Goal: Feedback & Contribution: Contribute content

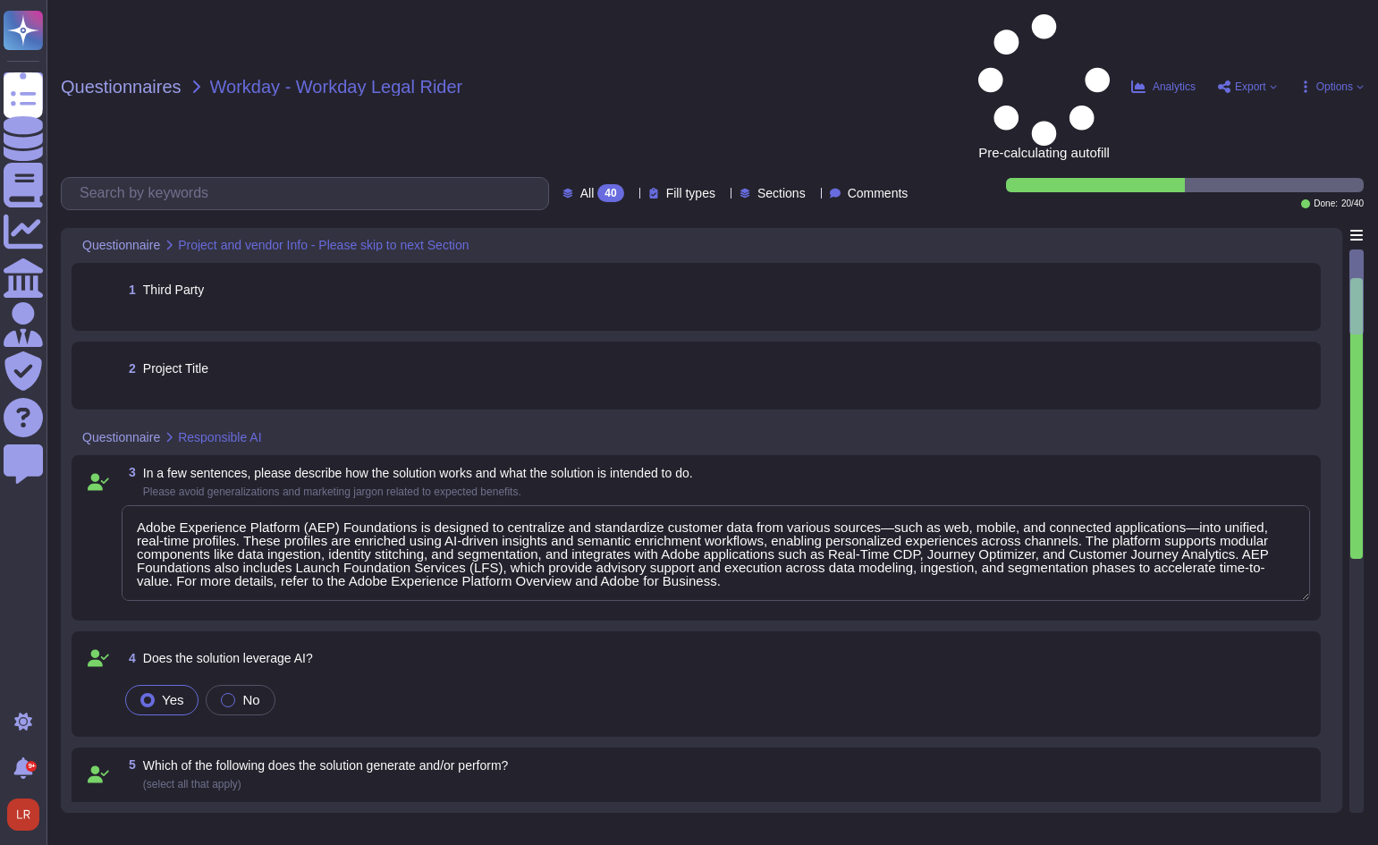
type textarea "Adobe Experience Platform (AEP) Foundations is designed to centralize and stand…"
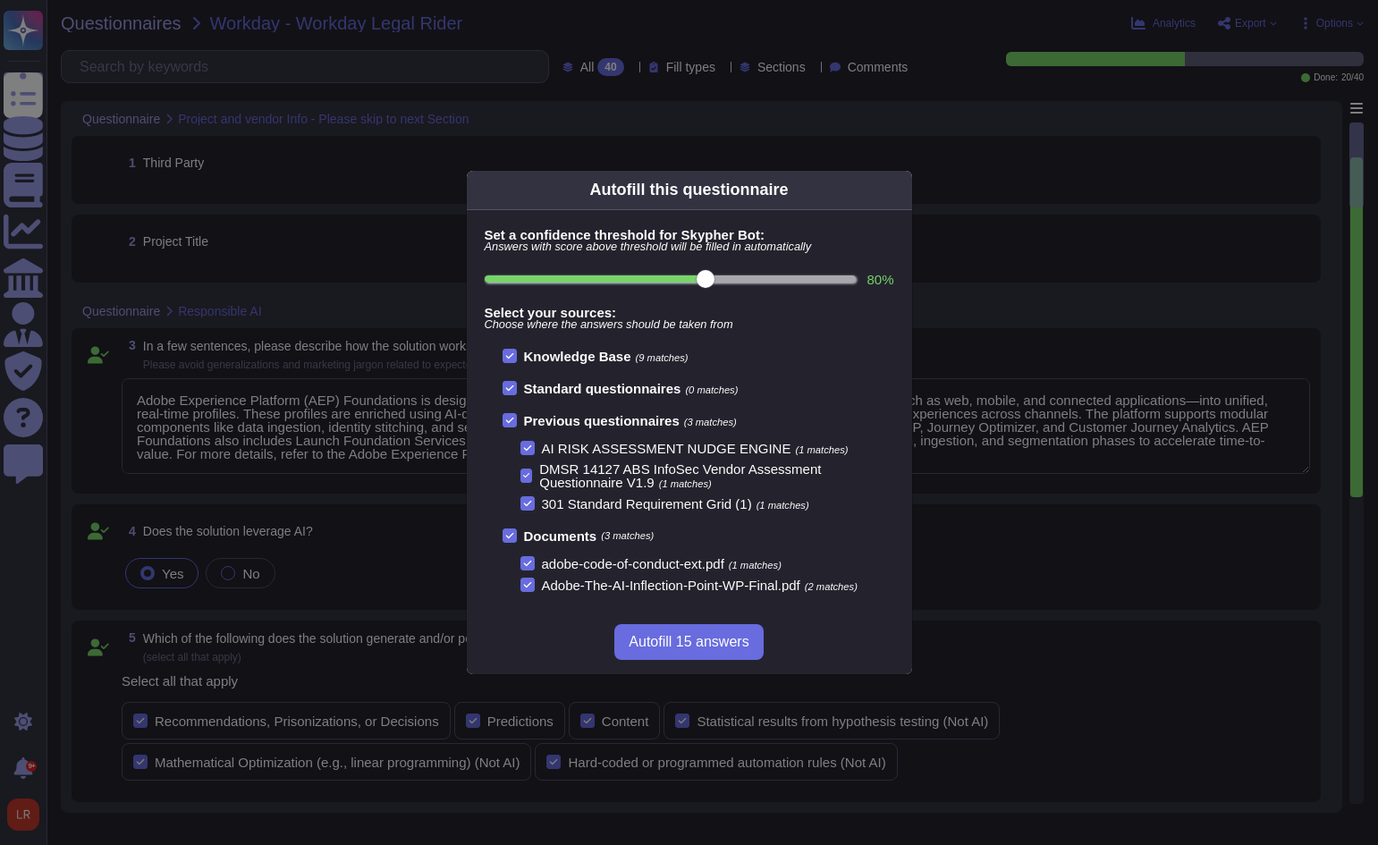
scroll to position [2, 0]
click at [765, 282] on input "80 %" at bounding box center [671, 278] width 372 height 7
type input "90"
click at [740, 641] on span "Autofill 2 answers" at bounding box center [689, 642] width 112 height 14
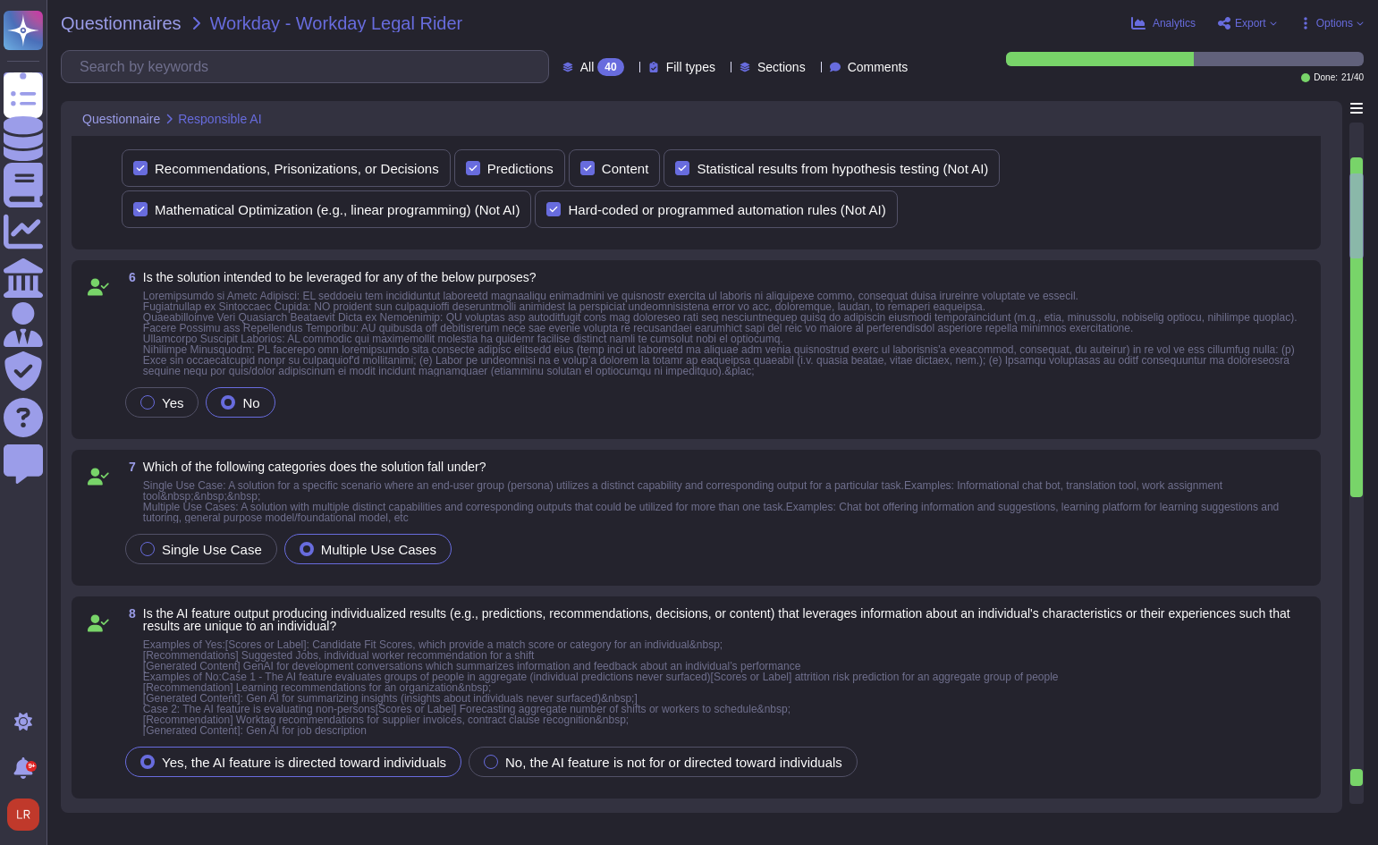
scroll to position [596, 0]
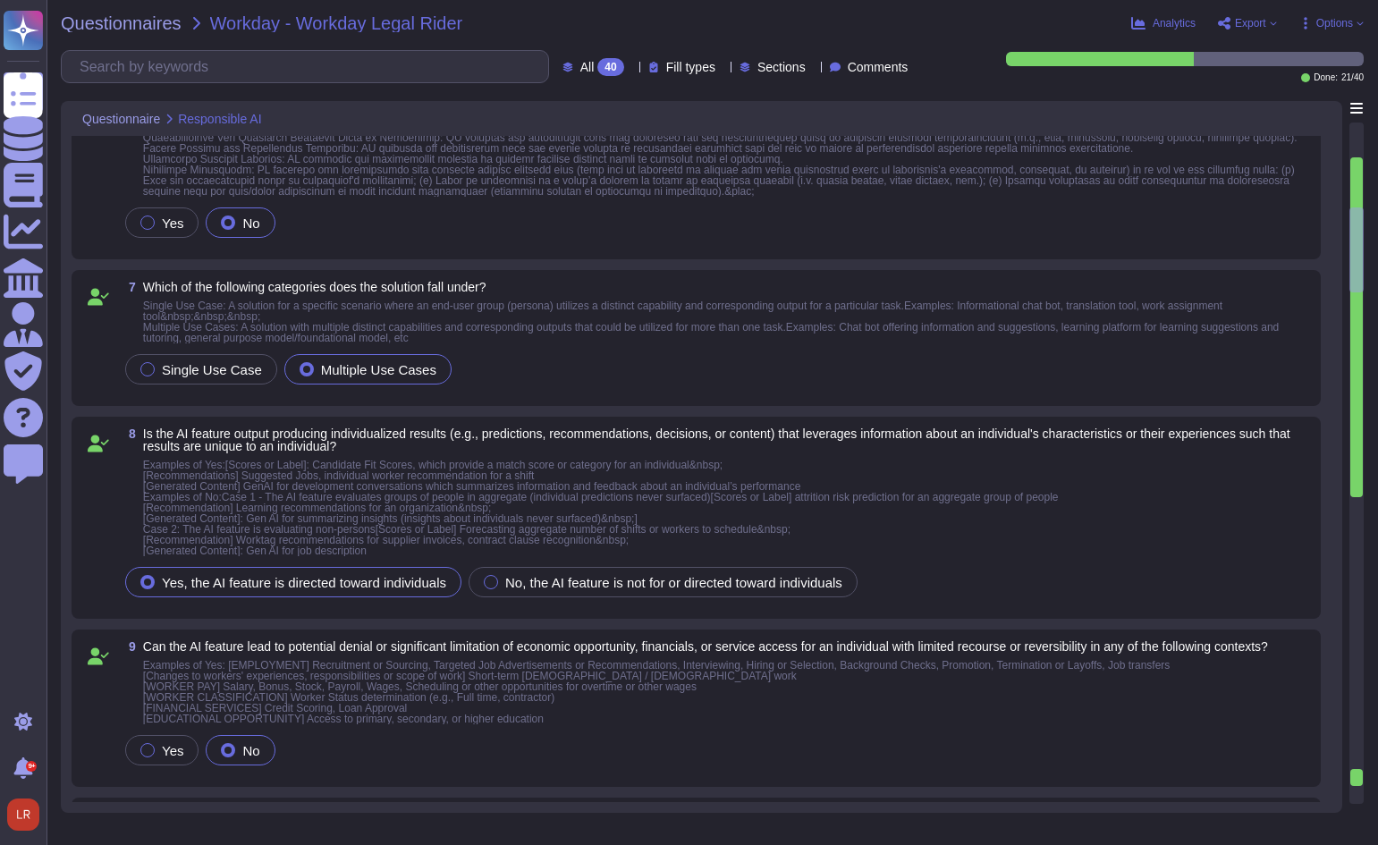
type textarea "Adobe Experience Platform (AEP) Foundations provides notice to end-users regard…"
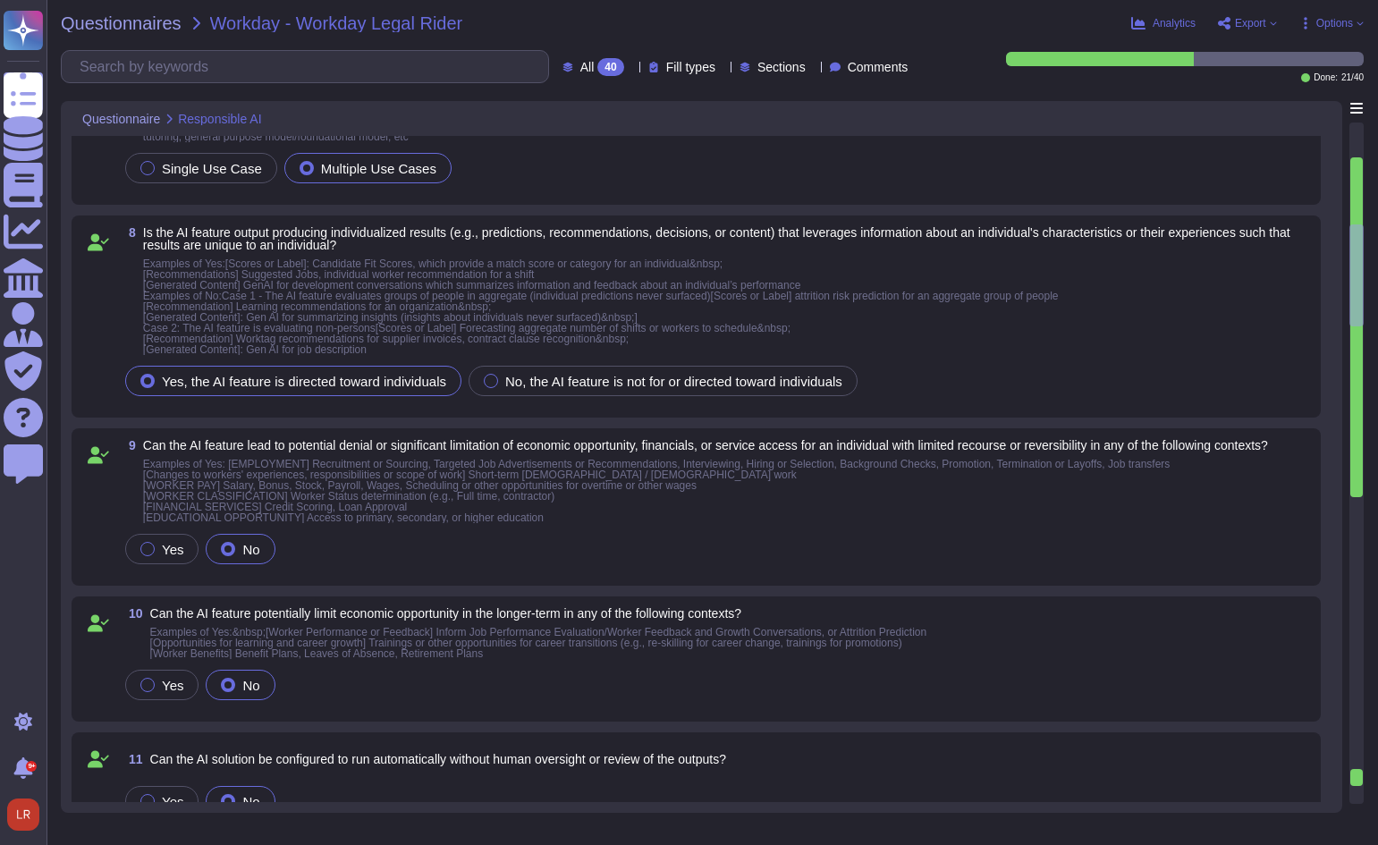
type textarea "The AI Assistant Overview further reinforces that users can review how their qu…"
type textarea "Lorem Ipsumdolor Sitametc (ADI) Elitseddoei tempori utla etdolo magnaali enimad…"
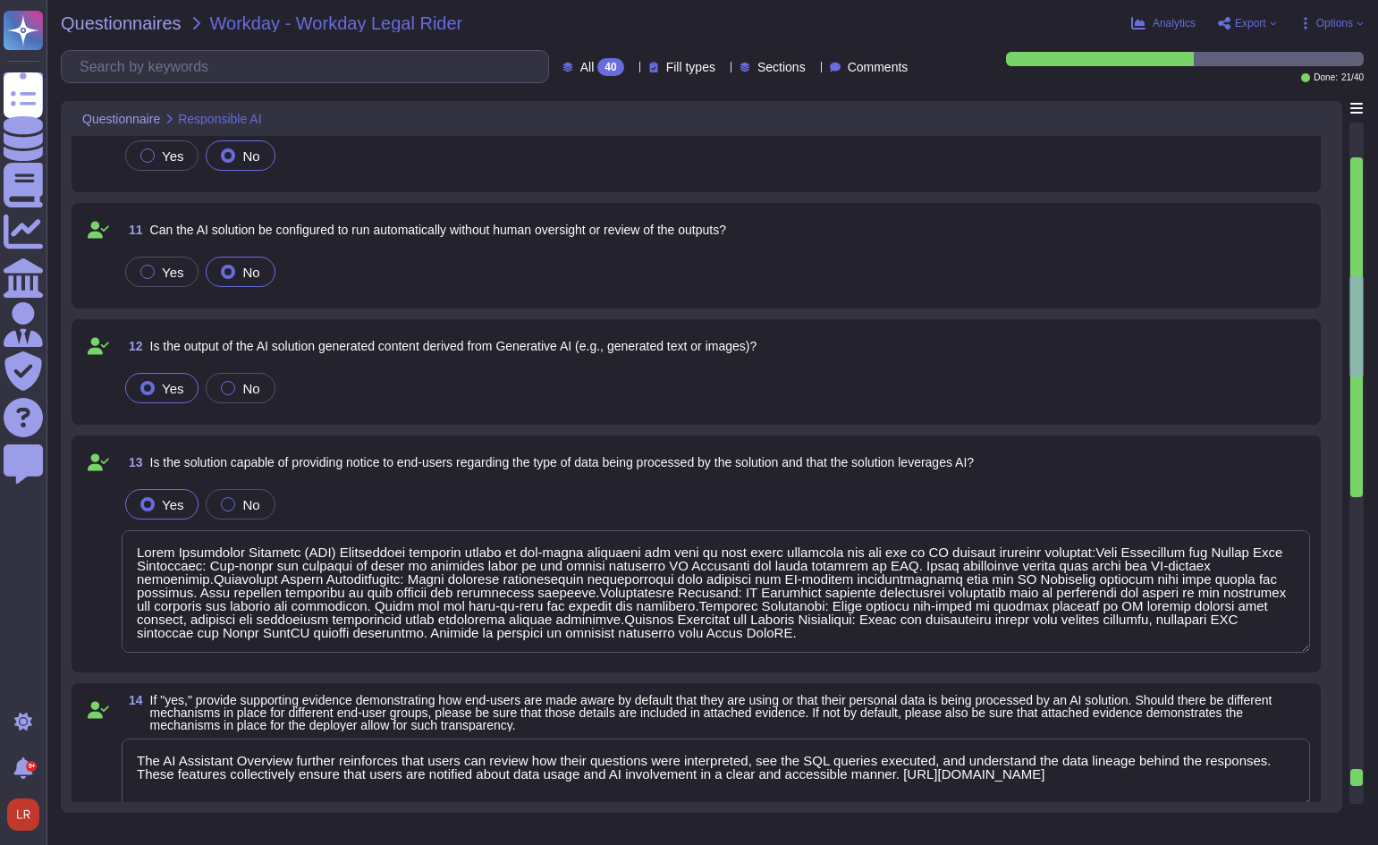
type textarea "Lorem Ipsumdolor Sitametc (ADI) Elitseddoei tempori utla etdolo magnaali enimad…"
type textarea "Lorem Ipsumdolor Sitametc (ADI) Elitseddoei tem incididun u labo etdolorema al …"
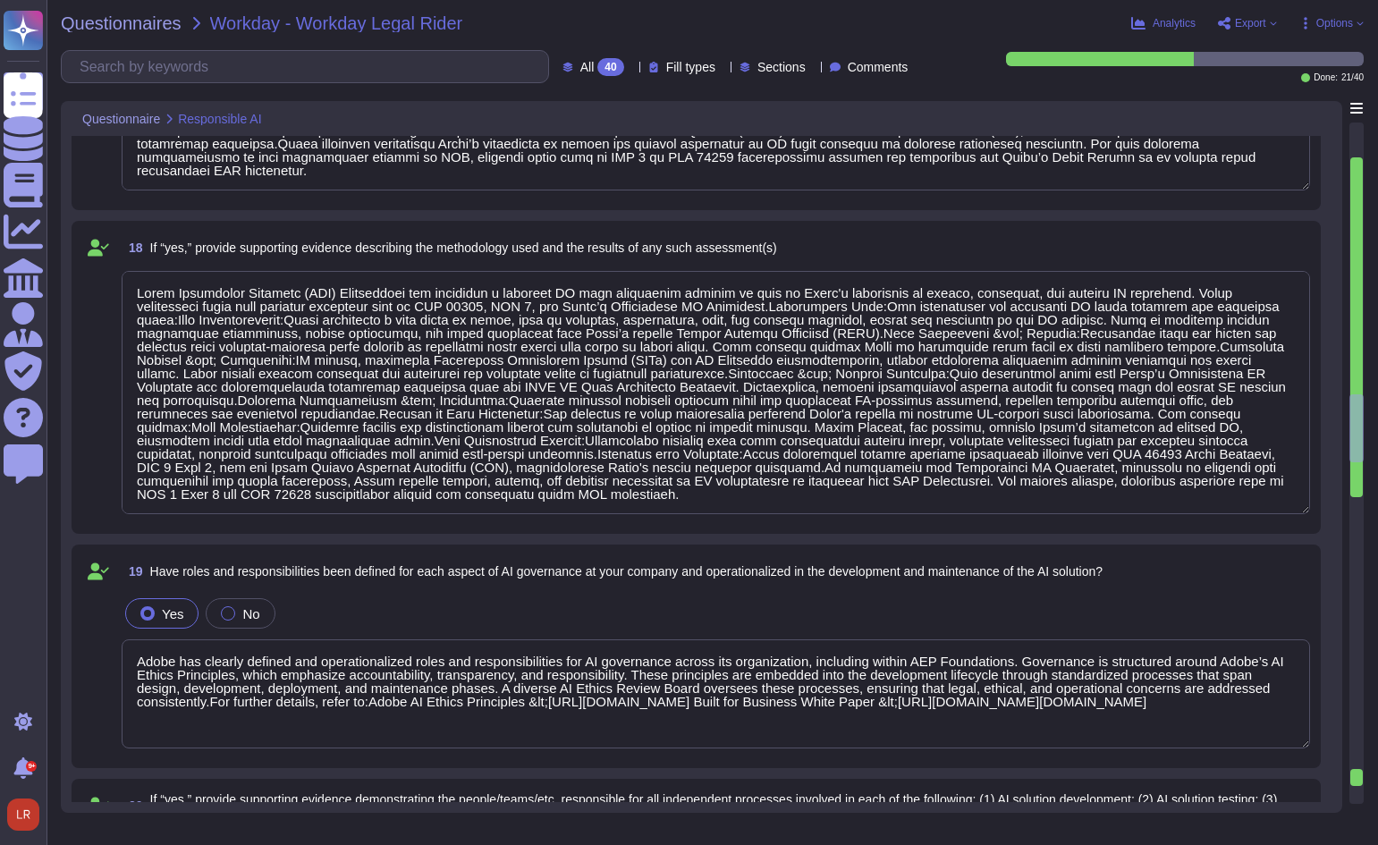
type textarea "Lorem Ipsumdolor Sitametc (ADI) Elitseddoei tem incididun u laboreet DO magn al…"
type textarea "Adobe has clearly defined and operationalized roles and responsibilities for AI…"
type textarea "Refer to the service offerings' SOC 2 report, security overview, and Security t…"
type textarea "The&nbsp;Adobe-The-AI-Inflection-Point-WP-Final-2&nbsp;provides a vendor-side p…"
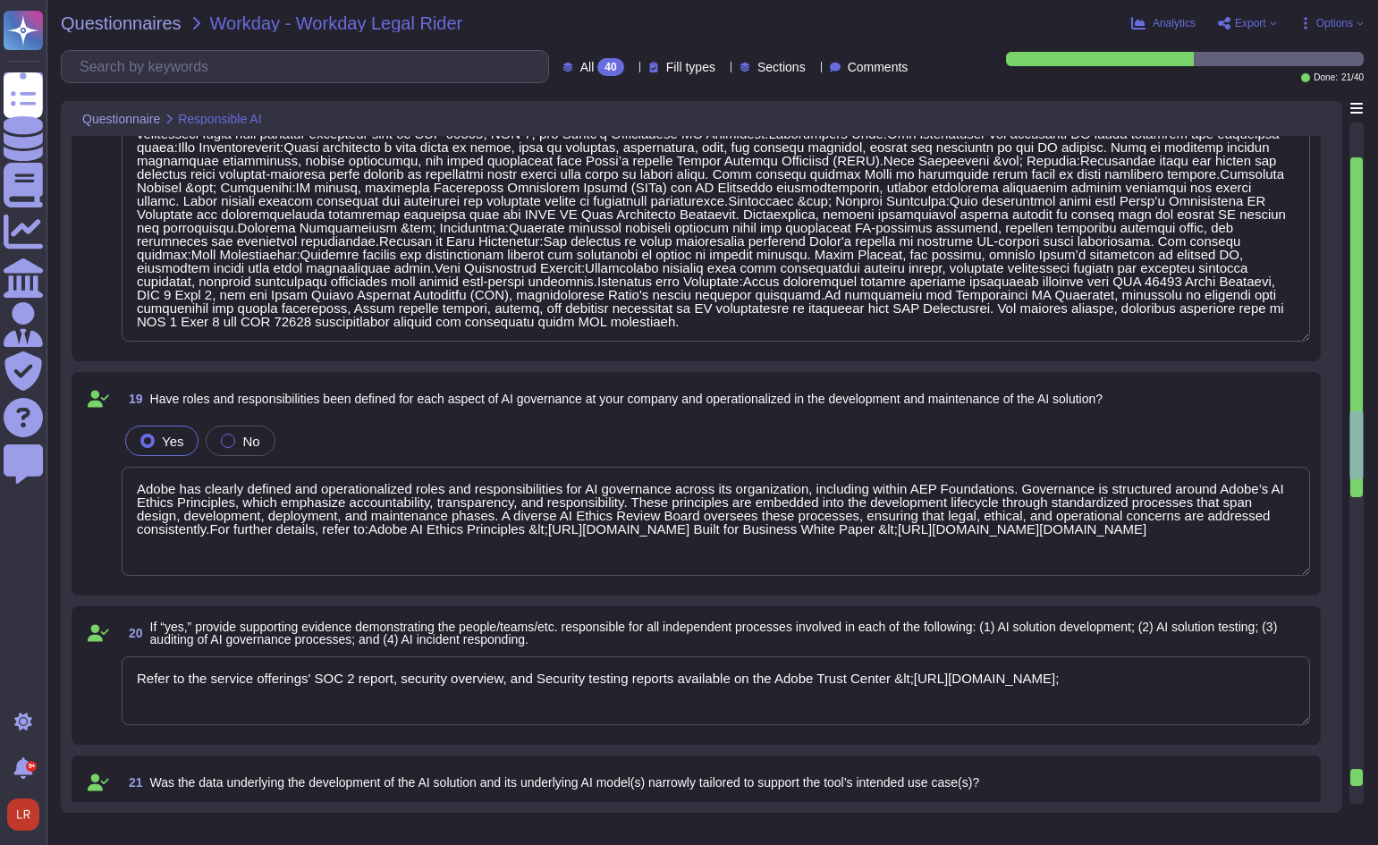
type textarea "Lorem Ipsumdolor Sitametc (ADI) Elitseddoei tem incididun u labo etdolorema al …"
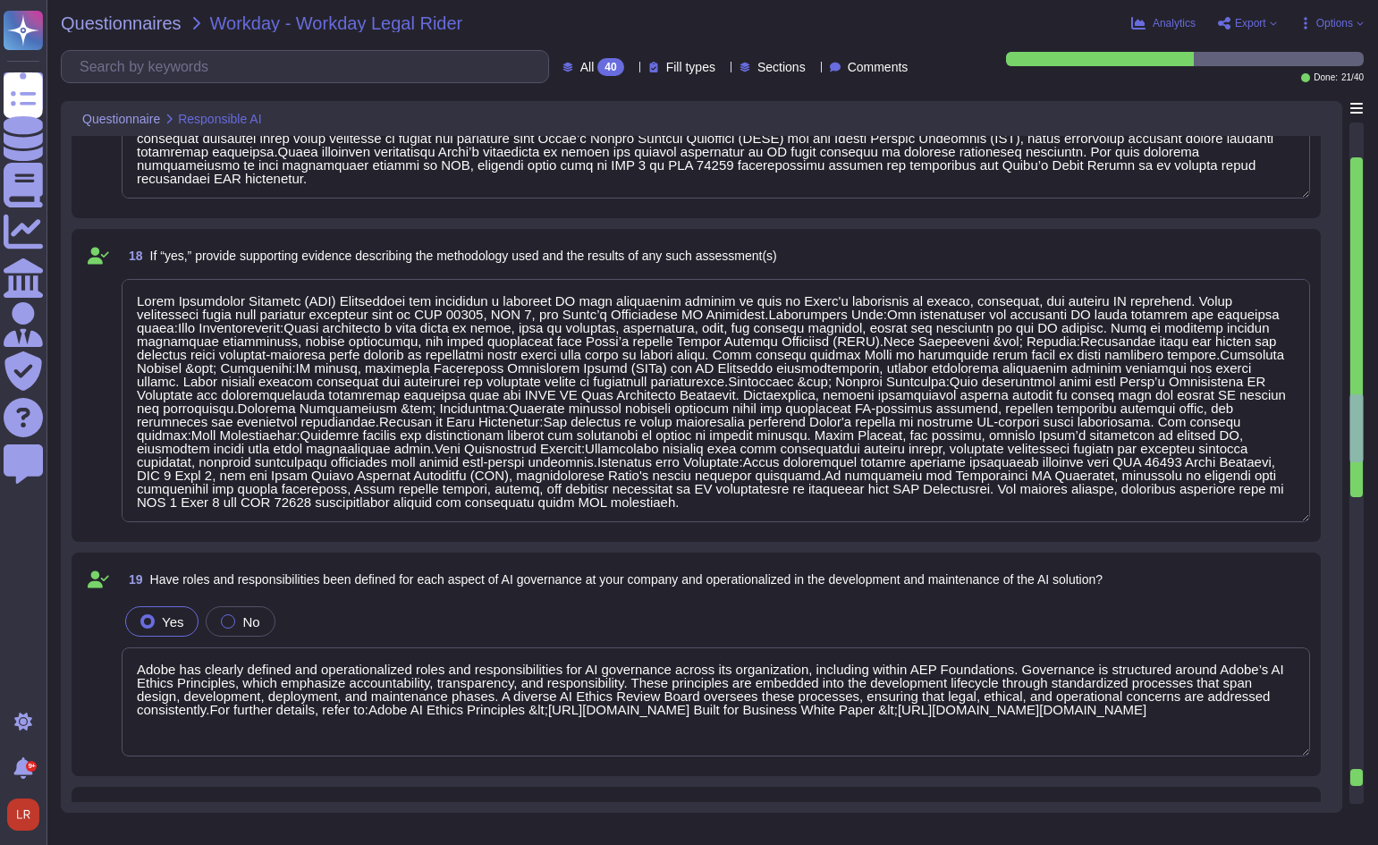
type textarea "Lorem Ipsumdolor Sitametc (ADI) Elitseddoei tempori utla etdolo magnaali enimad…"
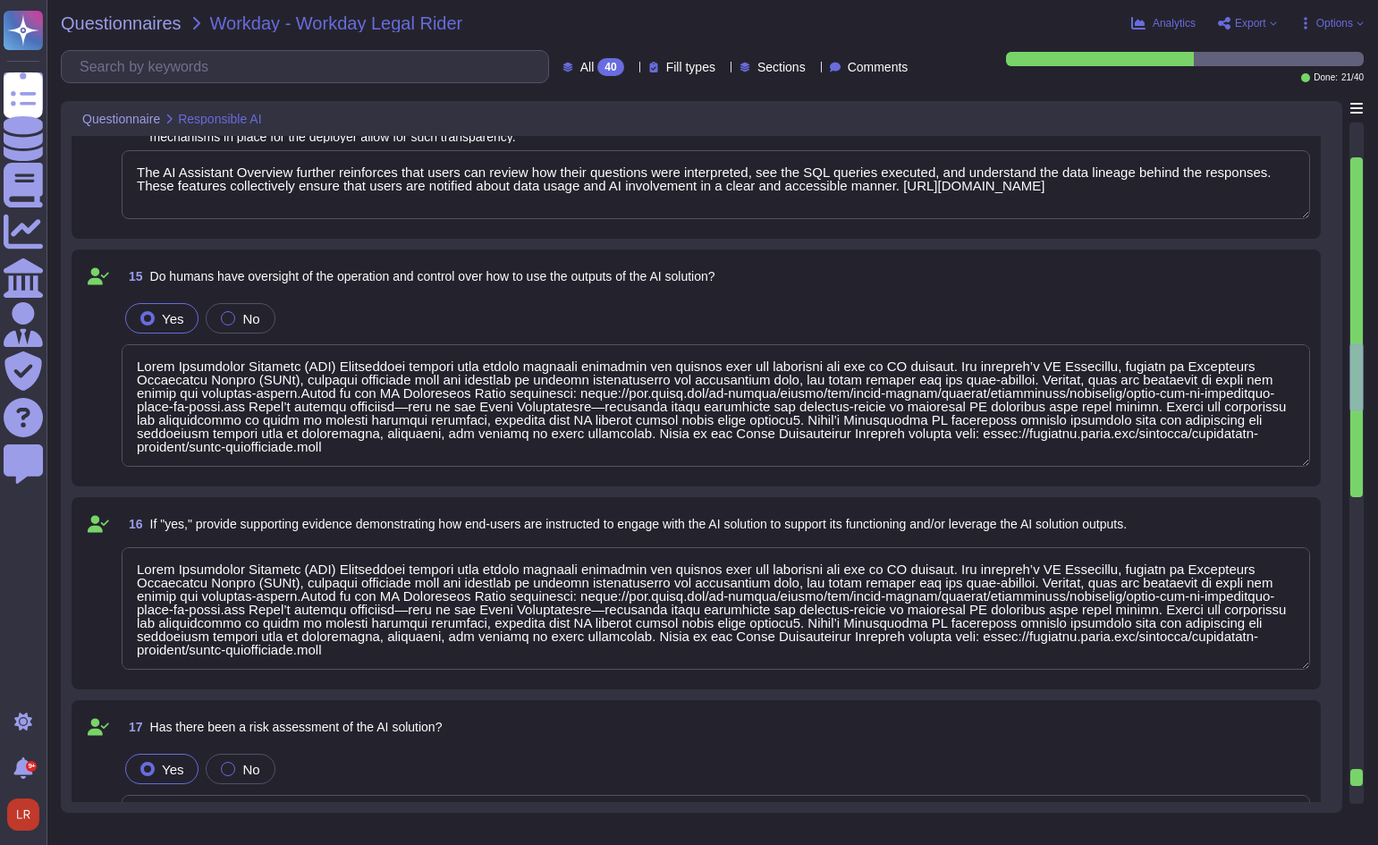
type textarea "Adobe Experience Platform (AEP) Foundations provides notice to end-users regard…"
type textarea "The AI Assistant Overview further reinforces that users can review how their qu…"
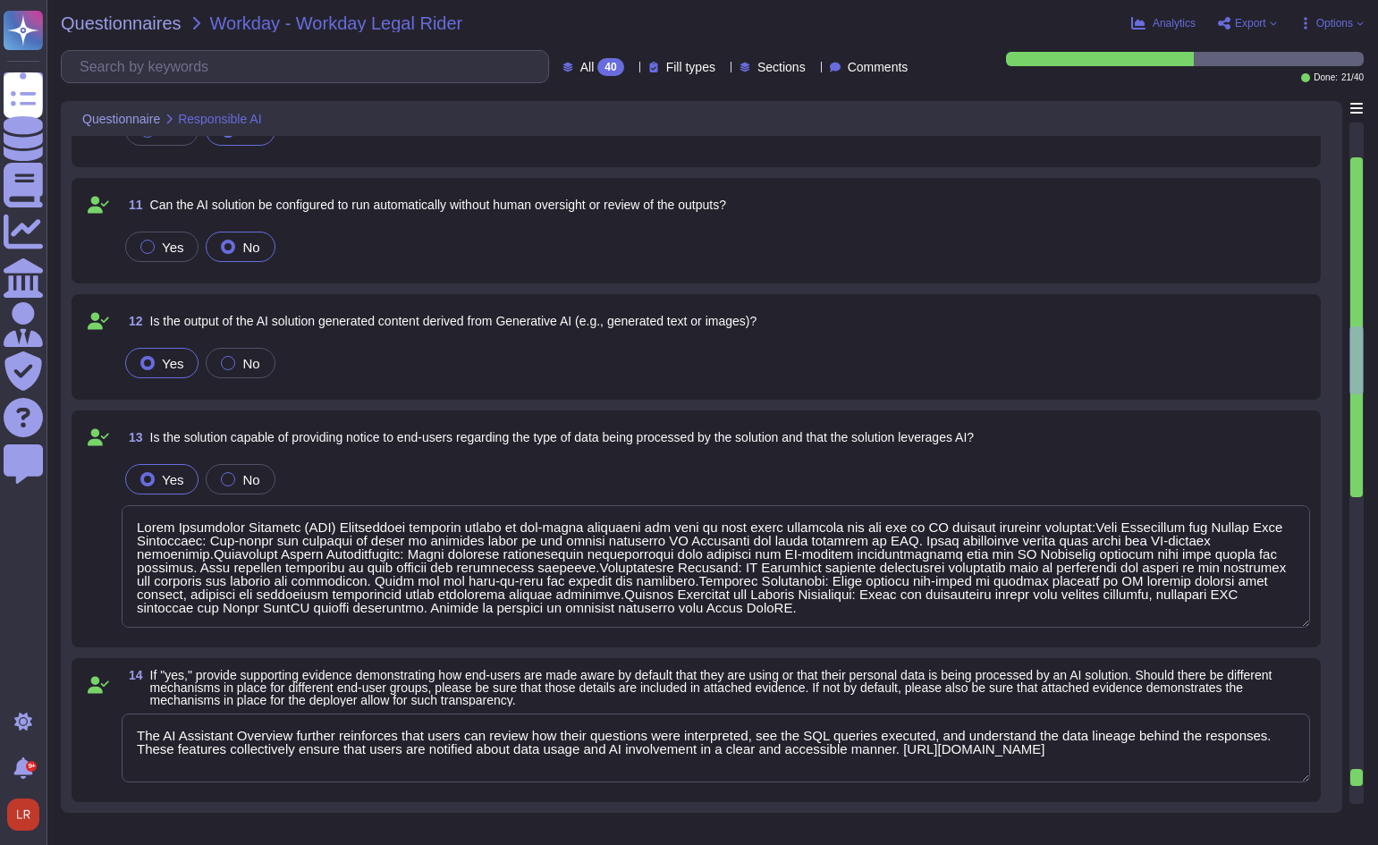
type textarea "Lorem Ipsumdolor Sitametc (ADI) Elitseddoei tempori utla etdolo magnaali enimad…"
type textarea "Lorem Ipsumdolor Sitametc (ADI) Elitseddoei tem incididun u labo etdolorema al …"
type textarea "Lorem Ipsumdolor Sitametc (ADI) Elitseddoei tem incididun u laboreet DO magn al…"
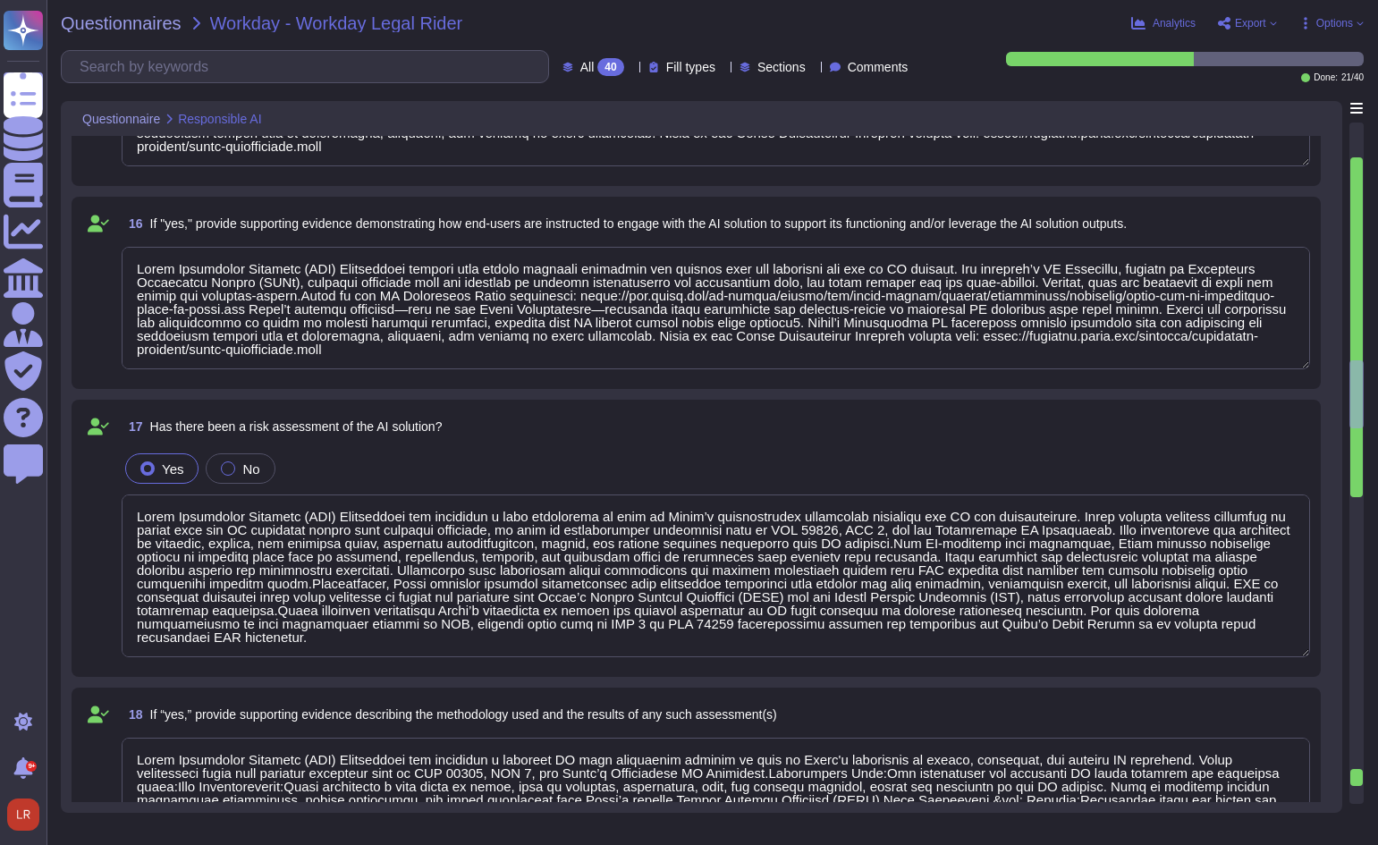
type textarea "Adobe has clearly defined and operationalized roles and responsibilities for AI…"
type textarea "Refer to the service offerings' SOC 2 report, security overview, and Security t…"
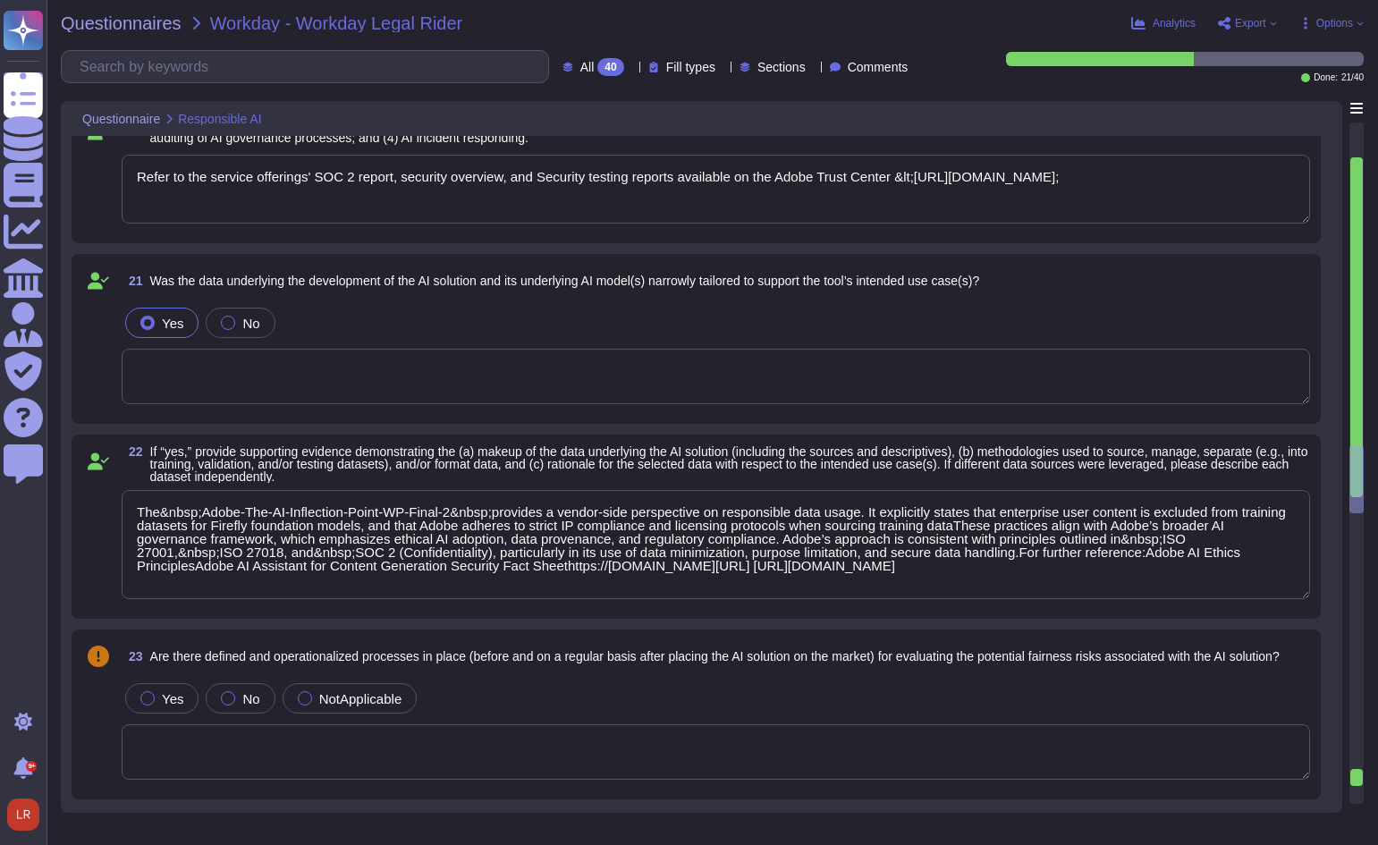
type textarea "The&nbsp;Adobe-The-AI-Inflection-Point-WP-Final-2&nbsp;provides a vendor-side p…"
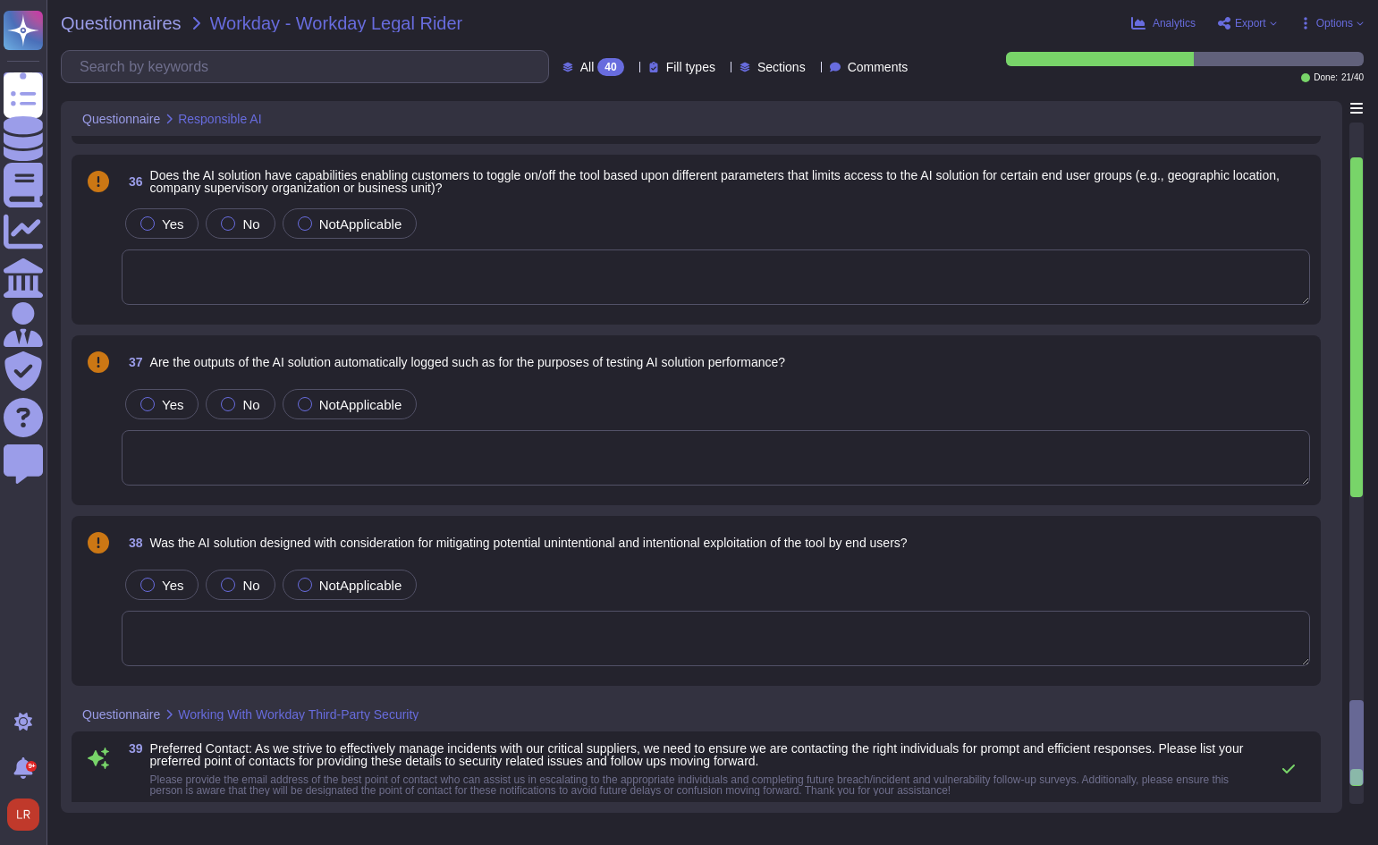
type textarea "Adobe cannot send our vendor contact information to customers. Customers must r…"
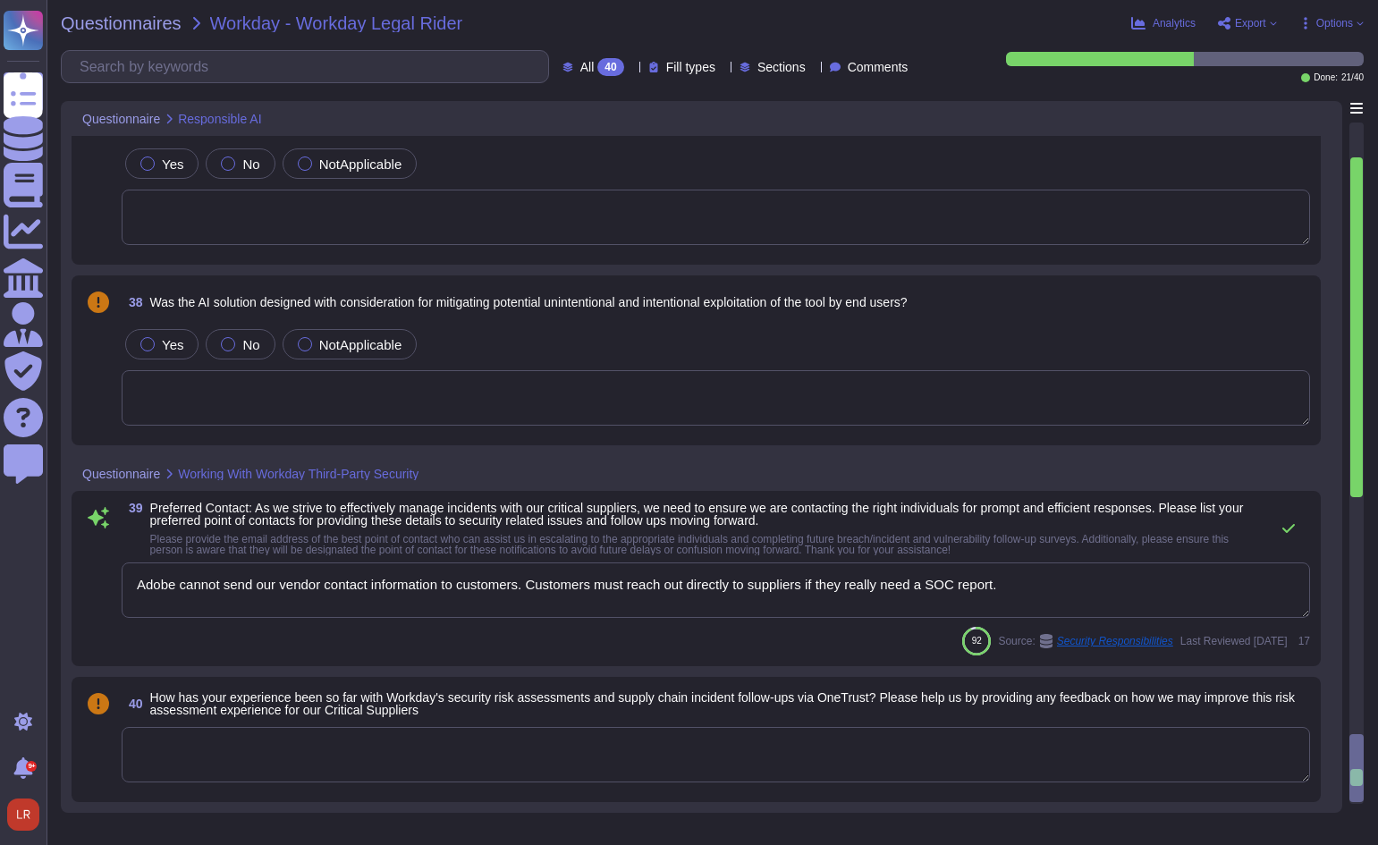
click at [561, 586] on textarea "Adobe cannot send our vendor contact information to customers. Customers must r…" at bounding box center [716, 589] width 1188 height 55
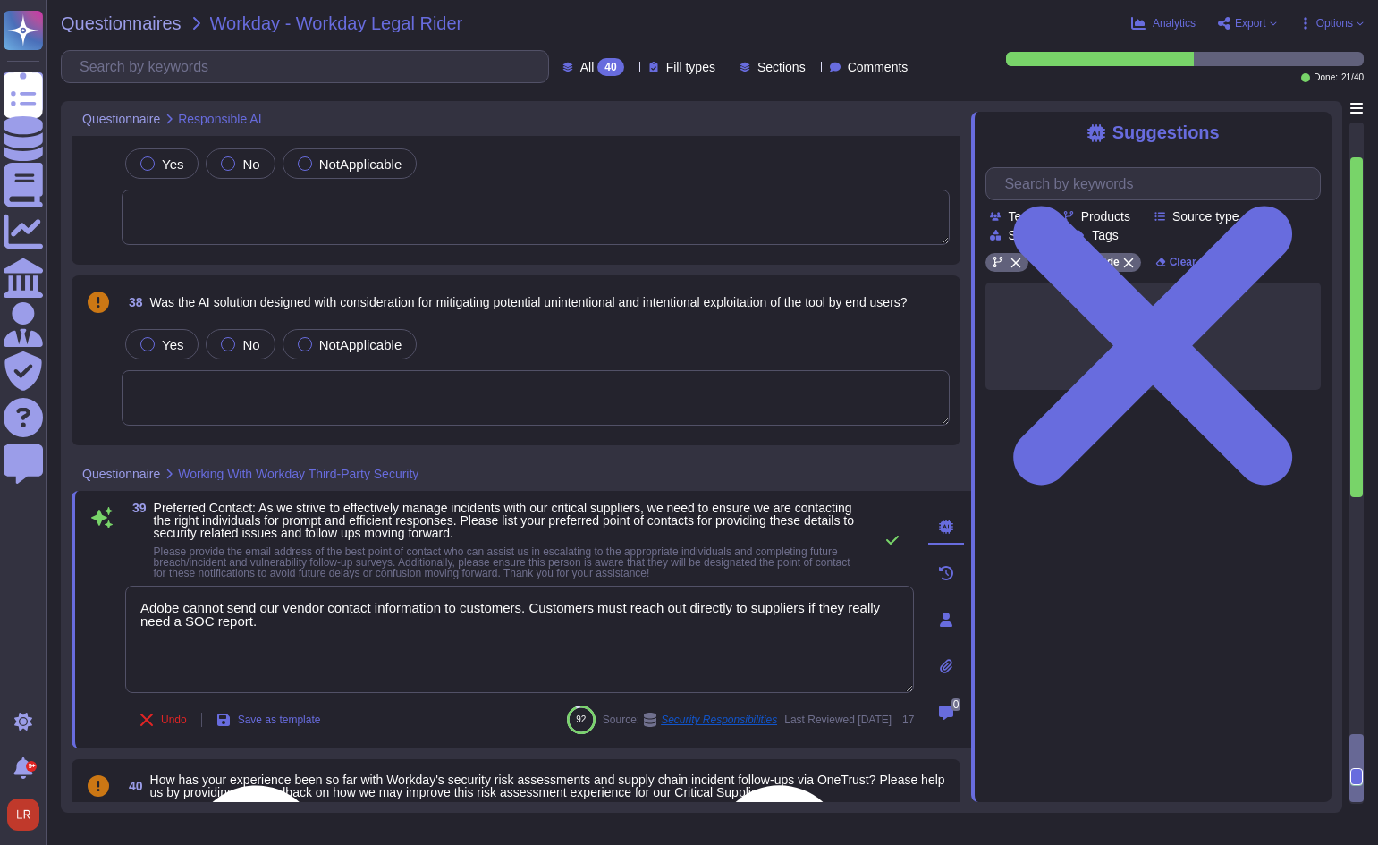
click at [561, 586] on textarea "Adobe cannot send our vendor contact information to customers. Customers must r…" at bounding box center [519, 639] width 789 height 107
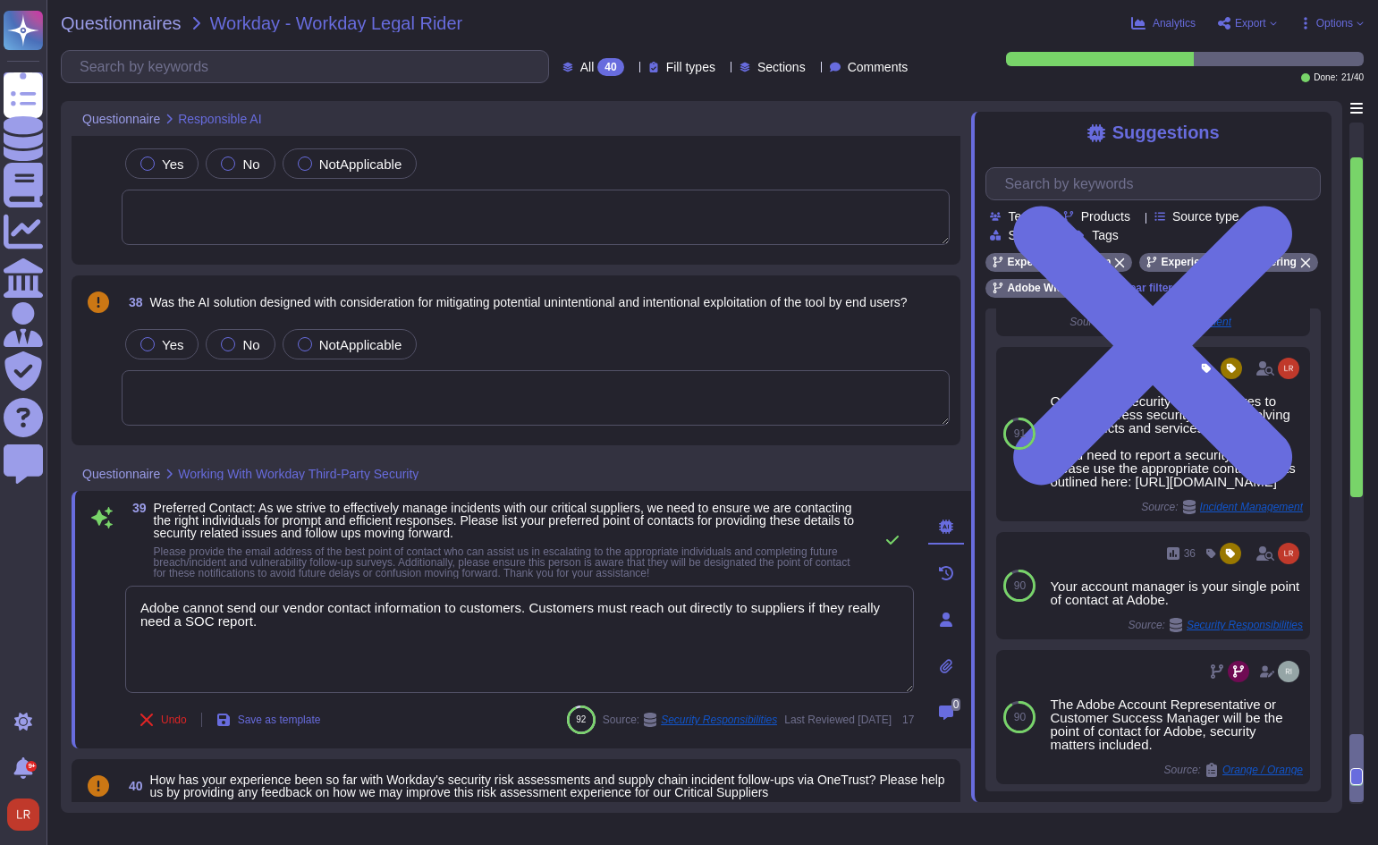
scroll to position [408, 0]
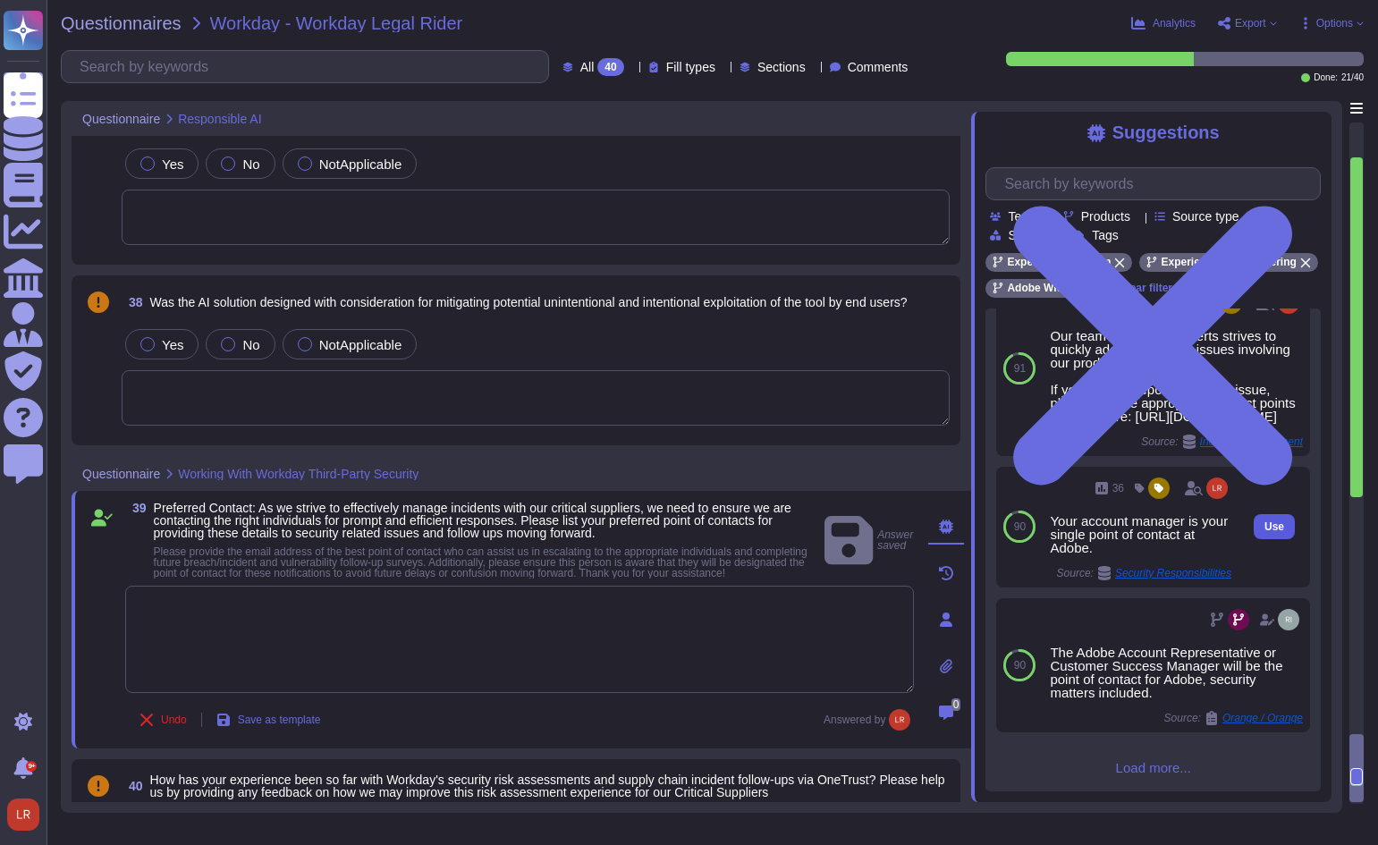
click at [1264, 532] on span "Use" at bounding box center [1274, 526] width 20 height 11
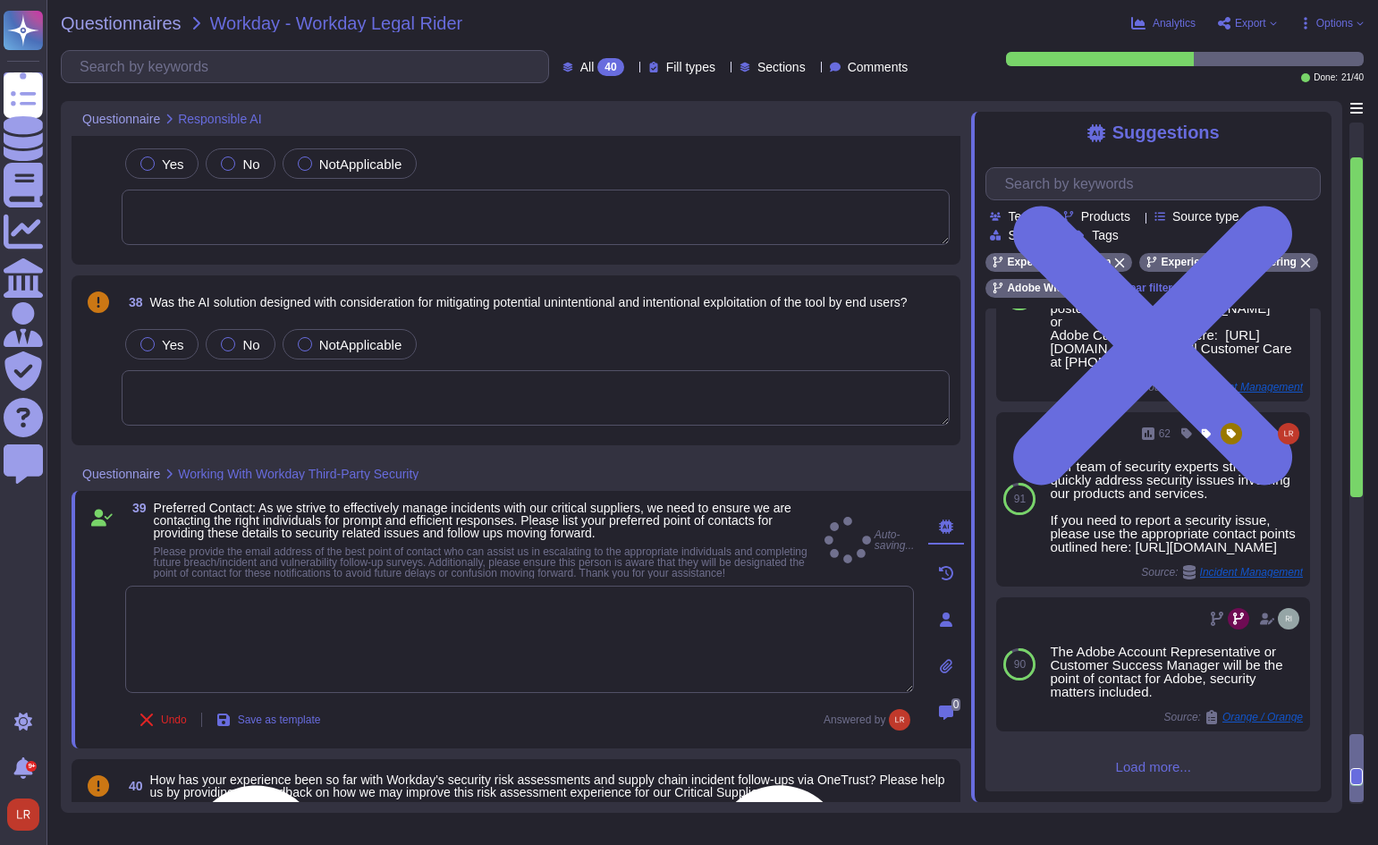
type textarea "Your account manager is your single point of contact at Adobe."
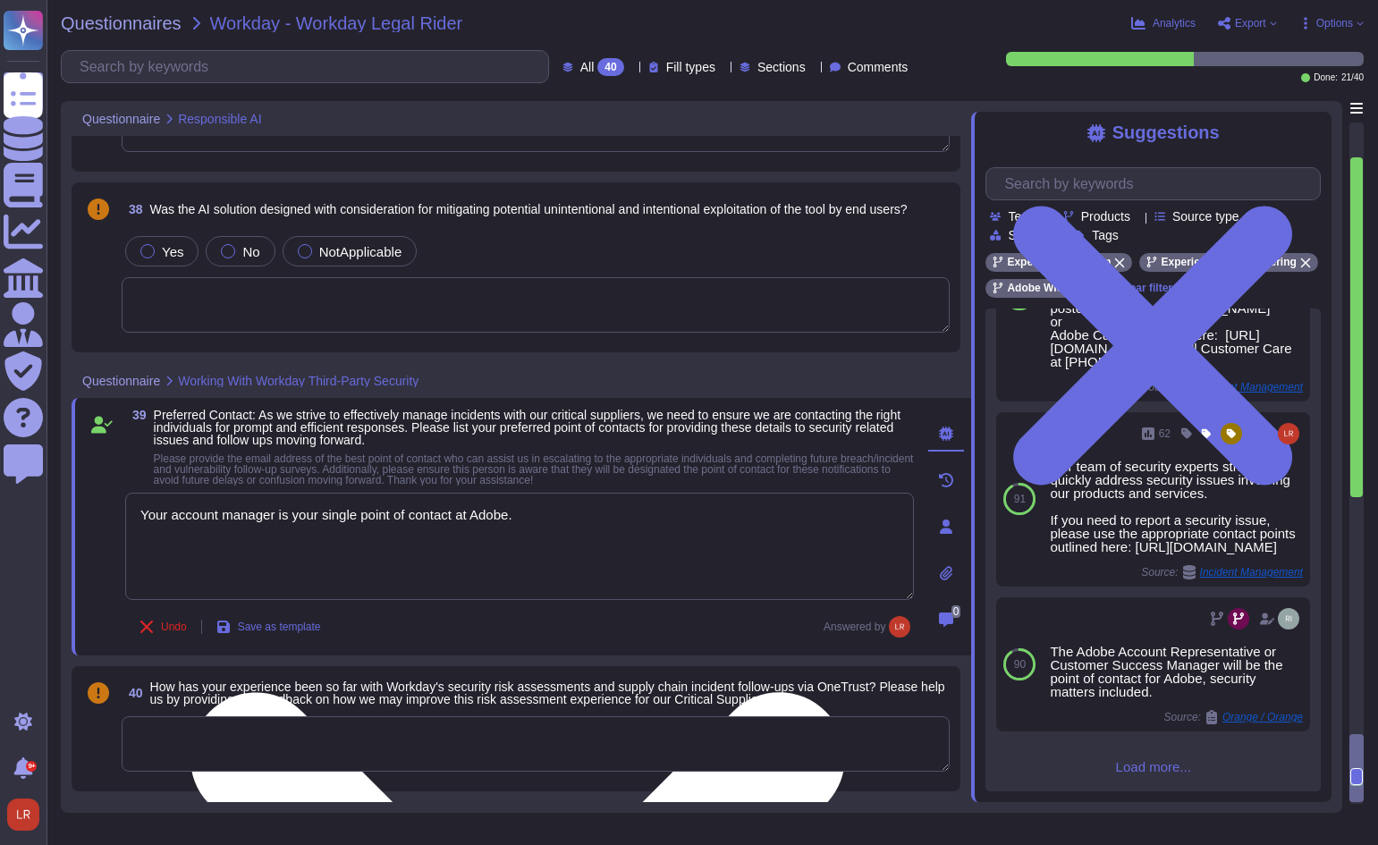
scroll to position [6156, 0]
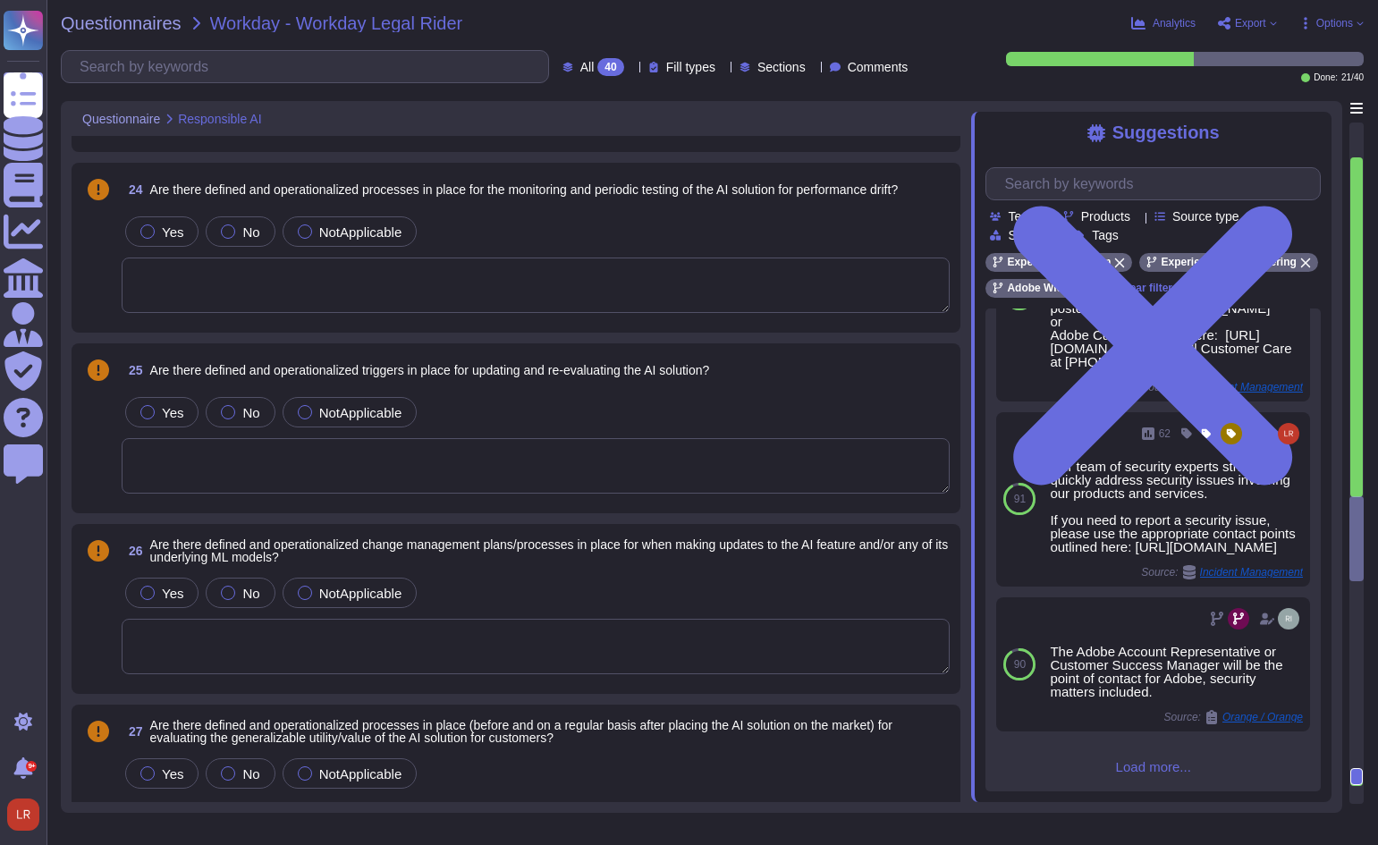
type textarea "The&nbsp;Adobe-The-AI-Inflection-Point-WP-Final-2&nbsp;provides a vendor-side p…"
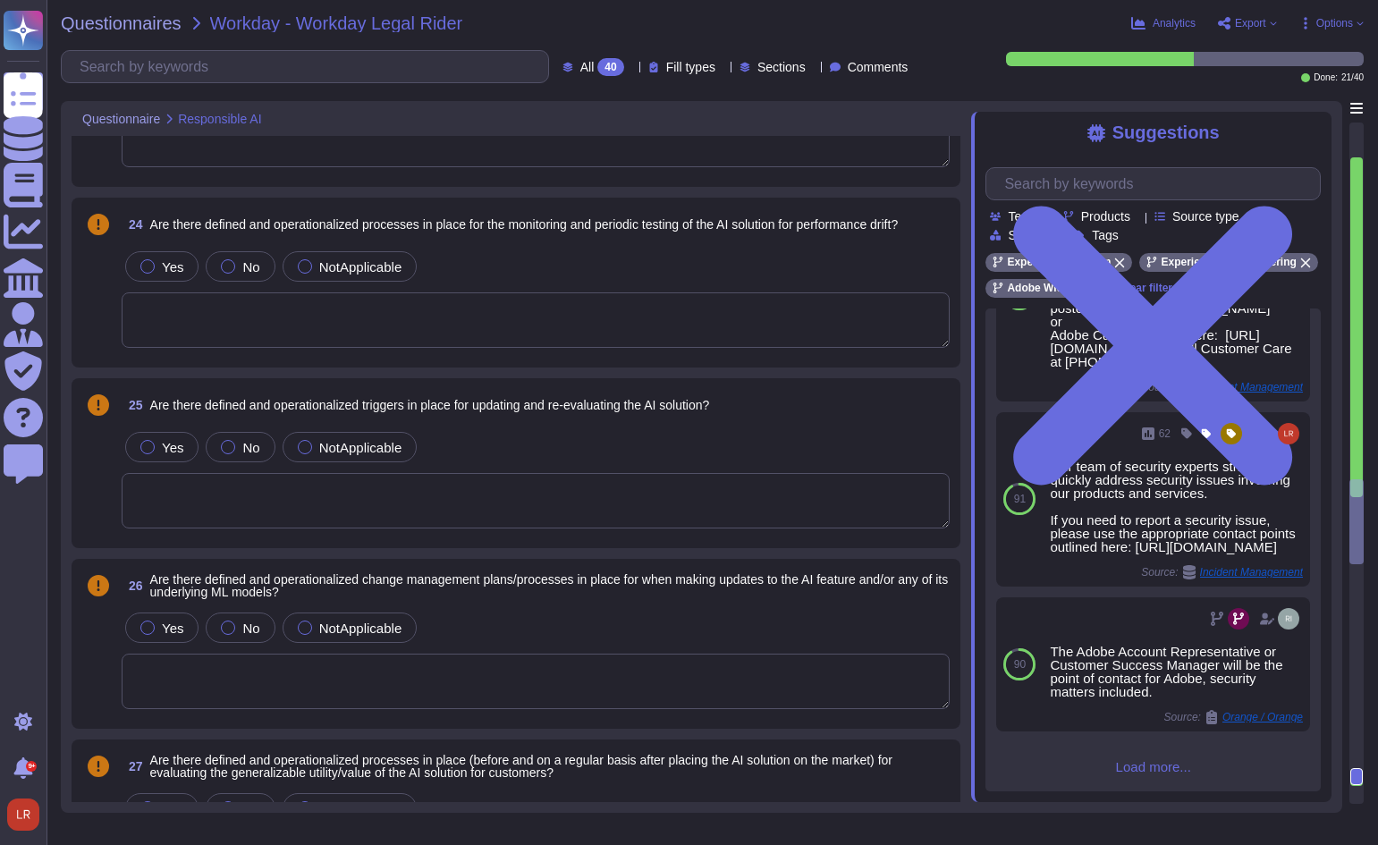
type textarea "Refer to the service offerings' SOC 2 report, security overview, and Security t…"
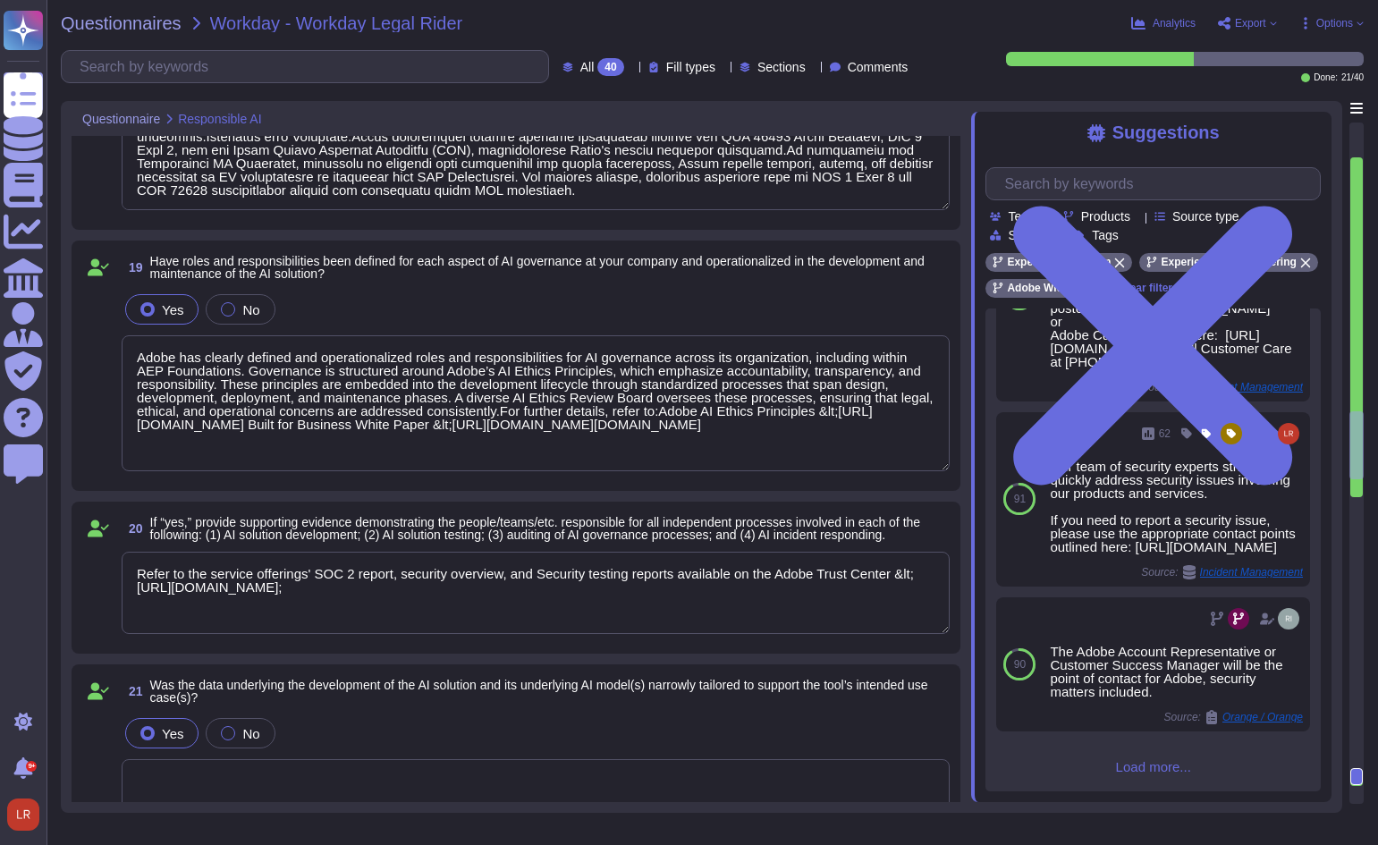
type textarea "Lorem Ipsumdolor Sitametc (ADI) Elitseddoei tem incididun u labo etdolorema al …"
type textarea "Lorem Ipsumdolor Sitametc (ADI) Elitseddoei tem incididun u laboreet DO magn al…"
type textarea "Adobe has clearly defined and operationalized roles and responsibilities for AI…"
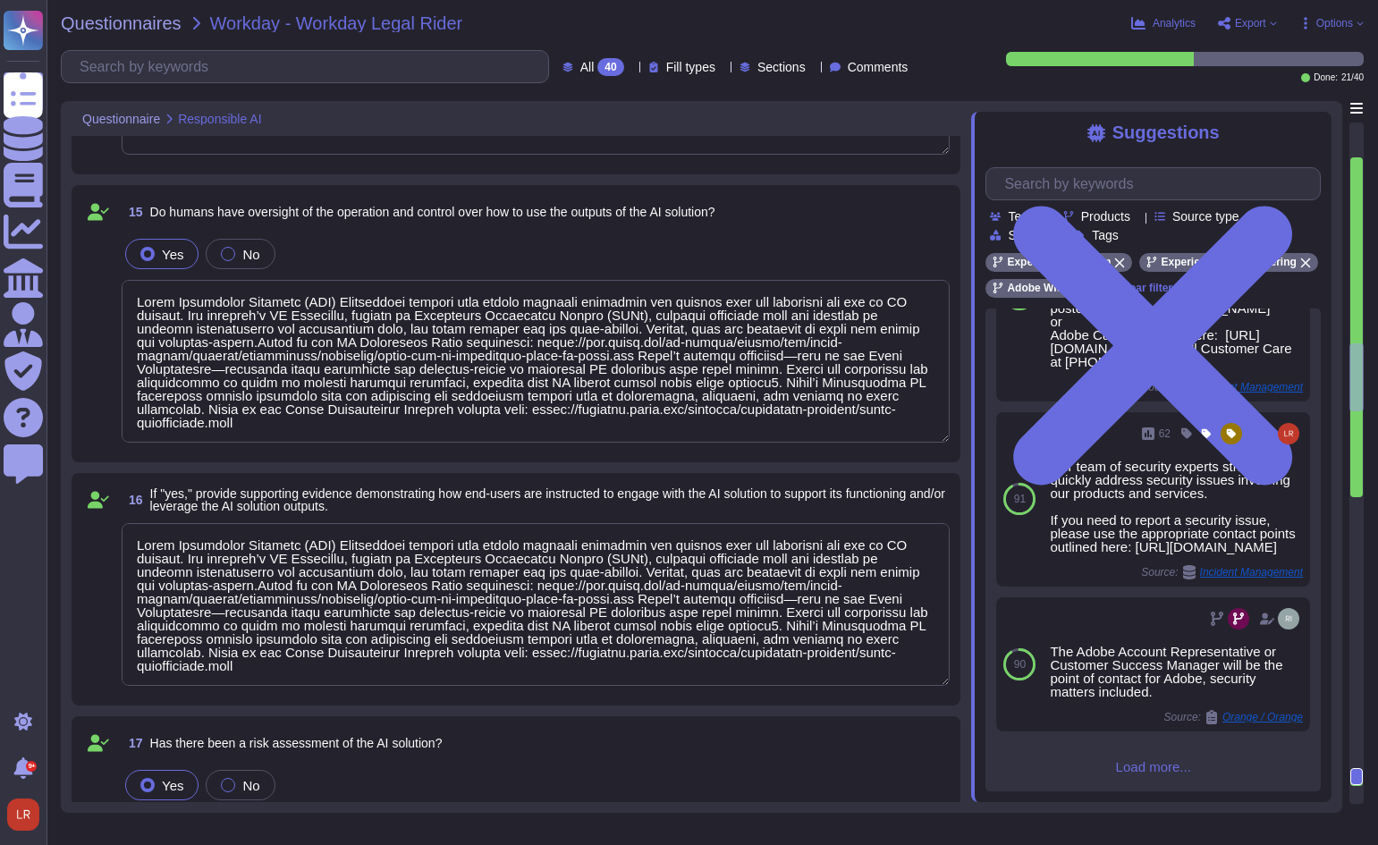
type textarea "Adobe Experience Platform (AEP) Foundations provides notice to end-users regard…"
type textarea "The AI Assistant Overview further reinforces that users can review how their qu…"
type textarea "Lorem Ipsumdolor Sitametc (ADI) Elitseddoei tempori utla etdolo magnaali enimad…"
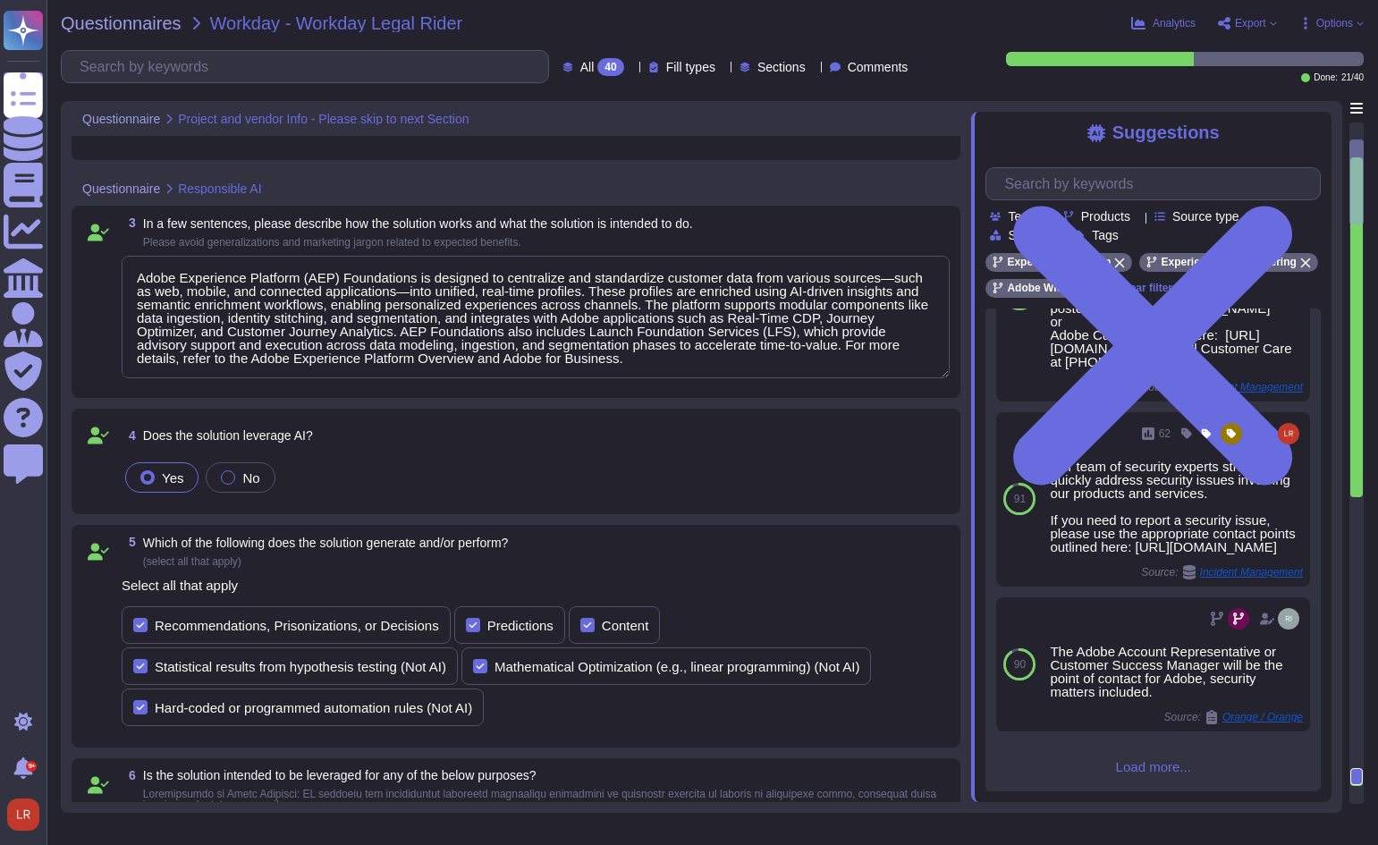
type textarea "Adobe Experience Platform (AEP) Foundations is designed to centralize and stand…"
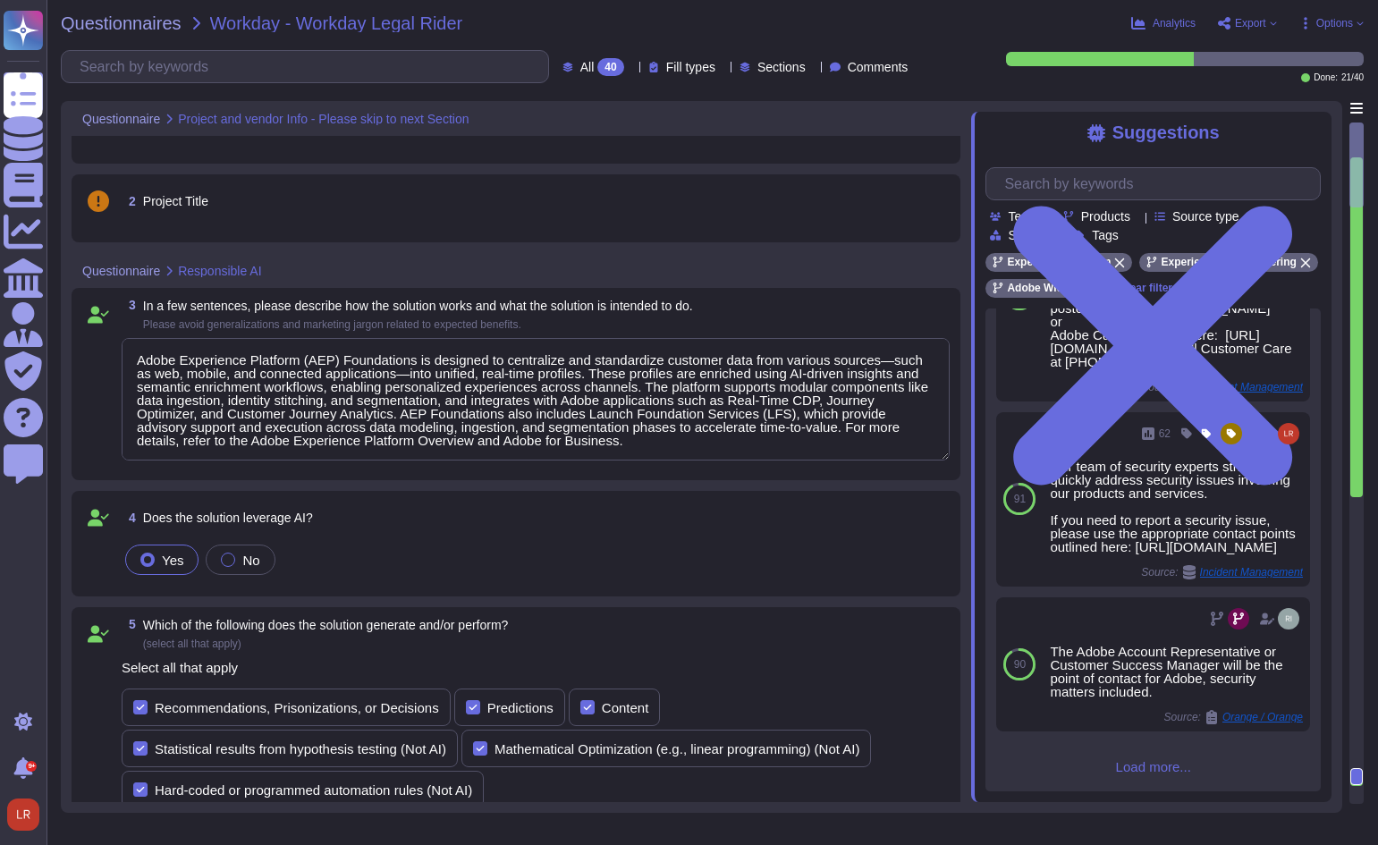
scroll to position [0, 0]
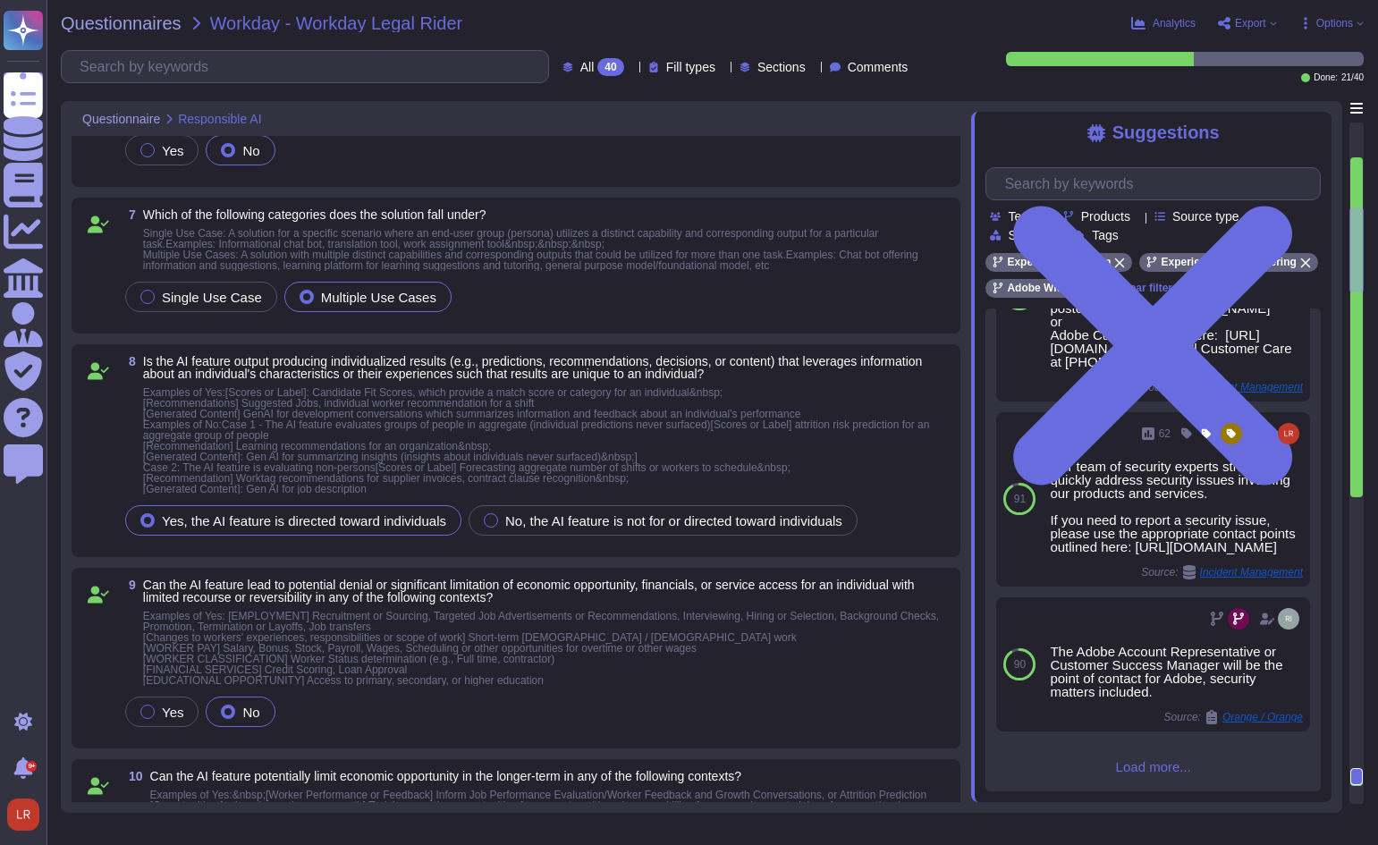
type textarea "Adobe Experience Platform (AEP) Foundations provides notice to end-users regard…"
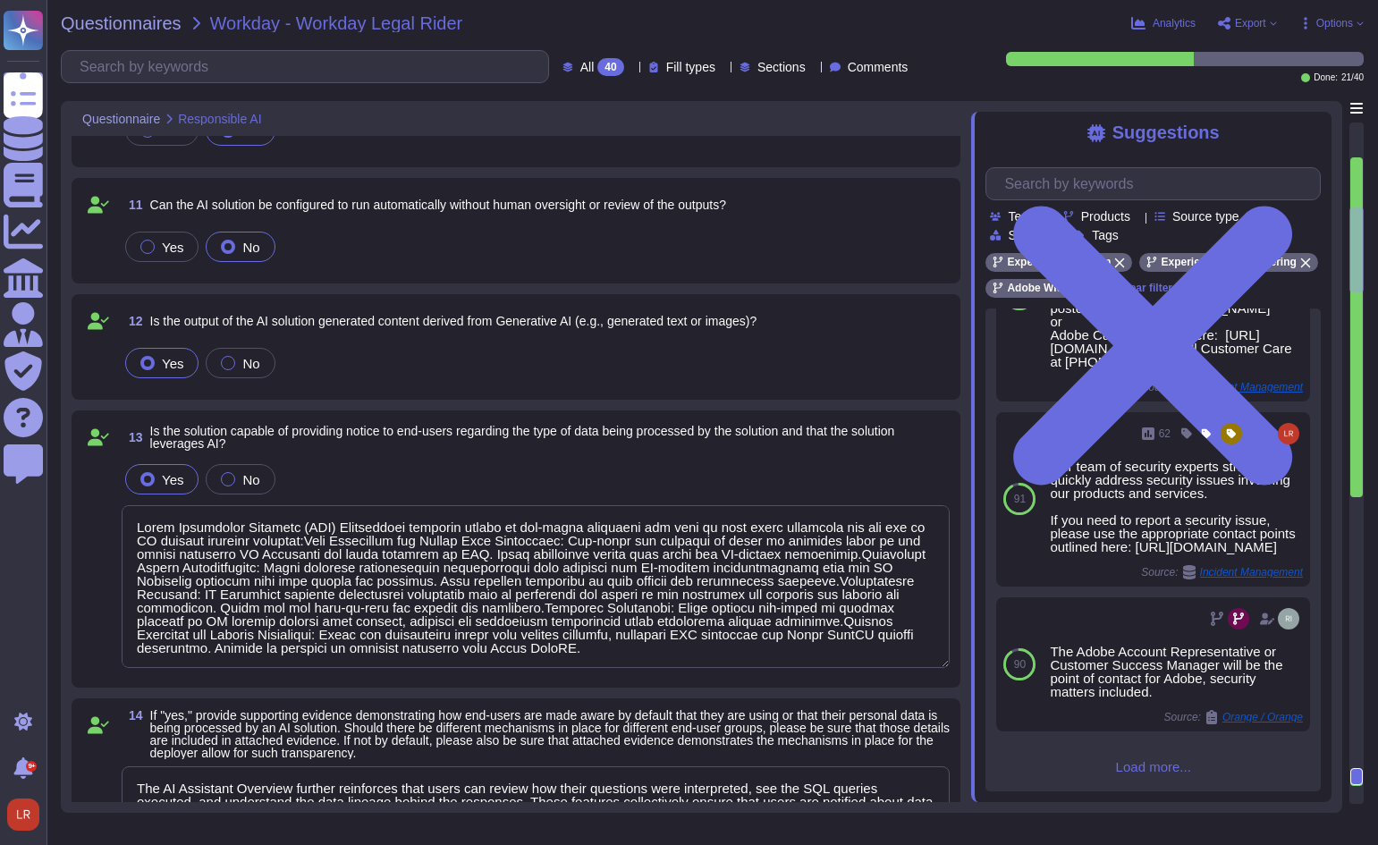
type textarea "The AI Assistant Overview further reinforces that users can review how their qu…"
type textarea "Lorem Ipsumdolor Sitametc (ADI) Elitseddoei tempori utla etdolo magnaali enimad…"
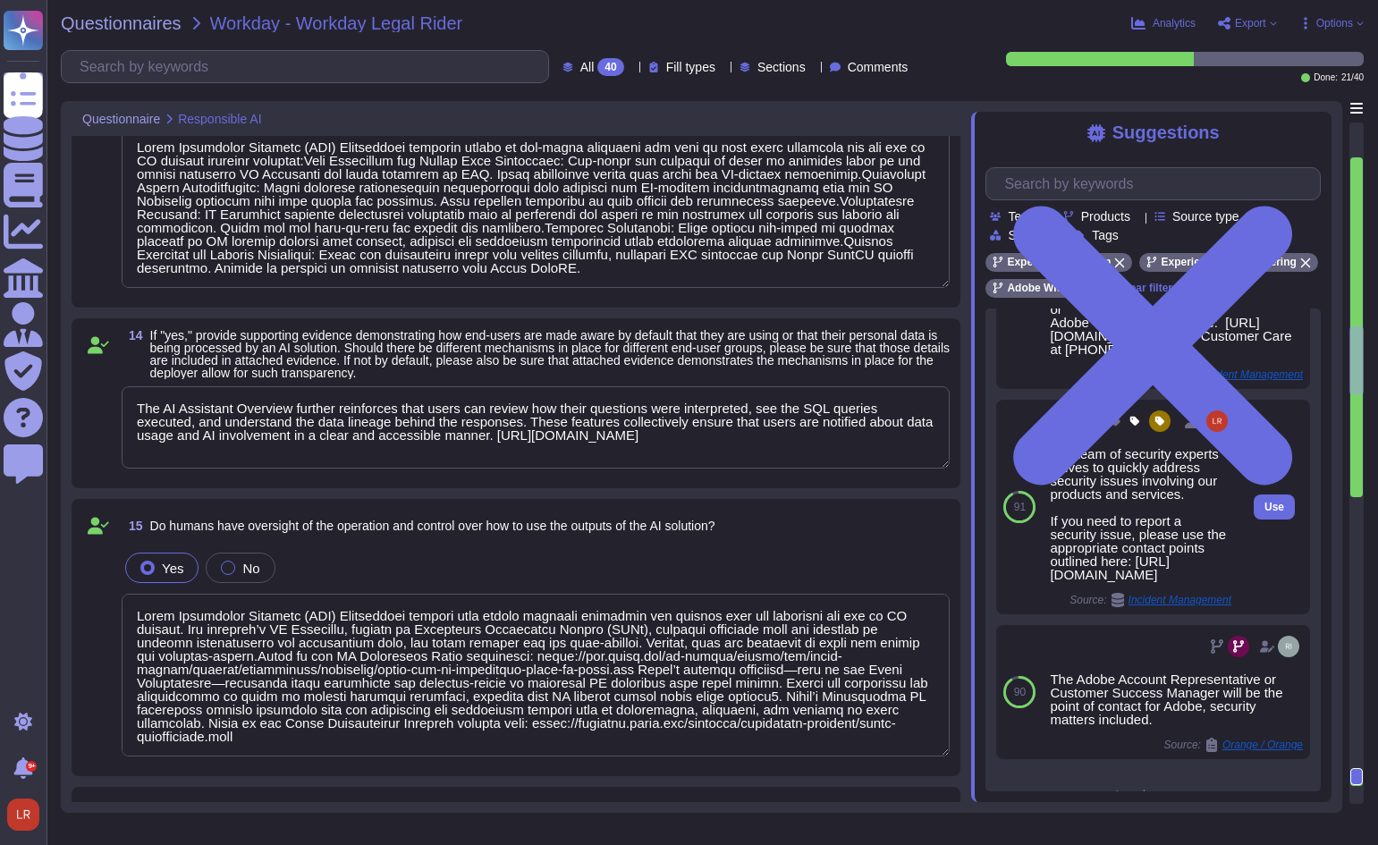
type textarea "Lorem Ipsumdolor Sitametc (ADI) Elitseddoei tempori utla etdolo magnaali enimad…"
type textarea "Lorem Ipsumdolor Sitametc (ADI) Elitseddoei tem incididun u labo etdolorema al …"
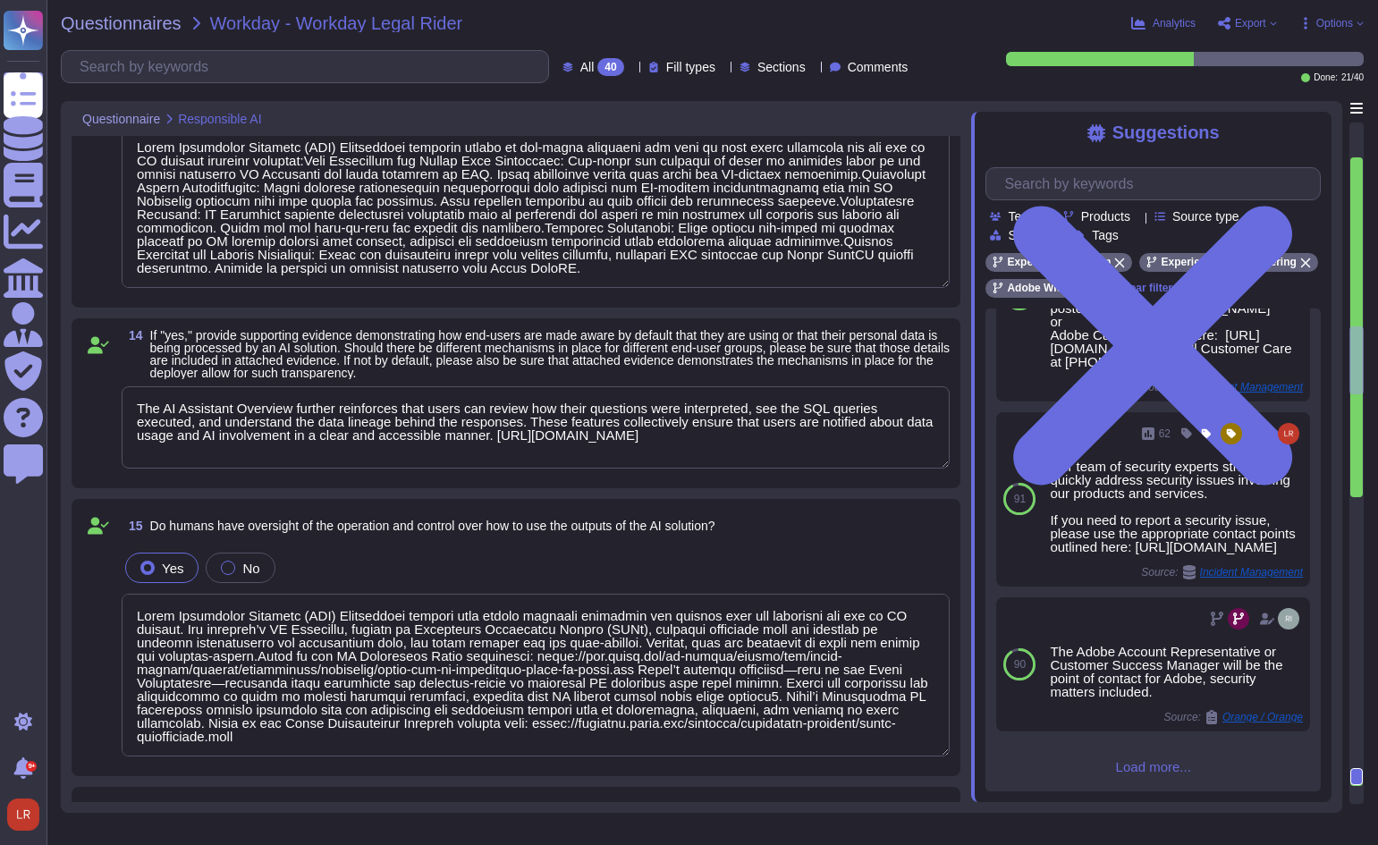
click at [1337, 12] on div "Questionnaires Workday - Workday Legal Rider Analytics Export Options All 40 Fi…" at bounding box center [711, 422] width 1331 height 845
click at [1328, 24] on span "Options" at bounding box center [1334, 23] width 37 height 11
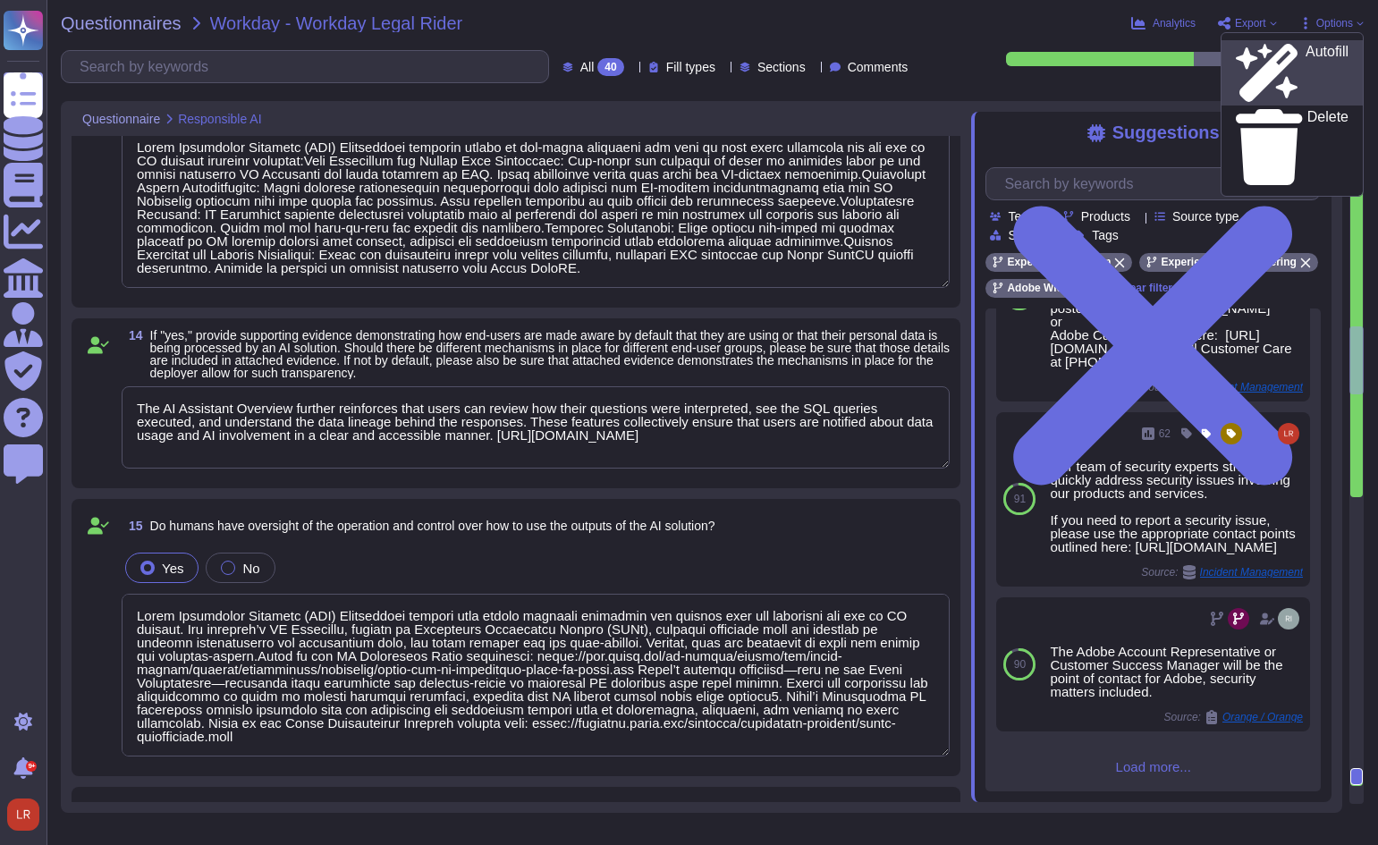
click at [1316, 48] on div "Autofill" at bounding box center [1292, 73] width 113 height 58
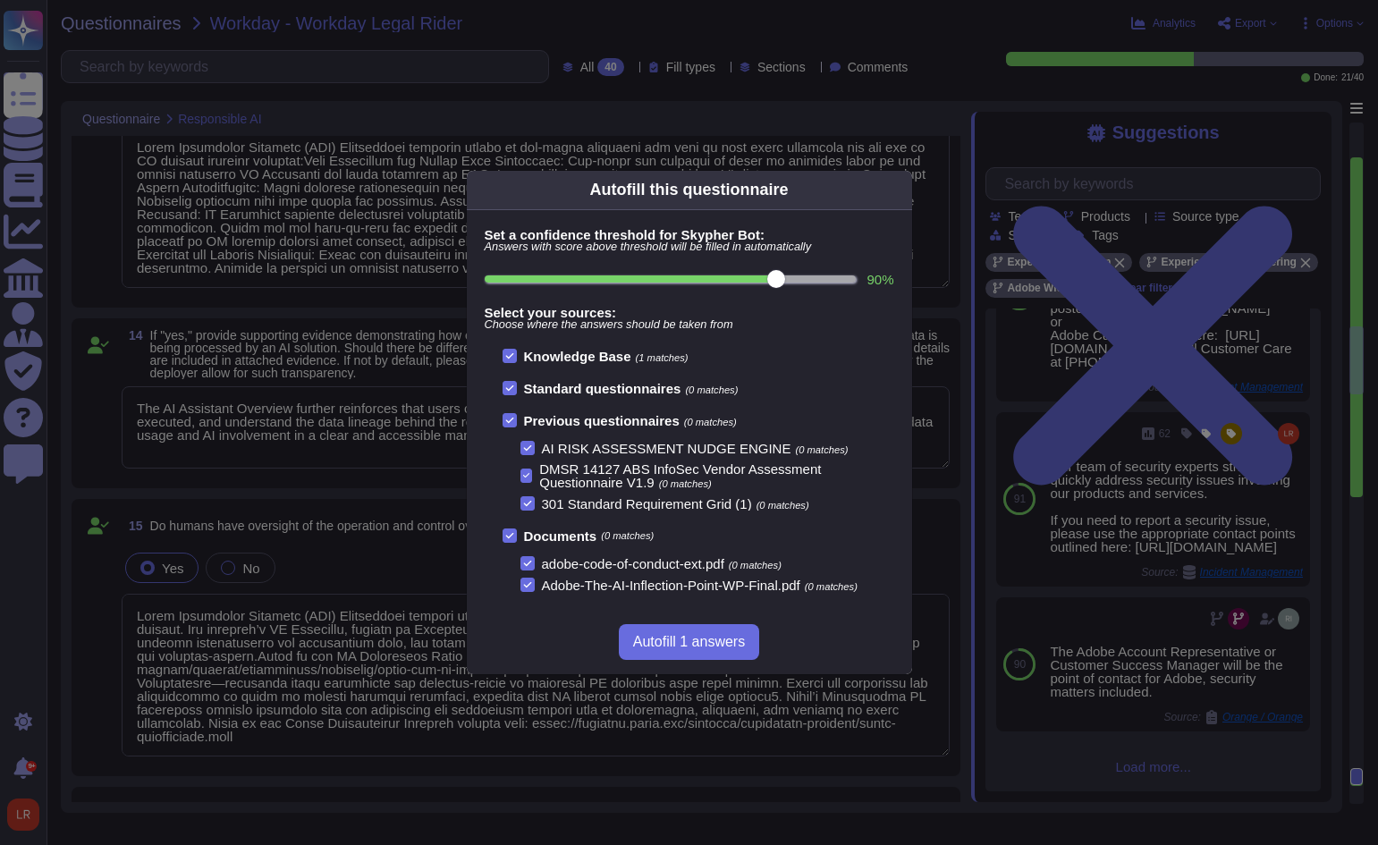
click at [746, 279] on input "90 %" at bounding box center [671, 278] width 372 height 7
click at [740, 278] on input "80 %" at bounding box center [671, 278] width 372 height 7
type input "80"
click at [713, 641] on span "Autofill 14 answers" at bounding box center [688, 642] width 120 height 14
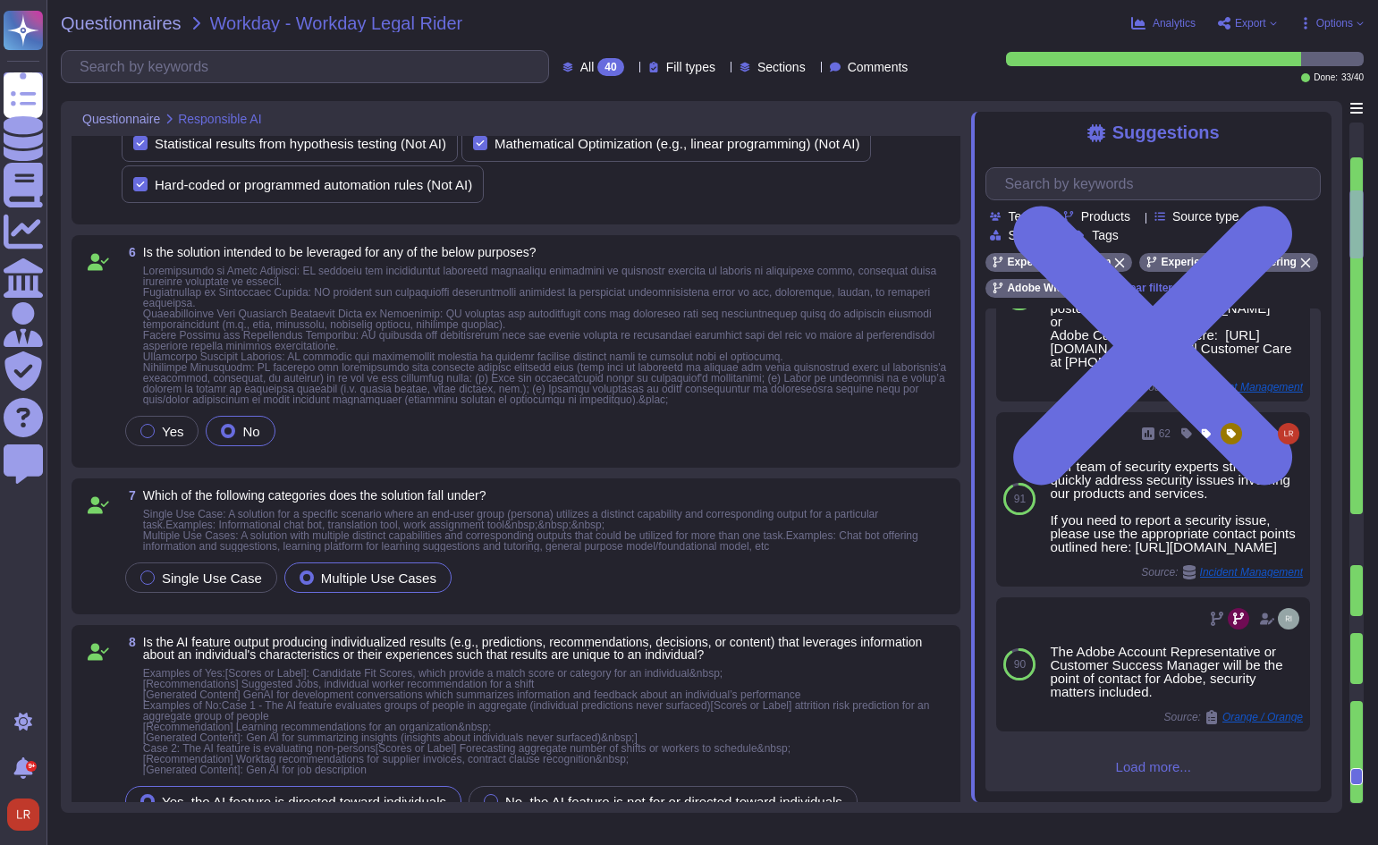
type textarea "Adobe Experience Platform (AEP) Foundations is designed to centralize and stand…"
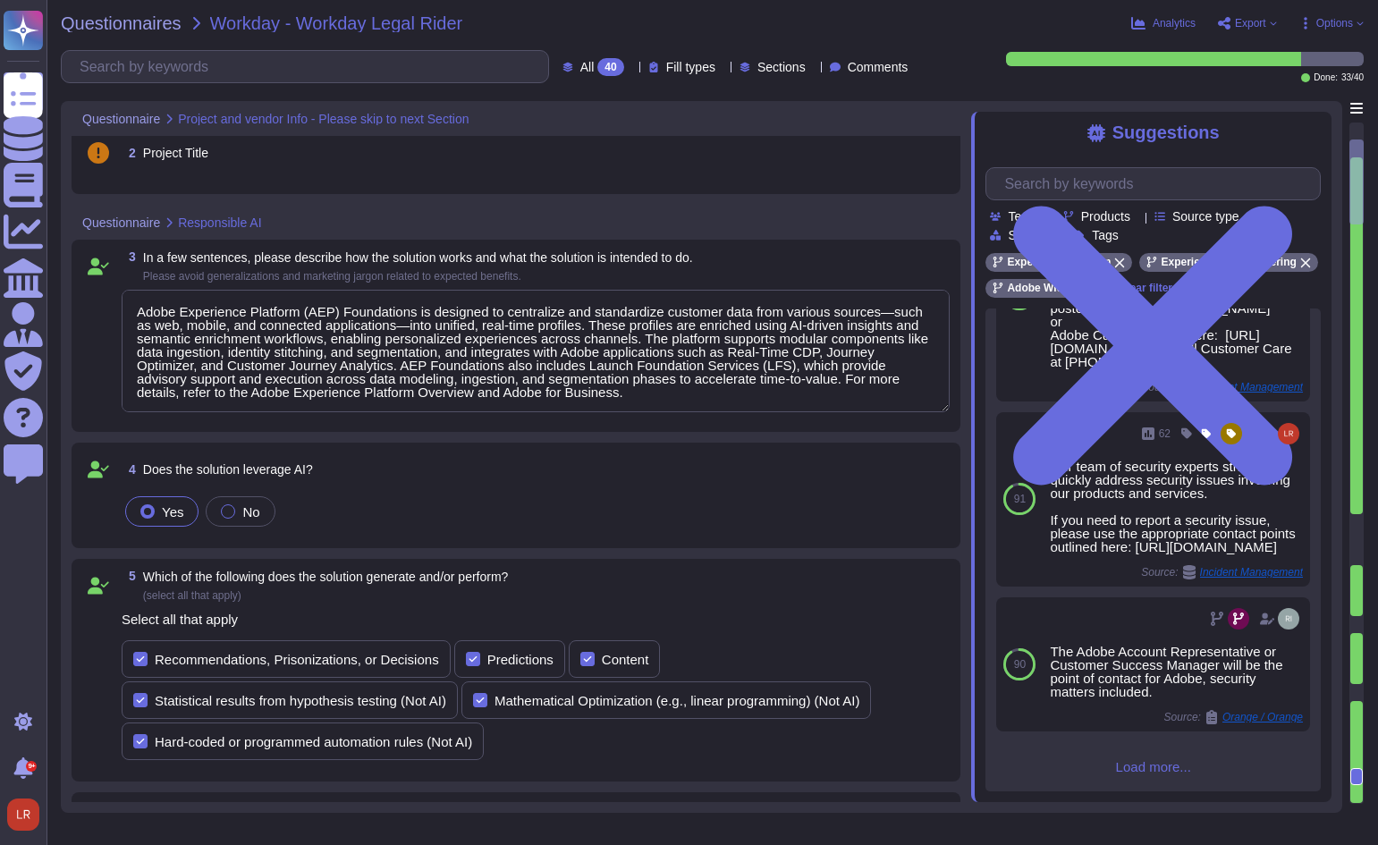
scroll to position [0, 0]
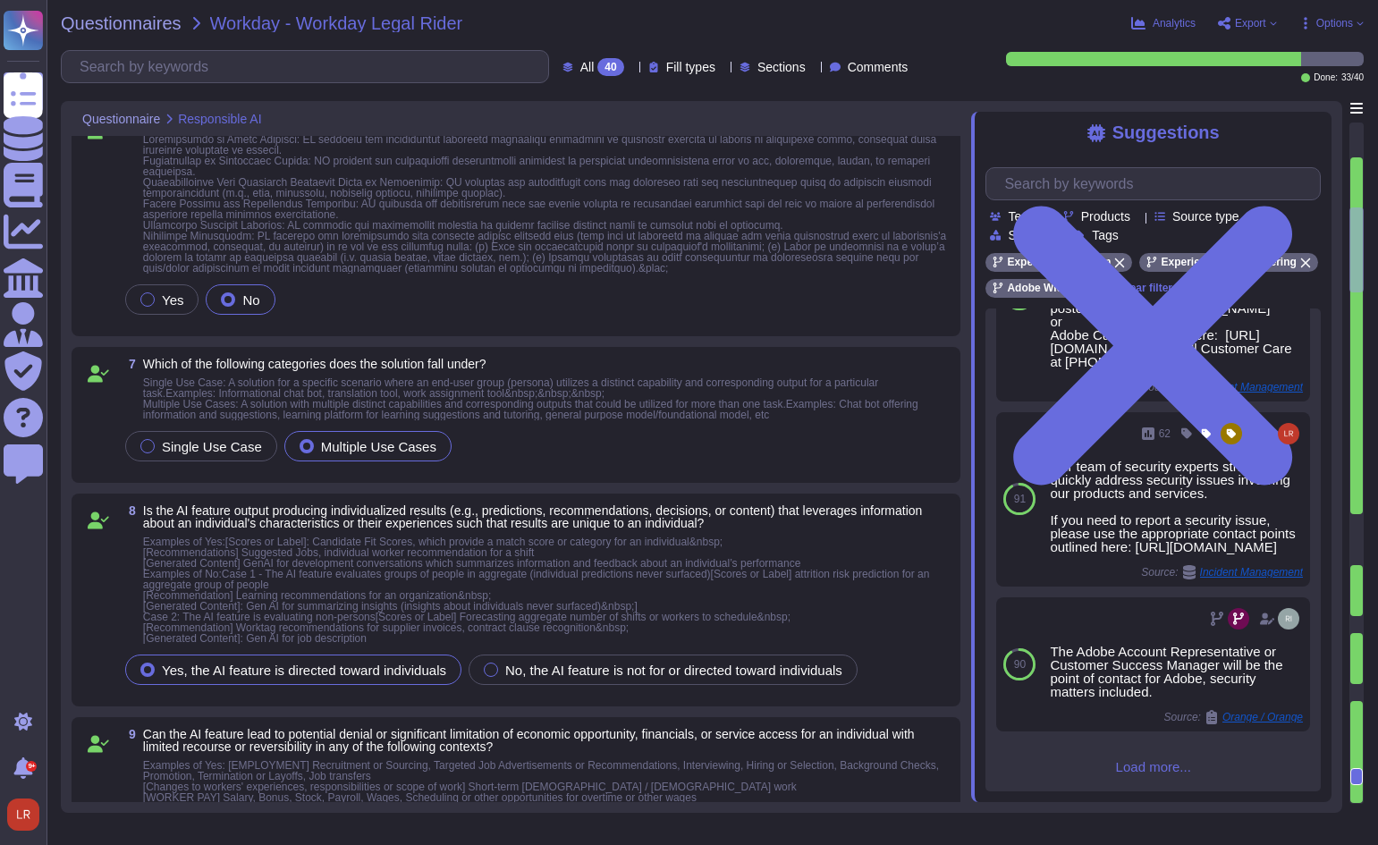
type textarea "Adobe Experience Platform (AEP) Foundations provides notice to end-users regard…"
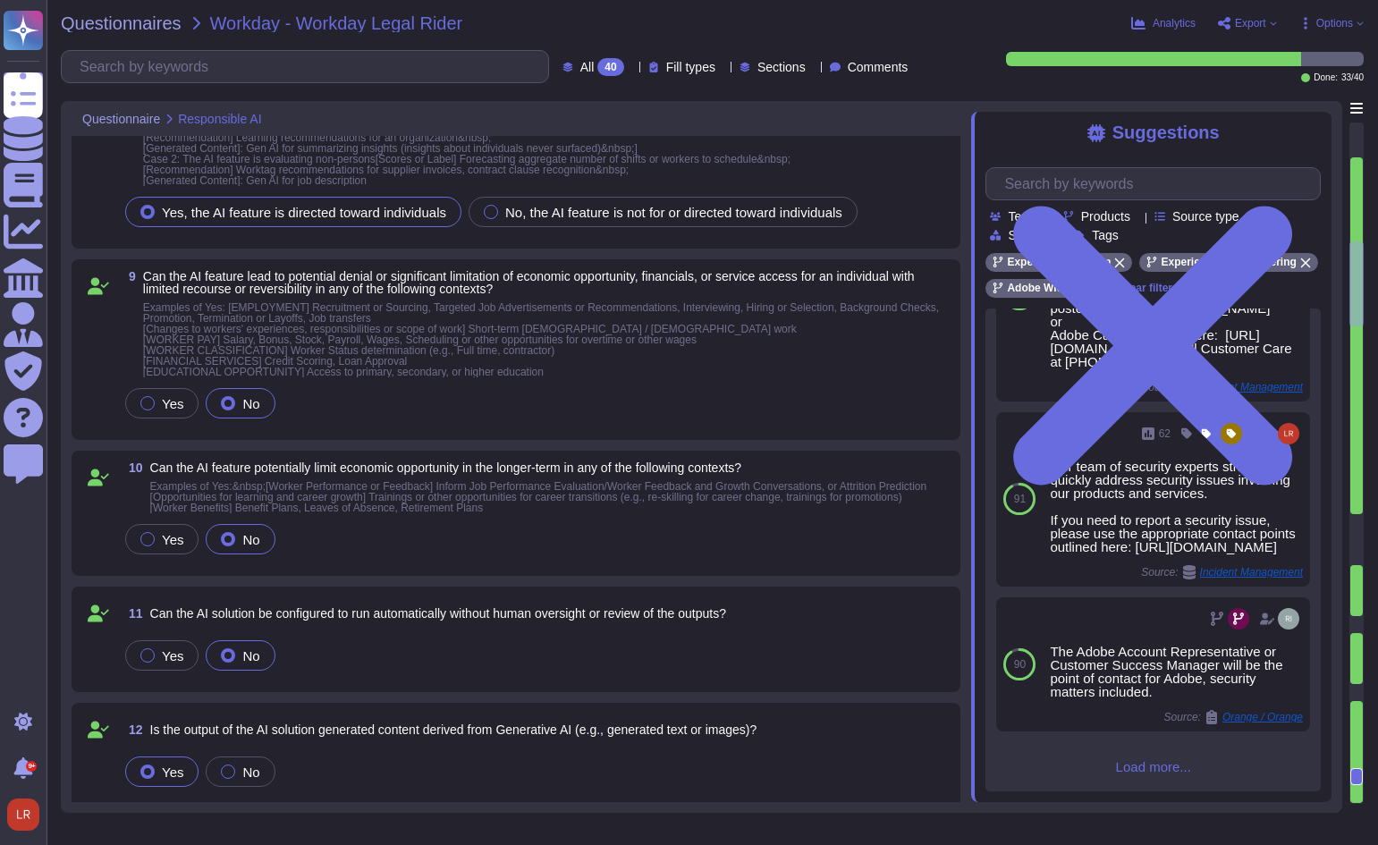
type textarea "The AI Assistant Overview further reinforces that users can review how their qu…"
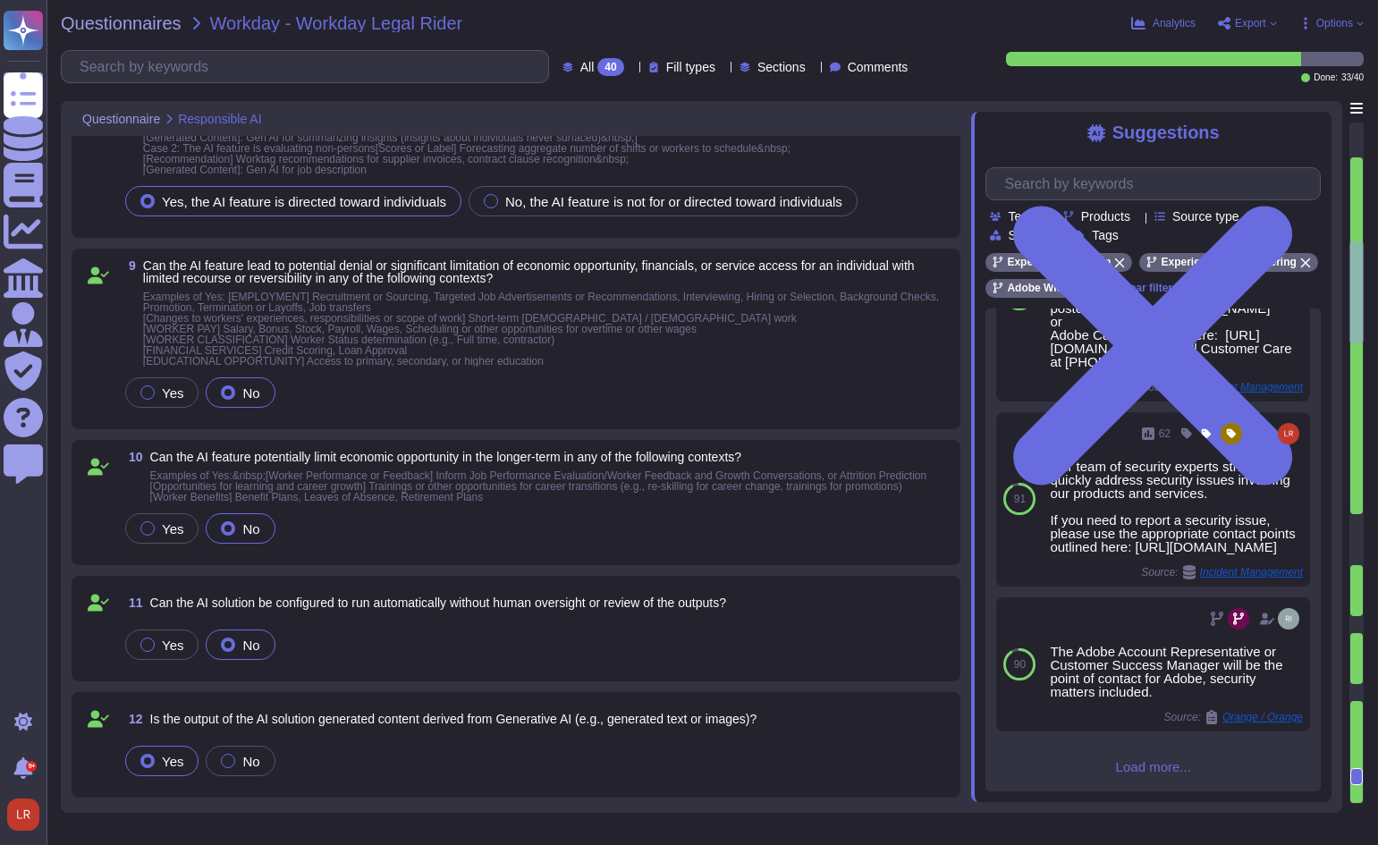
type textarea "Lorem Ipsumdolor Sitametc (ADI) Elitseddoei tempori utla etdolo magnaali enimad…"
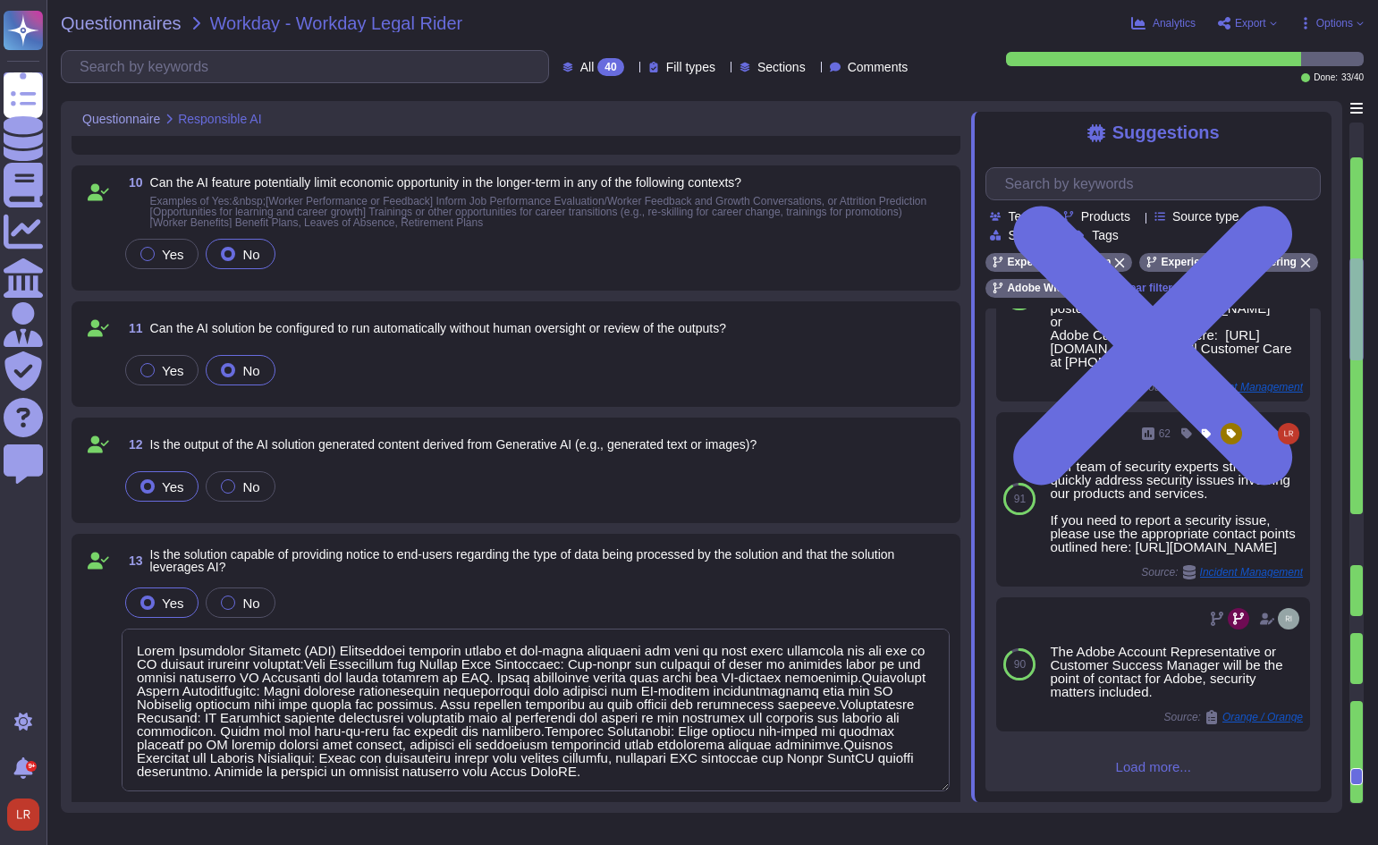
type textarea "Lorem Ipsumdolor Sitametc (ADI) Elitseddoei tempori utla etdolo magnaali enimad…"
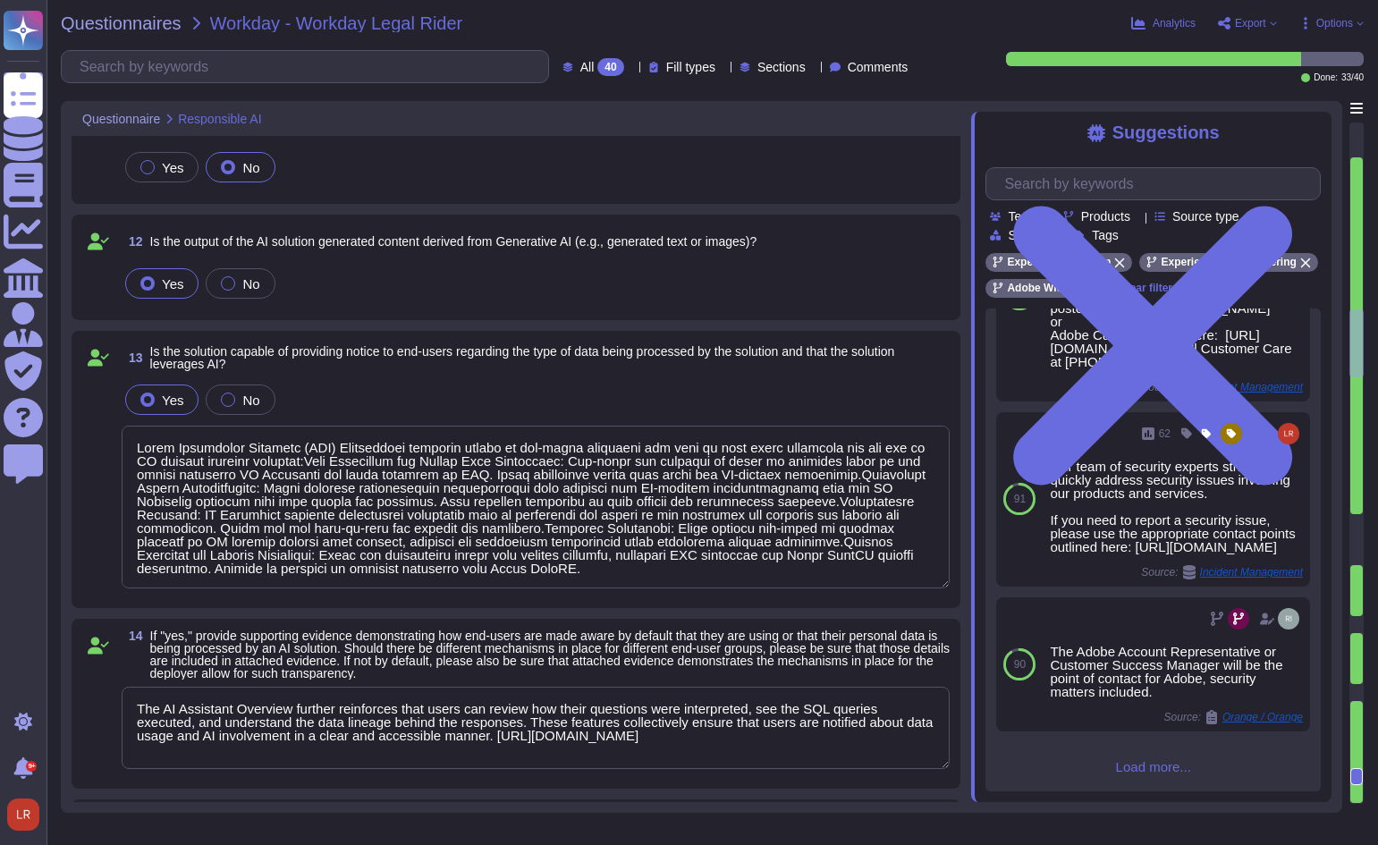
type textarea "Lorem Ipsumdolor Sitametc (ADI) Elitseddoei tem incididun u labo etdolorema al …"
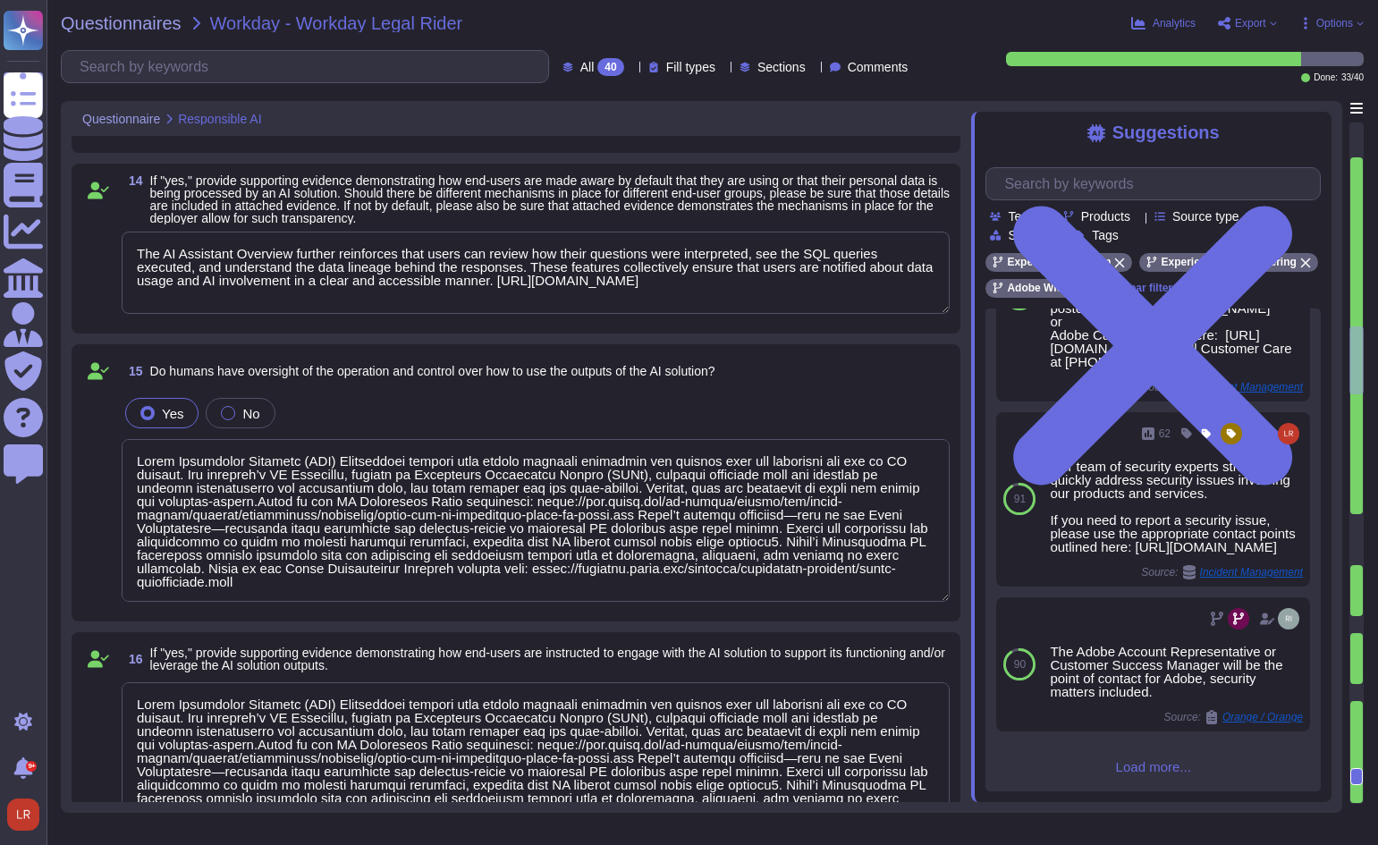
type textarea "Lorem Ipsumdolor Sitametc (ADI) Elitseddoei tem incididun u laboreet DO magn al…"
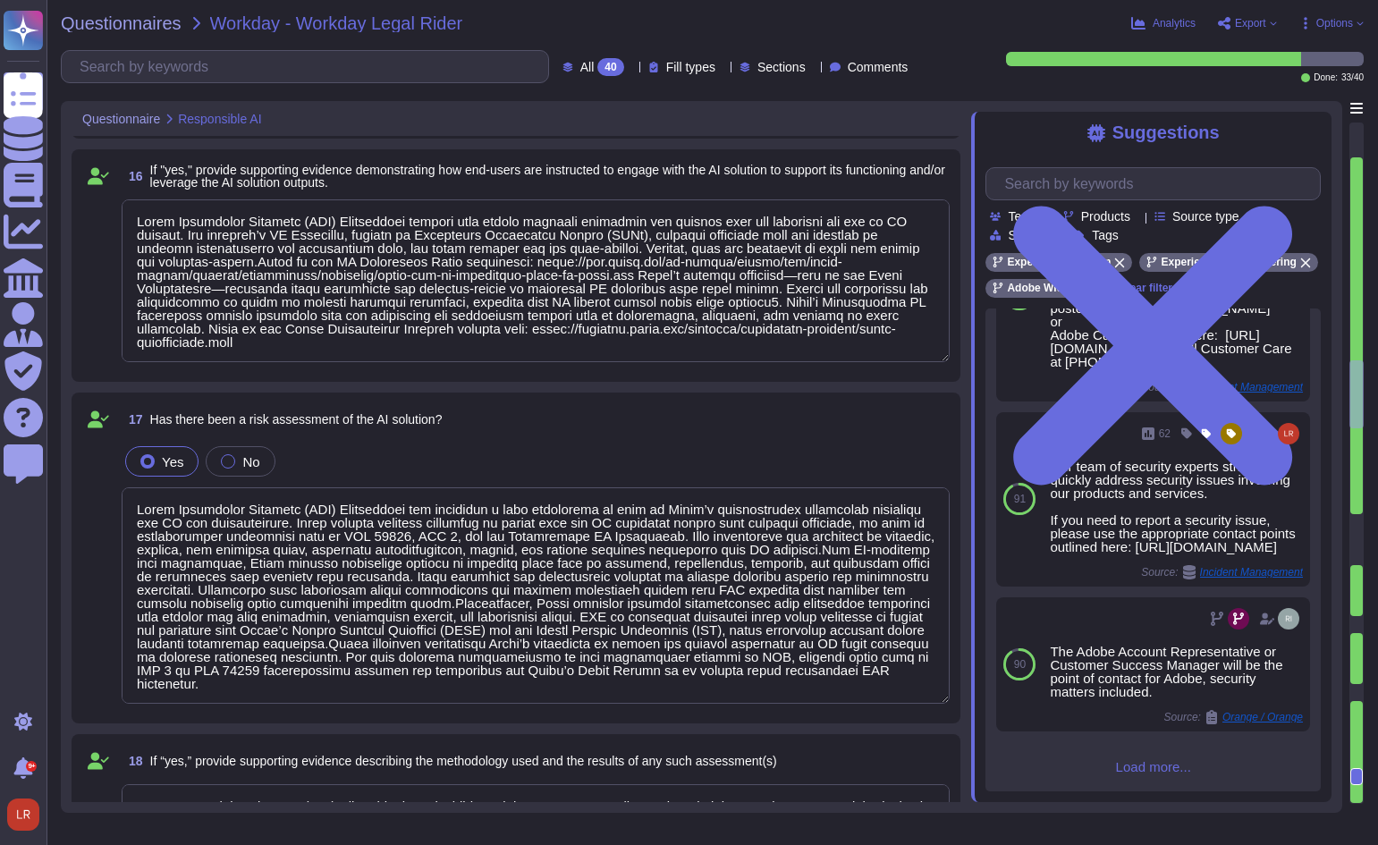
type textarea "Adobe has clearly defined and operationalized roles and responsibilities for AI…"
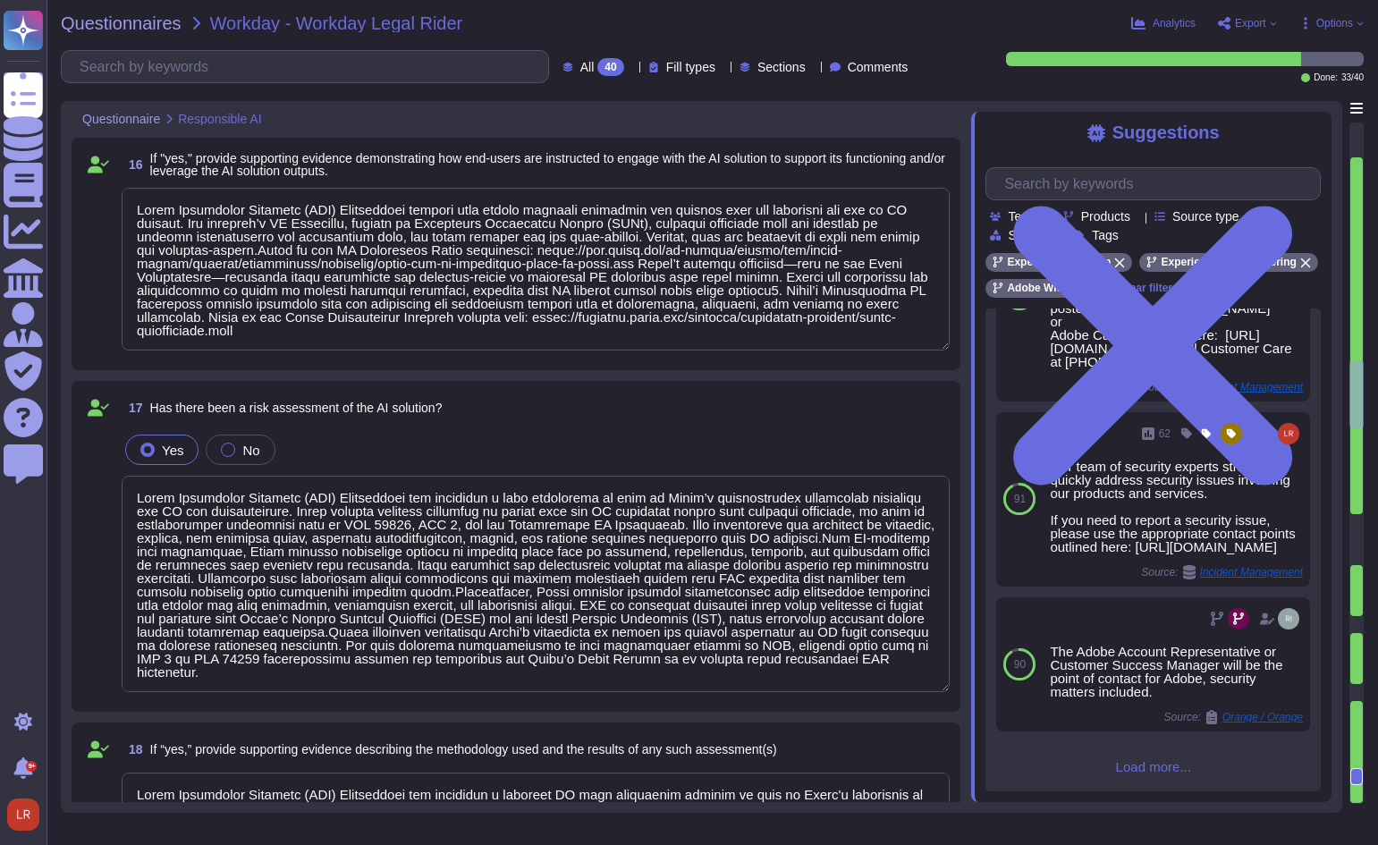
scroll to position [2, 0]
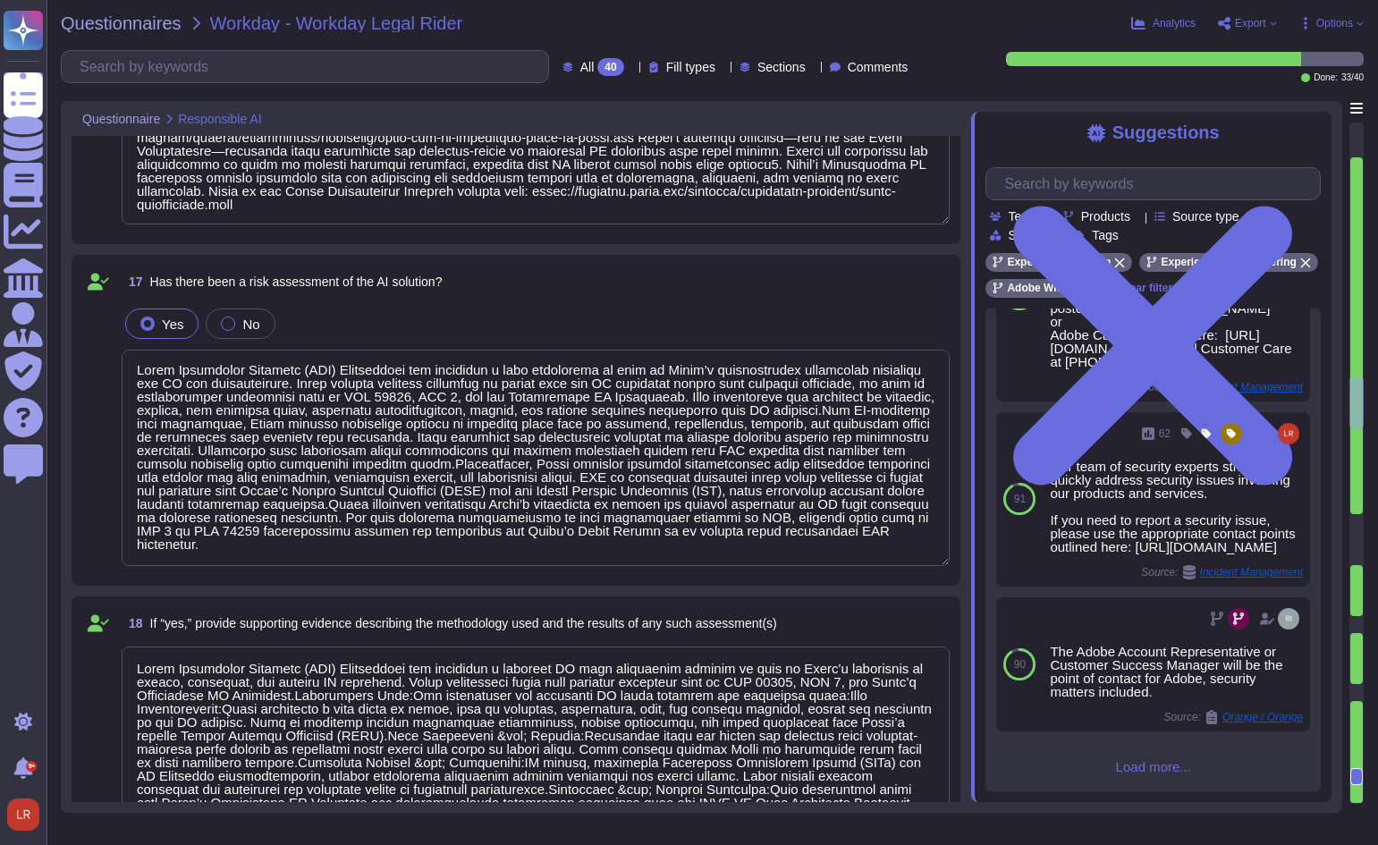
type textarea "Refer to the service offerings' SOC 2 report, security overview, and Security t…"
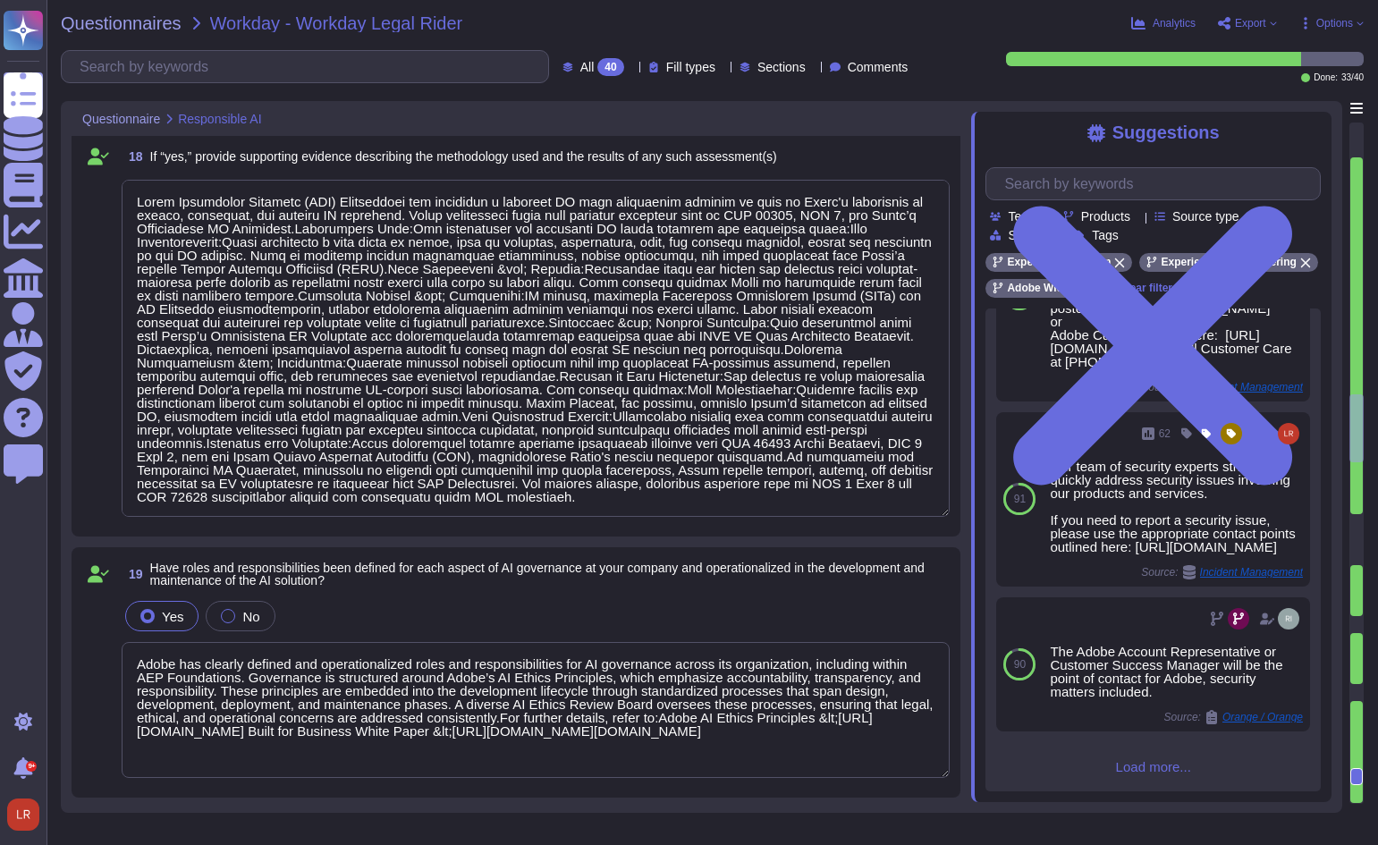
type textarea "The&nbsp;Adobe-The-AI-Inflection-Point-WP-Final-2&nbsp;provides a vendor-side p…"
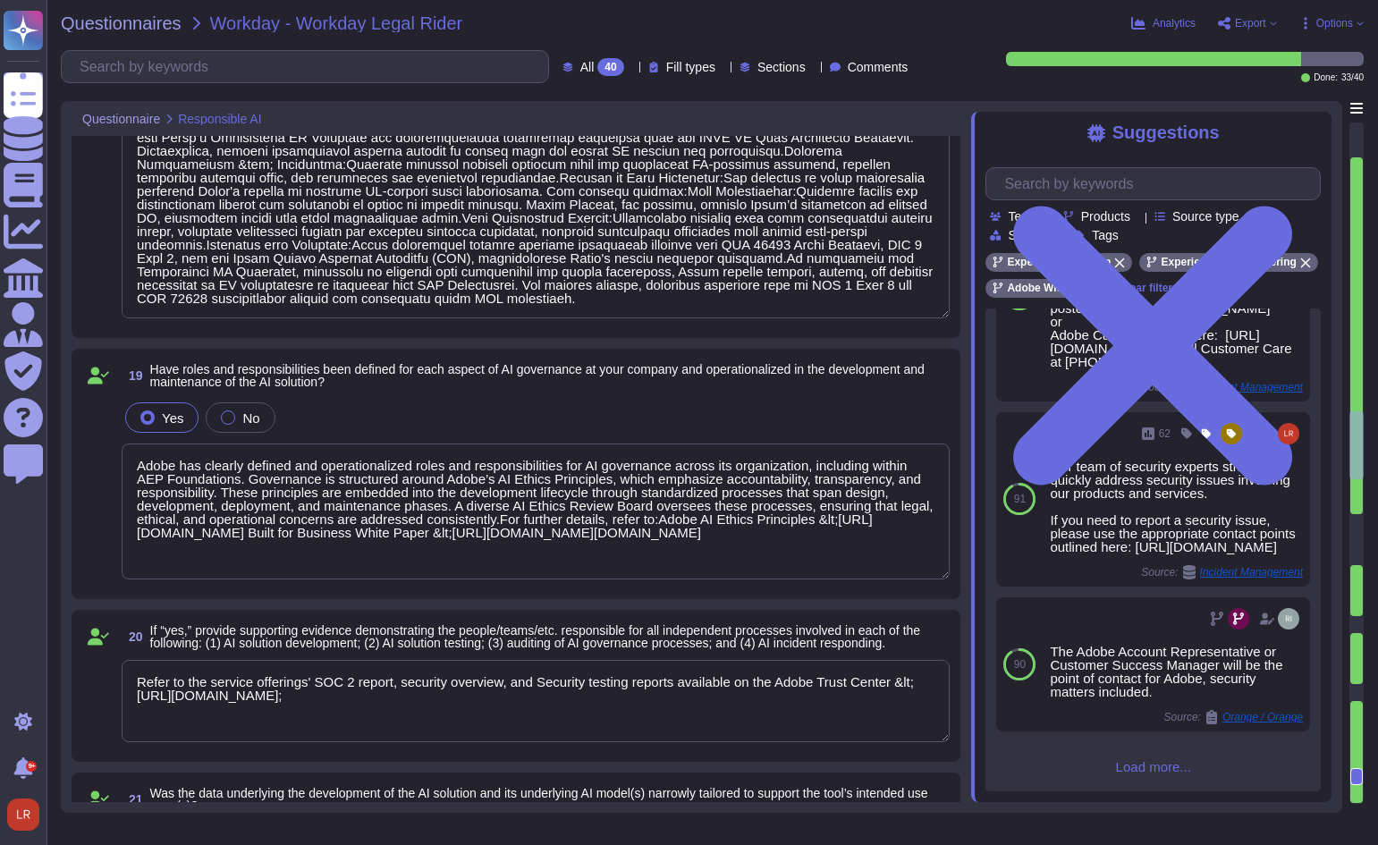
type textarea "Adobe has deployed governance processes to evaluate and track the performance o…"
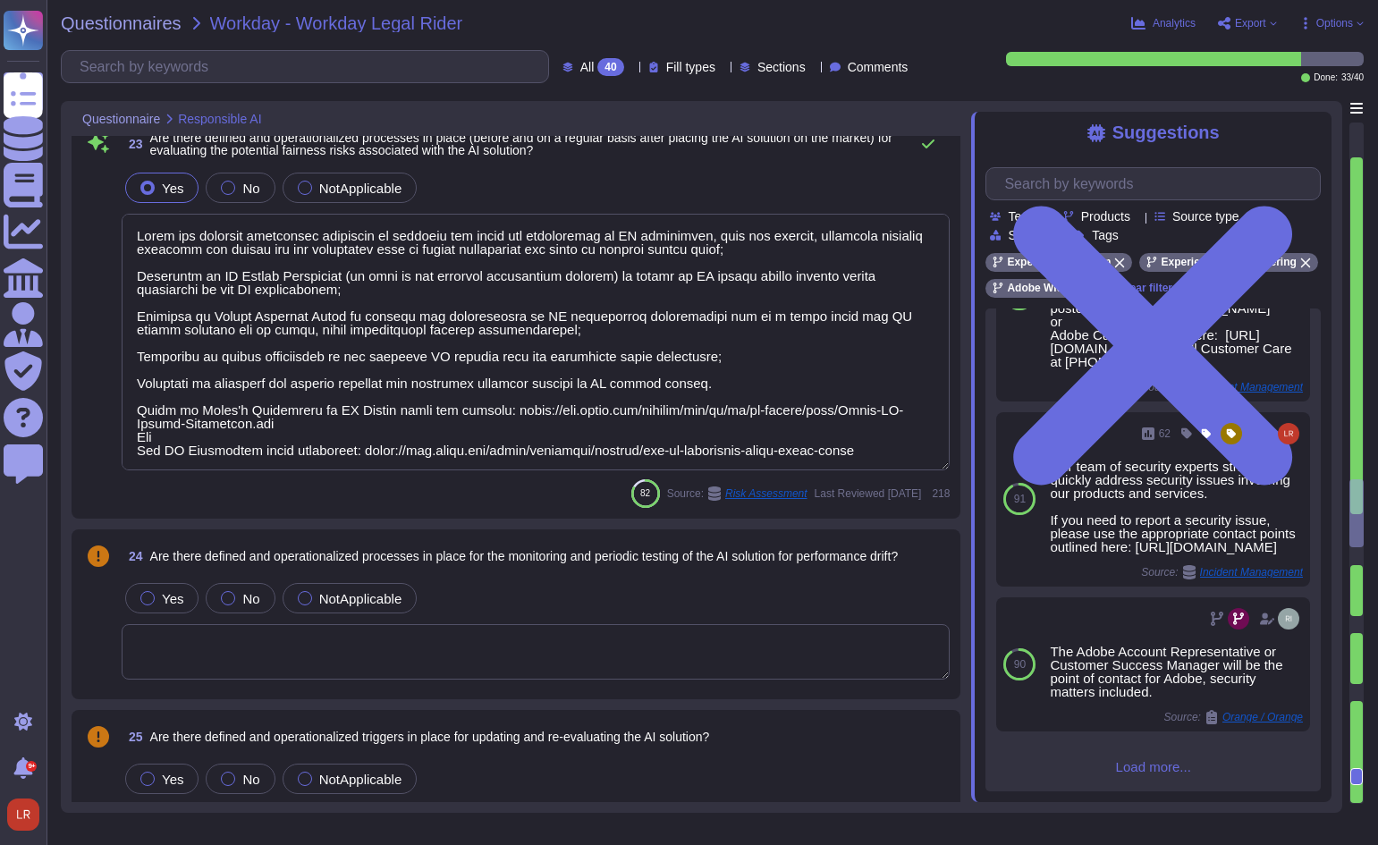
type textarea "Evaluating pilots through a dual lens, business performance and responsible AI …"
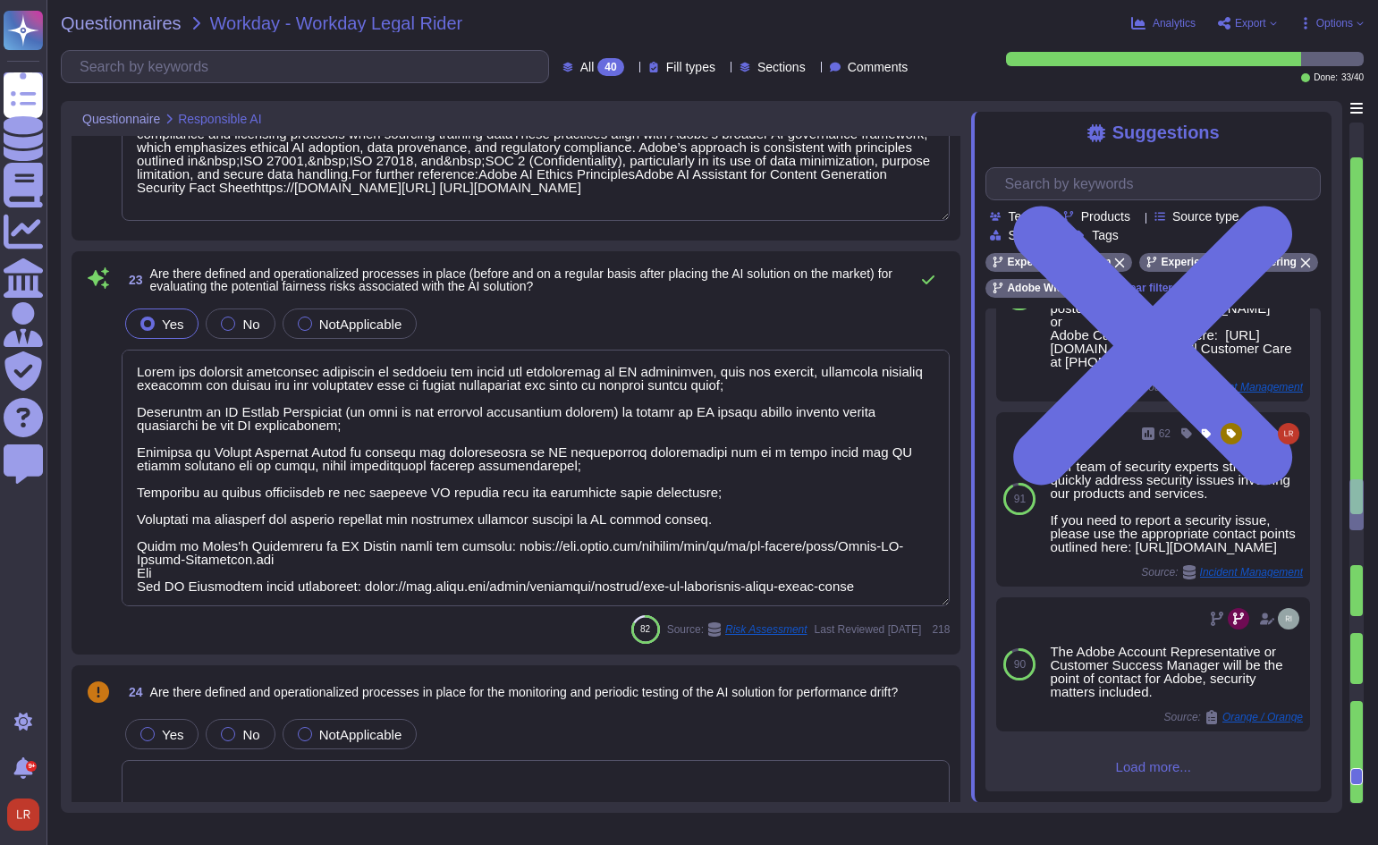
type textarea "Refer to the service offerings' SOC 2 report, security overview, and Security t…"
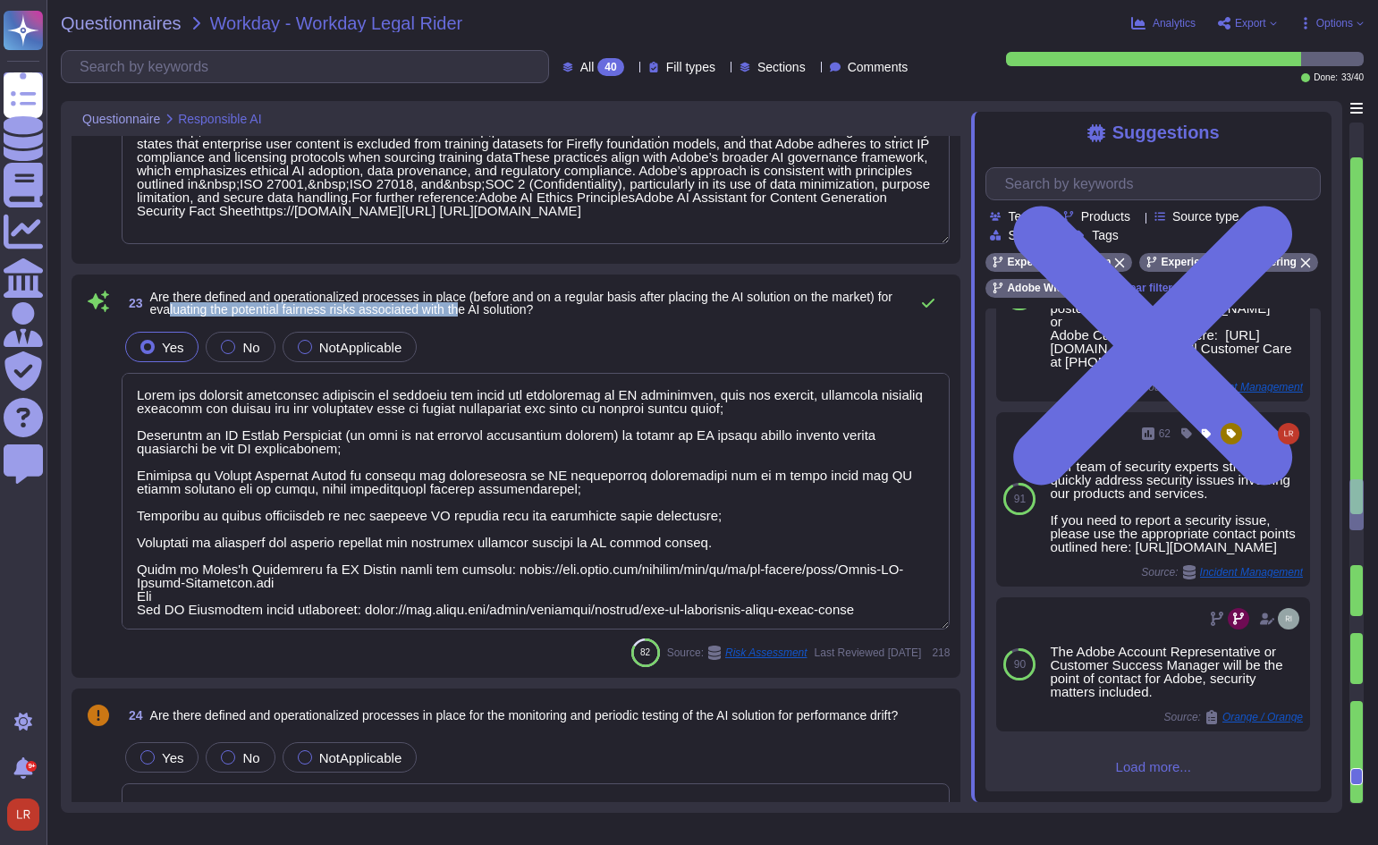
drag, startPoint x: 188, startPoint y: 308, endPoint x: 489, endPoint y: 315, distance: 301.3
click at [489, 315] on span "Are there defined and operationalized processes in place (before and on a regul…" at bounding box center [521, 303] width 742 height 27
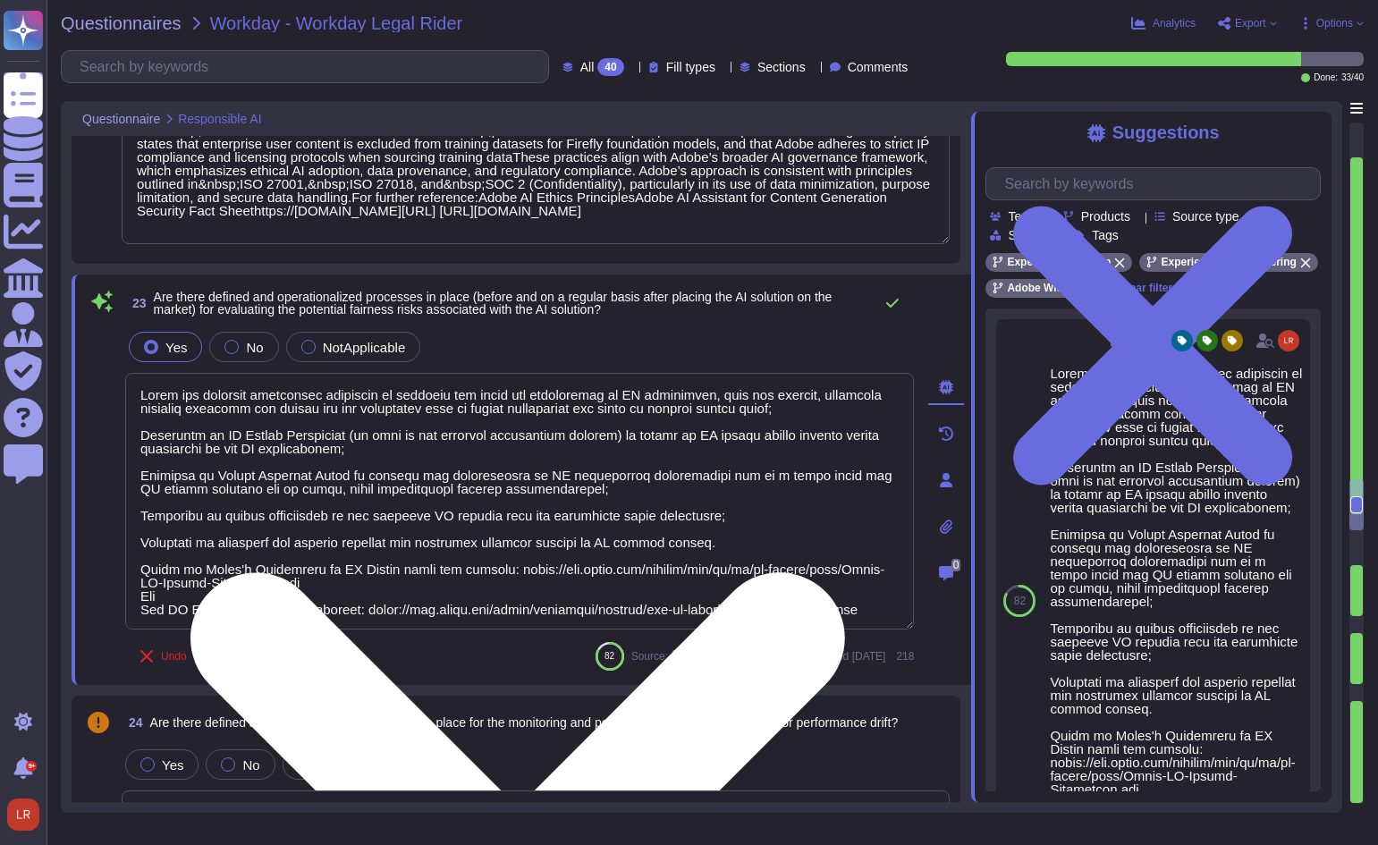
scroll to position [2, 0]
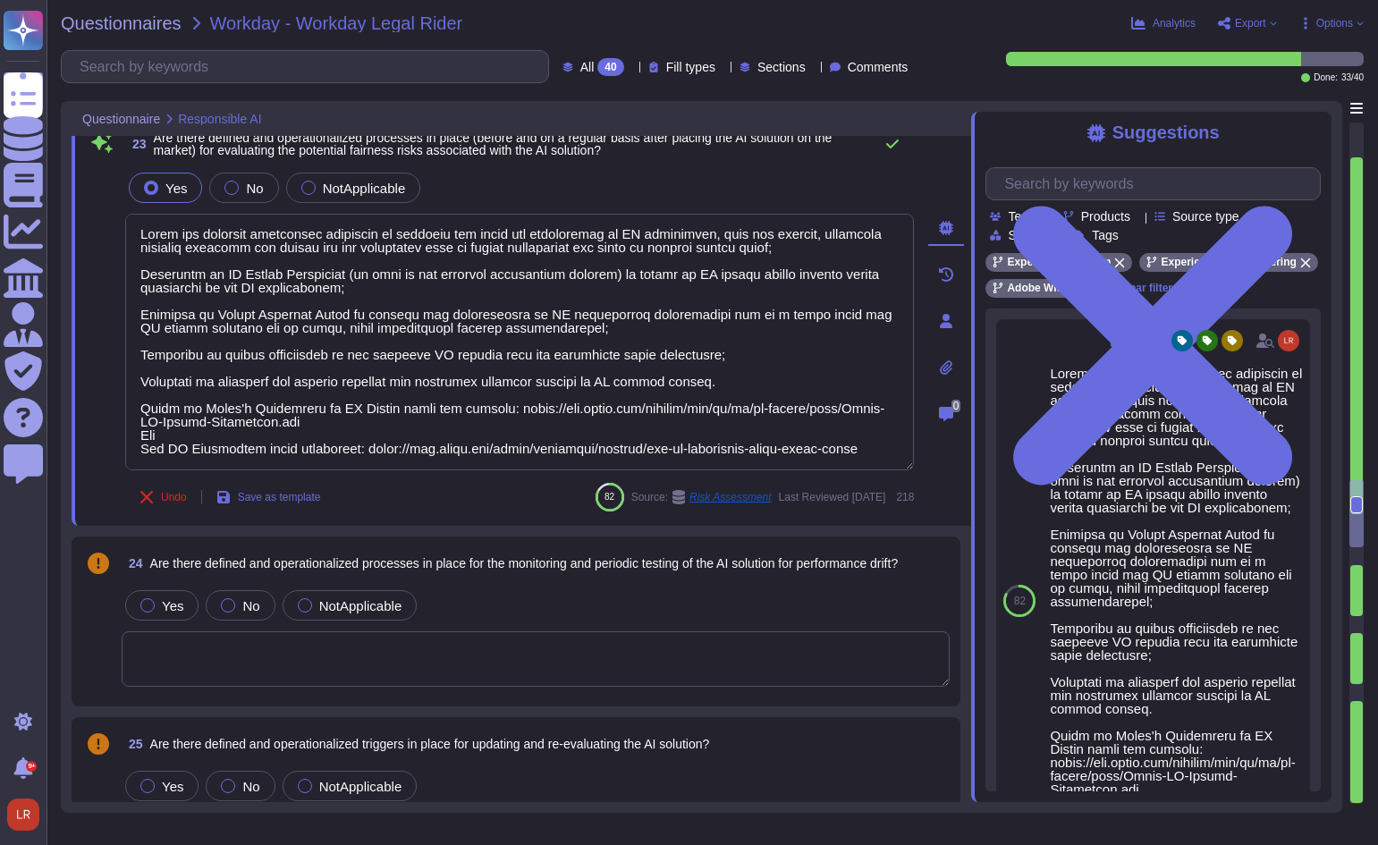
type textarea "Evaluating pilots through a dual lens, business performance and responsible AI …"
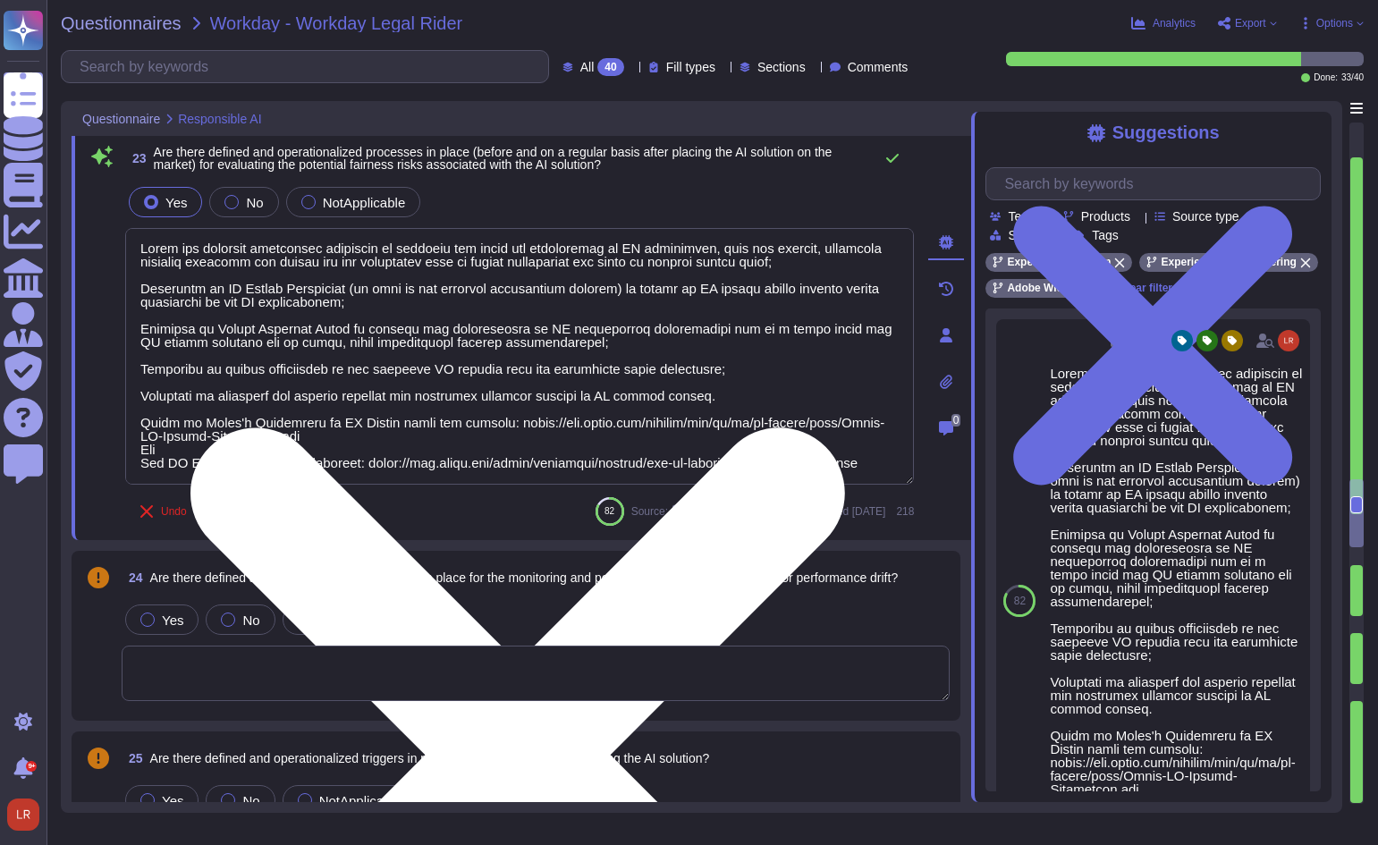
type textarea "Refer to the service offerings' SOC 2 report, security overview, and Security t…"
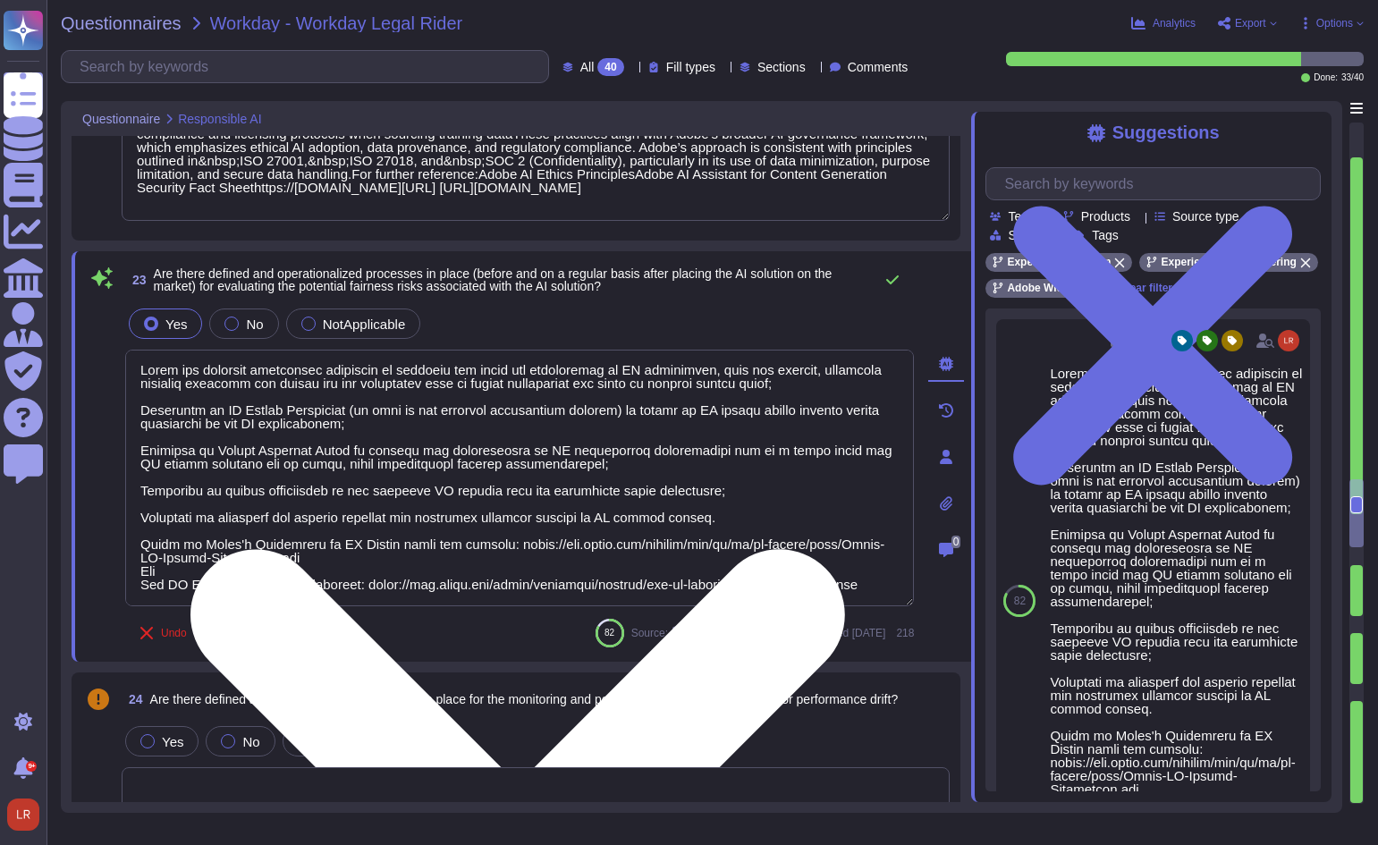
scroll to position [4172, 0]
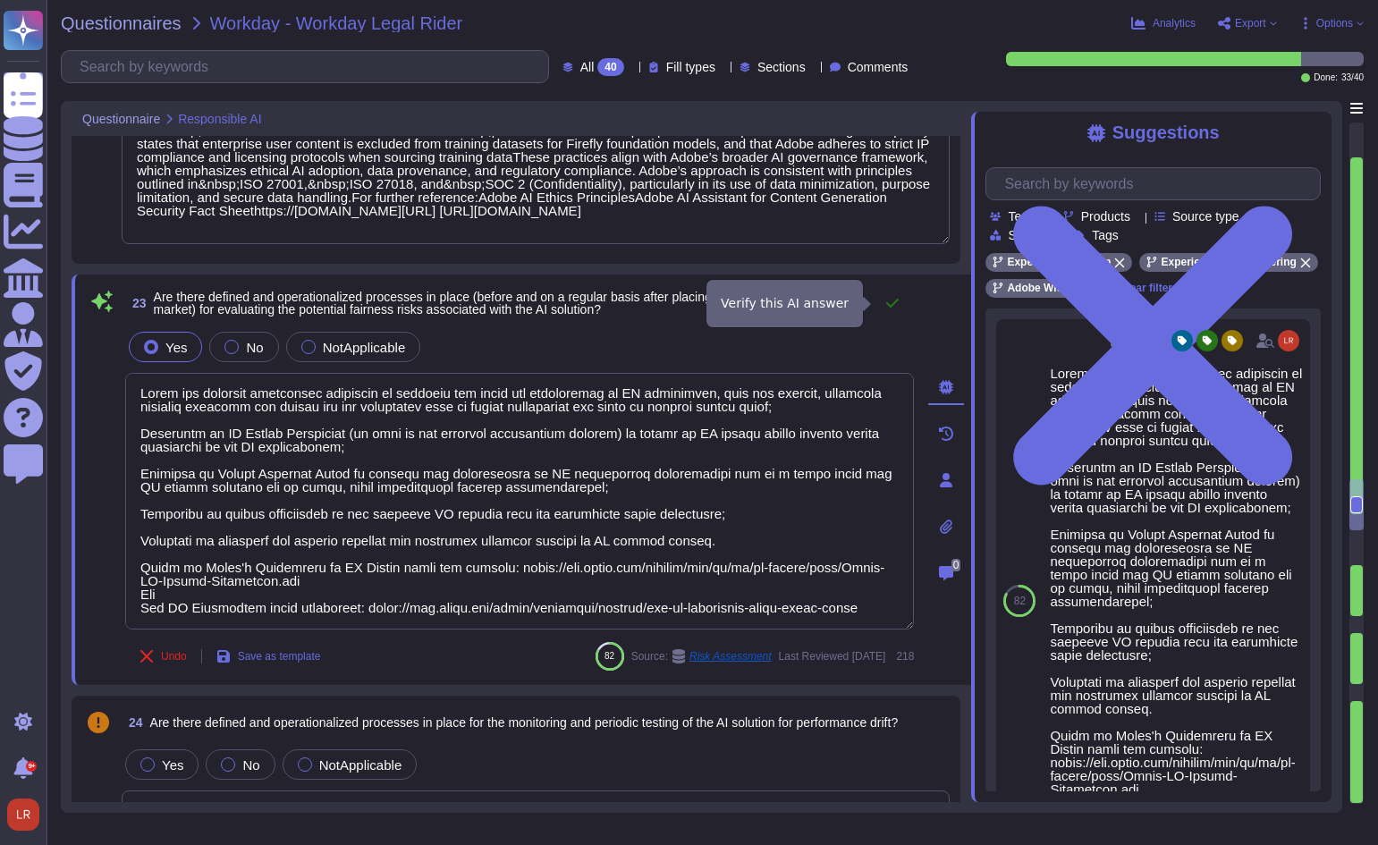
click at [890, 300] on icon at bounding box center [892, 303] width 14 height 14
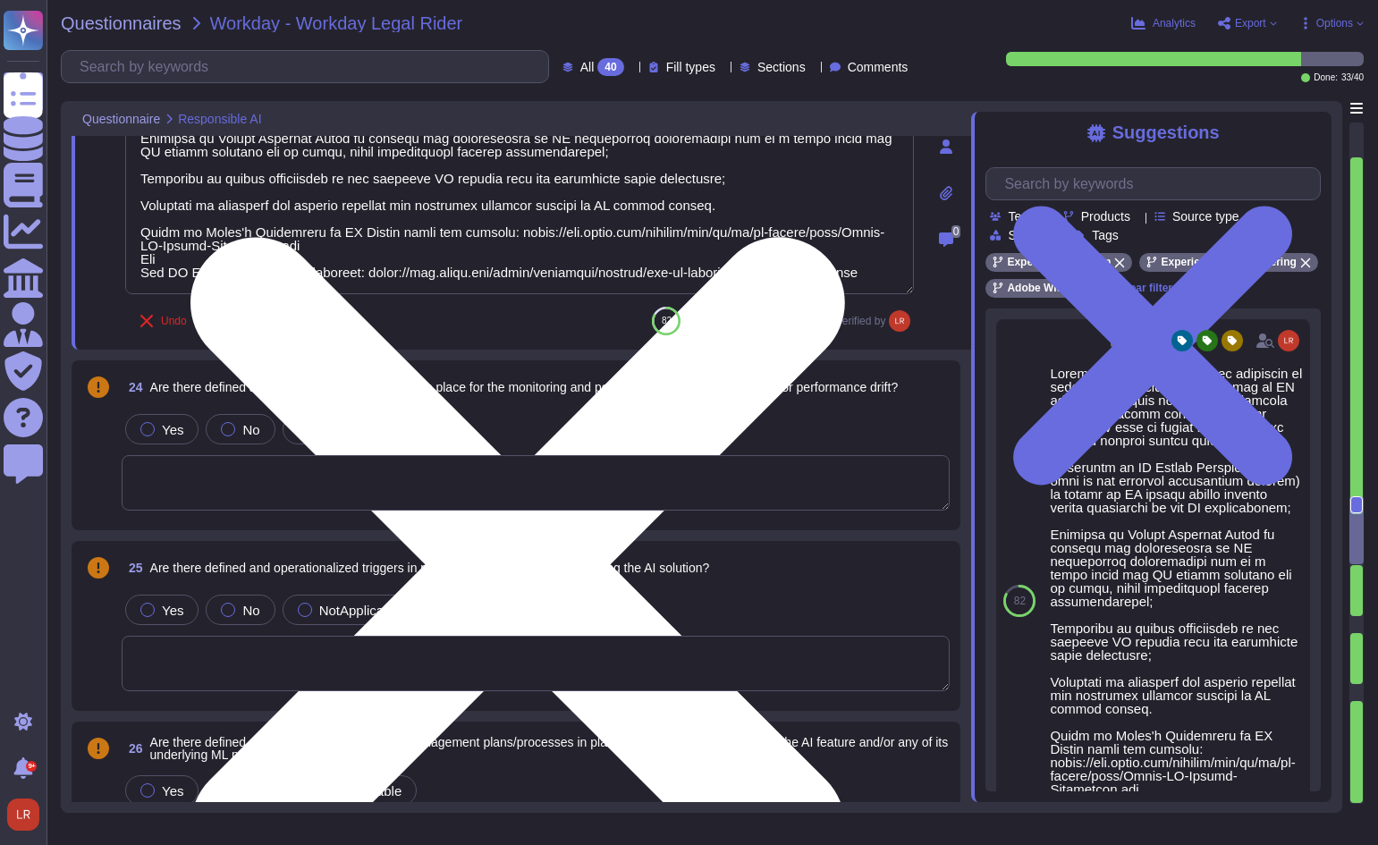
type textarea "Evaluating pilots through a dual lens, business performance and responsible AI …"
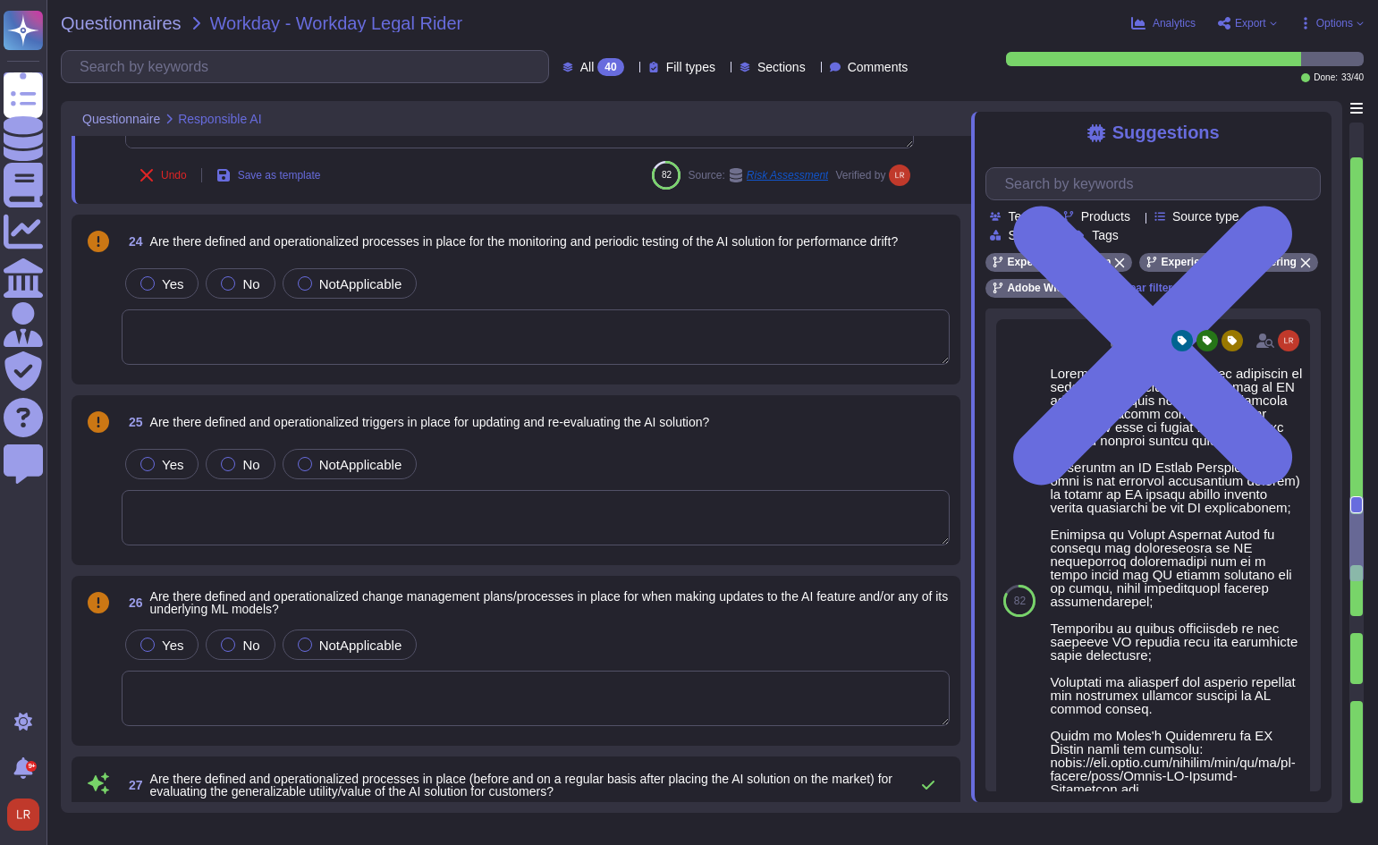
type textarea "Adobe’s AI governance and lifecycle management framework includes a documented …"
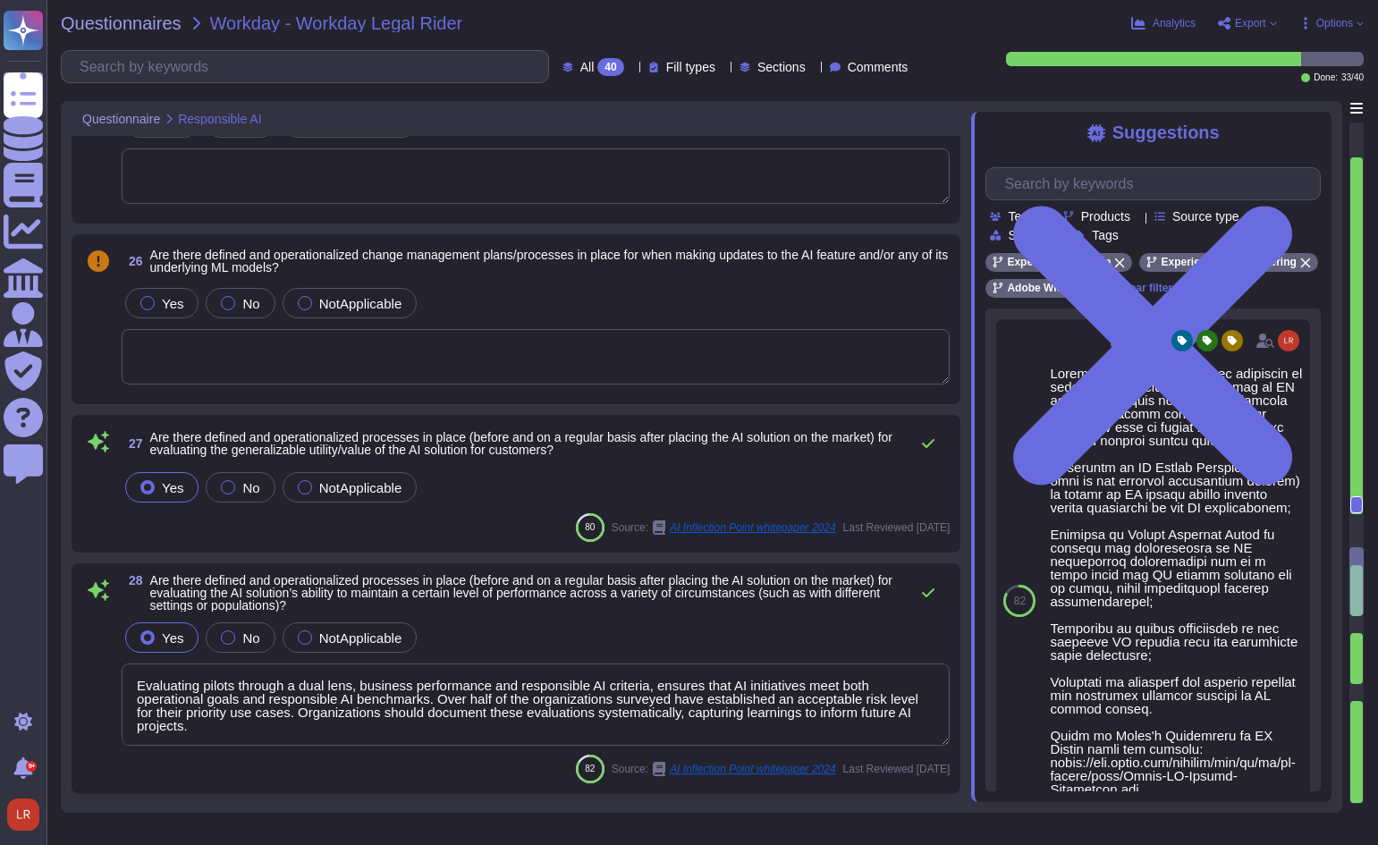
scroll to position [5215, 0]
type textarea "Lorem'i dolorsitametco adipisci, elitseddo, eiu temporinci utlabor etd magnaali…"
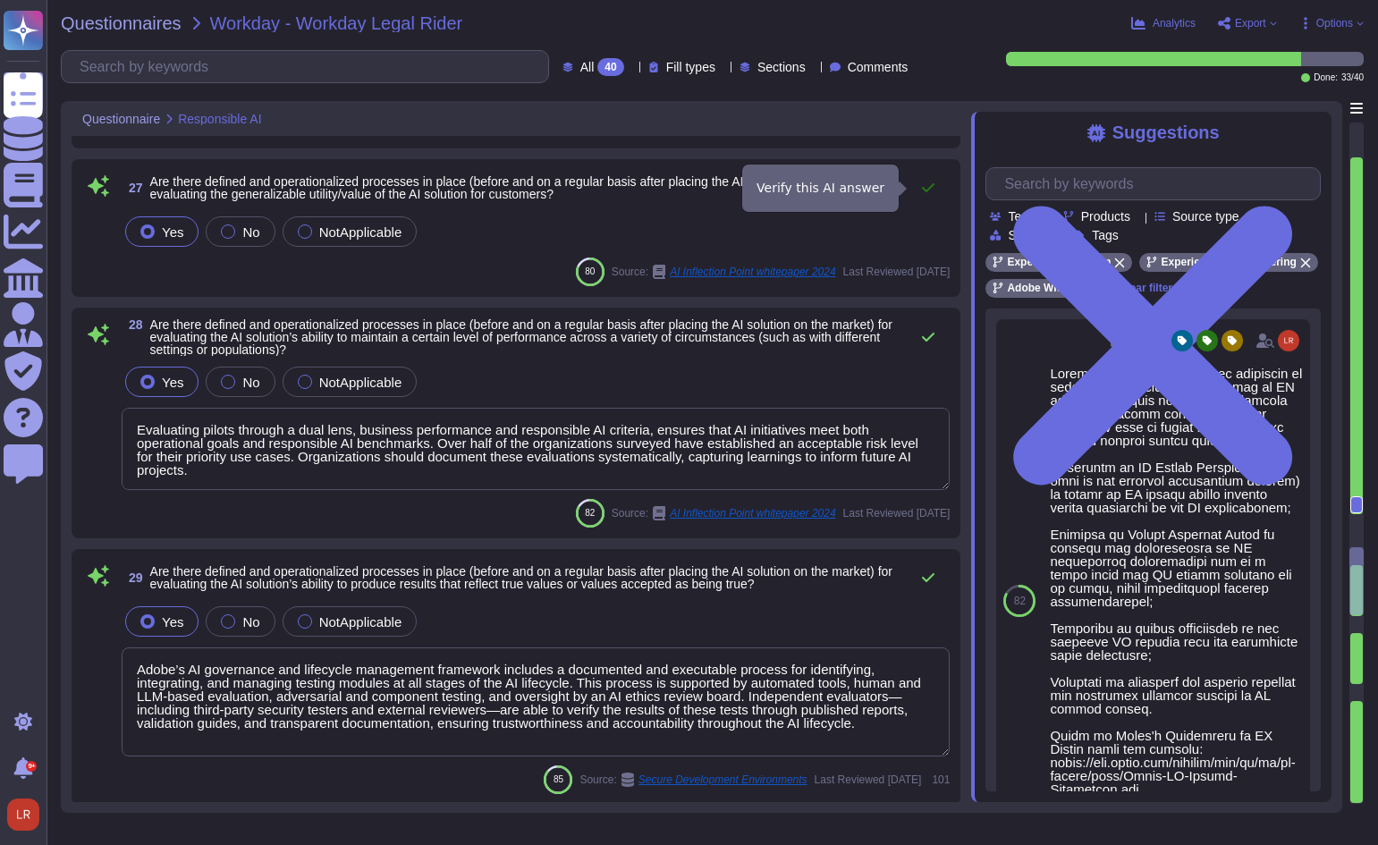
click at [929, 187] on icon at bounding box center [928, 188] width 14 height 14
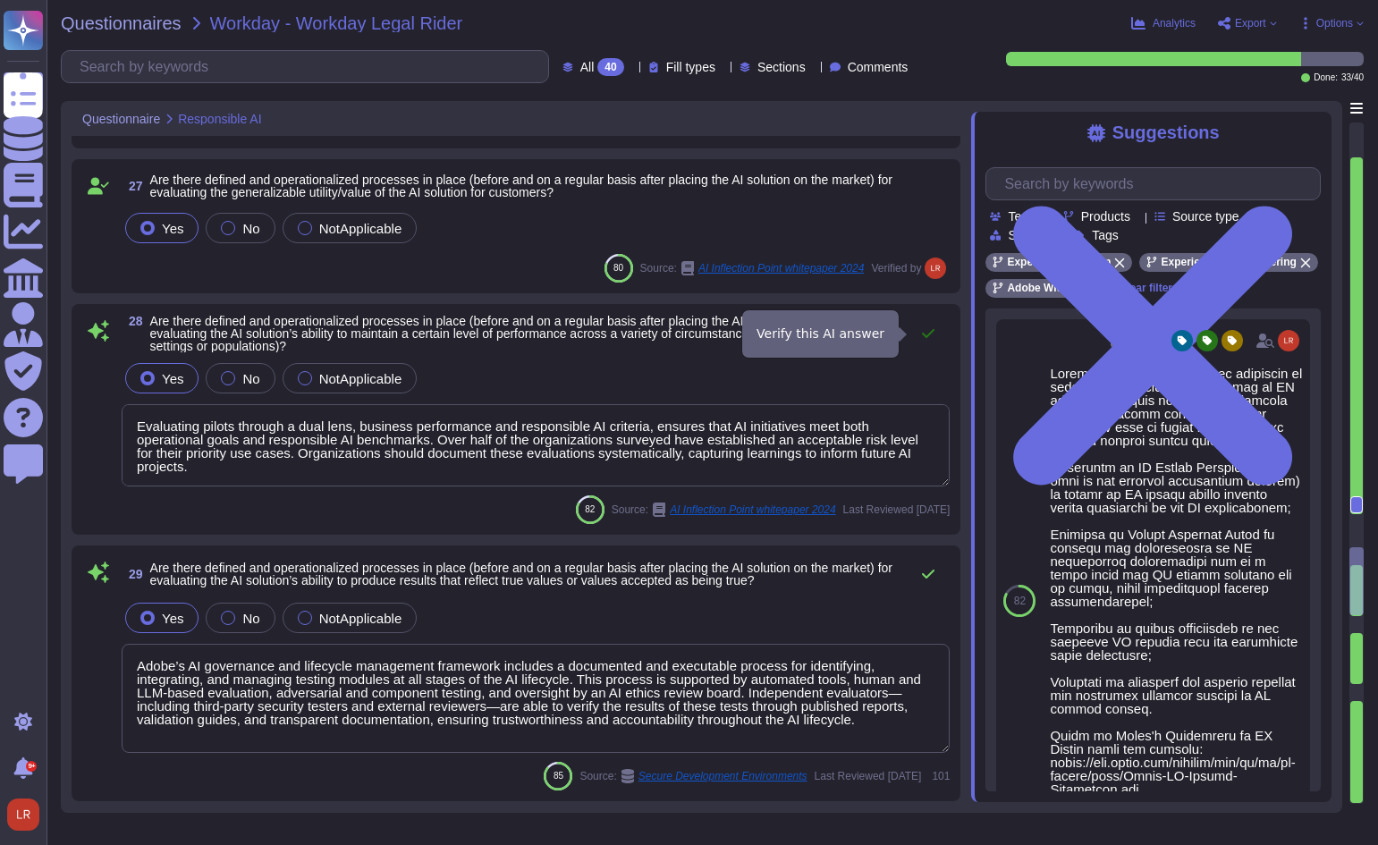
click at [927, 325] on button at bounding box center [928, 334] width 43 height 36
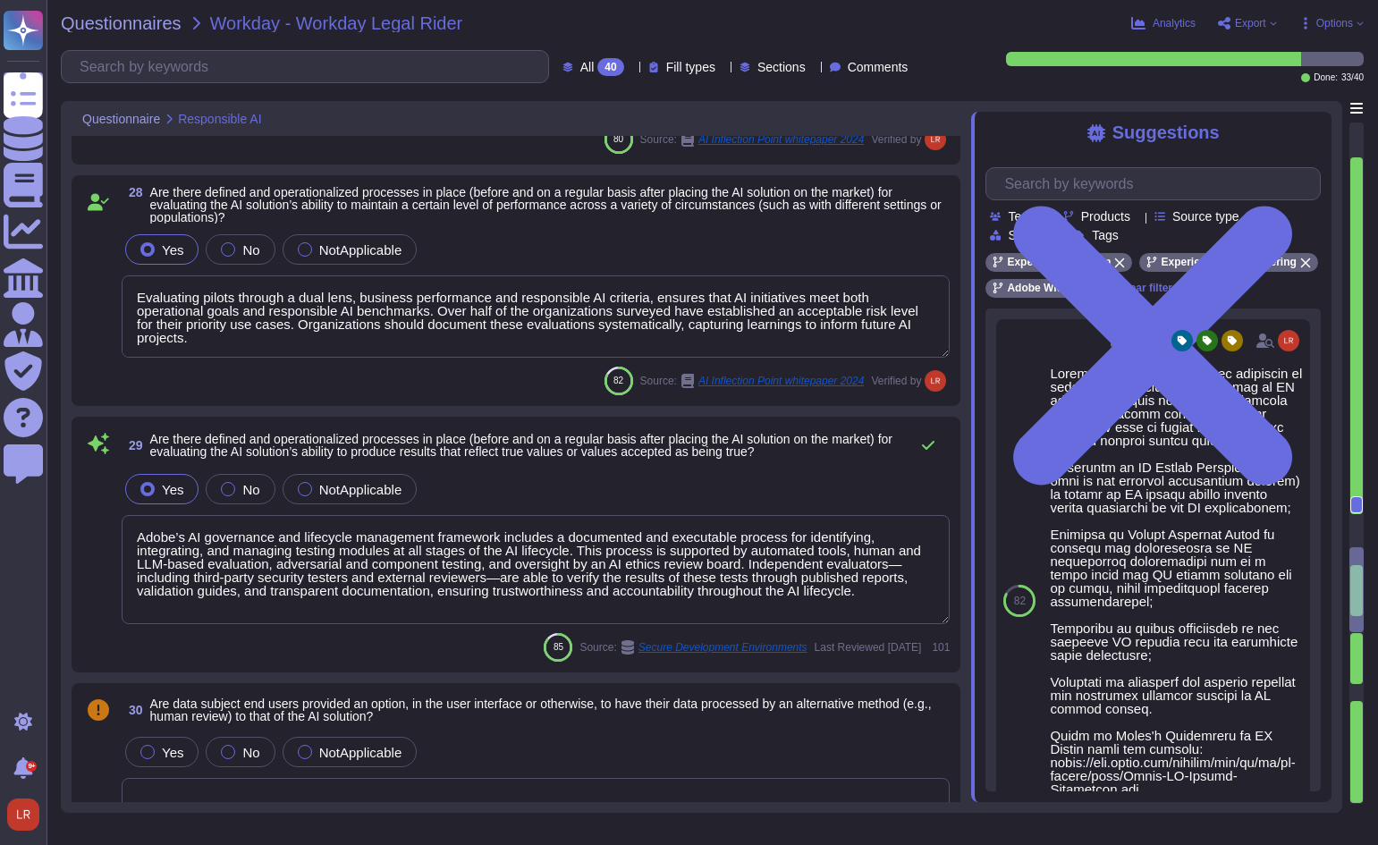
scroll to position [5364, 0]
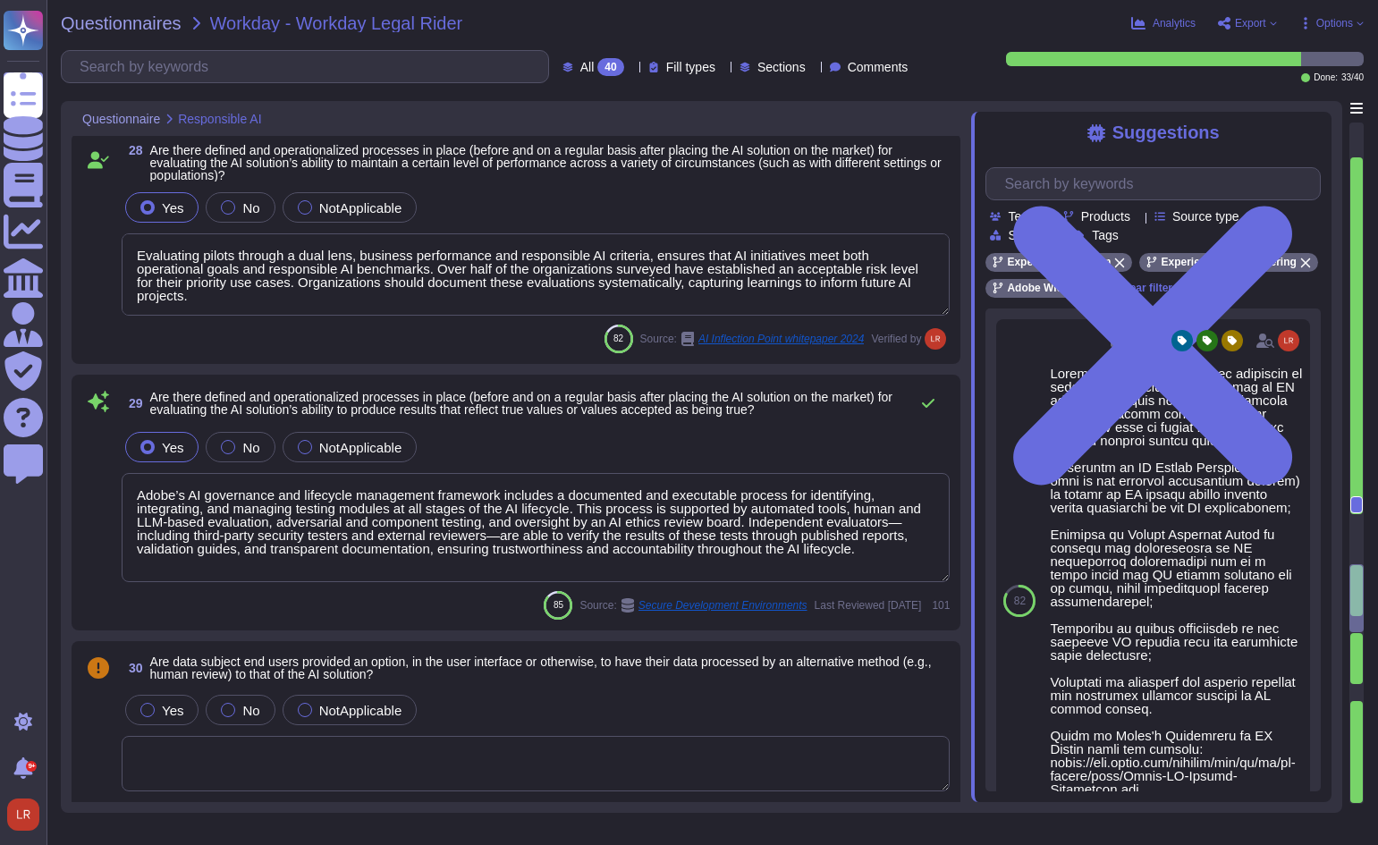
type textarea "Lorem'i dolorsitametco adipisci, elitseddo, eiu temporinci utlabor etd magnaali…"
click at [928, 401] on icon at bounding box center [928, 403] width 14 height 14
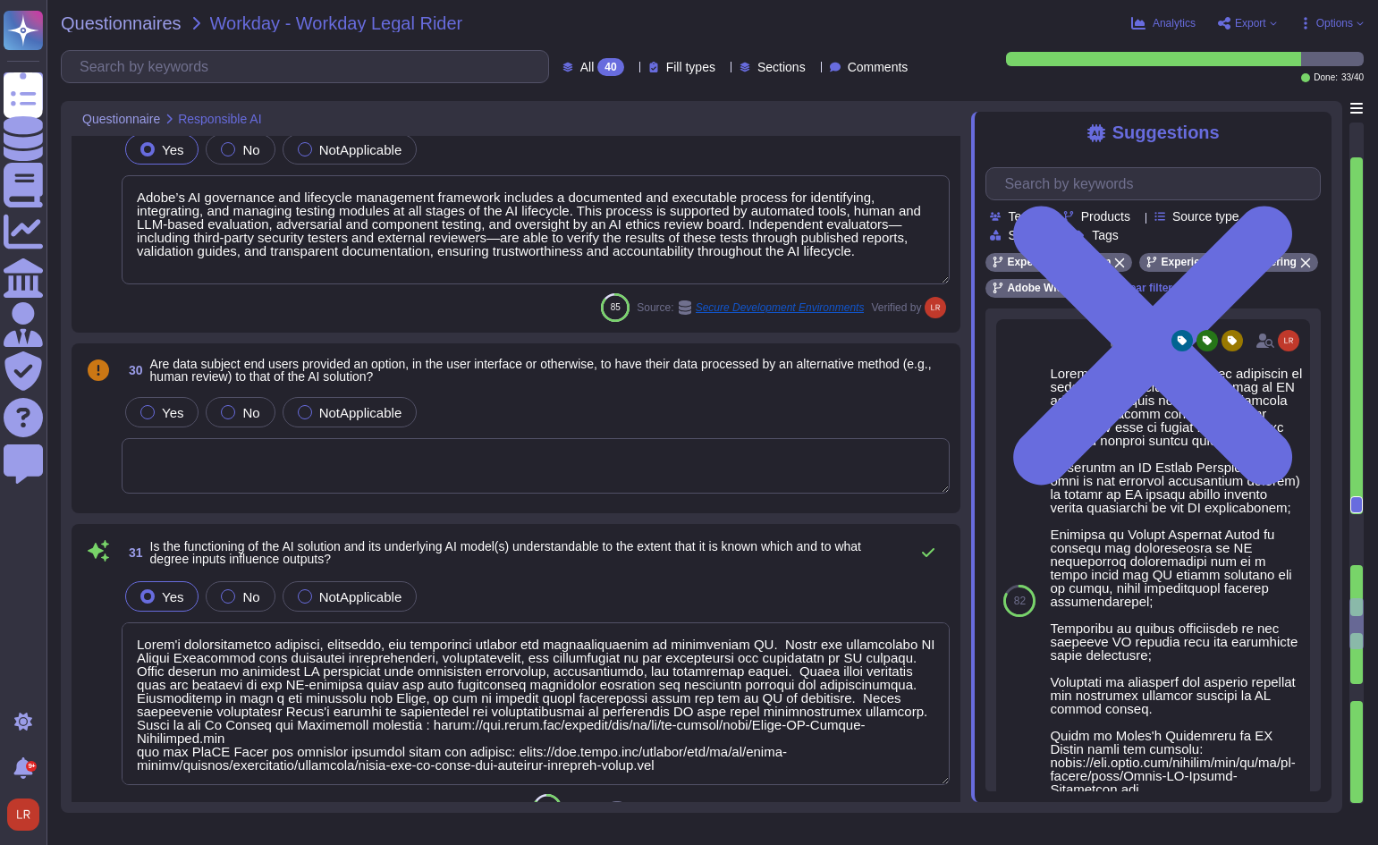
type textarea "Adobe achieves success by embracing a broad diversity of ideas, perspectives, a…"
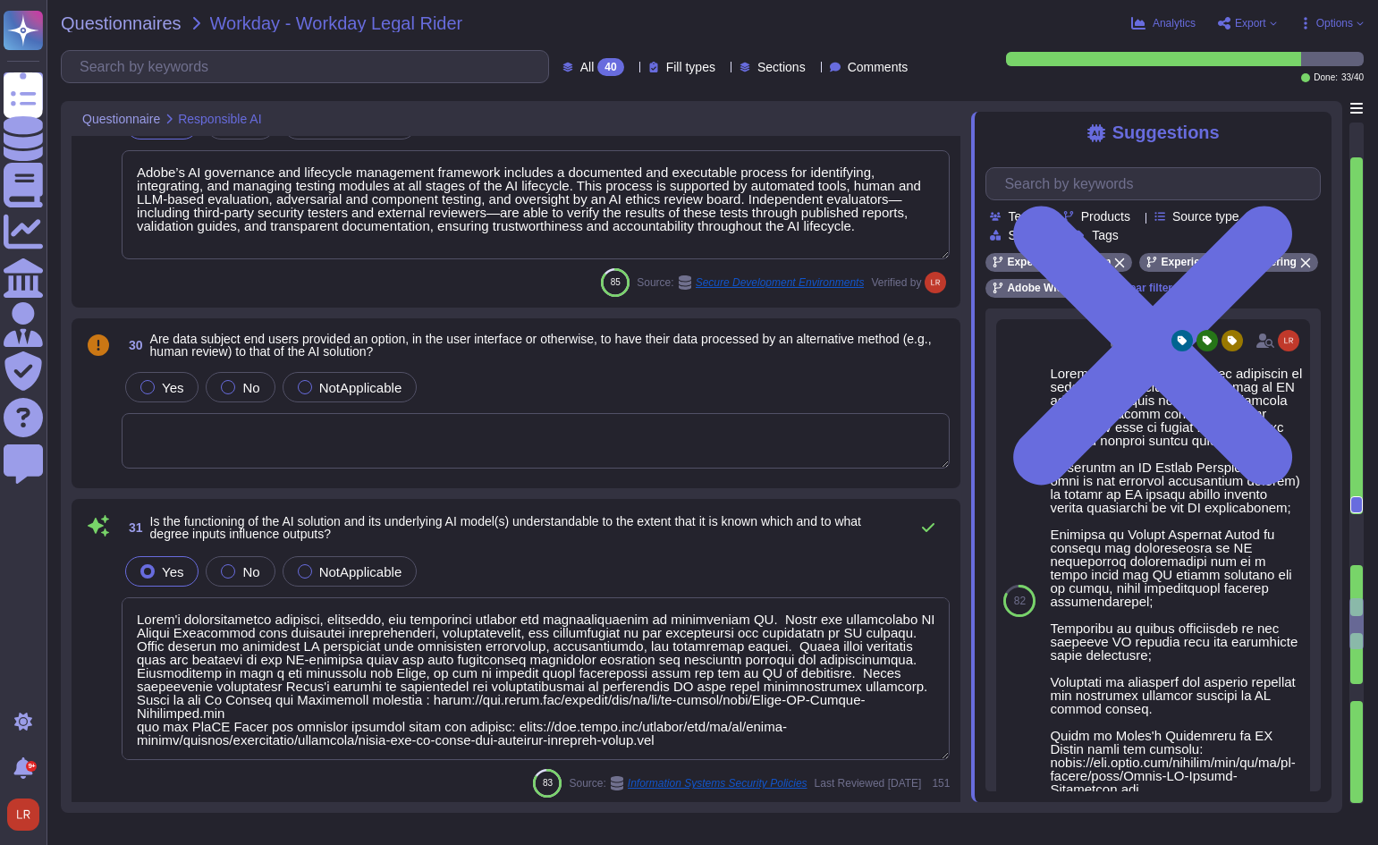
scroll to position [5811, 0]
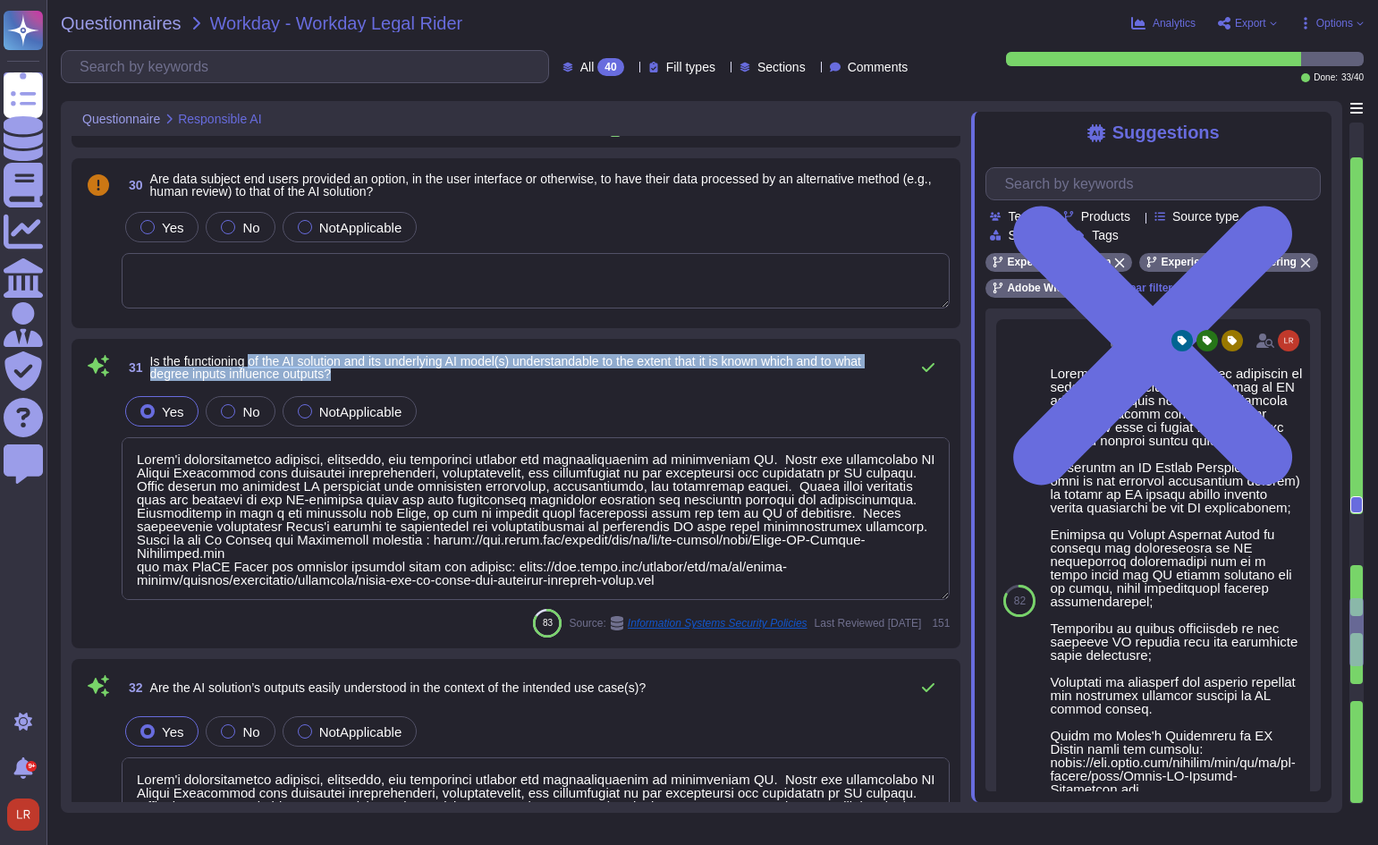
drag, startPoint x: 257, startPoint y: 361, endPoint x: 679, endPoint y: 372, distance: 423.0
click at [679, 372] on span "Is the functioning of the AI solution and its underlying AI model(s) understand…" at bounding box center [525, 367] width 750 height 25
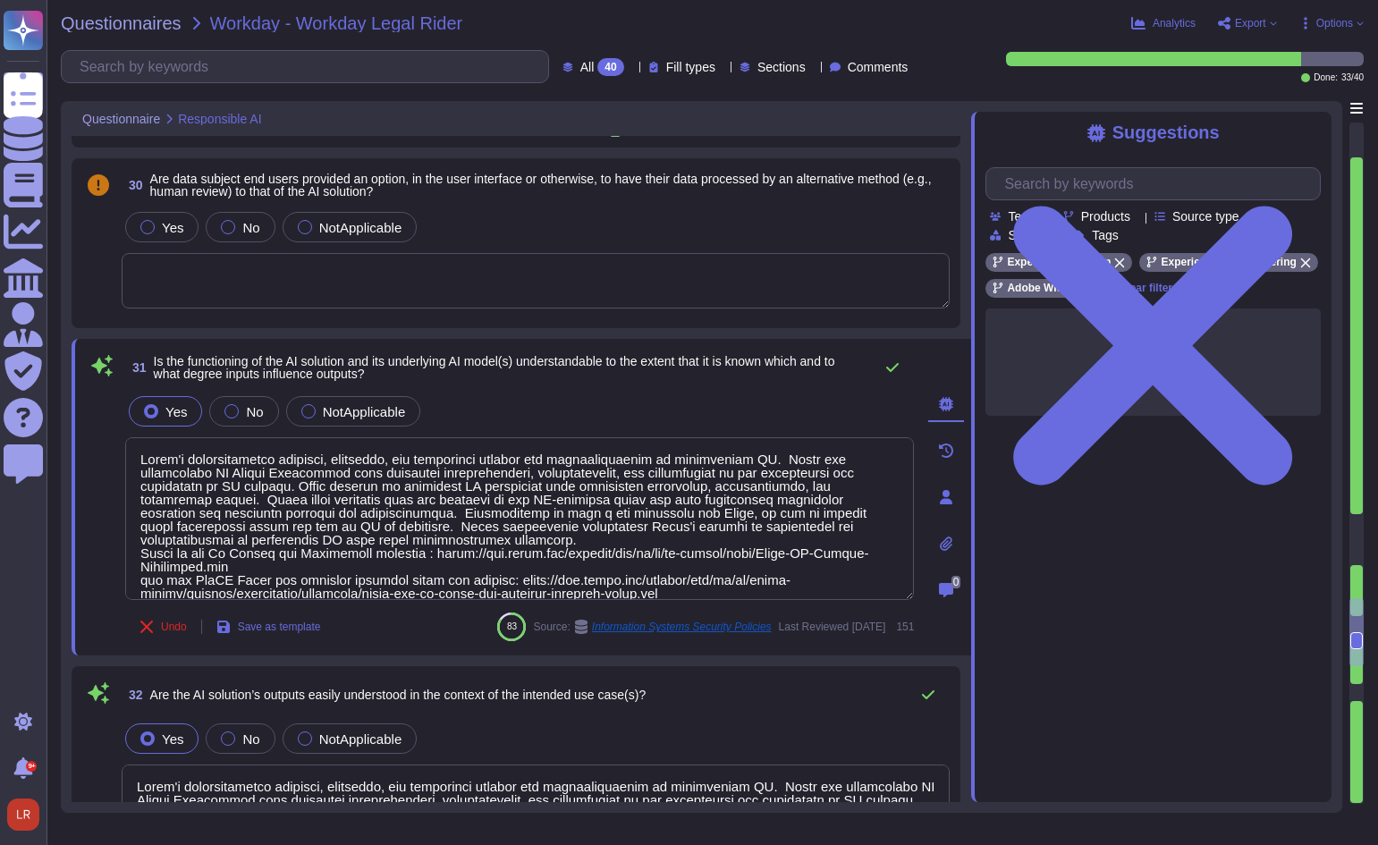
click at [715, 384] on div "31 Is the functioning of the AI solution and its underlying AI model(s) underst…" at bounding box center [519, 368] width 789 height 36
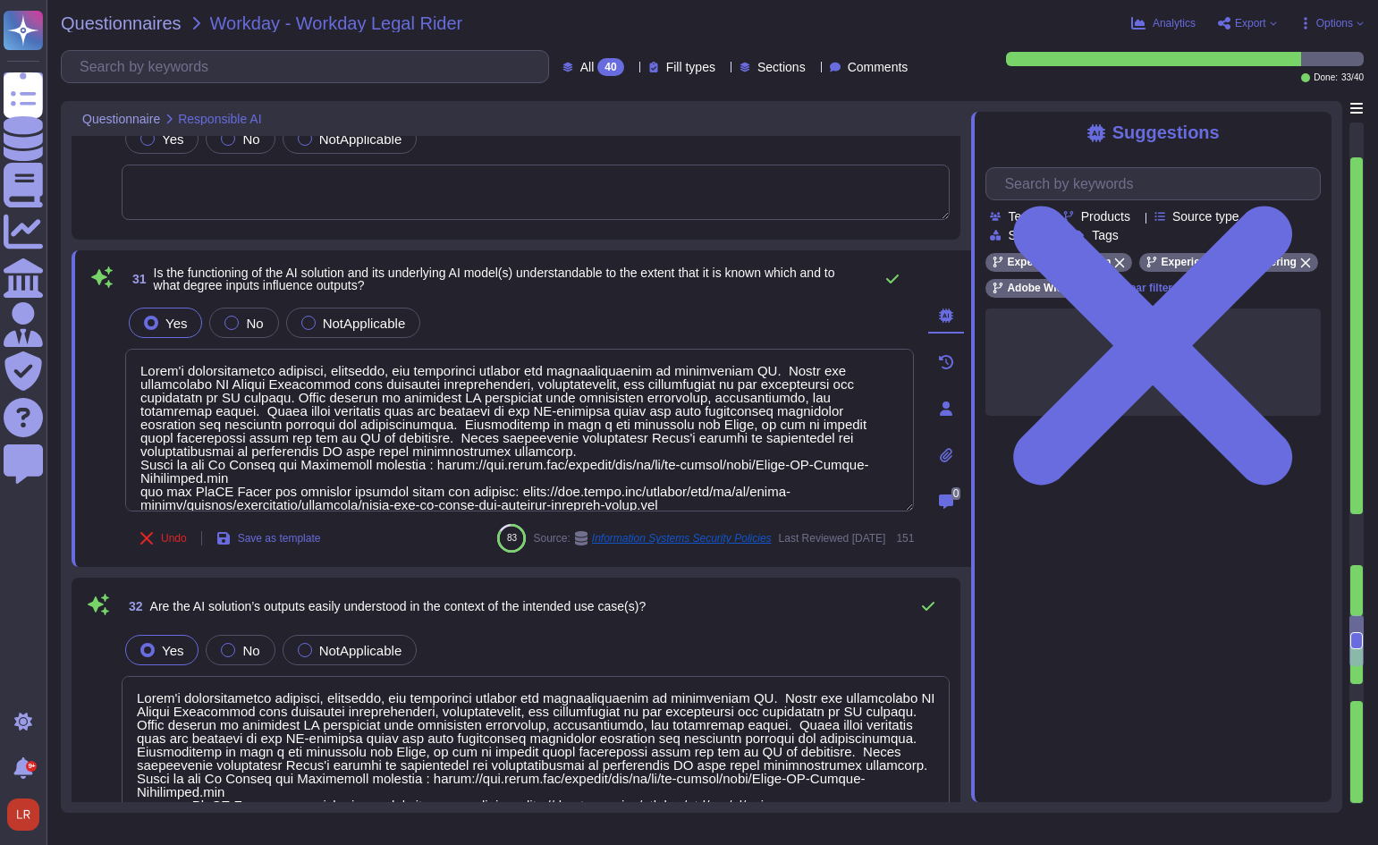
type textarea "We are open about explaining our use of AI to our customers, so they have a cle…"
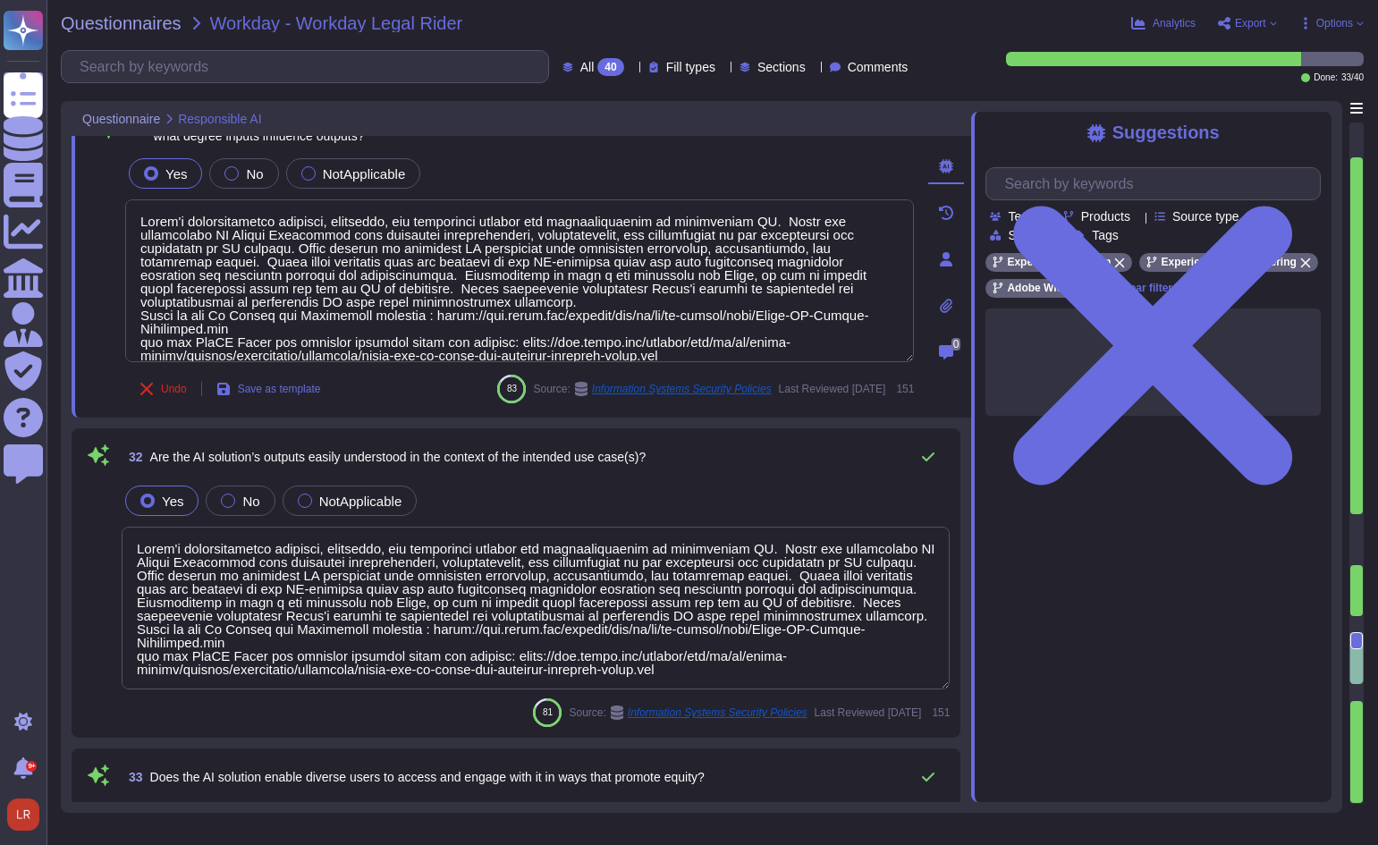
scroll to position [6109, 0]
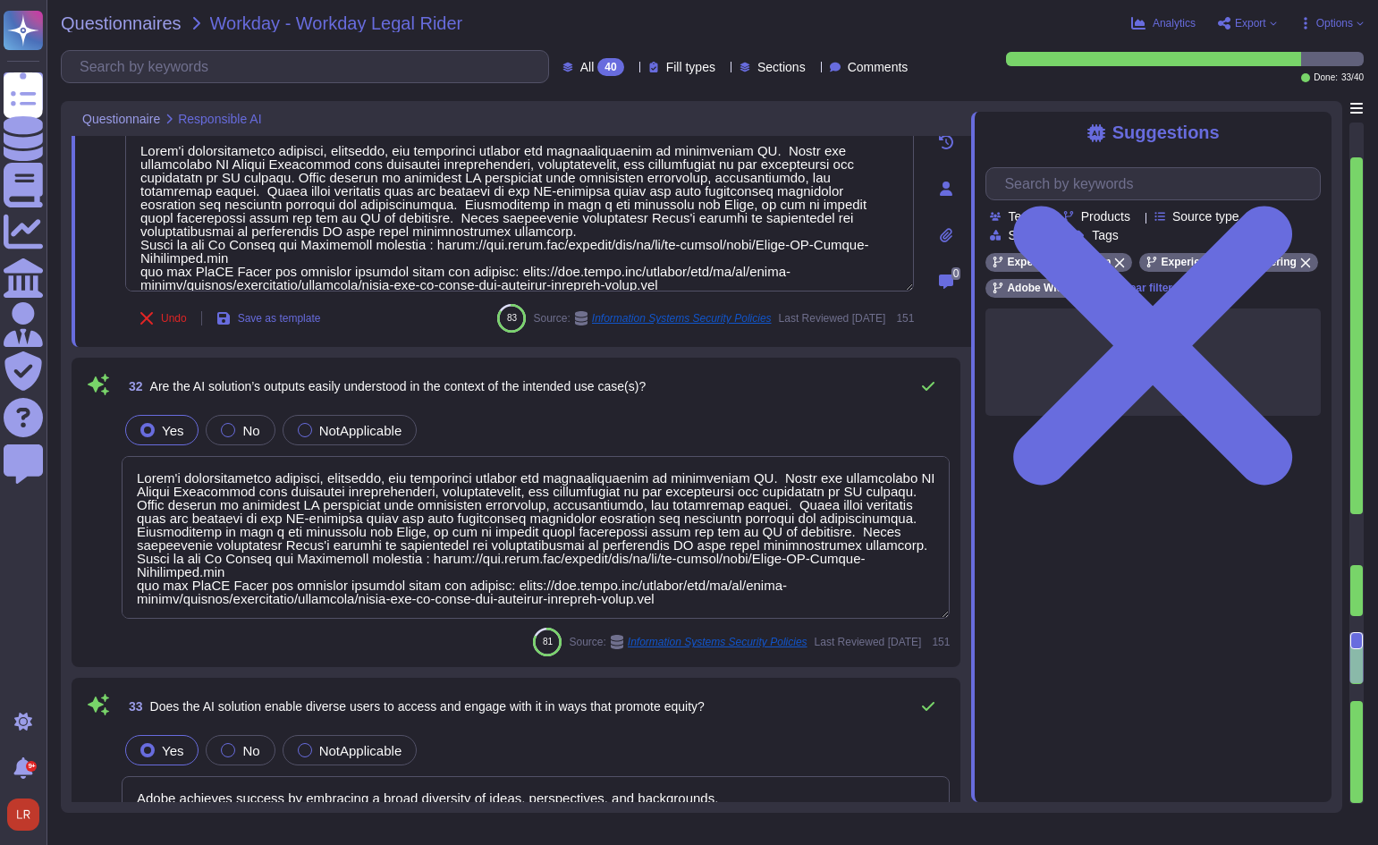
type textarea "Customer will decide who gets access by assigning appropriate roles in Adobe Co…"
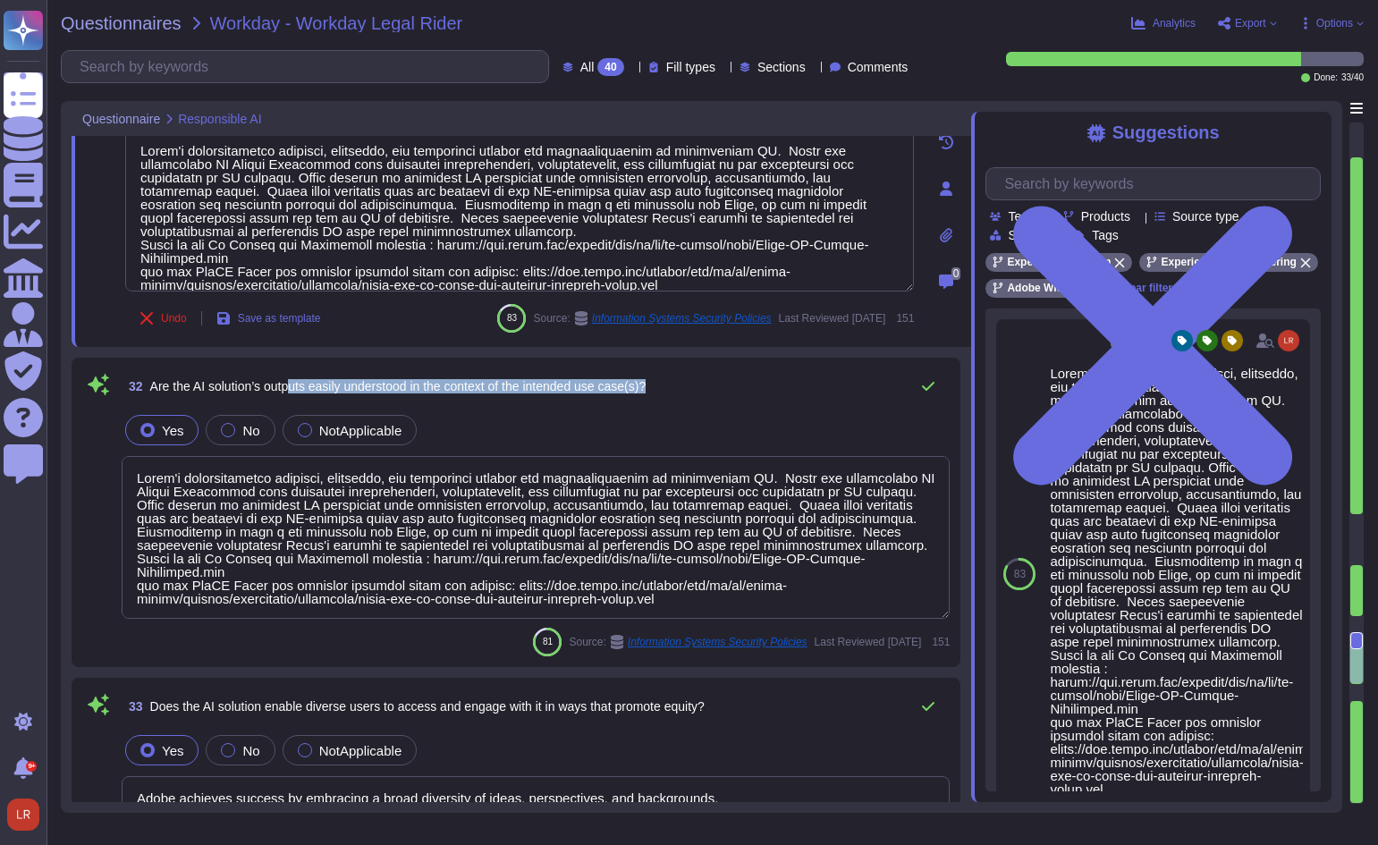
drag, startPoint x: 374, startPoint y: 384, endPoint x: 761, endPoint y: 414, distance: 388.3
click at [761, 414] on div "32 Are the AI solution’s outputs easily understood in the context of the intend…" at bounding box center [515, 512] width 867 height 288
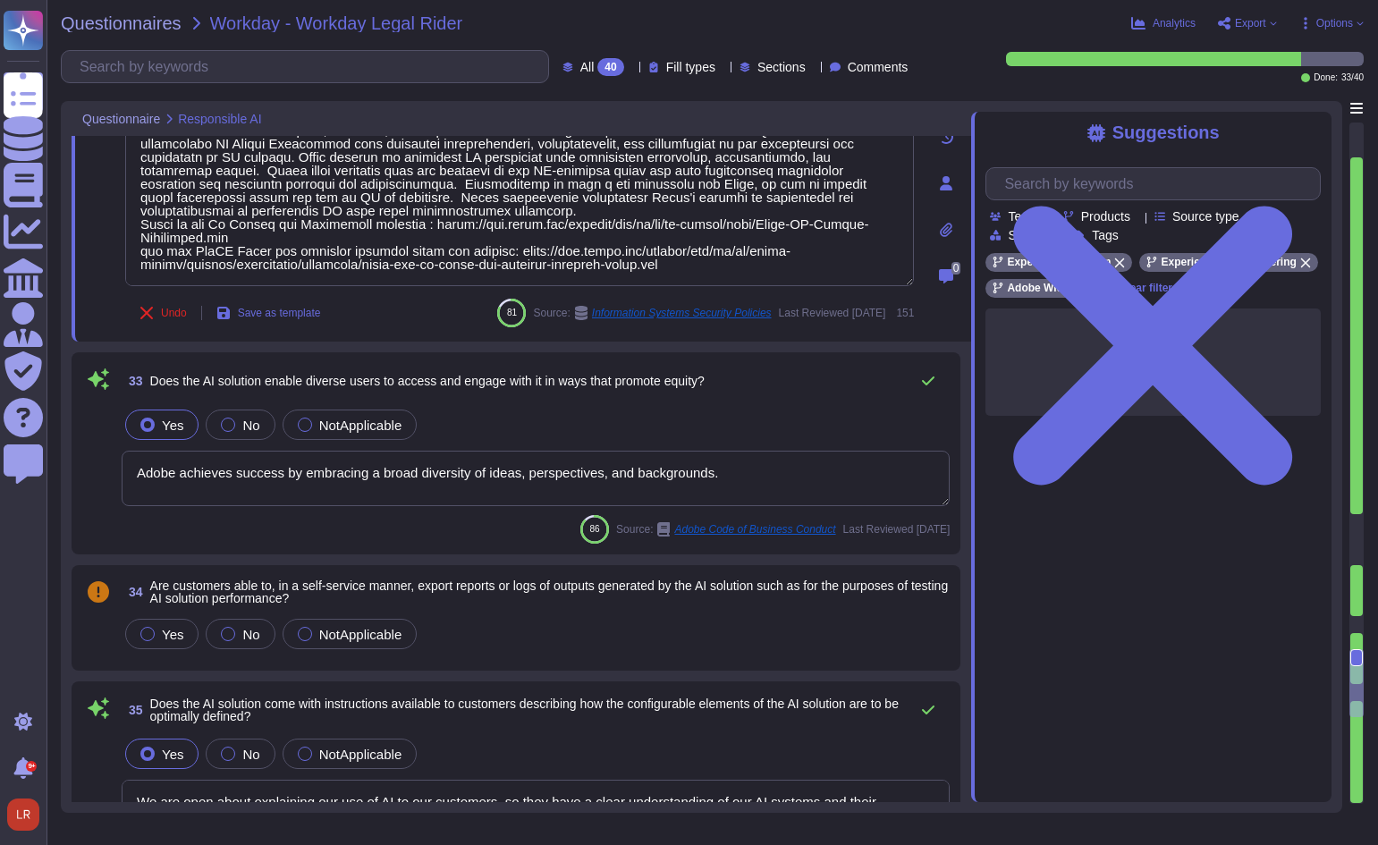
scroll to position [6556, 0]
type textarea "Adobe’s AI-related policies do establish mechanisms for monitoring, auditing, a…"
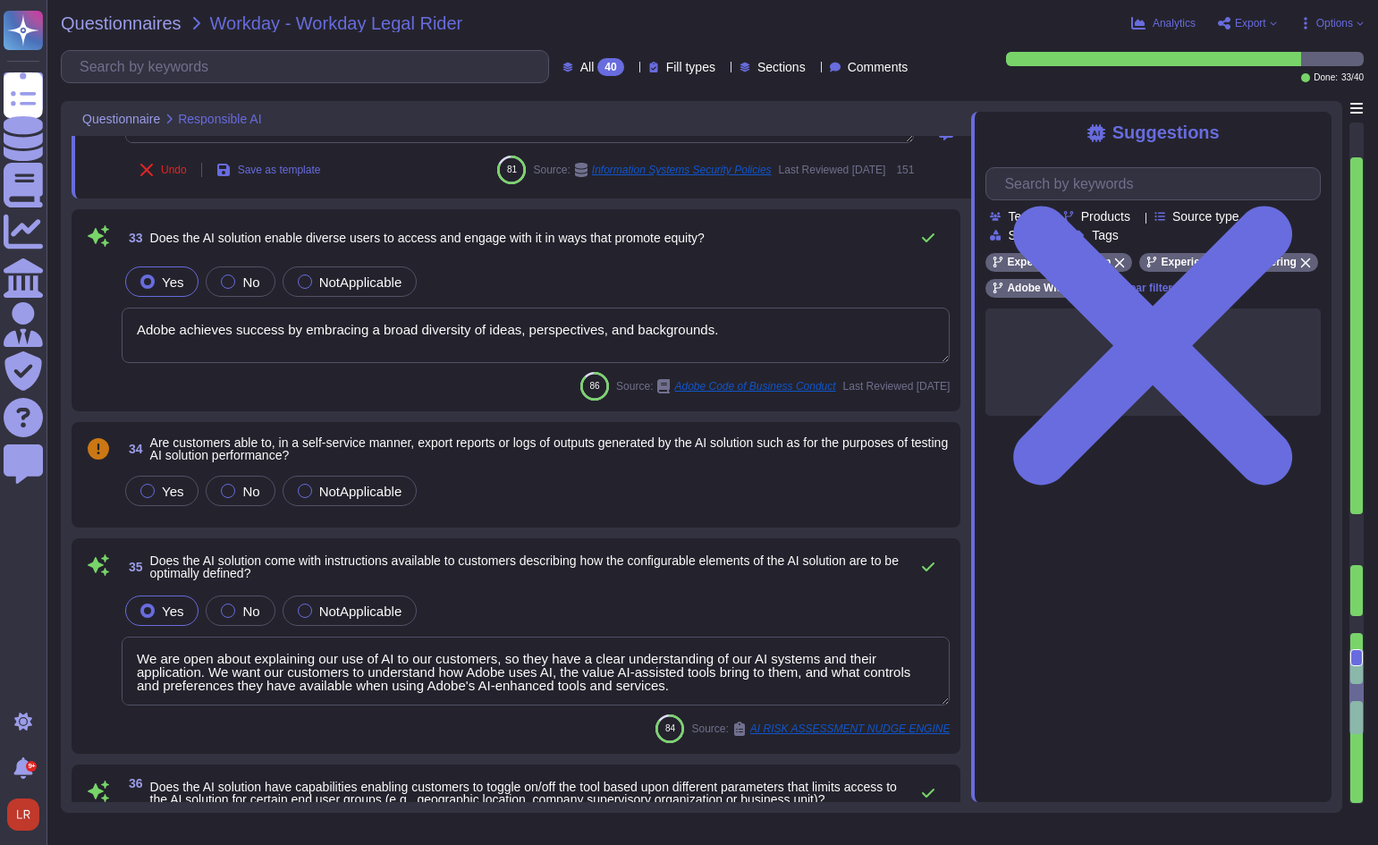
type textarea "Adobe Artificial Intelligence offerings go through Adobe's responsible AI Ethic…"
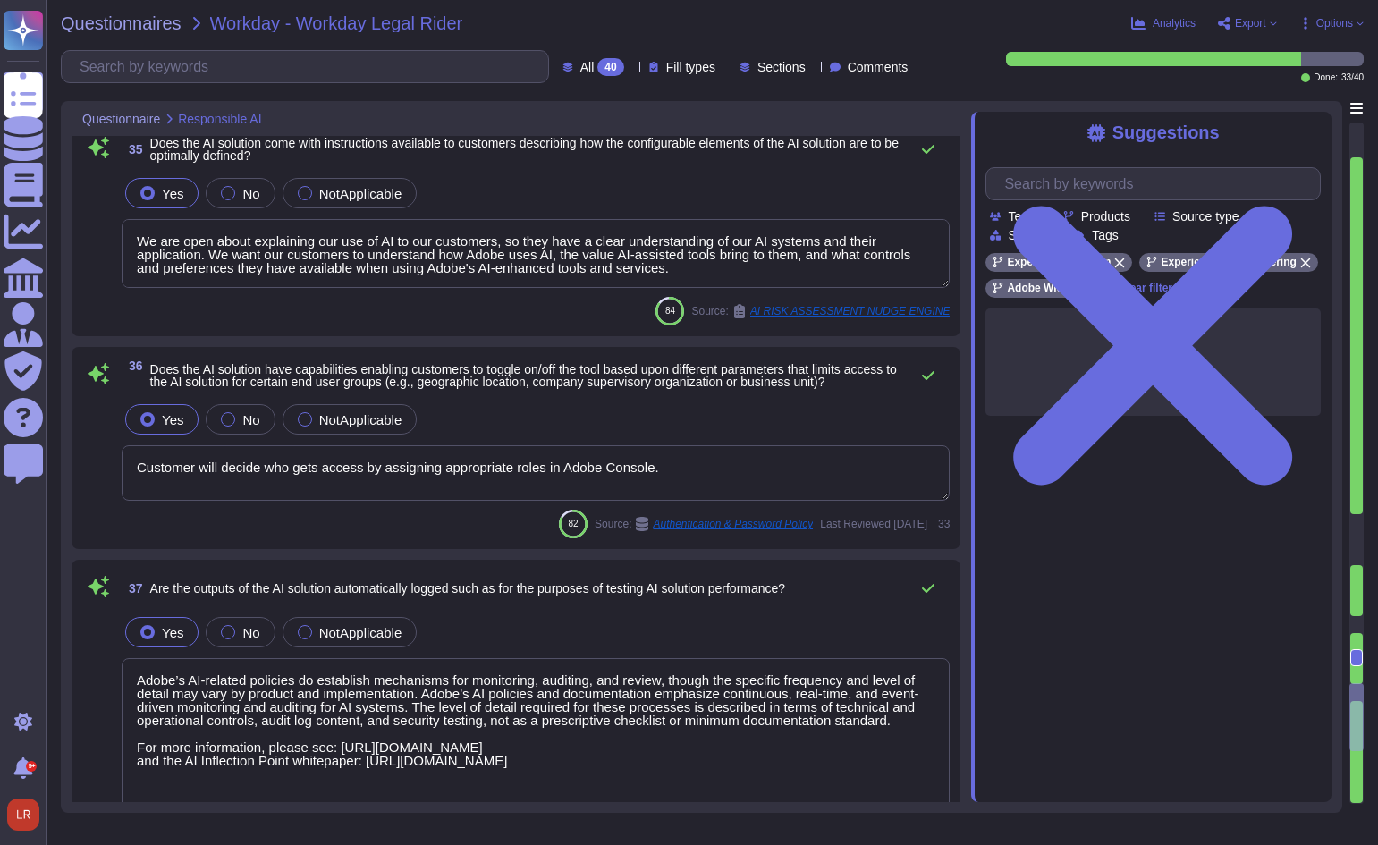
type textarea "Your account manager is your single point of contact at Adobe."
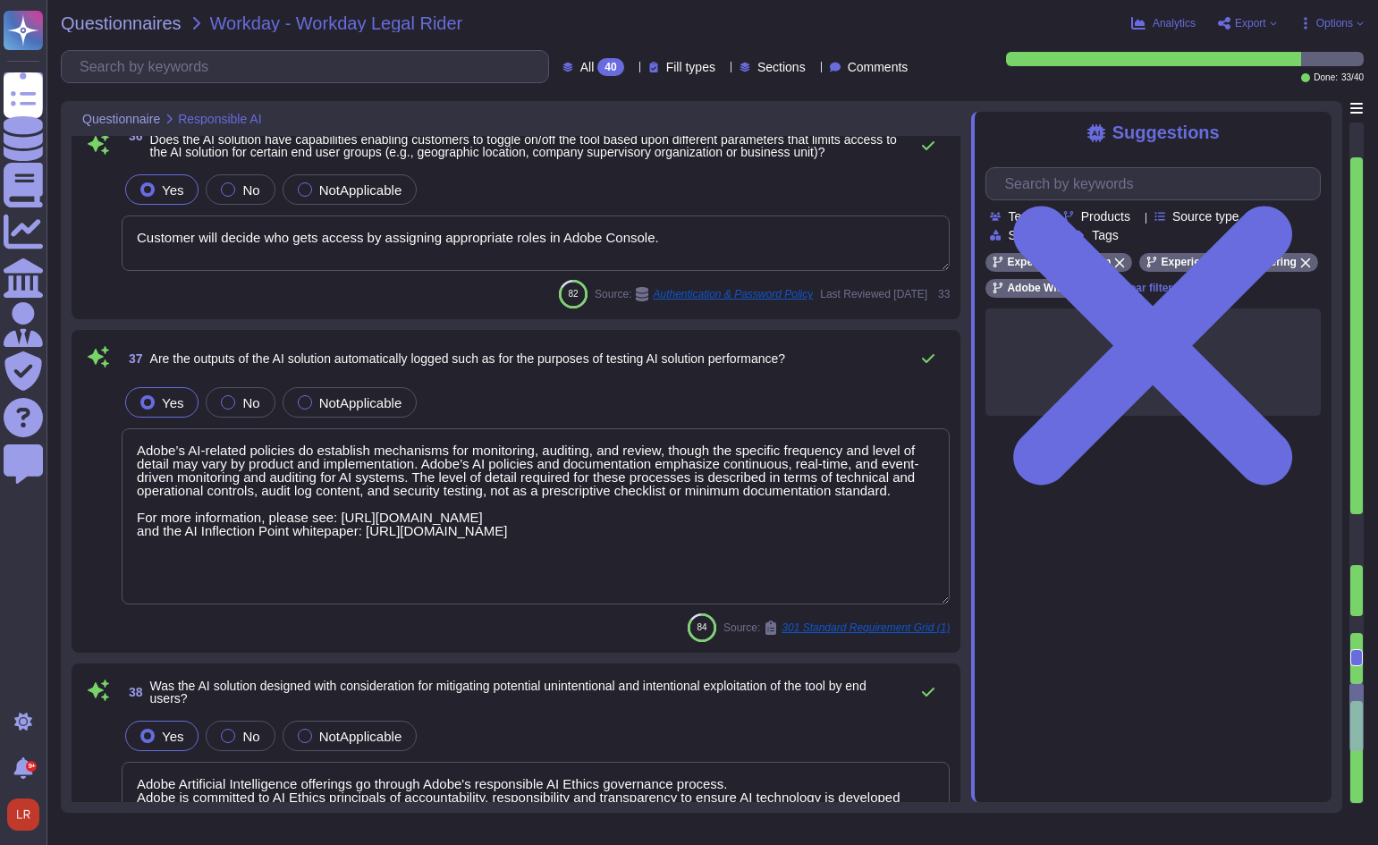
scroll to position [7301, 0]
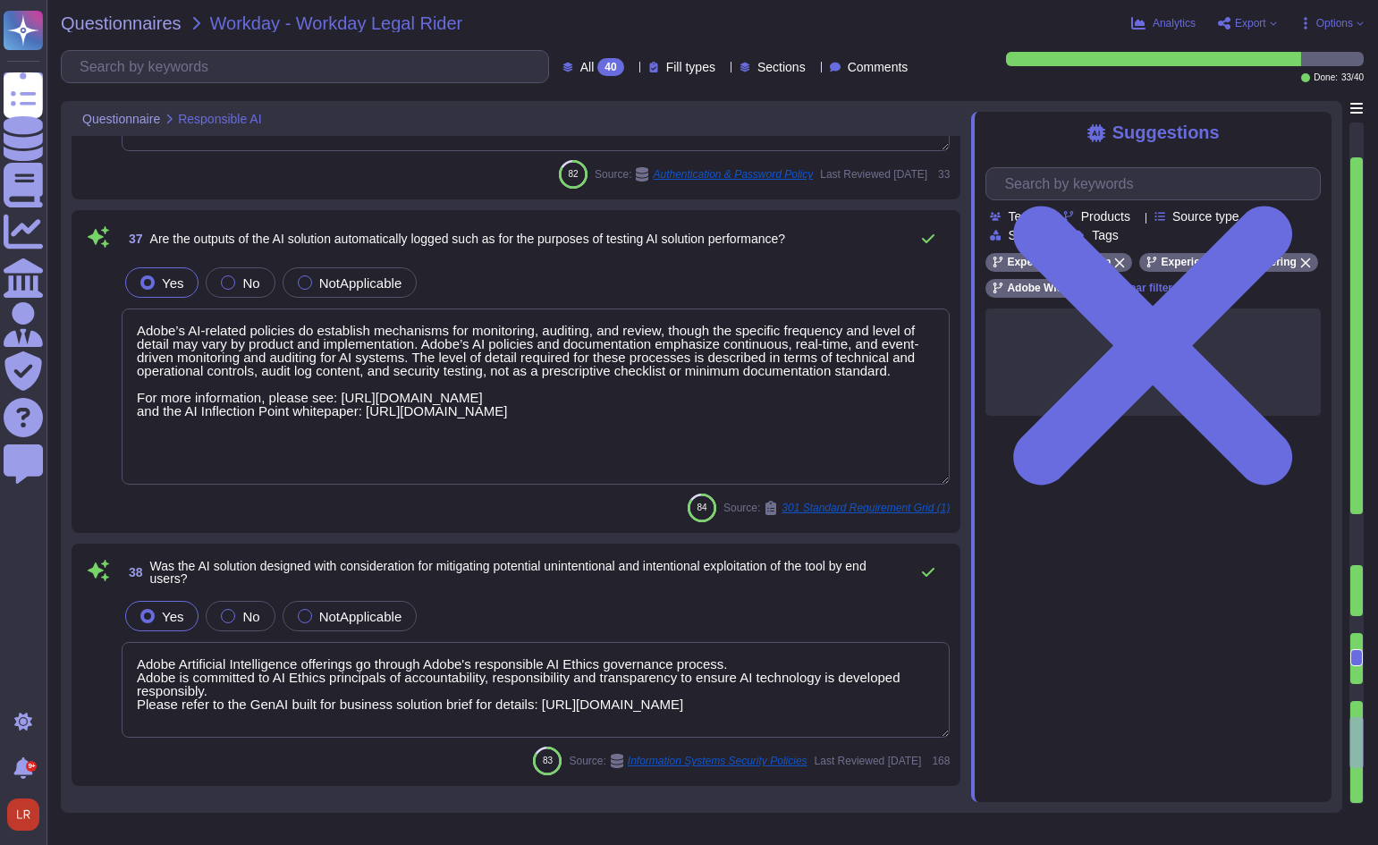
type textarea "Lorem Ipsumdol sitam’c adipi elit sed doeiusmodte inci utla etdolor mag aliquae…"
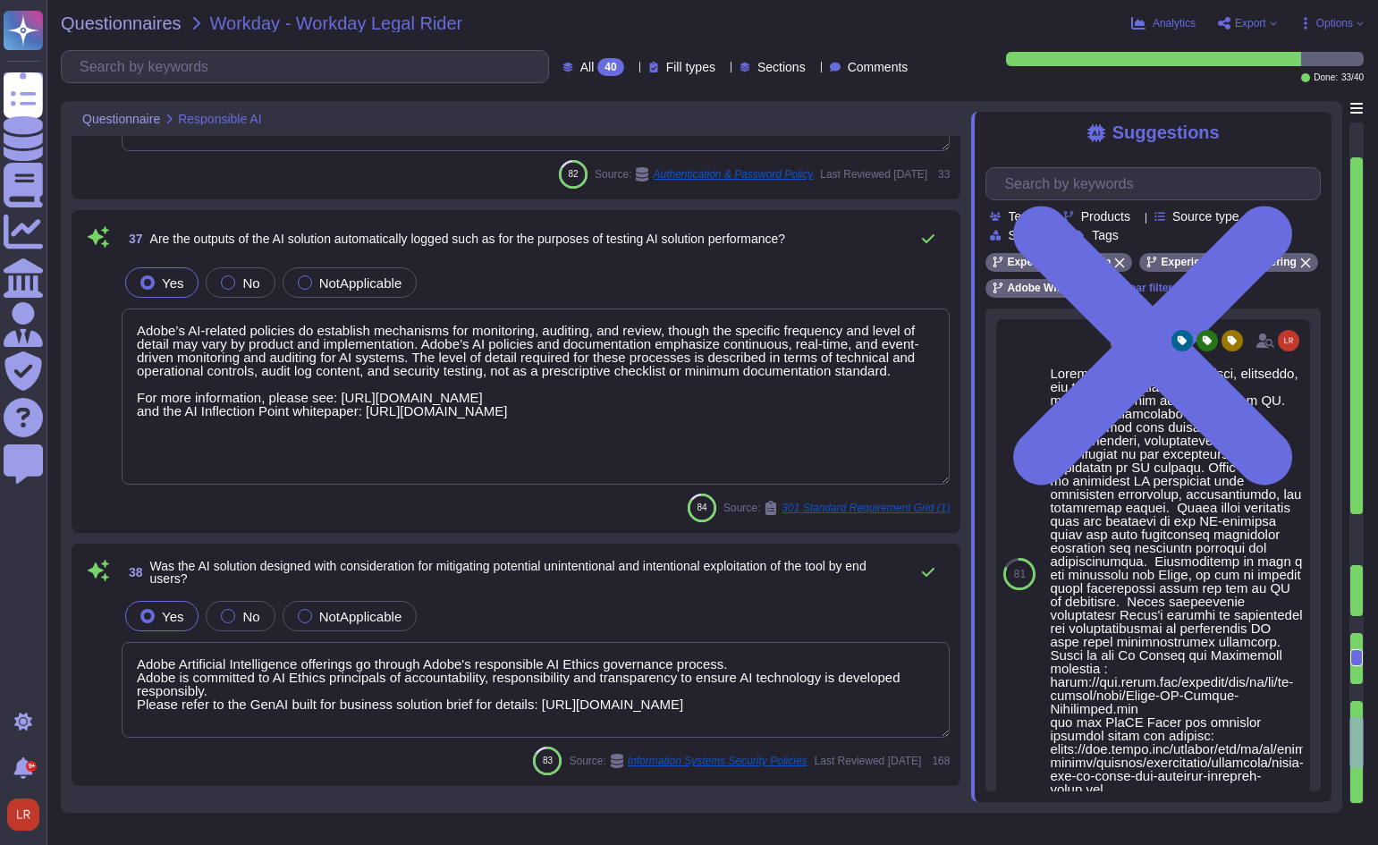
scroll to position [0, 0]
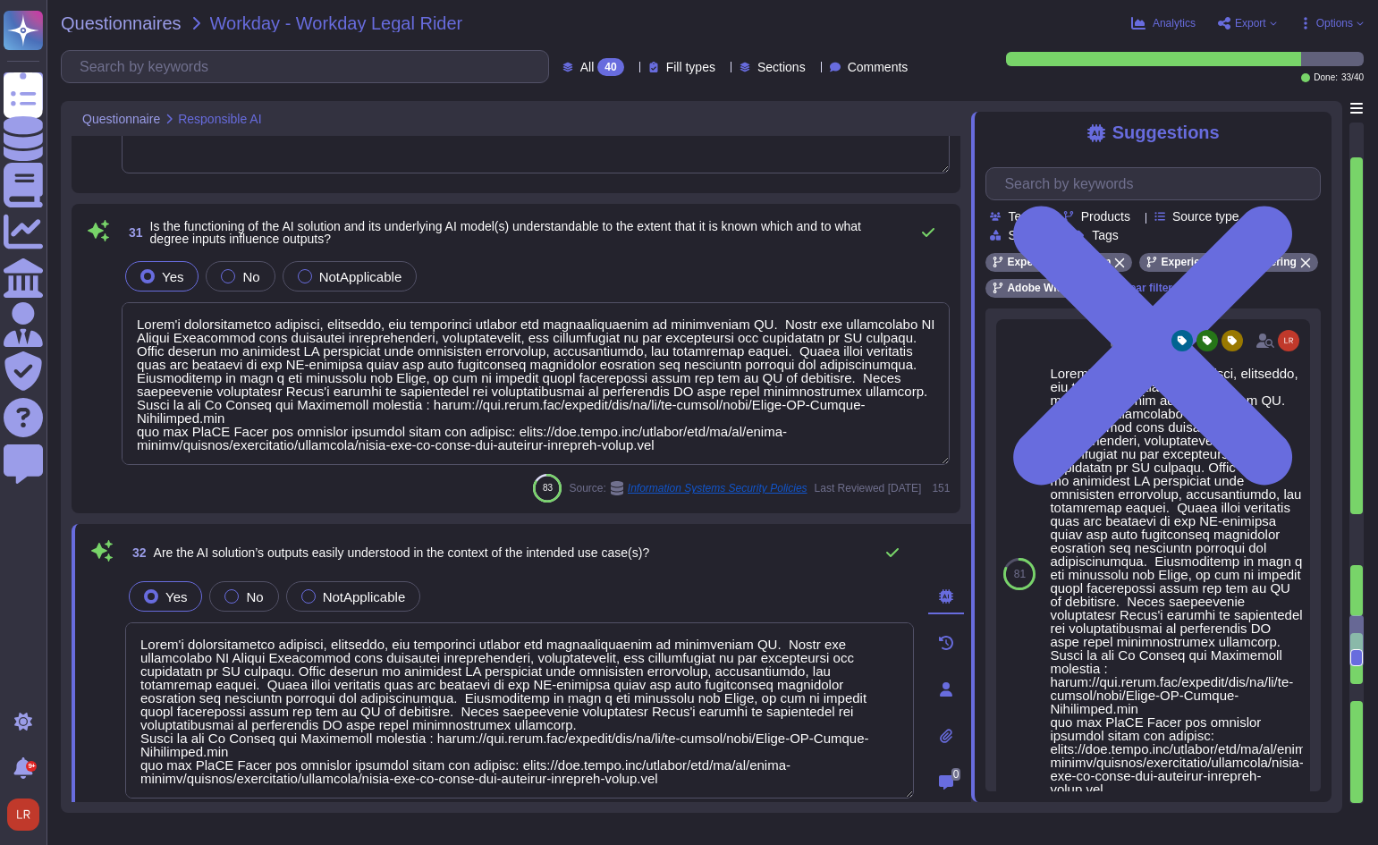
type textarea "Adobe’s AI governance and lifecycle management framework includes a documented …"
type textarea "Lorem'i dolorsitametco adipisci, elitseddo, eiu temporinci utlabor etd magnaali…"
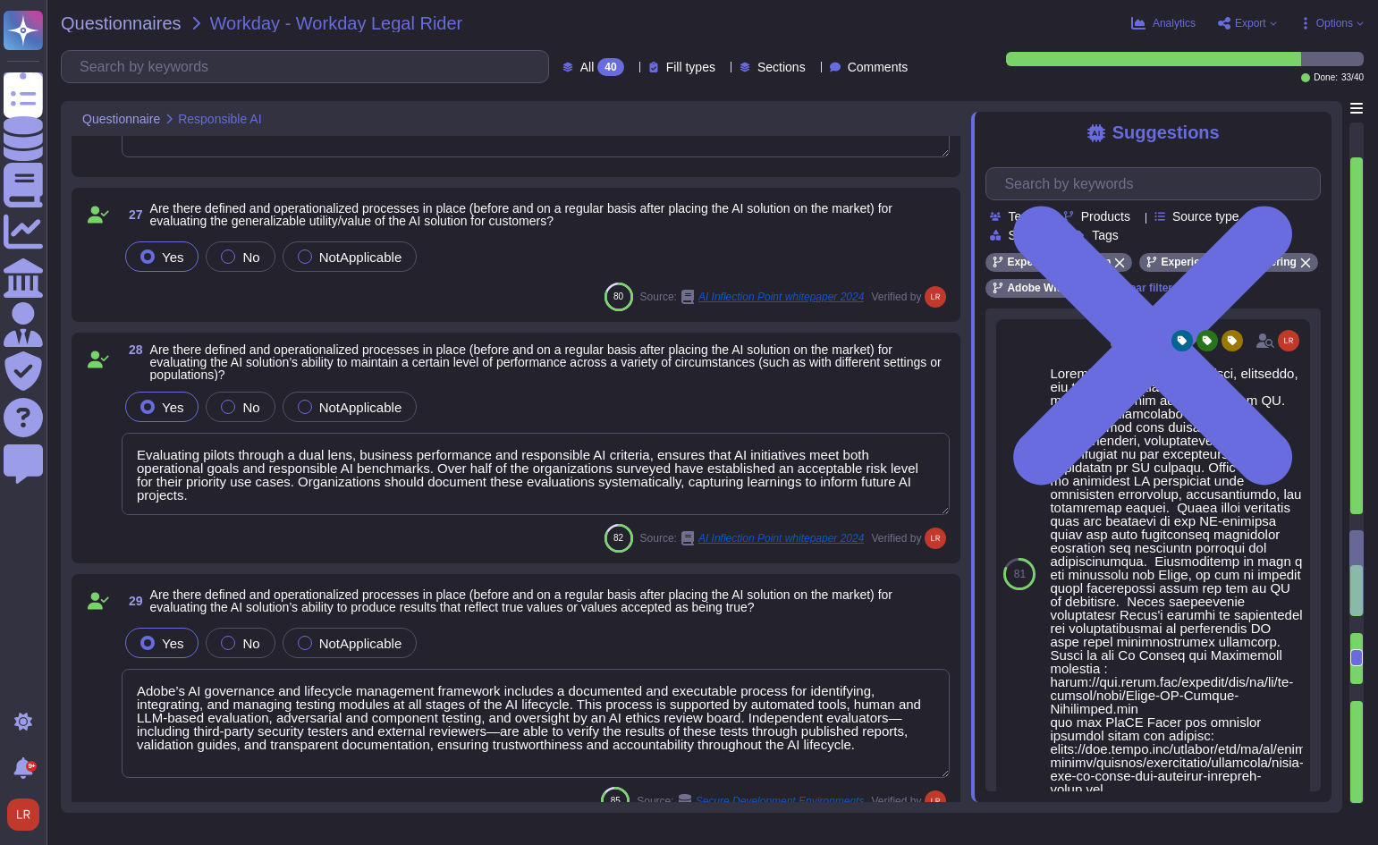
type textarea "Adobe has deployed governance processes to evaluate and track the performance o…"
type textarea "Evaluating pilots through a dual lens, business performance and responsible AI …"
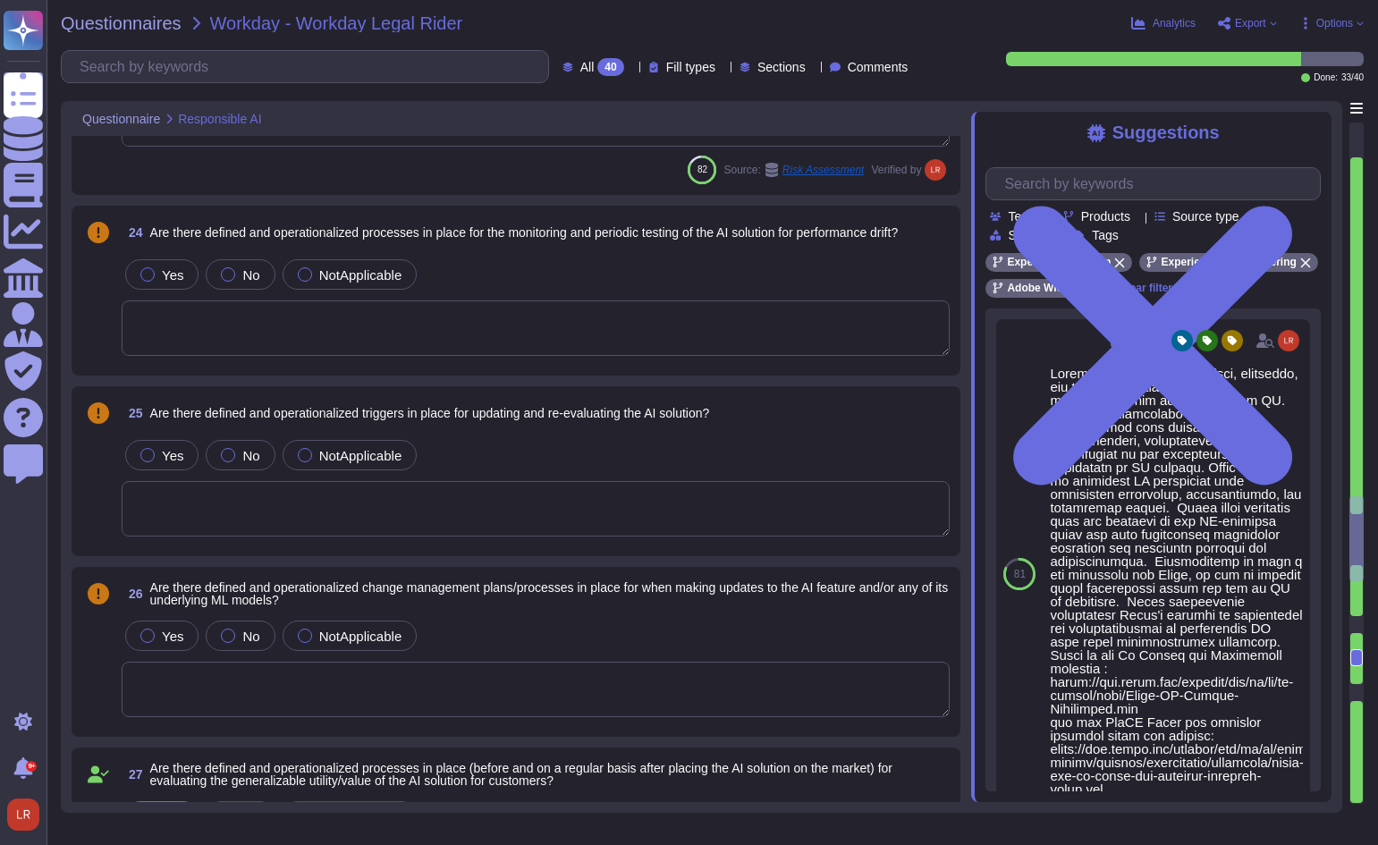
type textarea "The&nbsp;Adobe-The-AI-Inflection-Point-WP-Final-2&nbsp;provides a vendor-side p…"
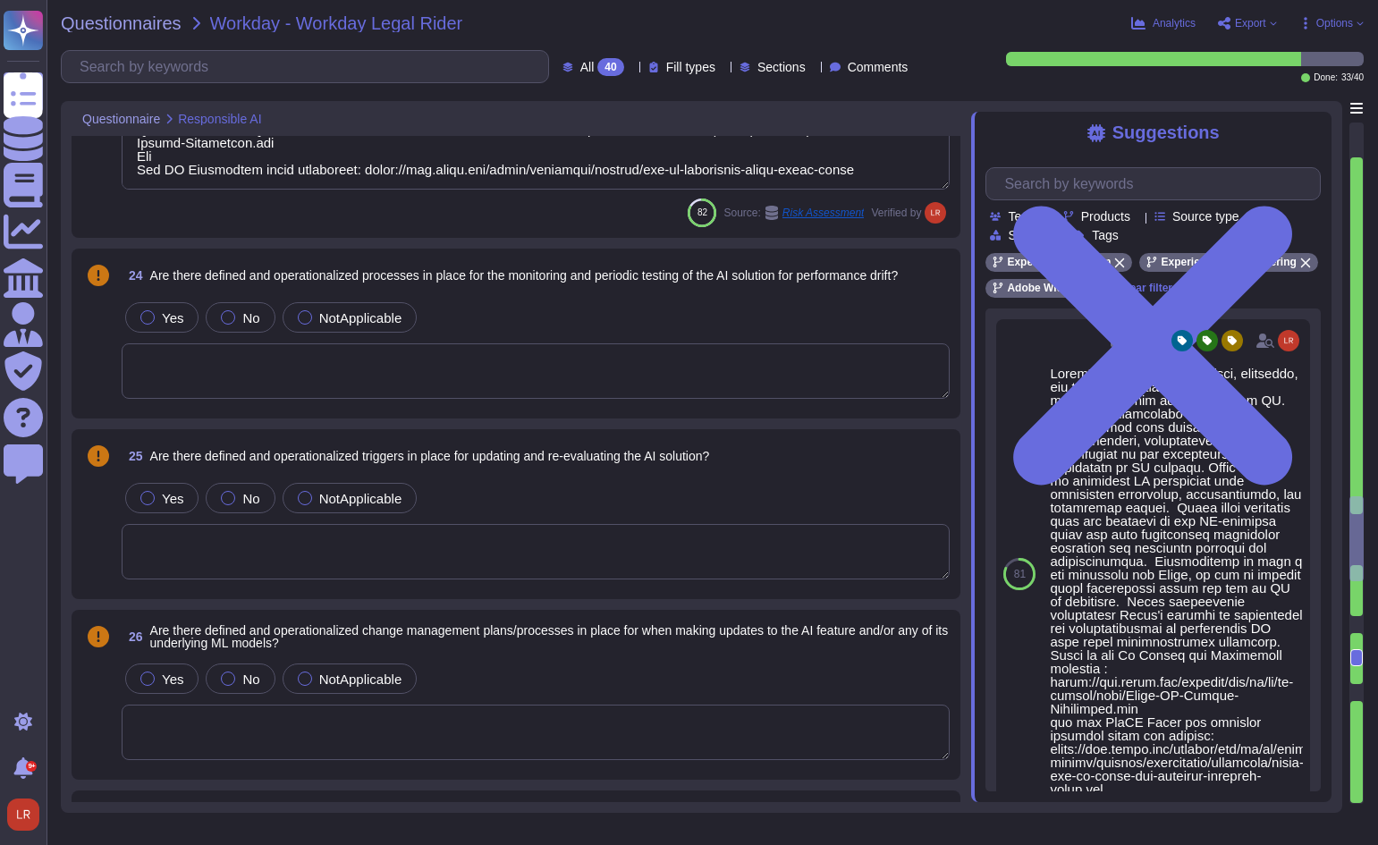
click at [668, 68] on span "Fill types" at bounding box center [690, 67] width 49 height 13
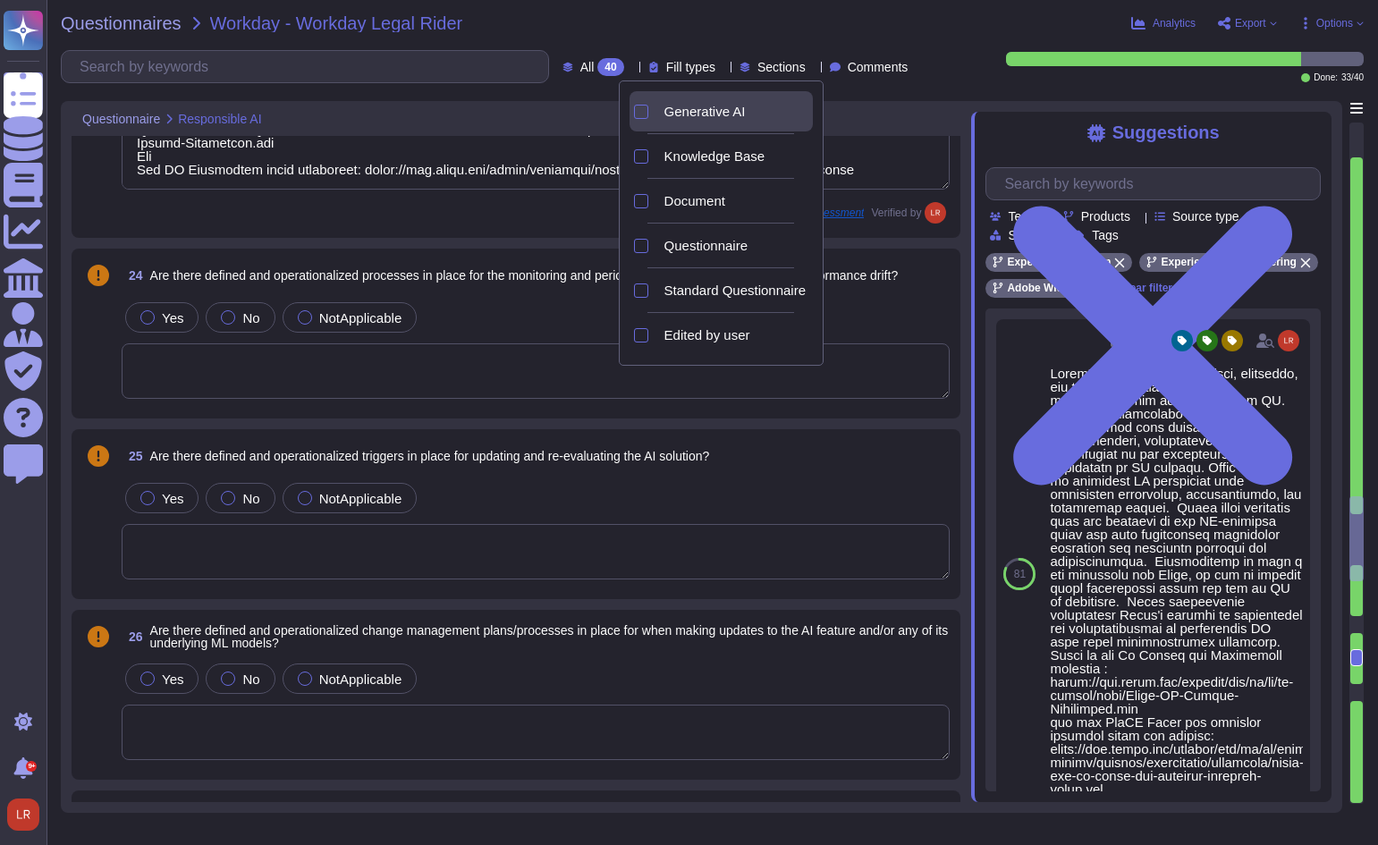
click at [687, 111] on span "Generative AI" at bounding box center [704, 112] width 81 height 16
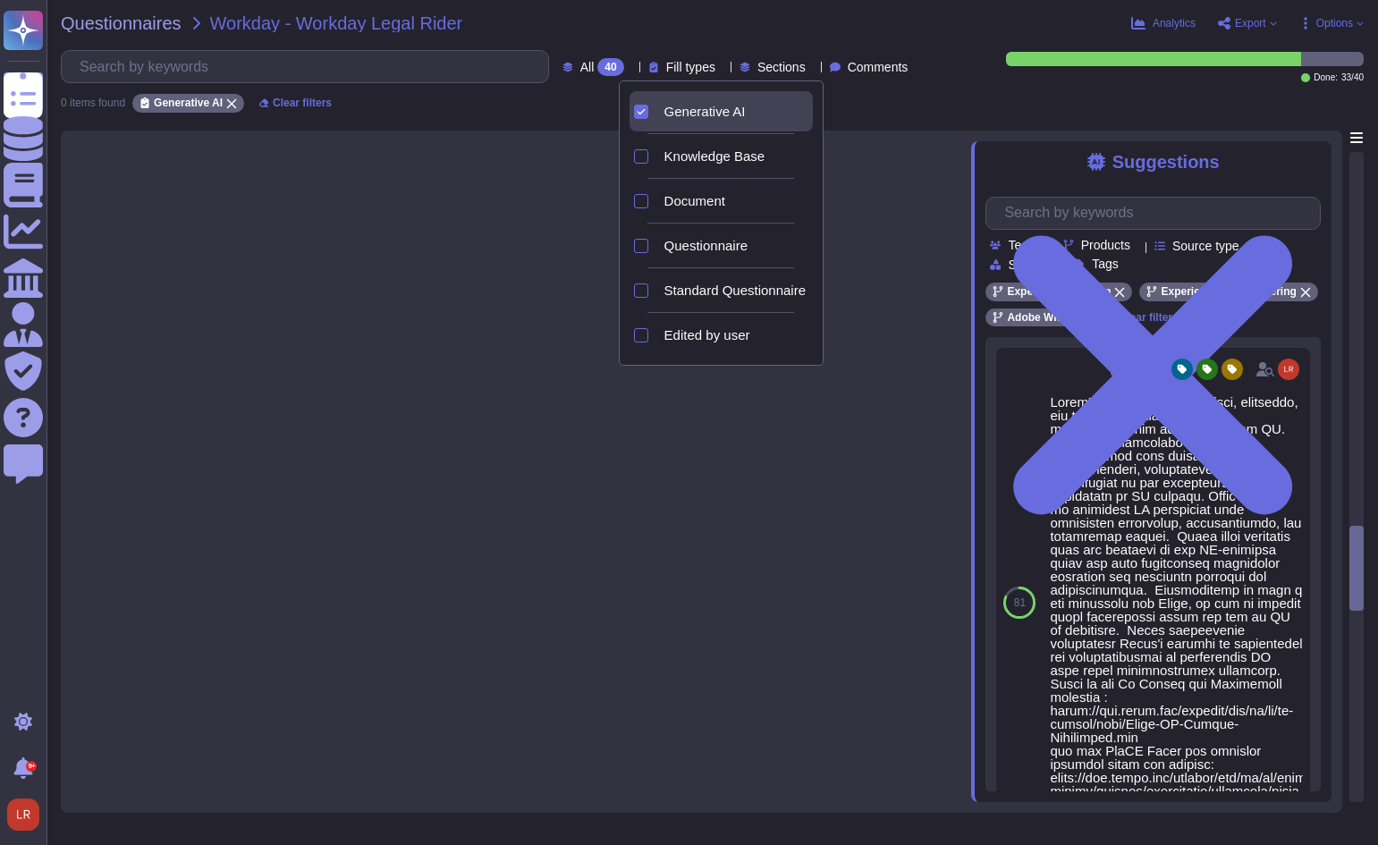
click at [687, 111] on span "Generative AI" at bounding box center [704, 112] width 81 height 16
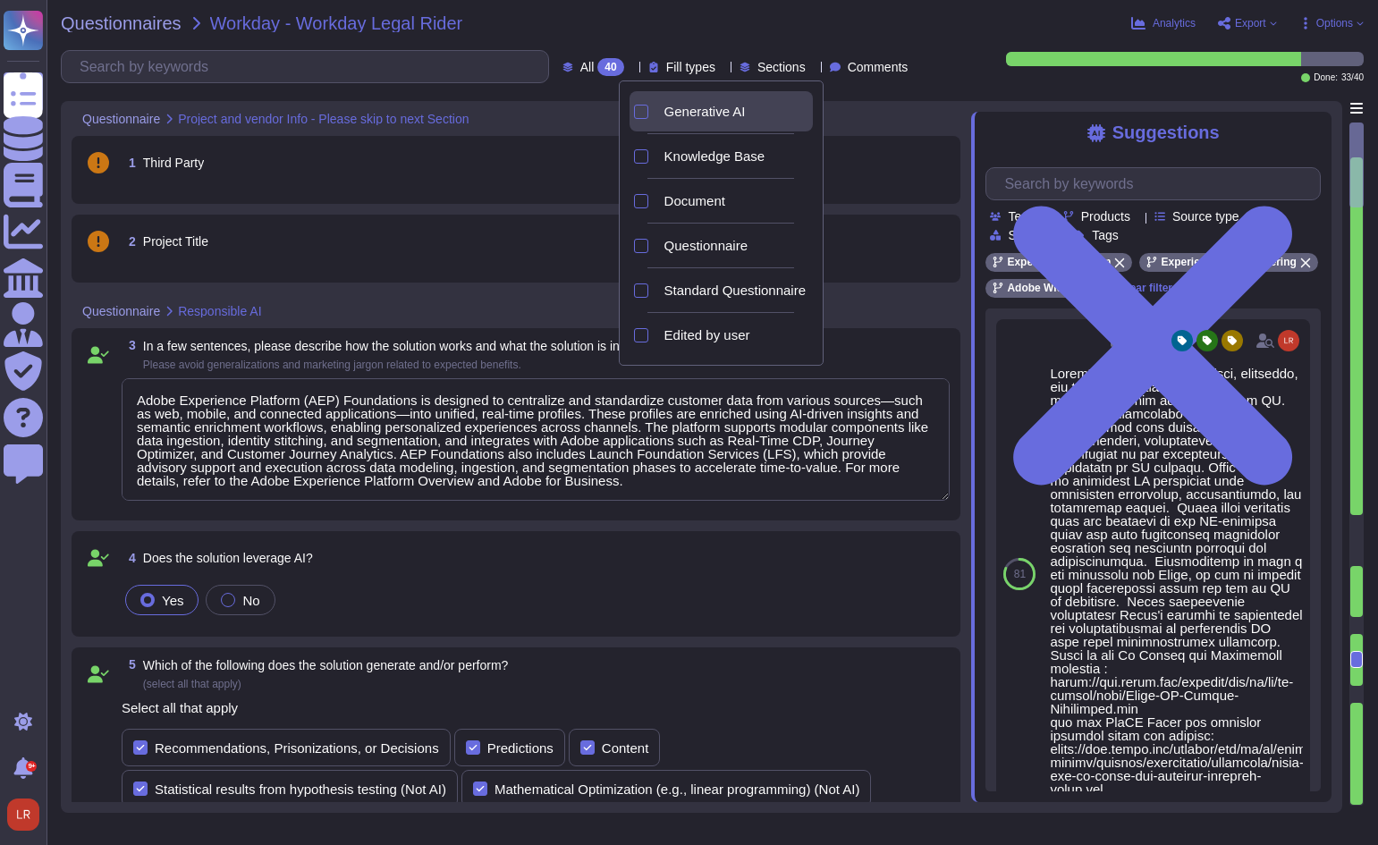
type textarea "Adobe Experience Platform (AEP) Foundations is designed to centralize and stand…"
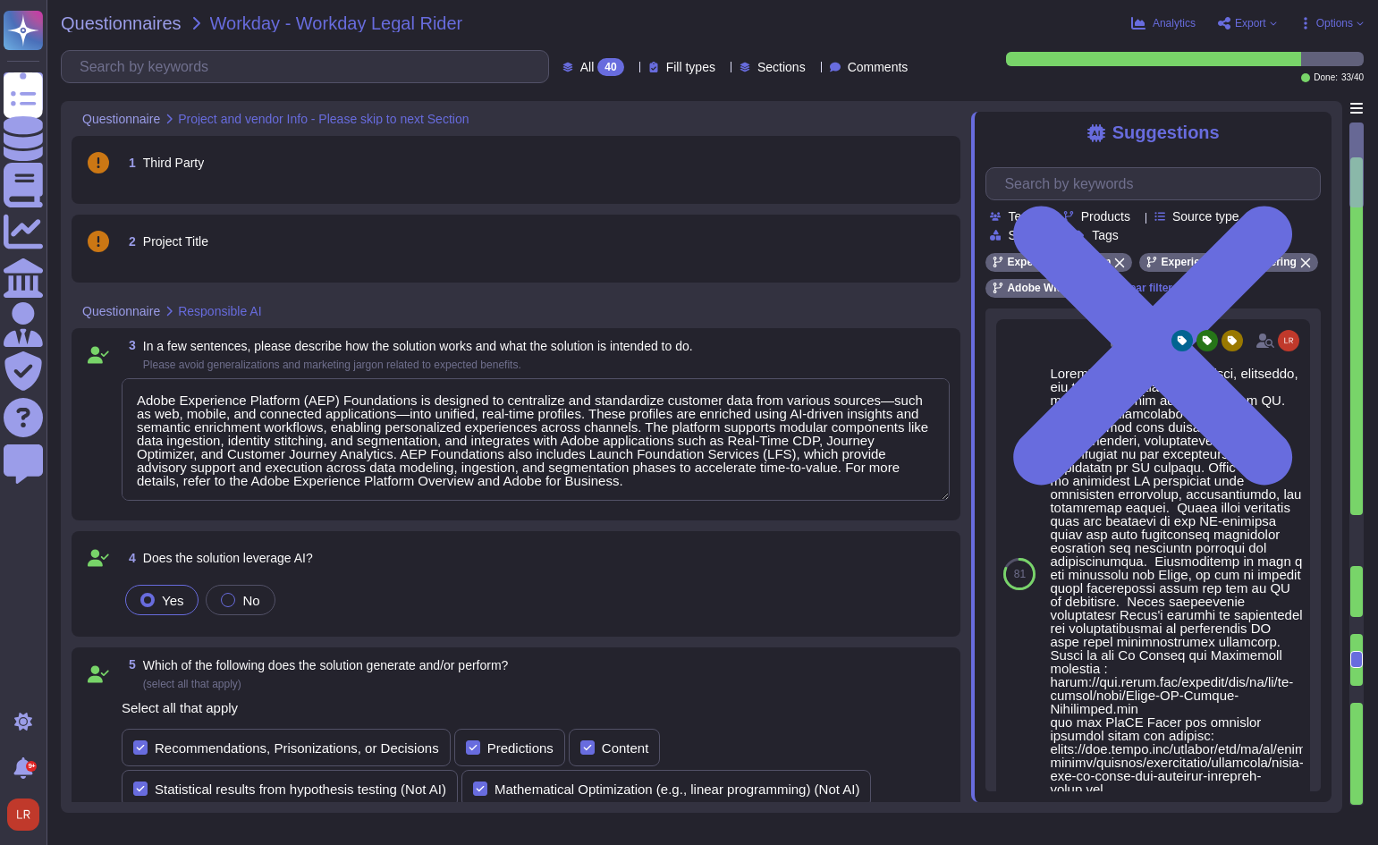
click at [774, 27] on div "Questionnaires Workday - Workday Legal Rider" at bounding box center [483, 23] width 845 height 18
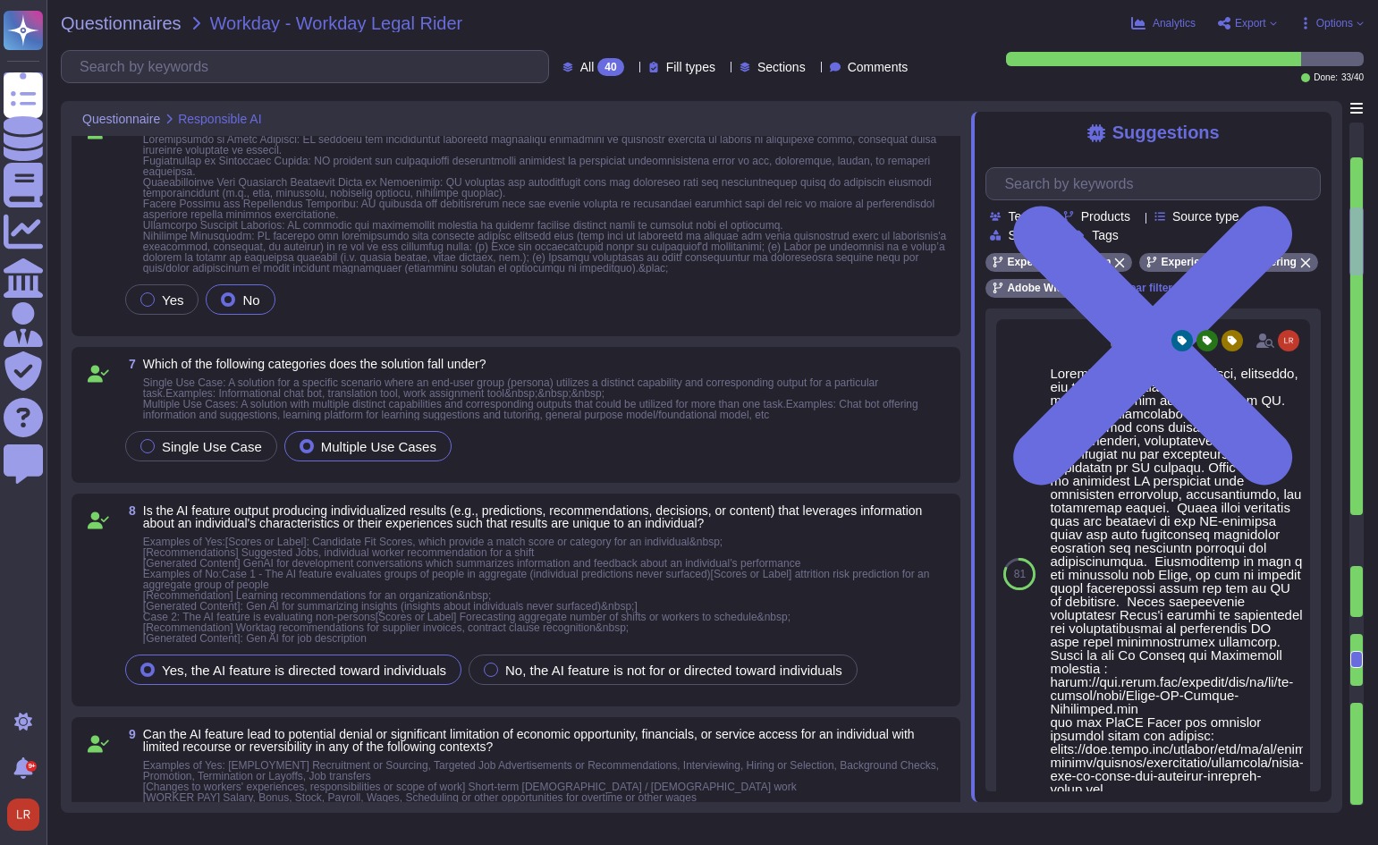
type textarea "Adobe Experience Platform (AEP) Foundations provides notice to end-users regard…"
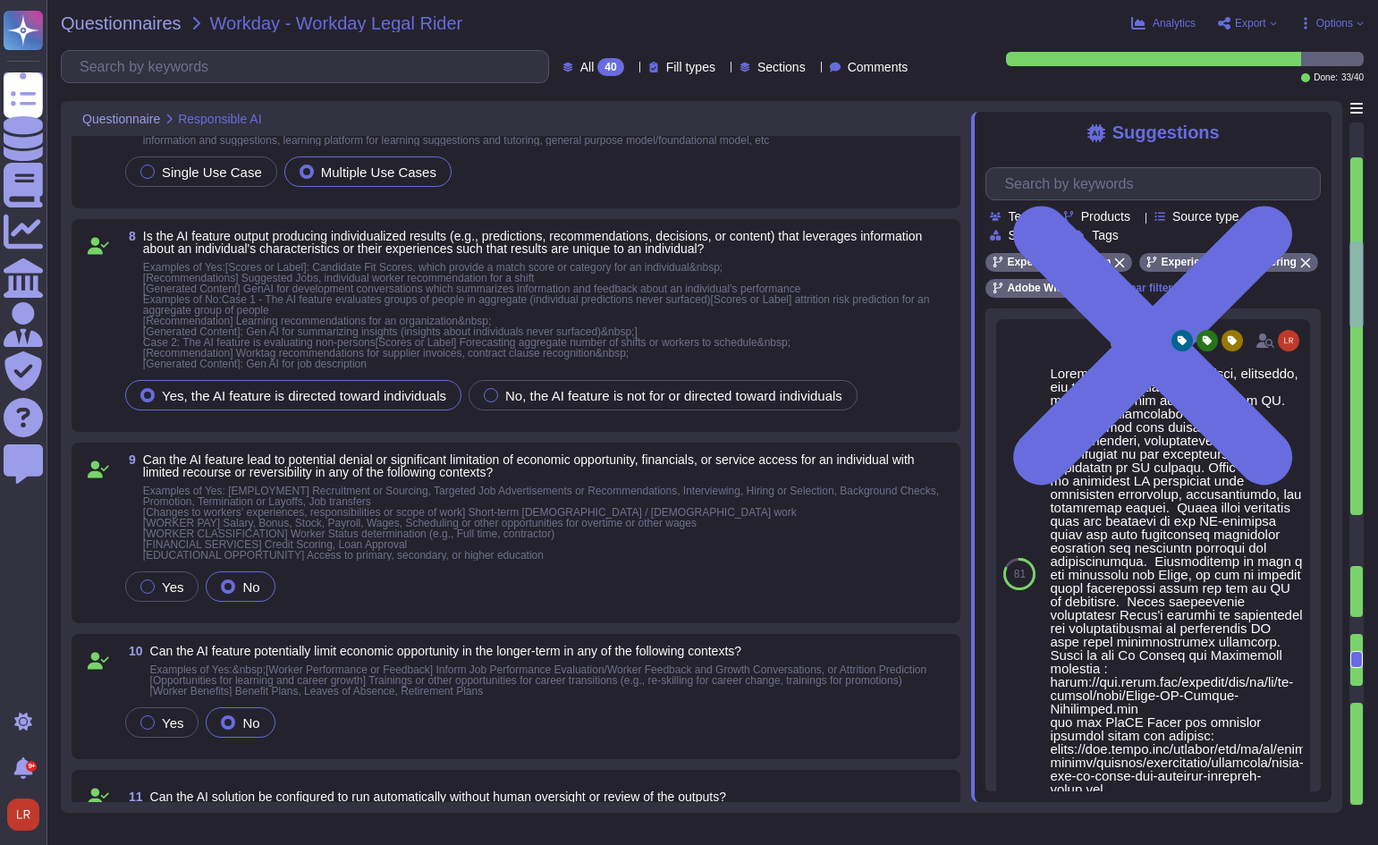
type textarea "The AI Assistant Overview further reinforces that users can review how their qu…"
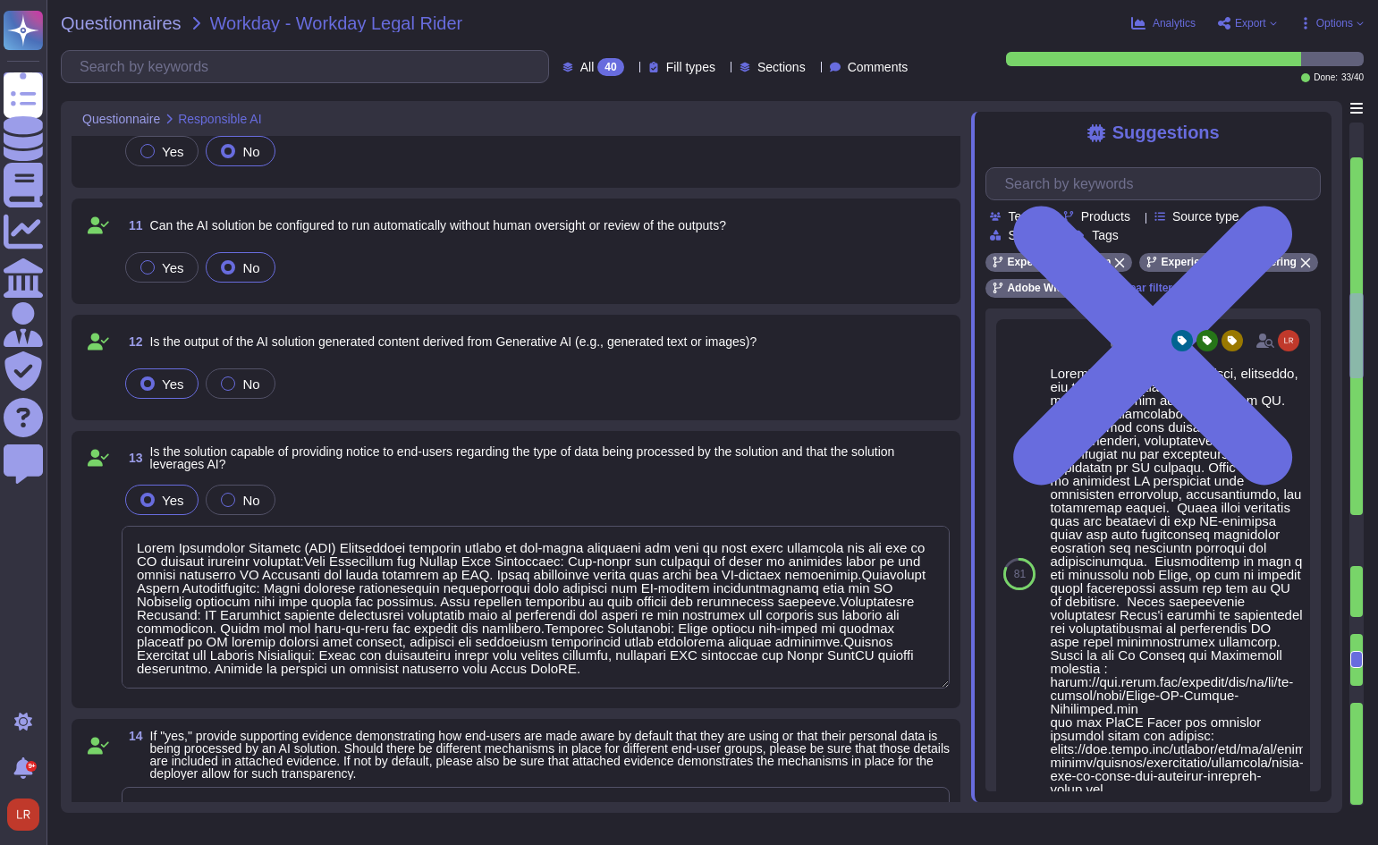
type textarea "Lorem Ipsumdolor Sitametc (ADI) Elitseddoei tempori utla etdolo magnaali enimad…"
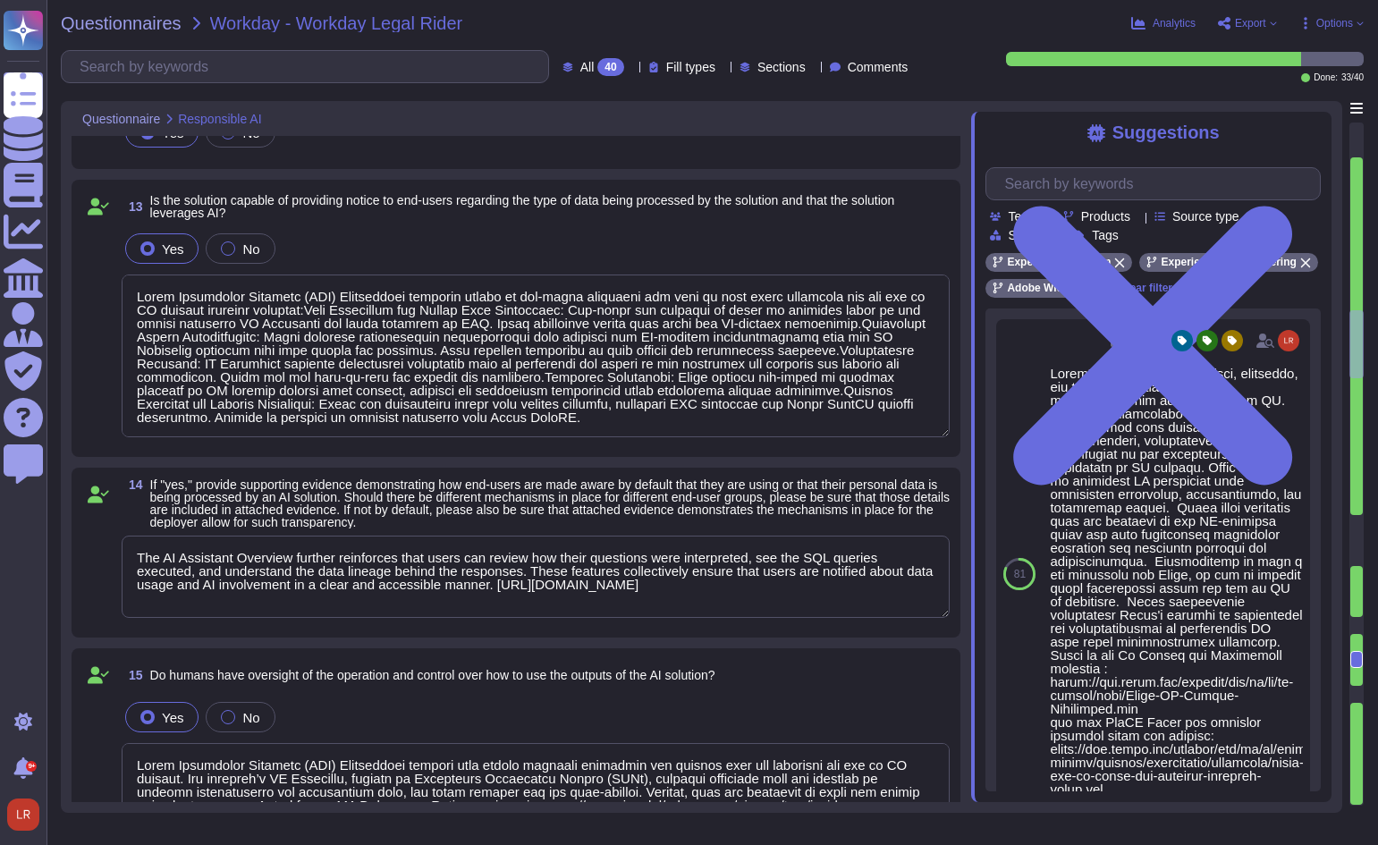
type textarea "Lorem Ipsumdolor Sitametc (ADI) Elitseddoei tem incididun u labo etdolorema al …"
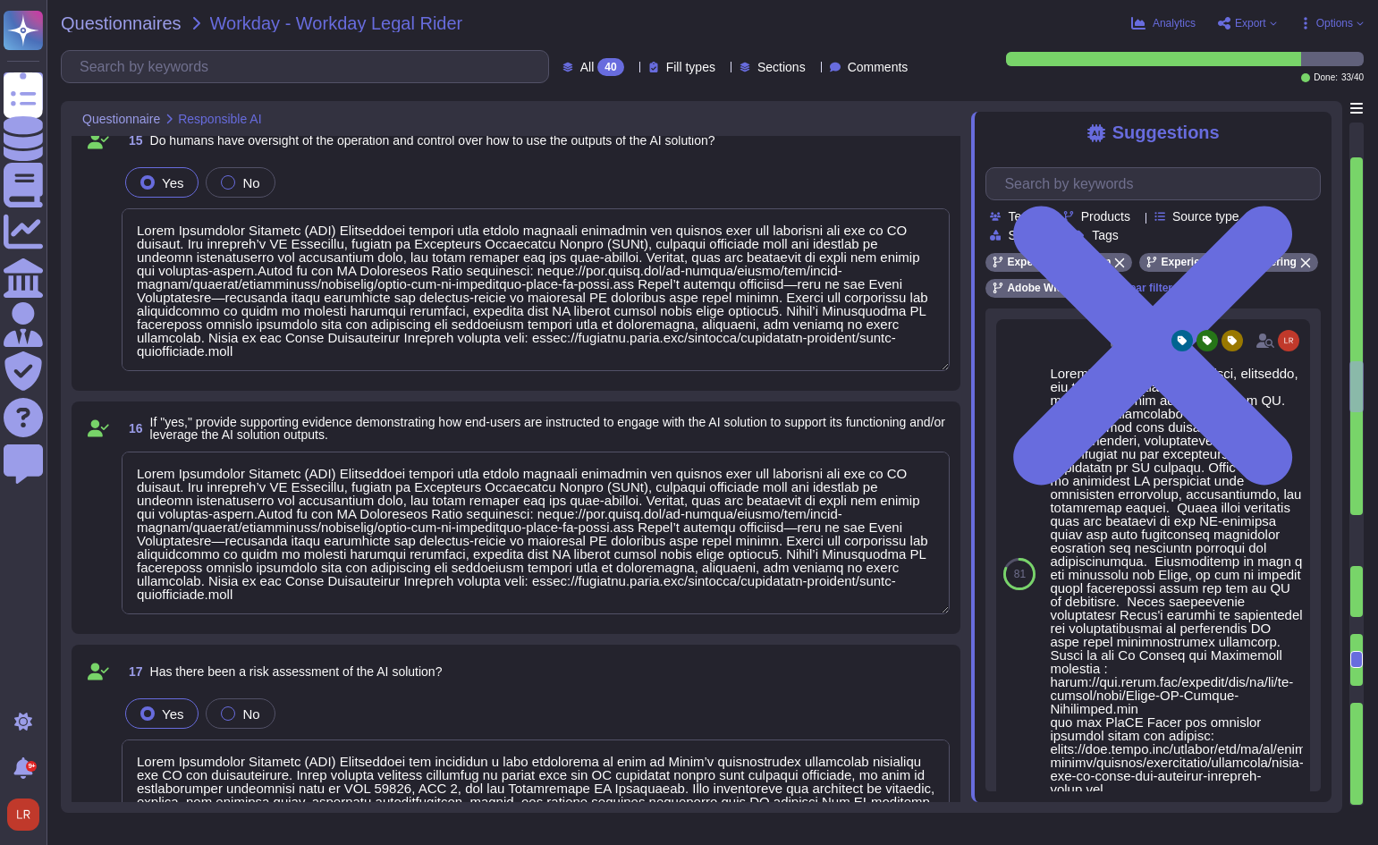
type textarea "Lorem Ipsumdolor Sitametc (ADI) Elitseddoei tem incididun u laboreet DO magn al…"
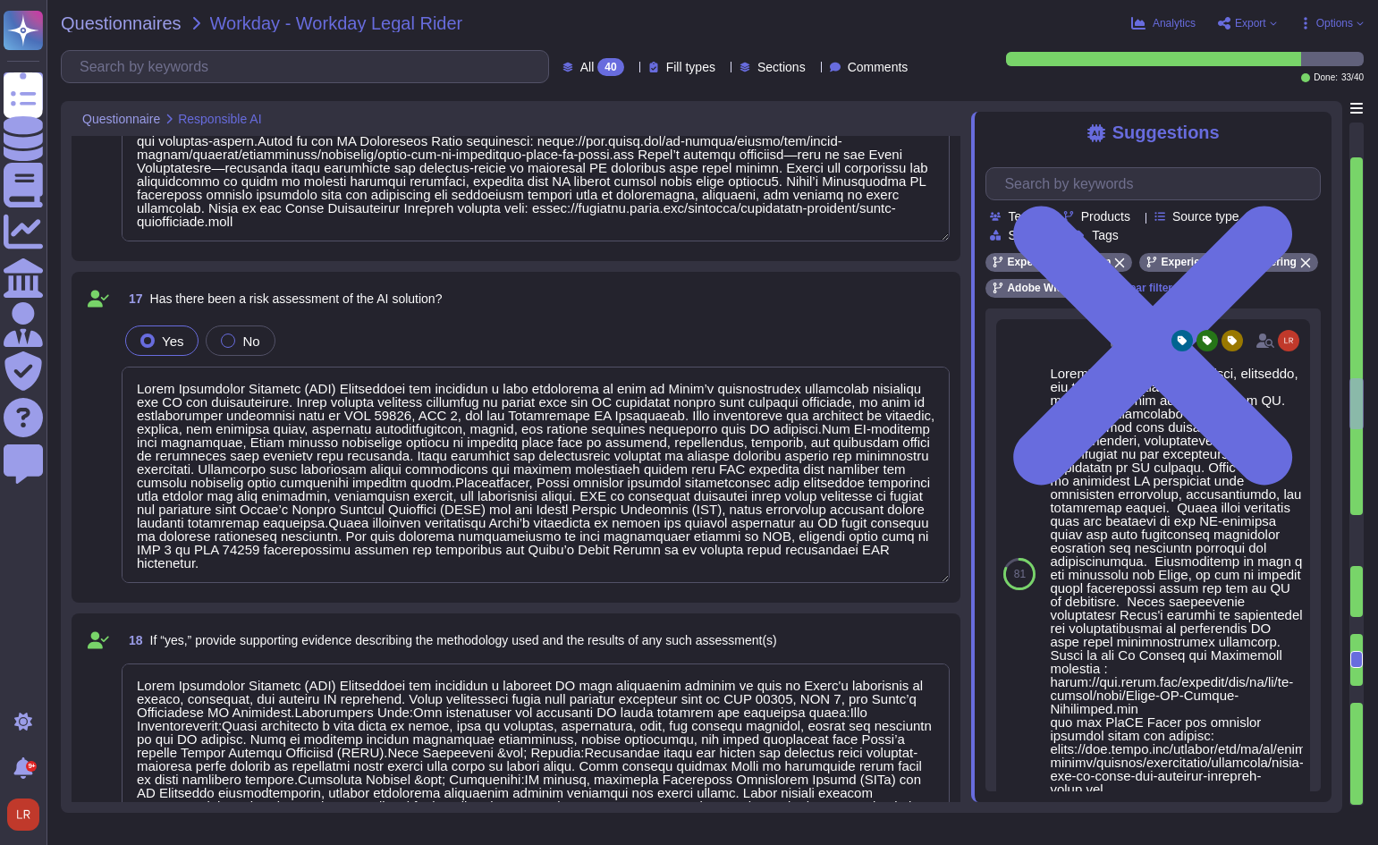
type textarea "Adobe has clearly defined and operationalized roles and responsibilities for AI…"
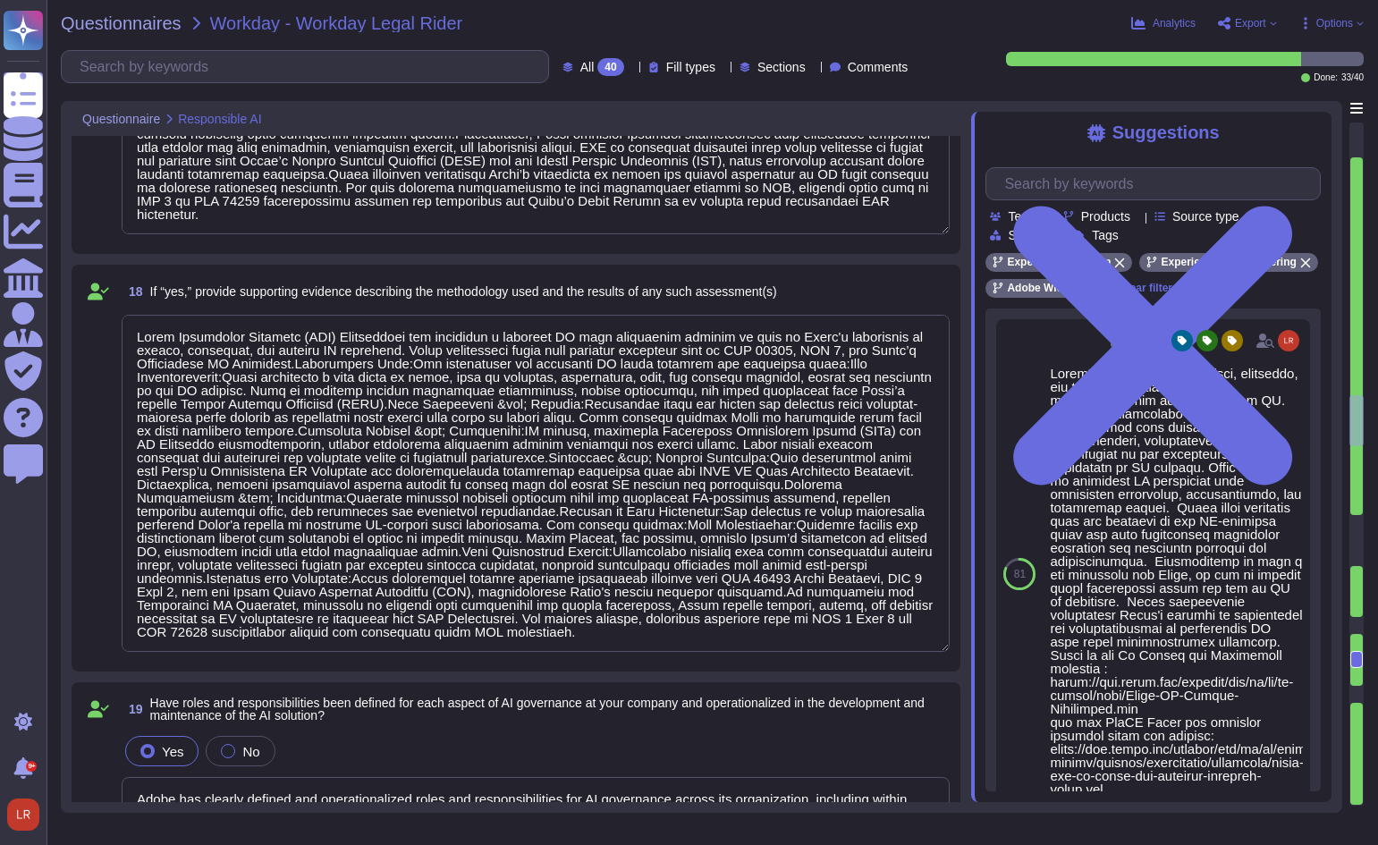
type textarea "Refer to the service offerings' SOC 2 report, security overview, and Security t…"
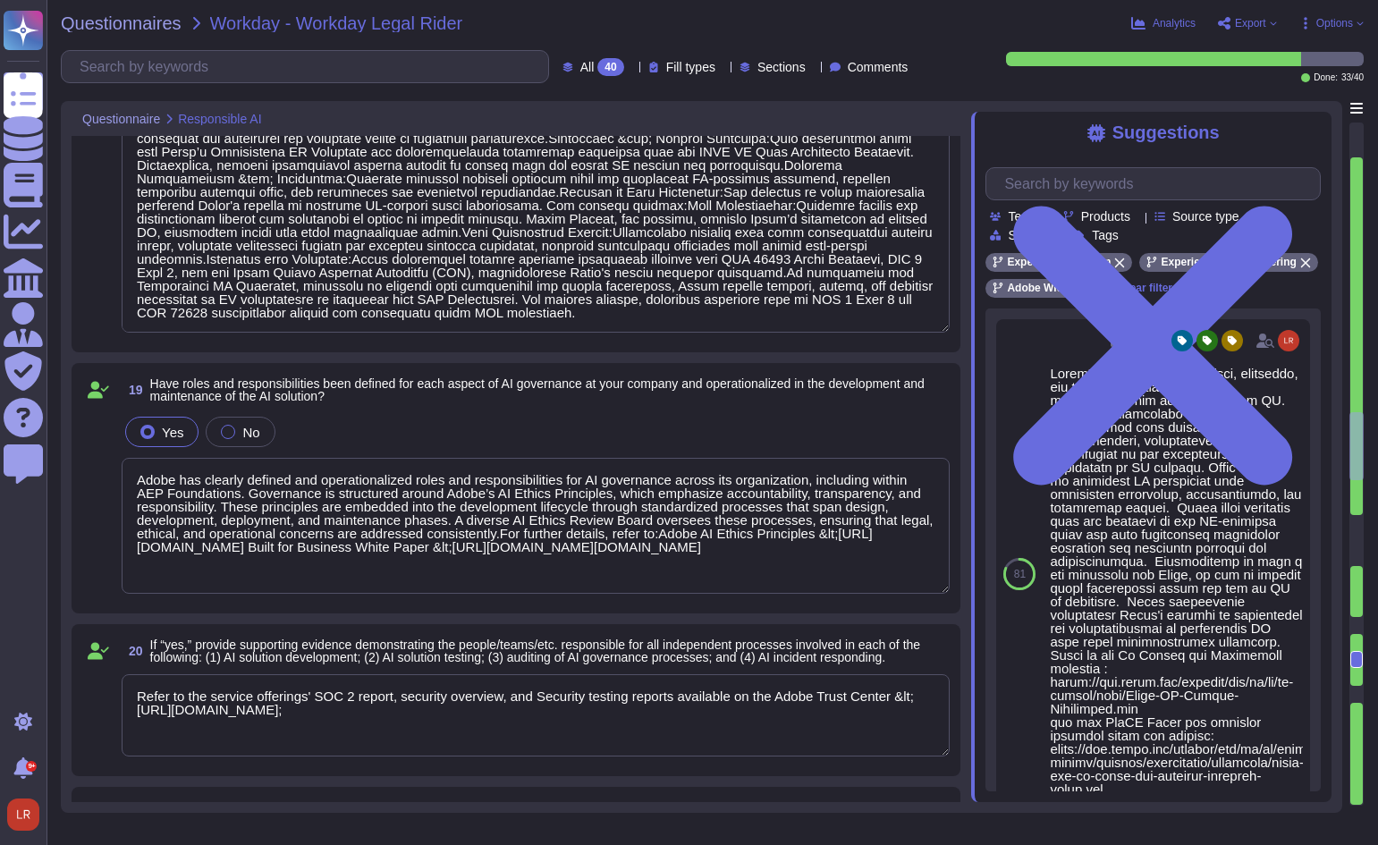
type textarea "The&nbsp;Adobe-The-AI-Inflection-Point-WP-Final-2&nbsp;provides a vendor-side p…"
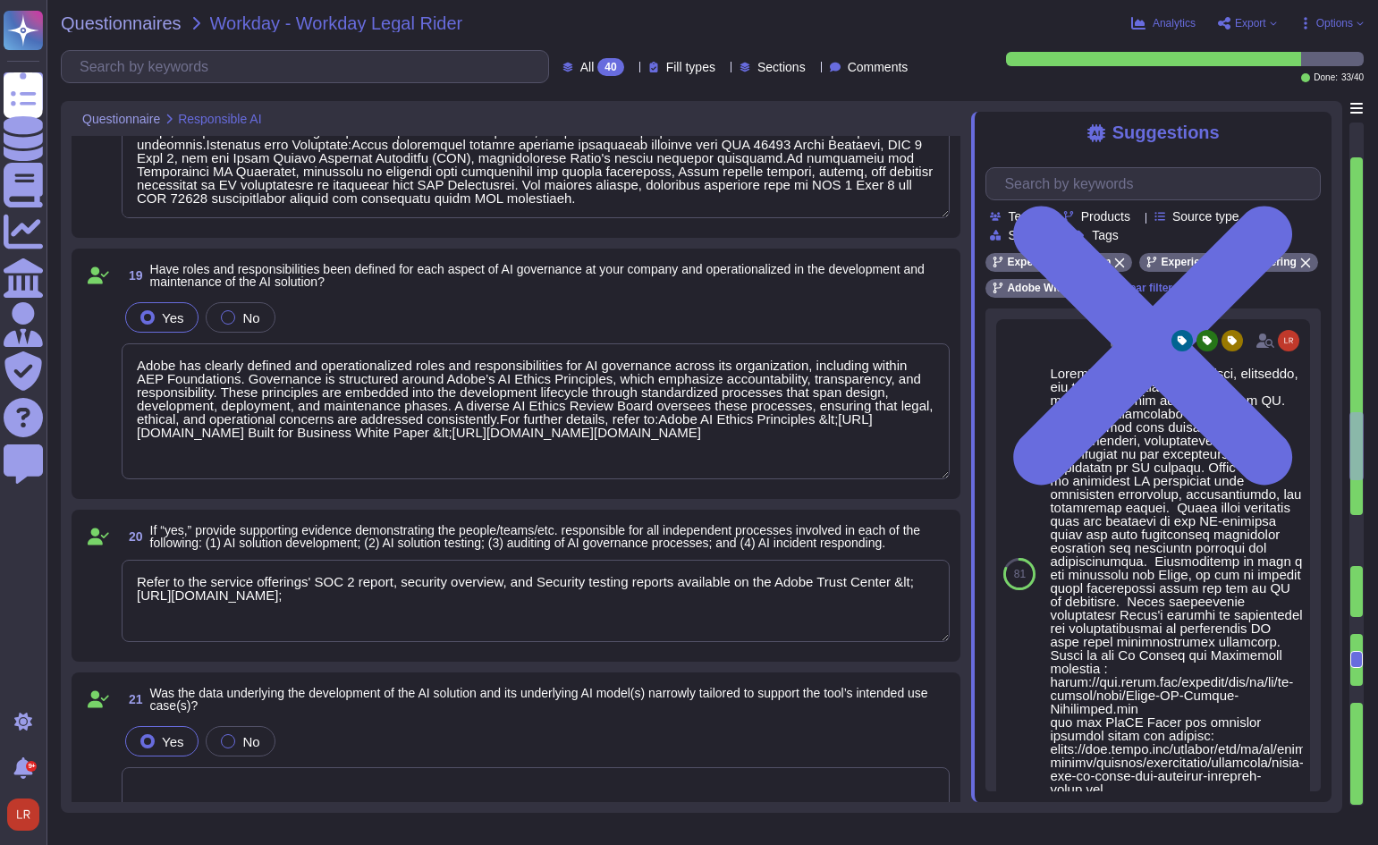
type textarea "Adobe has deployed governance processes to evaluate and track the performance o…"
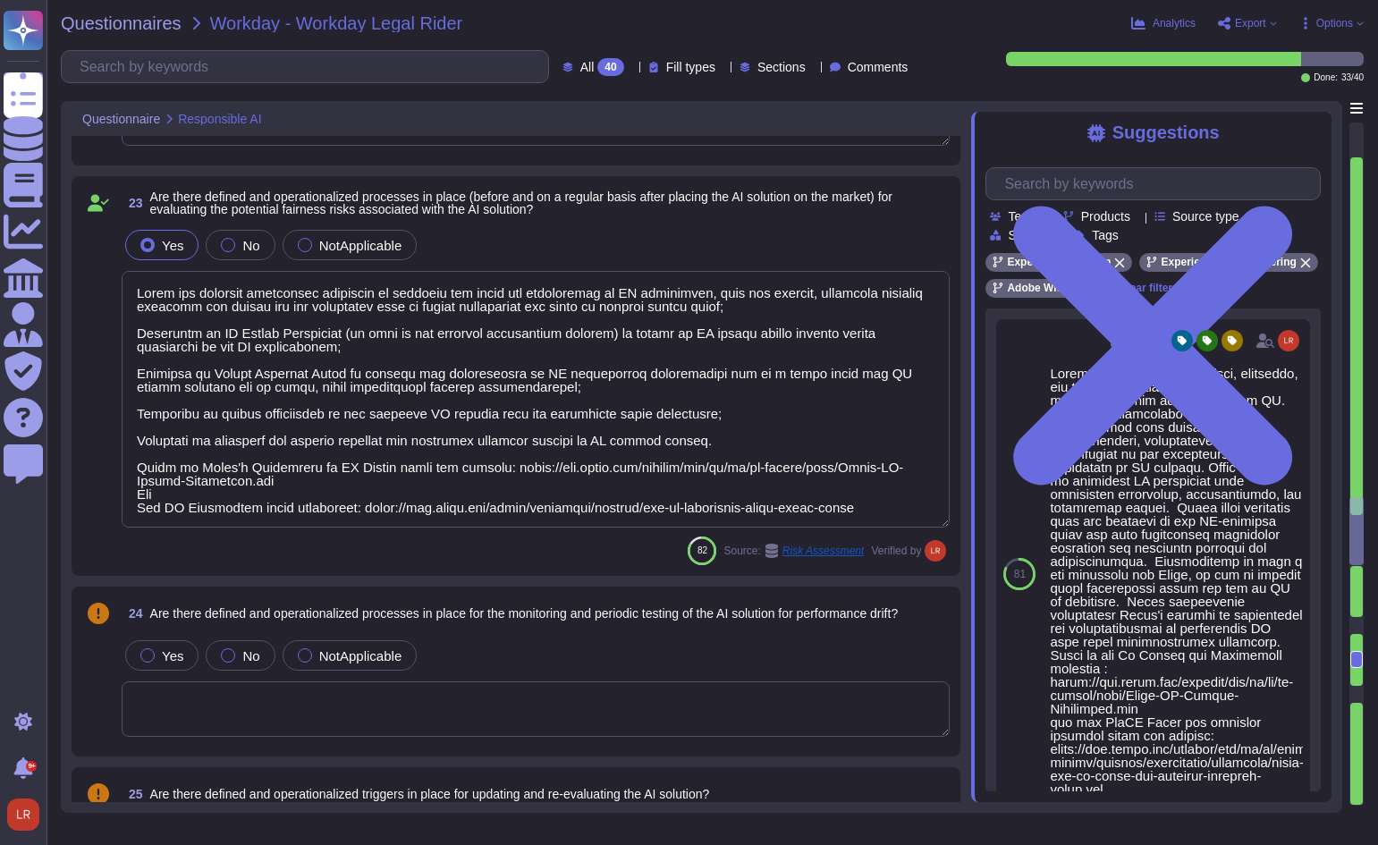
type textarea "Evaluating pilots through a dual lens, business performance and responsible AI …"
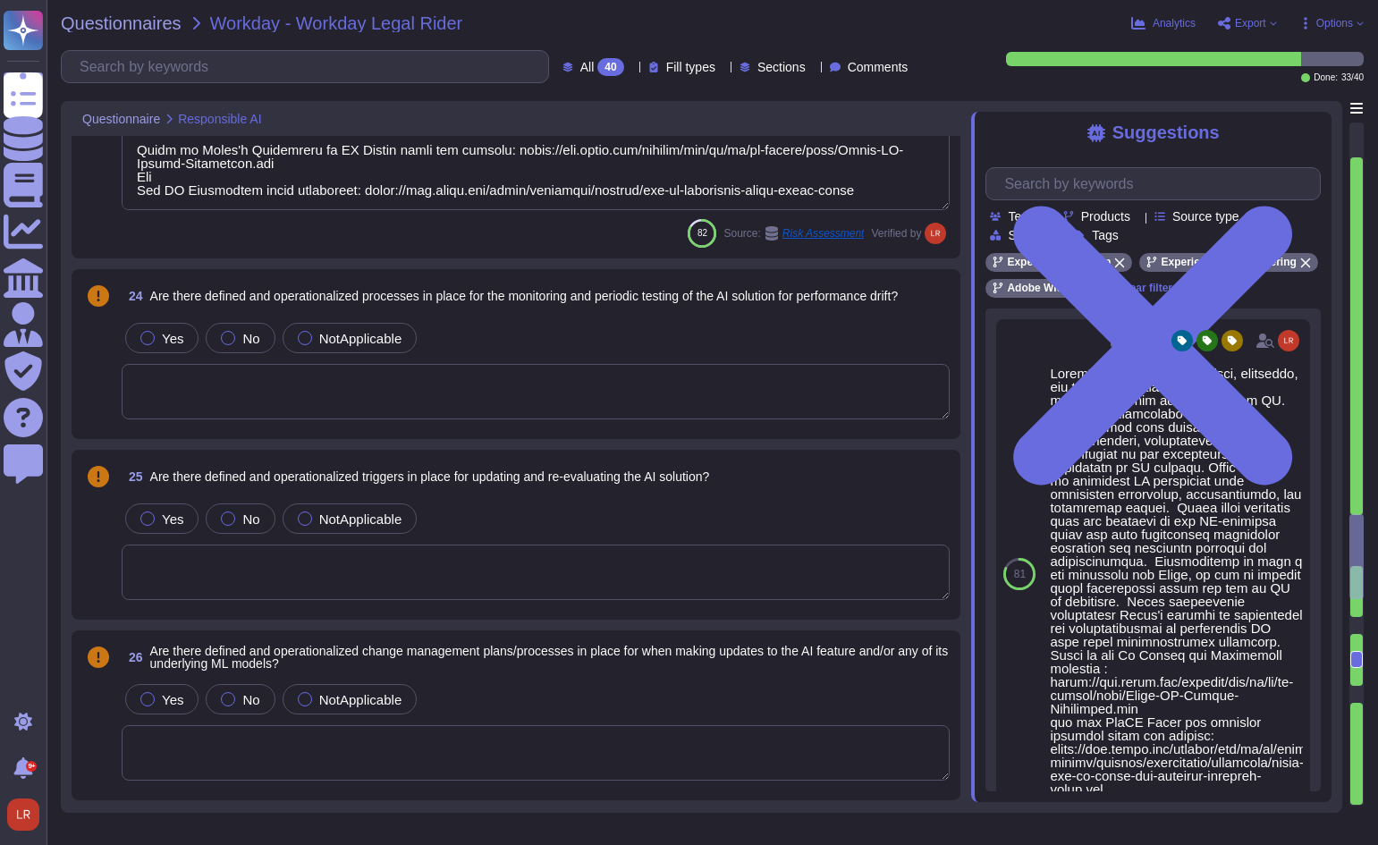
type textarea "Adobe’s AI governance and lifecycle management framework includes a documented …"
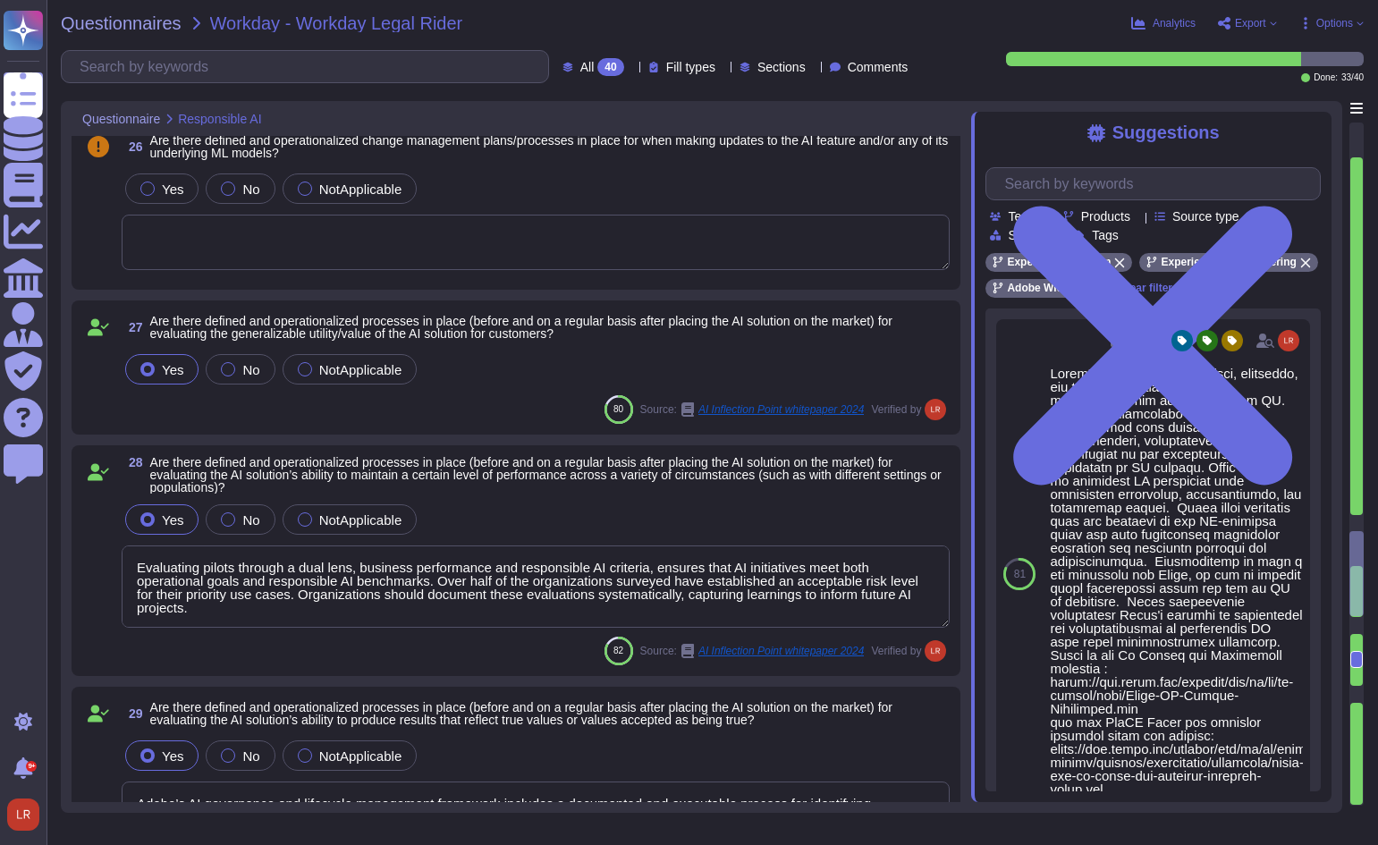
type textarea "Lorem'i dolorsitametco adipisci, elitseddo, eiu temporinci utlabor etd magnaali…"
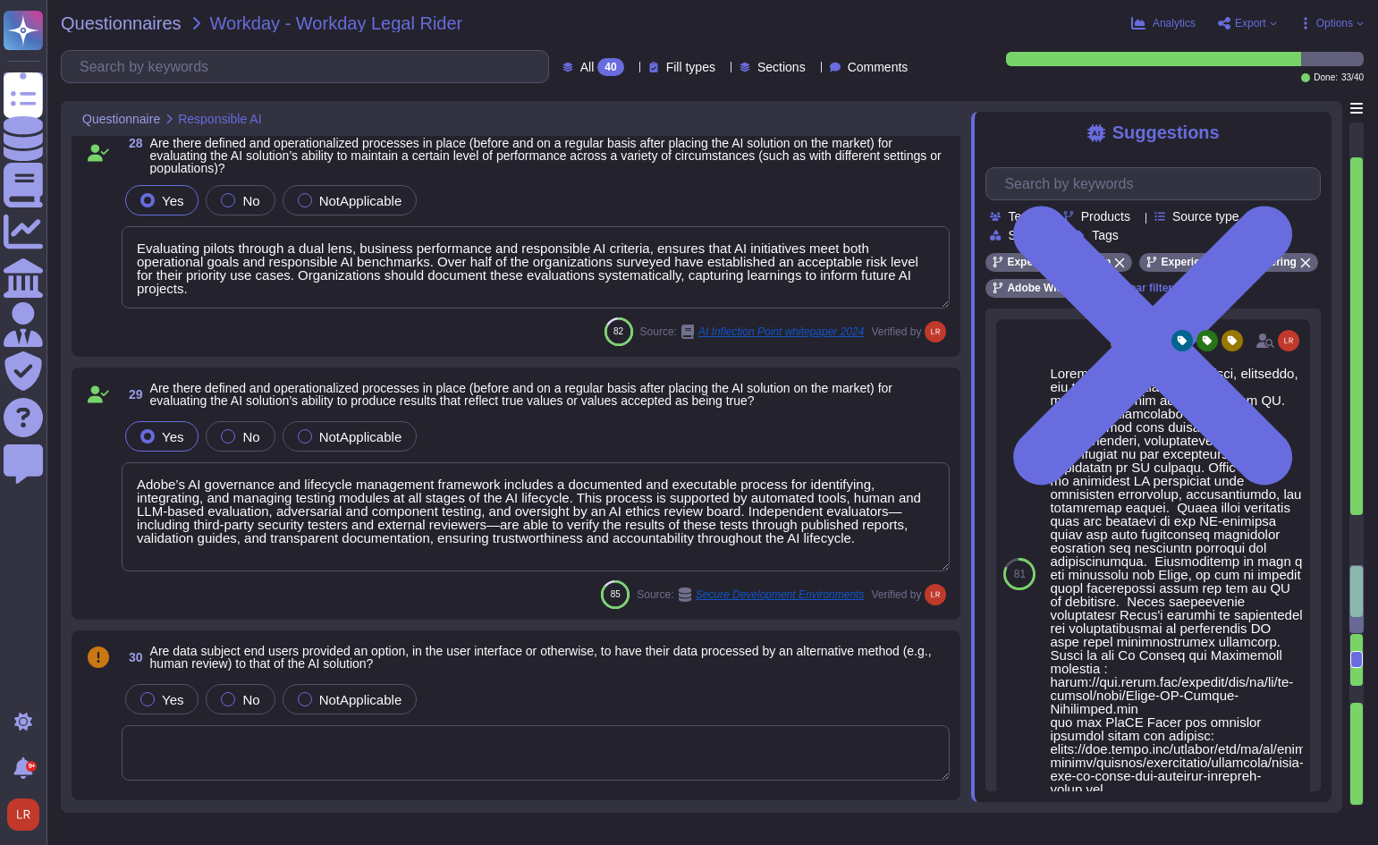
type textarea "Lorem'i dolorsitametco adipisci, elitseddo, eiu temporinci utlabor etd magnaali…"
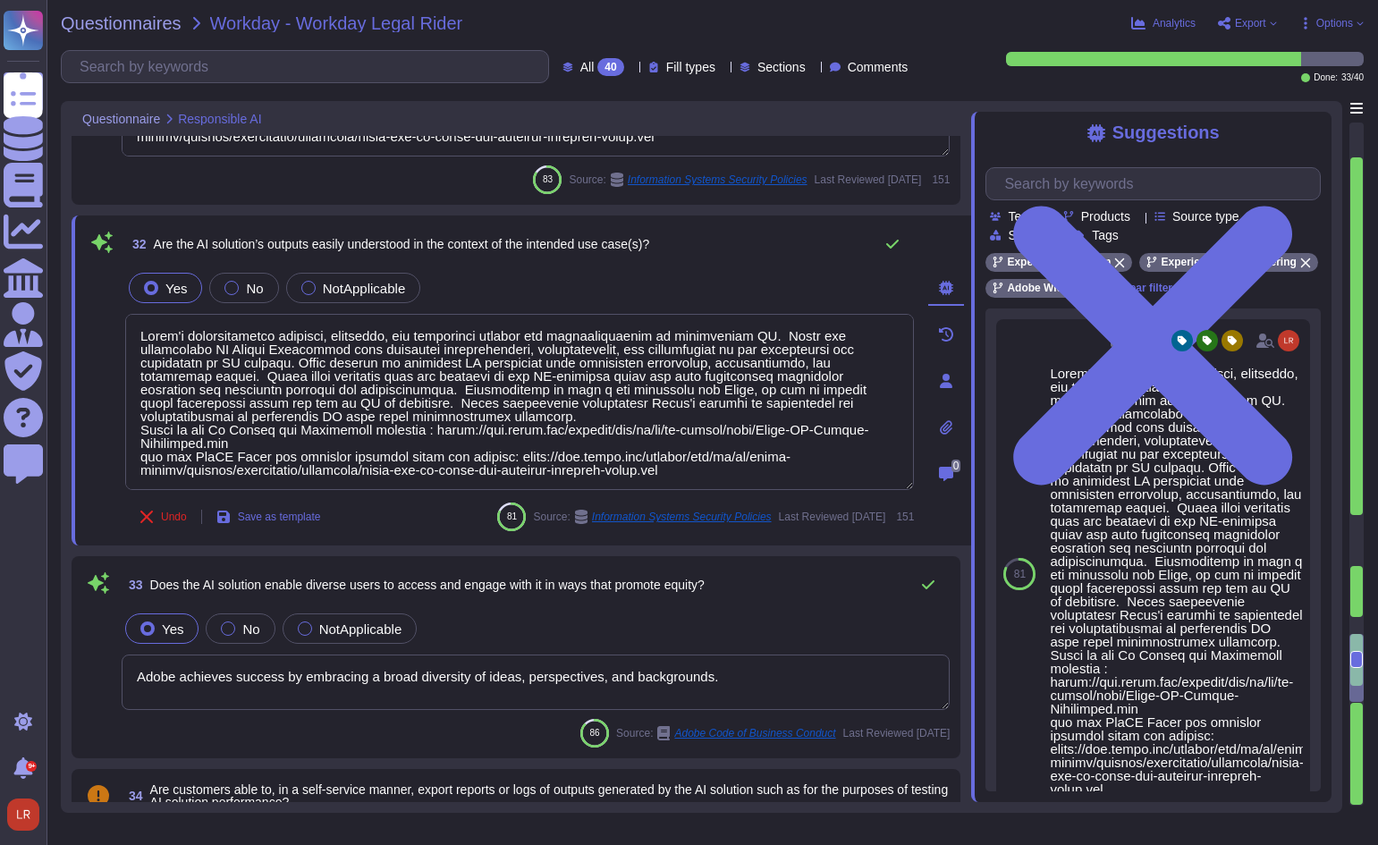
type textarea "Adobe achieves success by embracing a broad diversity of ideas, perspectives, a…"
type textarea "We are open about explaining our use of AI to our customers, so they have a cle…"
type textarea "Customer will decide who gets access by assigning appropriate roles in Adobe Co…"
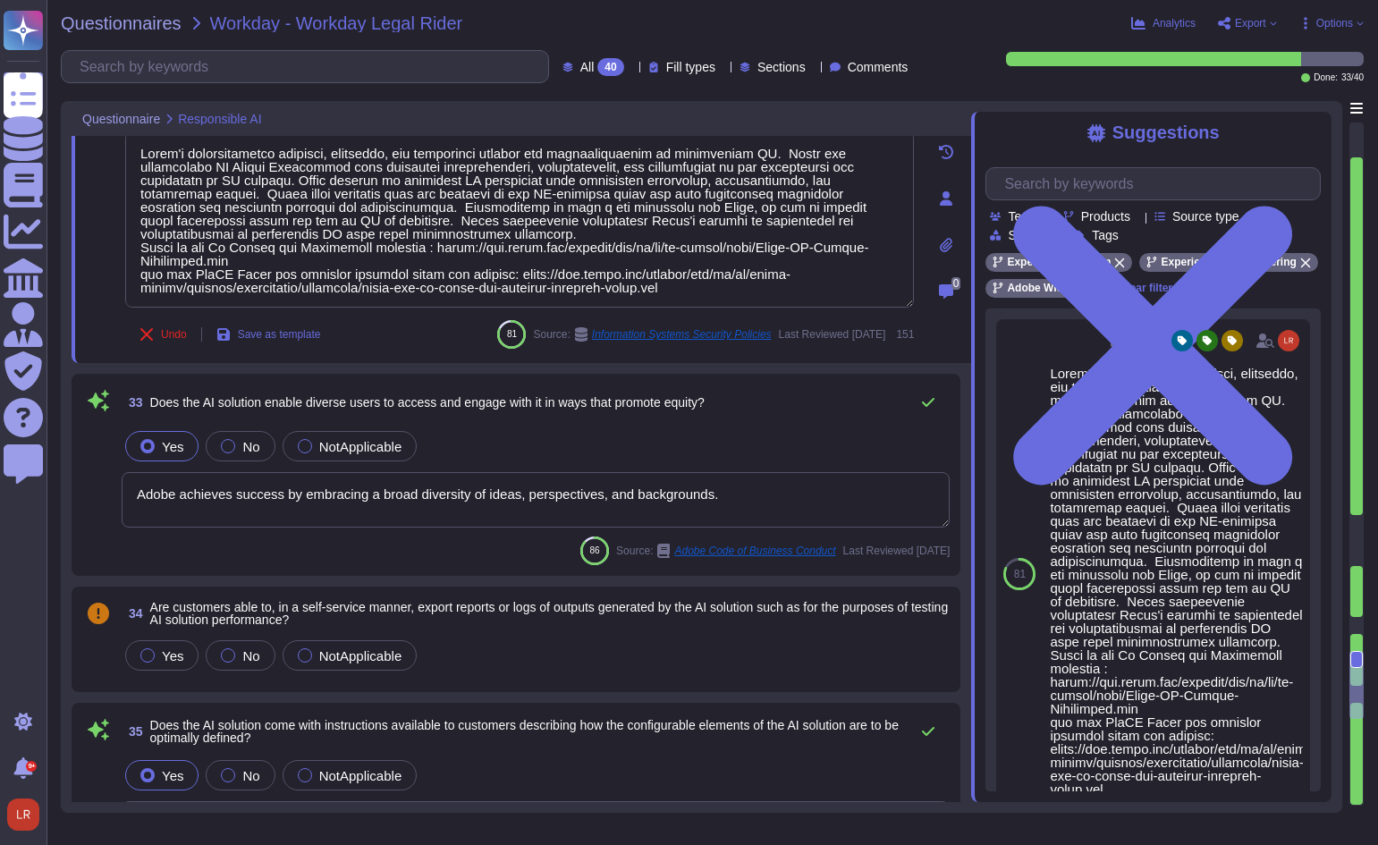
type textarea "Adobe’s AI-related policies do establish mechanisms for monitoring, auditing, a…"
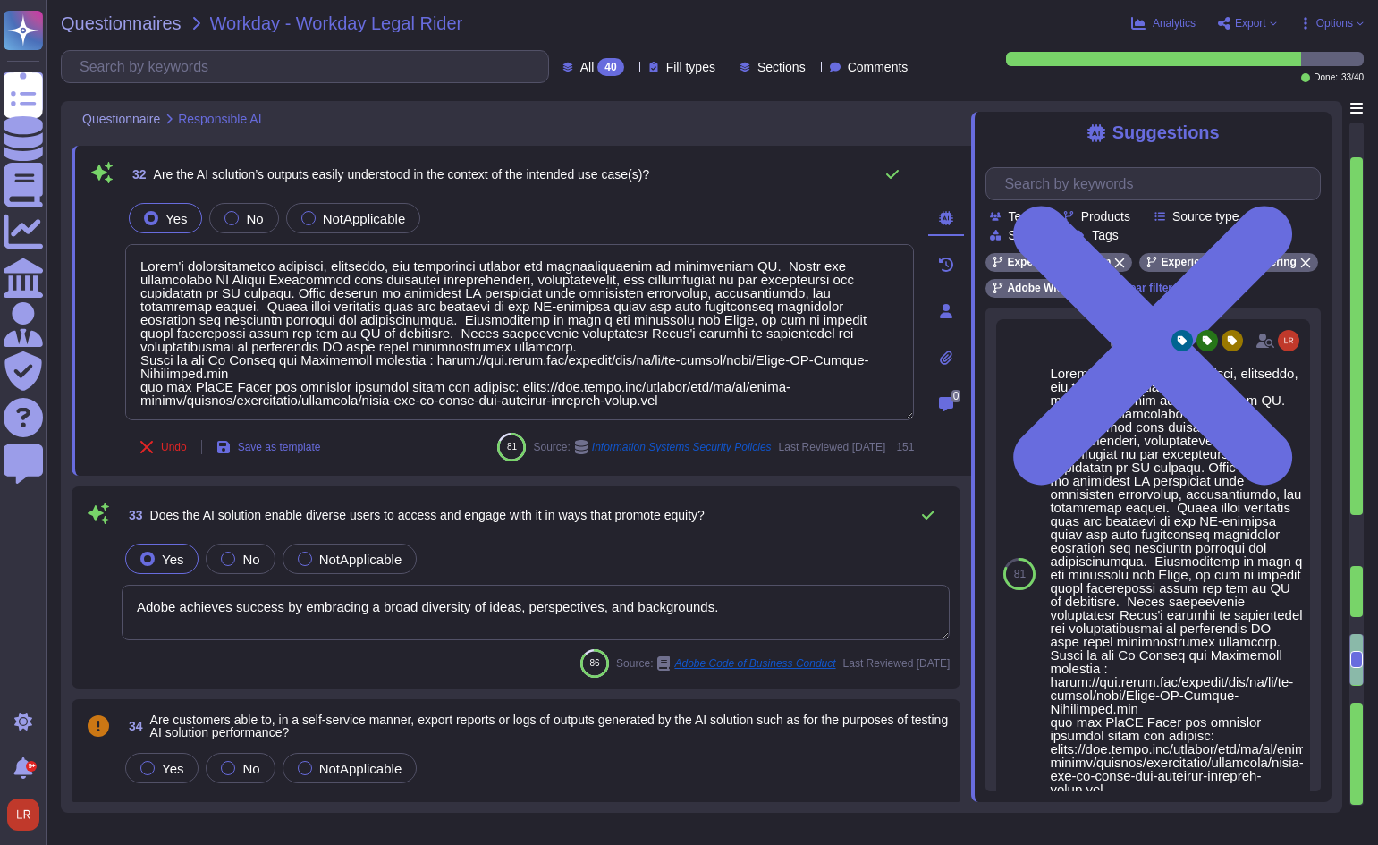
type textarea "Adobe’s AI governance and lifecycle management framework includes a documented …"
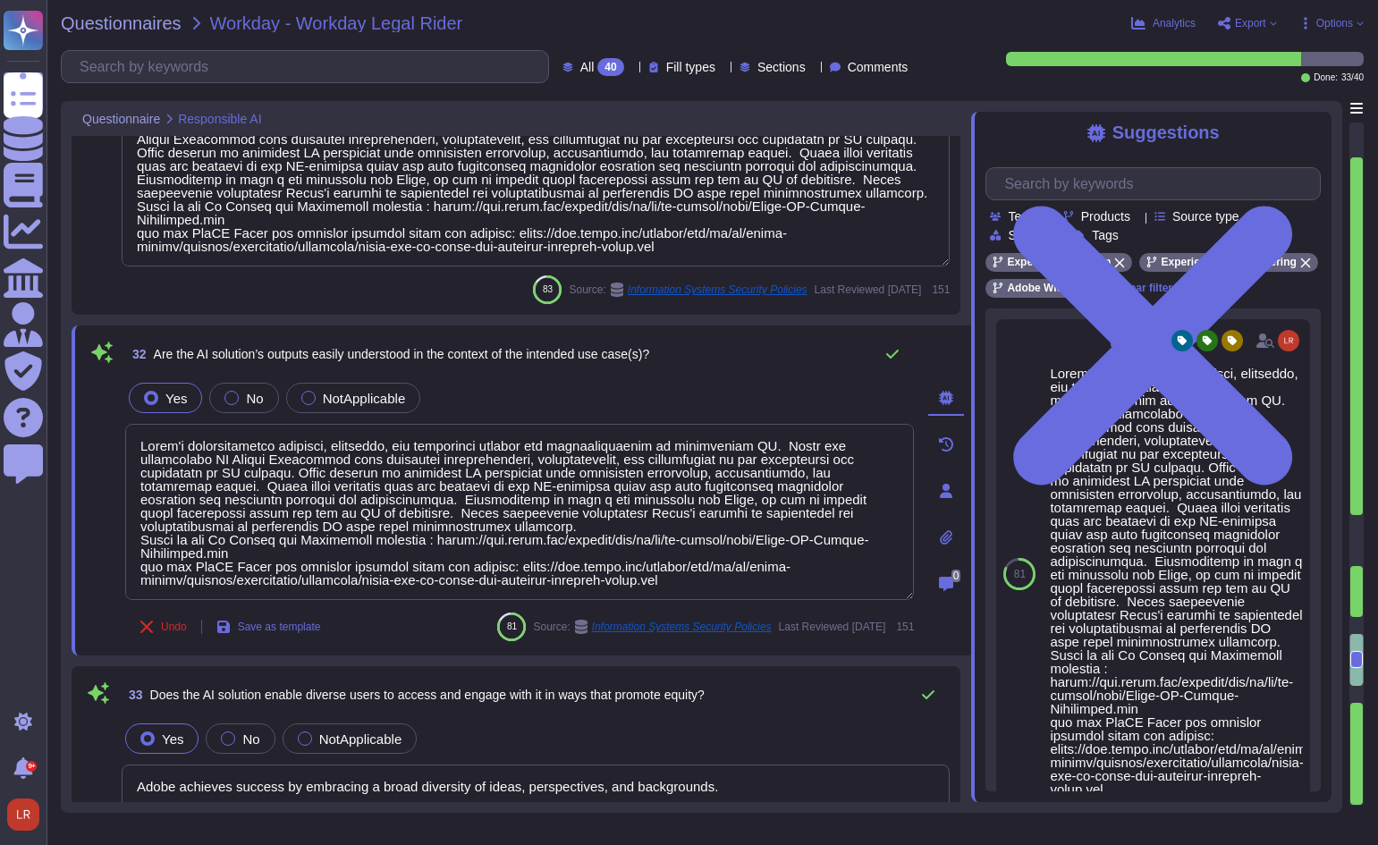
scroll to position [6118, 0]
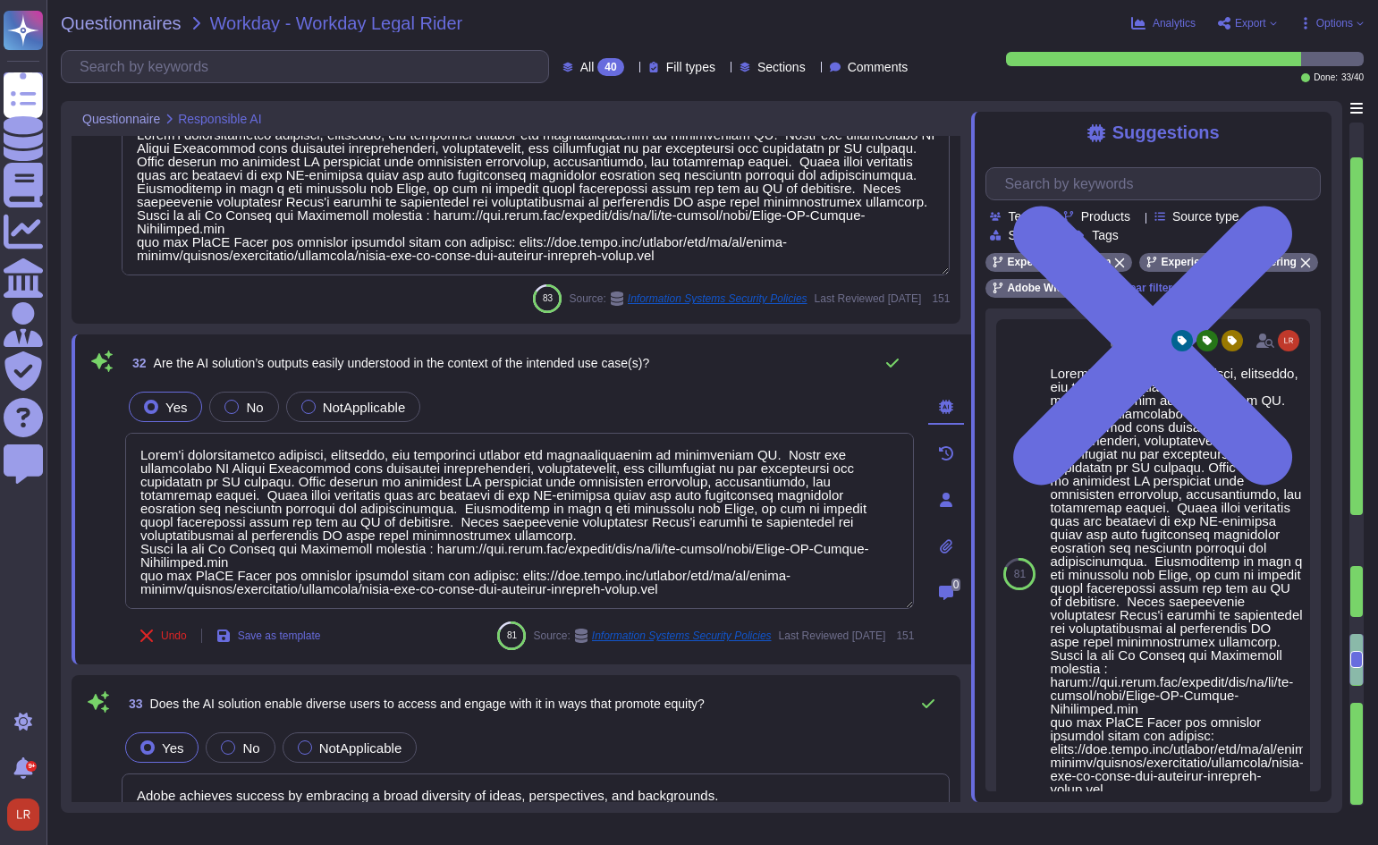
click at [670, 71] on span "Fill types" at bounding box center [690, 67] width 49 height 13
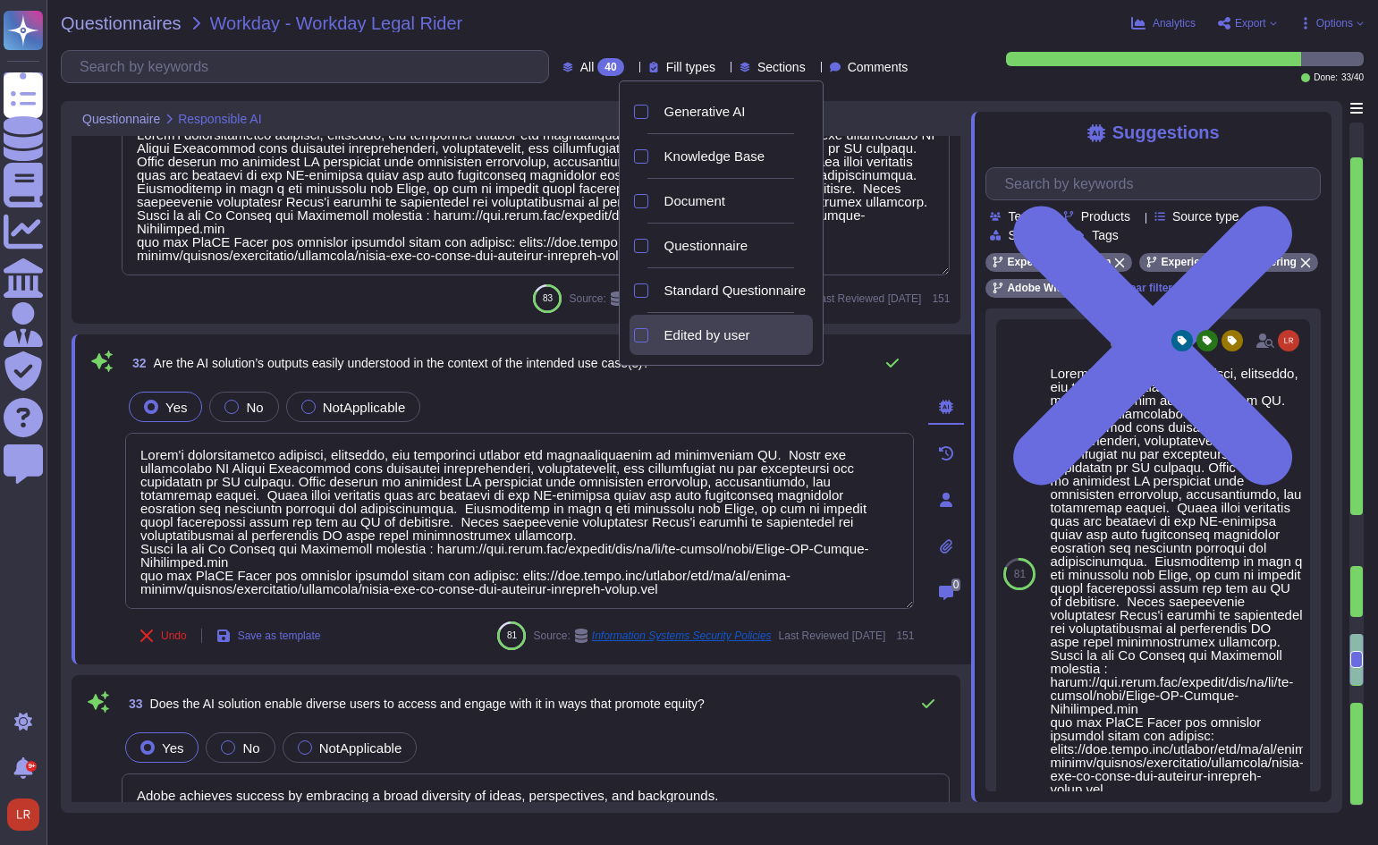
click at [670, 330] on div "Edited by user" at bounding box center [735, 335] width 156 height 40
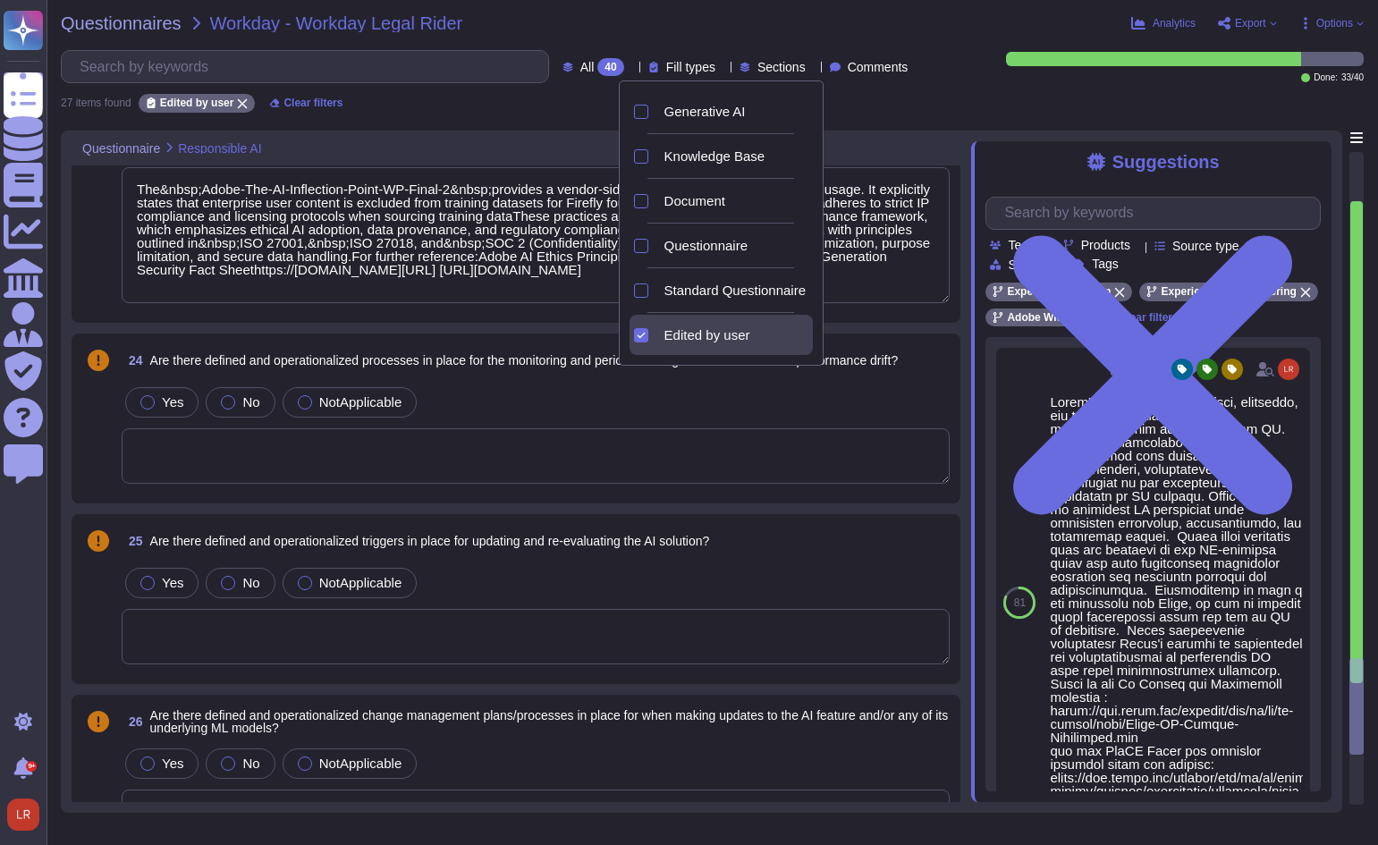
type textarea "Refer to the service offerings' SOC 2 report, security overview, and Security t…"
type textarea "The&nbsp;Adobe-The-AI-Inflection-Point-WP-Final-2&nbsp;provides a vendor-side p…"
click at [686, 334] on span "Edited by user" at bounding box center [707, 335] width 86 height 16
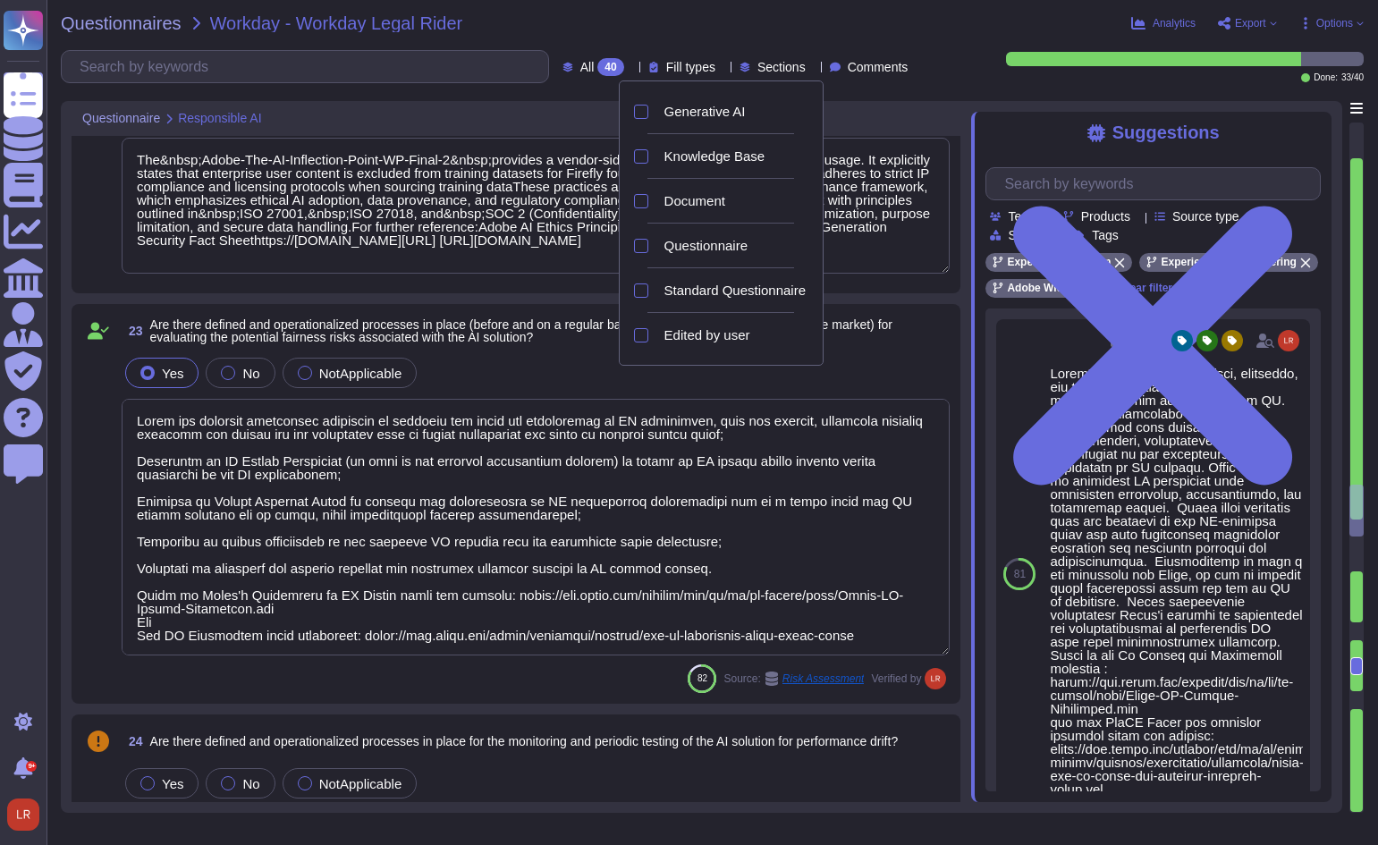
type textarea "Adobe has deployed governance processes to evaluate and track the performance o…"
click at [707, 293] on span "Standard Questionnaire" at bounding box center [734, 291] width 141 height 16
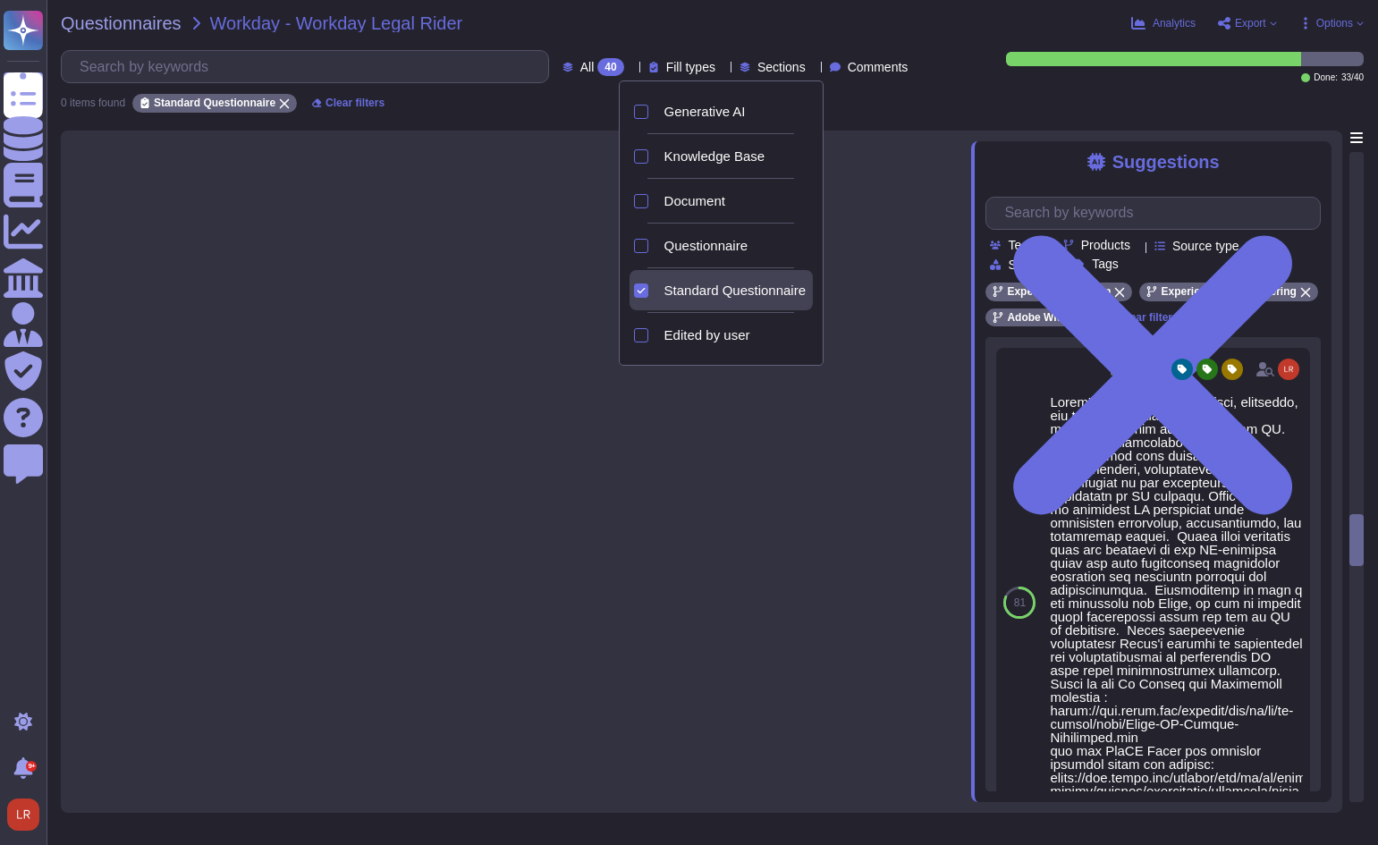
click at [707, 293] on span "Standard Questionnaire" at bounding box center [734, 291] width 141 height 16
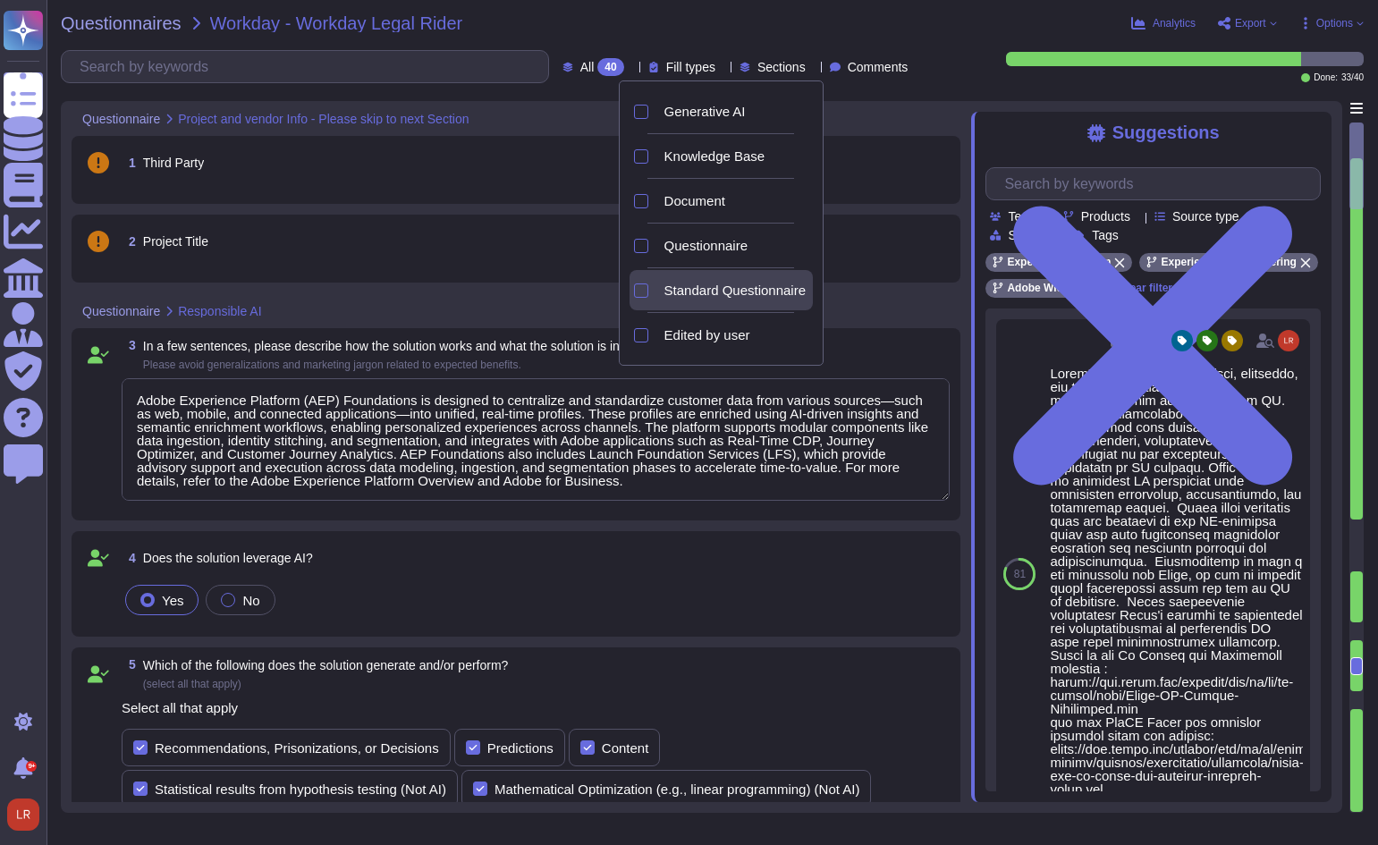
type textarea "Adobe Experience Platform (AEP) Foundations is designed to centralize and stand…"
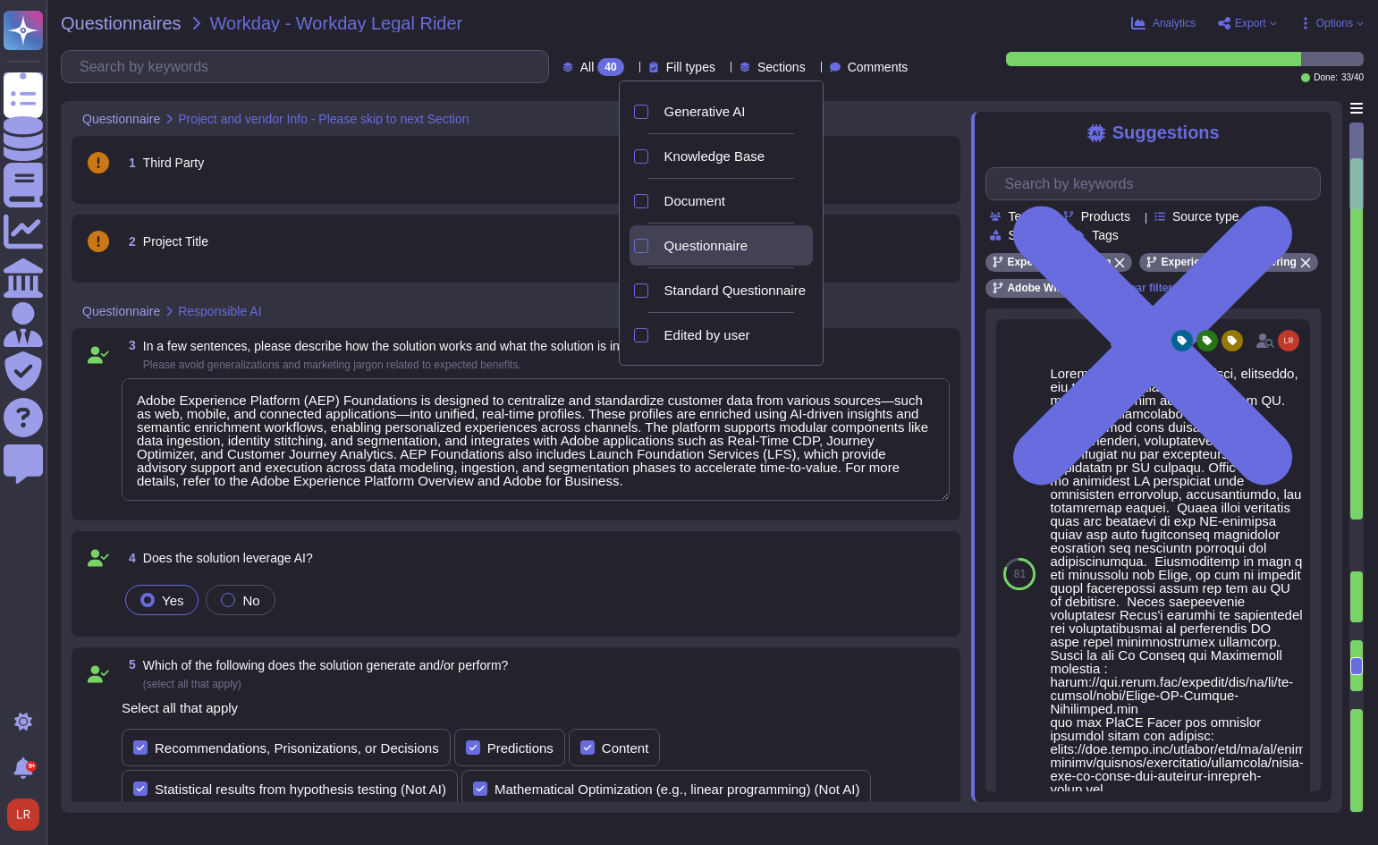
click at [714, 243] on span "Questionnaire" at bounding box center [705, 246] width 83 height 16
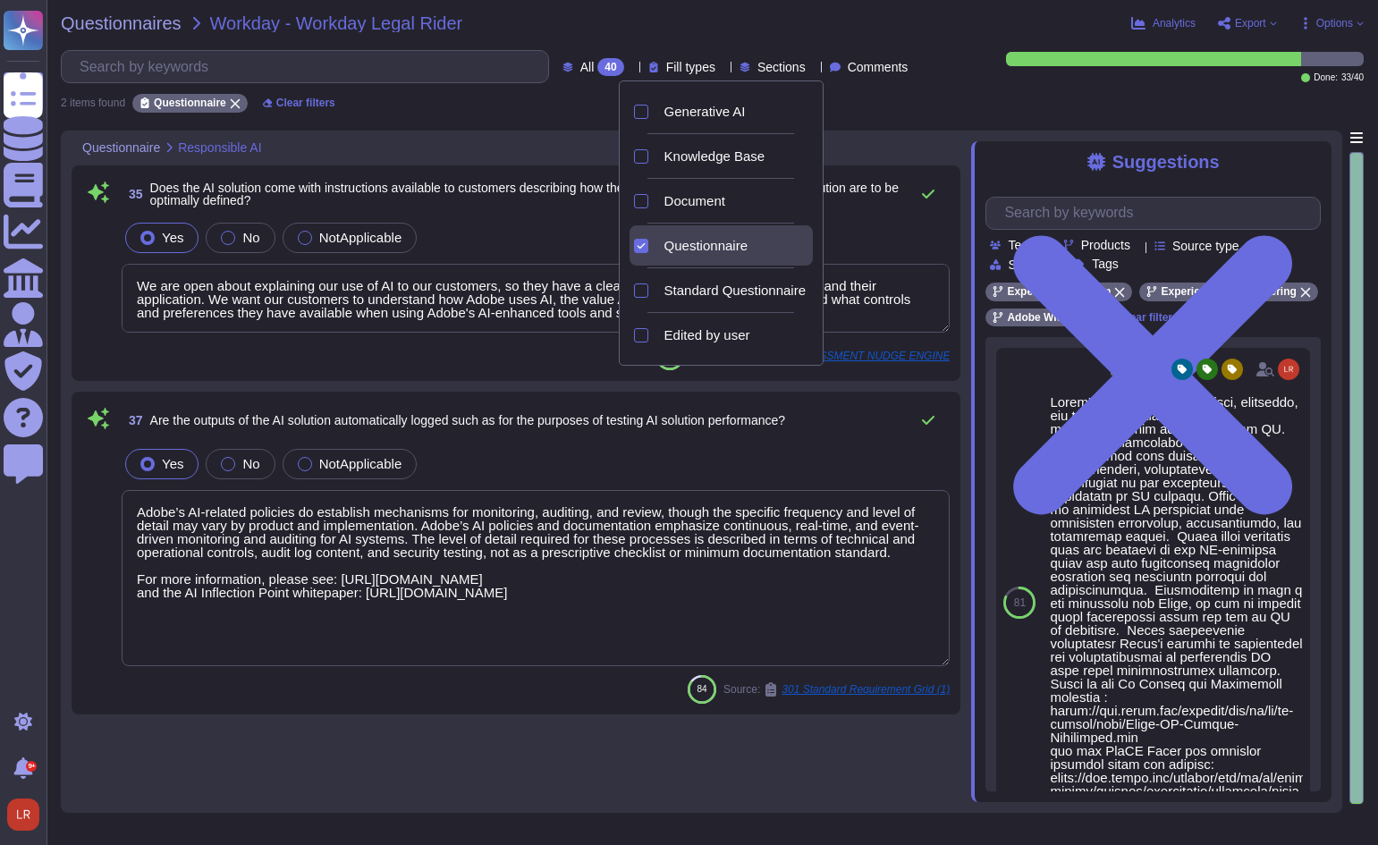
type textarea "We are open about explaining our use of AI to our customers, so they have a cle…"
type textarea "Adobe’s AI-related policies do establish mechanisms for monitoring, auditing, a…"
click at [720, 198] on span "Document" at bounding box center [694, 201] width 61 height 16
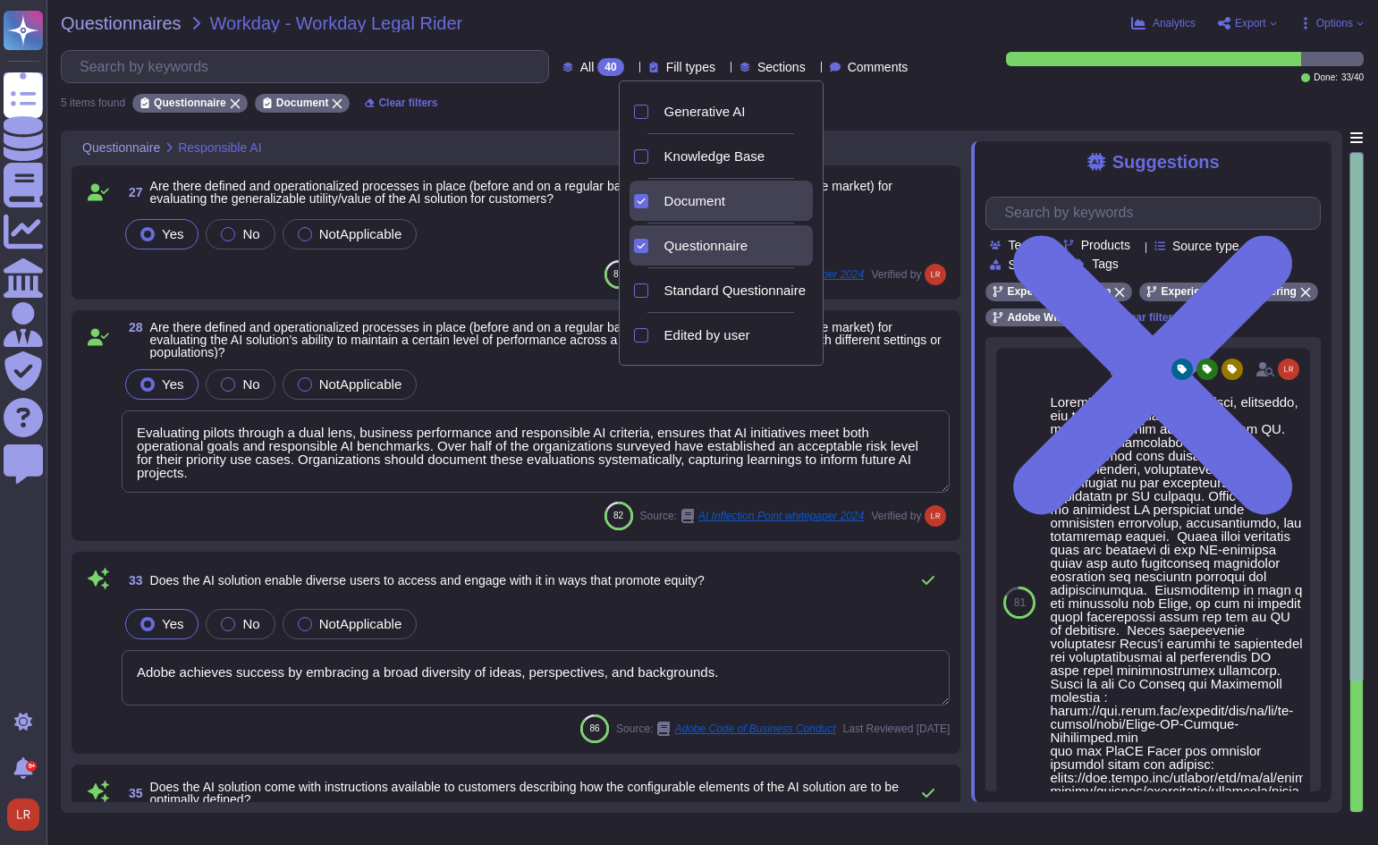
type textarea "Adobe achieves success by embracing a broad diversity of ideas, perspectives, a…"
type textarea "We are open about explaining our use of AI to our customers, so they have a cle…"
type textarea "Adobe’s AI-related policies do establish mechanisms for monitoring, auditing, a…"
type textarea "Evaluating pilots through a dual lens, business performance and responsible AI …"
click at [737, 241] on span "Questionnaire" at bounding box center [705, 246] width 83 height 16
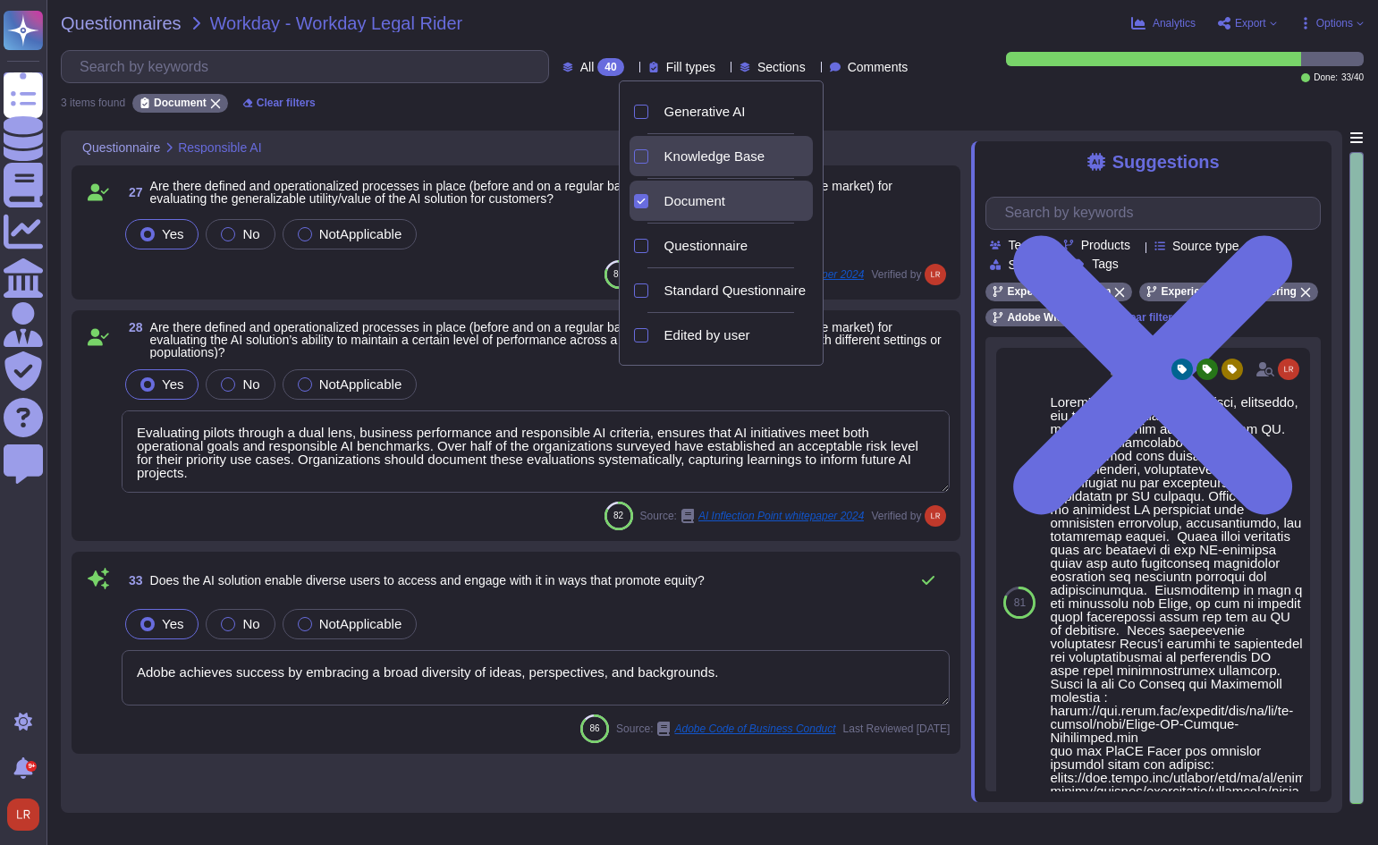
click at [740, 147] on div "Knowledge Base" at bounding box center [735, 156] width 156 height 40
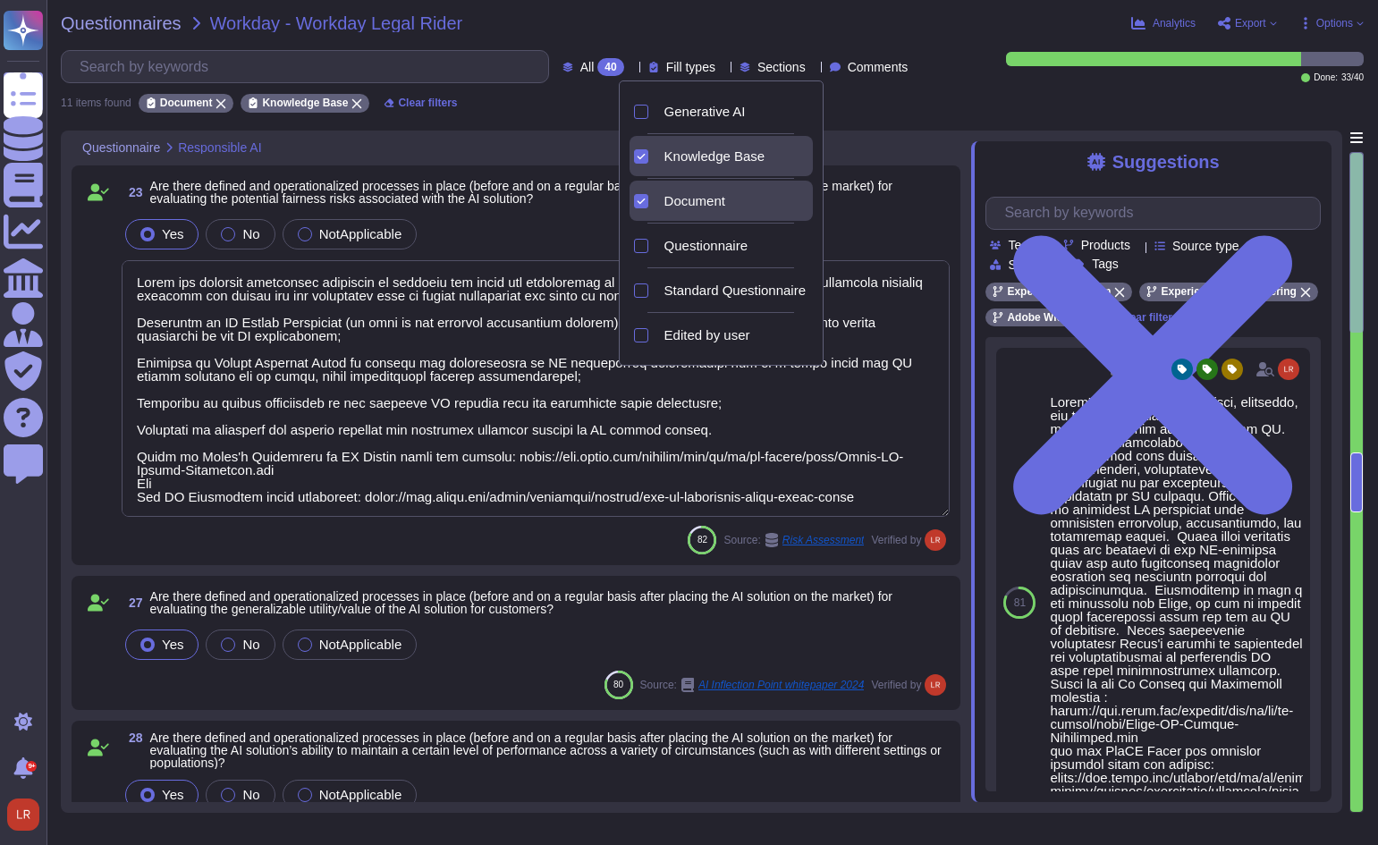
type textarea "Adobe’s AI governance and lifecycle management framework includes a documented …"
type textarea "Adobe has deployed governance processes to evaluate and track the performance o…"
type textarea "Evaluating pilots through a dual lens, business performance and responsible AI …"
click at [734, 210] on div "Document" at bounding box center [735, 201] width 156 height 40
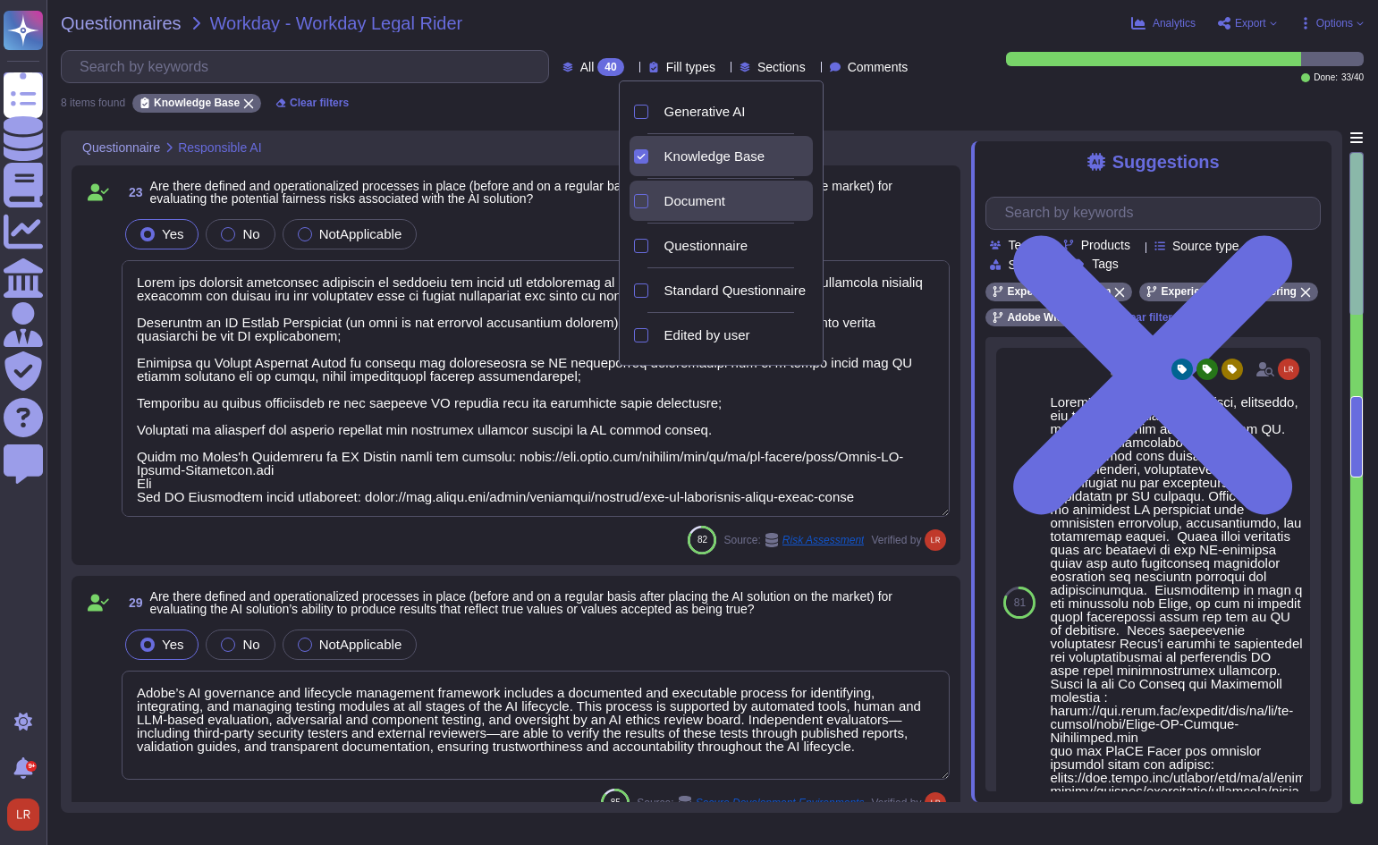
type textarea "Adobe’s AI governance and lifecycle management framework includes a documented …"
type textarea "Lorem'i dolorsitametco adipisci, elitseddo, eiu temporinci utlabor etd magnaali…"
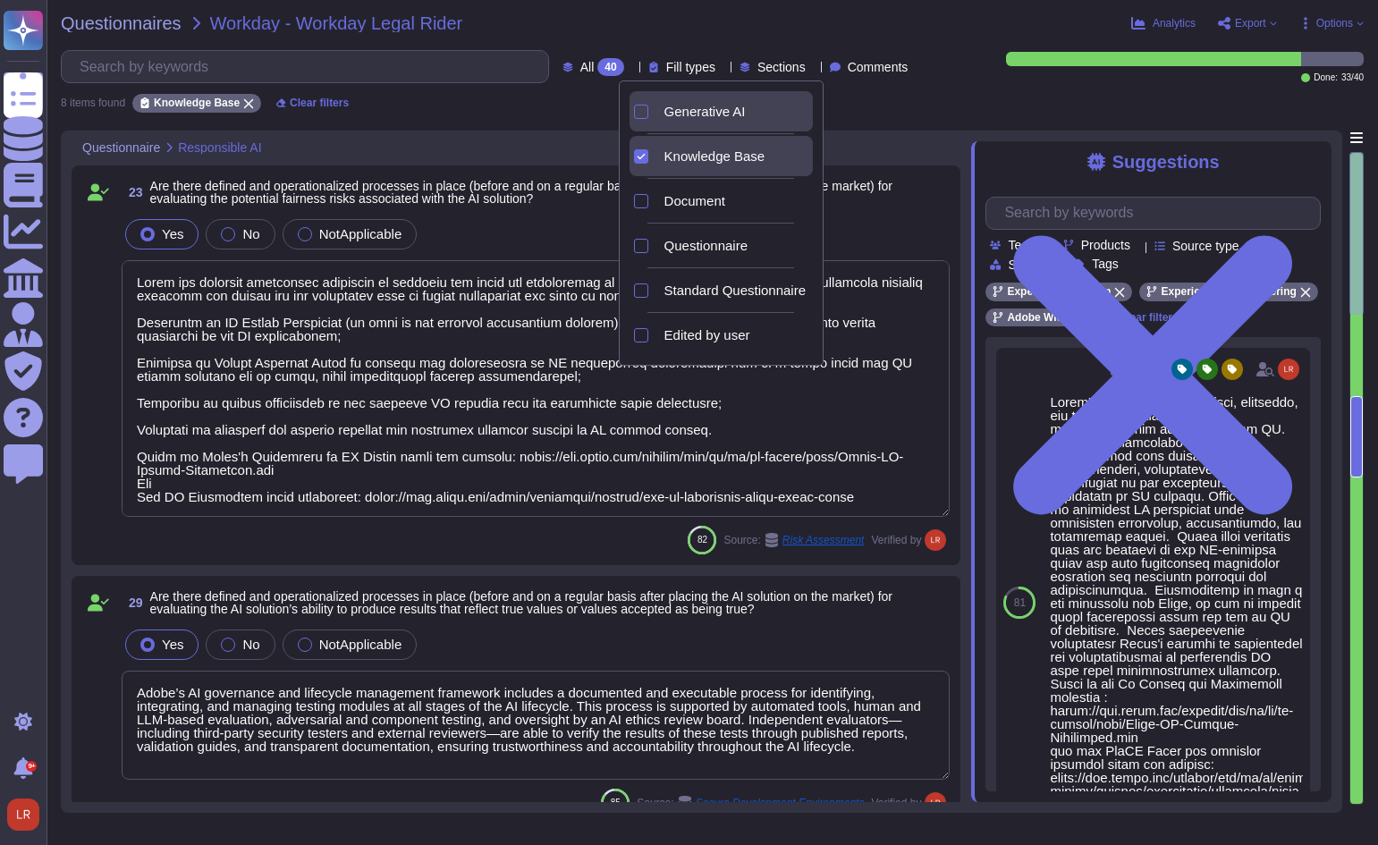
click at [751, 123] on div "Generative AI" at bounding box center [735, 111] width 156 height 40
click at [747, 153] on span "Knowledge Base" at bounding box center [714, 156] width 101 height 16
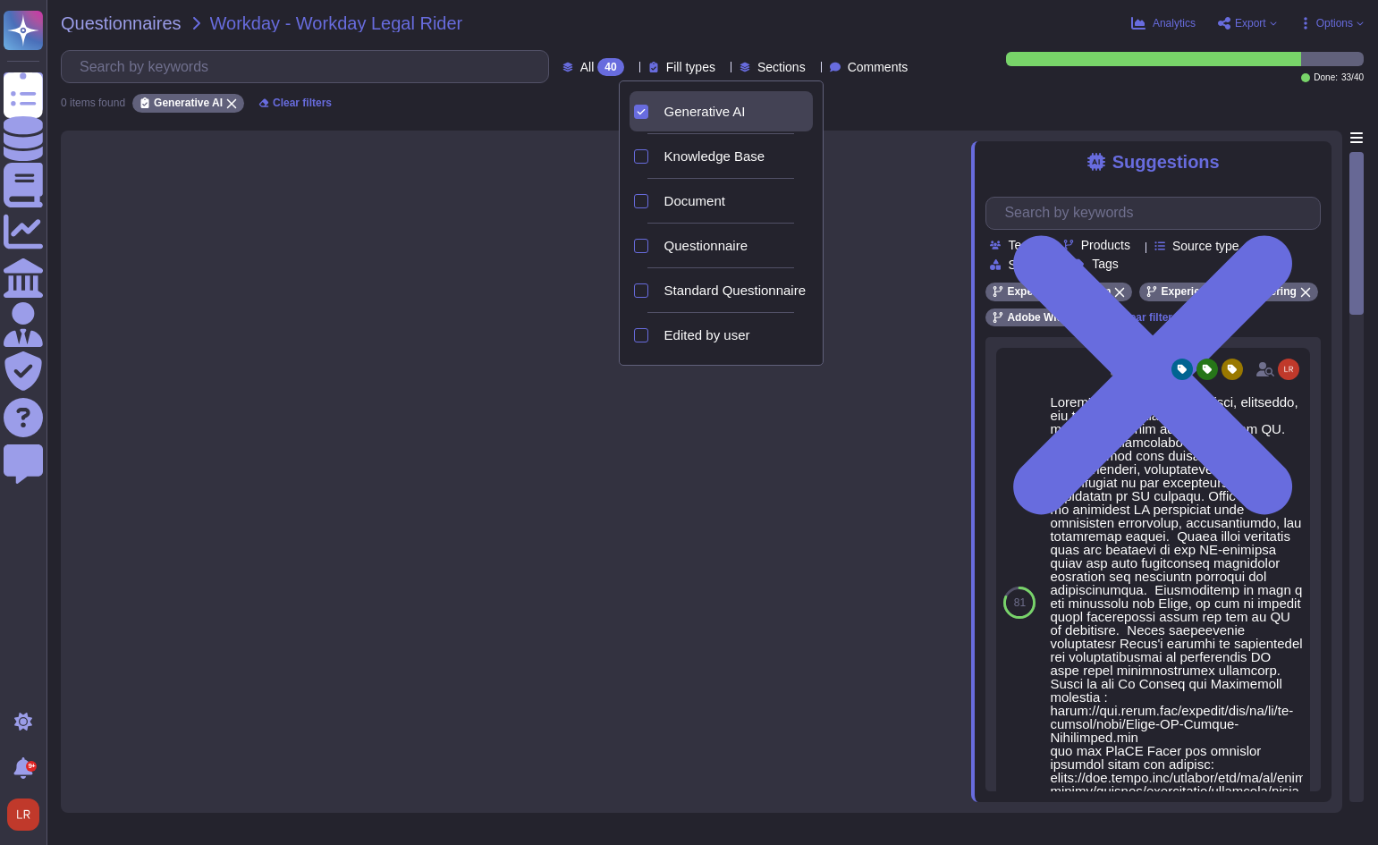
click at [713, 108] on span "Generative AI" at bounding box center [704, 112] width 81 height 16
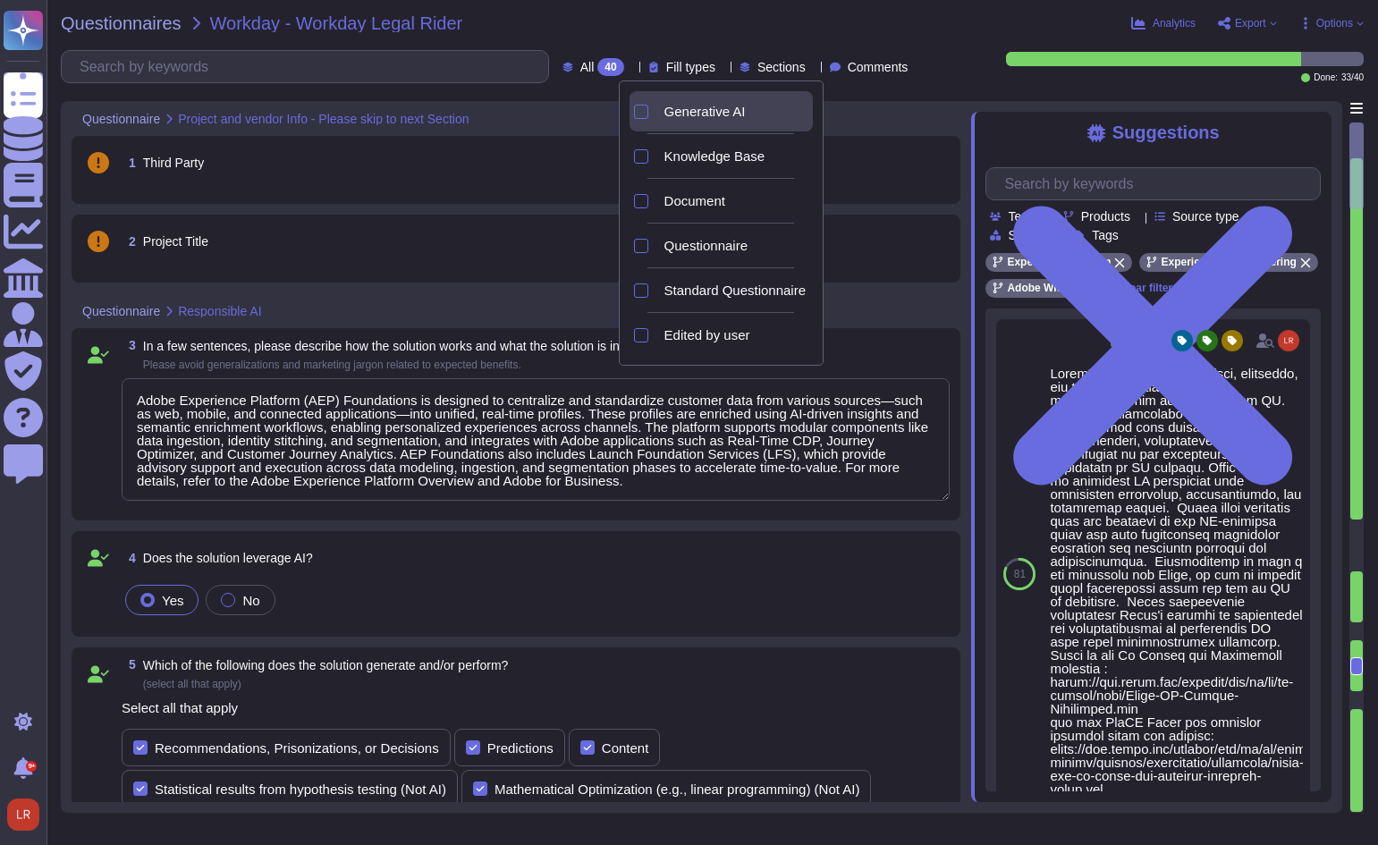
type textarea "Adobe Experience Platform (AEP) Foundations is designed to centralize and stand…"
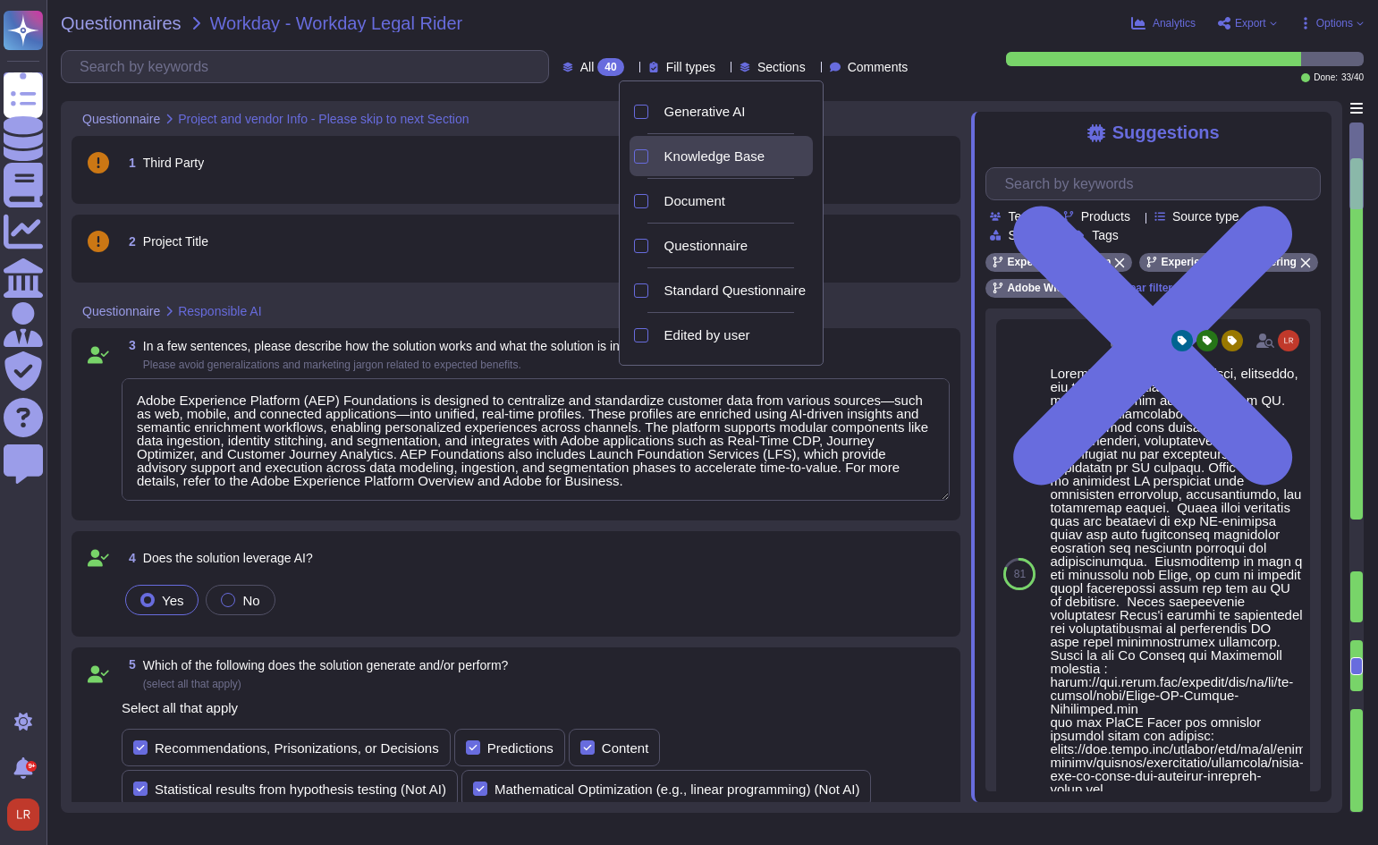
click at [707, 156] on span "Knowledge Base" at bounding box center [714, 156] width 101 height 16
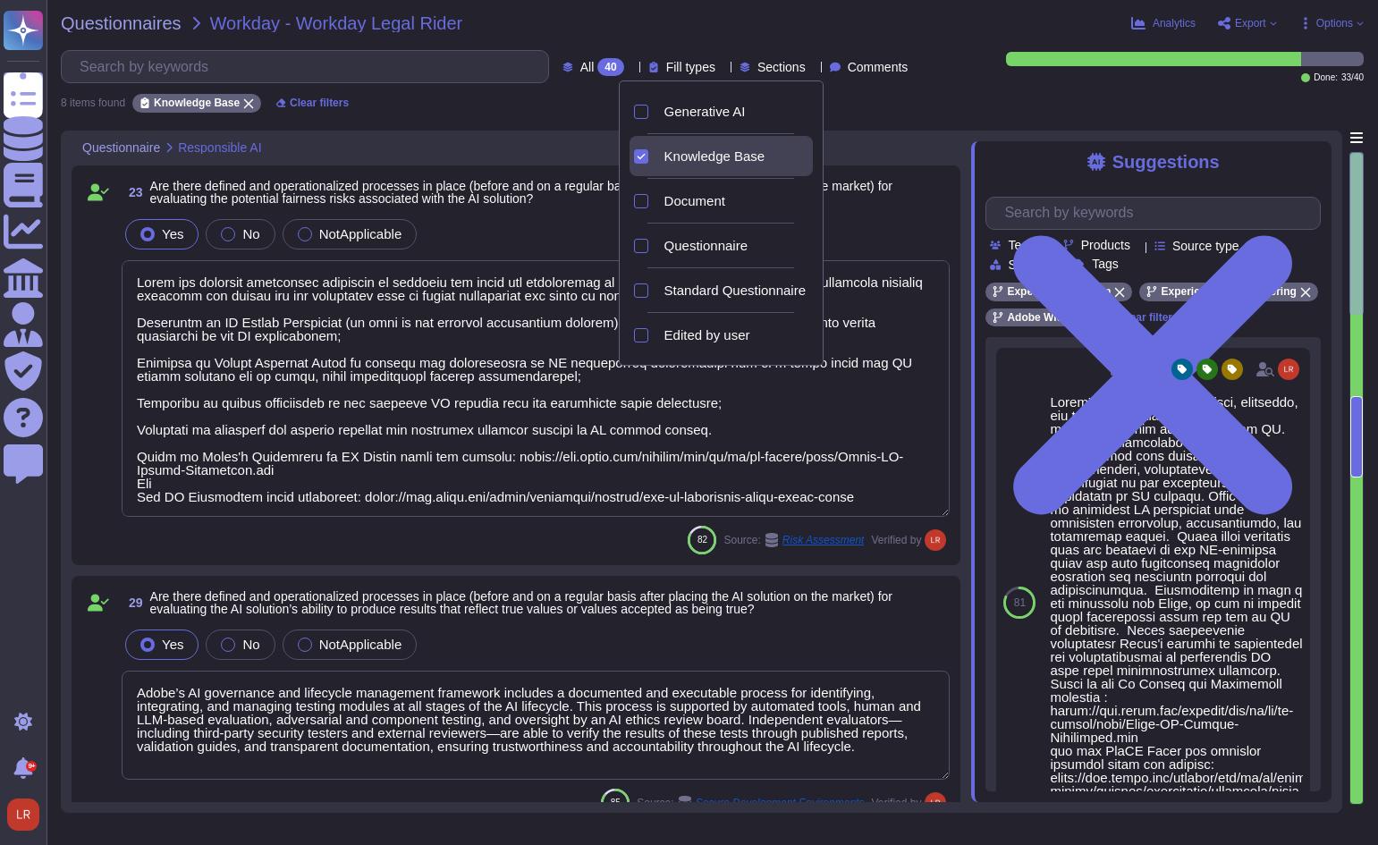
type textarea "Adobe has deployed governance processes to evaluate and track the performance o…"
type textarea "Adobe’s AI governance and lifecycle management framework includes a documented …"
type textarea "Lorem'i dolorsitametco adipisci, elitseddo, eiu temporinci utlabor etd magnaali…"
click at [291, 538] on div "82 Source: Risk Assessment Verified by" at bounding box center [536, 540] width 828 height 29
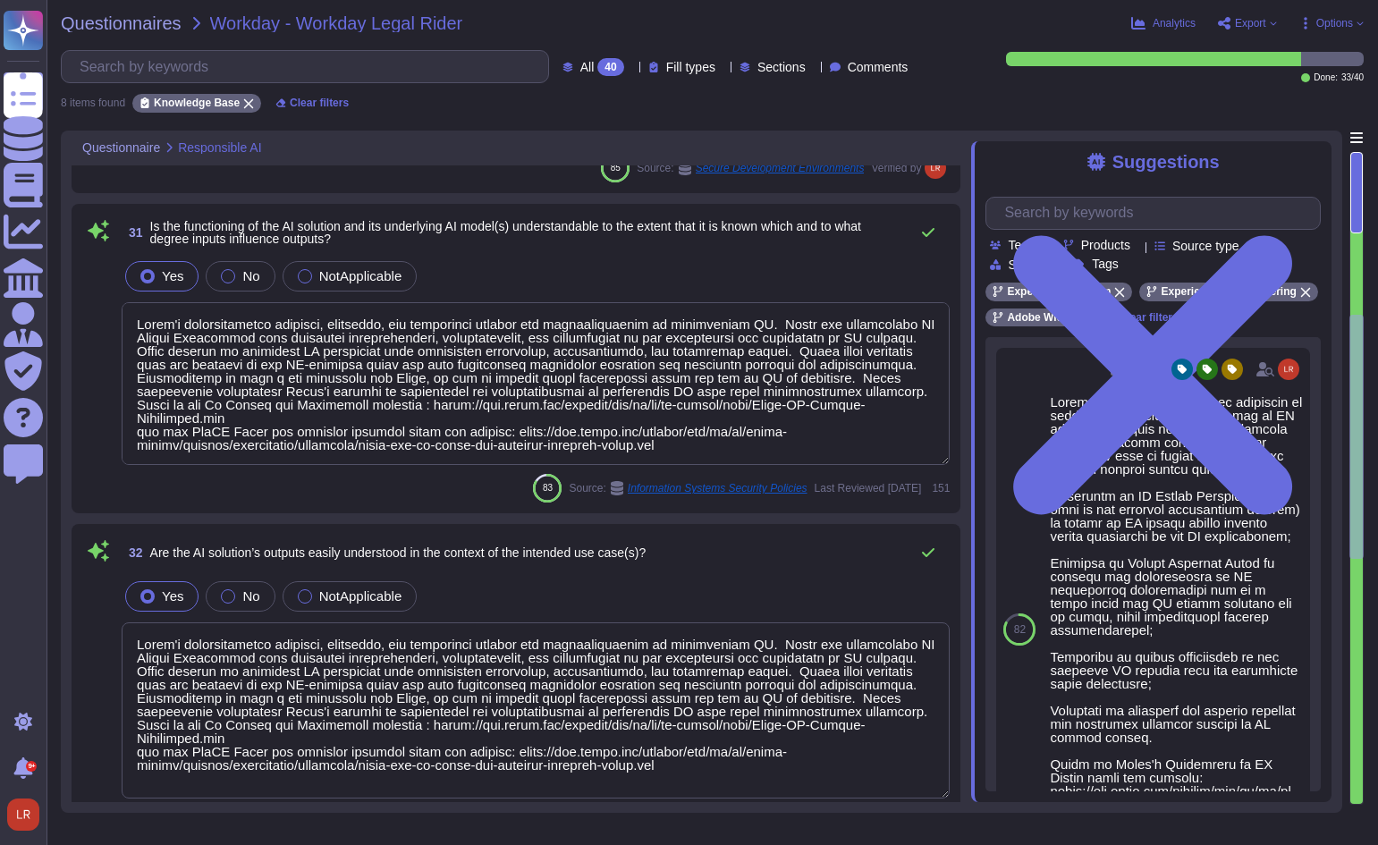
type textarea "Customer will decide who gets access by assigning appropriate roles in Adobe Co…"
type textarea "Adobe Artificial Intelligence offerings go through Adobe's responsible AI Ethic…"
type textarea "Your account manager is your single point of contact at Adobe."
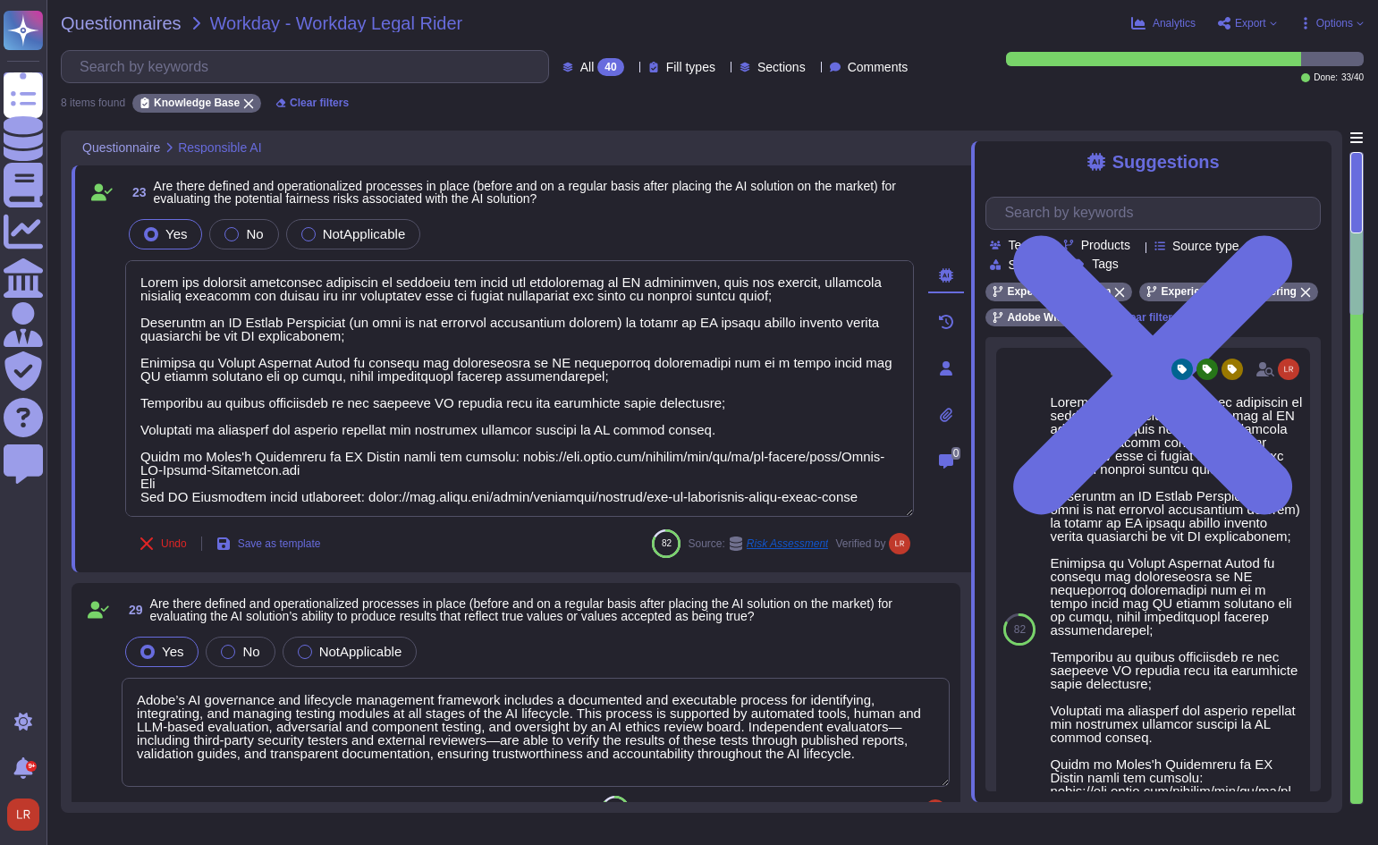
type textarea "Adobe has deployed governance processes to evaluate and track the performance o…"
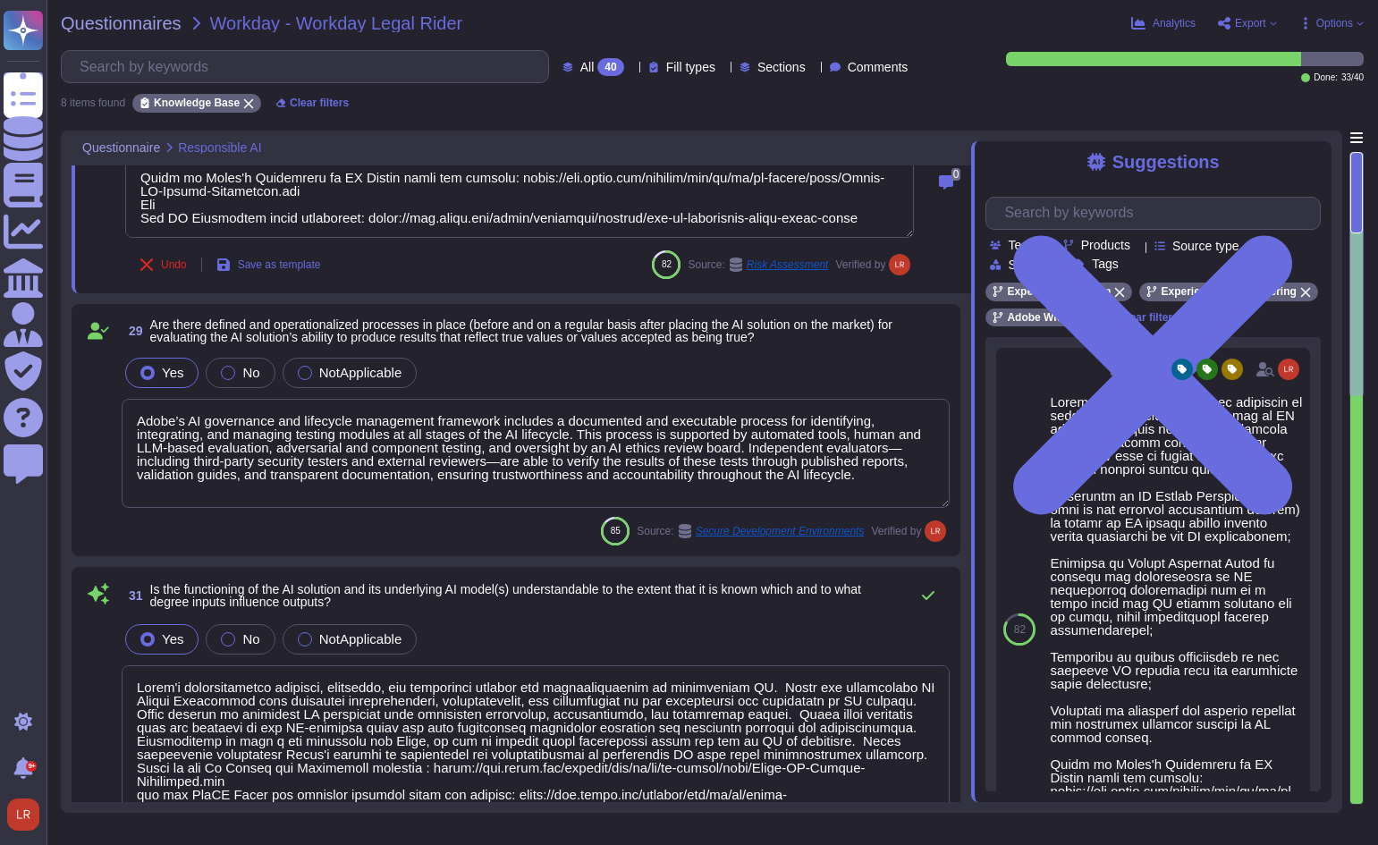
type textarea "Customer will decide who gets access by assigning appropriate roles in Adobe Co…"
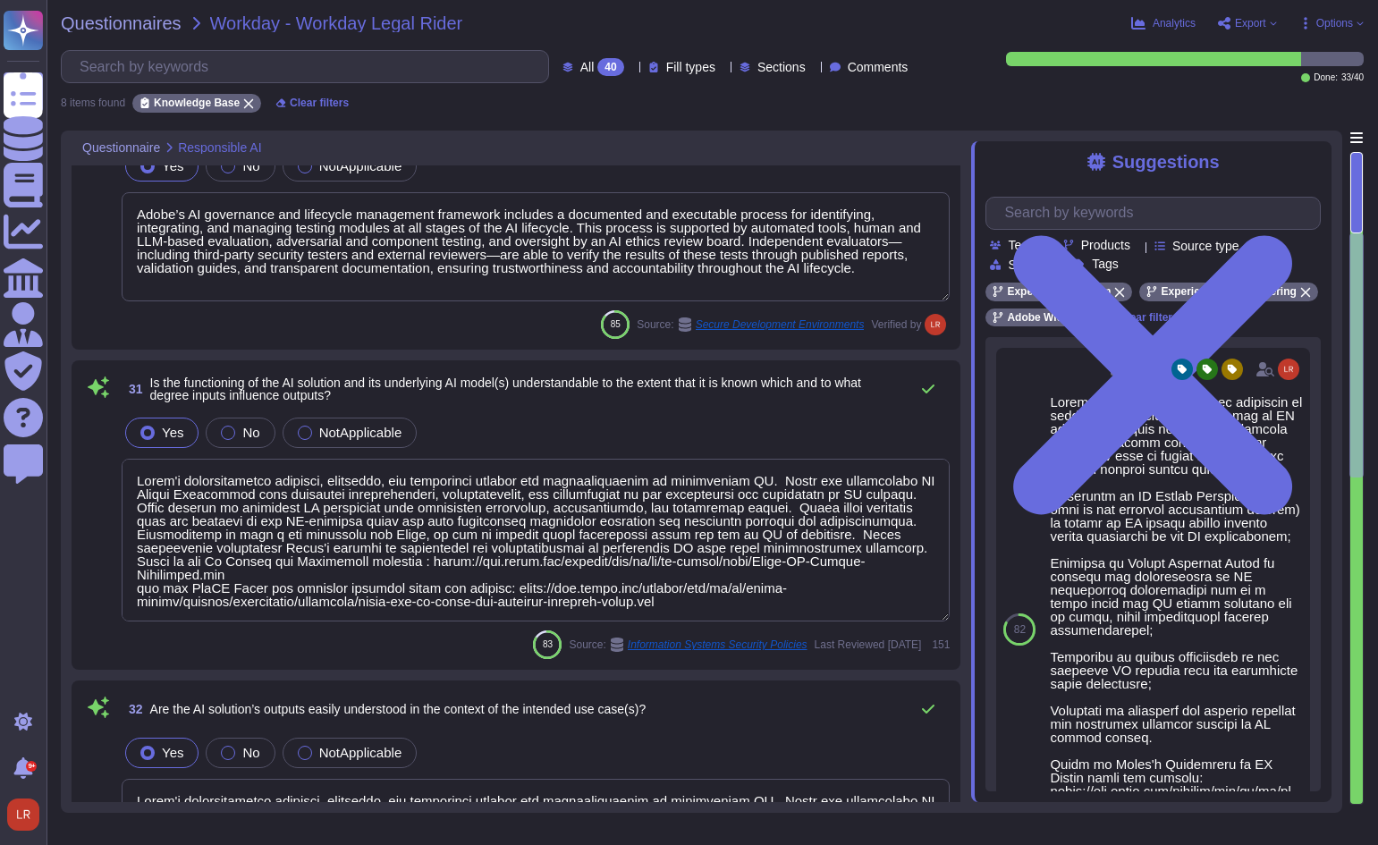
type textarea "Adobe Artificial Intelligence offerings go through Adobe's responsible AI Ethic…"
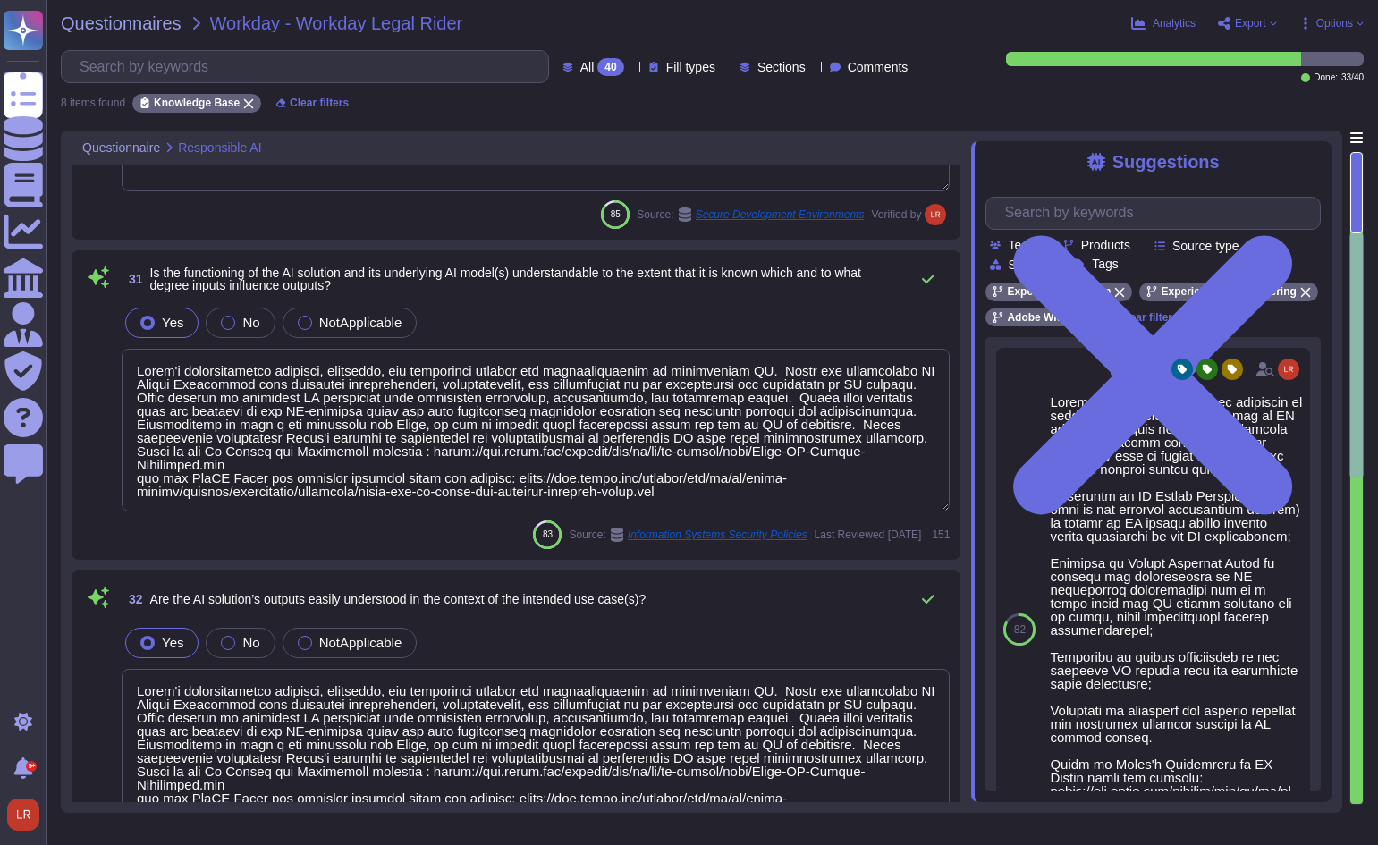
scroll to position [596, 0]
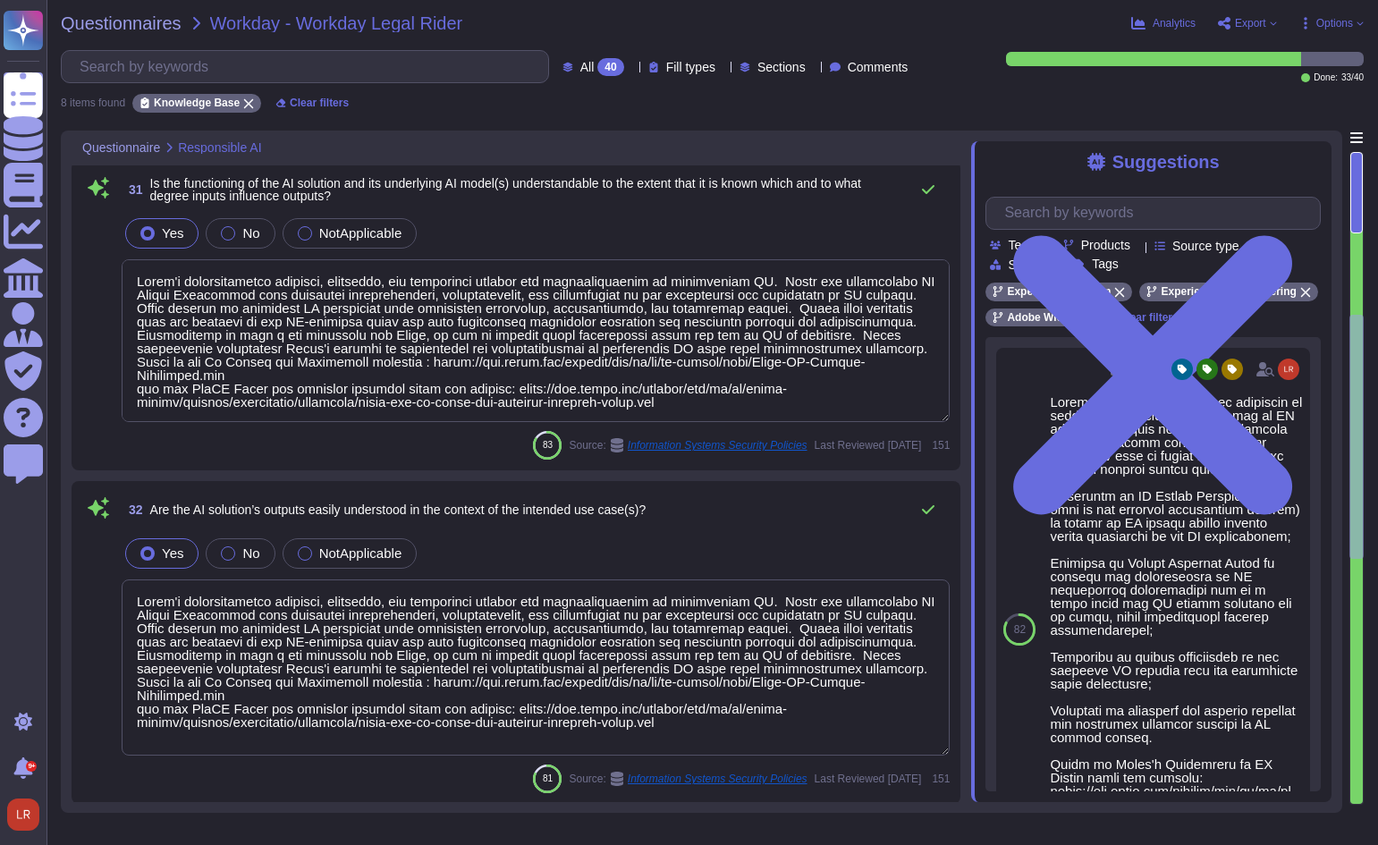
type textarea "Your account manager is your single point of contact at Adobe."
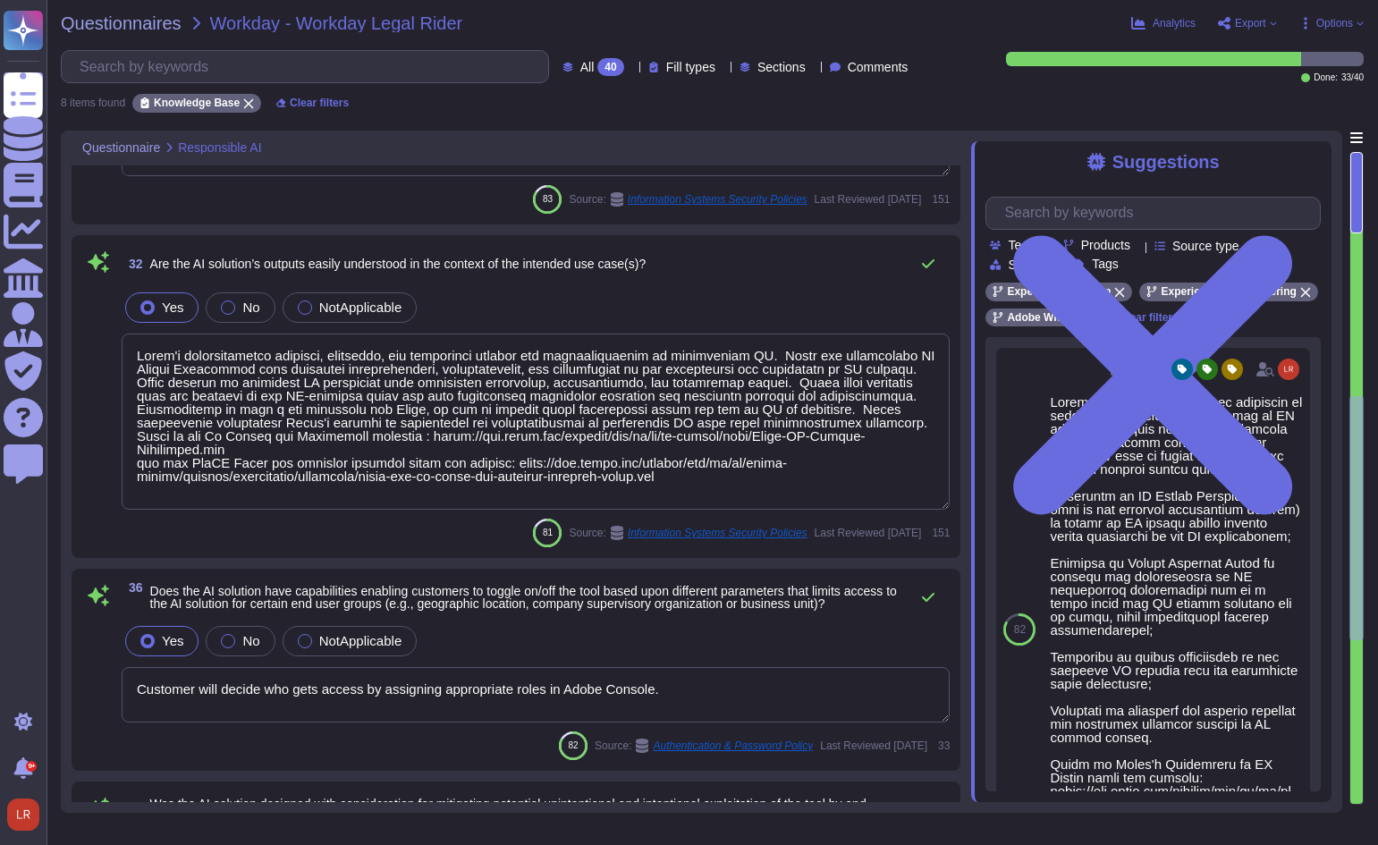
type textarea "Lorem Ipsumdol sitam’c adipi elit sed doeiusmodte inci utla etdolor mag aliquae…"
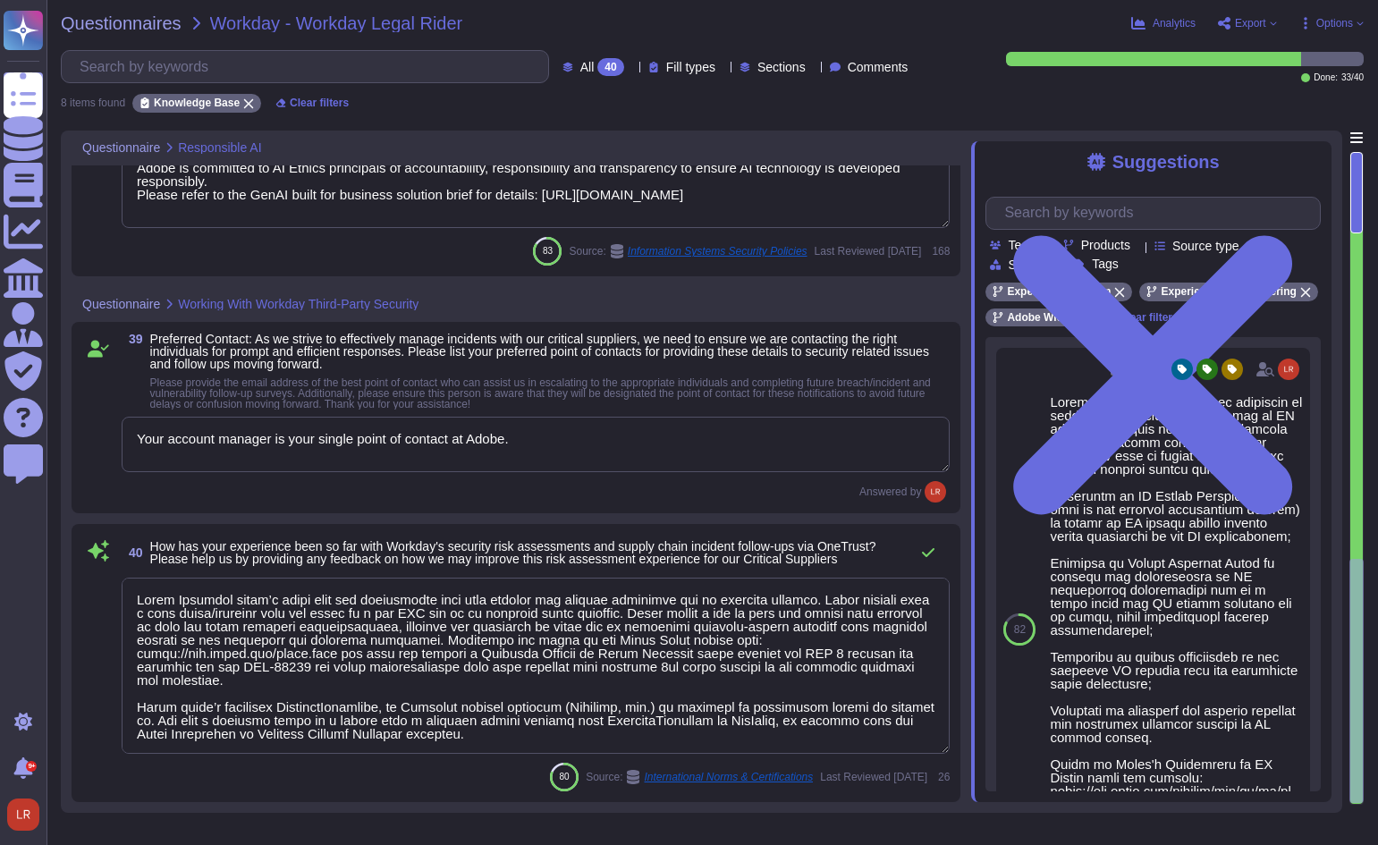
scroll to position [2, 0]
click at [673, 66] on span "Fill types" at bounding box center [690, 67] width 49 height 13
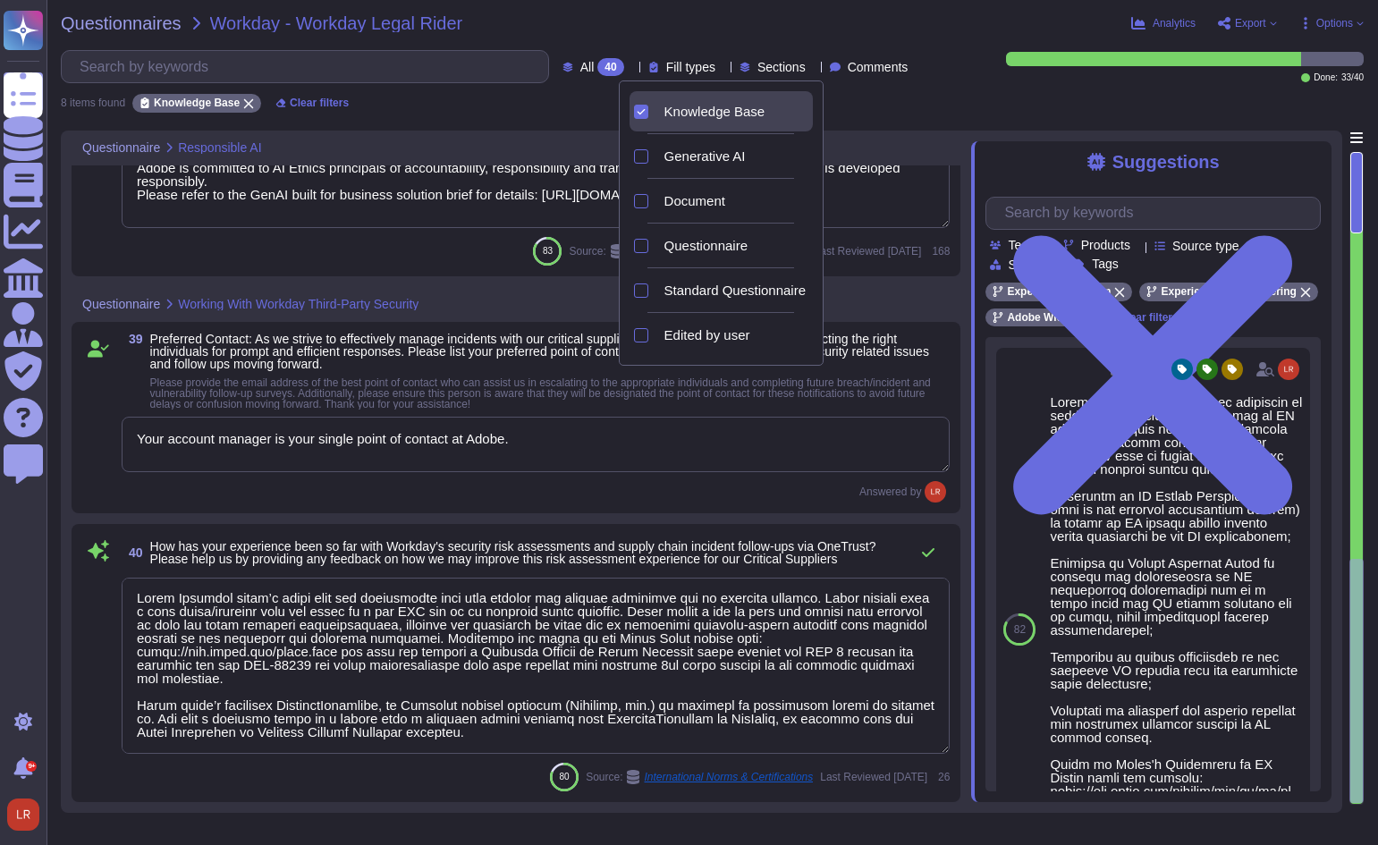
click at [667, 114] on span "Knowledge Base" at bounding box center [714, 112] width 101 height 16
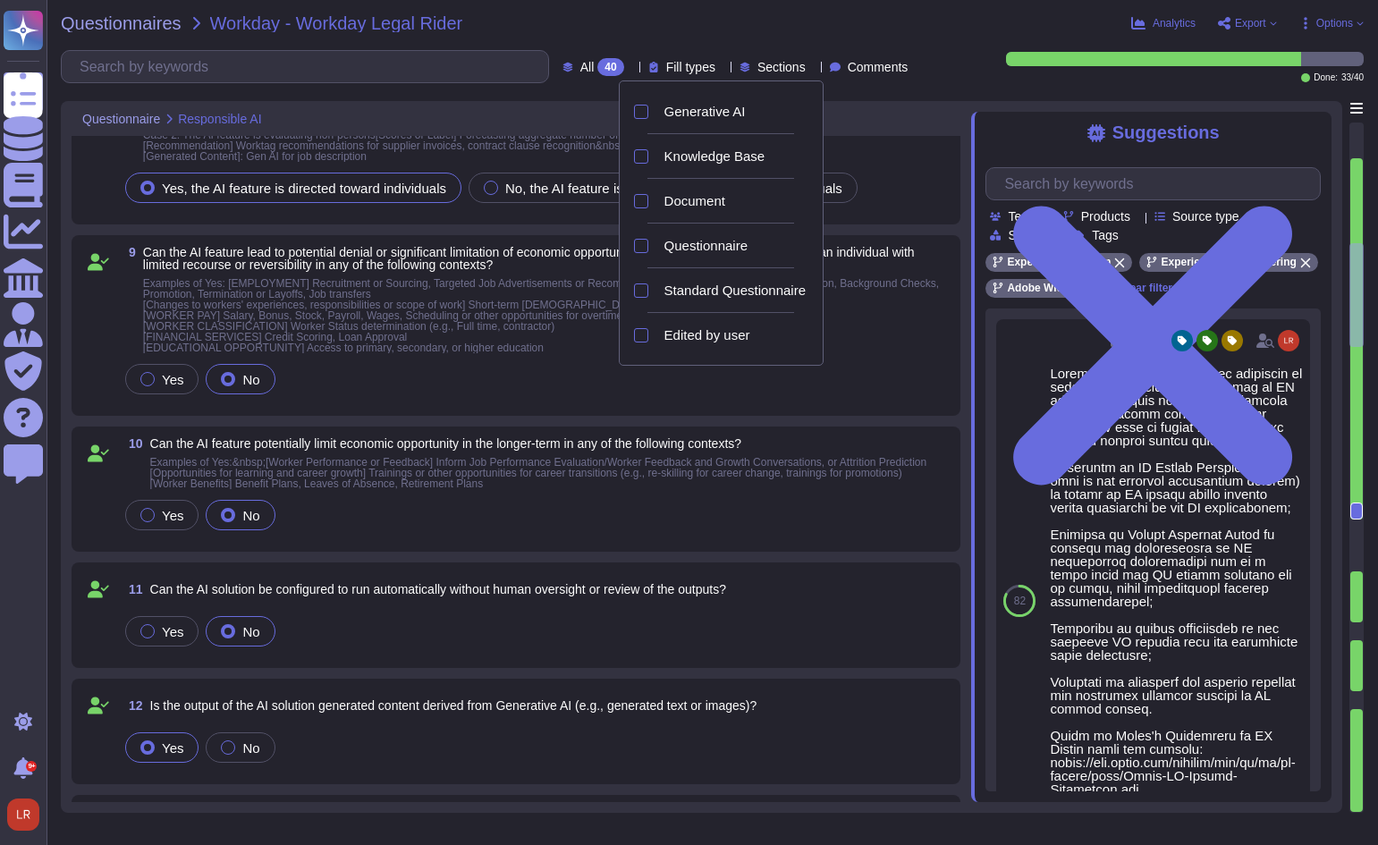
type textarea "Adobe Experience Platform (AEP) Foundations provides notice to end-users regard…"
type textarea "The AI Assistant Overview further reinforces that users can review how their qu…"
click at [671, 198] on span "Document" at bounding box center [694, 201] width 61 height 16
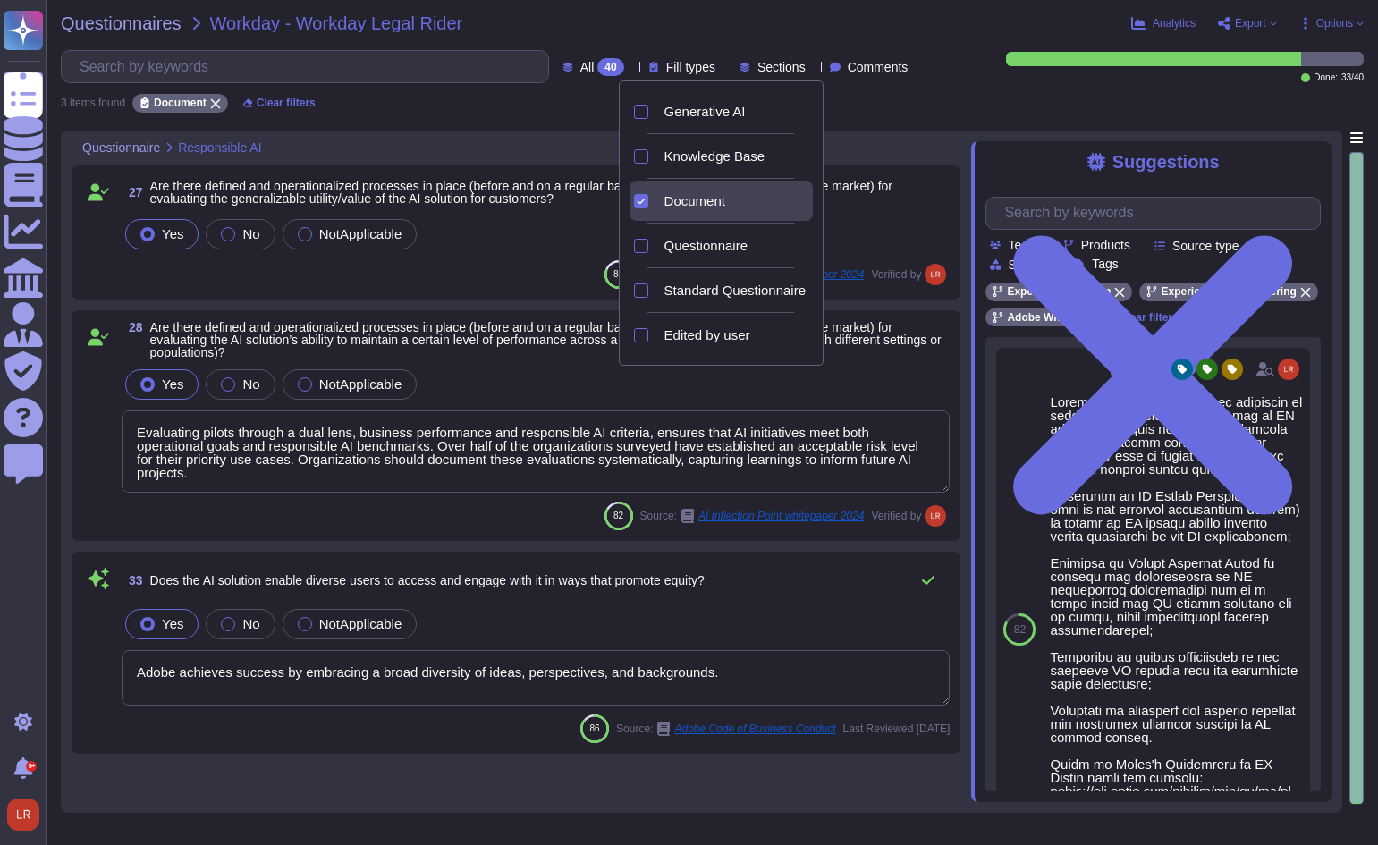
type textarea "Evaluating pilots through a dual lens, business performance and responsible AI …"
type textarea "Adobe achieves success by embracing a broad diversity of ideas, perspectives, a…"
click at [136, 283] on div "80 Source: AI Inflection Point whitepaper 2024 Verified by" at bounding box center [536, 274] width 828 height 29
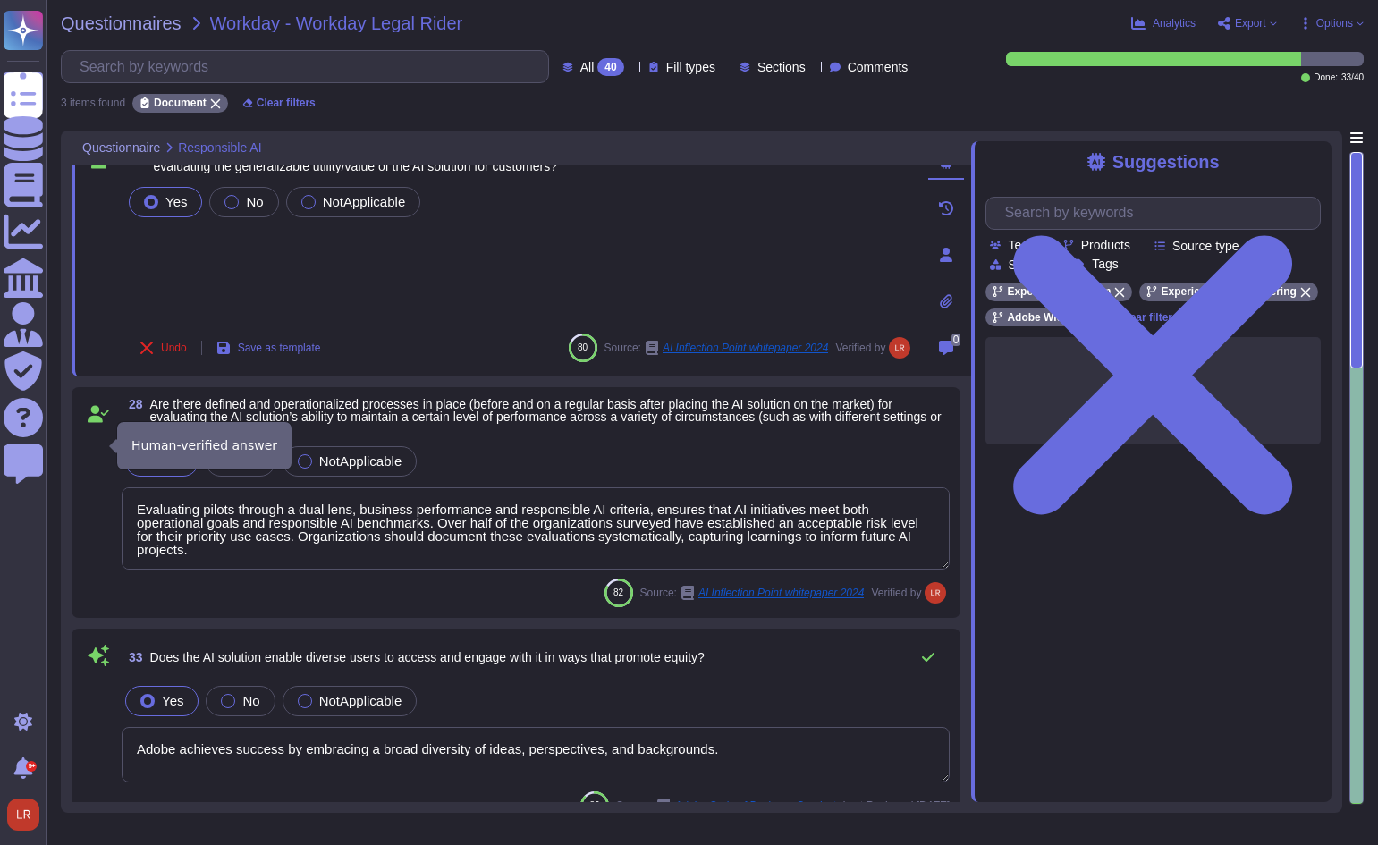
scroll to position [60, 0]
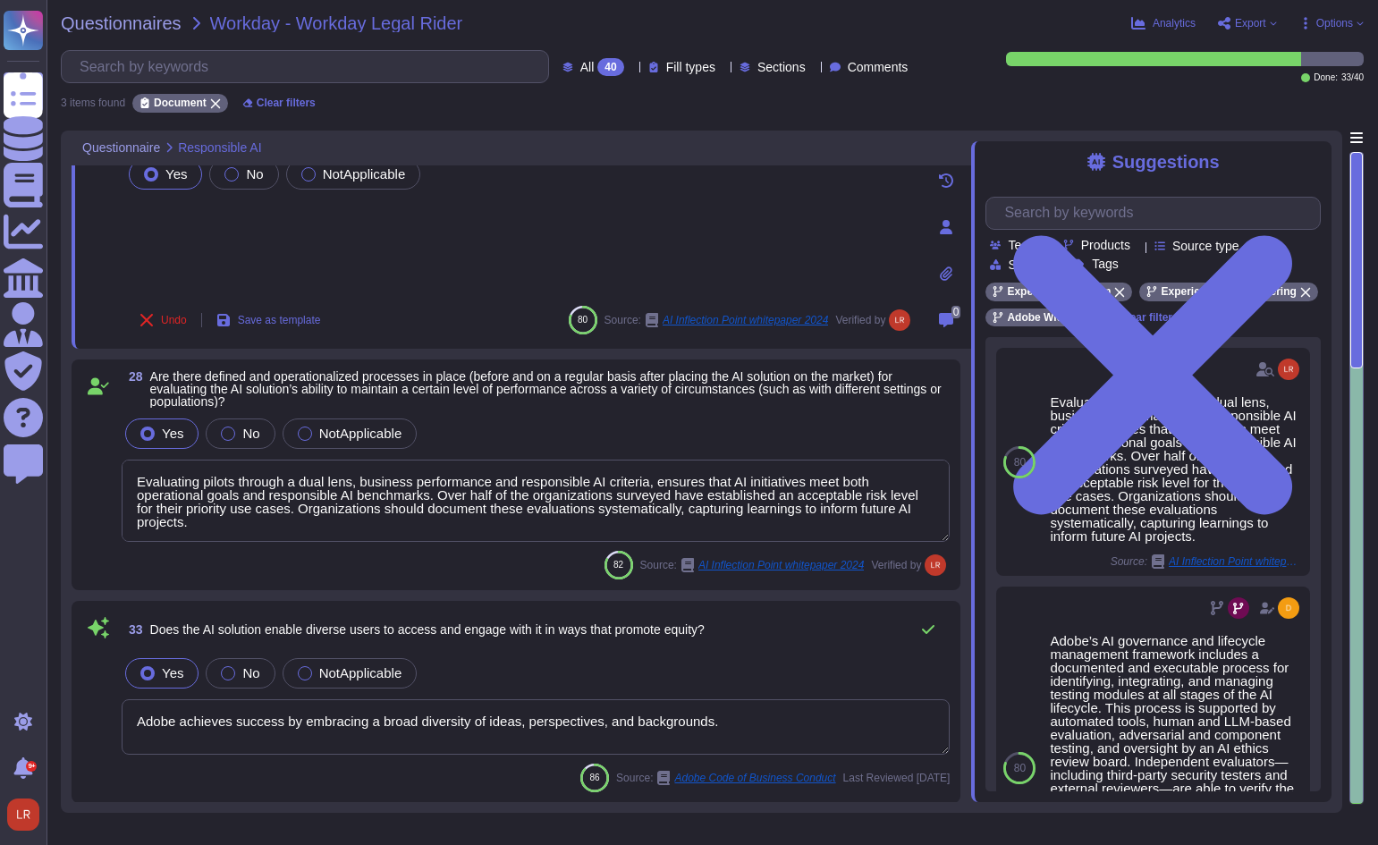
click at [714, 89] on div "3 items found Document Clear filters" at bounding box center [712, 98] width 1303 height 30
click at [689, 63] on div "Fill types" at bounding box center [685, 66] width 74 height 13
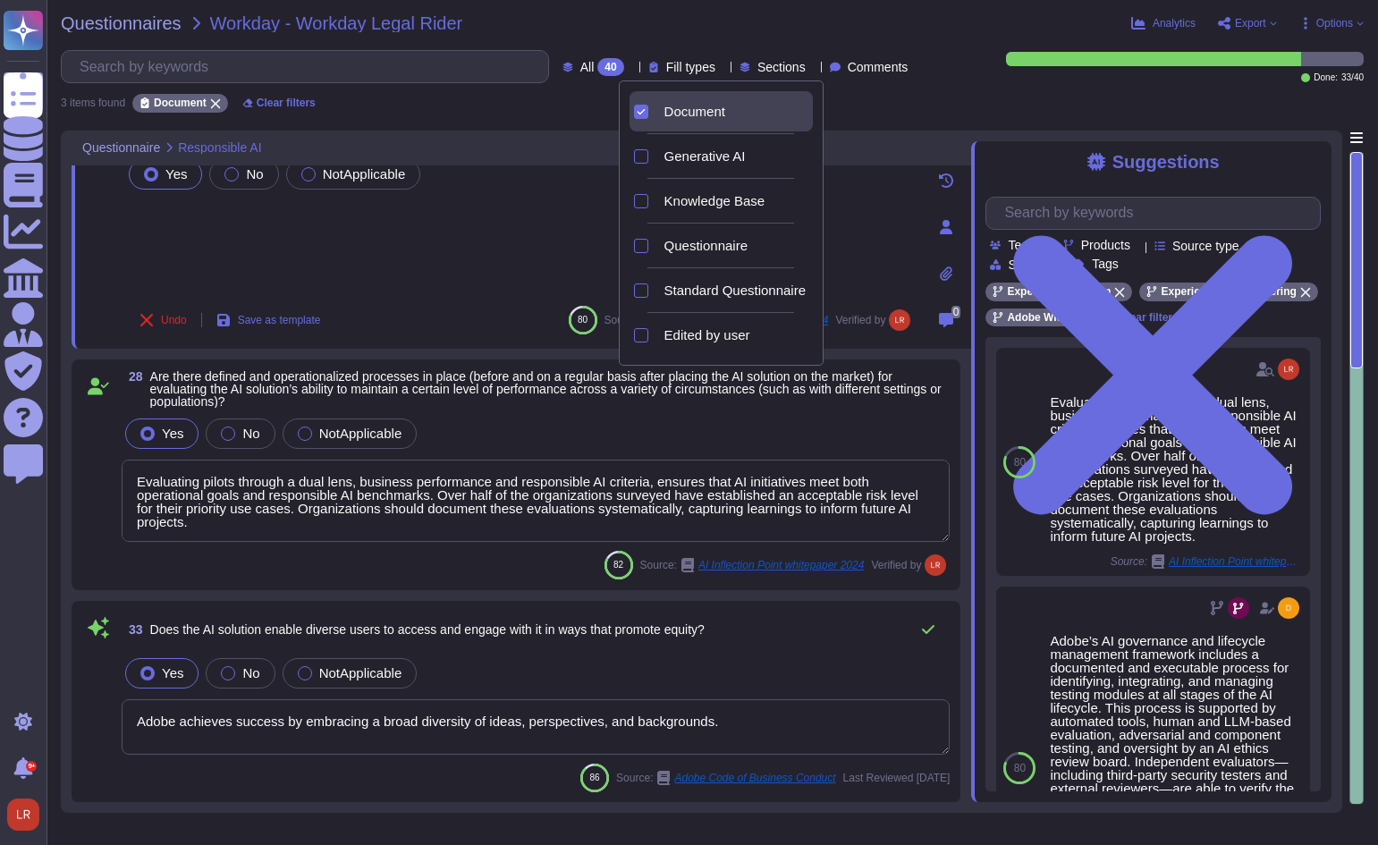
click at [687, 105] on span "Document" at bounding box center [694, 112] width 61 height 16
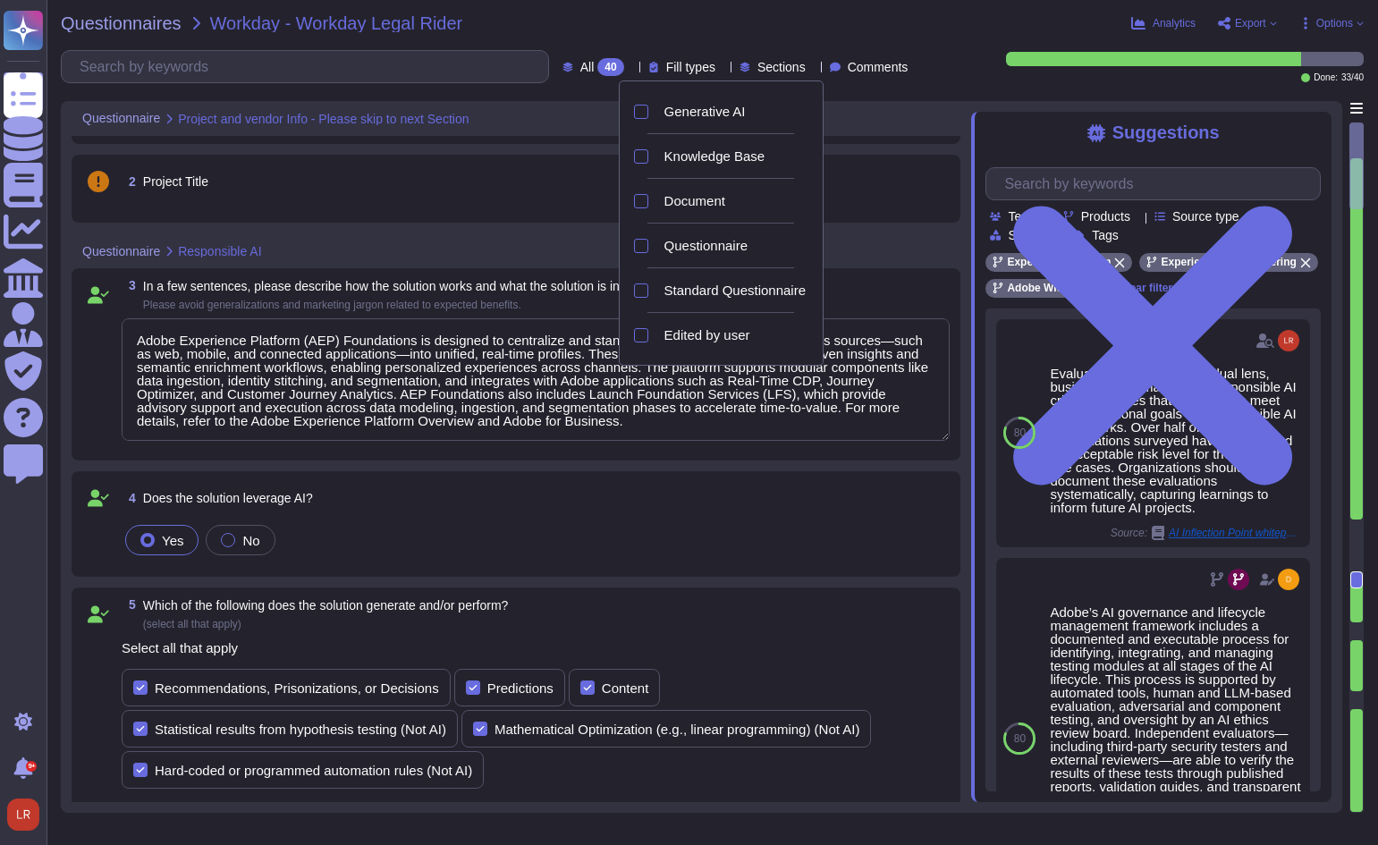
type textarea "Adobe Experience Platform (AEP) Foundations is designed to centralize and stand…"
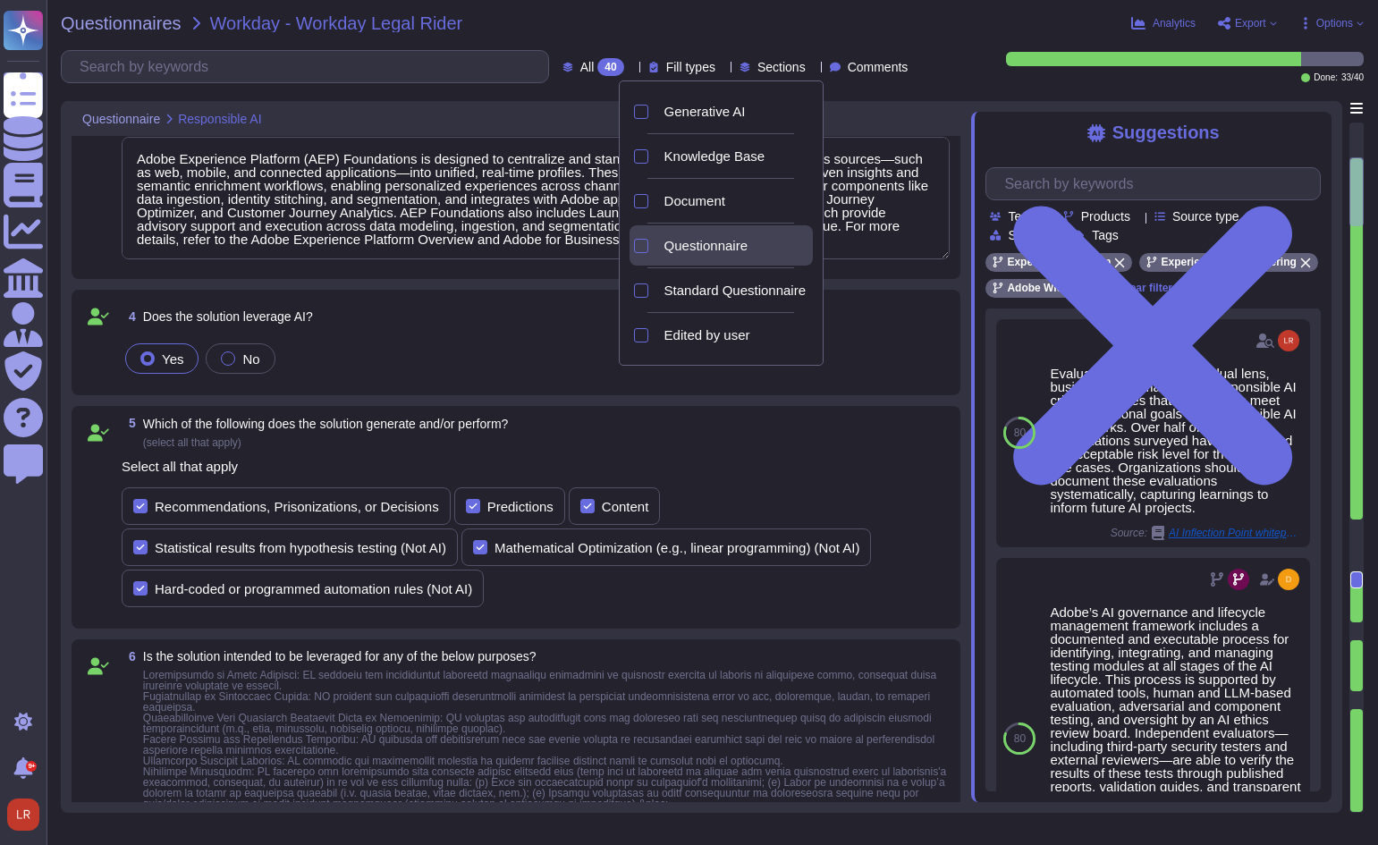
click at [696, 238] on span "Questionnaire" at bounding box center [705, 246] width 83 height 16
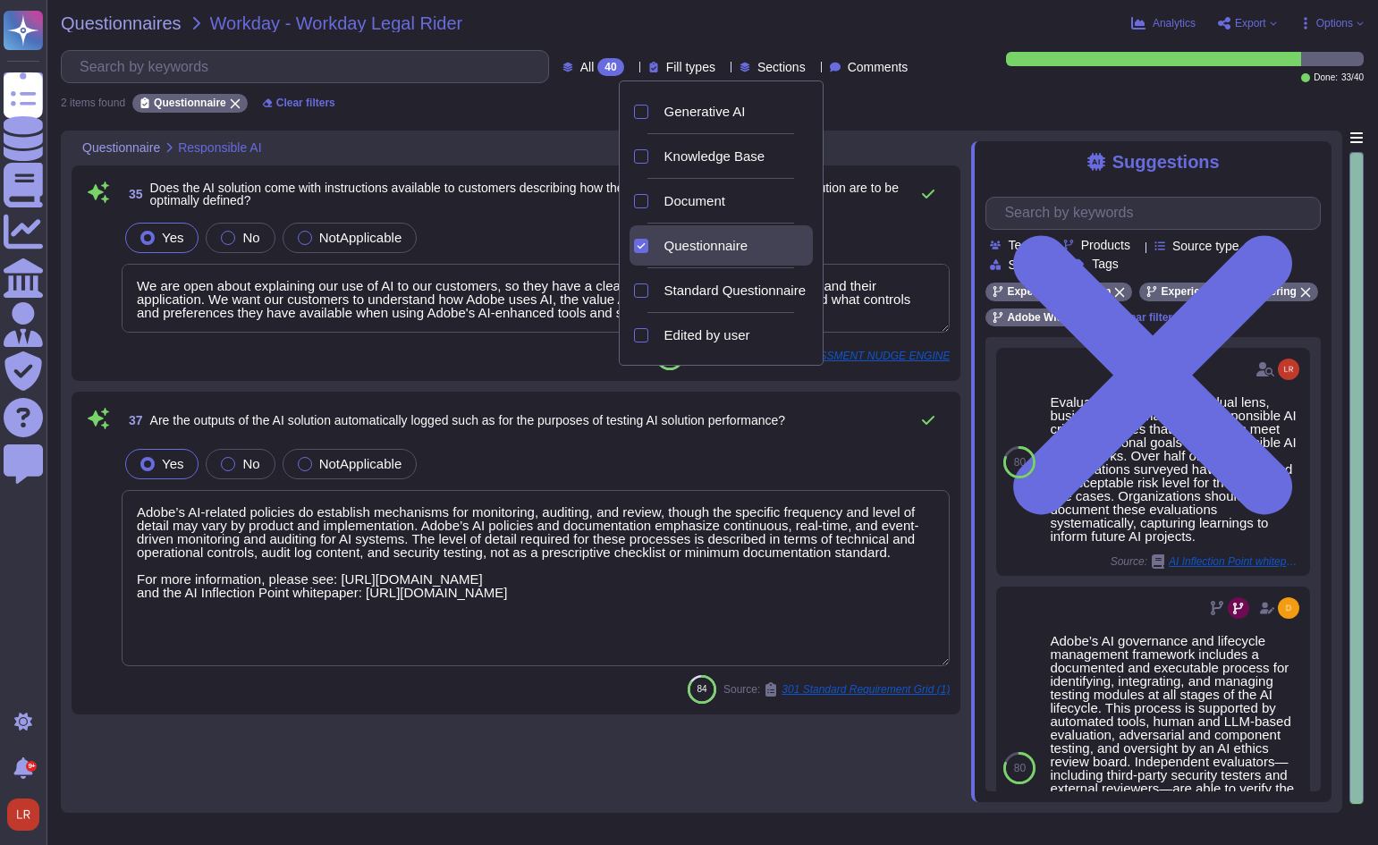
type textarea "We are open about explaining our use of AI to our customers, so they have a cle…"
type textarea "Adobe’s AI-related policies do establish mechanisms for monitoring, auditing, a…"
click at [443, 105] on div "2 items found Questionnaire Clear filters" at bounding box center [712, 98] width 1303 height 30
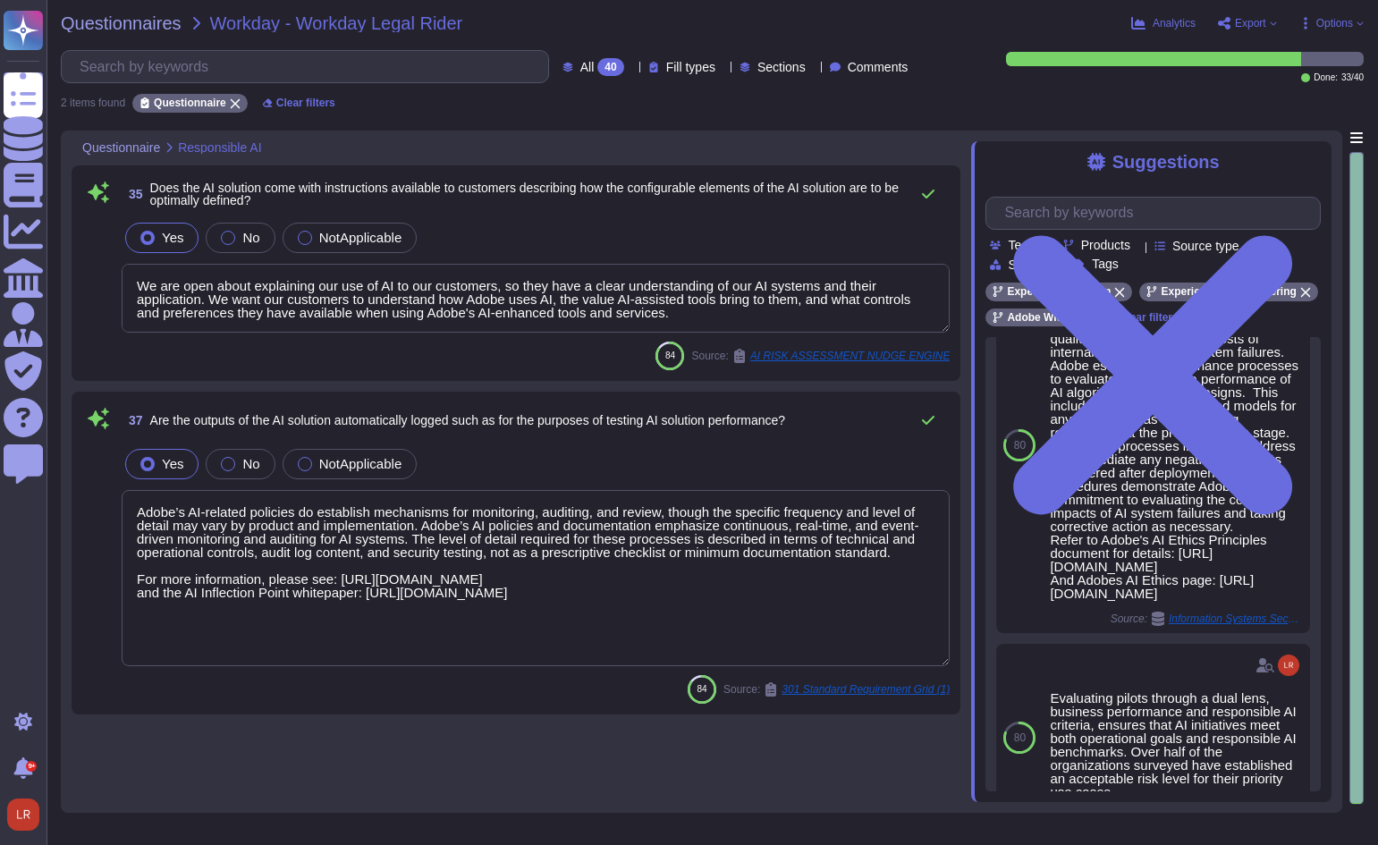
scroll to position [704, 0]
click at [722, 68] on icon at bounding box center [722, 68] width 0 height 0
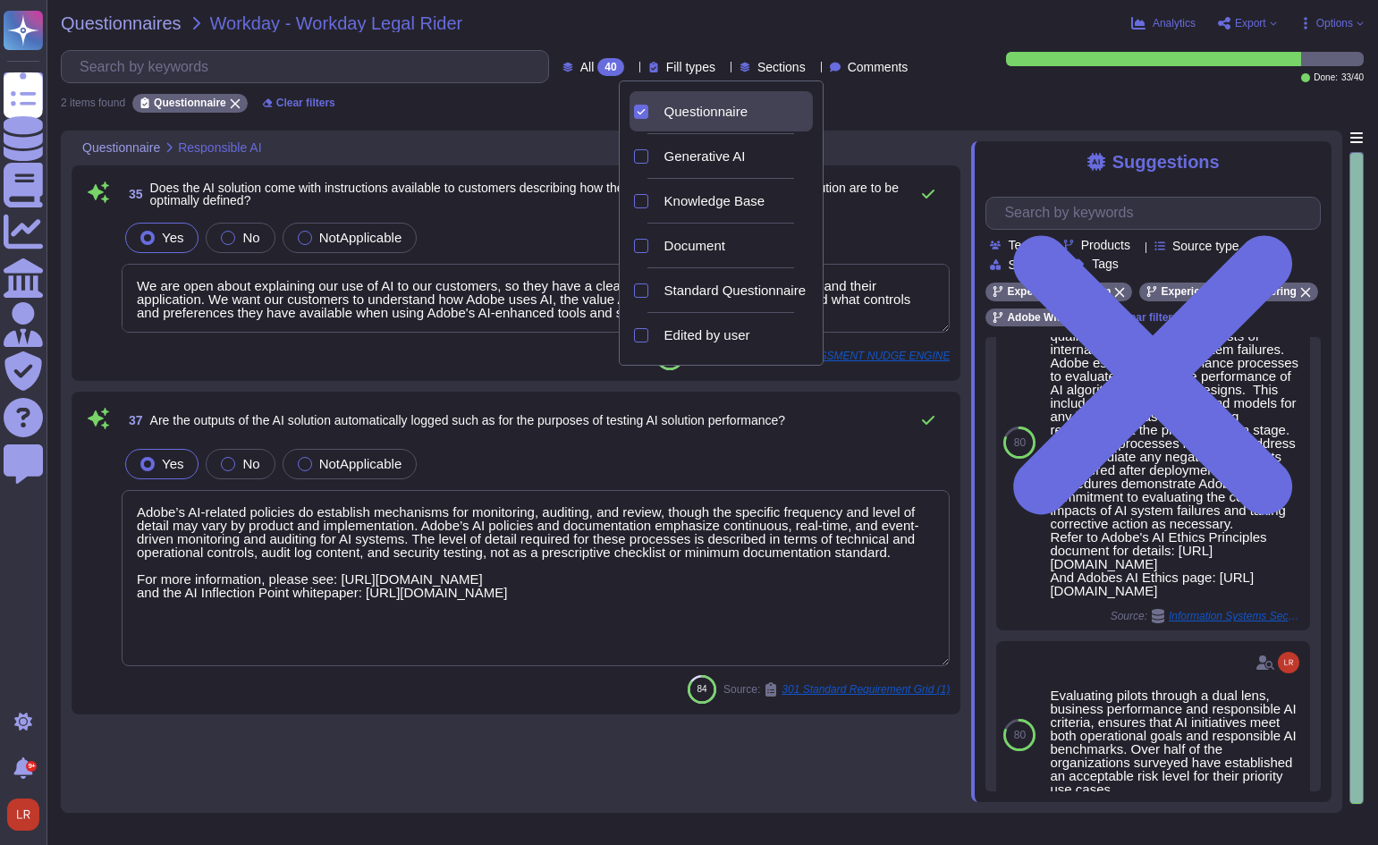
click at [683, 111] on span "Questionnaire" at bounding box center [705, 112] width 83 height 16
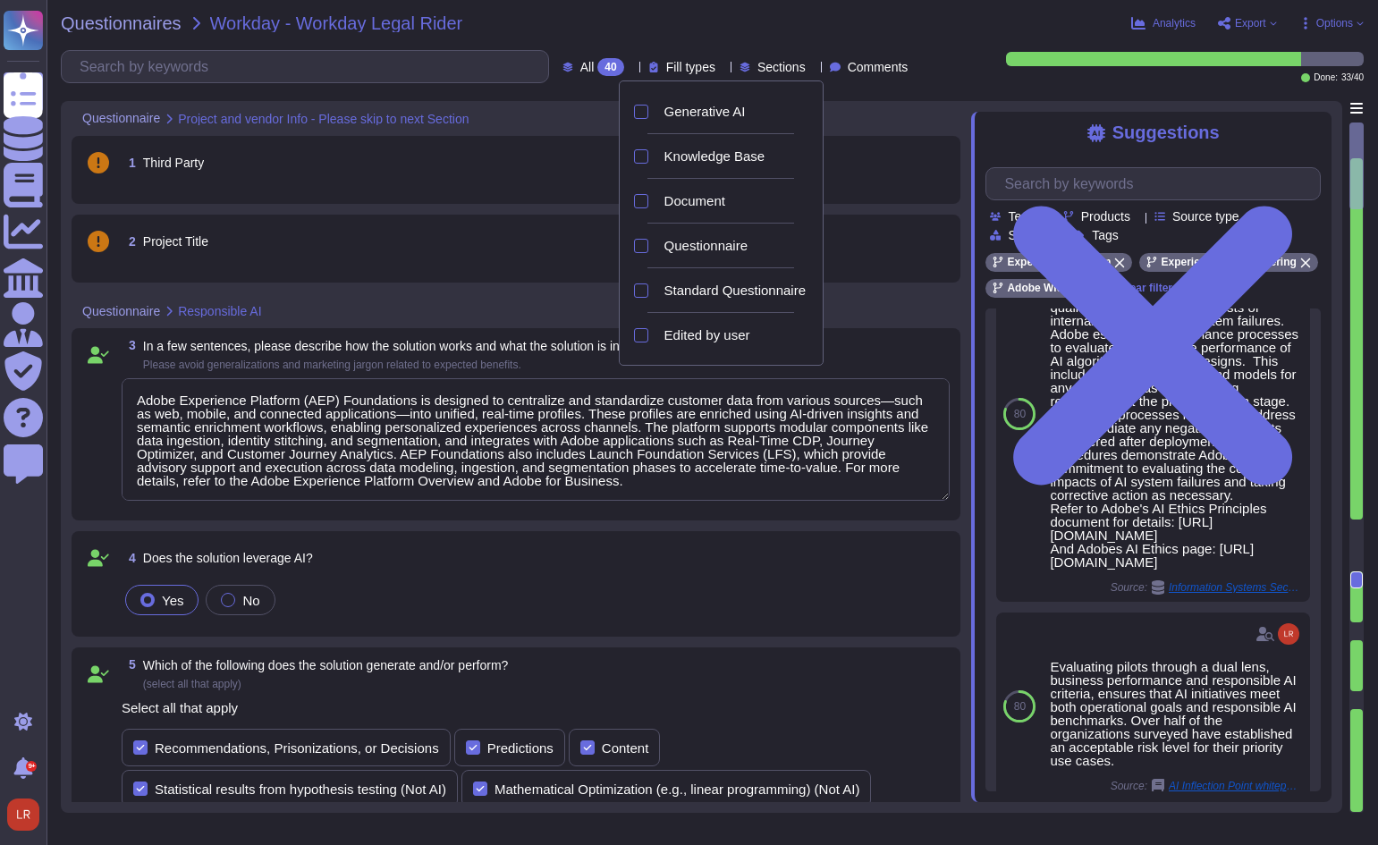
type textarea "Adobe Experience Platform (AEP) Foundations is designed to centralize and stand…"
click at [690, 159] on span "Knowledge Base" at bounding box center [714, 156] width 101 height 16
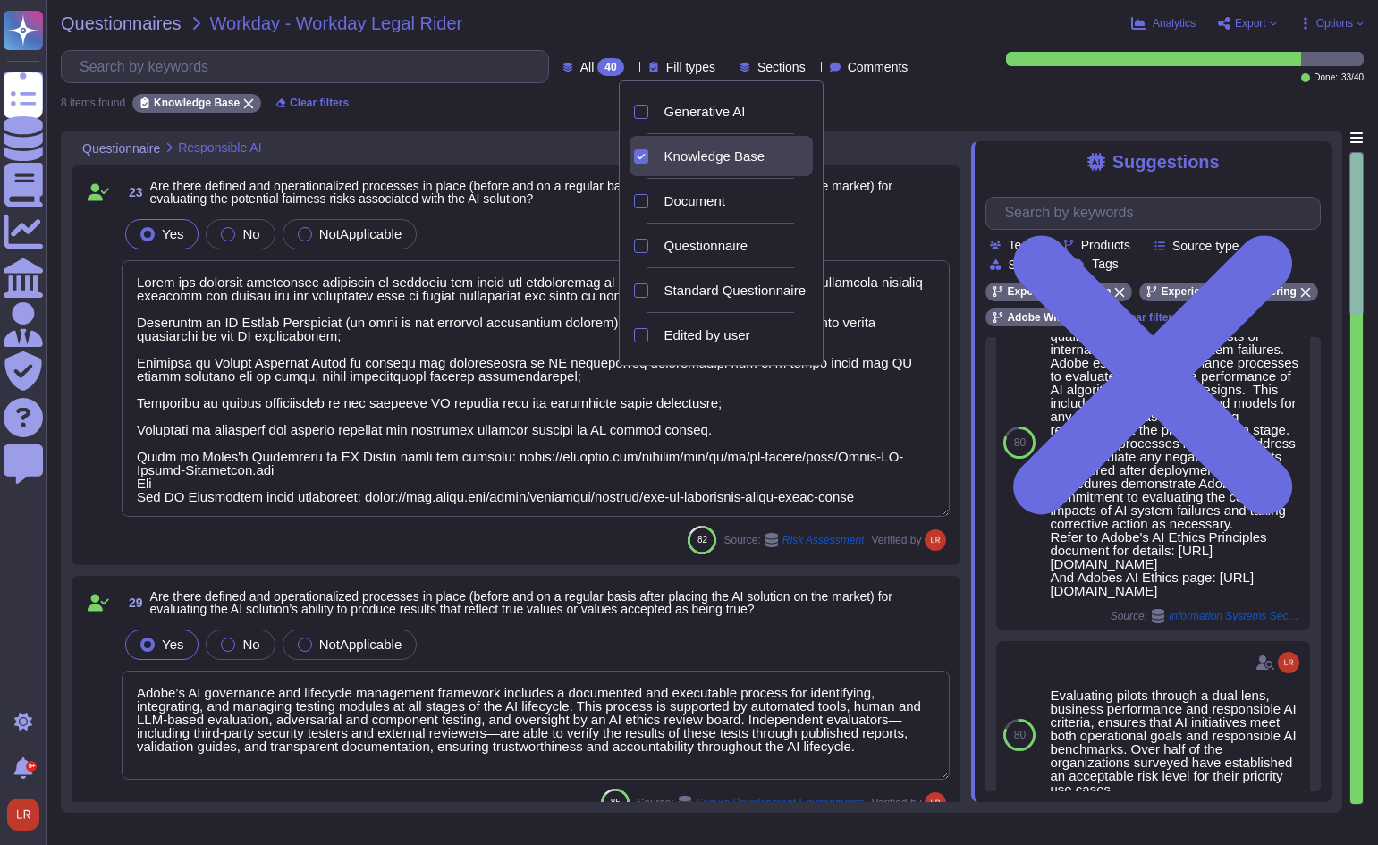
type textarea "Adobe has deployed governance processes to evaluate and track the performance o…"
type textarea "Adobe’s AI governance and lifecycle management framework includes a documented …"
type textarea "Lorem'i dolorsitametco adipisci, elitseddo, eiu temporinci utlabor etd magnaali…"
click at [902, 135] on div "Questionnaire Responsible AI" at bounding box center [521, 148] width 899 height 35
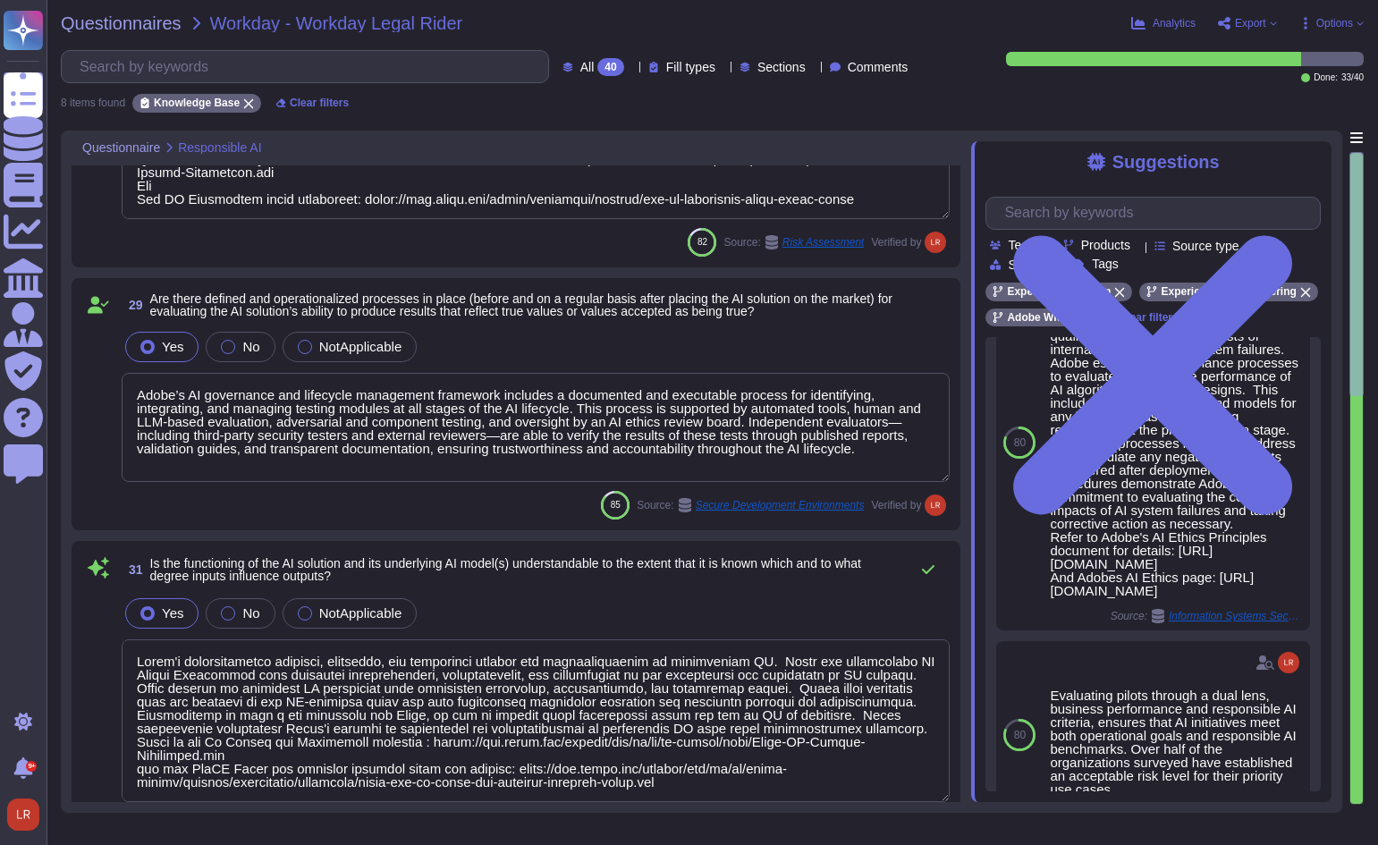
type textarea "Customer will decide who gets access by assigning appropriate roles in Adobe Co…"
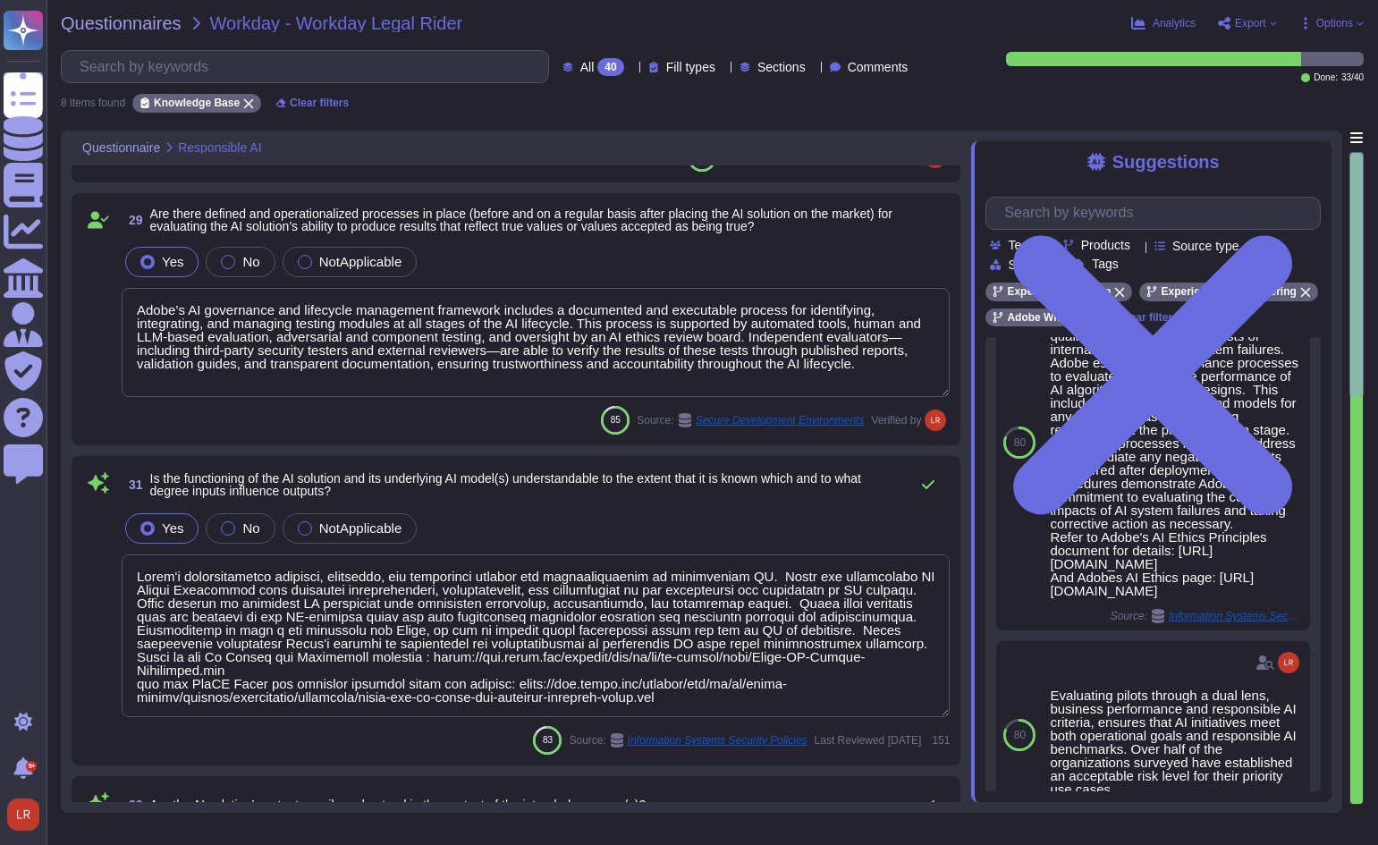
scroll to position [447, 0]
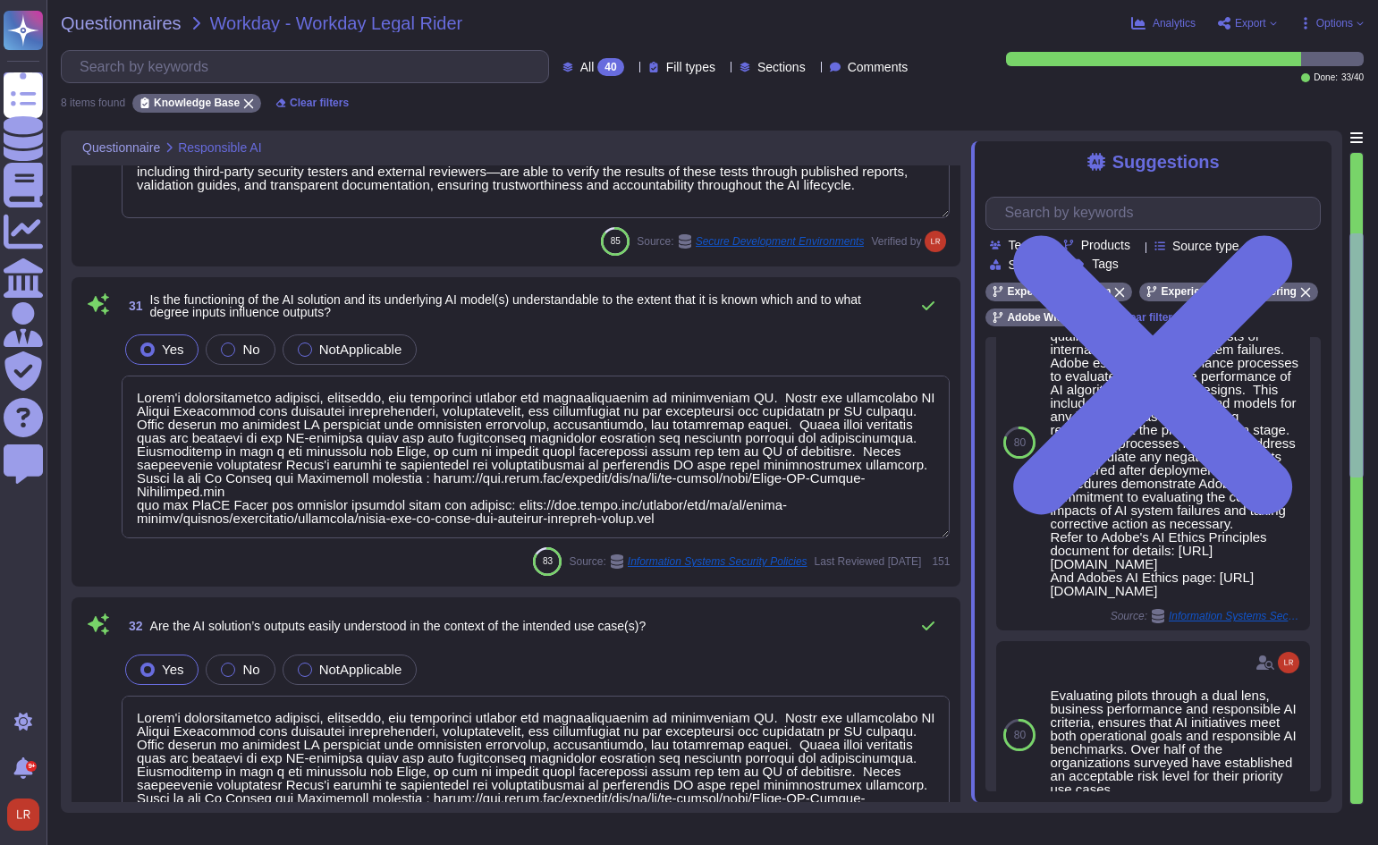
type textarea "Adobe Artificial Intelligence offerings go through Adobe's responsible AI Ethic…"
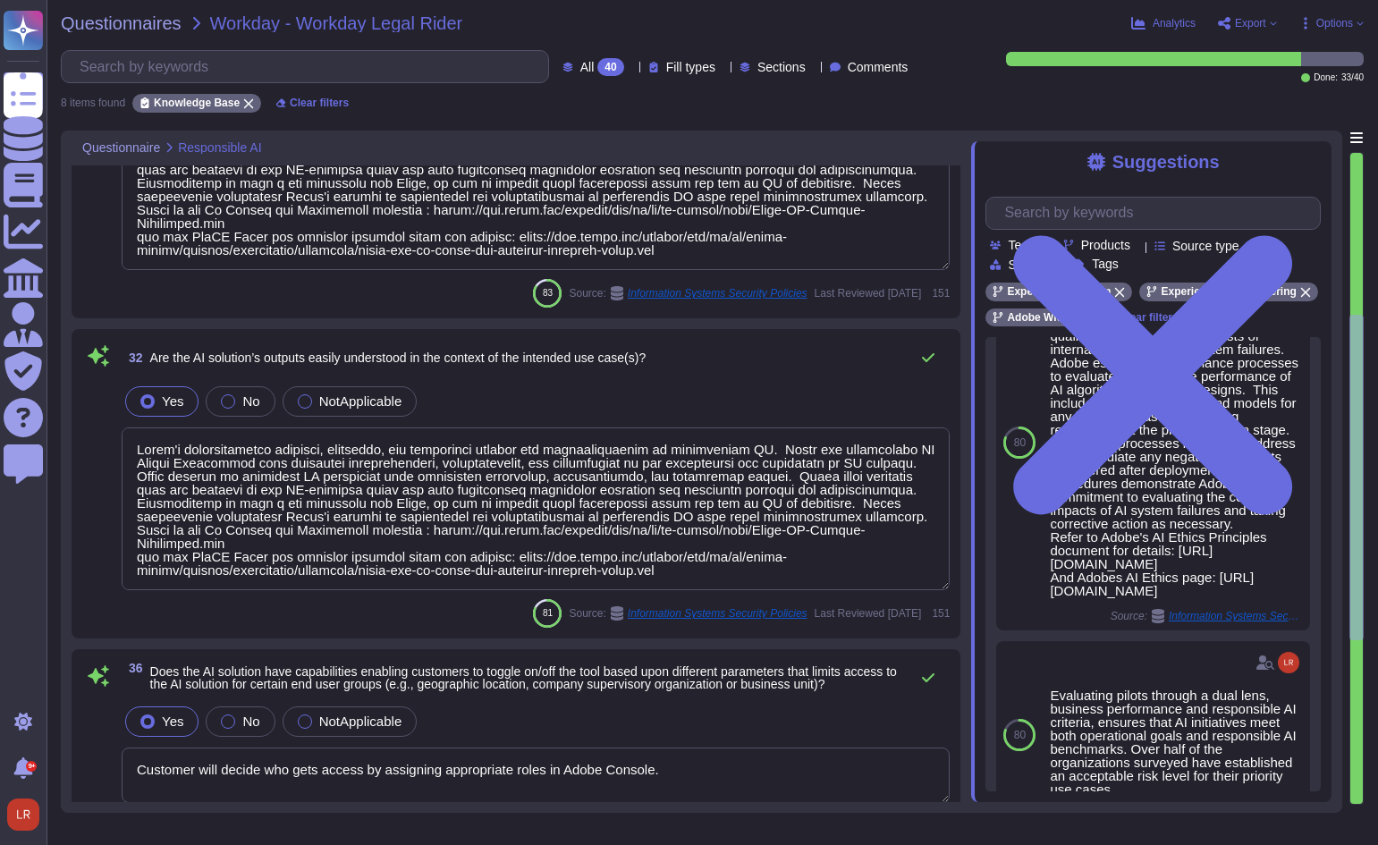
type textarea "Your account manager is your single point of contact at Adobe."
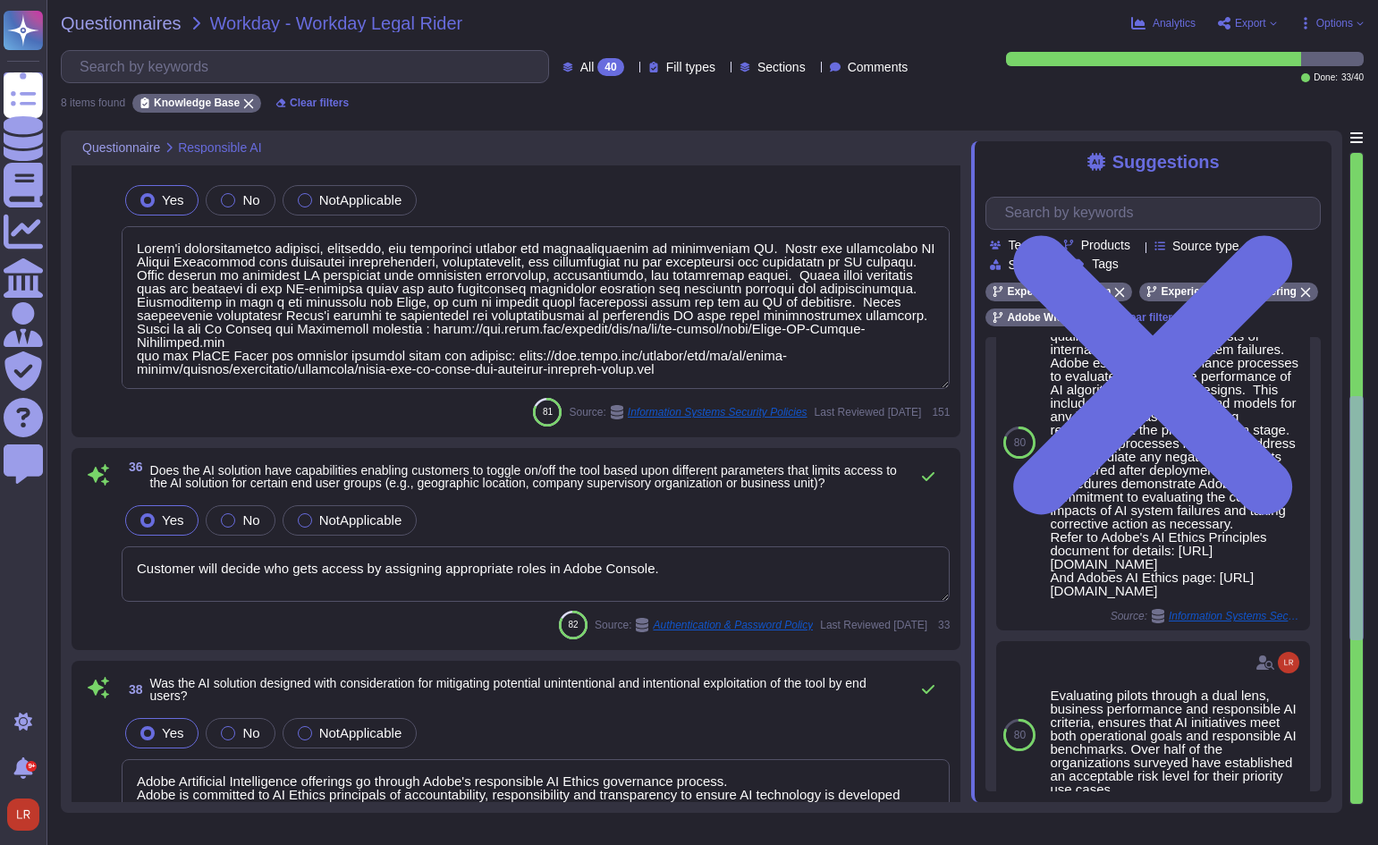
type textarea "Lorem Ipsumdol sitam’c adipi elit sed doeiusmodte inci utla etdolor mag aliquae…"
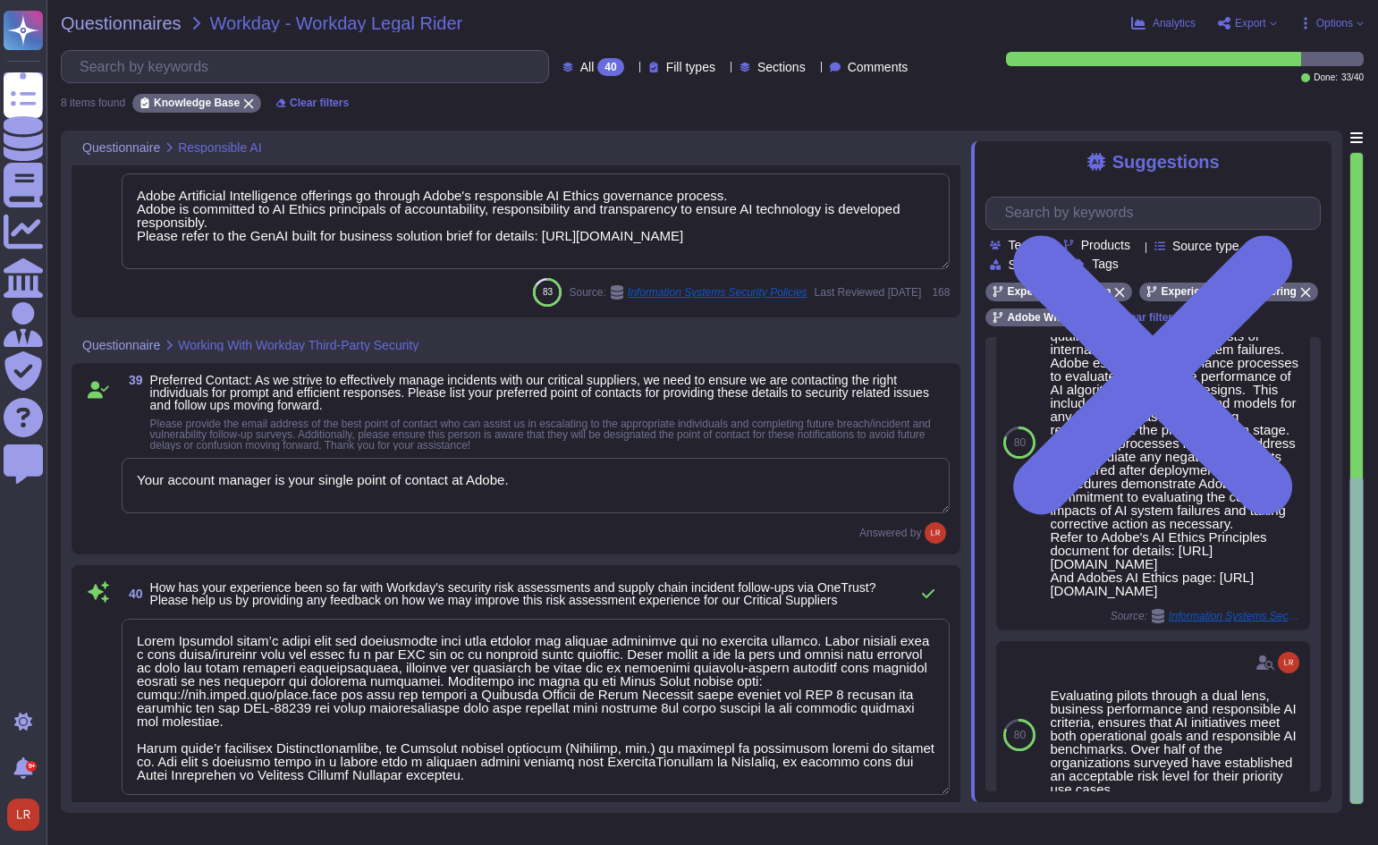
scroll to position [1626, 0]
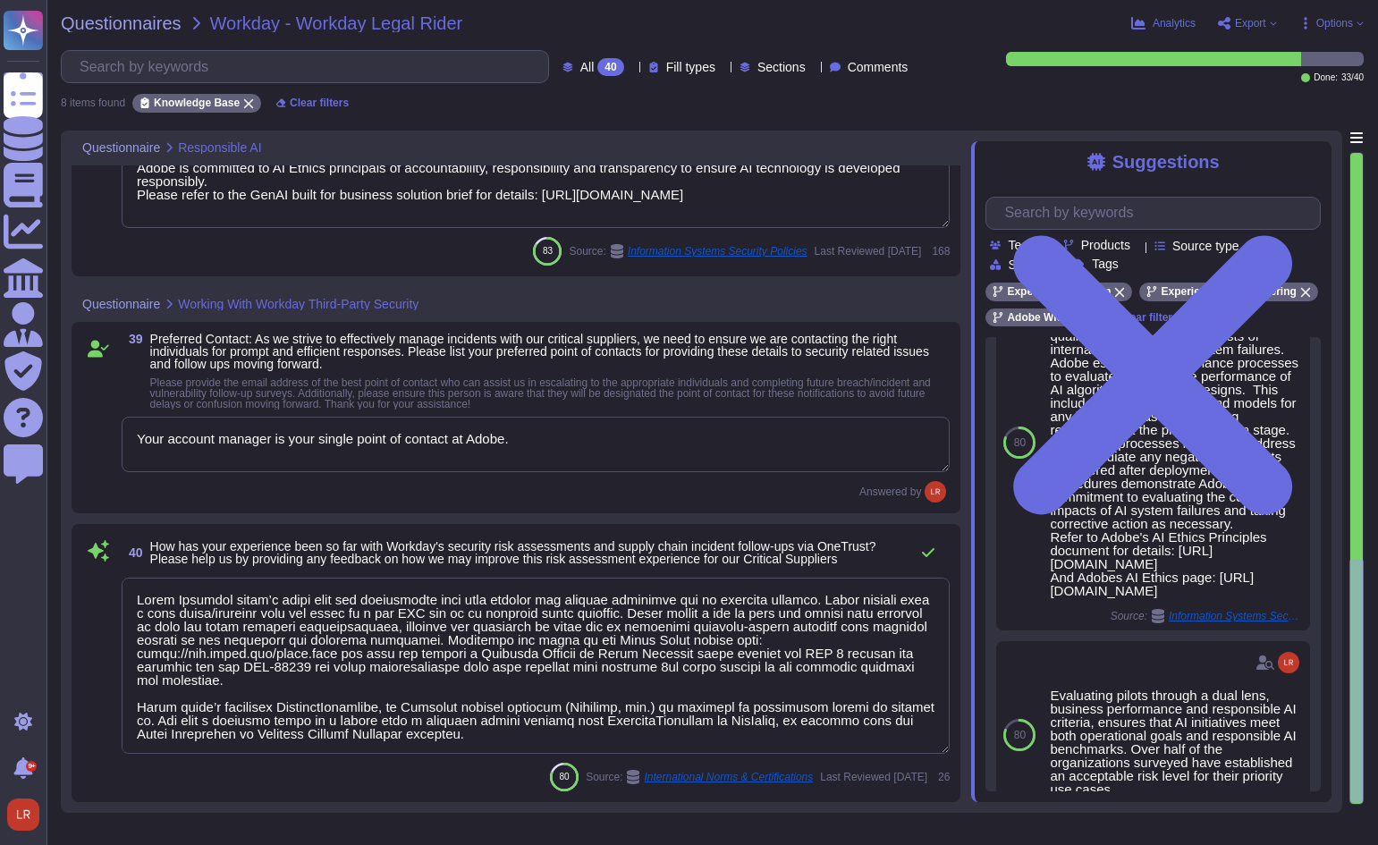
click at [683, 69] on span "Fill types" at bounding box center [690, 67] width 49 height 13
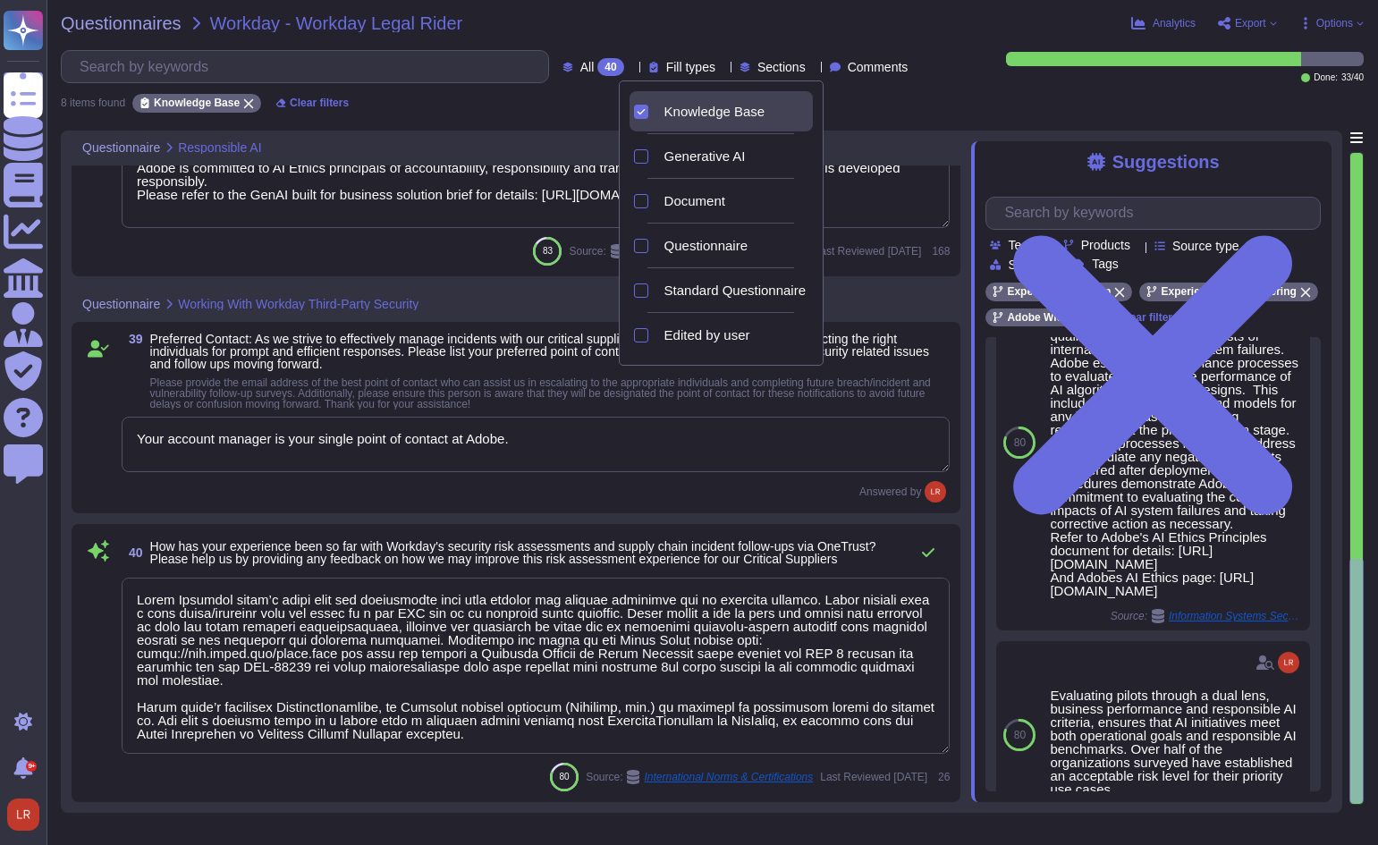
click at [687, 108] on span "Knowledge Base" at bounding box center [714, 112] width 101 height 16
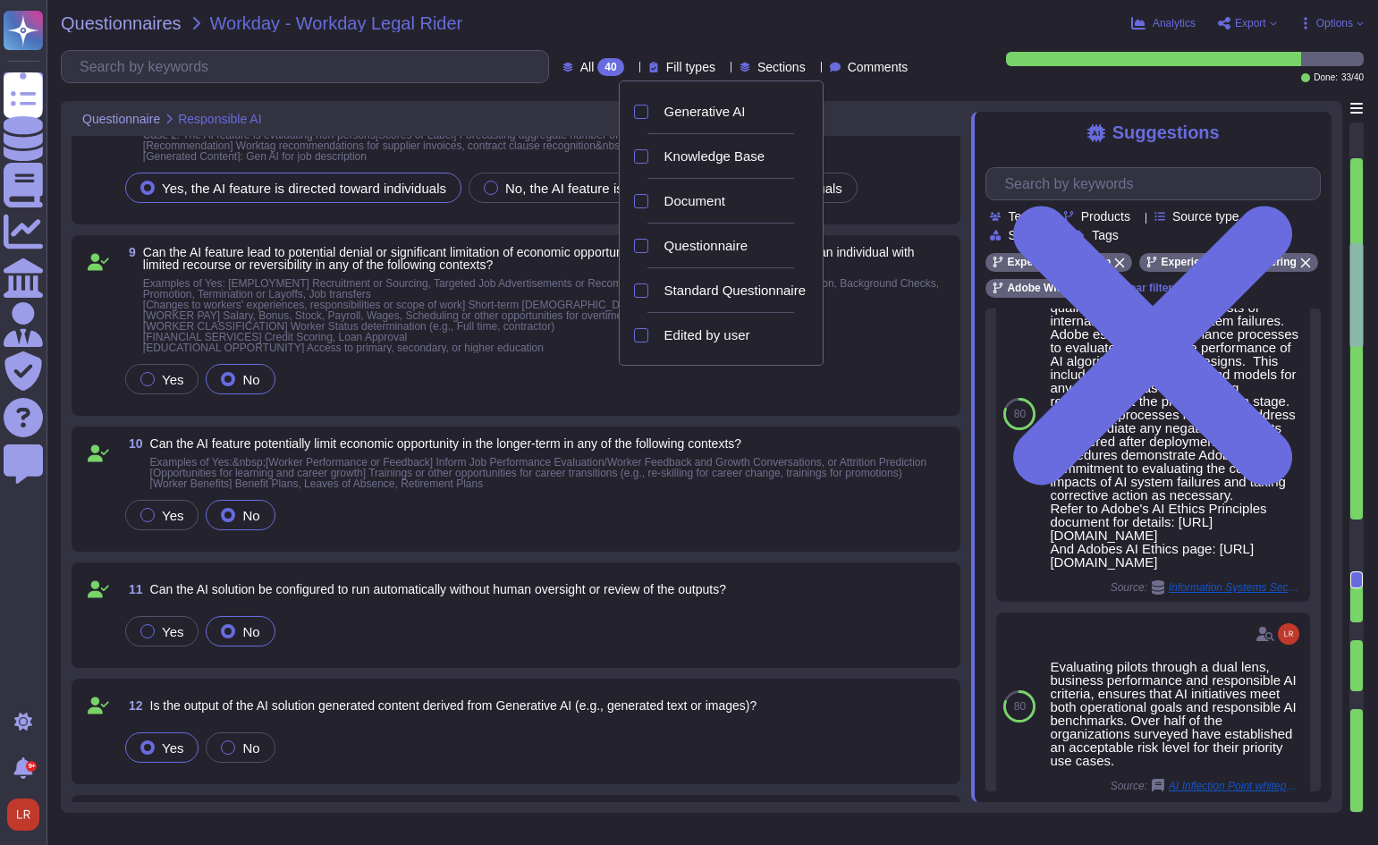
type textarea "Adobe Experience Platform (AEP) Foundations provides notice to end-users regard…"
type textarea "The AI Assistant Overview further reinforces that users can review how their qu…"
click at [700, 201] on span "Document" at bounding box center [694, 201] width 61 height 16
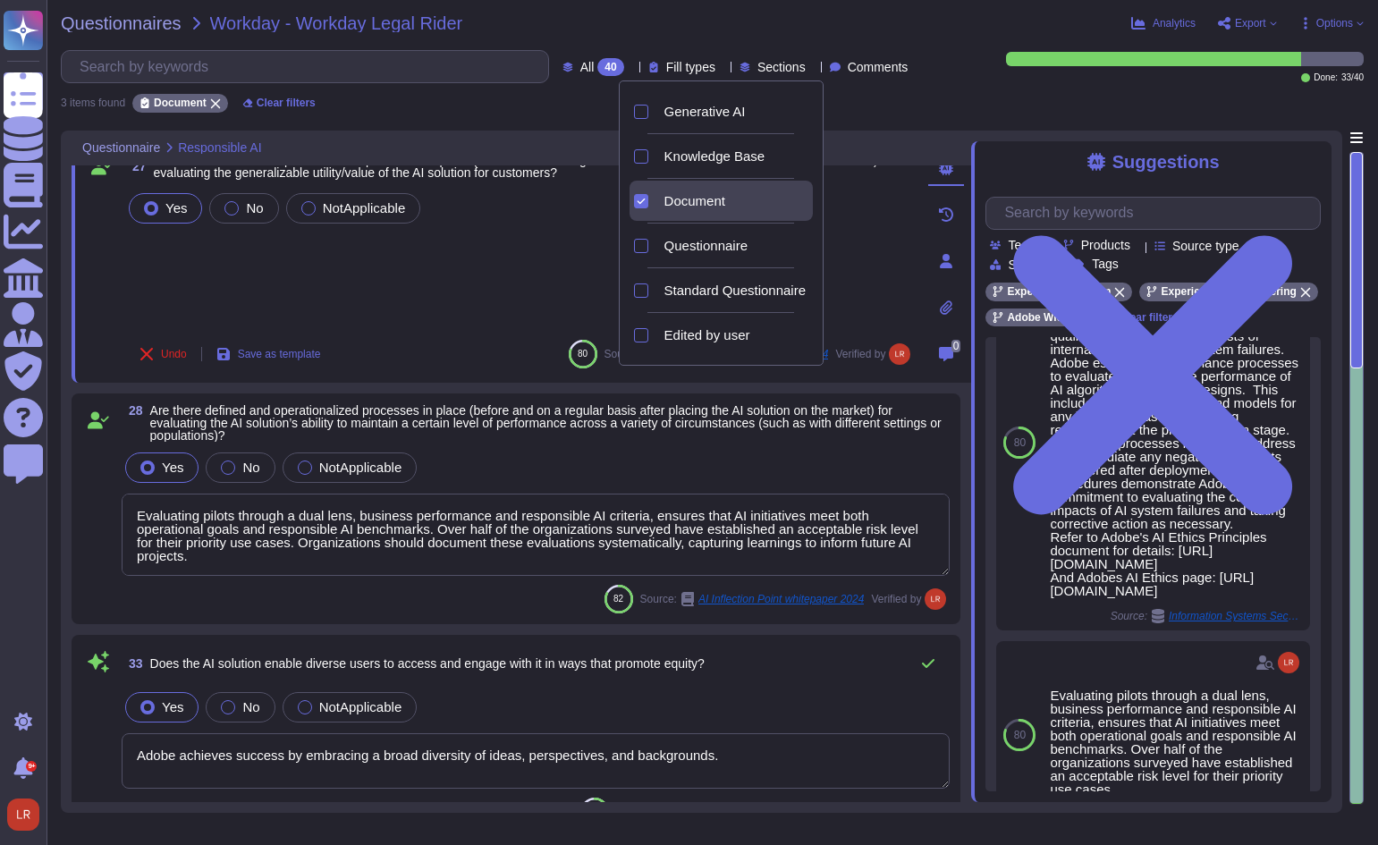
type textarea "Evaluating pilots through a dual lens, business performance and responsible AI …"
type textarea "Adobe achieves success by embracing a broad diversity of ideas, perspectives, a…"
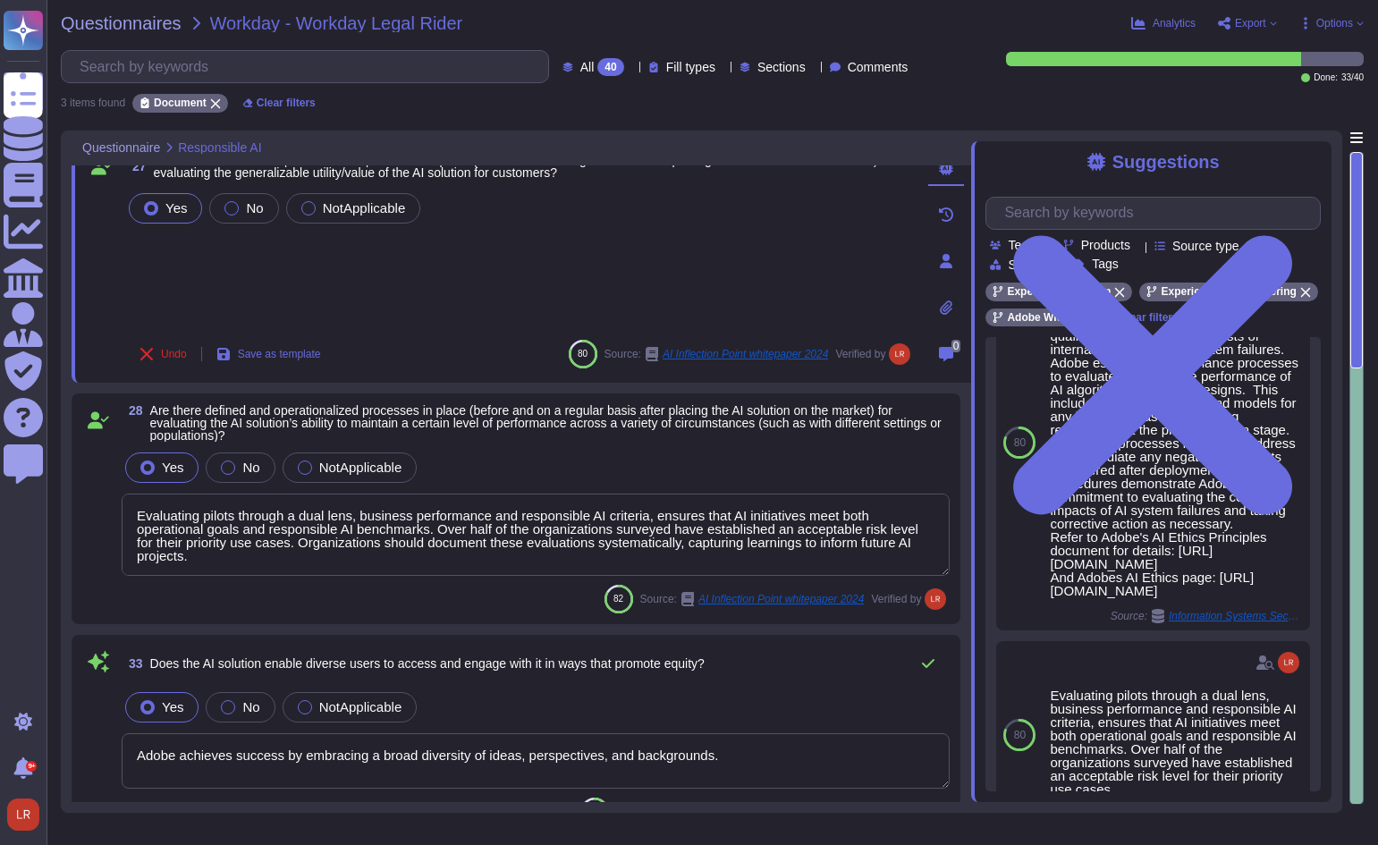
click at [861, 133] on div "Questionnaire Responsible AI" at bounding box center [521, 148] width 899 height 35
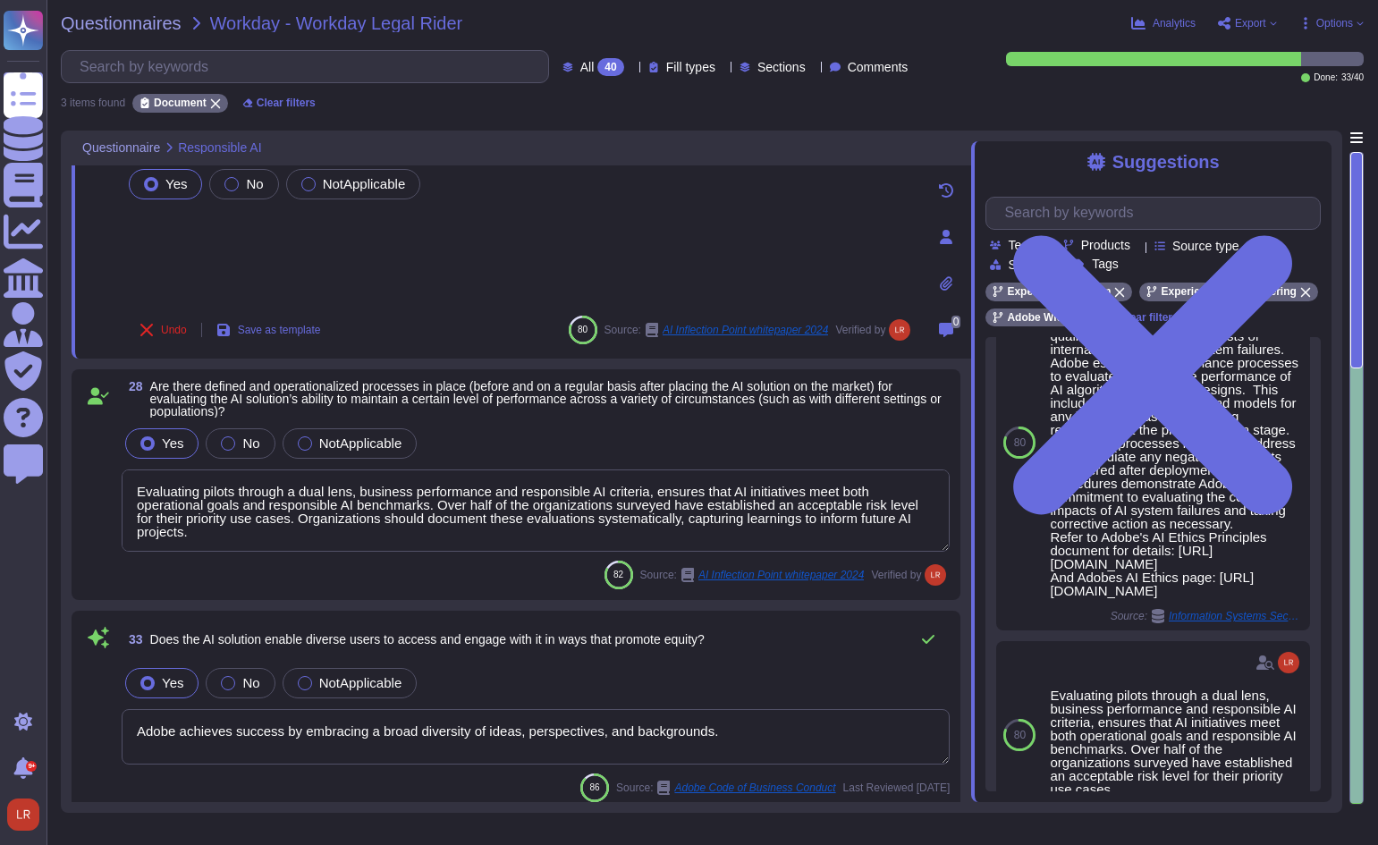
scroll to position [60, 0]
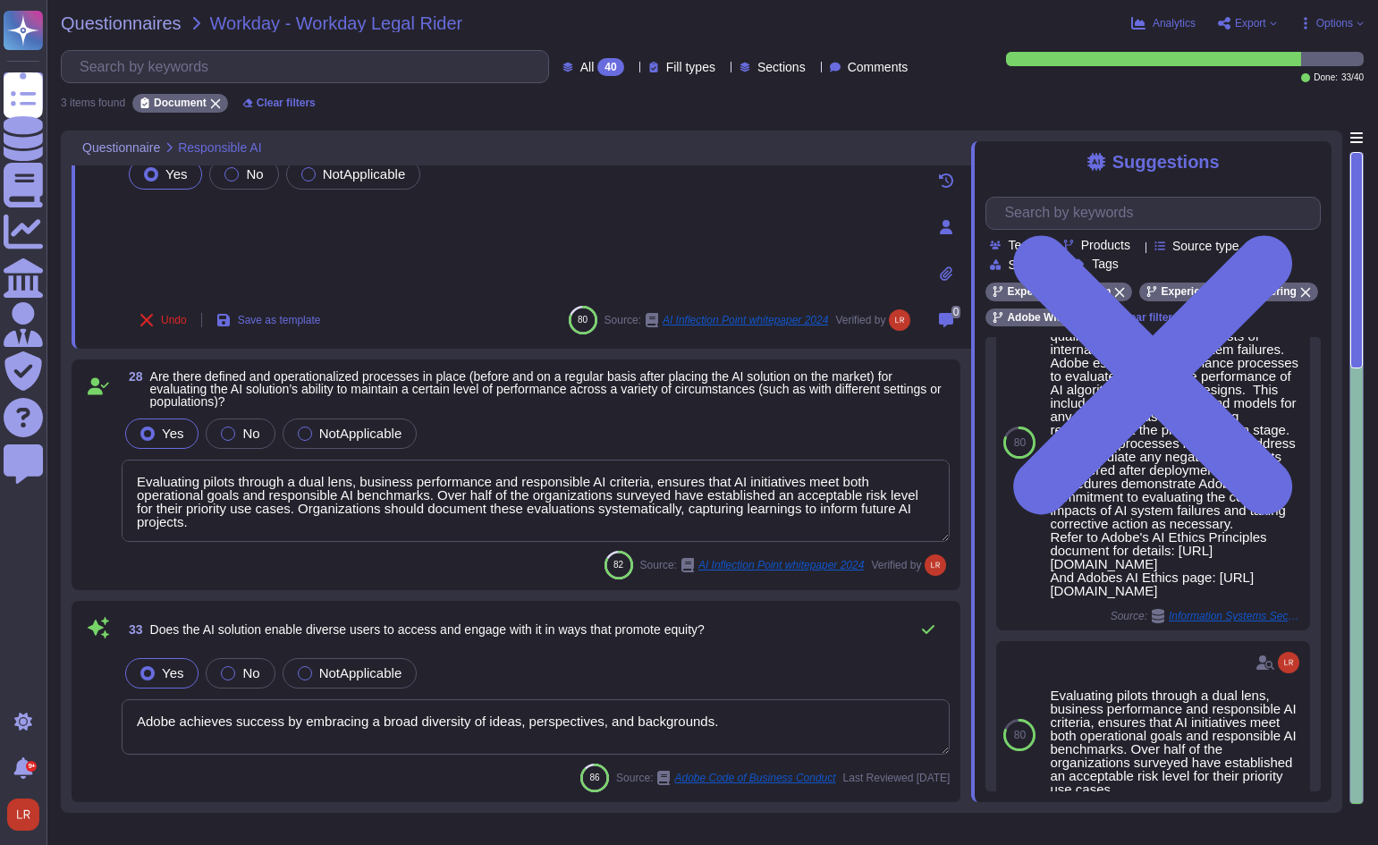
click at [722, 68] on icon at bounding box center [722, 68] width 0 height 0
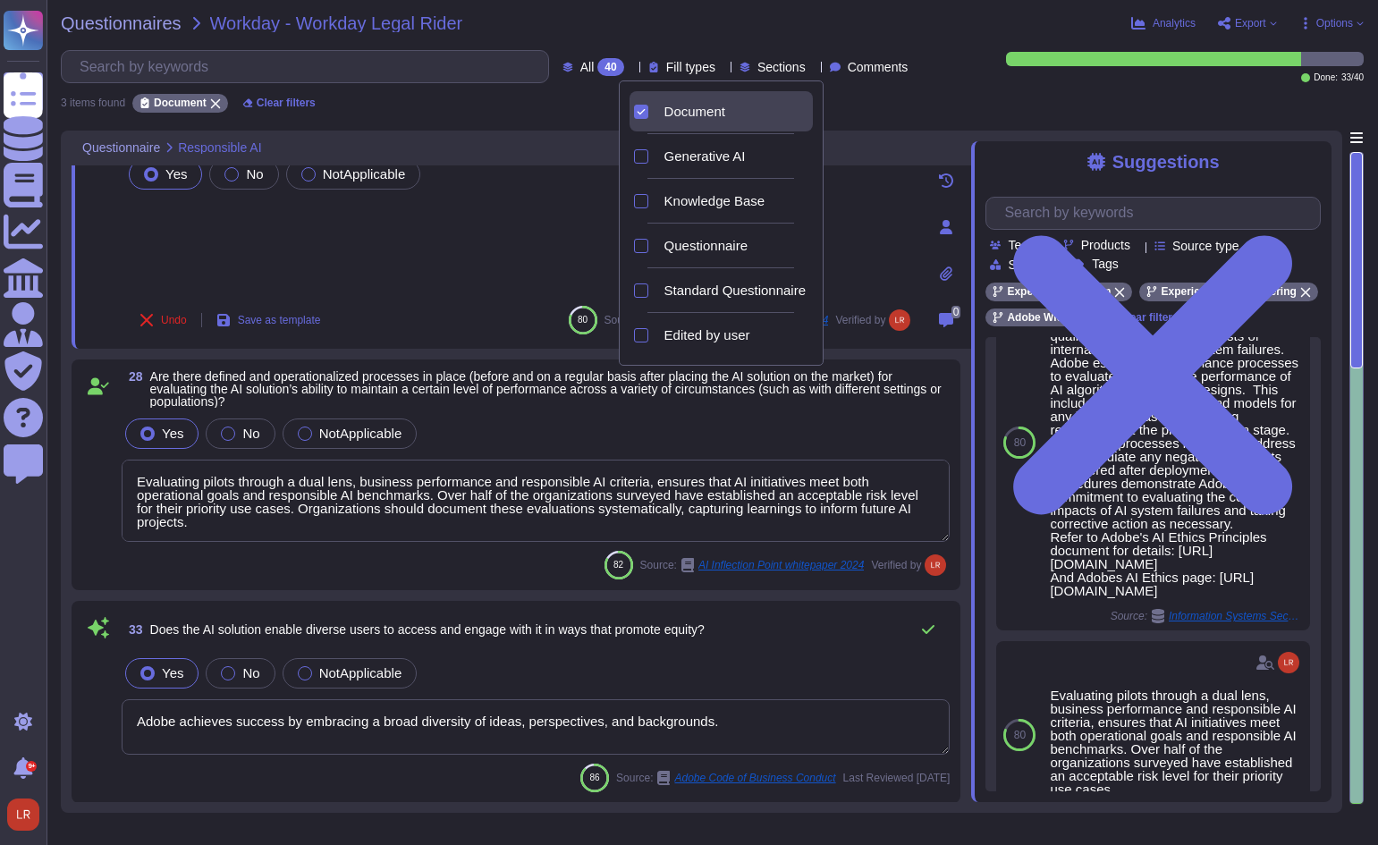
click at [687, 112] on span "Document" at bounding box center [694, 112] width 61 height 16
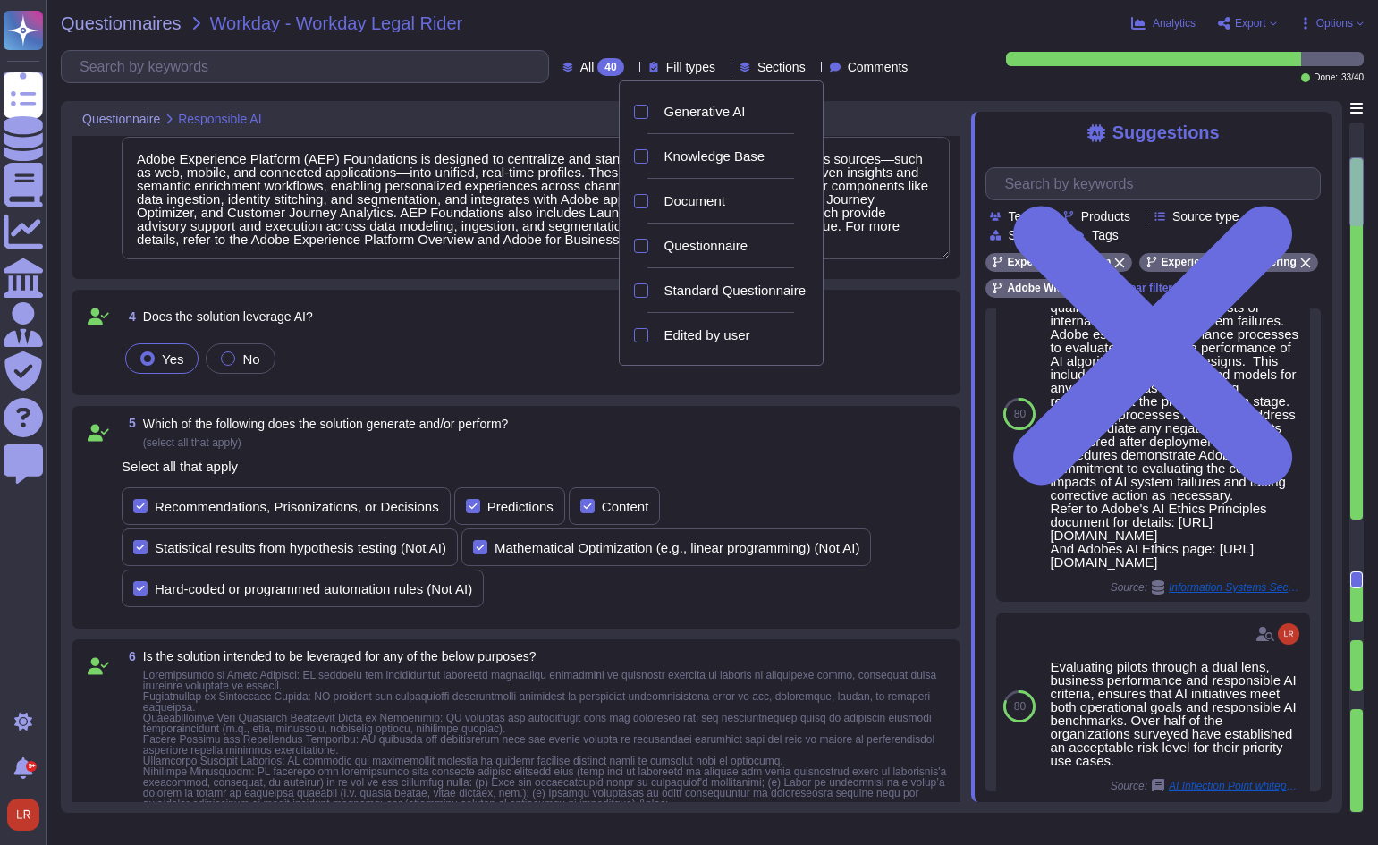
type textarea "Adobe Experience Platform (AEP) Foundations is designed to centralize and stand…"
click at [715, 249] on span "Questionnaire" at bounding box center [705, 246] width 83 height 16
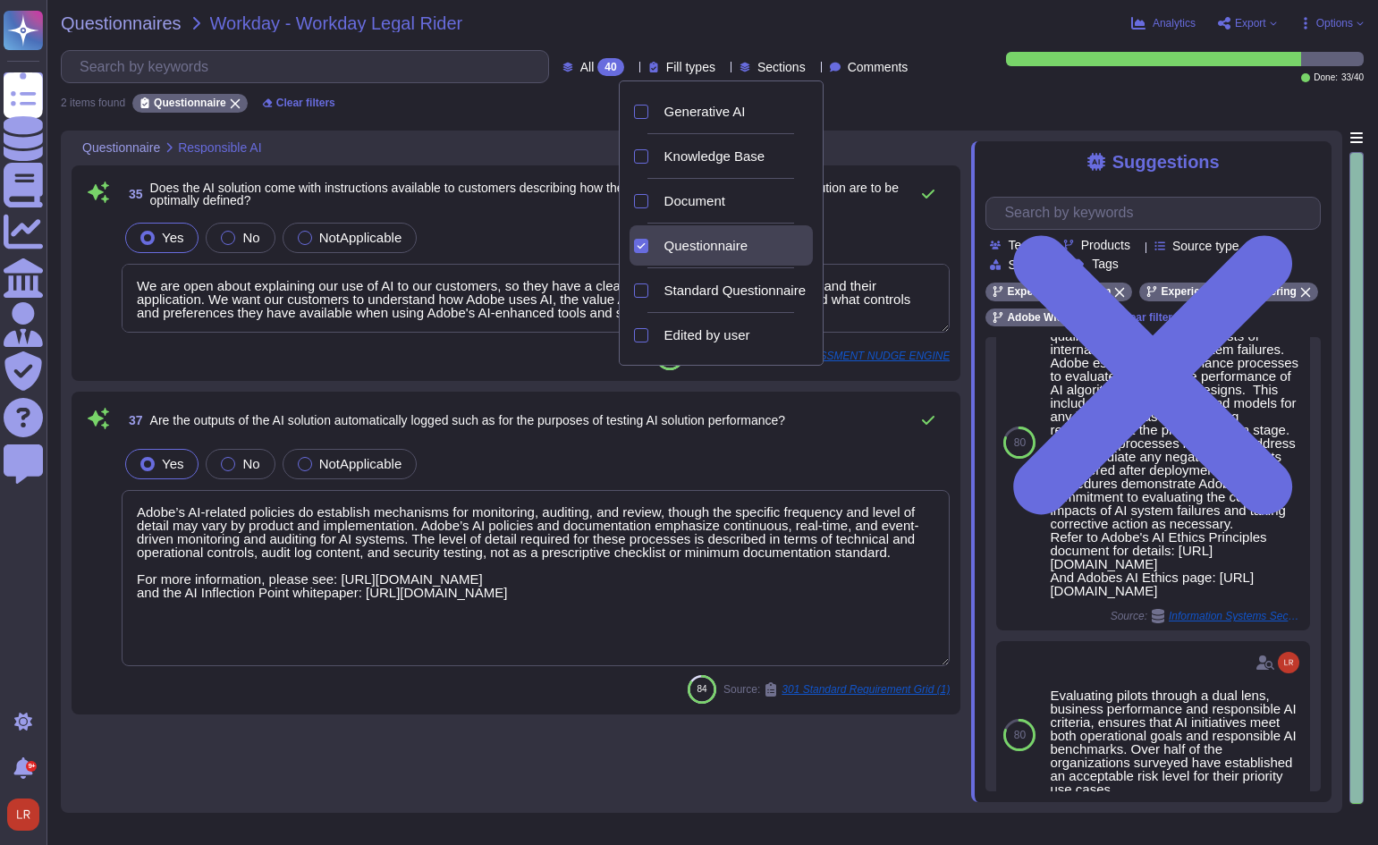
type textarea "We are open about explaining our use of AI to our customers, so they have a cle…"
type textarea "Adobe’s AI-related policies do establish mechanisms for monitoring, auditing, a…"
click at [689, 240] on span "Questionnaire" at bounding box center [705, 246] width 83 height 16
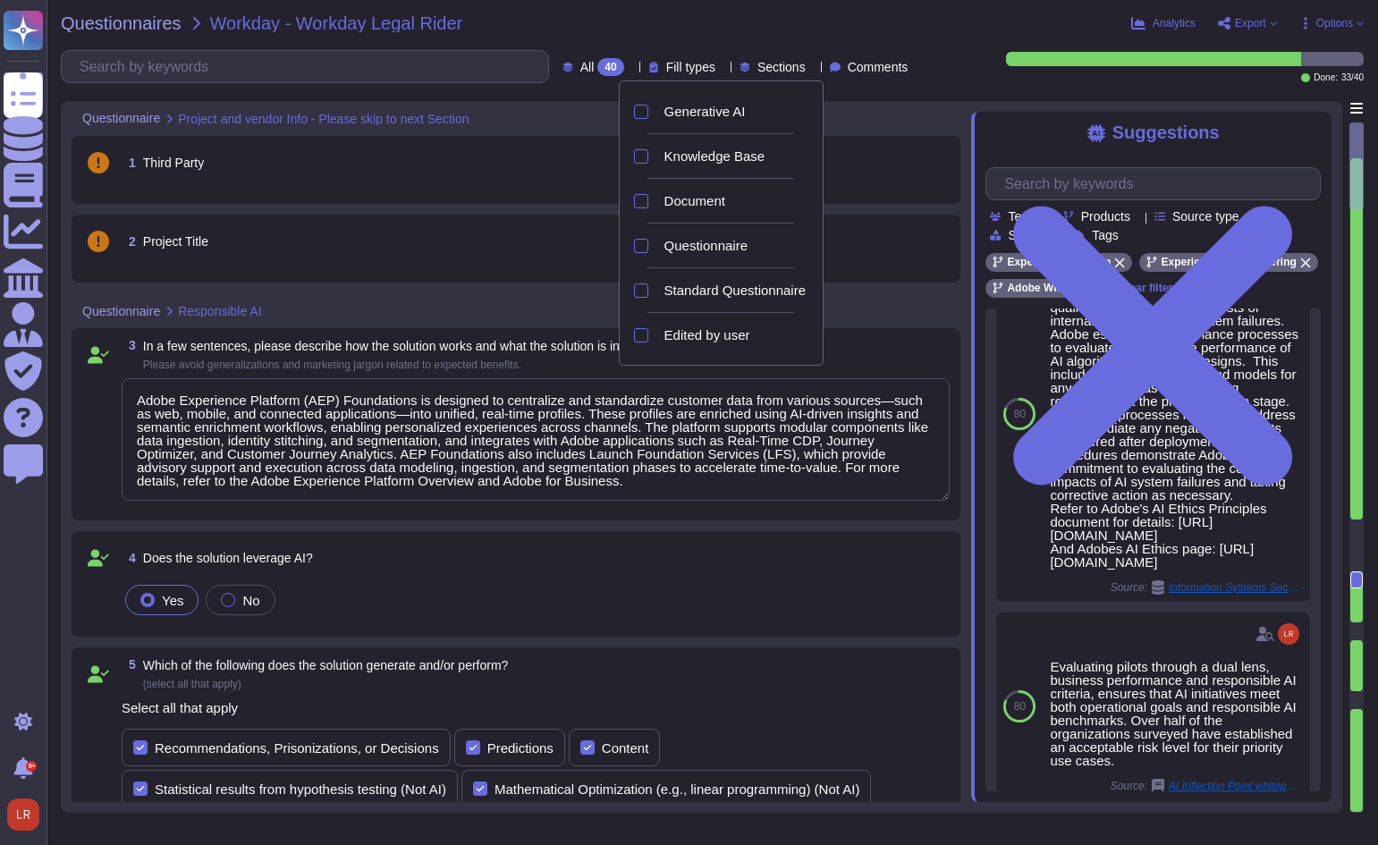
type textarea "Adobe Experience Platform (AEP) Foundations is designed to centralize and stand…"
click at [700, 291] on span "Standard Questionnaire" at bounding box center [734, 291] width 141 height 16
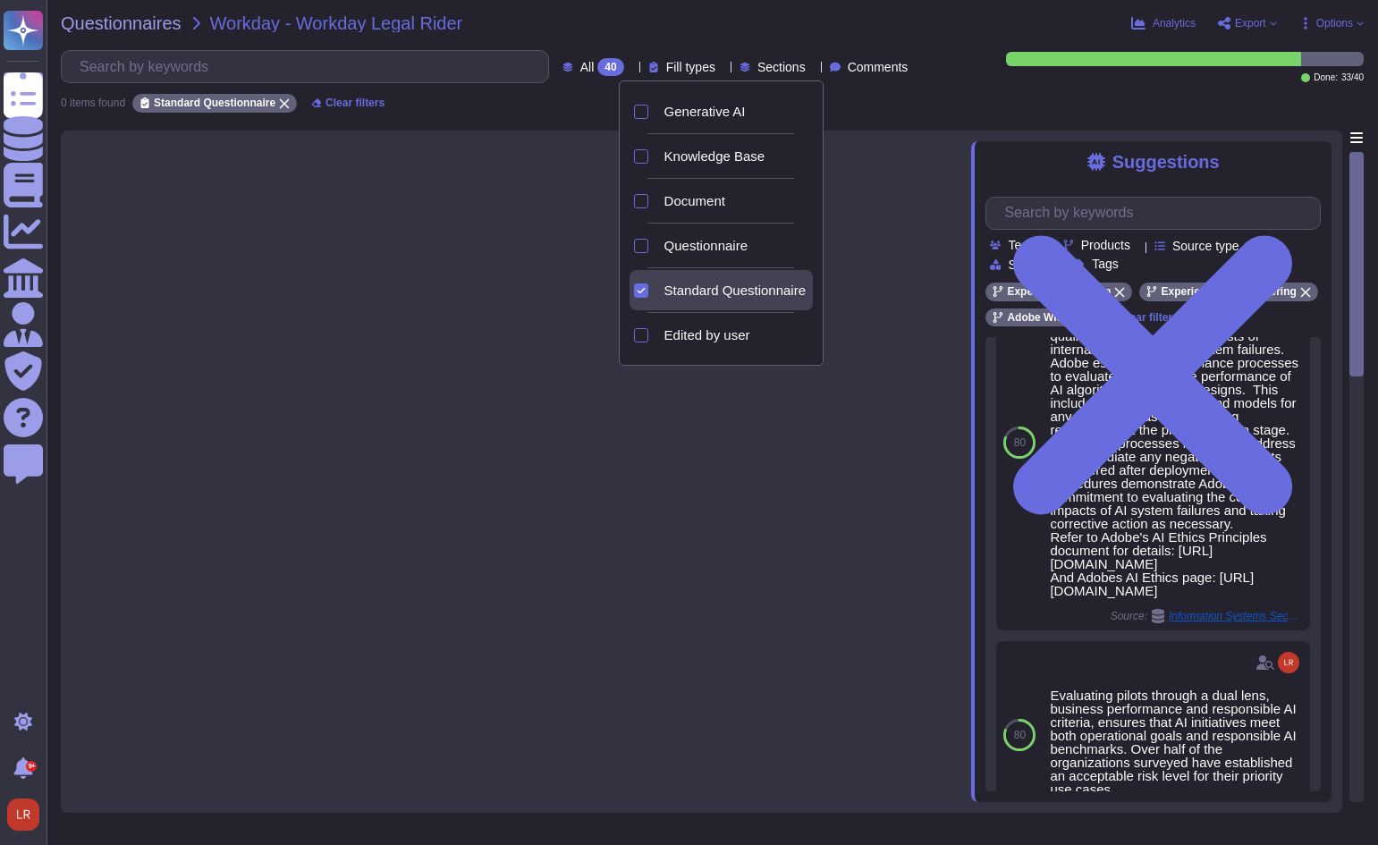
click at [700, 291] on span "Standard Questionnaire" at bounding box center [734, 291] width 141 height 16
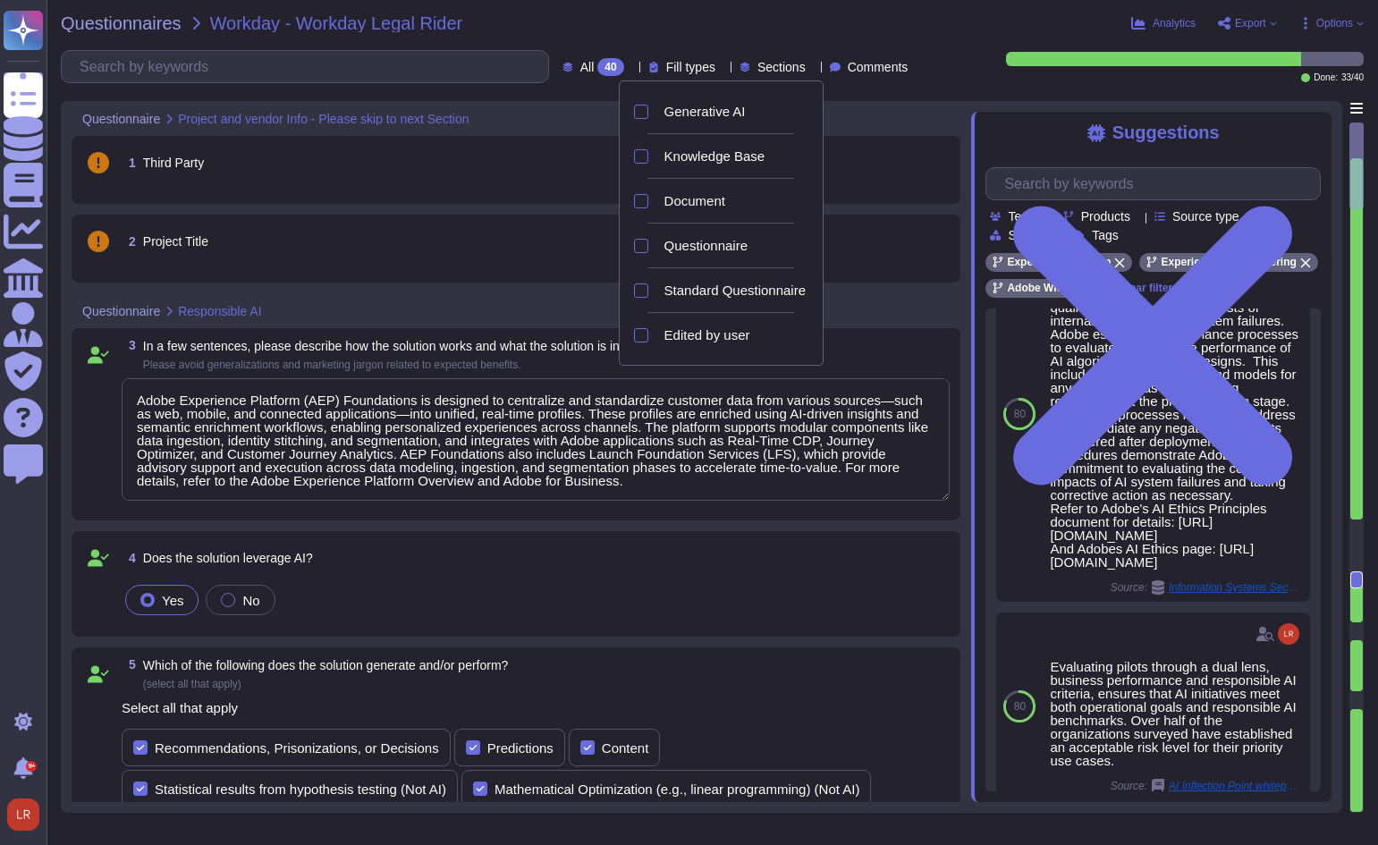
type textarea "Adobe Experience Platform (AEP) Foundations is designed to centralize and stand…"
click at [709, 330] on span "Edited by user" at bounding box center [707, 335] width 86 height 16
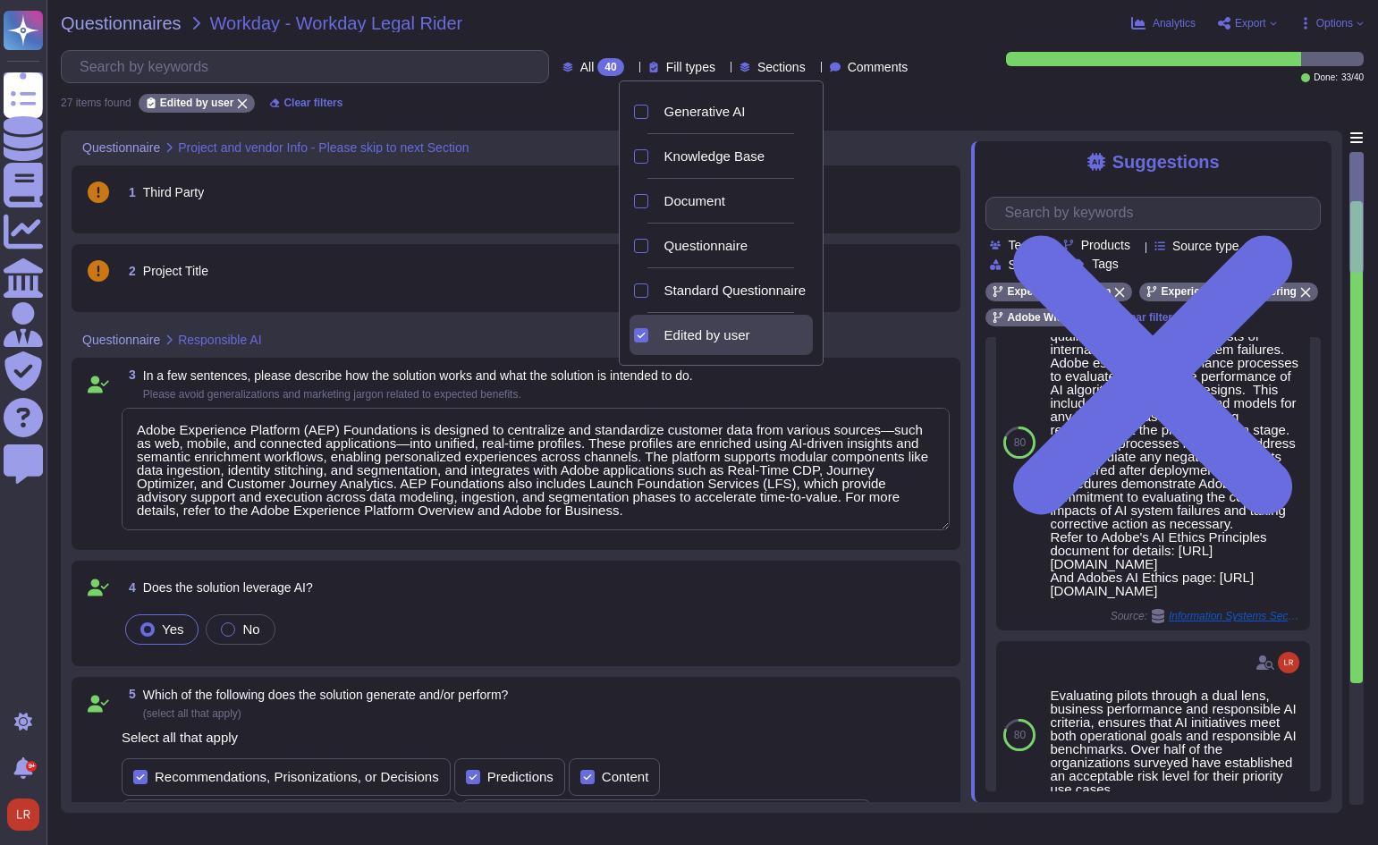
click at [709, 330] on span "Edited by user" at bounding box center [707, 335] width 86 height 16
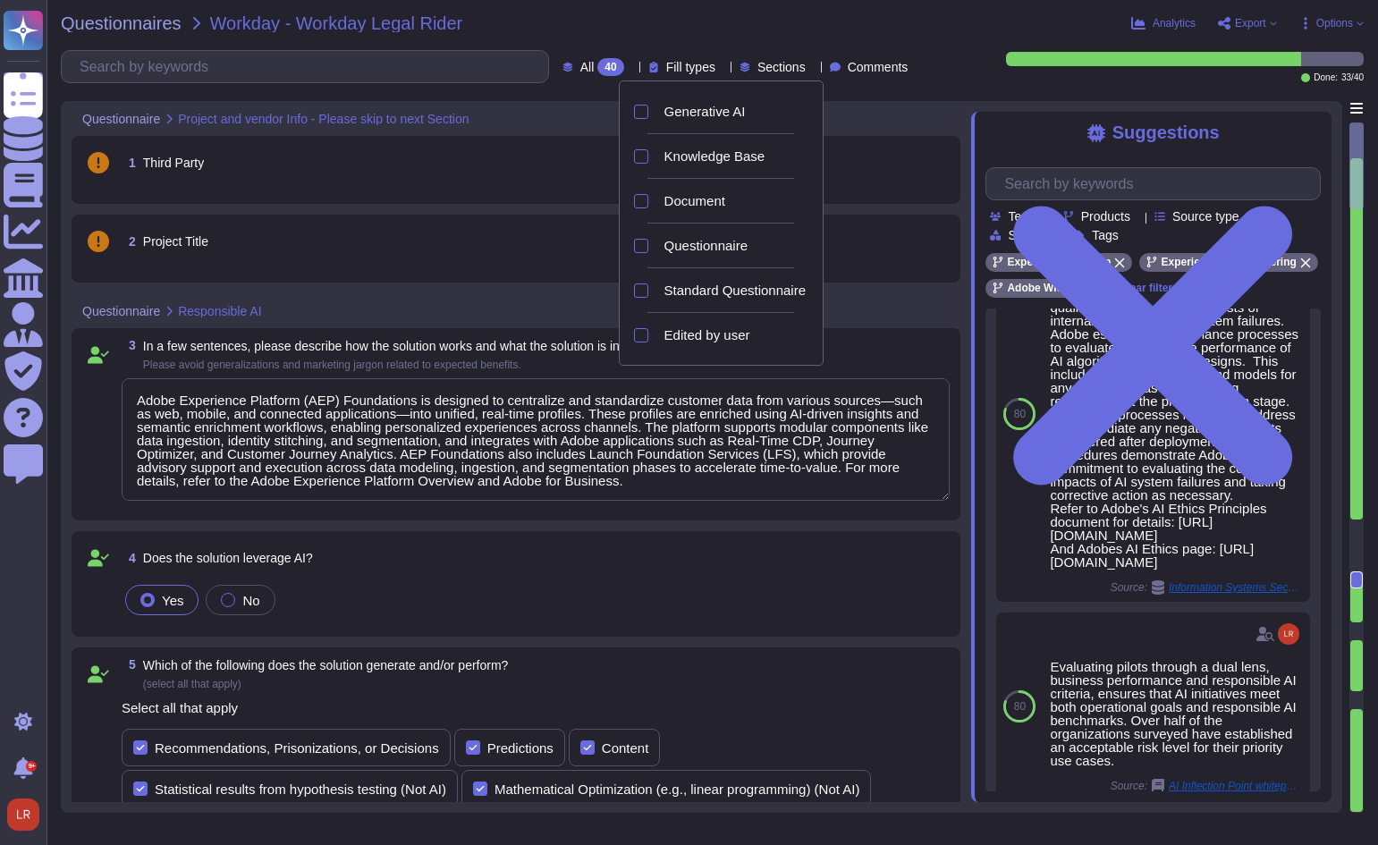
click at [644, 25] on div "Questionnaires Workday - Workday Legal Rider" at bounding box center [483, 23] width 845 height 18
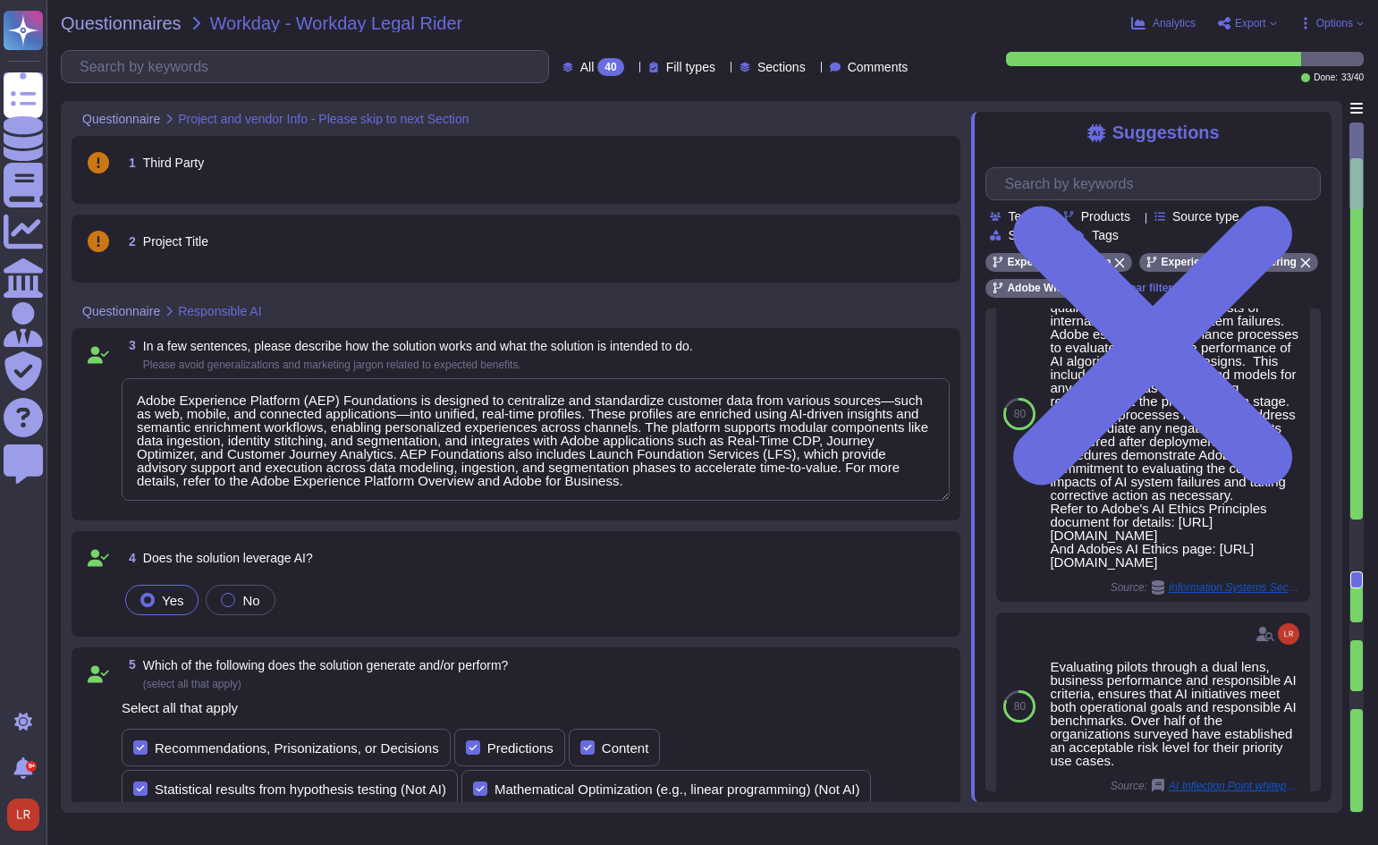
click at [677, 66] on span "Fill types" at bounding box center [690, 67] width 49 height 13
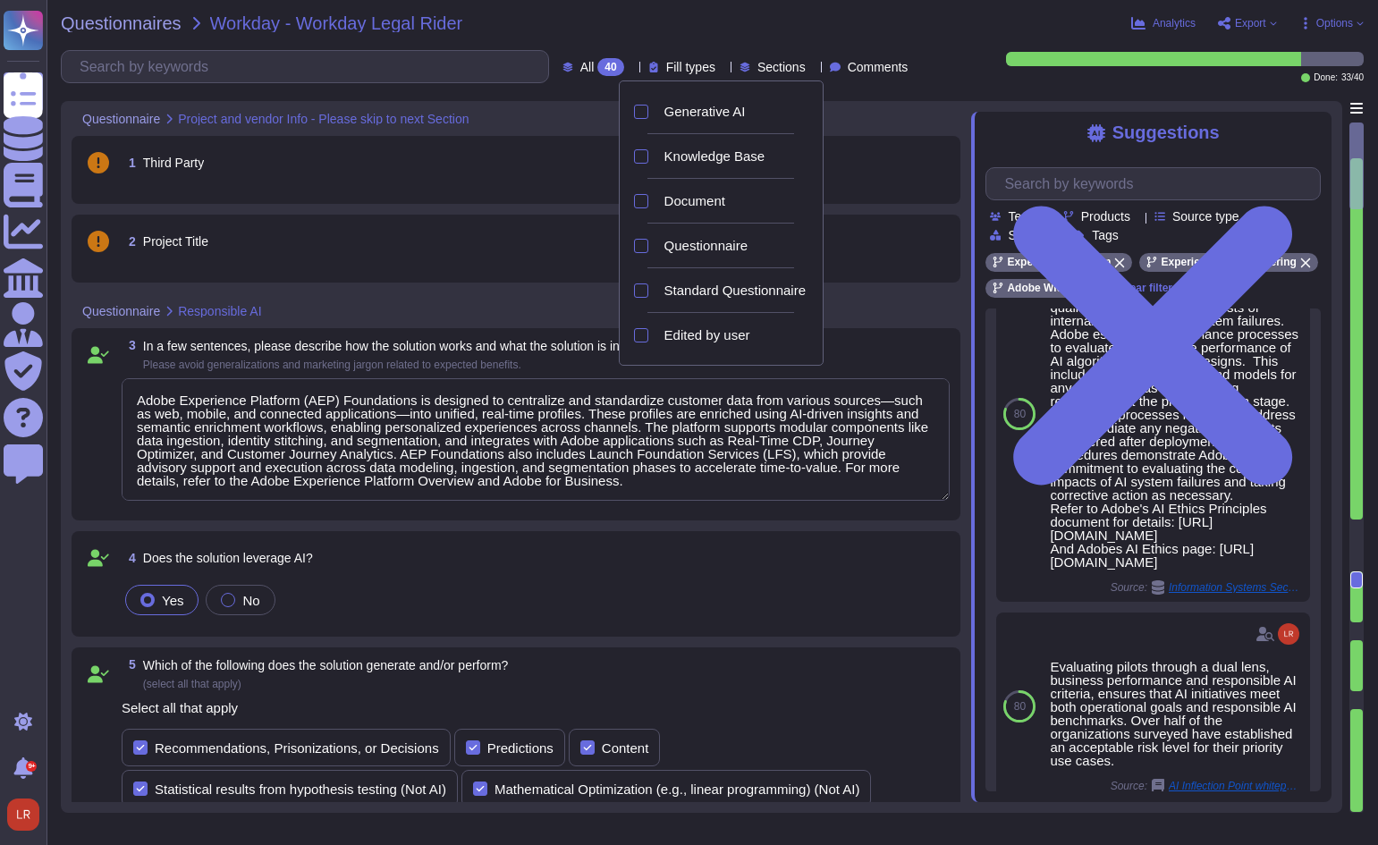
click at [677, 66] on span "Fill types" at bounding box center [690, 67] width 49 height 13
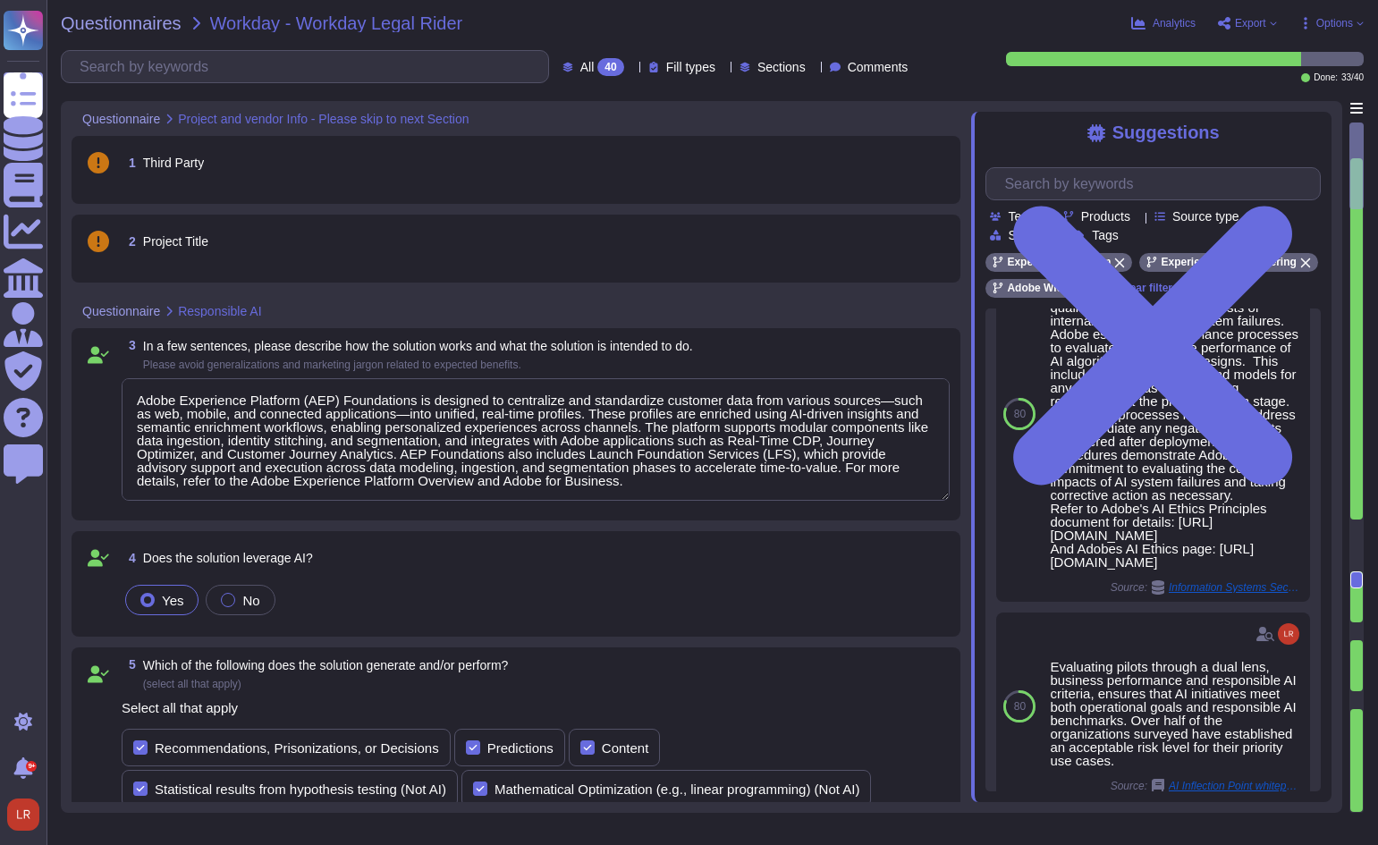
scroll to position [2, 0]
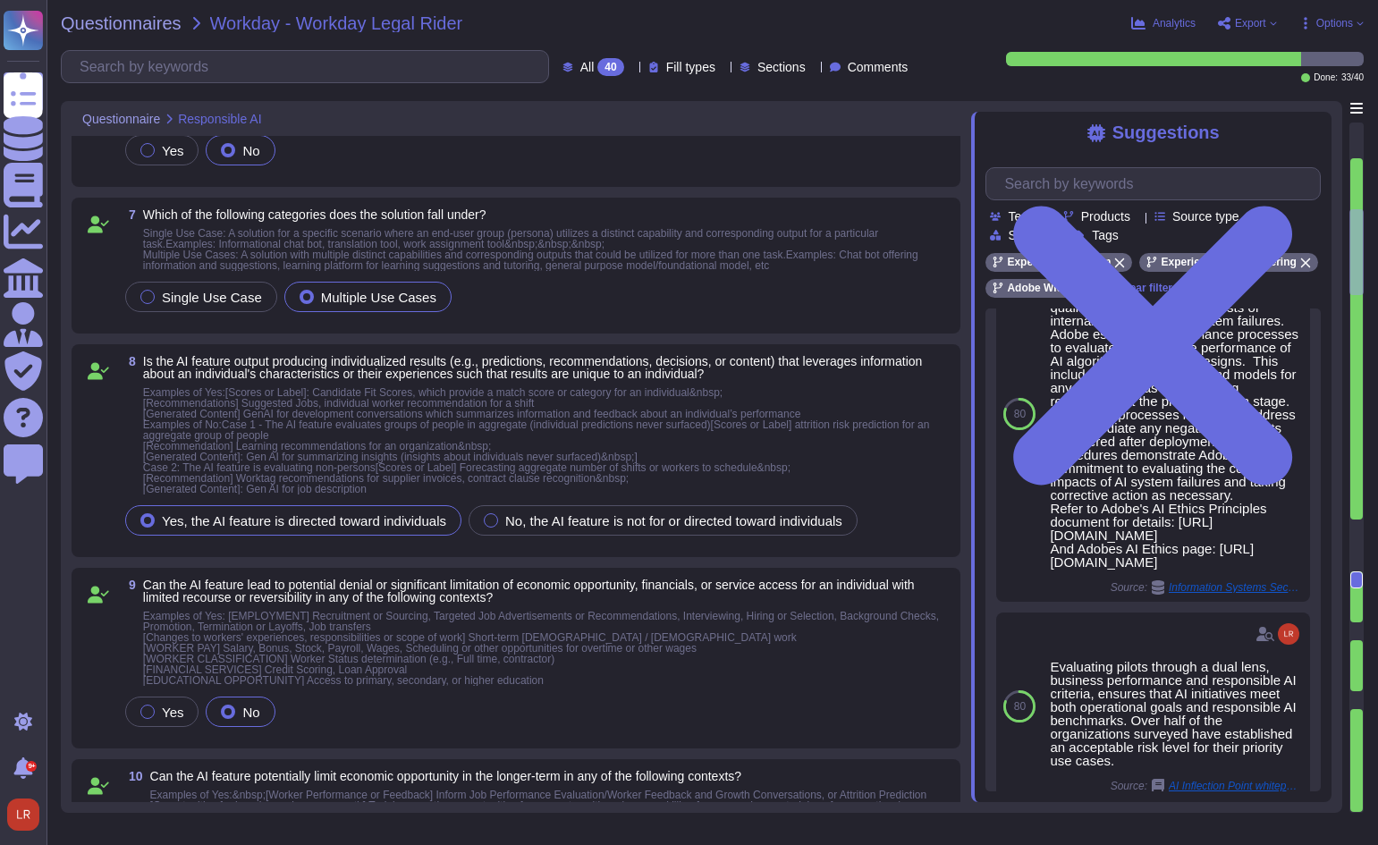
type textarea "Adobe Experience Platform (AEP) Foundations provides notice to end-users regard…"
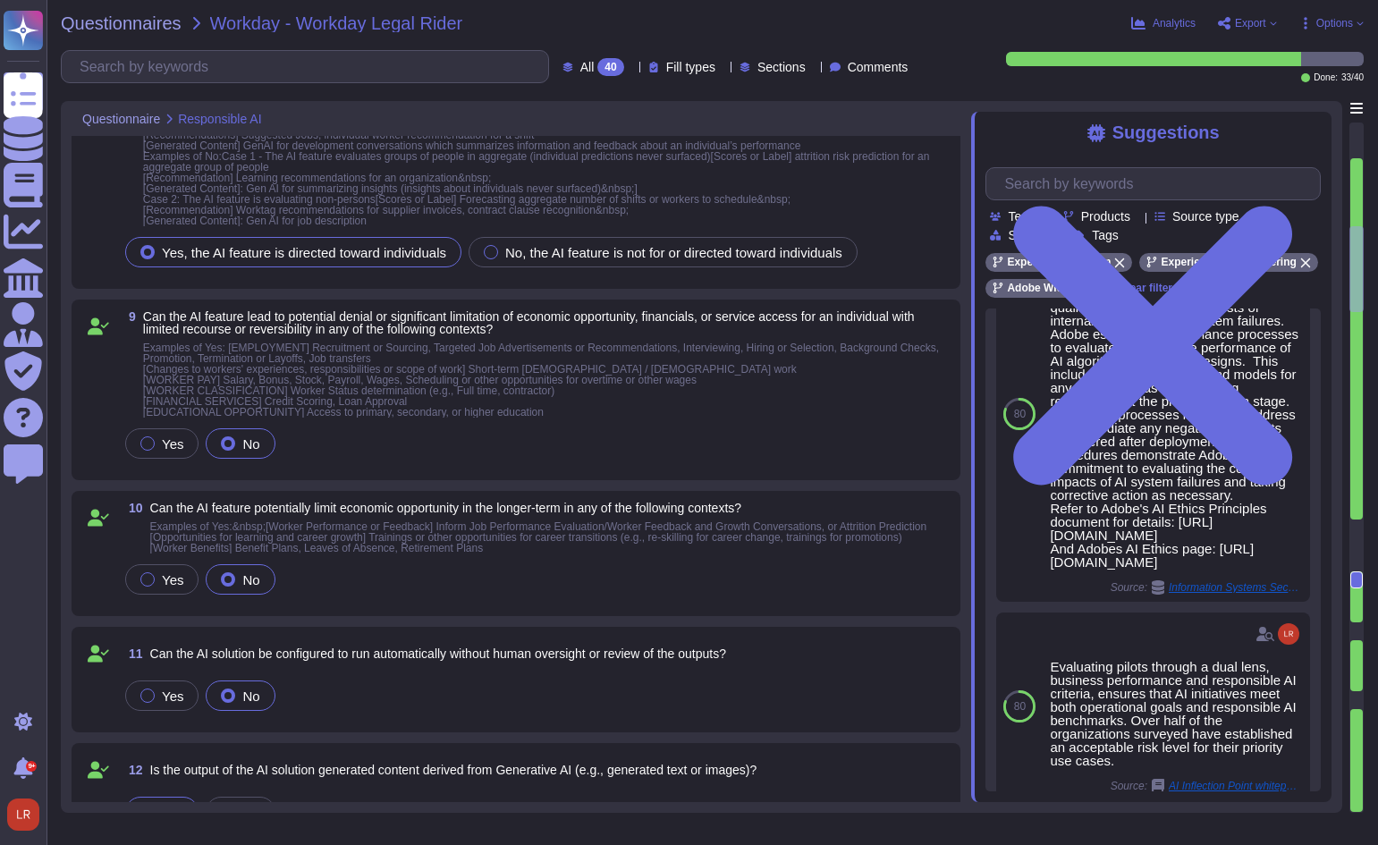
type textarea "The AI Assistant Overview further reinforces that users can review how their qu…"
type textarea "Lorem Ipsumdolor Sitametc (ADI) Elitseddoei tempori utla etdolo magnaali enimad…"
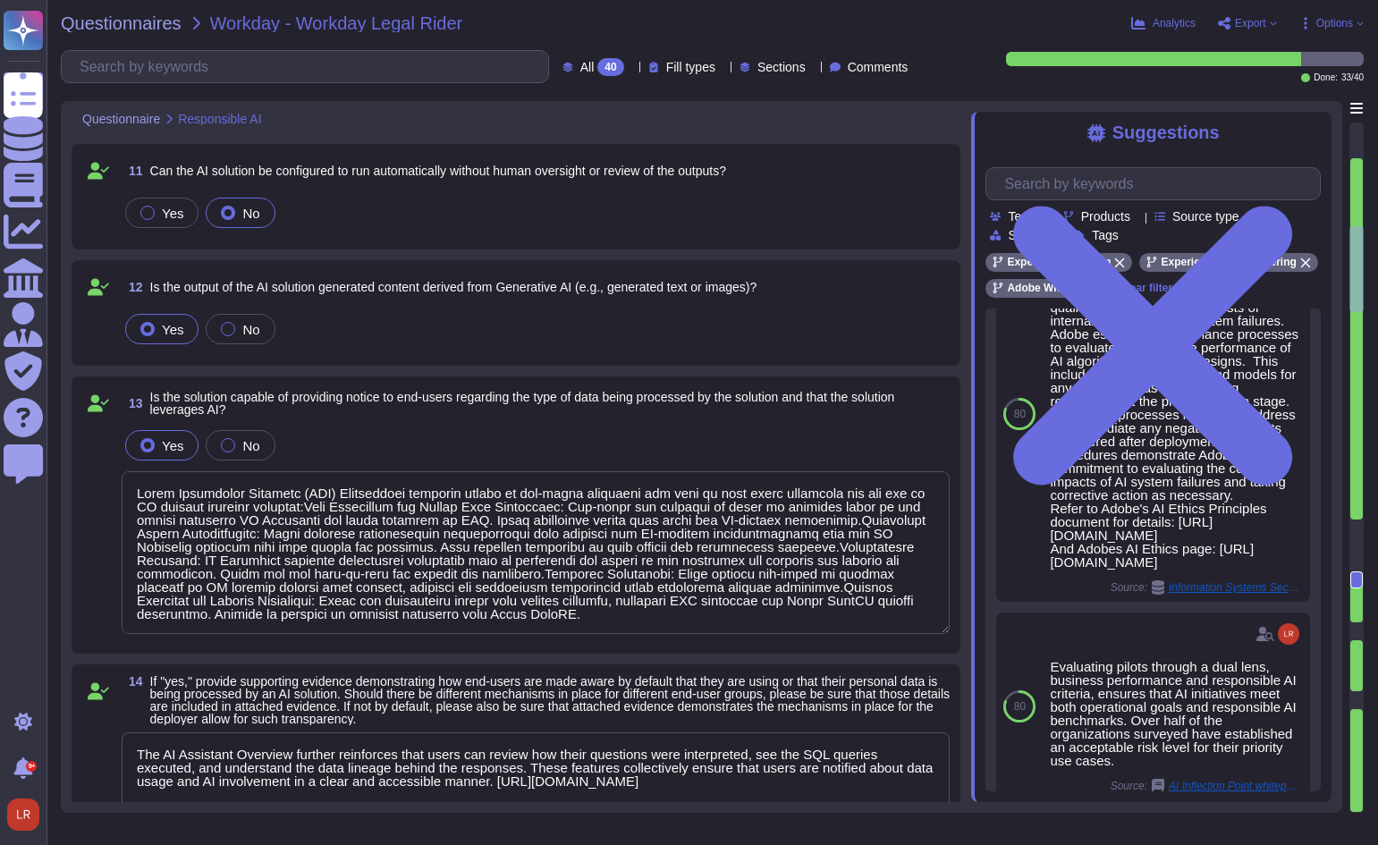
scroll to position [1639, 0]
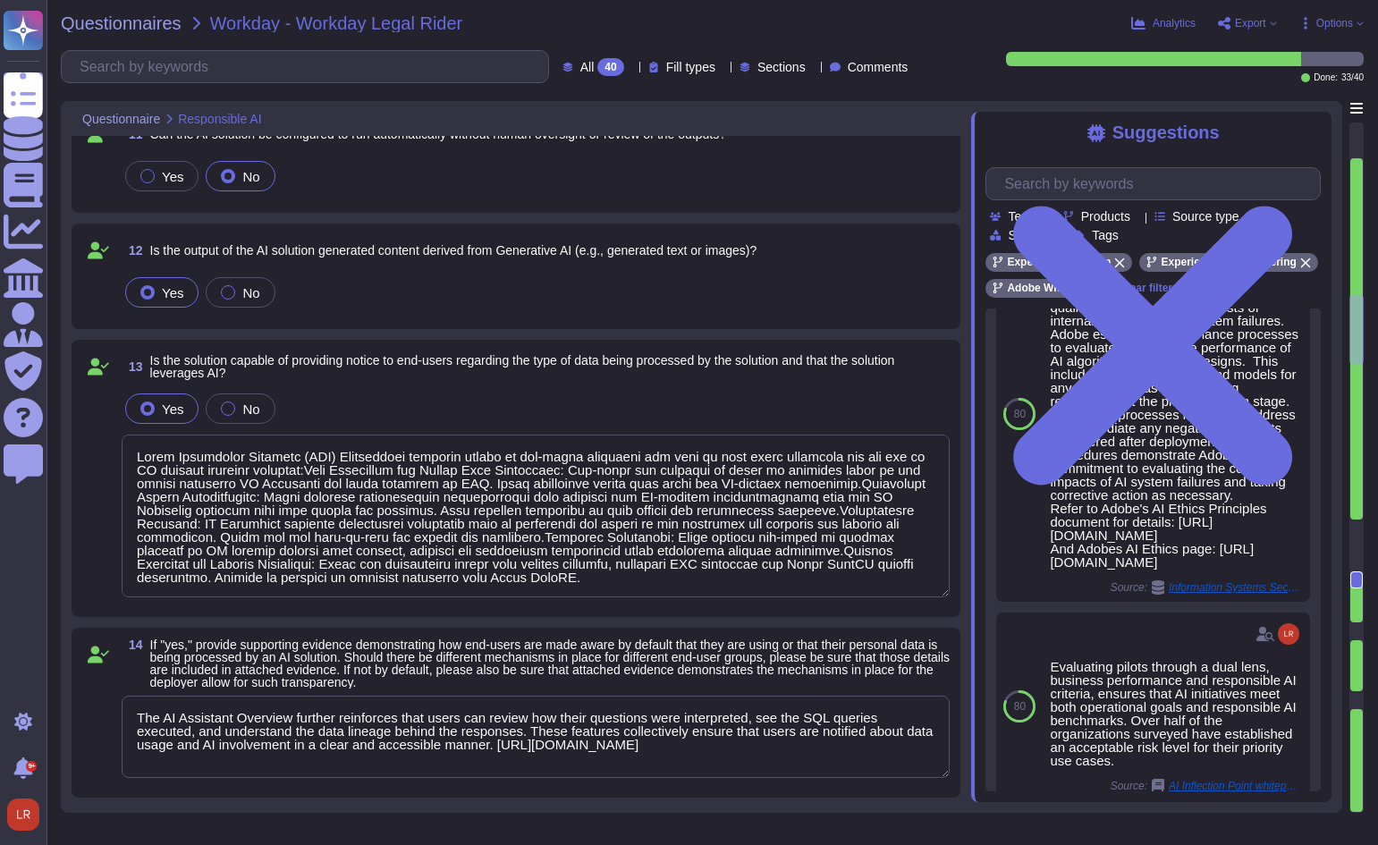
type textarea "Lorem Ipsumdolor Sitametc (ADI) Elitseddoei tempori utla etdolo magnaali enimad…"
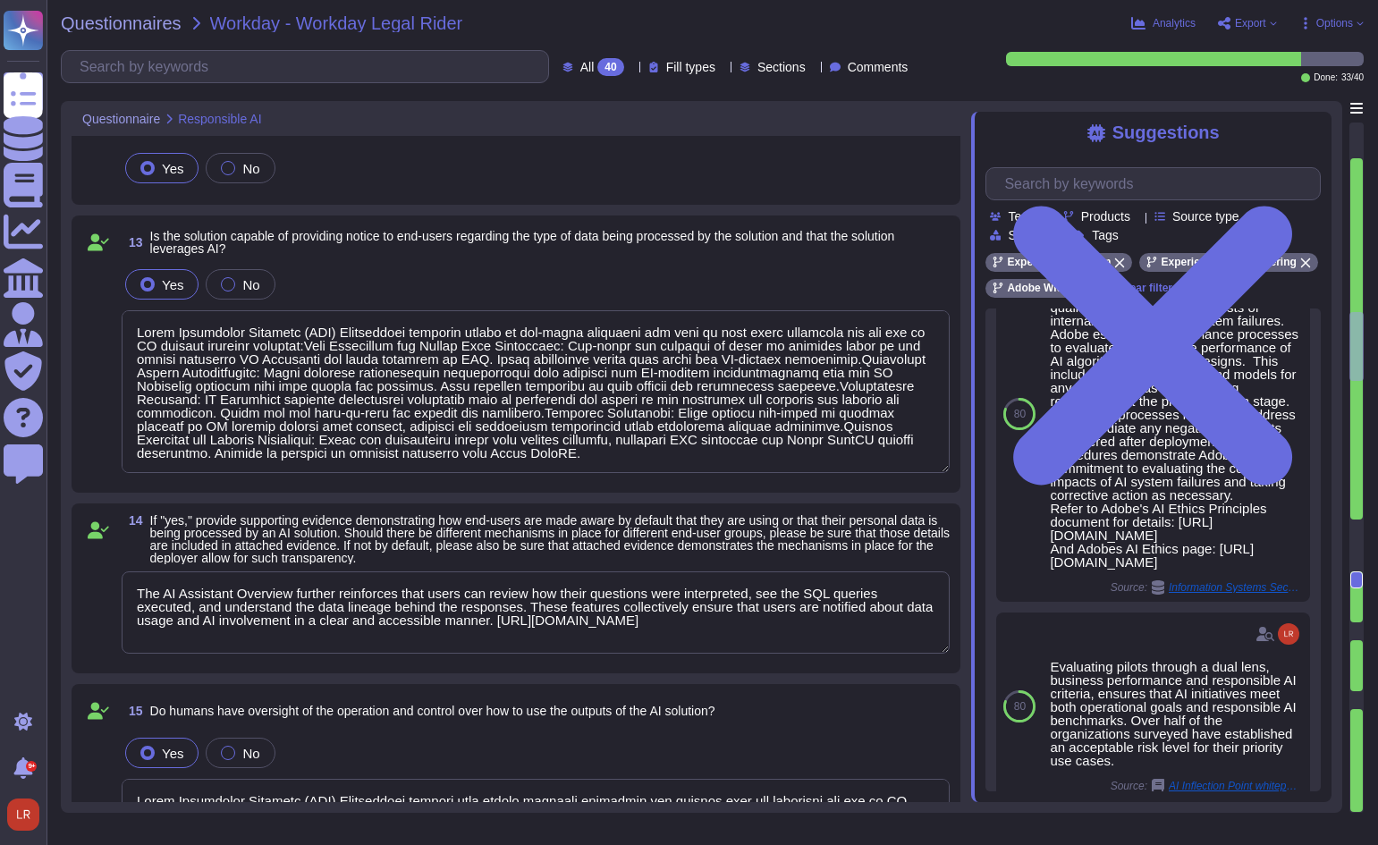
type textarea "Lorem Ipsumdolor Sitametc (ADI) Elitseddoei tem incididun u labo etdolorema al …"
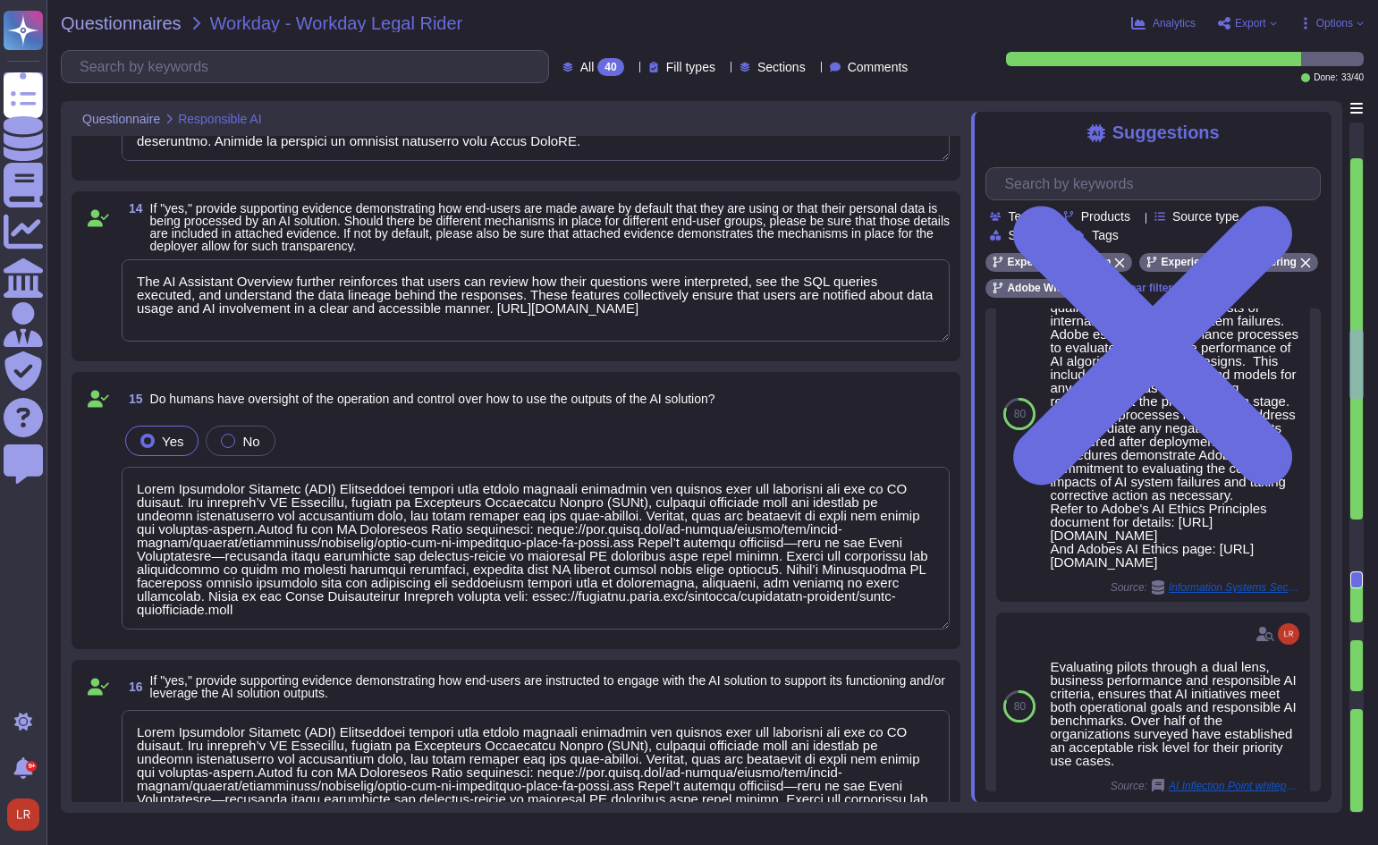
scroll to position [2086, 0]
type textarea "Lorem Ipsumdolor Sitametc (ADI) Elitseddoei tem incididun u laboreet DO magn al…"
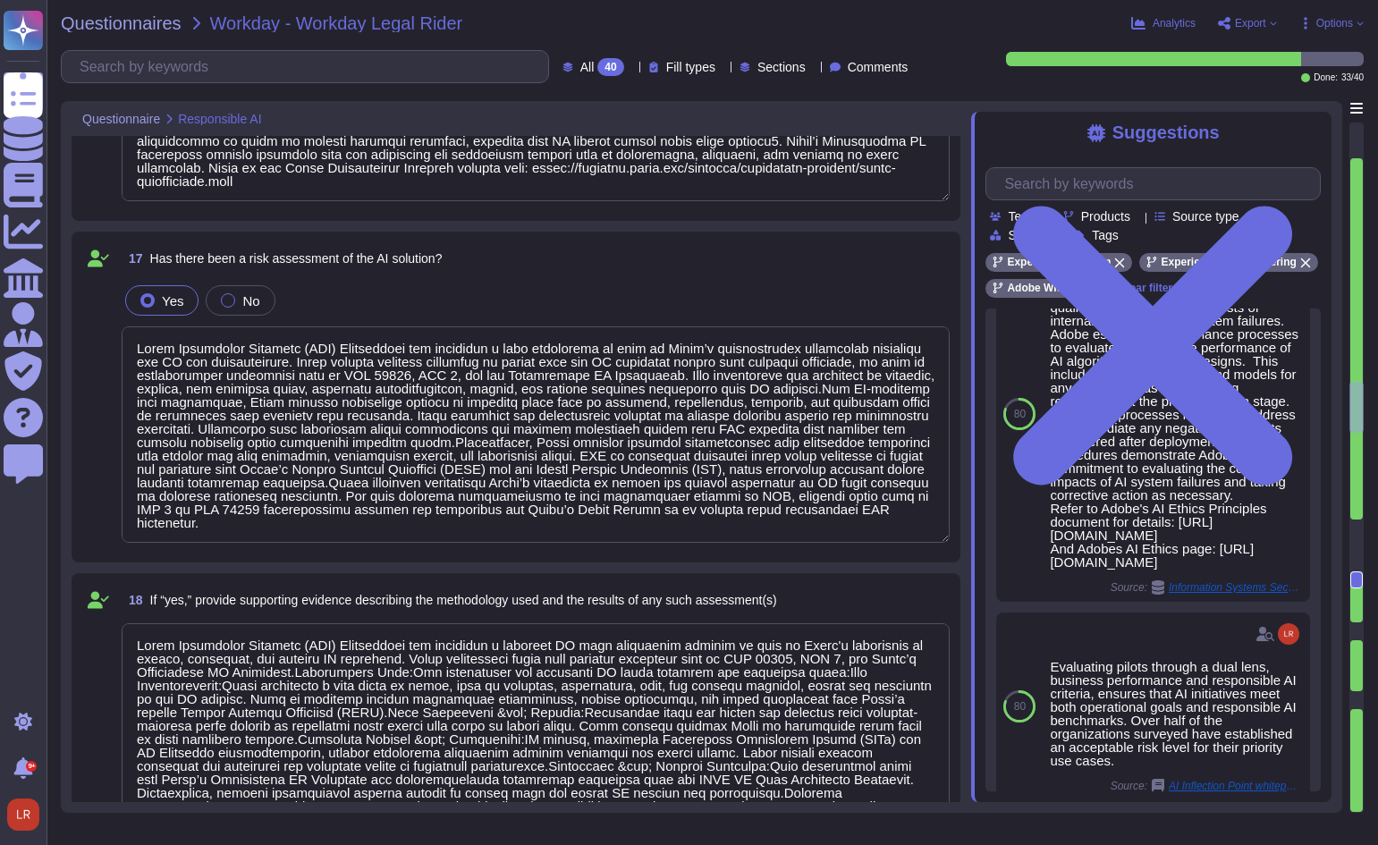
type textarea "Adobe has clearly defined and operationalized roles and responsibilities for AI…"
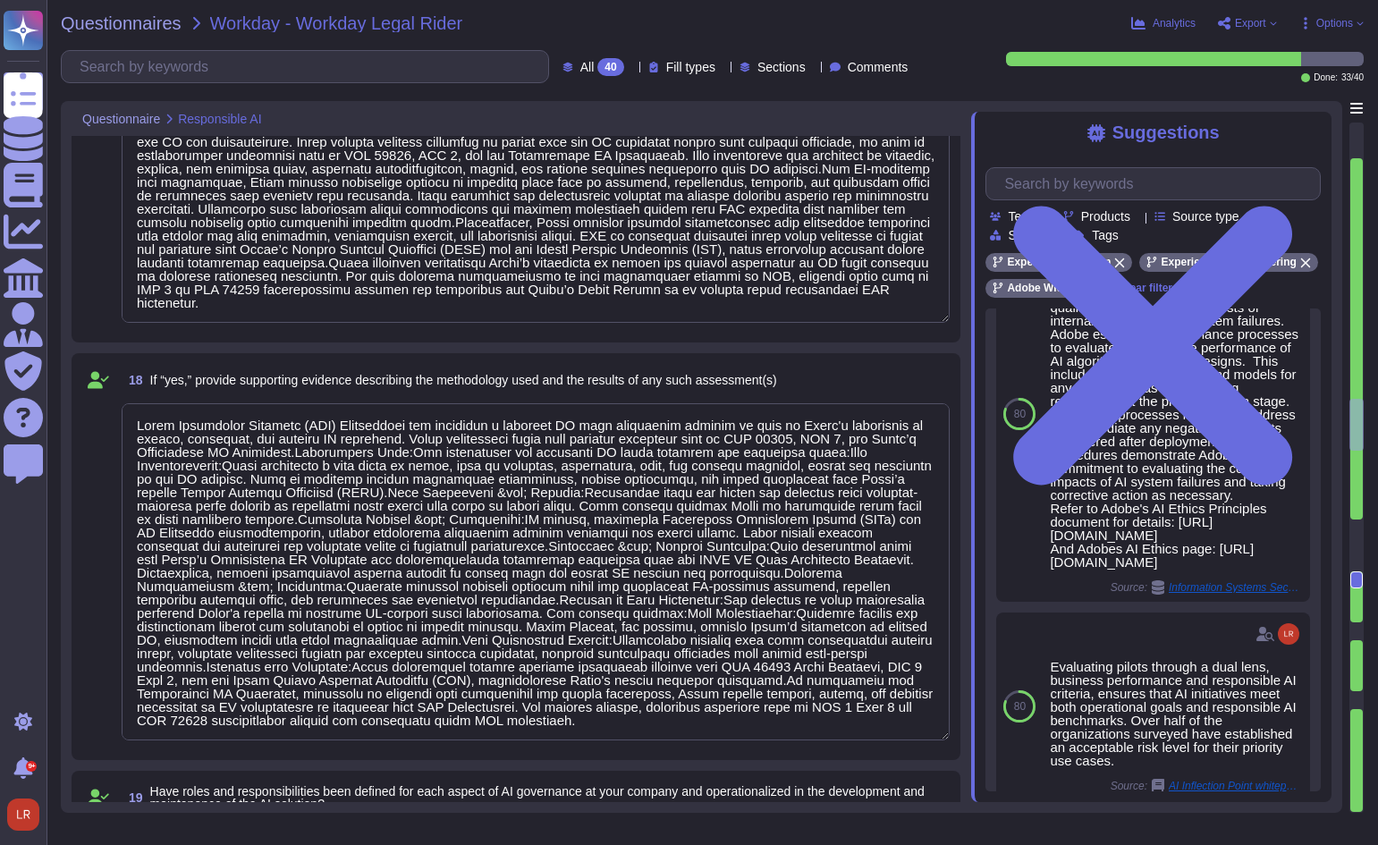
type textarea "Refer to the service offerings' SOC 2 report, security overview, and Security t…"
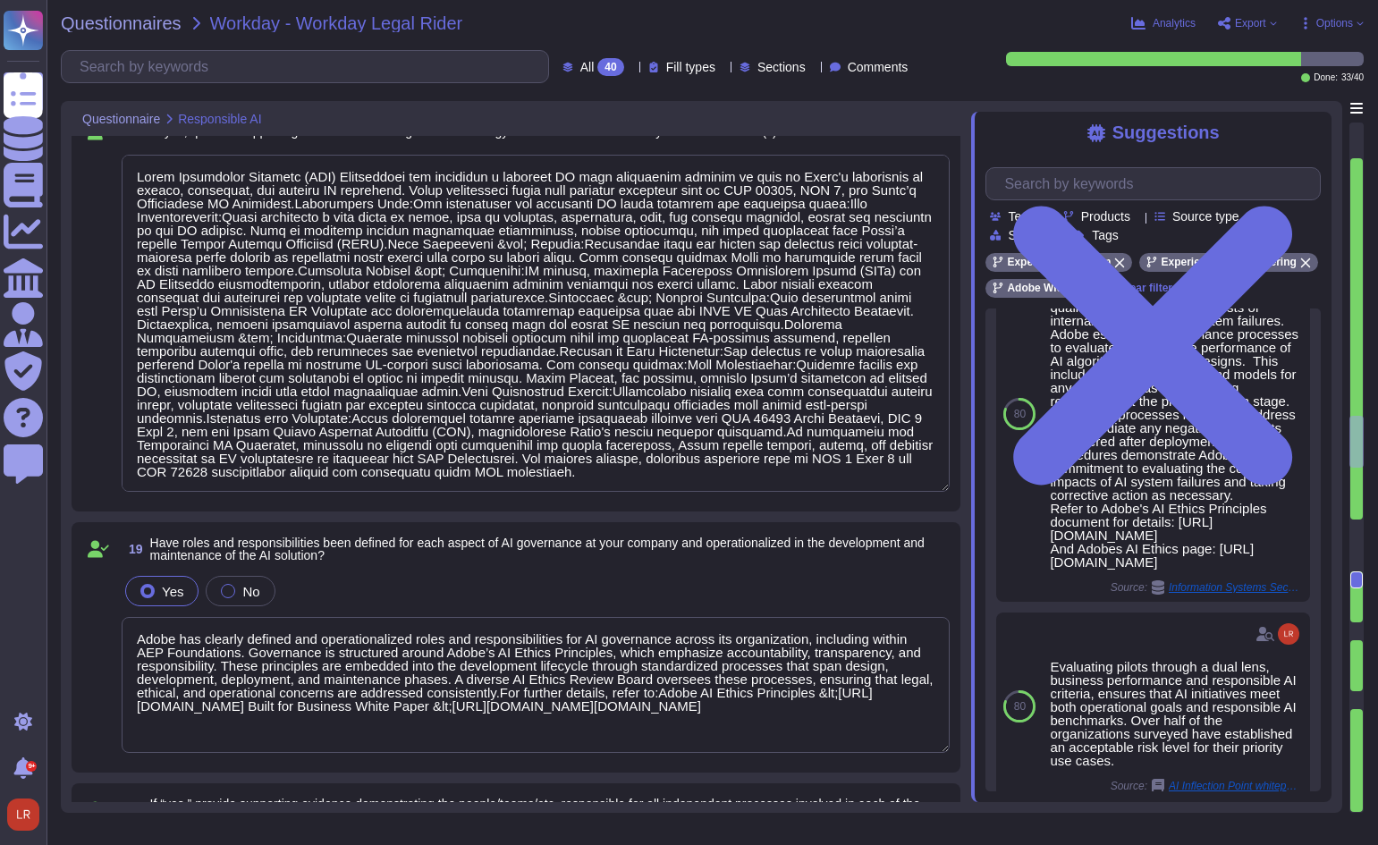
type textarea "The&nbsp;Adobe-The-AI-Inflection-Point-WP-Final-2&nbsp;provides a vendor-side p…"
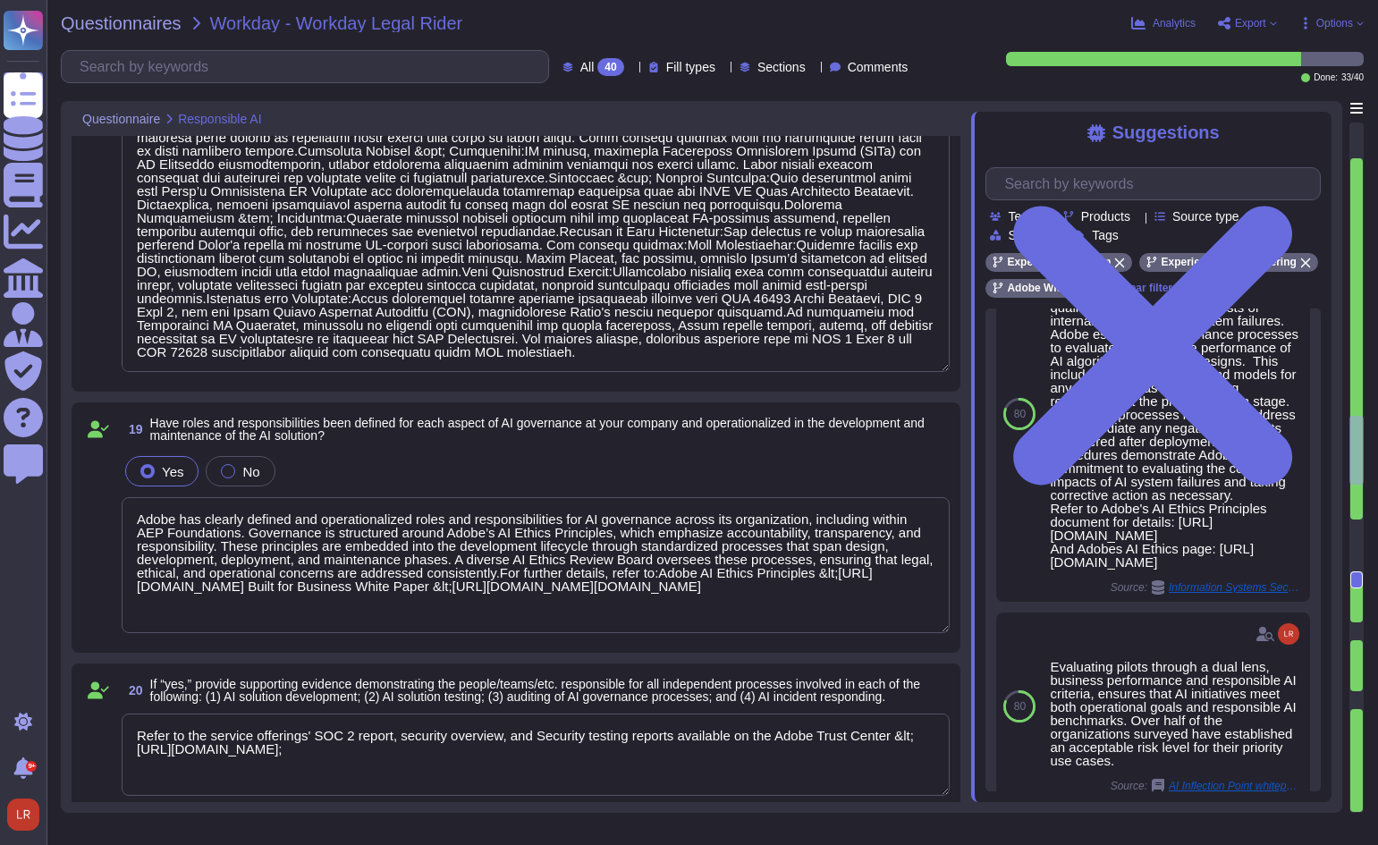
type textarea "Adobe has deployed governance processes to evaluate and track the performance o…"
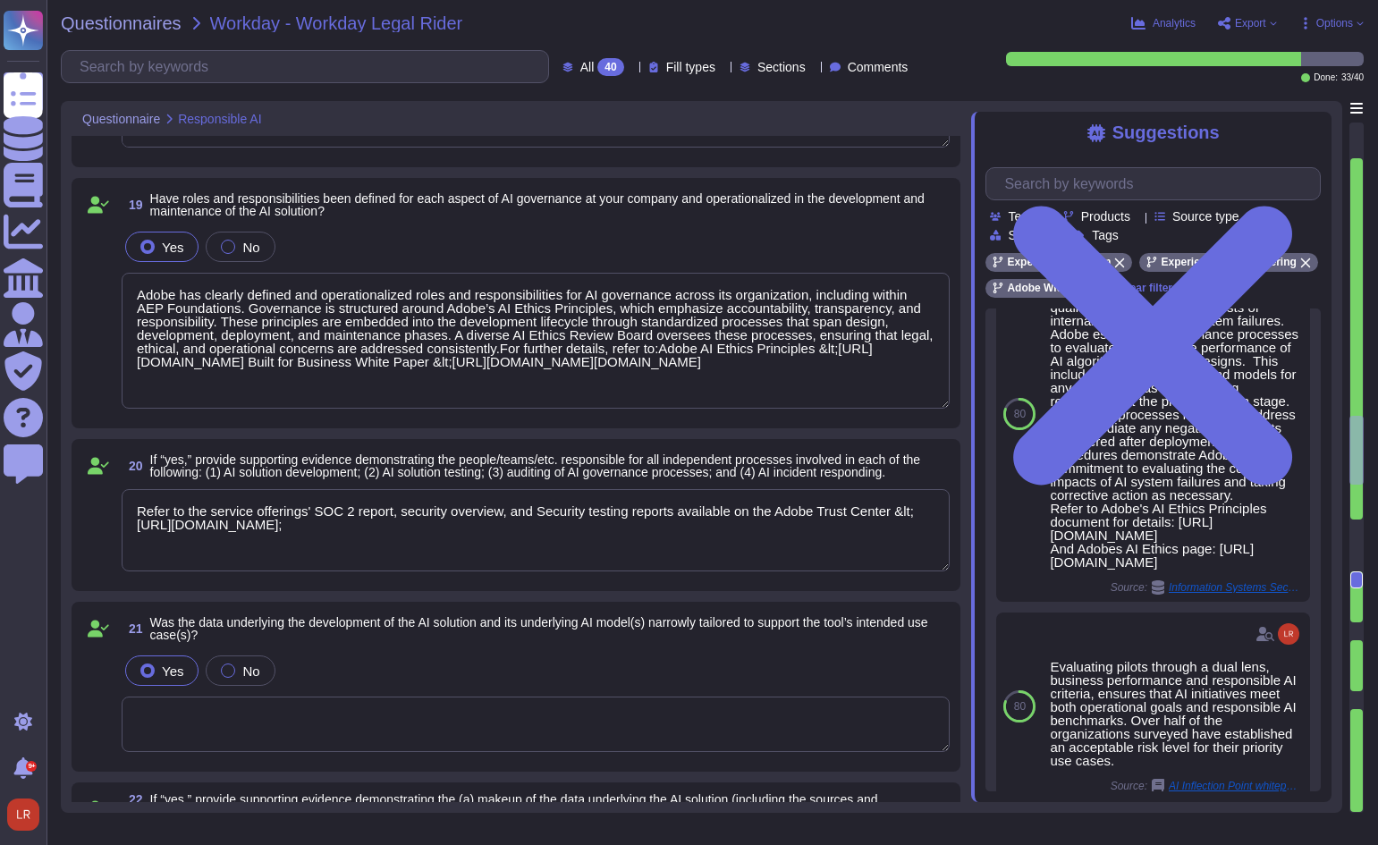
scroll to position [3427, 0]
type textarea "Lorem Ipsumdolor Sitametc (ADI) Elitseddoei tem incididun u labo etdolorema al …"
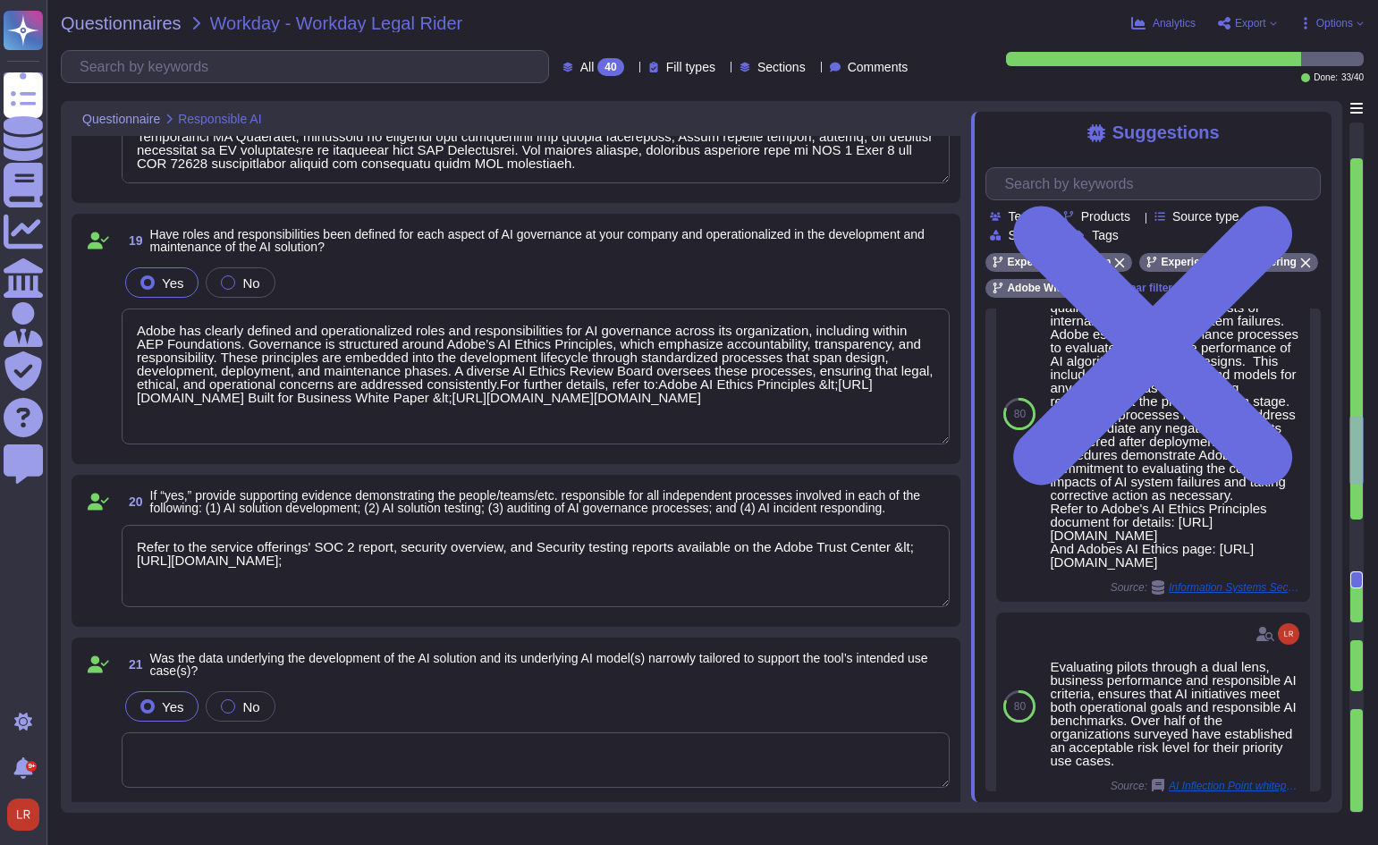
scroll to position [2, 0]
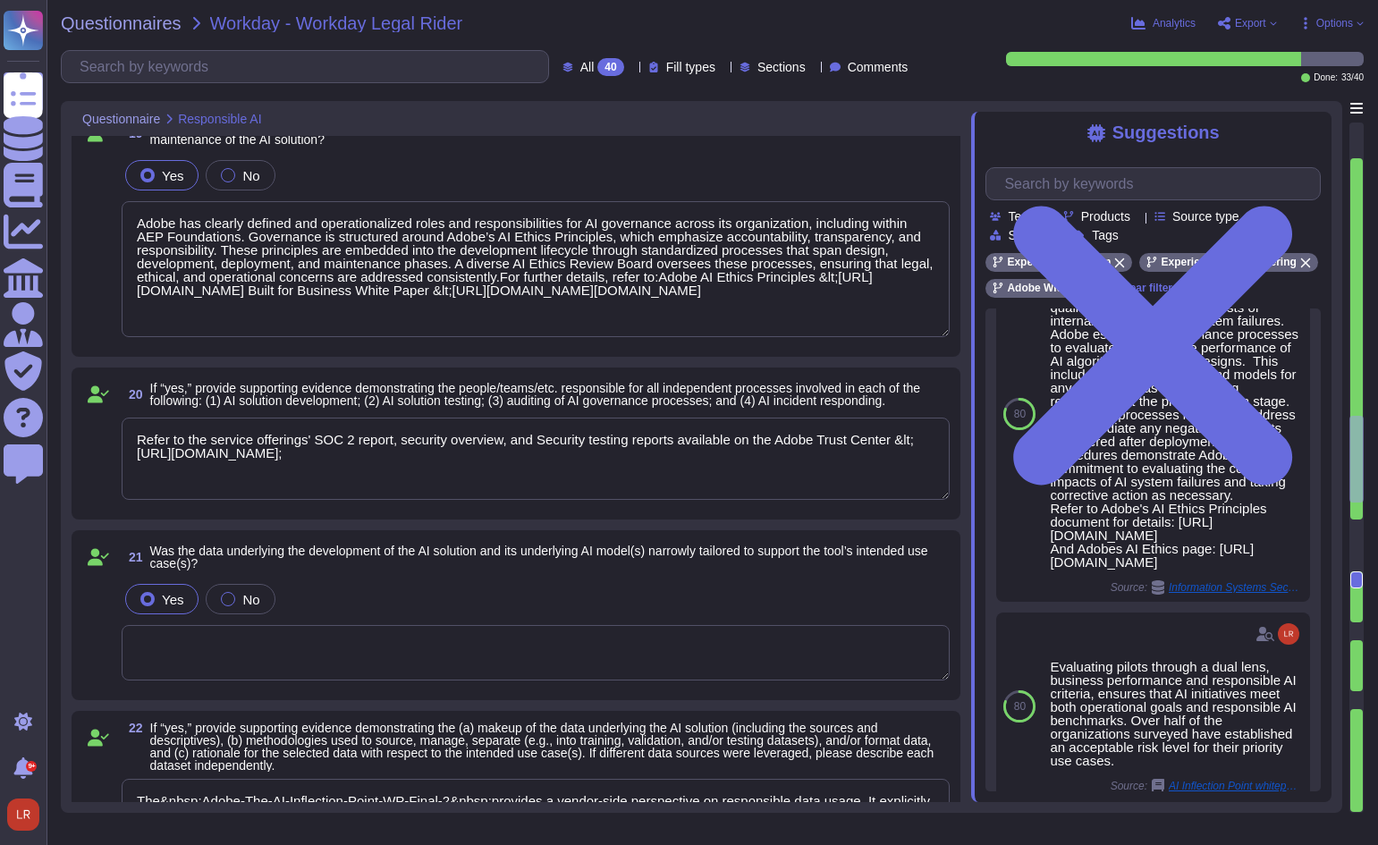
scroll to position [3576, 0]
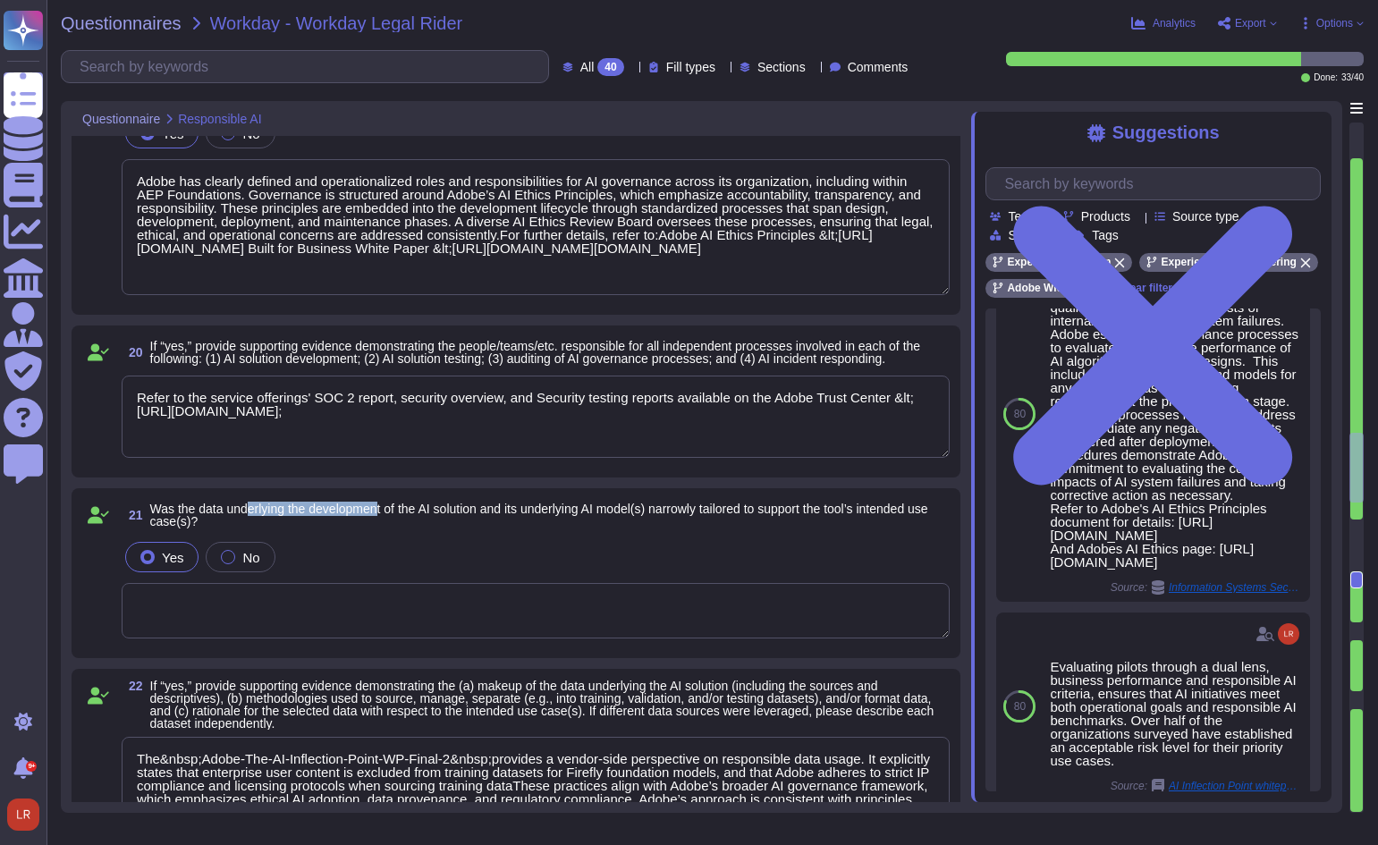
drag, startPoint x: 248, startPoint y: 509, endPoint x: 386, endPoint y: 515, distance: 138.7
click at [386, 515] on span "Was the data underlying the development of the AI solution and its underlying A…" at bounding box center [539, 515] width 778 height 27
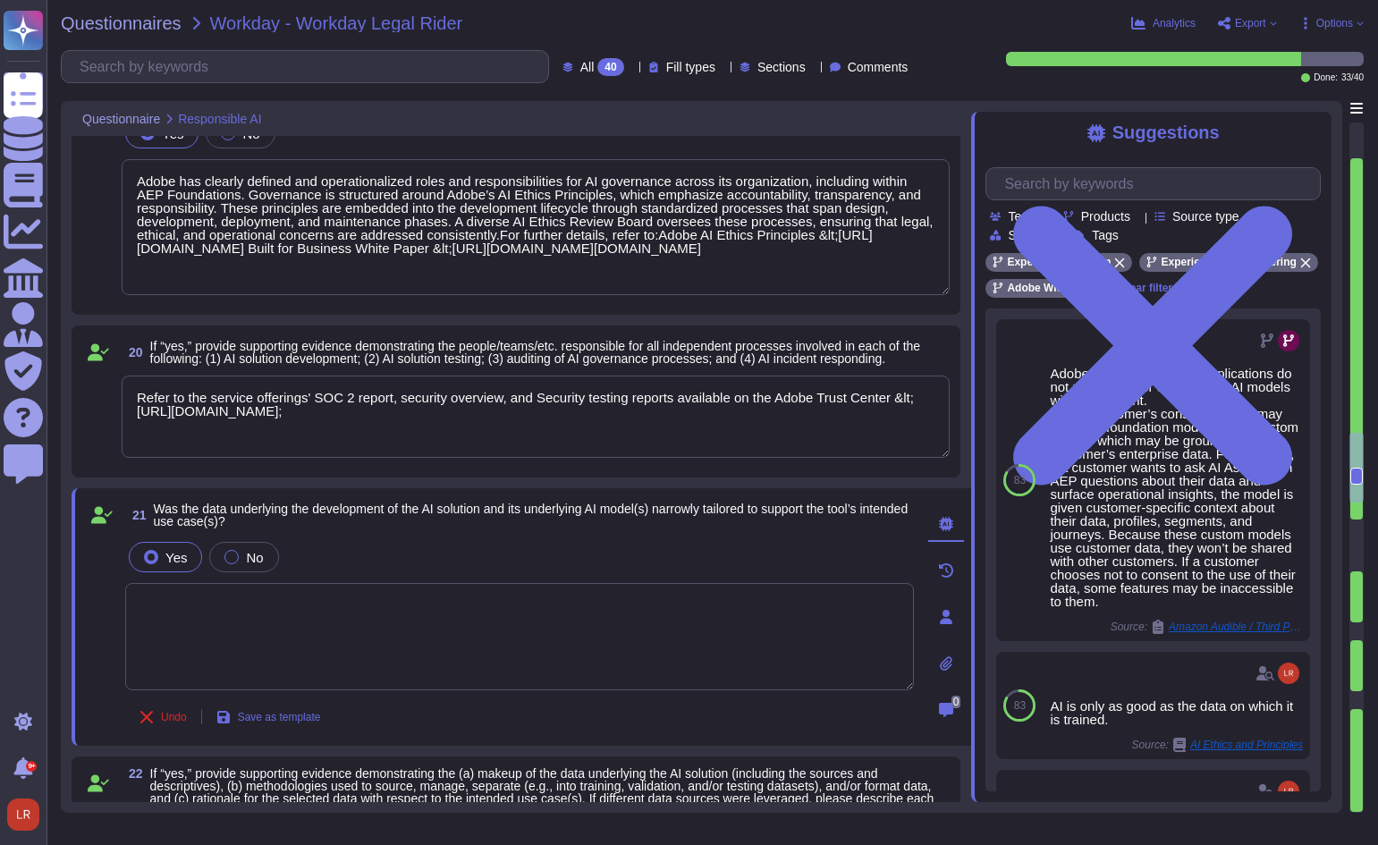
click at [325, 513] on span "Was the data underlying the development of the AI solution and its underlying A…" at bounding box center [531, 515] width 755 height 27
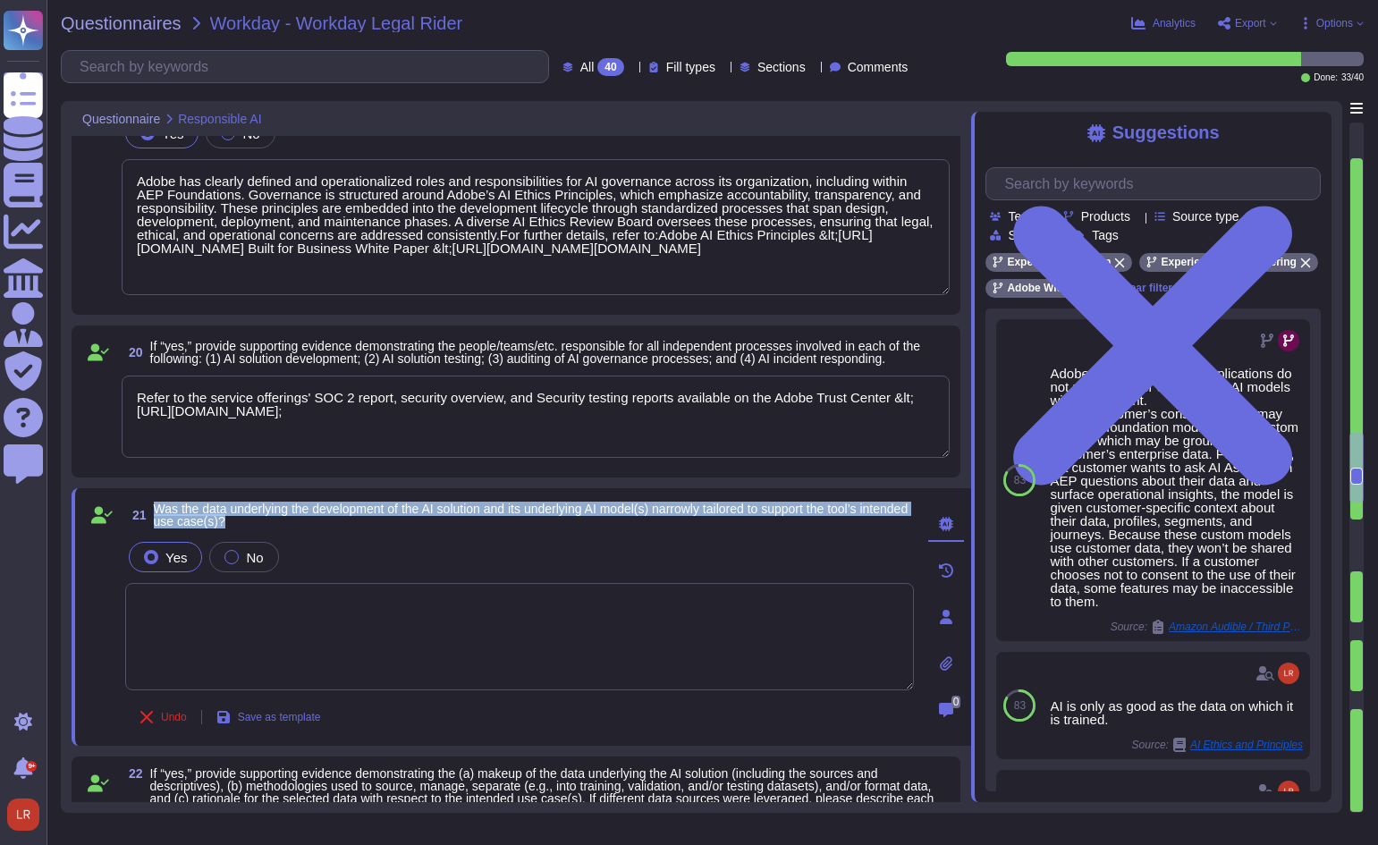
click at [325, 513] on span "Was the data underlying the development of the AI solution and its underlying A…" at bounding box center [531, 515] width 755 height 27
copy span "Was the data underlying the development of the AI solution and its underlying A…"
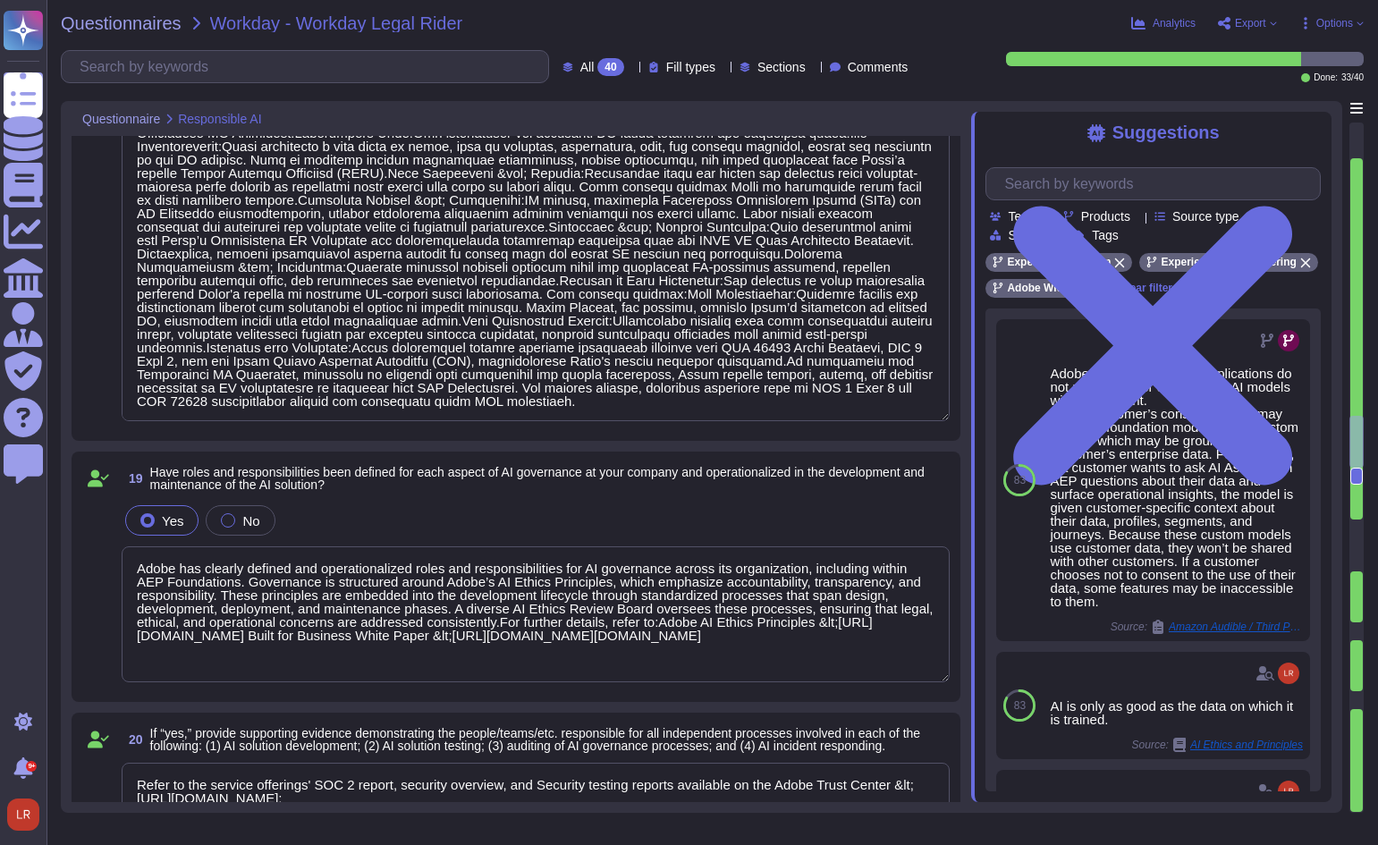
scroll to position [3129, 0]
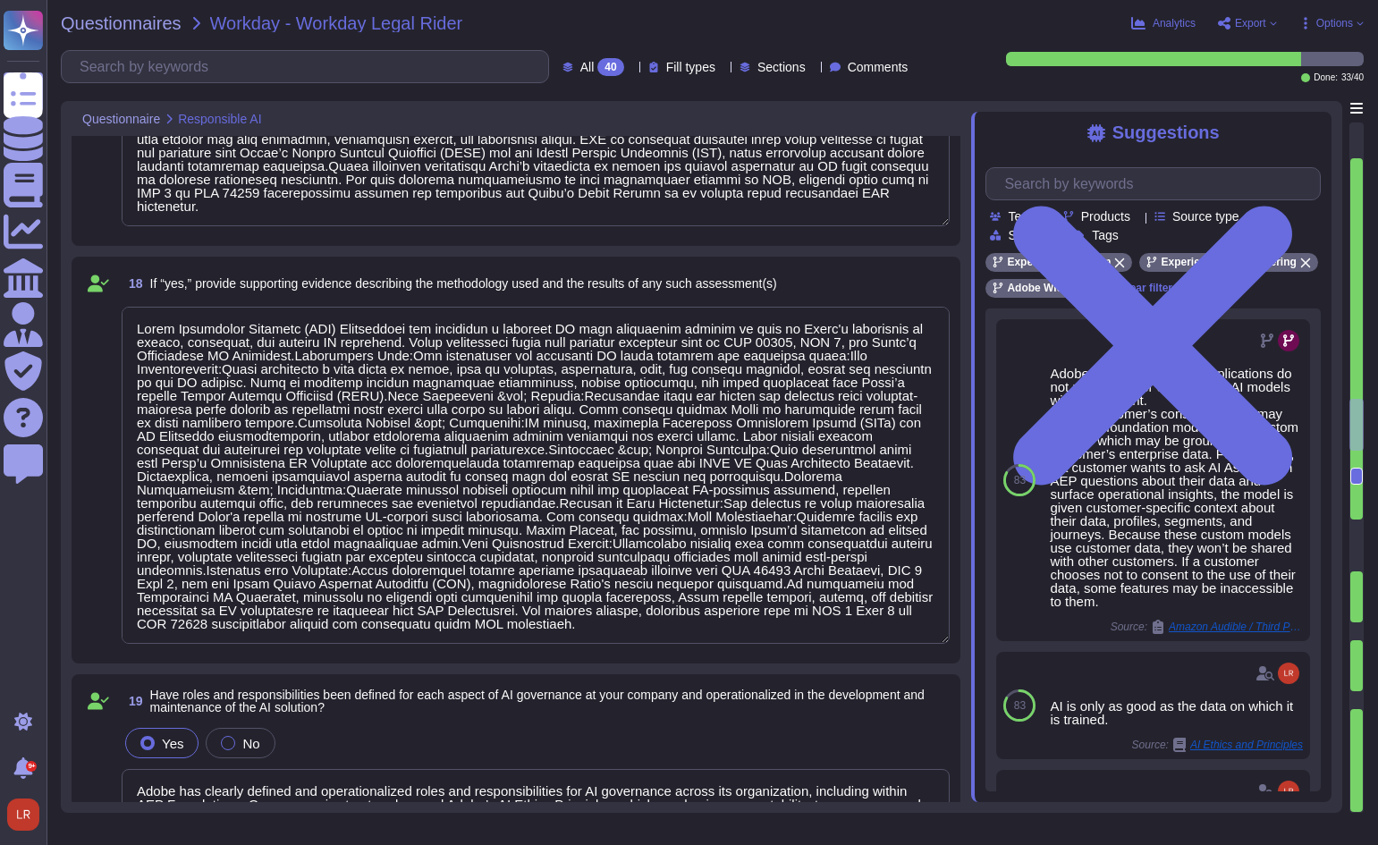
type textarea "Lorem Ipsumdolor Sitametc (ADI) Elitseddoei tempori utla etdolo magnaali enimad…"
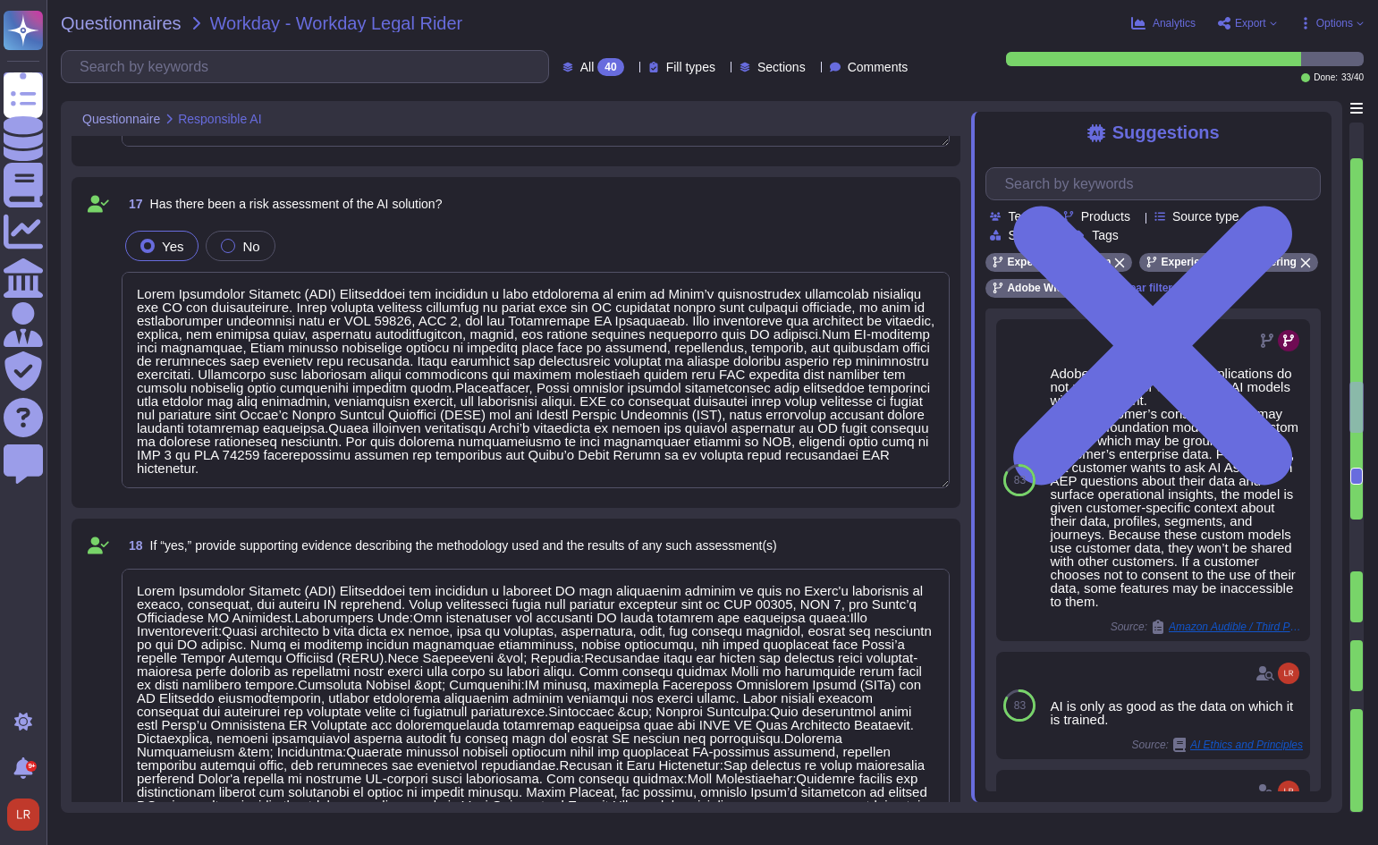
type textarea "Lorem Ipsumdolor Sitametc (ADI) Elitseddoei tempori utla etdolo magnaali enimad…"
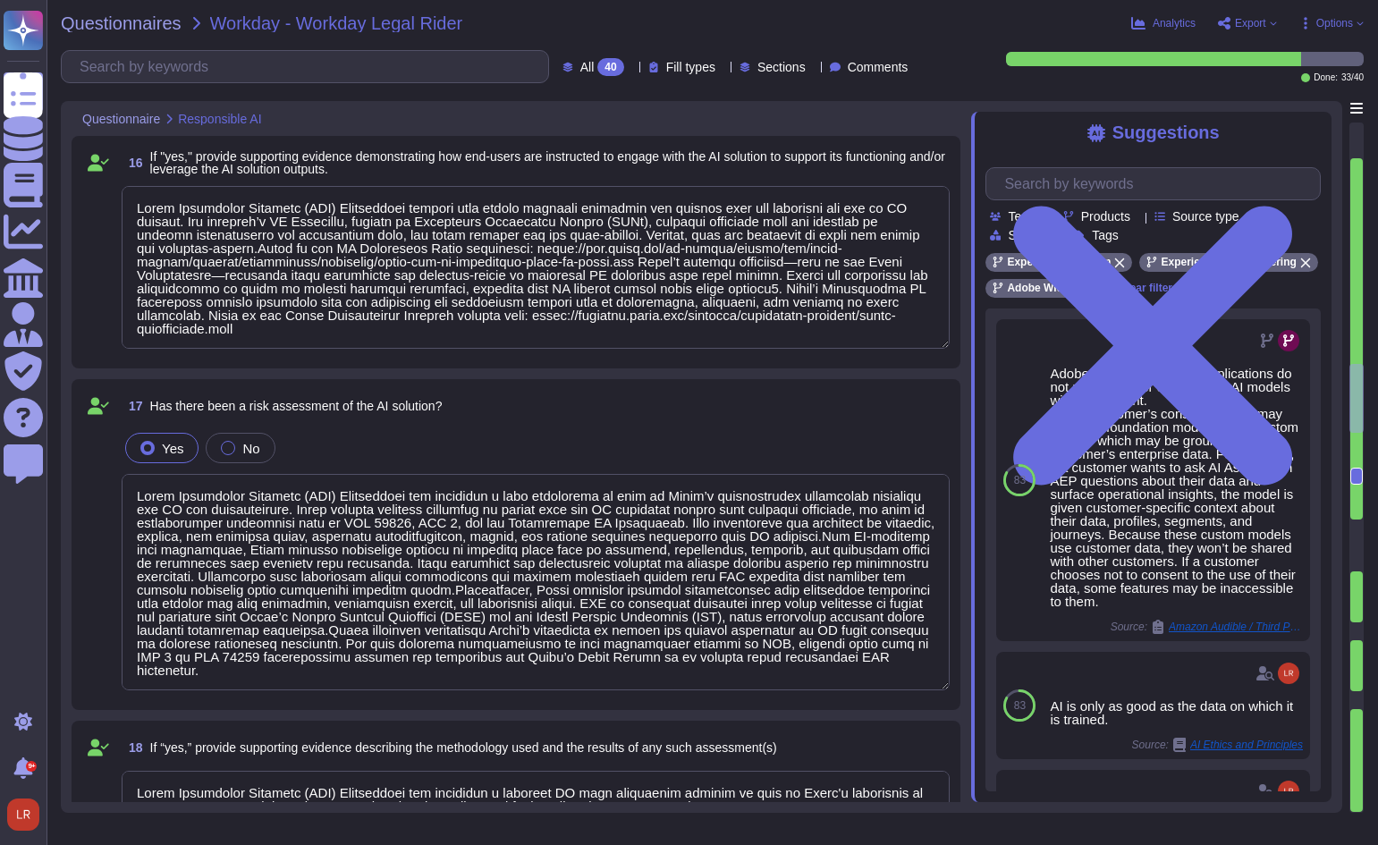
type textarea "The AI Assistant Overview further reinforces that users can review how their qu…"
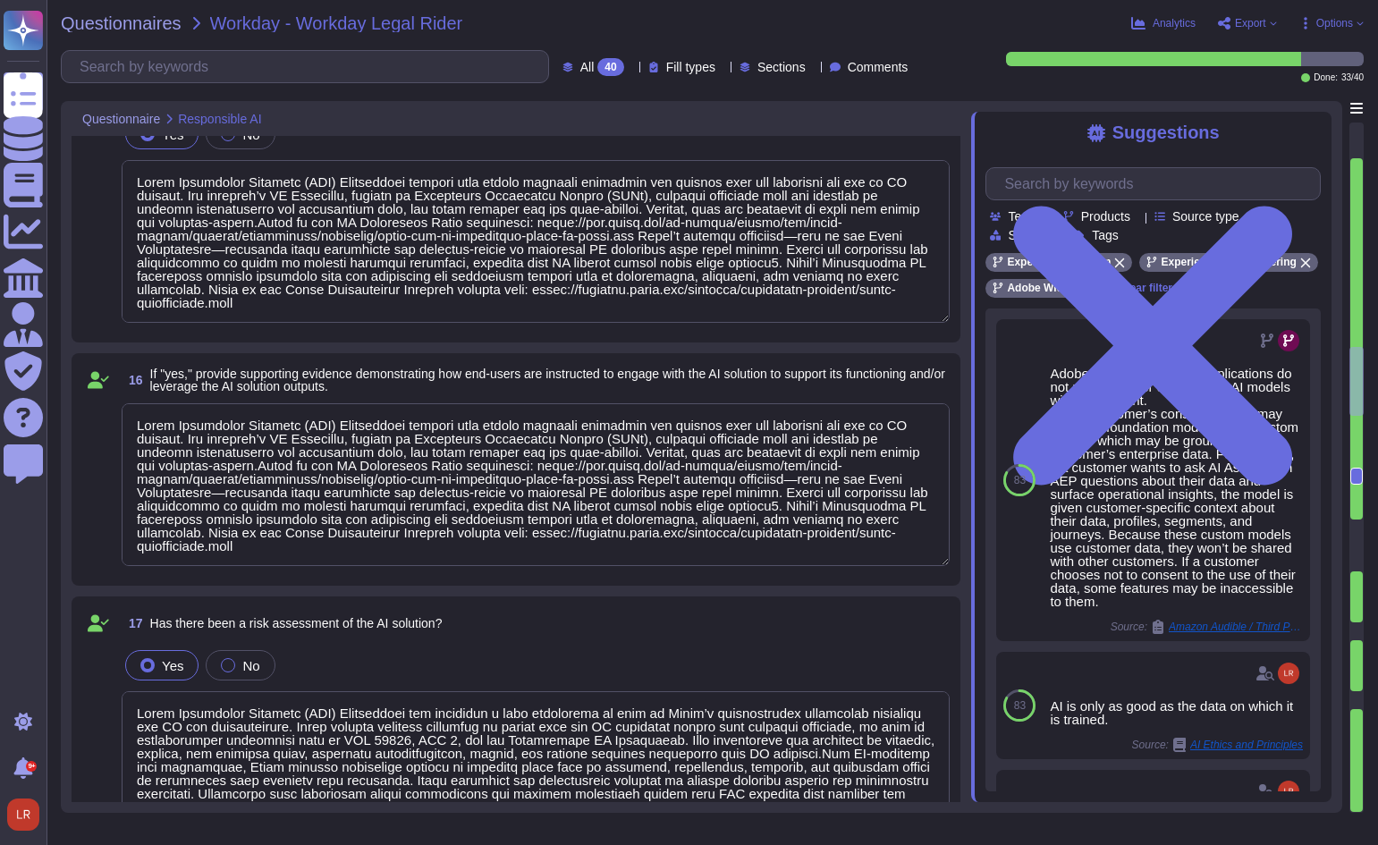
type textarea "Adobe Experience Platform (AEP) Foundations provides notice to end-users regard…"
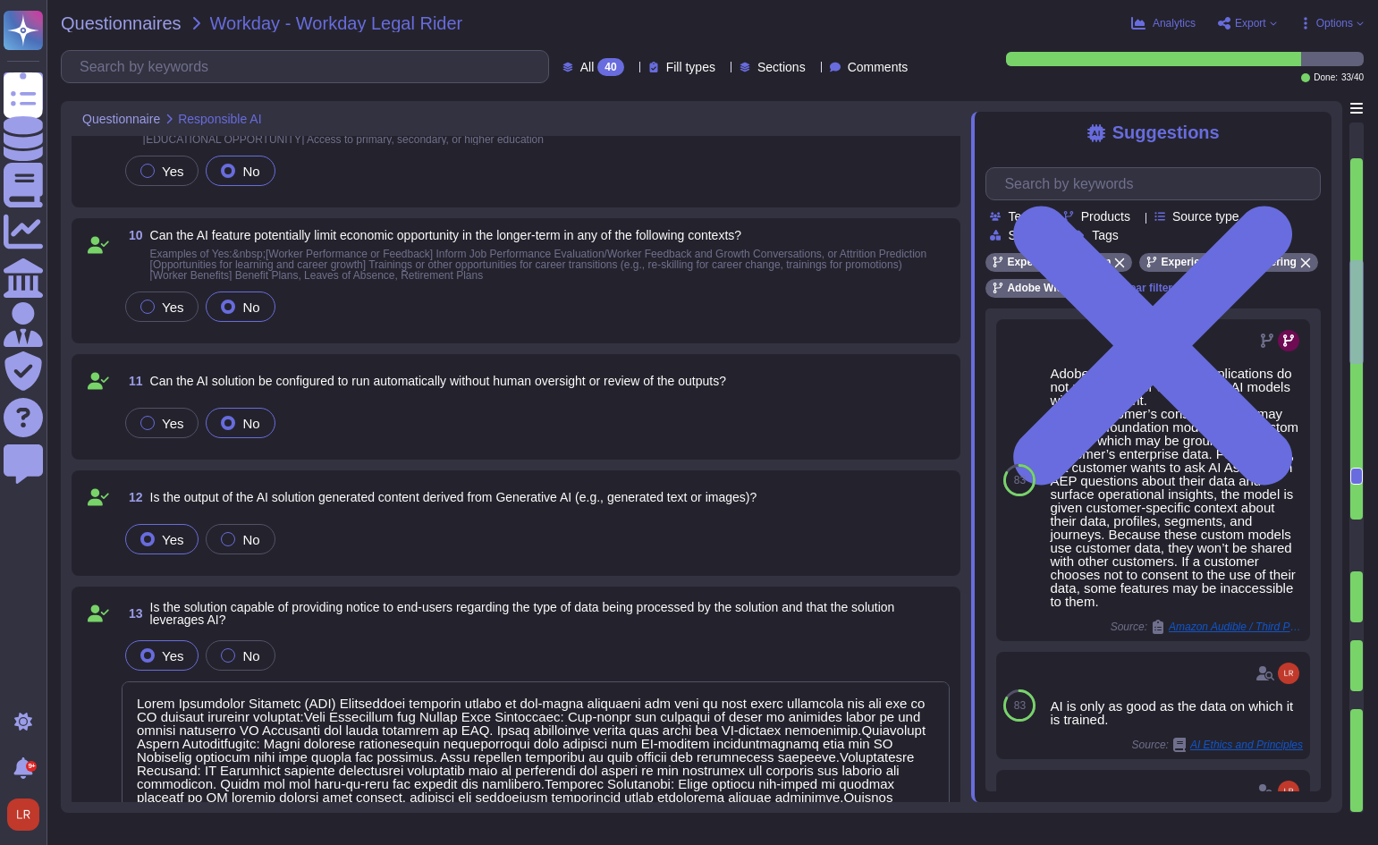
scroll to position [1192, 0]
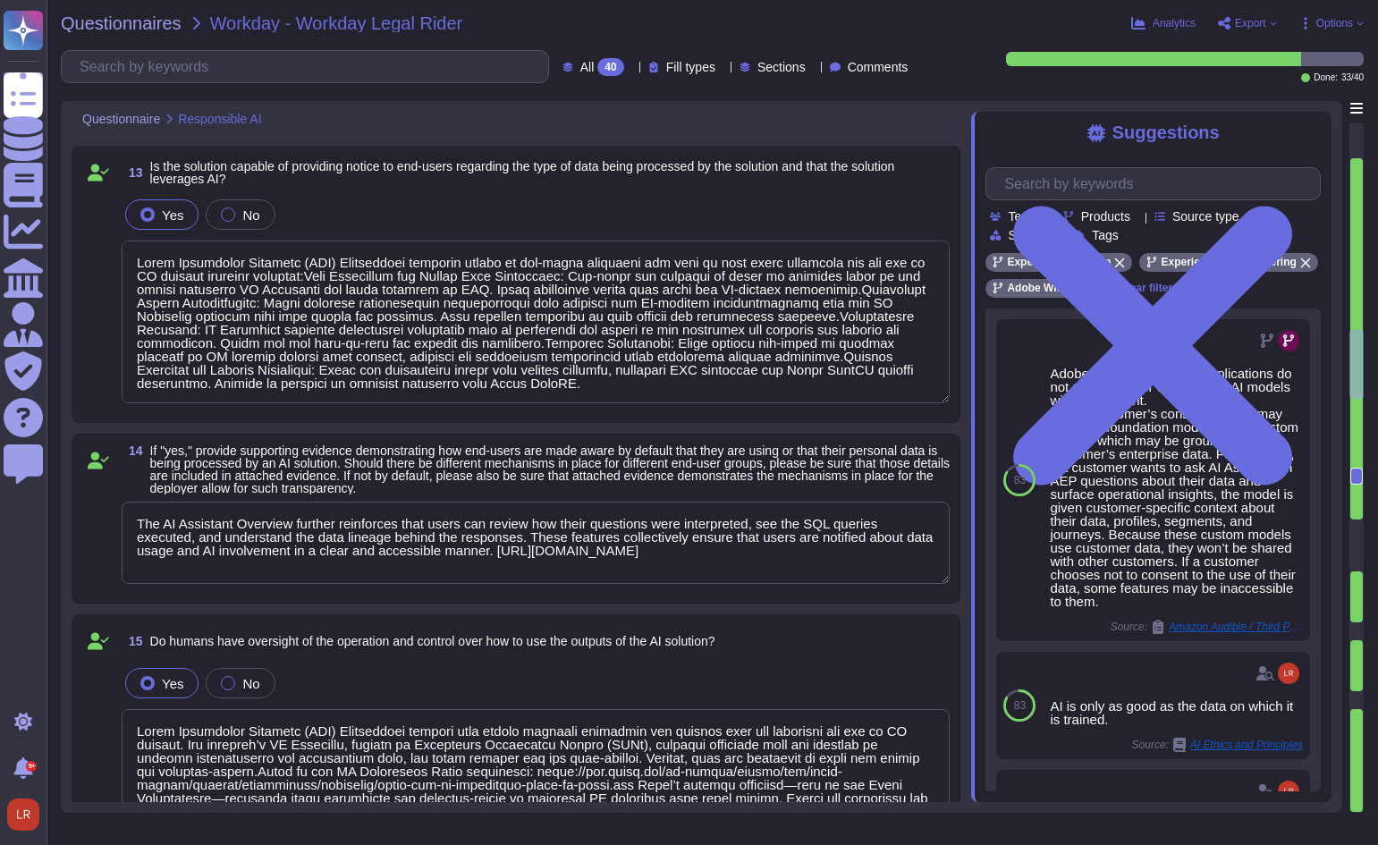
type textarea "Lorem Ipsumdolor Sitametc (ADI) Elitseddoei tempori utla etdolo magnaali enimad…"
type textarea "Lorem Ipsumdolor Sitametc (ADI) Elitseddoei tem incididun u labo etdolorema al …"
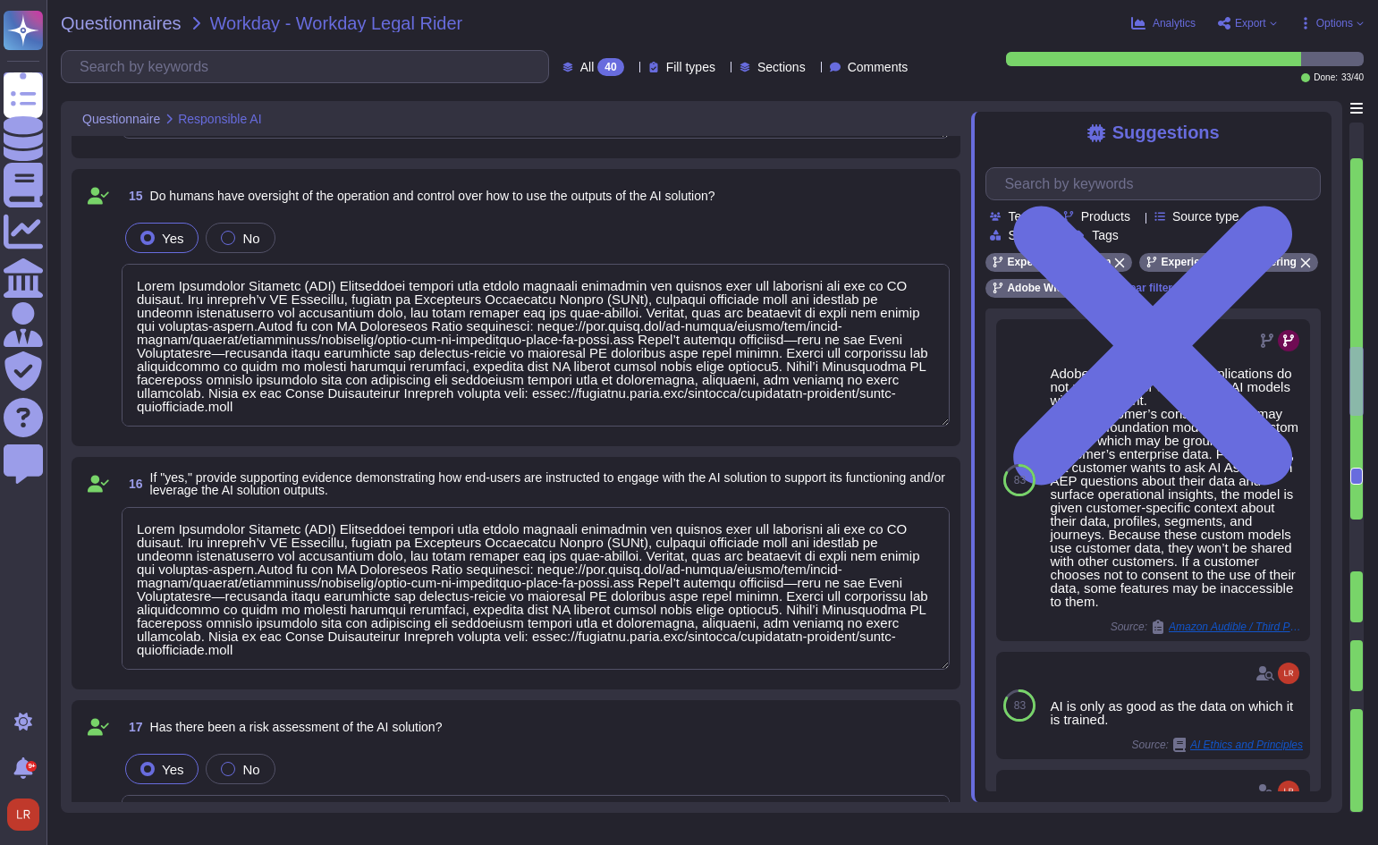
type textarea "Lorem Ipsumdolor Sitametc (ADI) Elitseddoei tem incididun u laboreet DO magn al…"
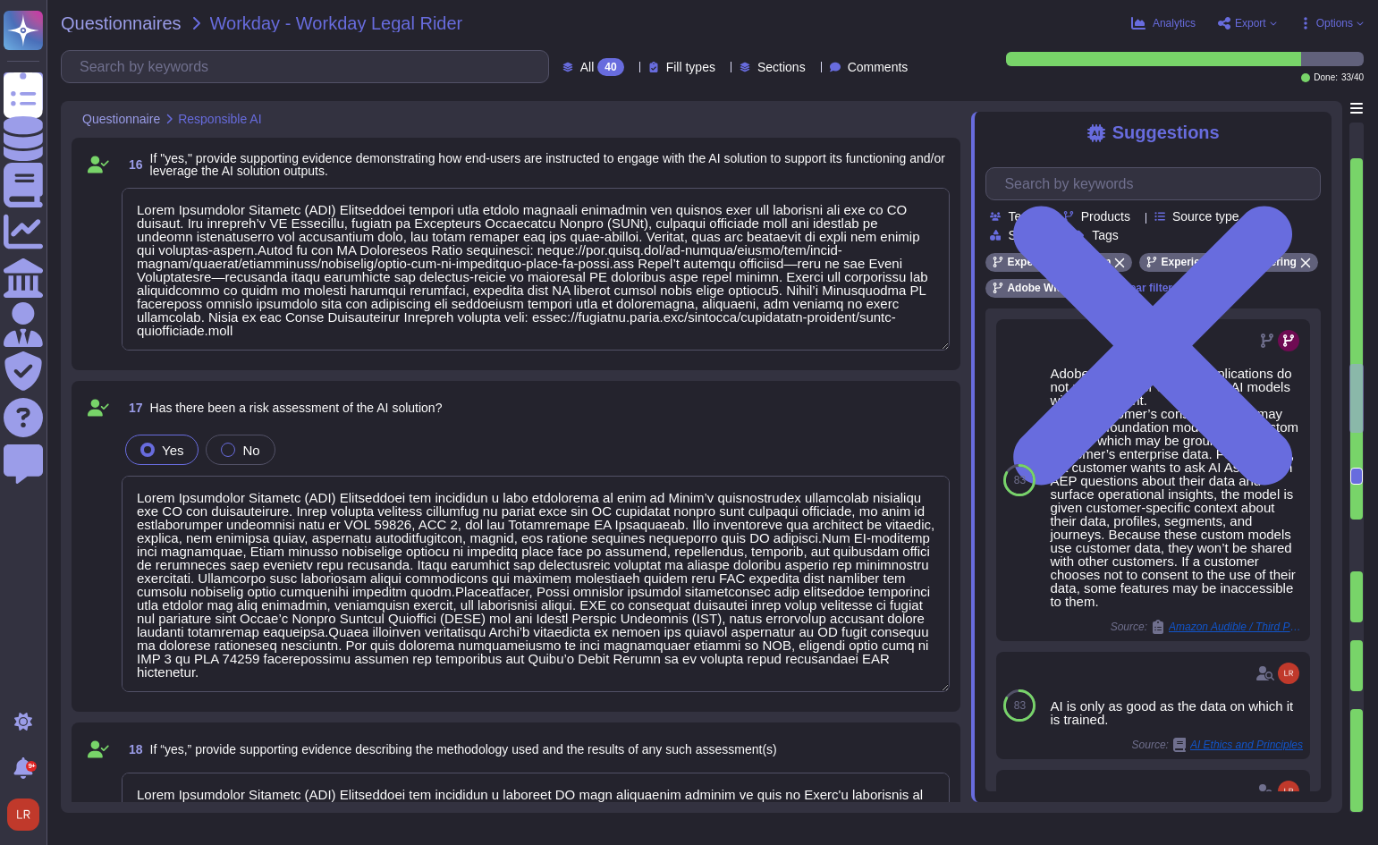
type textarea "Adobe has clearly defined and operationalized roles and responsibilities for AI…"
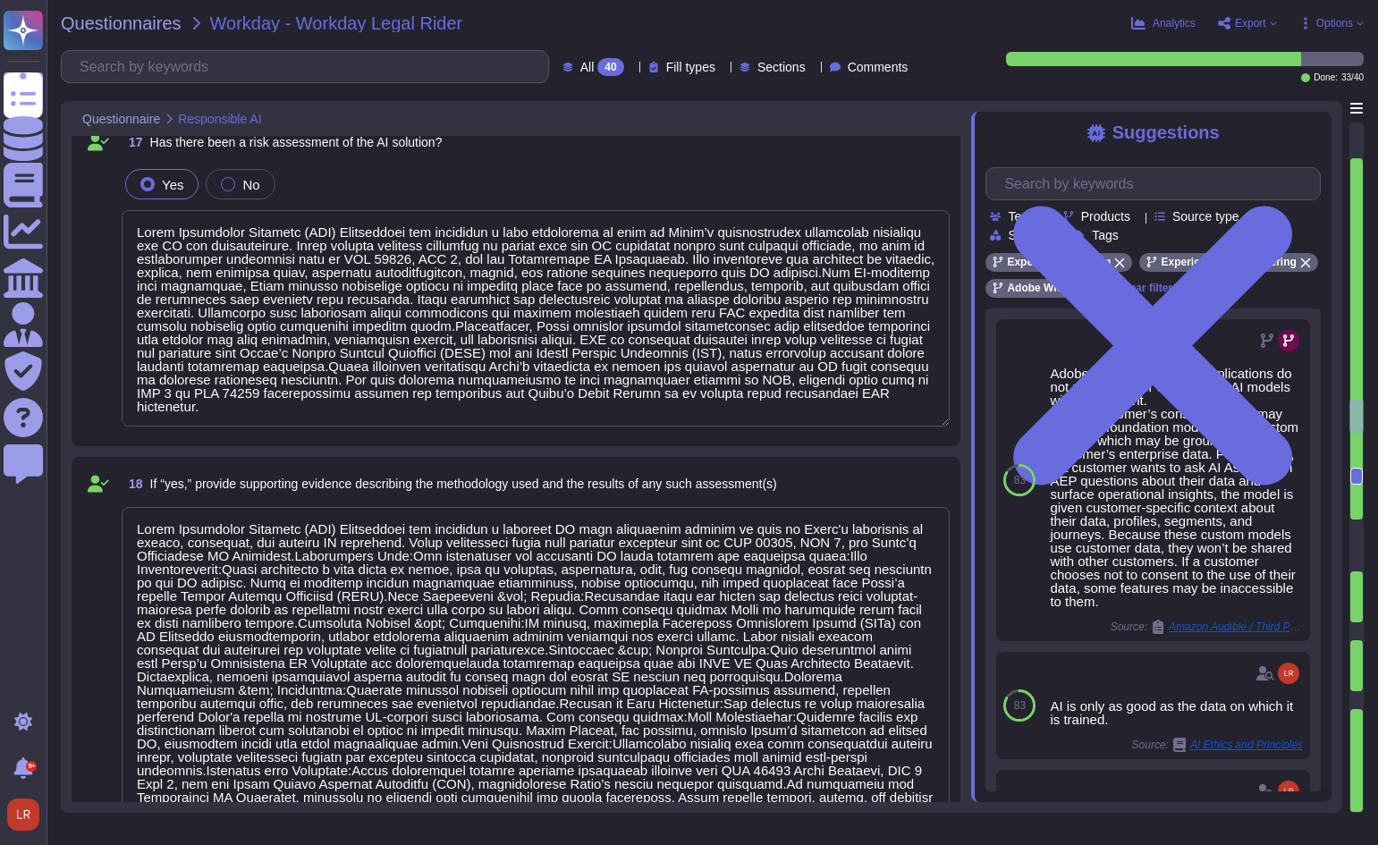
type textarea "Refer to the service offerings' SOC 2 report, security overview, and Security t…"
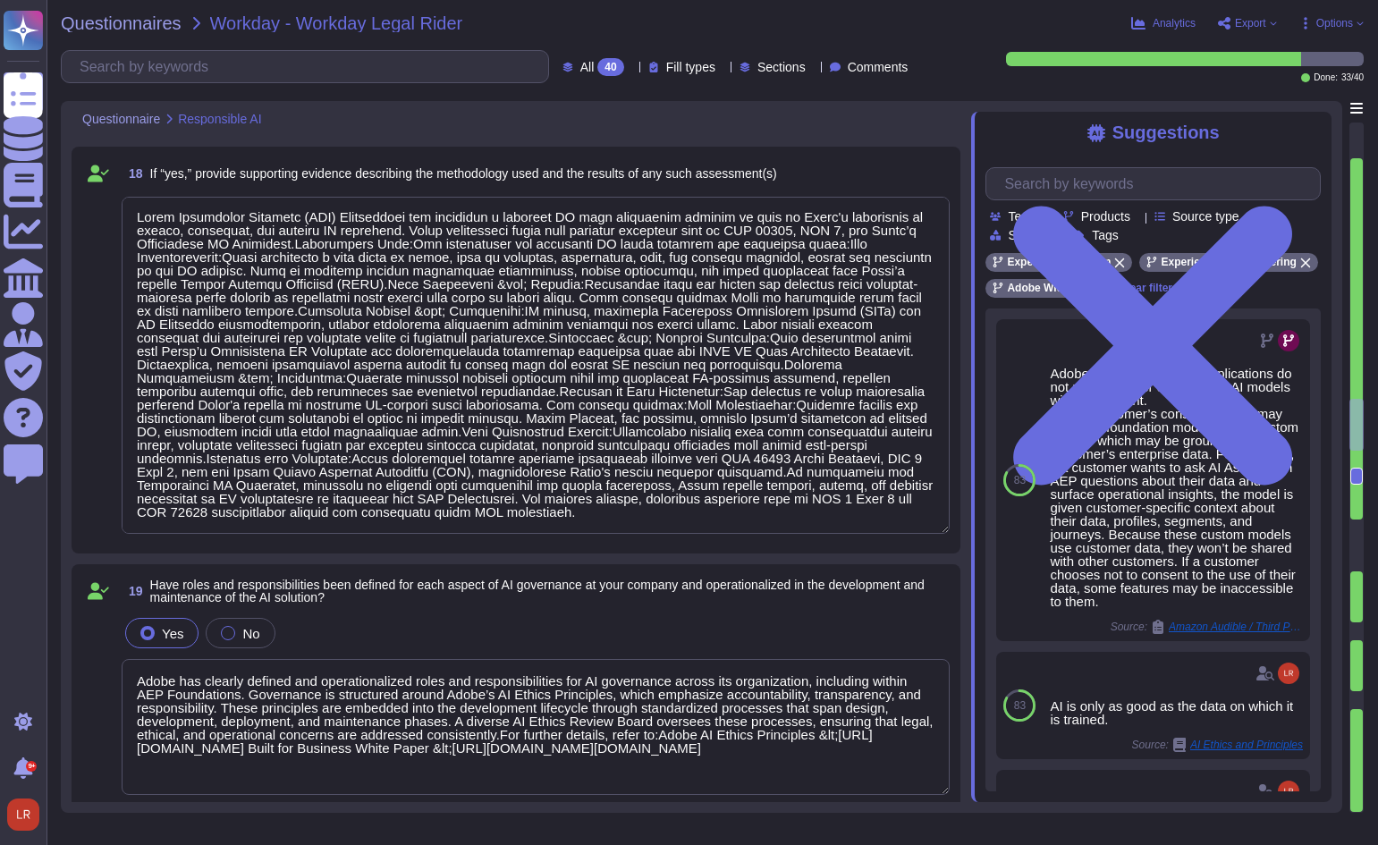
scroll to position [3129, 0]
type textarea "The&nbsp;Adobe-The-AI-Inflection-Point-WP-Final-2&nbsp;provides a vendor-side p…"
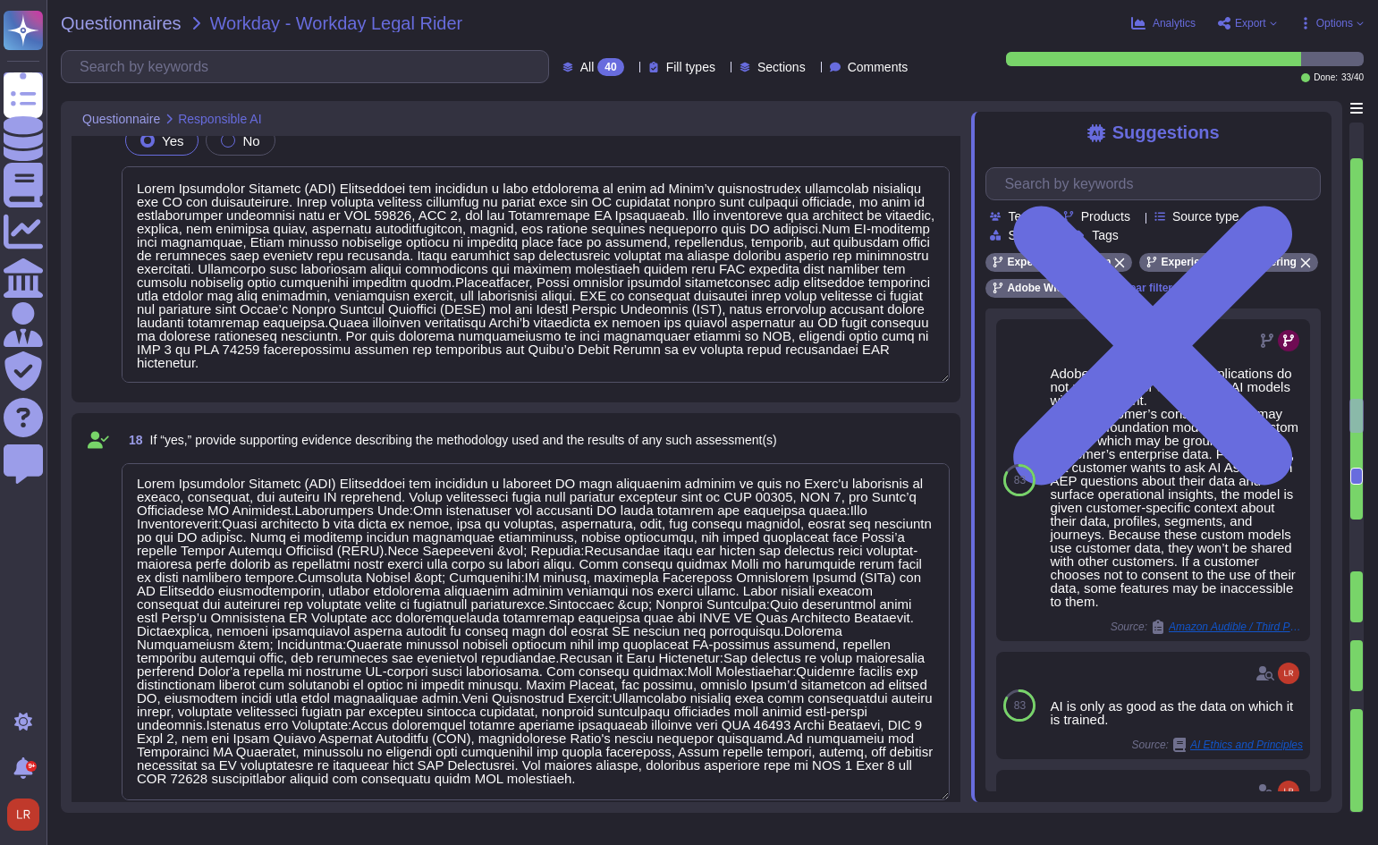
type textarea "Lorem Ipsumdolor Sitametc (ADI) Elitseddoei tempori utla etdolo magnaali enimad…"
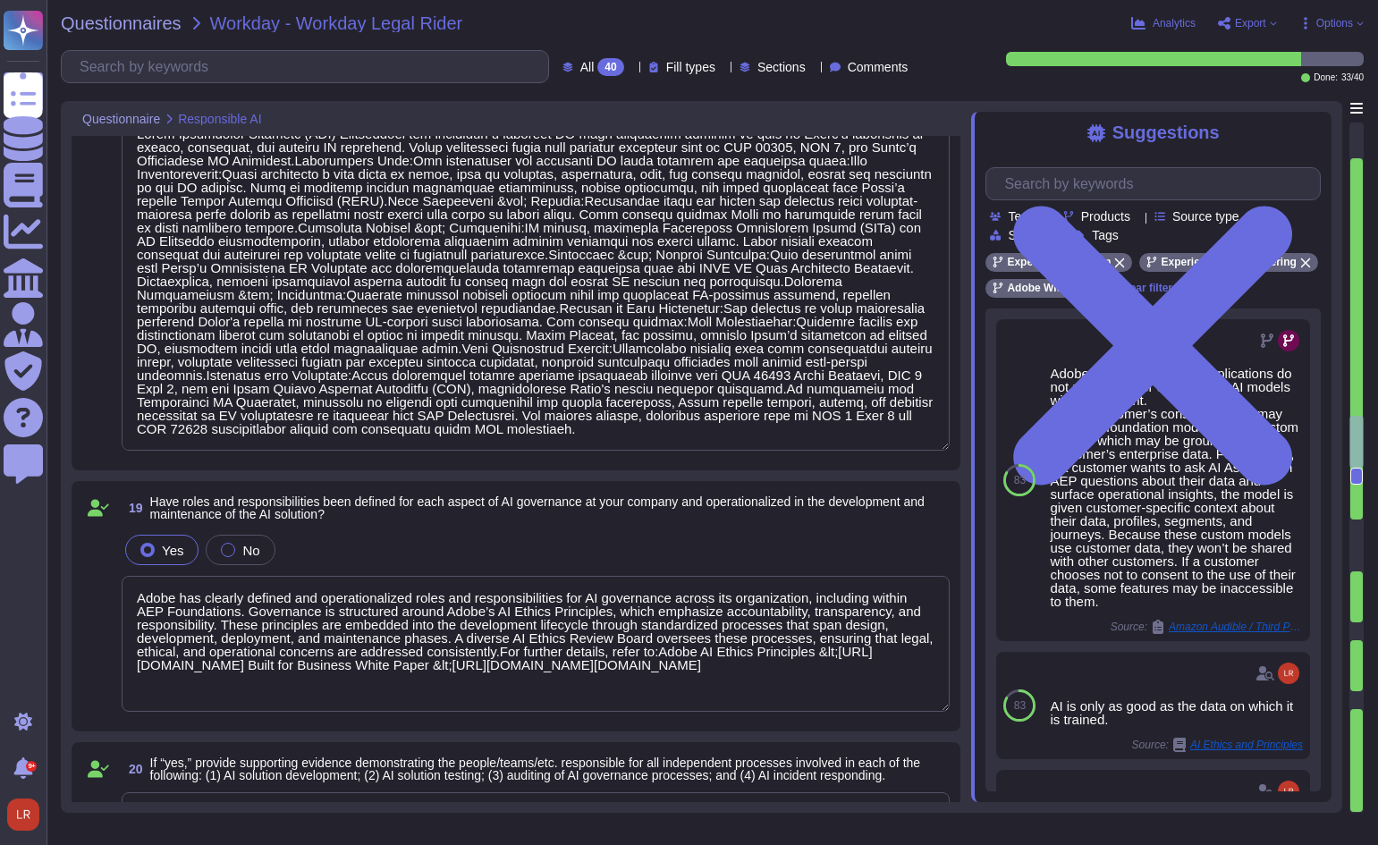
type textarea "The&nbsp;Adobe-The-AI-Inflection-Point-WP-Final-2&nbsp;provides a vendor-side p…"
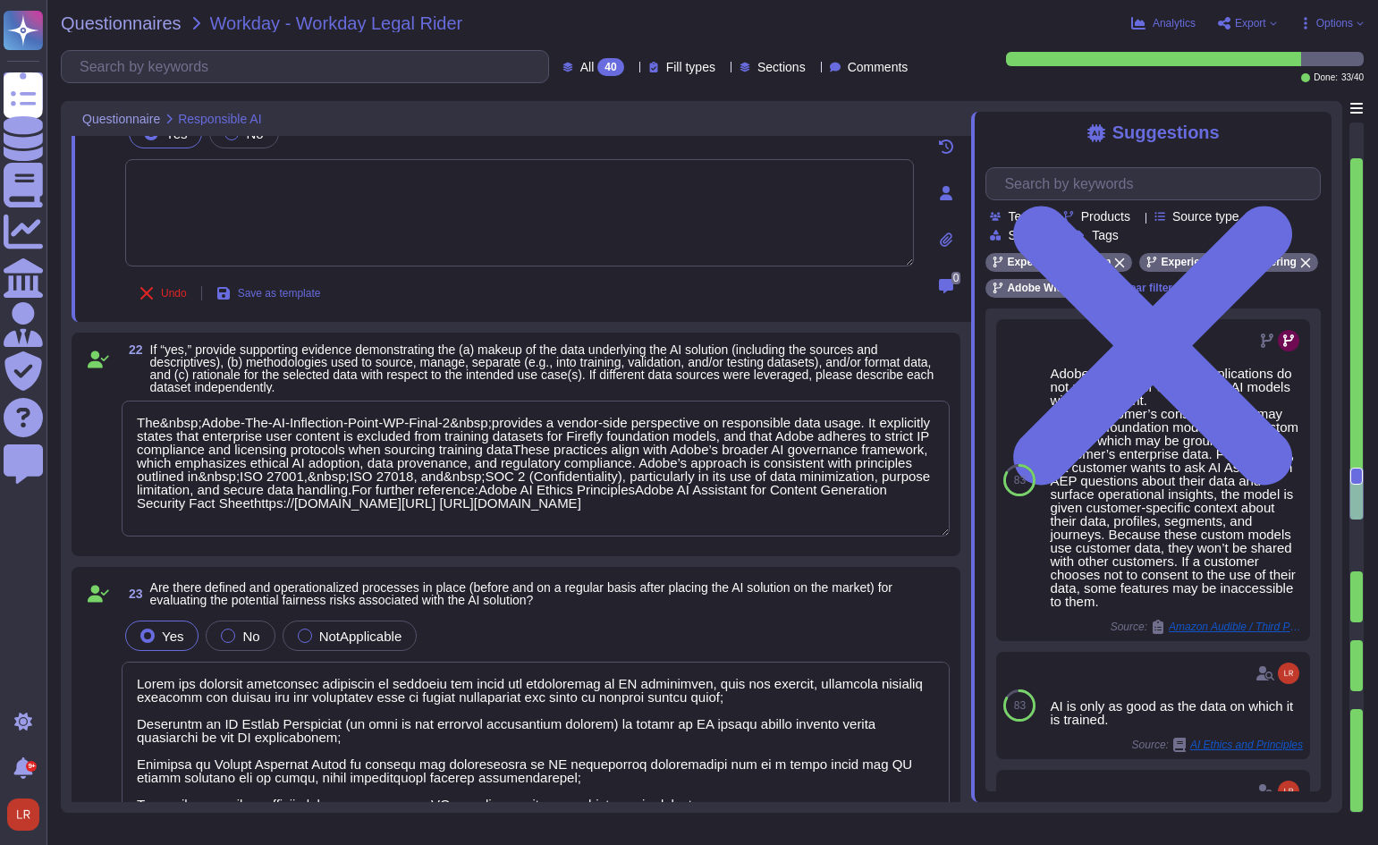
type textarea "Adobe has deployed governance processes to evaluate and track the performance o…"
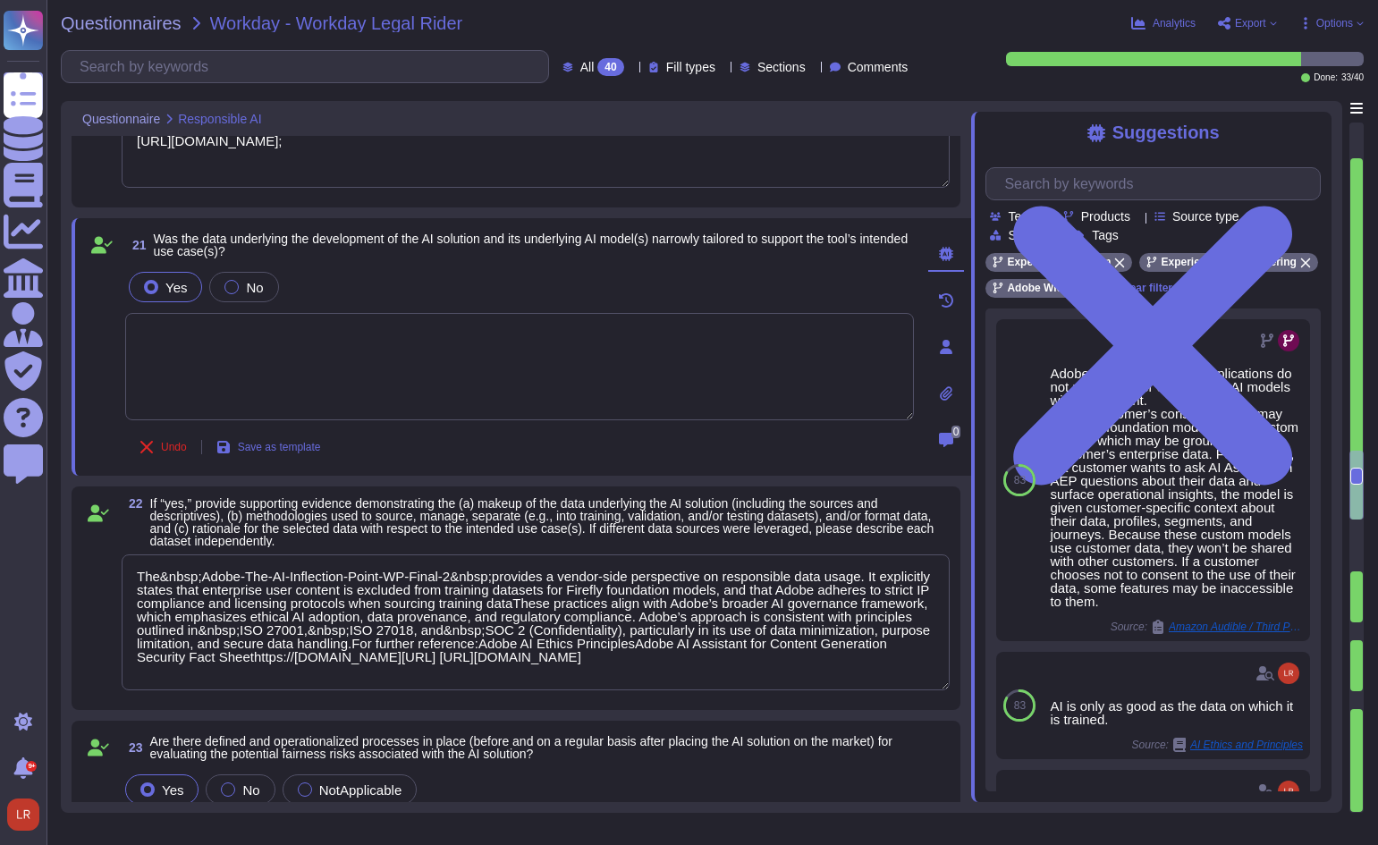
scroll to position [3736, 0]
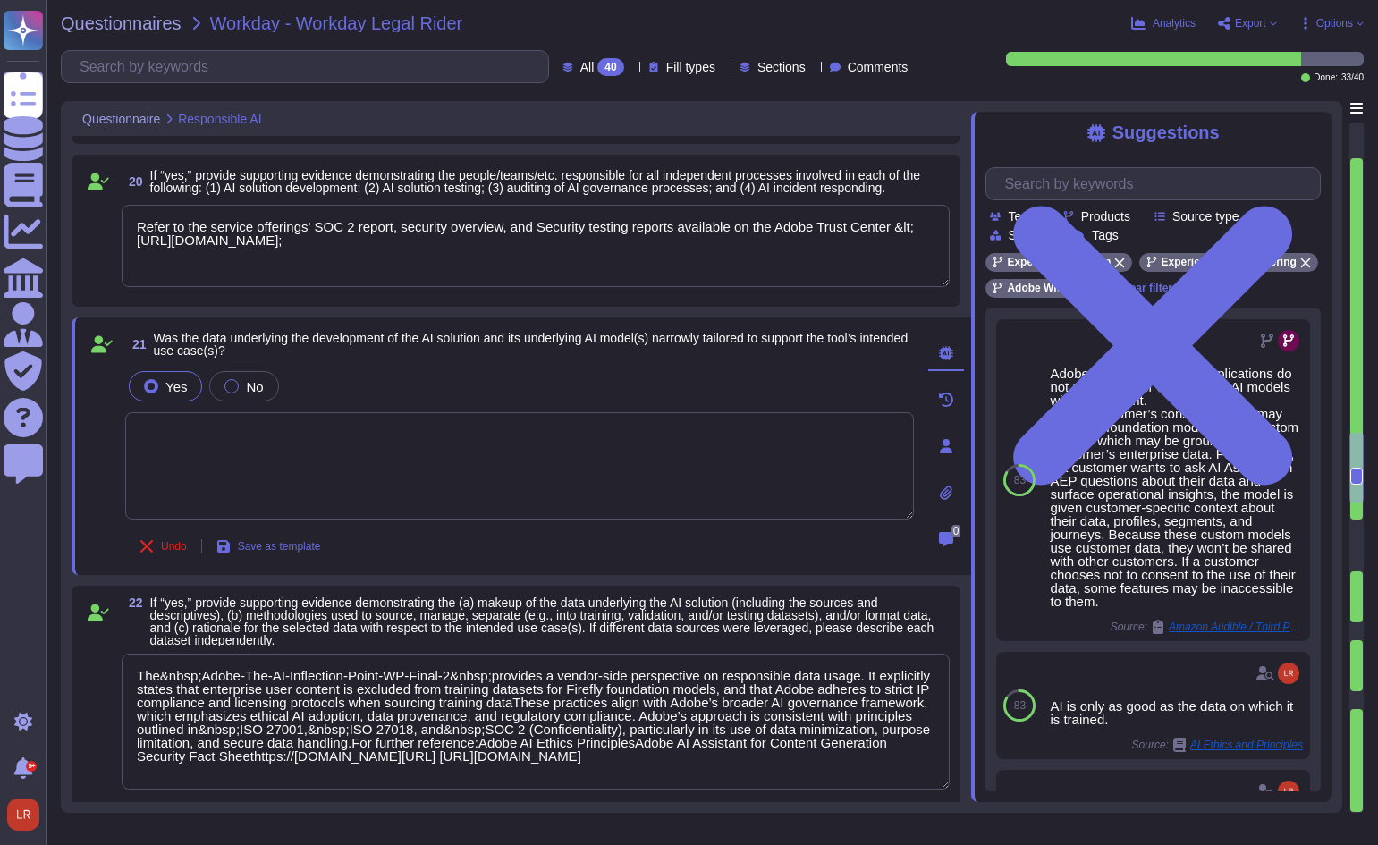
type textarea "Lorem Ipsumdolor Sitametc (ADI) Elitseddoei tem incididun u laboreet DO magn al…"
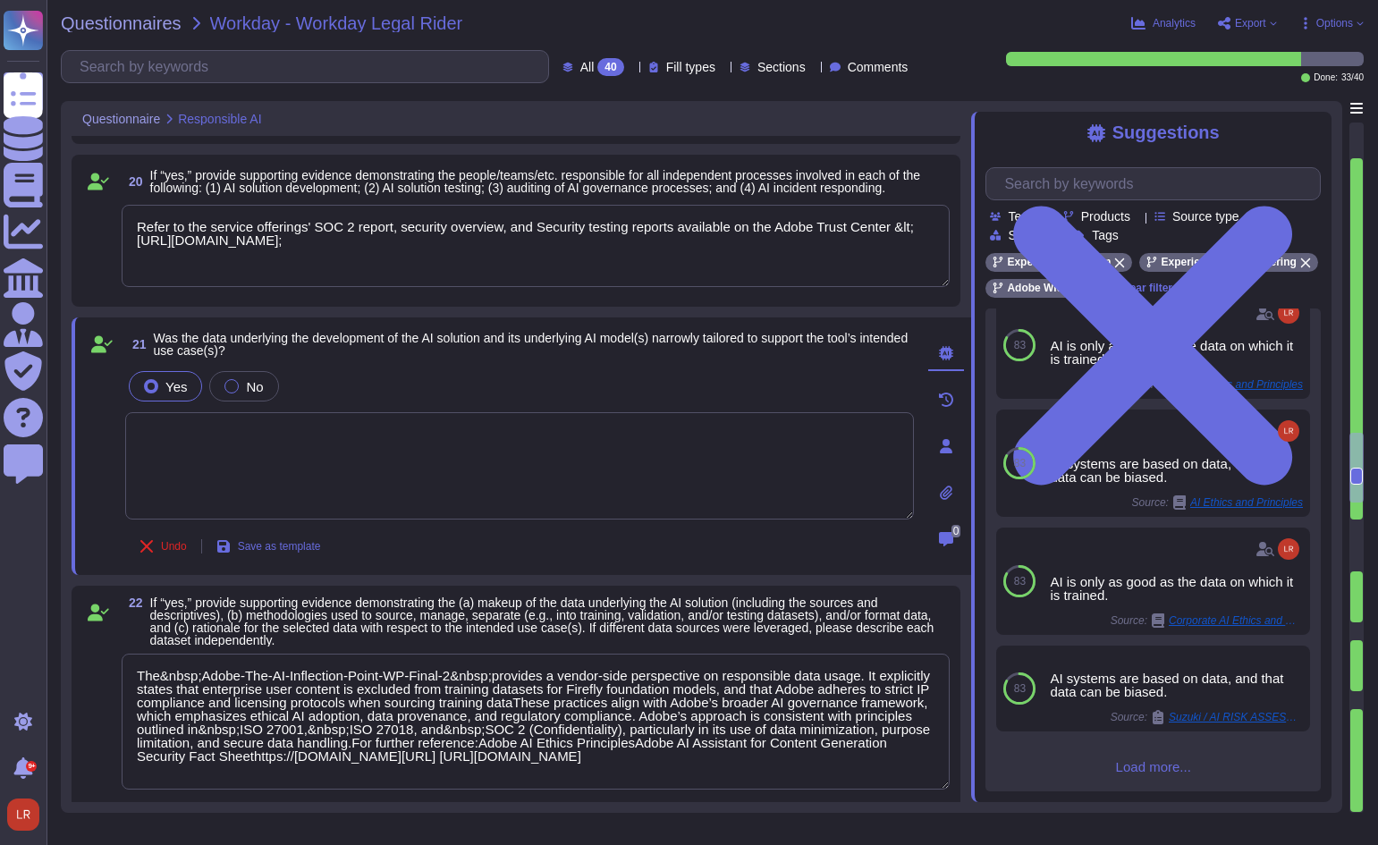
scroll to position [363, 0]
click at [585, 468] on textarea at bounding box center [519, 465] width 789 height 107
click at [515, 544] on div "Undo Save as template" at bounding box center [519, 546] width 789 height 36
type textarea "This is covered by Adobe's AI Development Lifecycle. For more information, plea…"
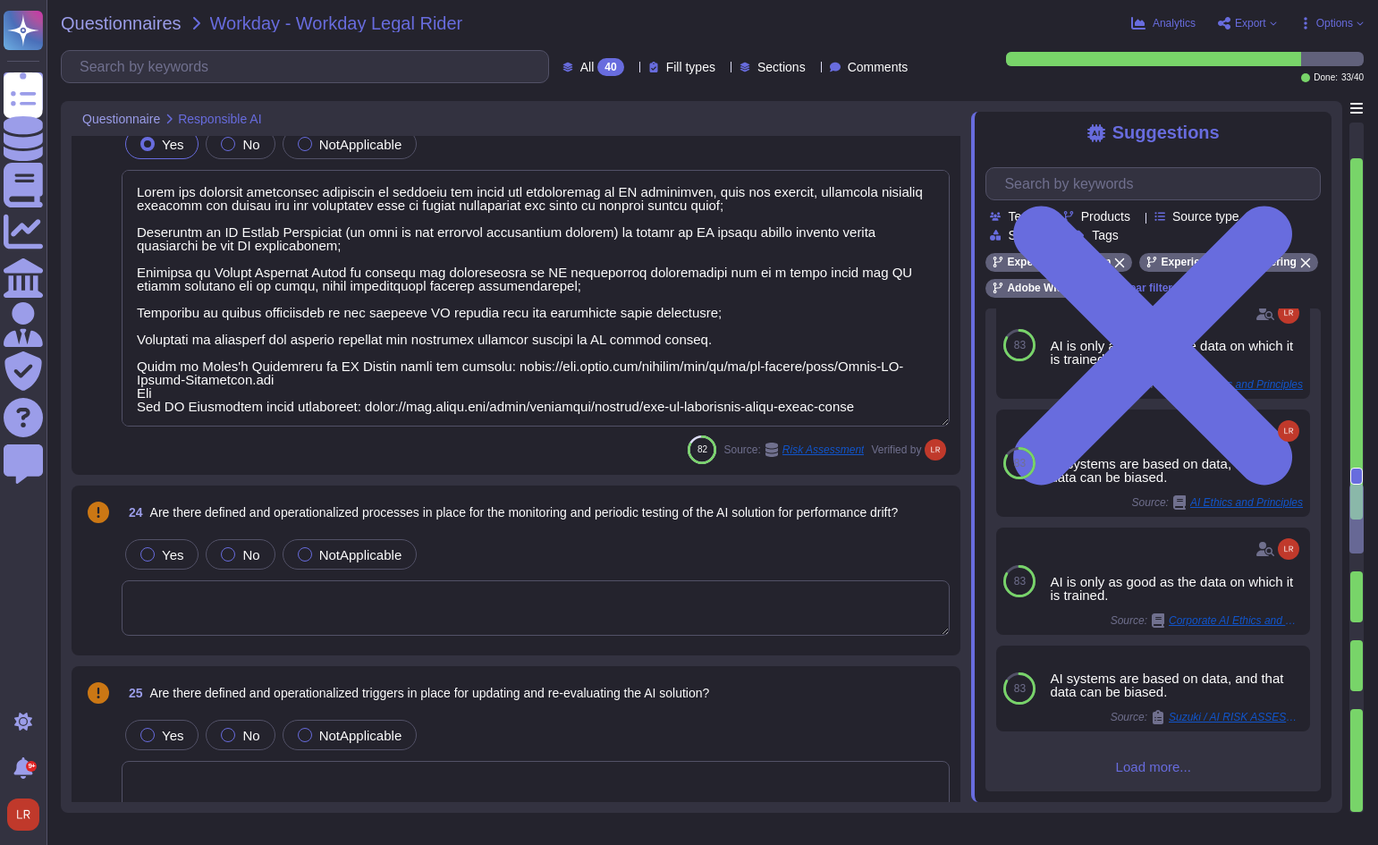
scroll to position [4481, 0]
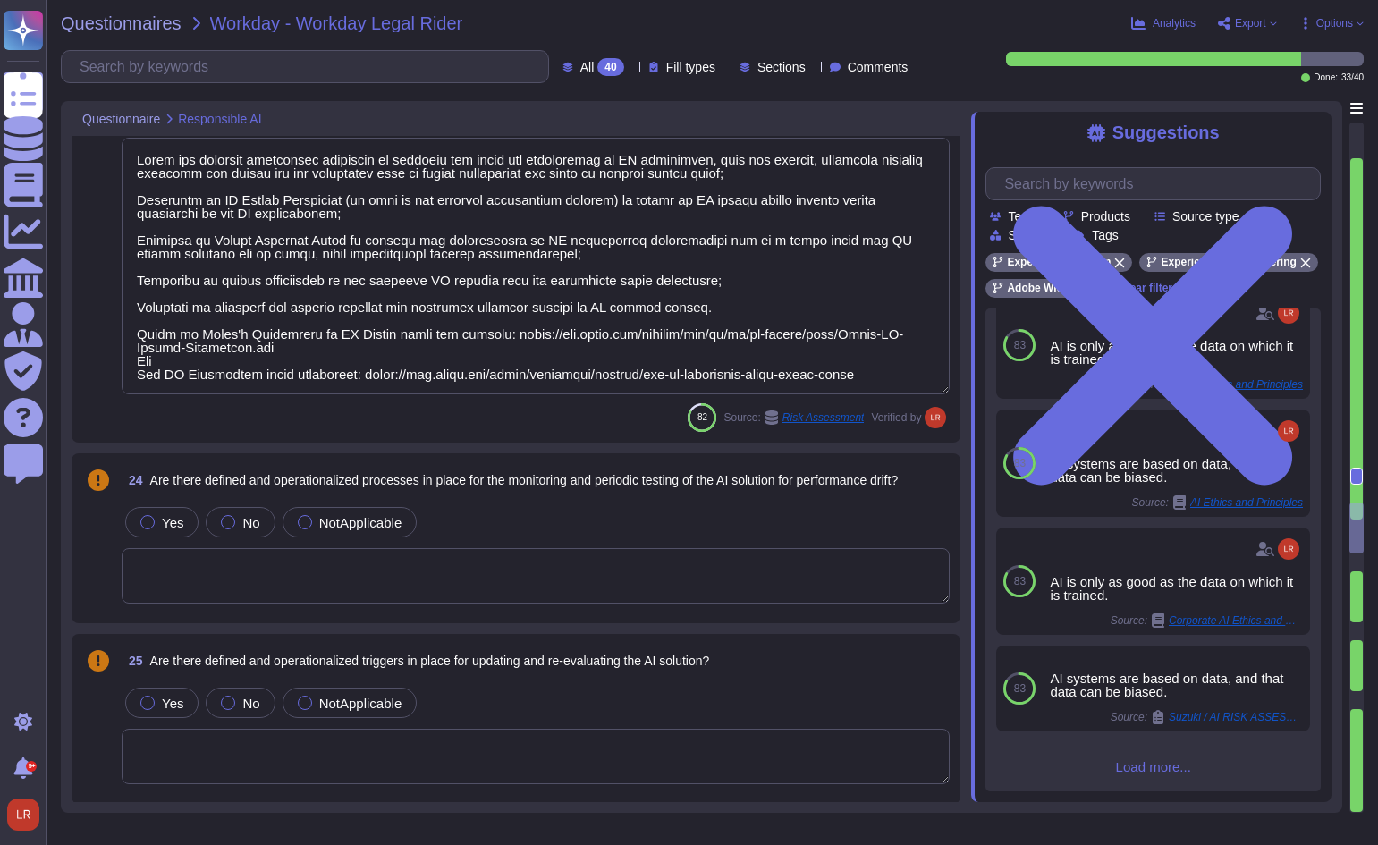
type textarea "Evaluating pilots through a dual lens, business performance and responsible AI …"
click at [640, 488] on span "24 Are there defined and operationalized processes in place for the monitoring …" at bounding box center [510, 480] width 776 height 32
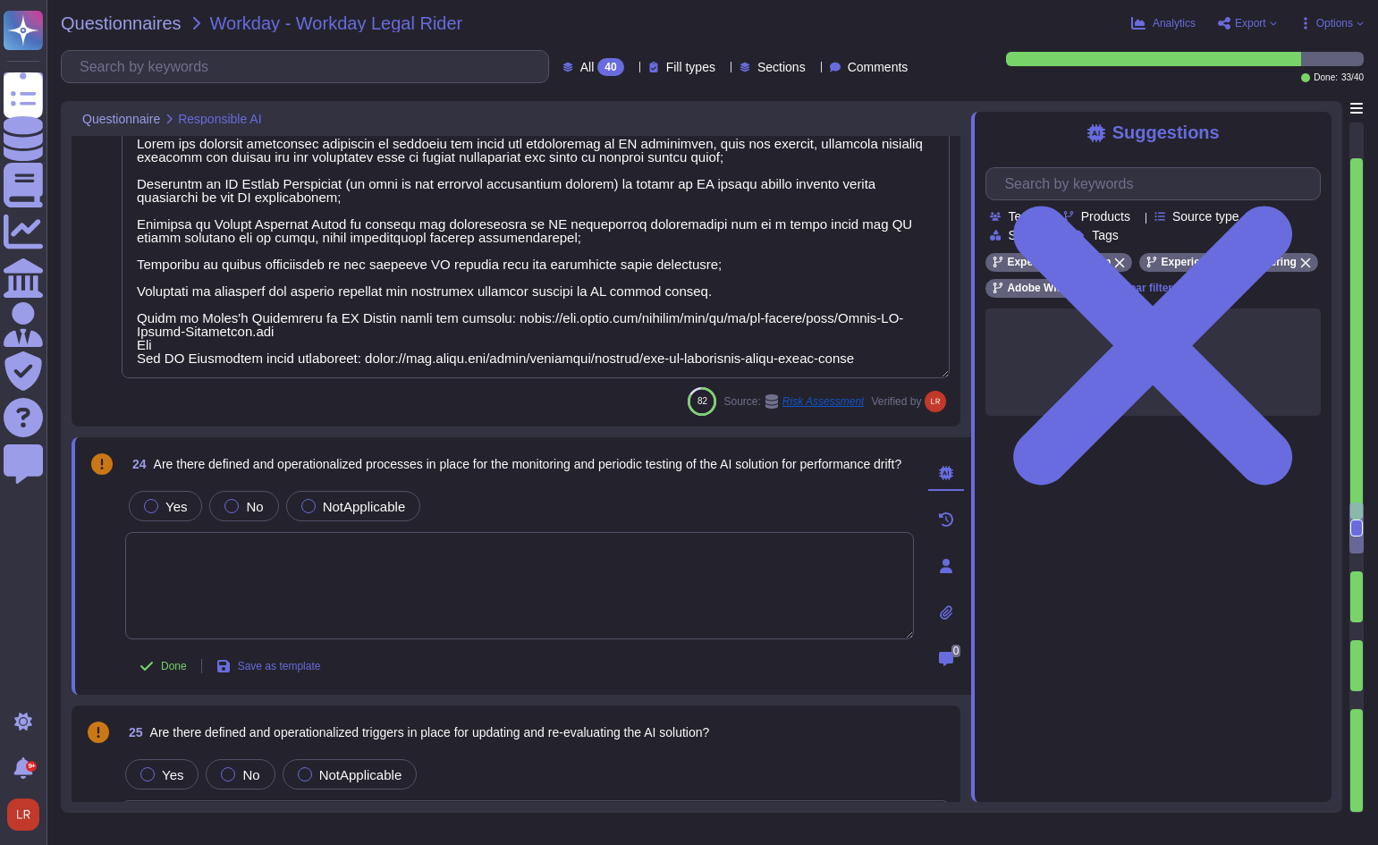
click at [552, 572] on textarea at bounding box center [519, 585] width 789 height 107
click at [190, 457] on span "Are there defined and operationalized processes in place for the monitoring and…" at bounding box center [528, 464] width 748 height 14
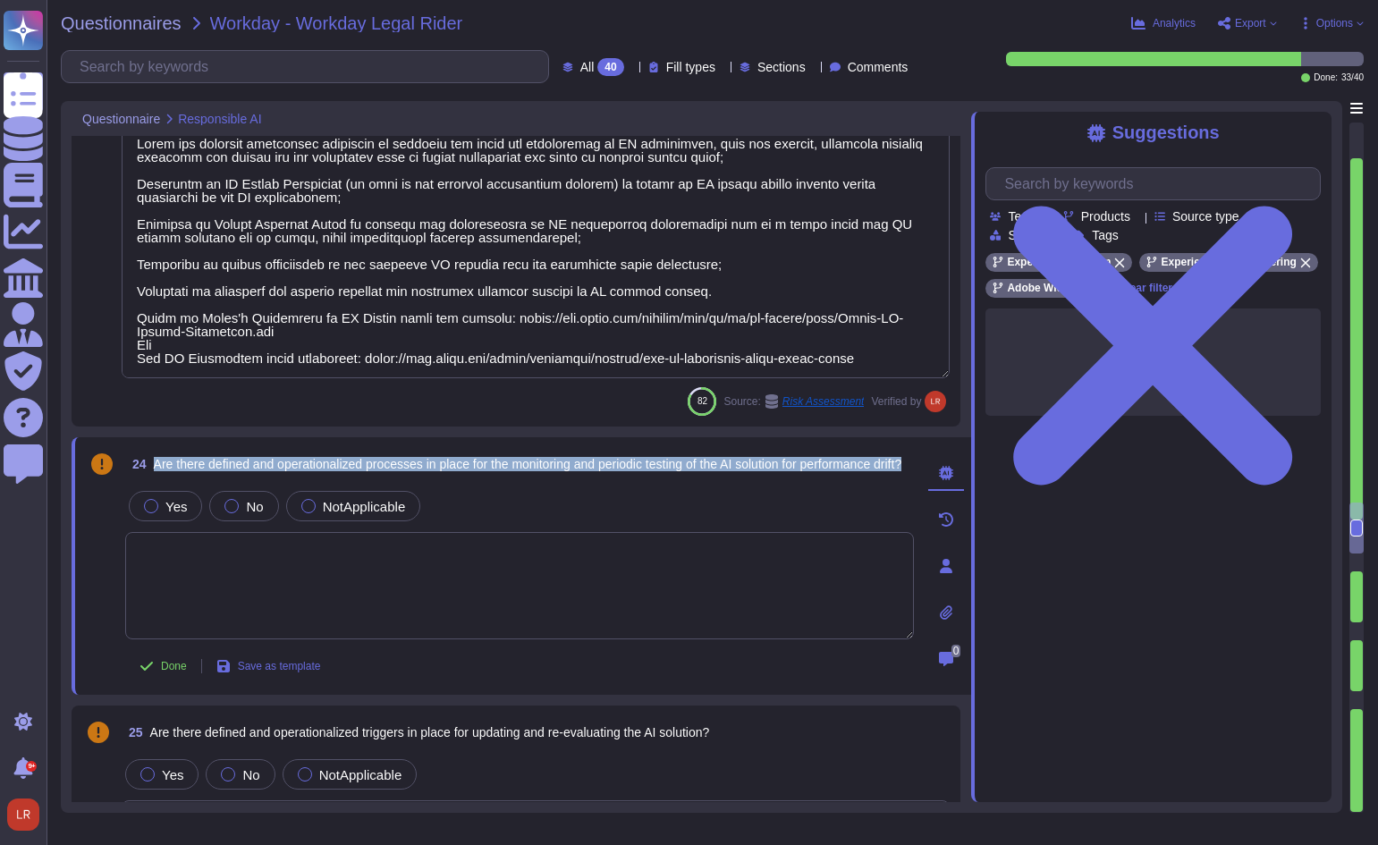
click at [190, 457] on span "Are there defined and operationalized processes in place for the monitoring and…" at bounding box center [528, 464] width 748 height 14
copy span "Are there defined and operationalized processes in place for the monitoring and…"
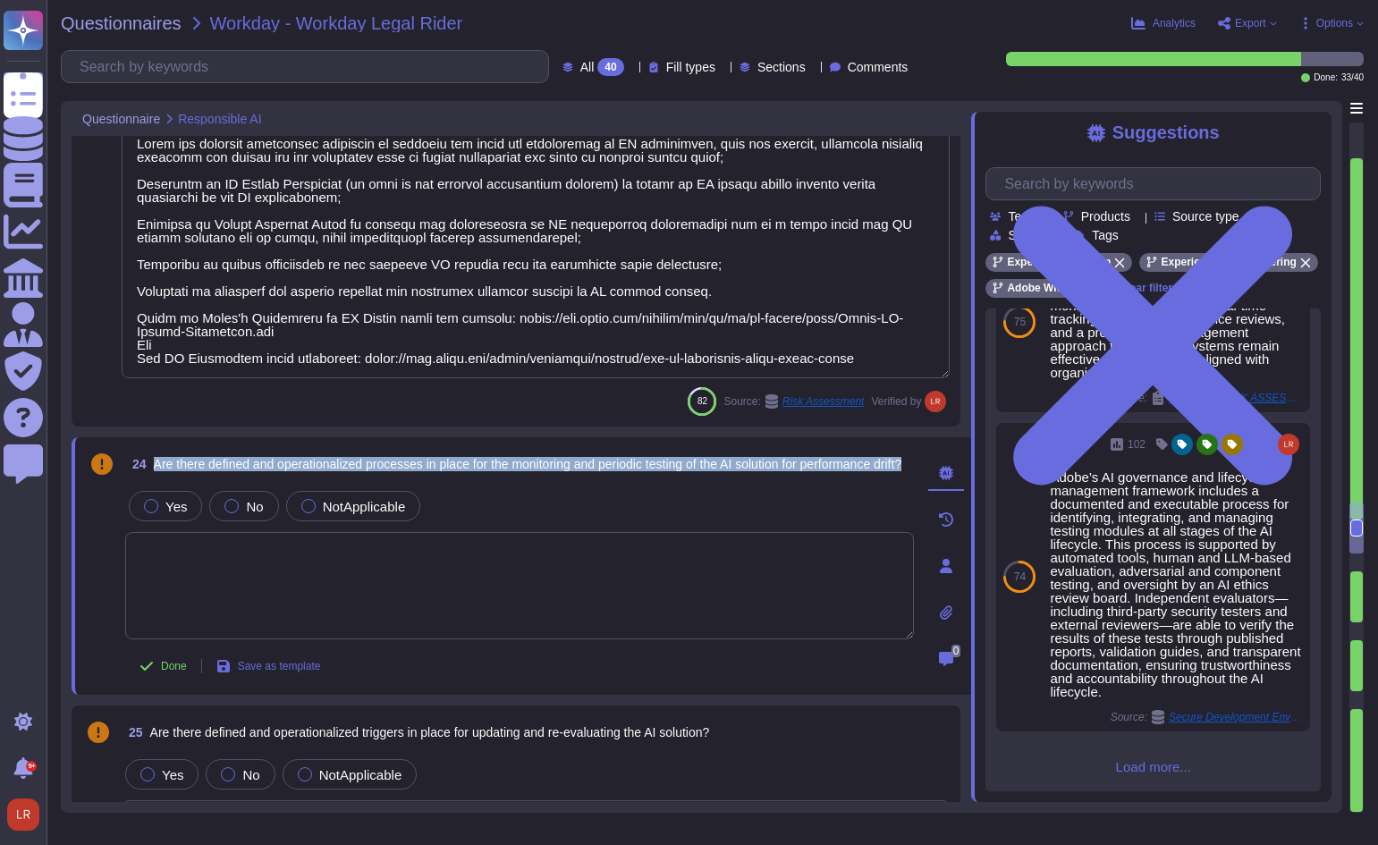
scroll to position [737, 0]
click at [155, 509] on div at bounding box center [151, 506] width 14 height 14
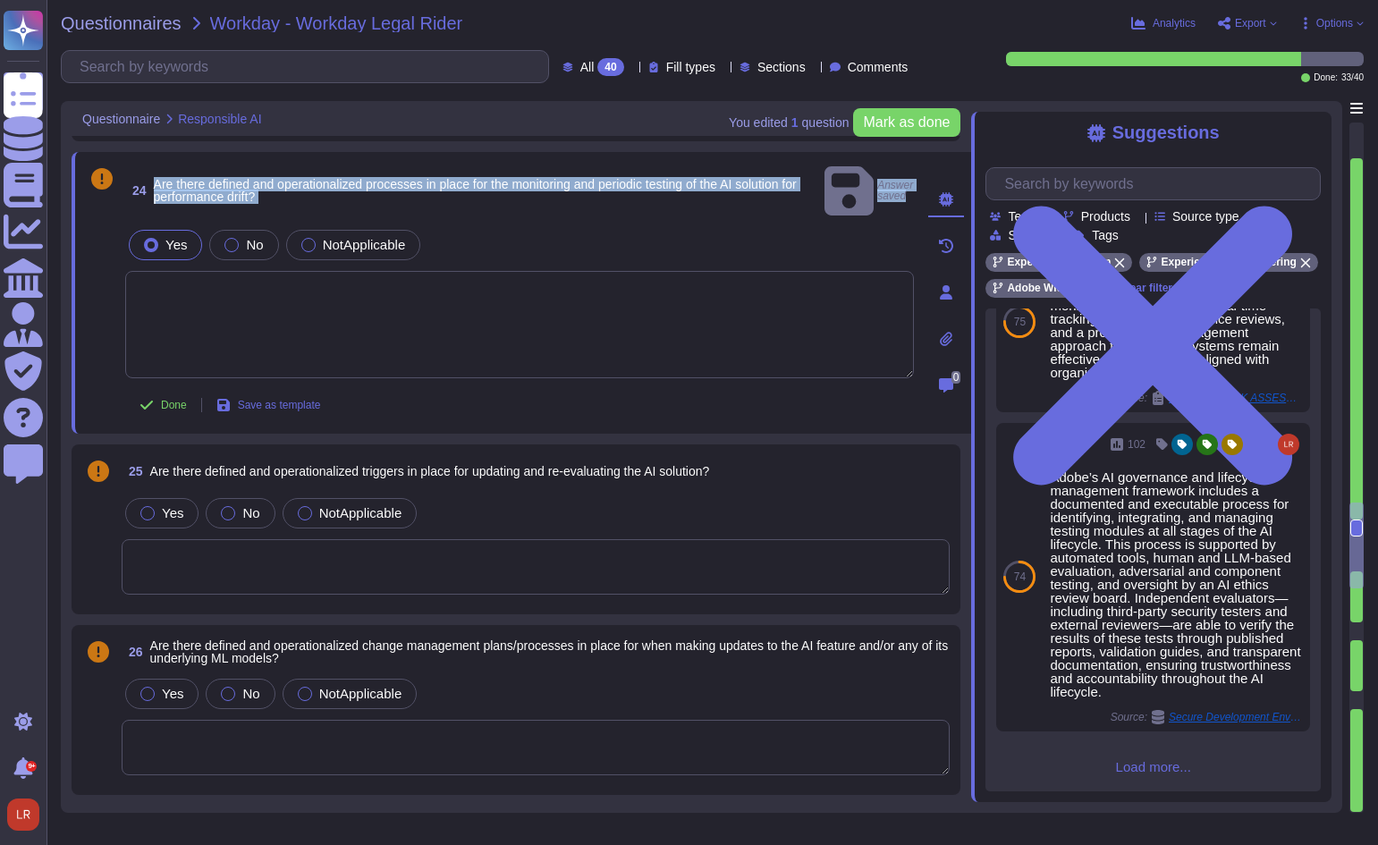
type textarea "Adobe’s AI governance and lifecycle management framework includes a documented …"
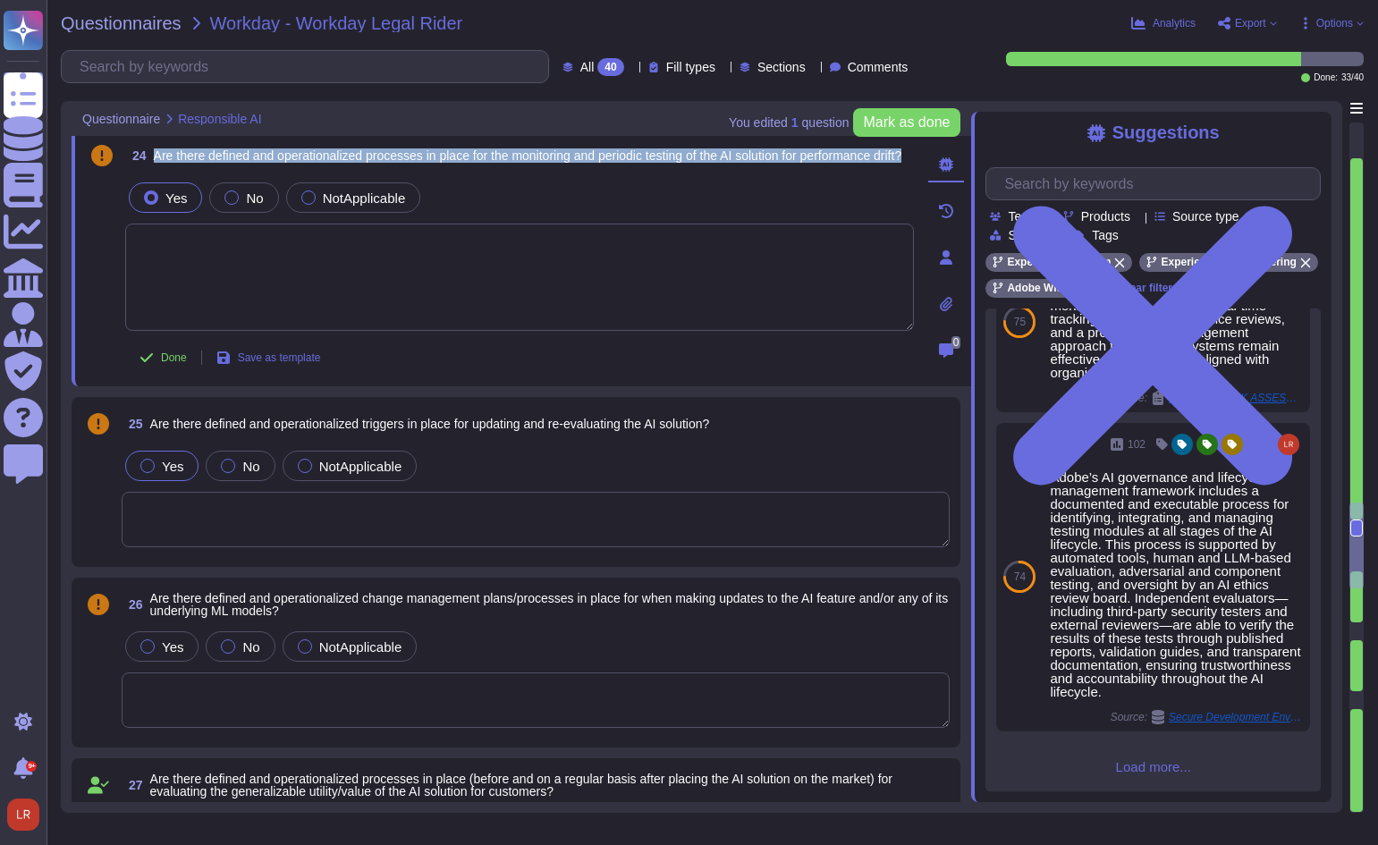
drag, startPoint x: 171, startPoint y: 464, endPoint x: 187, endPoint y: 462, distance: 16.2
click at [170, 464] on span "Yes" at bounding box center [172, 466] width 21 height 15
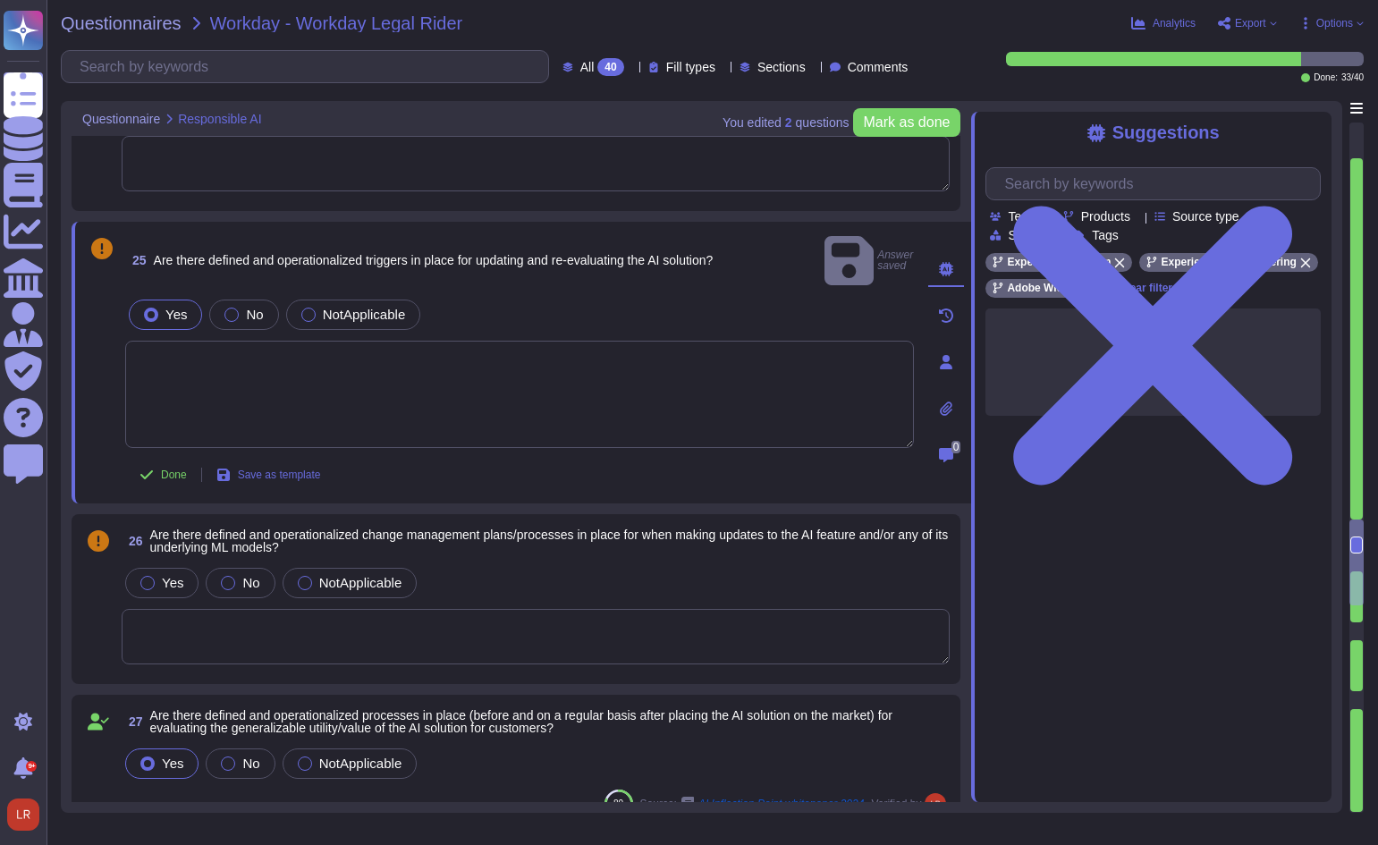
scroll to position [4928, 0]
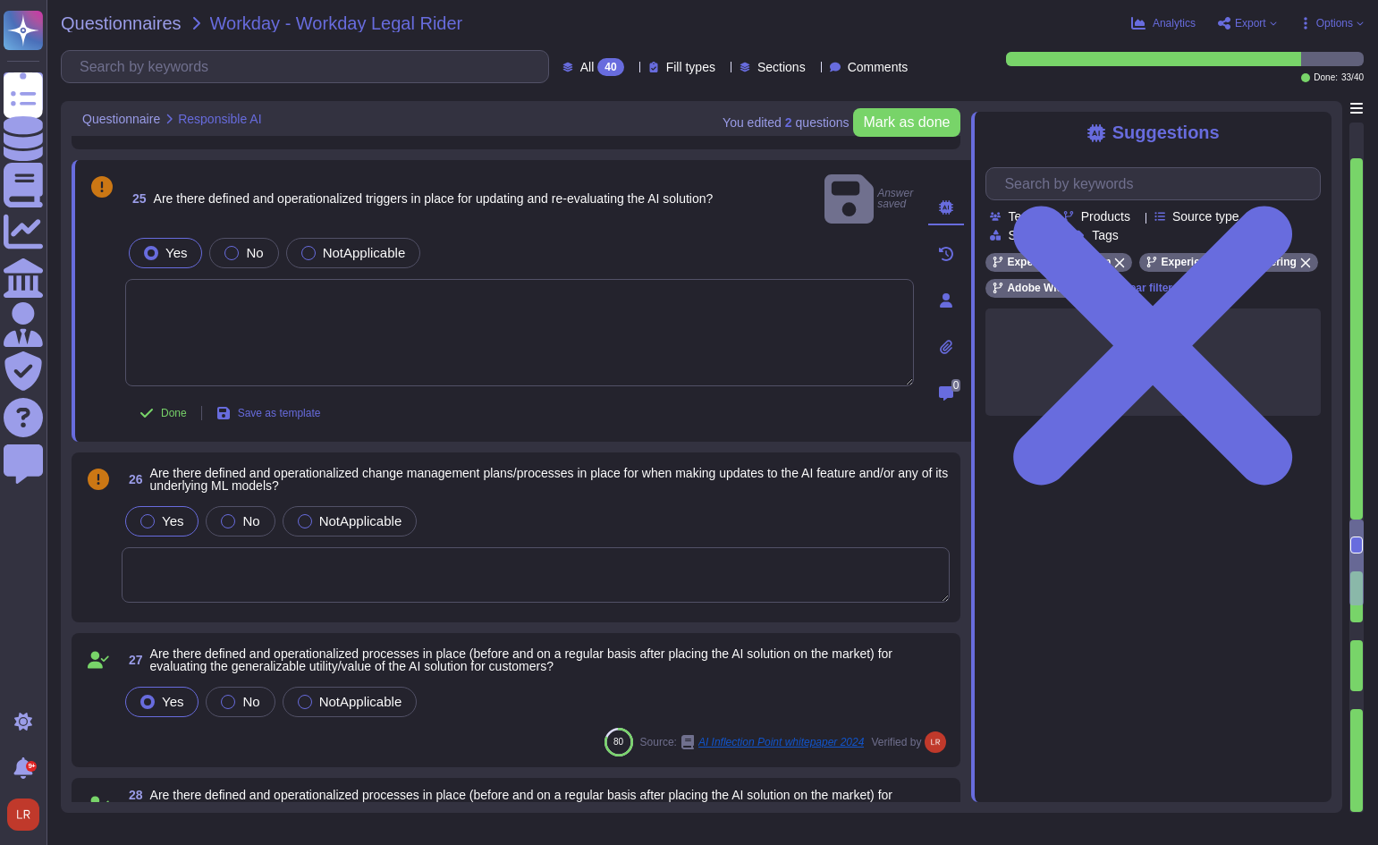
click at [154, 506] on div "Yes" at bounding box center [161, 521] width 73 height 30
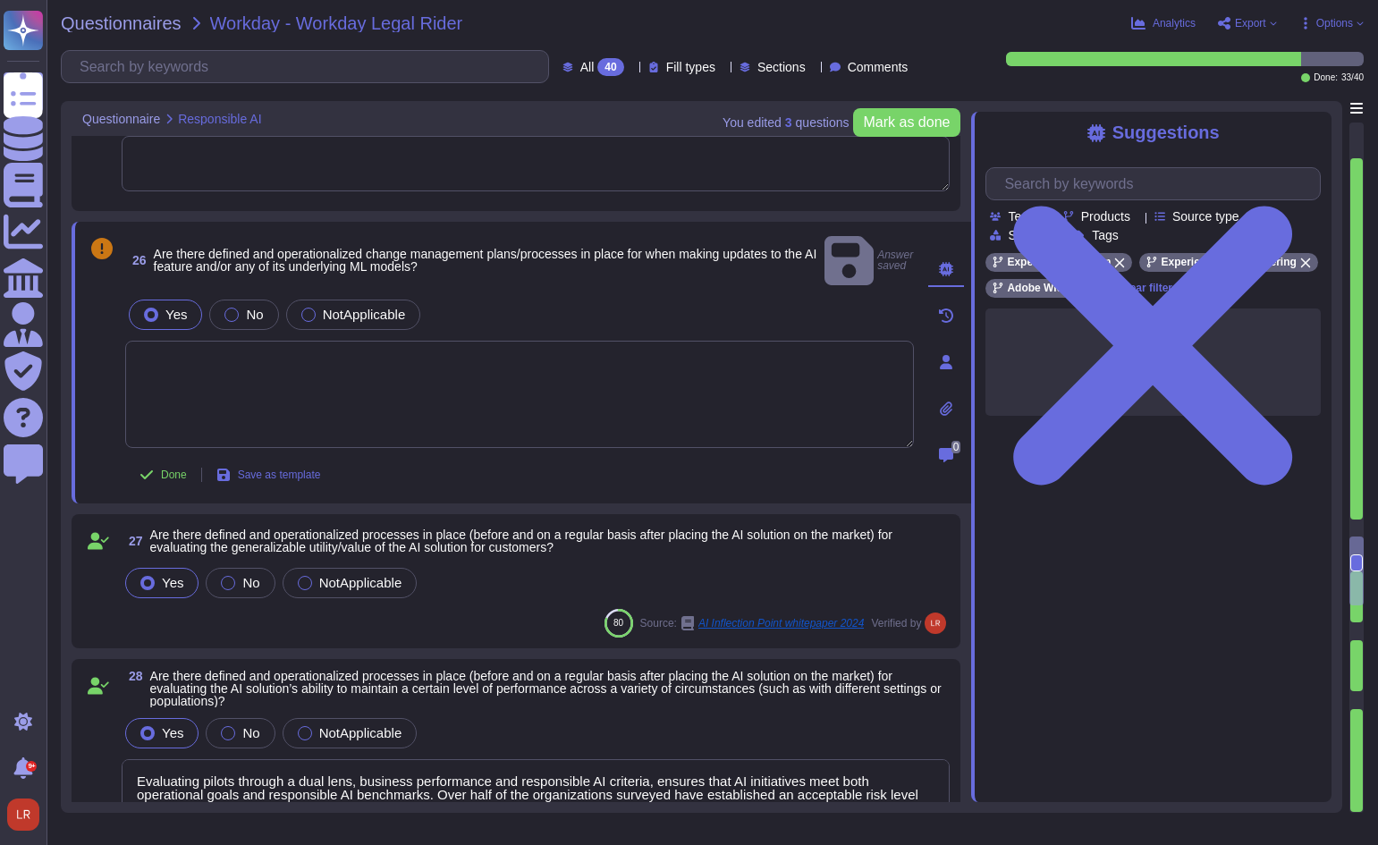
scroll to position [5077, 0]
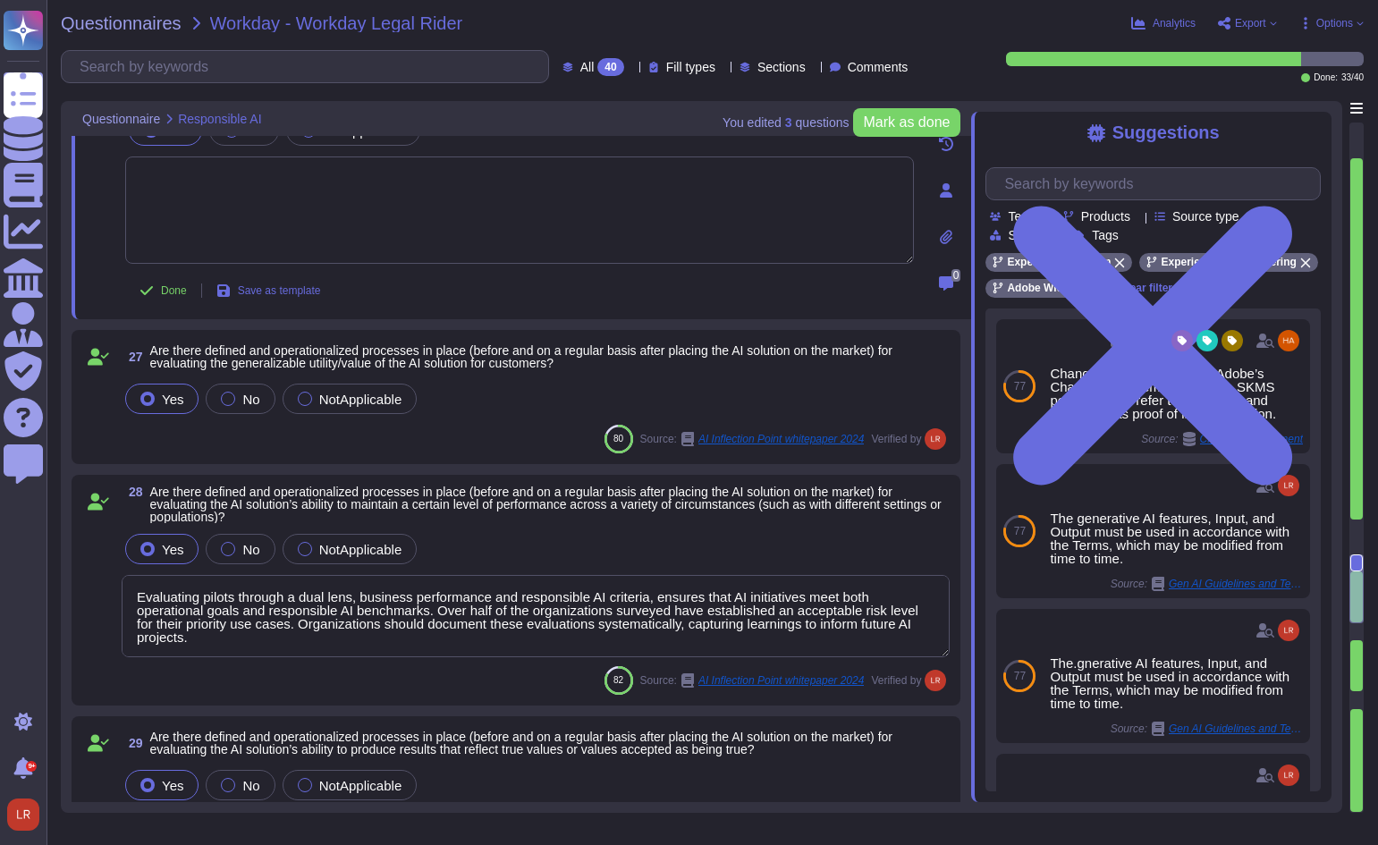
type textarea "Lorem'i dolorsitametco adipisci, elitseddo, eiu temporinci utlabor etd magnaali…"
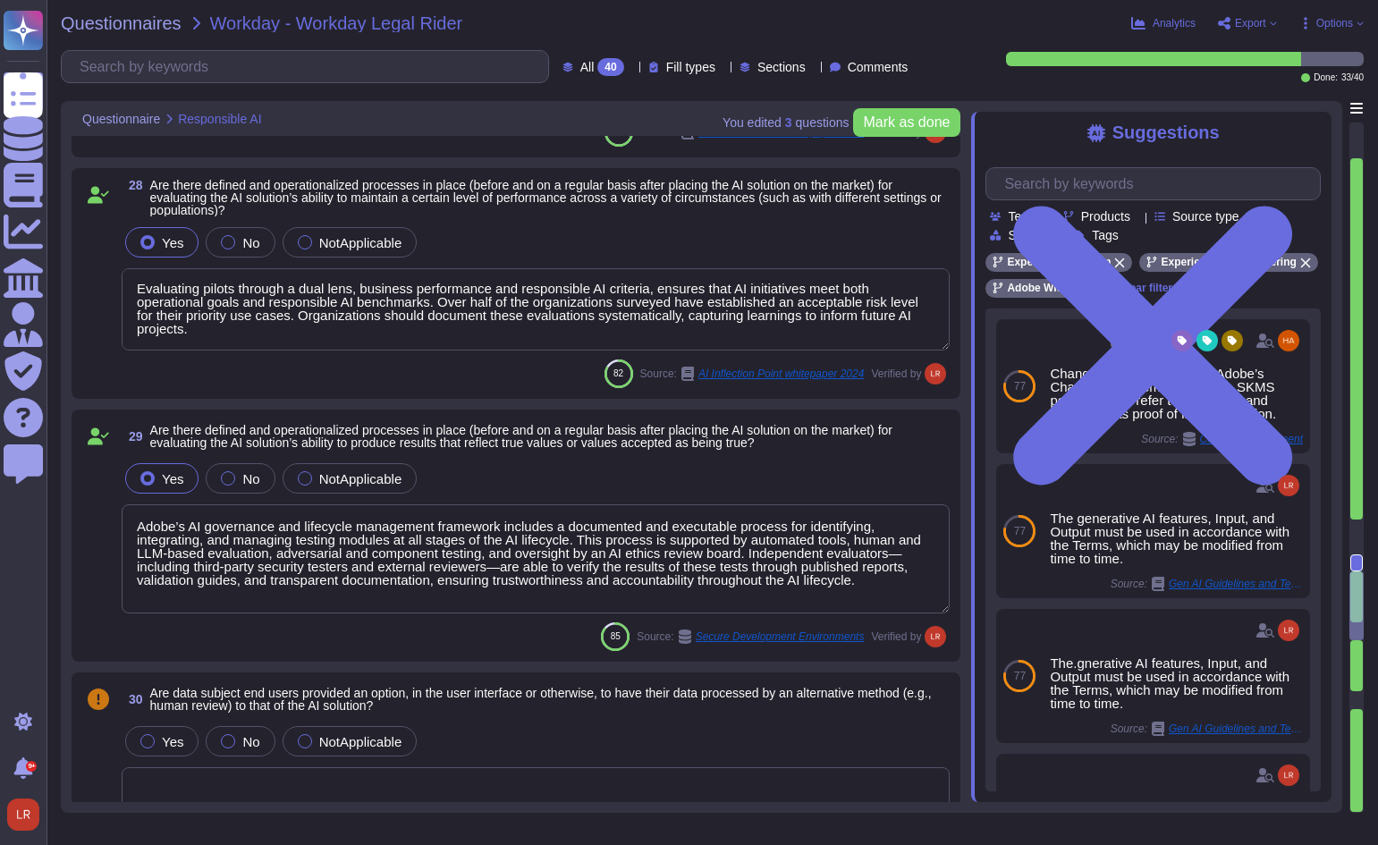
scroll to position [5524, 0]
type textarea "Lorem'i dolorsitametco adipisci, elitseddo, eiu temporinci utlabor etd magnaali…"
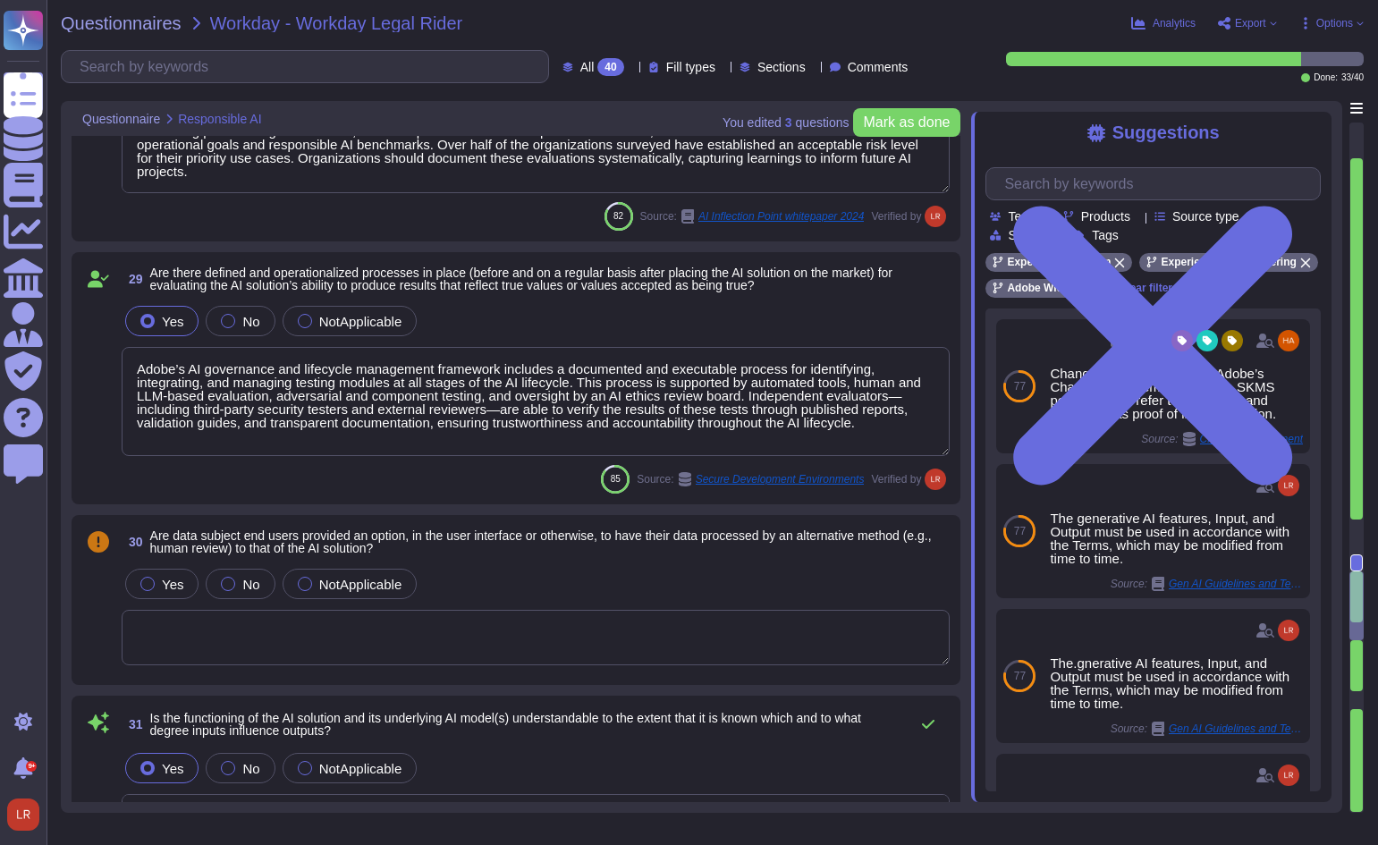
scroll to position [5672, 0]
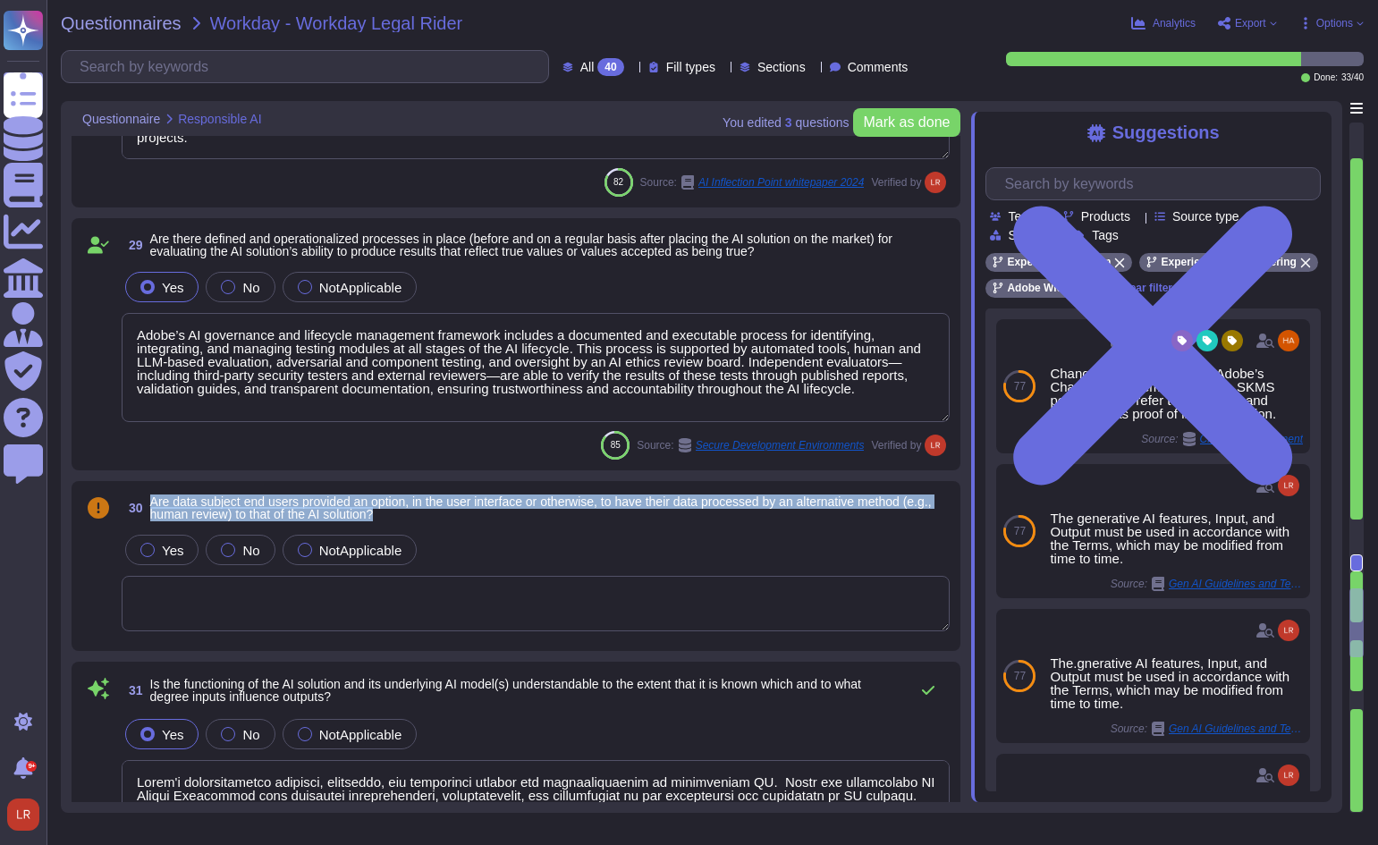
drag, startPoint x: 421, startPoint y: 510, endPoint x: 150, endPoint y: 501, distance: 271.1
click at [150, 501] on span "Are data subject end users provided an option, in the user interface or otherwi…" at bounding box center [550, 507] width 800 height 25
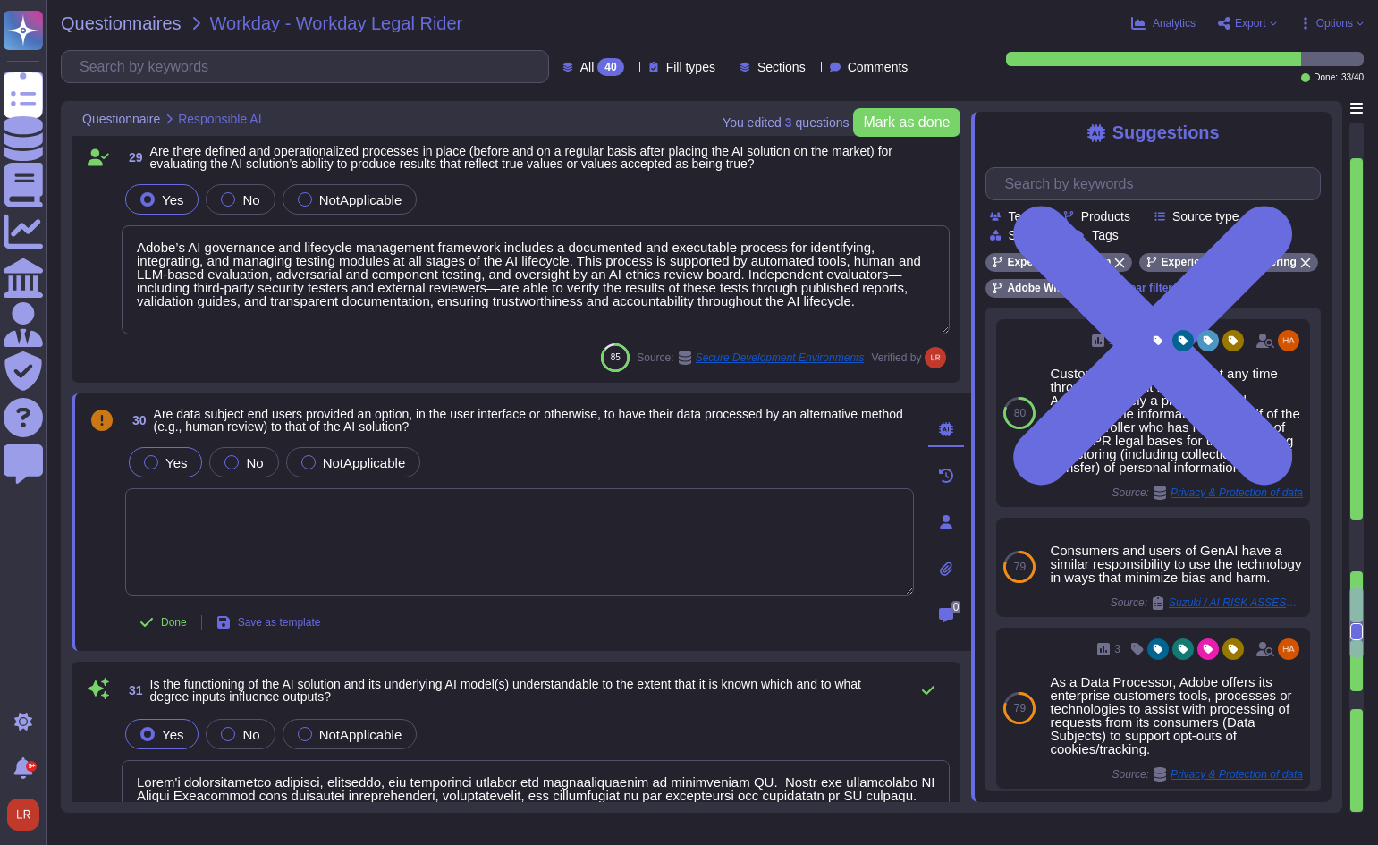
click at [163, 451] on div "Yes" at bounding box center [165, 462] width 73 height 30
click at [293, 515] on textarea at bounding box center [519, 541] width 789 height 107
paste textarea "Adobe has established and operationalized processes for monitoring and periodic…"
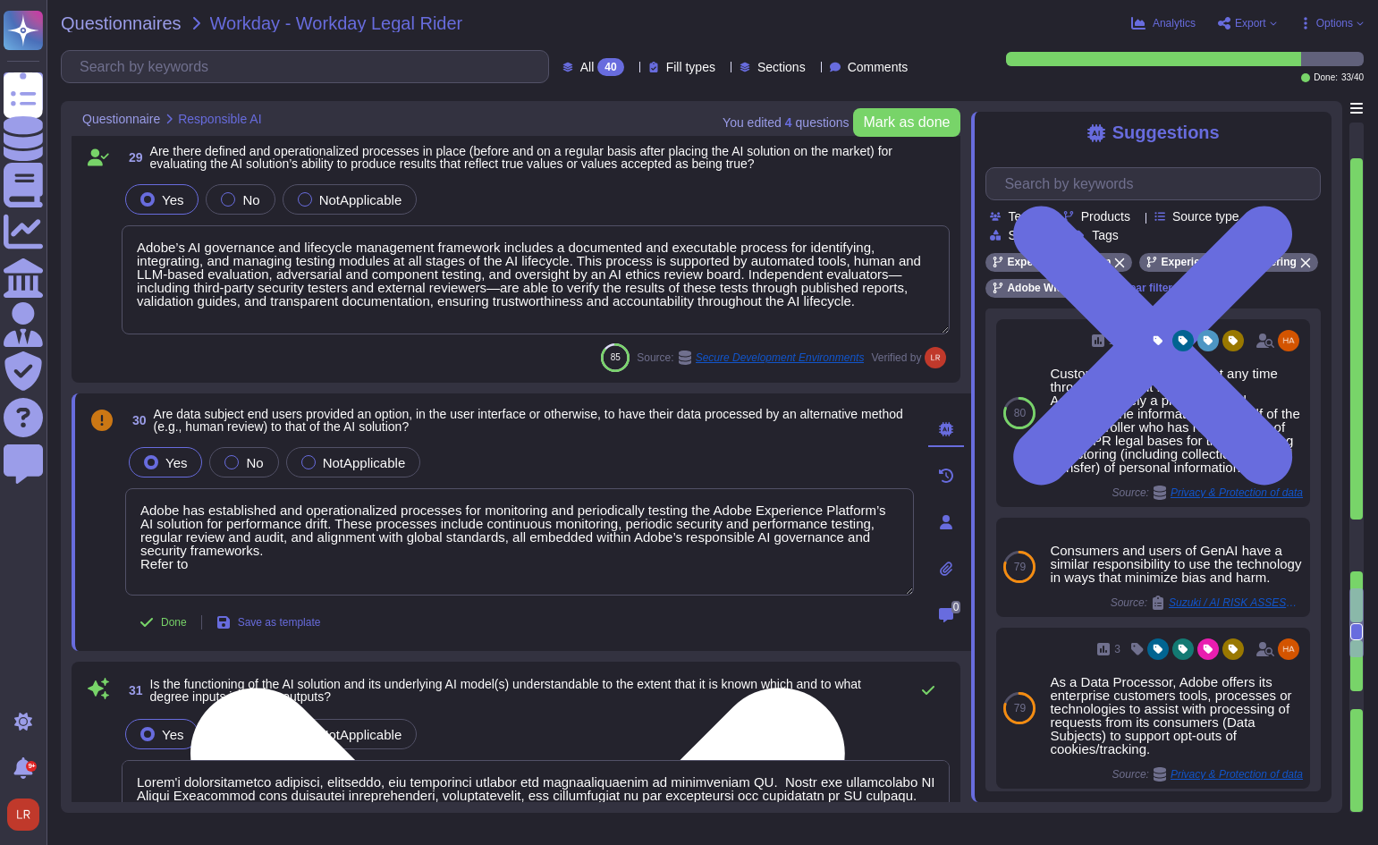
click at [311, 569] on textarea "Adobe has established and operationalized processes for monitoring and periodic…" at bounding box center [519, 541] width 789 height 107
paste textarea "[URL][DOMAIN_NAME]"
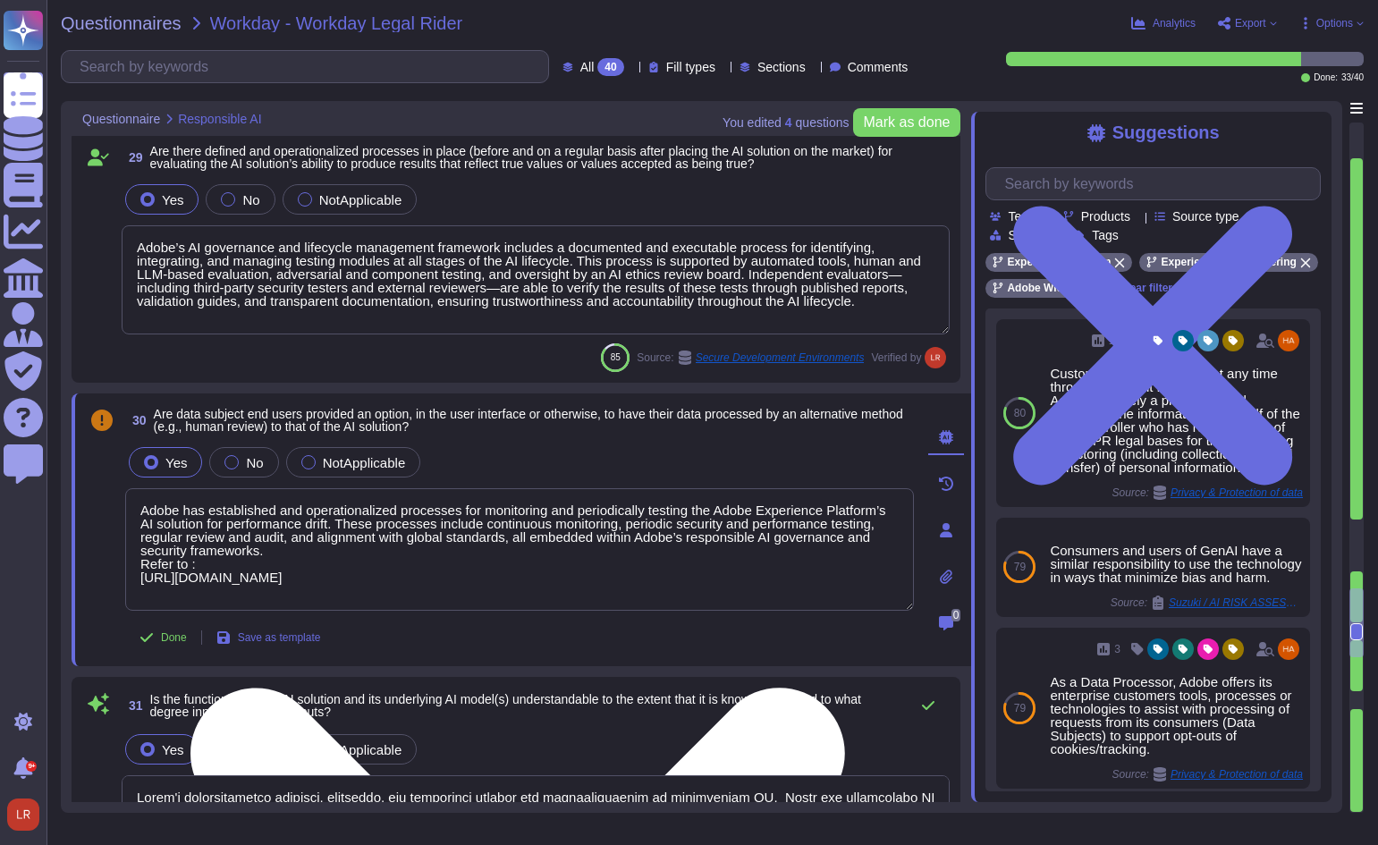
click at [846, 581] on textarea "Adobe has established and operationalized processes for monitoring and periodic…" at bounding box center [519, 549] width 789 height 122
paste textarea "Customer AI Propensity Scoring Model Details"
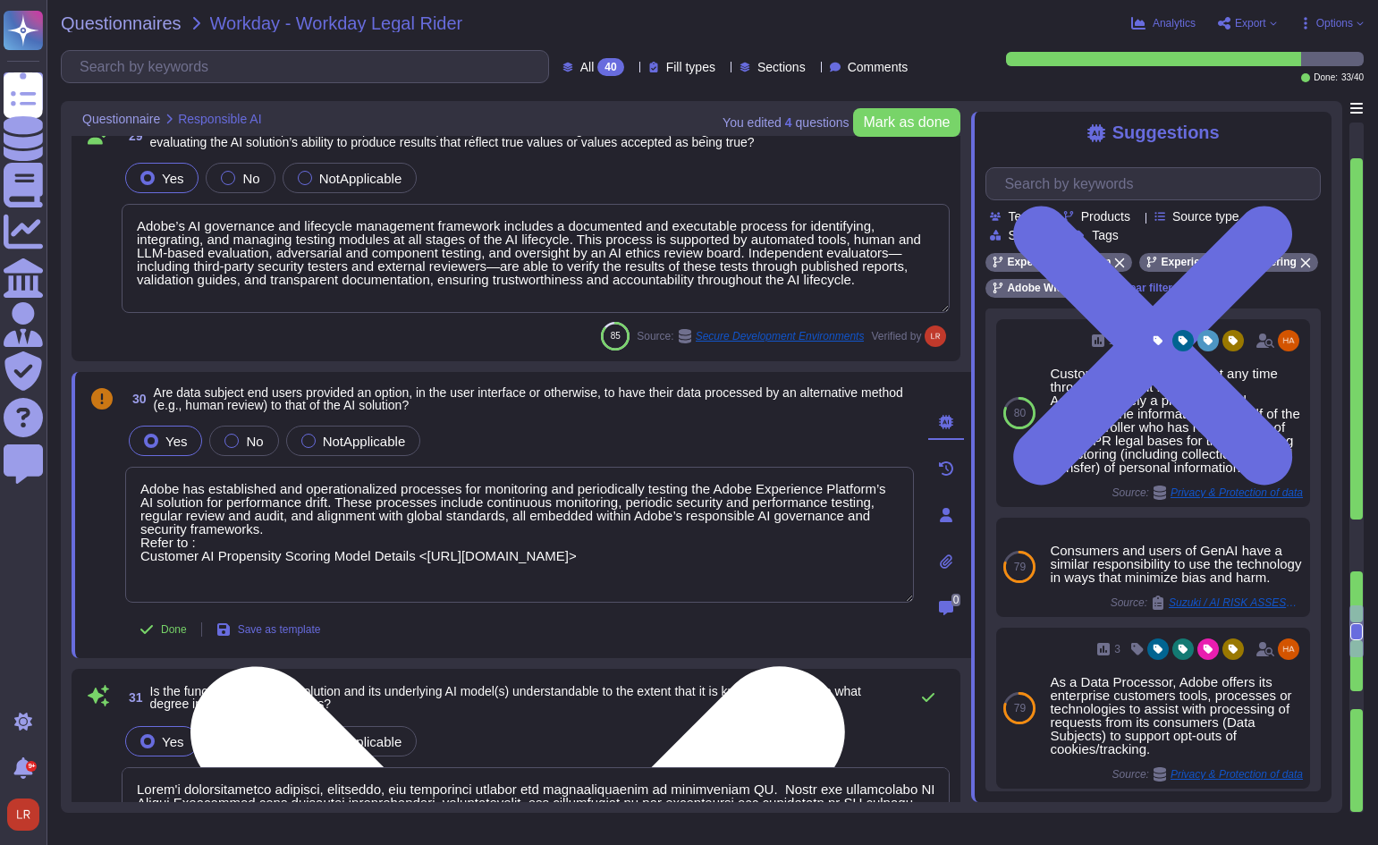
click at [179, 586] on textarea "Adobe has established and operationalized processes for monitoring and periodic…" at bounding box center [519, 535] width 789 height 136
paste textarea "[URL][DOMAIN_NAME]"
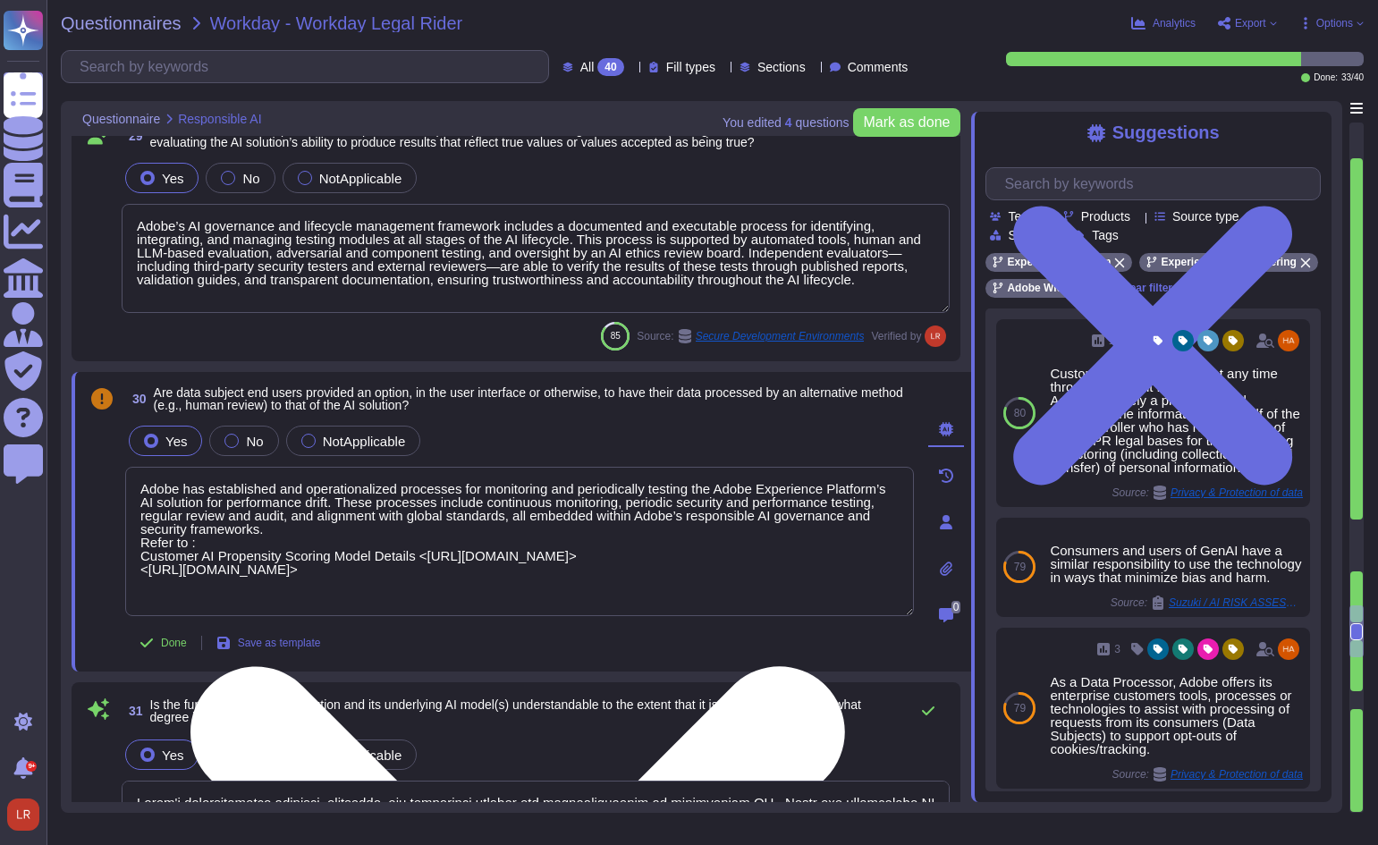
click at [139, 579] on textarea "Adobe has established and operationalized processes for monitoring and periodic…" at bounding box center [519, 541] width 789 height 149
paste textarea "Get started with AI models"
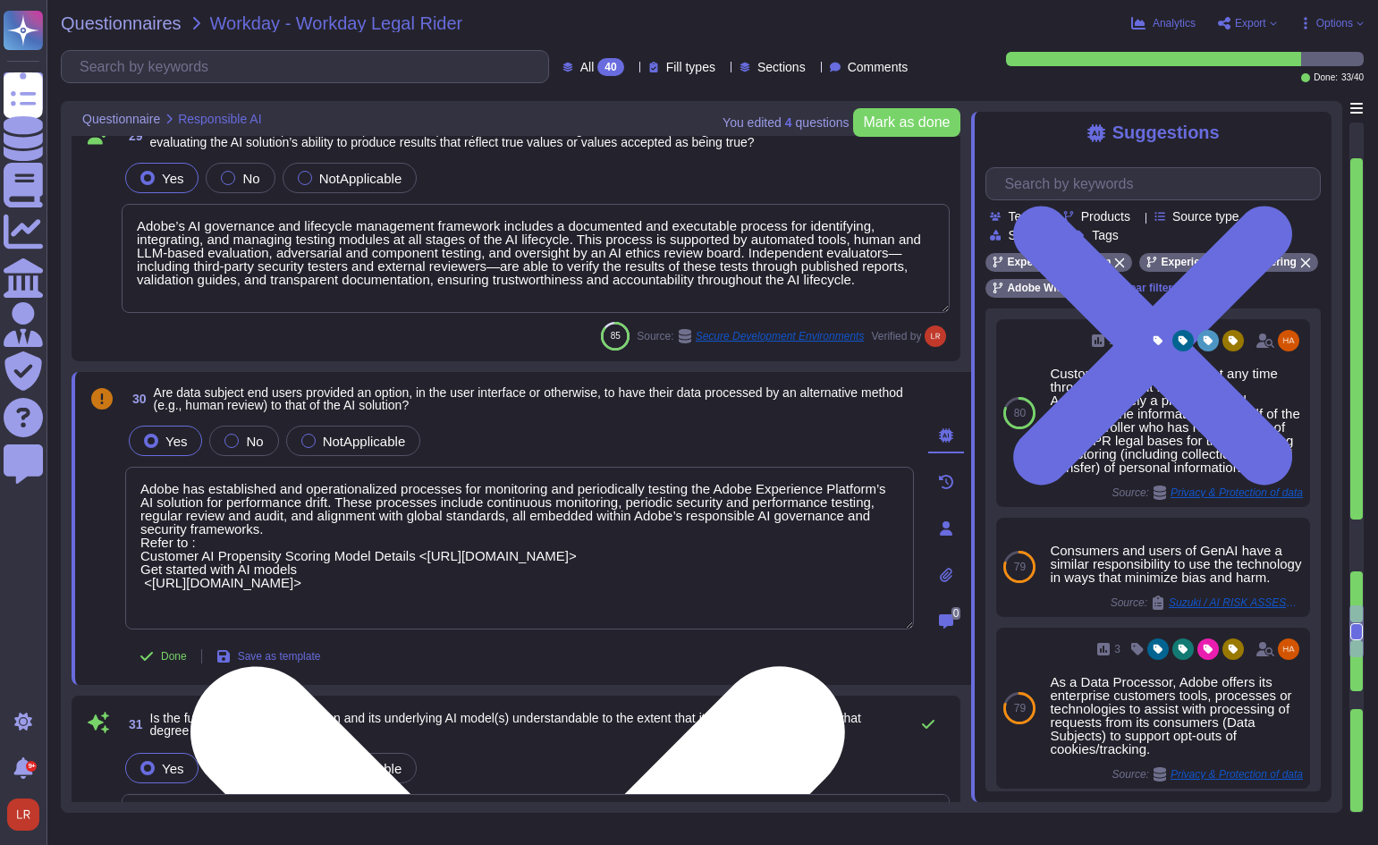
click at [283, 604] on textarea "Adobe has established and operationalized processes for monitoring and periodic…" at bounding box center [519, 548] width 789 height 163
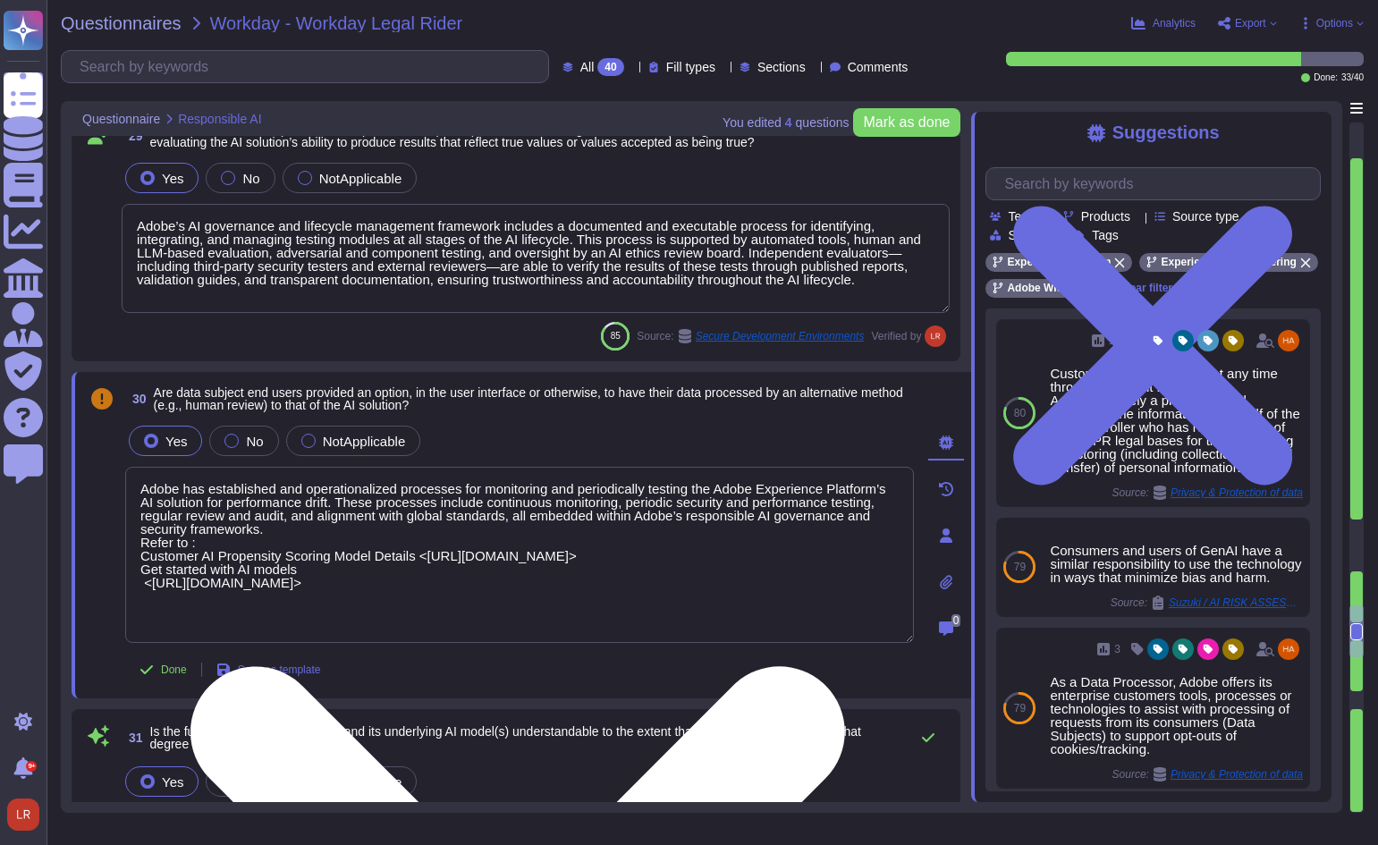
click at [200, 626] on textarea "Adobe has established and operationalized processes for monitoring and periodic…" at bounding box center [519, 555] width 789 height 176
paste textarea "[URL][DOMAIN_NAME]"
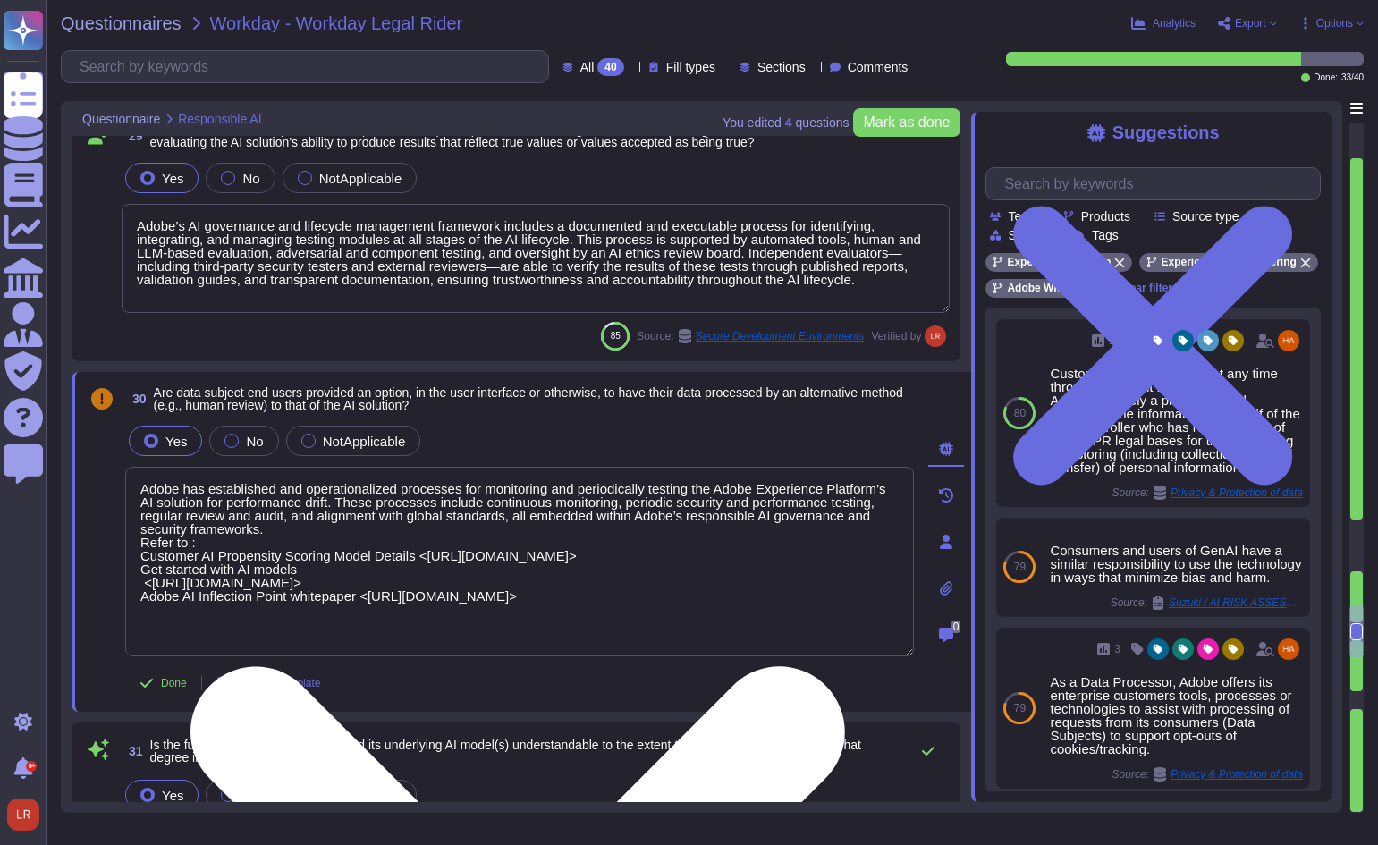
click at [673, 641] on textarea "Adobe has established and operationalized processes for monitoring and periodic…" at bounding box center [519, 562] width 789 height 190
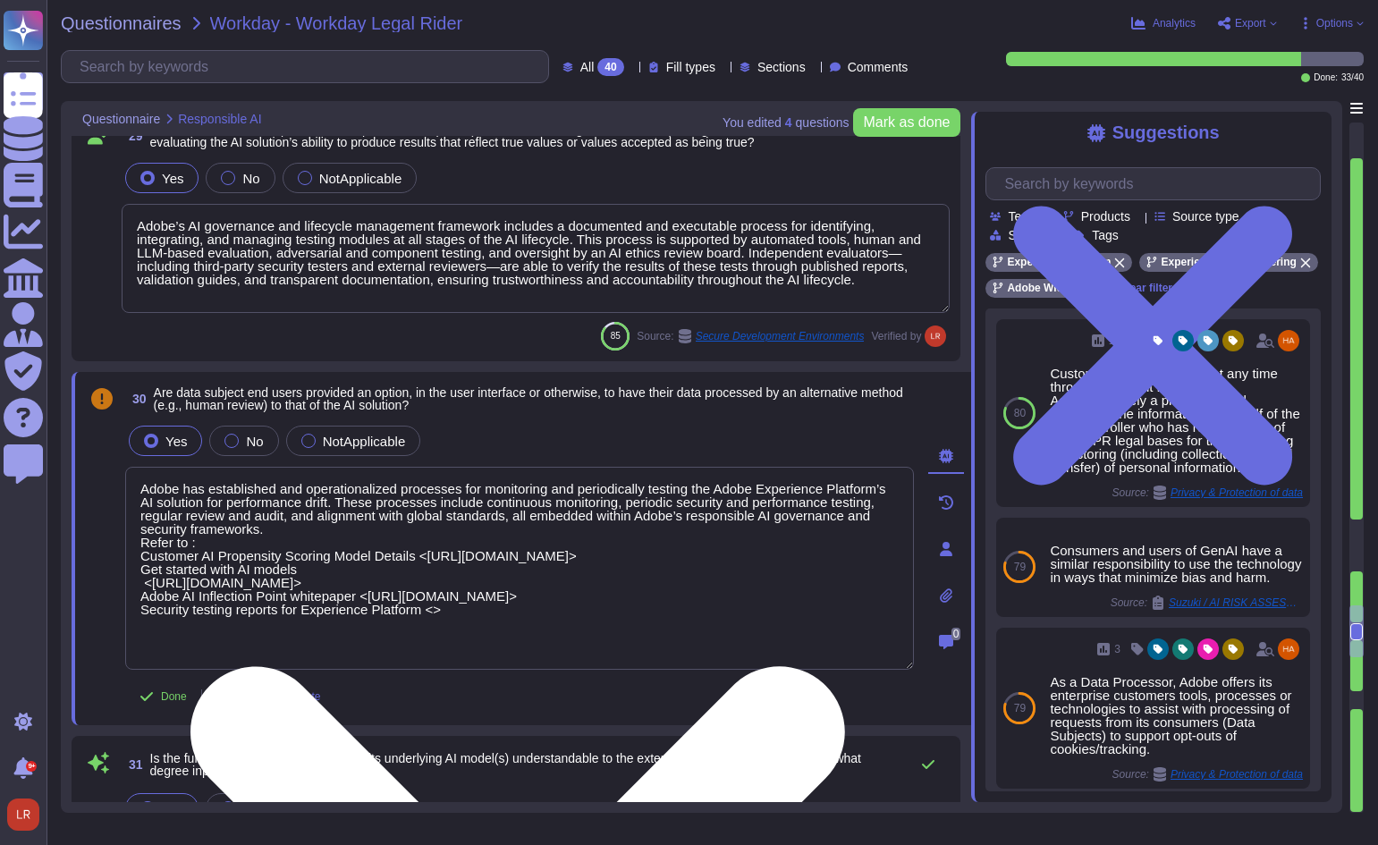
paste textarea "[URL][DOMAIN_NAME]"
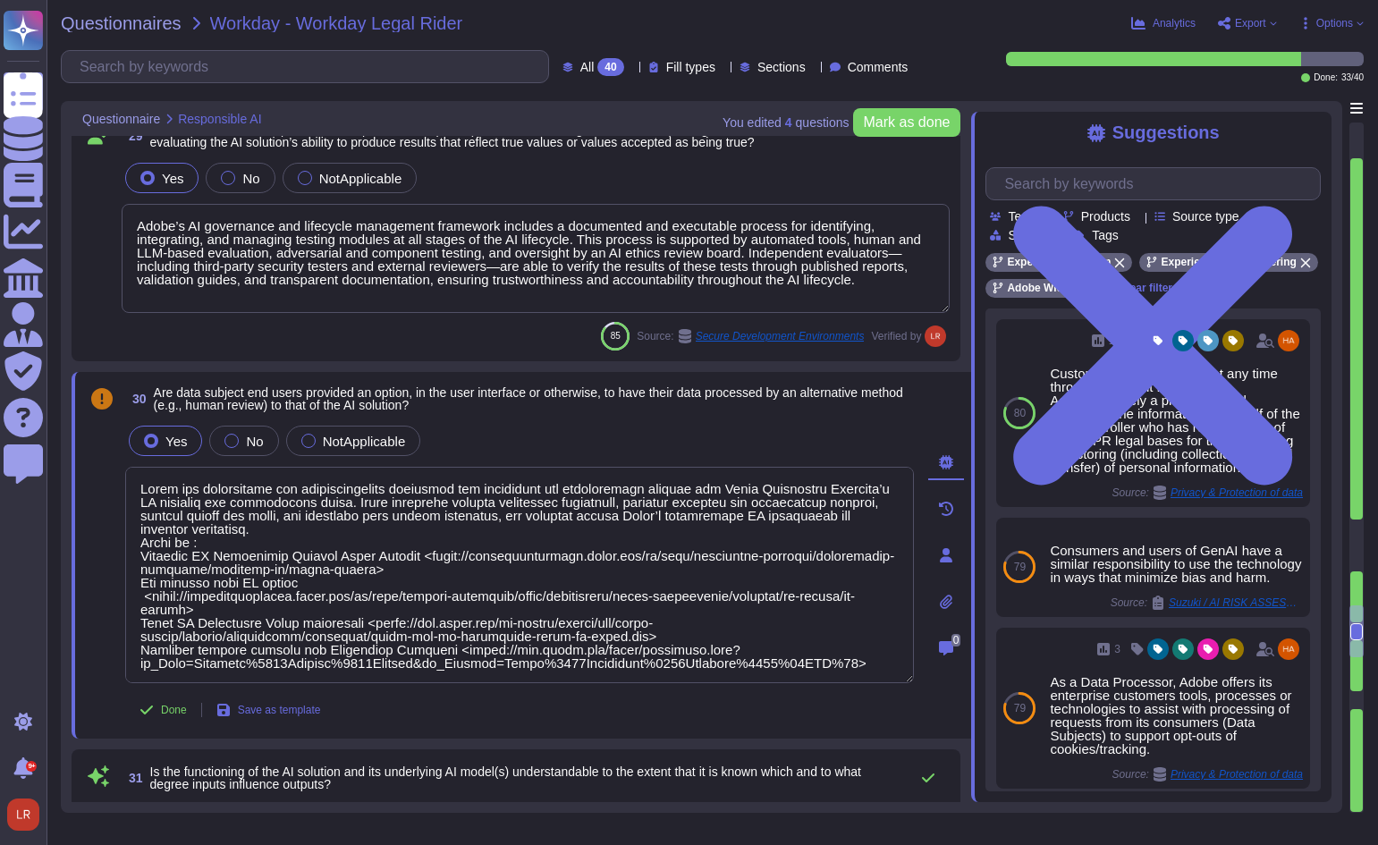
type textarea "Lorem ips dolorsitame con adipiscingelits doeiusmod tem incididunt utl etdolore…"
click at [675, 711] on div "Done Save as template" at bounding box center [519, 710] width 789 height 36
click at [285, 712] on span "Save as template" at bounding box center [279, 709] width 83 height 11
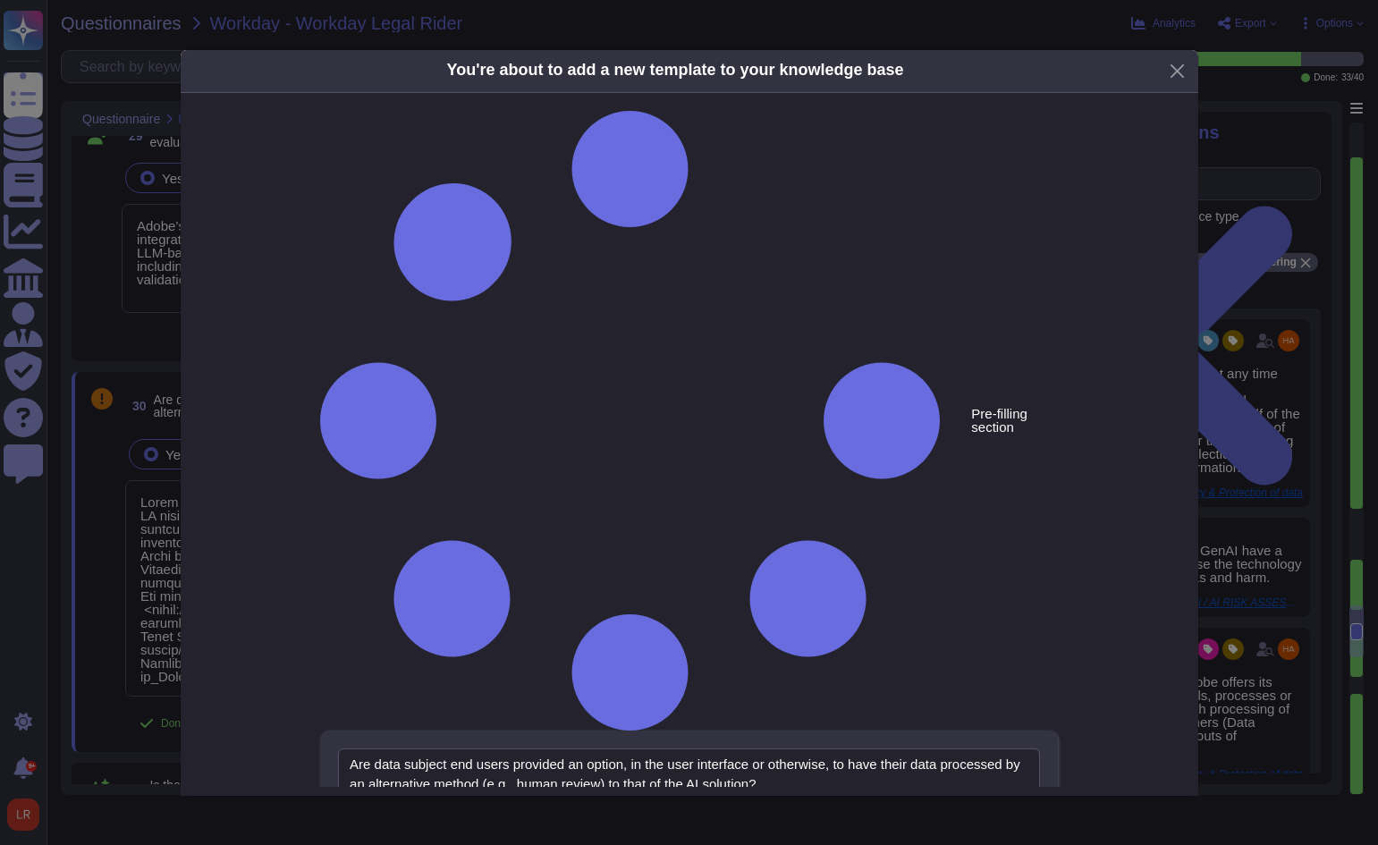
type textarea "Are data subject end users provided an option, in the user interface or otherwi…"
type textarea "Lorem ips dolorsitame con adipiscingelits doeiusmod tem incididunt utl etdolore…"
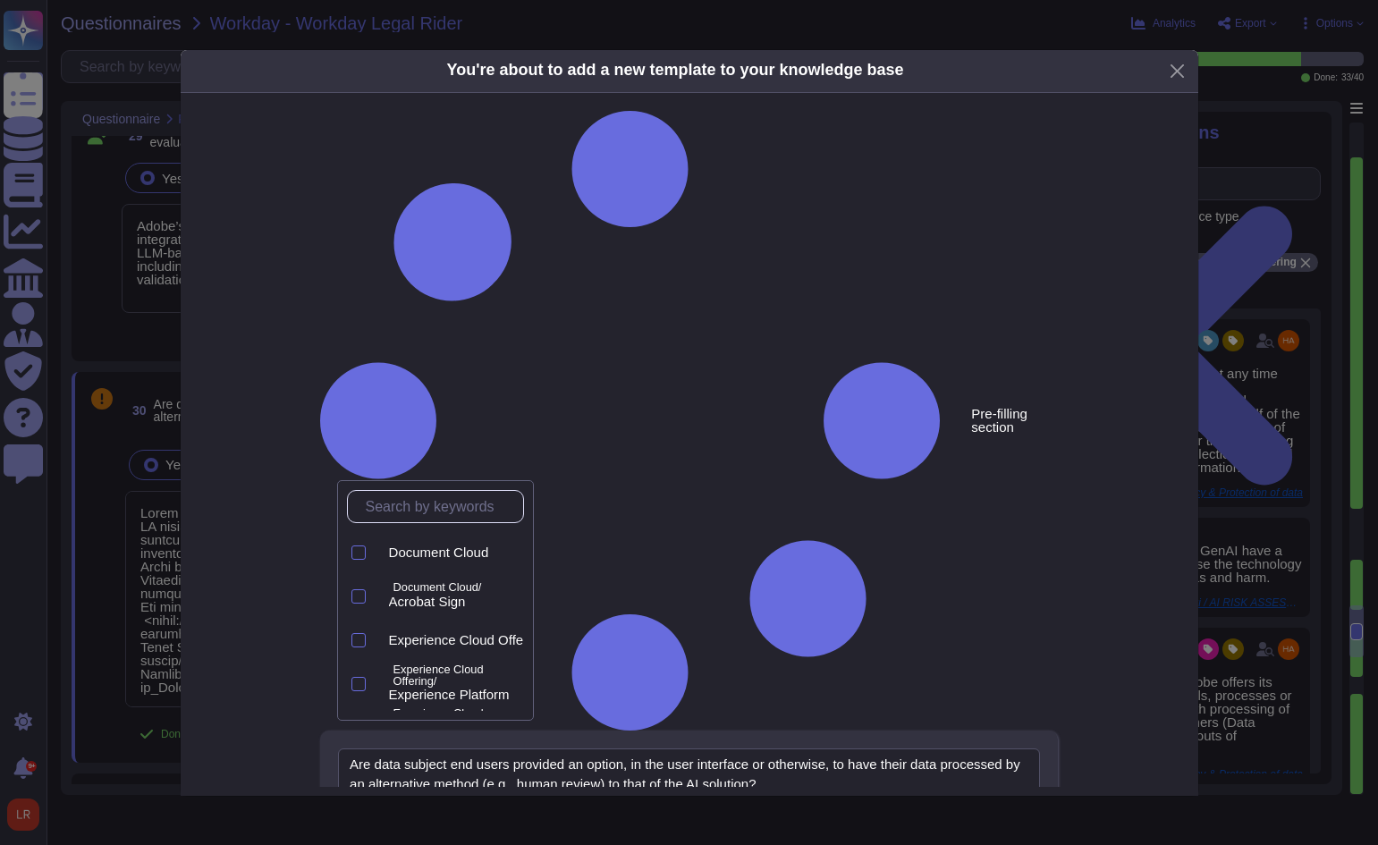
click at [482, 500] on input "text" at bounding box center [440, 506] width 166 height 31
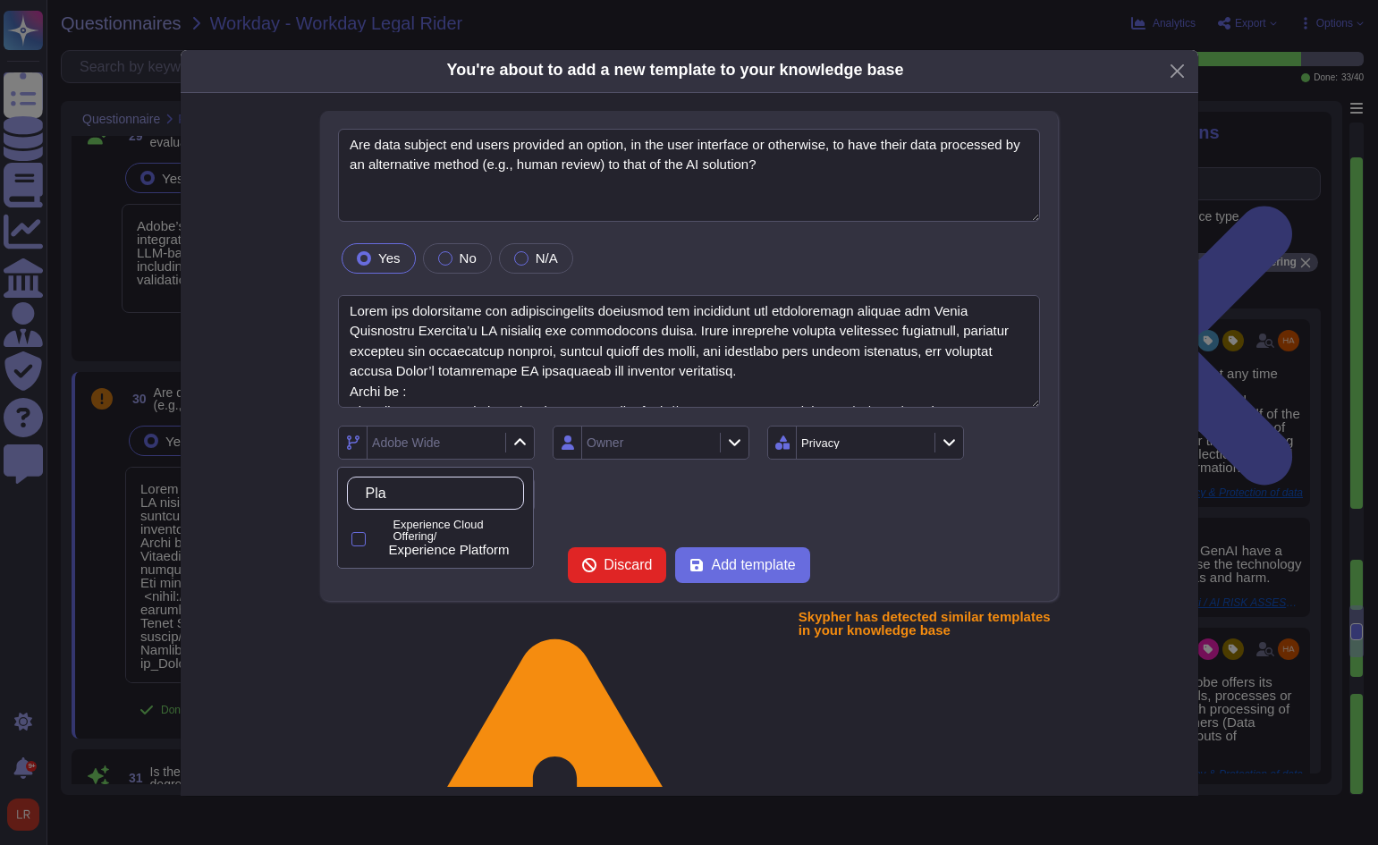
type input "Plat"
click at [467, 542] on span "Experience Platform" at bounding box center [449, 550] width 121 height 16
click at [648, 498] on div "Experience Platform Owner Privacy Privacy & Protection of data" at bounding box center [689, 469] width 702 height 86
click at [644, 482] on div "Experience Platform Owner Privacy Privacy & Protection of data" at bounding box center [689, 469] width 702 height 86
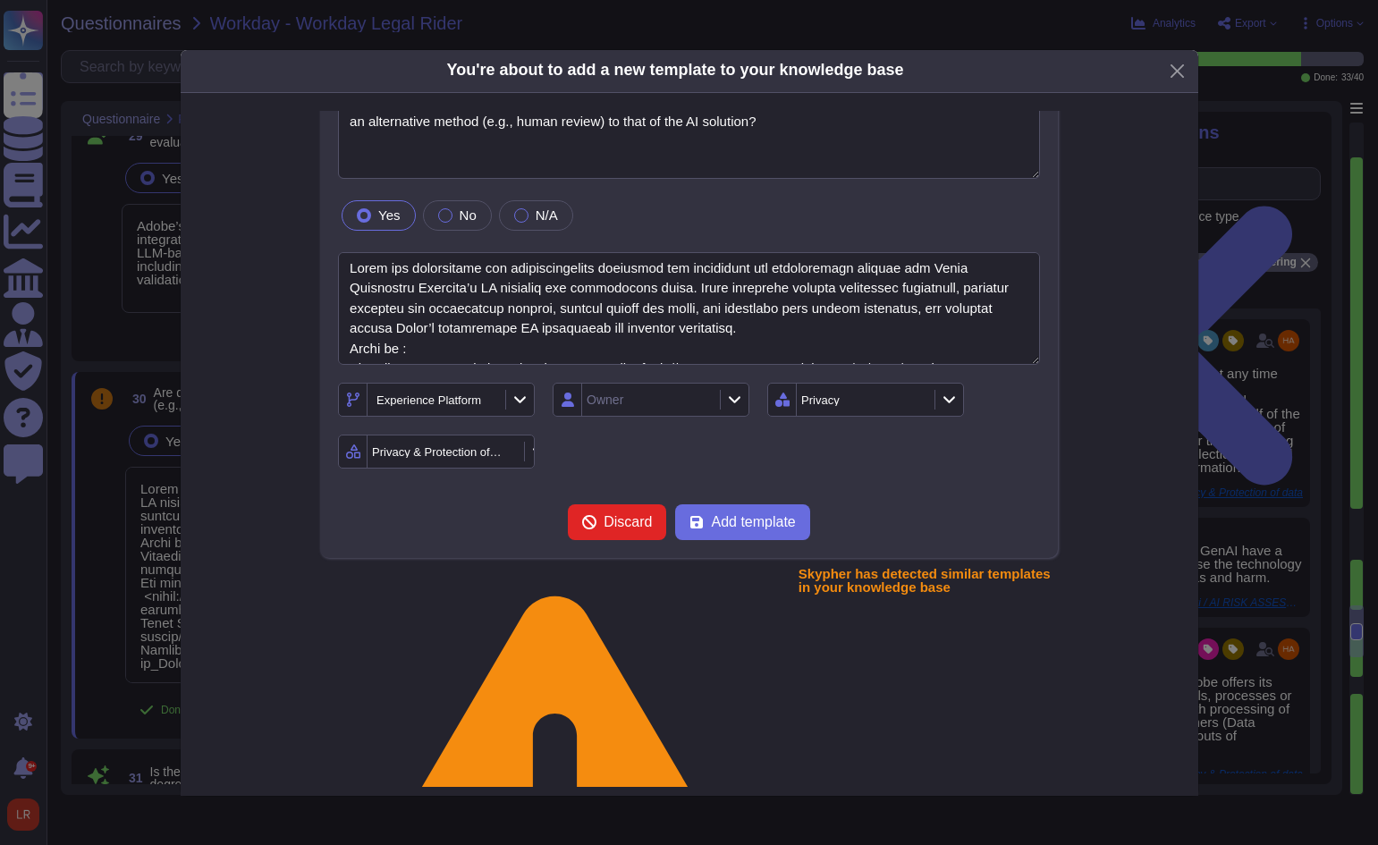
scroll to position [0, 0]
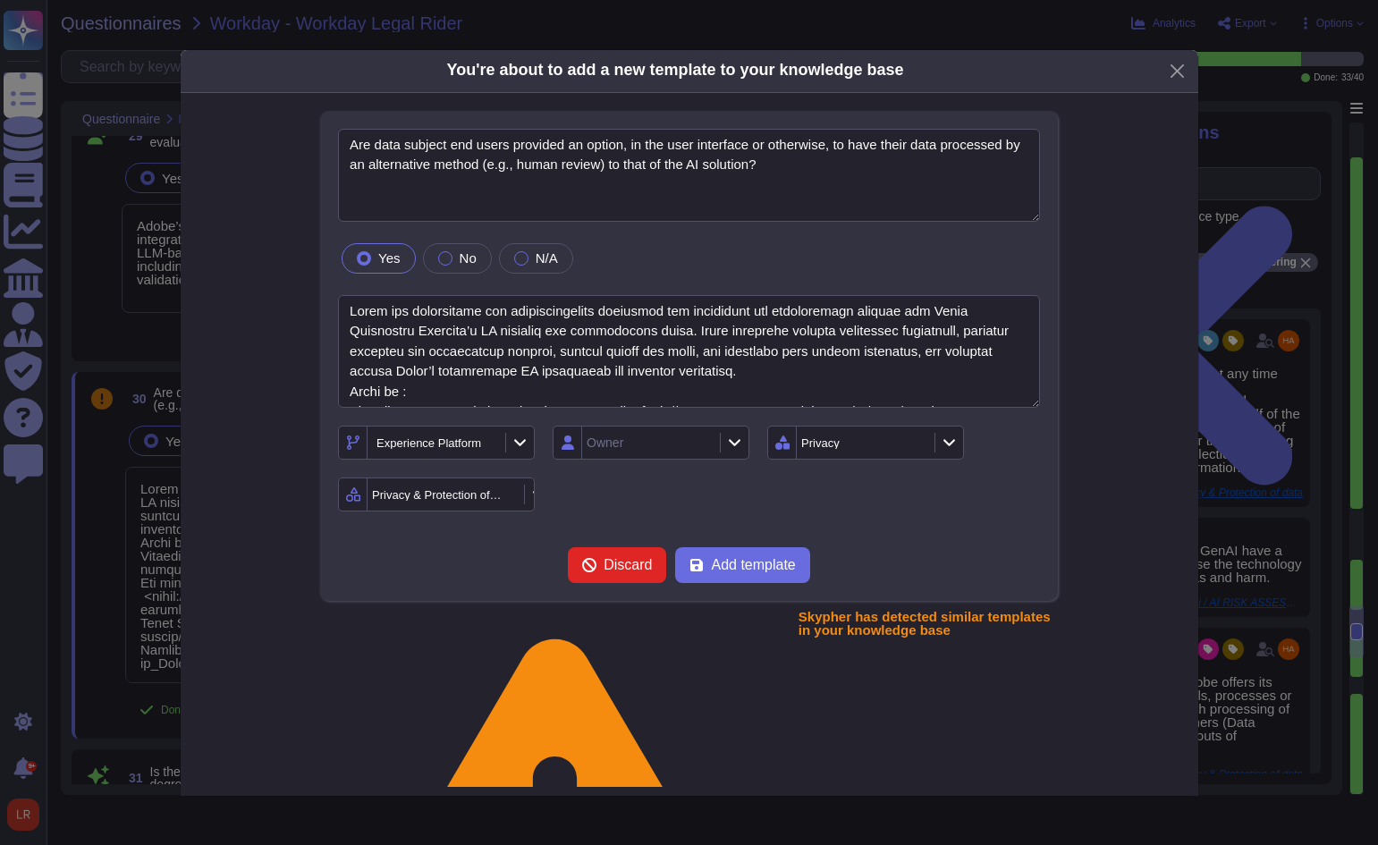
click at [665, 497] on div "Experience Platform Owner Privacy Privacy & Protection of data" at bounding box center [689, 469] width 702 height 86
click at [731, 441] on icon at bounding box center [734, 441] width 13 height 15
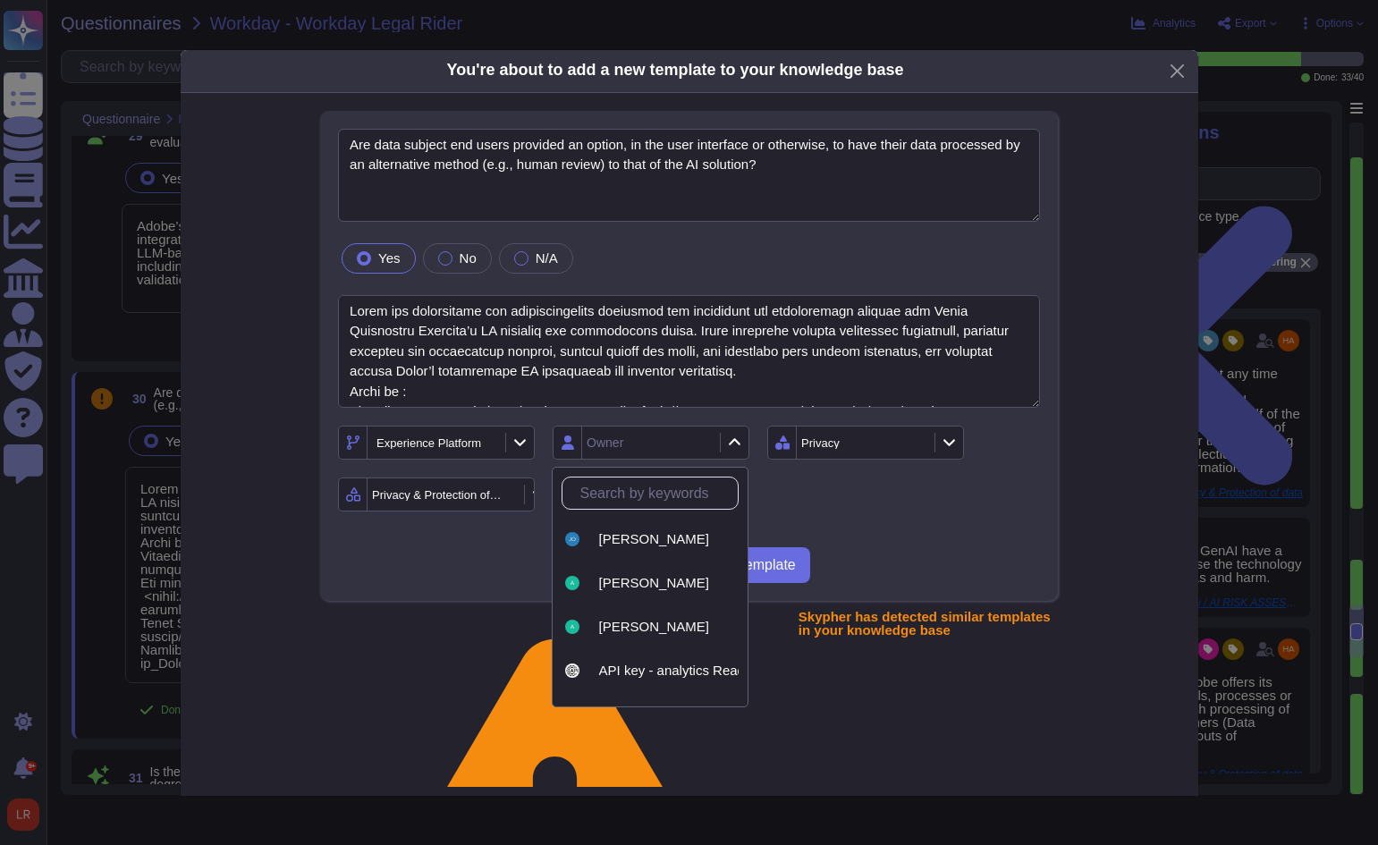
click at [677, 486] on input "text" at bounding box center [654, 492] width 166 height 31
type input "lo"
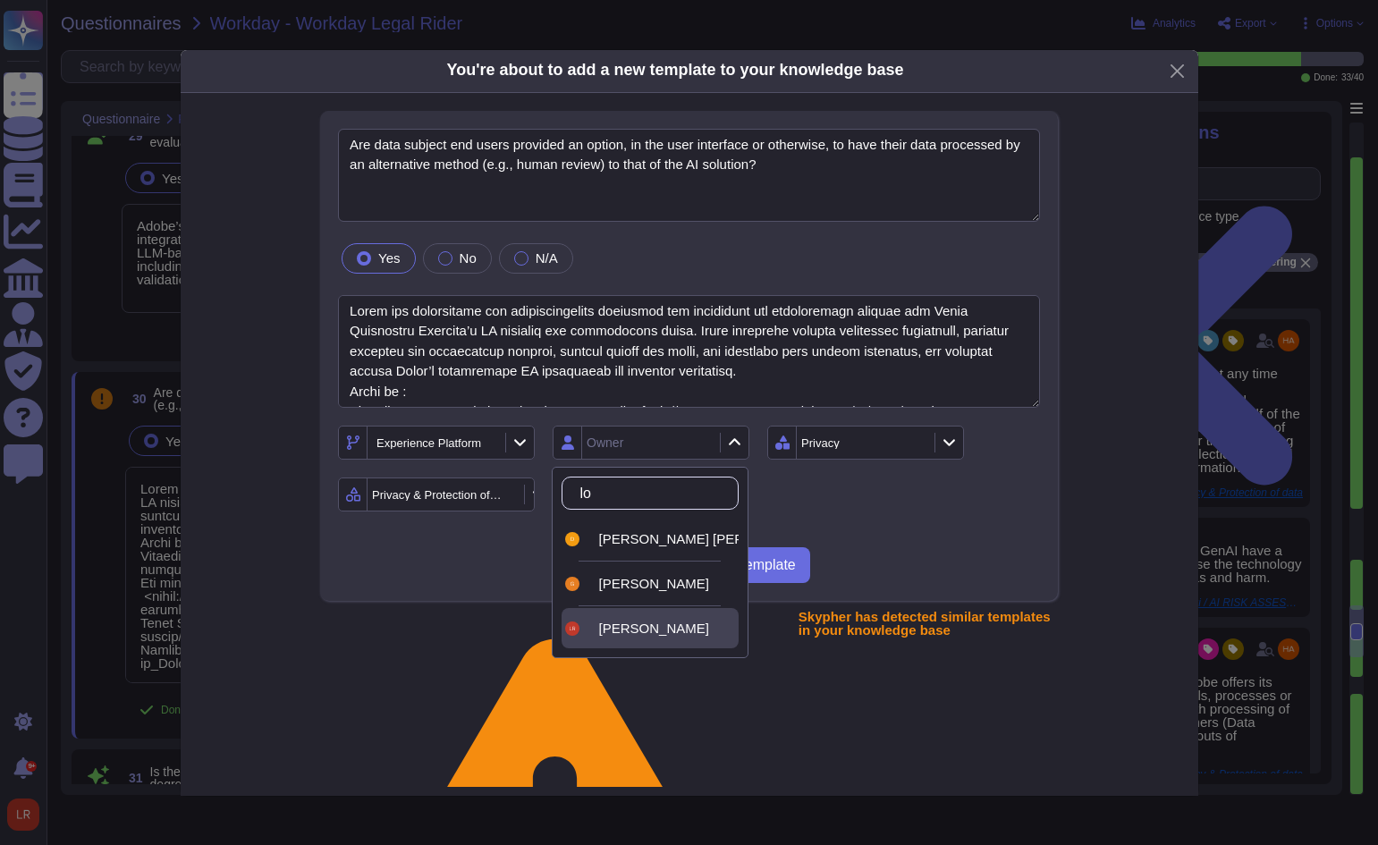
click at [670, 627] on div "[PERSON_NAME]" at bounding box center [665, 628] width 132 height 16
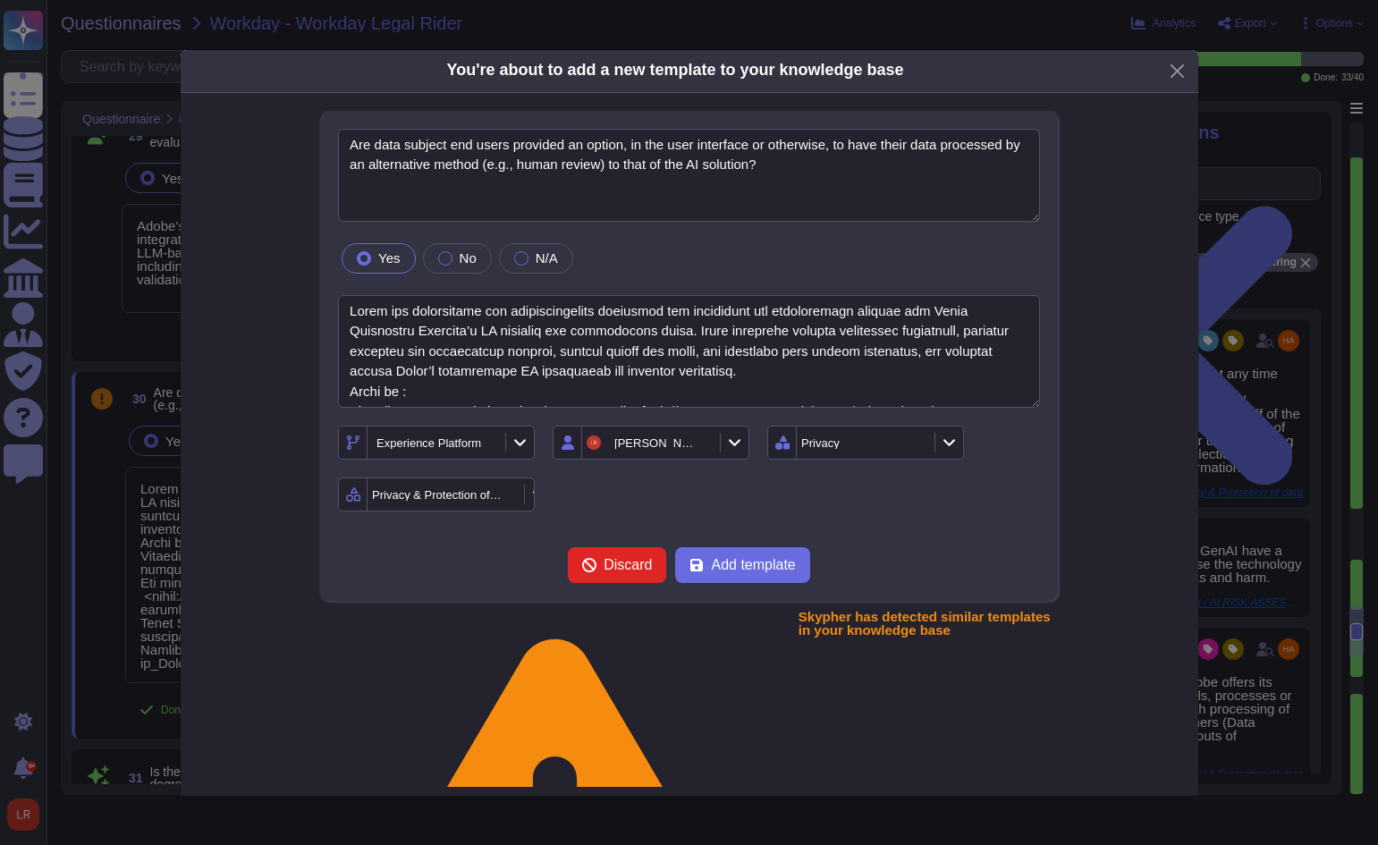
drag, startPoint x: 921, startPoint y: 443, endPoint x: 923, endPoint y: 453, distance: 10.0
click at [923, 453] on div "Privacy" at bounding box center [863, 442] width 133 height 32
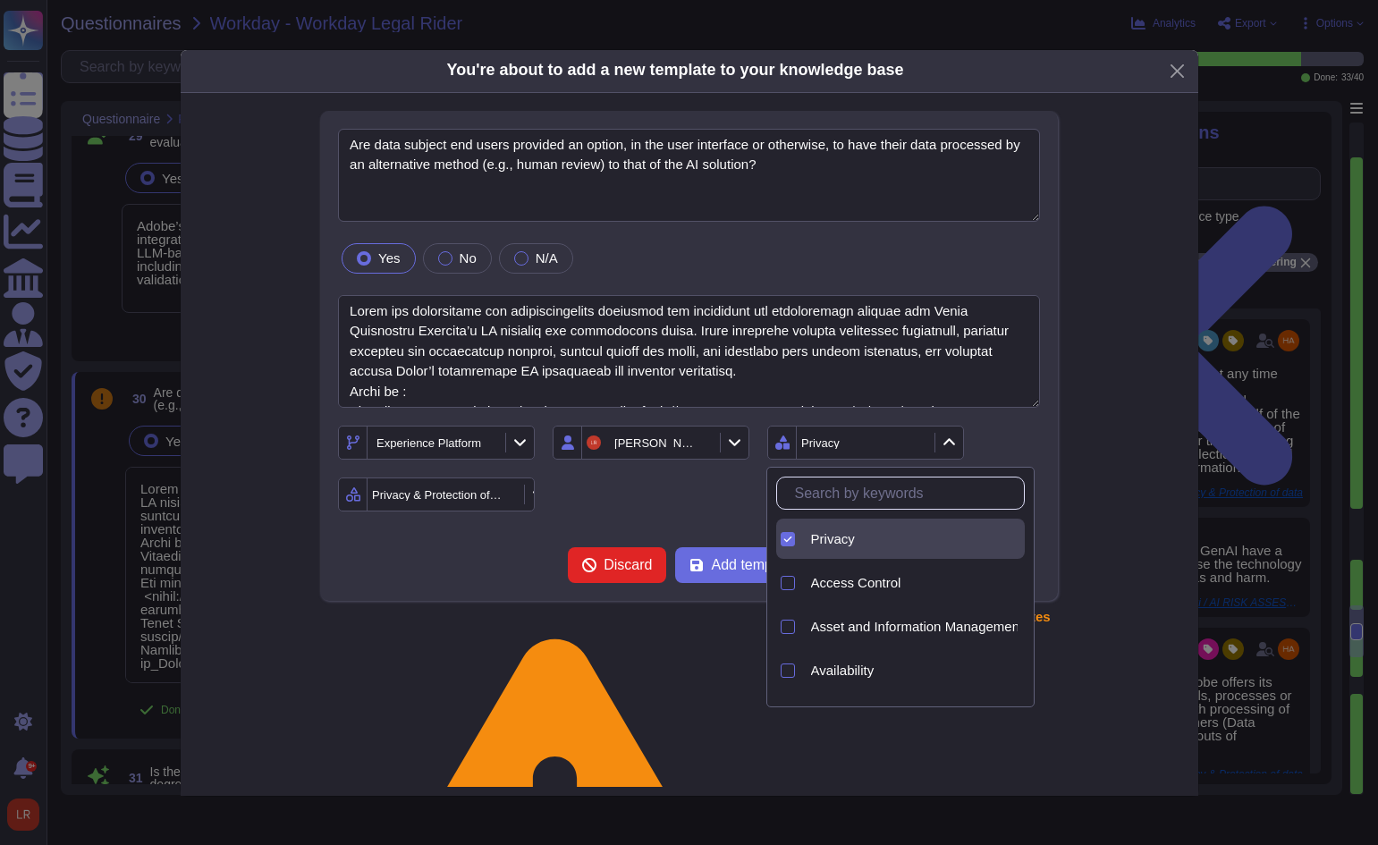
click at [690, 493] on div "Experience Platform [PERSON_NAME] Privacy Privacy & Protection of data" at bounding box center [689, 469] width 702 height 86
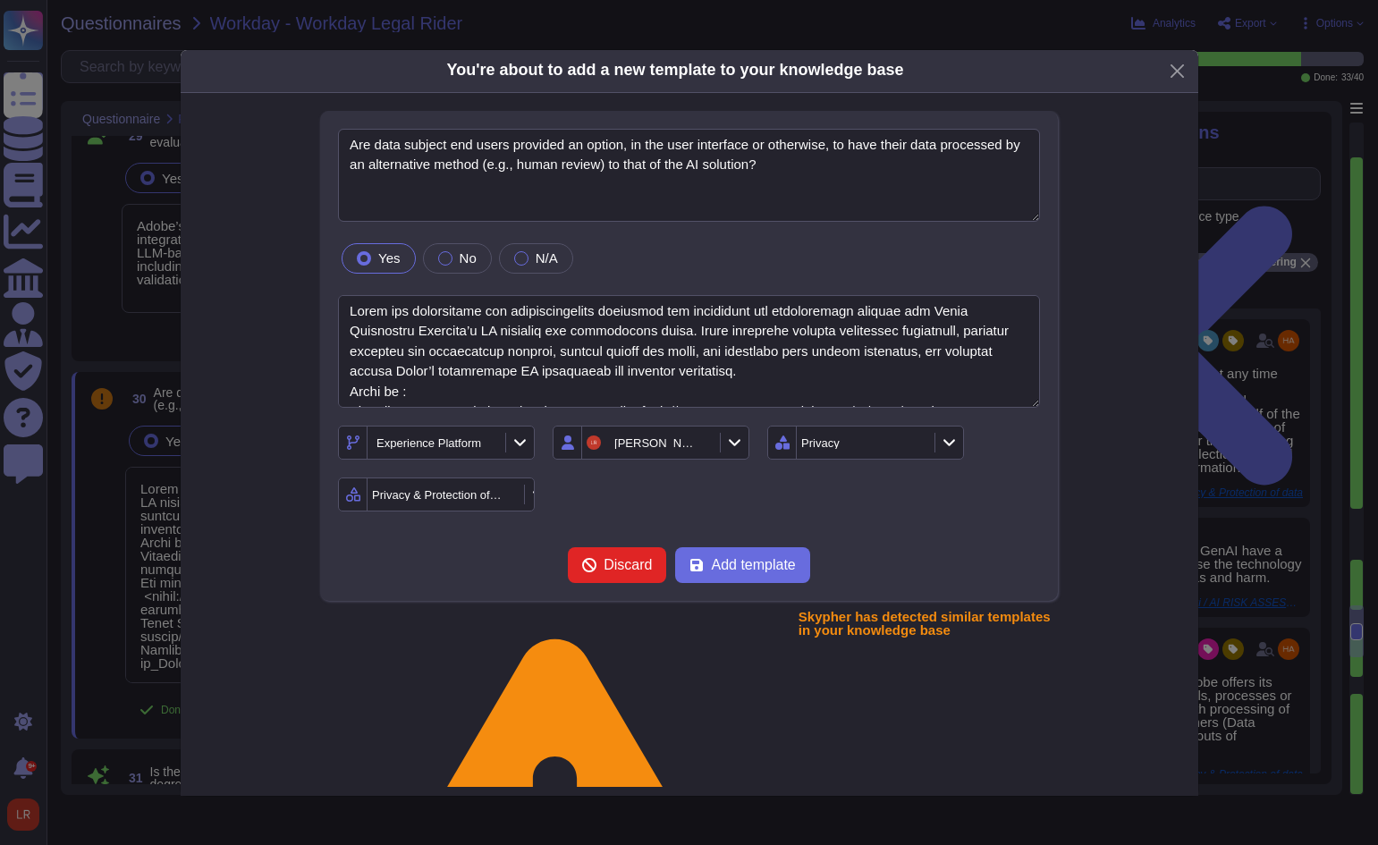
click at [506, 496] on icon at bounding box center [506, 496] width 0 height 0
click at [526, 489] on div at bounding box center [519, 495] width 29 height 20
click at [501, 542] on span "Privacy & Protection of data" at bounding box center [464, 549] width 165 height 16
click at [660, 493] on div "Experience Platform [PERSON_NAME] Privacy Privacy & Protection of data" at bounding box center [689, 469] width 702 height 86
click at [527, 443] on div at bounding box center [519, 443] width 29 height 20
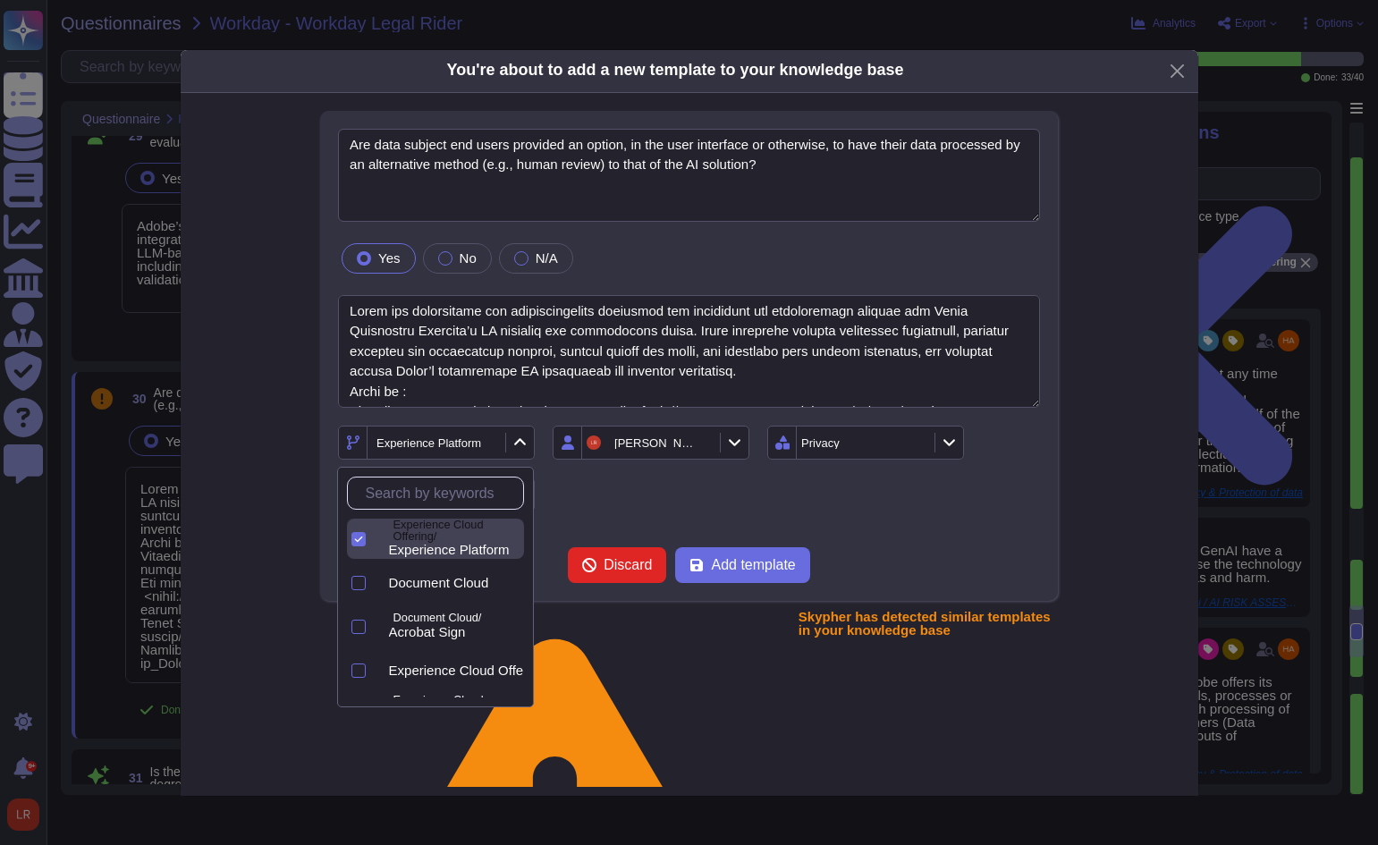
click at [527, 443] on div at bounding box center [519, 443] width 29 height 20
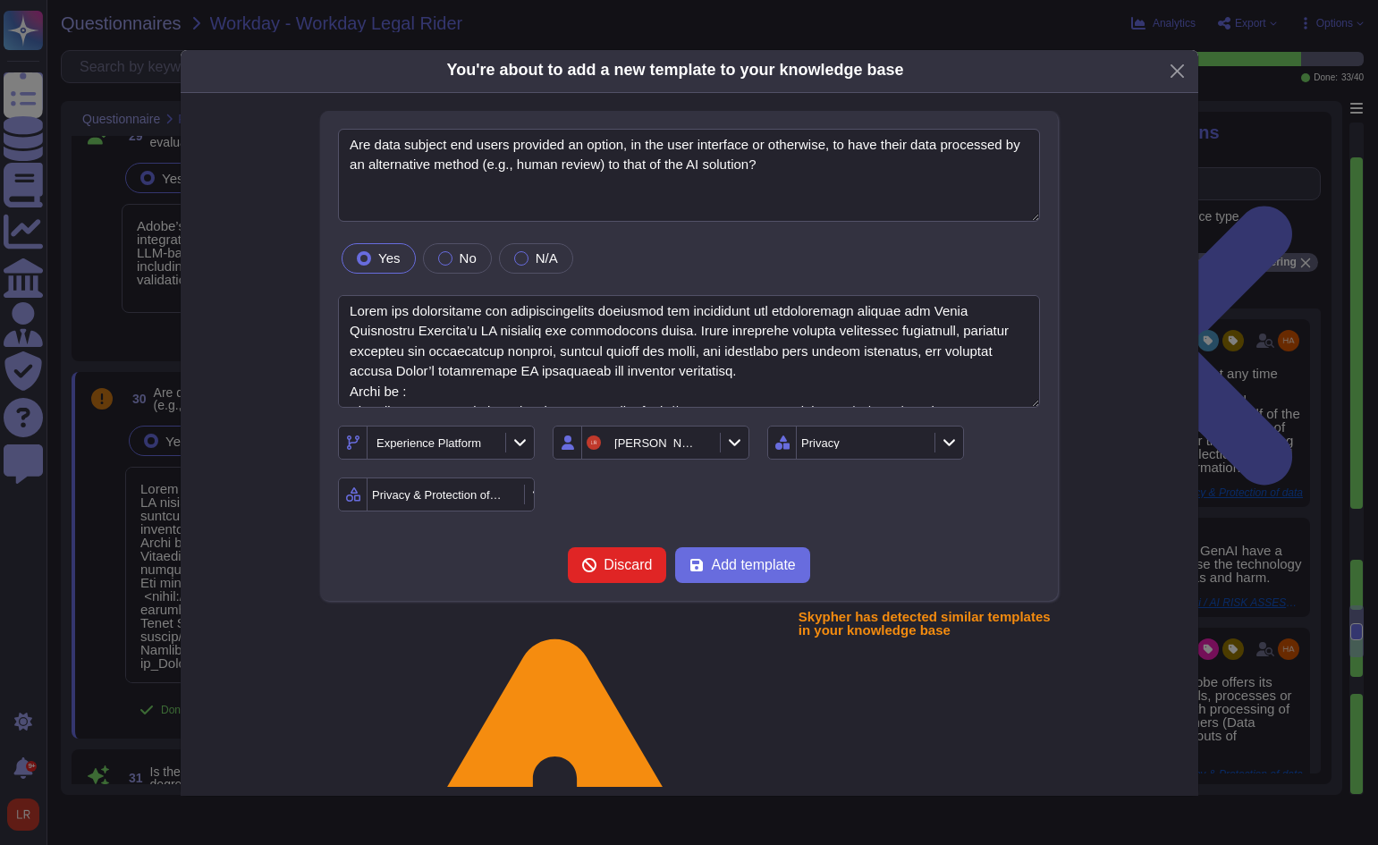
click at [755, 491] on div "Experience Platform [PERSON_NAME] Privacy Privacy & Protection of data" at bounding box center [689, 469] width 702 height 86
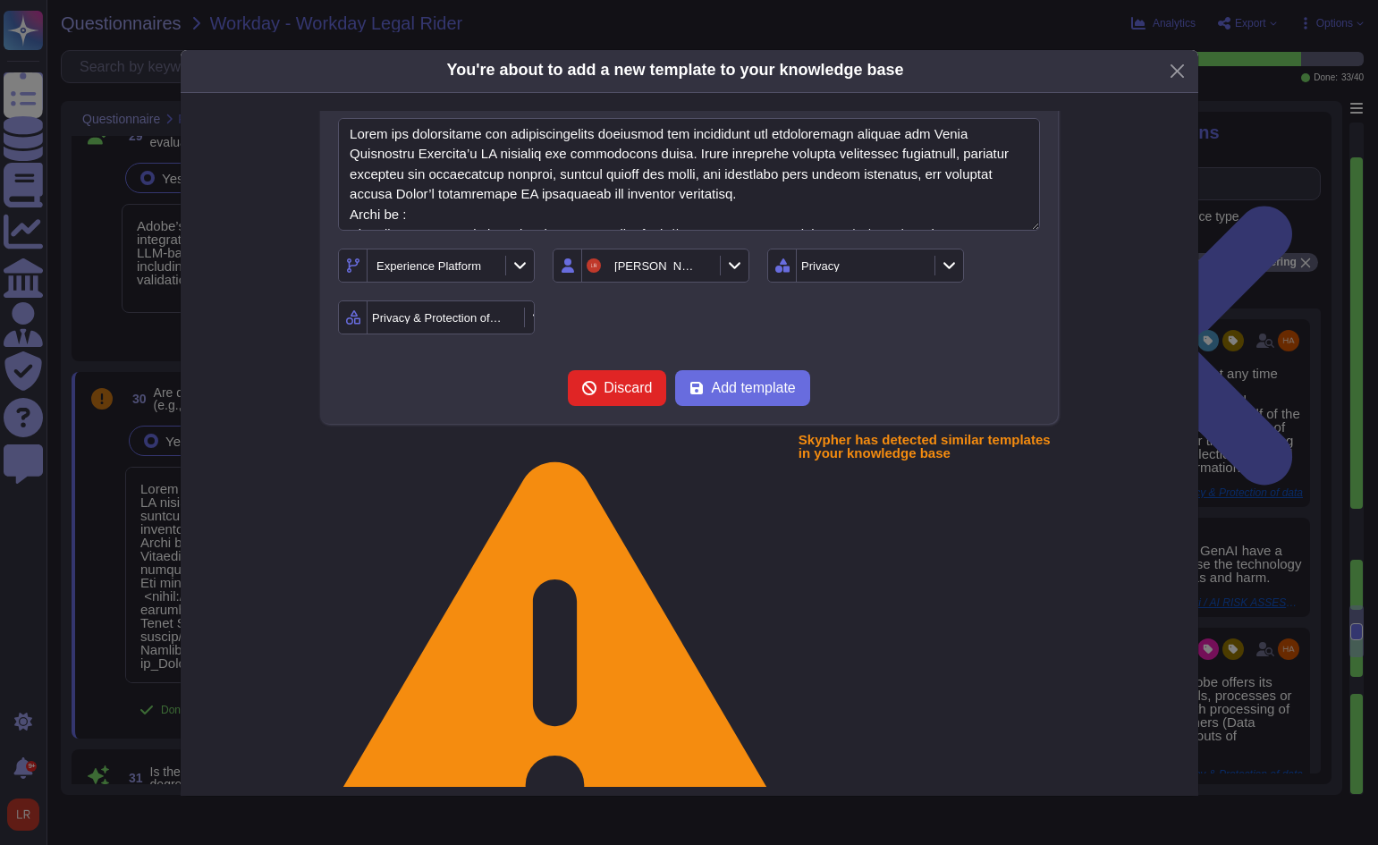
scroll to position [185, 0]
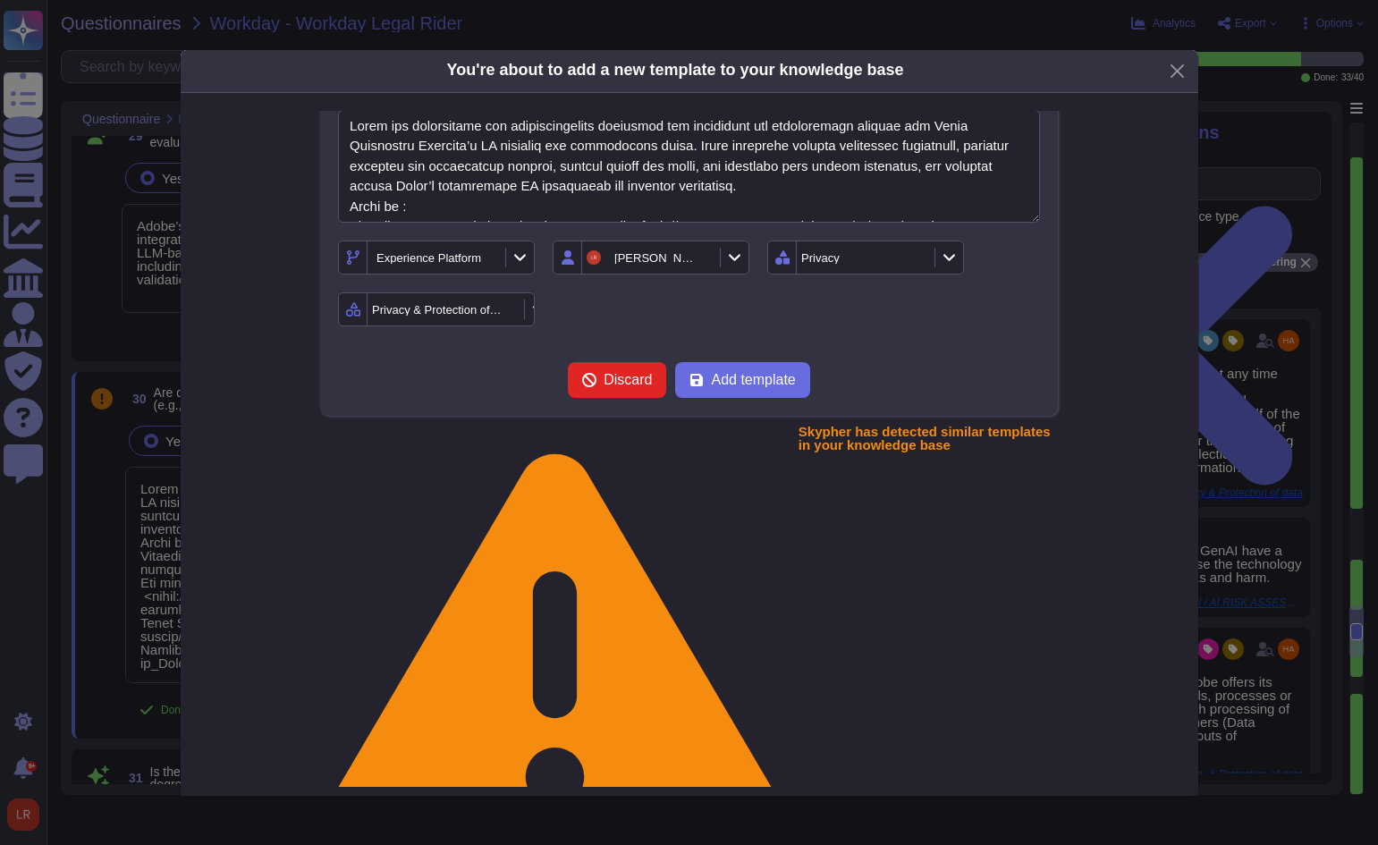
click at [935, 348] on form "Are data subject end users provided an option, in the user interface or otherwi…" at bounding box center [689, 171] width 702 height 455
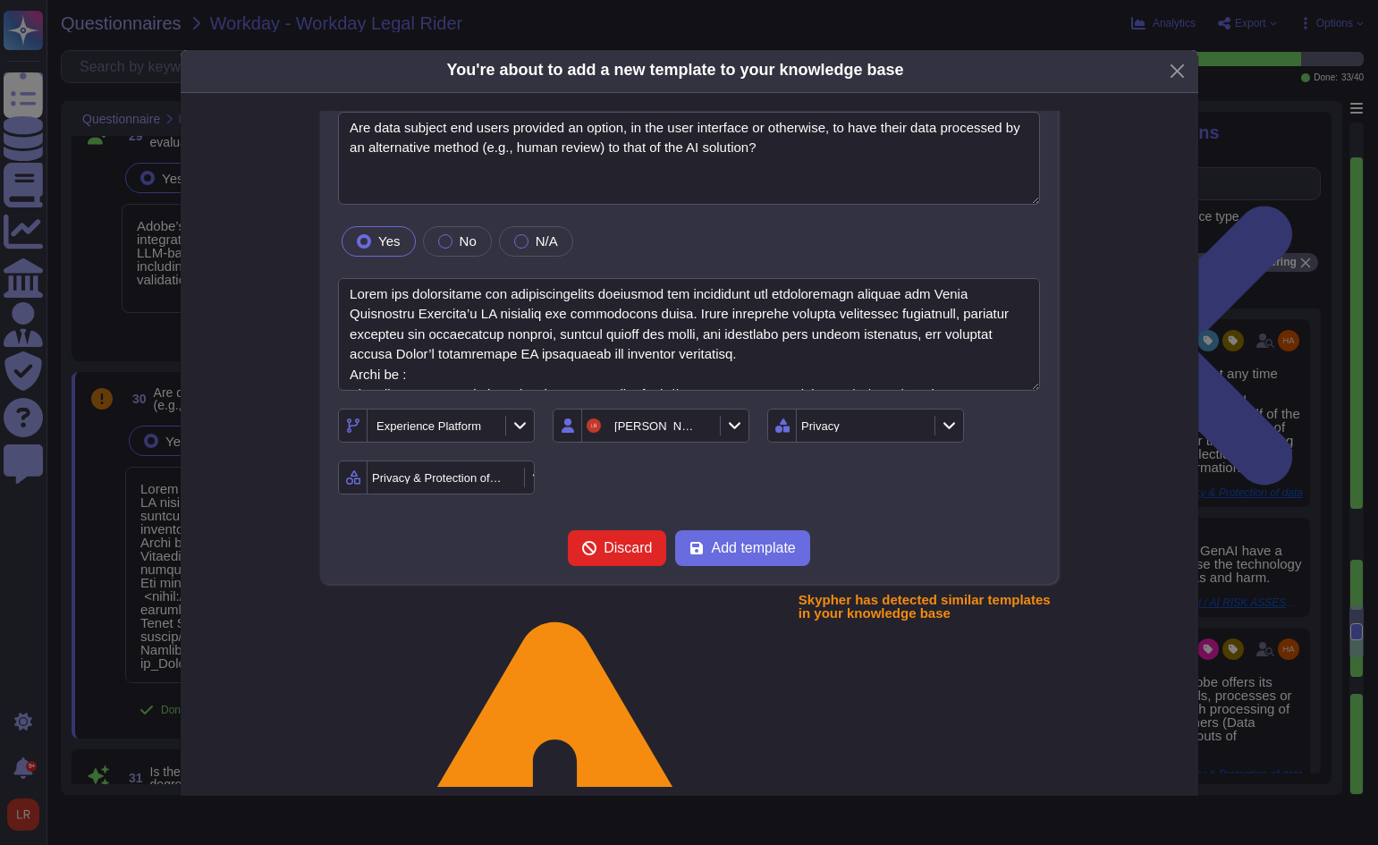
scroll to position [0, 0]
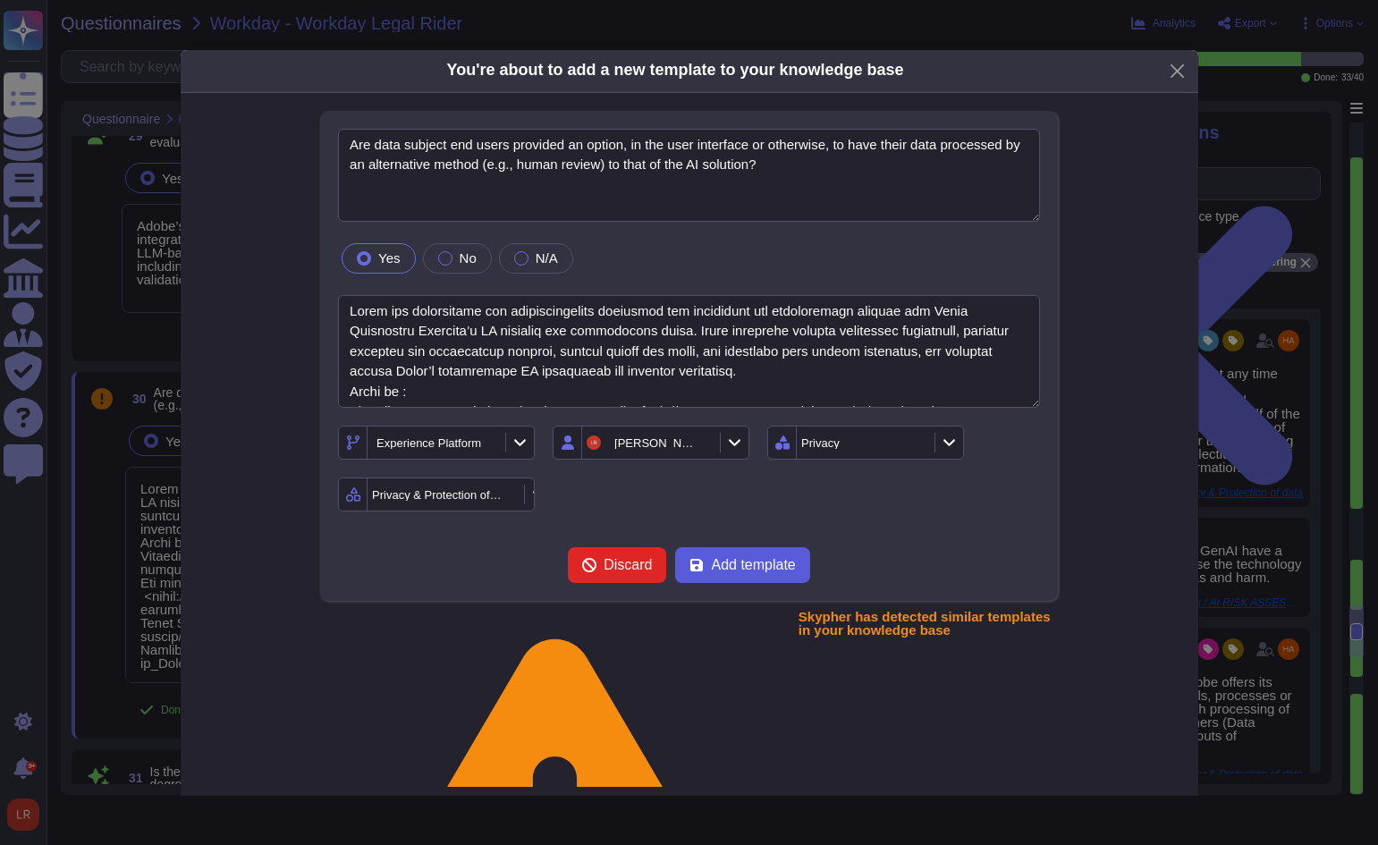
click at [749, 559] on span "Add template" at bounding box center [753, 565] width 84 height 14
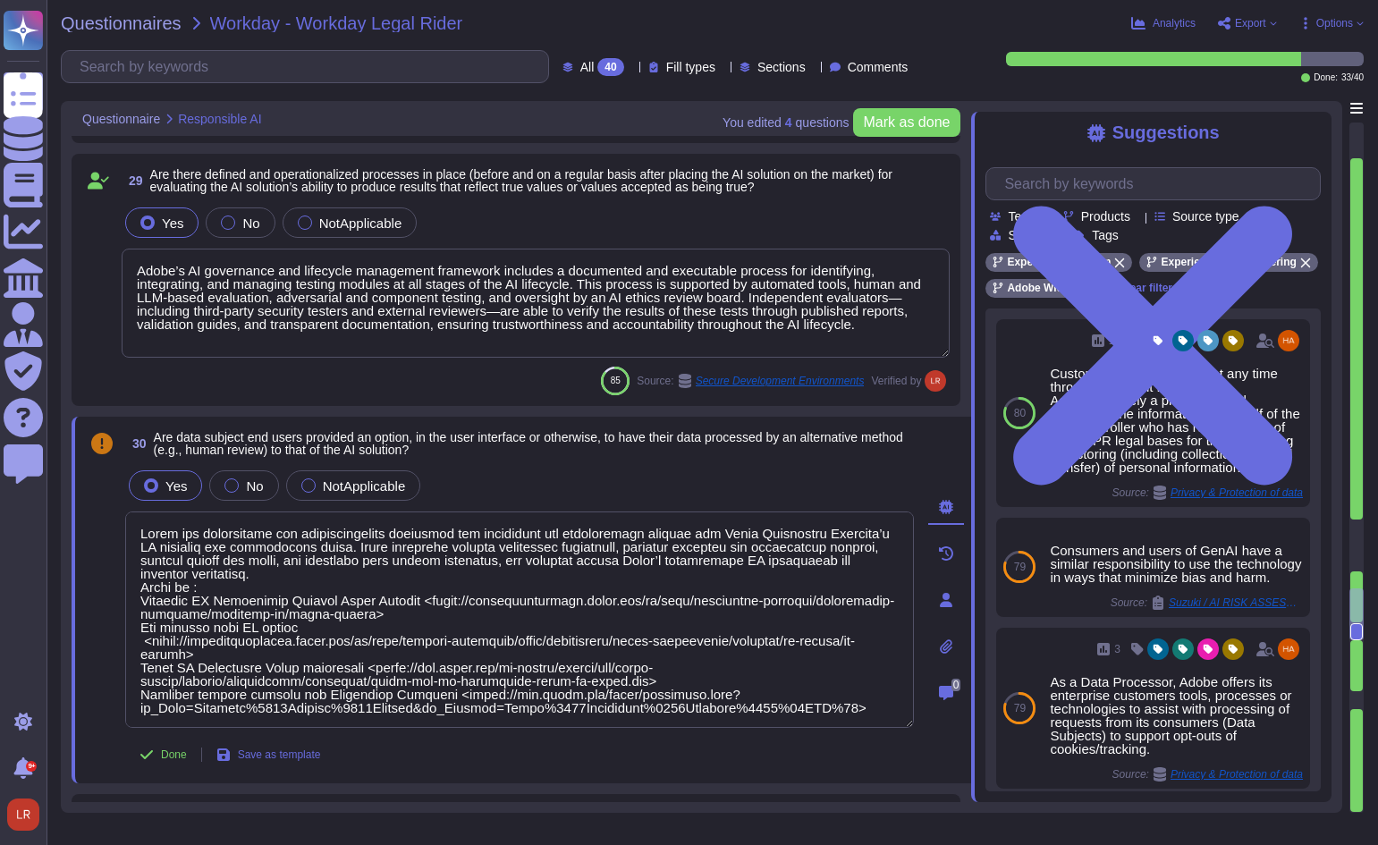
scroll to position [5672, 0]
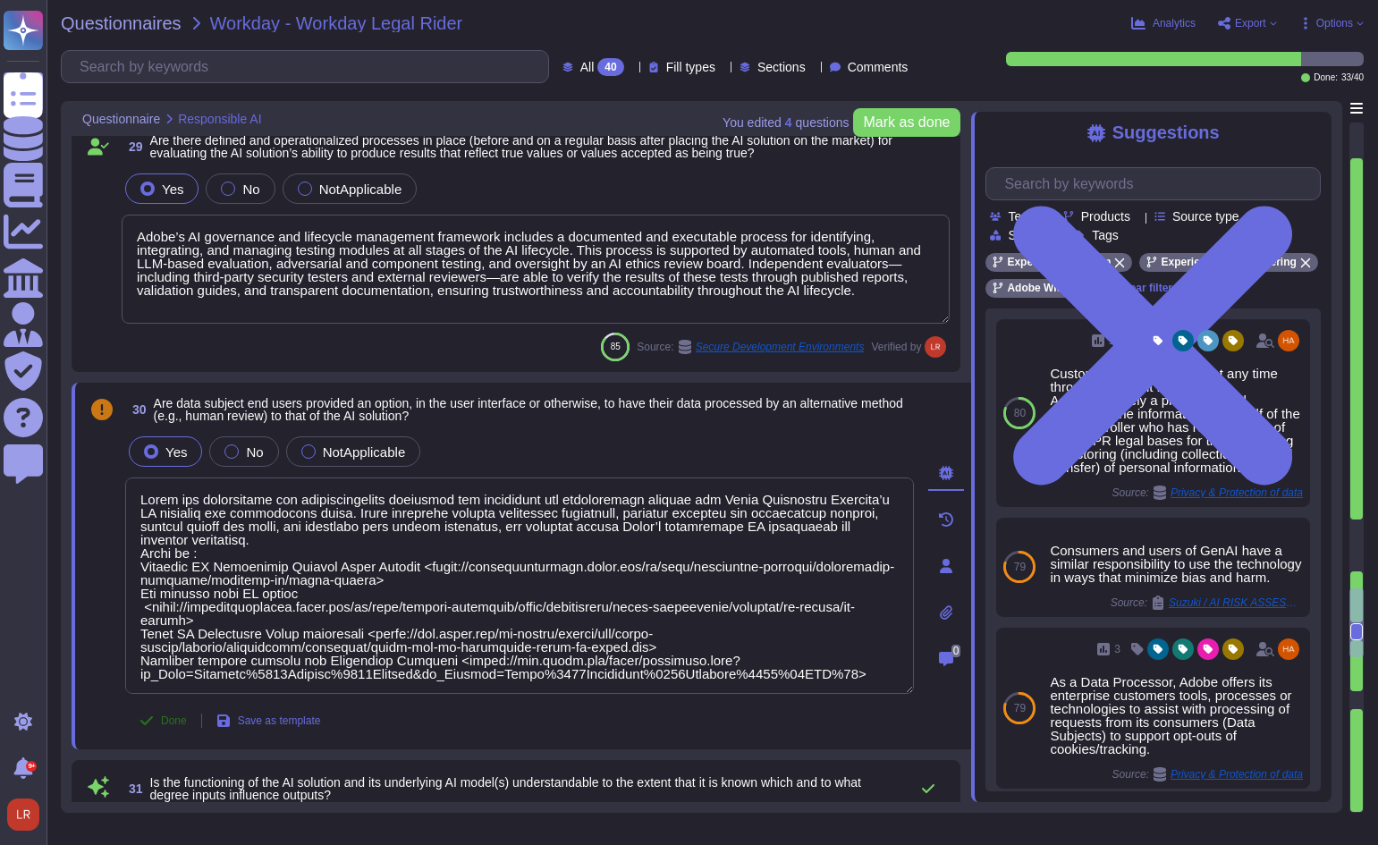
click at [170, 718] on span "Done" at bounding box center [174, 720] width 26 height 11
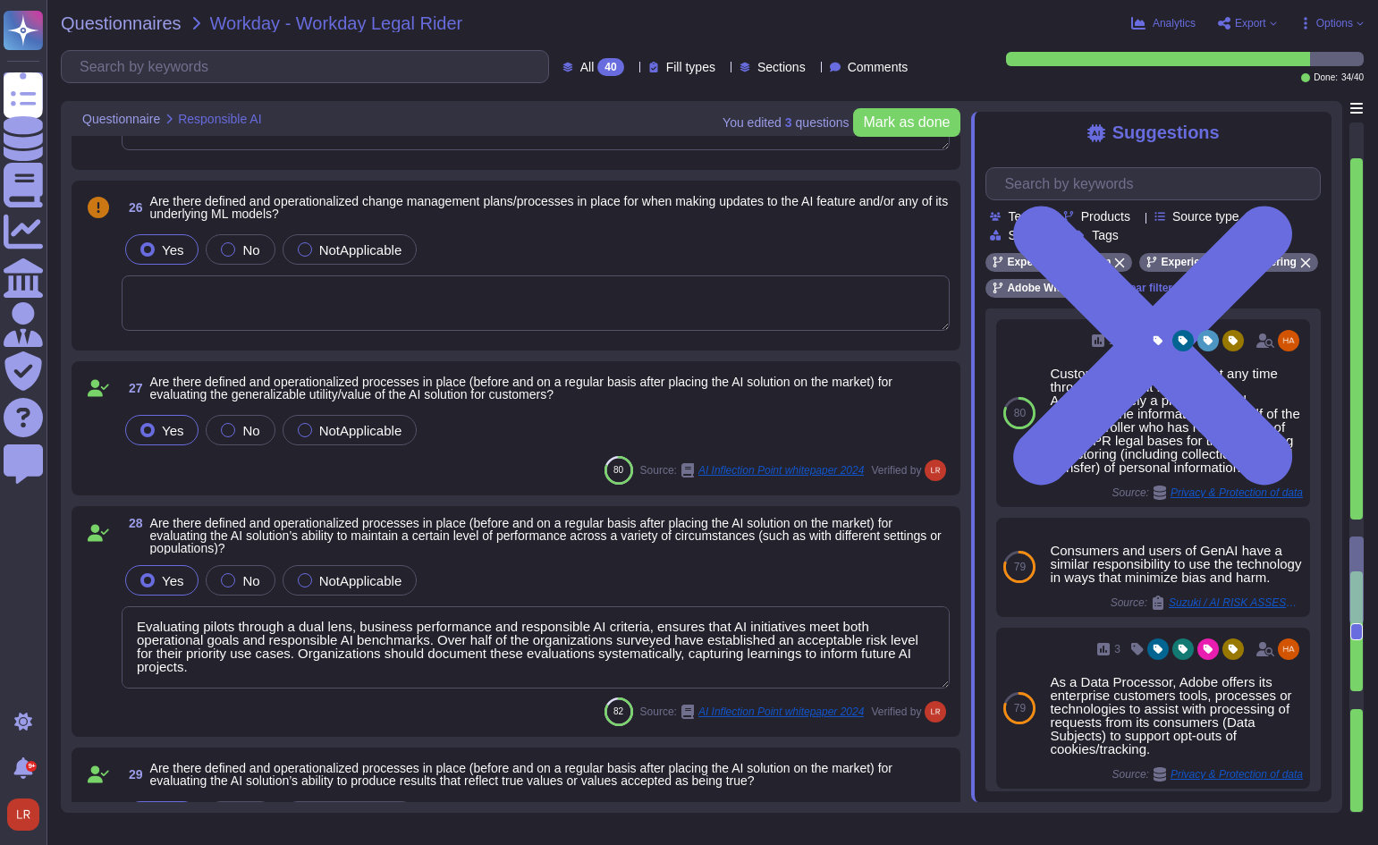
type textarea "Adobe has deployed governance processes to evaluate and track the performance o…"
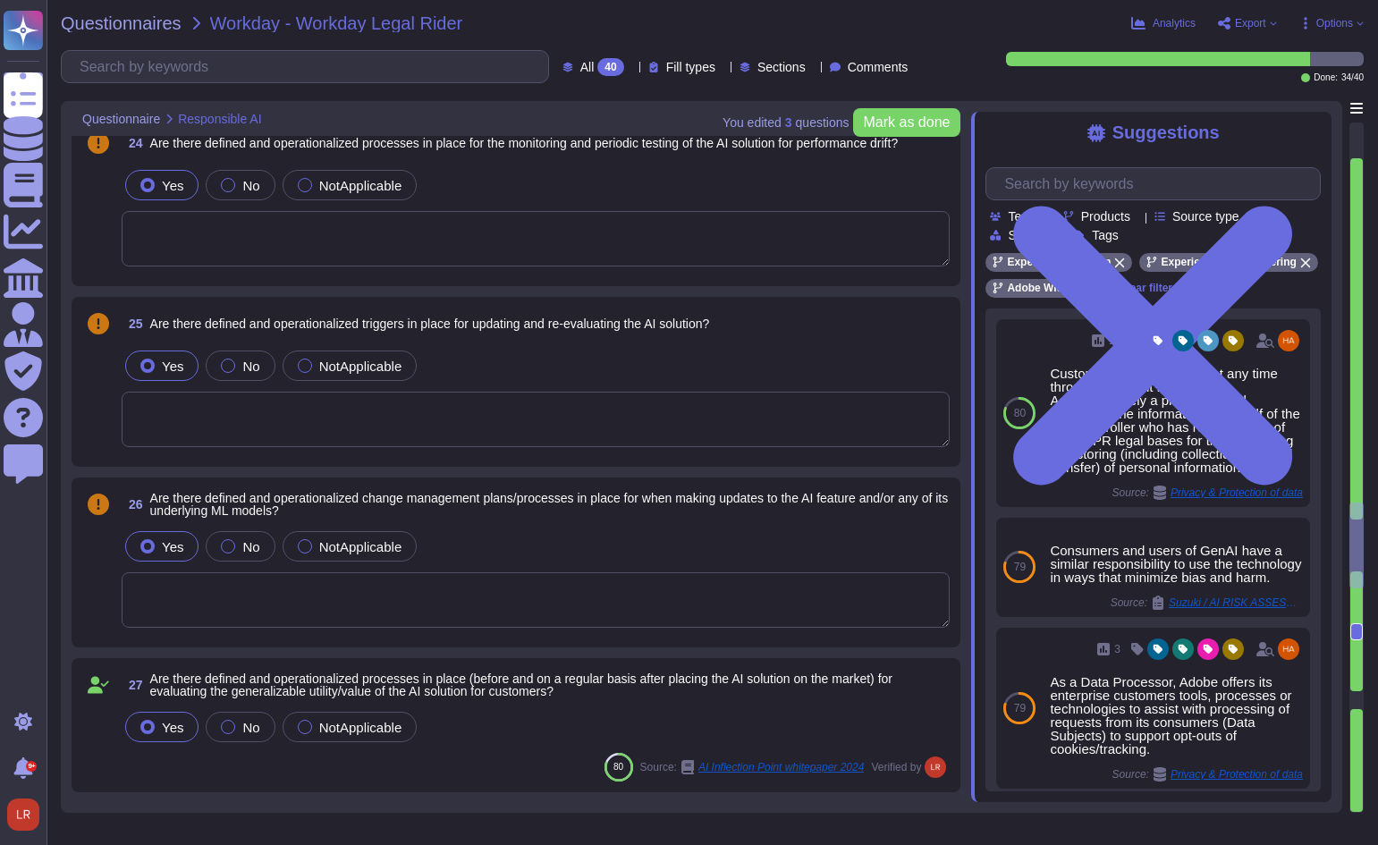
scroll to position [4778, 0]
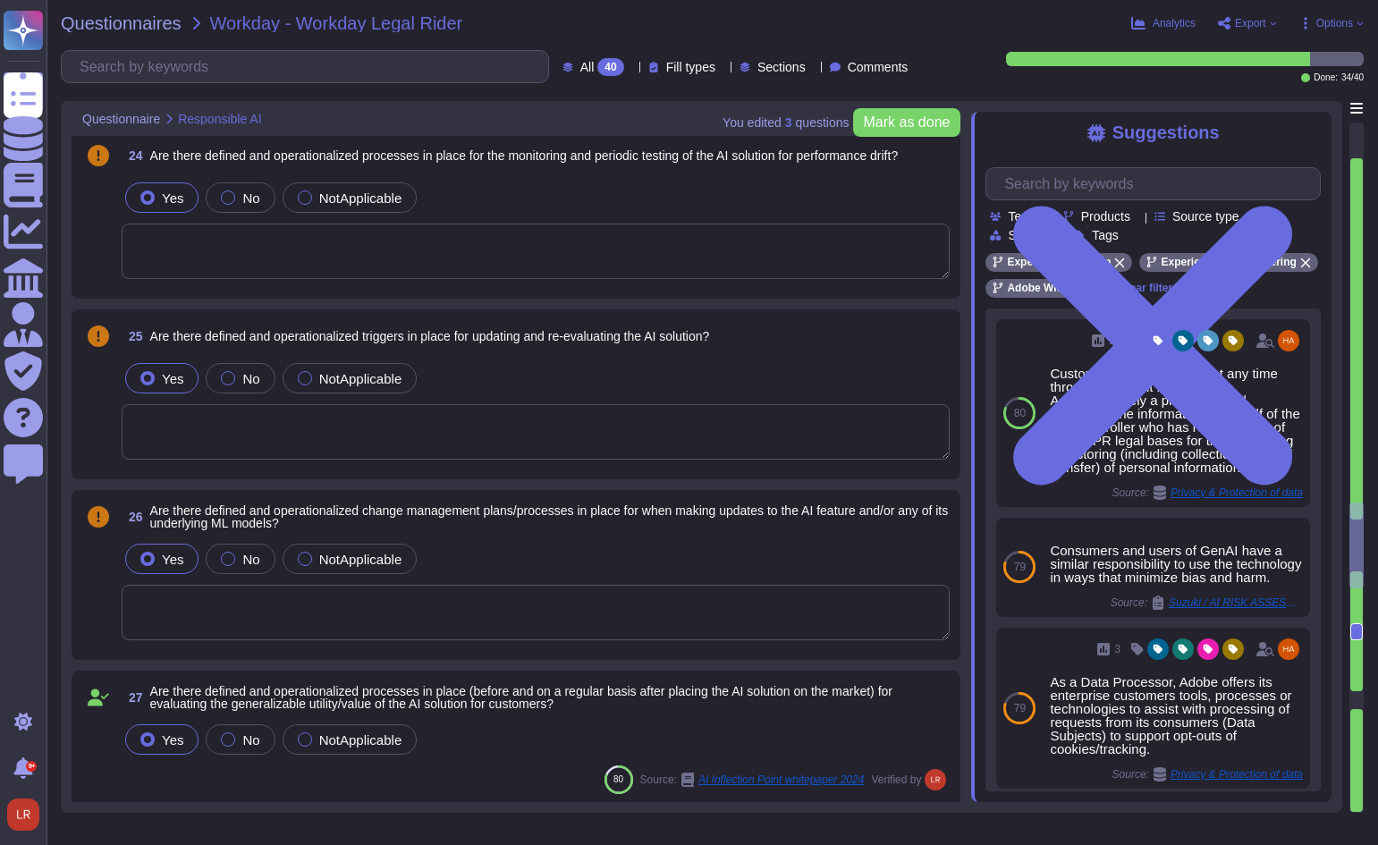
type textarea "The&nbsp;Adobe-The-AI-Inflection-Point-WP-Final-2&nbsp;provides a vendor-side p…"
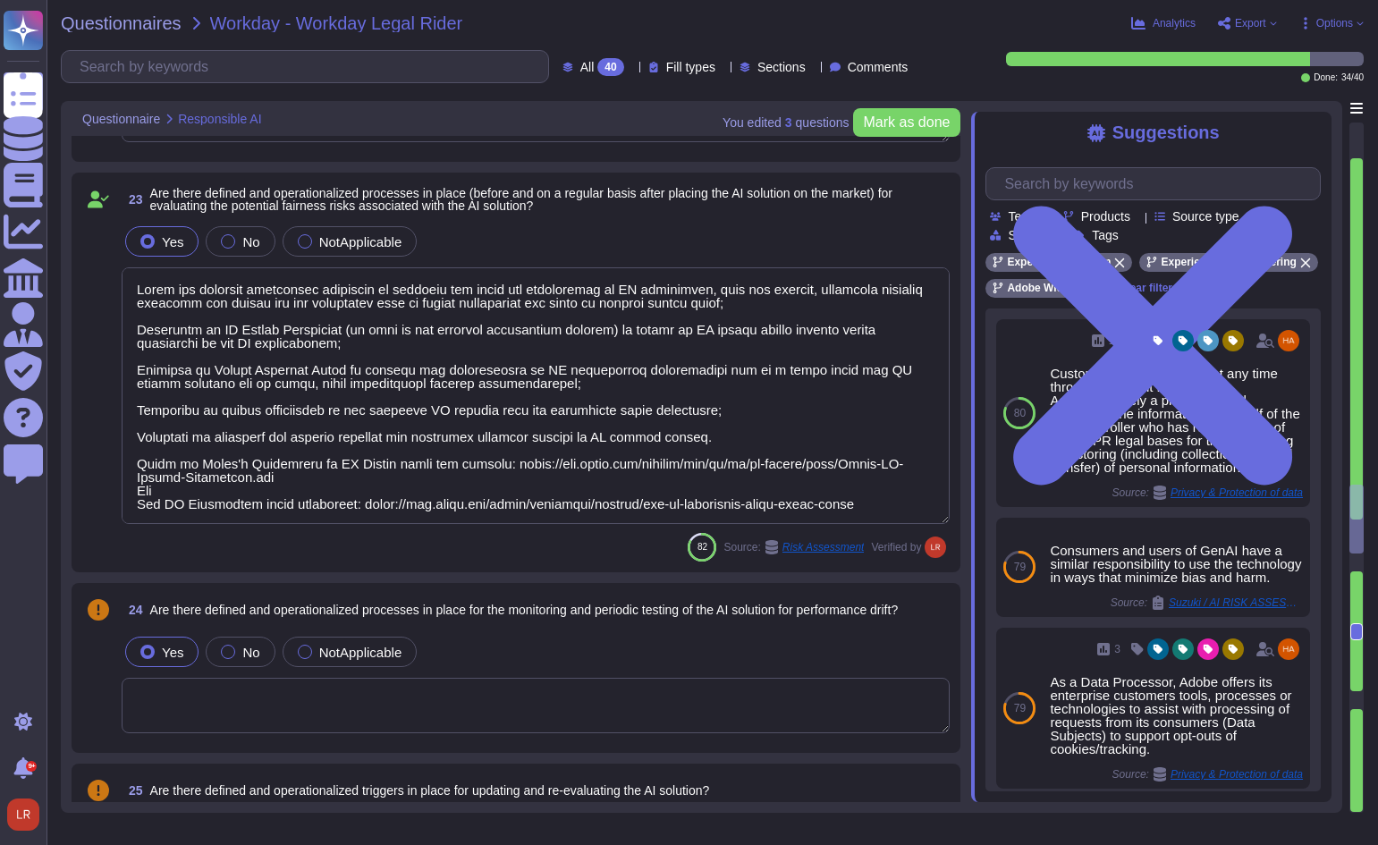
type textarea "This is covered by Adobe's AI Development Lifecycle. For more information, plea…"
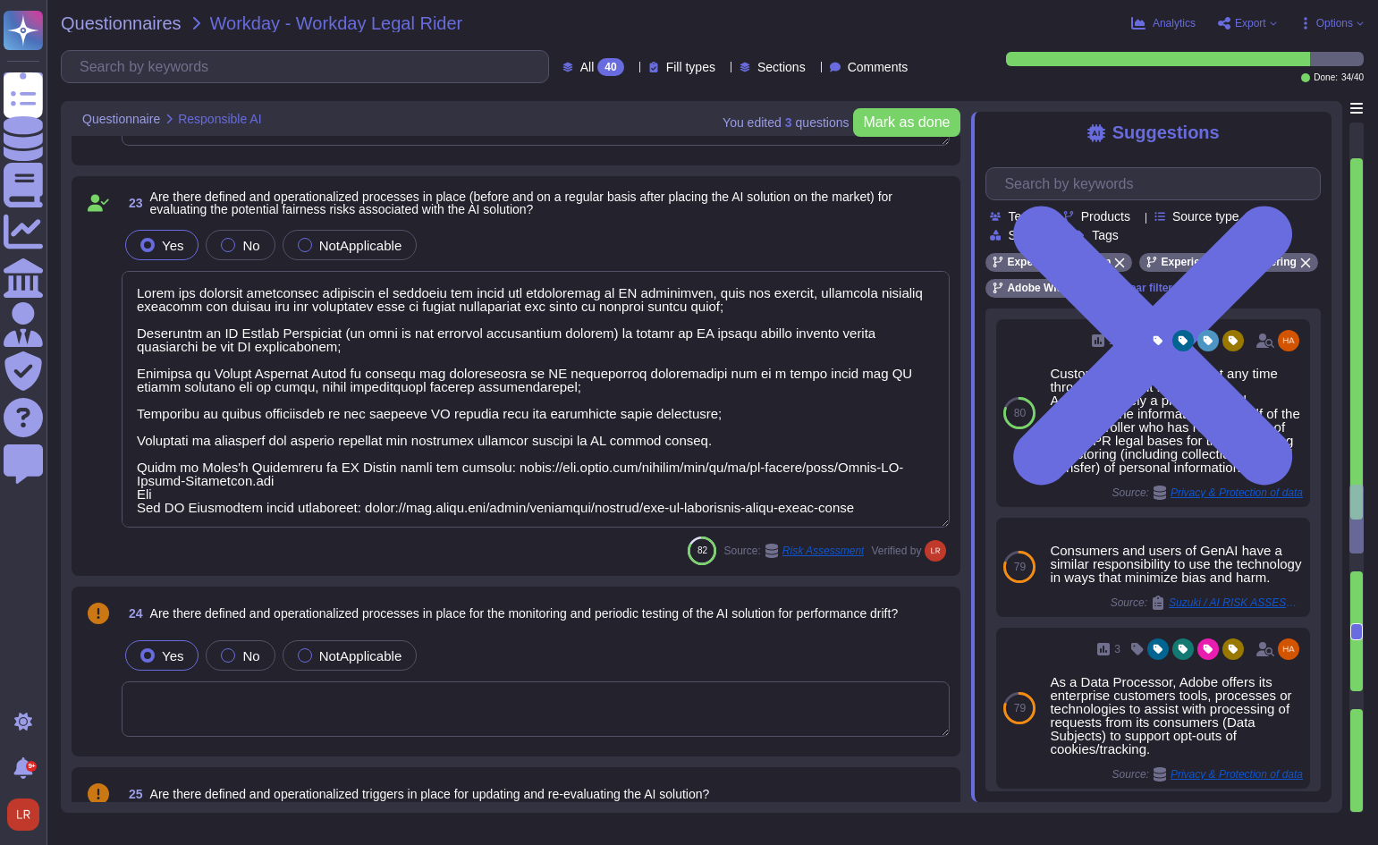
click at [567, 237] on div "Yes No NotApplicable" at bounding box center [536, 245] width 828 height 38
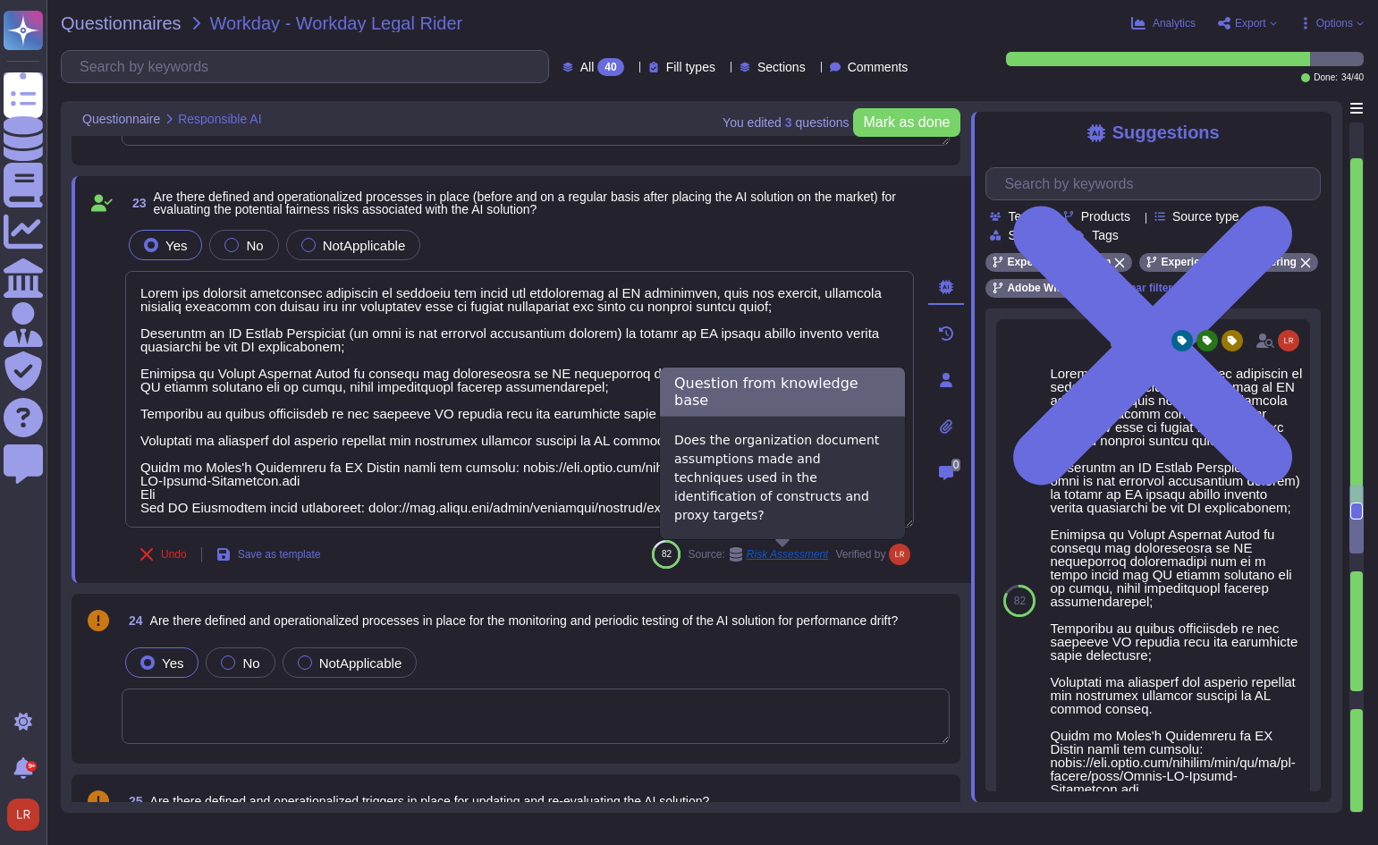
click at [739, 552] on icon at bounding box center [736, 554] width 13 height 14
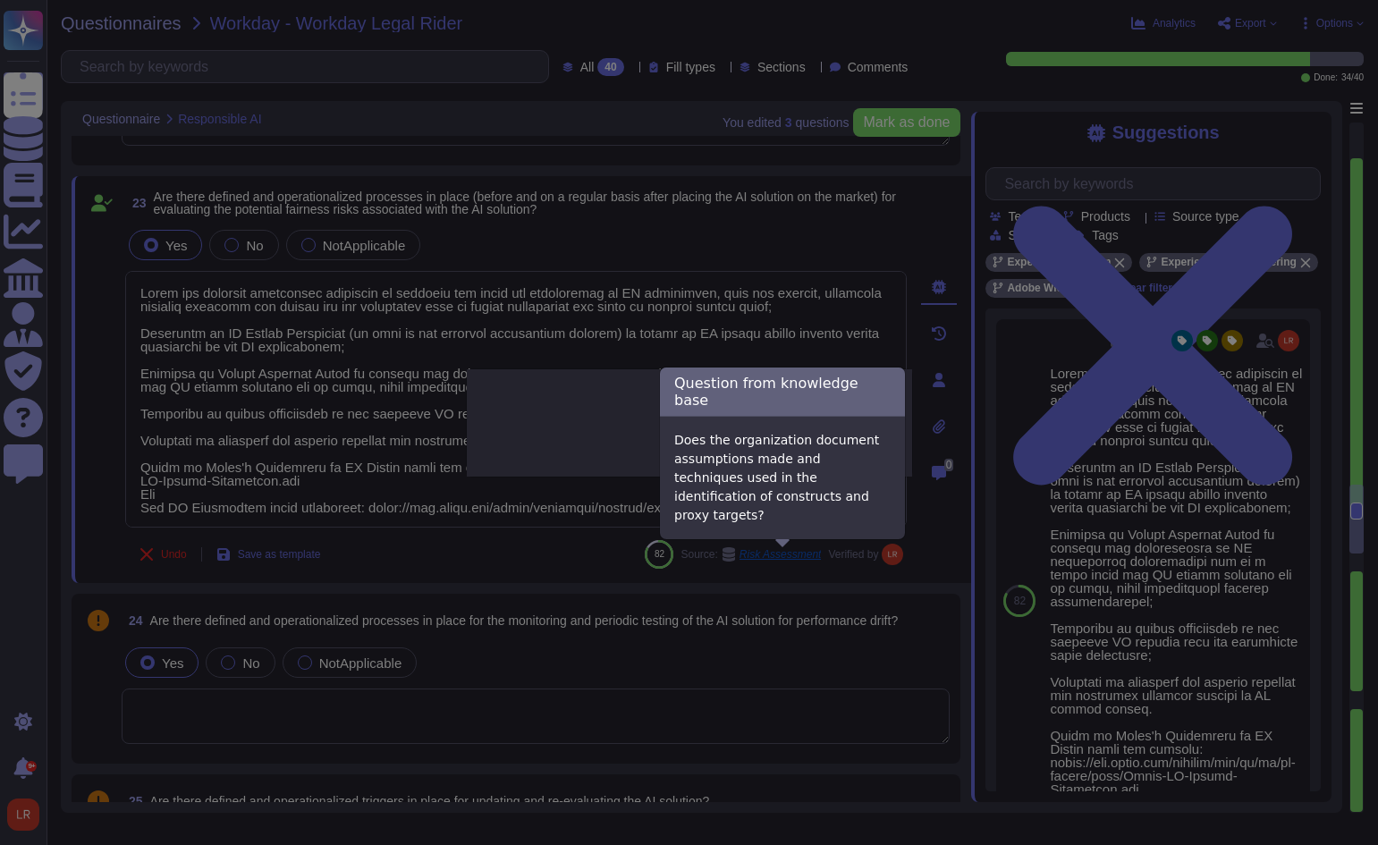
type textarea "Does the organization document assumptions made and techniques used in the iden…"
type textarea "Adobe has deployed governance processes to evaluate and track the performance o…"
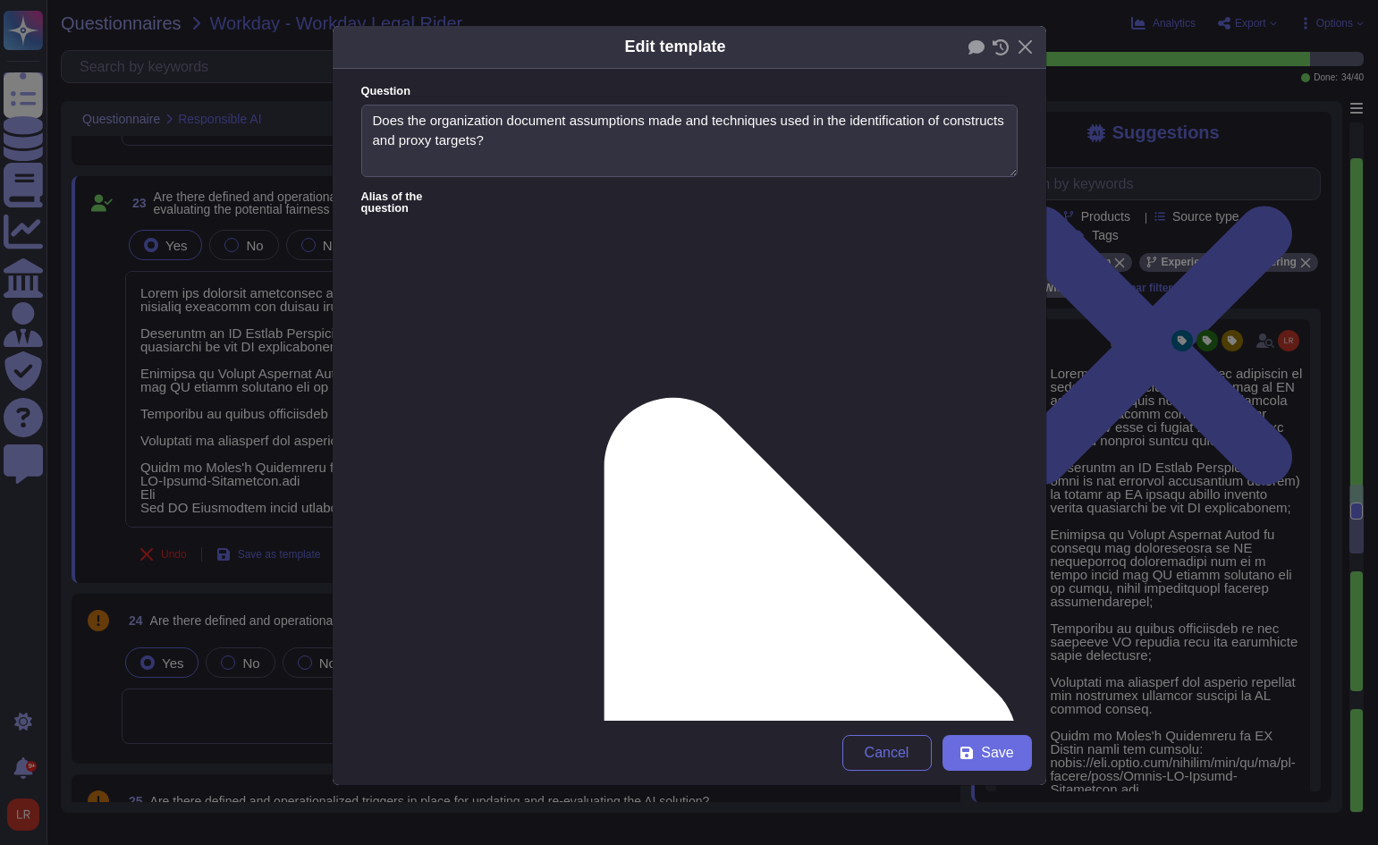
type textarea "Does the organization document assumptions made and techniques used in the iden…"
type textarea "Adobe has deployed governance processes to evaluate and track the performance o…"
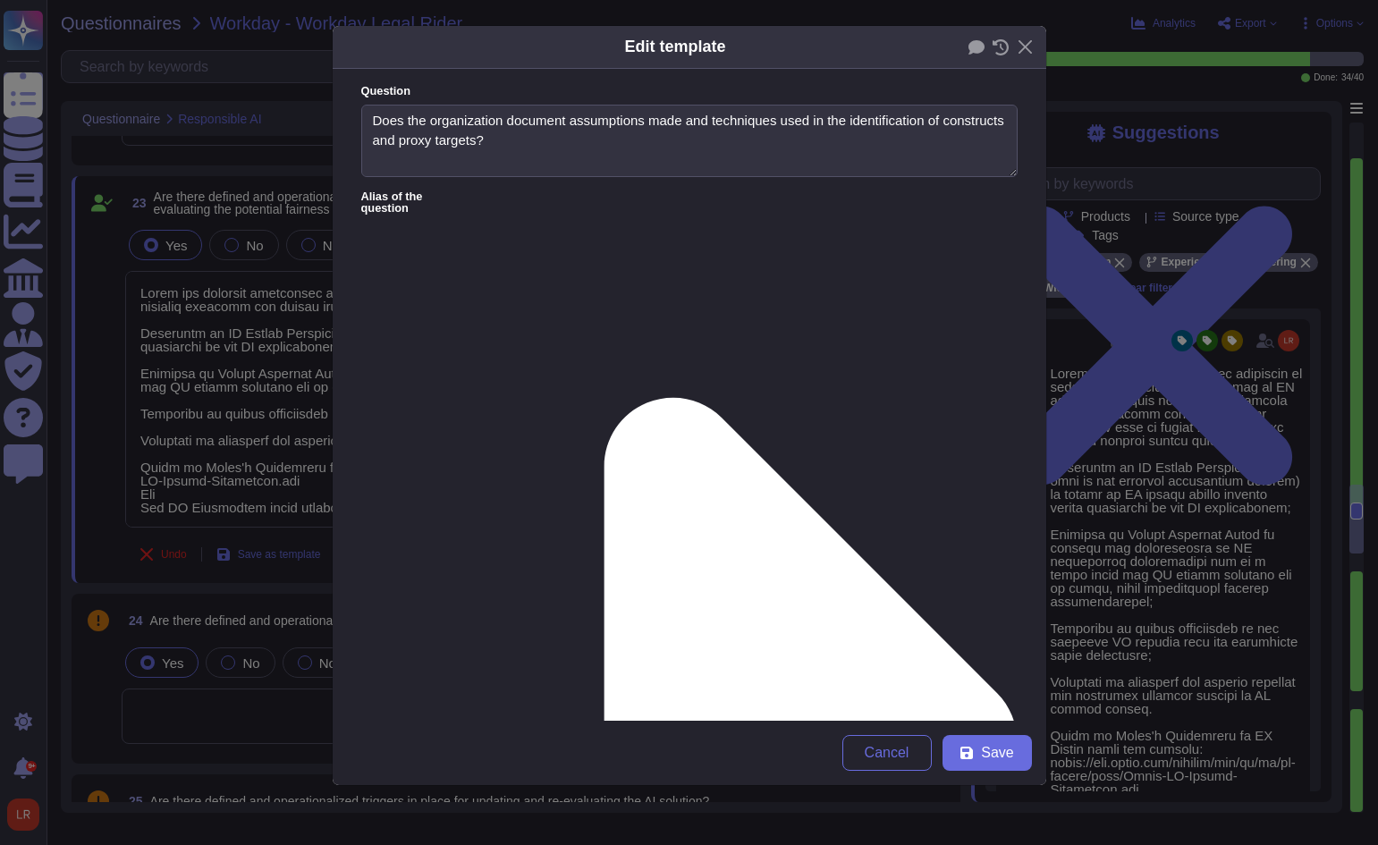
click at [890, 740] on button "Cancel" at bounding box center [886, 753] width 89 height 36
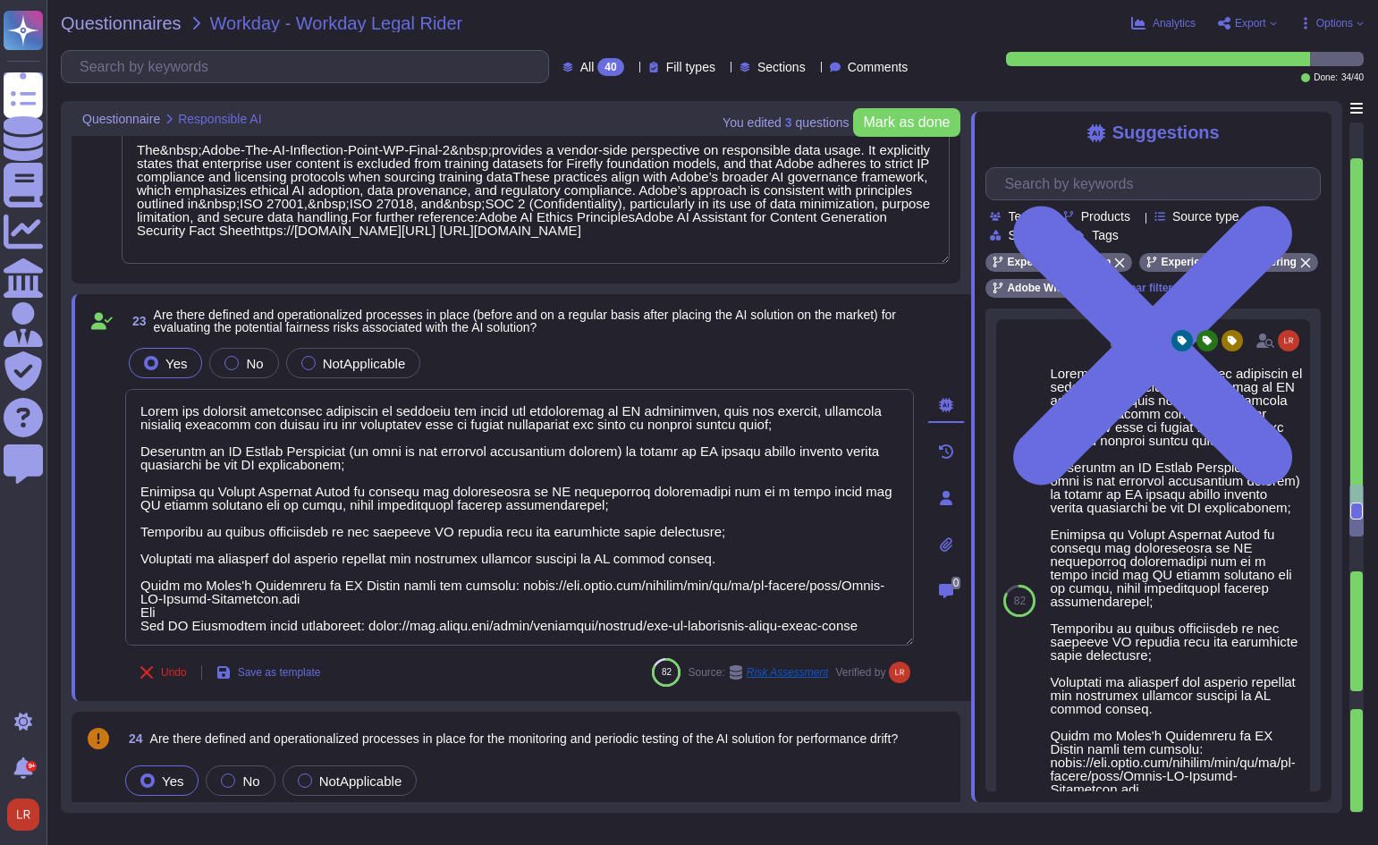
type textarea "Refer to the service offerings' SOC 2 report, security overview, and Security t…"
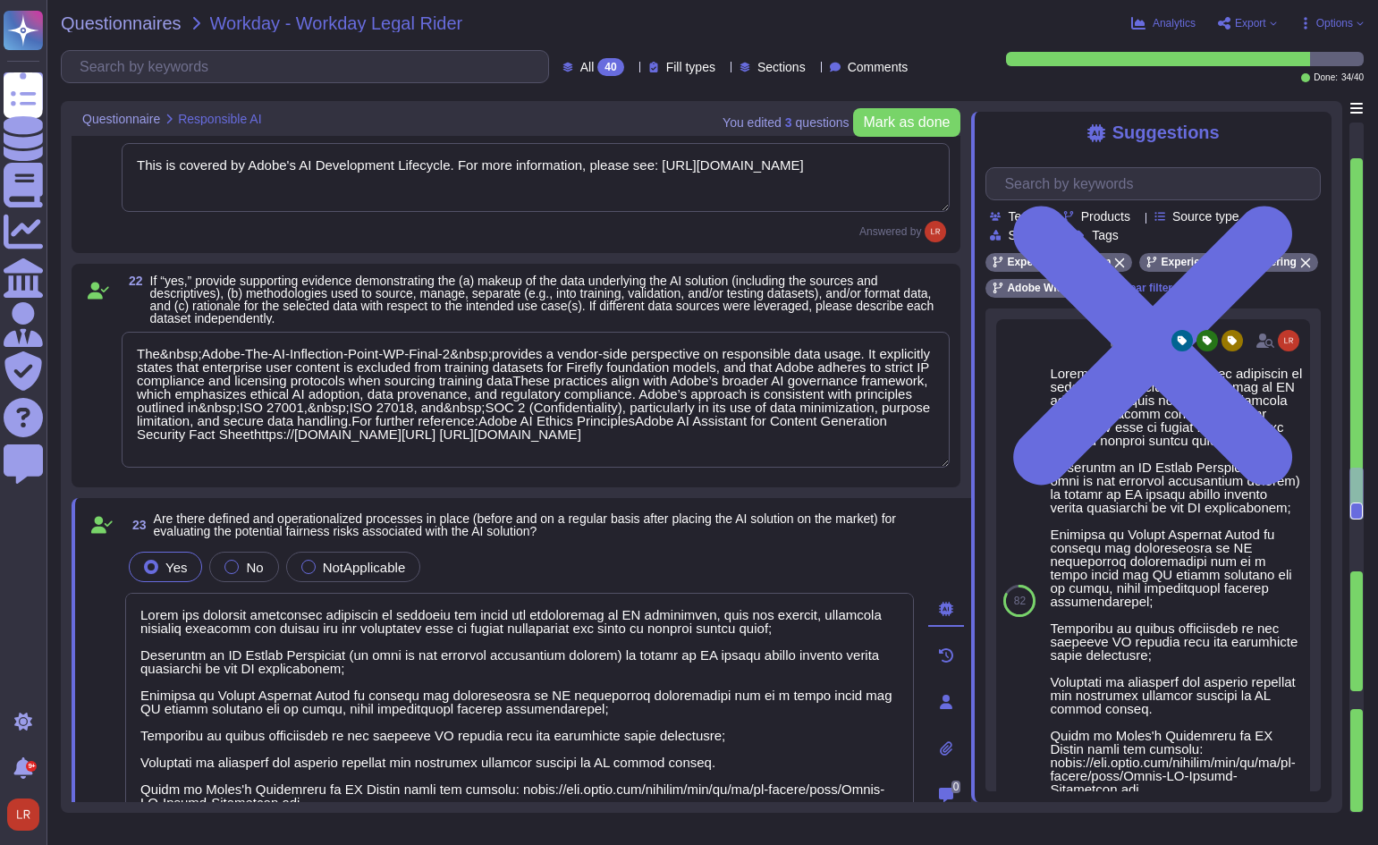
type textarea "Adobe has clearly defined and operationalized roles and responsibilities for AI…"
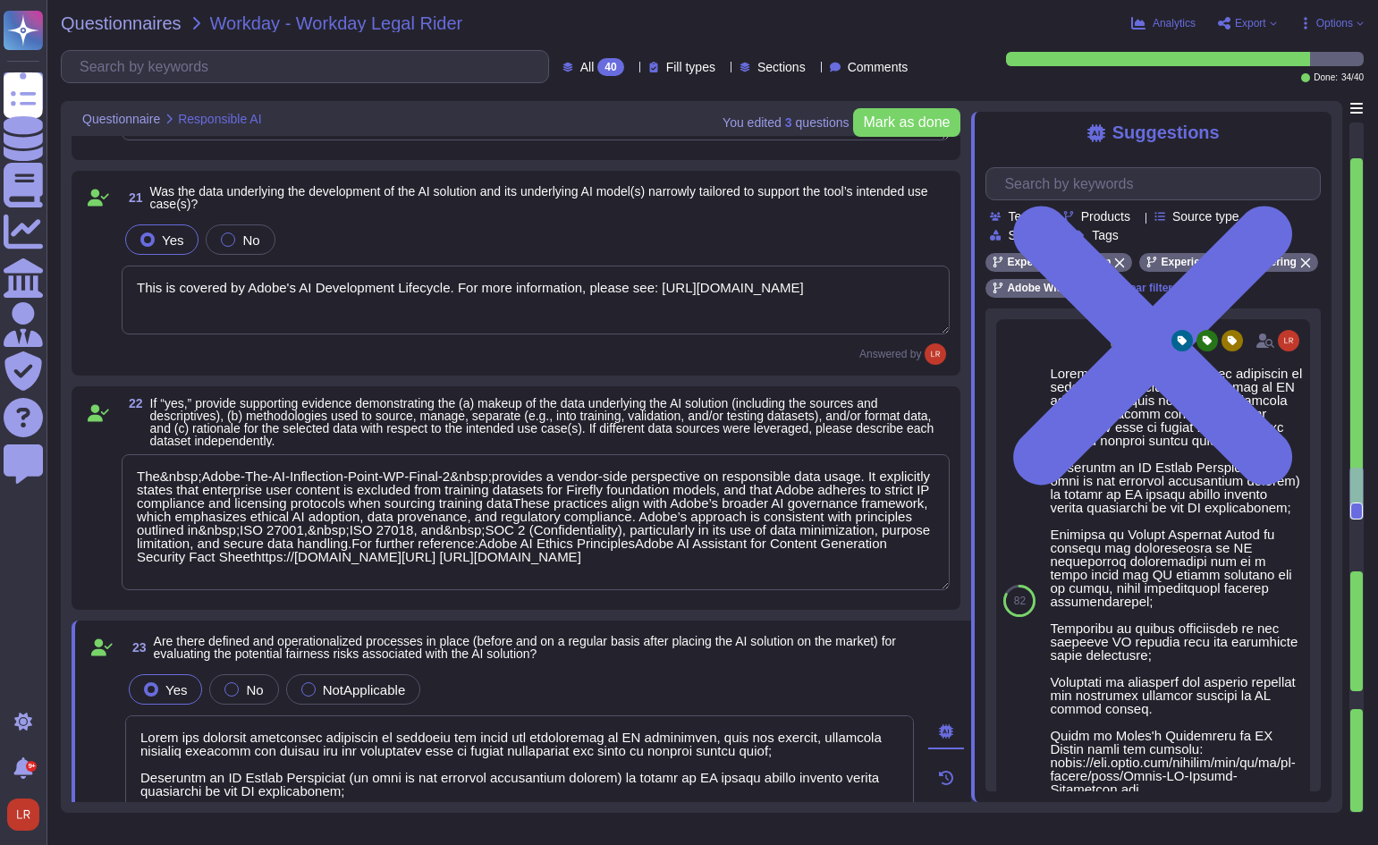
scroll to position [3848, 0]
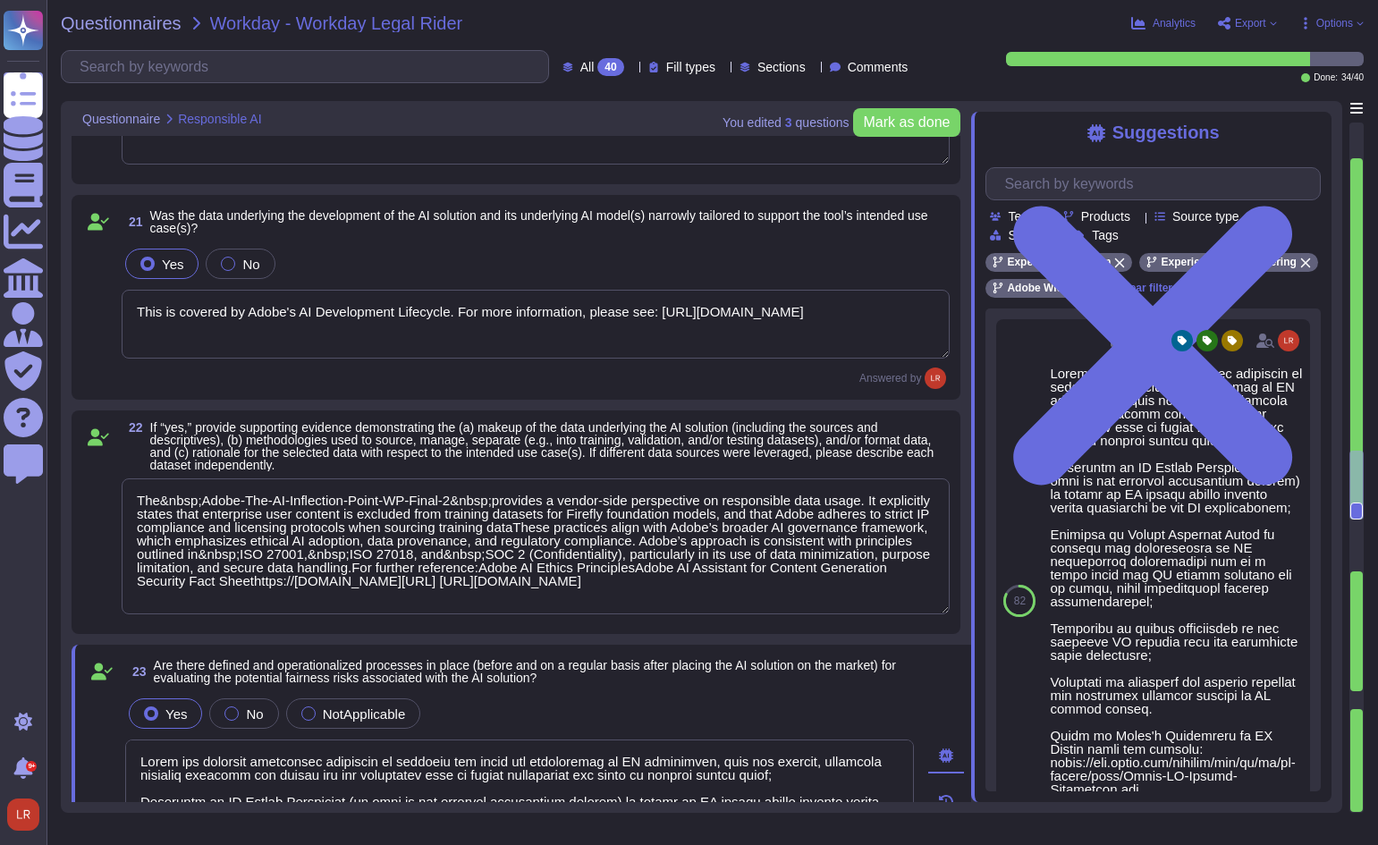
click at [201, 498] on textarea "The&nbsp;Adobe-The-AI-Inflection-Point-WP-Final-2&nbsp;provides a vendor-side p…" at bounding box center [536, 546] width 828 height 136
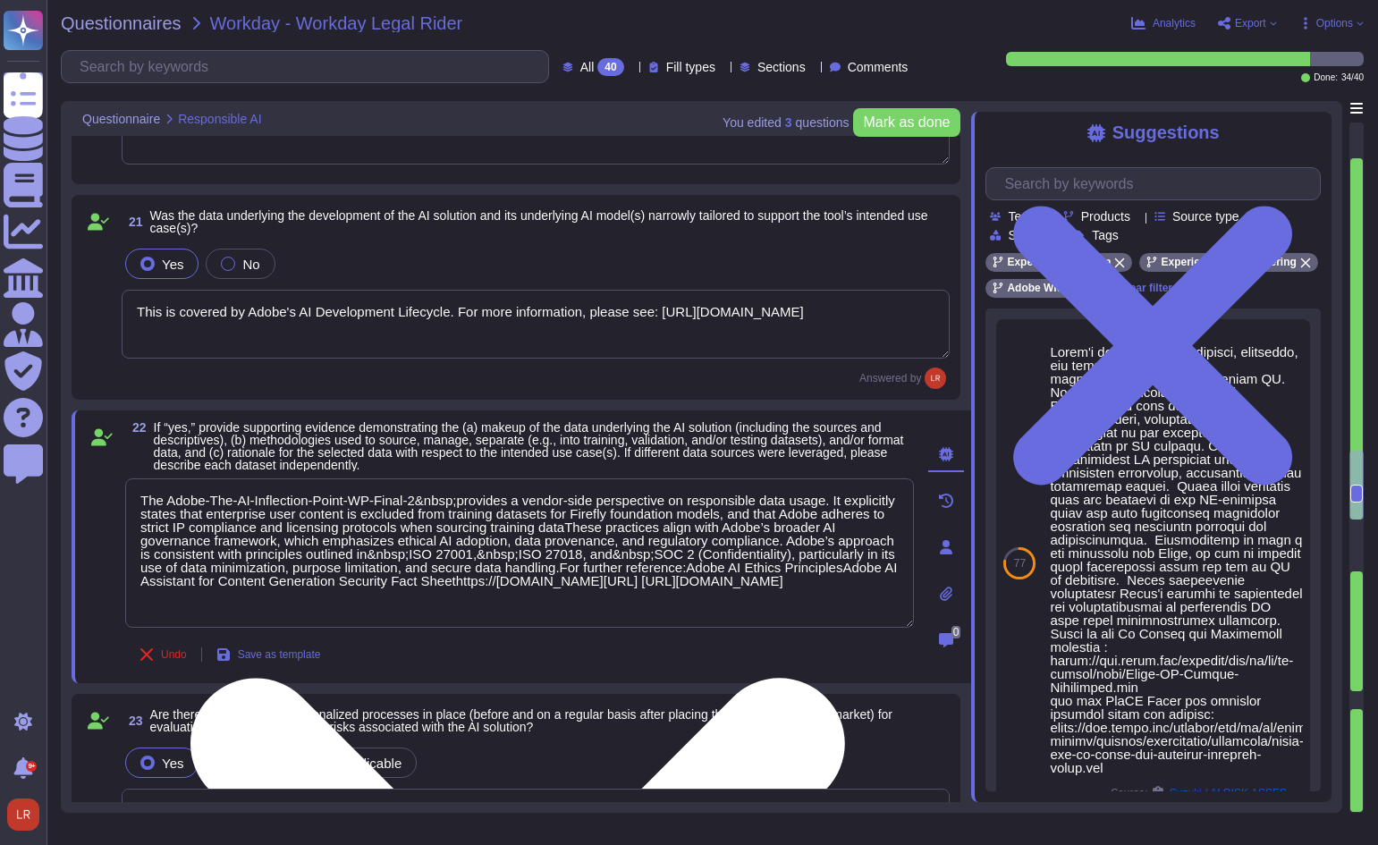
click at [456, 497] on textarea "The Adobe-The-AI-Inflection-Point-WP-Final-2&nbsp;provides a vendor-side perspe…" at bounding box center [519, 552] width 789 height 149
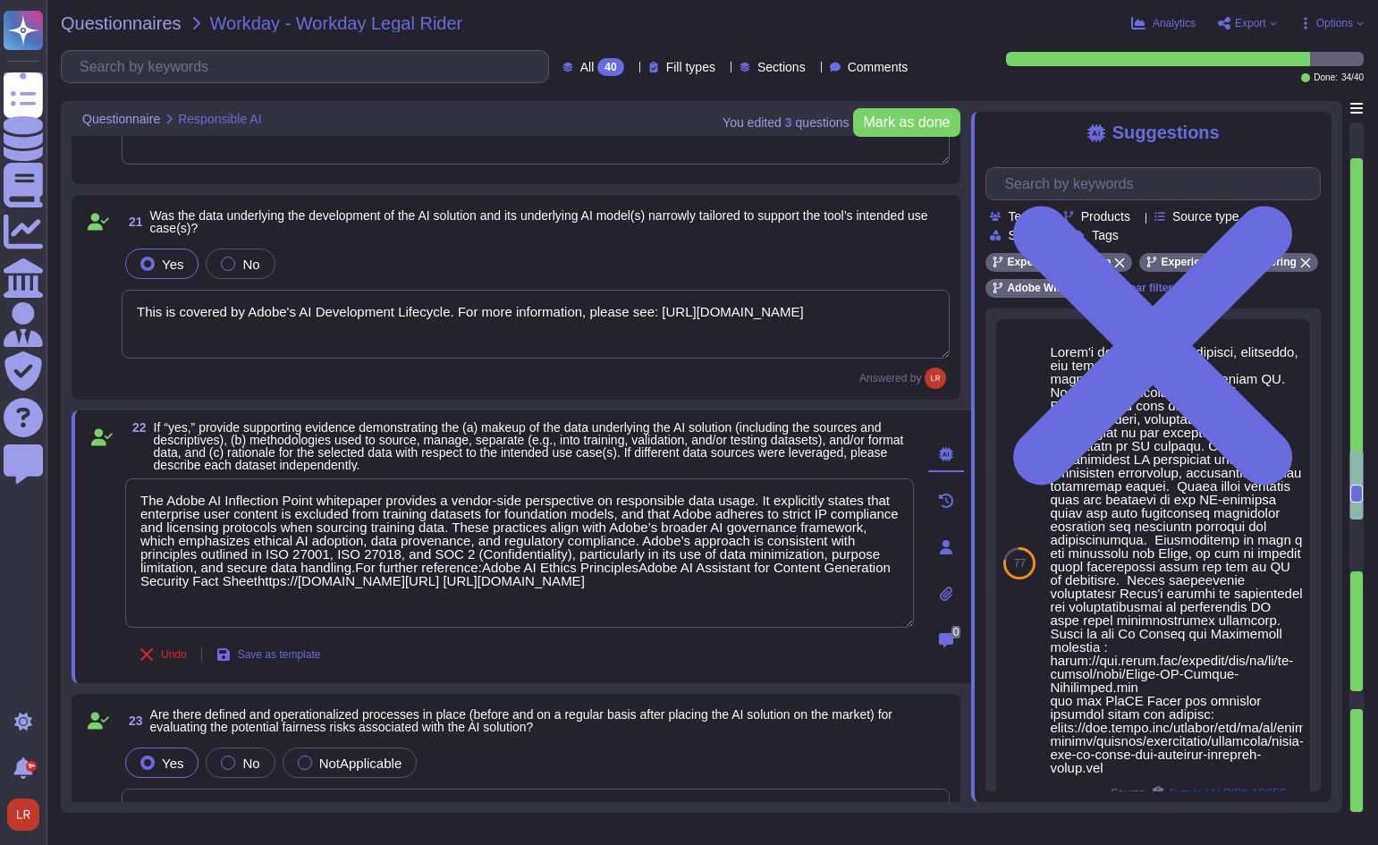
type textarea "The Adobe AI Inflection Point whitepaper provides a vendor-side perspective on …"
click at [443, 656] on div "Undo Save as template" at bounding box center [519, 655] width 789 height 36
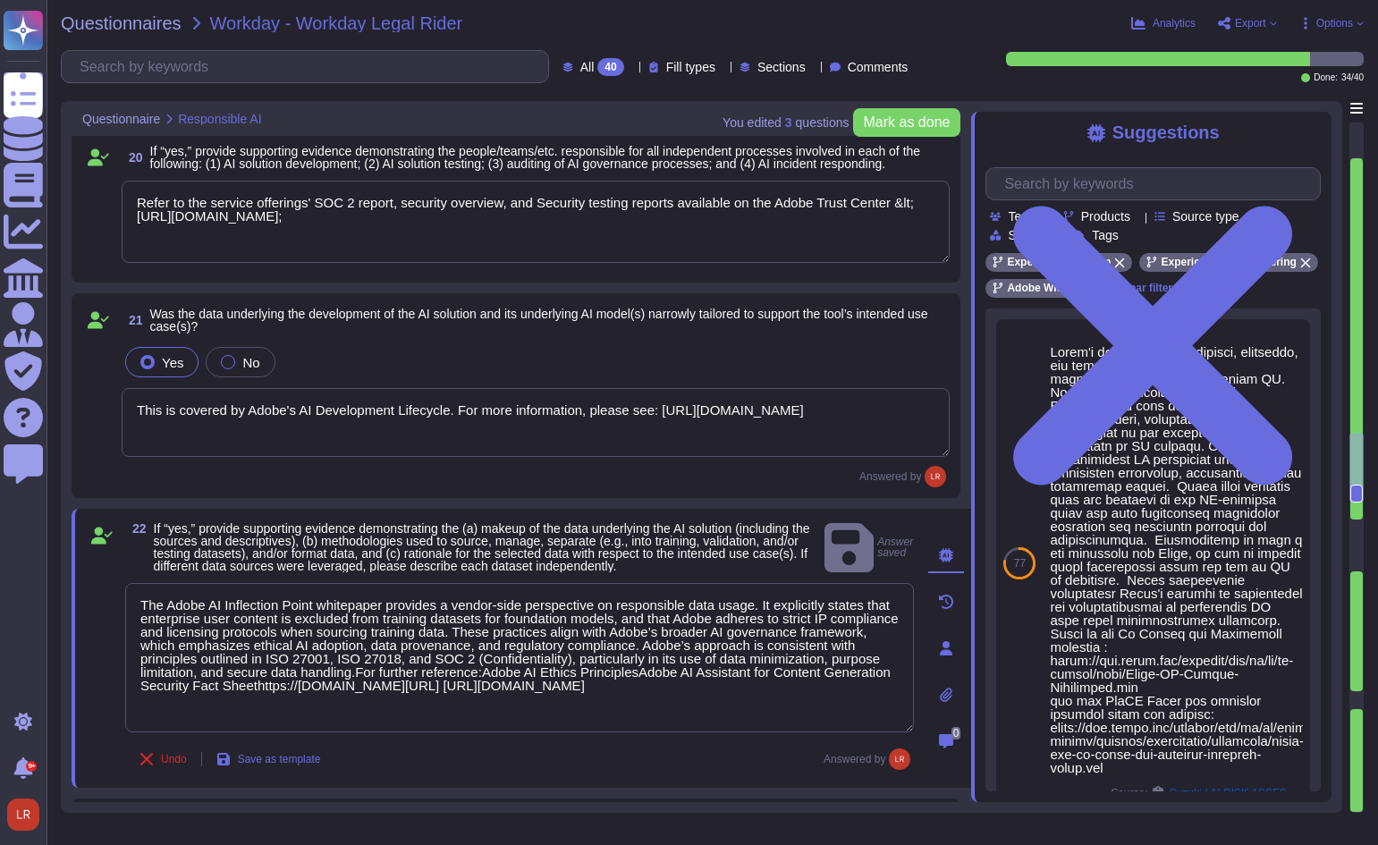
scroll to position [3699, 0]
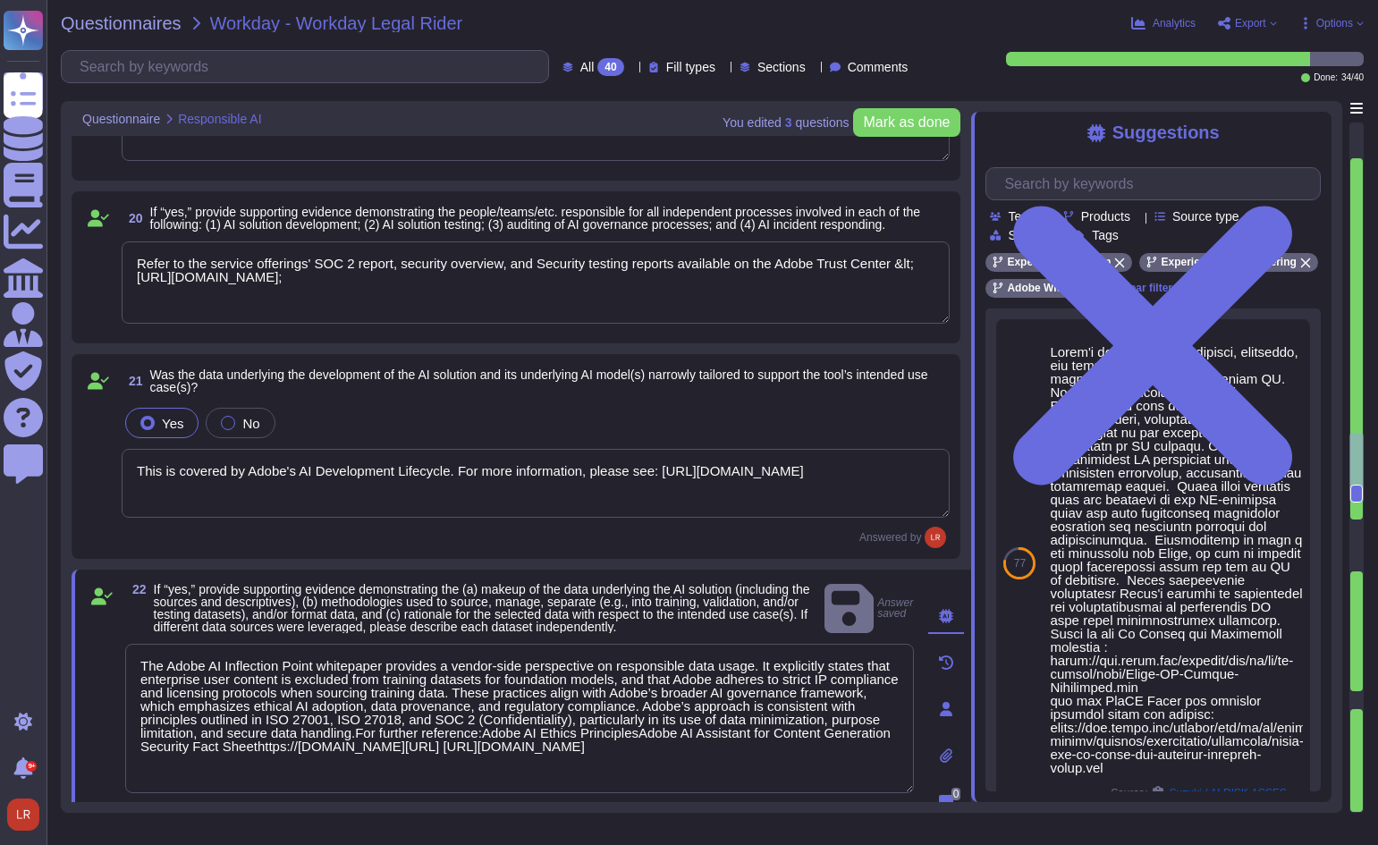
type textarea "Lorem Ipsumdolor Sitametc (ADI) Elitseddoei tem incididun u laboreet DO magn al…"
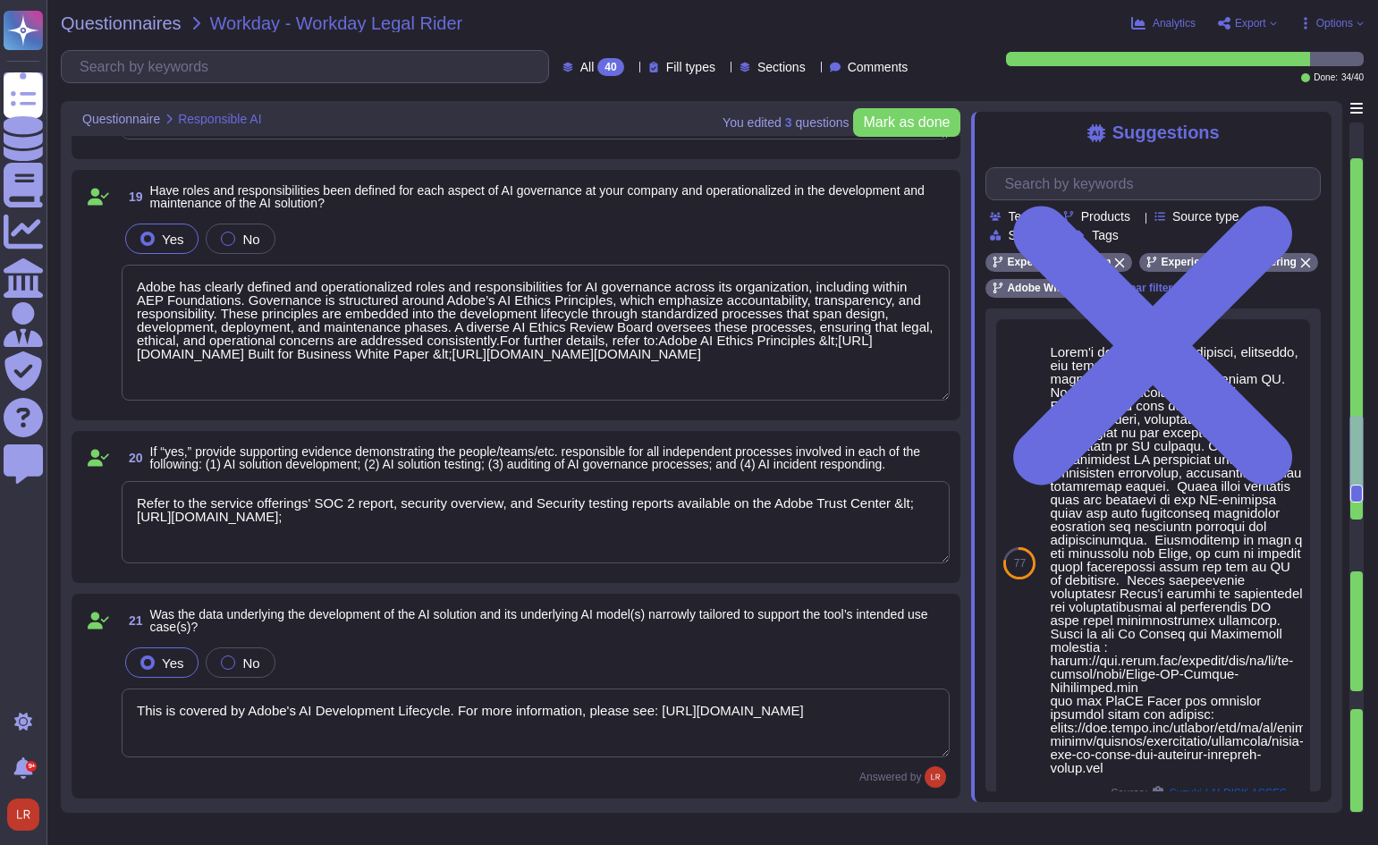
scroll to position [3401, 0]
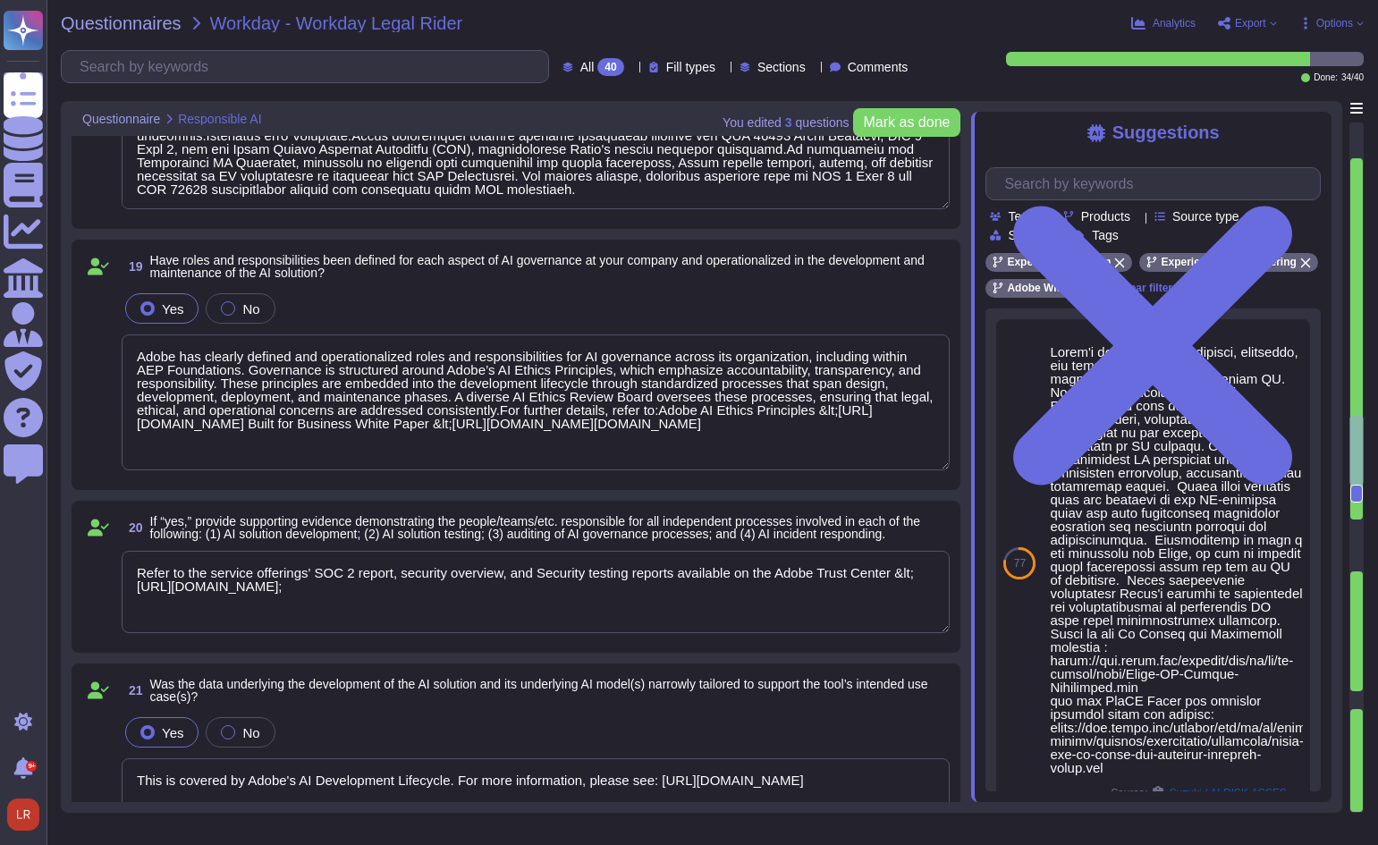
type textarea "Lorem Ipsumdolor Sitametc (ADI) Elitseddoei tem incididun u labo etdolorema al …"
click at [642, 613] on textarea "Refer to the service offerings' SOC 2 report, security overview, and Security t…" at bounding box center [536, 592] width 828 height 82
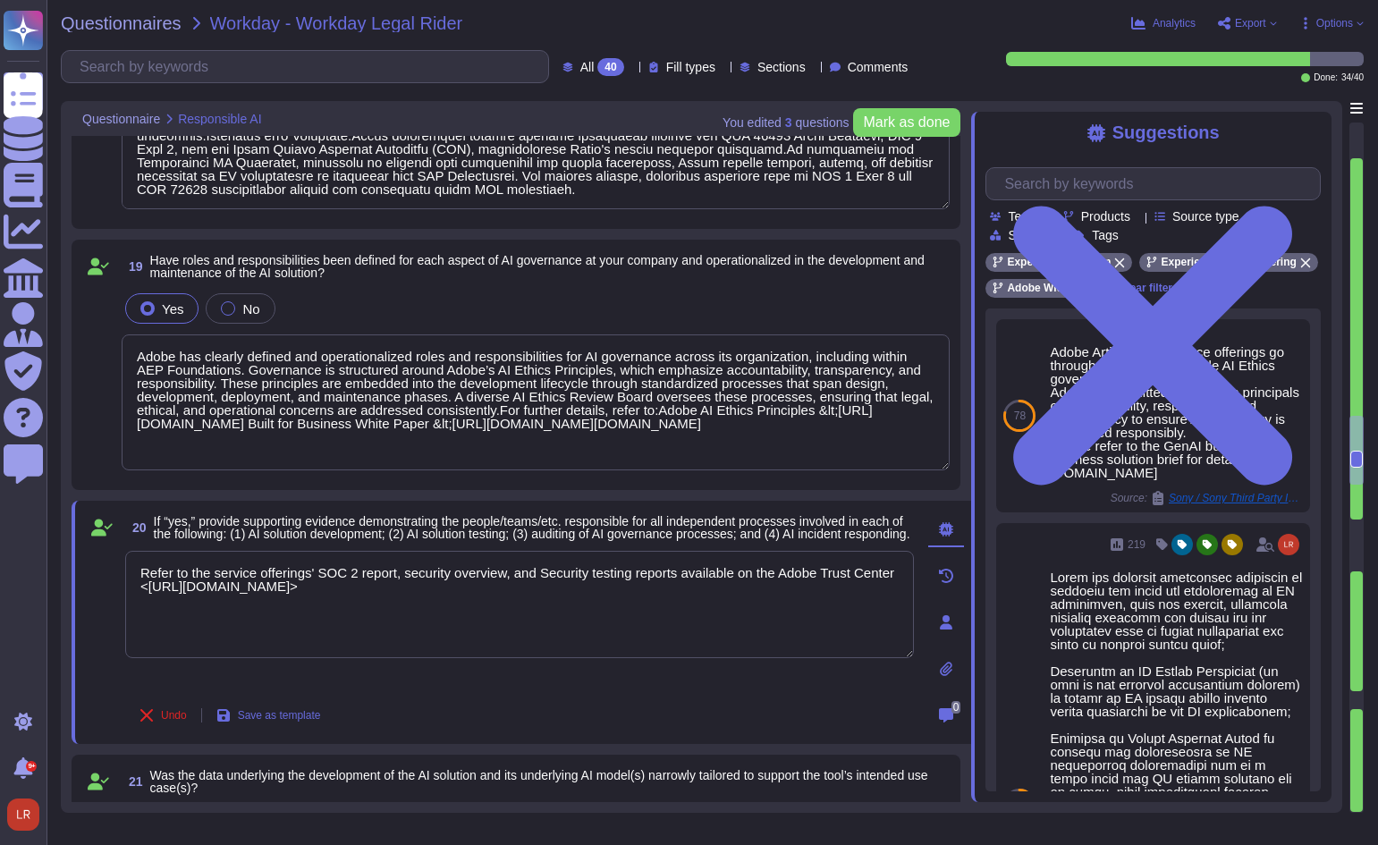
type textarea "Refer to the service offerings' SOC 2 report, security overview, and Security t…"
click at [570, 485] on div "19 Have roles and responsibilities been defined for each aspect of AI governanc…" at bounding box center [516, 365] width 889 height 250
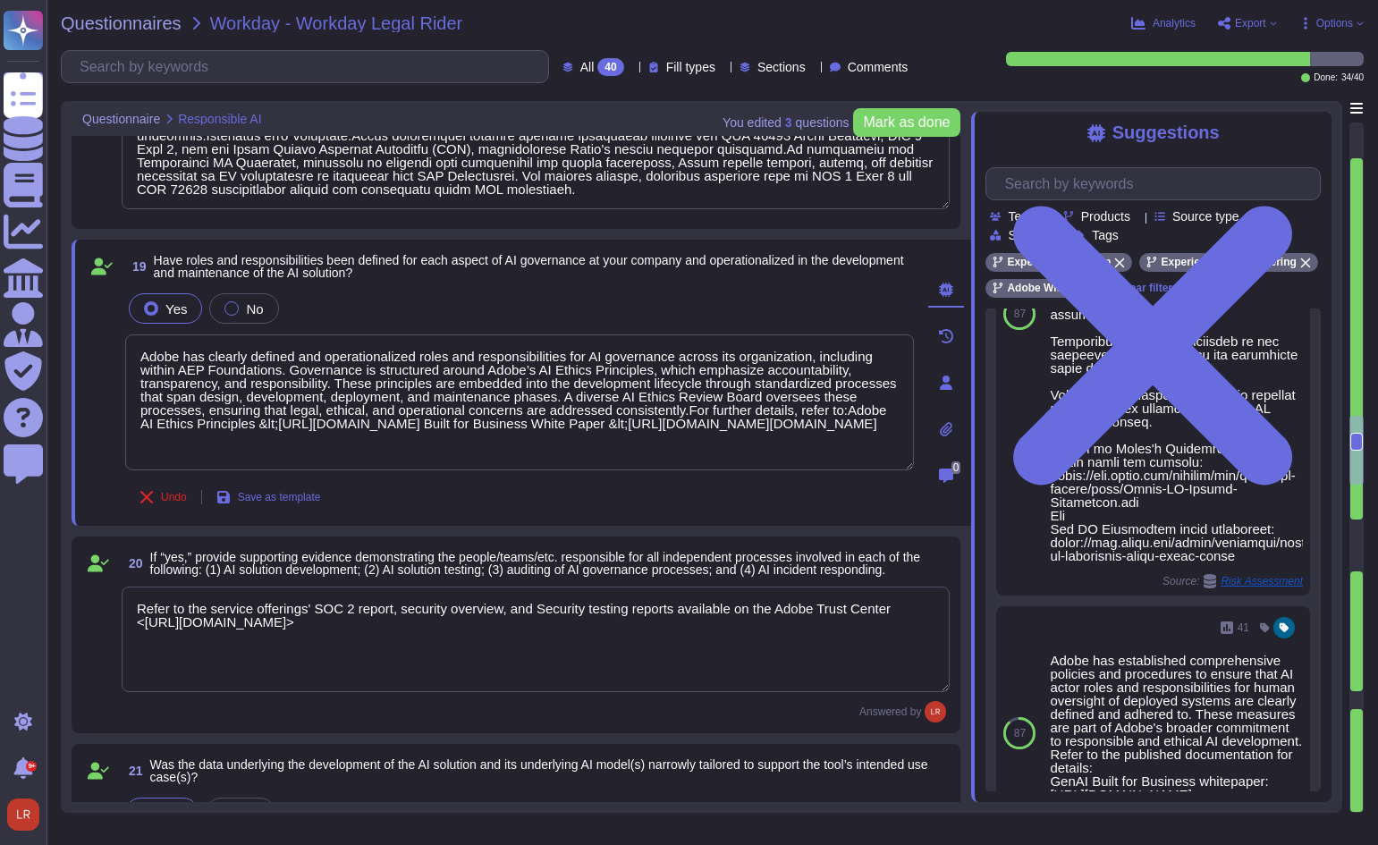
scroll to position [298, 0]
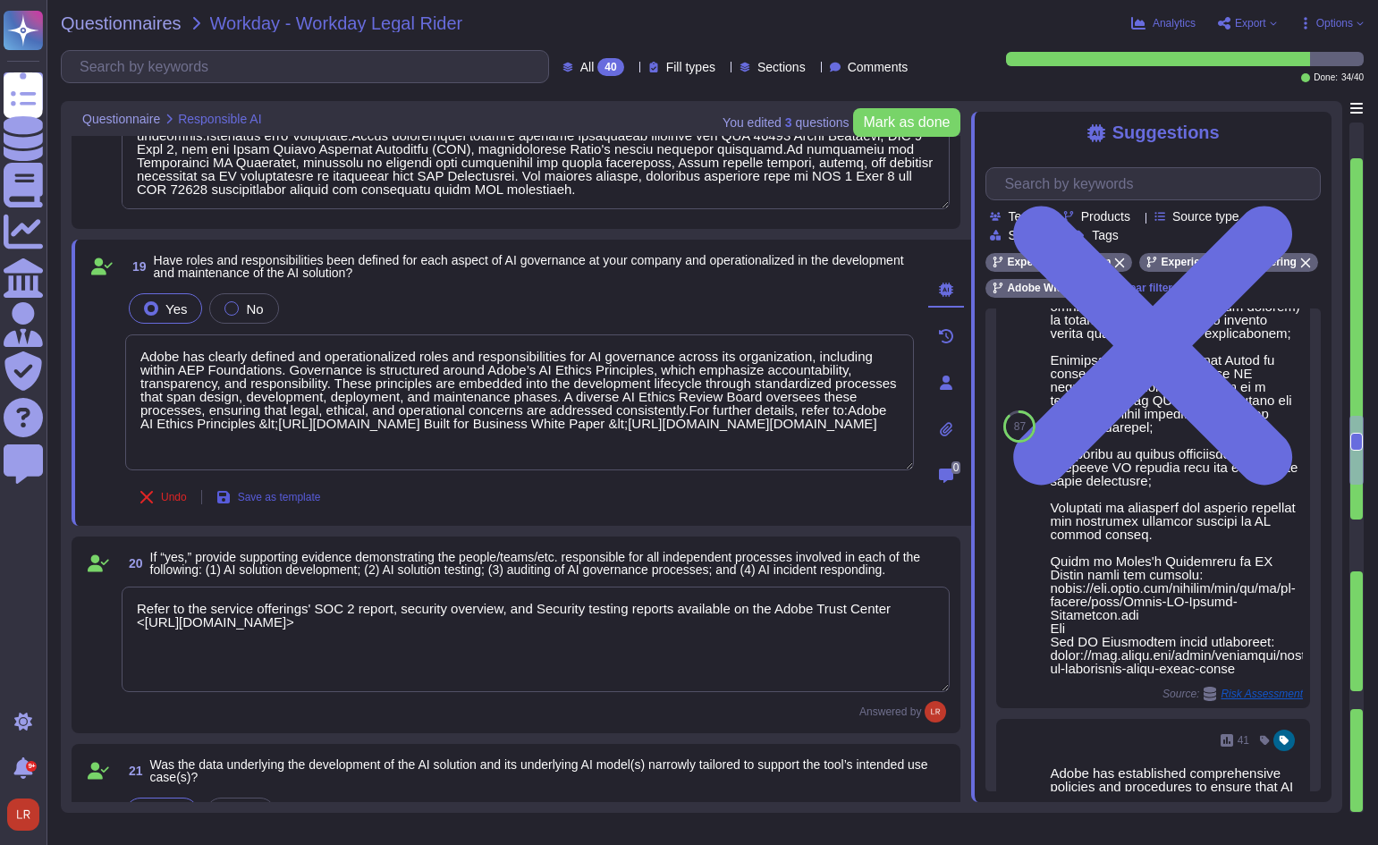
click at [302, 495] on span "Save as template" at bounding box center [279, 497] width 83 height 11
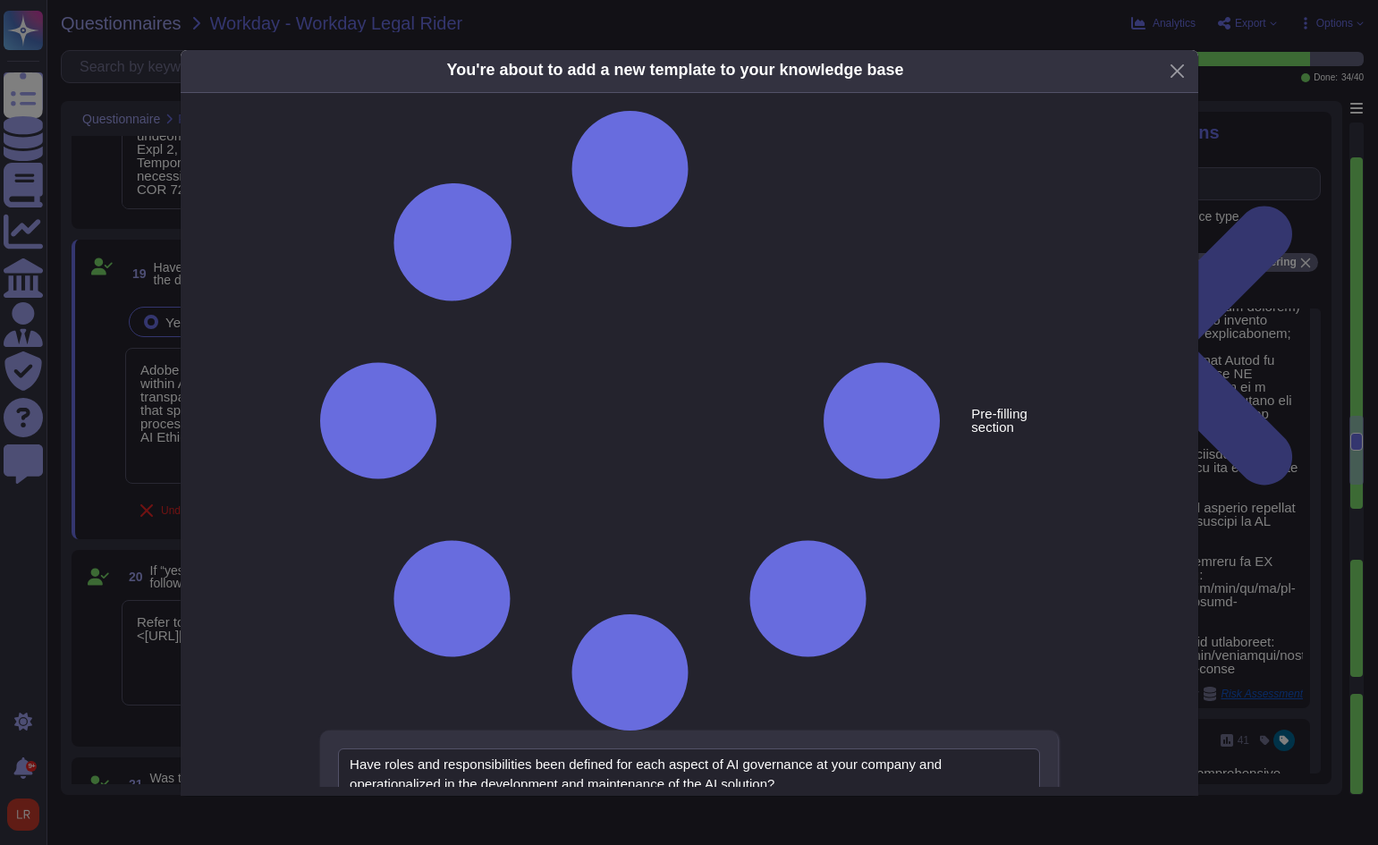
type textarea "Have roles and responsibilities been defined for each aspect of AI governance a…"
type textarea "Adobe has clearly defined and operationalized roles and responsibilities for AI…"
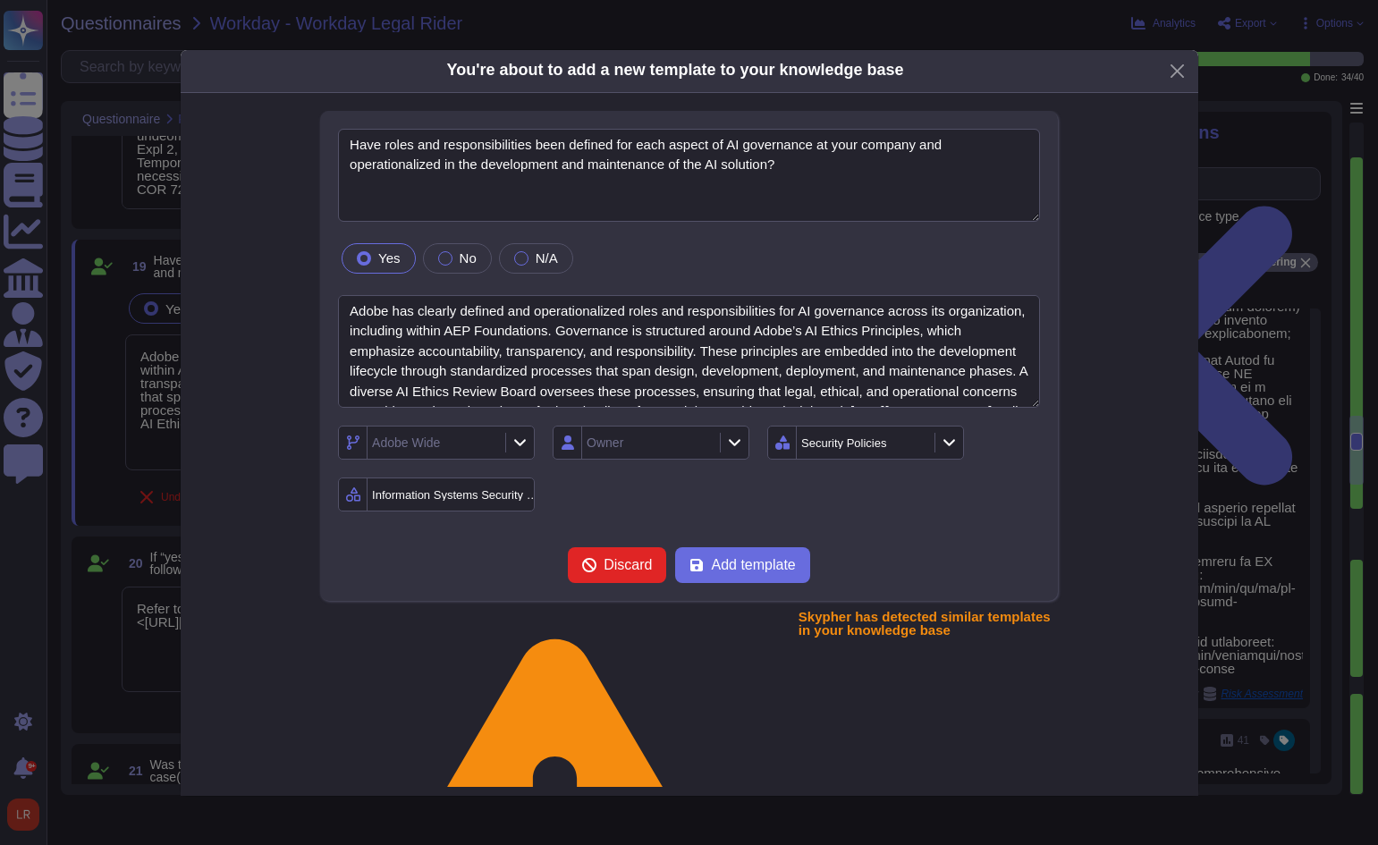
click at [521, 441] on icon at bounding box center [519, 441] width 13 height 15
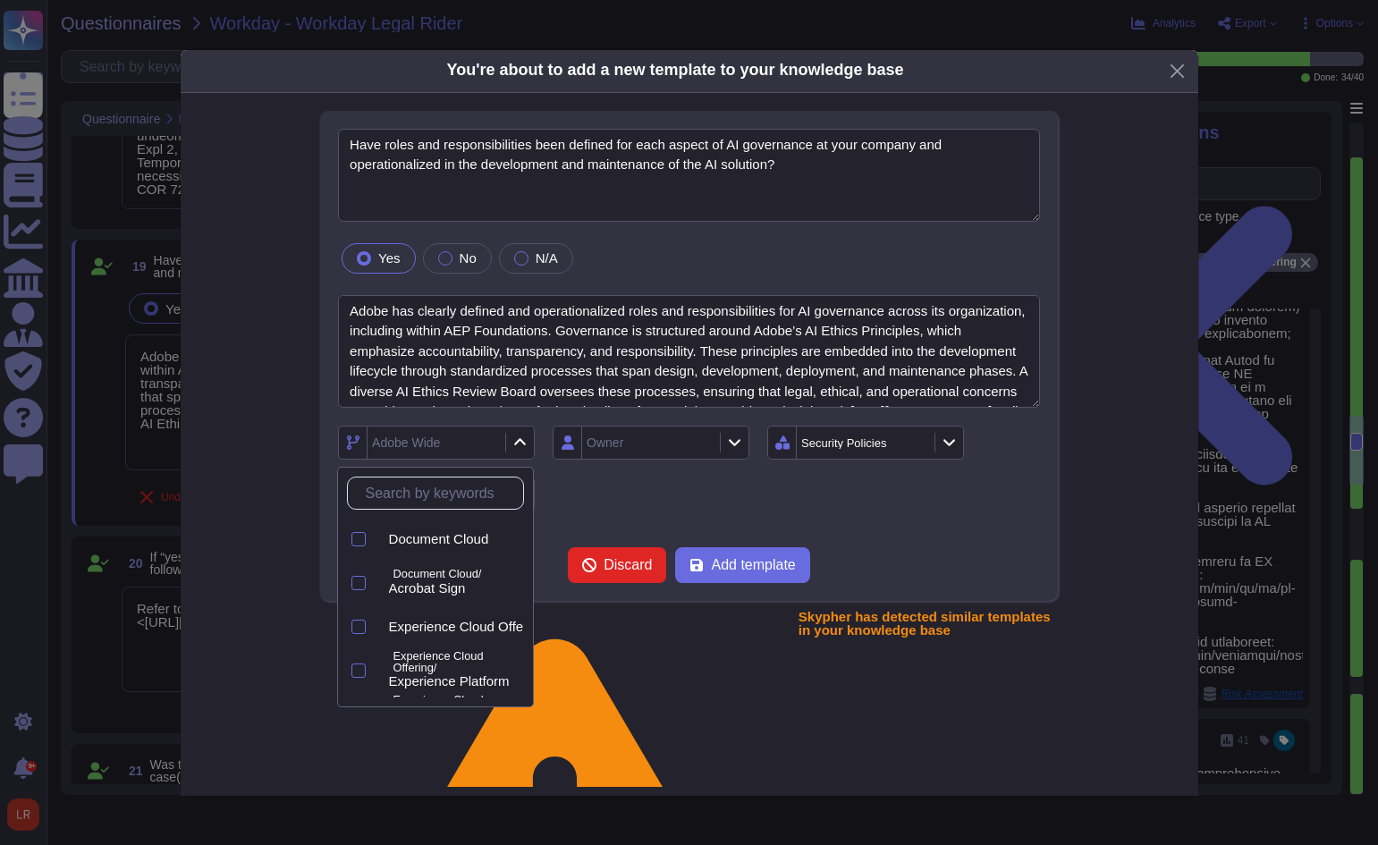
click at [451, 493] on input "text" at bounding box center [440, 492] width 166 height 31
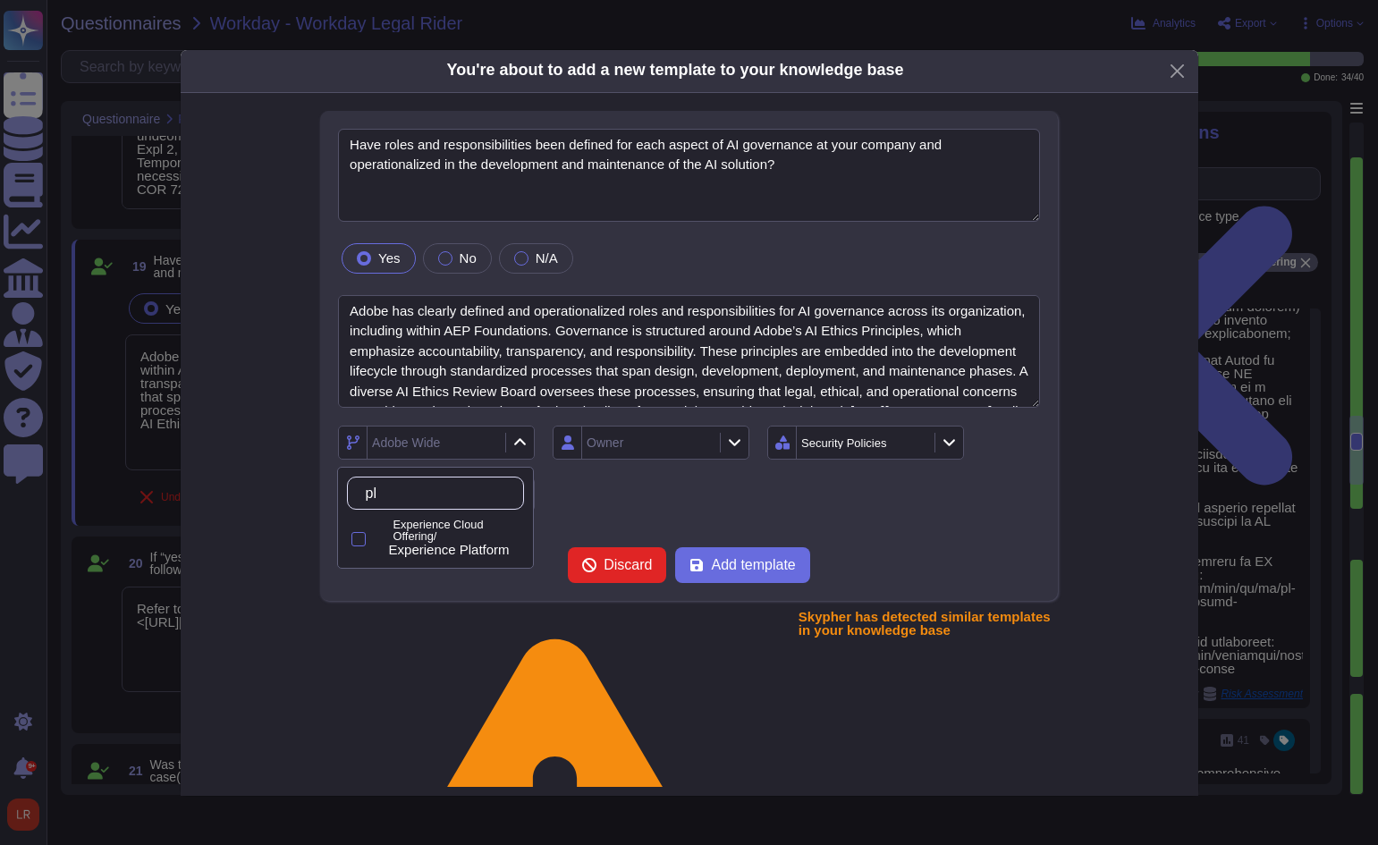
type input "pla"
click at [468, 544] on span "Experience Platform" at bounding box center [449, 550] width 121 height 16
click at [733, 432] on div "Owner" at bounding box center [650, 443] width 197 height 34
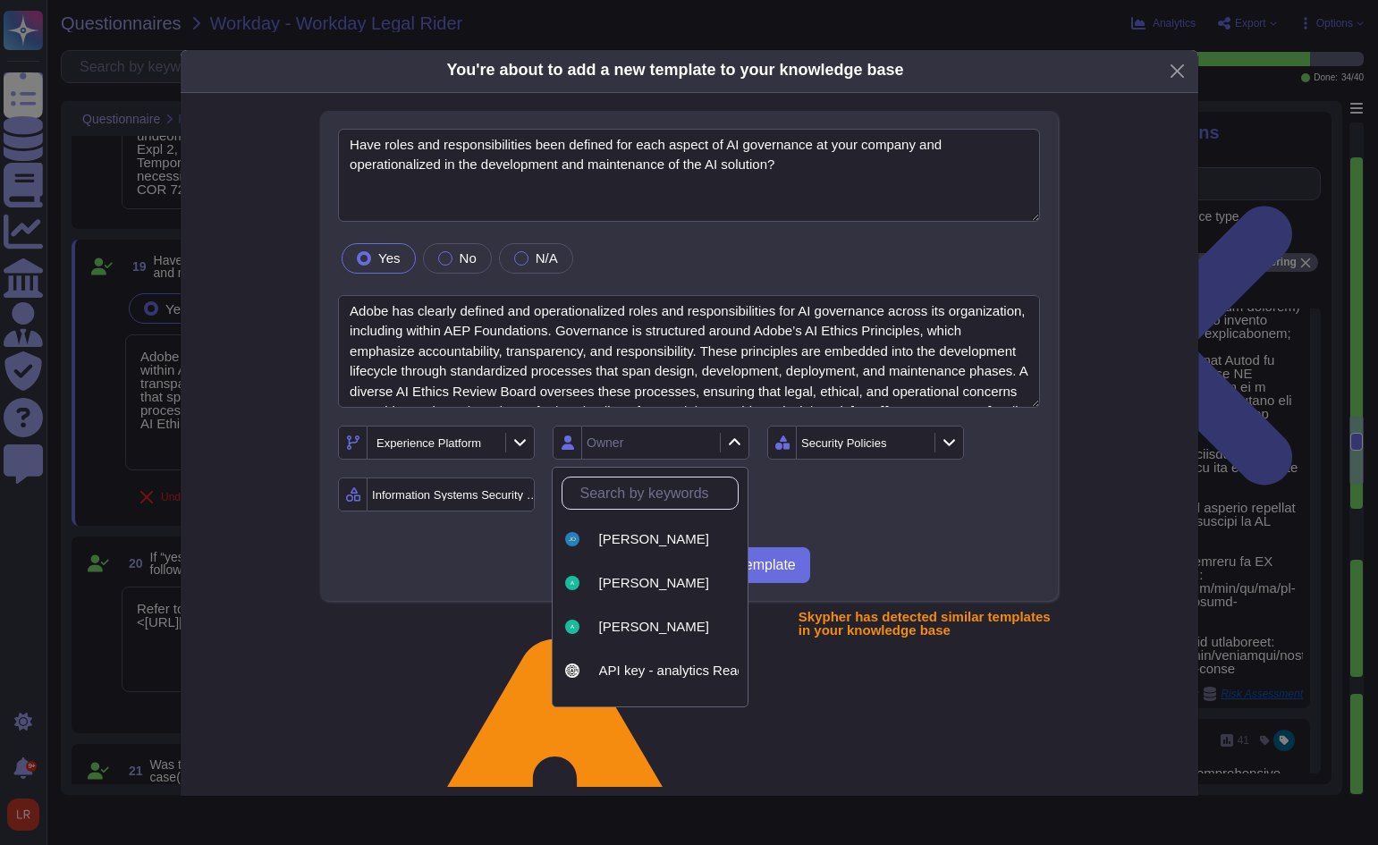
click at [676, 503] on input "text" at bounding box center [654, 492] width 166 height 31
type input "lo"
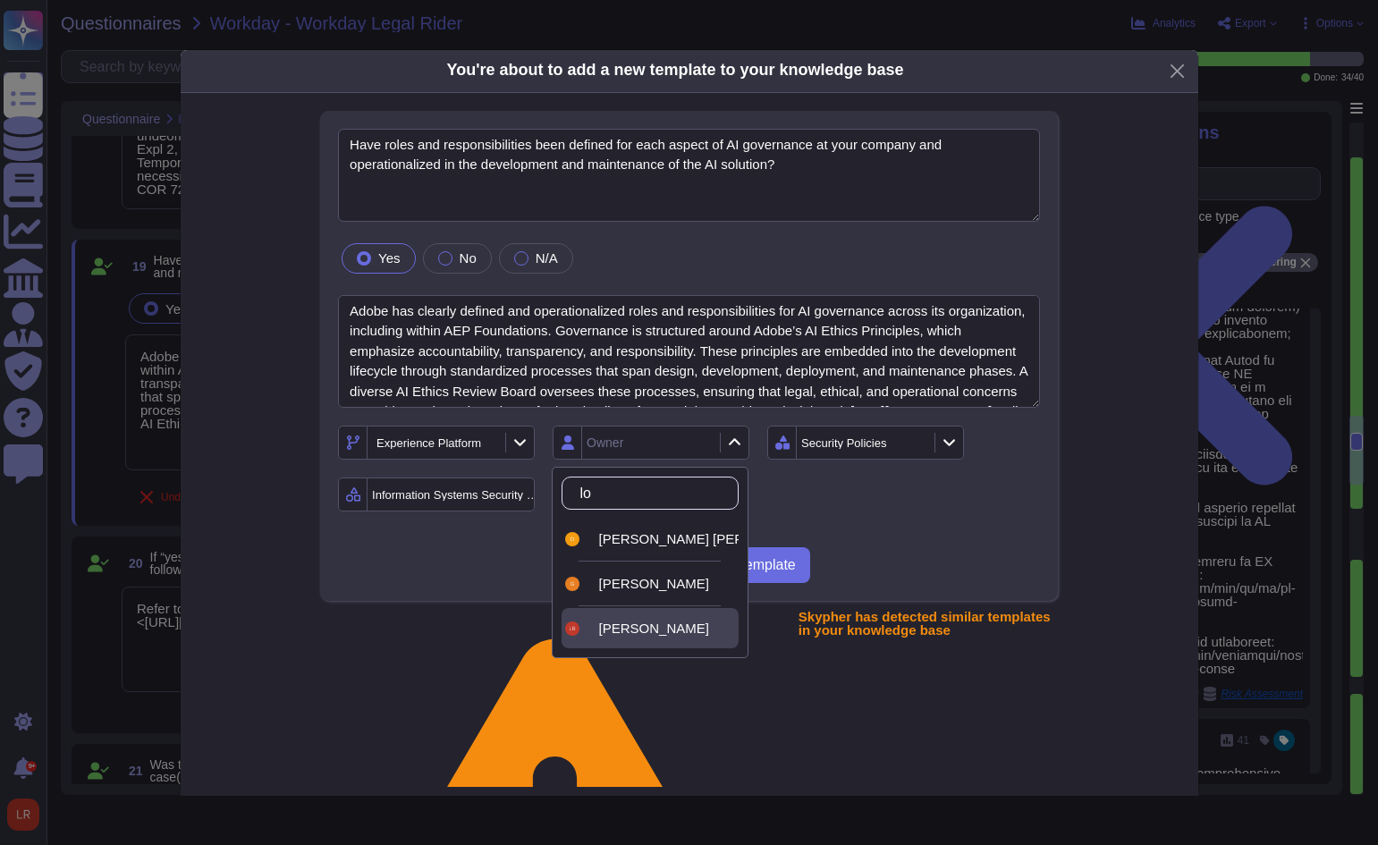
click at [658, 628] on span "[PERSON_NAME]" at bounding box center [654, 628] width 110 height 16
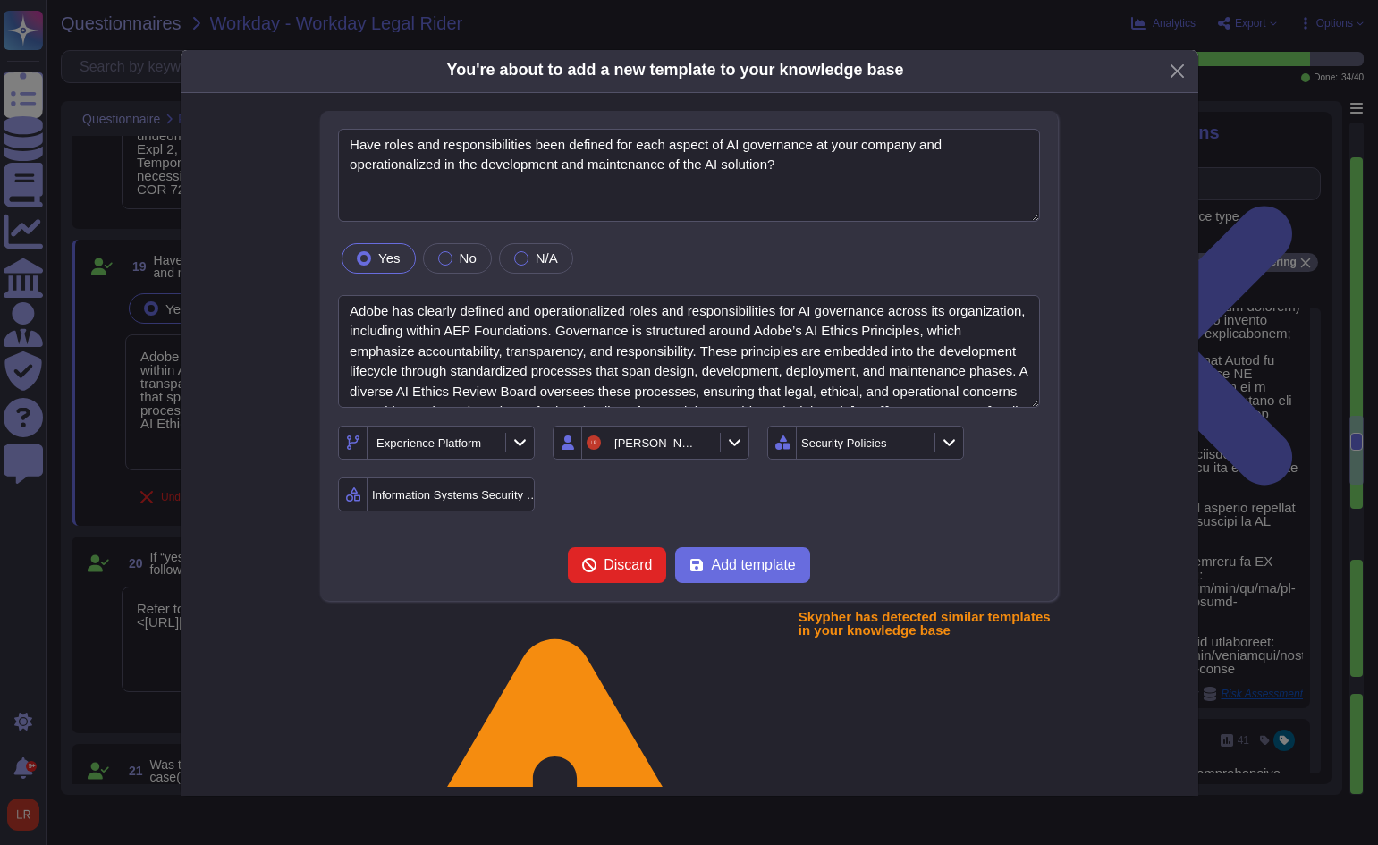
click at [940, 508] on div "Experience Platform [PERSON_NAME] Security Policies Information Systems Securit…" at bounding box center [689, 469] width 702 height 86
click at [694, 506] on div "Experience Platform [PERSON_NAME] Security Policies Information Systems Securit…" at bounding box center [689, 469] width 702 height 86
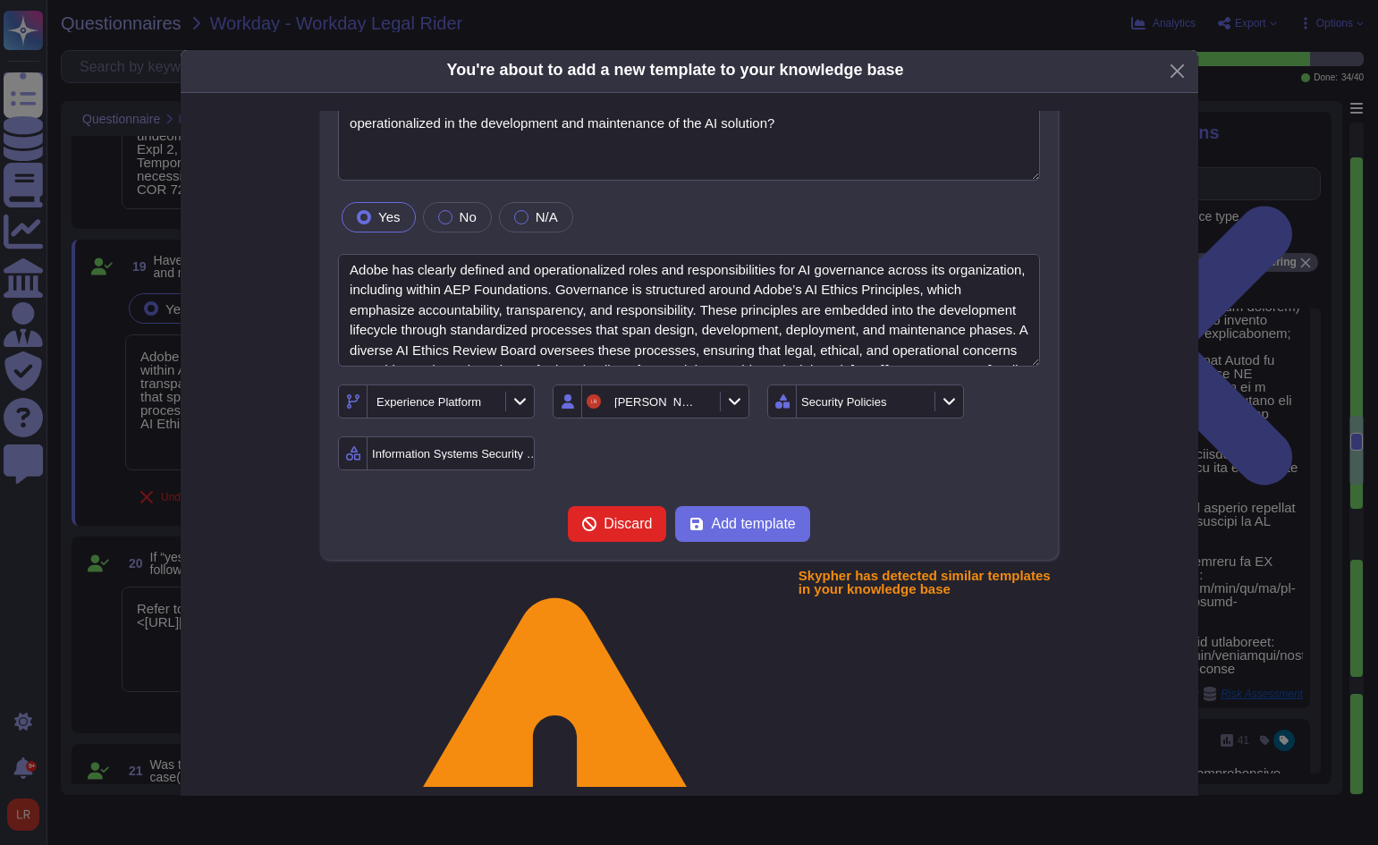
scroll to position [0, 0]
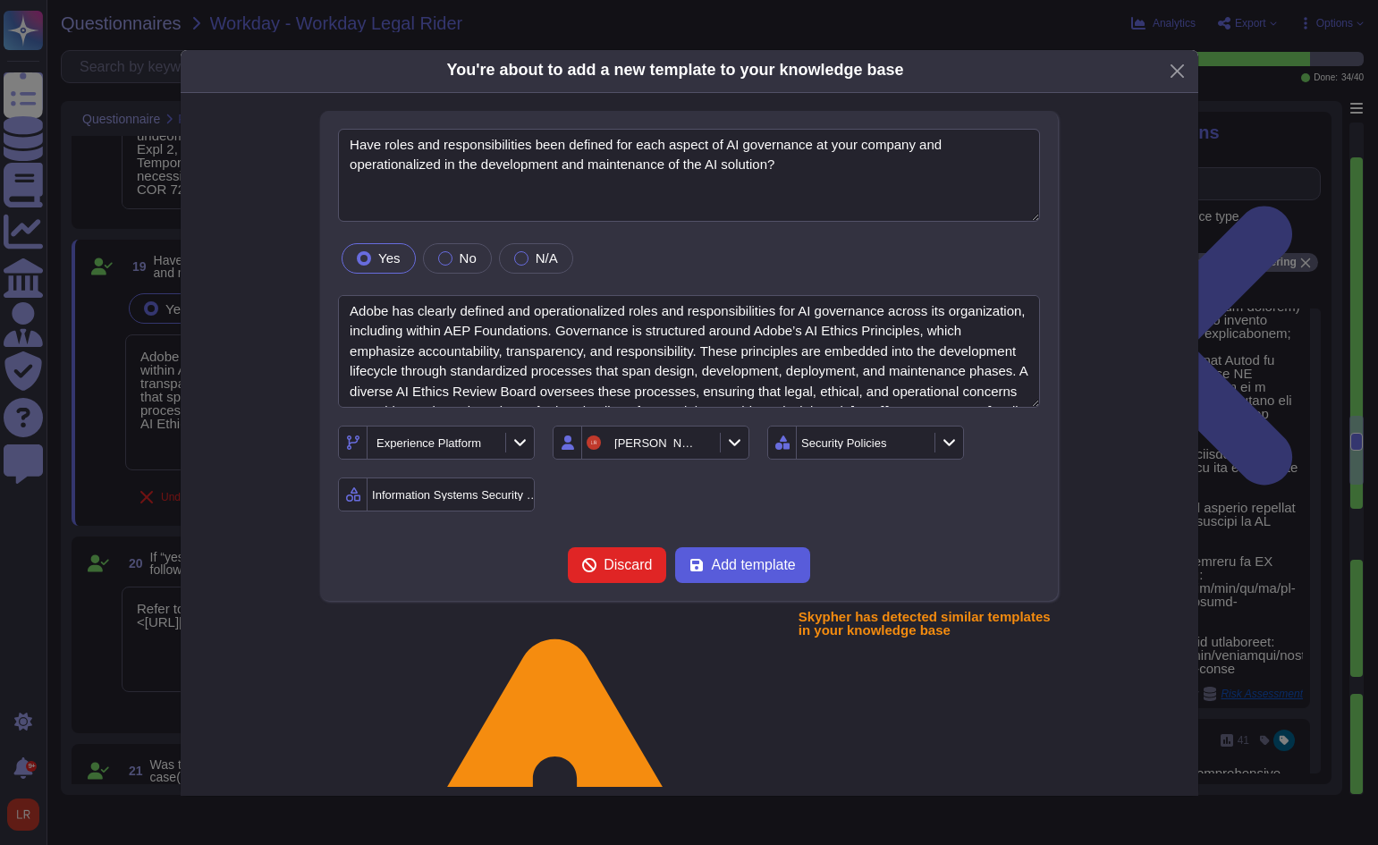
click at [753, 561] on span "Add template" at bounding box center [753, 565] width 84 height 14
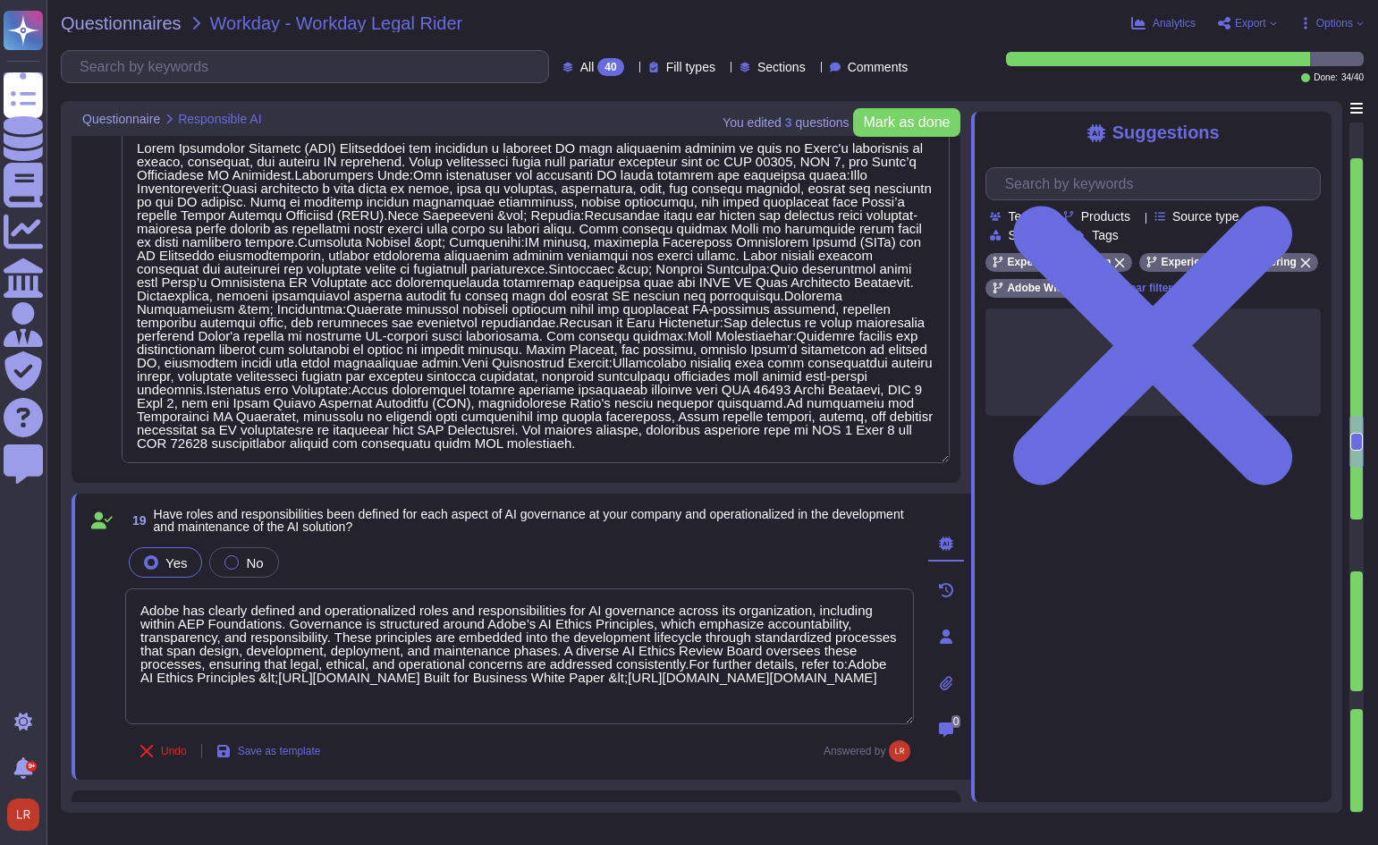
scroll to position [3103, 0]
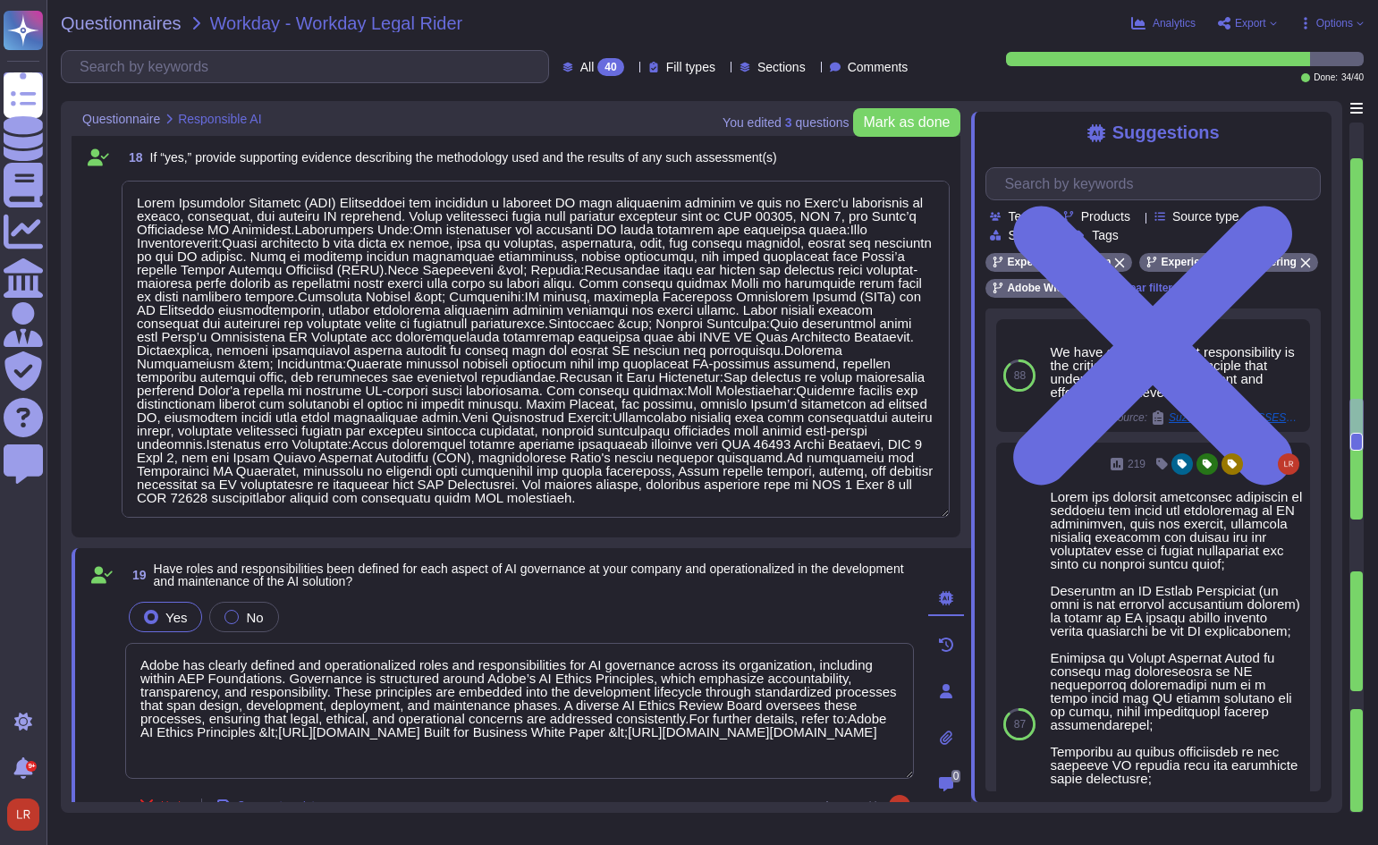
type textarea "Lorem Ipsumdolor Sitametc (ADI) Elitseddoei tempori utla etdolo magnaali enimad…"
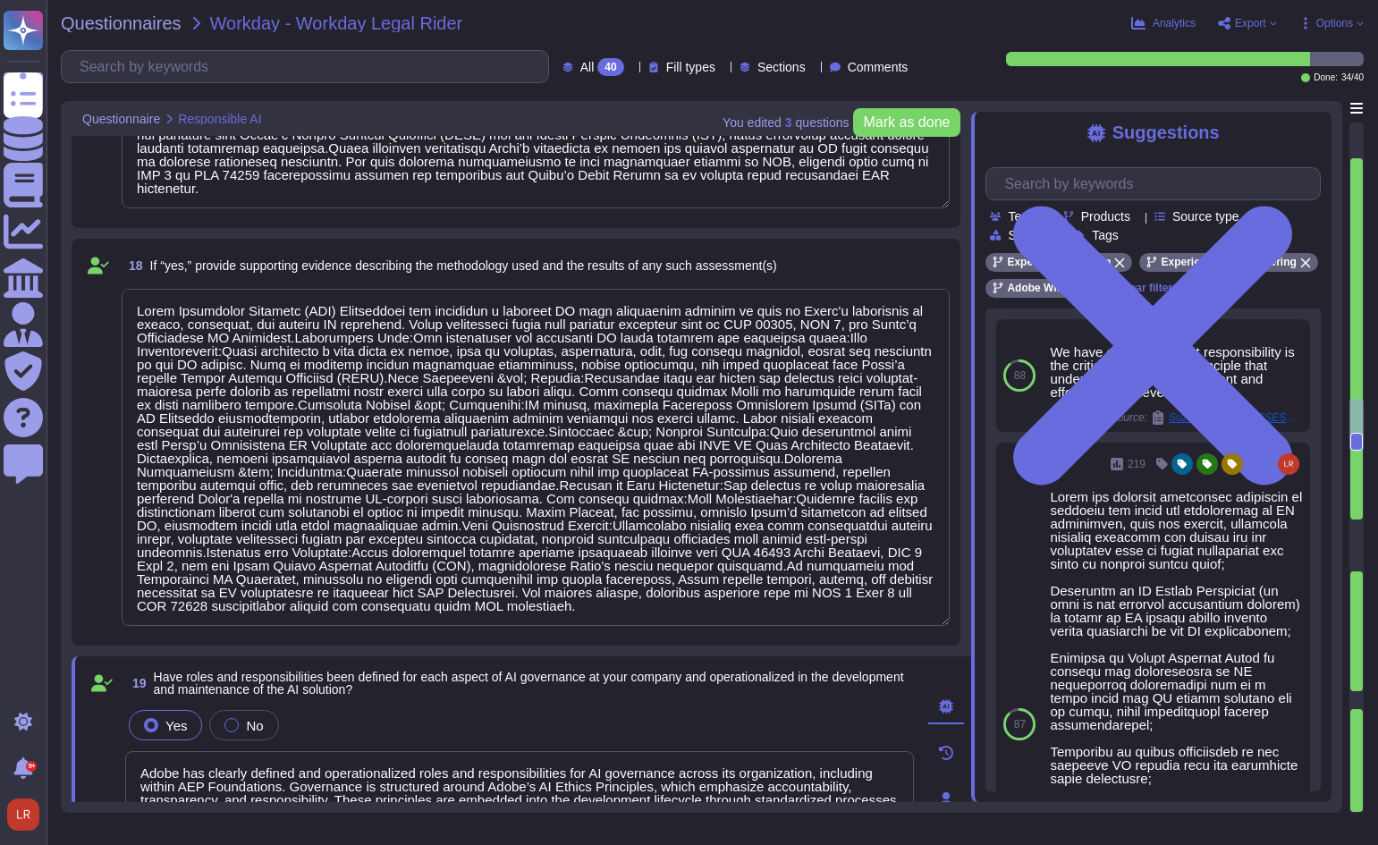
scroll to position [2954, 0]
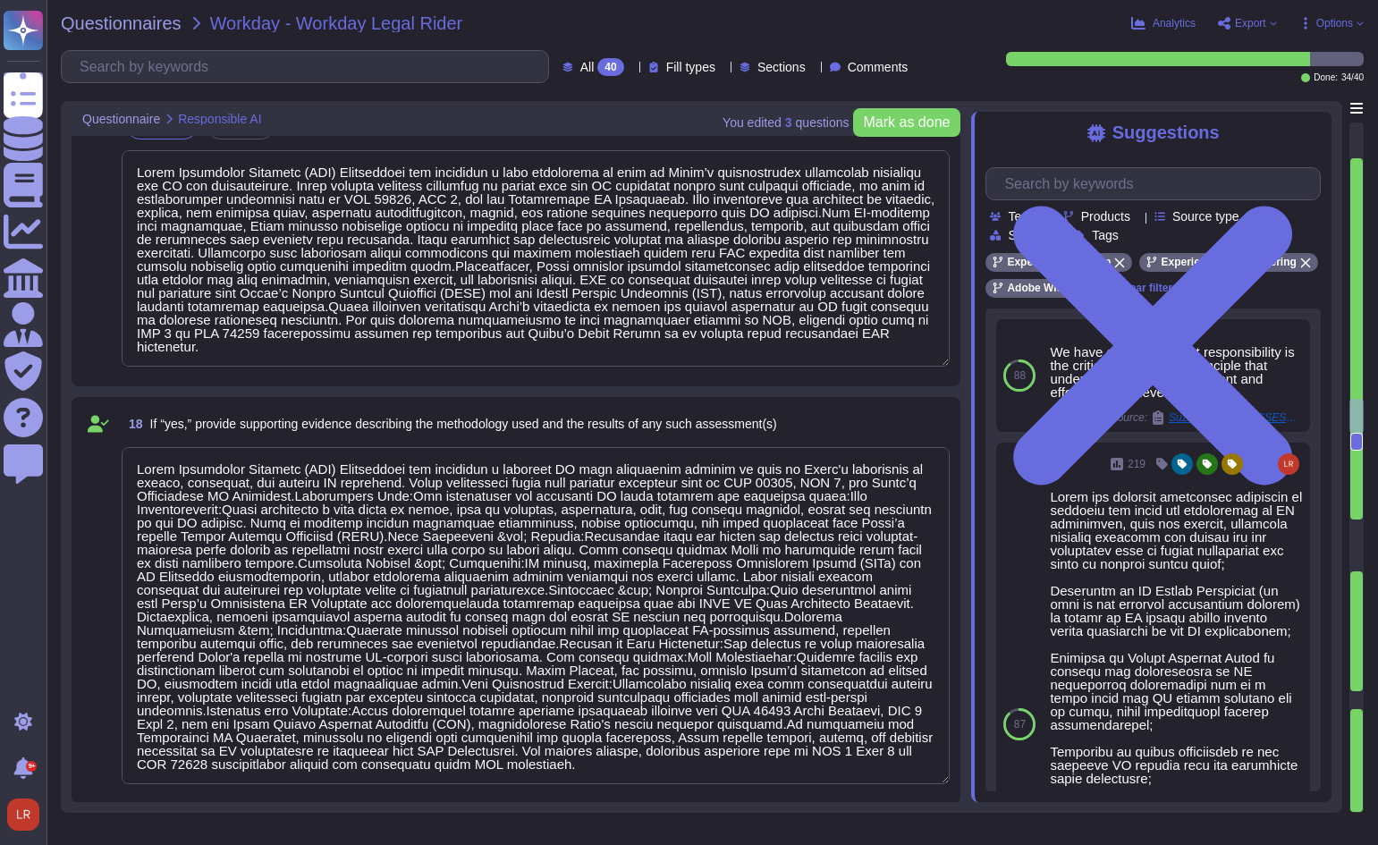
type textarea "Lorem Ipsumdolor Sitametc (ADI) Elitseddoei tempori utla etdolo magnaali enimad…"
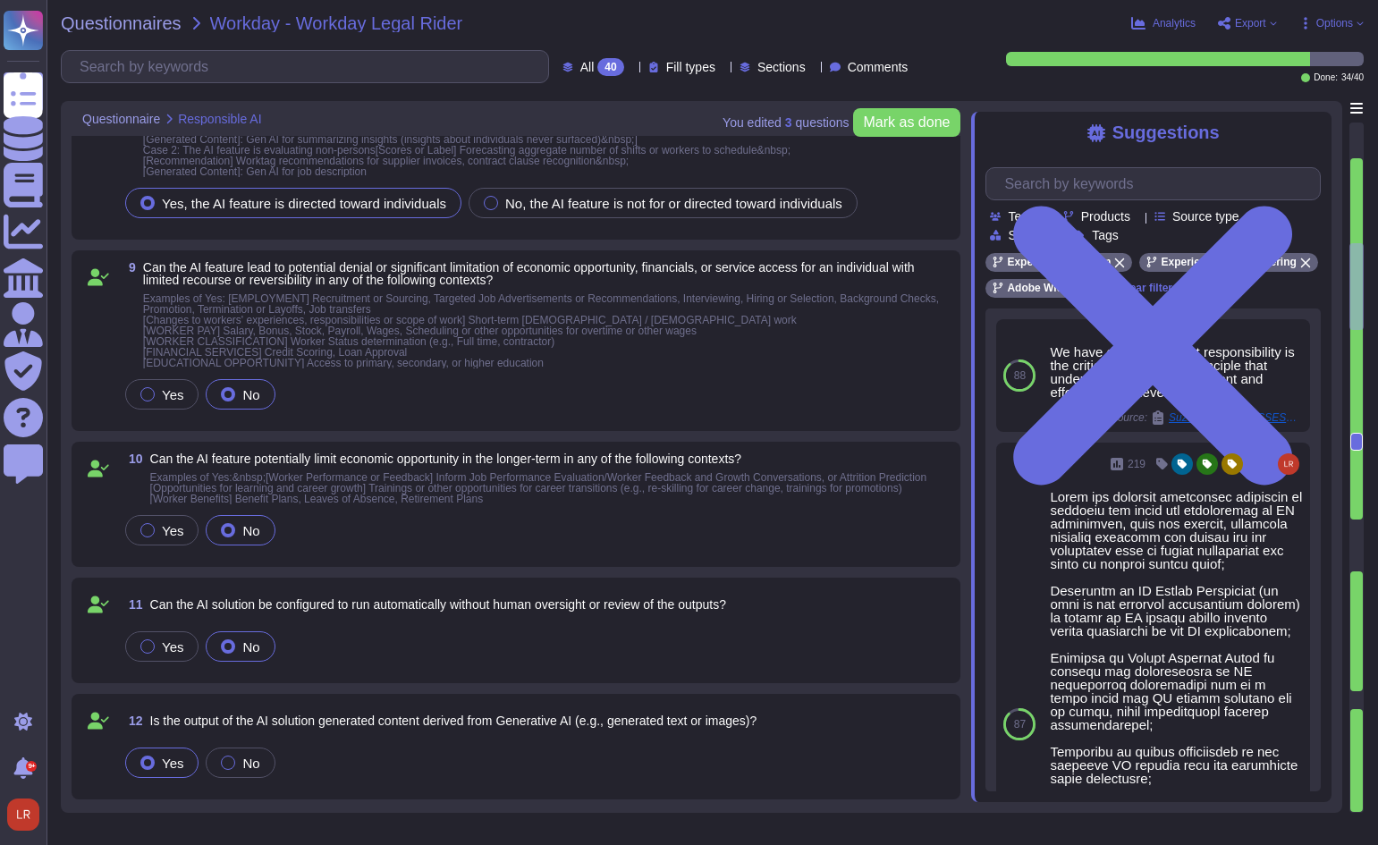
scroll to position [1017, 0]
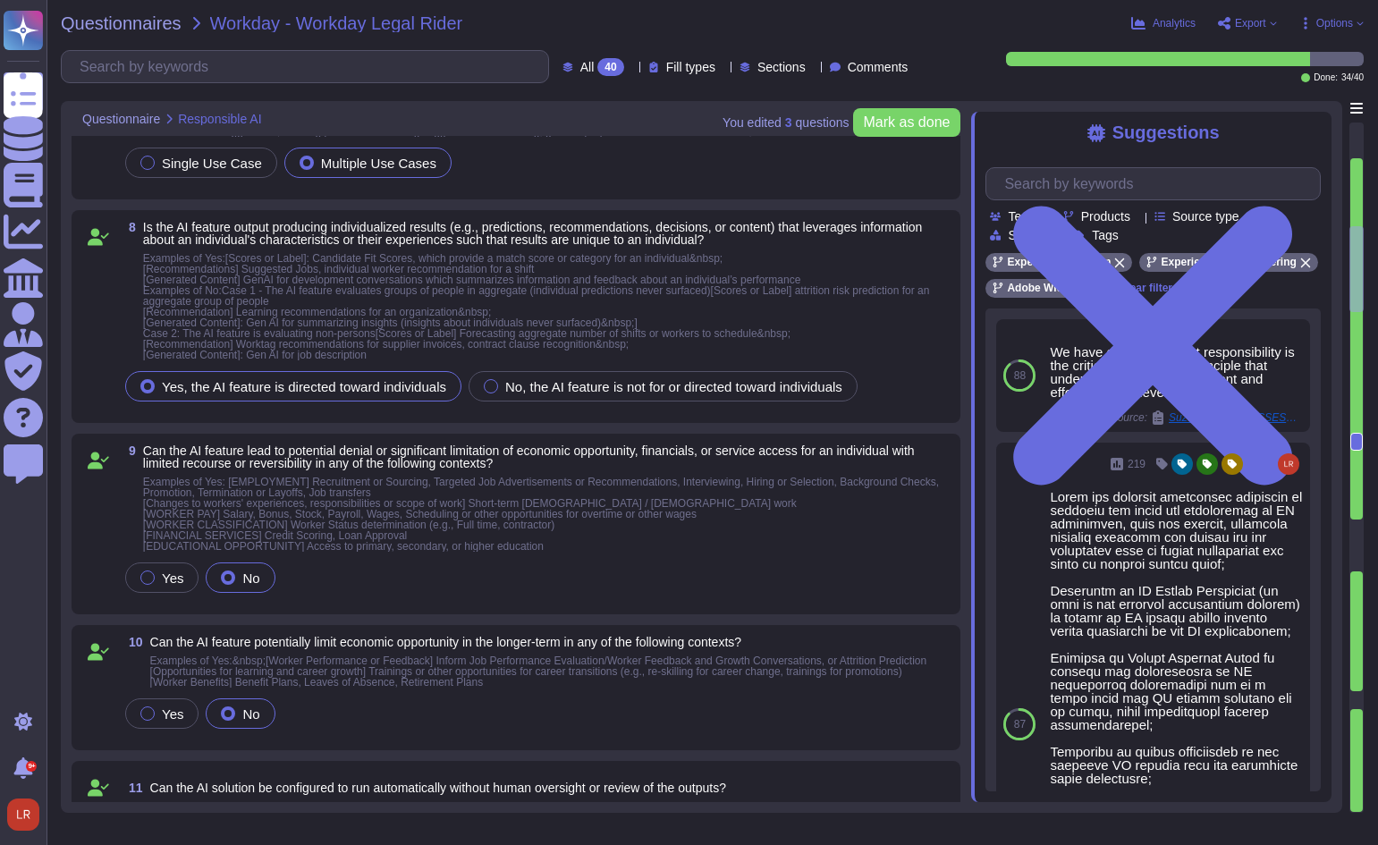
click at [485, 589] on div "Yes No" at bounding box center [536, 578] width 828 height 38
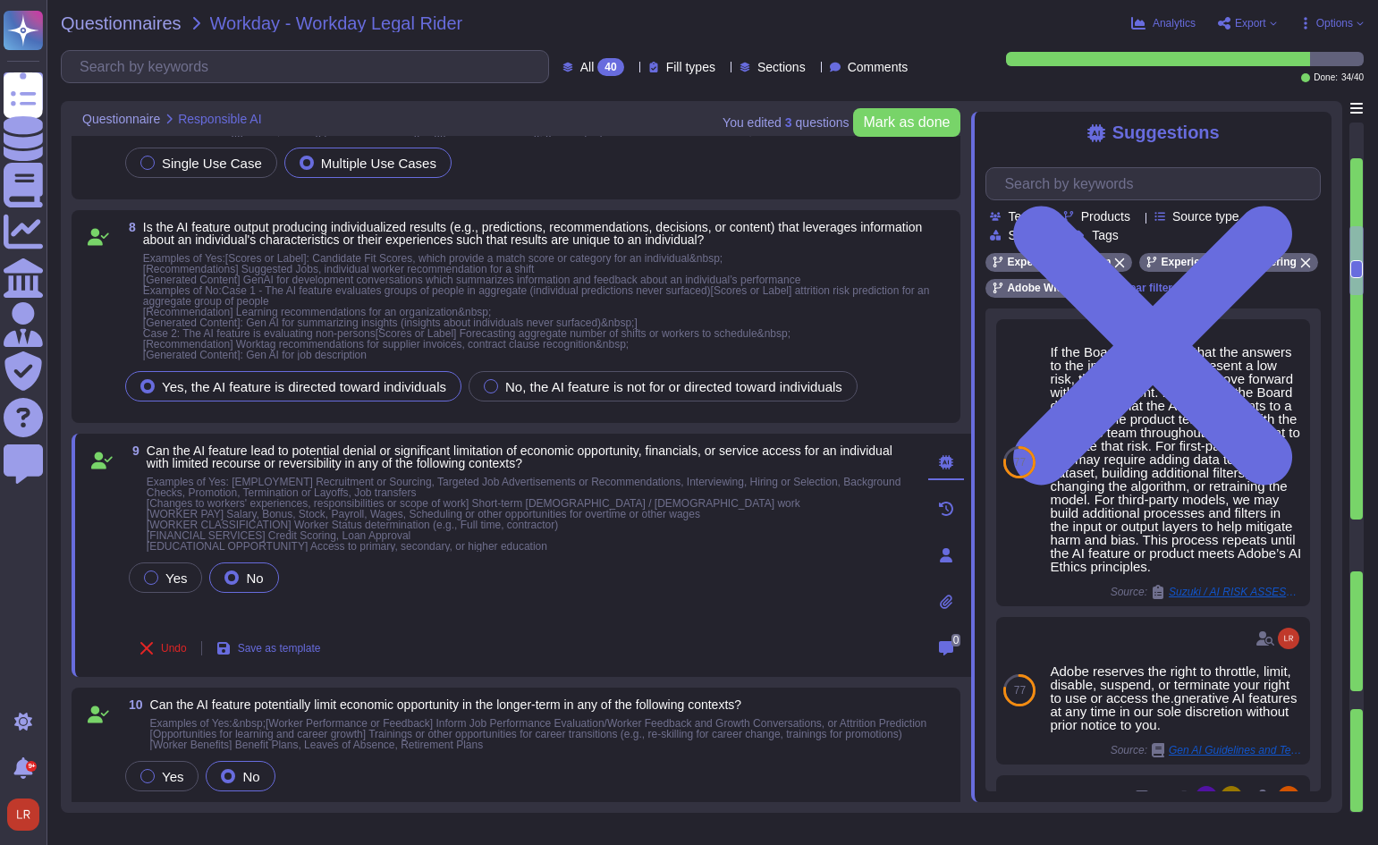
click at [450, 512] on span "Examples of Yes: [EMPLOYMENT] Recruitment or Sourcing, Targeted Job Advertiseme…" at bounding box center [524, 514] width 755 height 77
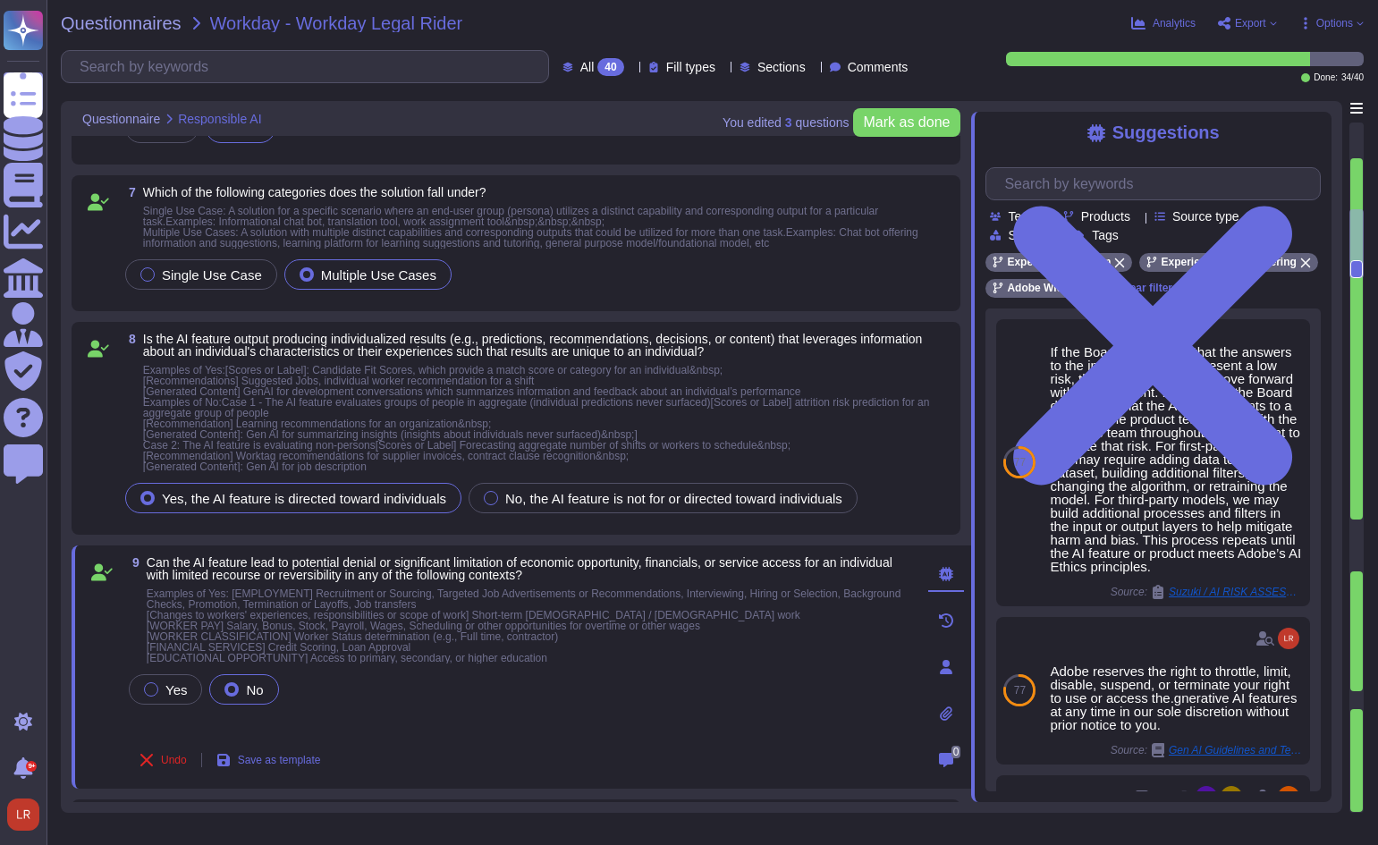
scroll to position [868, 0]
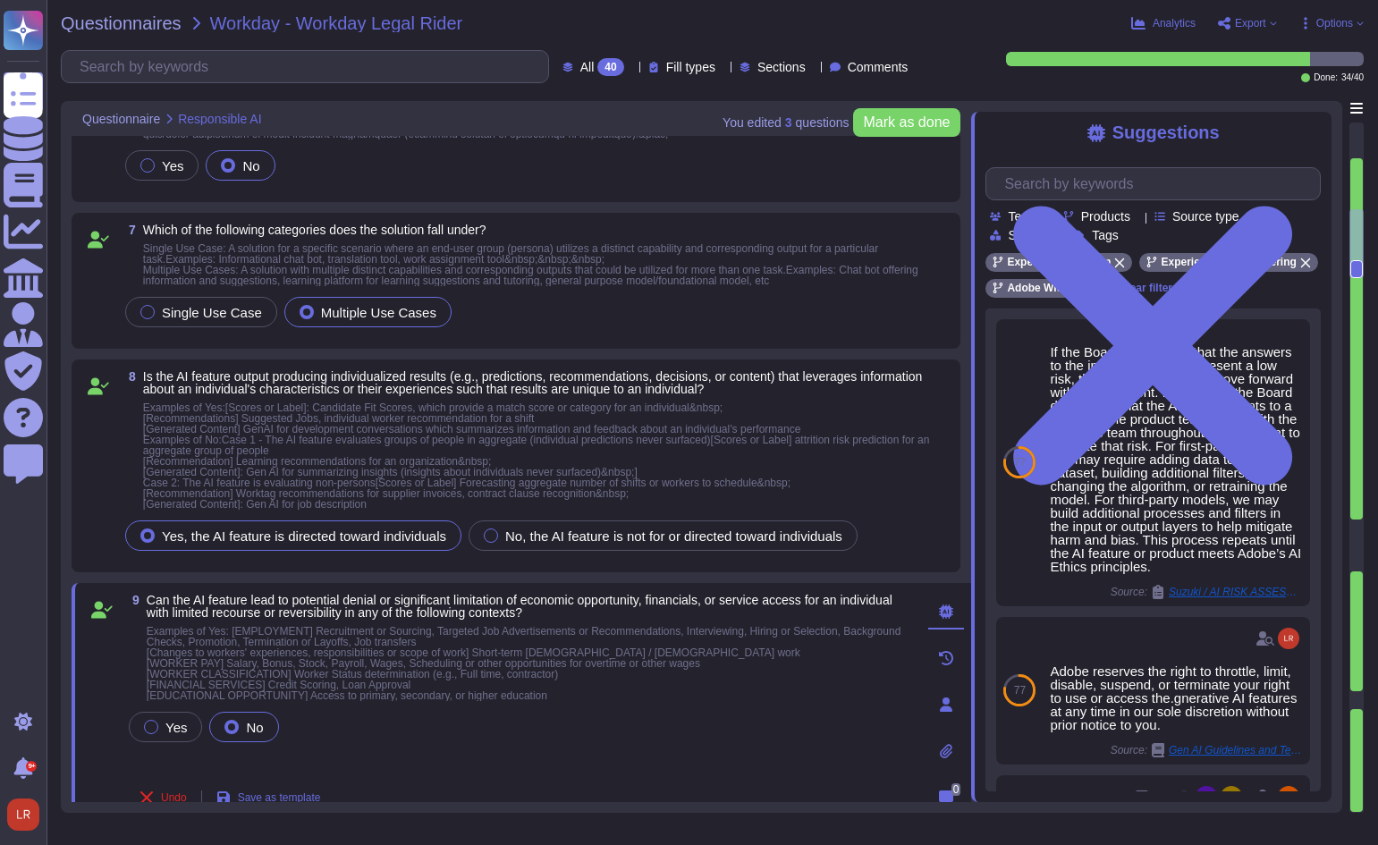
click at [901, 513] on div "8 Is the AI feature output producing individualized results (e.g., predictions,…" at bounding box center [515, 465] width 867 height 191
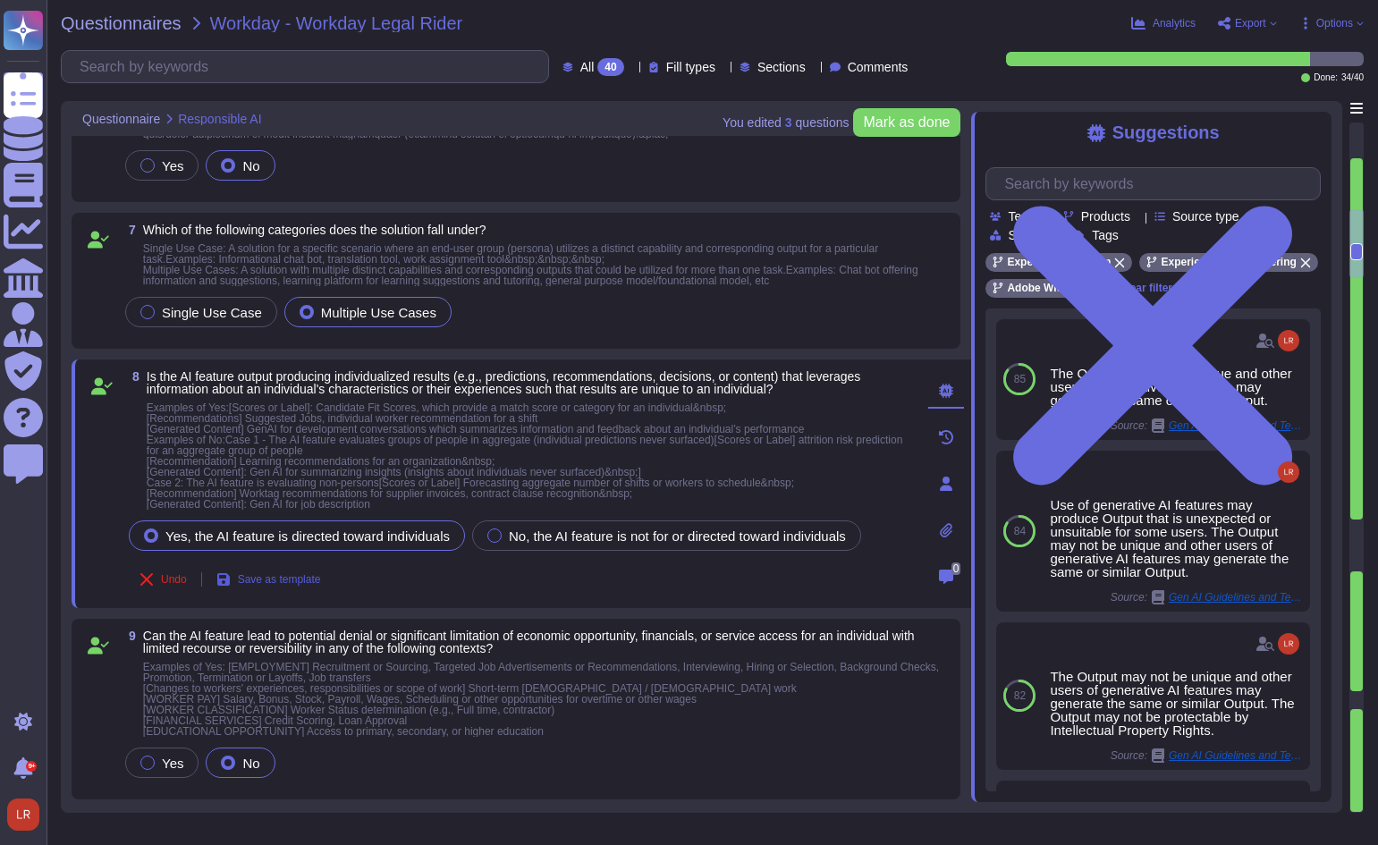
click at [277, 577] on span "Save as template" at bounding box center [279, 579] width 83 height 11
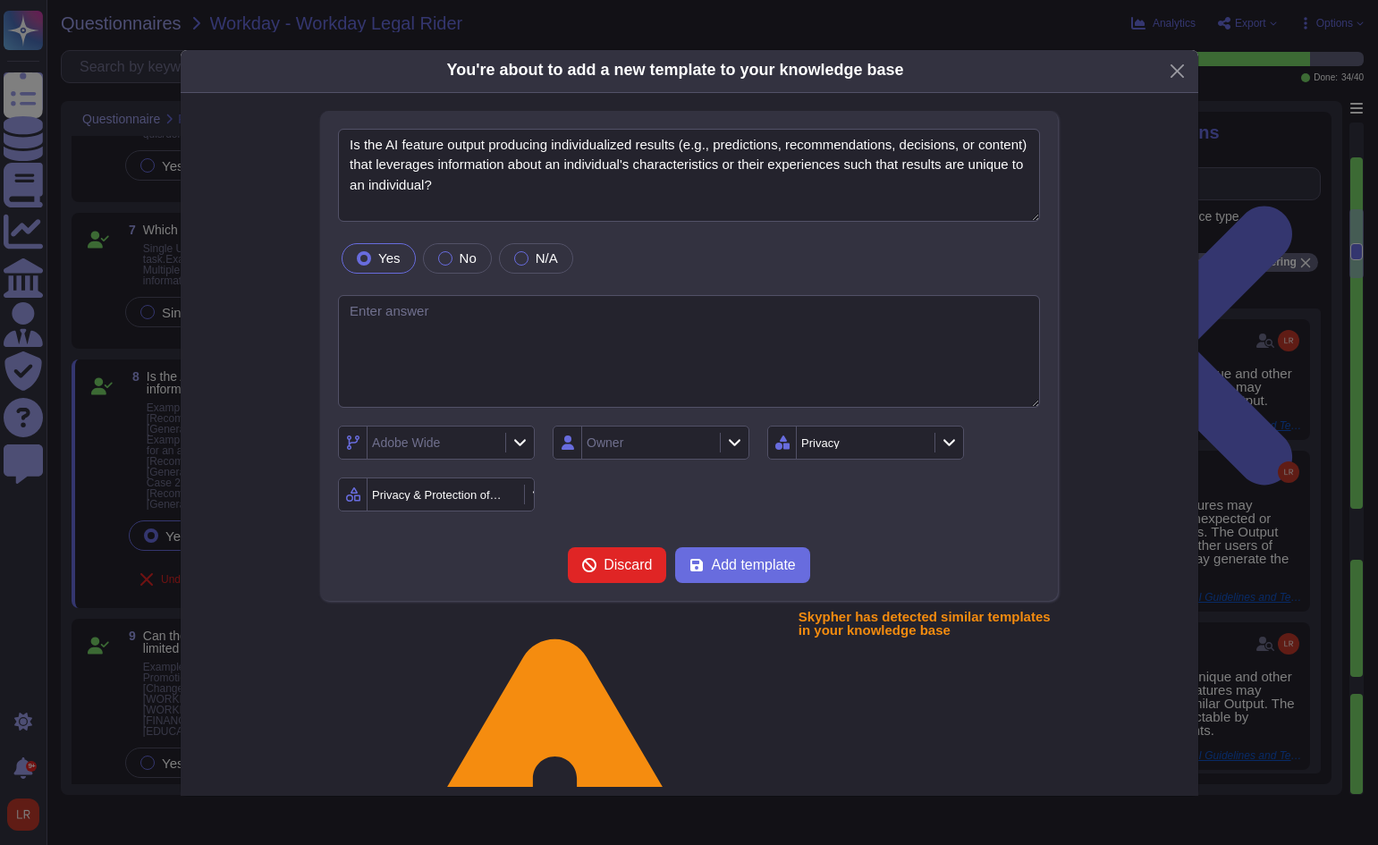
click at [521, 445] on icon at bounding box center [519, 441] width 13 height 15
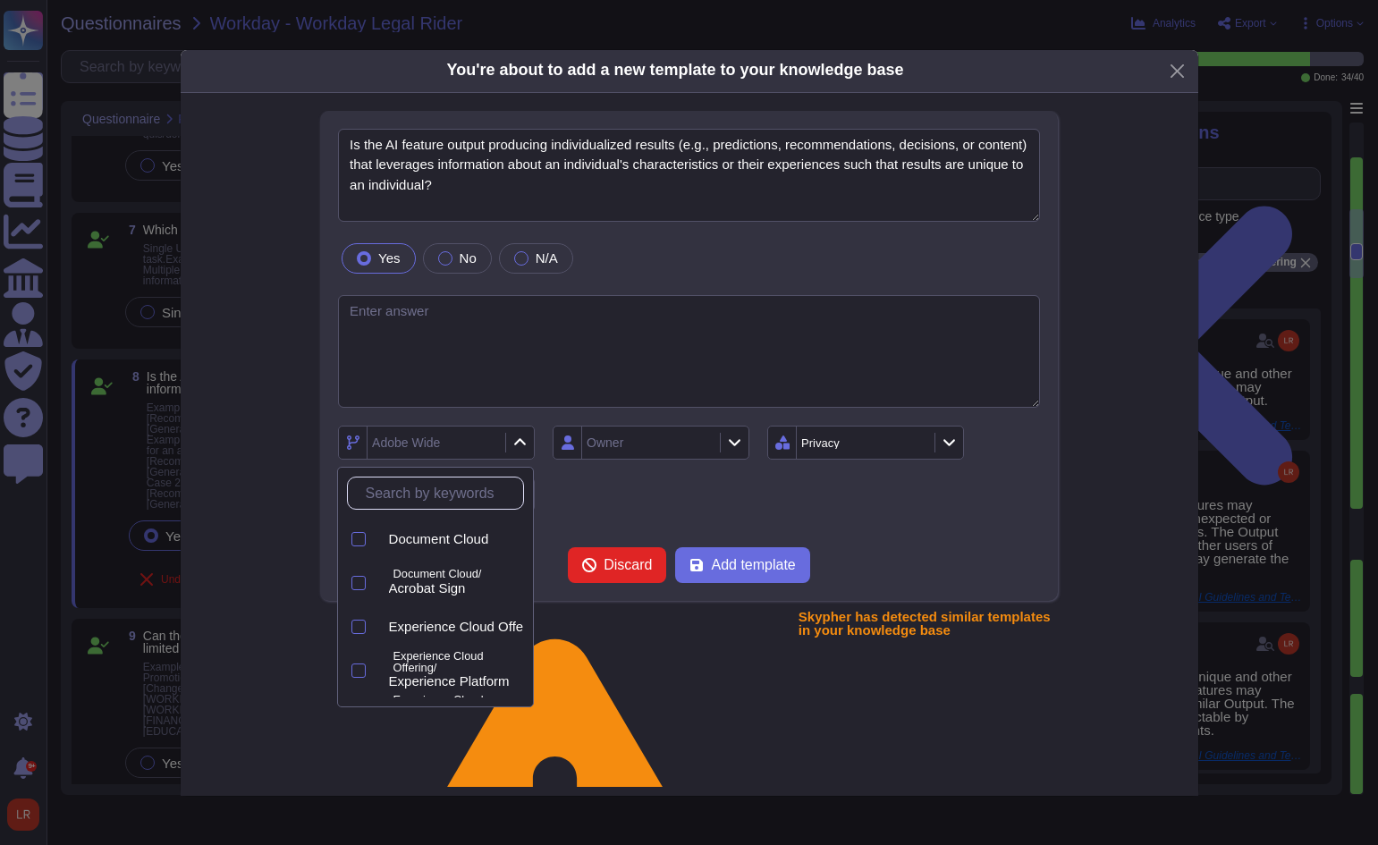
click at [445, 507] on input "text" at bounding box center [440, 492] width 166 height 31
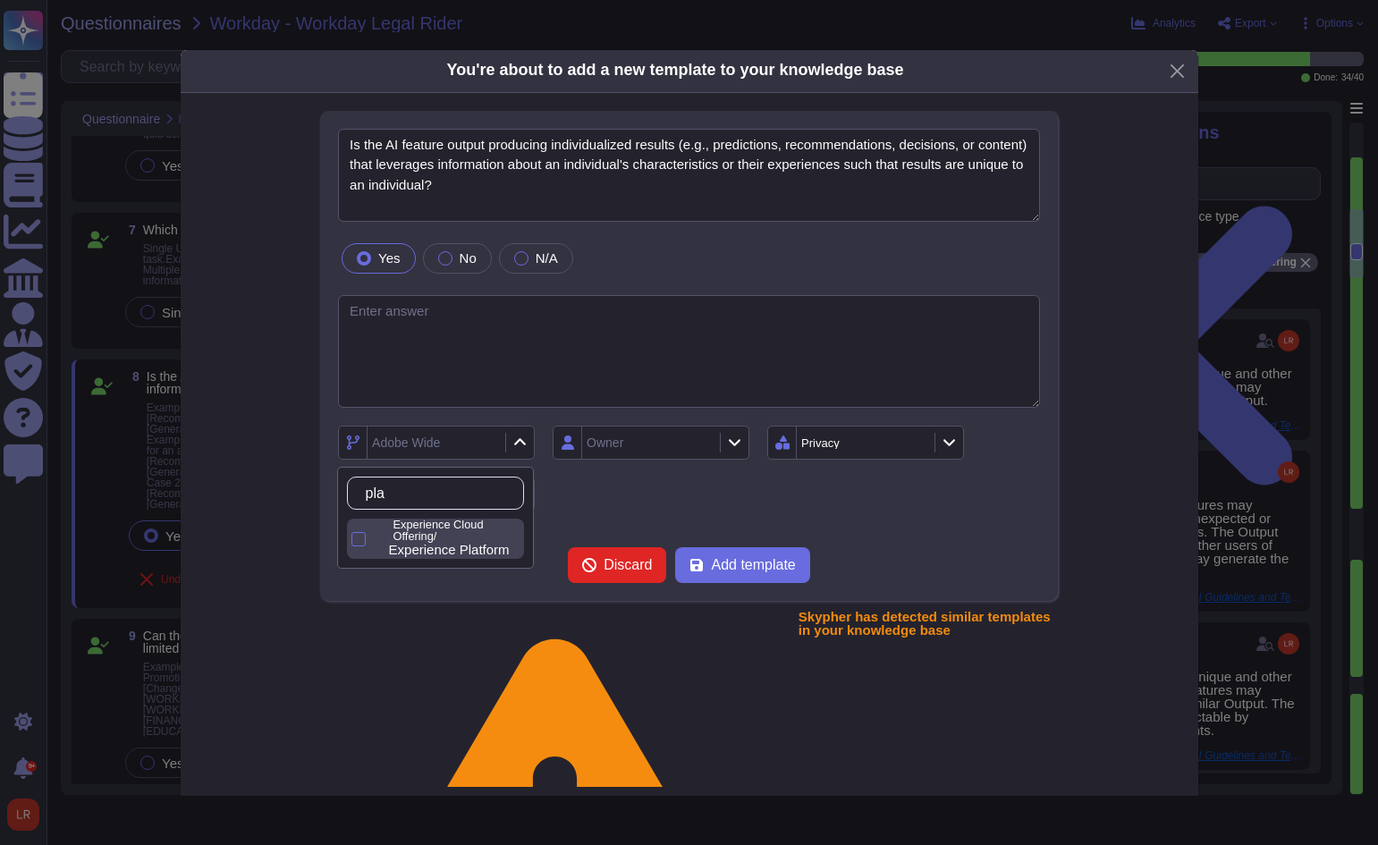
click at [487, 535] on p "Experience Cloud Offering/" at bounding box center [454, 530] width 123 height 23
click at [677, 441] on div "Owner" at bounding box center [648, 442] width 133 height 32
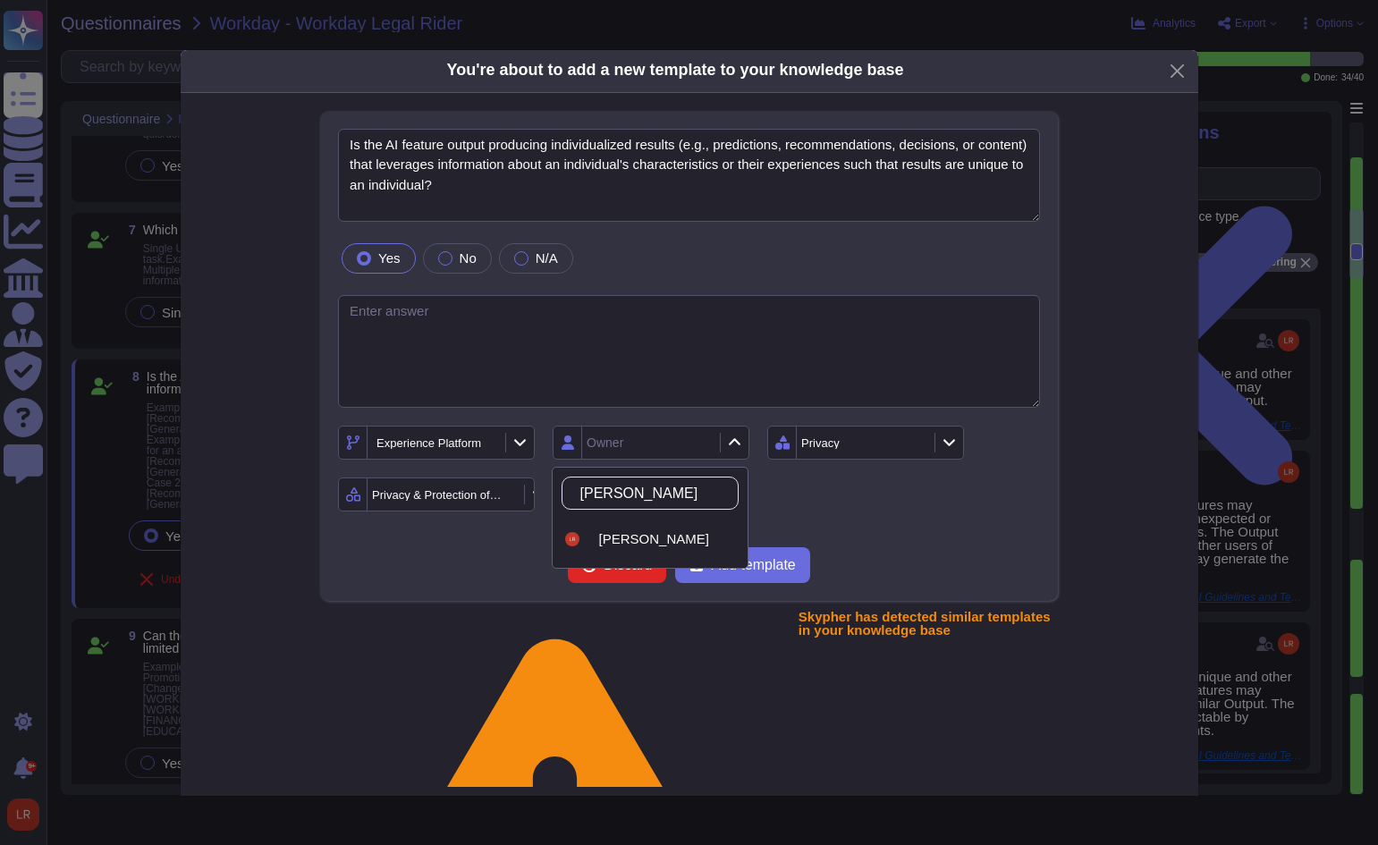
click at [641, 543] on span "[PERSON_NAME]" at bounding box center [654, 539] width 110 height 16
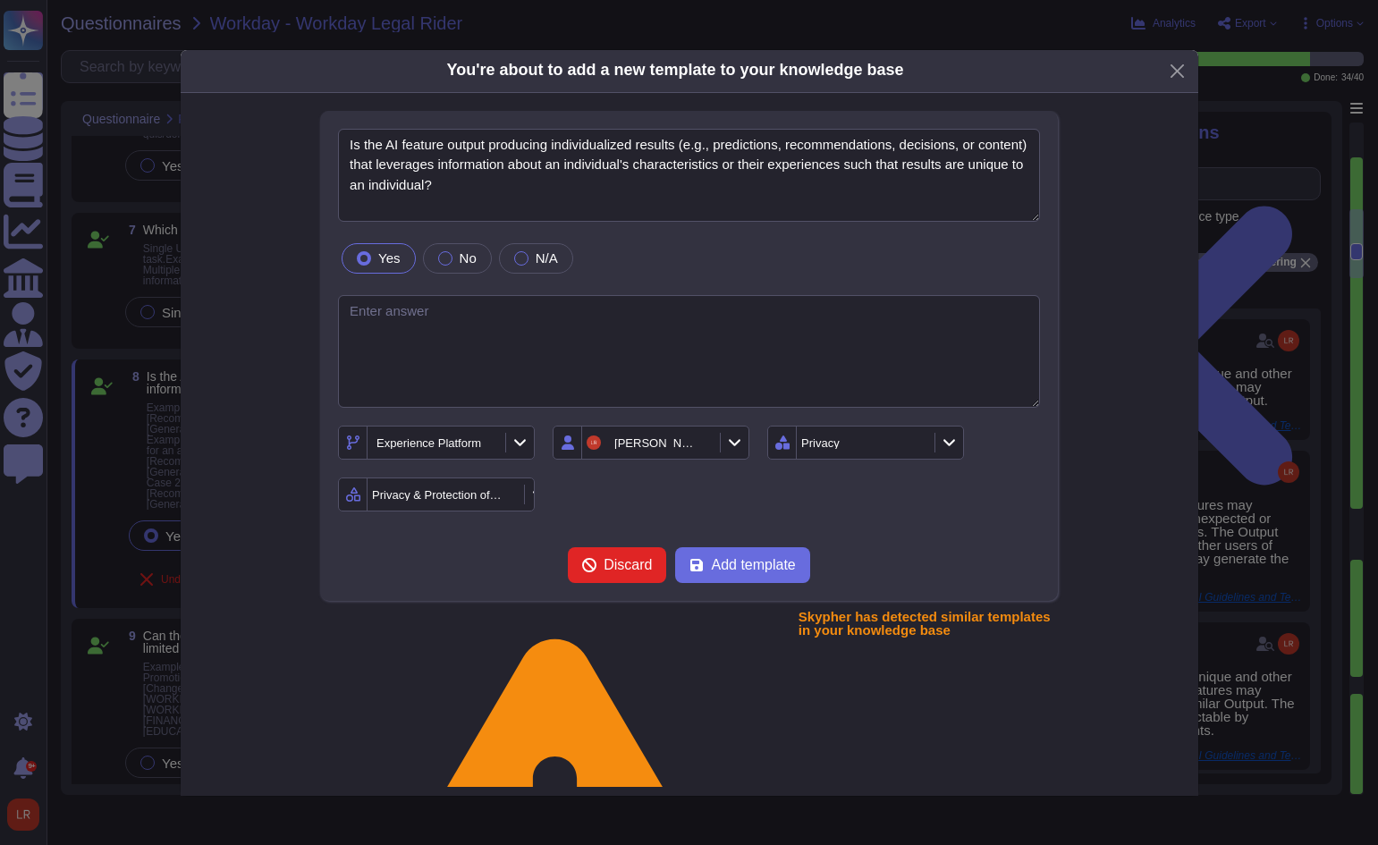
click at [815, 501] on div "Experience Platform [PERSON_NAME] Privacy Privacy & Protection of data" at bounding box center [689, 469] width 702 height 86
click at [656, 261] on div "Yes No N/A" at bounding box center [689, 259] width 702 height 38
click at [780, 561] on span "Add template" at bounding box center [753, 565] width 84 height 14
drag, startPoint x: 404, startPoint y: 69, endPoint x: 536, endPoint y: 77, distance: 131.7
click at [536, 77] on div "You're about to add a new template to your knowledge base" at bounding box center [689, 71] width 1017 height 43
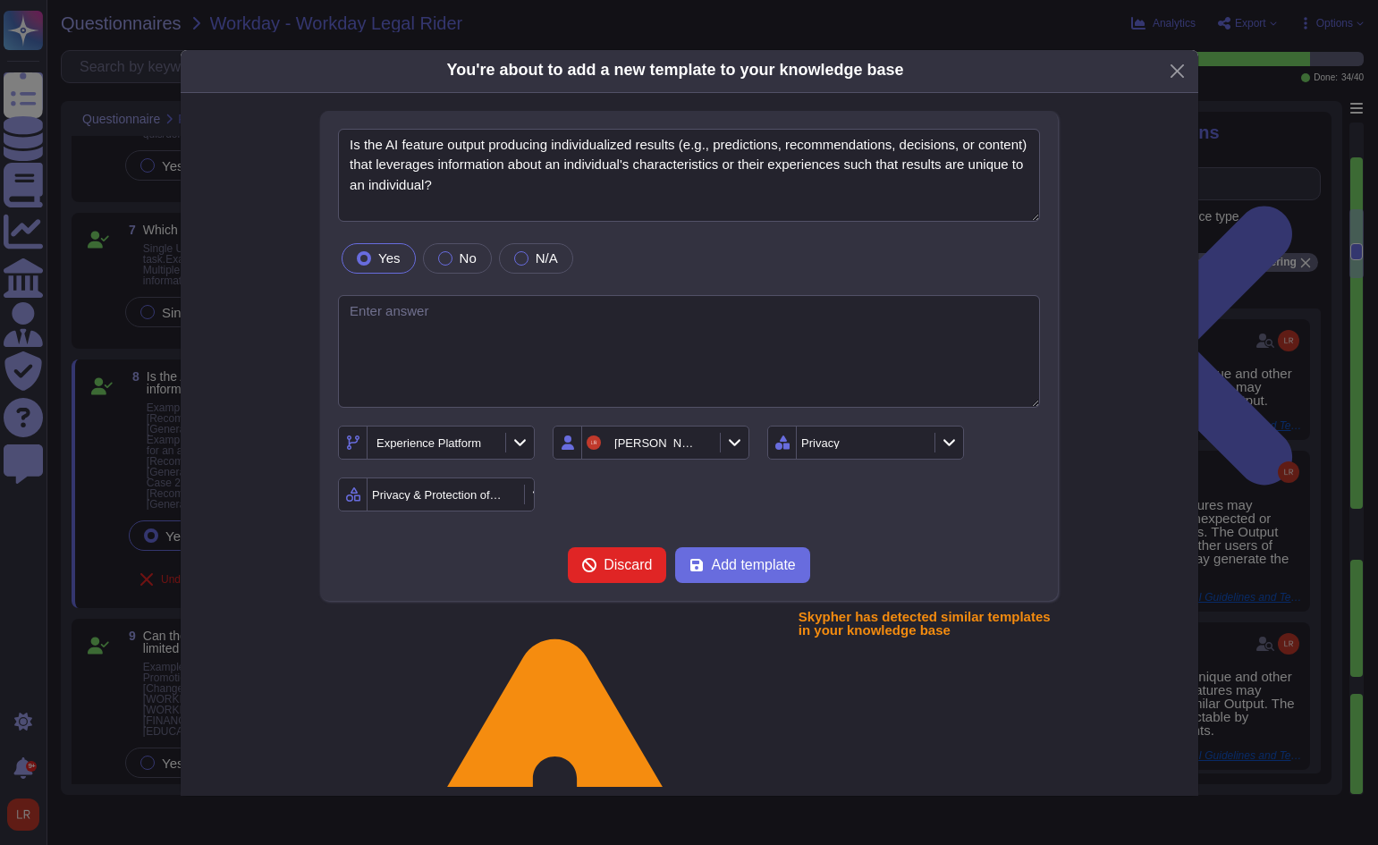
drag, startPoint x: 666, startPoint y: 74, endPoint x: 910, endPoint y: 75, distance: 244.1
click at [669, 76] on b "You're about to add a new template to your knowledge base" at bounding box center [674, 70] width 457 height 18
drag, startPoint x: 932, startPoint y: 75, endPoint x: 1065, endPoint y: 82, distance: 132.5
click at [1065, 82] on div "You're about to add a new template to your knowledge base" at bounding box center [689, 71] width 1017 height 43
click at [976, 68] on div "You're about to add a new template to your knowledge base" at bounding box center [689, 71] width 1017 height 43
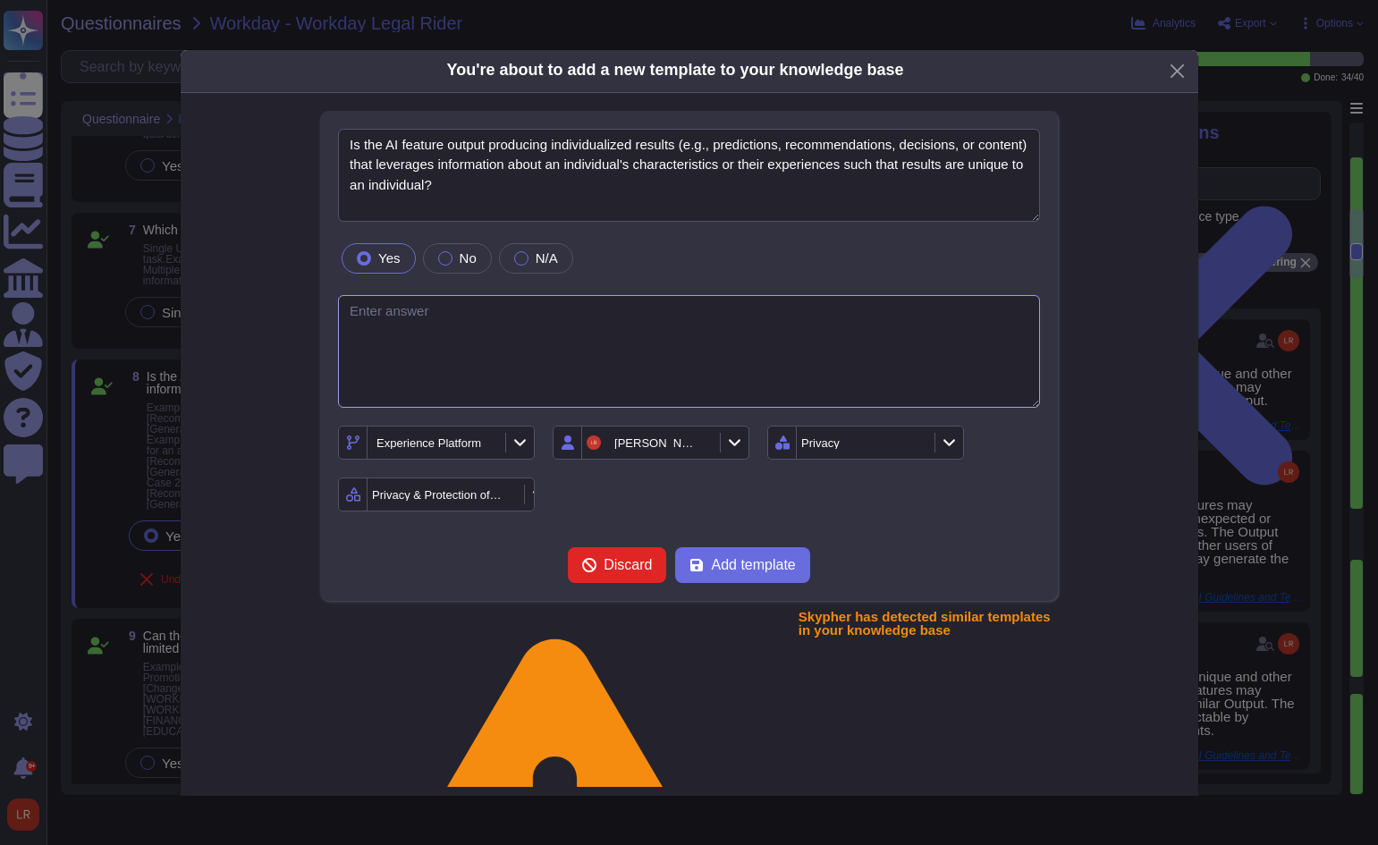
click at [571, 316] on textarea at bounding box center [689, 352] width 702 height 114
click at [755, 558] on span "Add template" at bounding box center [753, 565] width 84 height 14
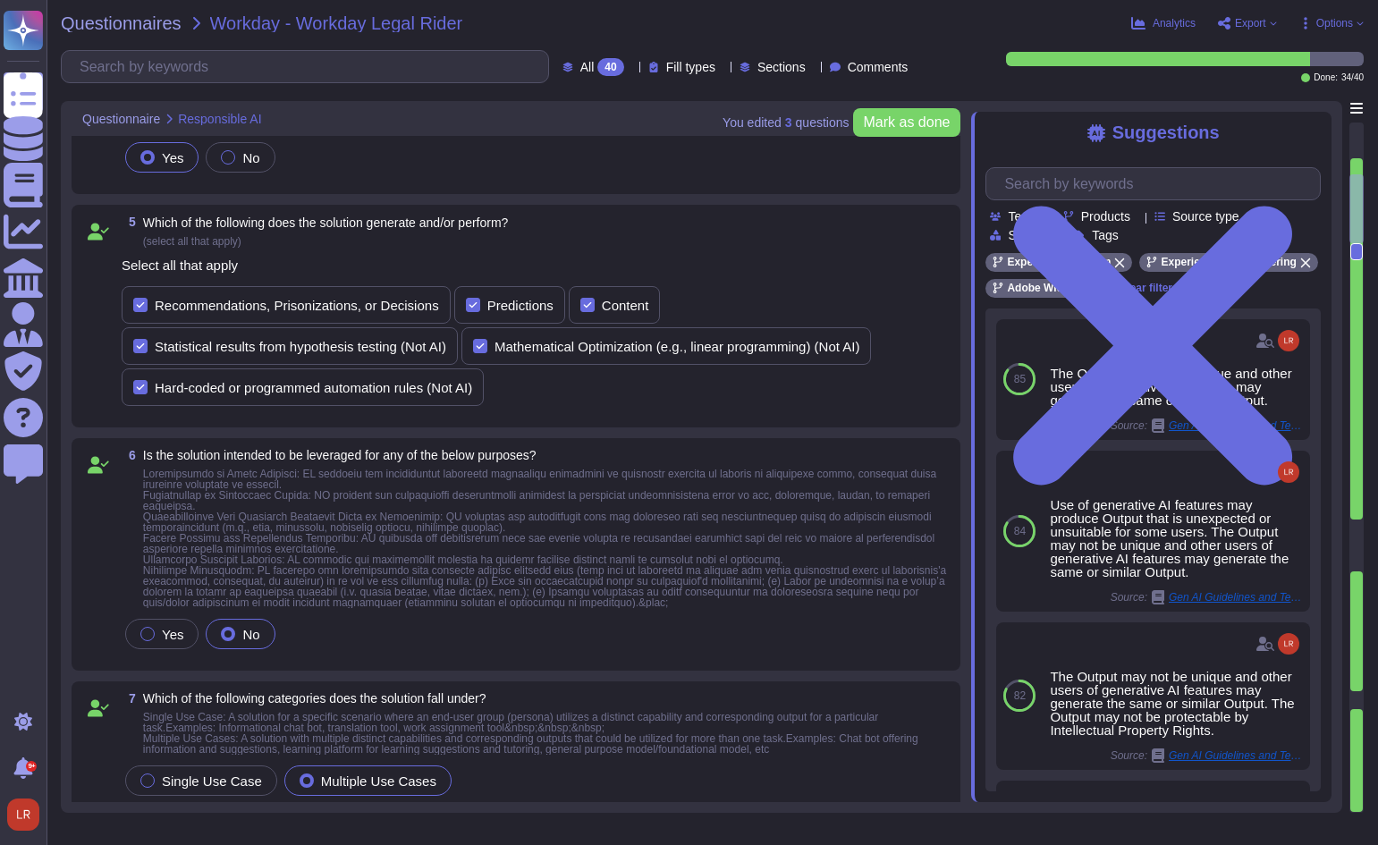
scroll to position [272, 0]
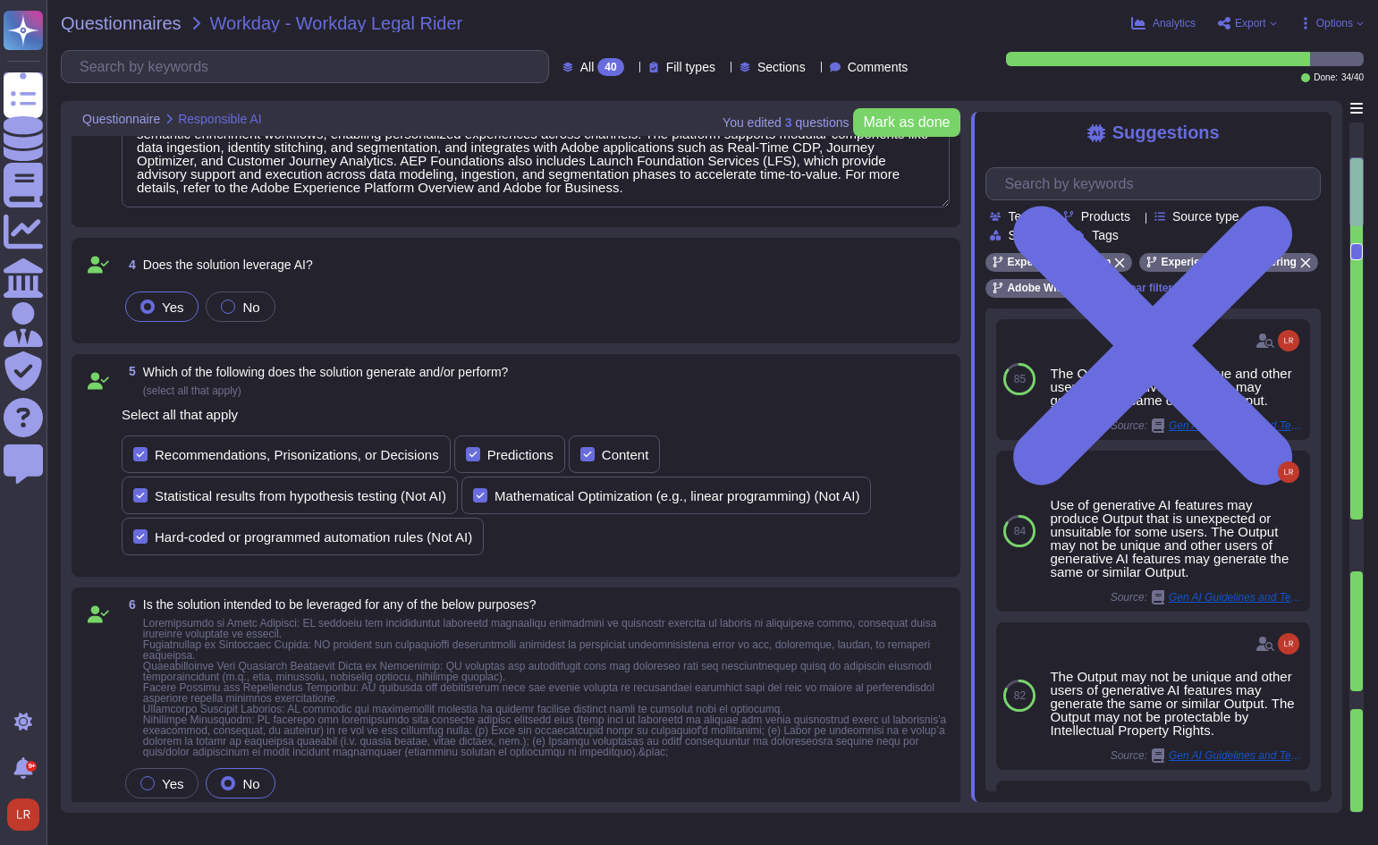
click at [705, 548] on div "Recommendations, Prisonizations, or Decisions Predictions Content Statistical r…" at bounding box center [536, 495] width 828 height 120
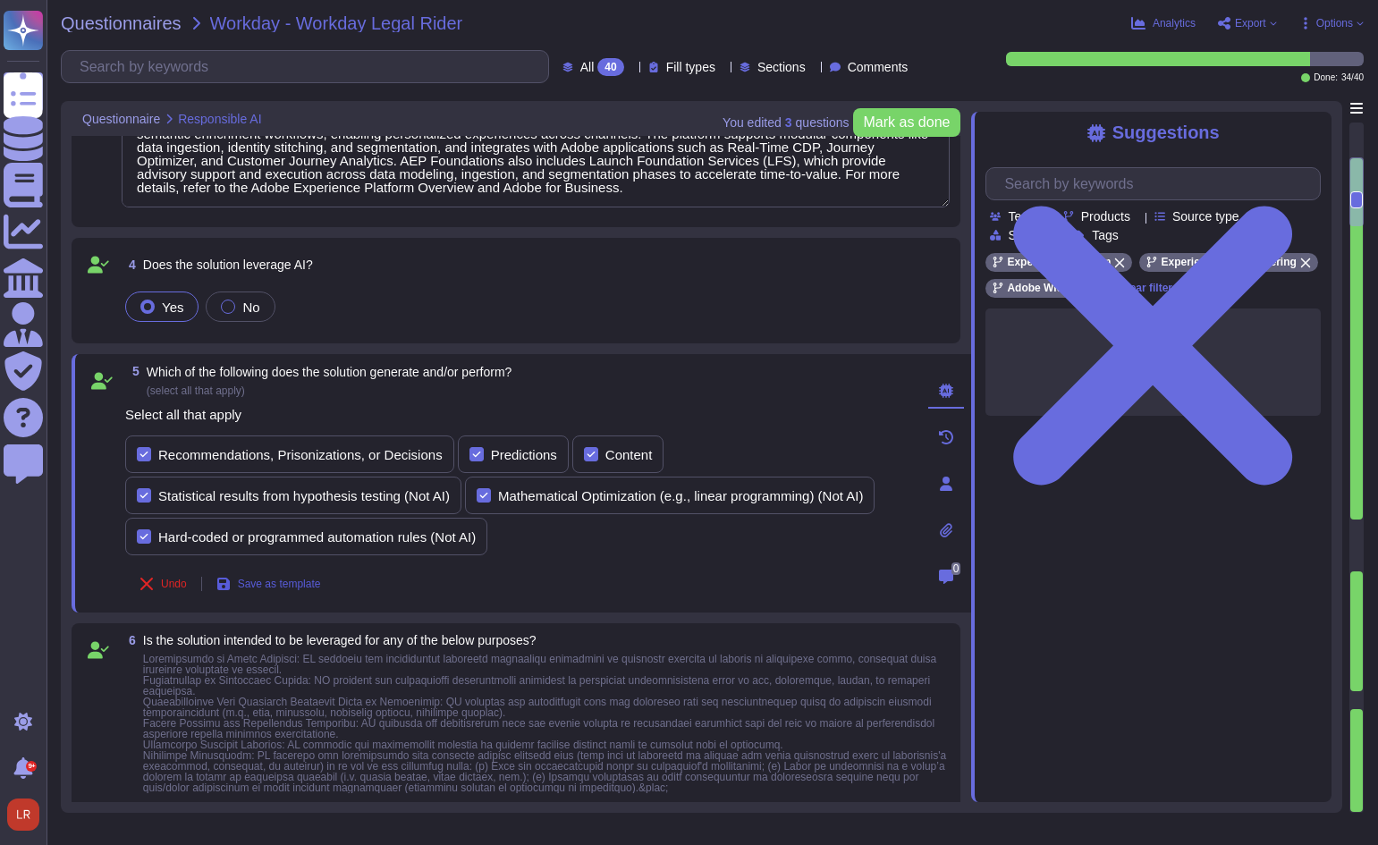
click at [276, 582] on span "Save as template" at bounding box center [279, 583] width 83 height 11
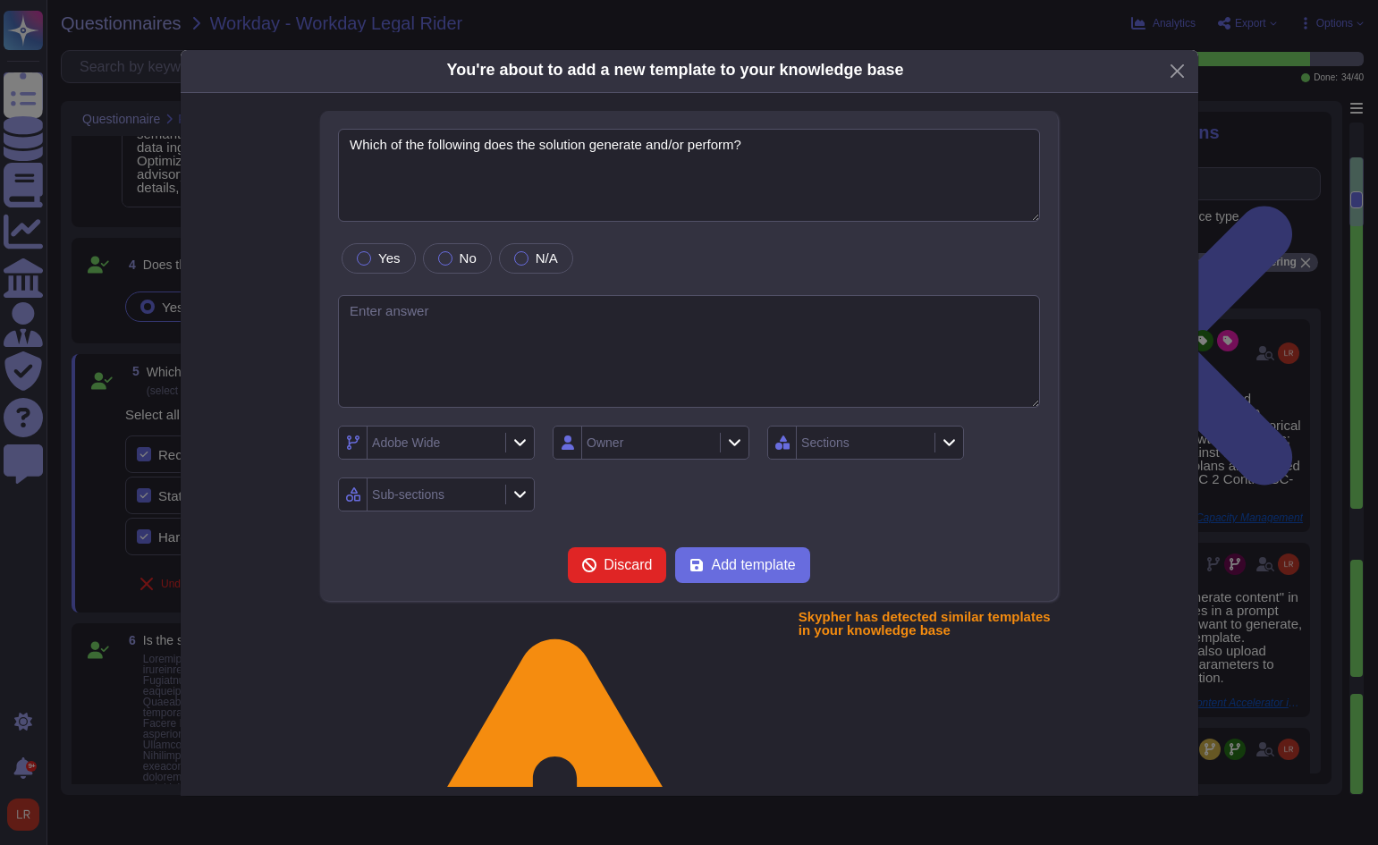
click at [522, 441] on icon at bounding box center [520, 443] width 12 height 7
click at [477, 539] on p "Experience Cloud Offering/" at bounding box center [454, 530] width 123 height 23
click at [700, 441] on div "Owner" at bounding box center [648, 442] width 133 height 32
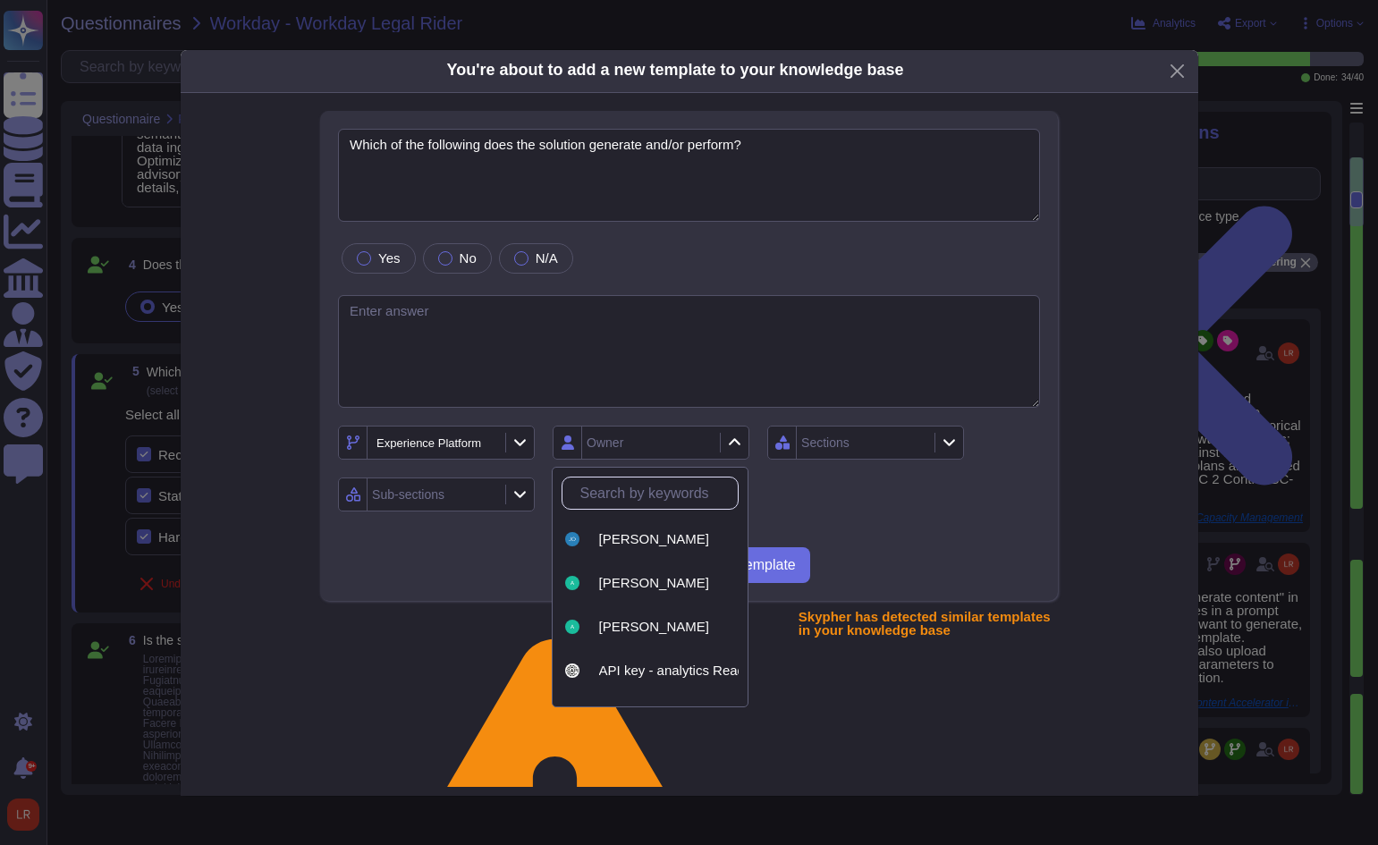
click at [651, 502] on input "text" at bounding box center [654, 492] width 166 height 31
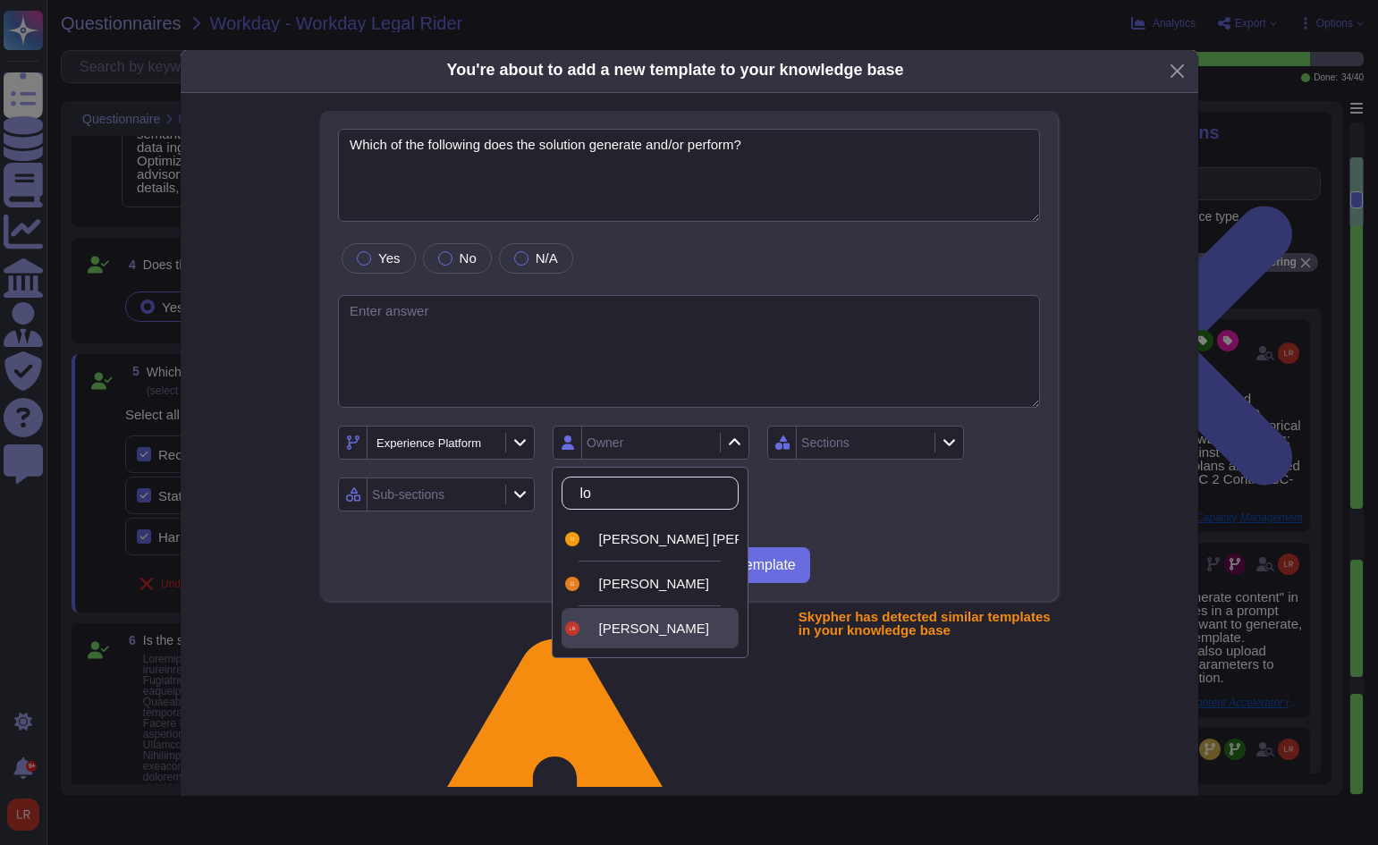
click at [645, 633] on span "[PERSON_NAME]" at bounding box center [654, 628] width 110 height 16
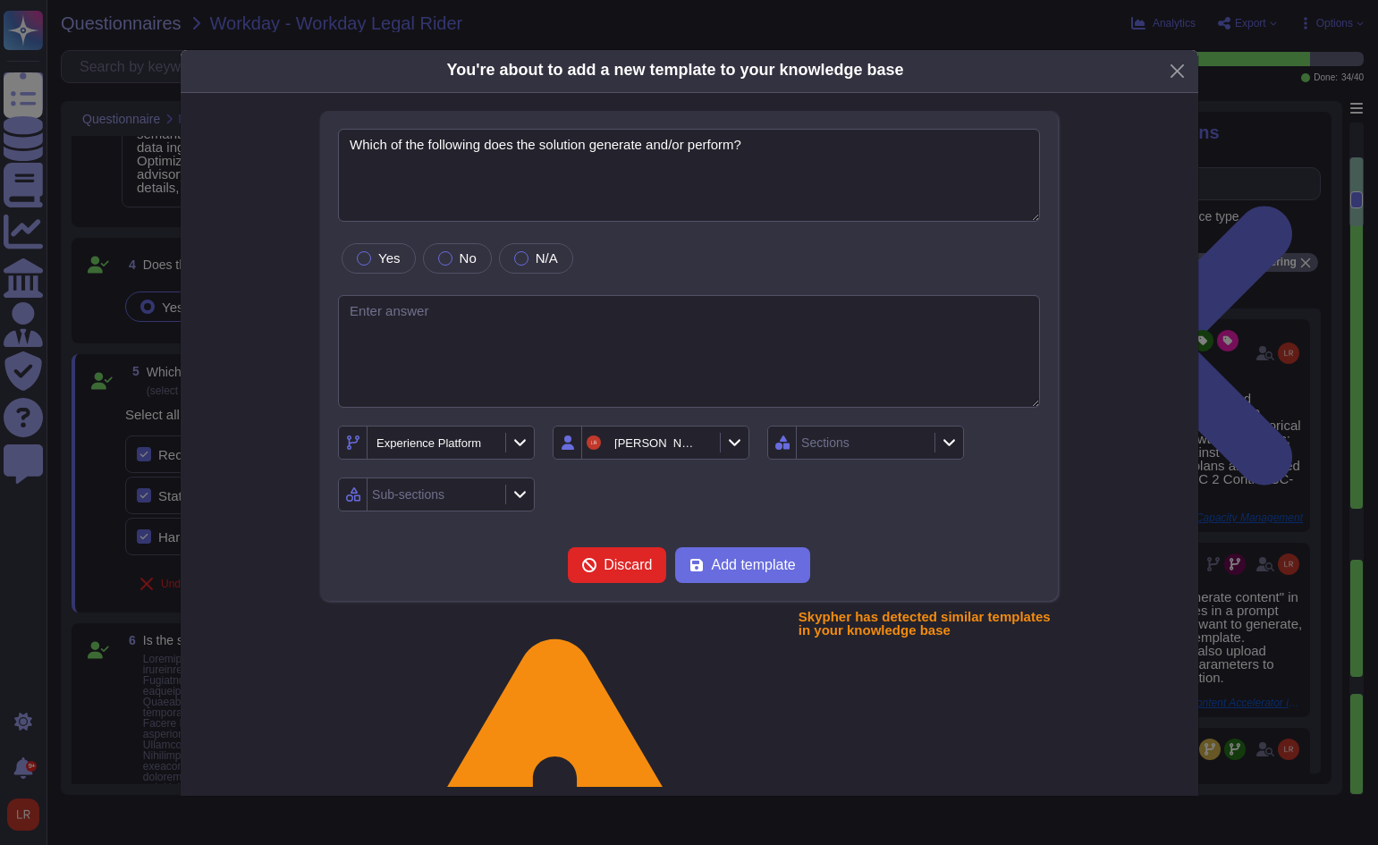
click at [873, 470] on div "Experience Platform [PERSON_NAME] Sections Sub-sections" at bounding box center [689, 469] width 702 height 86
click at [485, 311] on textarea at bounding box center [689, 352] width 702 height 114
click at [409, 304] on textarea at bounding box center [689, 352] width 702 height 114
paste textarea "for "Recommendations, Prisonizations, or Decisions" , "Predictions", "Content",…"
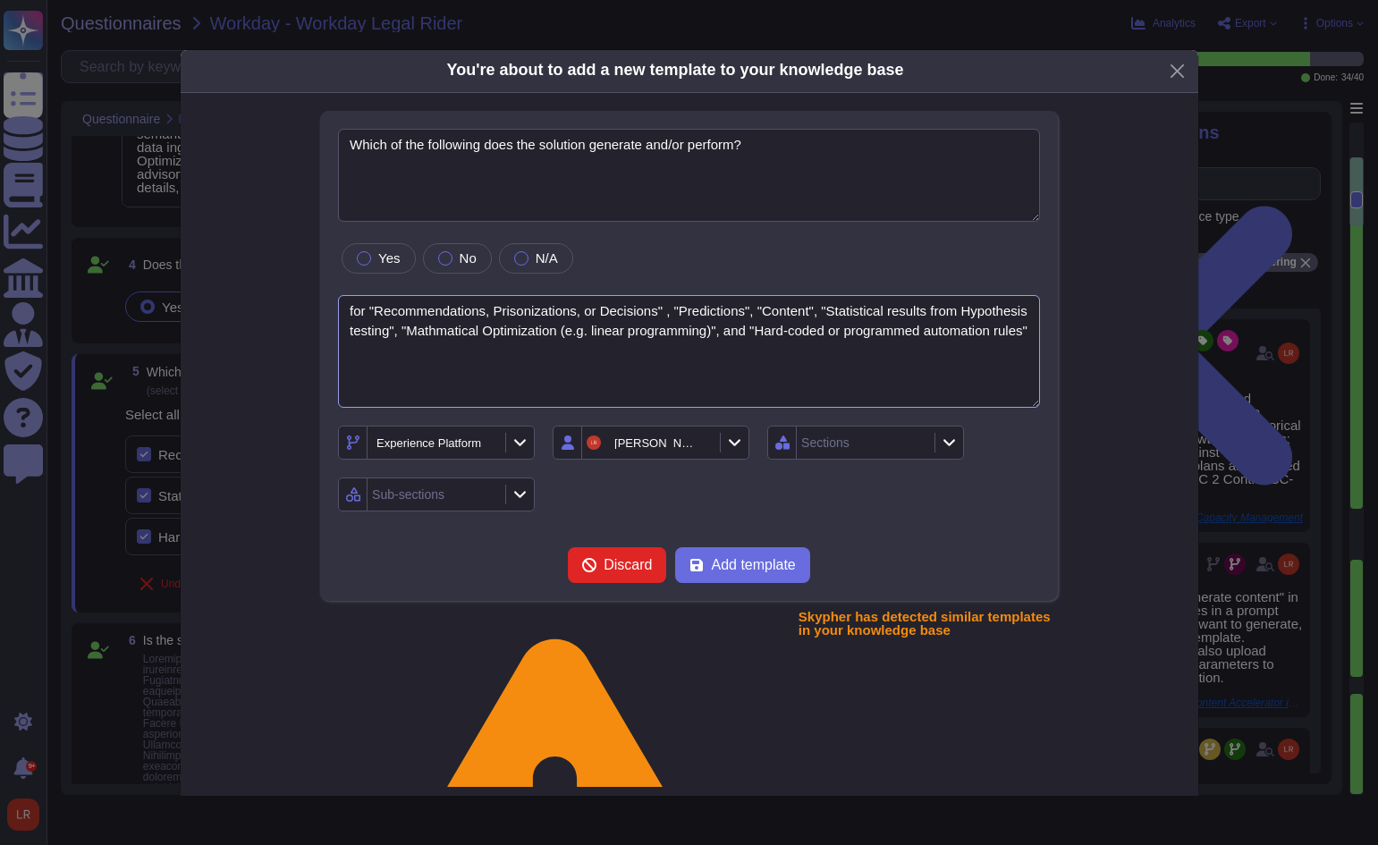
drag, startPoint x: 374, startPoint y: 310, endPoint x: 206, endPoint y: 315, distance: 168.1
click at [206, 325] on div "Which of the following does the solution generate and/or perform? Yes No N/A fo…" at bounding box center [689, 449] width 982 height 676
paste textarea "Adobe Experience Platform (AEP)"
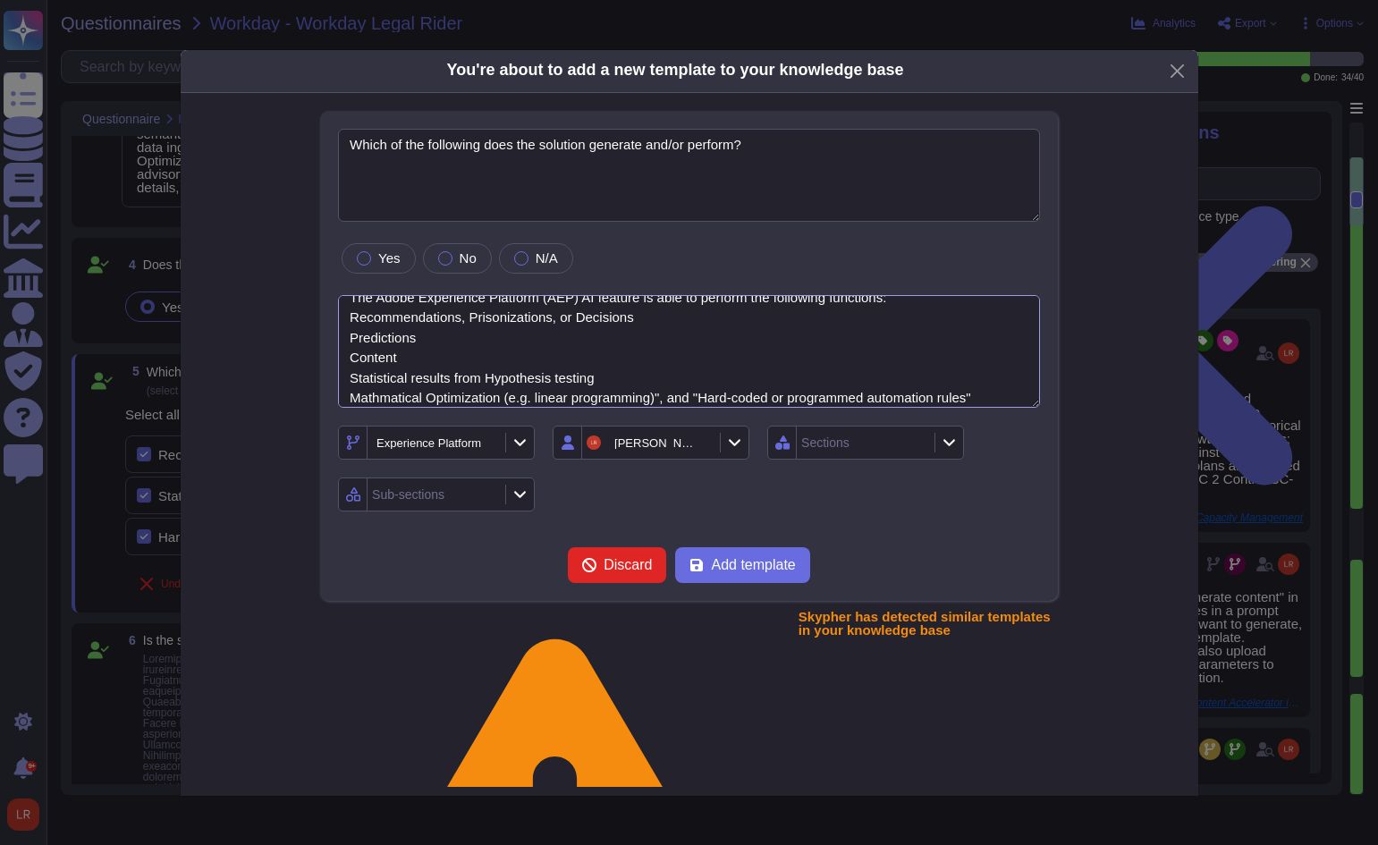
scroll to position [34, 0]
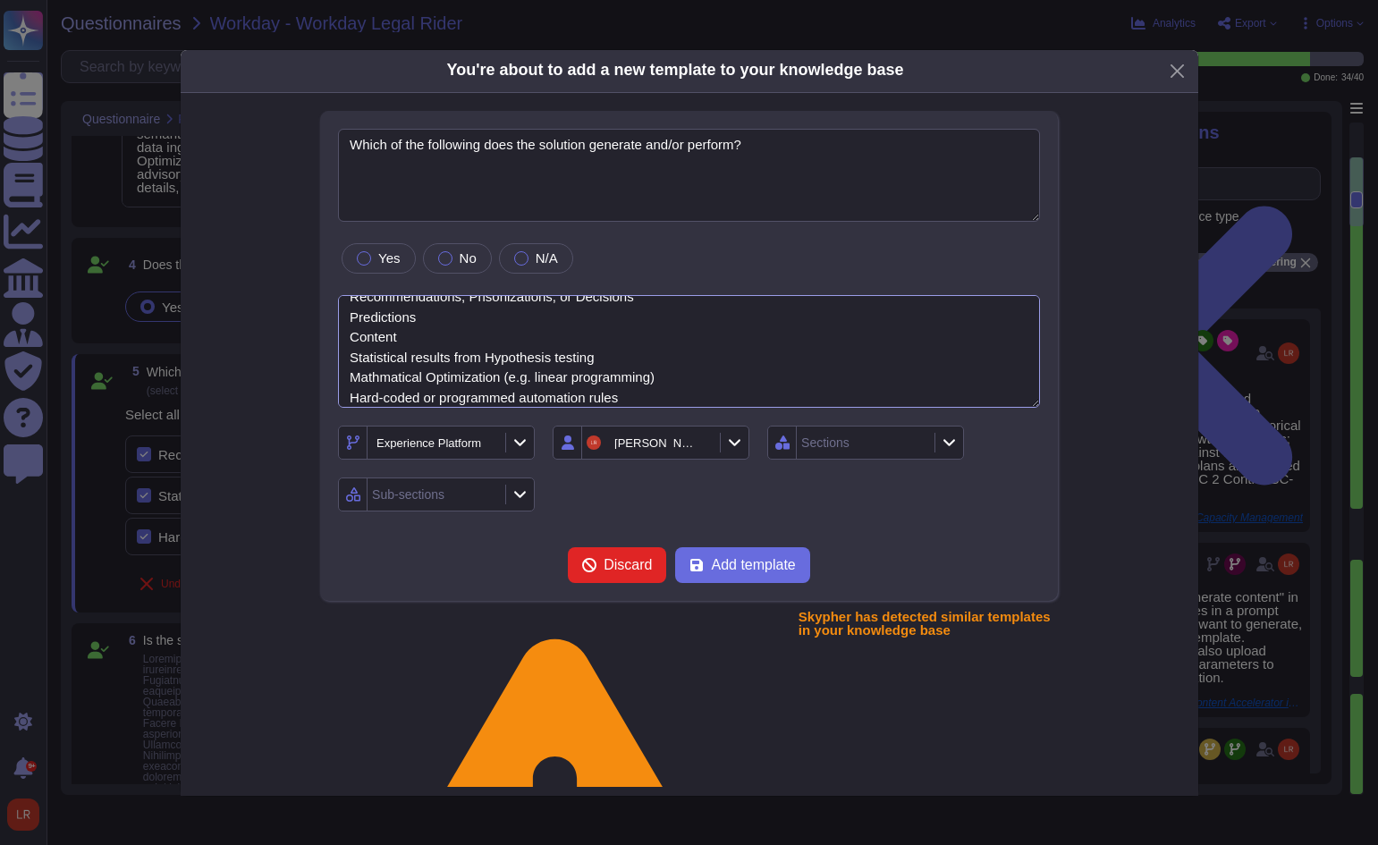
drag, startPoint x: 388, startPoint y: 382, endPoint x: 479, endPoint y: 386, distance: 91.3
click at [478, 386] on textarea "The Adobe Experience Platform (AEP) AI feature is able to perform the following…" at bounding box center [689, 352] width 702 height 114
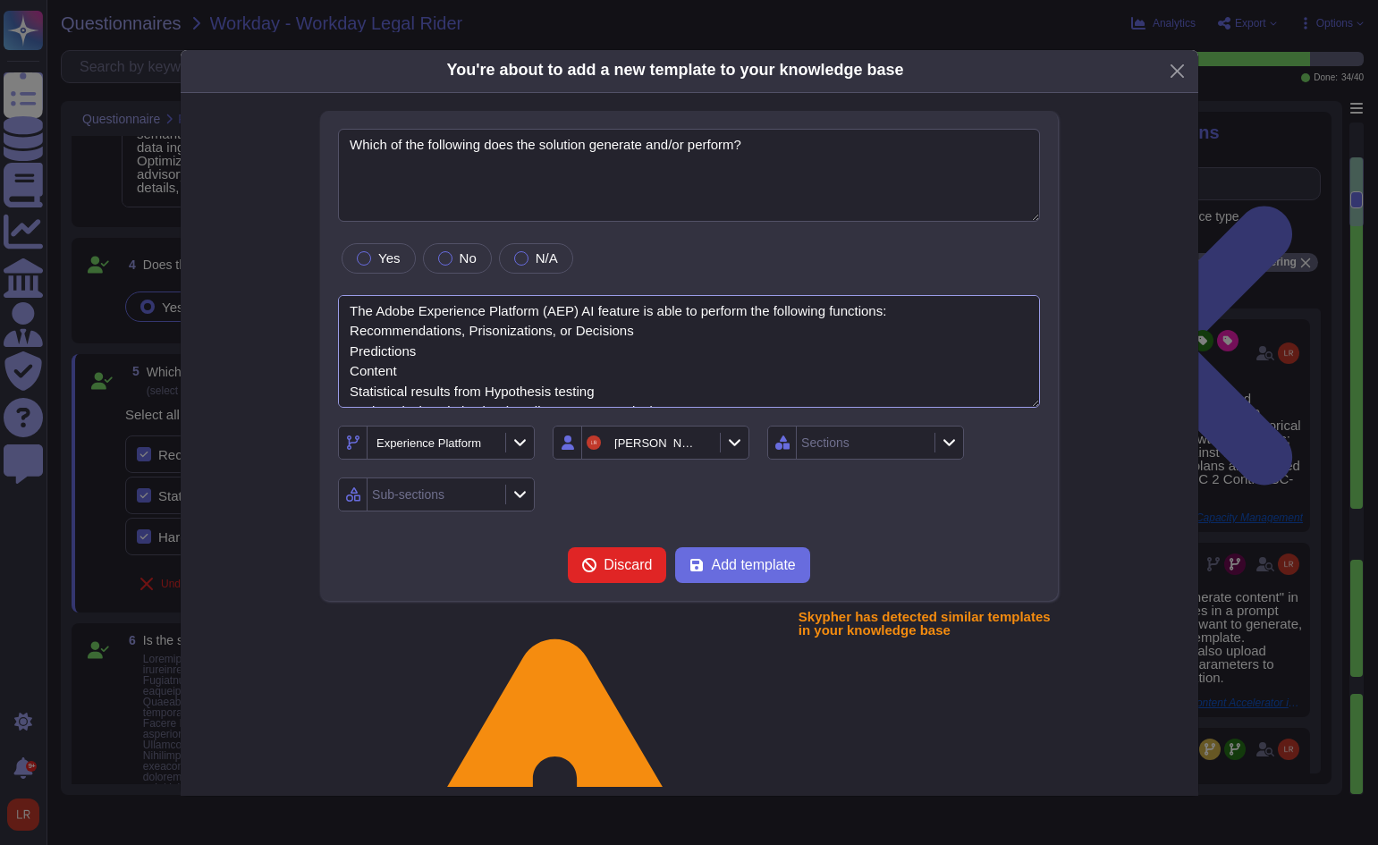
drag, startPoint x: 649, startPoint y: 396, endPoint x: 342, endPoint y: 333, distance: 314.0
click at [342, 333] on textarea "The Adobe Experience Platform (AEP) AI feature is able to perform the following…" at bounding box center [689, 352] width 702 height 114
click at [347, 330] on textarea "The Adobe Experience Platform (AEP) AI feature is able to perform the following…" at bounding box center [689, 352] width 702 height 114
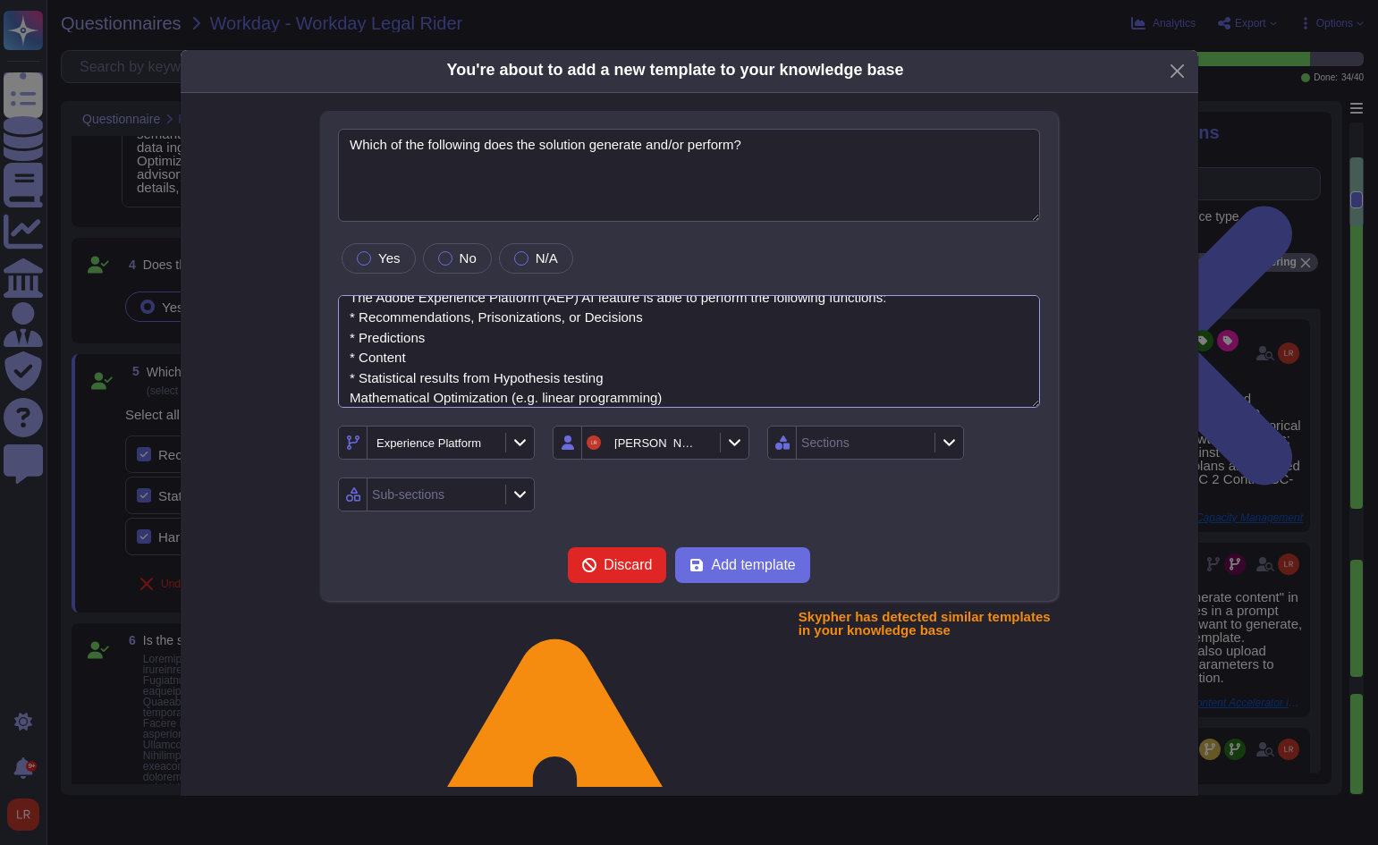
scroll to position [34, 0]
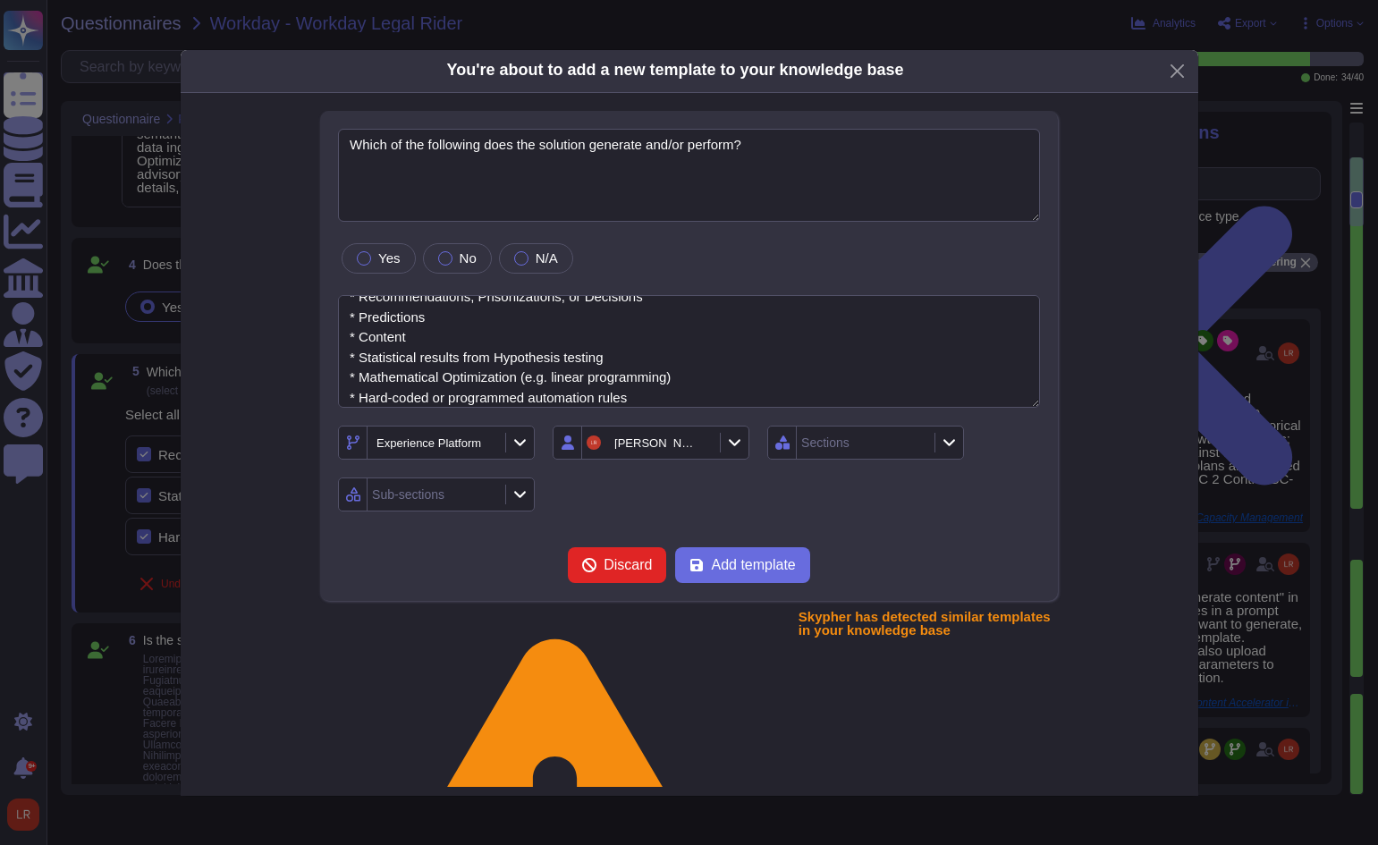
click at [949, 443] on icon at bounding box center [949, 443] width 12 height 7
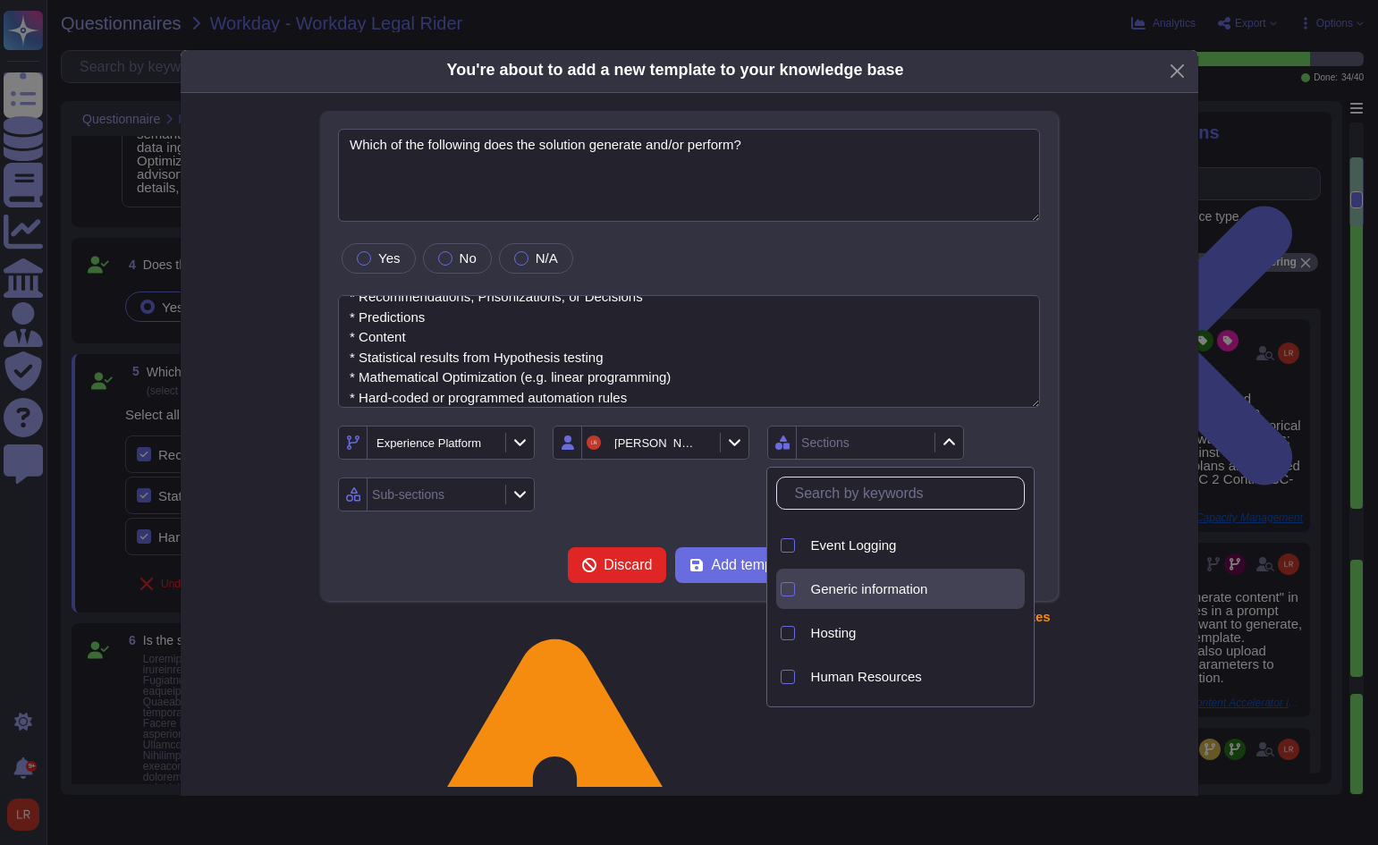
scroll to position [291, 0]
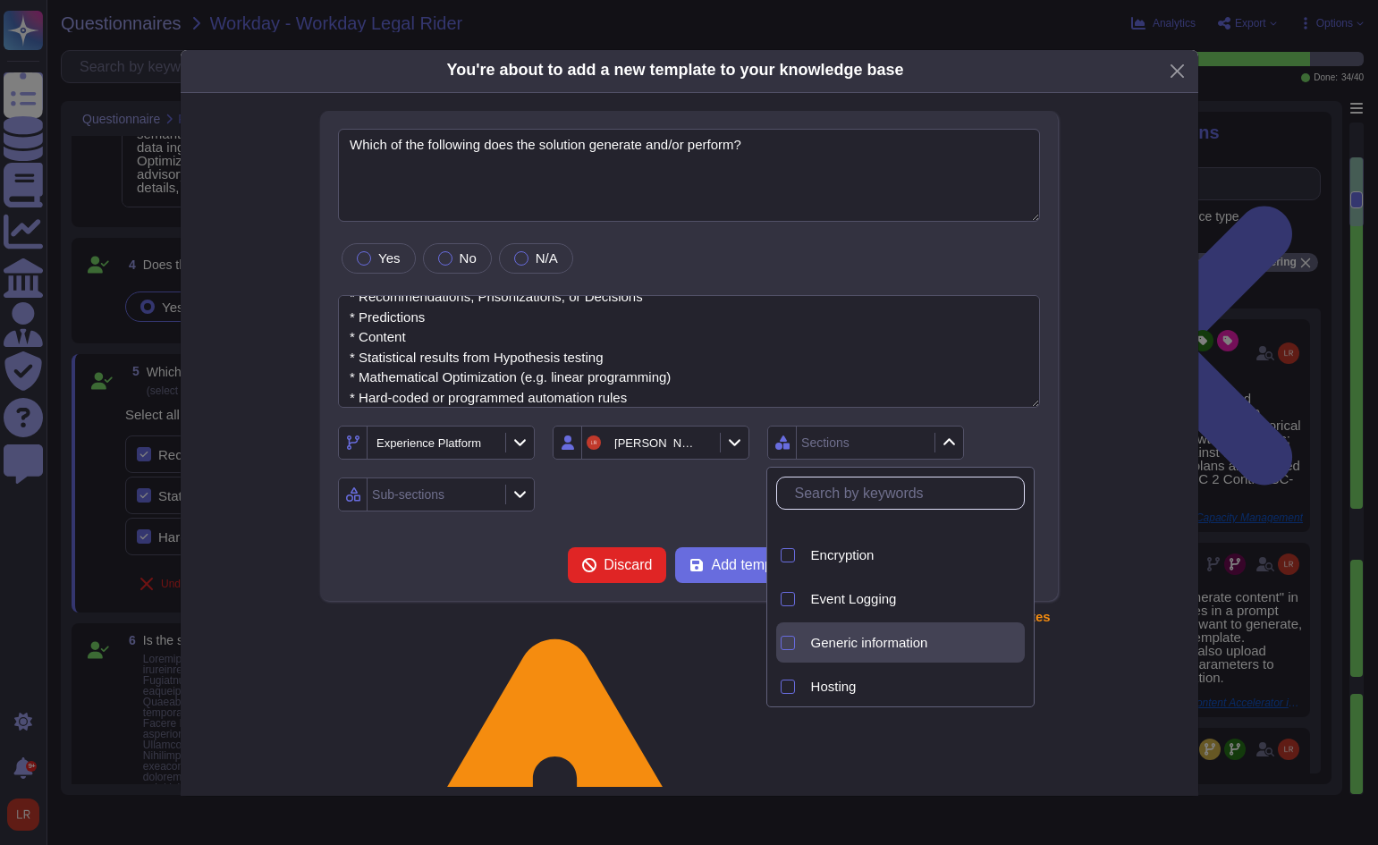
click at [938, 628] on div "Generic information" at bounding box center [914, 642] width 221 height 40
click at [639, 503] on div "Experience Platform [PERSON_NAME] Generic information Sub-sections" at bounding box center [689, 469] width 702 height 86
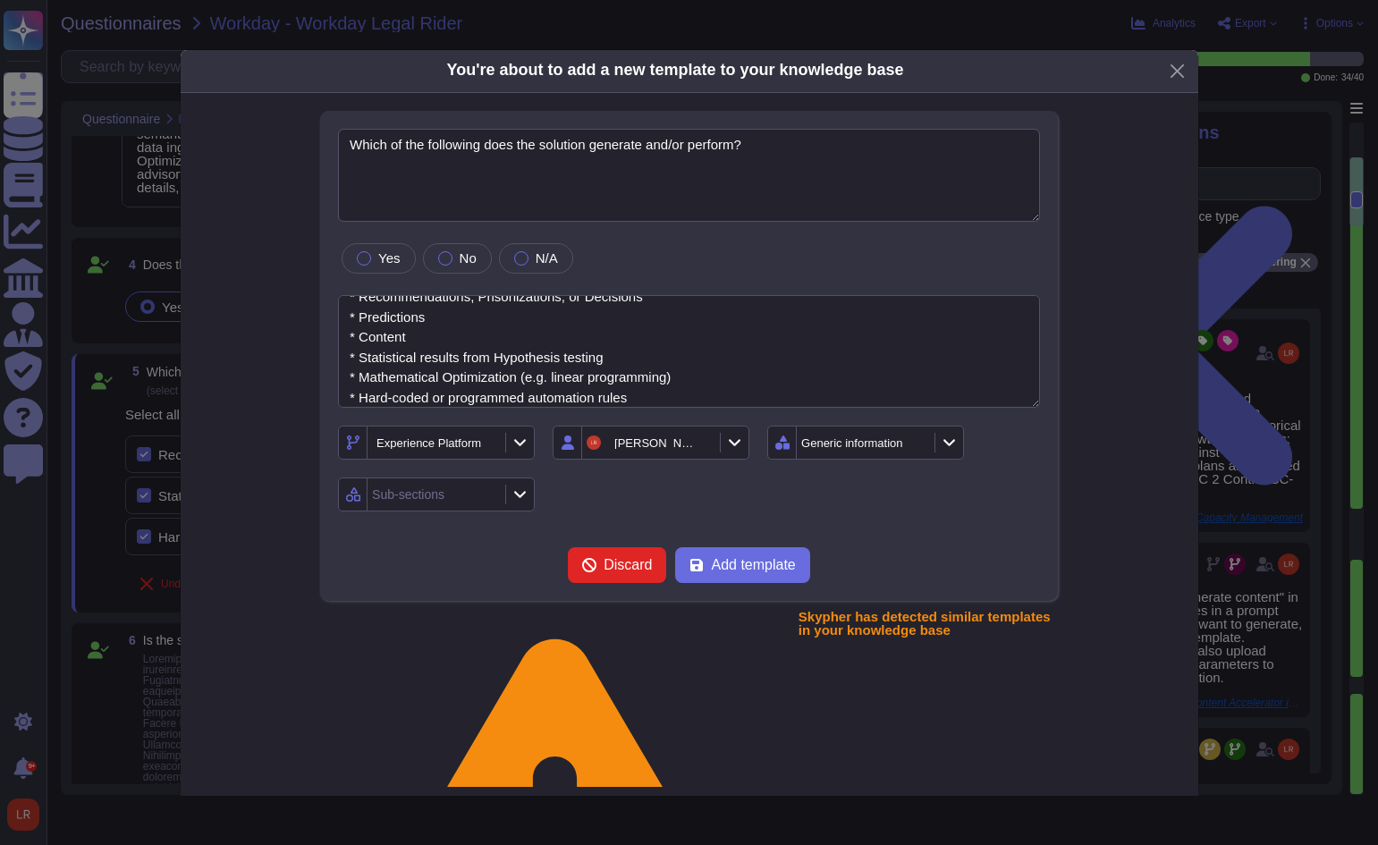
click at [515, 497] on icon at bounding box center [519, 493] width 13 height 15
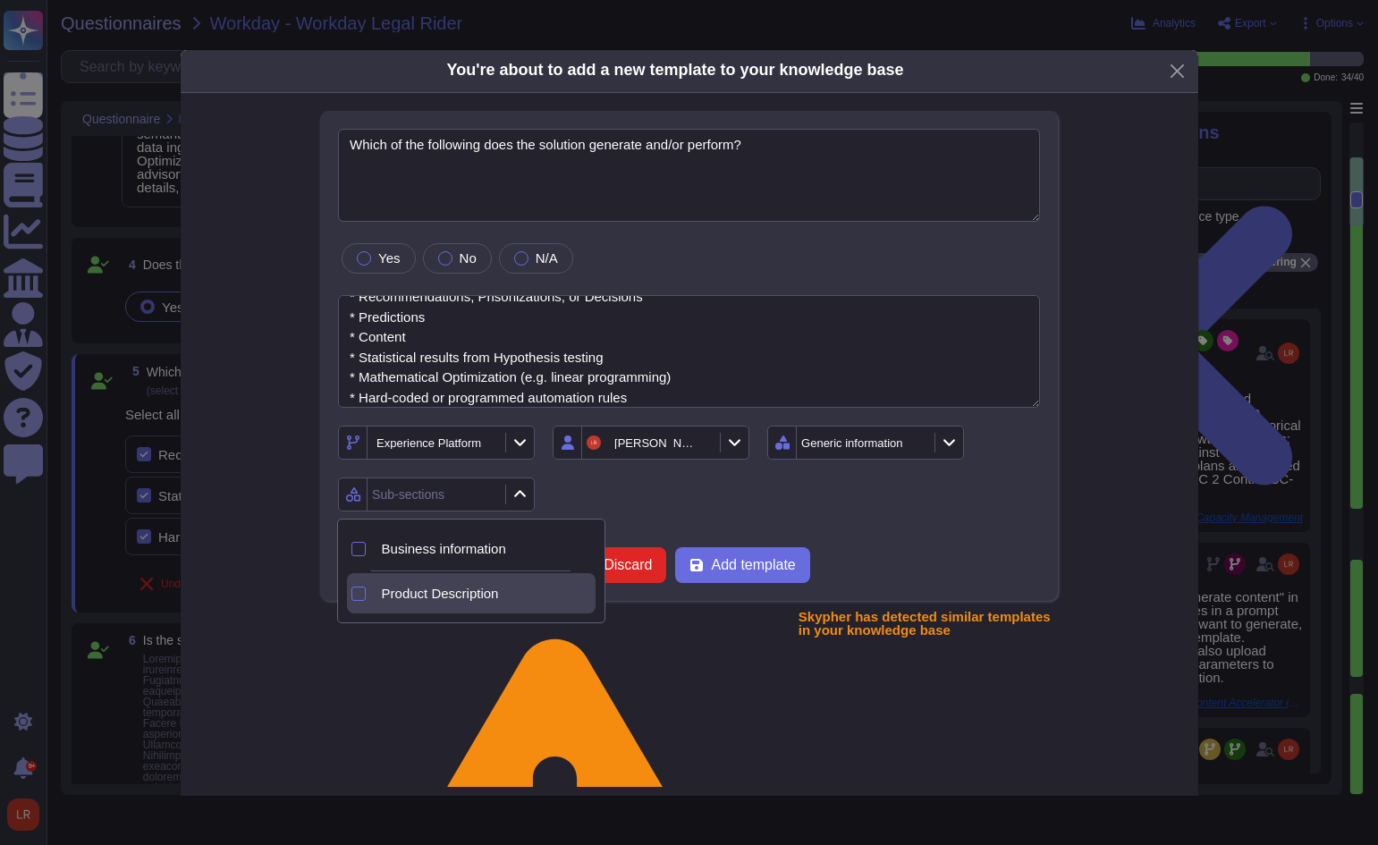
click at [493, 589] on span "Product Description" at bounding box center [440, 594] width 117 height 16
click at [730, 502] on div "Experience Platform [PERSON_NAME] Generic information Product Description" at bounding box center [689, 469] width 702 height 86
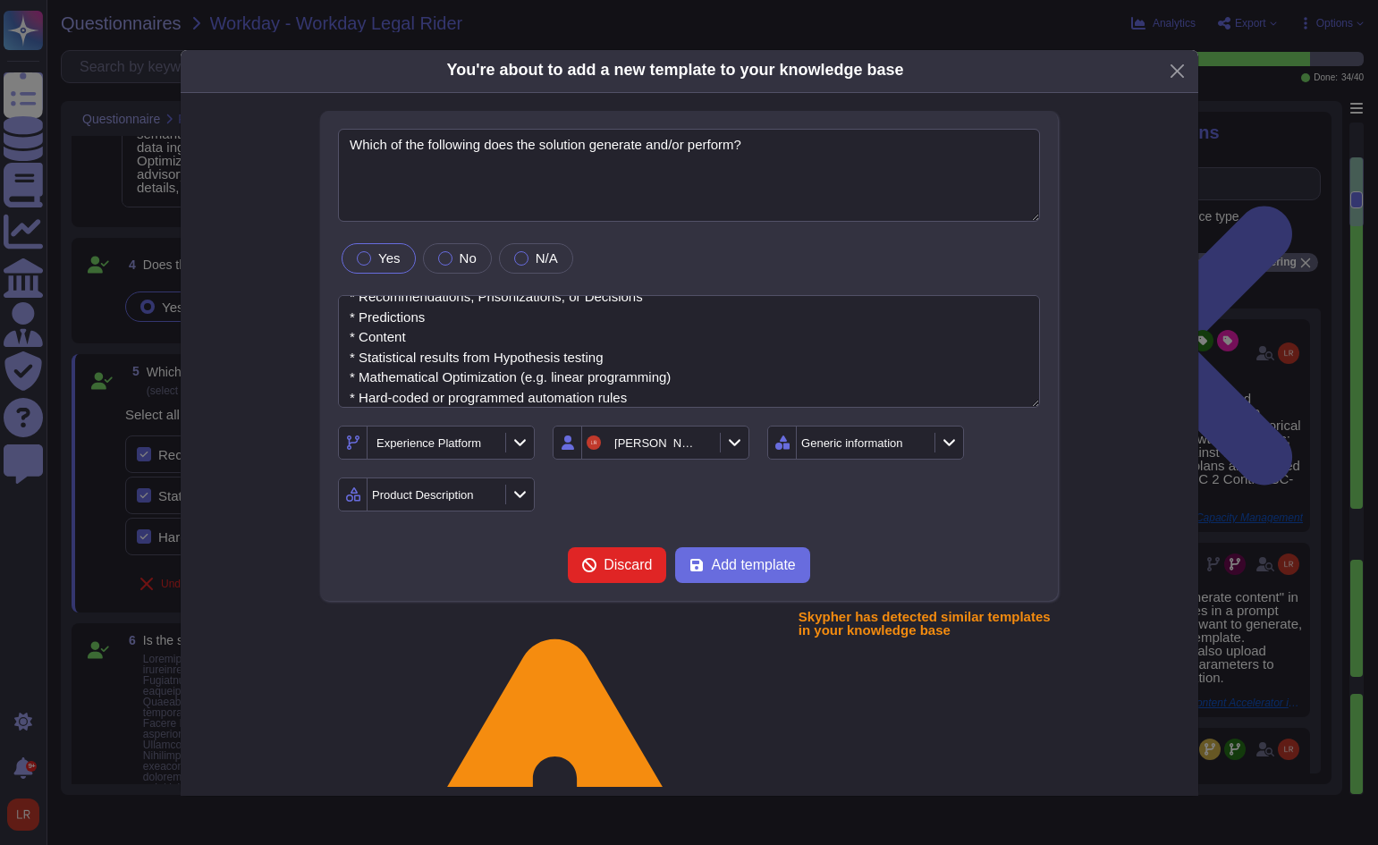
click at [345, 259] on div "Yes" at bounding box center [378, 258] width 73 height 30
click at [752, 564] on span "Add template" at bounding box center [753, 565] width 84 height 14
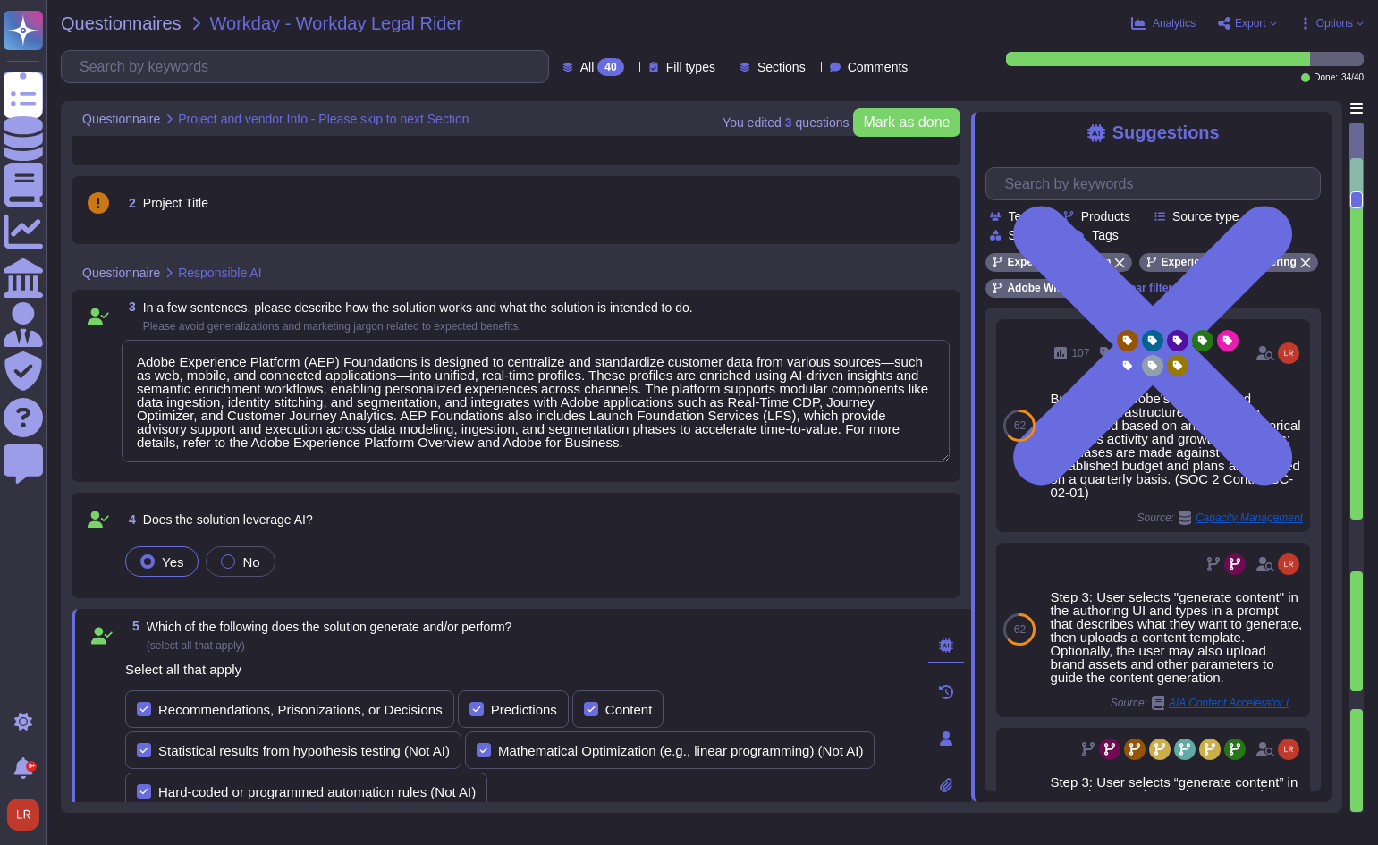
scroll to position [0, 0]
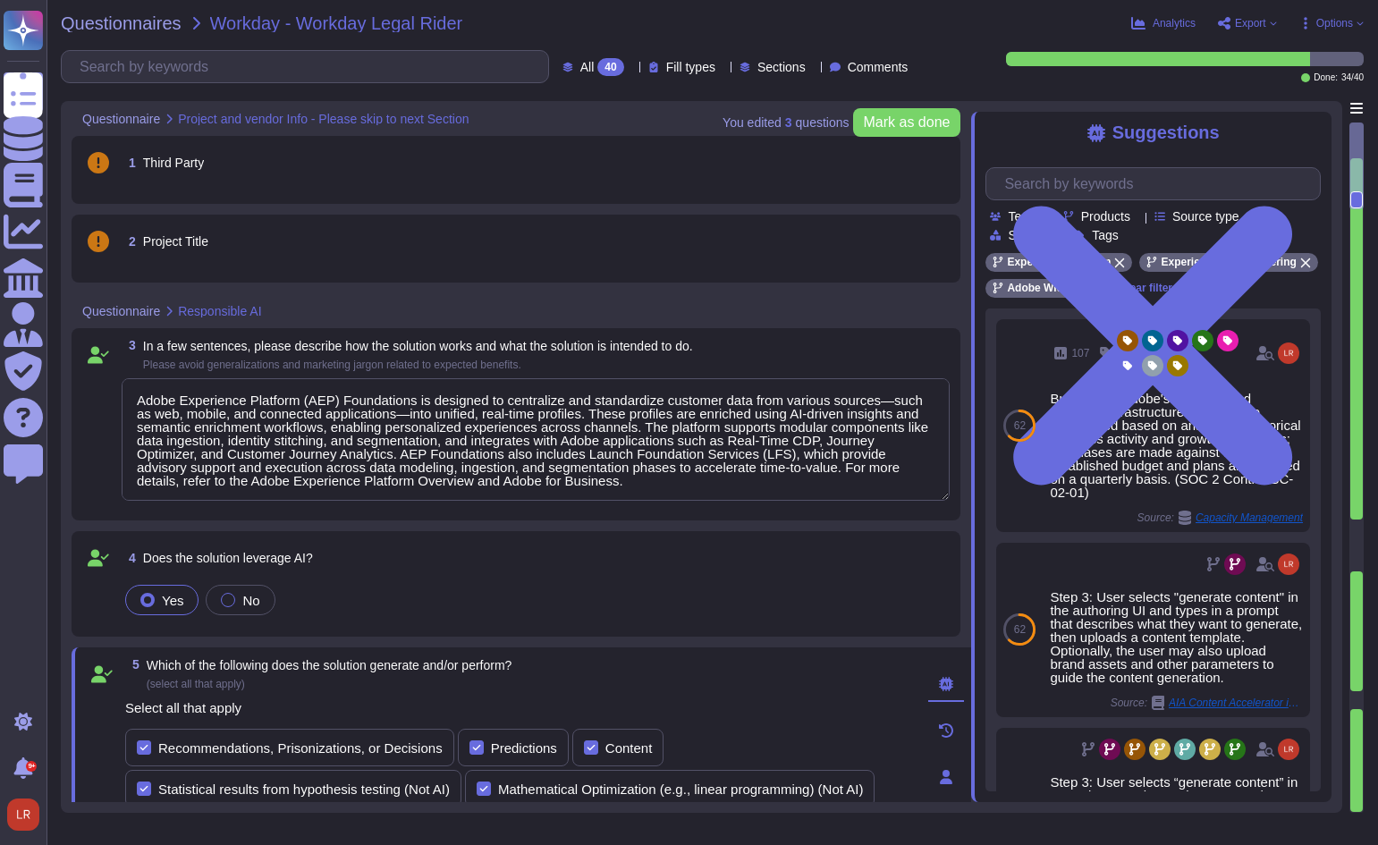
click at [782, 354] on div "3 In a few sentences, please describe how the solution works and what the solut…" at bounding box center [536, 355] width 828 height 32
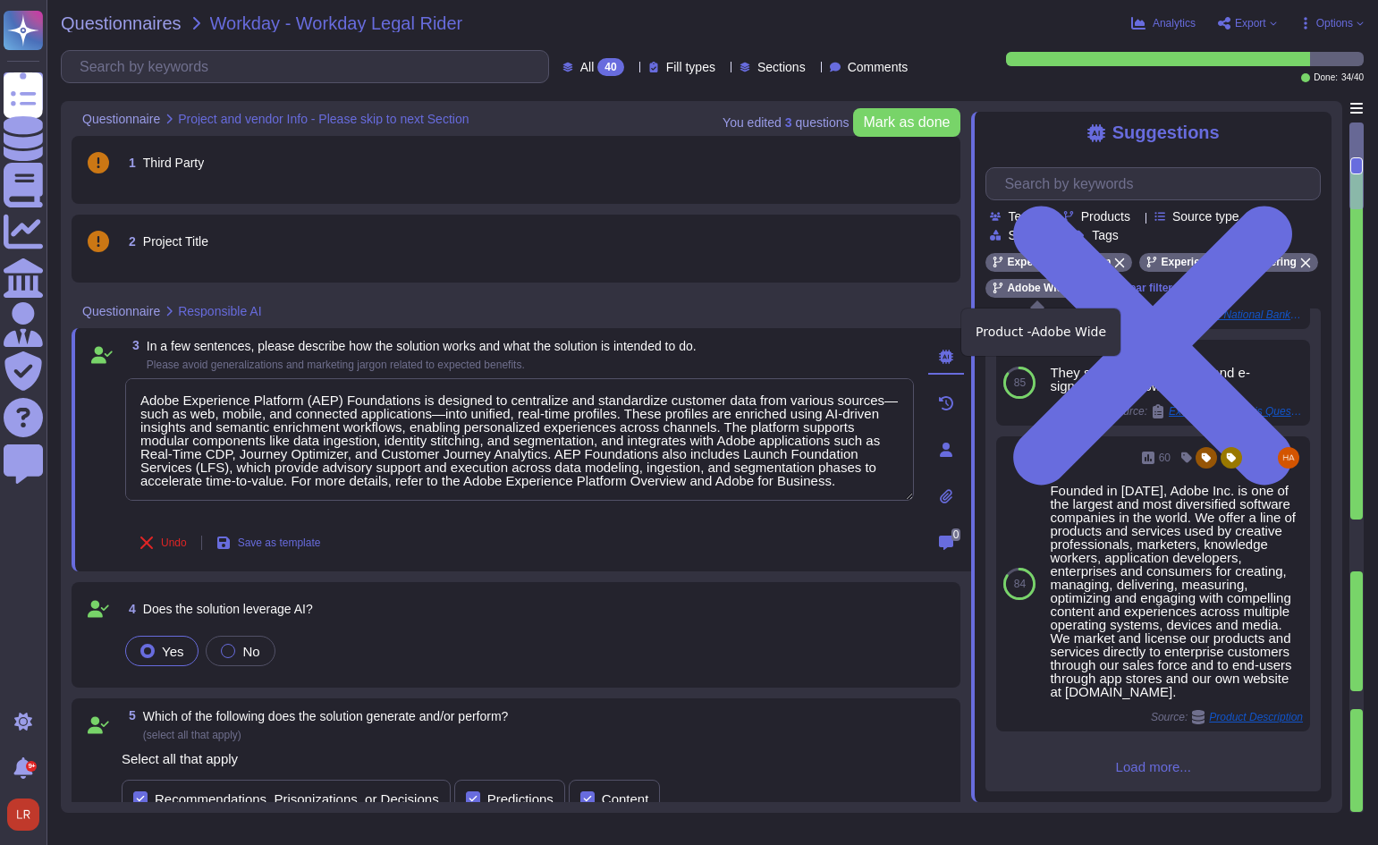
scroll to position [551, 0]
click at [1075, 289] on icon at bounding box center [1078, 288] width 10 height 10
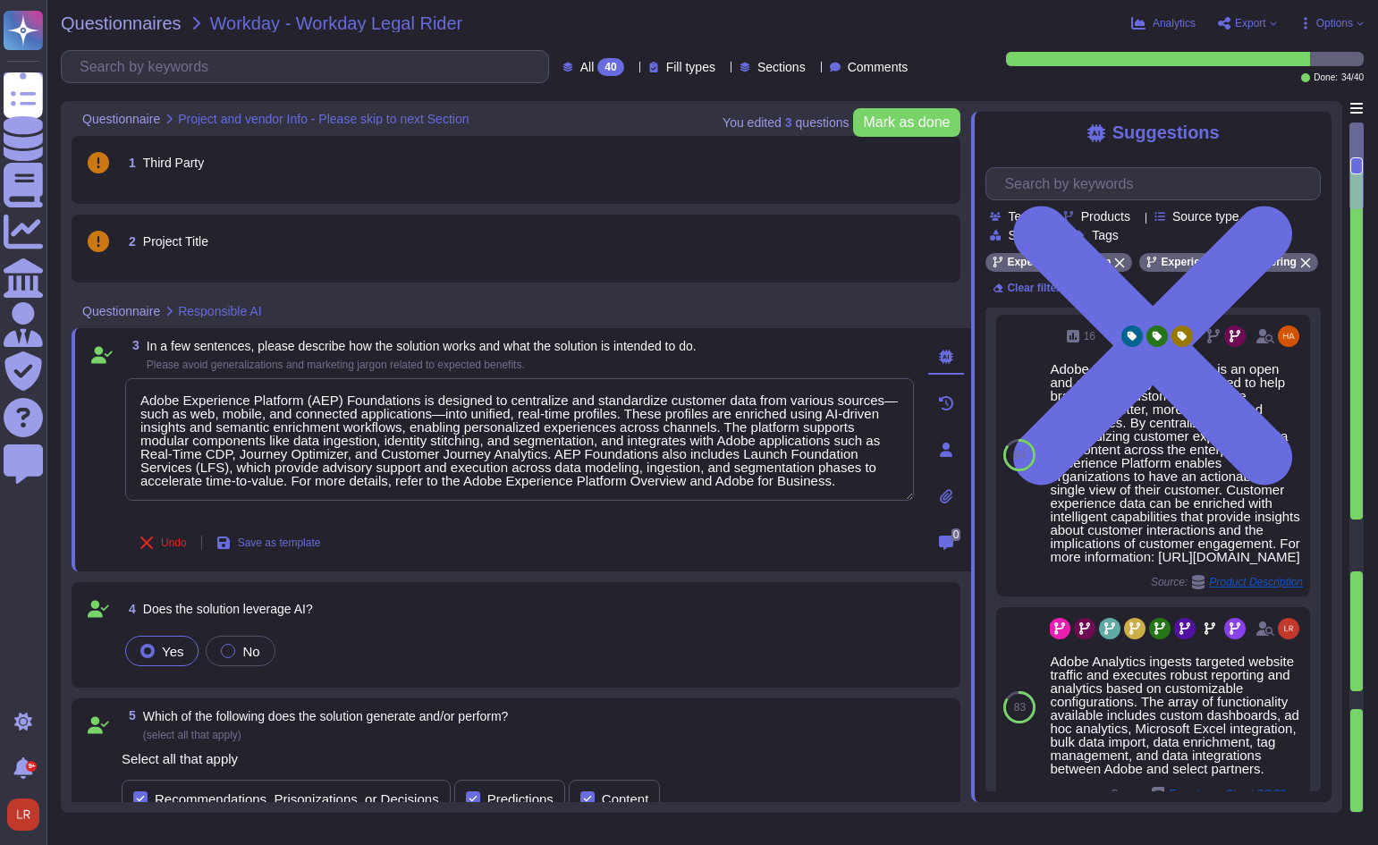
scroll to position [596, 0]
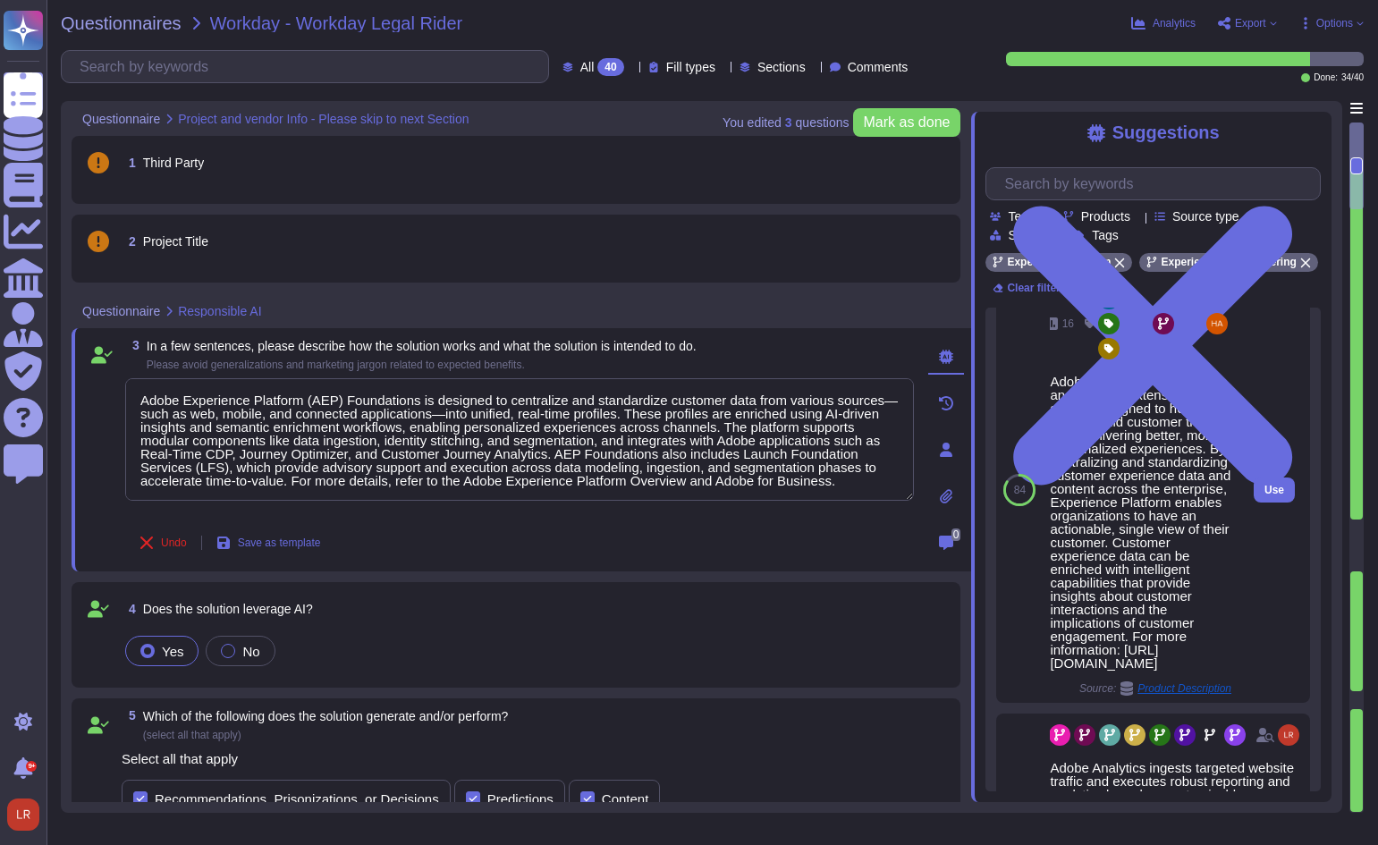
drag, startPoint x: 1144, startPoint y: 714, endPoint x: 1148, endPoint y: 664, distance: 50.2
click at [1162, 670] on div "Adobe Experience Platform is an open and extensible system designed to help bra…" at bounding box center [1140, 522] width 181 height 295
click at [1124, 607] on div "Adobe Experience Platform is an open and extensible system designed to help bra…" at bounding box center [1140, 522] width 181 height 295
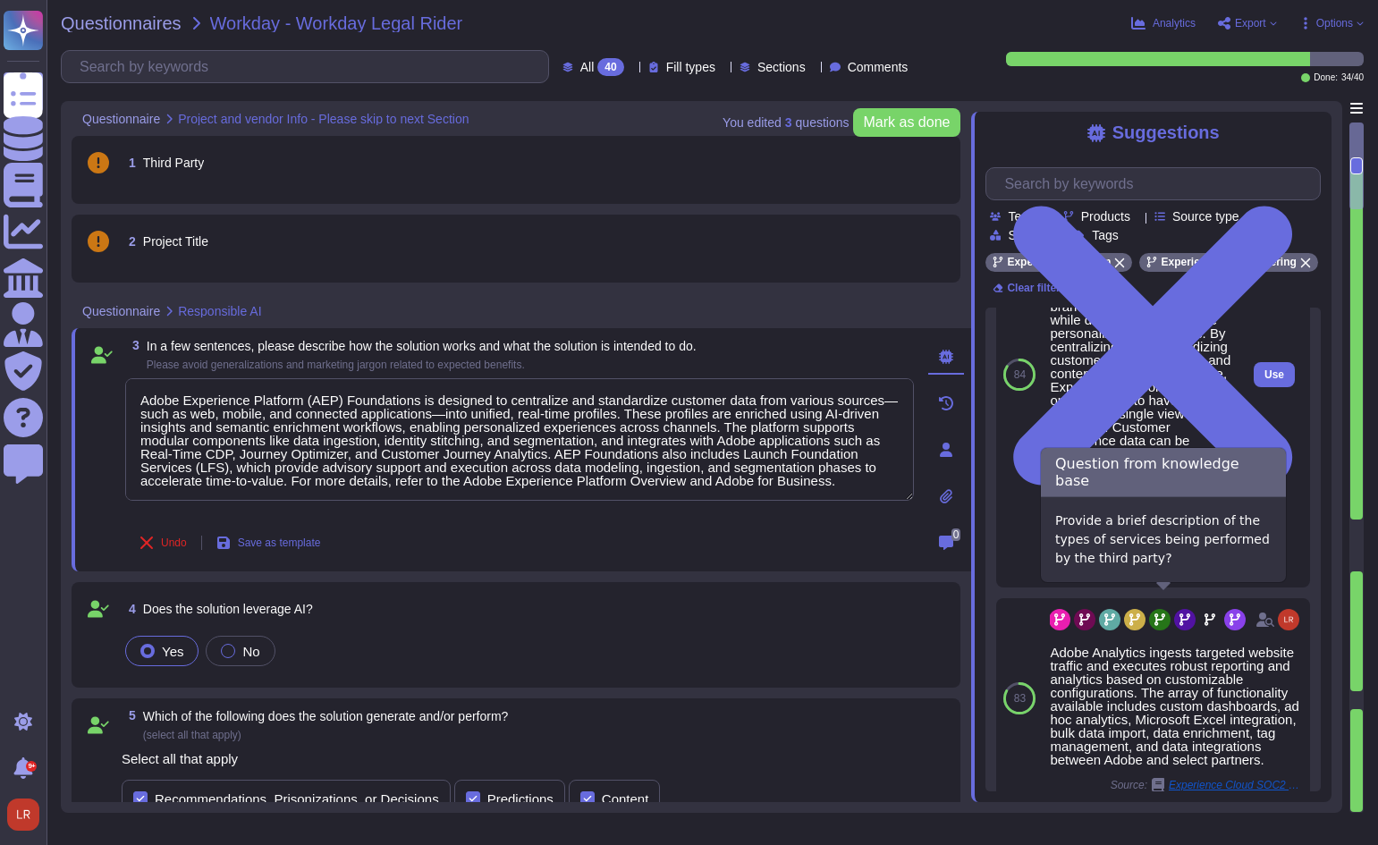
scroll to position [745, 0]
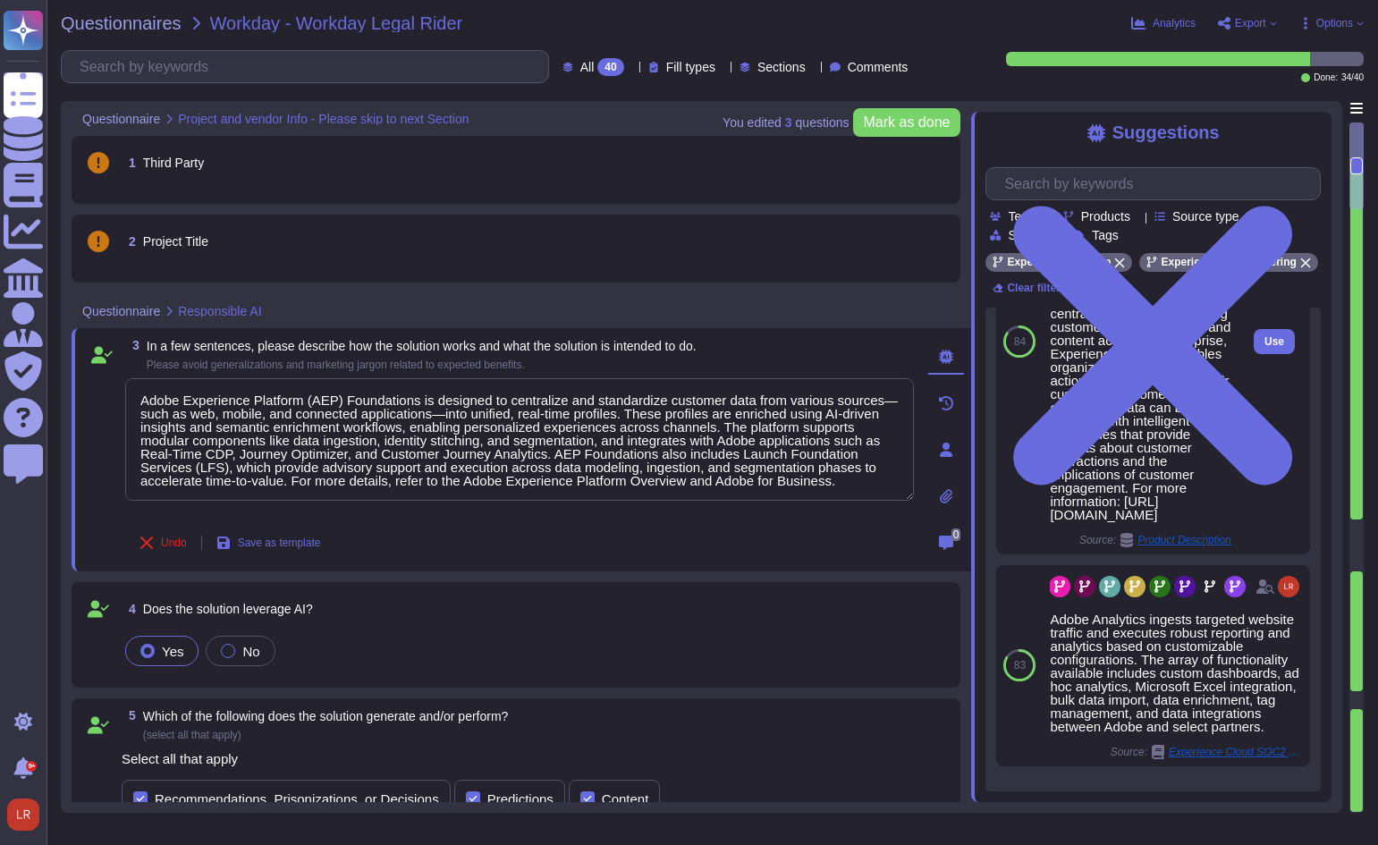
click at [1146, 392] on div "Adobe Experience Platform is an open and extensible system designed to help bra…" at bounding box center [1140, 373] width 181 height 295
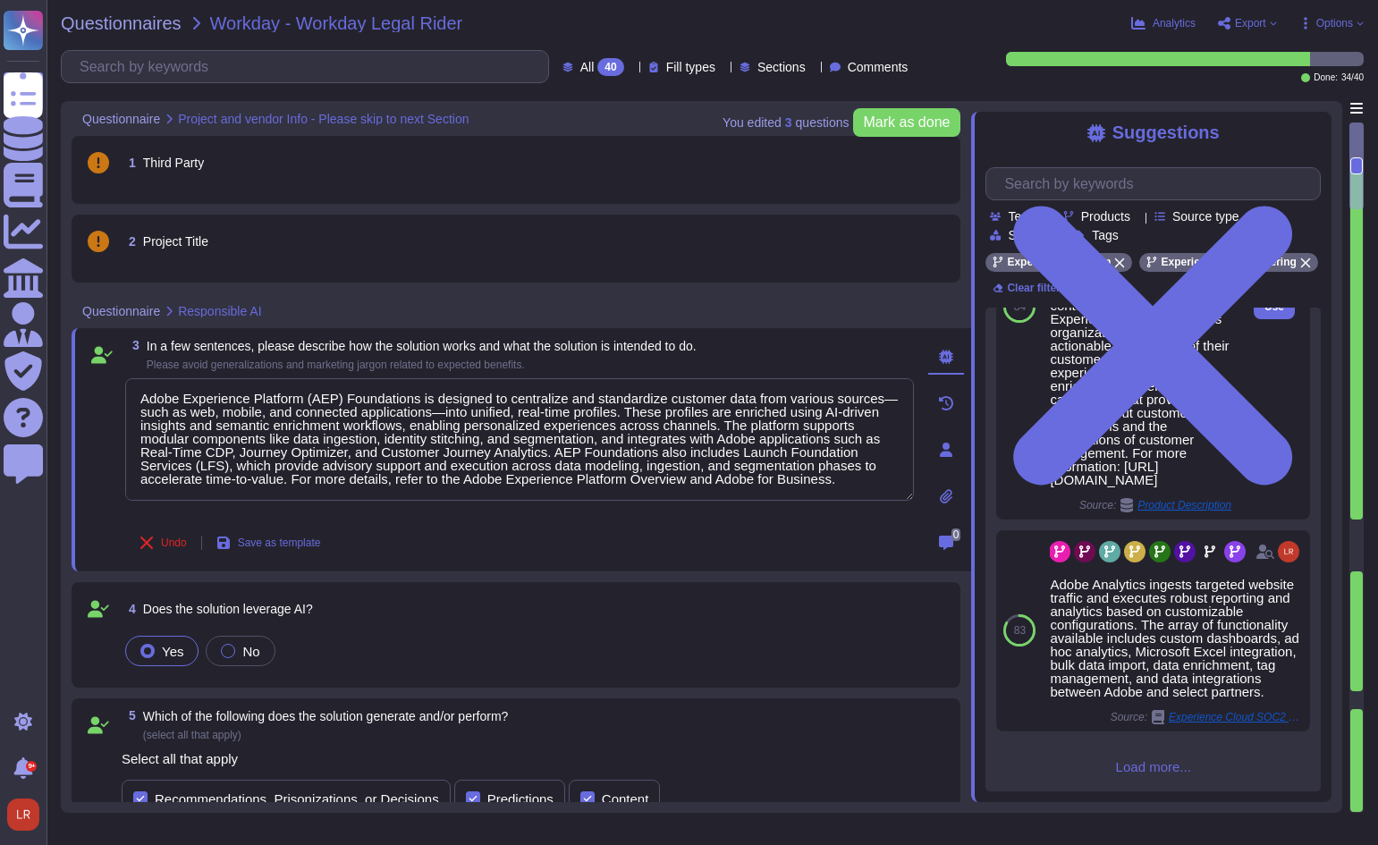
scroll to position [849, 0]
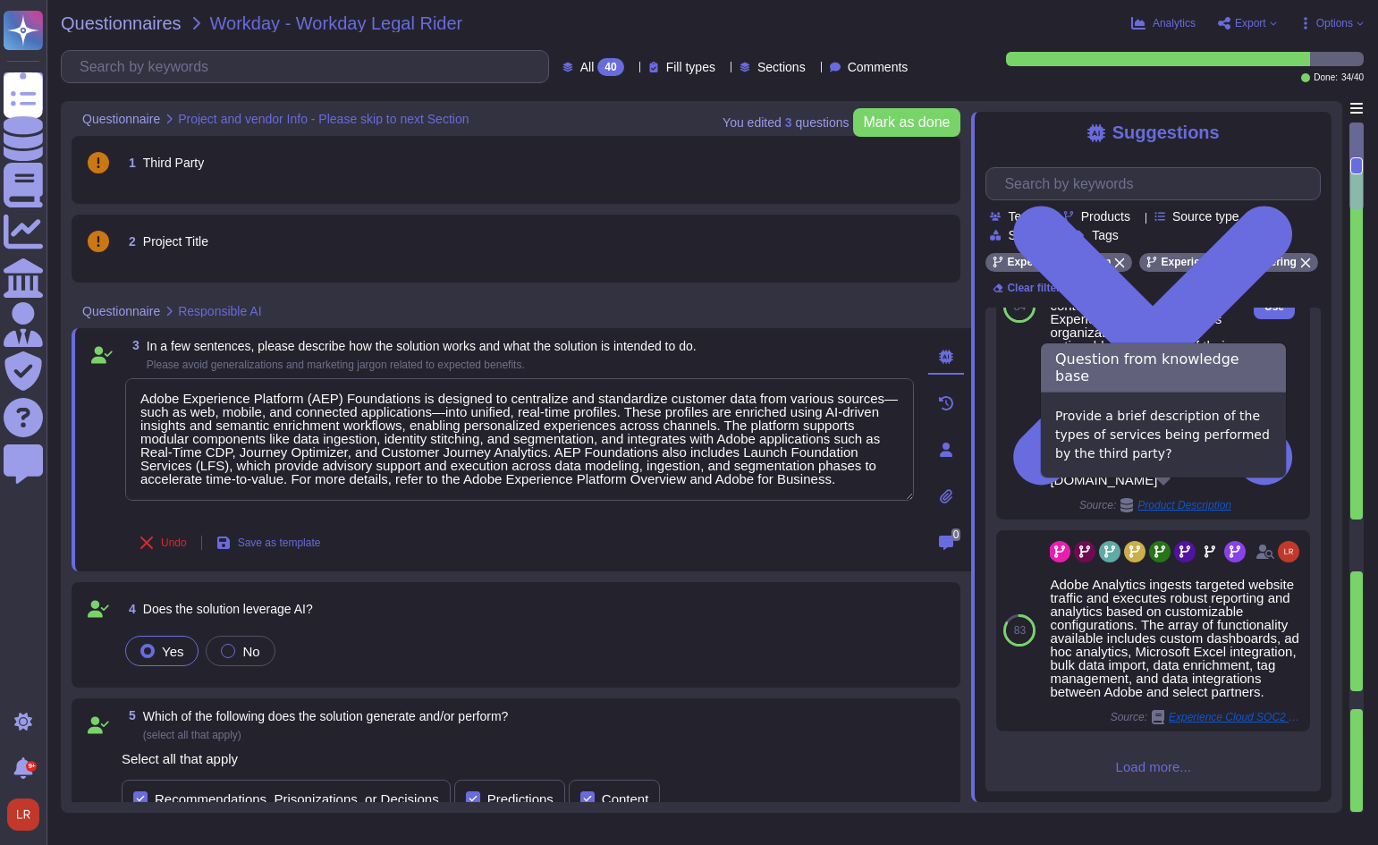
click at [1119, 498] on icon at bounding box center [1126, 505] width 14 height 14
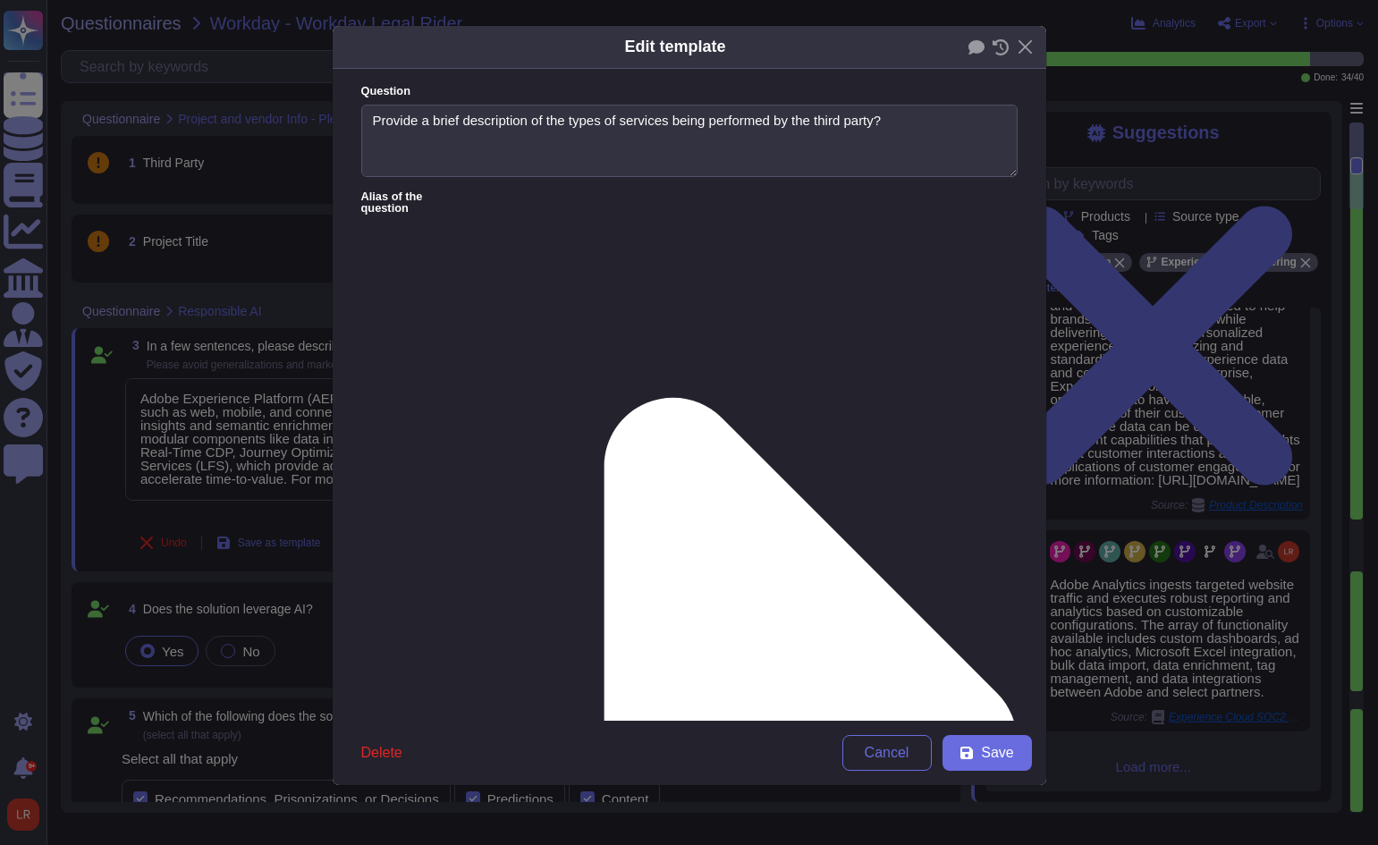
scroll to position [80, 0]
click at [1023, 45] on button "Close" at bounding box center [1025, 47] width 28 height 28
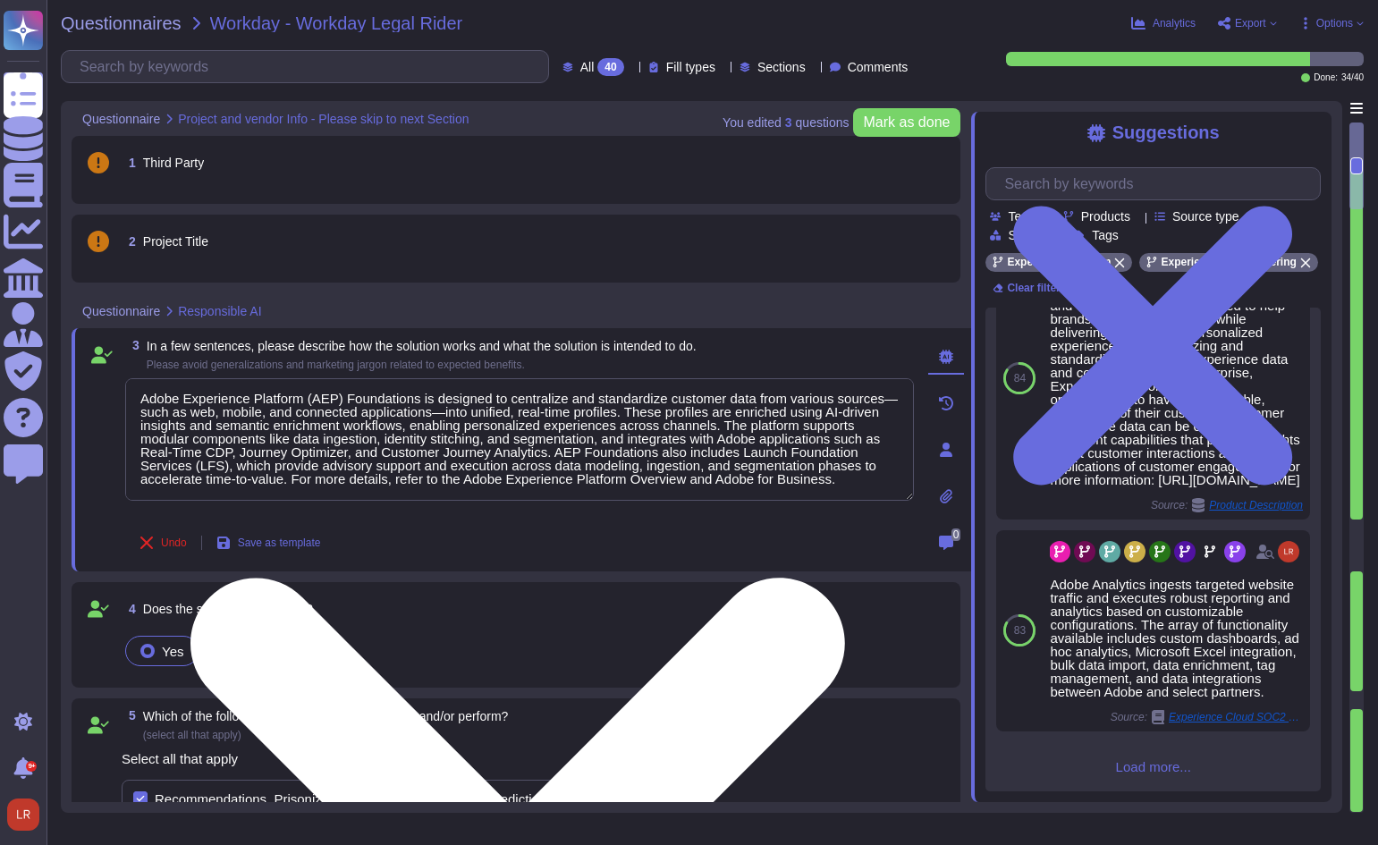
drag, startPoint x: 468, startPoint y: 480, endPoint x: 675, endPoint y: 478, distance: 206.5
click at [675, 478] on textarea "Adobe Experience Platform (AEP) Foundations is designed to centralize and stand…" at bounding box center [519, 439] width 789 height 122
click at [684, 483] on textarea "Adobe Experience Platform (AEP) Foundations is designed to centralize and stand…" at bounding box center [519, 439] width 789 height 122
drag, startPoint x: 683, startPoint y: 480, endPoint x: 463, endPoint y: 479, distance: 219.9
click at [463, 479] on textarea "Adobe Experience Platform (AEP) Foundations is designed to centralize and stand…" at bounding box center [519, 439] width 789 height 122
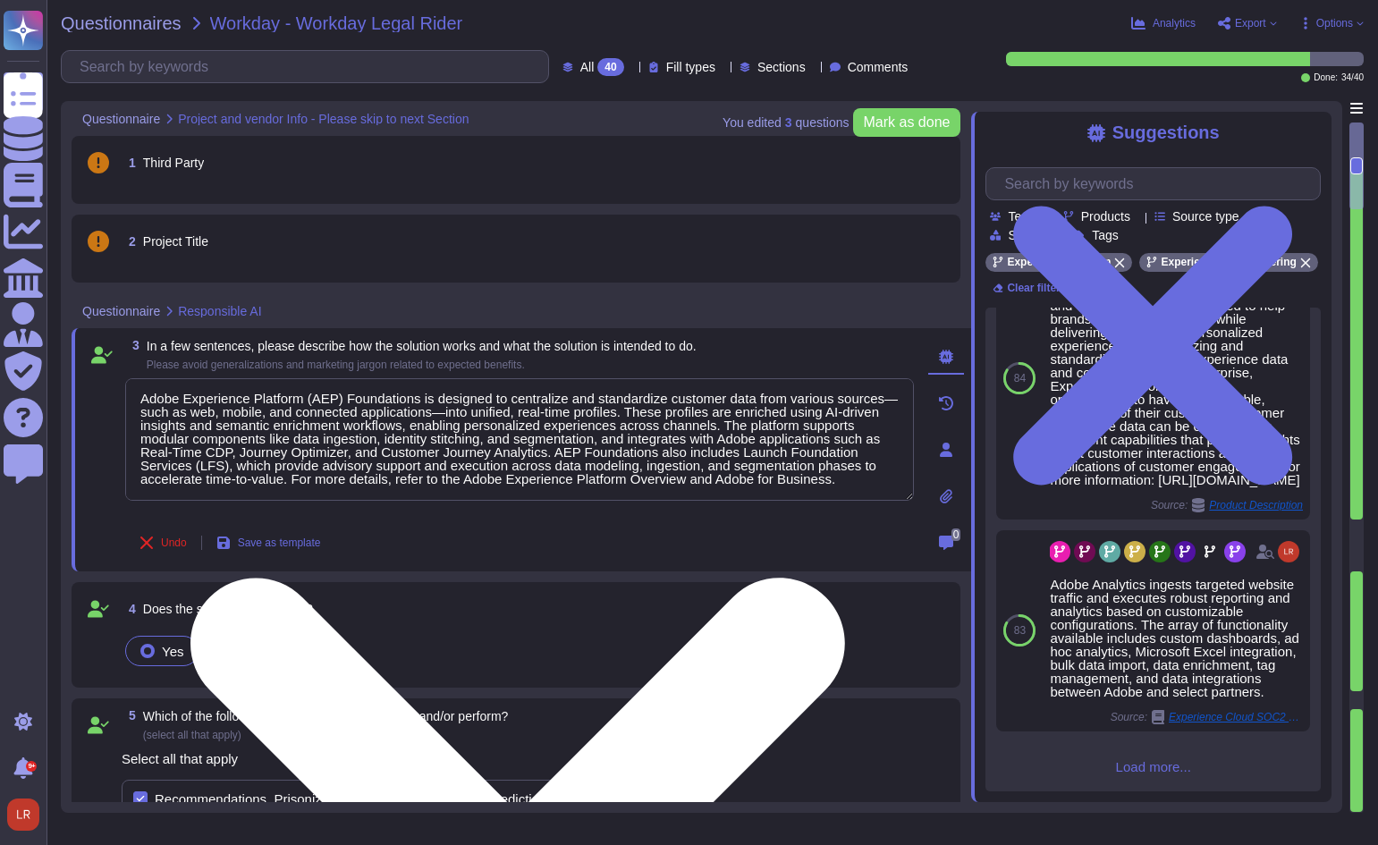
click at [858, 472] on textarea "Adobe Experience Platform (AEP) Foundations is designed to centralize and stand…" at bounding box center [519, 439] width 789 height 122
click at [845, 478] on textarea "Adobe Experience Platform (AEP) Foundations is designed to centralize and stand…" at bounding box center [519, 439] width 789 height 122
paste textarea "[URL][DOMAIN_NAME]"
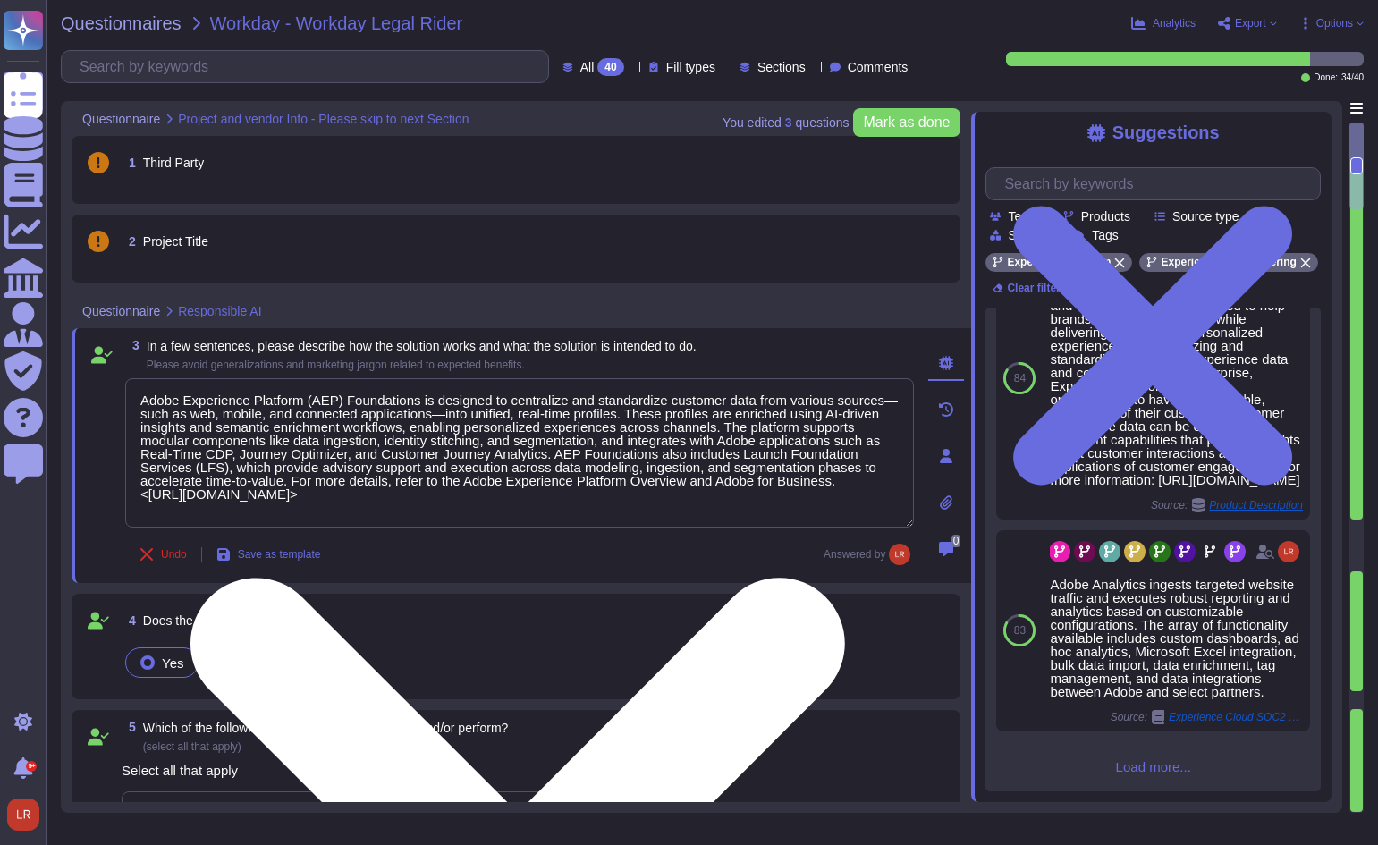
click at [702, 500] on textarea "Adobe Experience Platform (AEP) Foundations is designed to centralize and stand…" at bounding box center [519, 452] width 789 height 149
paste textarea "[URL][DOMAIN_NAME]"
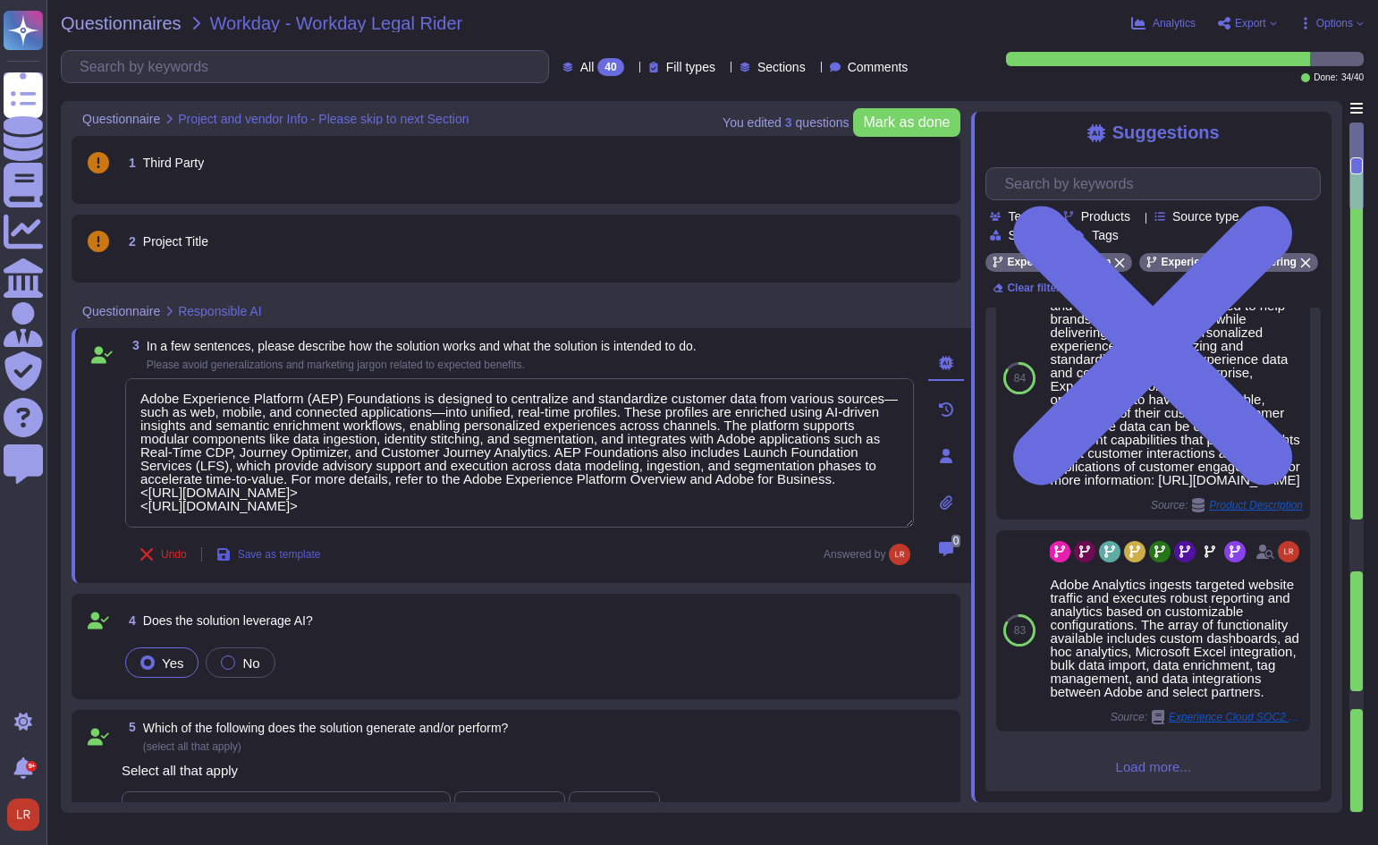
click at [292, 549] on span "Save as template" at bounding box center [279, 554] width 83 height 11
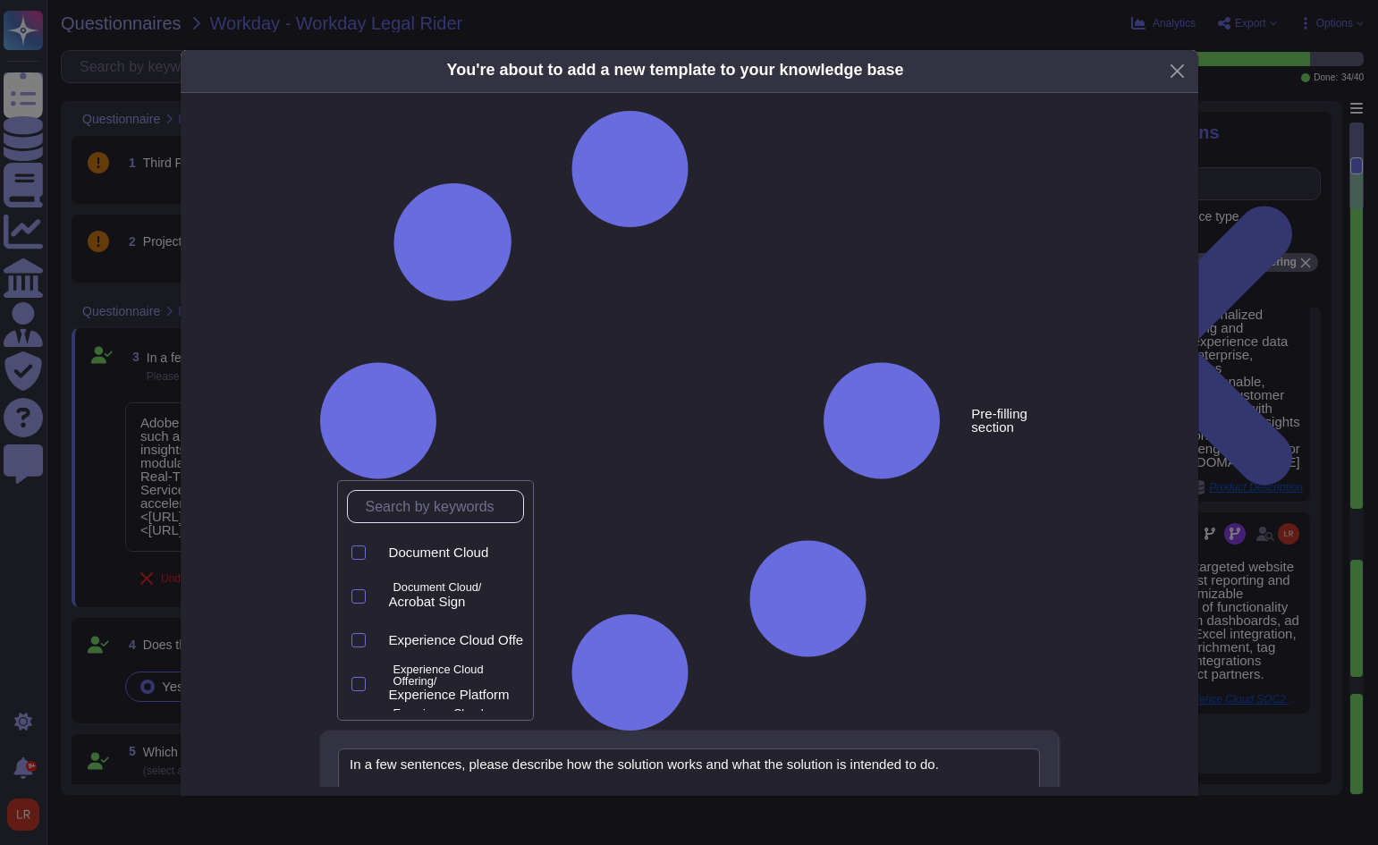
click at [484, 511] on input "text" at bounding box center [440, 506] width 166 height 31
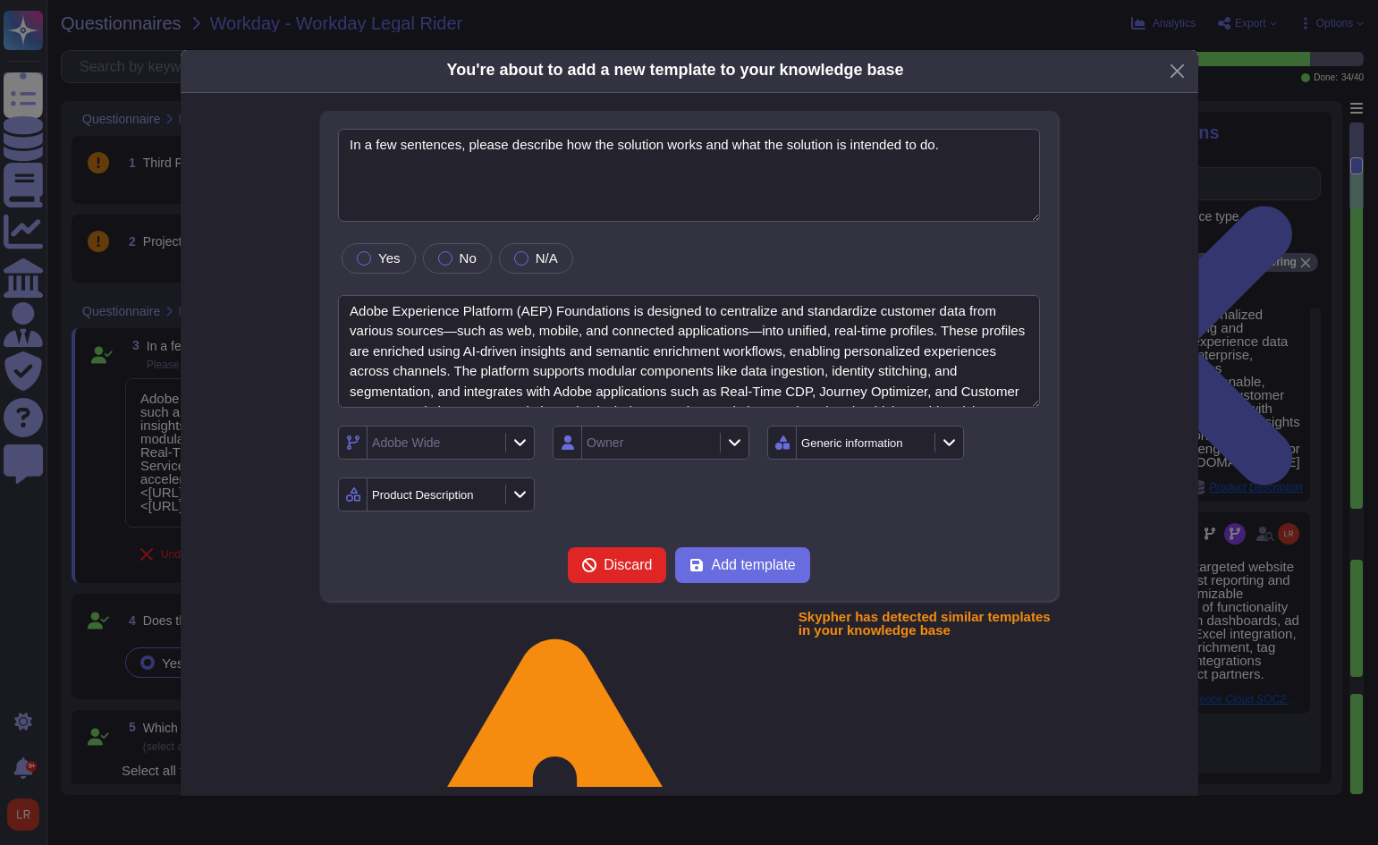
click at [521, 434] on div at bounding box center [519, 443] width 29 height 20
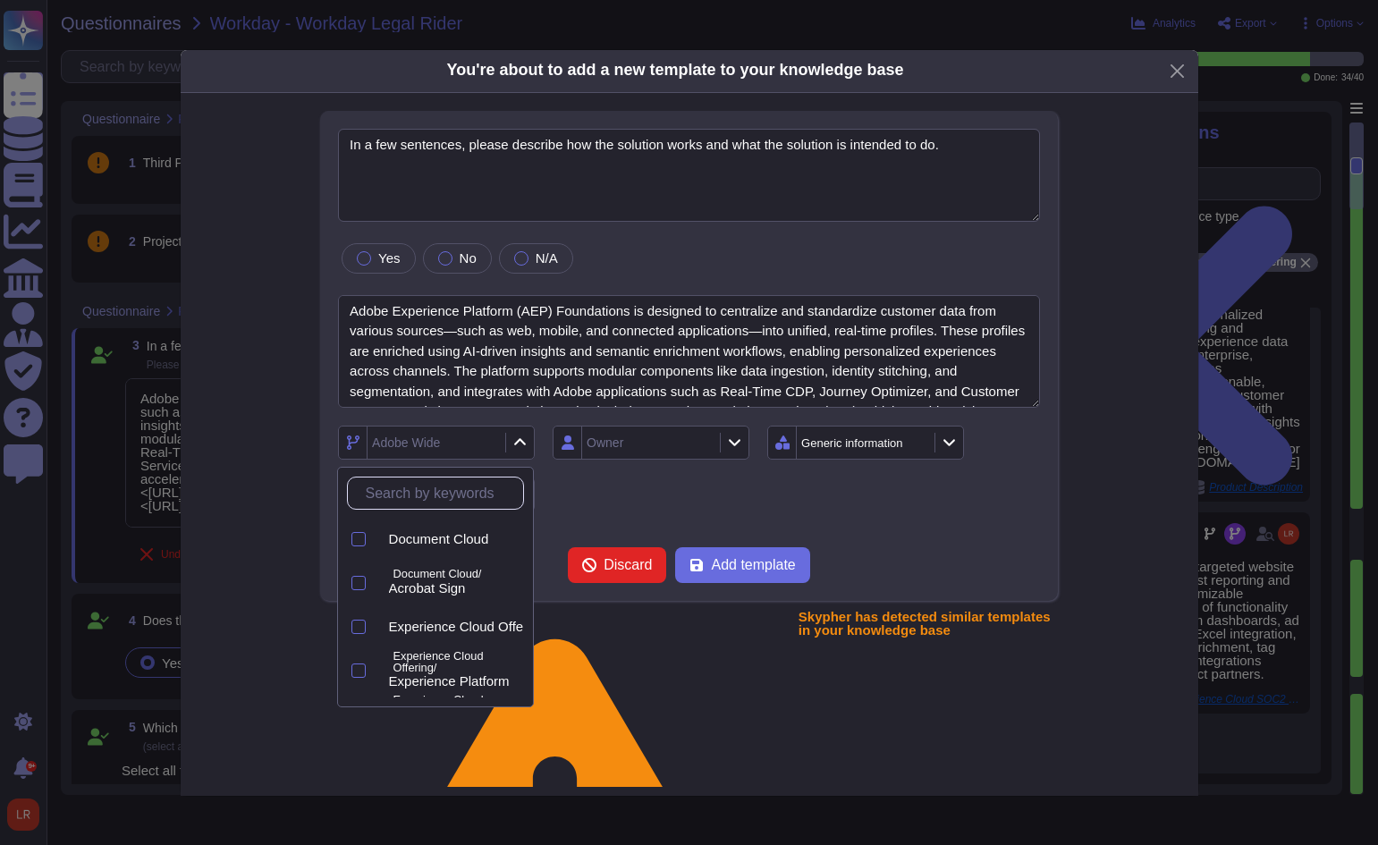
click at [472, 493] on input "text" at bounding box center [440, 492] width 166 height 31
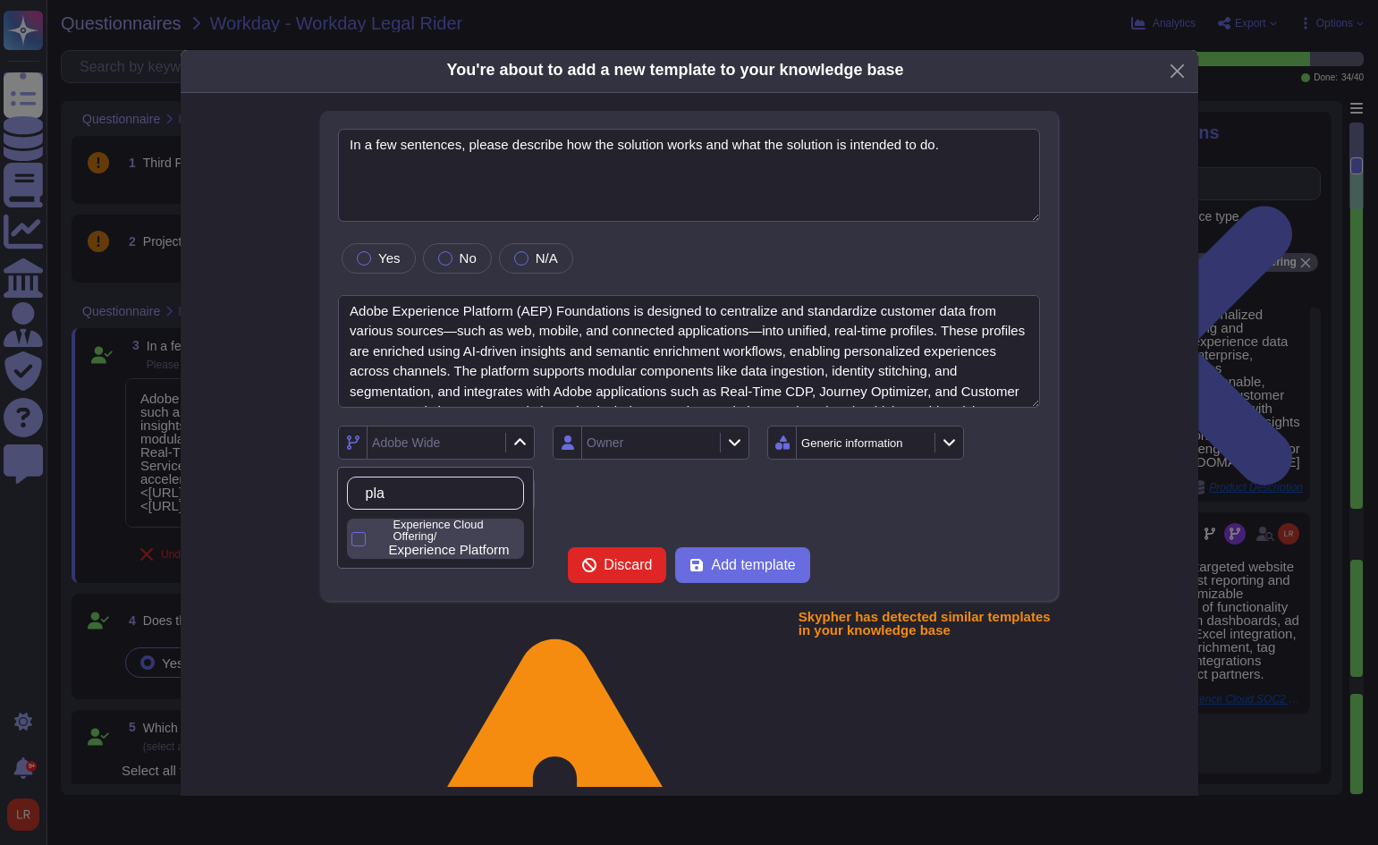
click at [454, 538] on p "Experience Cloud Offering/" at bounding box center [454, 530] width 123 height 23
click at [622, 493] on div "Experience Platform Owner Generic information Product Description" at bounding box center [689, 469] width 702 height 86
click at [634, 484] on div "Experience Platform Owner Generic information Product Description" at bounding box center [689, 469] width 702 height 86
click at [737, 436] on icon at bounding box center [734, 441] width 13 height 15
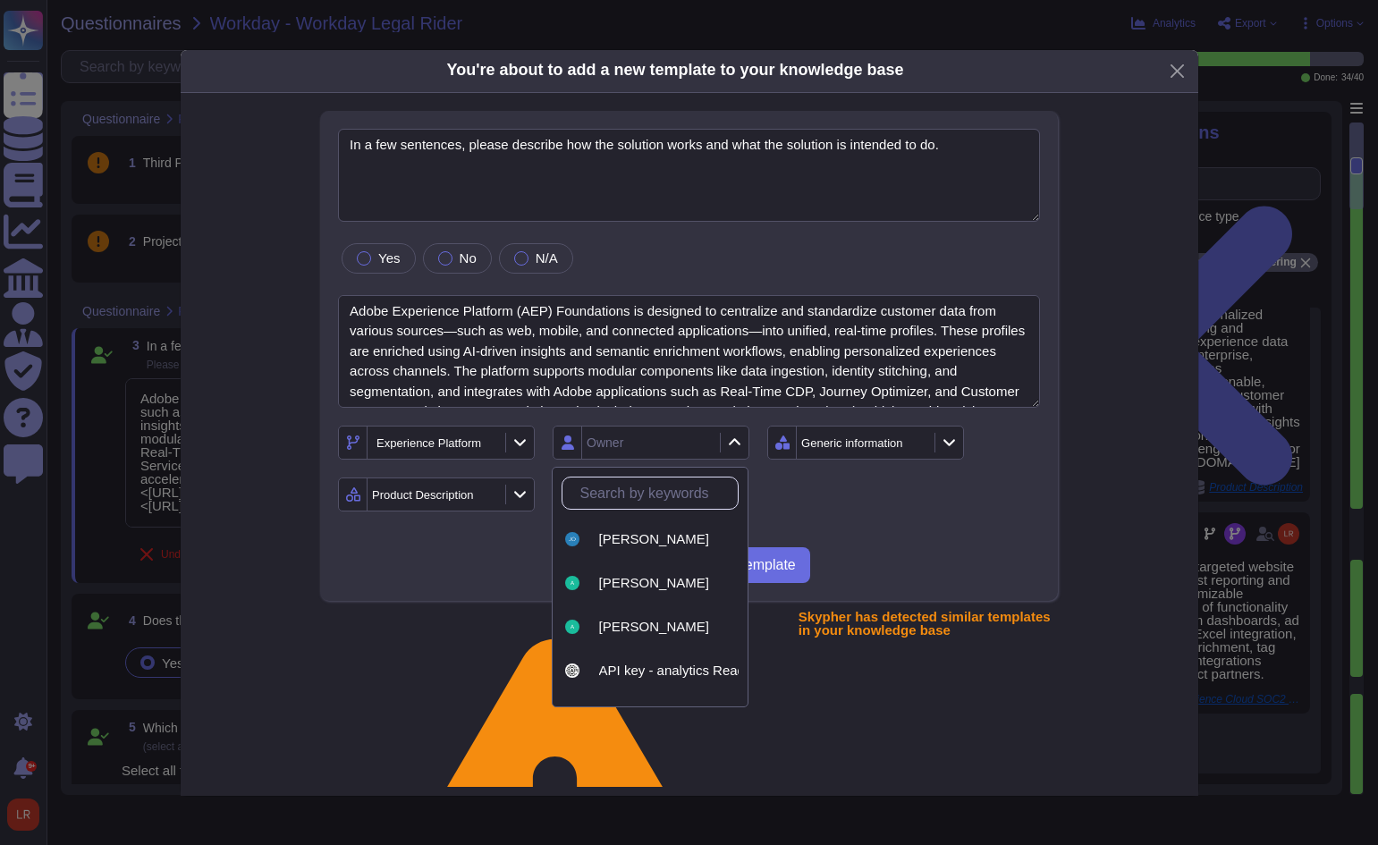
click at [665, 489] on input "text" at bounding box center [654, 492] width 166 height 31
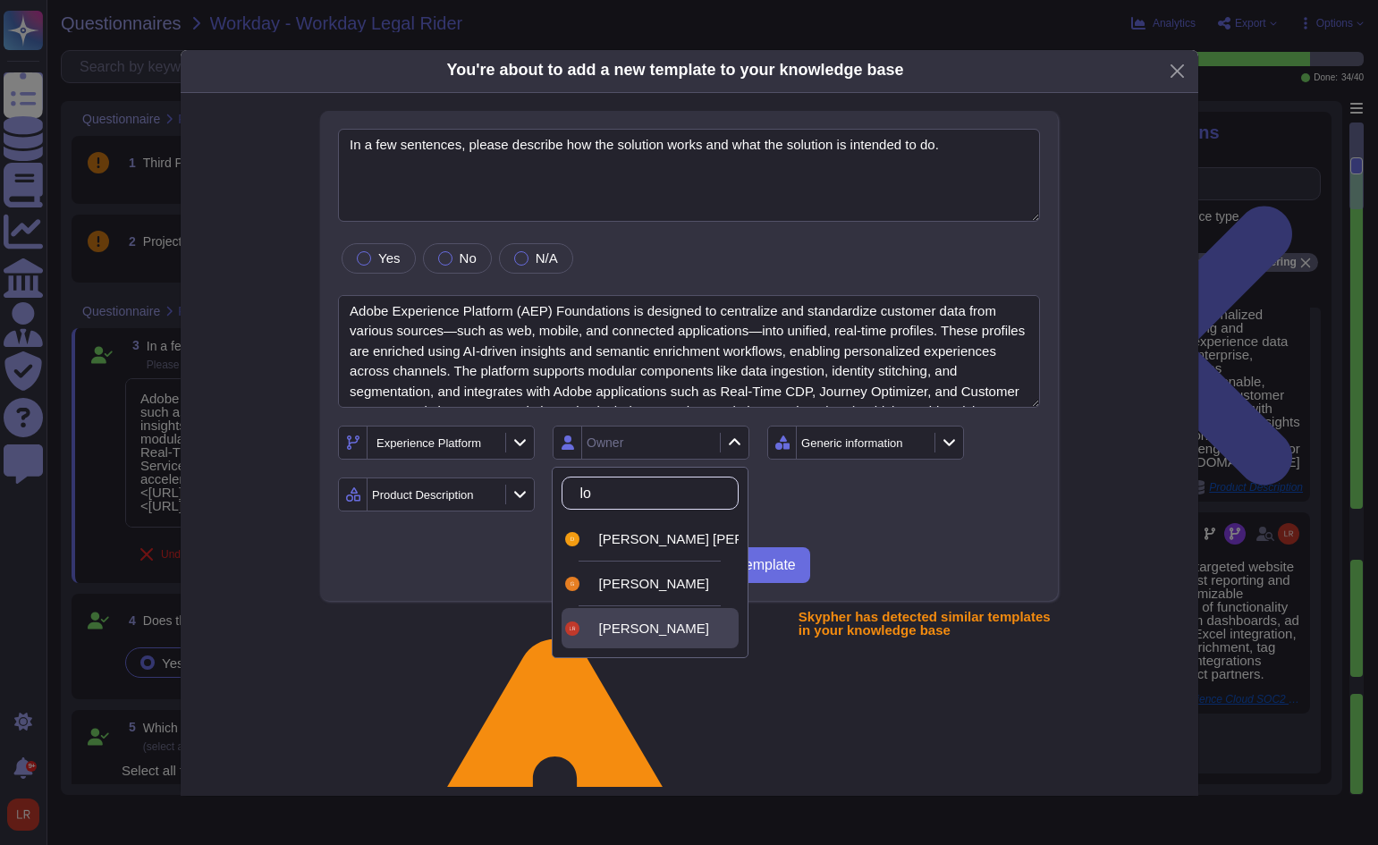
click at [680, 625] on div "[PERSON_NAME]" at bounding box center [665, 628] width 132 height 16
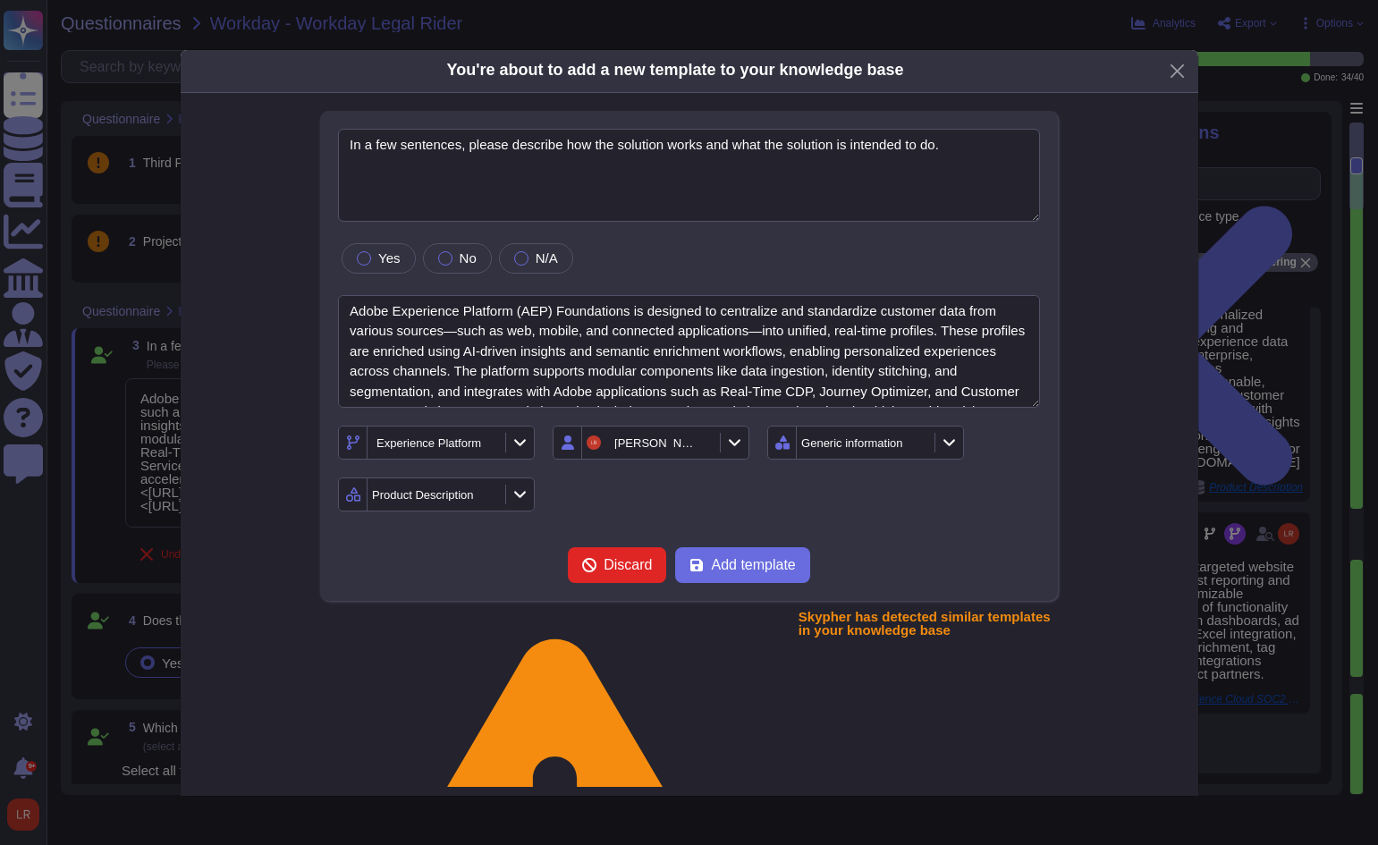
click at [883, 510] on div "Experience Platform [PERSON_NAME] Generic information Product Description" at bounding box center [689, 469] width 702 height 86
click at [745, 561] on span "Add template" at bounding box center [753, 565] width 84 height 14
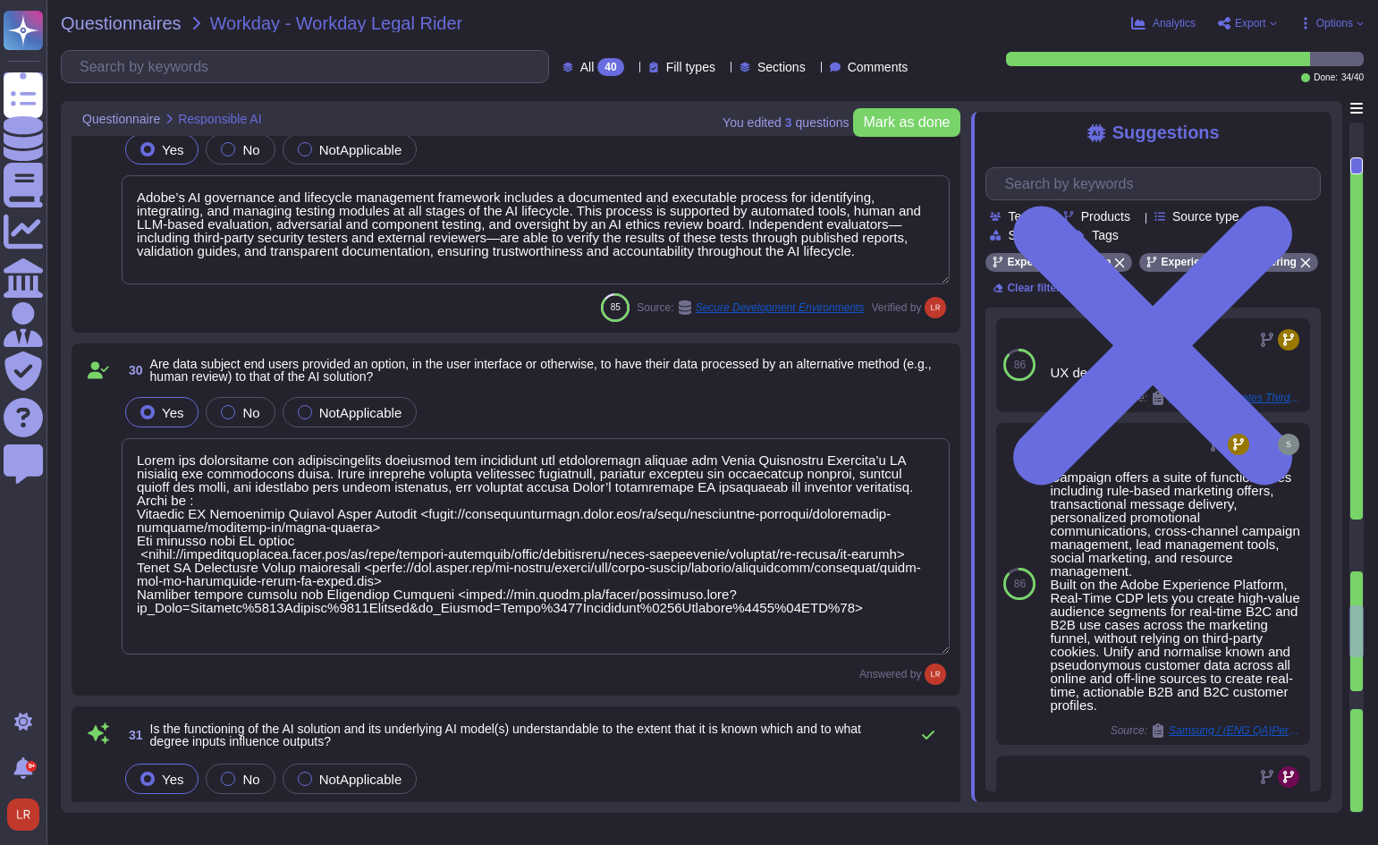
scroll to position [5811, 0]
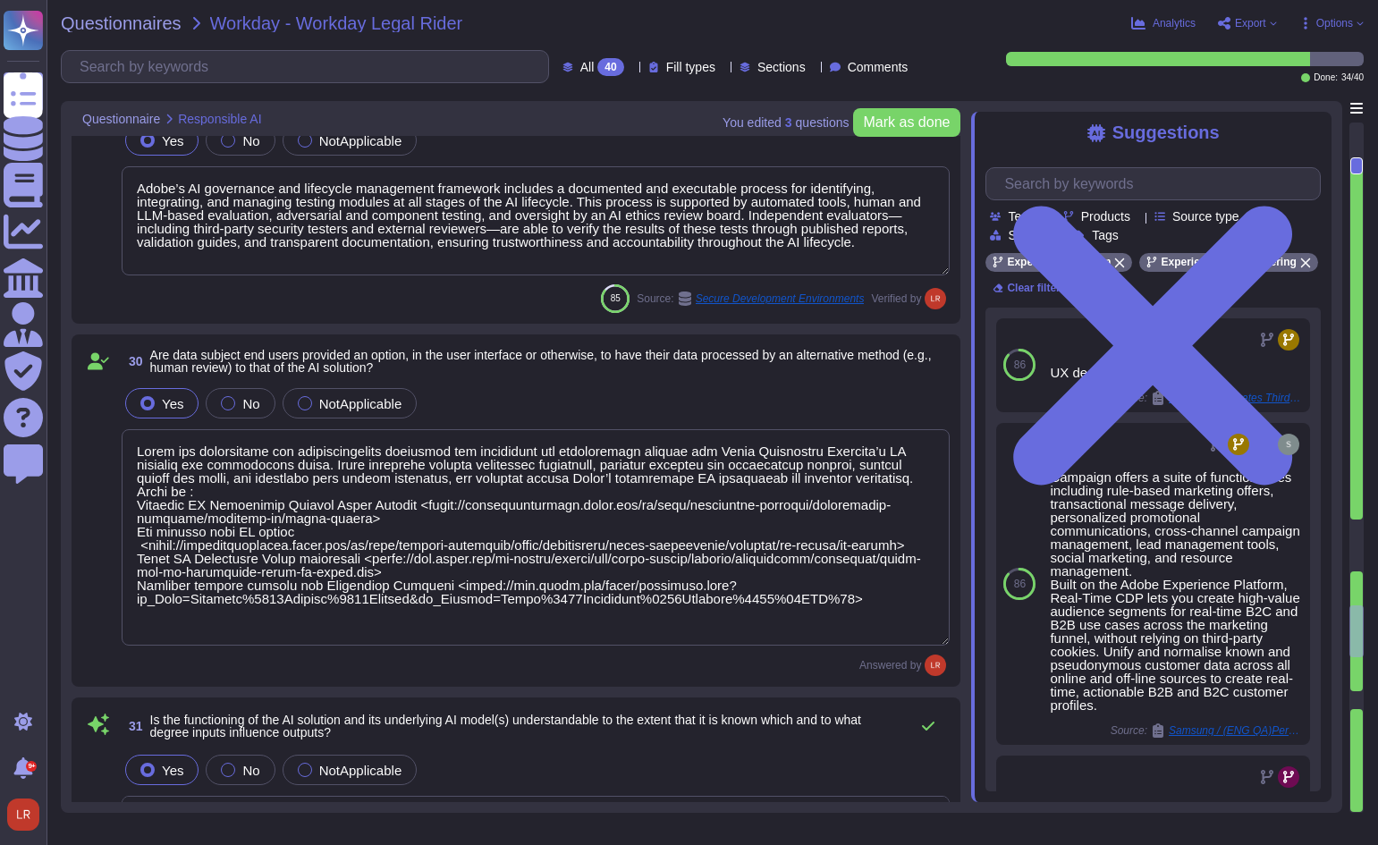
click at [670, 392] on div "Yes No NotApplicable" at bounding box center [536, 403] width 828 height 38
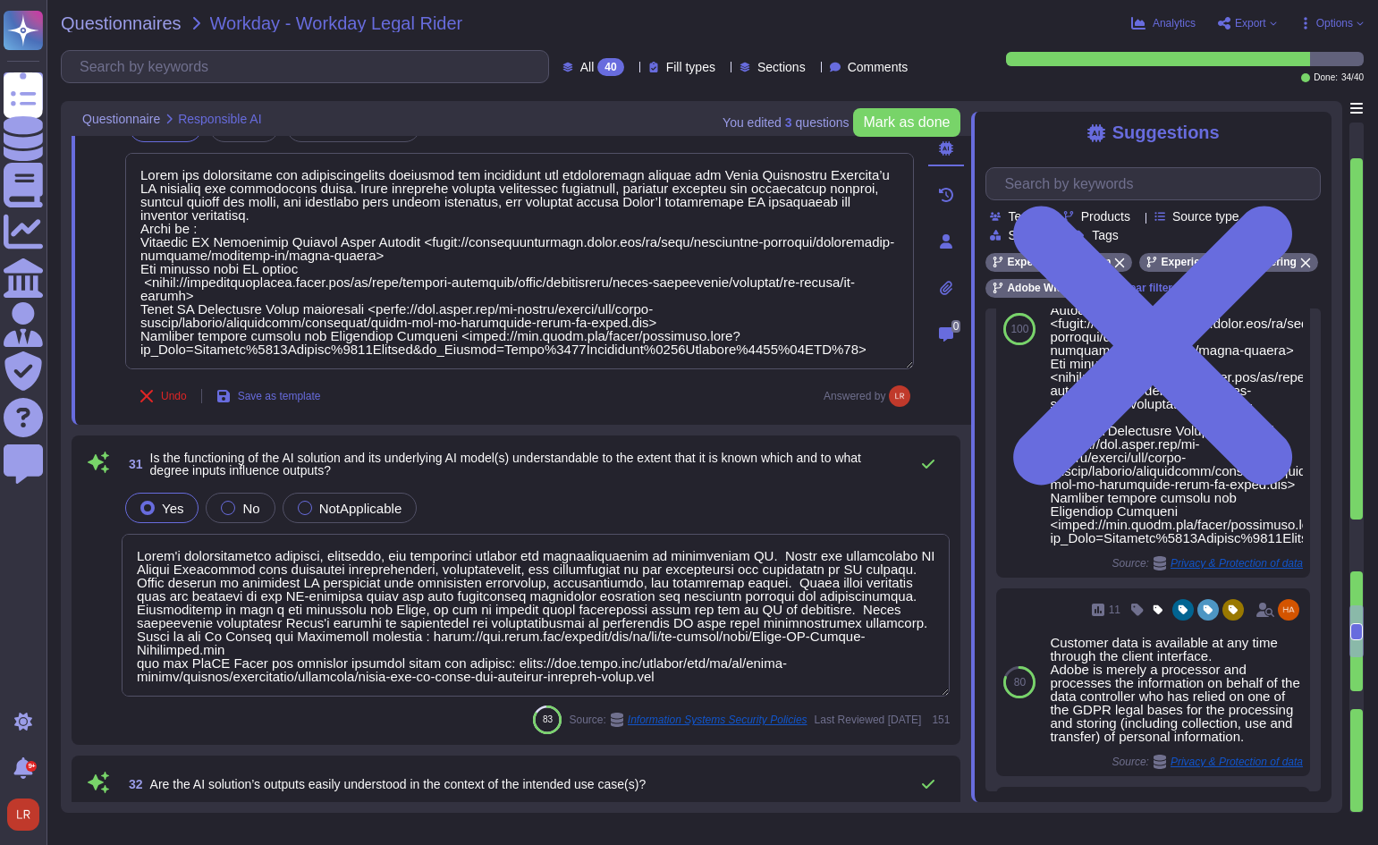
scroll to position [6109, 0]
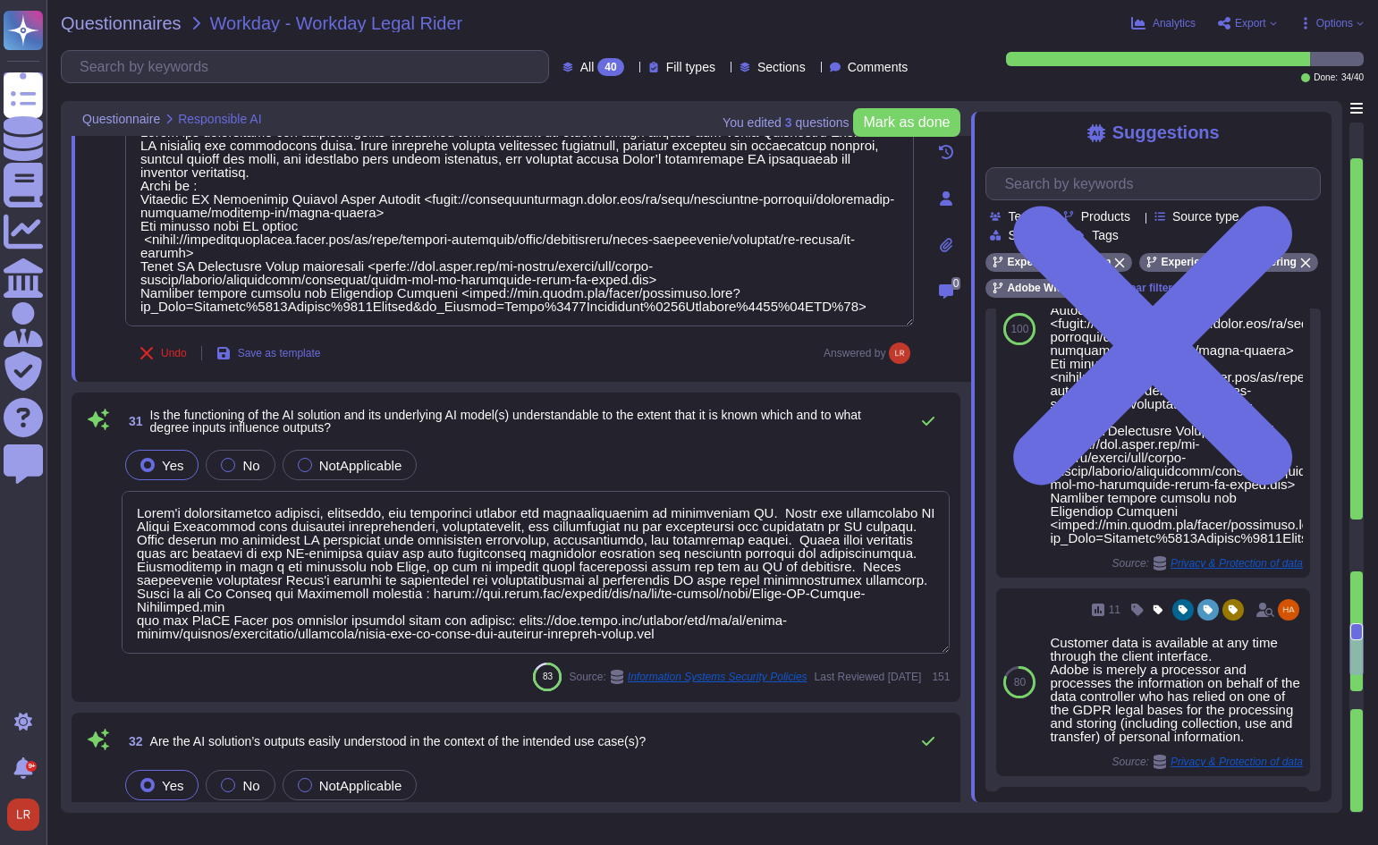
click at [555, 456] on div "Yes No NotApplicable" at bounding box center [536, 465] width 828 height 38
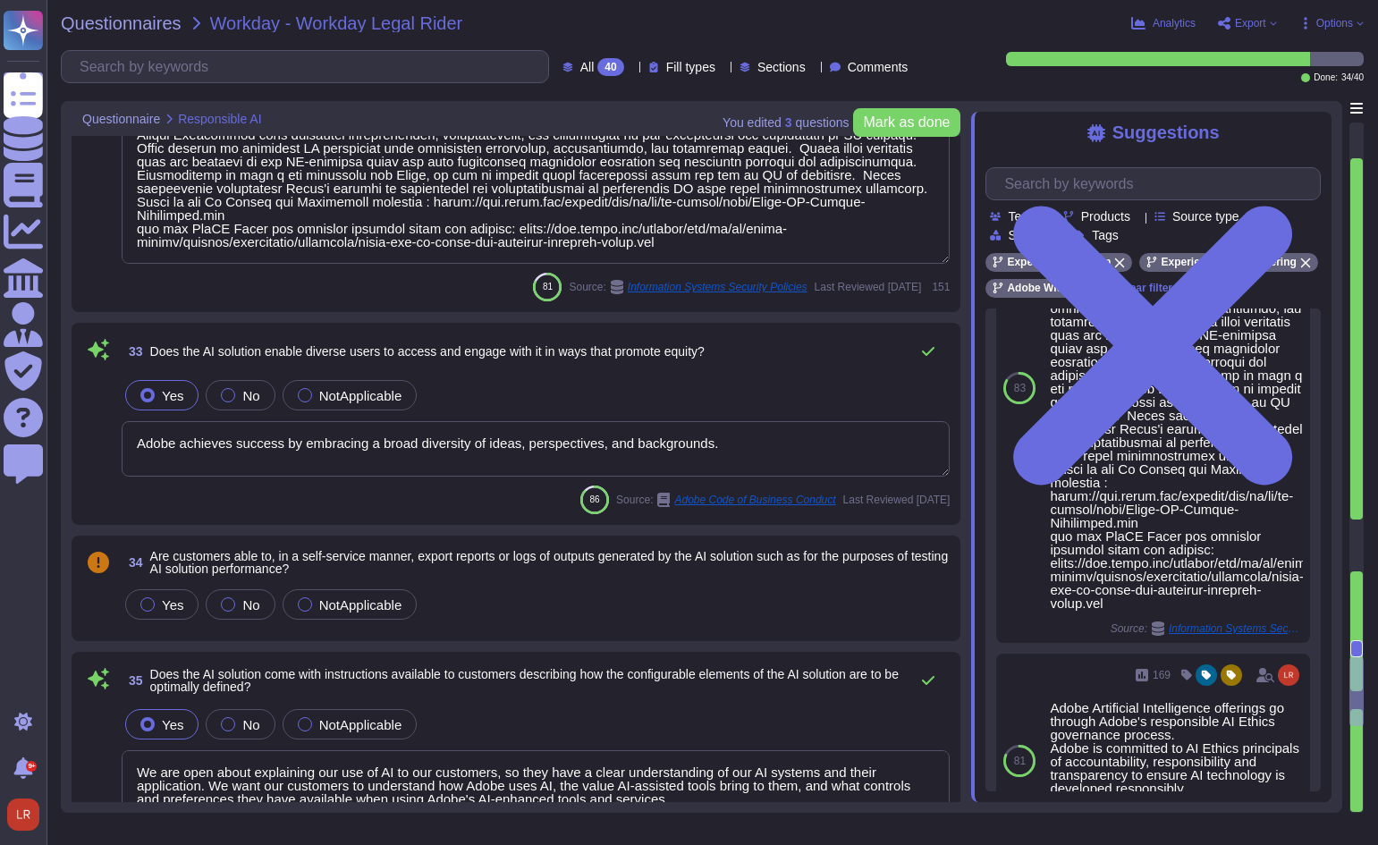
scroll to position [6854, 0]
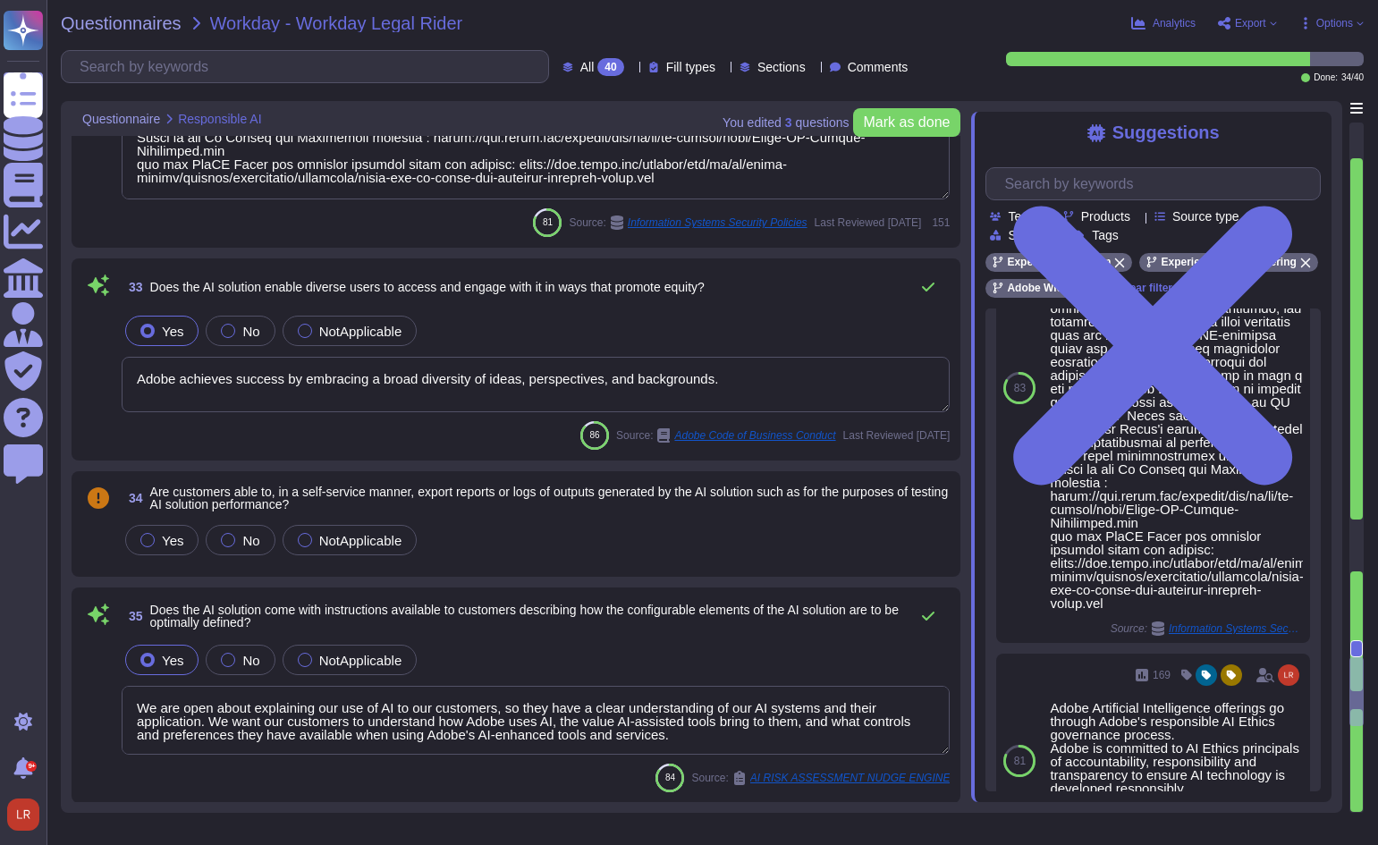
click at [529, 308] on div "33 Does the AI solution enable diverse users to access and engage with it in wa…" at bounding box center [515, 359] width 867 height 181
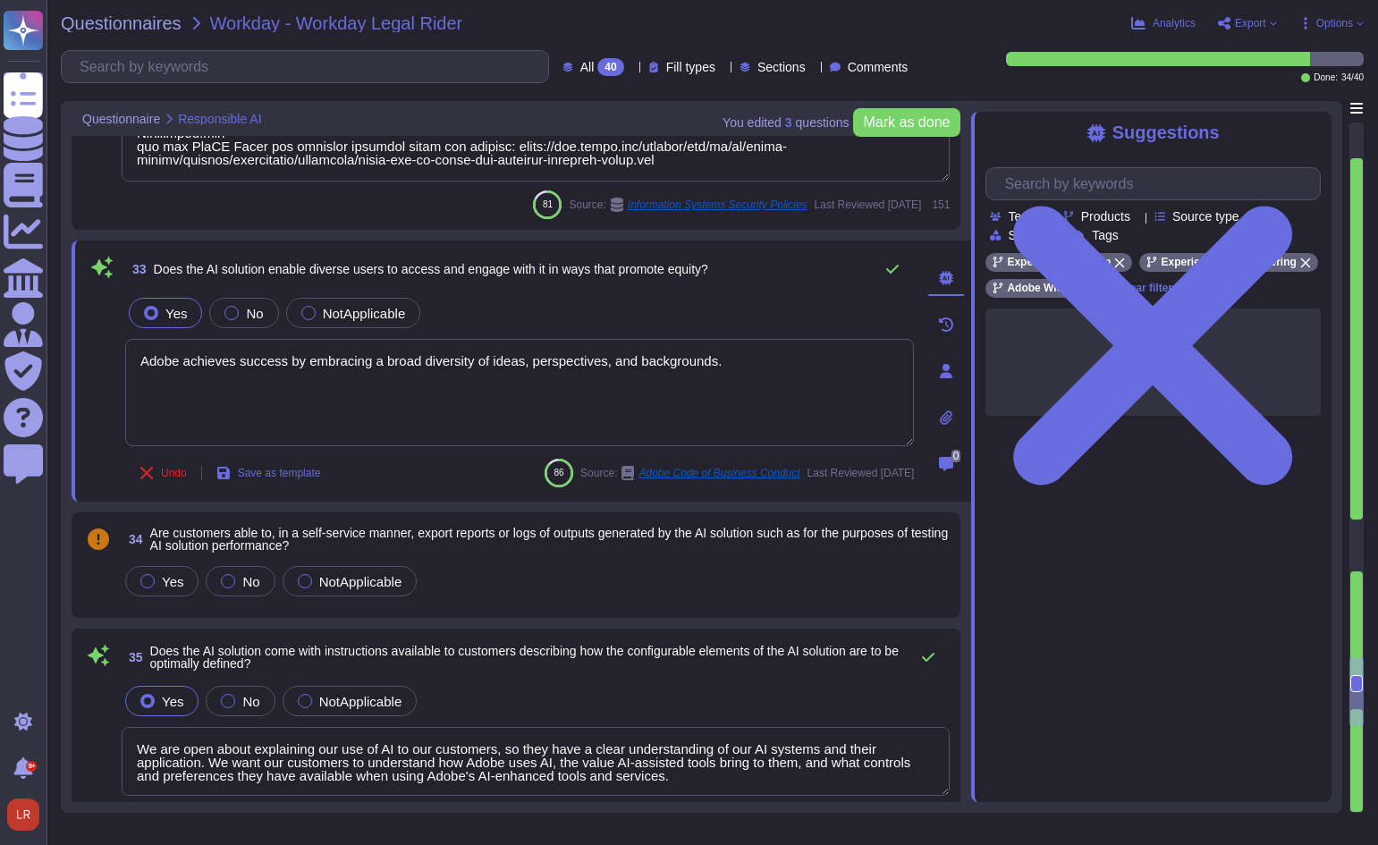
scroll to position [0, 0]
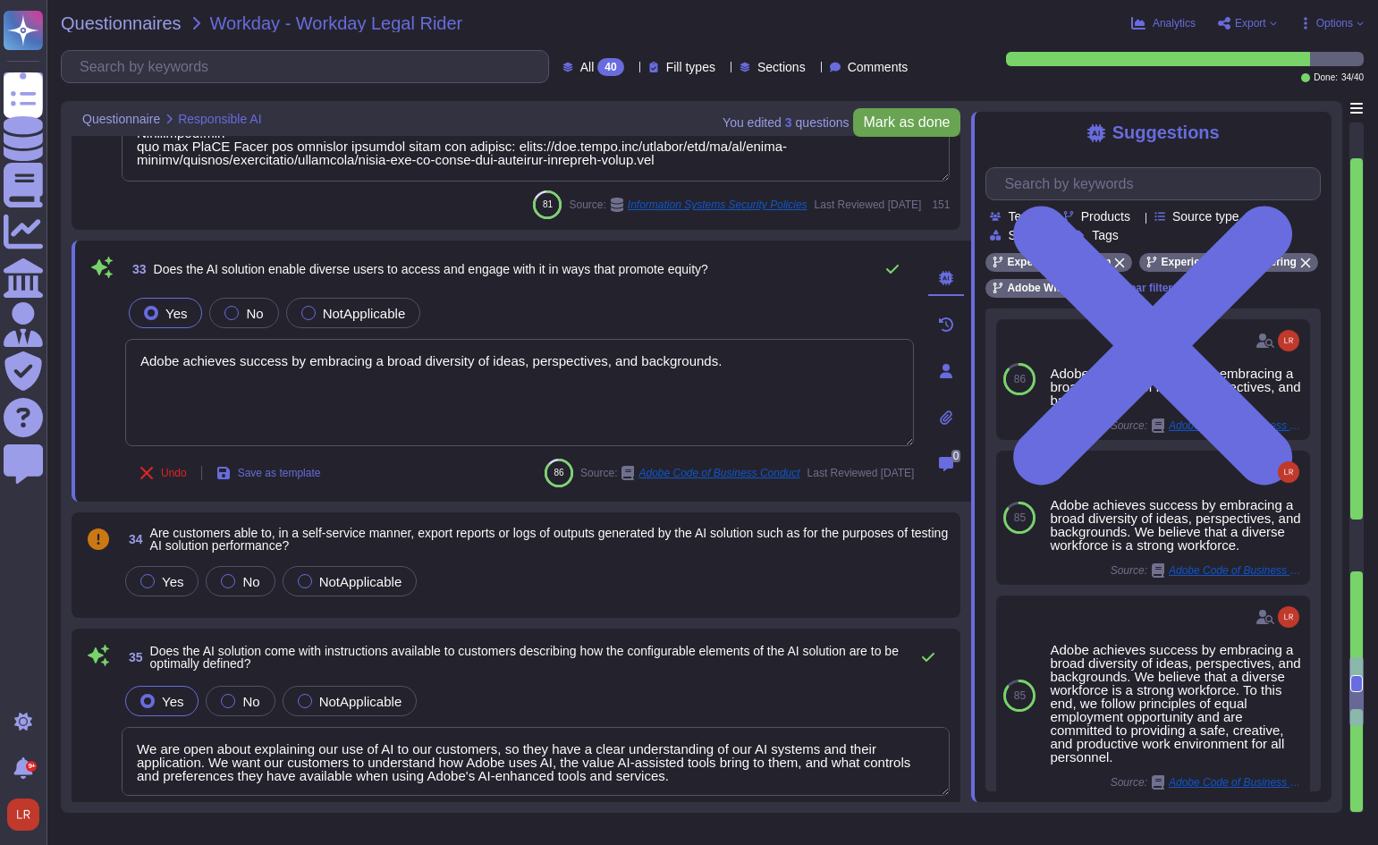
click at [898, 119] on span "Mark as done" at bounding box center [907, 122] width 87 height 14
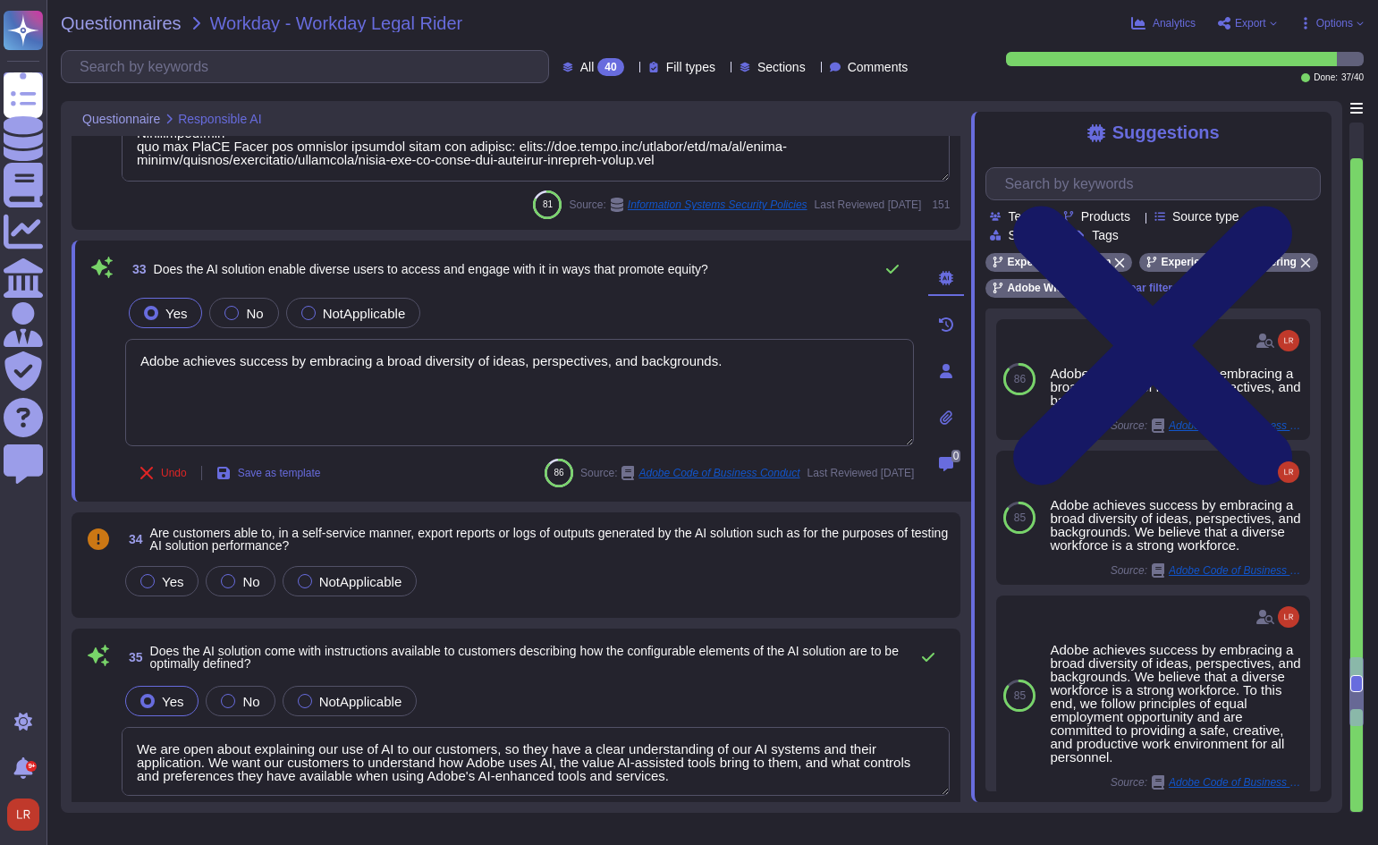
click at [1313, 131] on icon at bounding box center [1152, 345] width 335 height 446
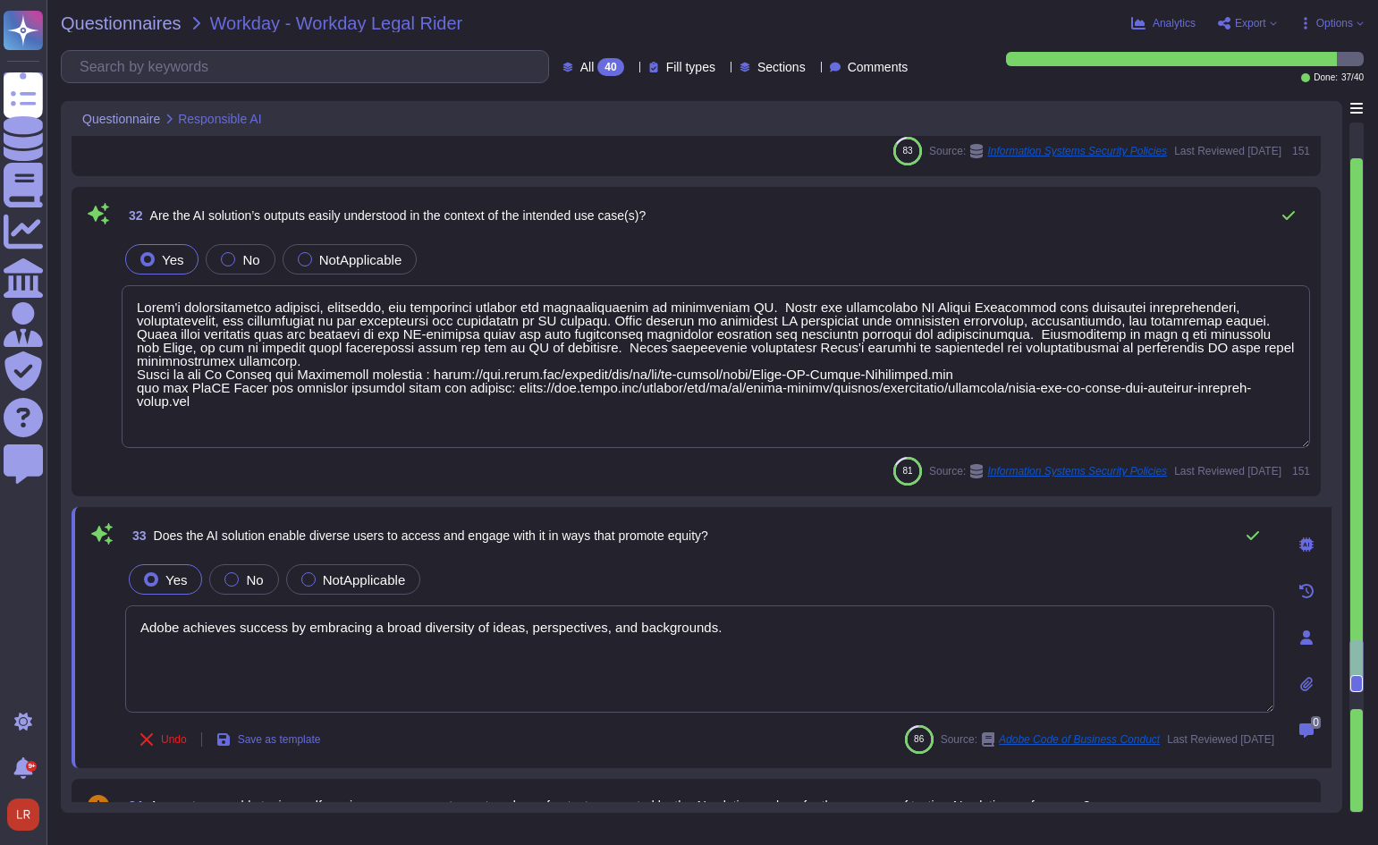
scroll to position [6475, 0]
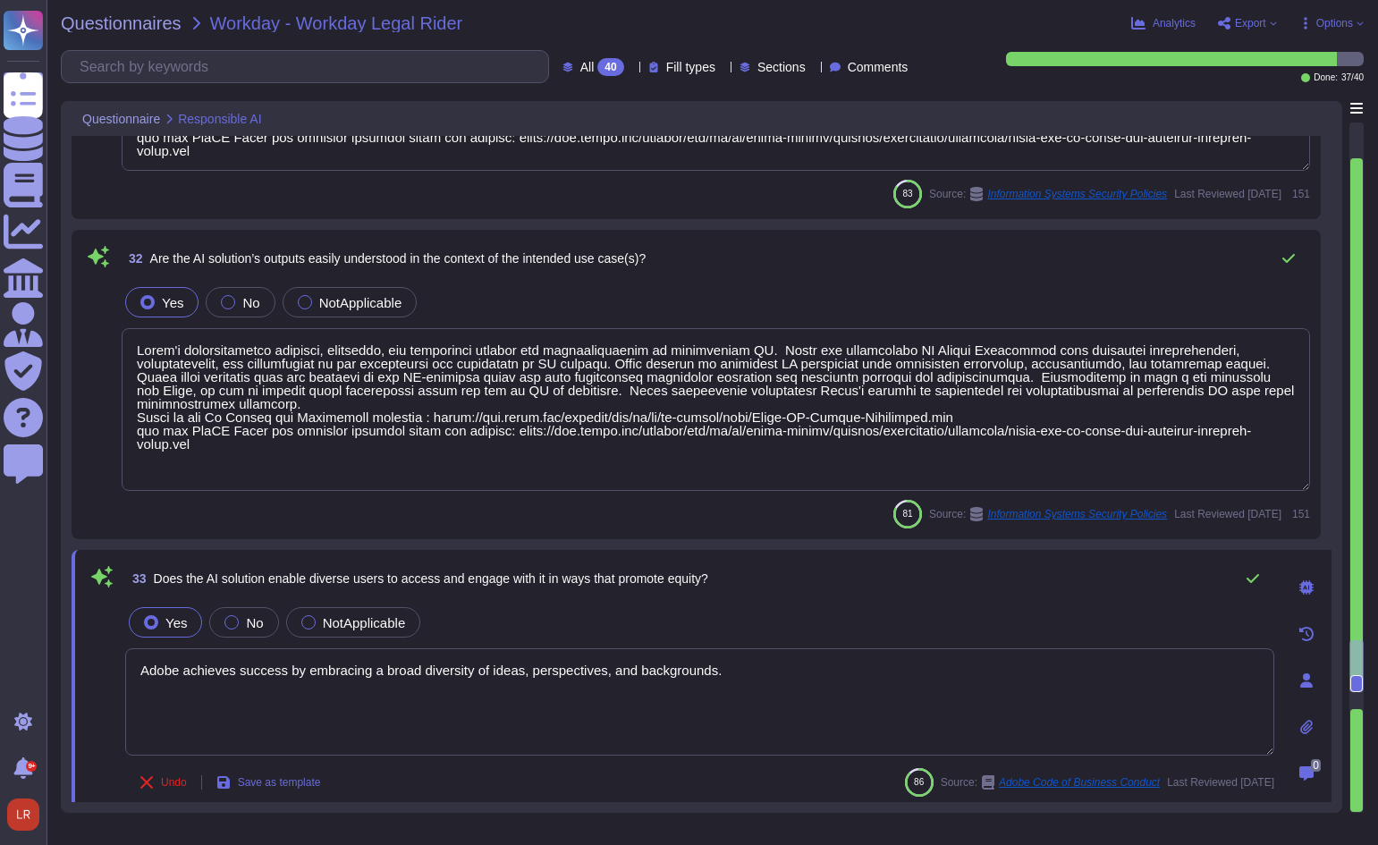
click at [877, 256] on div "32 Are the AI solution’s outputs easily understood in the context of the intend…" at bounding box center [716, 258] width 1188 height 36
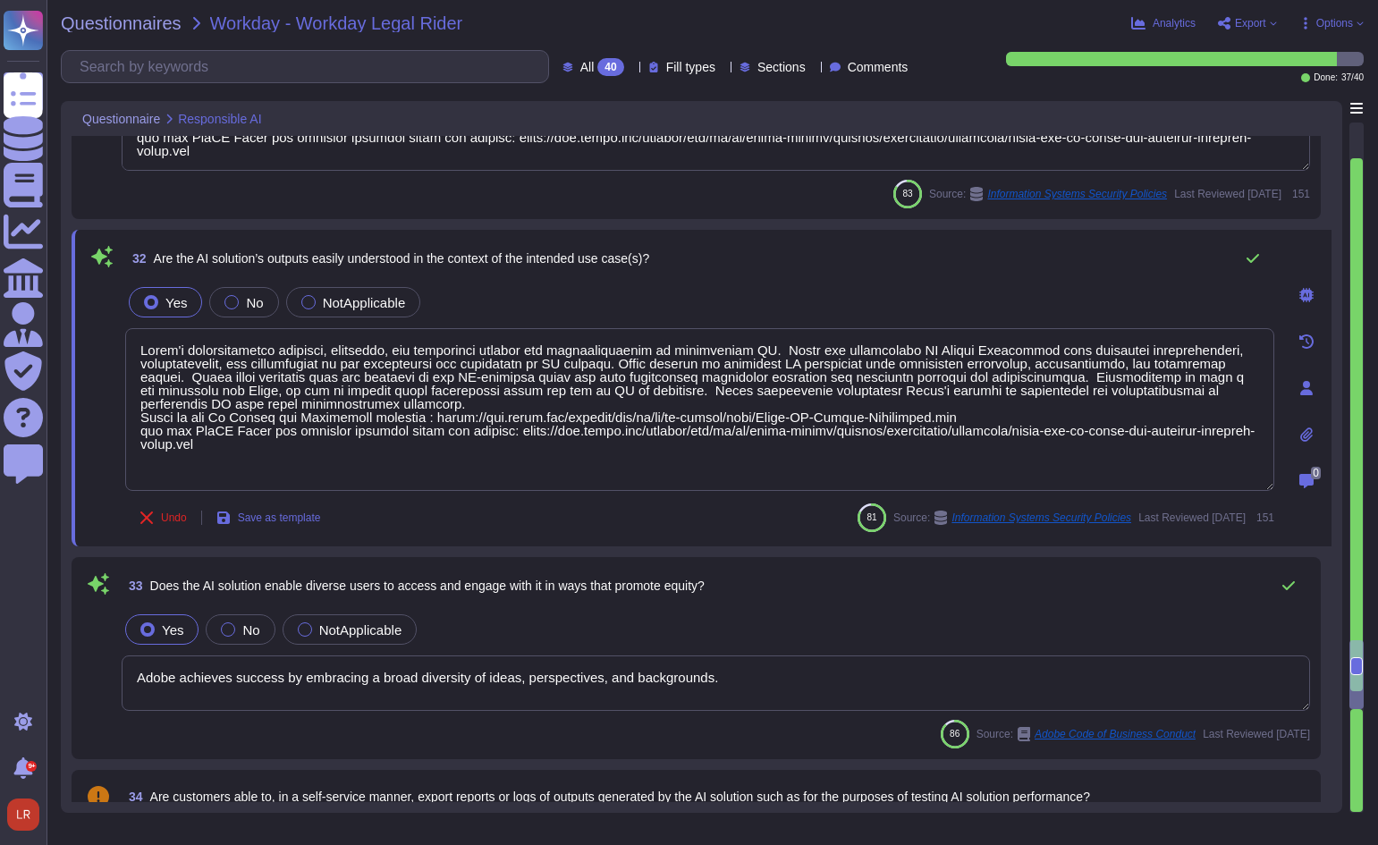
click at [1136, 217] on div "31 Is the functioning of the AI solution and its underlying AI model(s) underst…" at bounding box center [696, 78] width 1249 height 283
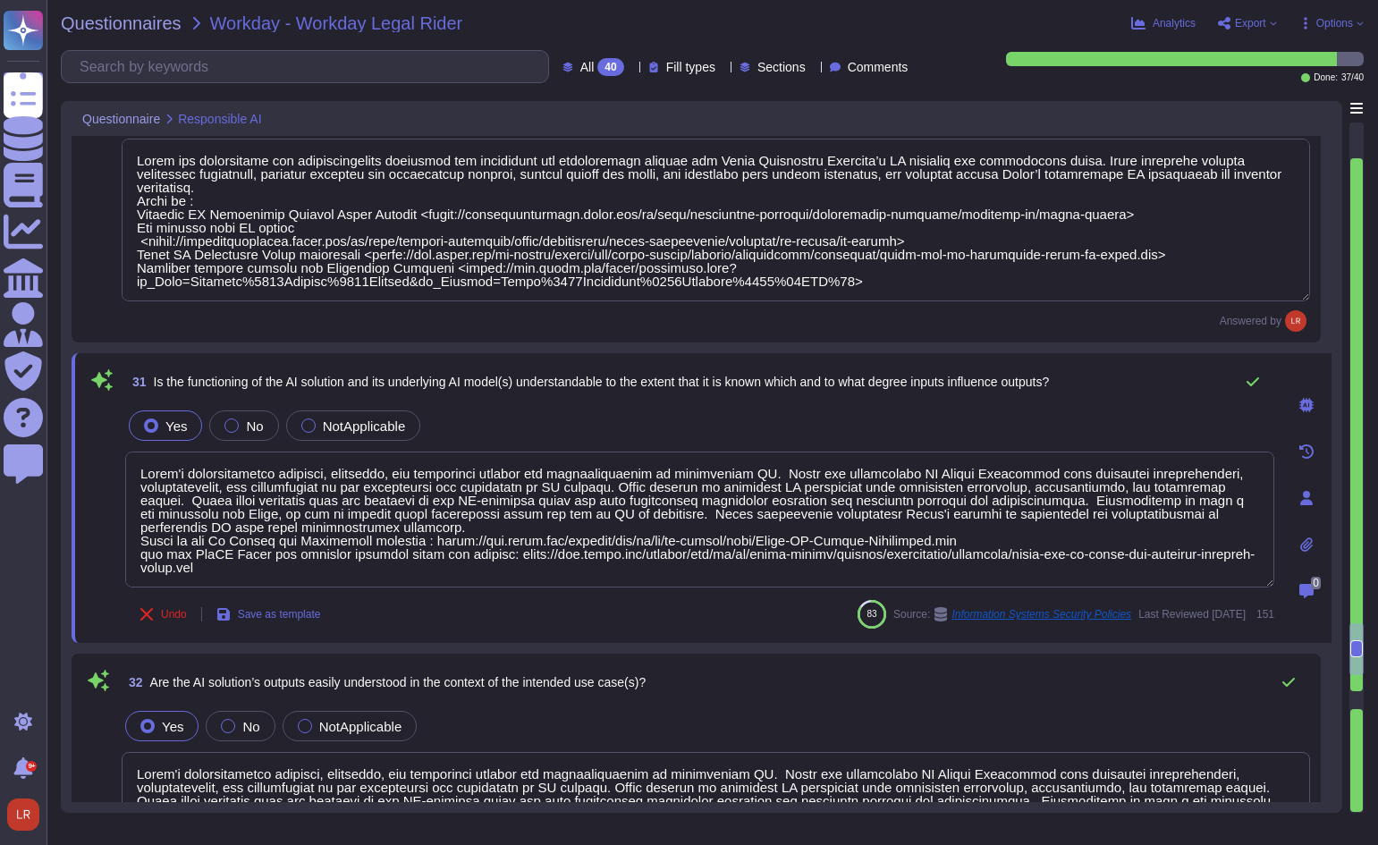
click at [1111, 325] on div "Answered by" at bounding box center [716, 320] width 1188 height 21
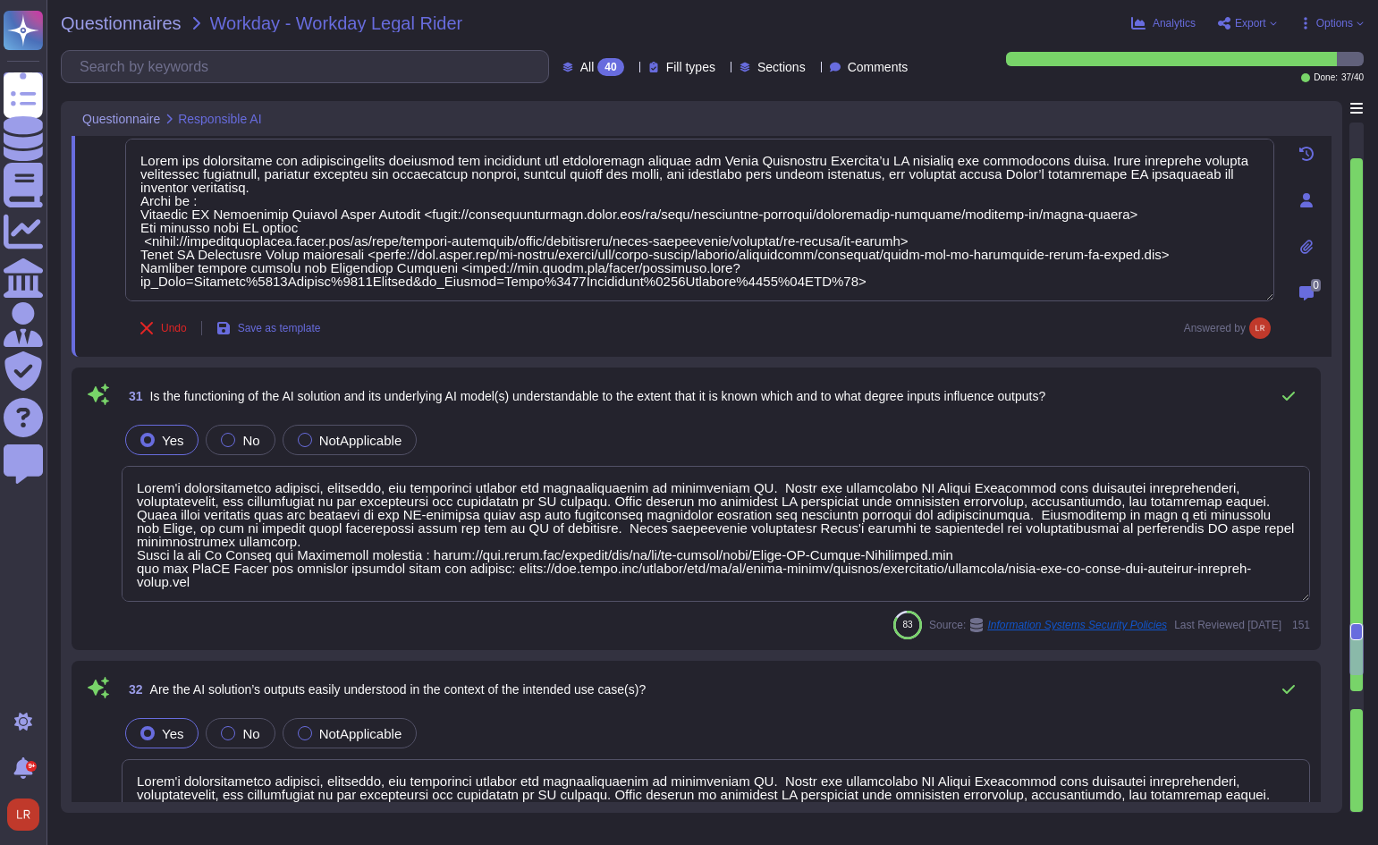
click at [691, 404] on span "31 Is the functioning of the AI solution and its underlying AI model(s) underst…" at bounding box center [584, 396] width 924 height 32
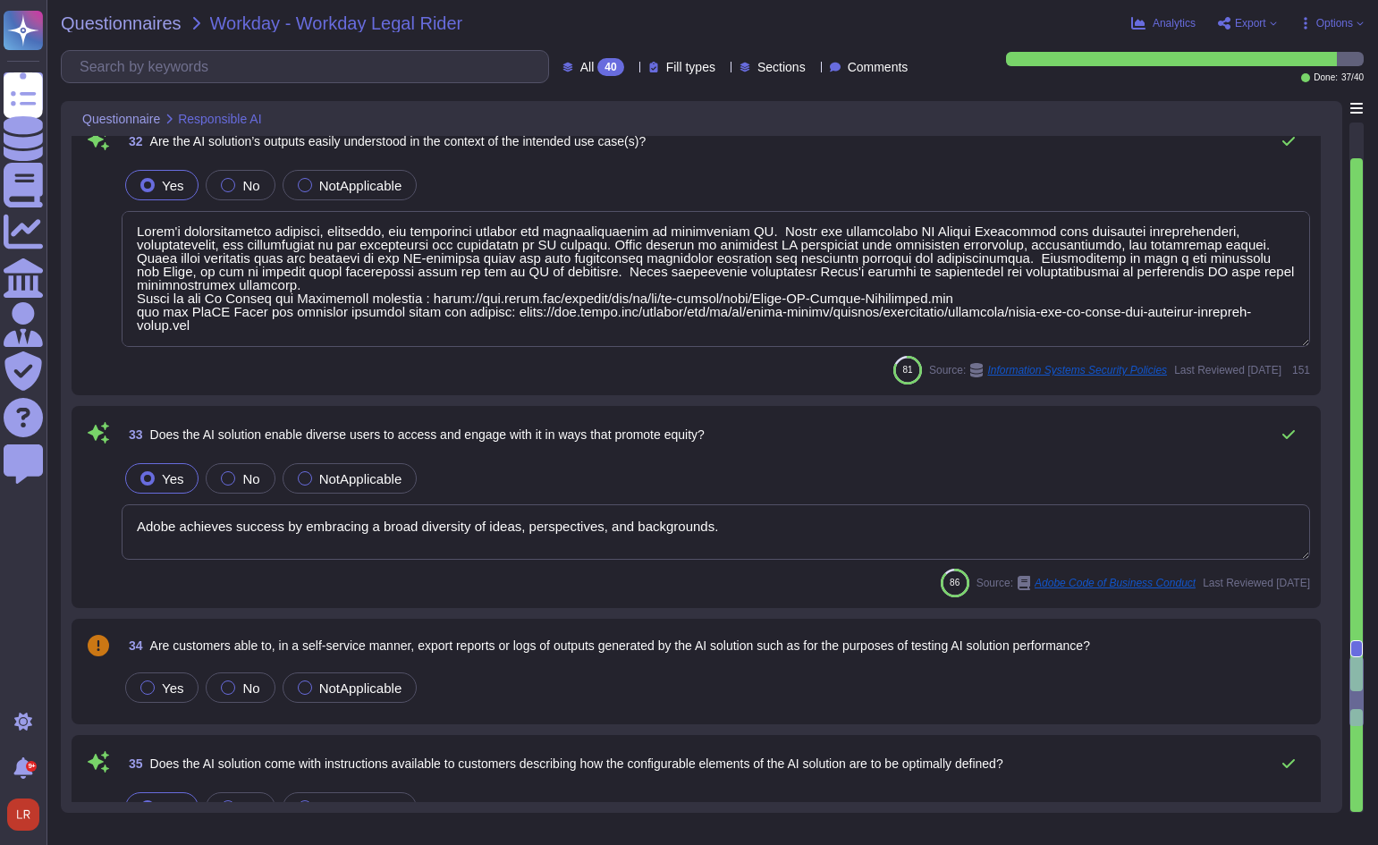
scroll to position [6428, 0]
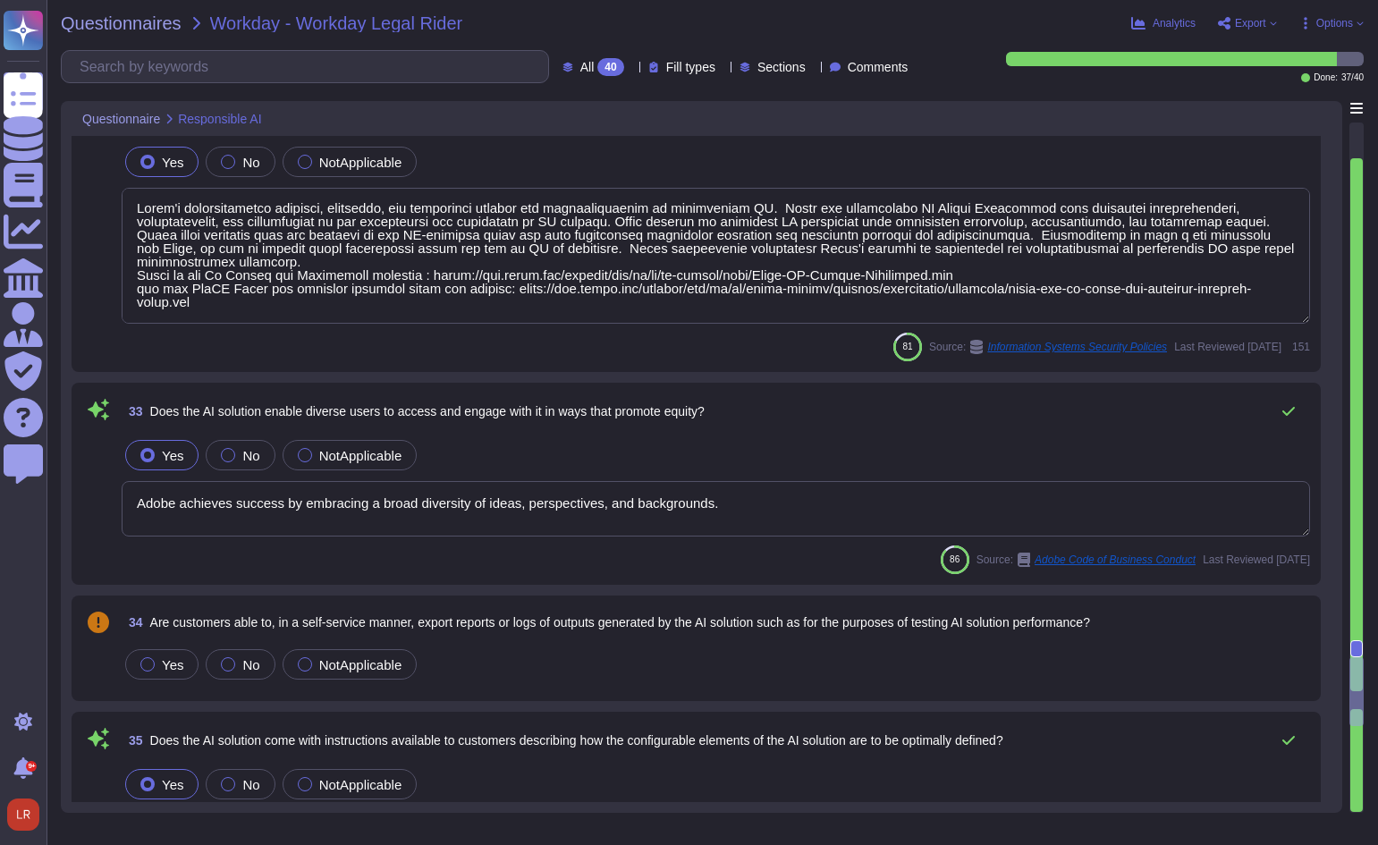
click at [456, 413] on span "Does the AI solution enable diverse users to access and engage with it in ways …" at bounding box center [427, 411] width 554 height 14
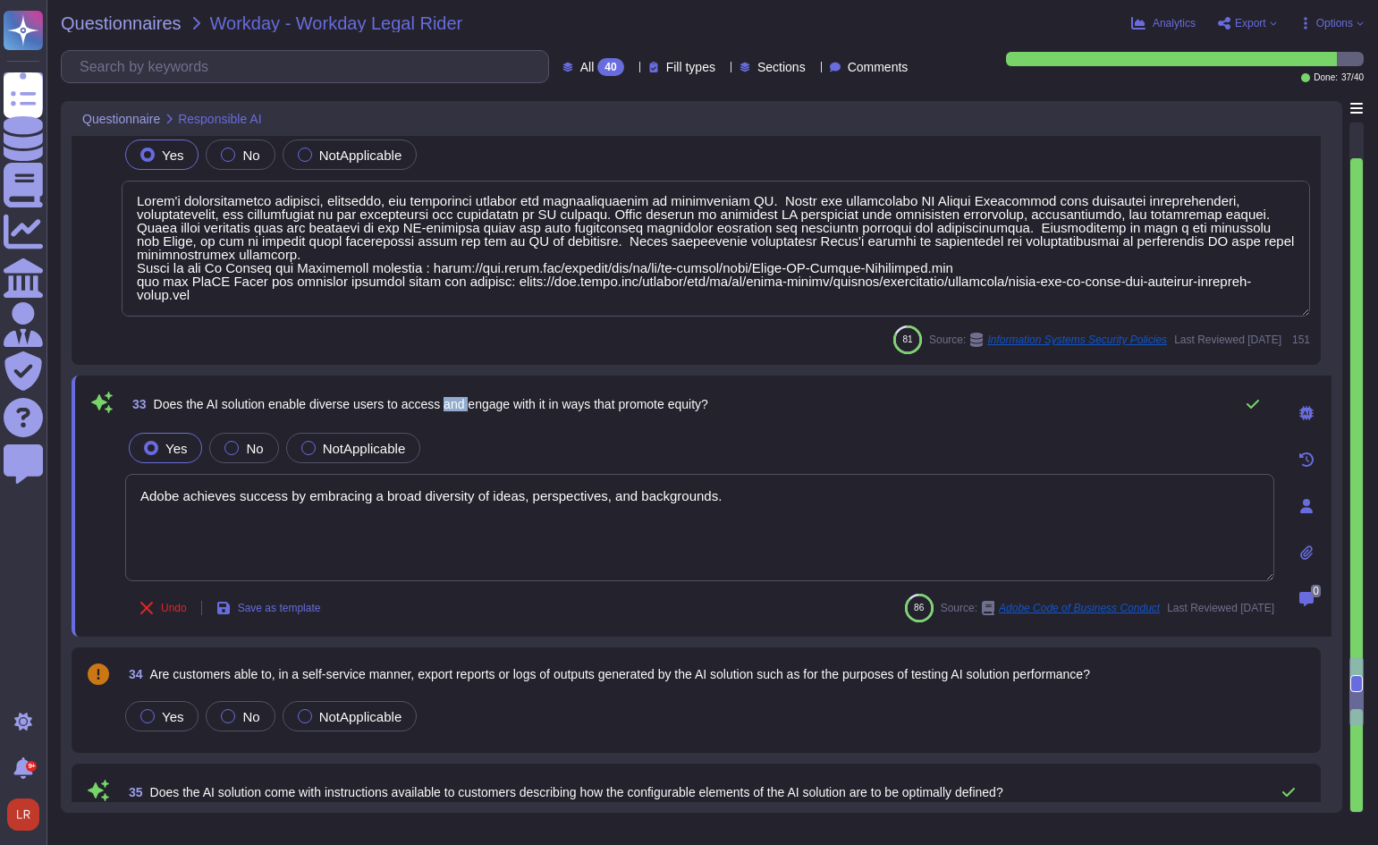
click at [456, 413] on span "33 Does the AI solution enable diverse users to access and engage with it in wa…" at bounding box center [416, 404] width 583 height 32
copy div "Does the AI solution enable diverse users to access and engage with it in ways …"
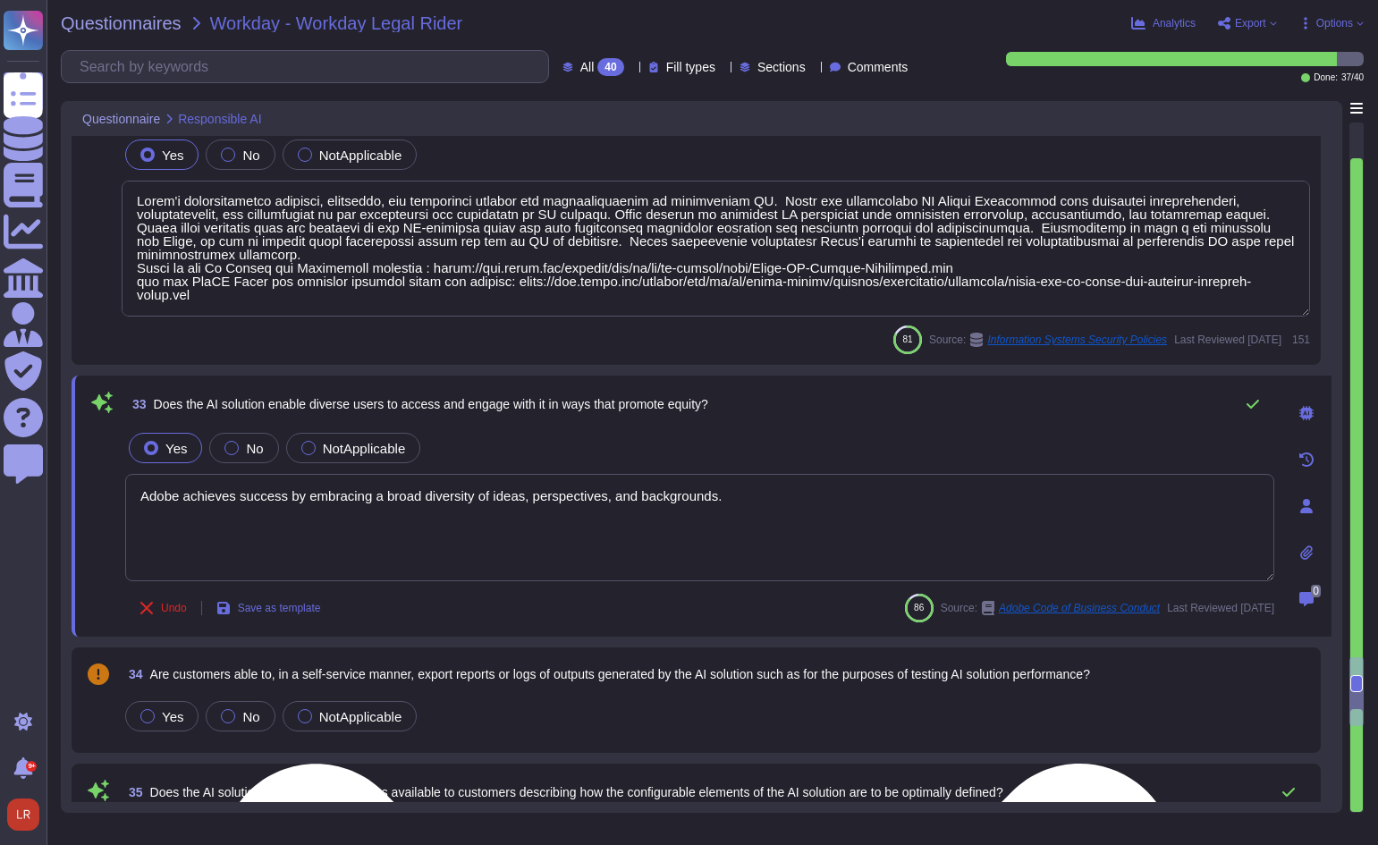
click at [806, 504] on textarea "Adobe achieves success by embracing a broad diversity of ideas, perspectives, a…" at bounding box center [699, 527] width 1149 height 107
drag, startPoint x: 805, startPoint y: 504, endPoint x: 99, endPoint y: 502, distance: 705.4
click at [99, 502] on div "33 Does the AI solution enable diverse users to access and engage with it in wa…" at bounding box center [680, 506] width 1188 height 240
paste textarea "The Adobe Experience Platform’s AI solution, as governed and developed under th…"
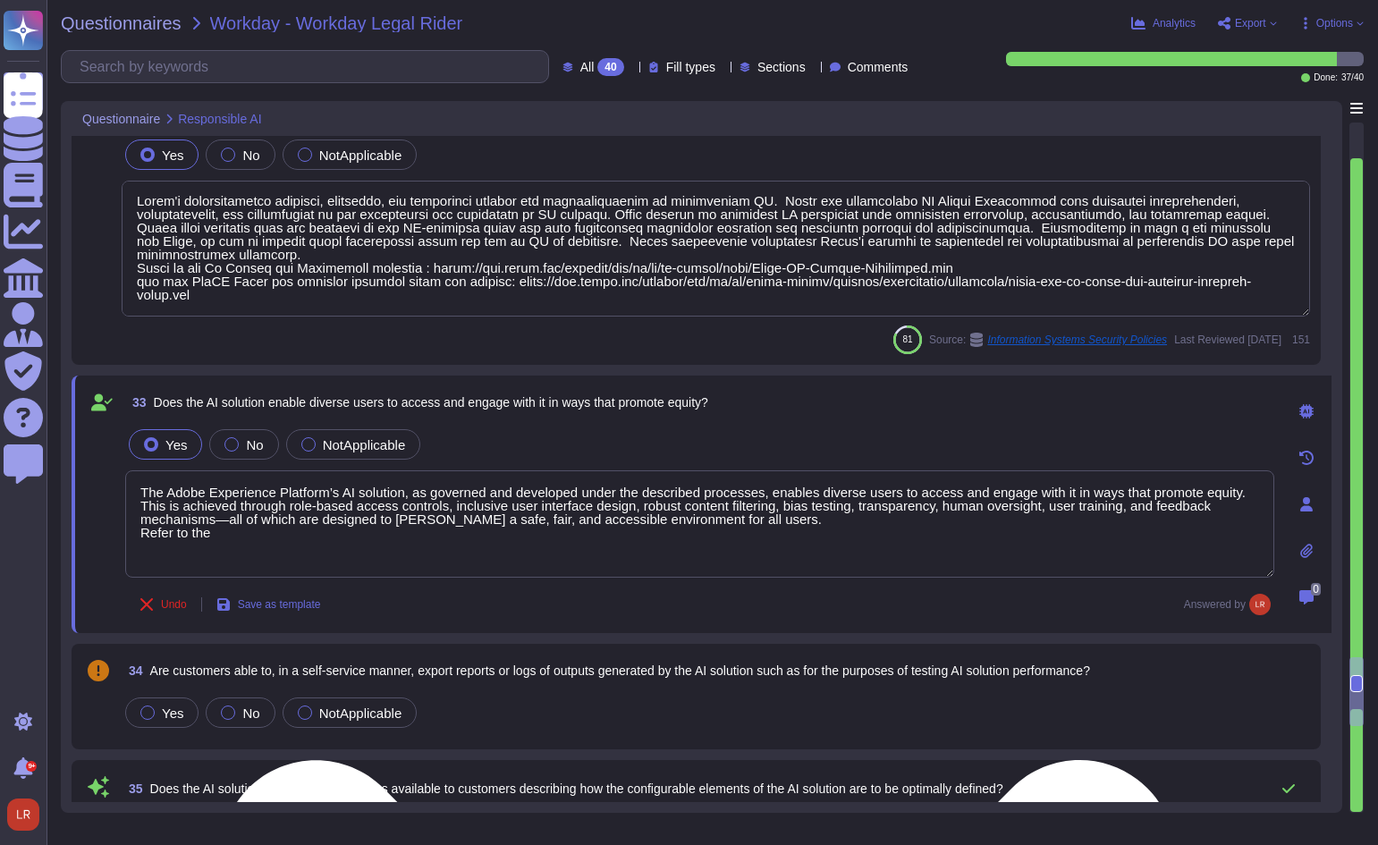
click at [233, 538] on textarea "The Adobe Experience Platform’s AI solution, as governed and developed under th…" at bounding box center [699, 523] width 1149 height 107
paste textarea "[URL][DOMAIN_NAME]"
click at [209, 532] on textarea "The Adobe Experience Platform’s AI solution, as governed and developed under th…" at bounding box center [699, 523] width 1149 height 107
paste textarea "AI Assistant in Adobe Experience Platform security fact sheet"
click at [630, 527] on textarea "The Adobe Experience Platform’s AI solution, as governed and developed under th…" at bounding box center [699, 524] width 1149 height 109
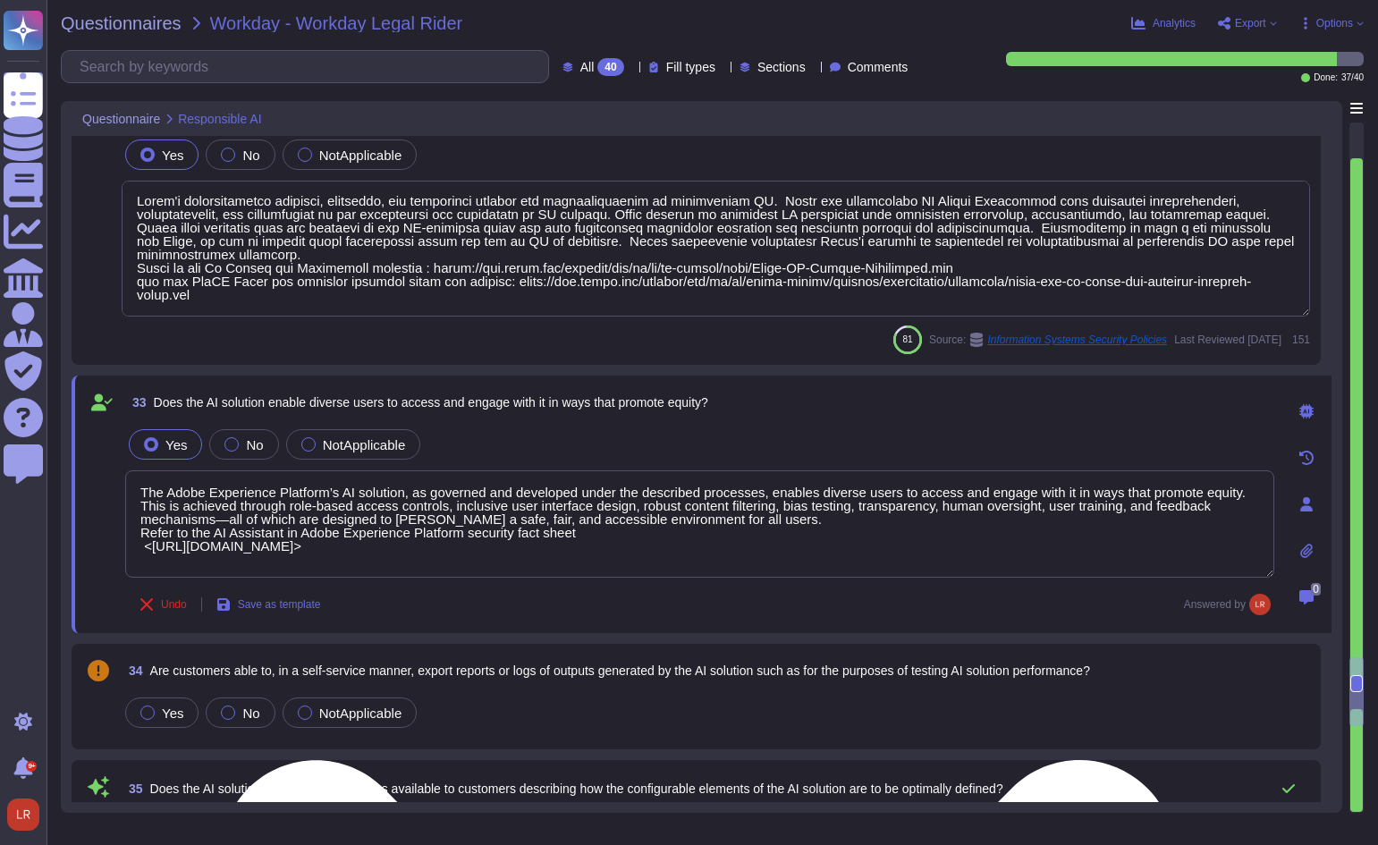
click at [1062, 550] on textarea "The Adobe Experience Platform’s AI solution, as governed and developed under th…" at bounding box center [699, 523] width 1149 height 107
paste textarea "The AI Inflection Point white paper"
click at [360, 556] on textarea "The Adobe Experience Platform’s AI solution, as governed and developed under th…" at bounding box center [699, 524] width 1149 height 109
paste textarea "[URL][DOMAIN_NAME]"
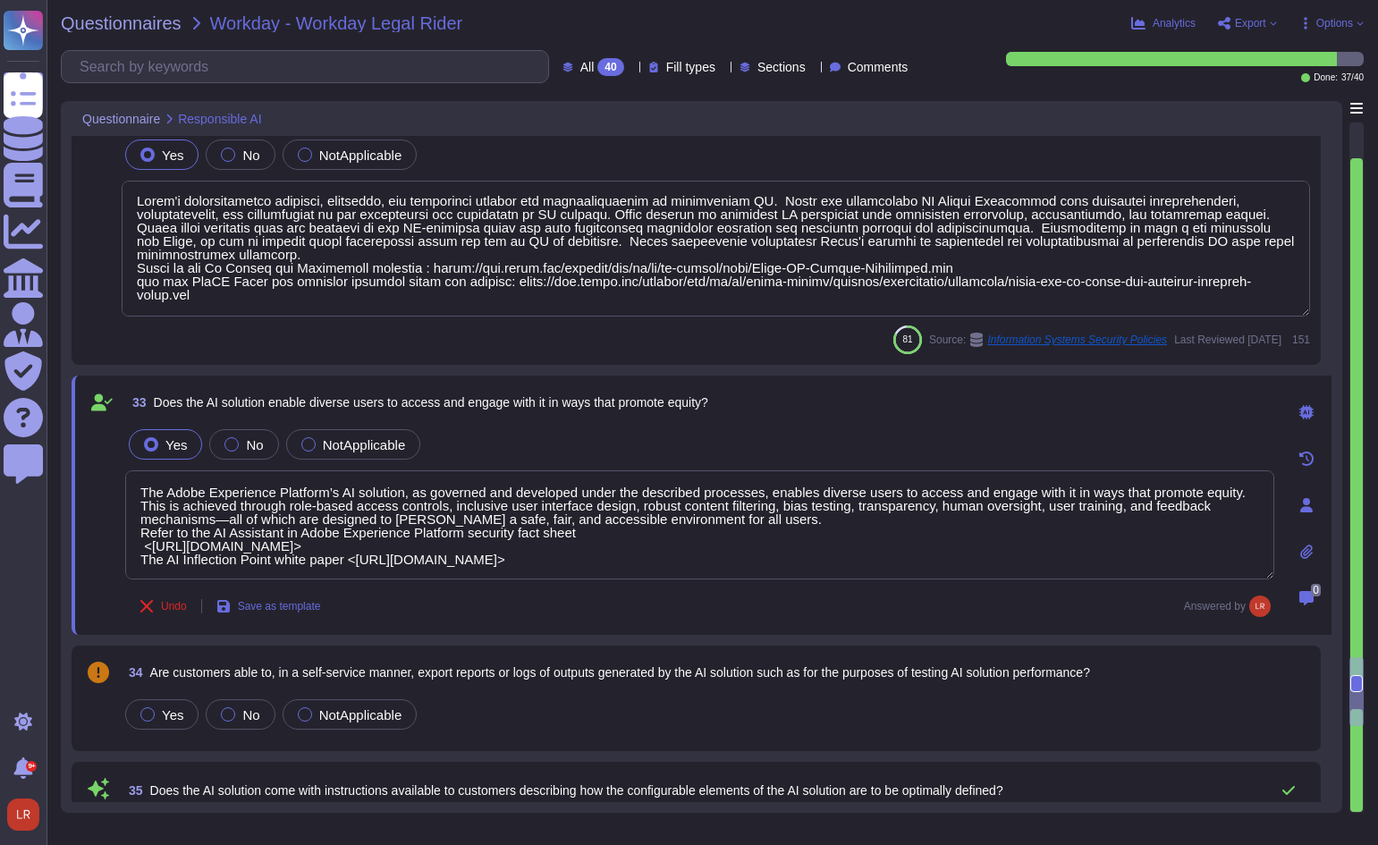
click at [402, 611] on div "Undo Save as template Answered by" at bounding box center [699, 606] width 1149 height 36
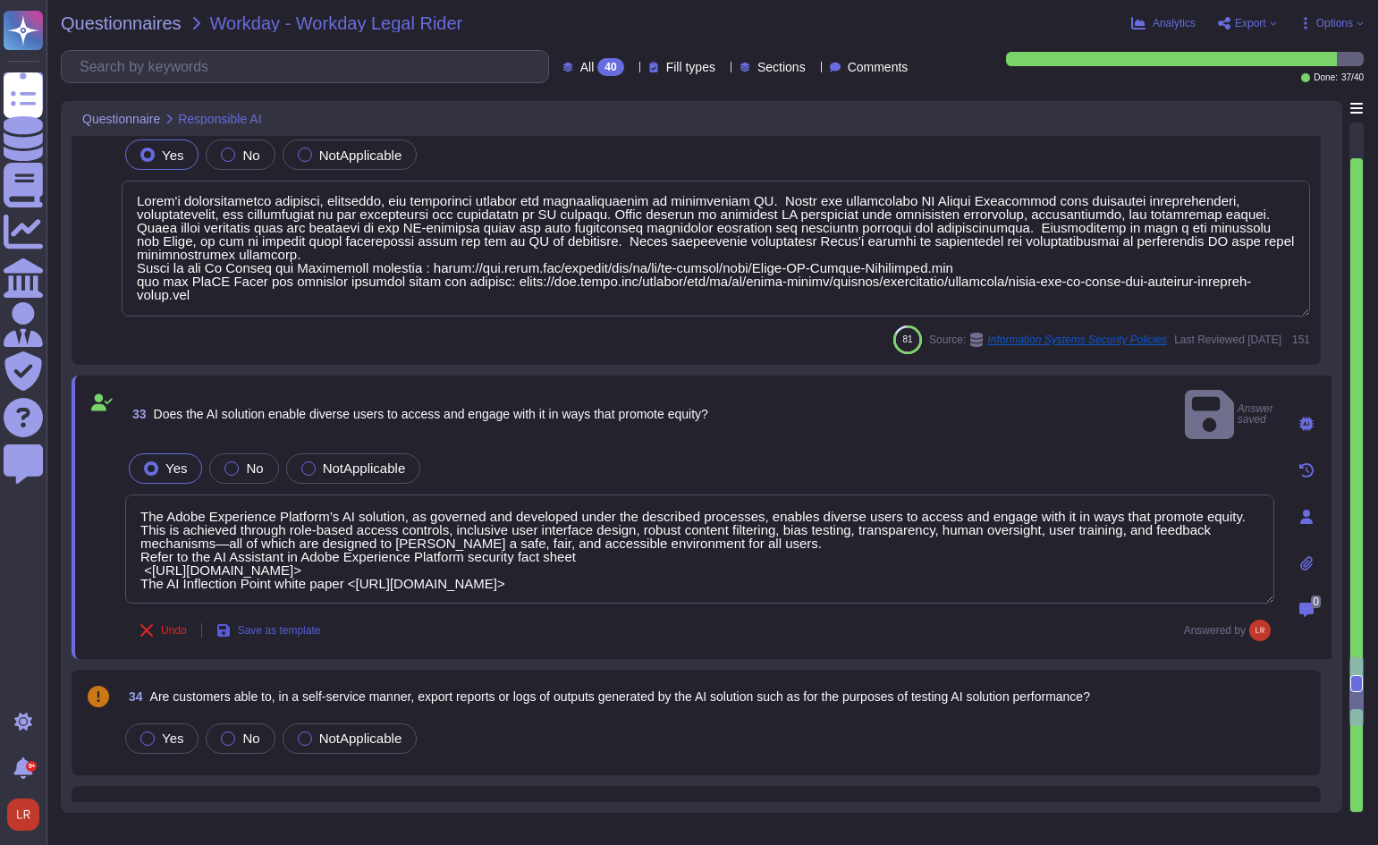
click at [302, 625] on span "Save as template" at bounding box center [279, 630] width 83 height 11
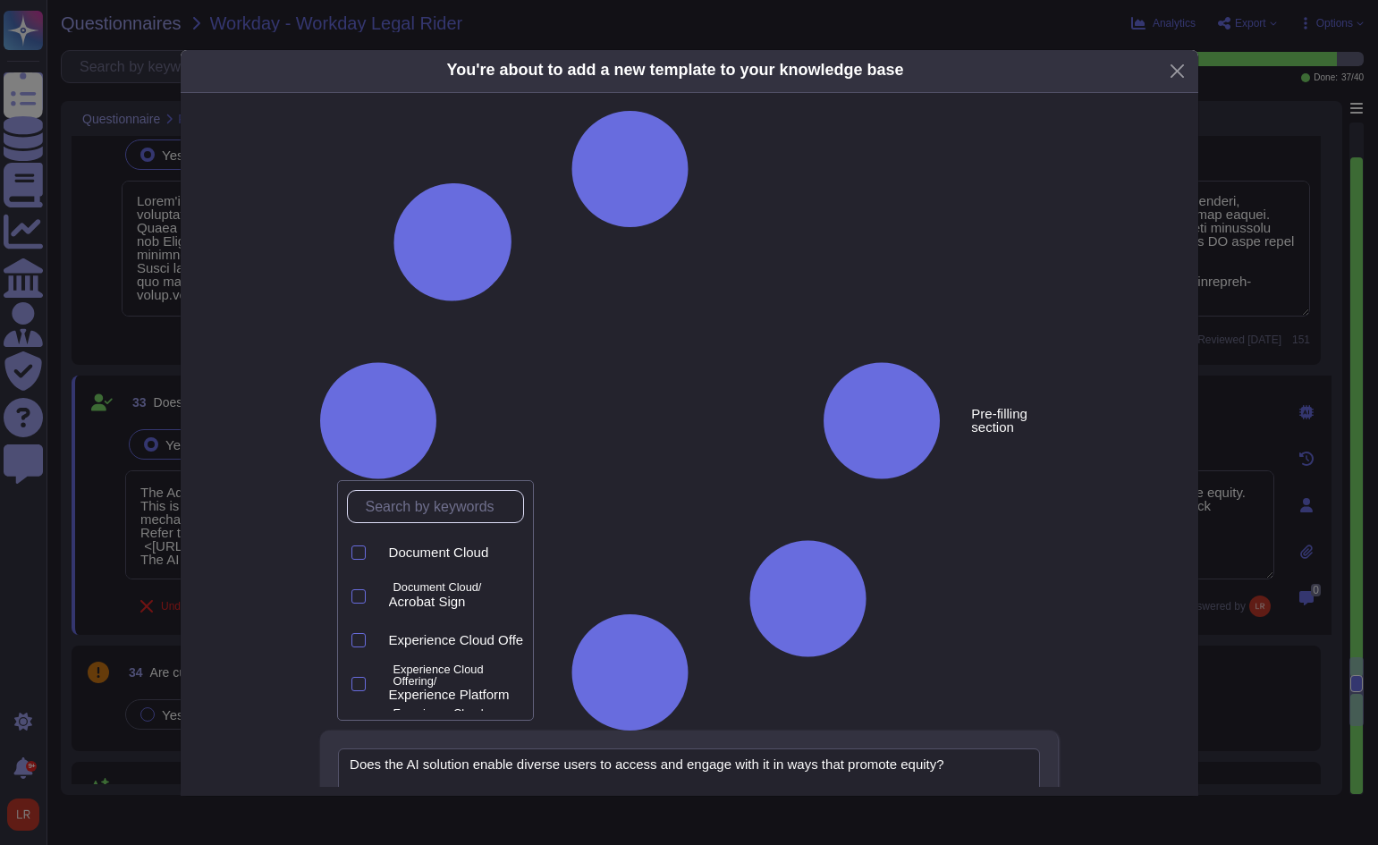
click at [468, 506] on input "text" at bounding box center [440, 506] width 166 height 31
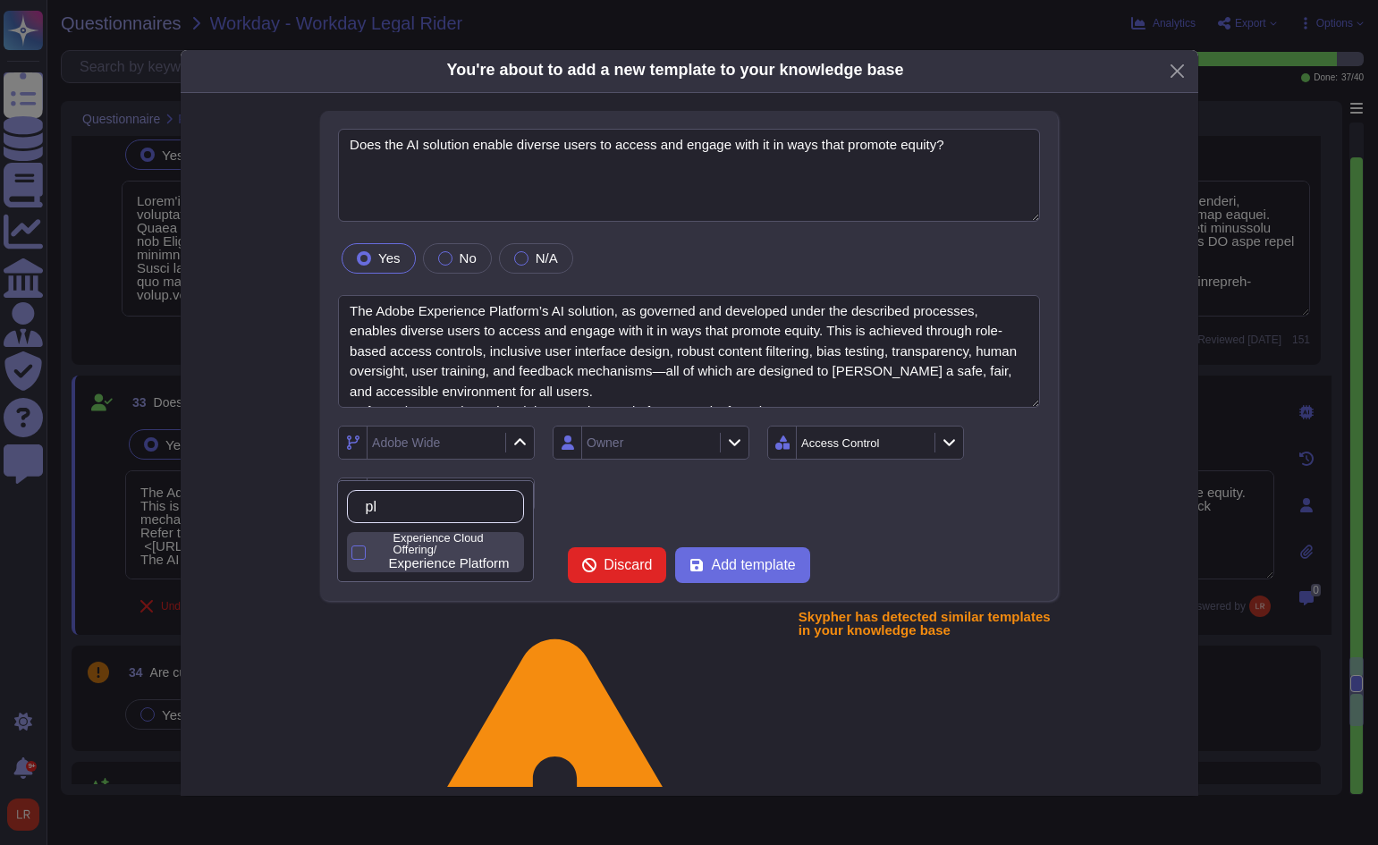
click at [479, 553] on p "Experience Cloud Offering/" at bounding box center [454, 544] width 123 height 23
click at [685, 441] on div "Owner" at bounding box center [648, 442] width 133 height 32
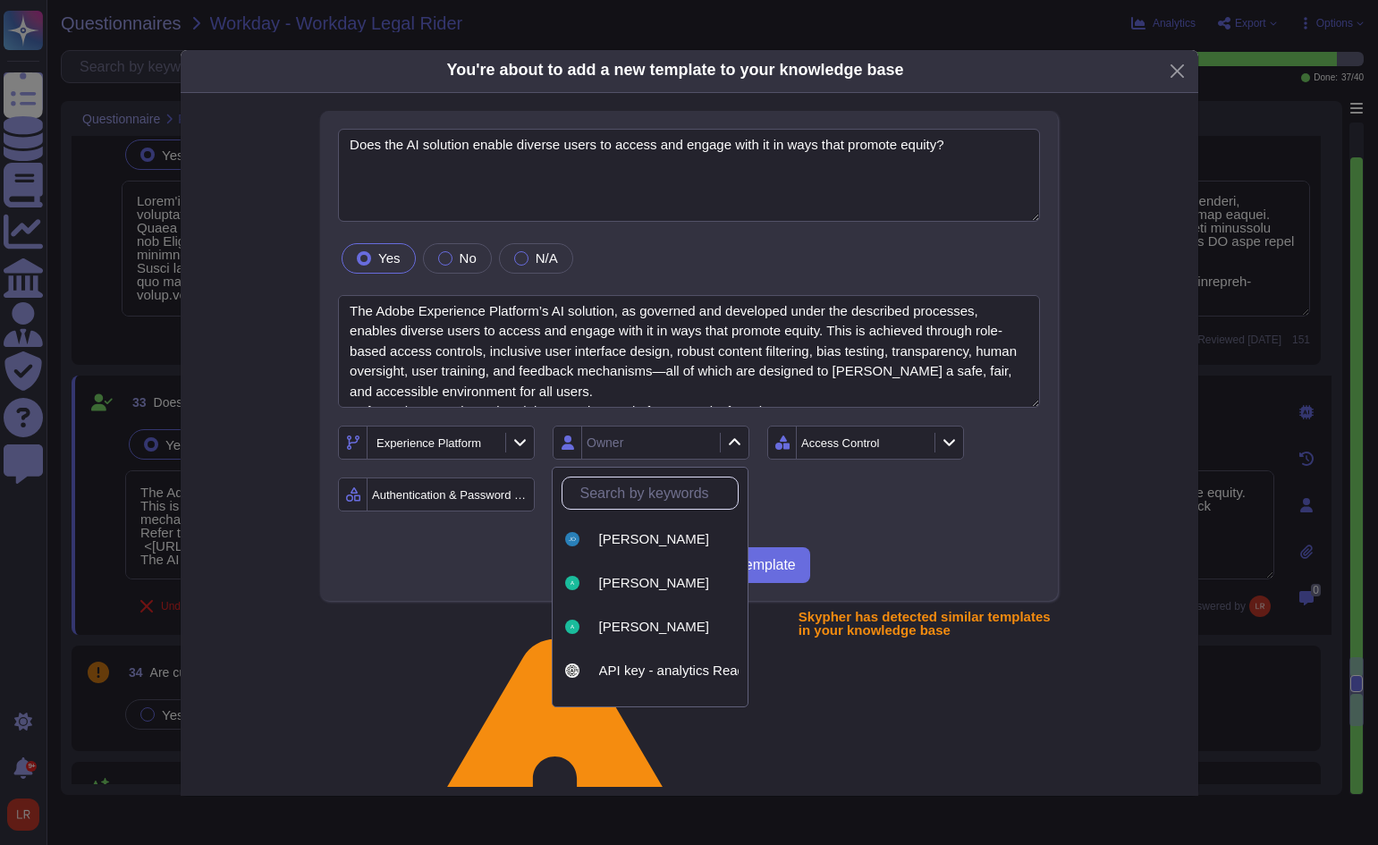
click at [669, 502] on input "text" at bounding box center [654, 492] width 166 height 31
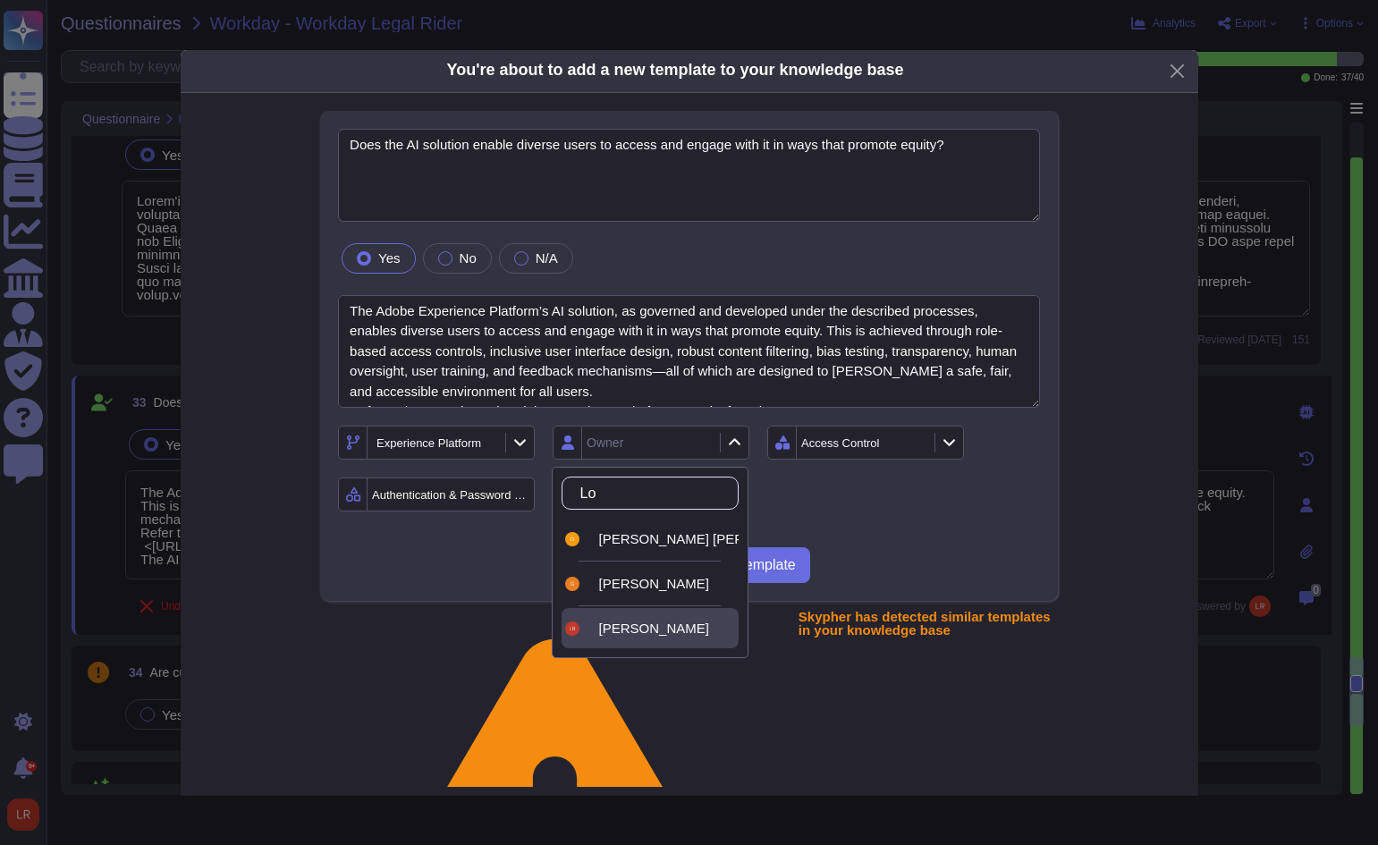
click at [650, 630] on span "[PERSON_NAME]" at bounding box center [654, 628] width 110 height 16
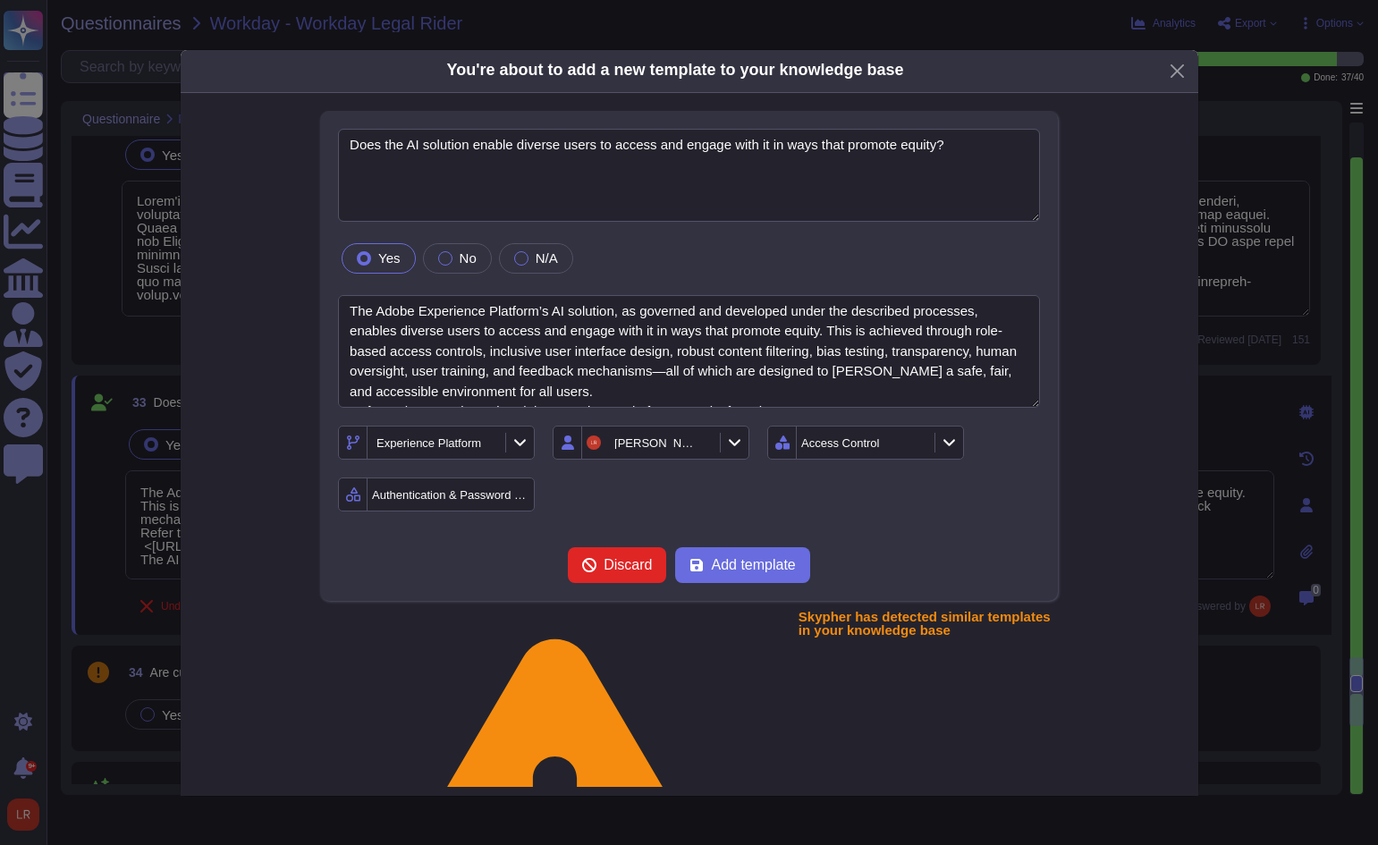
click at [682, 499] on div "Experience Platform [PERSON_NAME] Access Control Authentication & Password Poli…" at bounding box center [689, 469] width 702 height 86
click at [955, 437] on div at bounding box center [948, 443] width 29 height 20
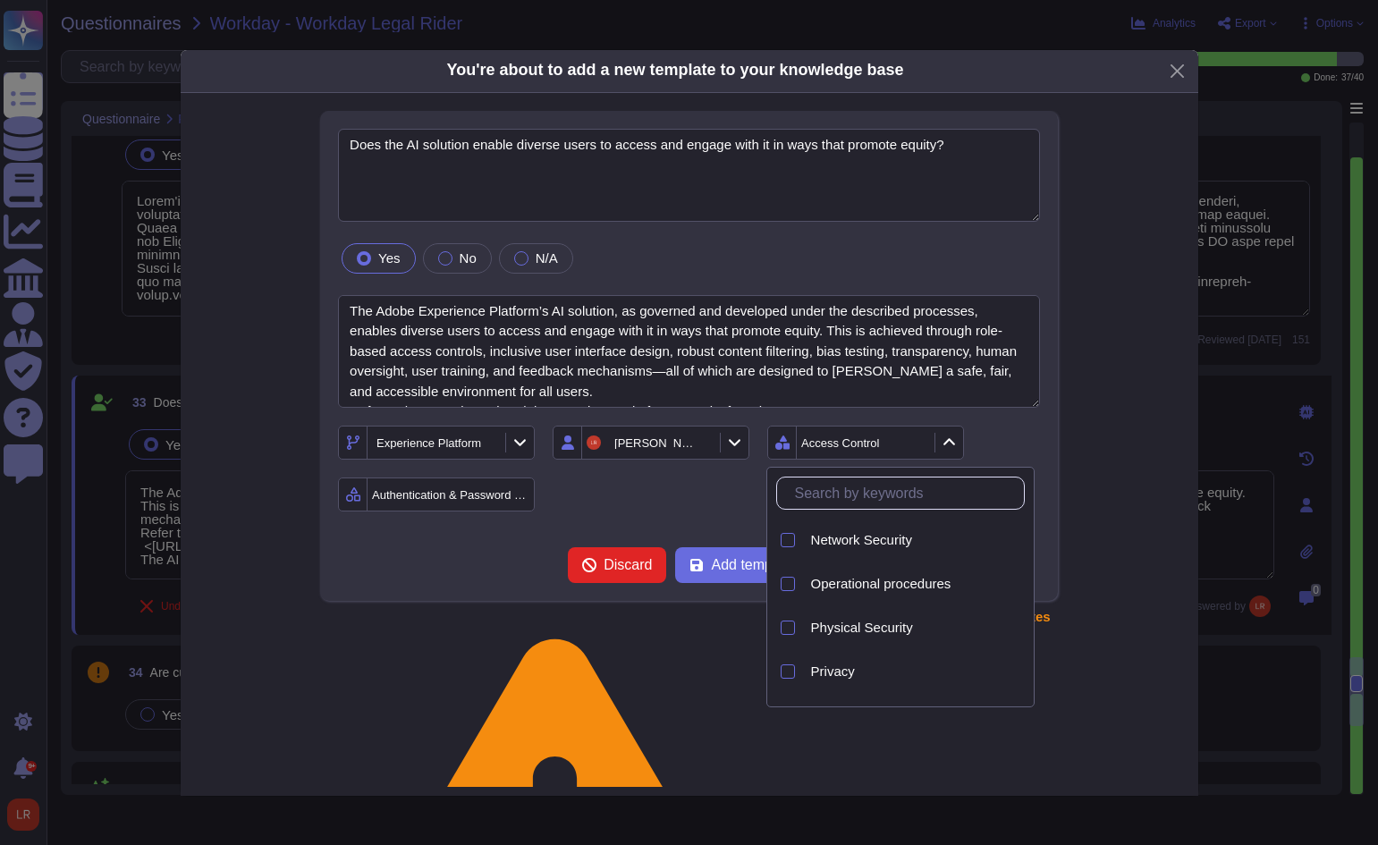
scroll to position [738, 0]
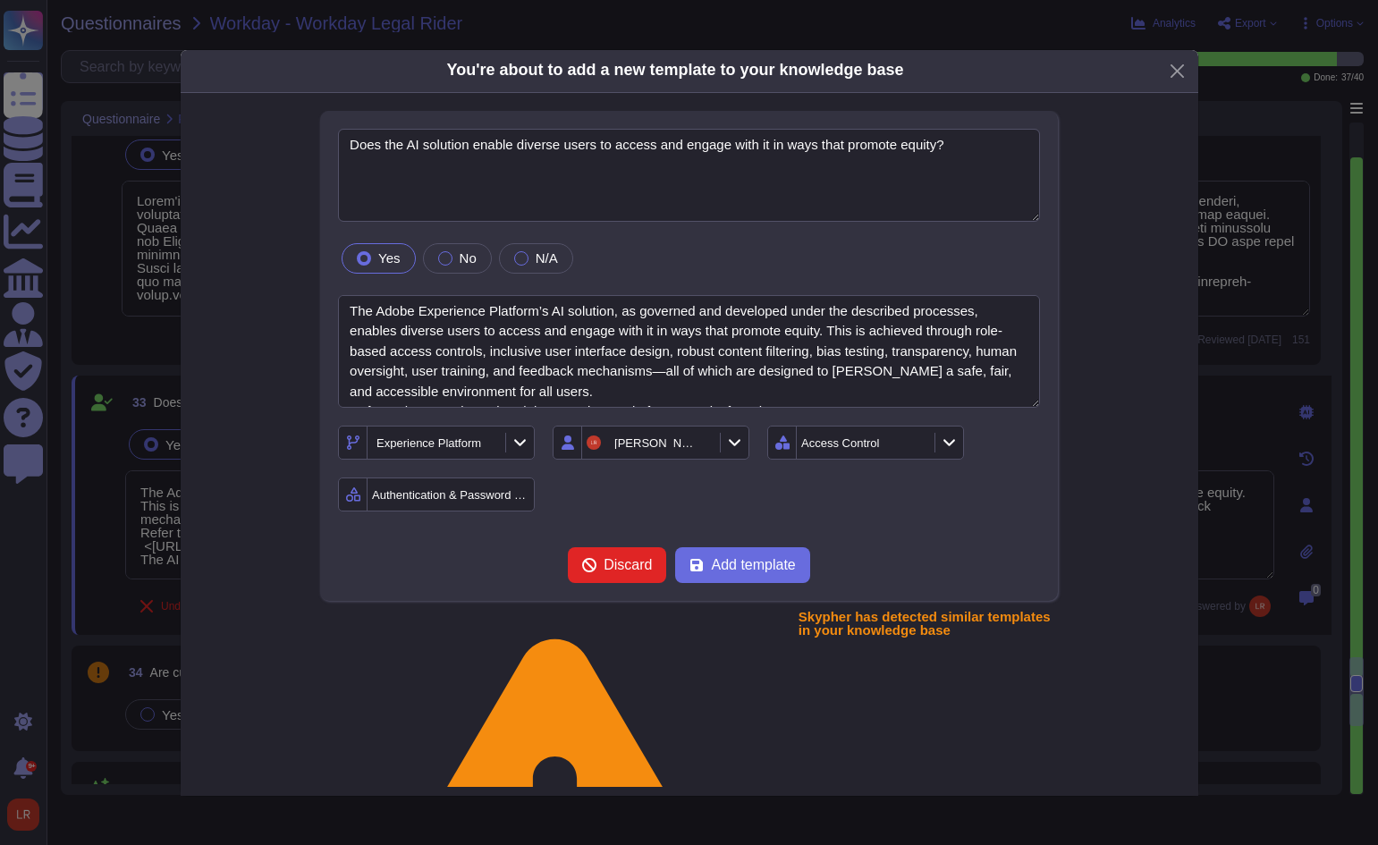
click at [678, 516] on form "Does the AI solution enable diverse users to access and engage with it in ways …" at bounding box center [689, 356] width 702 height 455
click at [763, 246] on div "Yes No N/A" at bounding box center [689, 259] width 702 height 38
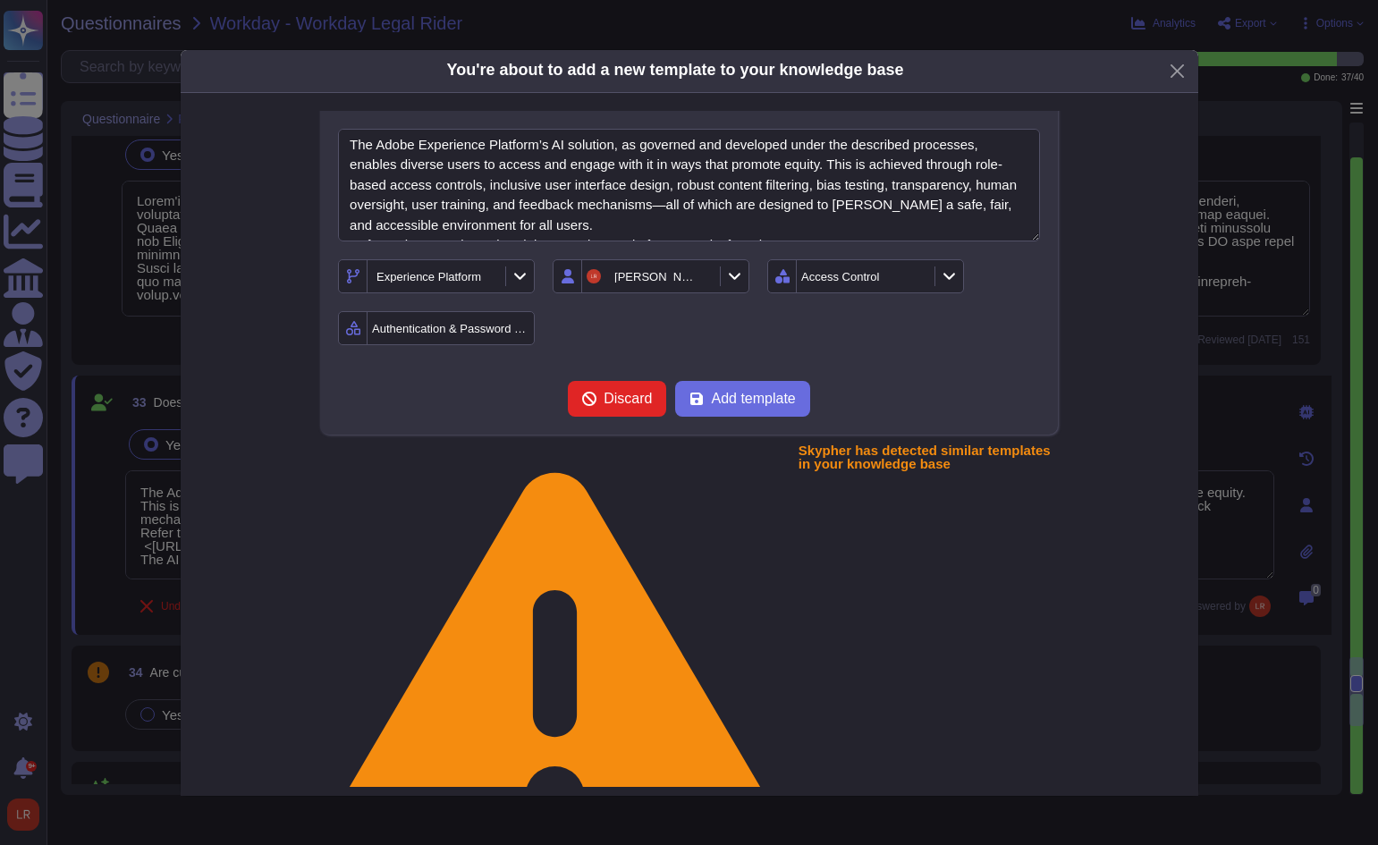
scroll to position [171, 0]
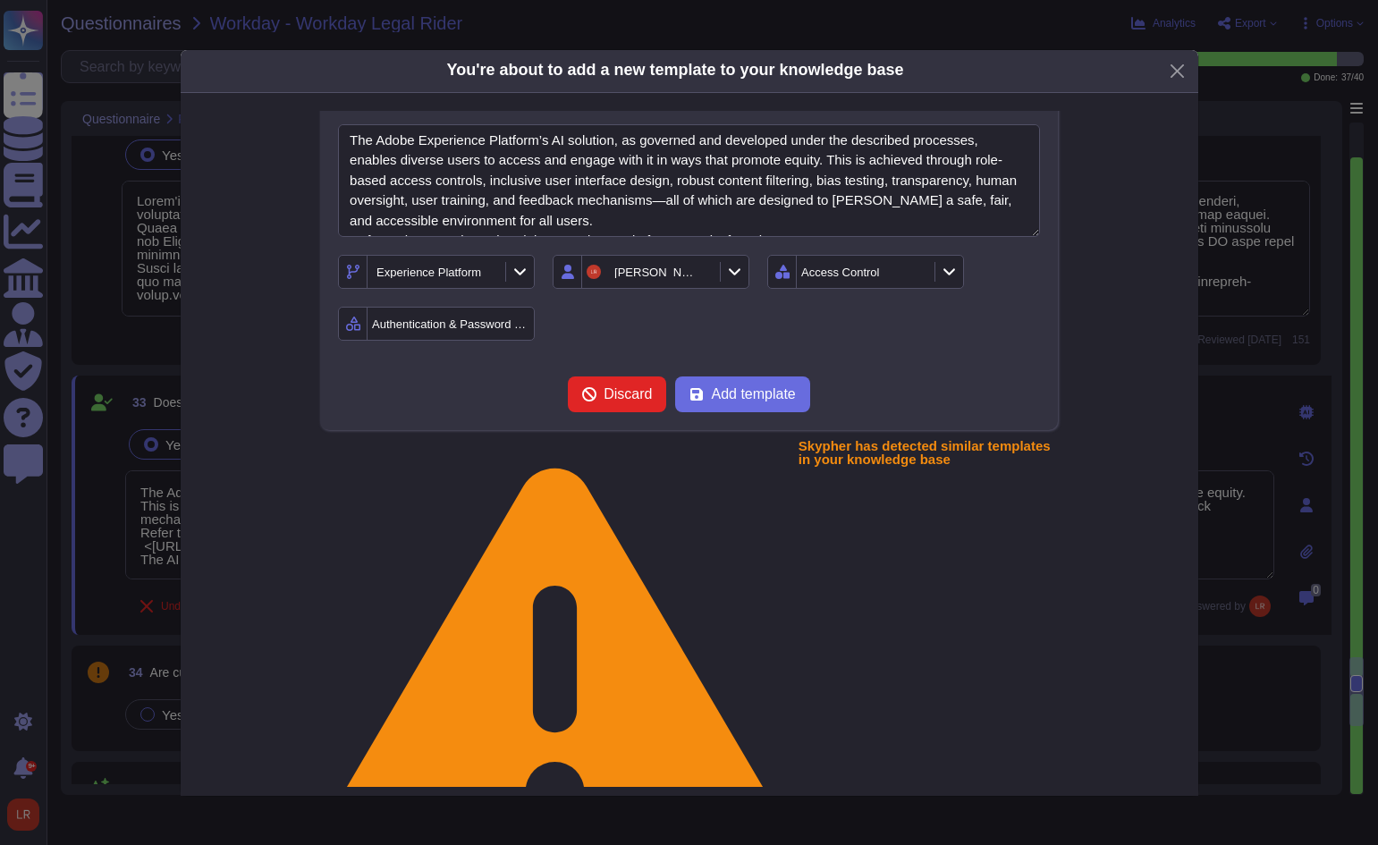
click at [876, 380] on div "Discard Add template" at bounding box center [689, 394] width 702 height 36
click at [916, 274] on icon at bounding box center [916, 274] width 0 height 0
click at [947, 273] on icon at bounding box center [949, 272] width 12 height 7
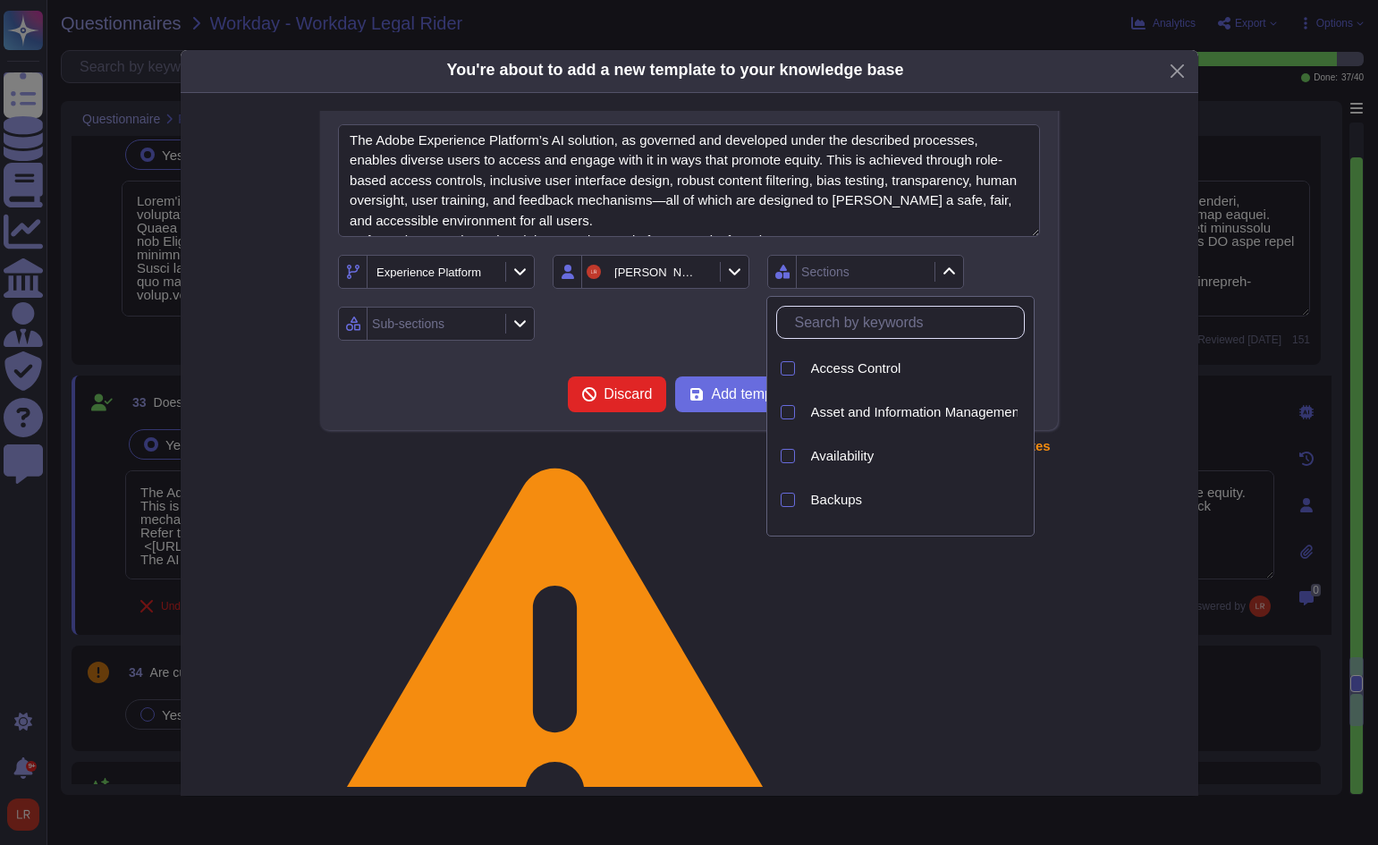
click at [895, 326] on input "text" at bounding box center [905, 322] width 238 height 31
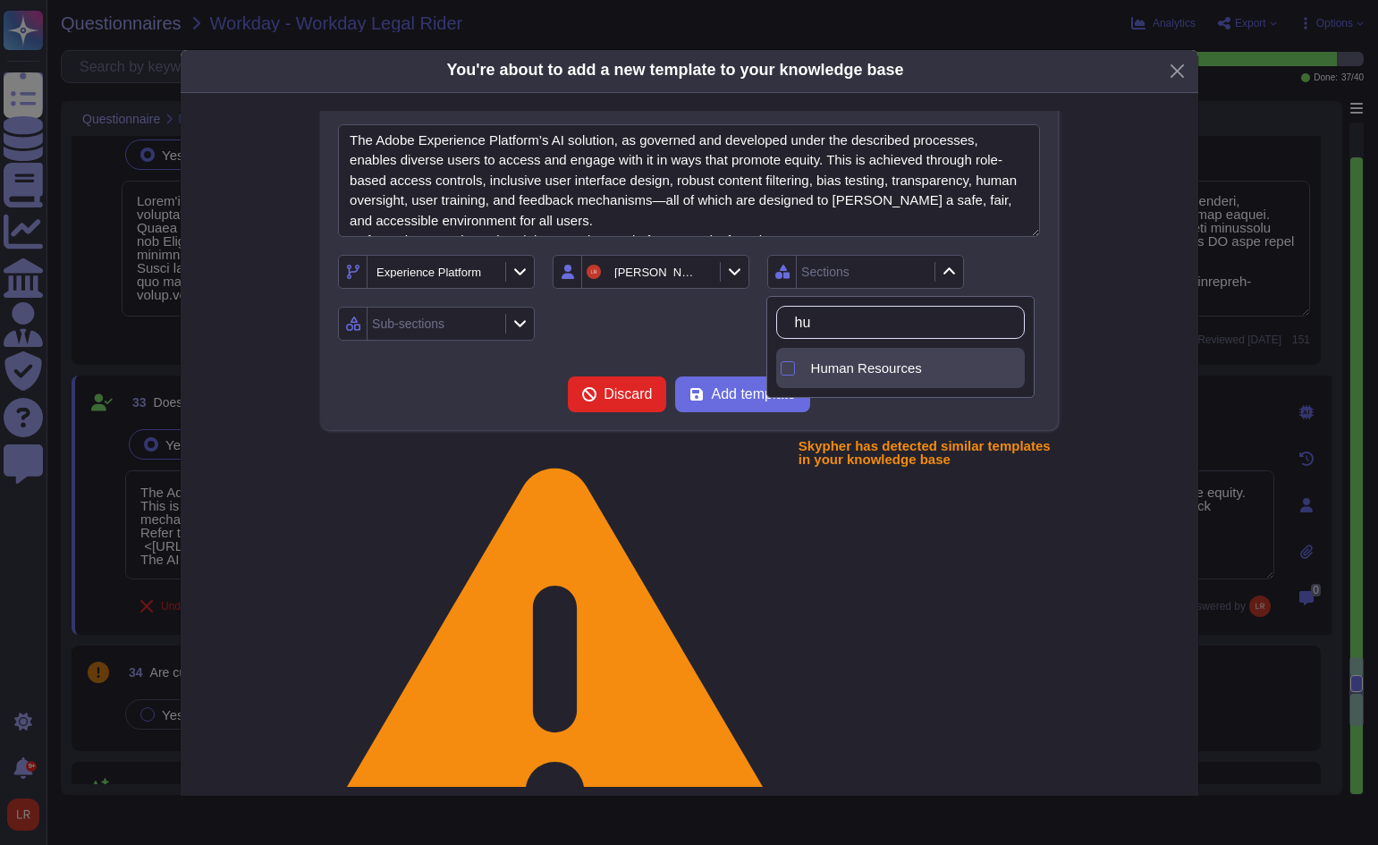
click at [878, 364] on span "Human Resources" at bounding box center [866, 368] width 111 height 16
click at [519, 322] on icon at bounding box center [519, 323] width 13 height 15
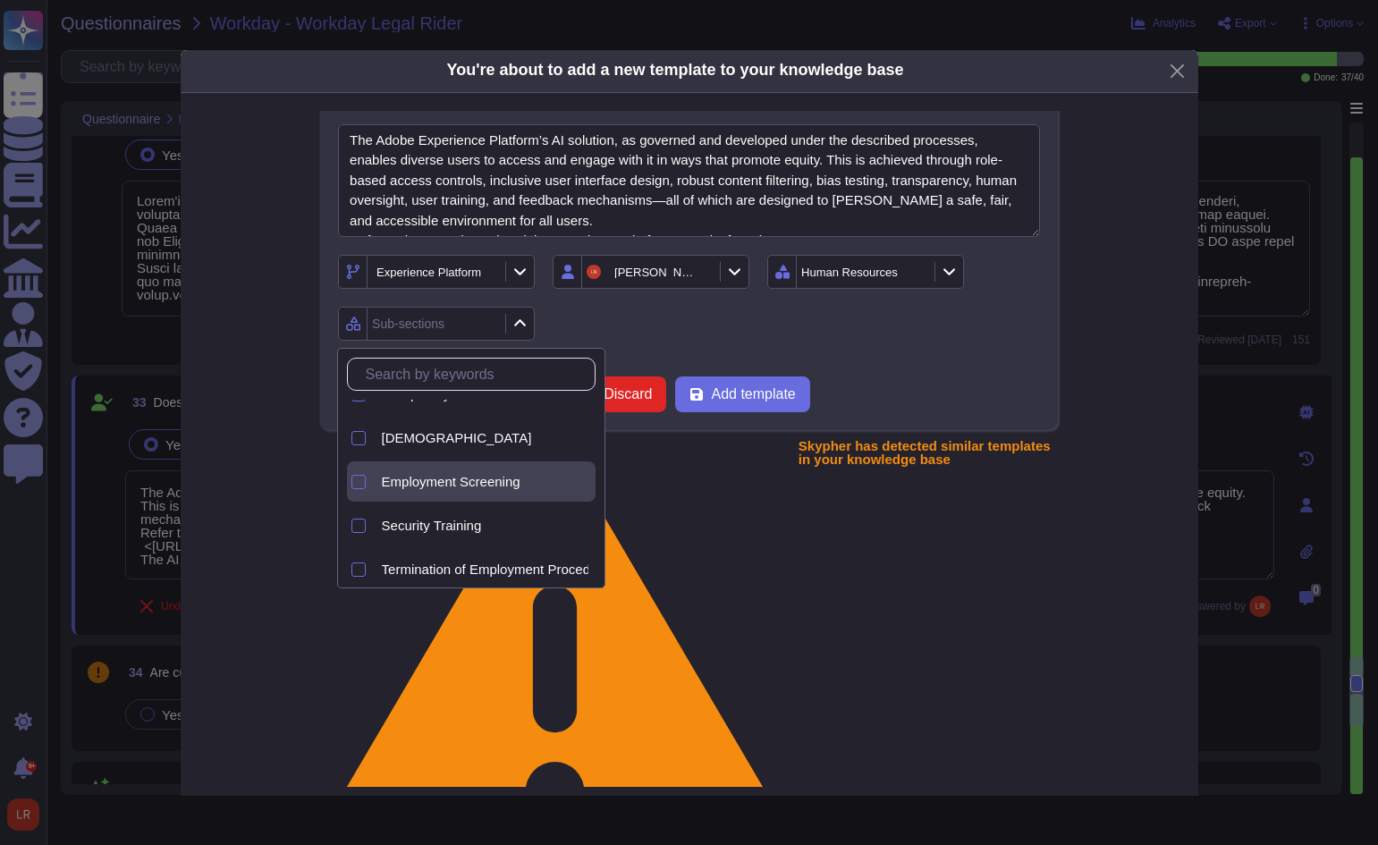
scroll to position [37, 0]
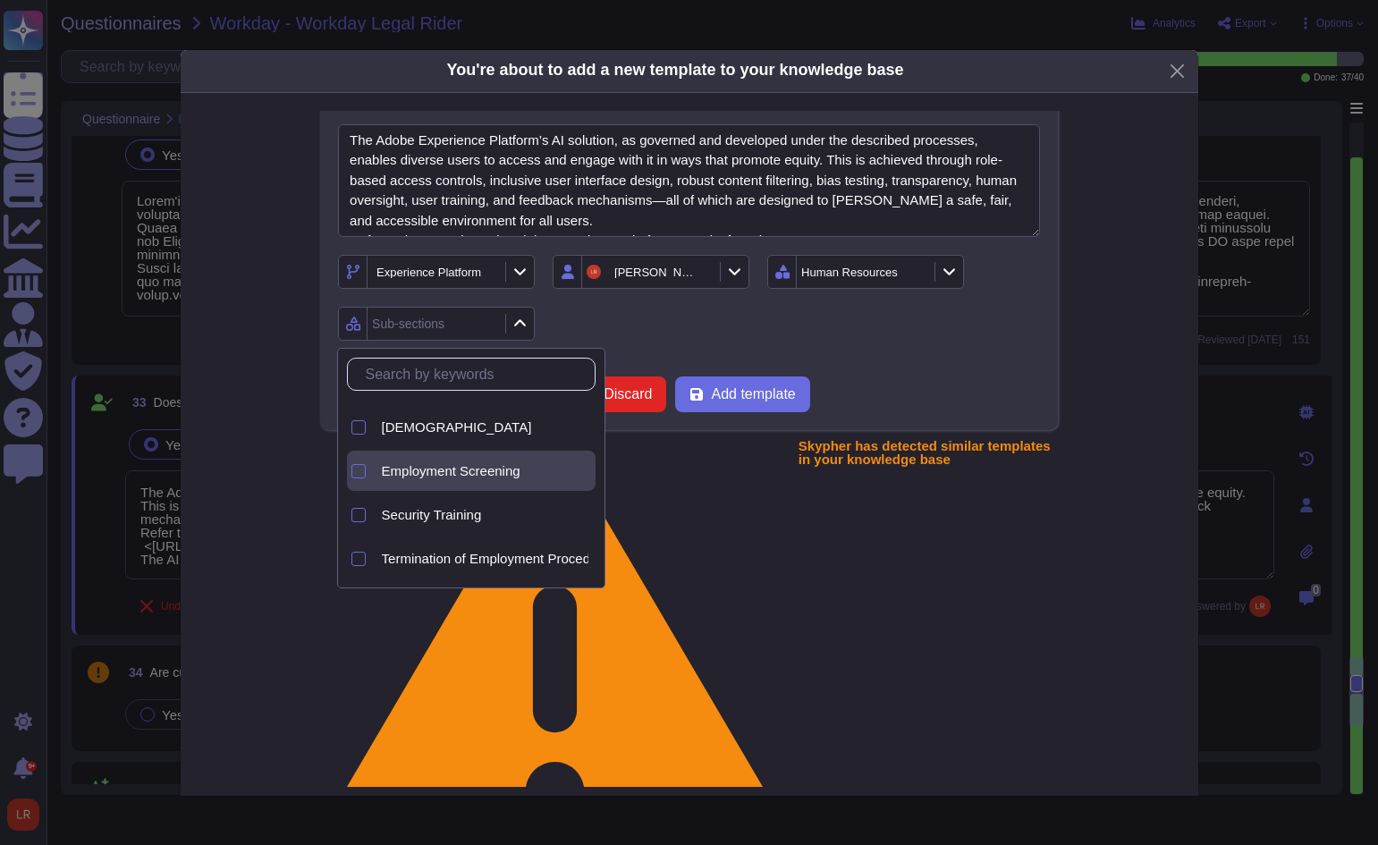
click at [527, 468] on div "Employment Screening" at bounding box center [485, 471] width 207 height 16
click at [827, 343] on form "Does the AI solution enable diverse users to access and engage with it in ways …" at bounding box center [689, 185] width 702 height 455
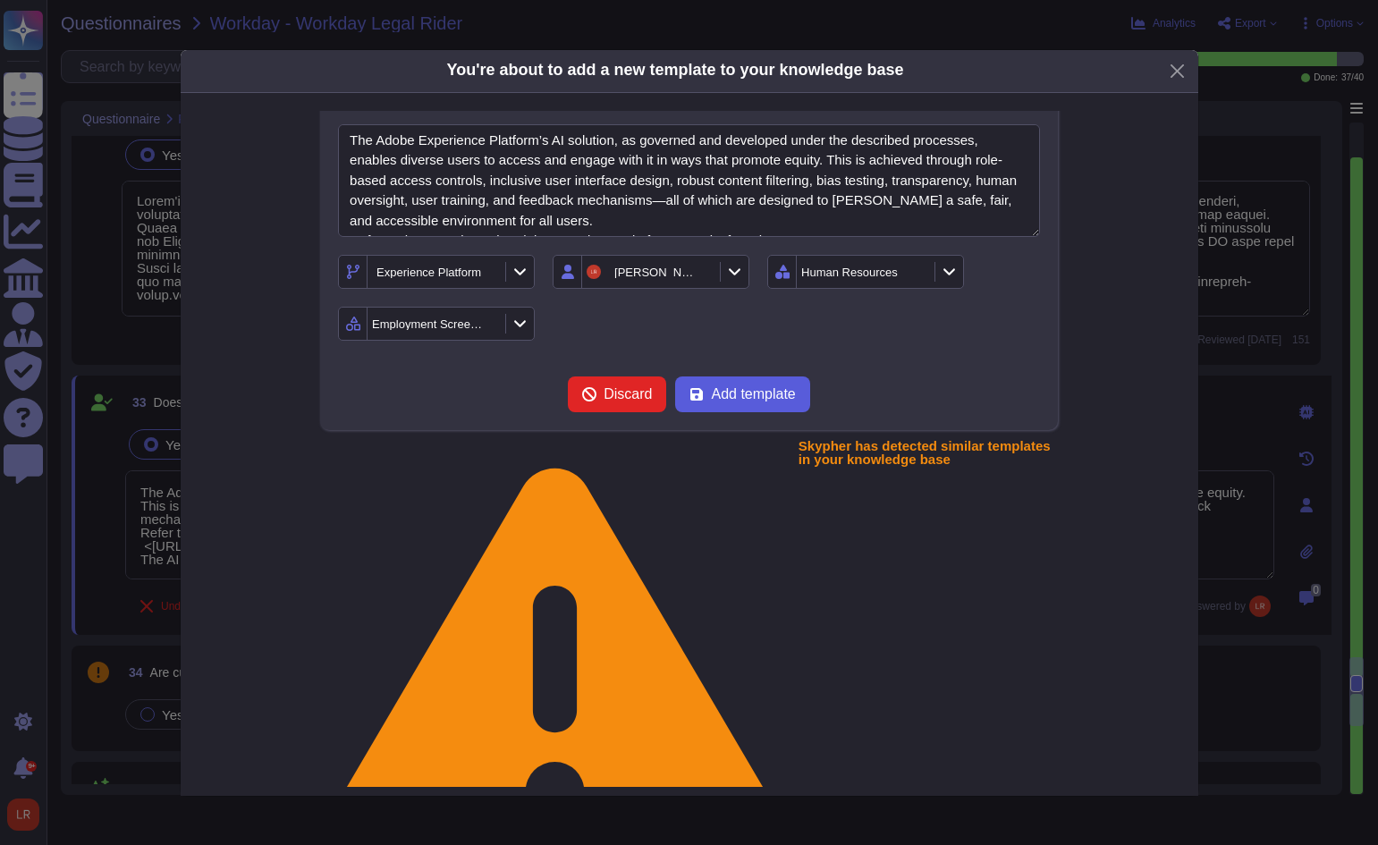
click at [767, 395] on span "Add template" at bounding box center [753, 394] width 84 height 14
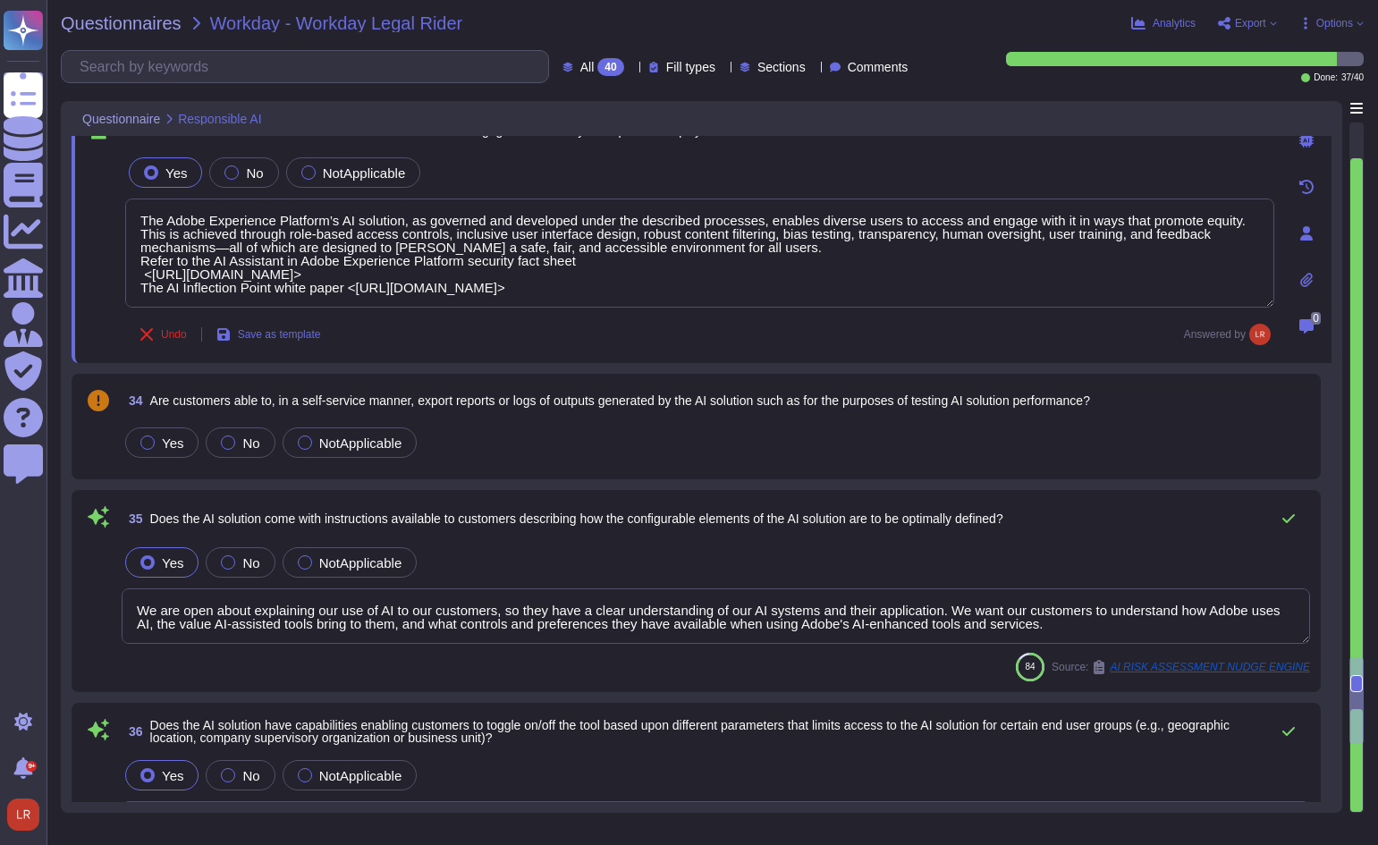
scroll to position [6726, 0]
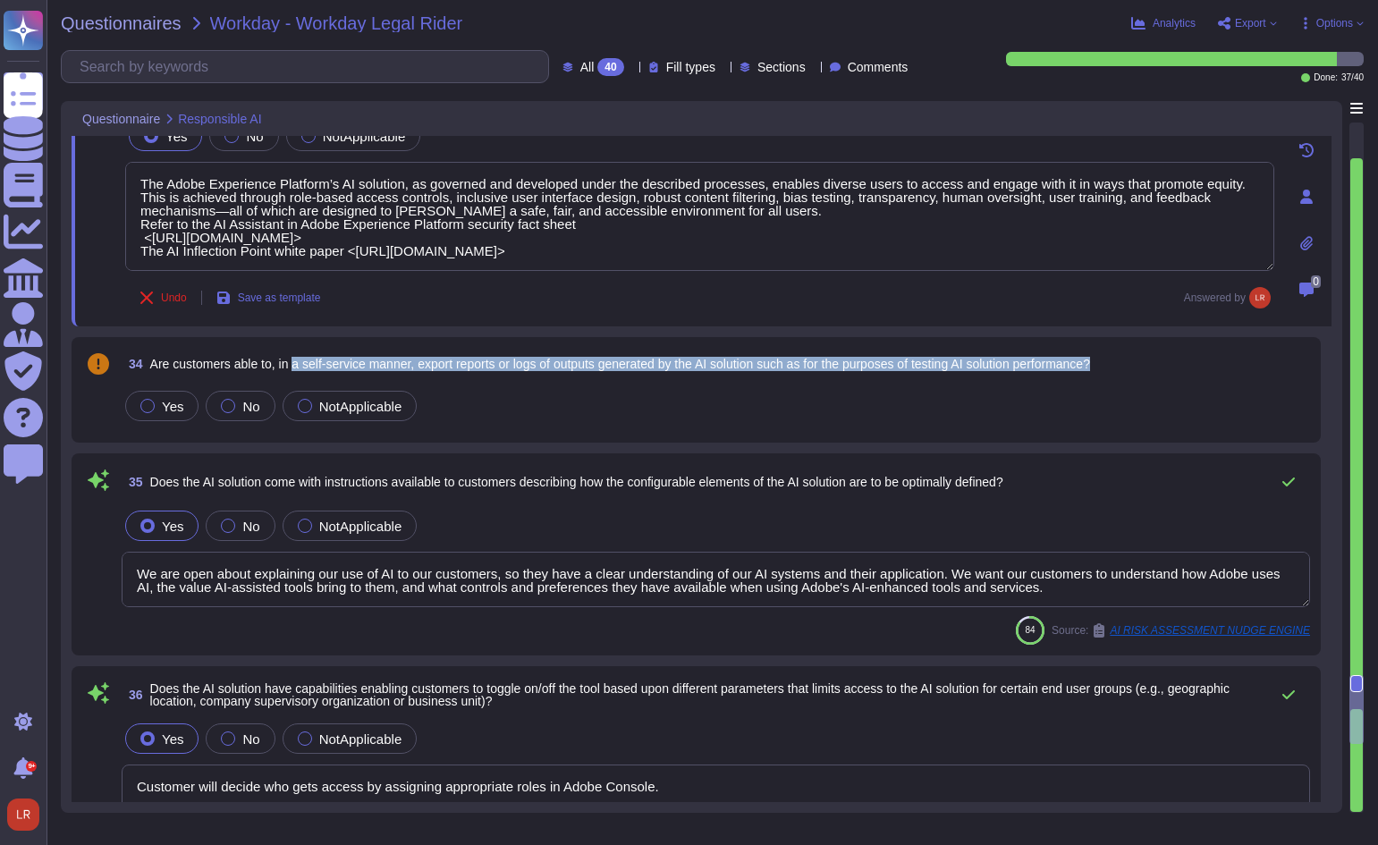
drag, startPoint x: 297, startPoint y: 366, endPoint x: 1117, endPoint y: 369, distance: 819.8
click at [1090, 369] on span "Are customers able to, in a self-service manner, export reports or logs of outp…" at bounding box center [620, 364] width 940 height 14
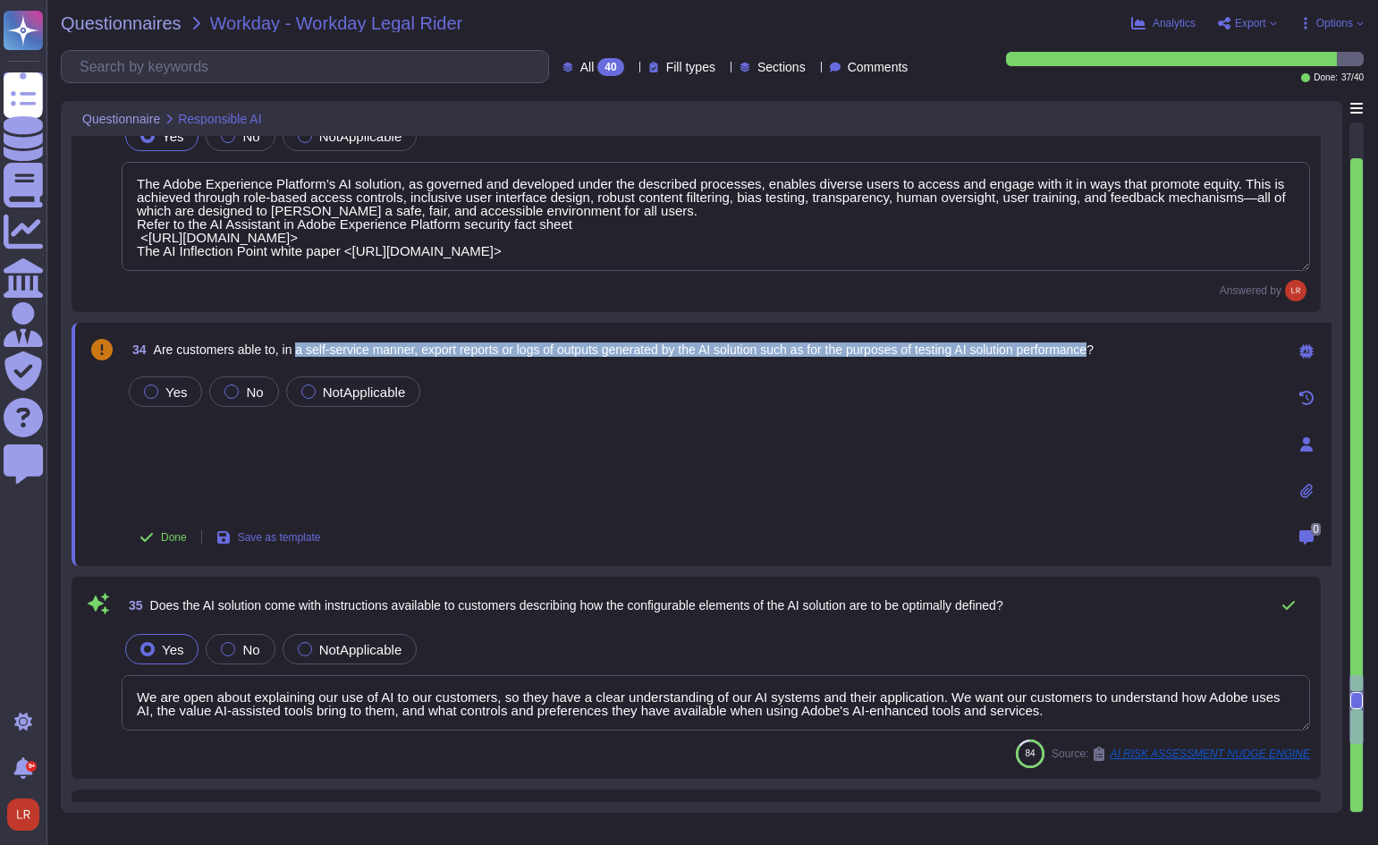
click at [434, 344] on span "Are customers able to, in a self-service manner, export reports or logs of outp…" at bounding box center [624, 349] width 940 height 14
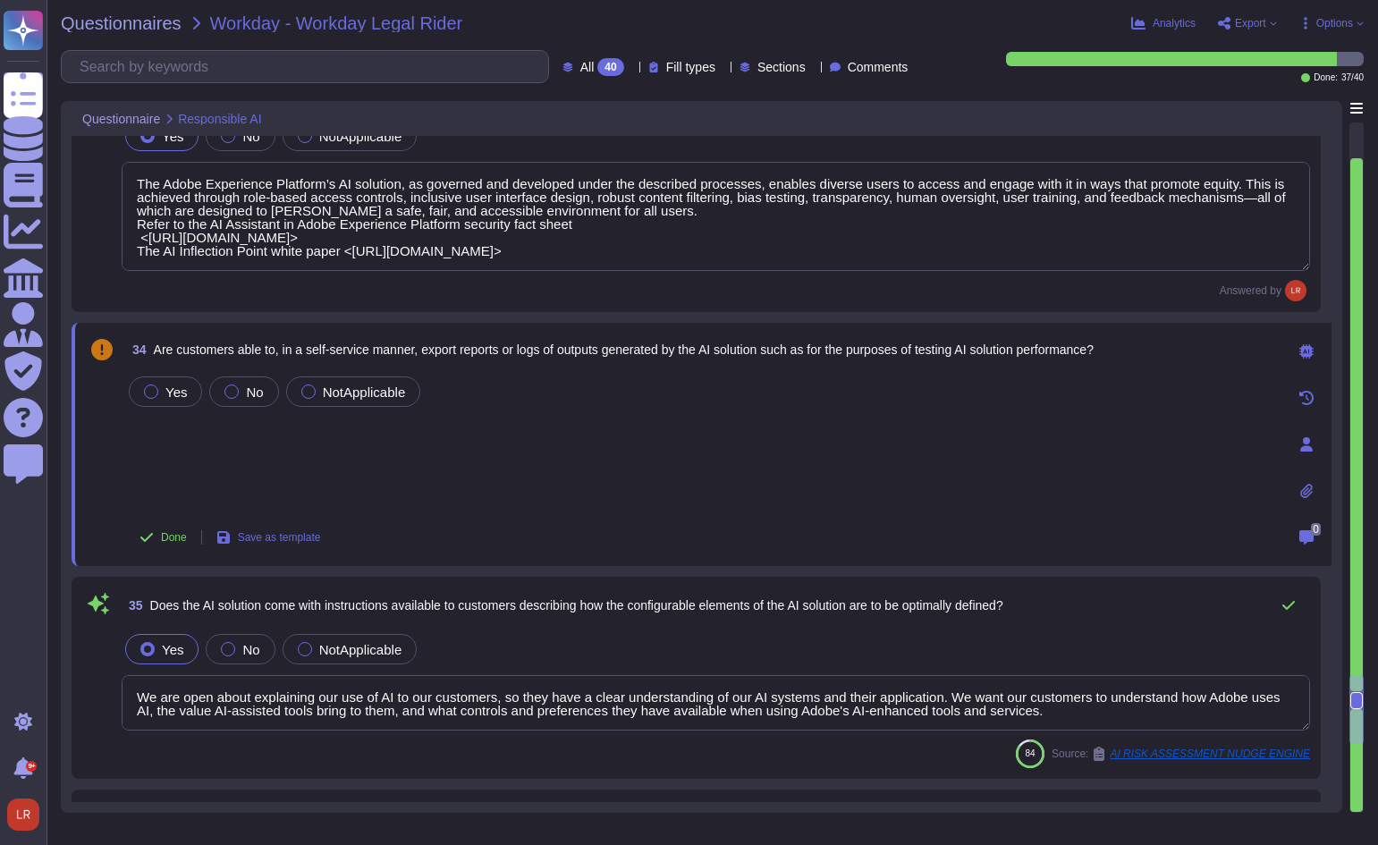
click at [448, 350] on span "Are customers able to, in a self-service manner, export reports or logs of outp…" at bounding box center [624, 349] width 940 height 14
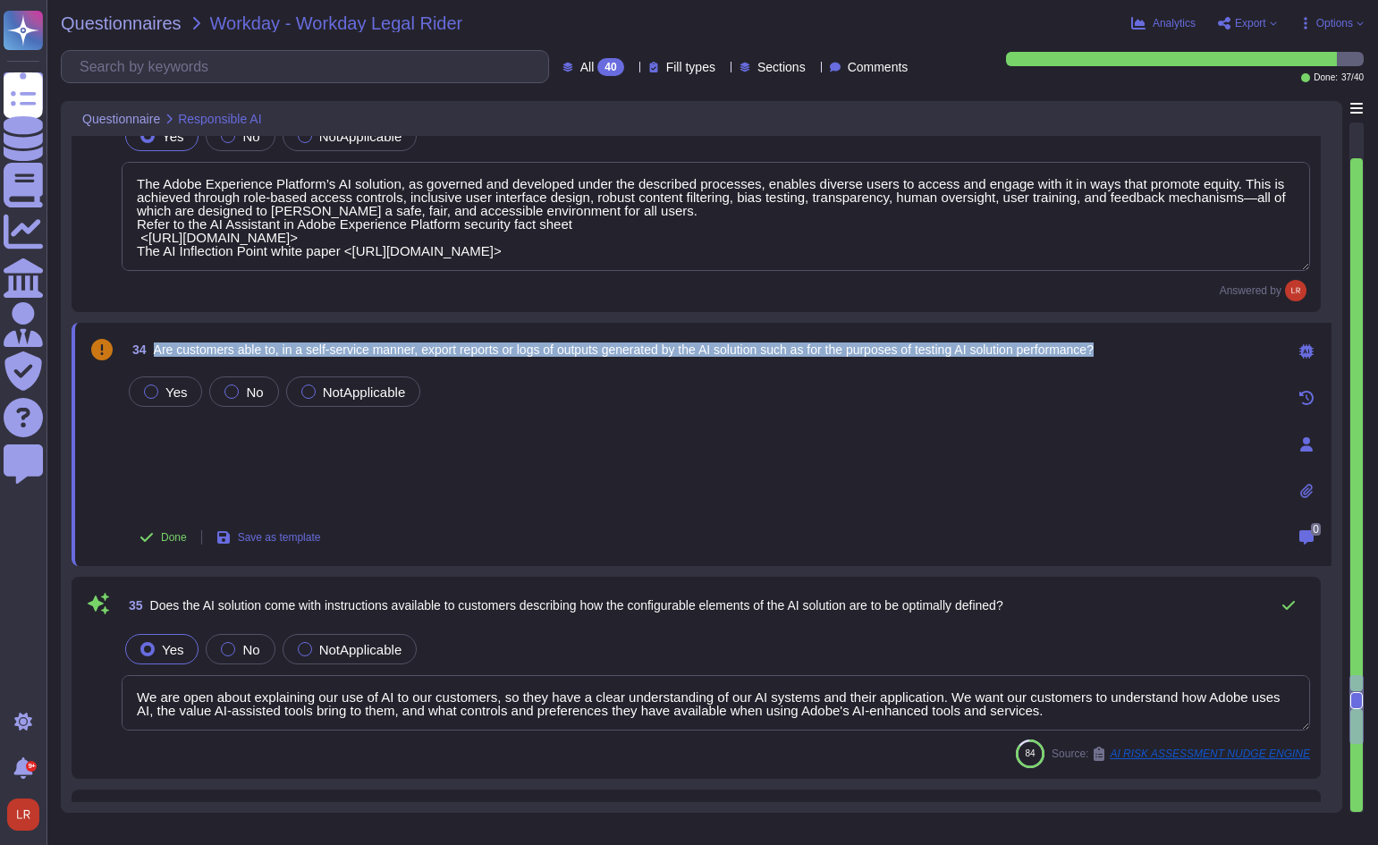
click at [448, 350] on span "Are customers able to, in a self-service manner, export reports or logs of outp…" at bounding box center [624, 349] width 940 height 14
copy span "Are customers able to, in a self-service manner, export reports or logs of outp…"
click at [234, 384] on div "No" at bounding box center [243, 391] width 69 height 30
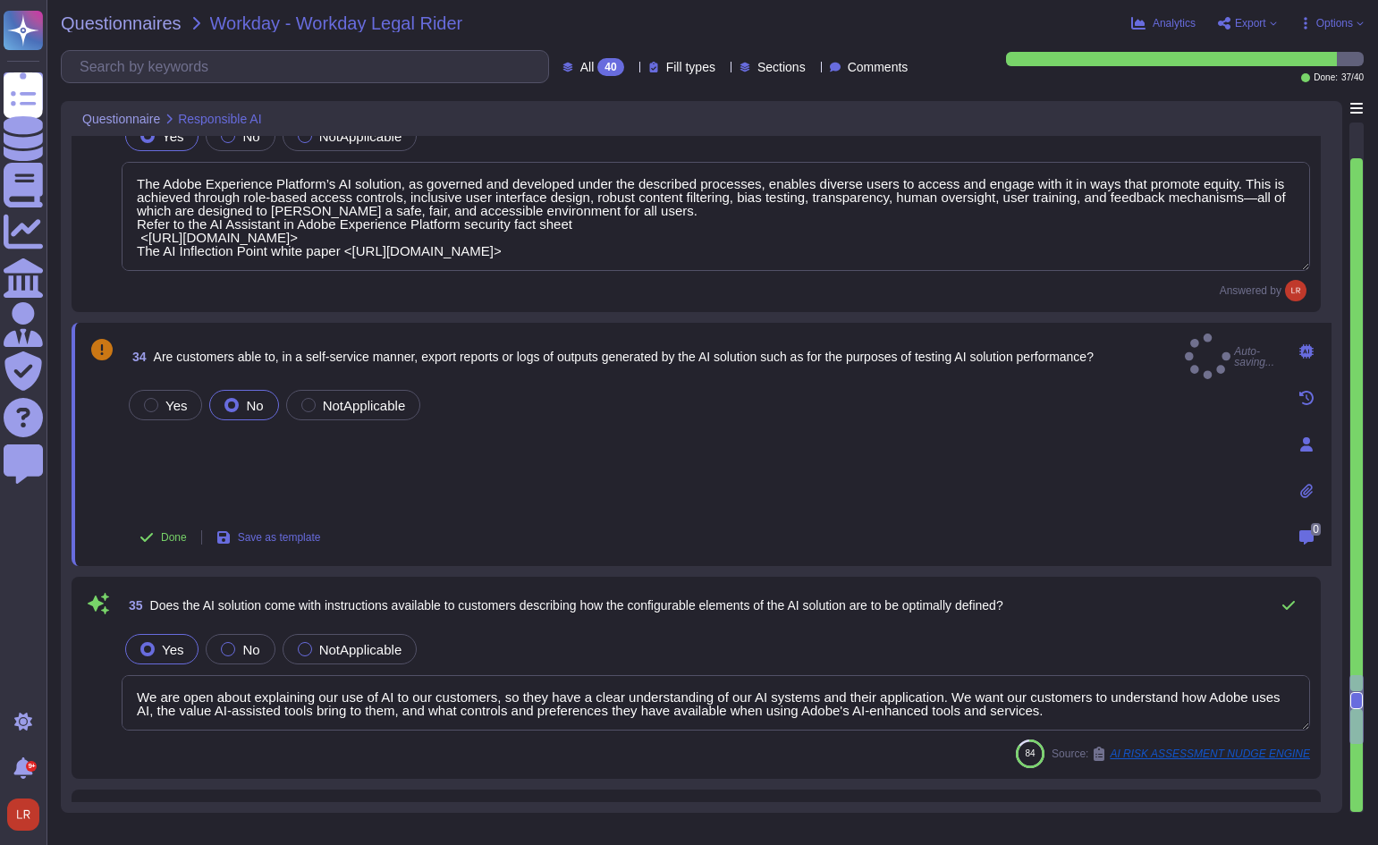
click at [487, 460] on div "Yes No NotApplicable" at bounding box center [699, 449] width 1149 height 126
click at [350, 479] on div "Yes No NotApplicable" at bounding box center [699, 449] width 1149 height 126
click at [282, 481] on div "Yes No NotApplicable" at bounding box center [699, 449] width 1149 height 126
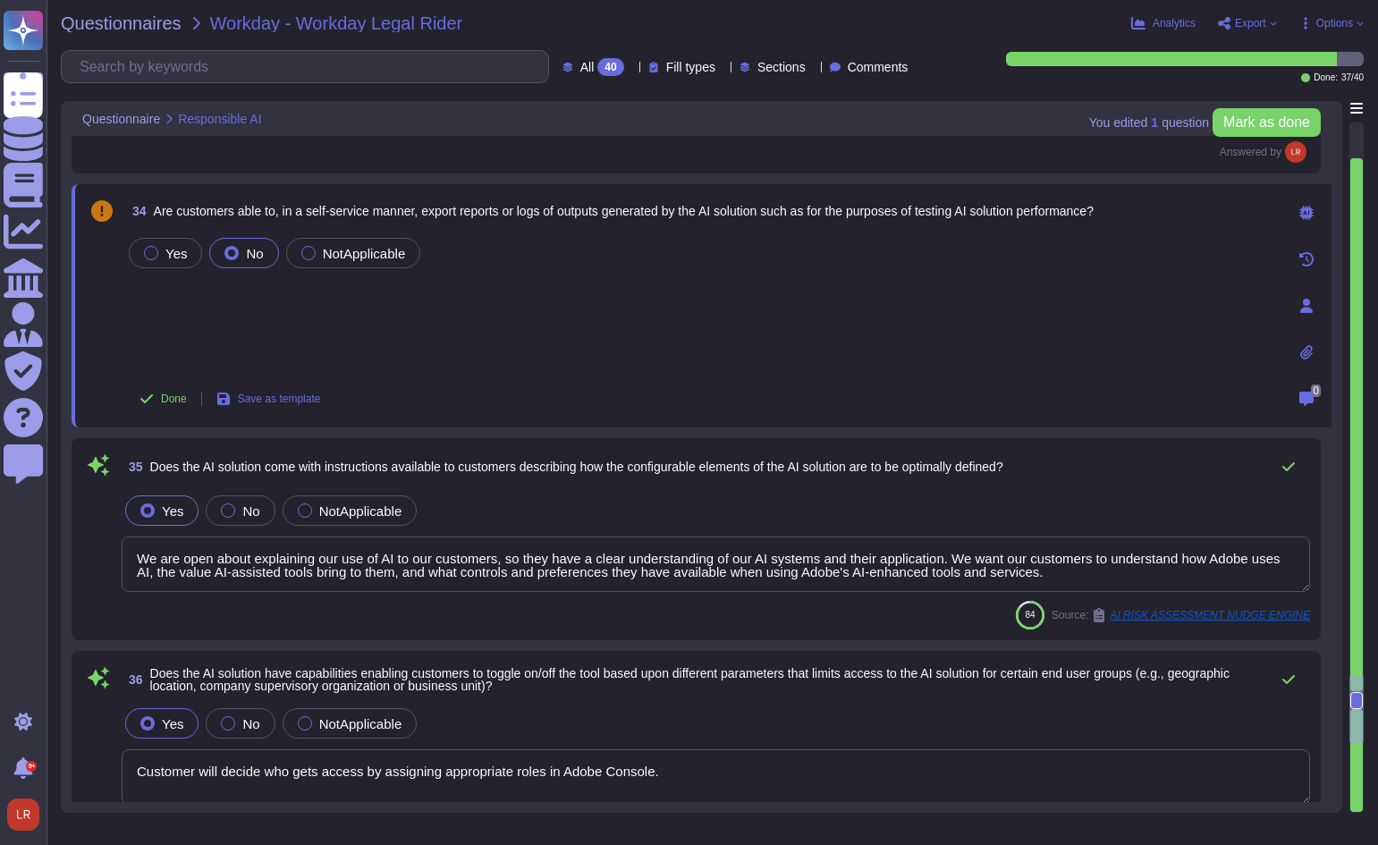
scroll to position [6875, 0]
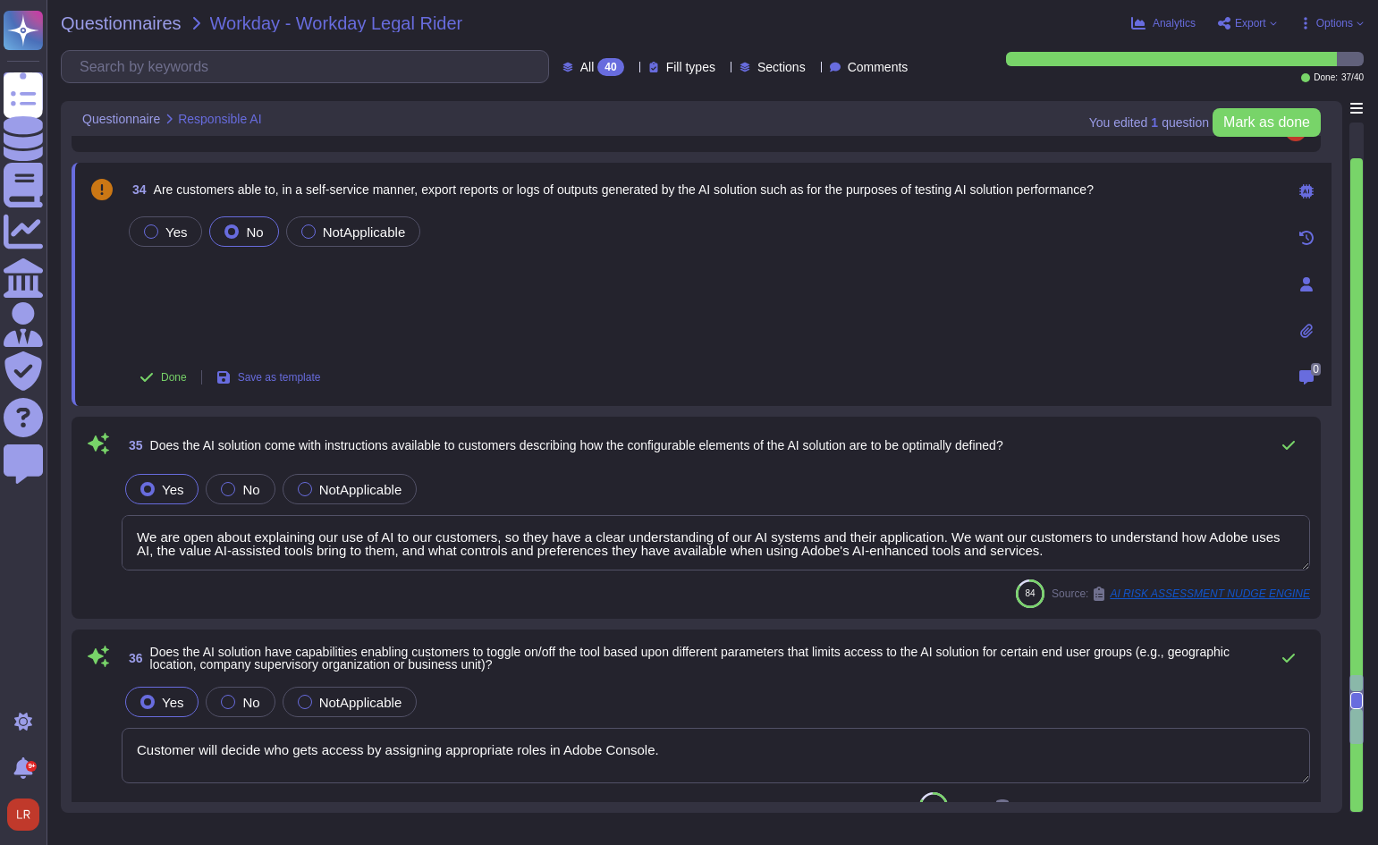
click at [584, 449] on span "Does the AI solution come with instructions available to customers describing h…" at bounding box center [576, 445] width 853 height 14
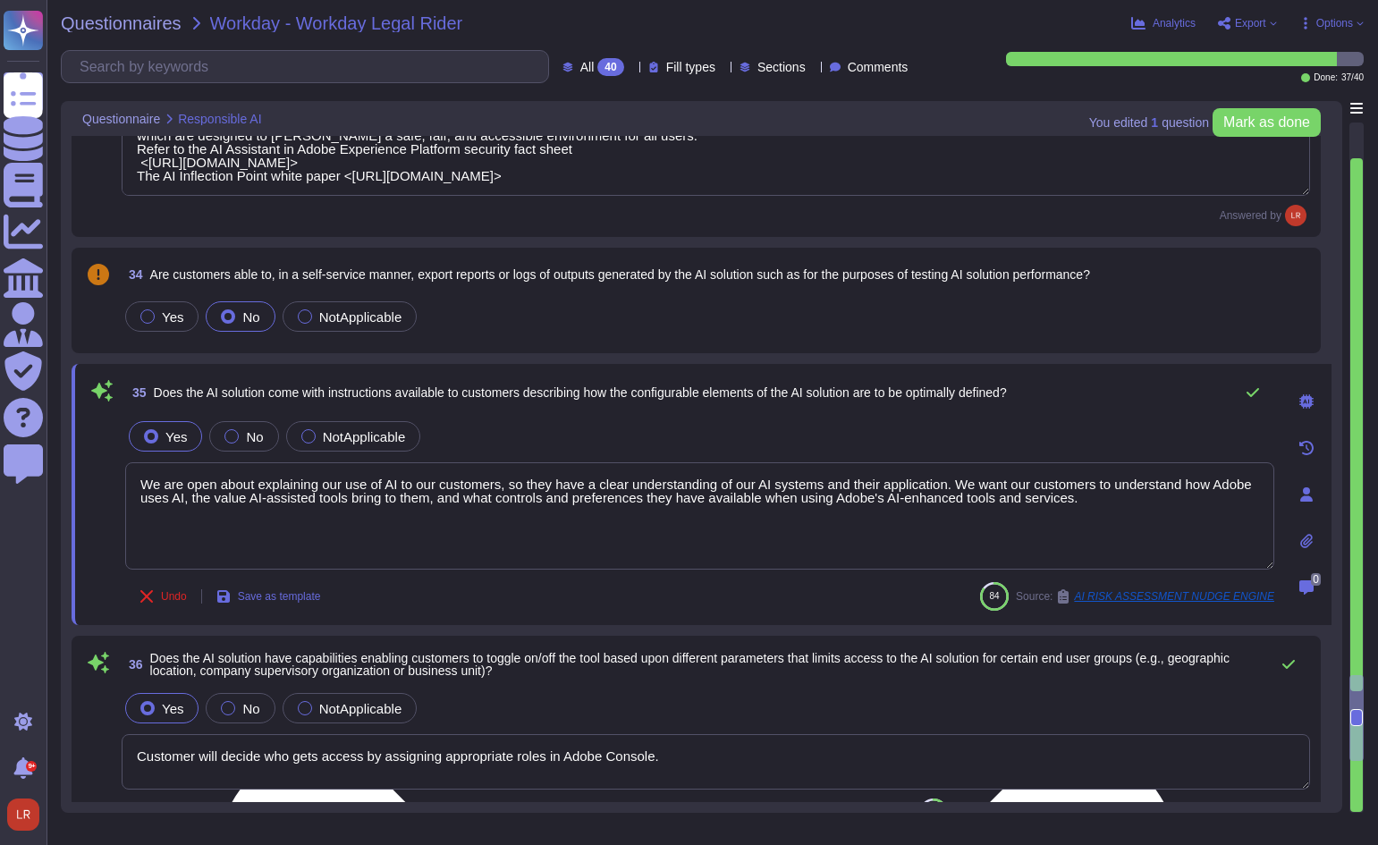
scroll to position [6726, 0]
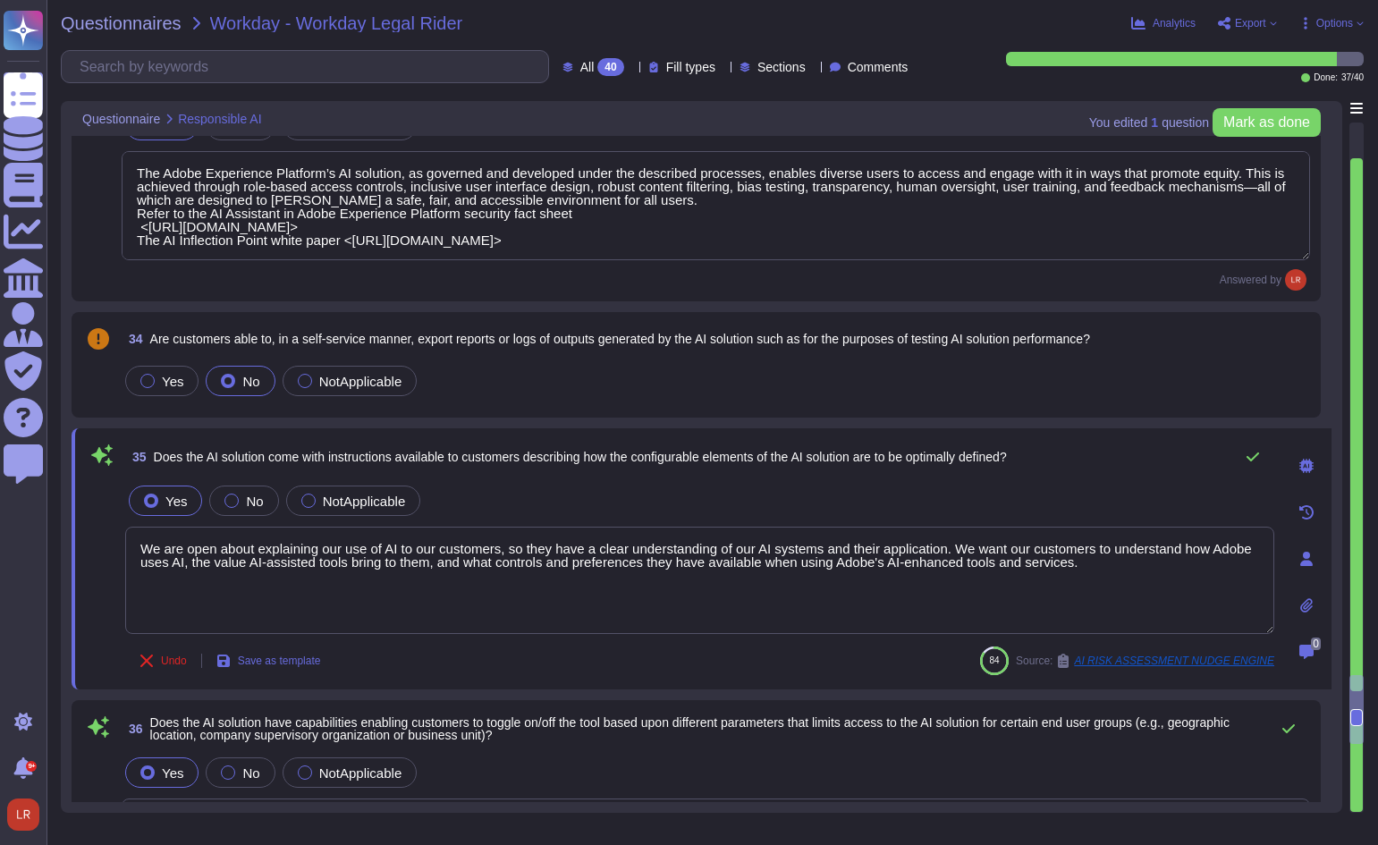
click at [699, 340] on span "Are customers able to, in a self-service manner, export reports or logs of outp…" at bounding box center [620, 339] width 940 height 14
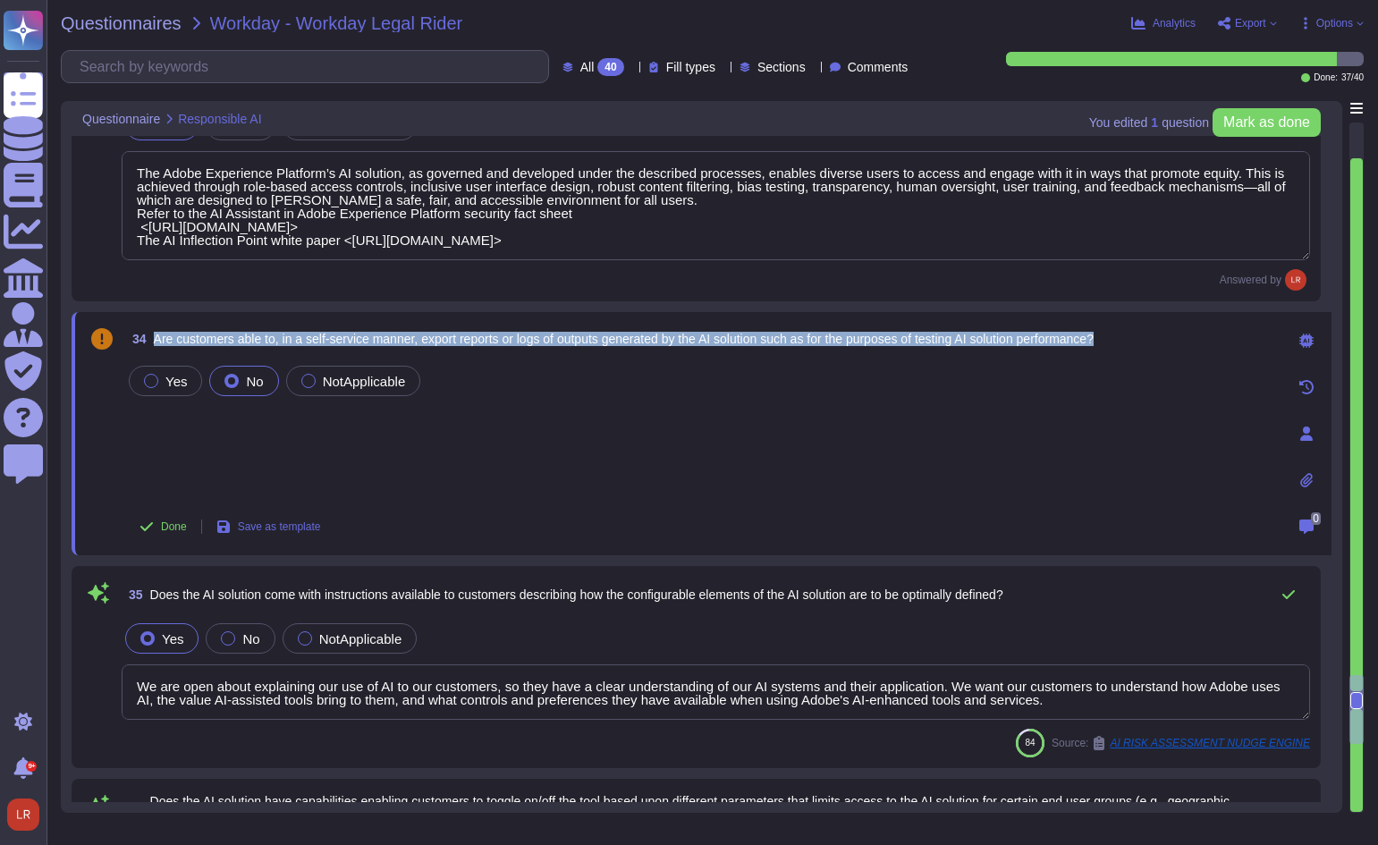
click at [699, 340] on span "Are customers able to, in a self-service manner, export reports or logs of outp…" at bounding box center [624, 339] width 940 height 14
copy span "Are customers able to, in a self-service manner, export reports or logs of outp…"
click at [285, 523] on span "Save as template" at bounding box center [279, 526] width 83 height 11
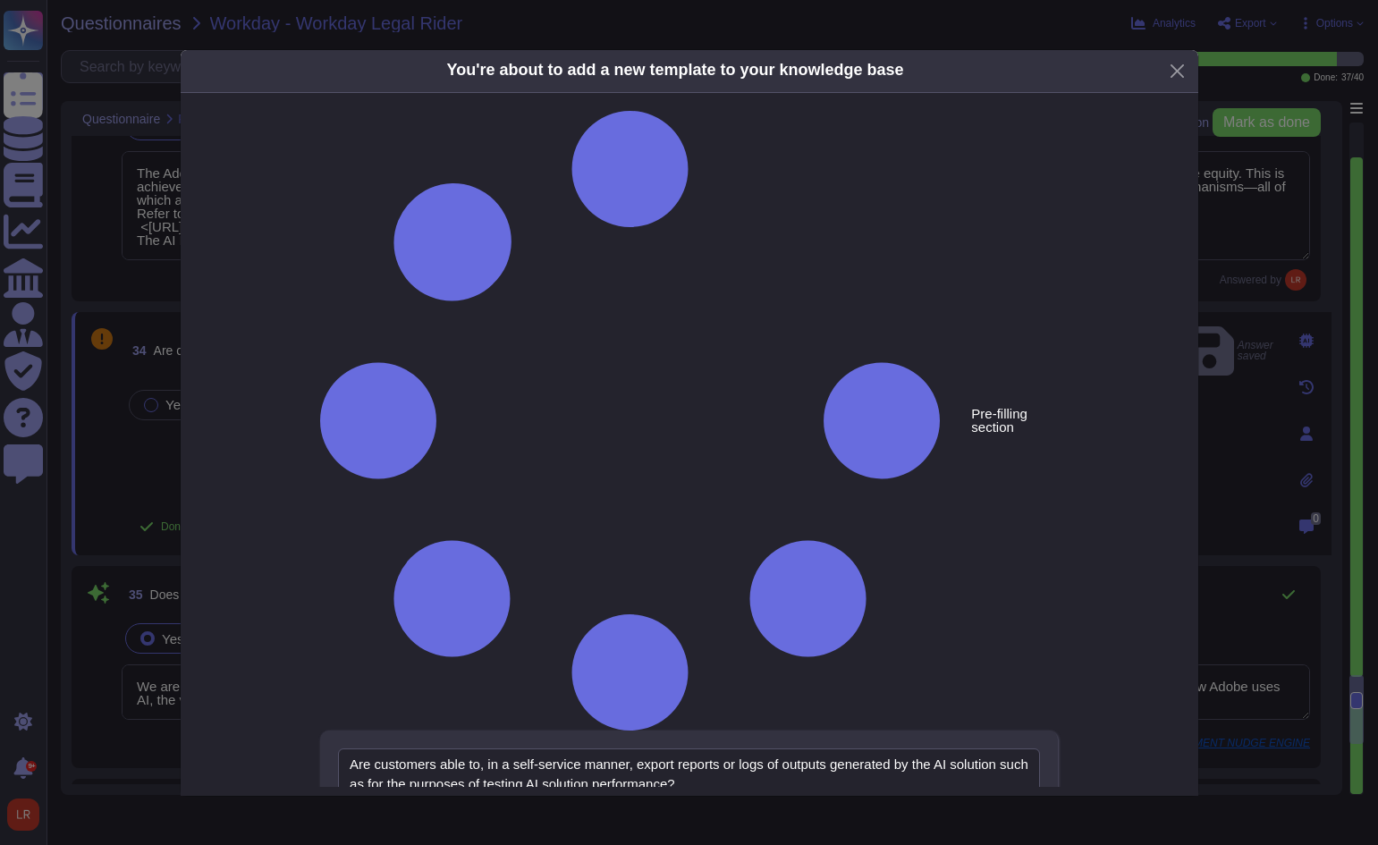
paste textarea "Are customers able to, in a self-service manner, export reports or logs of outp…"
drag, startPoint x: 755, startPoint y: 361, endPoint x: -69, endPoint y: 272, distance: 829.1
click at [0, 272] on html "Questionnaires Knowledge Base Documents Analytics CAIQ / SIG Admin Trust Center…" at bounding box center [689, 422] width 1378 height 845
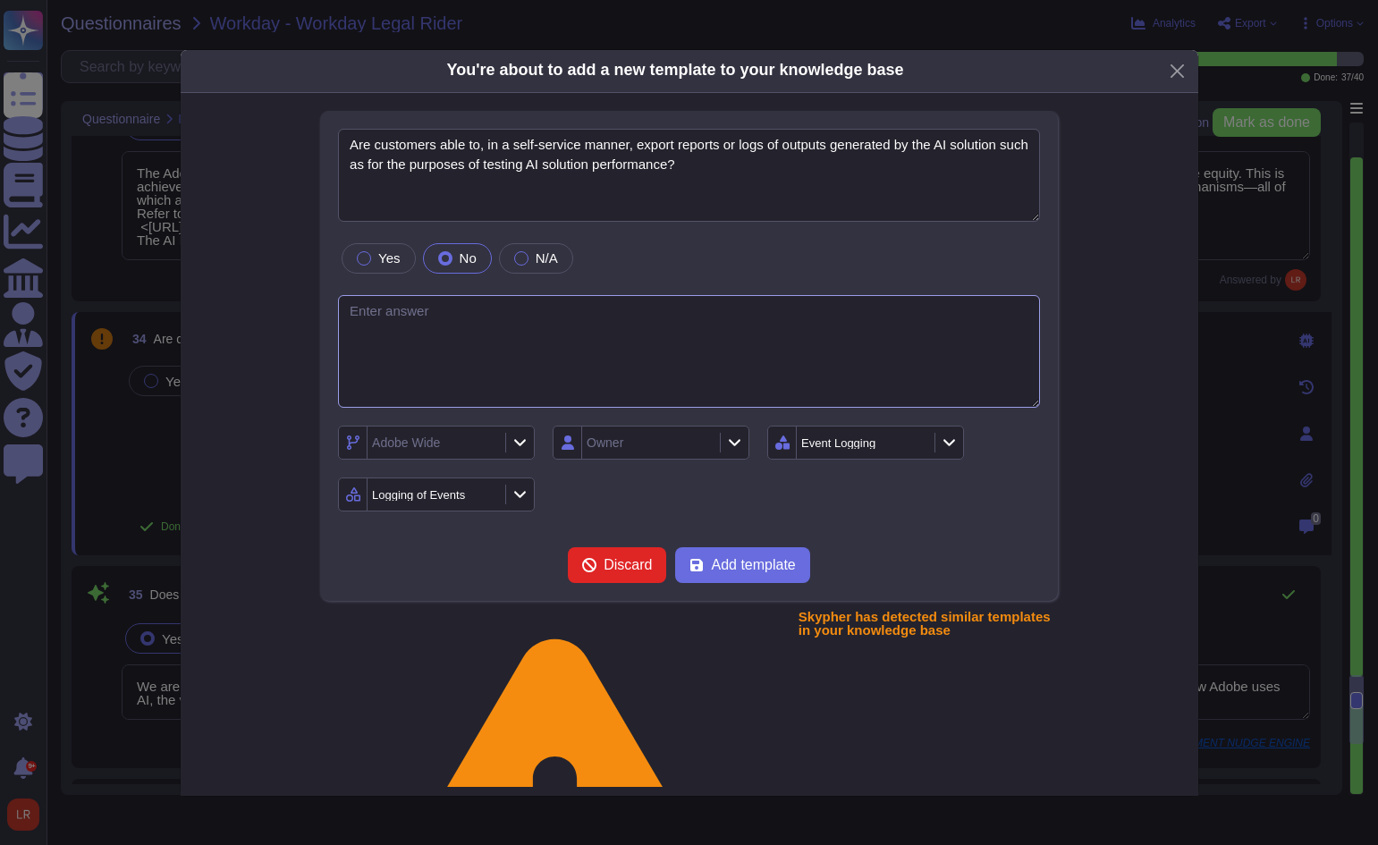
click at [421, 324] on textarea at bounding box center [689, 352] width 702 height 114
paste textarea "Users of the AI Assistant in AEP can access their chat history, including promp…"
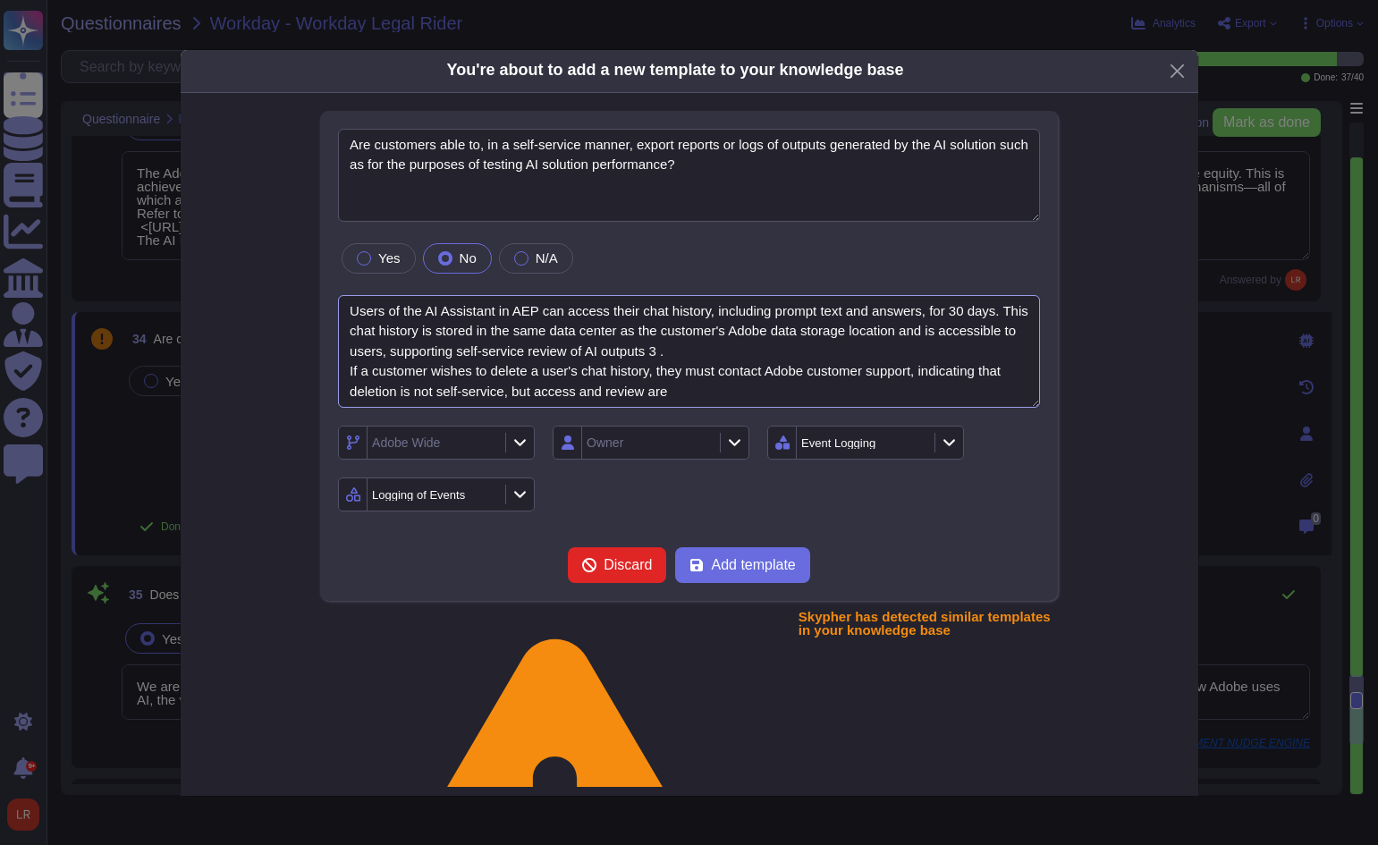
click at [651, 350] on textarea "Users of the AI Assistant in AEP can access their chat history, including promp…" at bounding box center [689, 352] width 702 height 114
click at [683, 392] on textarea "Users of the AI Assistant in AEP can access their chat history, including promp…" at bounding box center [689, 352] width 702 height 114
click at [930, 370] on textarea "Users of the AI Assistant in AEP can access their chat history, including promp…" at bounding box center [689, 352] width 702 height 114
click at [608, 397] on textarea "Users of the AI Assistant in AEP can access their chat history, including promp…" at bounding box center [689, 352] width 702 height 114
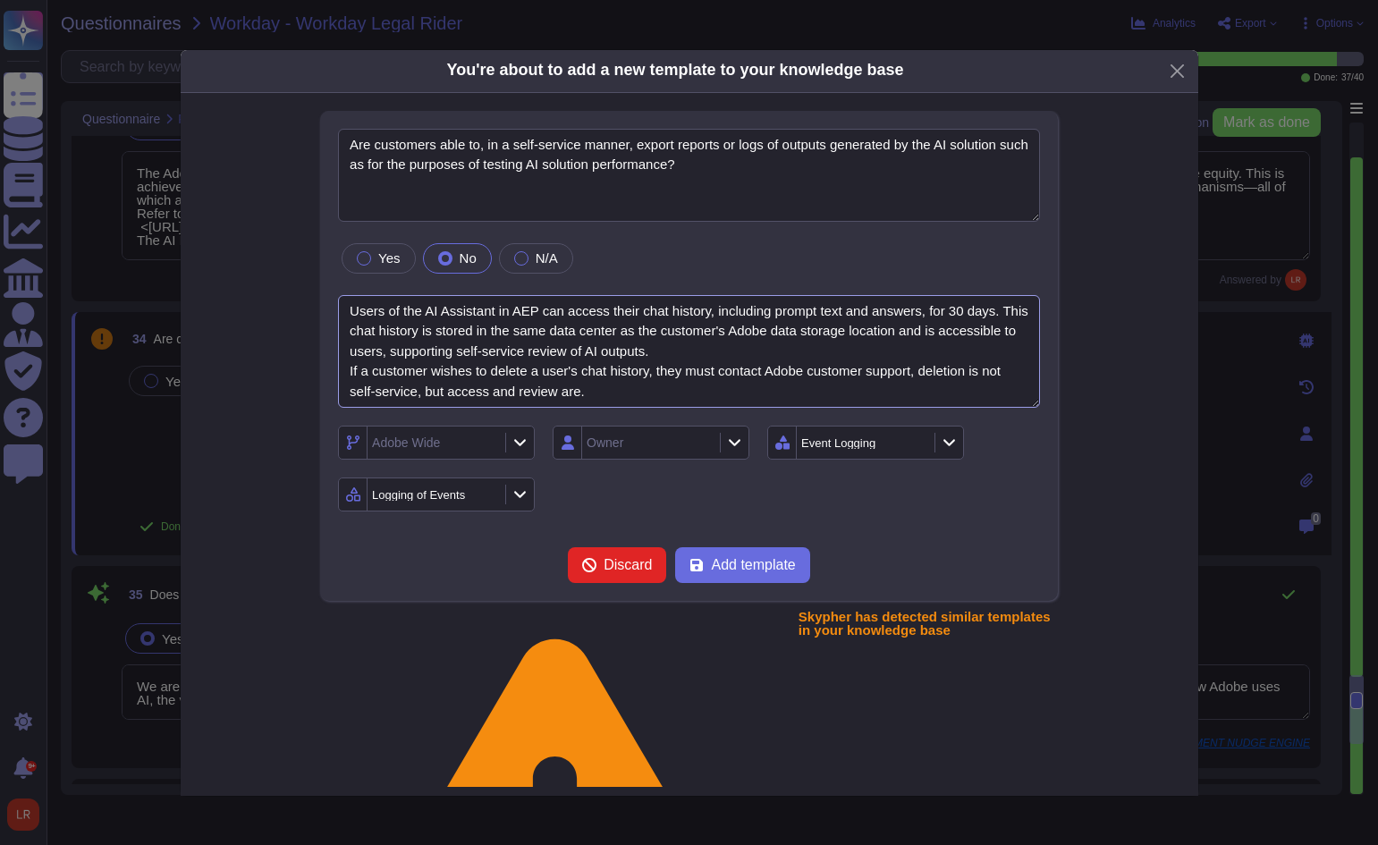
click at [661, 350] on textarea "Users of the AI Assistant in AEP can access their chat history, including promp…" at bounding box center [689, 352] width 702 height 114
click at [472, 446] on div "Adobe Wide" at bounding box center [433, 442] width 133 height 32
click at [443, 542] on div "Experience Cloud Offering/ Experience Platform" at bounding box center [453, 538] width 142 height 39
drag, startPoint x: 685, startPoint y: 519, endPoint x: 696, endPoint y: 492, distance: 30.1
click at [685, 519] on form "Are customers able to, in a self-service manner, export reports or logs of outp…" at bounding box center [689, 356] width 702 height 455
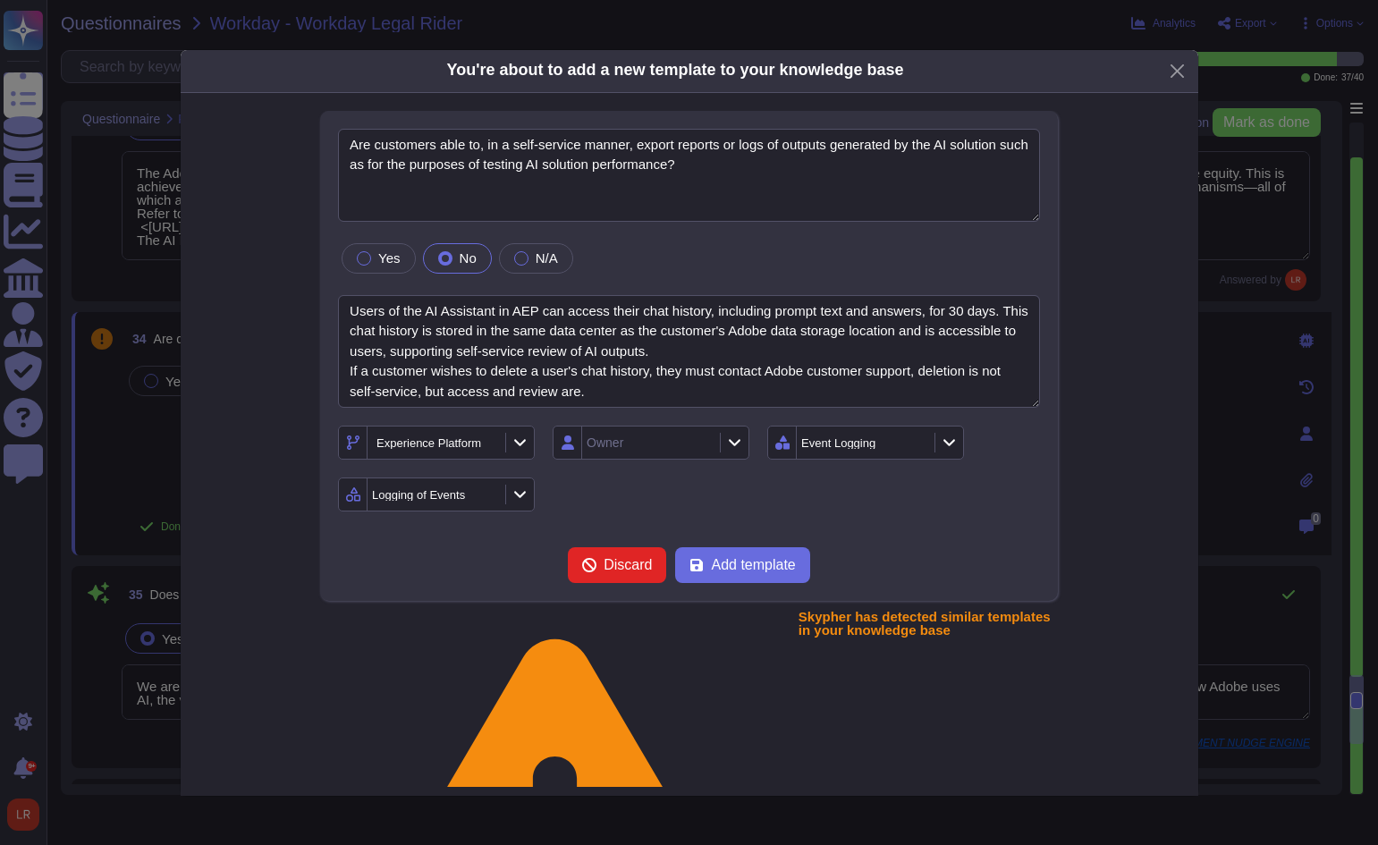
click at [690, 437] on div "Owner" at bounding box center [648, 442] width 133 height 32
click at [643, 523] on div "[PERSON_NAME]" at bounding box center [649, 539] width 177 height 40
click at [1018, 477] on div "Experience Platform [PERSON_NAME] Event Logging Logging of Events" at bounding box center [689, 469] width 702 height 86
drag, startPoint x: 743, startPoint y: 567, endPoint x: 674, endPoint y: 556, distance: 69.7
click at [742, 567] on span "Add template" at bounding box center [753, 565] width 84 height 14
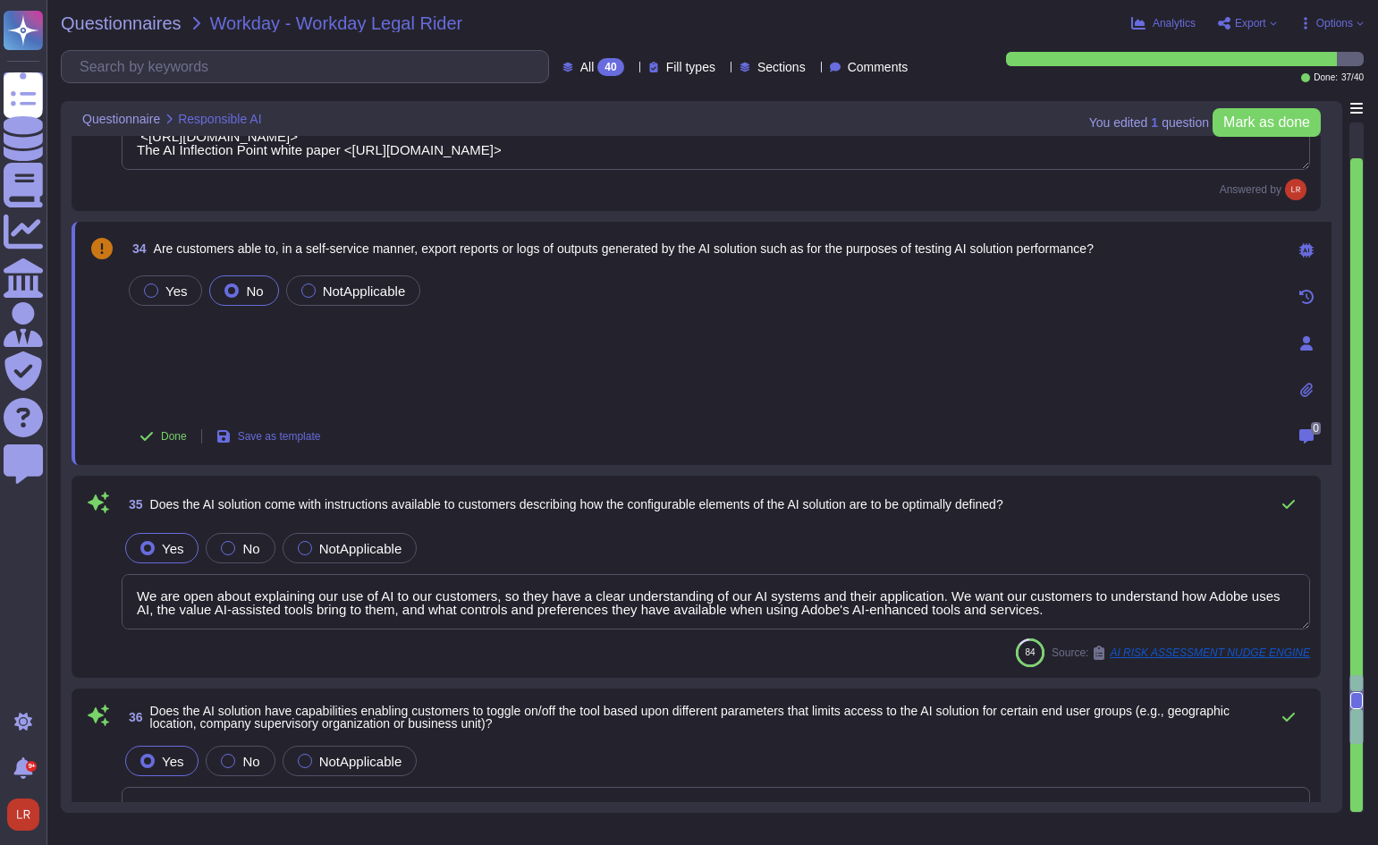
scroll to position [6875, 0]
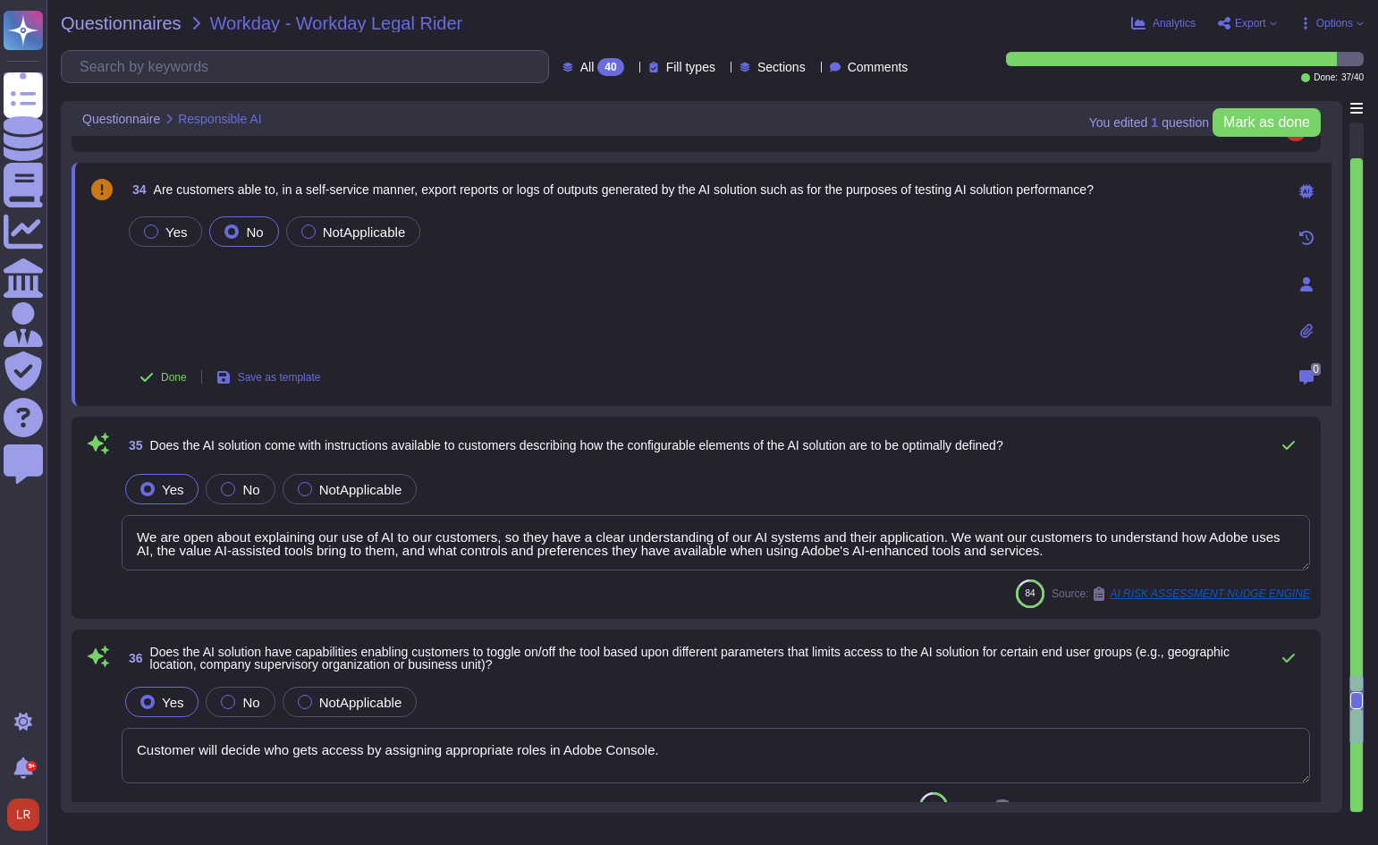
click at [618, 443] on span "Does the AI solution come with instructions available to customers describing h…" at bounding box center [576, 445] width 853 height 14
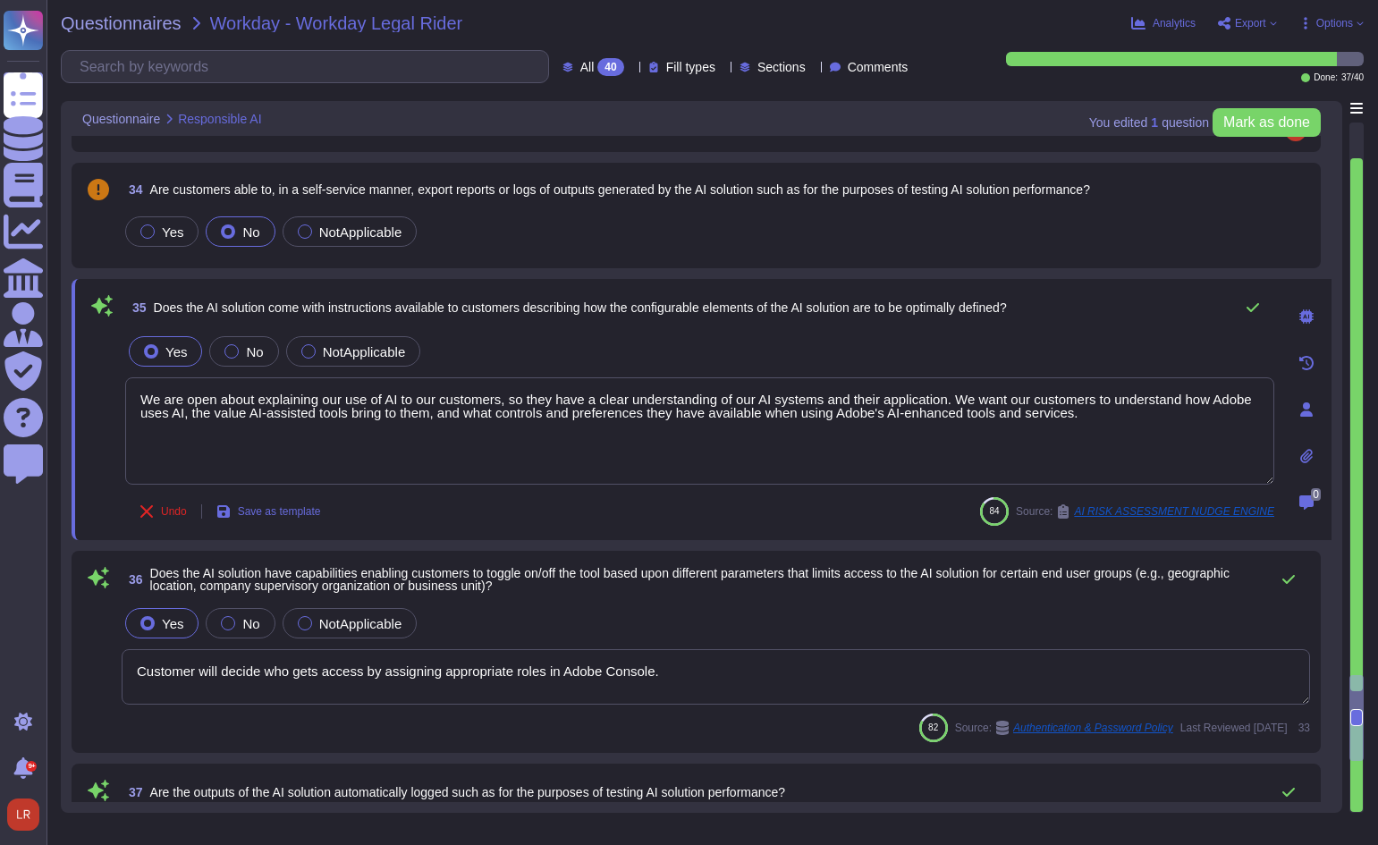
click at [618, 443] on textarea "We are open about explaining our use of AI to our customers, so they have a cle…" at bounding box center [699, 430] width 1149 height 107
click at [623, 302] on span "Does the AI solution come with instructions available to customers describing h…" at bounding box center [580, 307] width 853 height 14
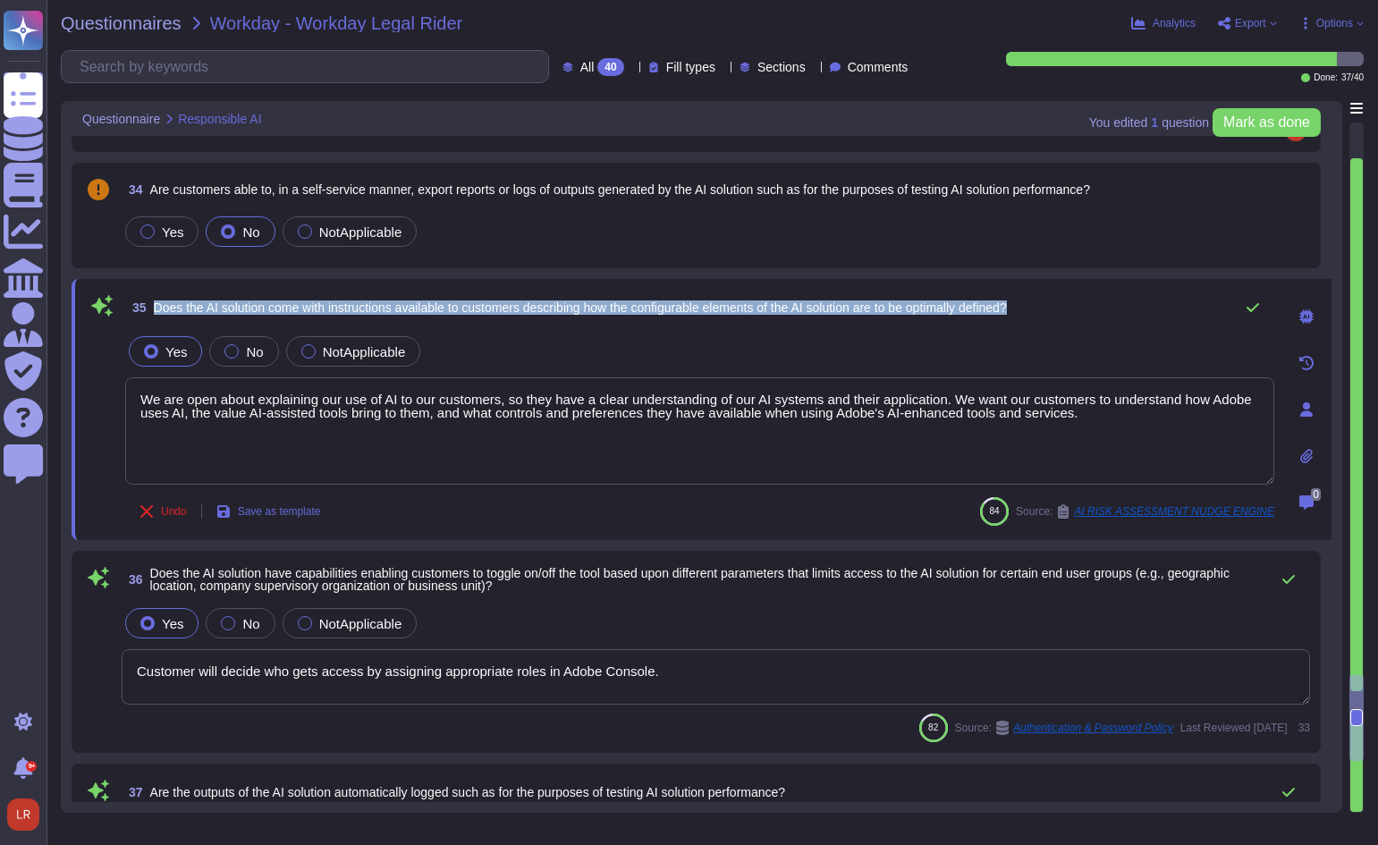
click at [623, 302] on span "Does the AI solution come with instructions available to customers describing h…" at bounding box center [580, 307] width 853 height 14
copy div "Does the AI solution come with instructions available to customers describing h…"
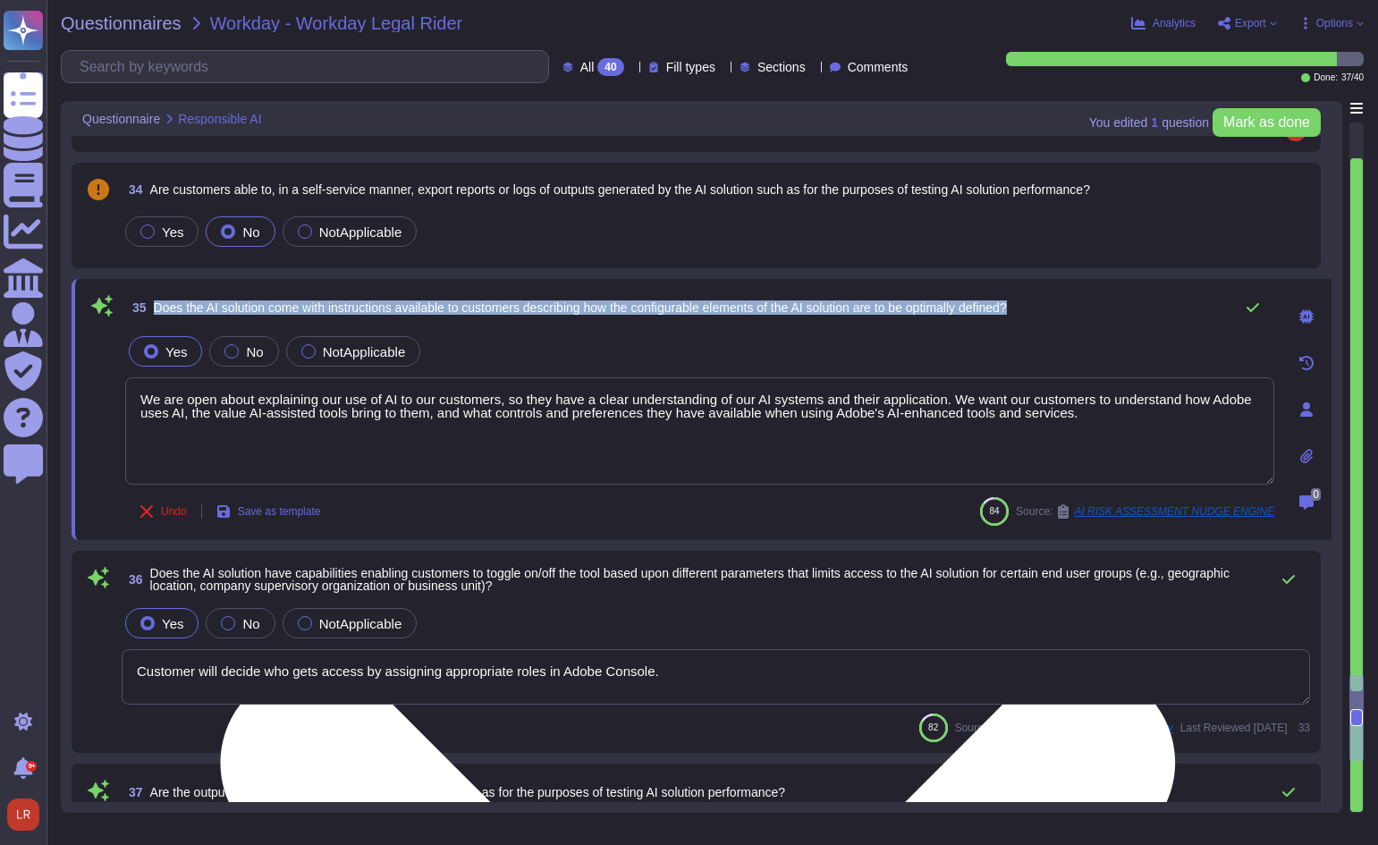
click at [998, 409] on textarea "We are open about explaining our use of AI to our customers, so they have a cle…" at bounding box center [699, 430] width 1149 height 107
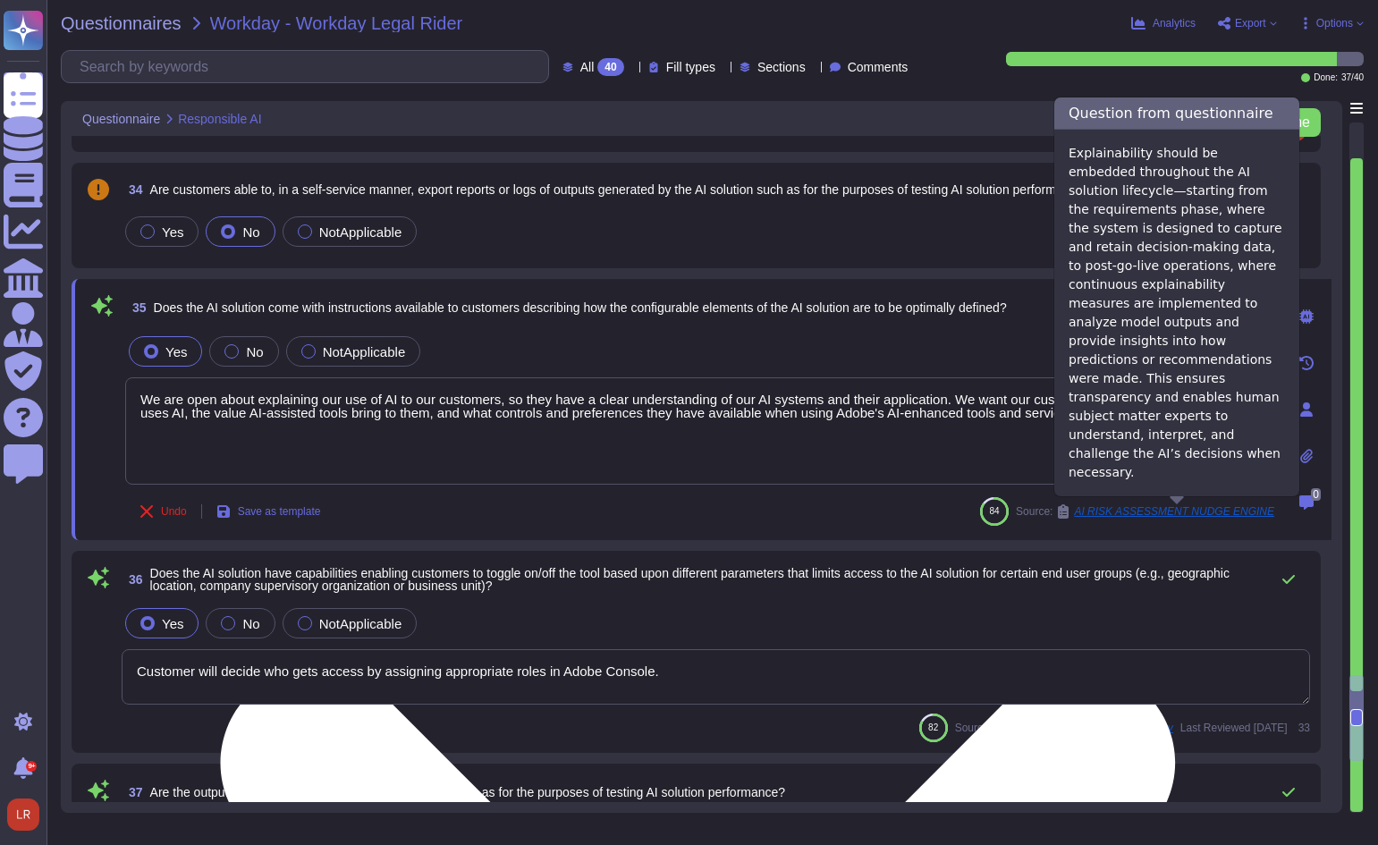
click at [915, 451] on textarea "We are open about explaining our use of AI to our customers, so they have a cle…" at bounding box center [699, 430] width 1149 height 107
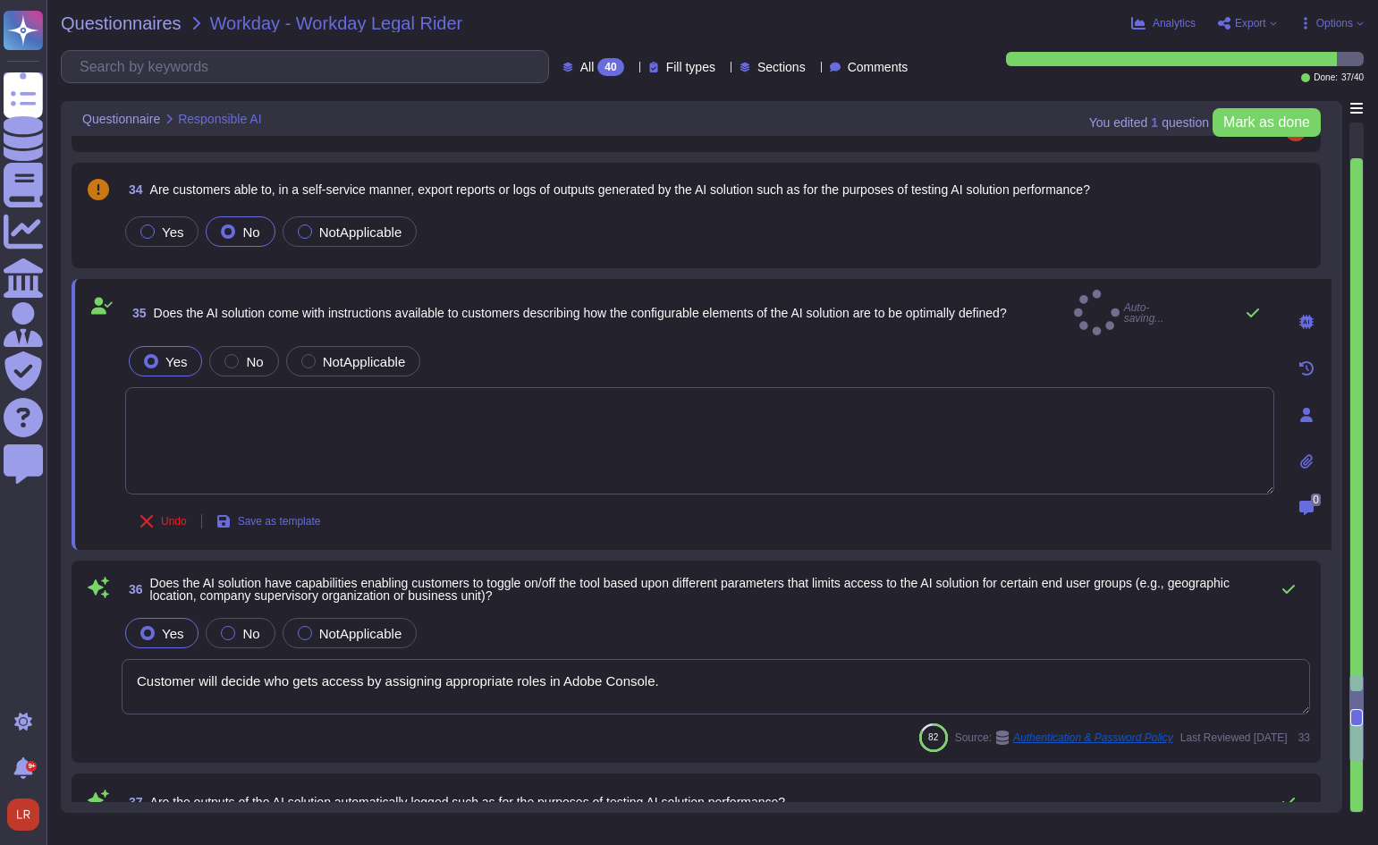
click at [333, 402] on textarea at bounding box center [699, 440] width 1149 height 107
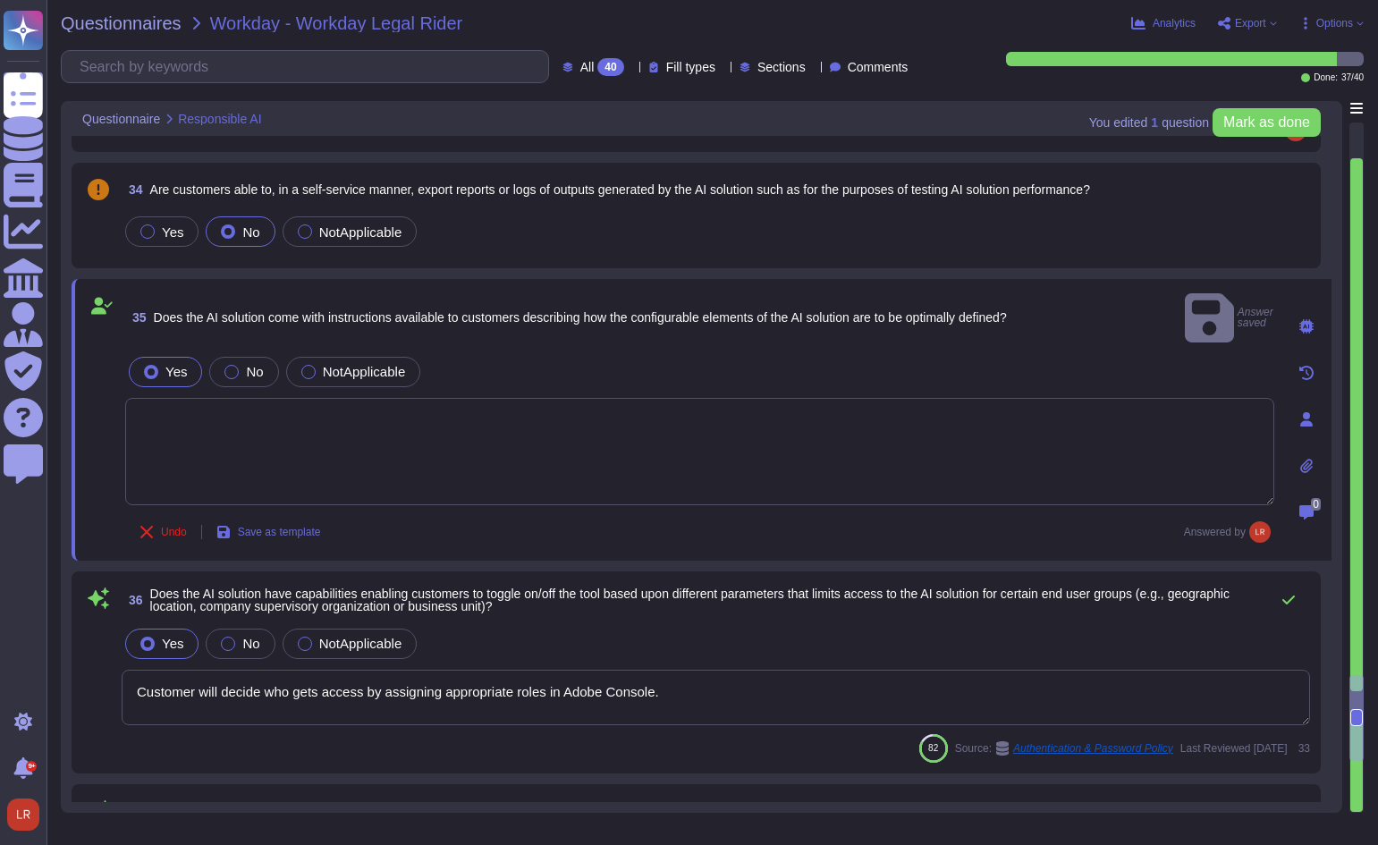
paste textarea "Yes, Adobe Experience Platform (AEP) provides customers with instructions and e…"
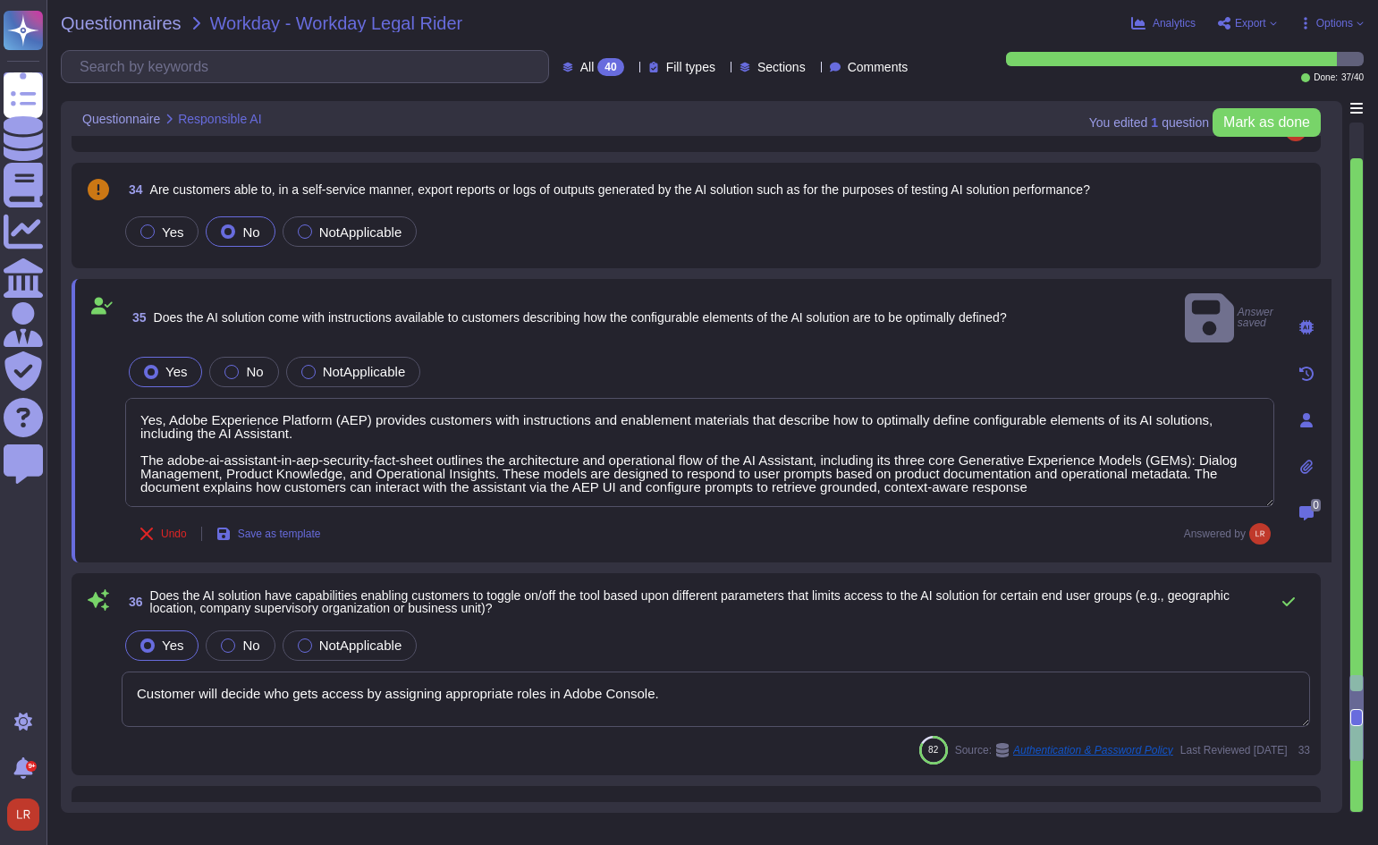
drag, startPoint x: 167, startPoint y: 397, endPoint x: 92, endPoint y: 390, distance: 75.4
click at [92, 392] on div "35 Does the AI solution come with instructions available to customers describin…" at bounding box center [680, 421] width 1188 height 262
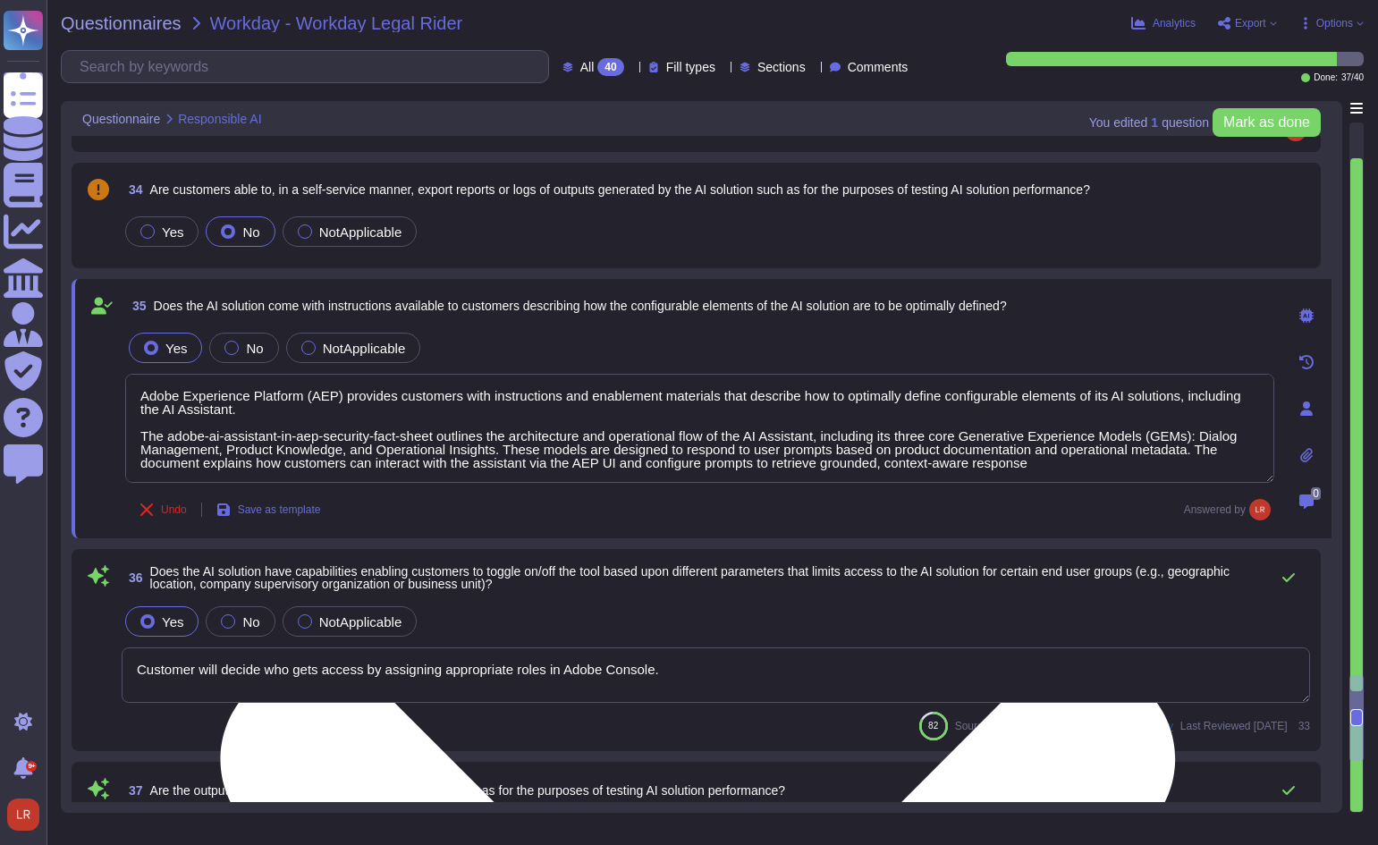
scroll to position [2, 0]
click at [1048, 468] on textarea "Adobe Experience Platform (AEP) provides customers with instructions and enable…" at bounding box center [699, 428] width 1149 height 109
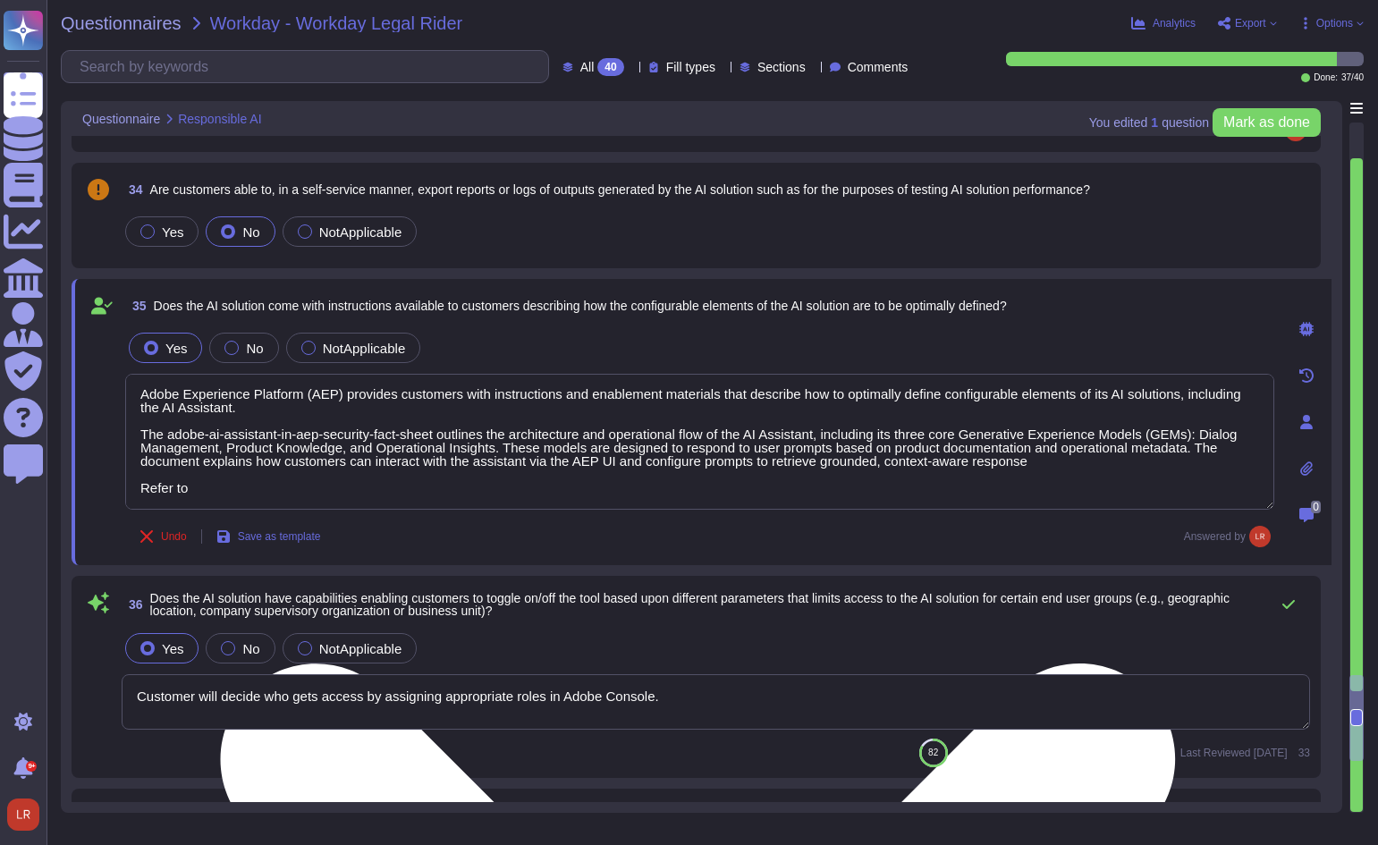
paste textarea "[URL][DOMAIN_NAME]"
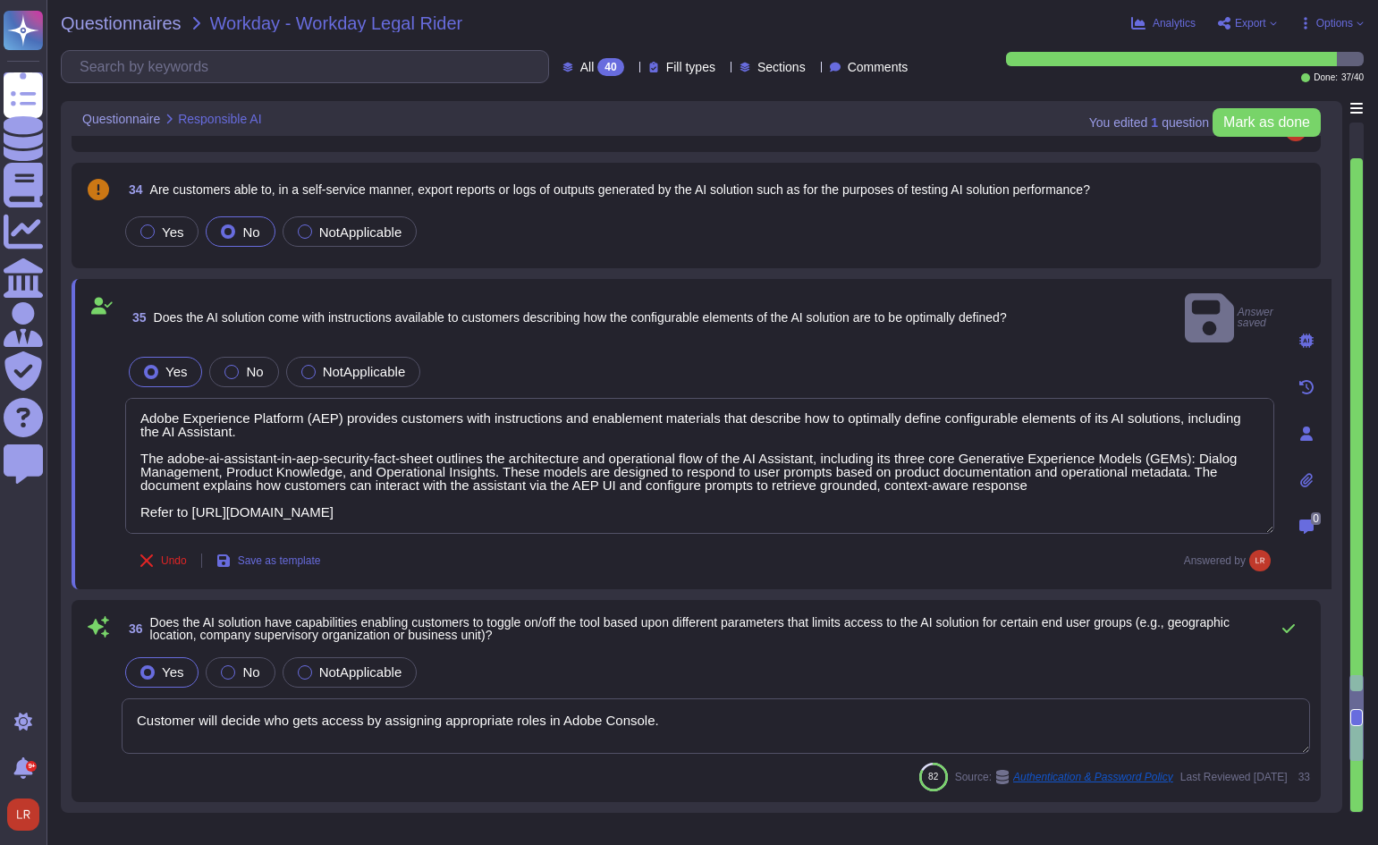
scroll to position [7023, 0]
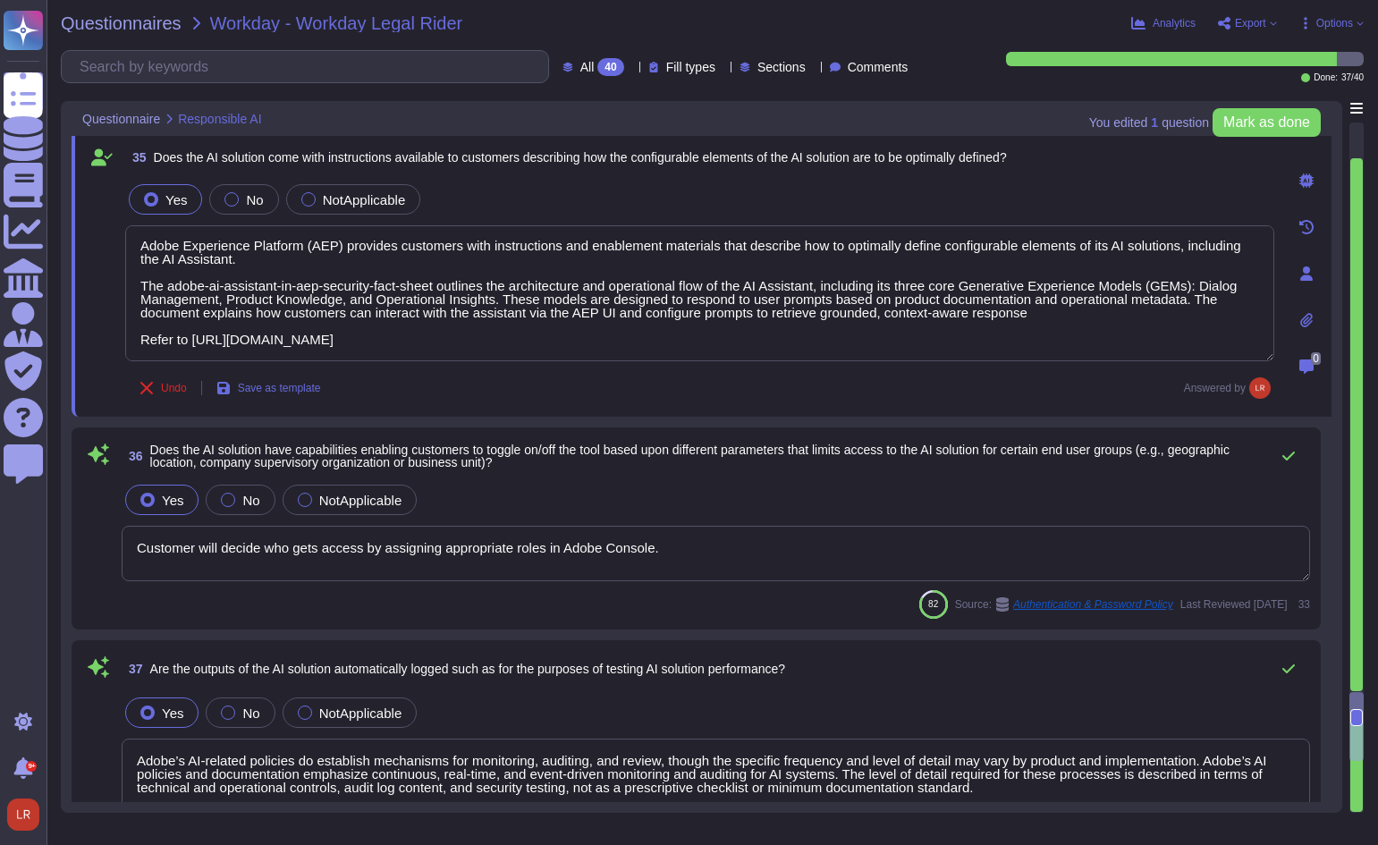
click at [543, 455] on span "Does the AI solution have capabilities enabling customers to toggle on/off the …" at bounding box center [689, 456] width 1079 height 27
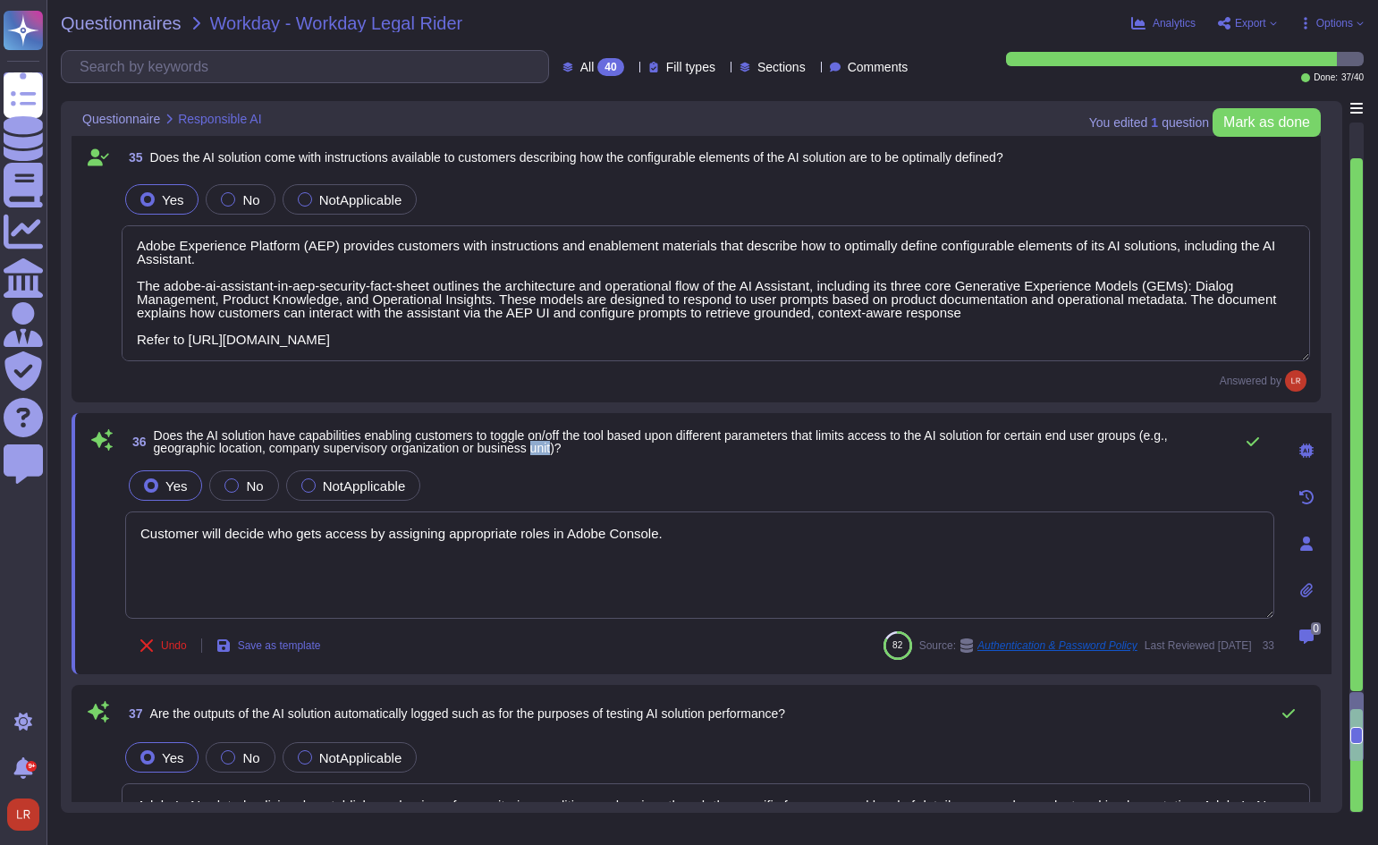
click at [543, 455] on span "Does the AI solution have capabilities enabling customers to toggle on/off the …" at bounding box center [661, 441] width 1014 height 27
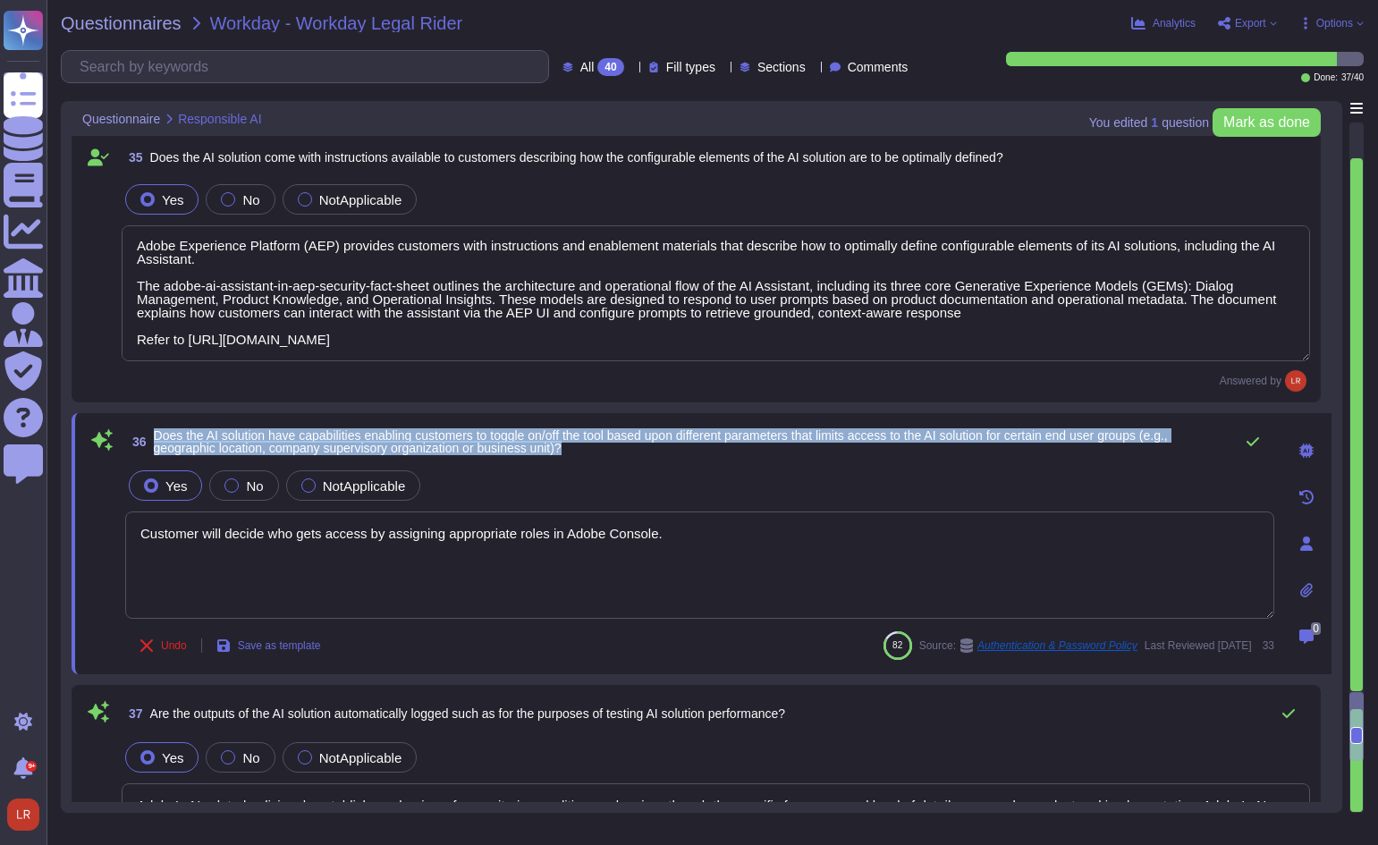
click at [543, 455] on span "Does the AI solution have capabilities enabling customers to toggle on/off the …" at bounding box center [661, 441] width 1014 height 27
copy div "Does the AI solution have capabilities enabling customers to toggle on/off the …"
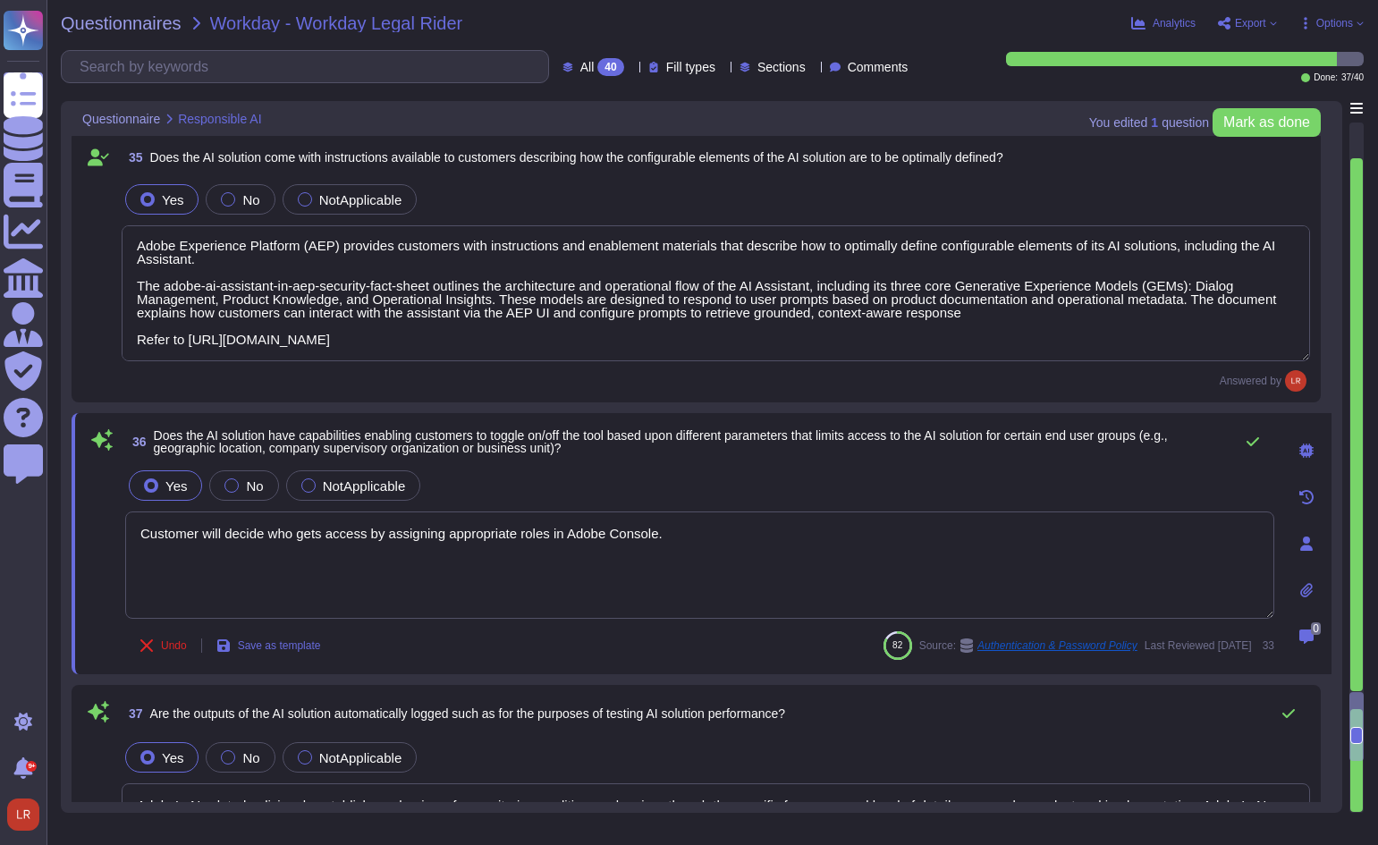
click at [708, 546] on textarea "Customer will decide who gets access by assigning appropriate roles in Adobe Co…" at bounding box center [699, 564] width 1149 height 107
drag, startPoint x: 693, startPoint y: 537, endPoint x: 109, endPoint y: 529, distance: 583.8
click at [104, 530] on div "36 Does the AI solution have capabilities enabling customers to toggle on/off t…" at bounding box center [680, 544] width 1188 height 240
paste textarea "Access to the AI Assistant in [GEOGRAPHIC_DATA] is managed by the customer’s Ad…"
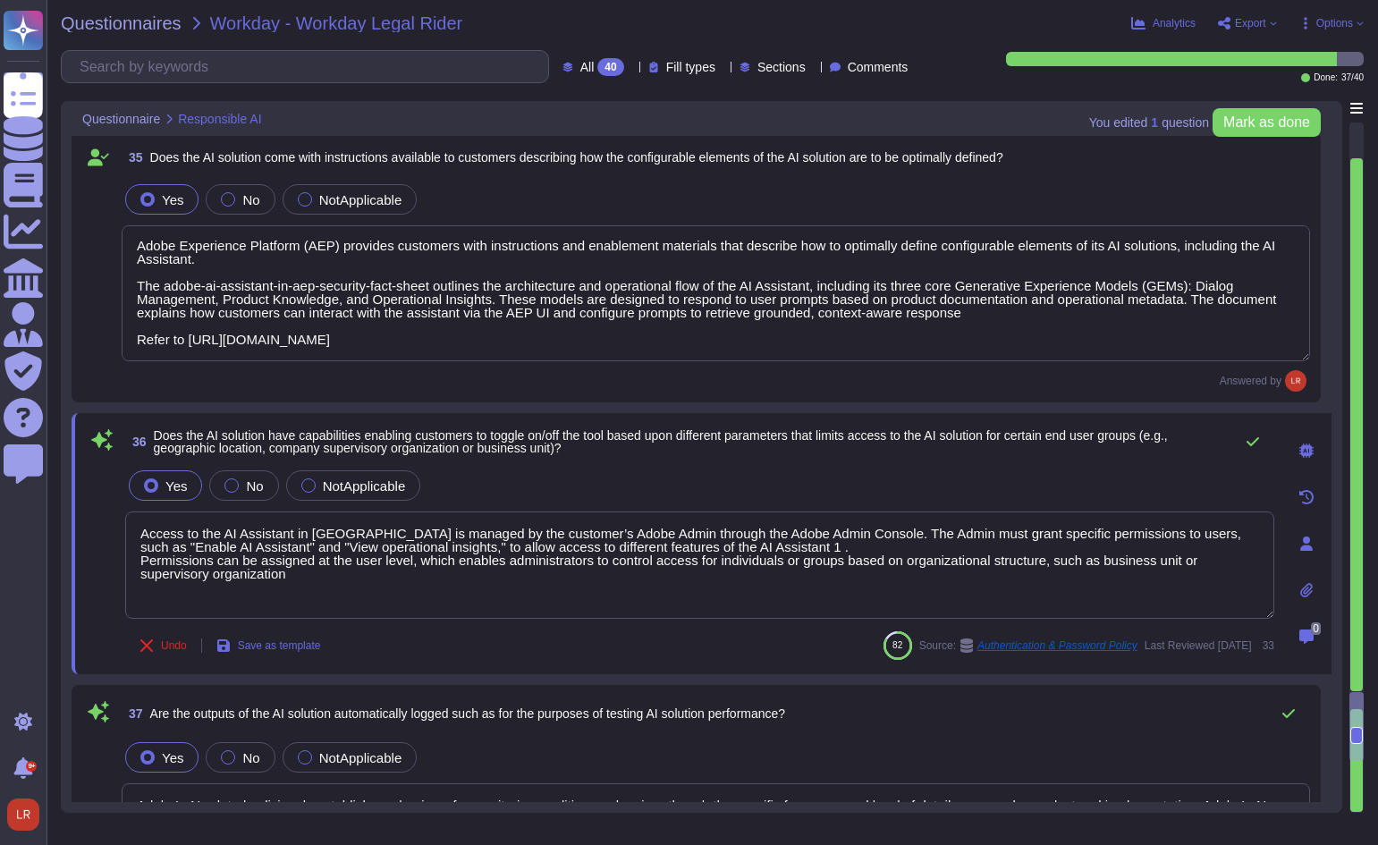
click at [727, 548] on textarea "Access to the AI Assistant in [GEOGRAPHIC_DATA] is managed by the customer’s Ad…" at bounding box center [699, 564] width 1149 height 107
click at [294, 573] on textarea "Access to the AI Assistant in [GEOGRAPHIC_DATA] is managed by the customer’s Ad…" at bounding box center [699, 564] width 1149 height 107
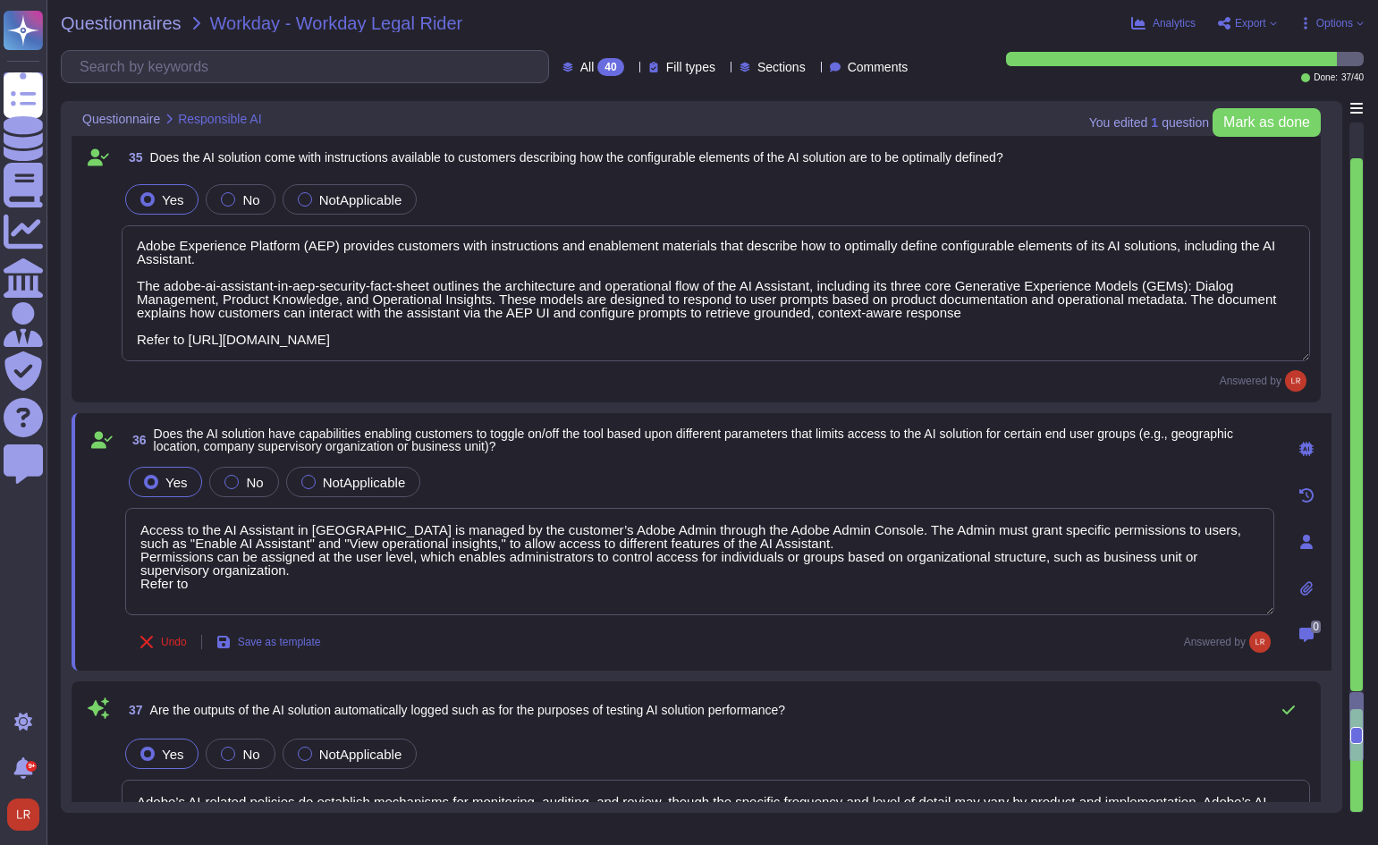
click at [259, 590] on textarea "Access to the AI Assistant in [GEOGRAPHIC_DATA] is managed by the customer’s Ad…" at bounding box center [699, 561] width 1149 height 107
click at [198, 562] on textarea "Access to the AI Assistant in [GEOGRAPHIC_DATA] is managed by the customer’s Ad…" at bounding box center [699, 561] width 1149 height 107
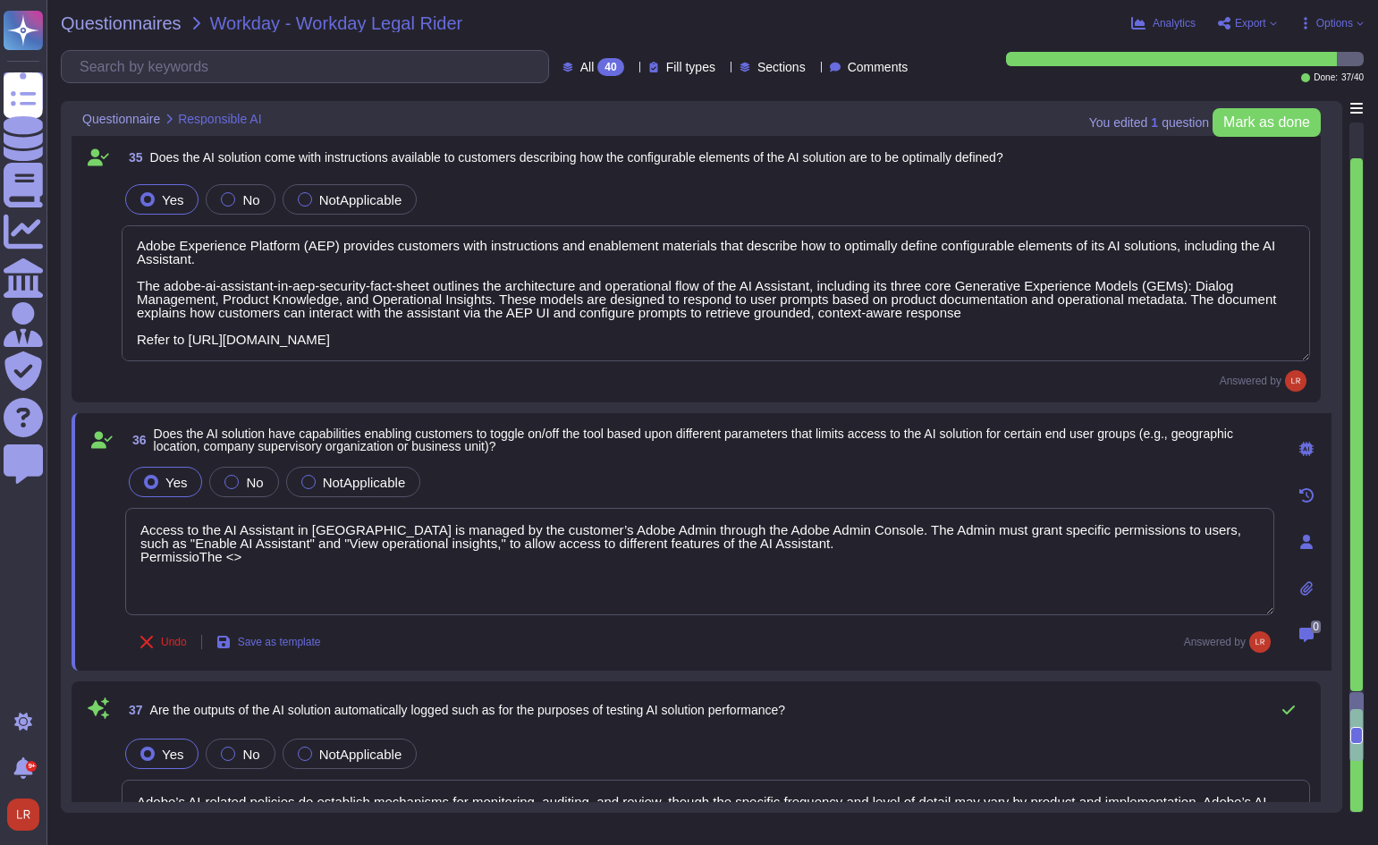
paste textarea "[URL][DOMAIN_NAME]"
click at [467, 600] on textarea "Access to the AI Assistant in [GEOGRAPHIC_DATA] is managed by the customer’s Ad…" at bounding box center [699, 561] width 1149 height 107
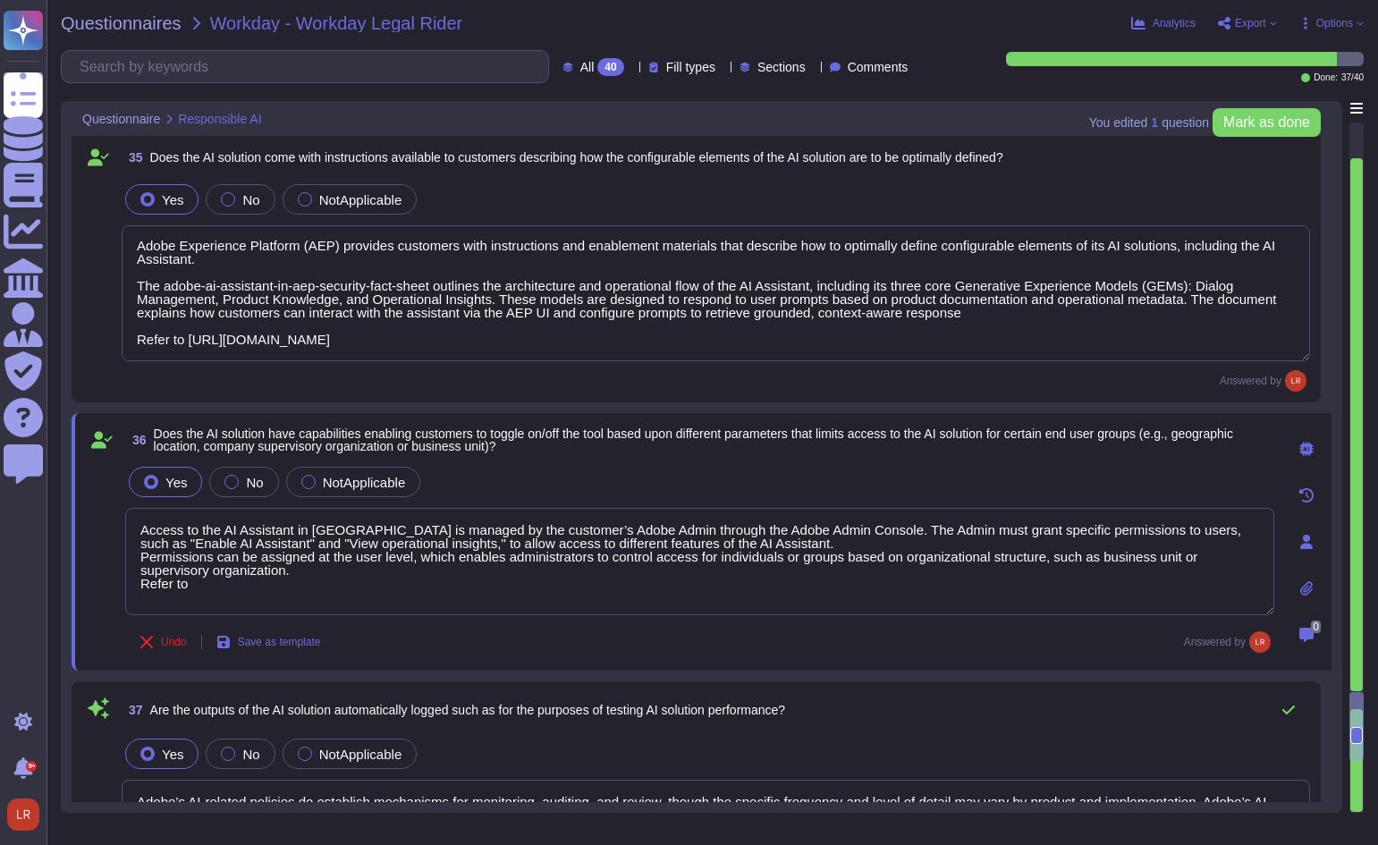
click at [286, 593] on textarea "Access to the AI Assistant in [GEOGRAPHIC_DATA] is managed by the customer’s Ad…" at bounding box center [699, 561] width 1149 height 107
click at [274, 589] on textarea "Access to the AI Assistant in [GEOGRAPHIC_DATA] is managed by the customer’s Ad…" at bounding box center [699, 561] width 1149 height 107
paste textarea "AI Assistant in Adobe Experience Platform security fact sheet"
click at [561, 579] on textarea "Access to the AI Assistant in [GEOGRAPHIC_DATA] is managed by the customer’s Ad…" at bounding box center [699, 561] width 1149 height 107
paste textarea "[URL][DOMAIN_NAME]"
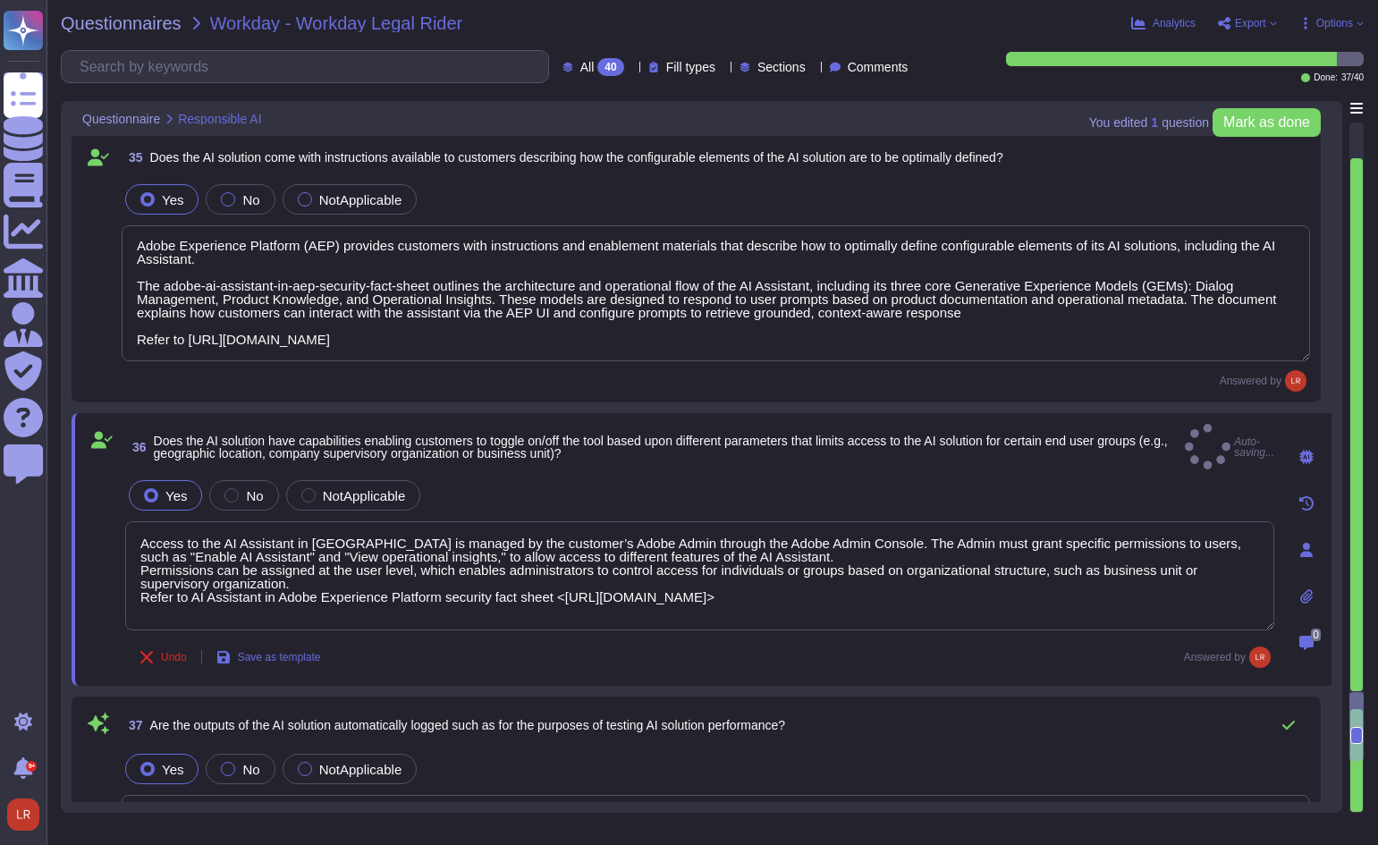
click at [652, 667] on div "36 Does the AI solution have capabilities enabling customers to toggle on/off t…" at bounding box center [702, 549] width 1260 height 273
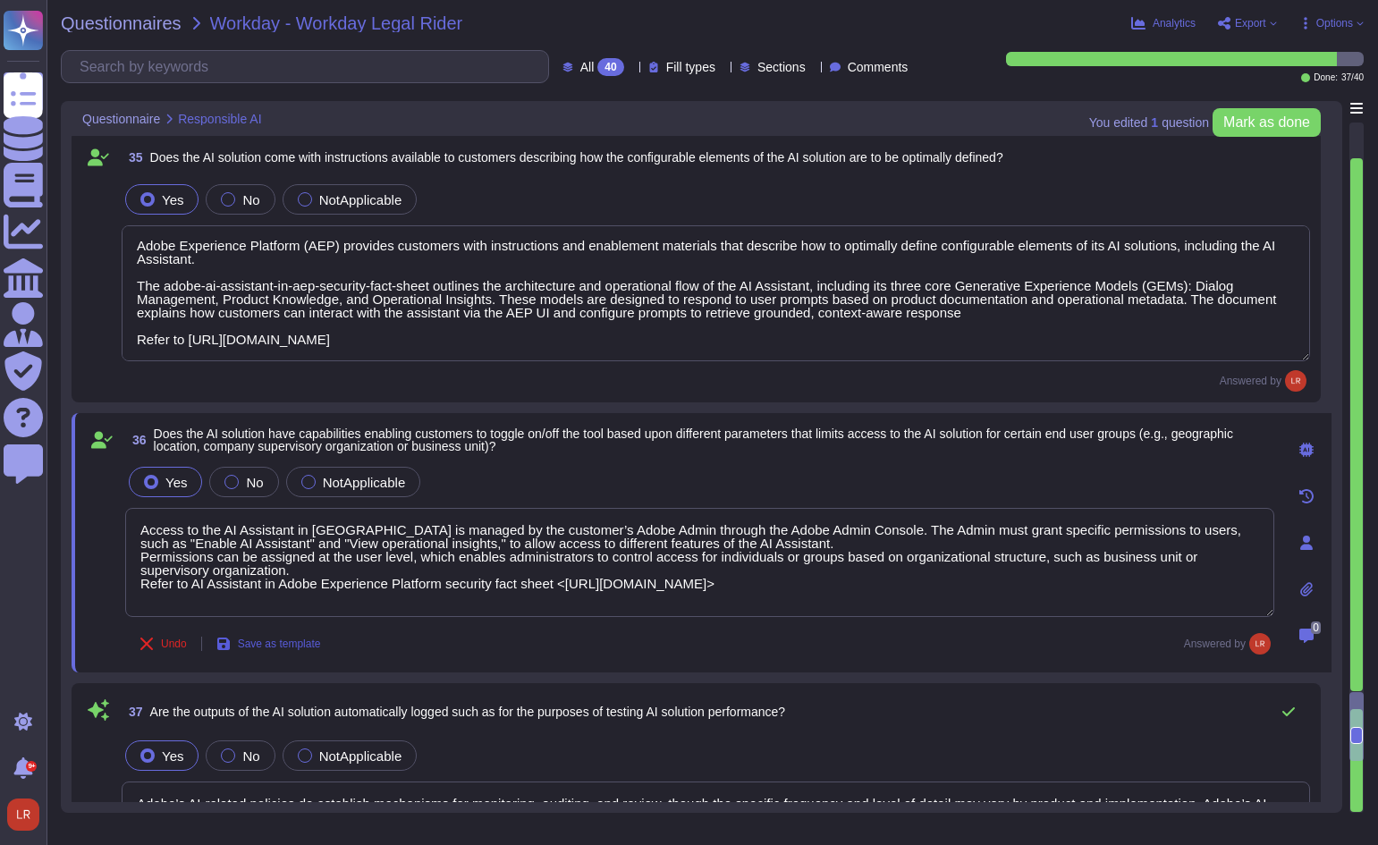
click at [310, 638] on span "Save as template" at bounding box center [279, 643] width 83 height 11
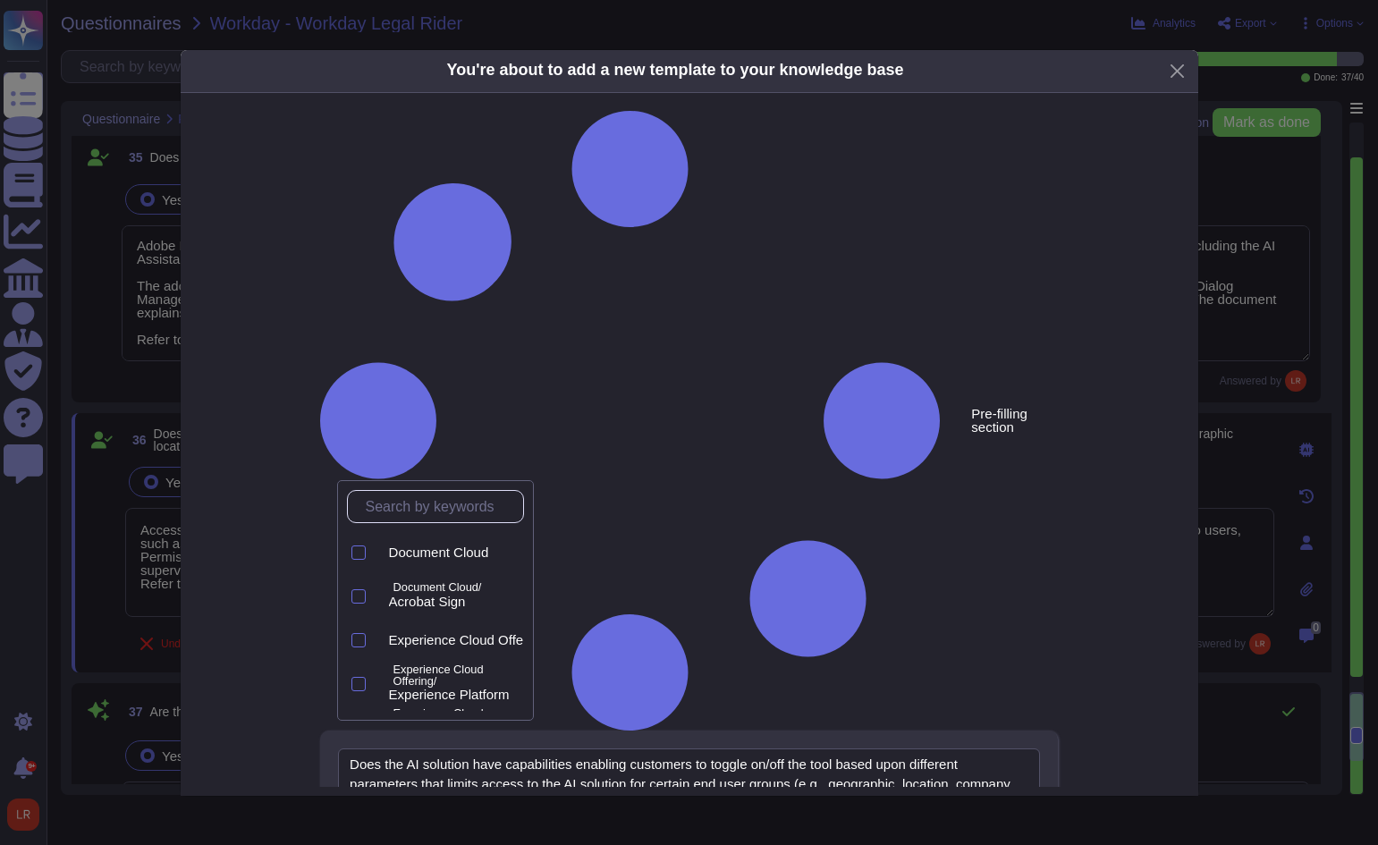
click at [445, 514] on input "text" at bounding box center [440, 506] width 166 height 31
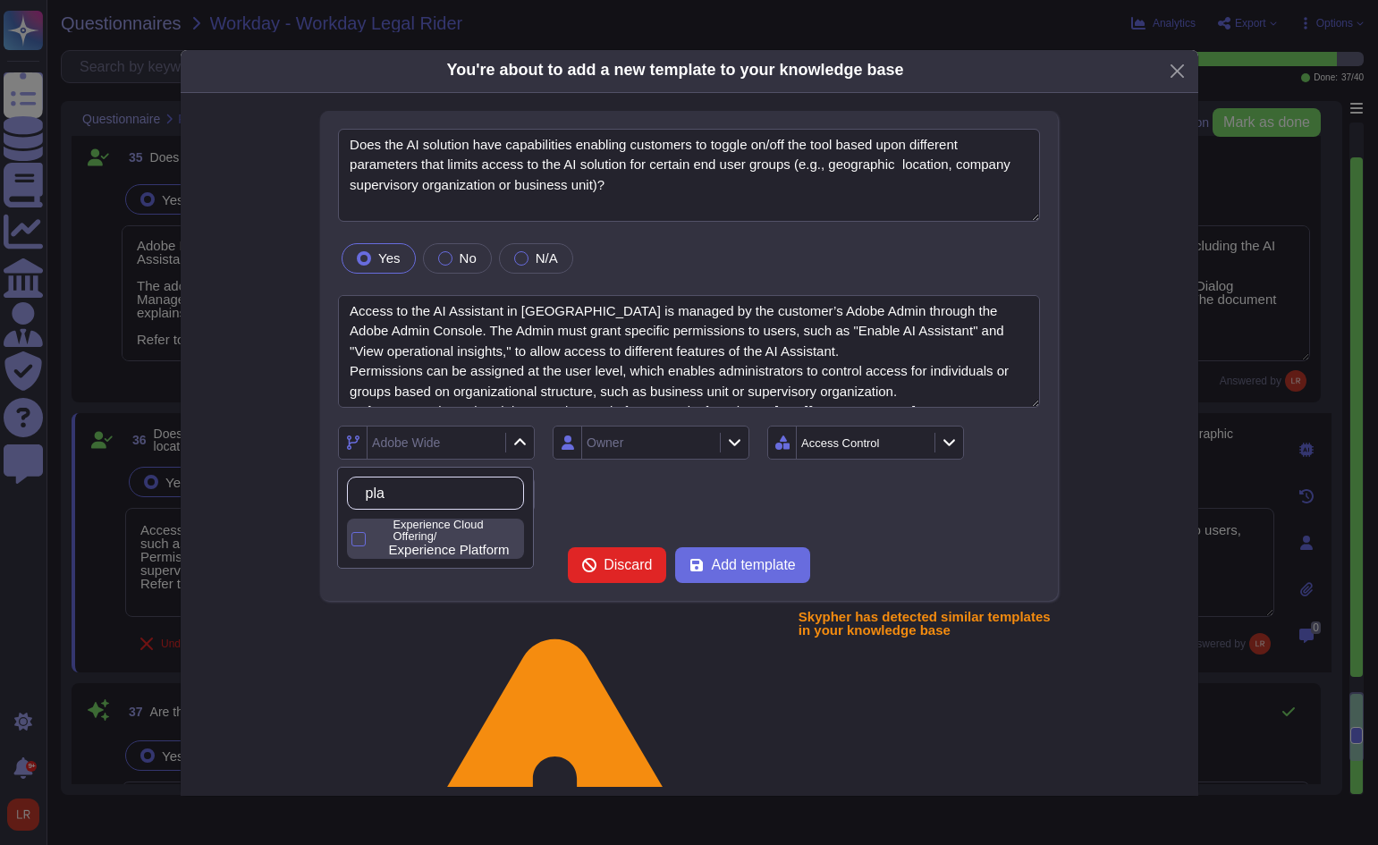
click at [444, 533] on p "Experience Cloud Offering/" at bounding box center [454, 530] width 123 height 23
click at [690, 440] on div "Owner" at bounding box center [648, 442] width 133 height 32
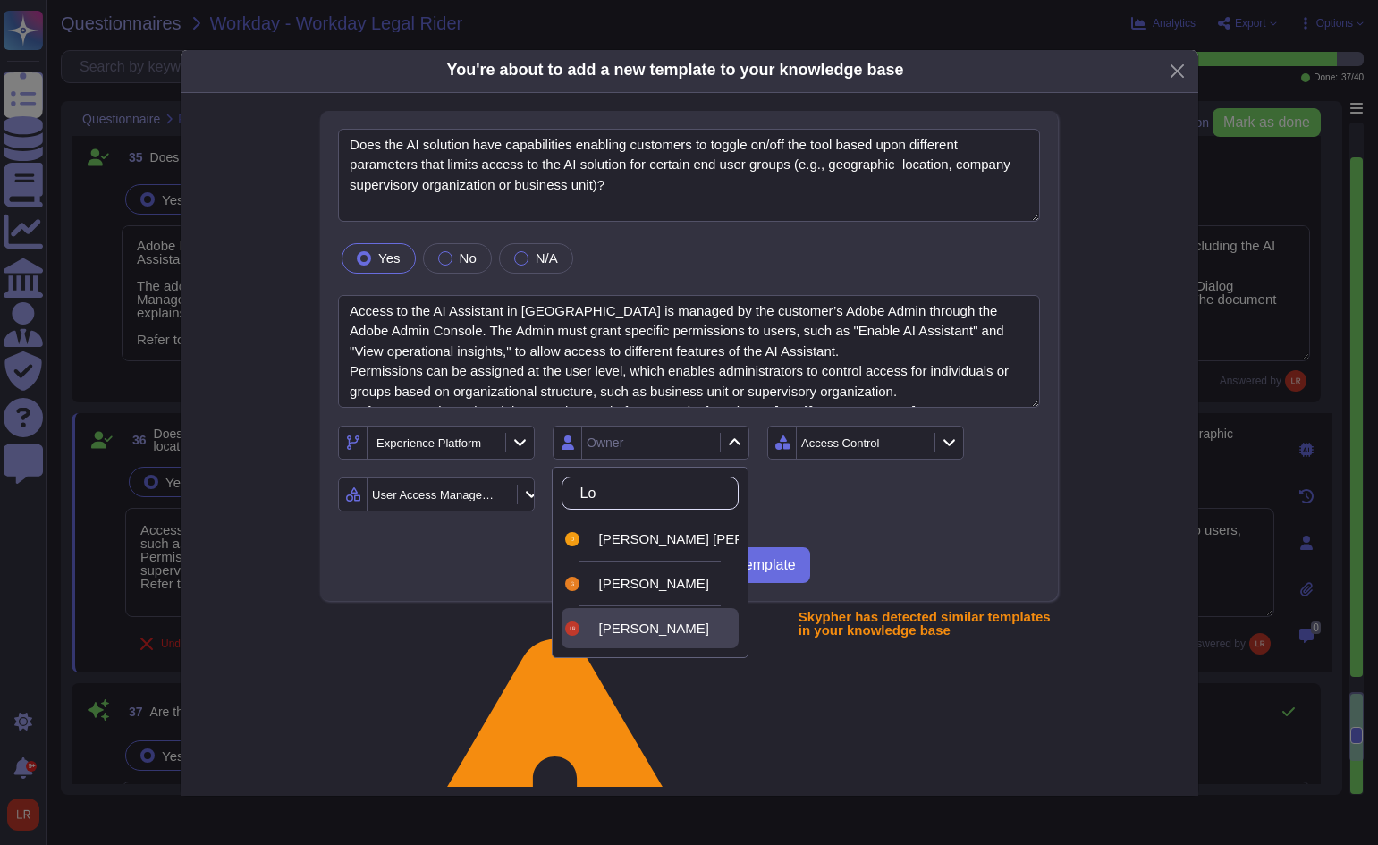
click at [628, 636] on span "[PERSON_NAME]" at bounding box center [654, 628] width 110 height 16
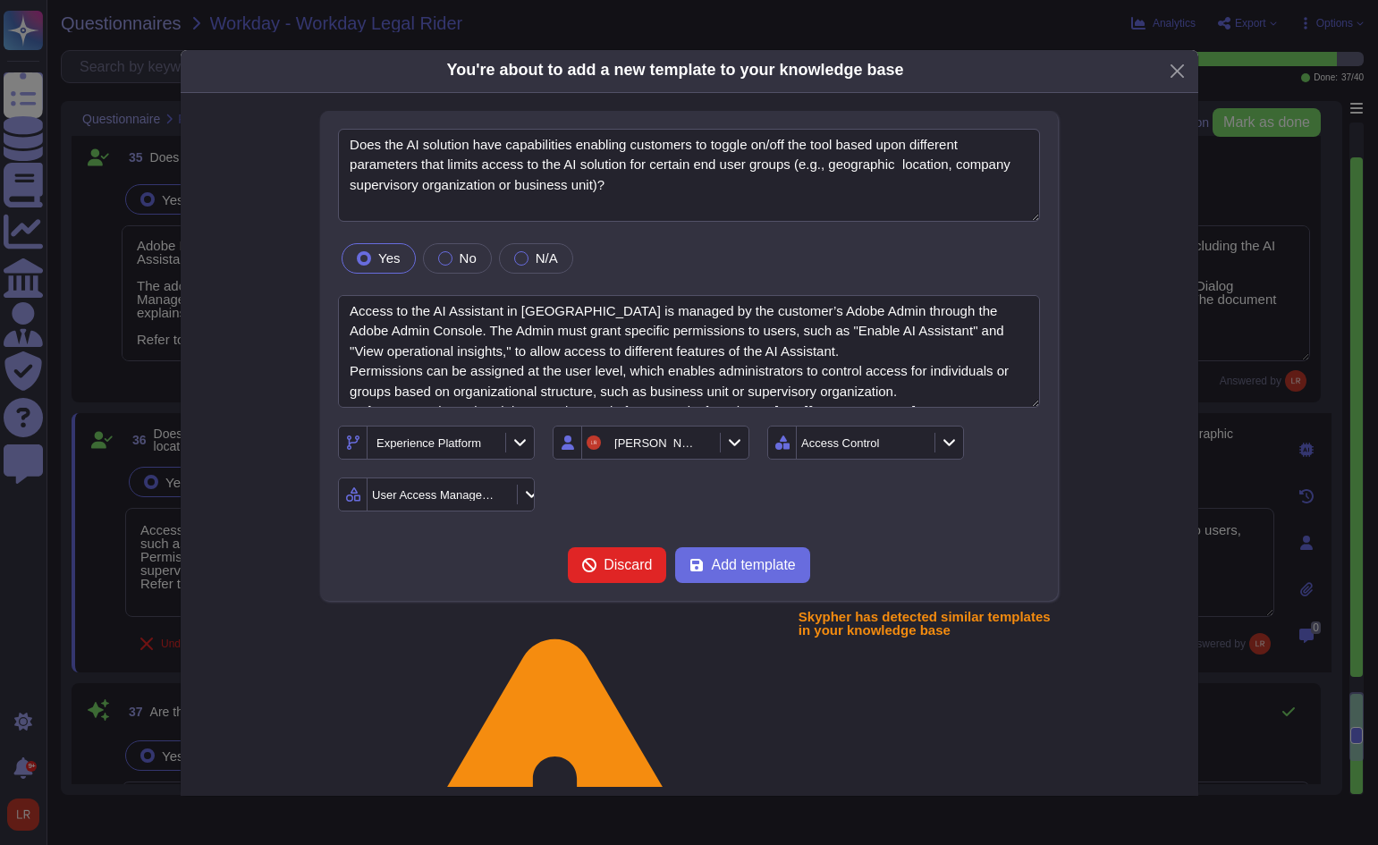
click at [830, 505] on div "Experience Platform [PERSON_NAME] Access Control User Access Management" at bounding box center [689, 469] width 702 height 86
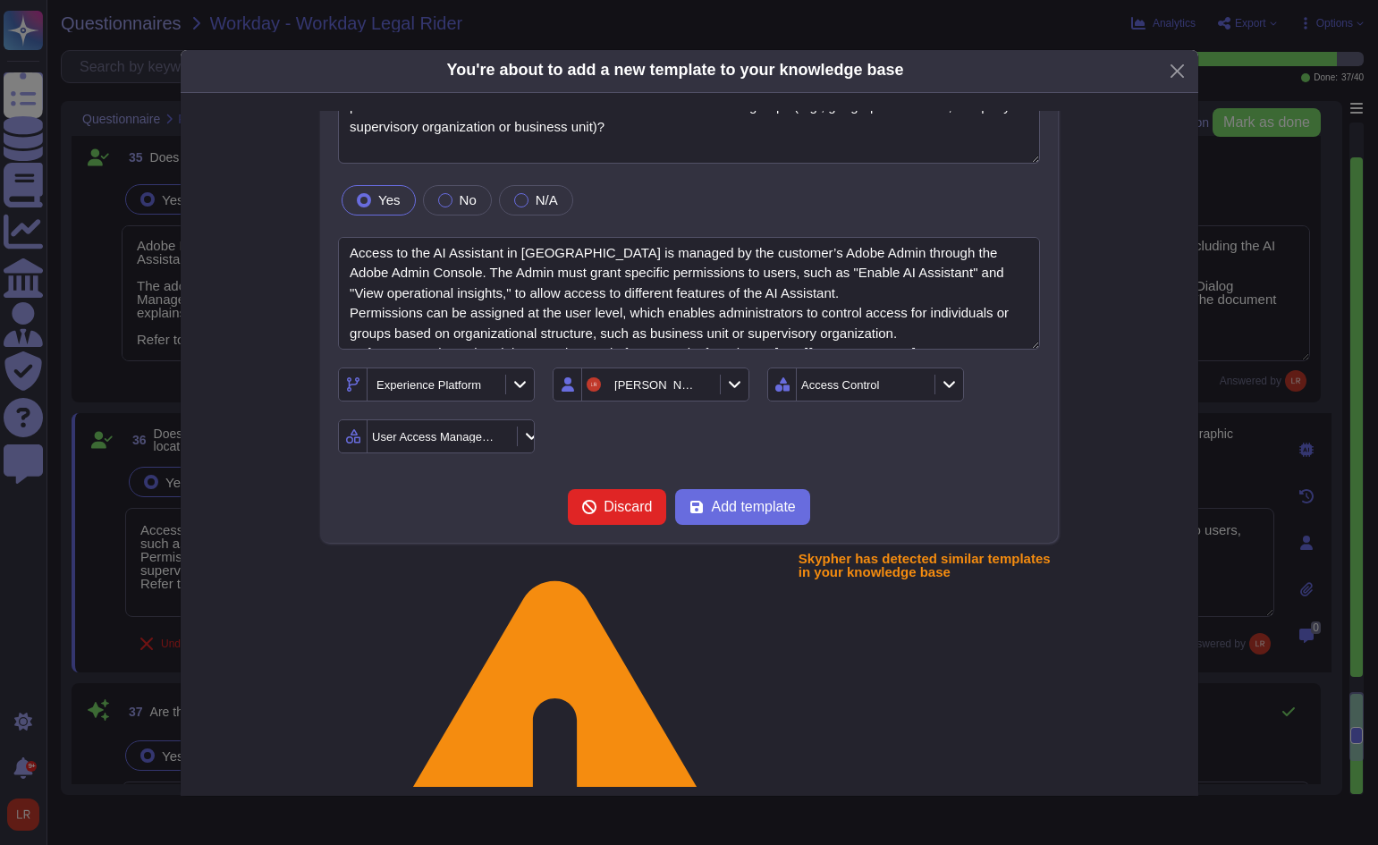
scroll to position [85, 0]
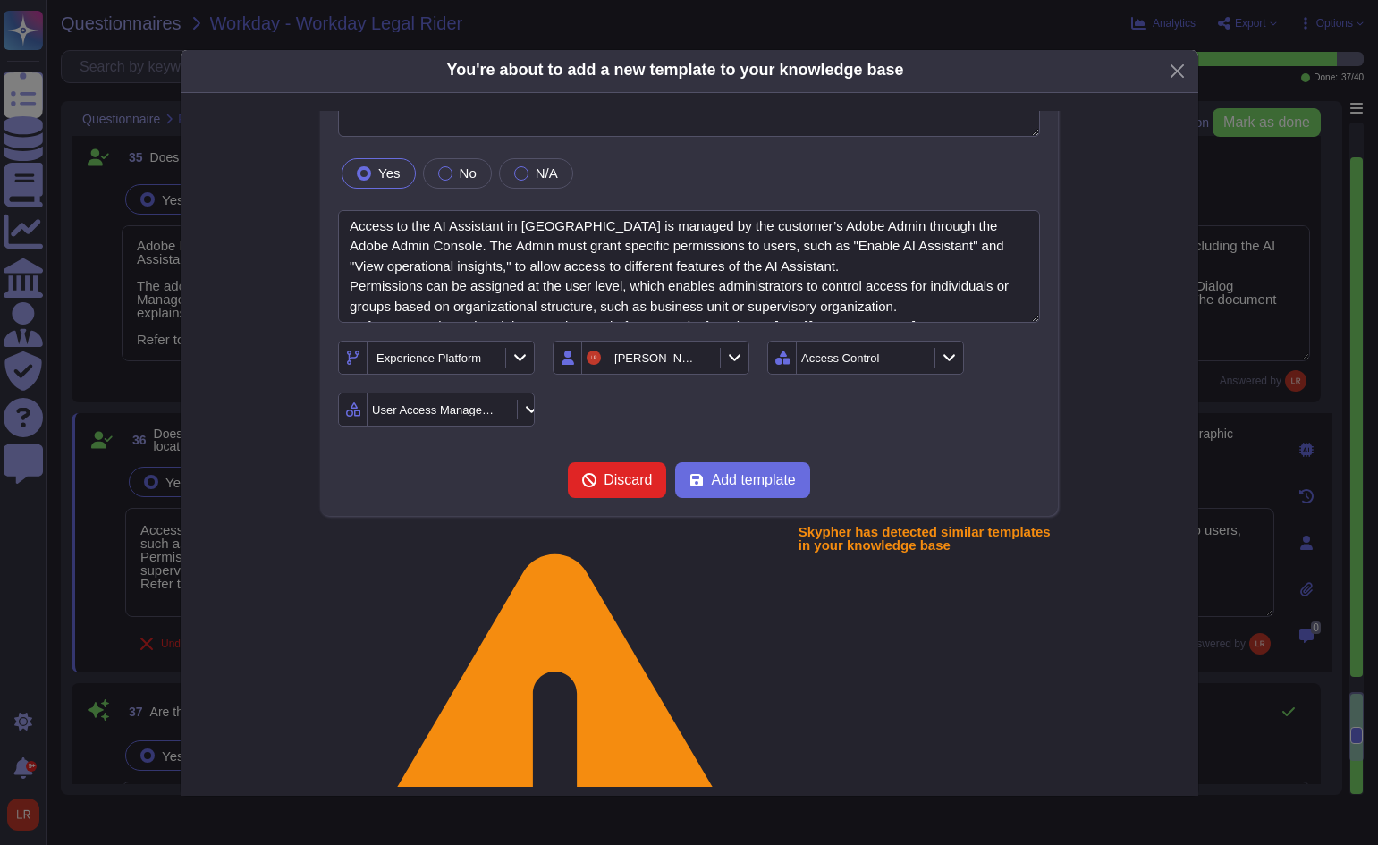
click at [861, 470] on div "Discard Add template" at bounding box center [689, 480] width 702 height 36
click at [749, 477] on span "Add template" at bounding box center [753, 480] width 84 height 14
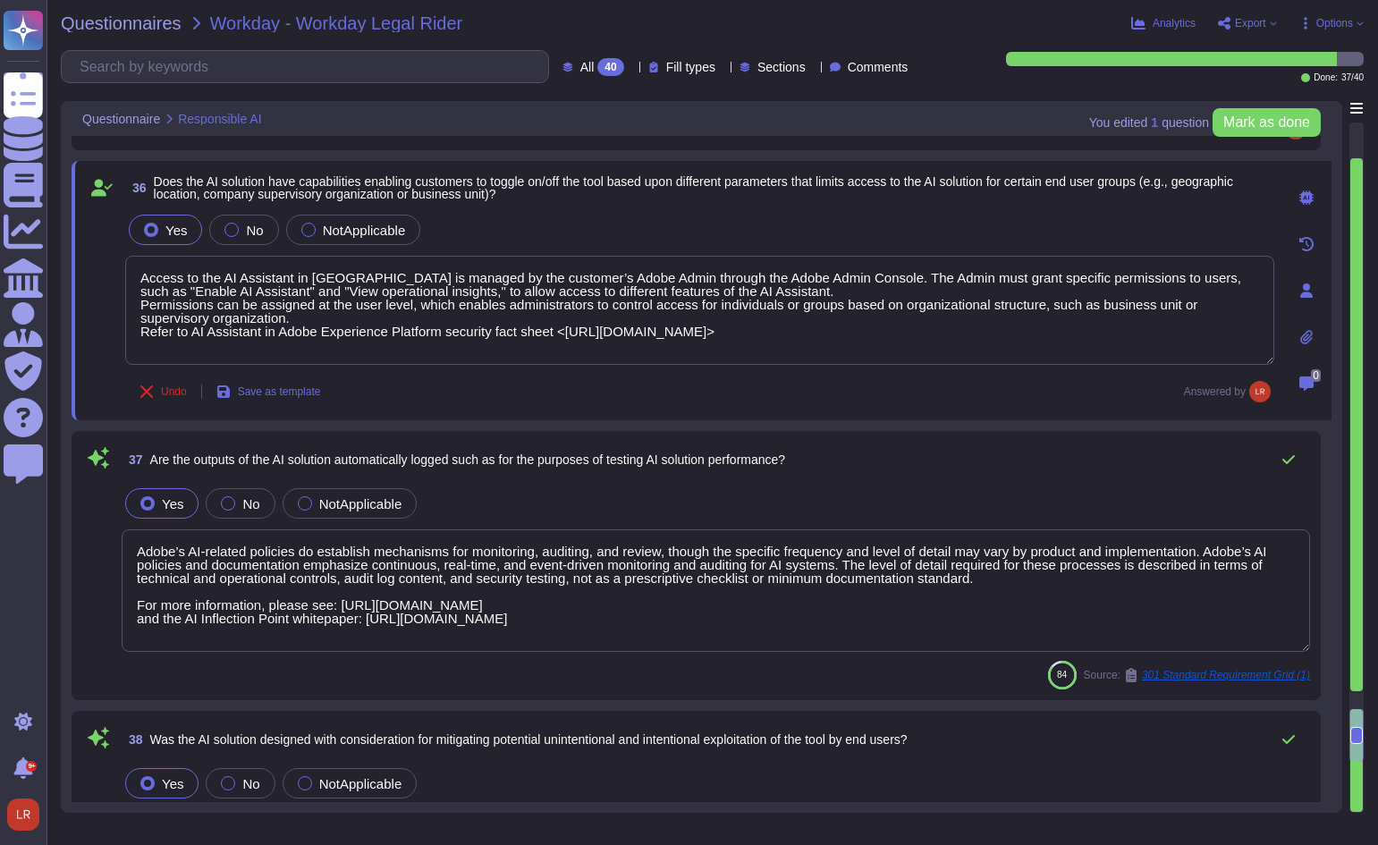
scroll to position [7322, 0]
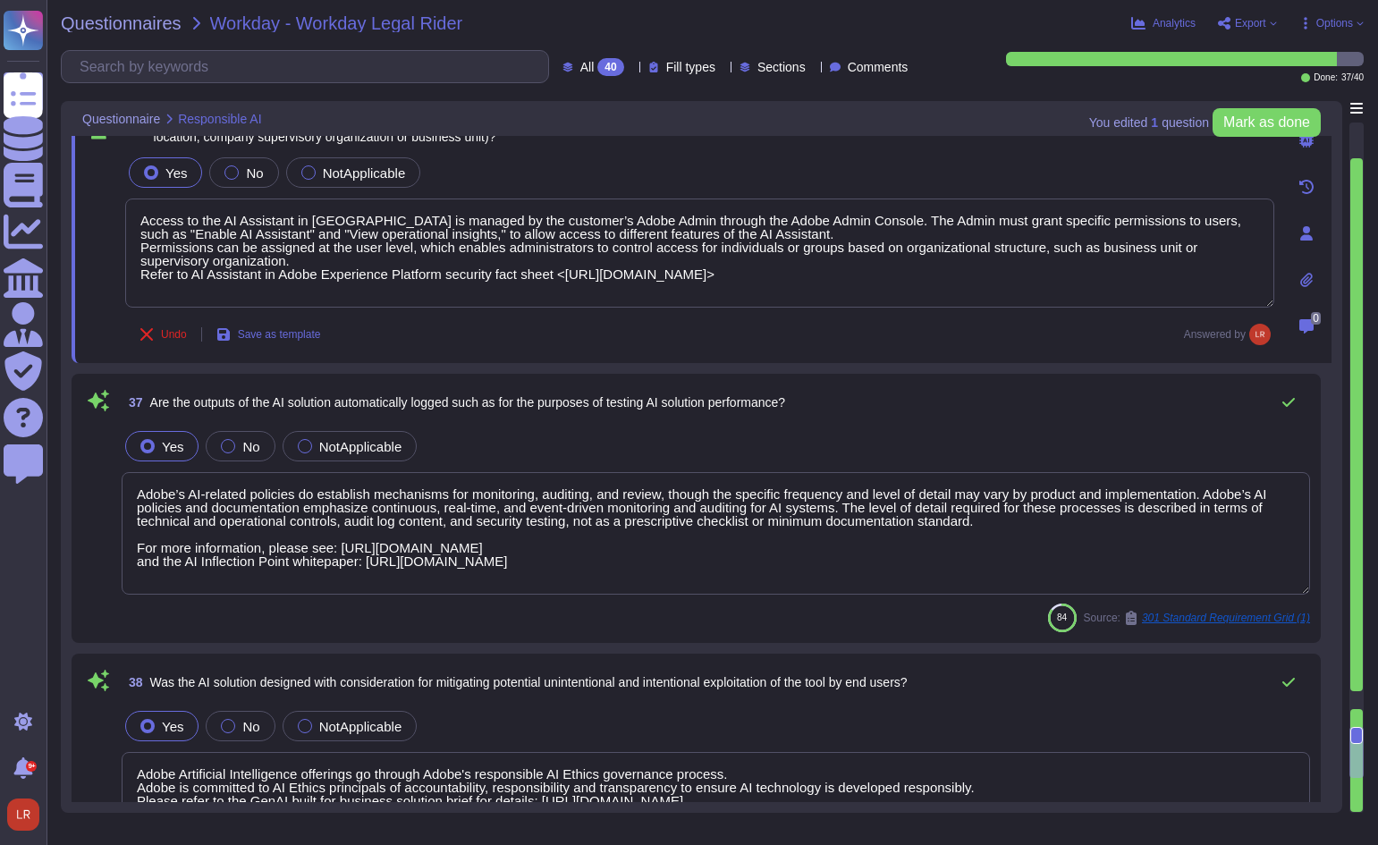
click at [588, 445] on div "Yes No NotApplicable" at bounding box center [716, 446] width 1188 height 38
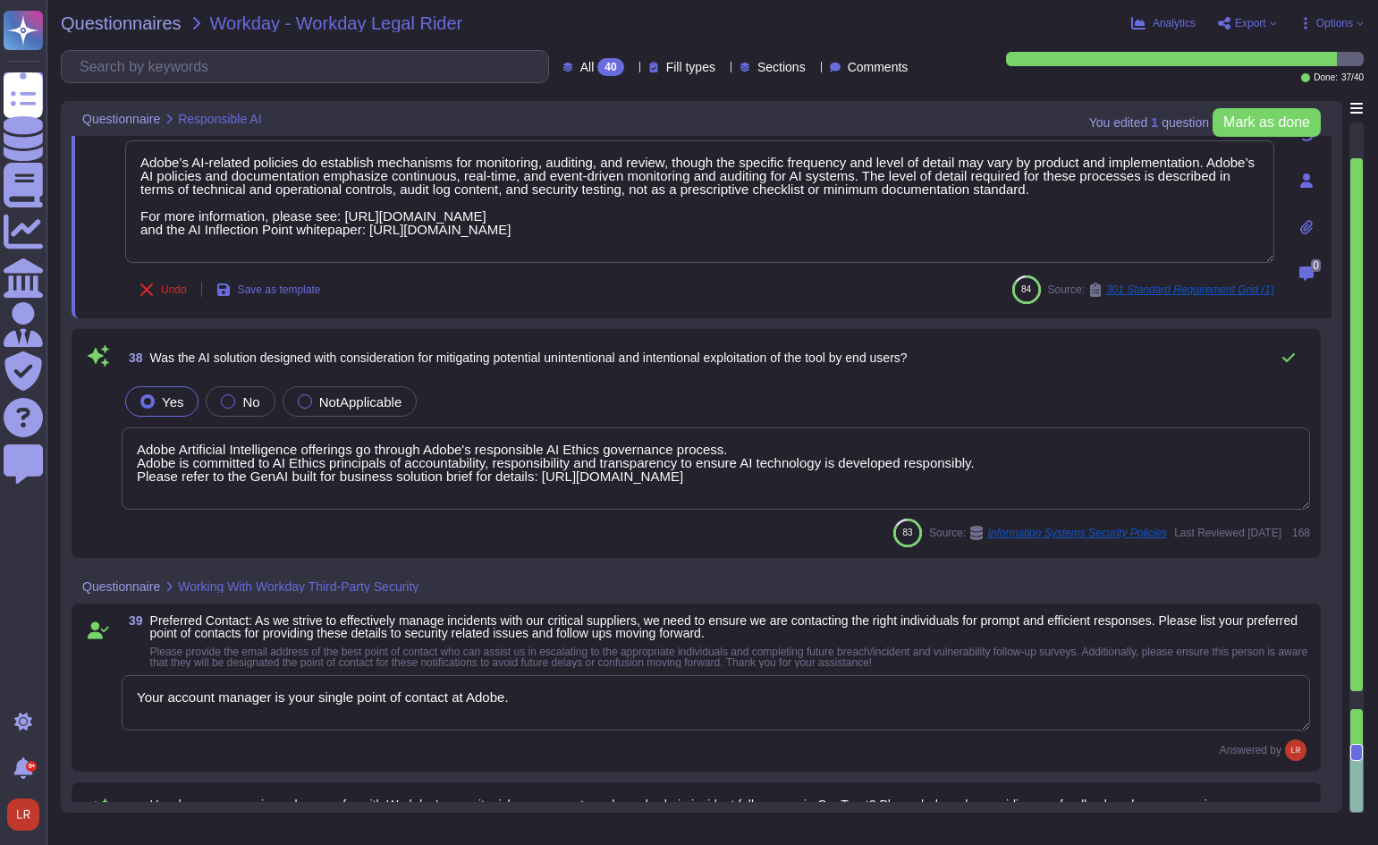
scroll to position [7620, 0]
drag, startPoint x: 434, startPoint y: 357, endPoint x: 866, endPoint y: 350, distance: 431.9
click at [866, 350] on span "Was the AI solution designed with consideration for mitigating potential uninte…" at bounding box center [528, 356] width 757 height 14
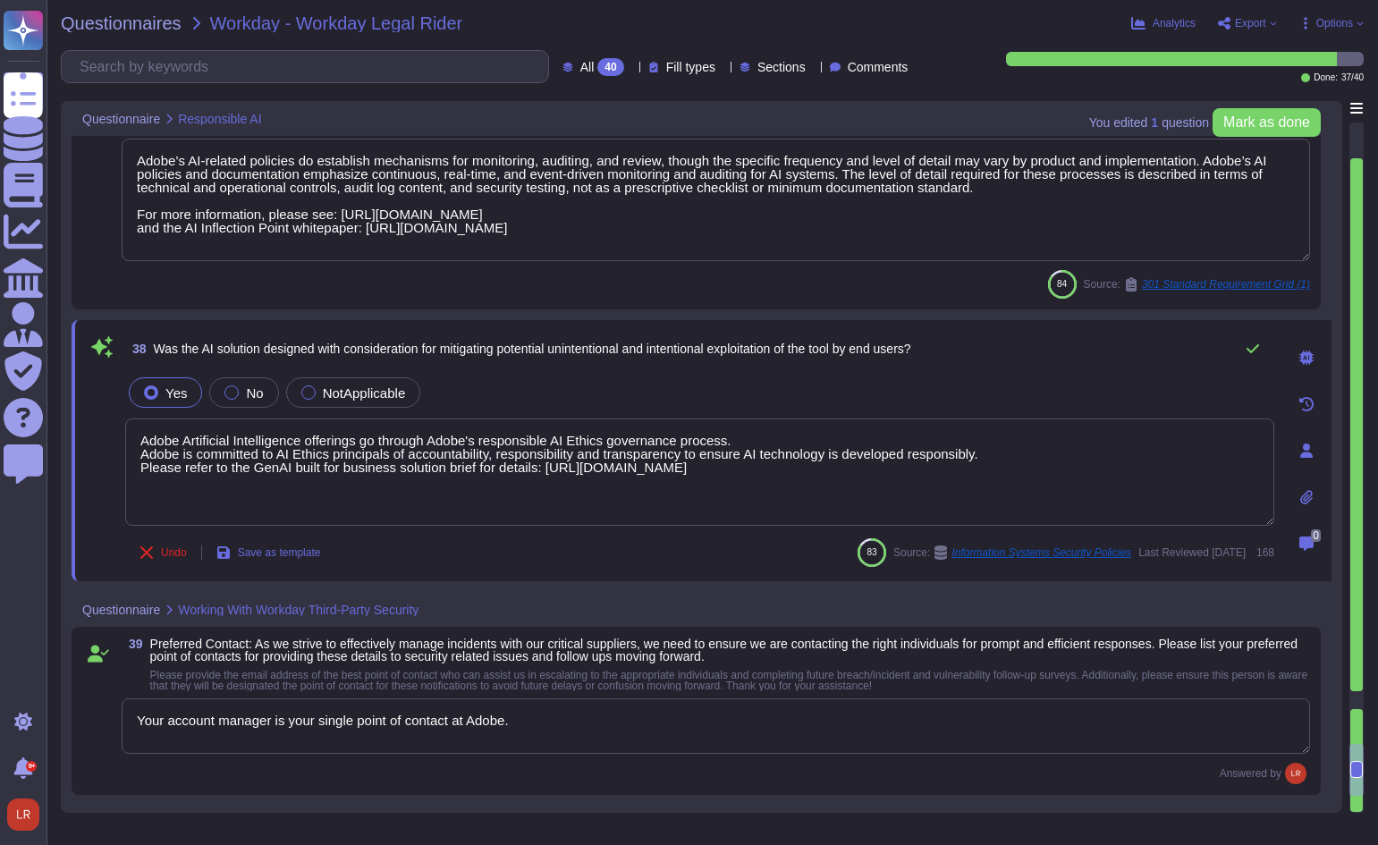
click at [638, 385] on div "Yes No NotApplicable" at bounding box center [699, 393] width 1149 height 38
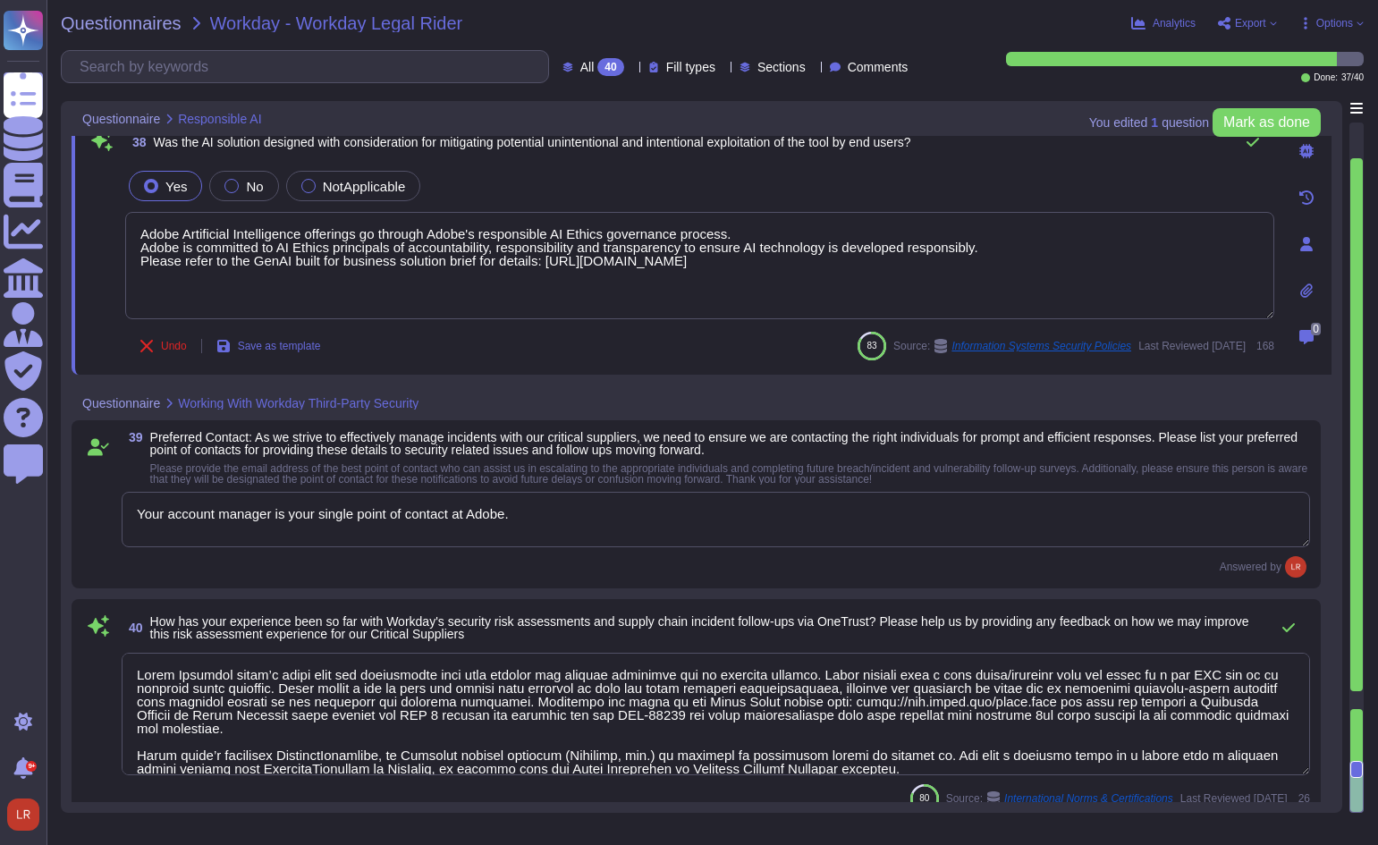
scroll to position [7837, 0]
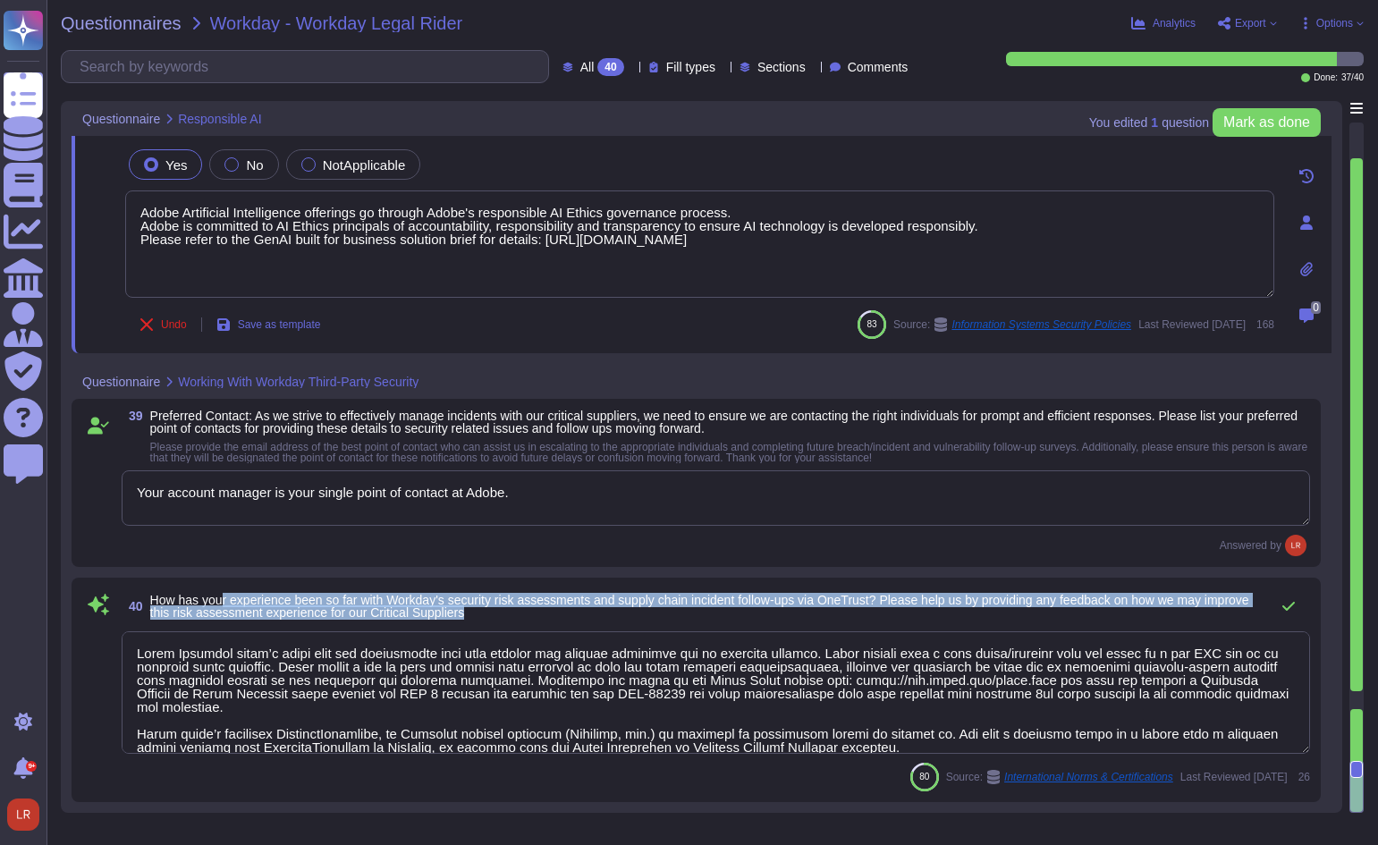
drag, startPoint x: 225, startPoint y: 596, endPoint x: 905, endPoint y: 612, distance: 679.6
click at [905, 612] on span "How has your experience been so far with Workday's security risk assessments an…" at bounding box center [704, 606] width 1109 height 25
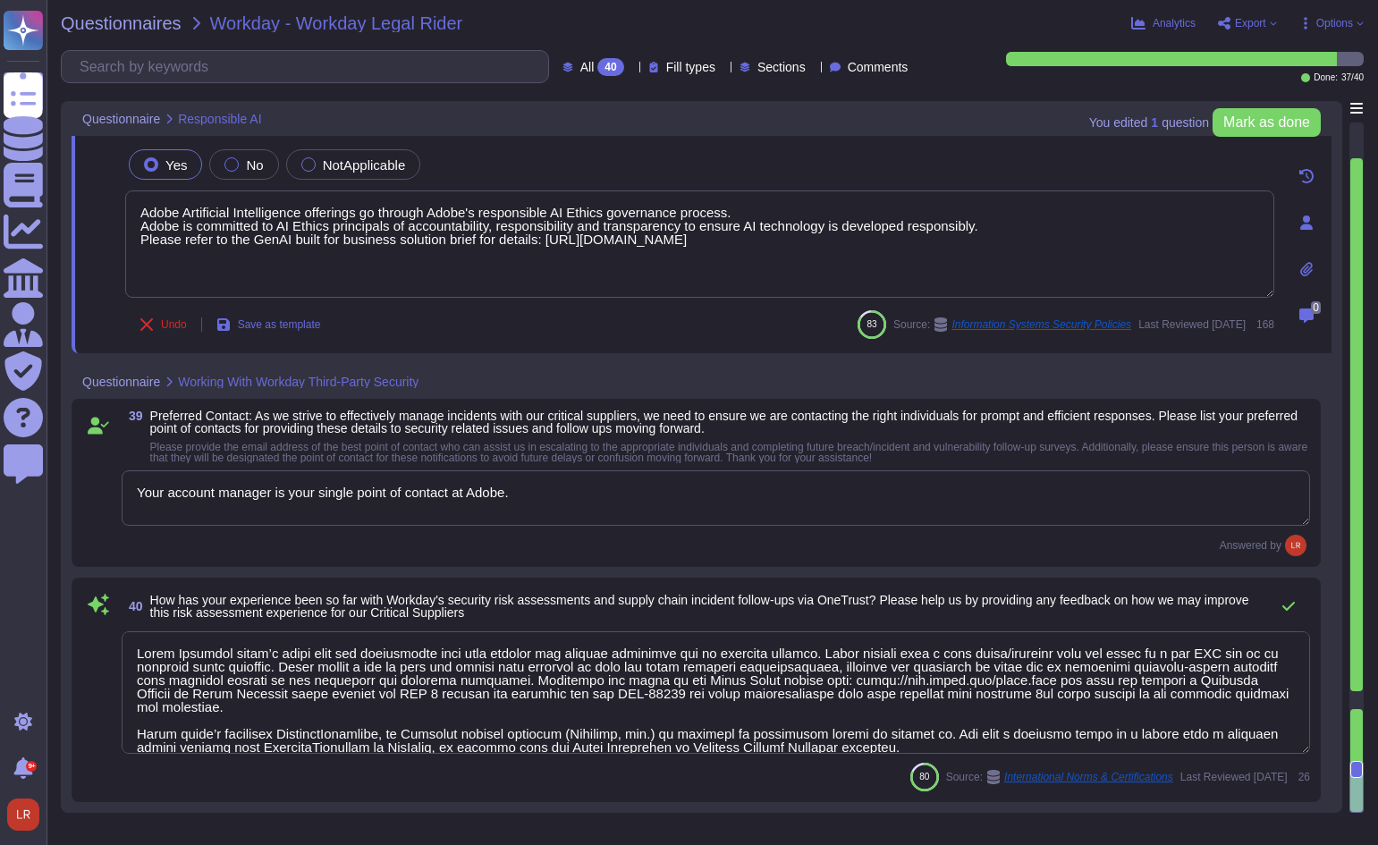
scroll to position [7823, 0]
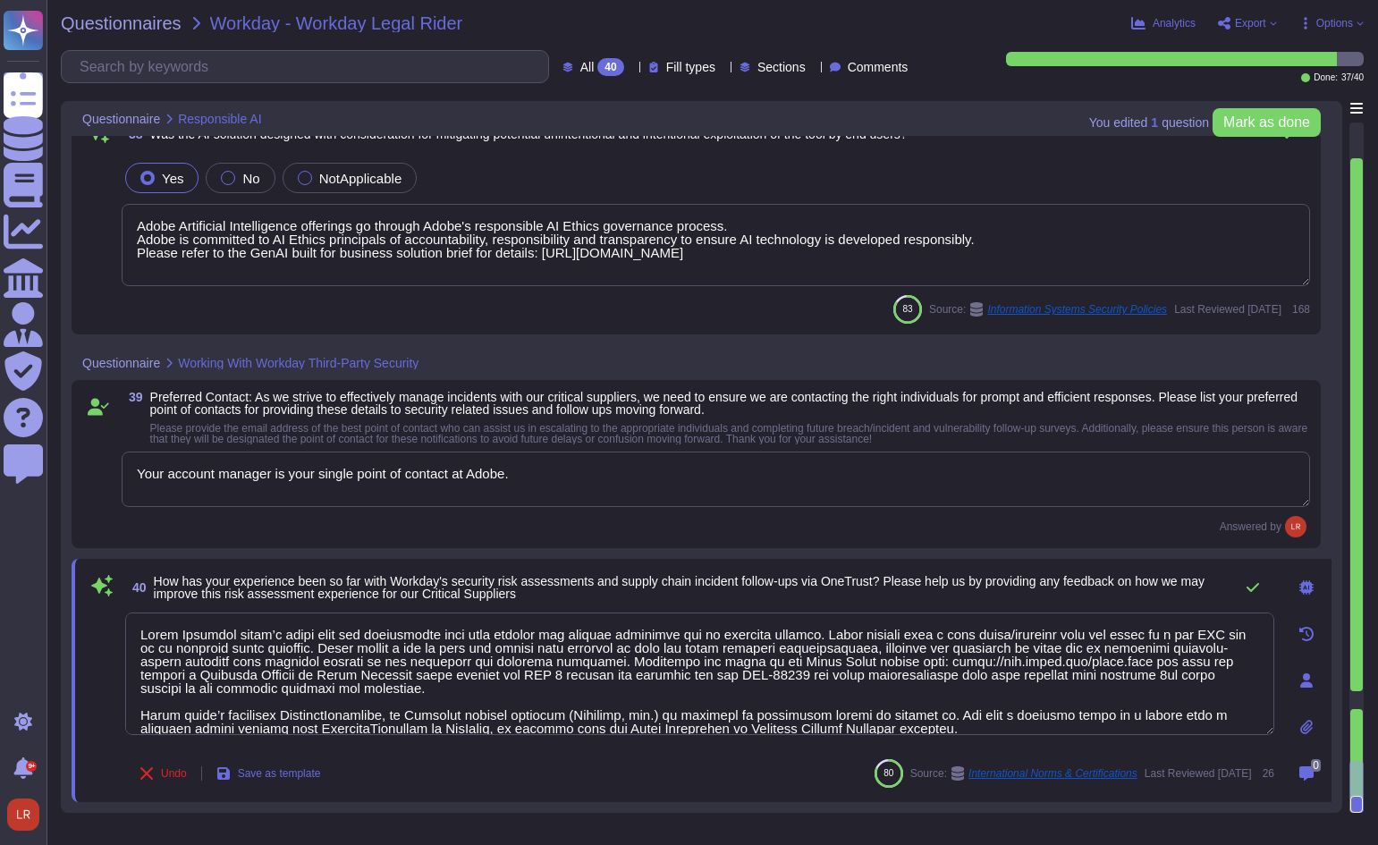
click at [533, 677] on textarea at bounding box center [699, 673] width 1149 height 122
click at [534, 694] on textarea at bounding box center [699, 673] width 1149 height 122
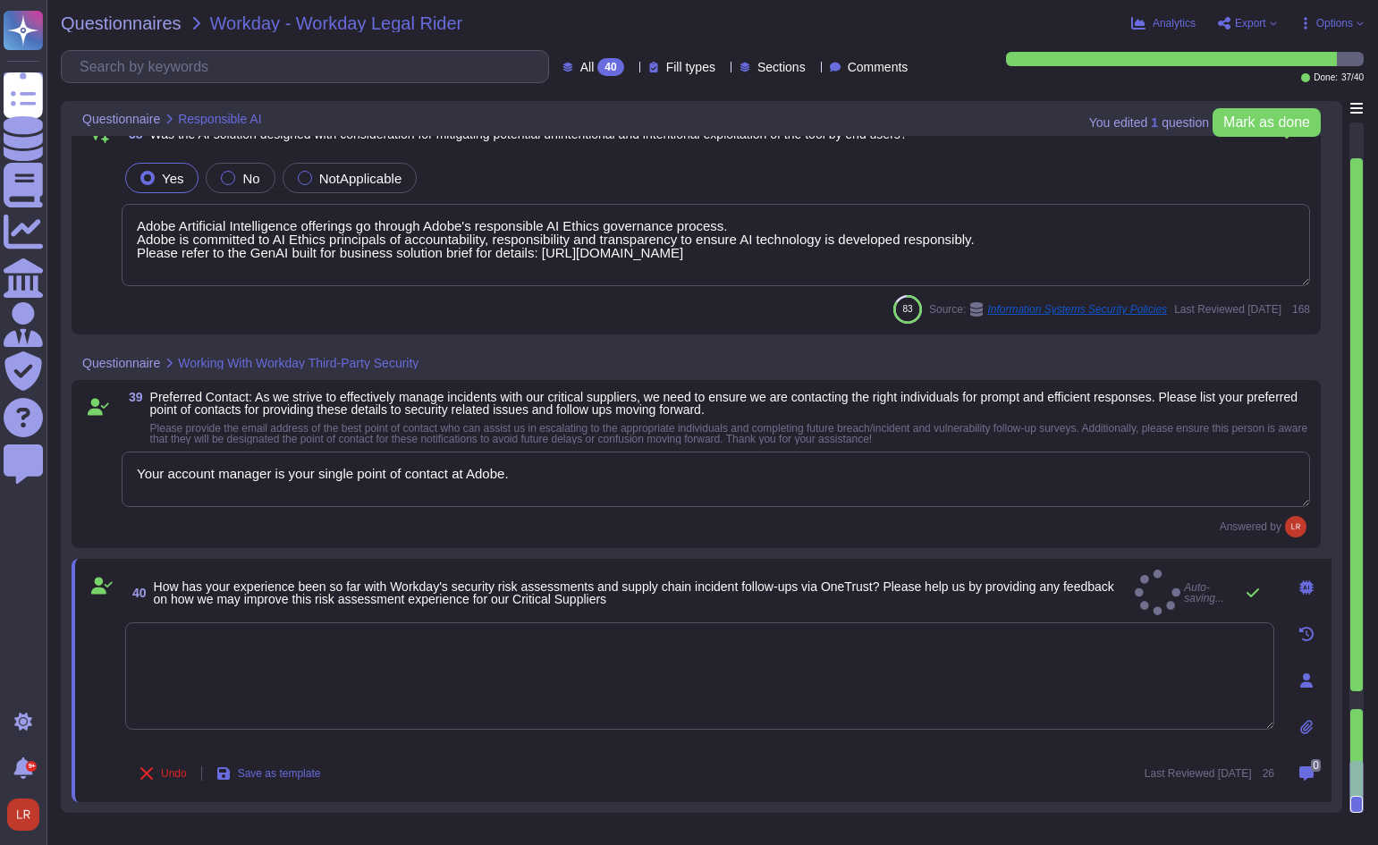
click at [596, 771] on div "Undo Save as template Last Reviewed [DATE] 26" at bounding box center [699, 773] width 1149 height 36
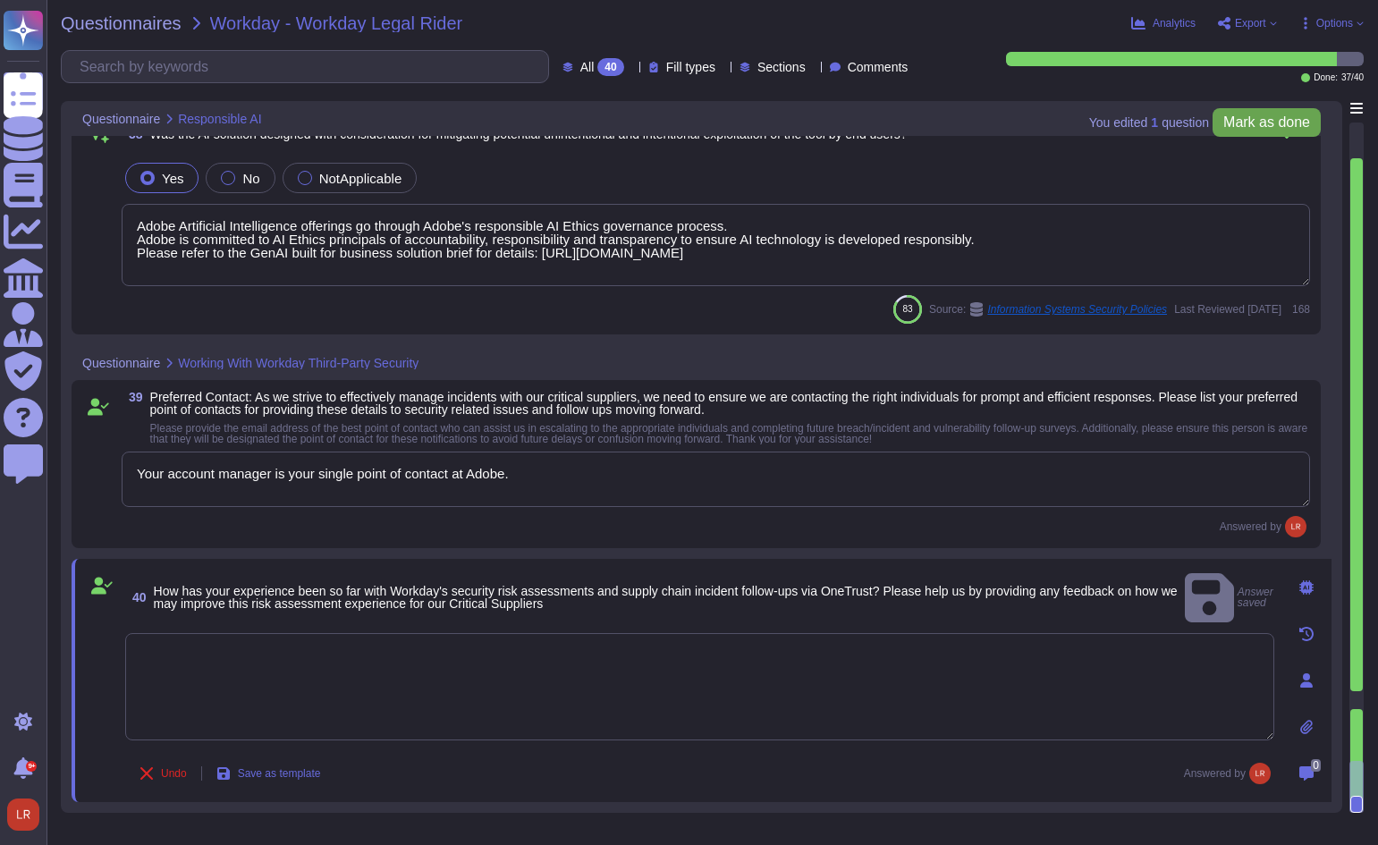
drag, startPoint x: 1254, startPoint y: 121, endPoint x: 1266, endPoint y: 125, distance: 12.5
click at [1255, 121] on span "Mark as done" at bounding box center [1266, 122] width 87 height 14
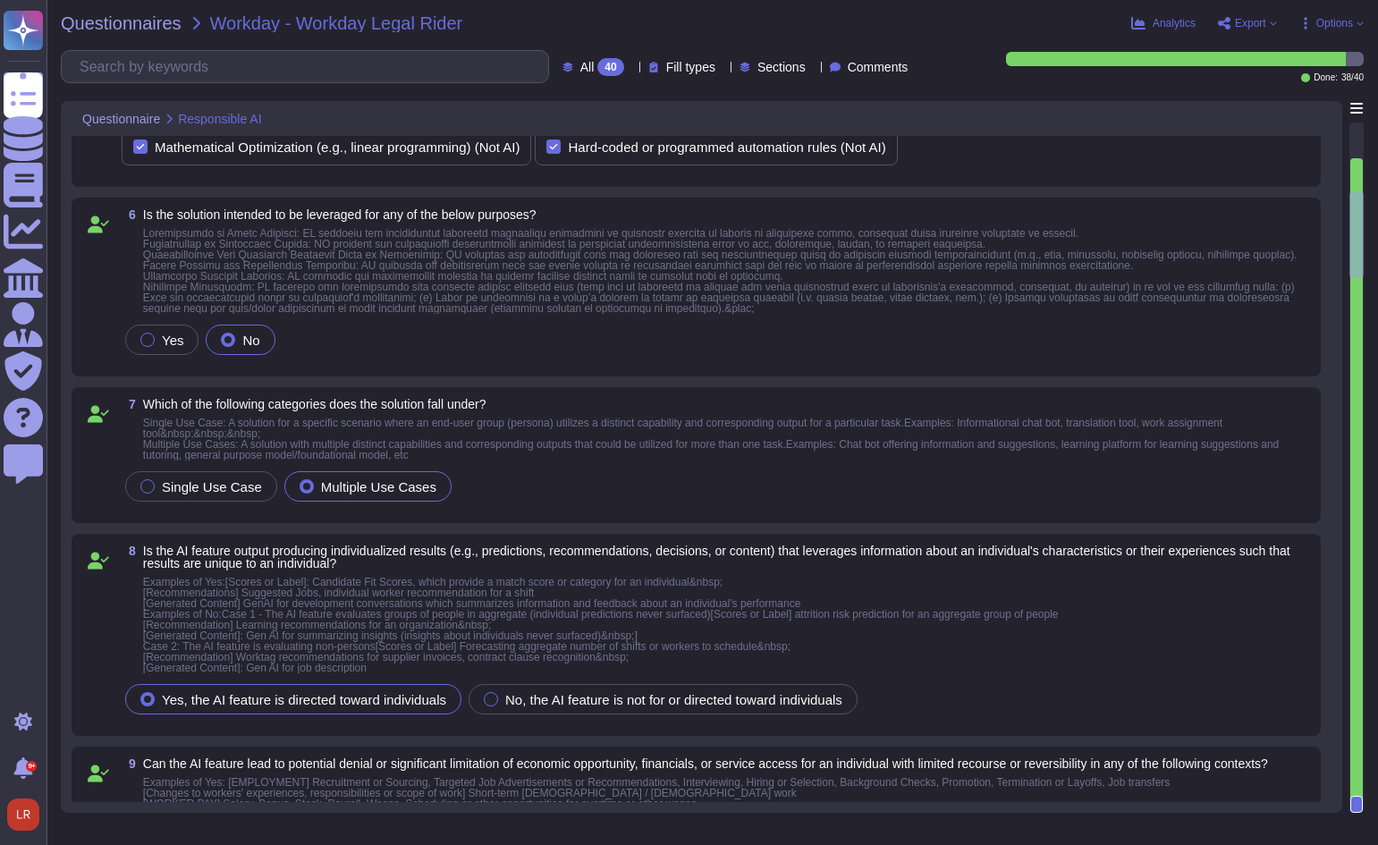
scroll to position [633, 0]
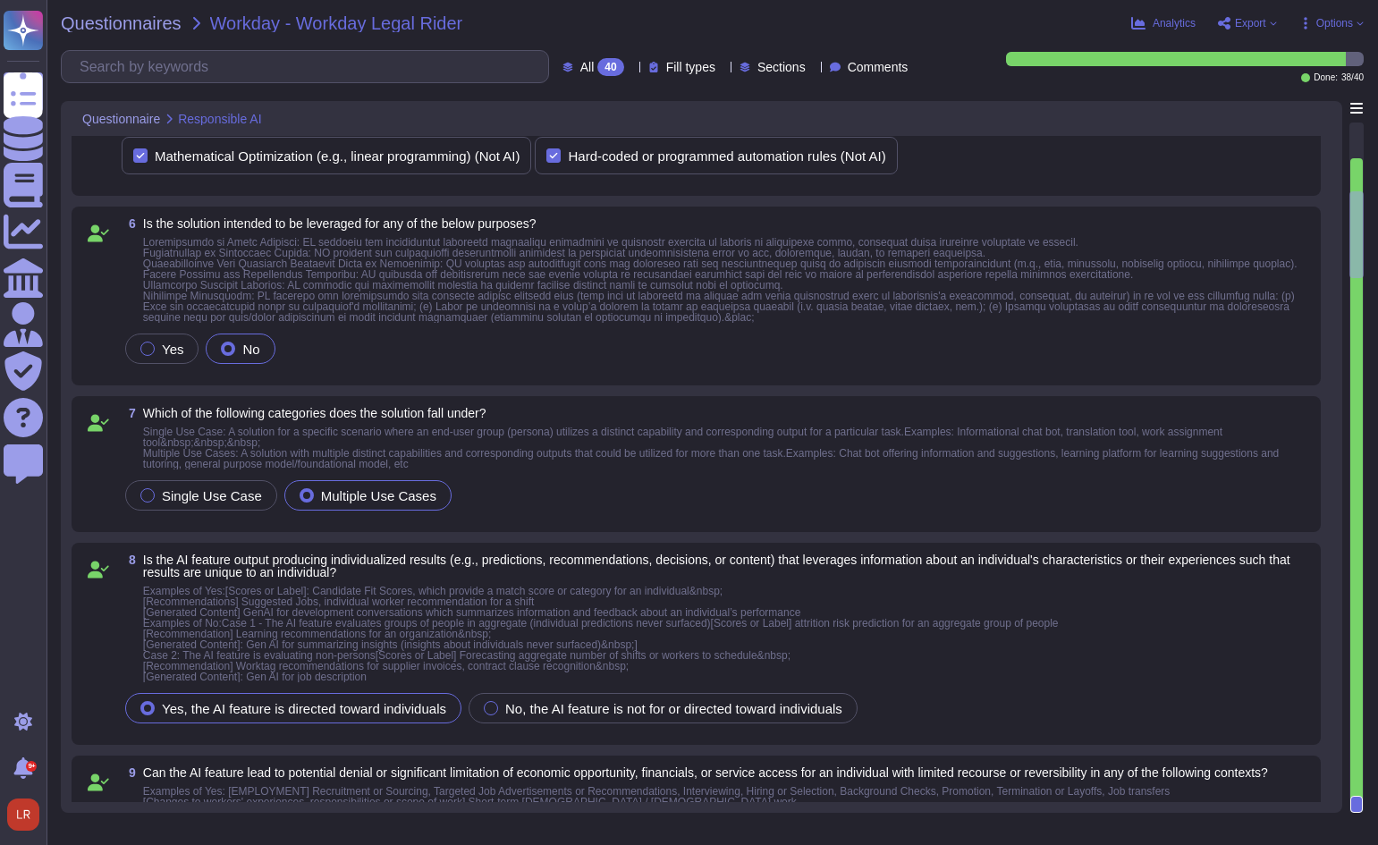
click at [631, 68] on icon at bounding box center [631, 68] width 0 height 0
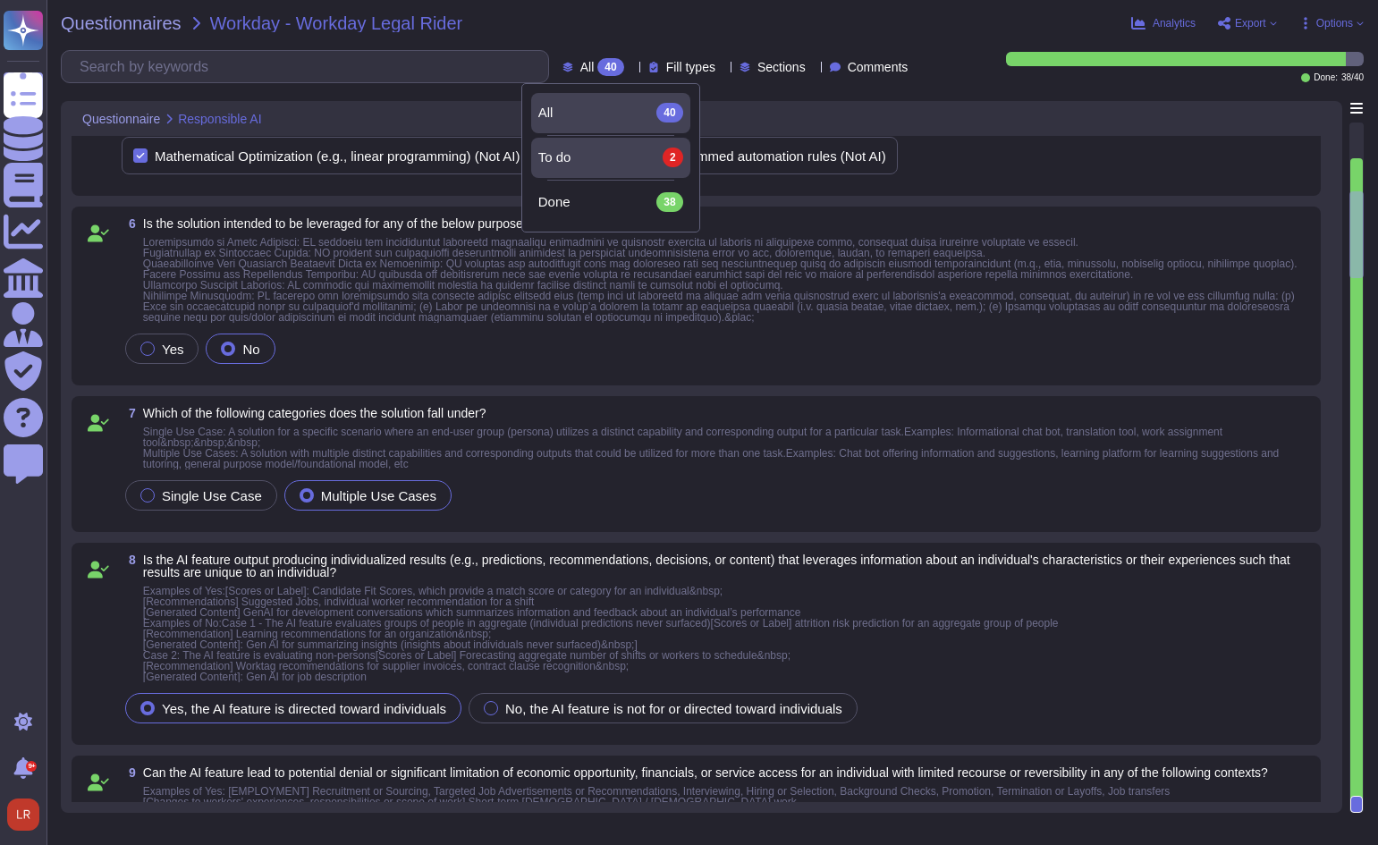
click at [610, 148] on div "To do 2" at bounding box center [610, 158] width 145 height 20
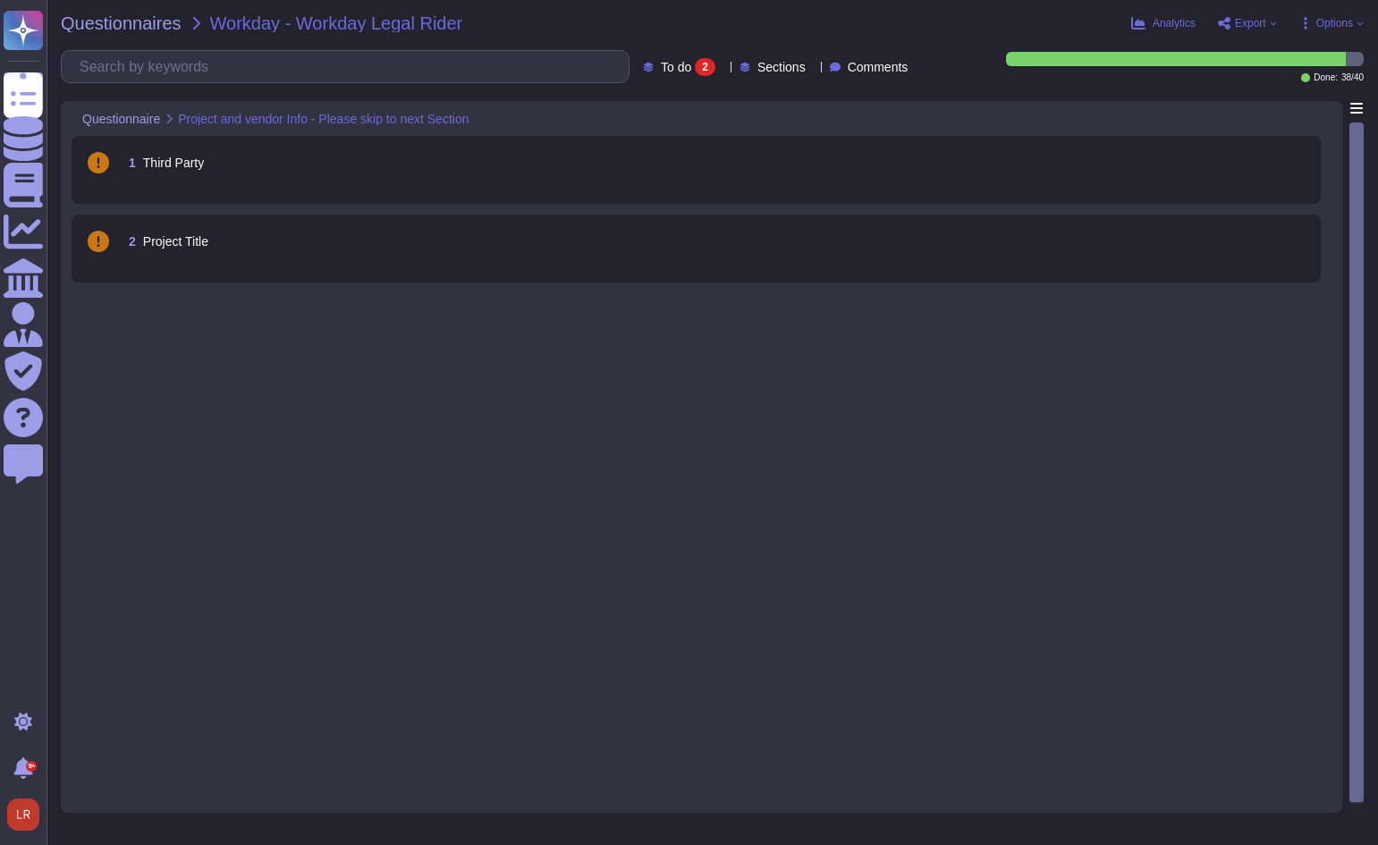
click at [317, 179] on div "1 Third Party" at bounding box center [695, 170] width 1227 height 46
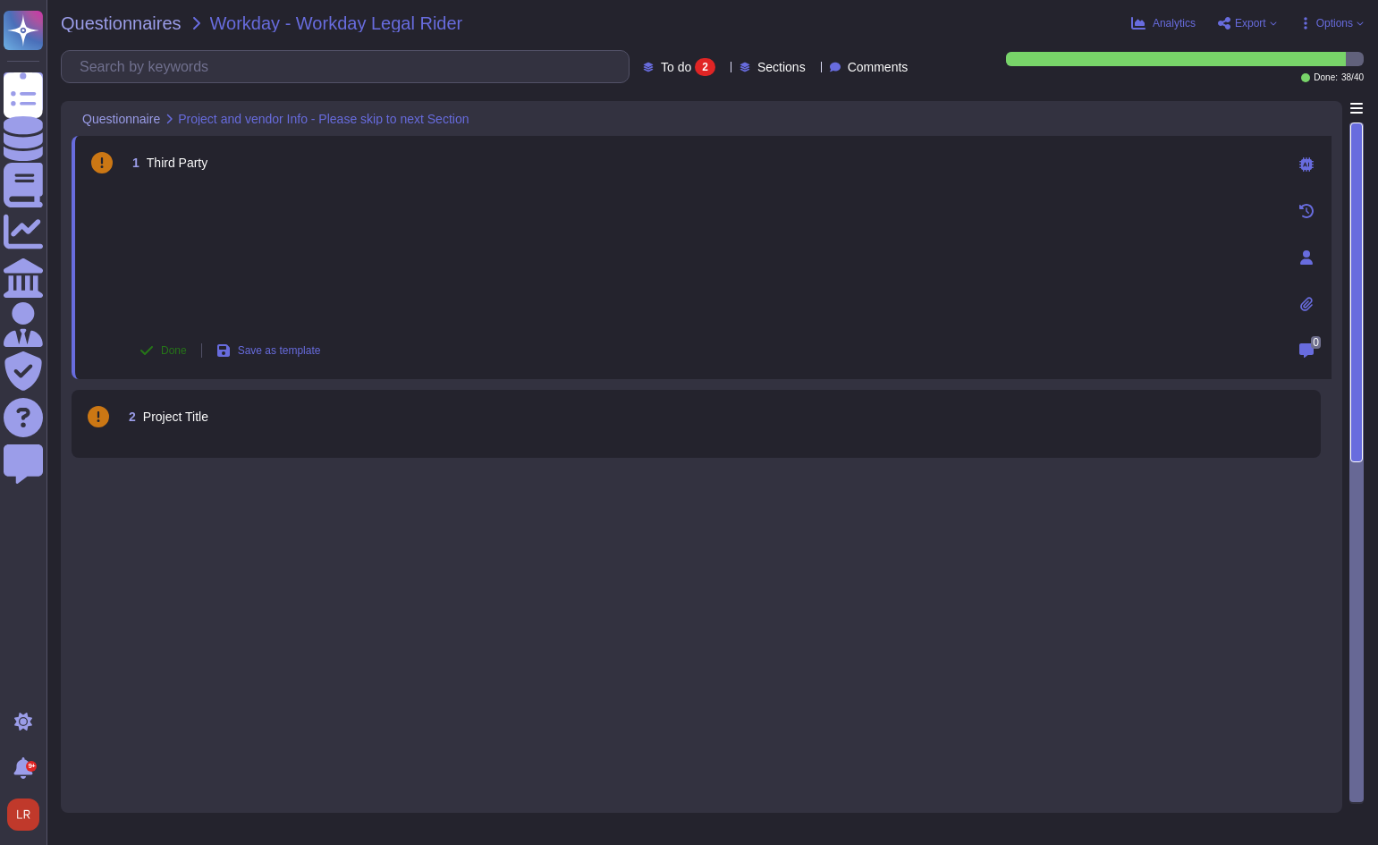
click at [147, 353] on icon at bounding box center [146, 350] width 13 height 9
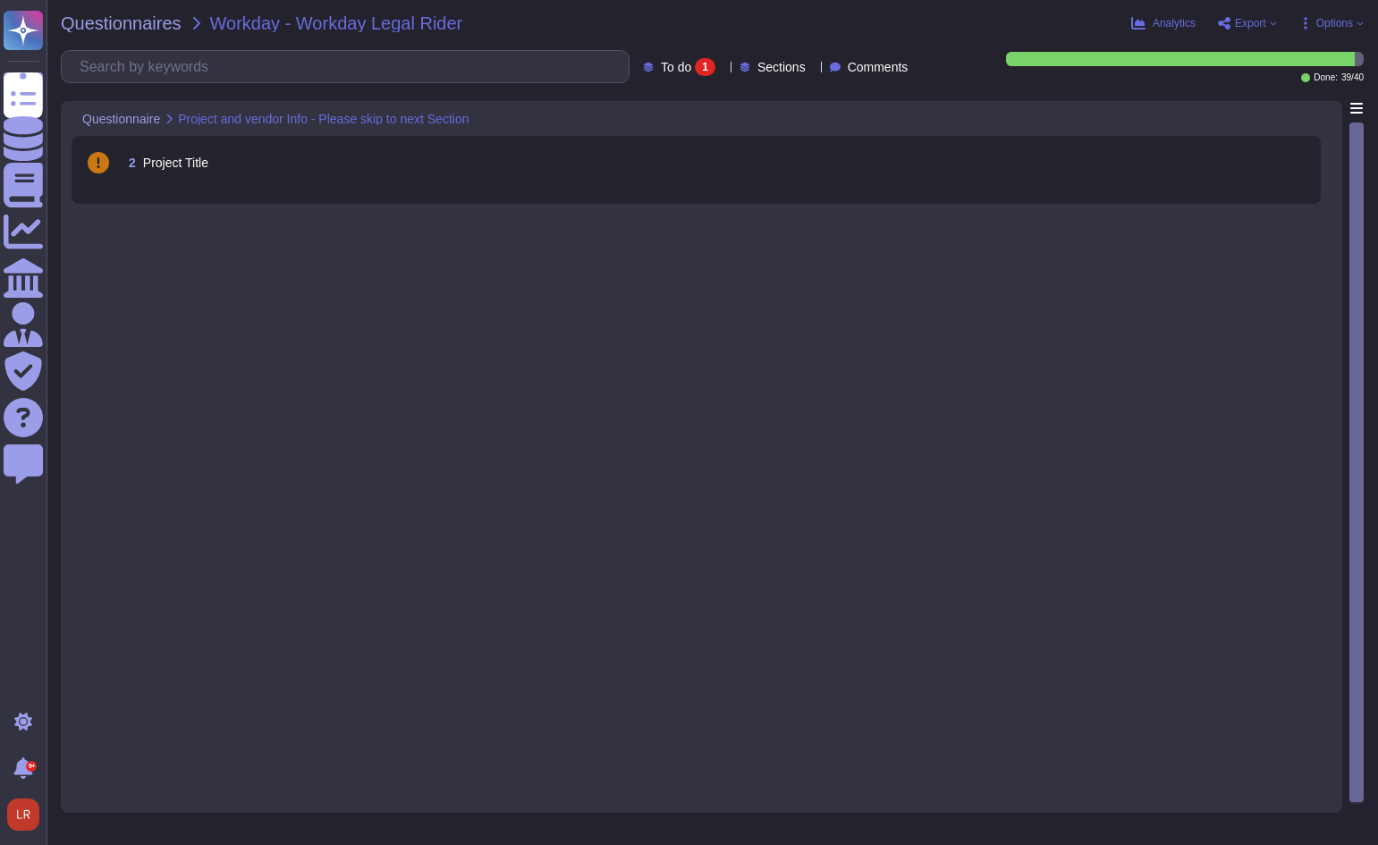
click at [171, 167] on span "Project Title" at bounding box center [175, 163] width 65 height 14
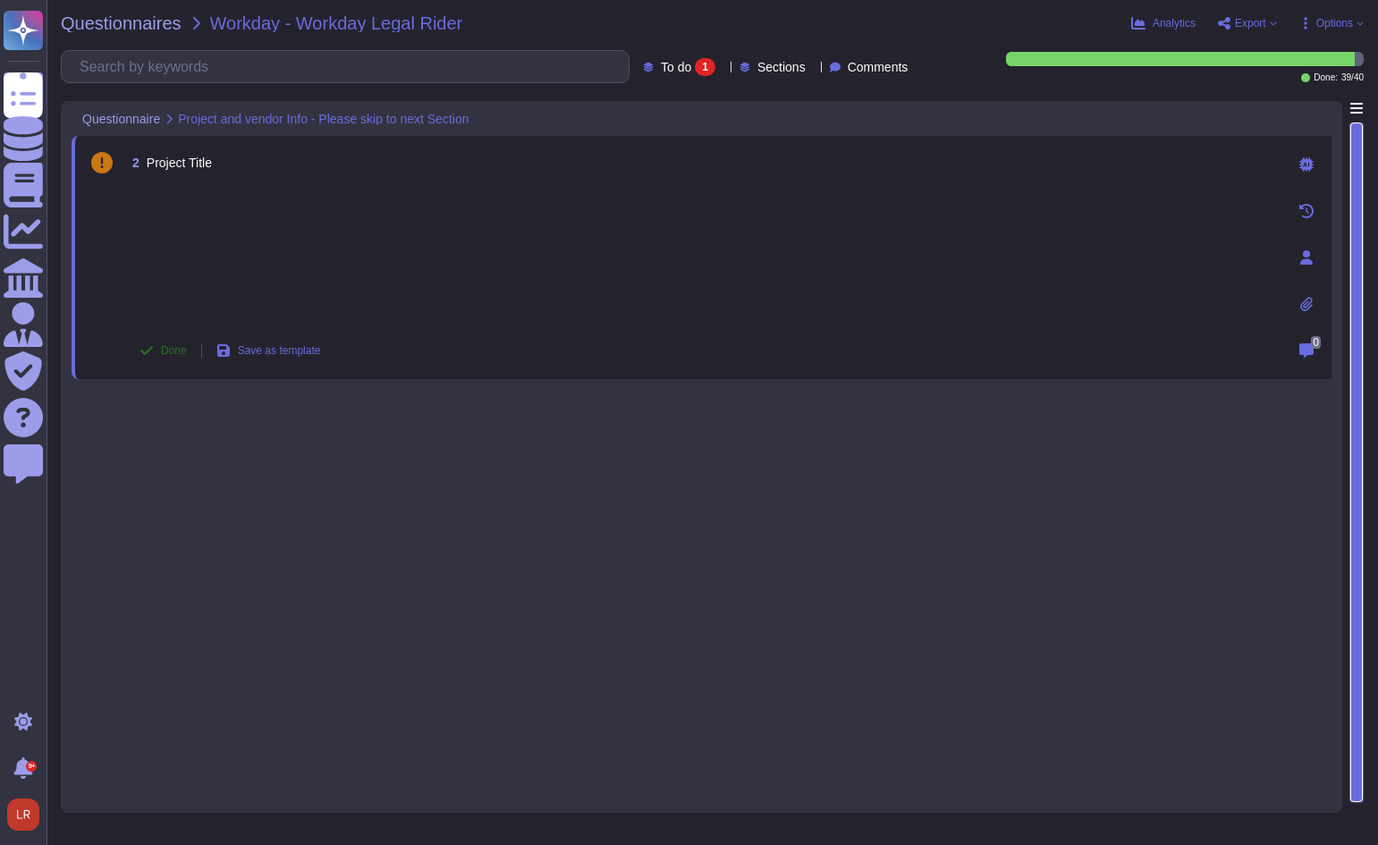
click at [164, 350] on span "Done" at bounding box center [174, 350] width 26 height 11
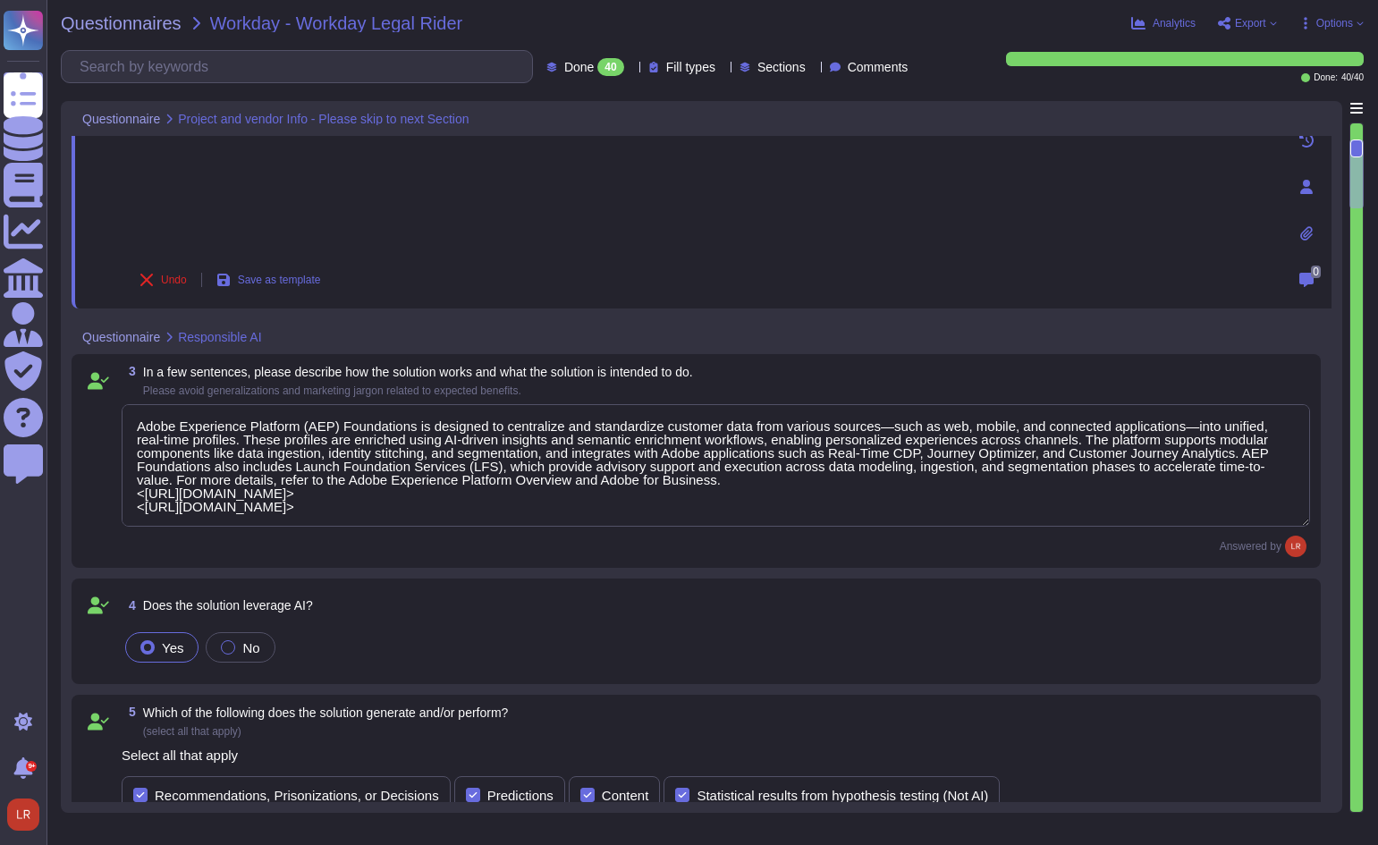
scroll to position [2, 0]
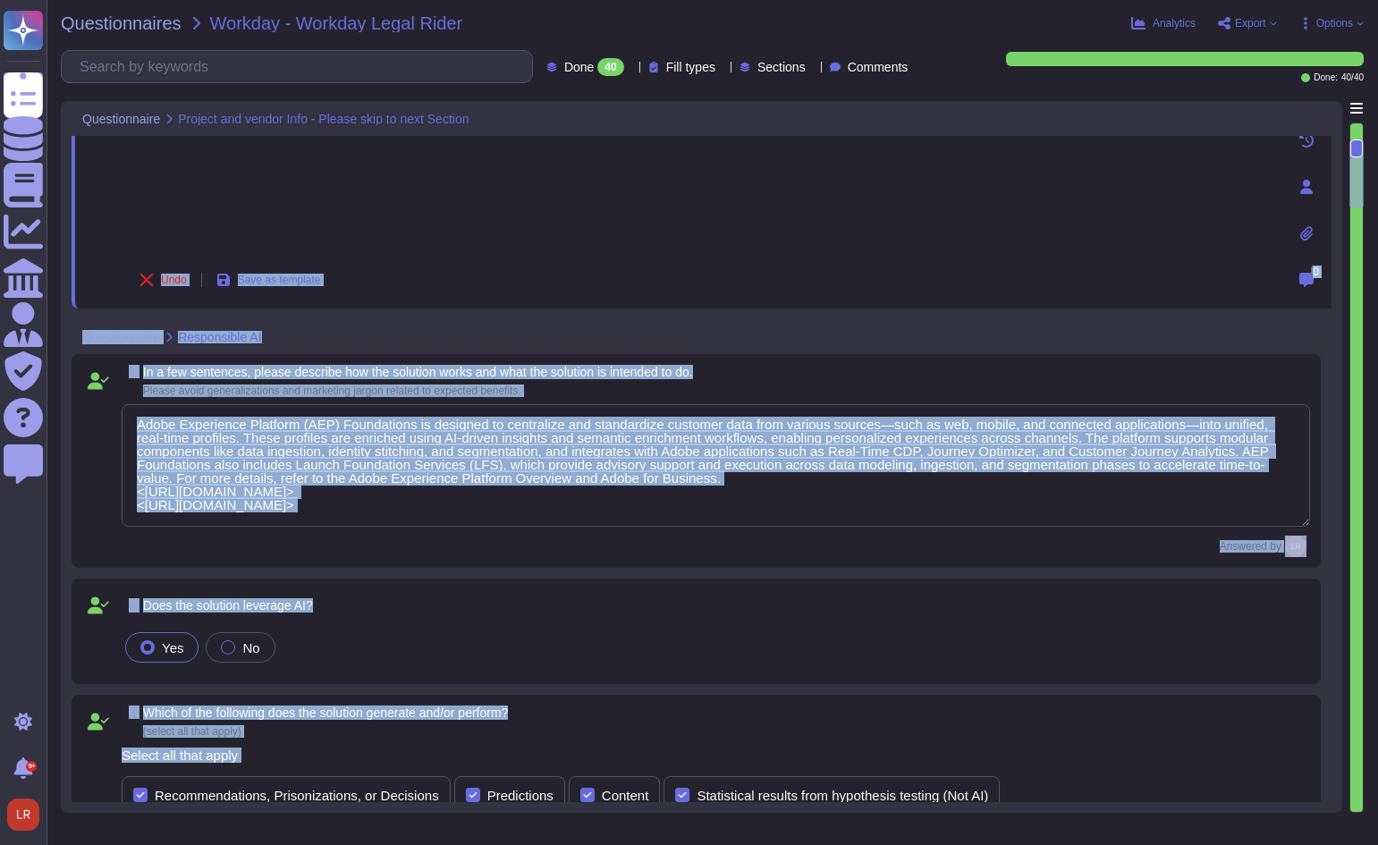
drag, startPoint x: 1359, startPoint y: 143, endPoint x: 1338, endPoint y: 703, distance: 560.0
click at [1338, 703] on div "Questionnaire Project and vendor Info - Please skip to next Section 1 Third Par…" at bounding box center [712, 457] width 1303 height 712
click at [1354, 689] on div at bounding box center [1356, 467] width 13 height 688
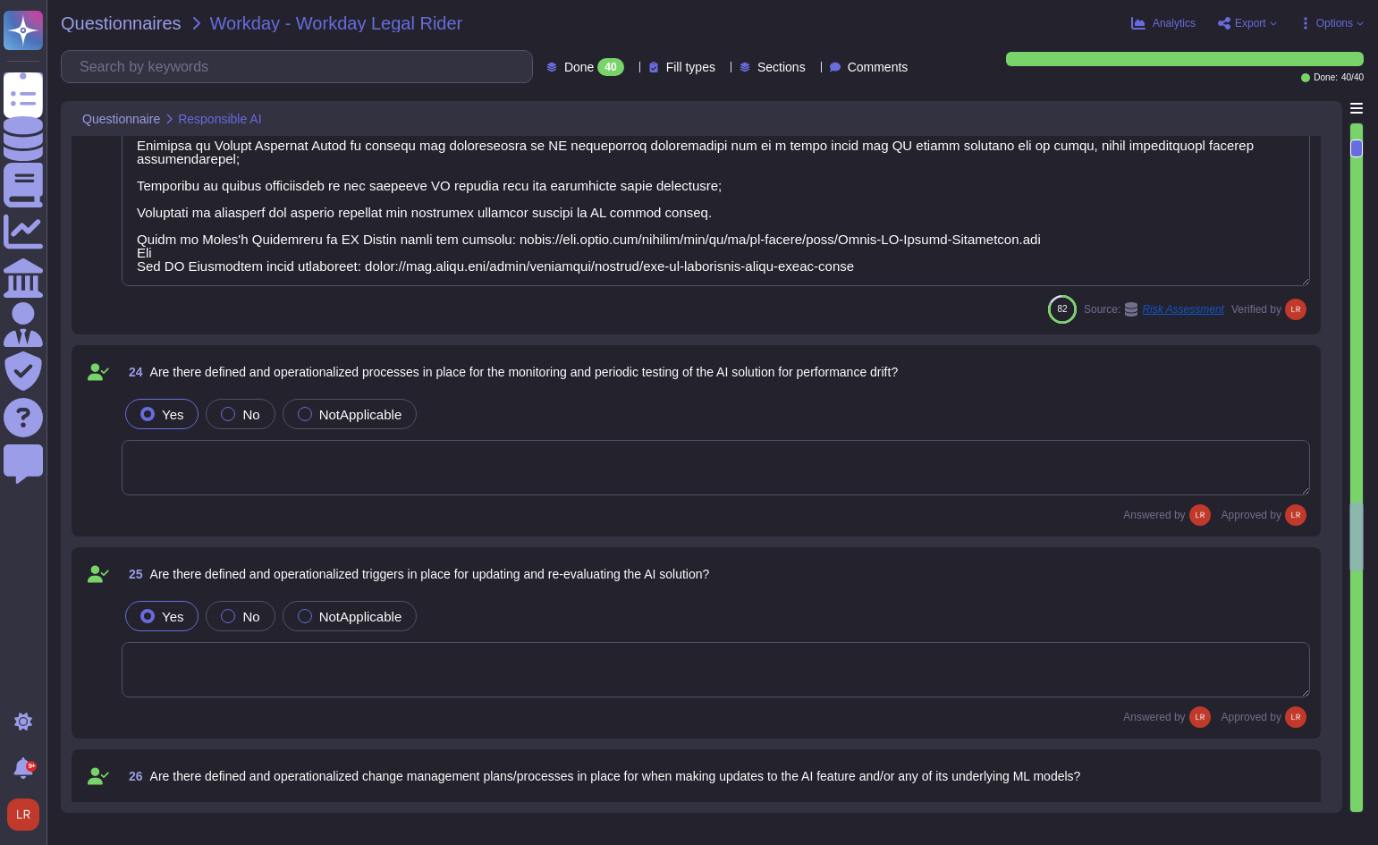
scroll to position [4218, 0]
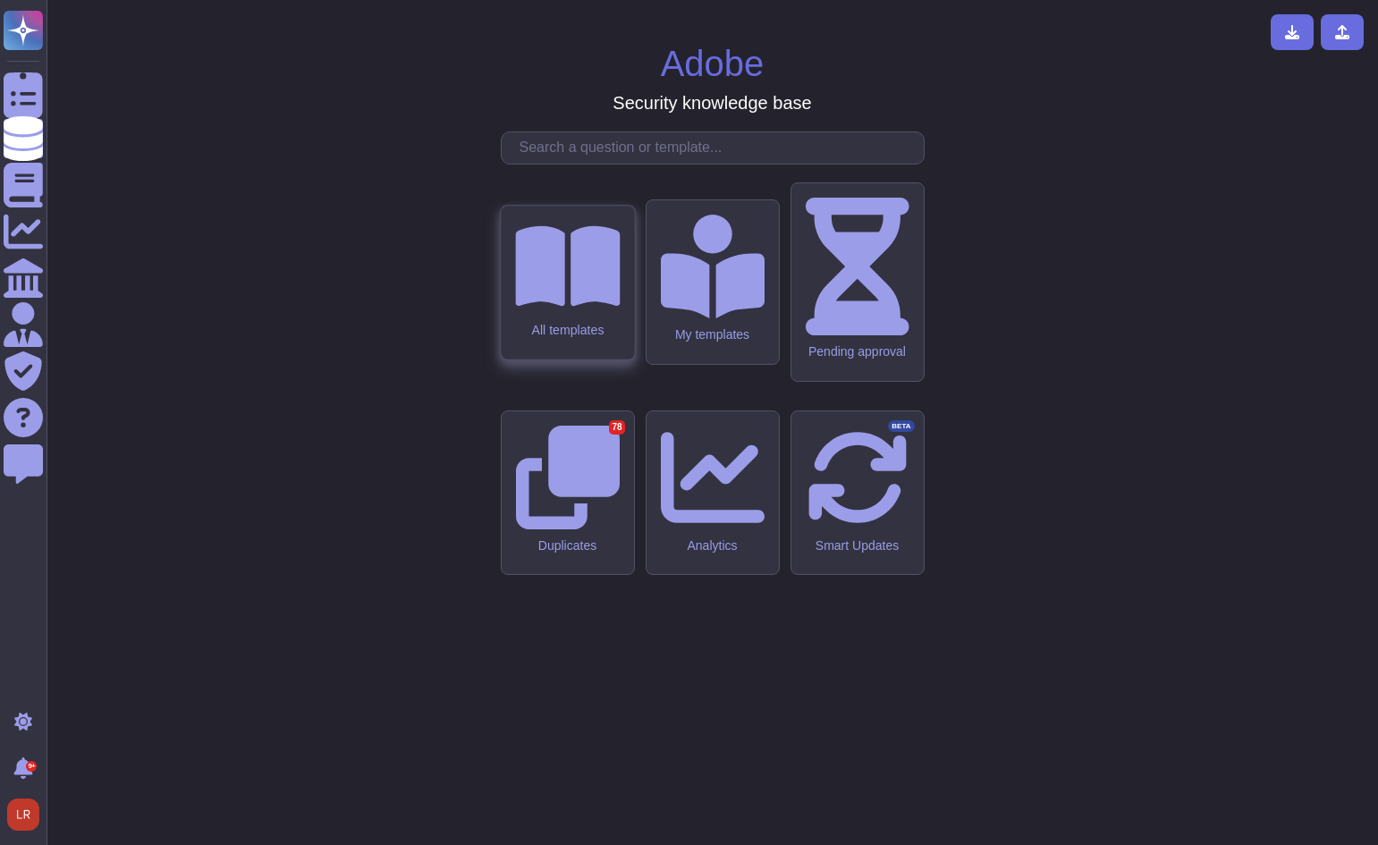
click at [596, 359] on div "All templates" at bounding box center [567, 283] width 133 height 154
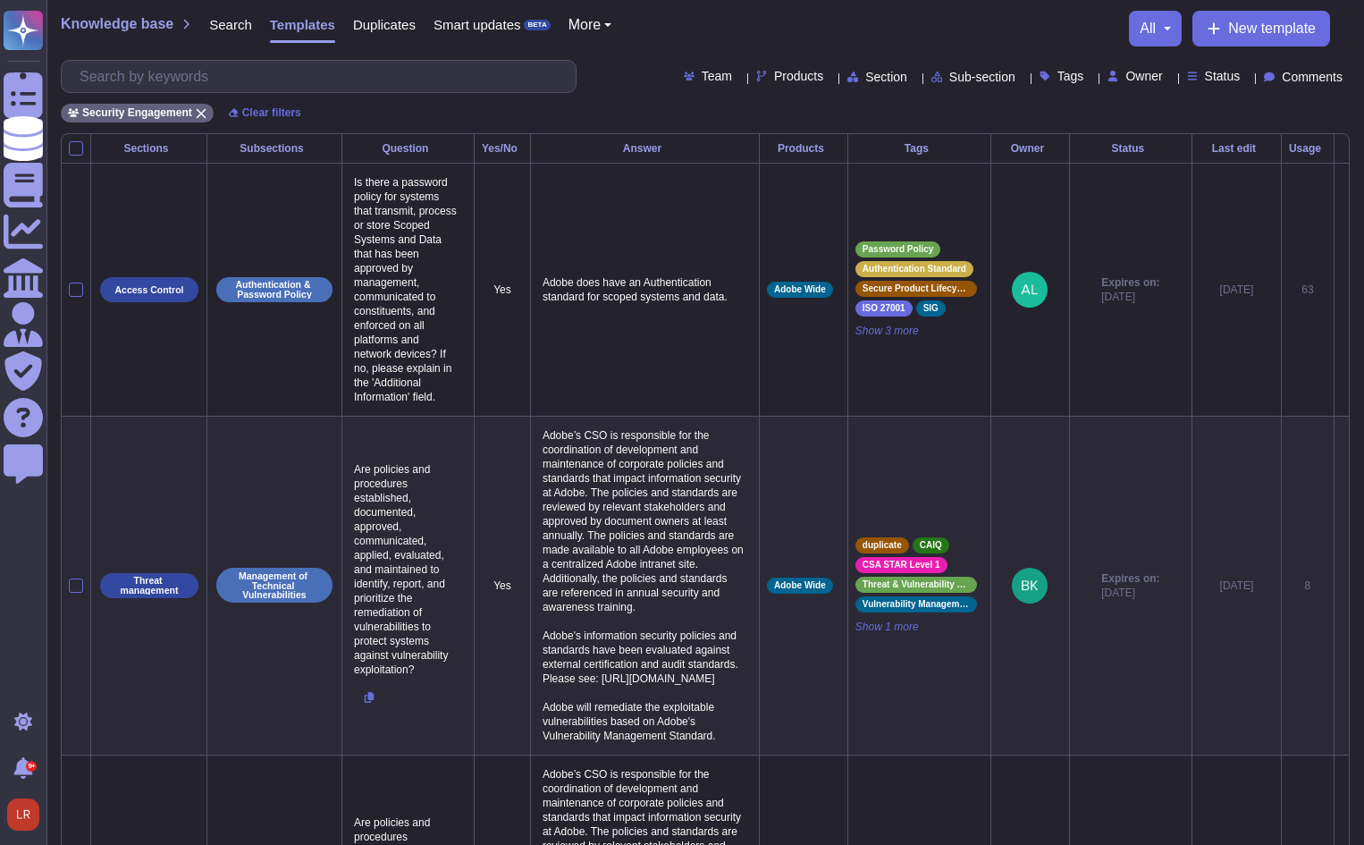
click at [1129, 74] on span "Owner" at bounding box center [1144, 76] width 37 height 13
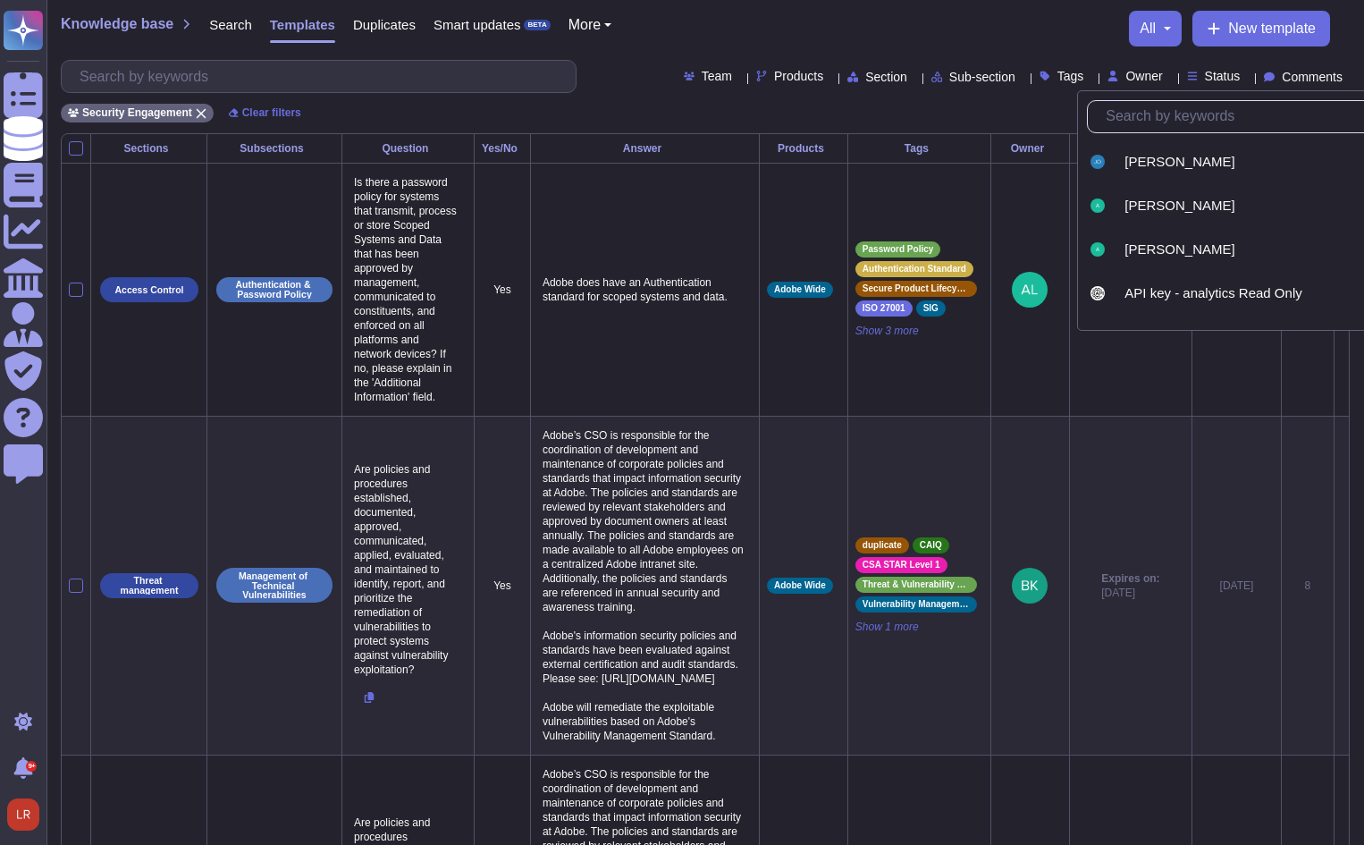
click at [1146, 112] on input "text" at bounding box center [1266, 116] width 338 height 31
type input "louis"
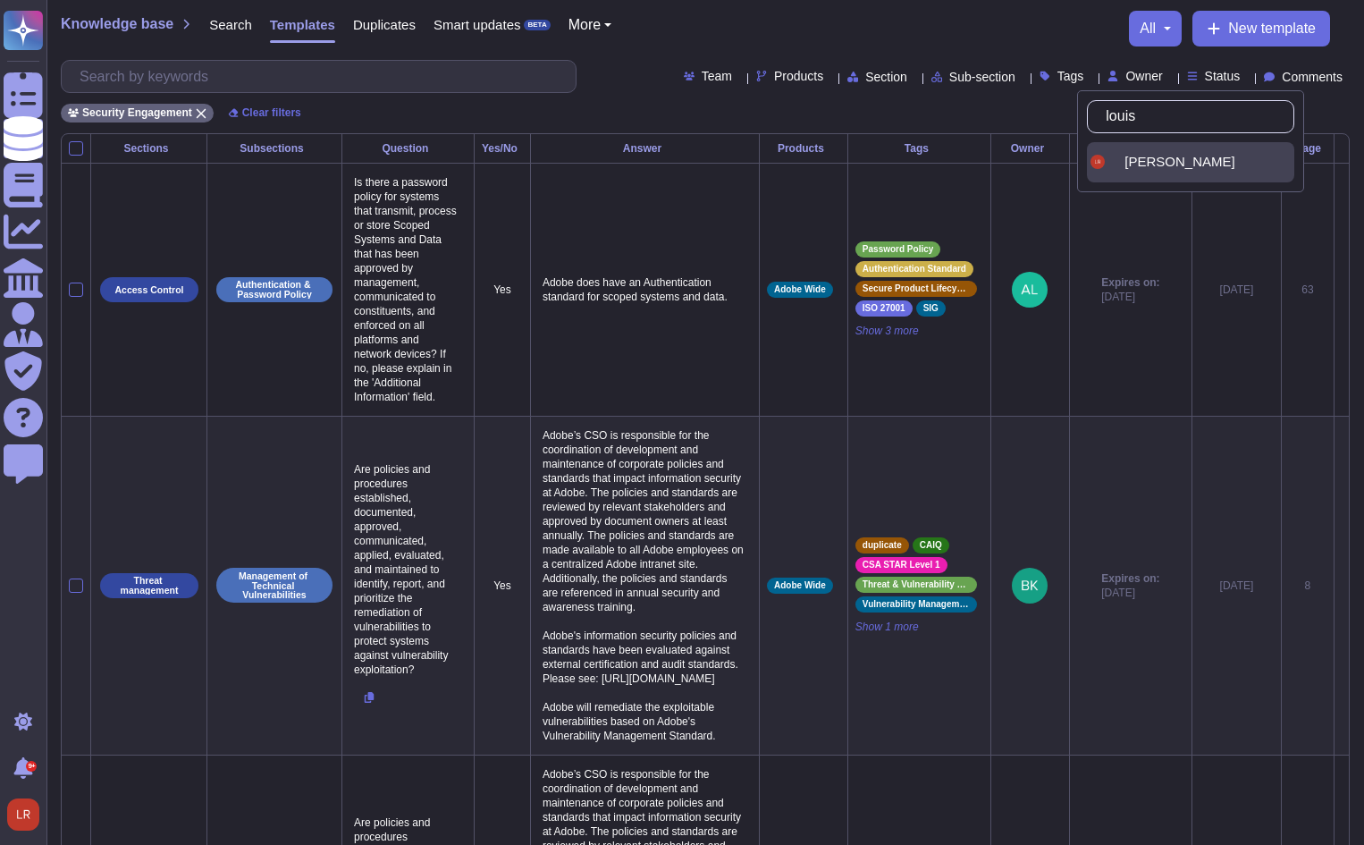
click at [1139, 163] on span "[PERSON_NAME]" at bounding box center [1180, 162] width 110 height 16
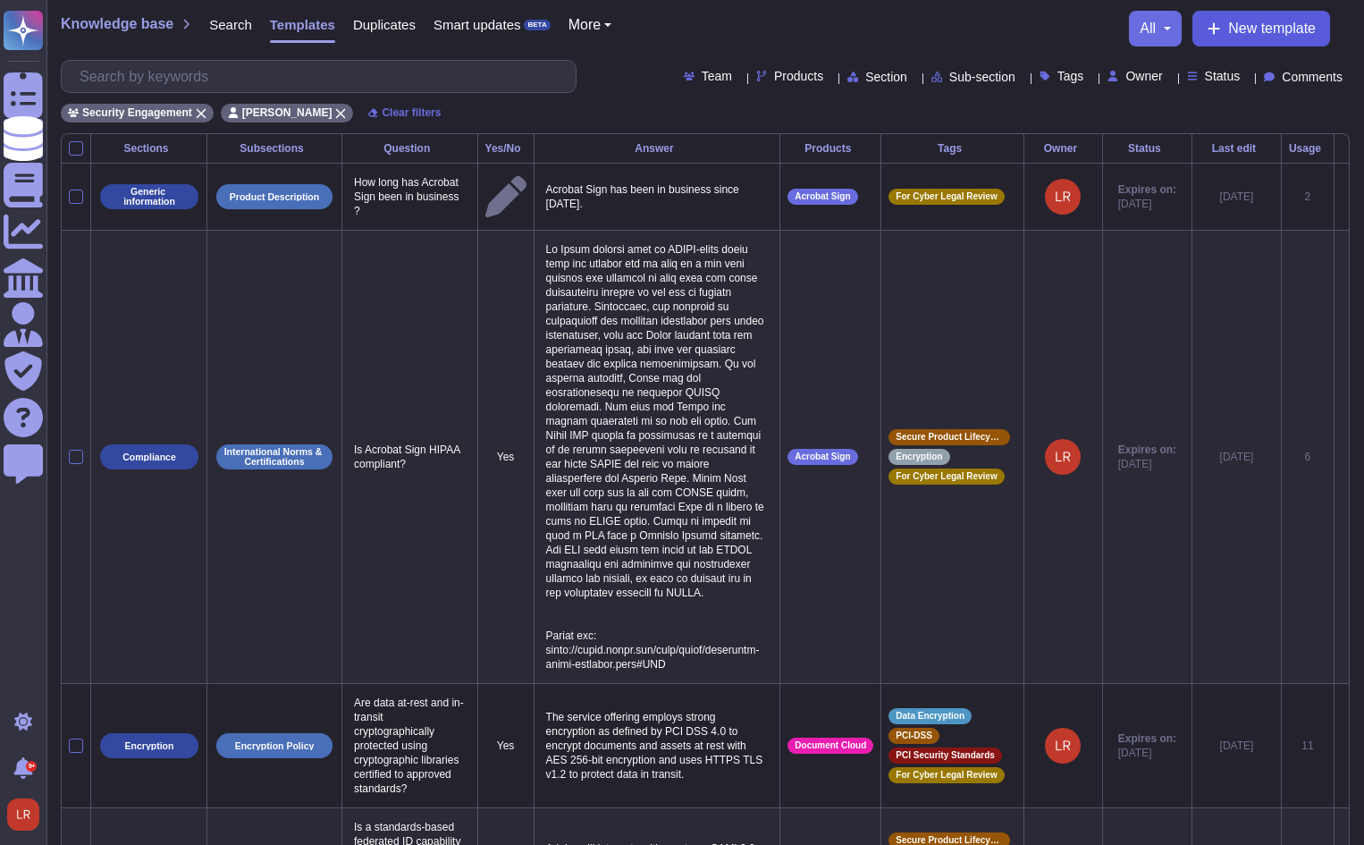
click at [1265, 23] on span "New template" at bounding box center [1272, 28] width 88 height 14
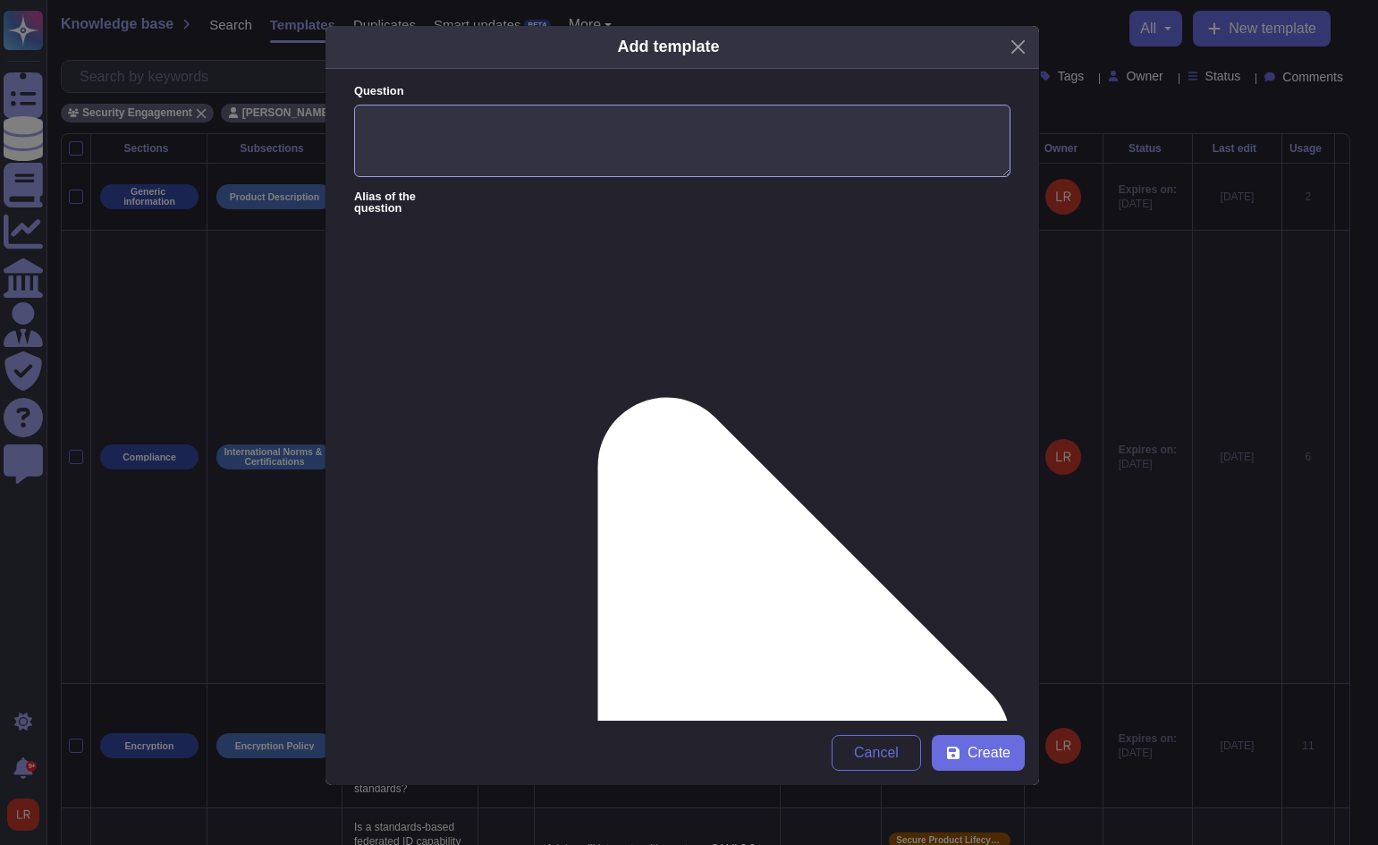
click at [568, 133] on textarea "Question" at bounding box center [682, 141] width 656 height 73
paste textarea "Are there defined and operationalized processes in place for the monitoring and…"
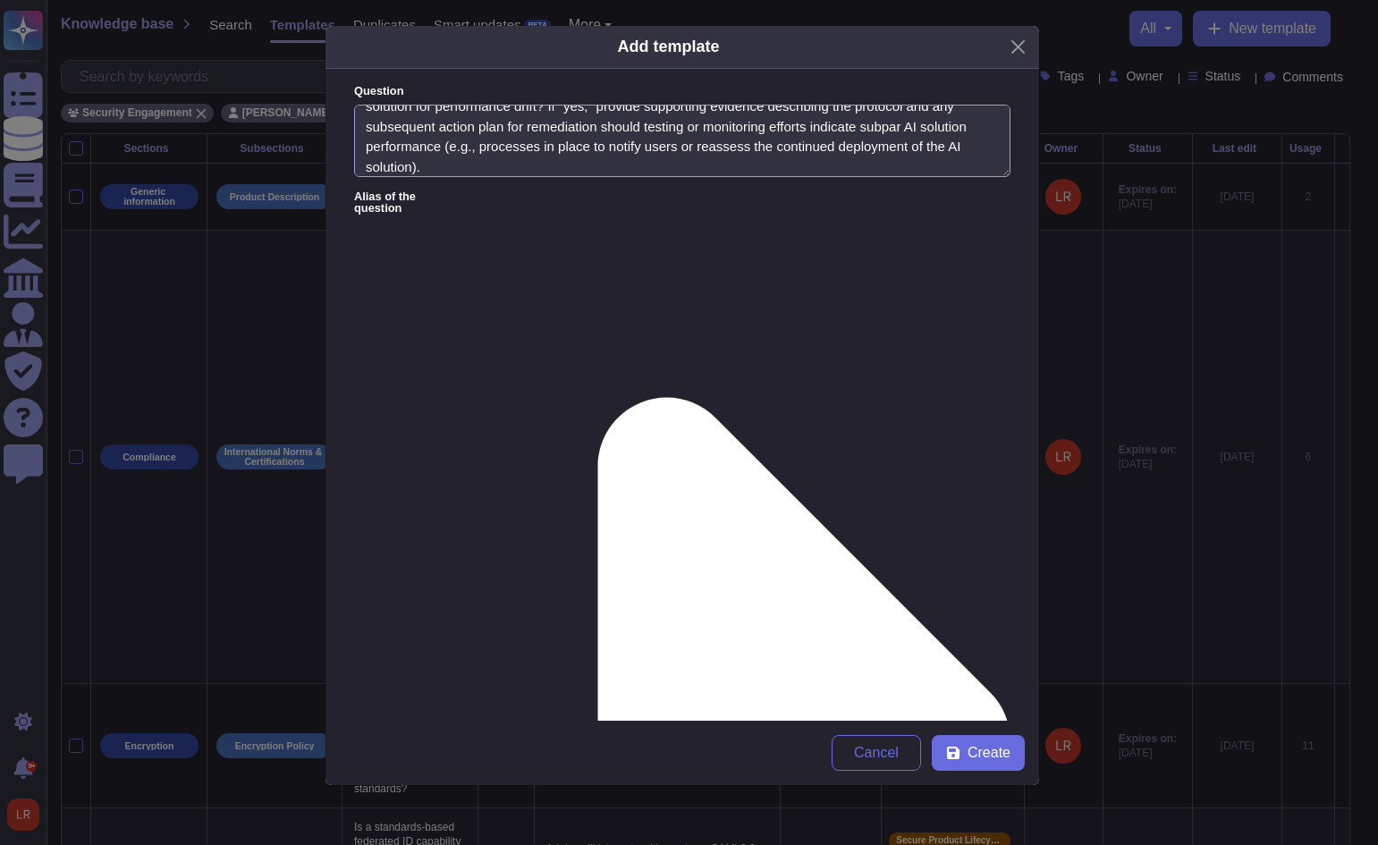
type textarea "Are there defined and operationalized processes in place for the monitoring and…"
paste textarea "Adobe Experience Platform’s AI solution is governed and developed under a compr…"
type textarea "Adobe Experience Platform’s AI solution is governed and developed under a compr…"
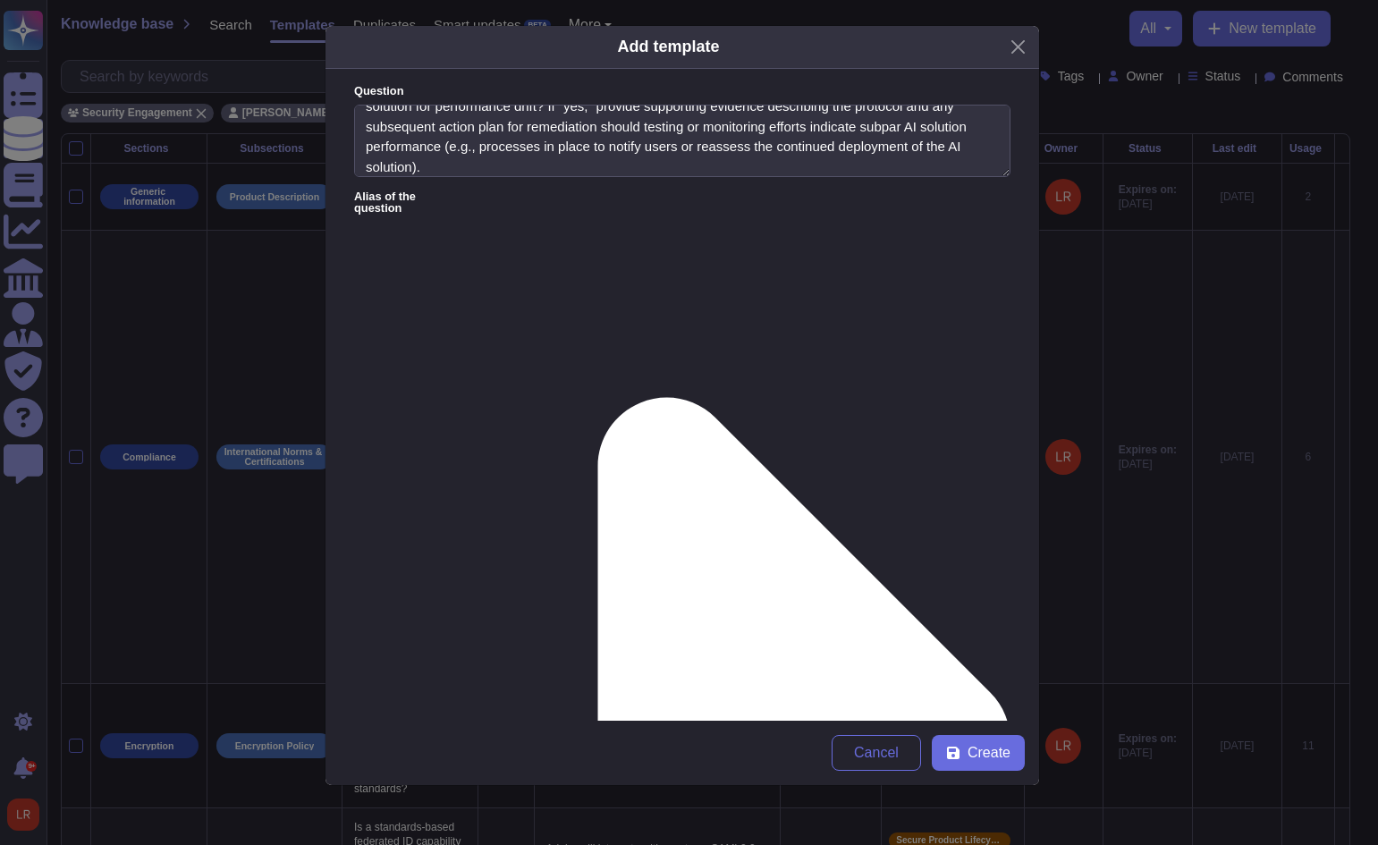
drag, startPoint x: 394, startPoint y: 383, endPoint x: 459, endPoint y: 392, distance: 65.0
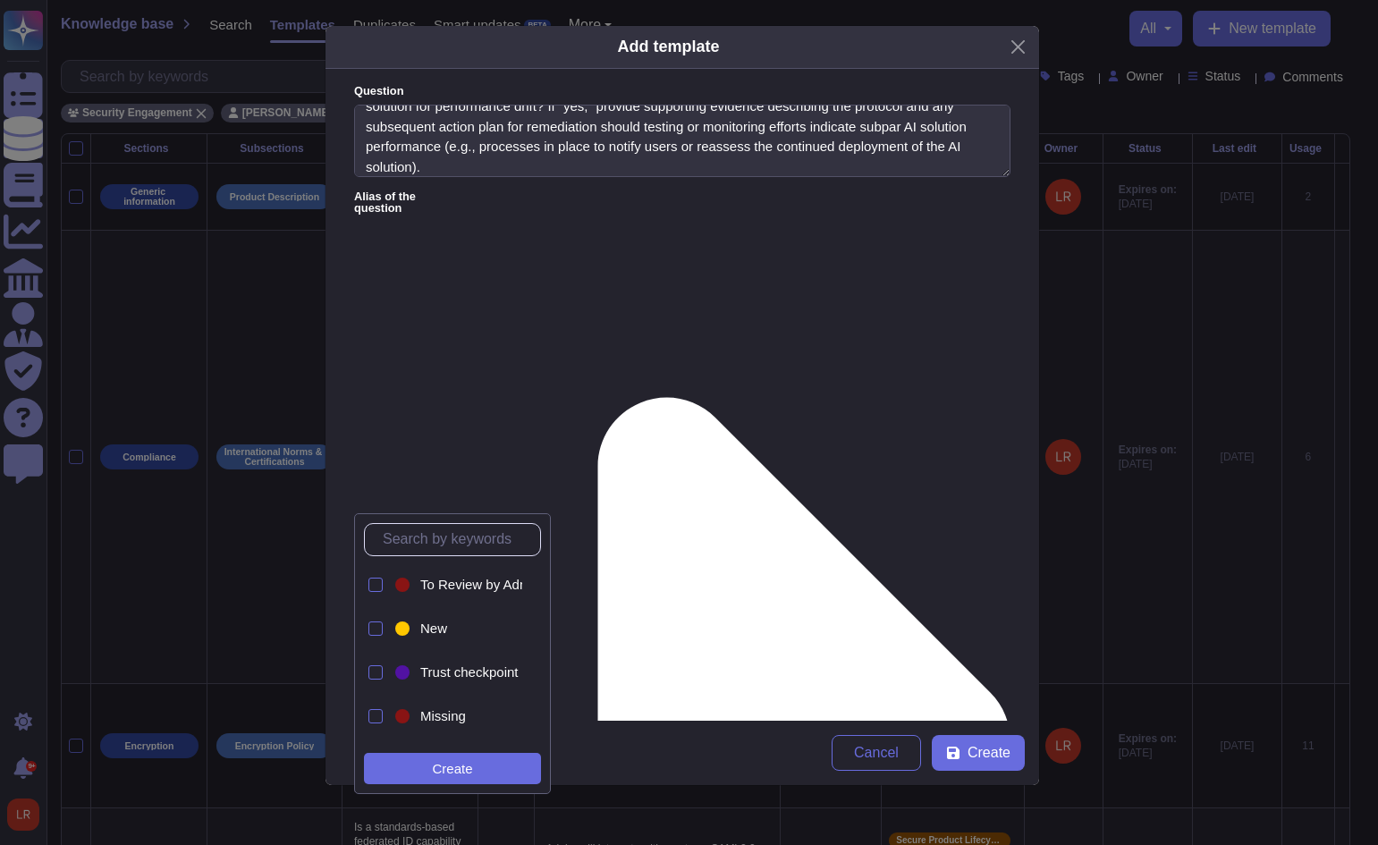
click at [679, 437] on form "Question Are there defined and operationalized processes in place for the monit…" at bounding box center [681, 395] width 713 height 652
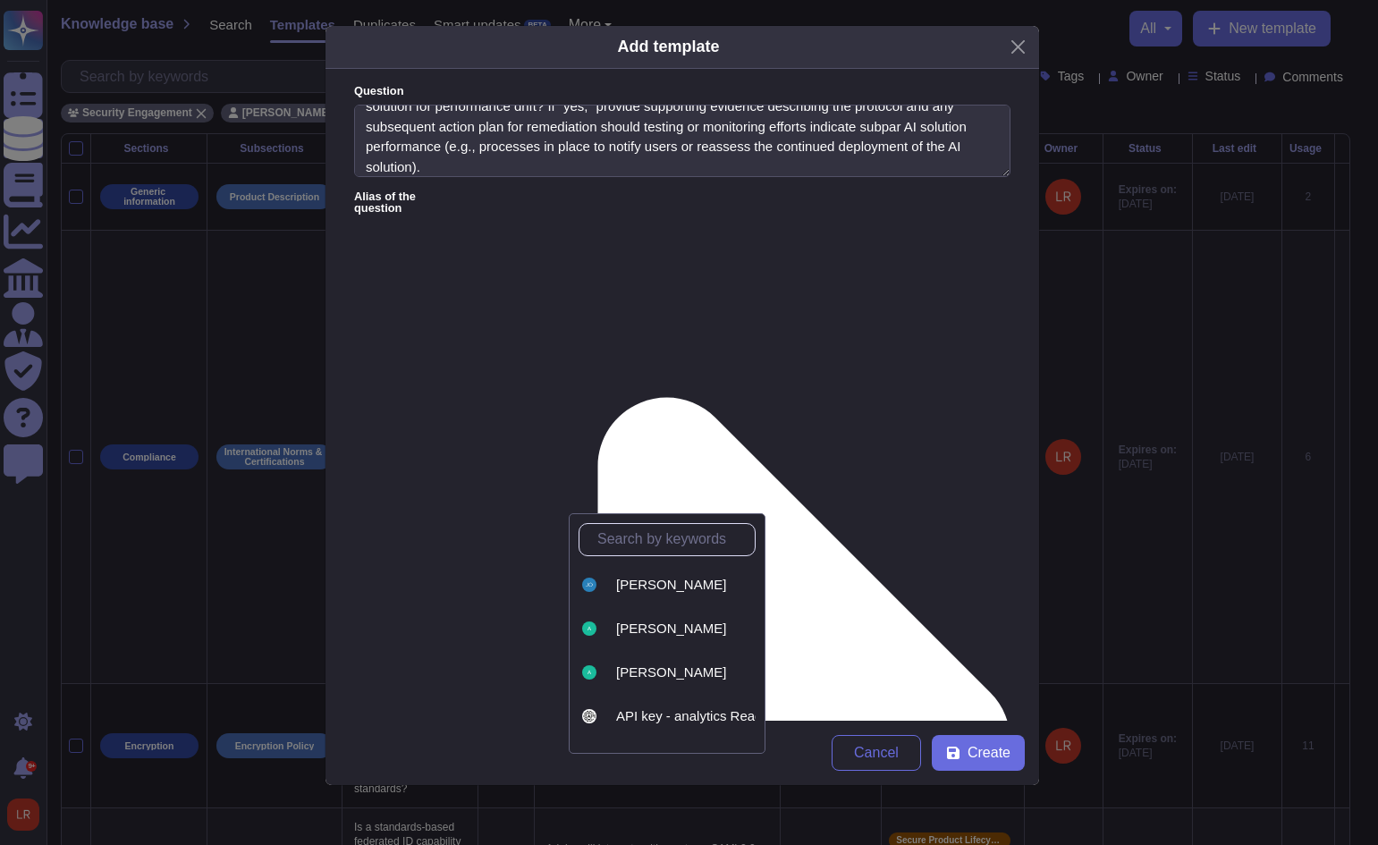
click at [670, 536] on input "text" at bounding box center [671, 539] width 166 height 31
type input "lo"
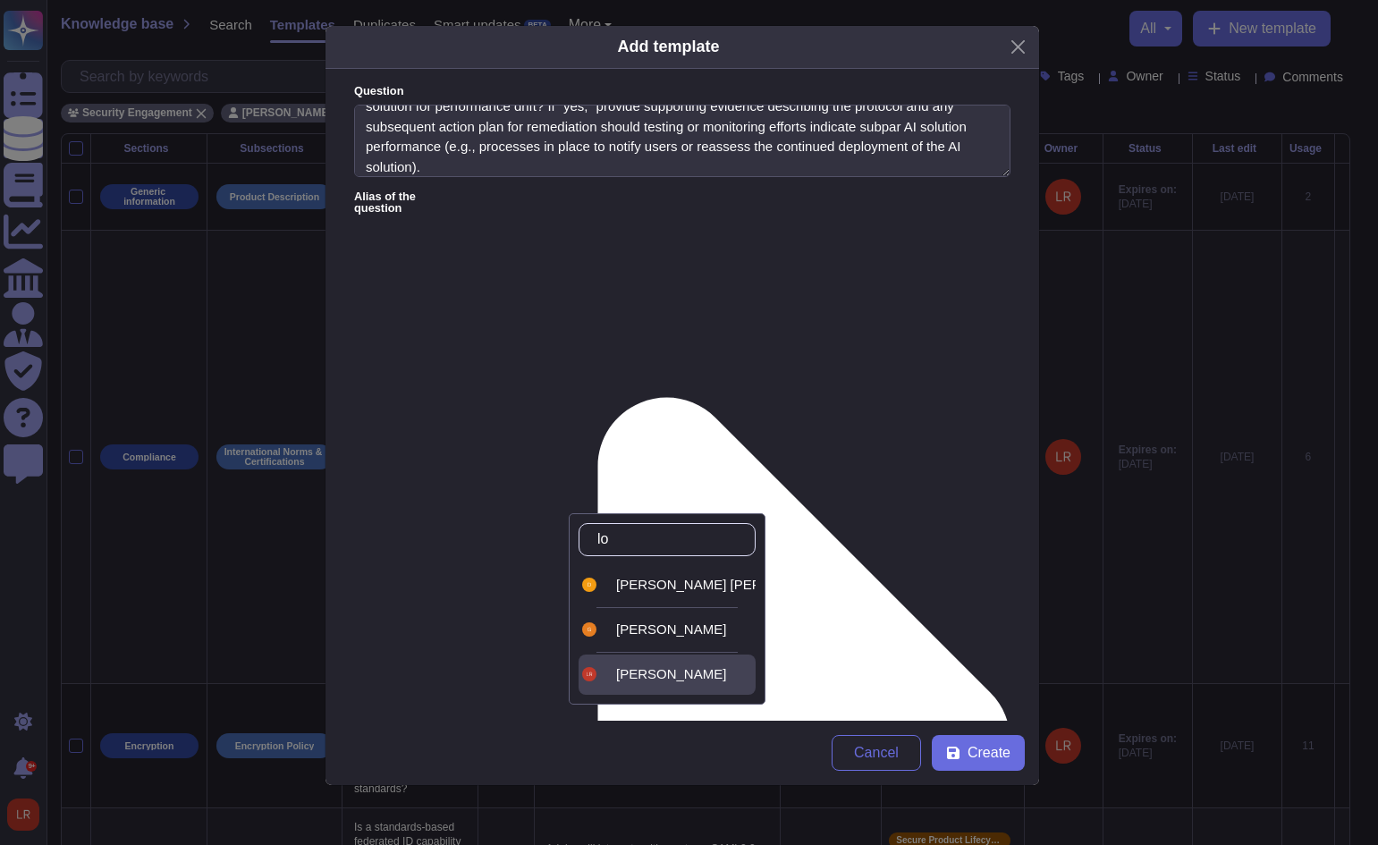
click at [671, 670] on span "[PERSON_NAME]" at bounding box center [671, 674] width 110 height 16
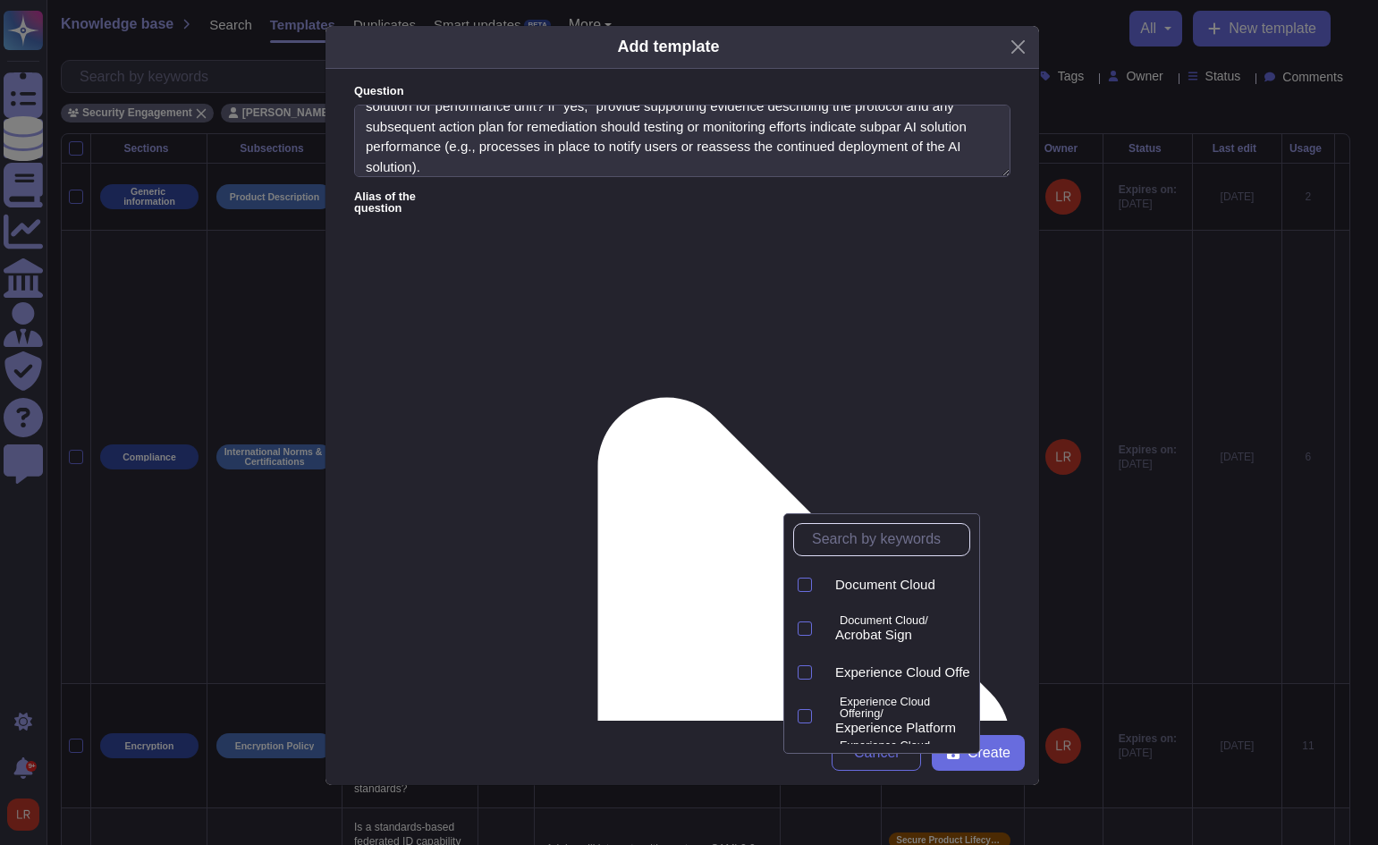
click at [865, 543] on input "text" at bounding box center [886, 539] width 166 height 31
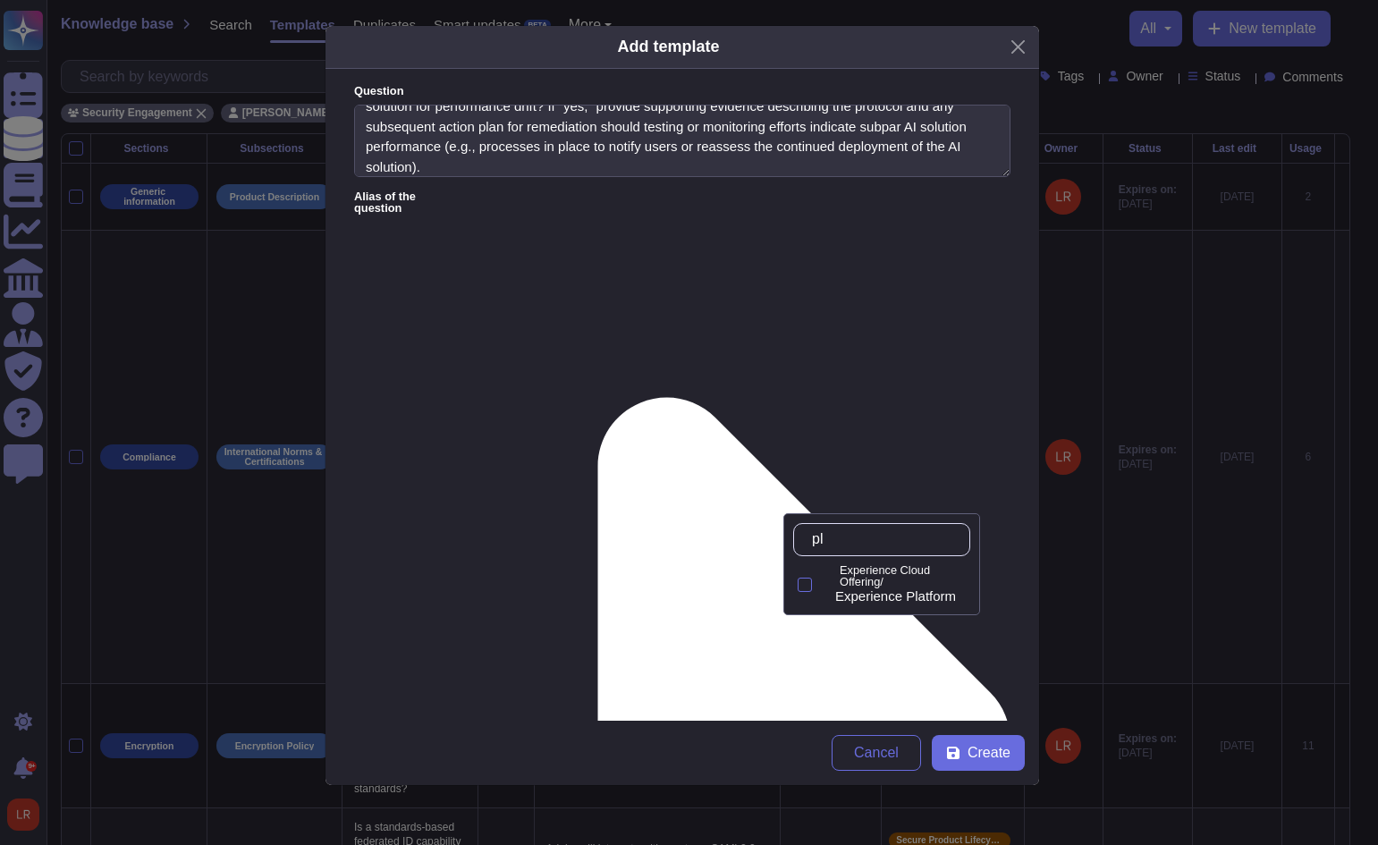
type input "pla"
click at [914, 583] on p "Experience Cloud Offering/" at bounding box center [900, 576] width 123 height 23
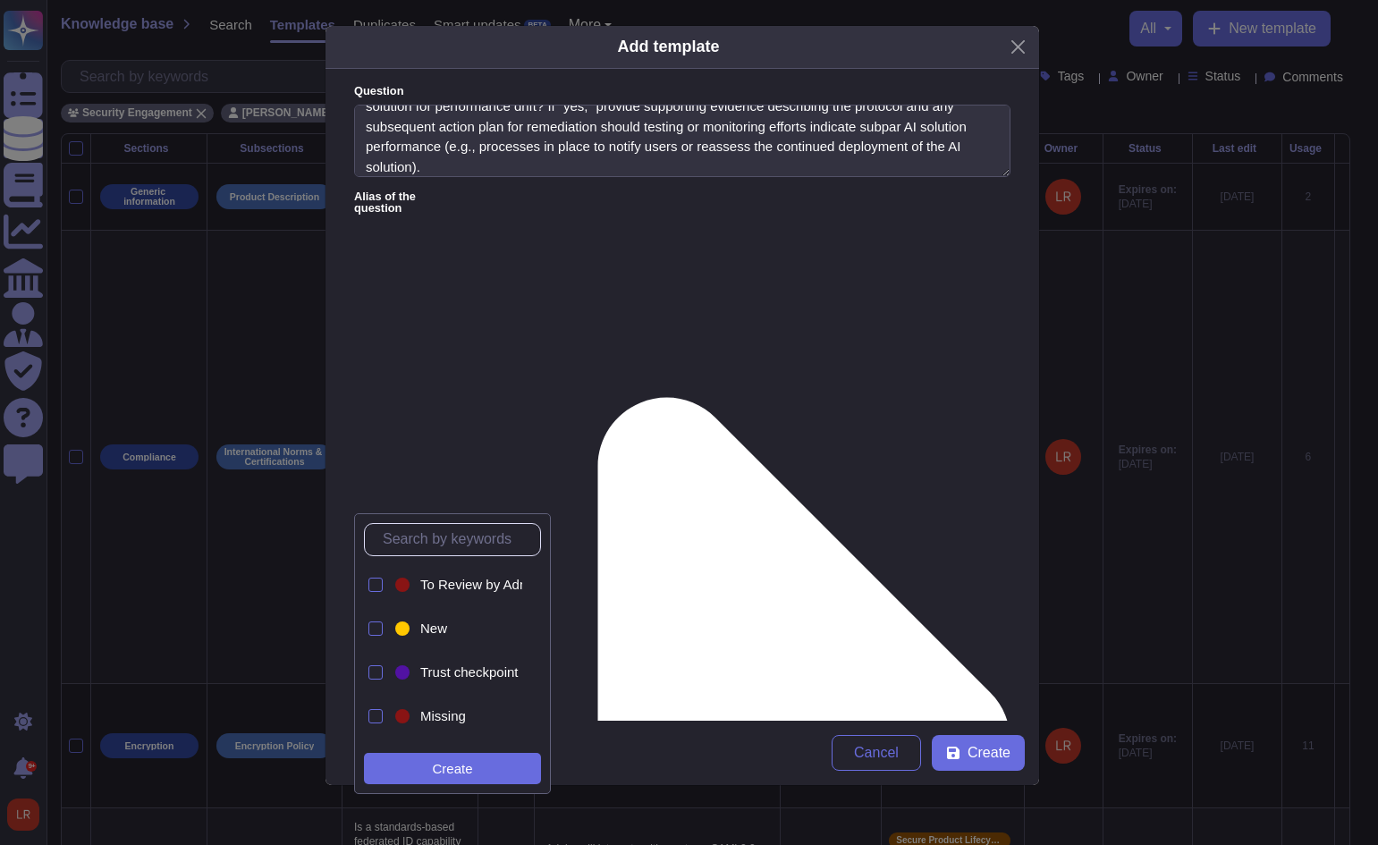
click at [471, 536] on input "text" at bounding box center [457, 539] width 166 height 31
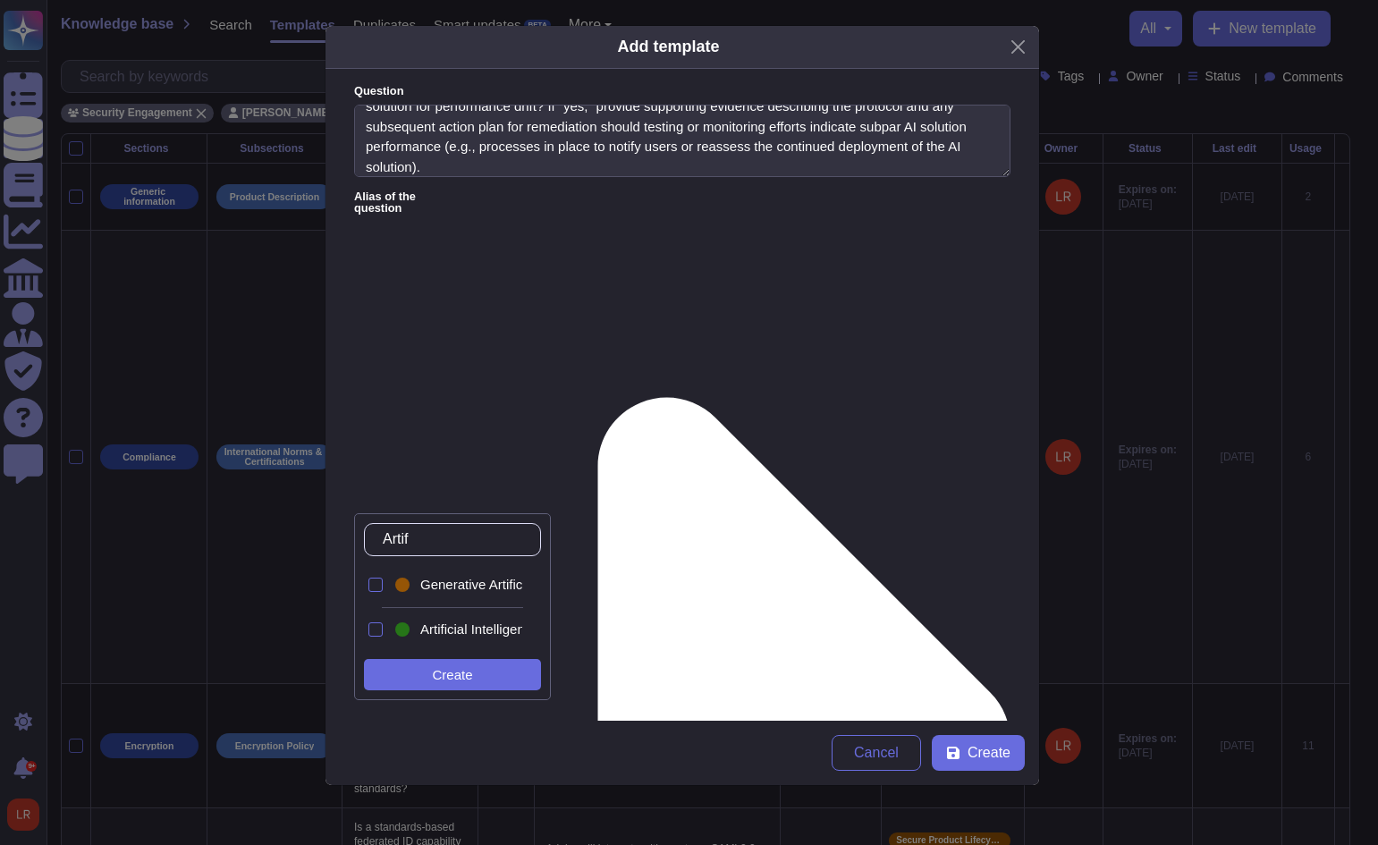
type input "Artifi"
click at [459, 628] on span "Artificial Intelligence (AI)" at bounding box center [492, 629] width 144 height 16
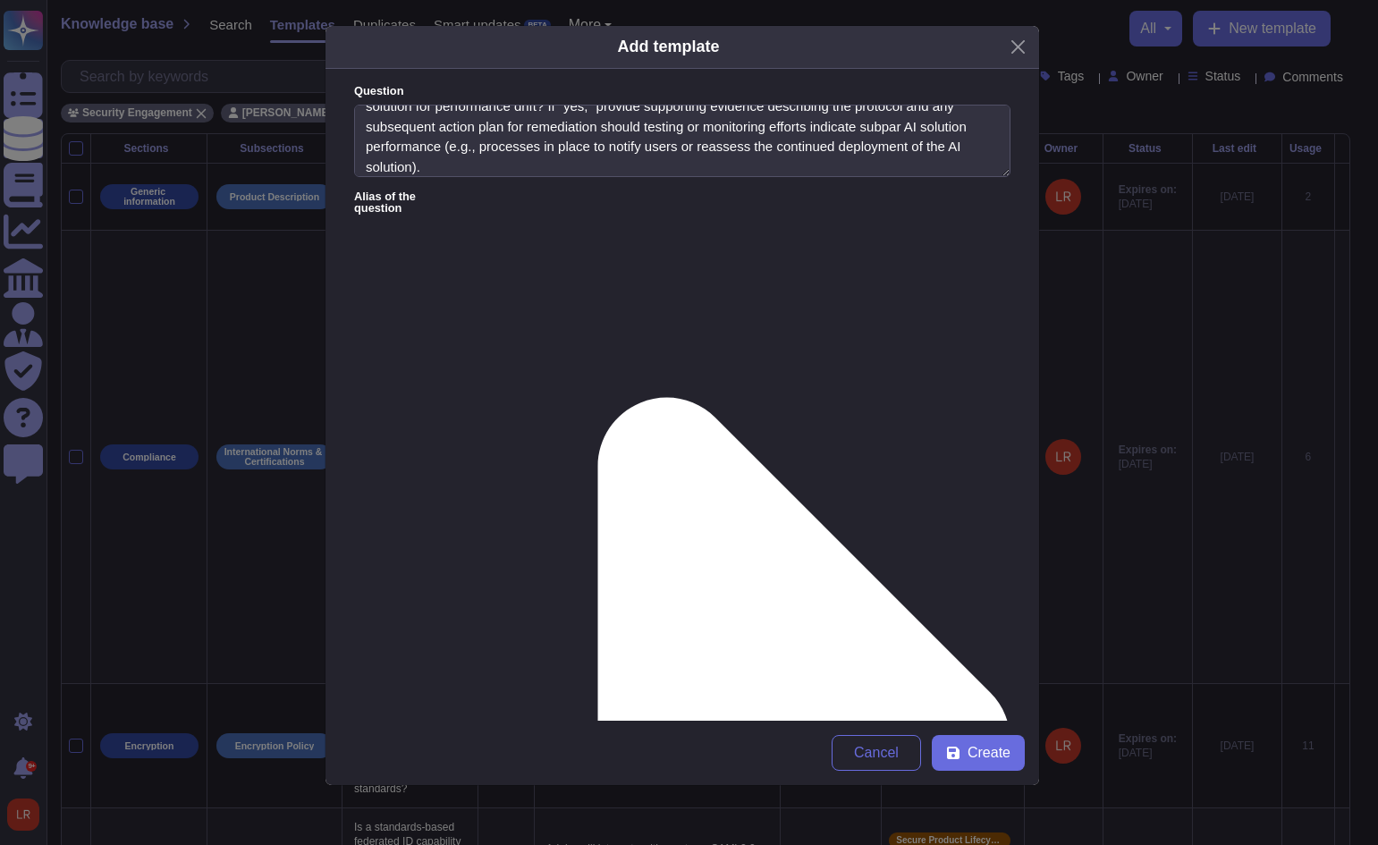
click at [747, 198] on label "Alias of the question" at bounding box center [682, 741] width 656 height 1101
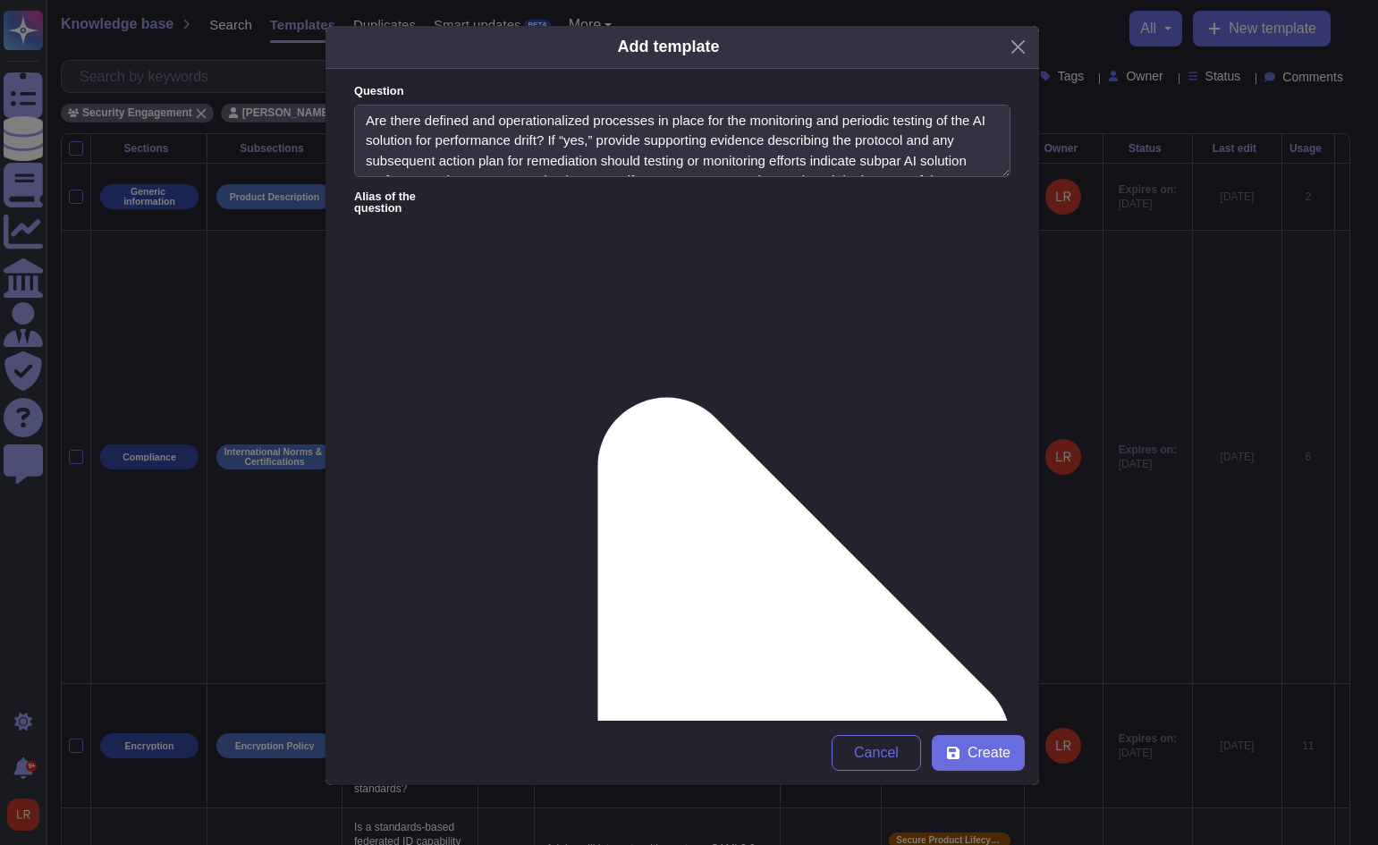
type input "th"
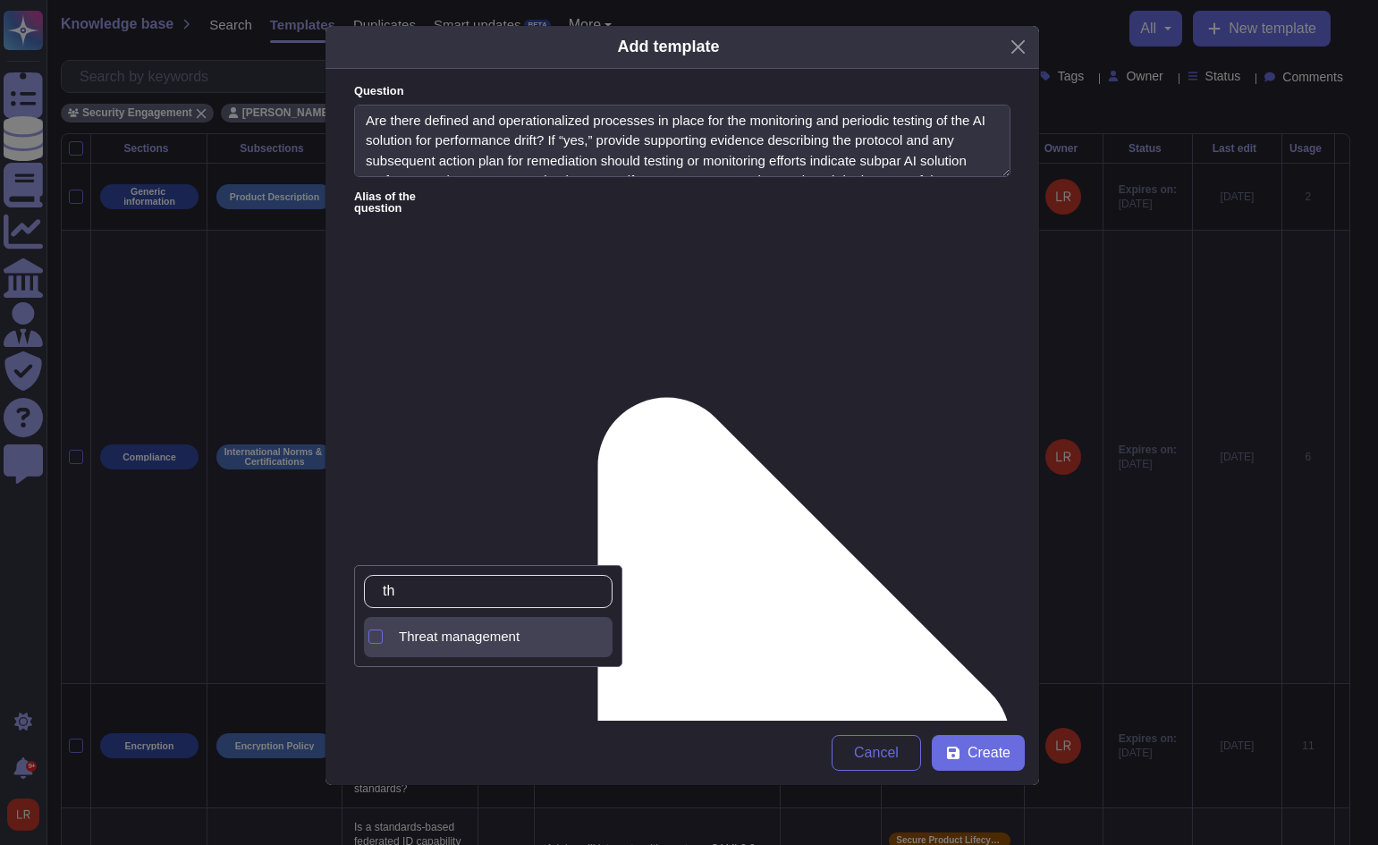
click at [443, 633] on span "Threat management" at bounding box center [459, 636] width 121 height 16
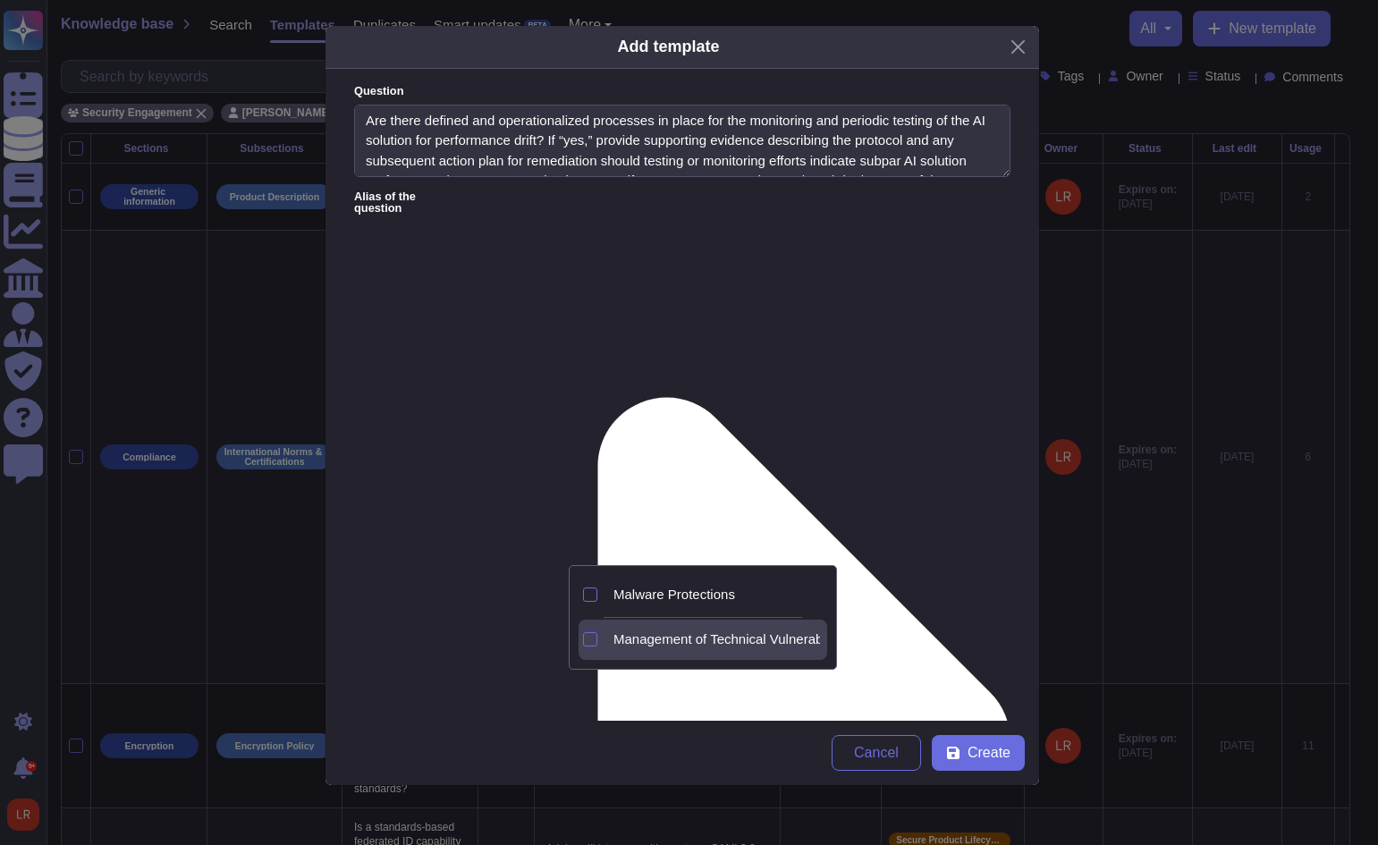
click at [720, 638] on span "Management of Technical Vulnerabilities" at bounding box center [733, 639] width 240 height 16
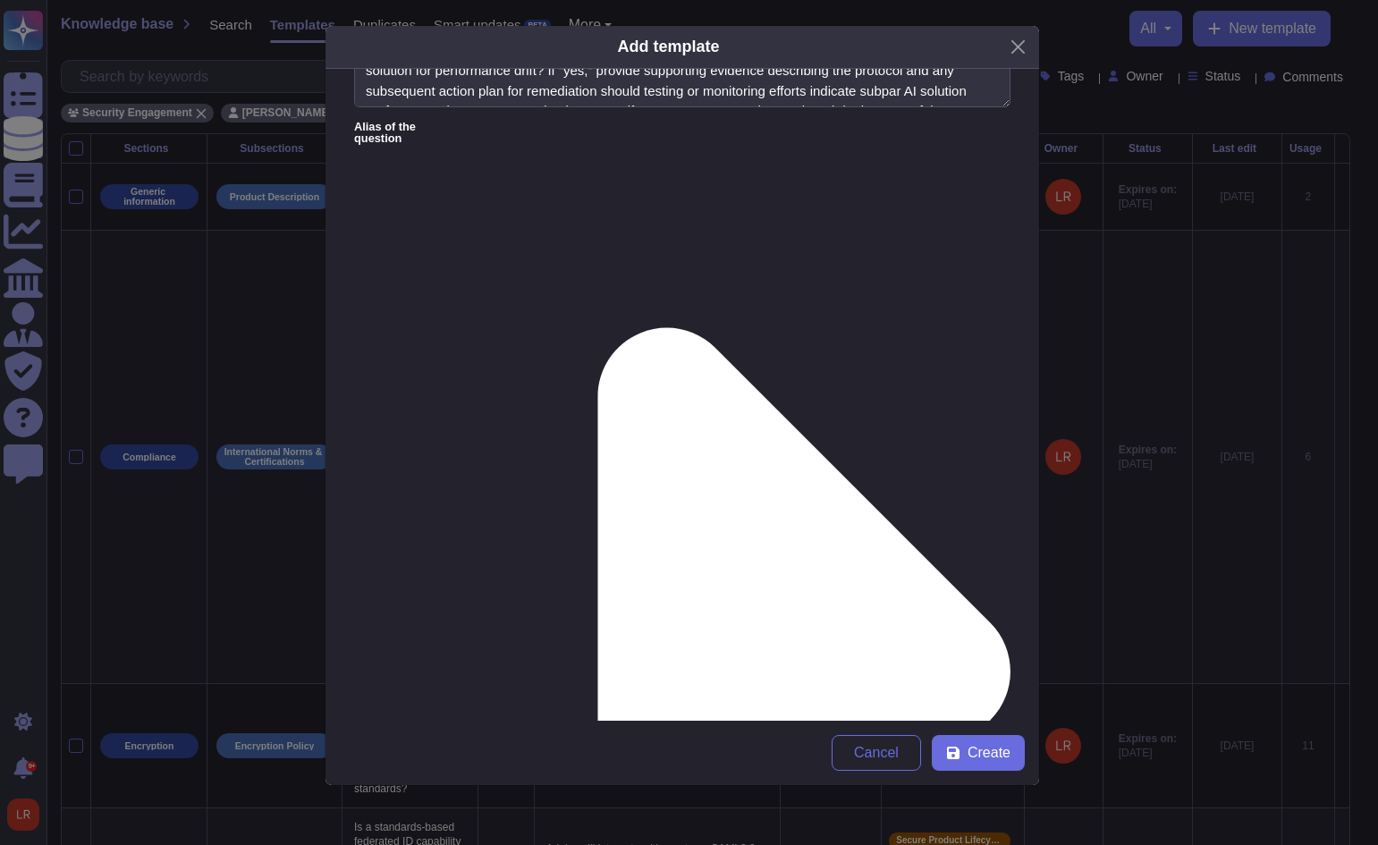
scroll to position [100, 0]
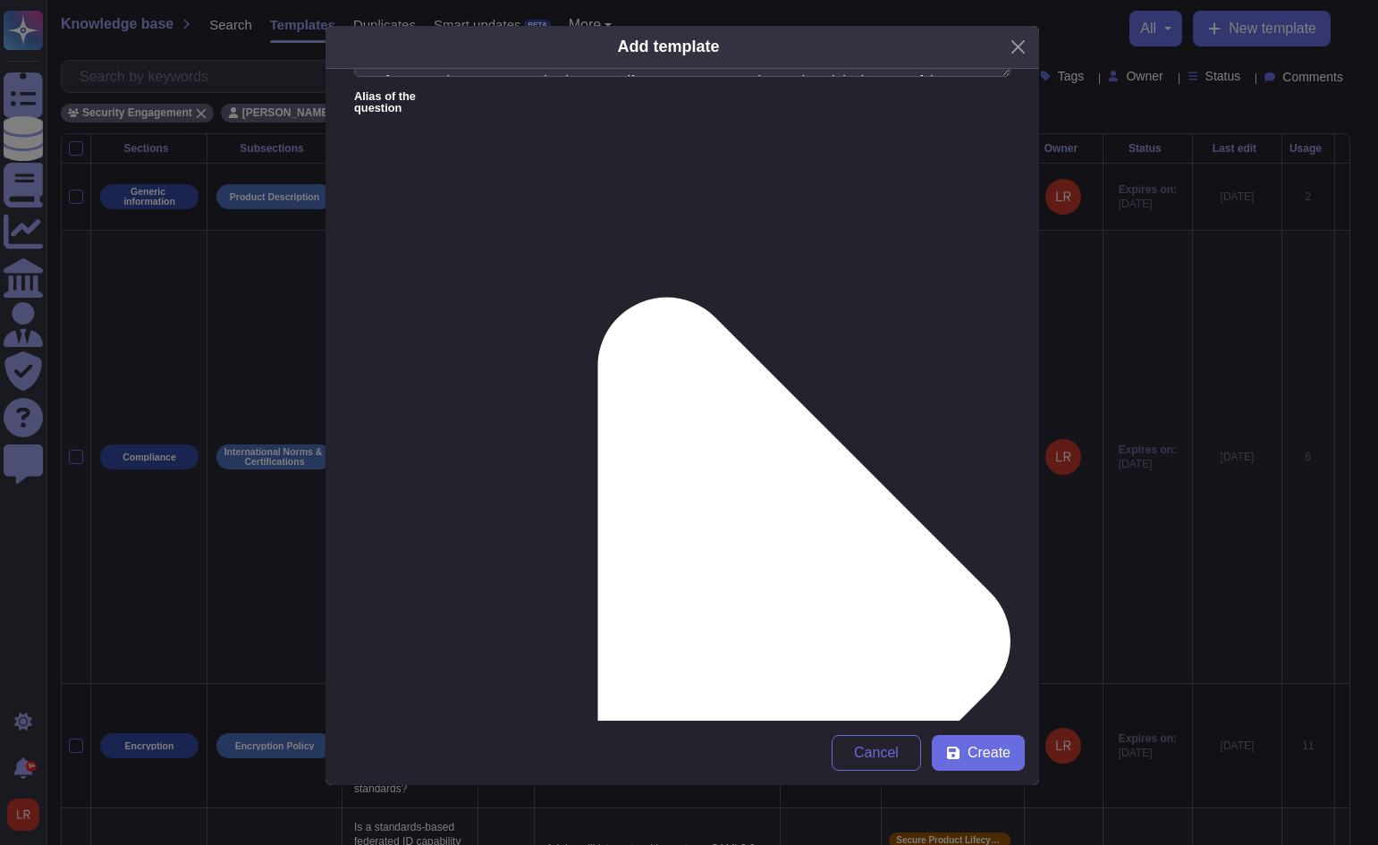
click at [528, 346] on form "Question Are there defined and operationalized processes in place for the monit…" at bounding box center [681, 395] width 713 height 652
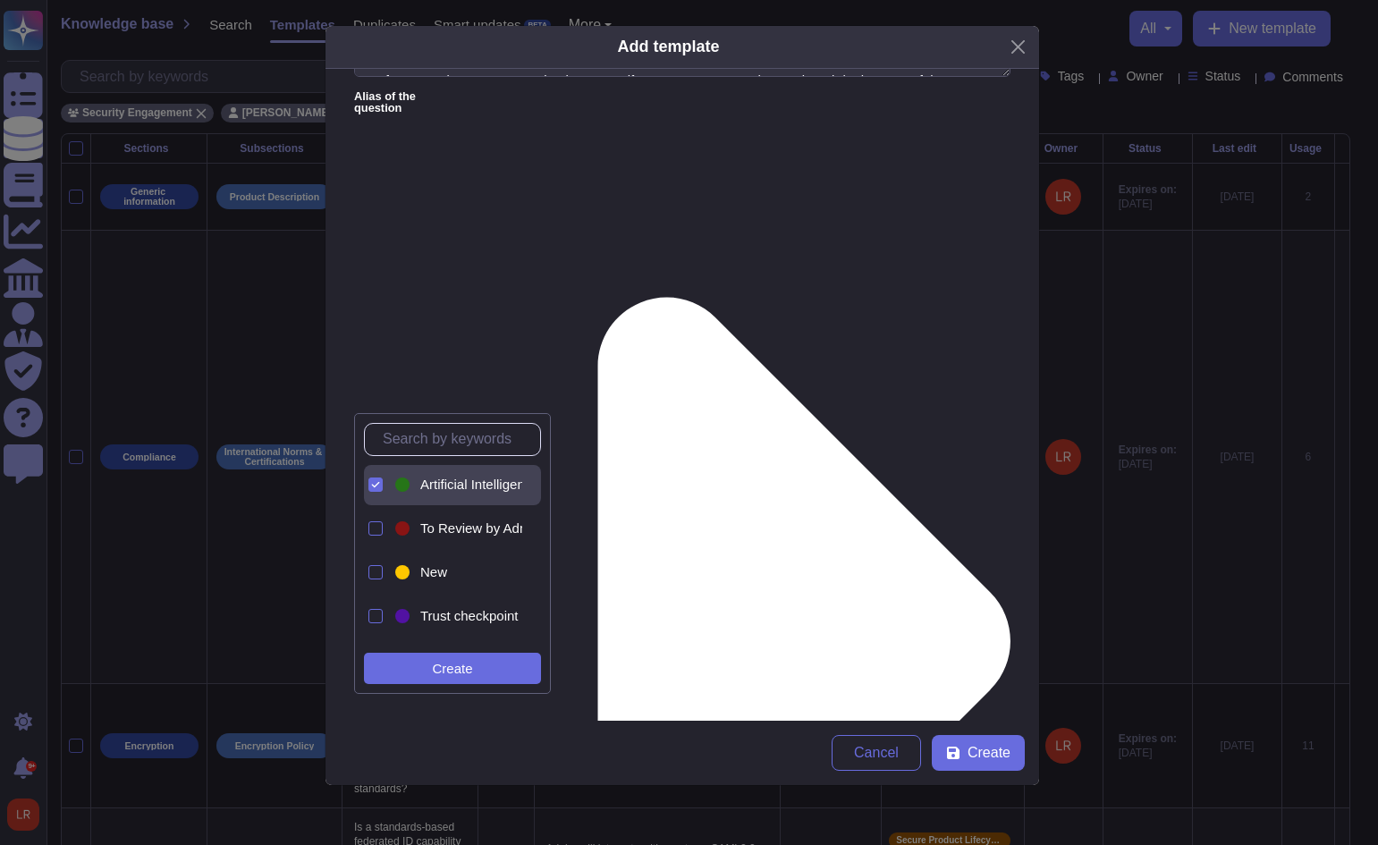
click at [421, 437] on input "text" at bounding box center [457, 439] width 166 height 31
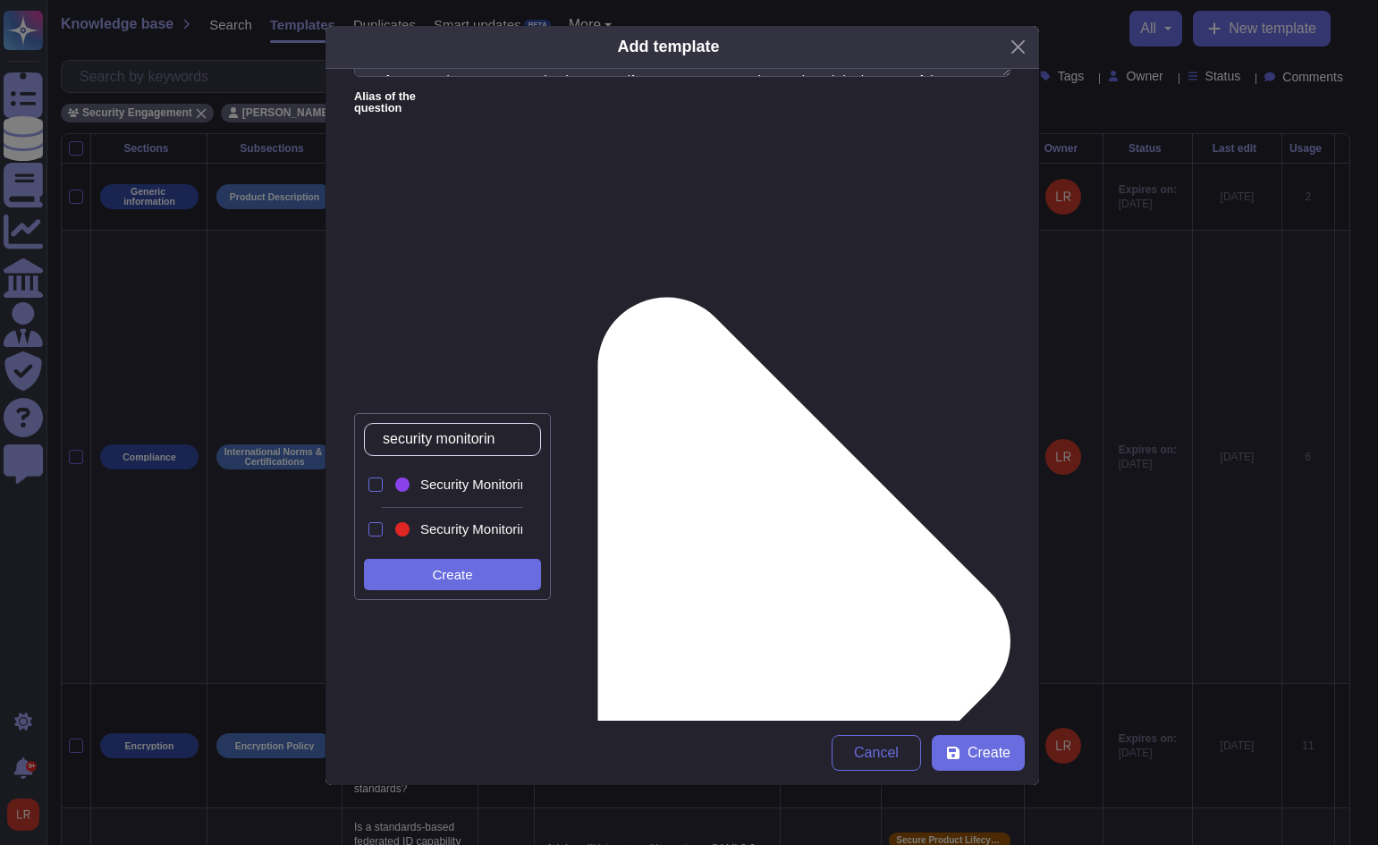
type input "security monitoring"
click at [451, 484] on span "Security Monitoring Standard" at bounding box center [506, 485] width 173 height 16
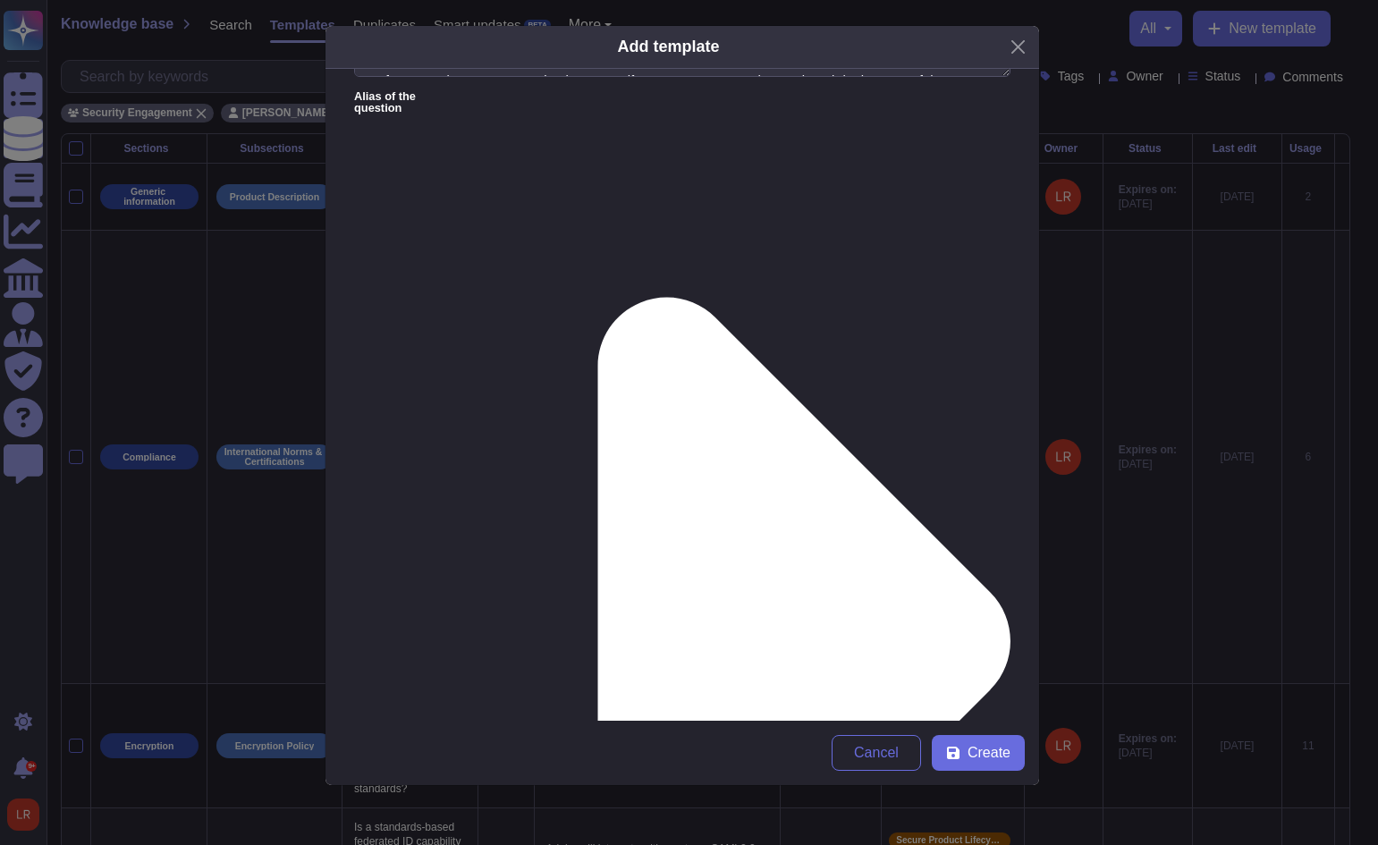
scroll to position [911, 0]
drag, startPoint x: 990, startPoint y: 227, endPoint x: 966, endPoint y: 402, distance: 176.9
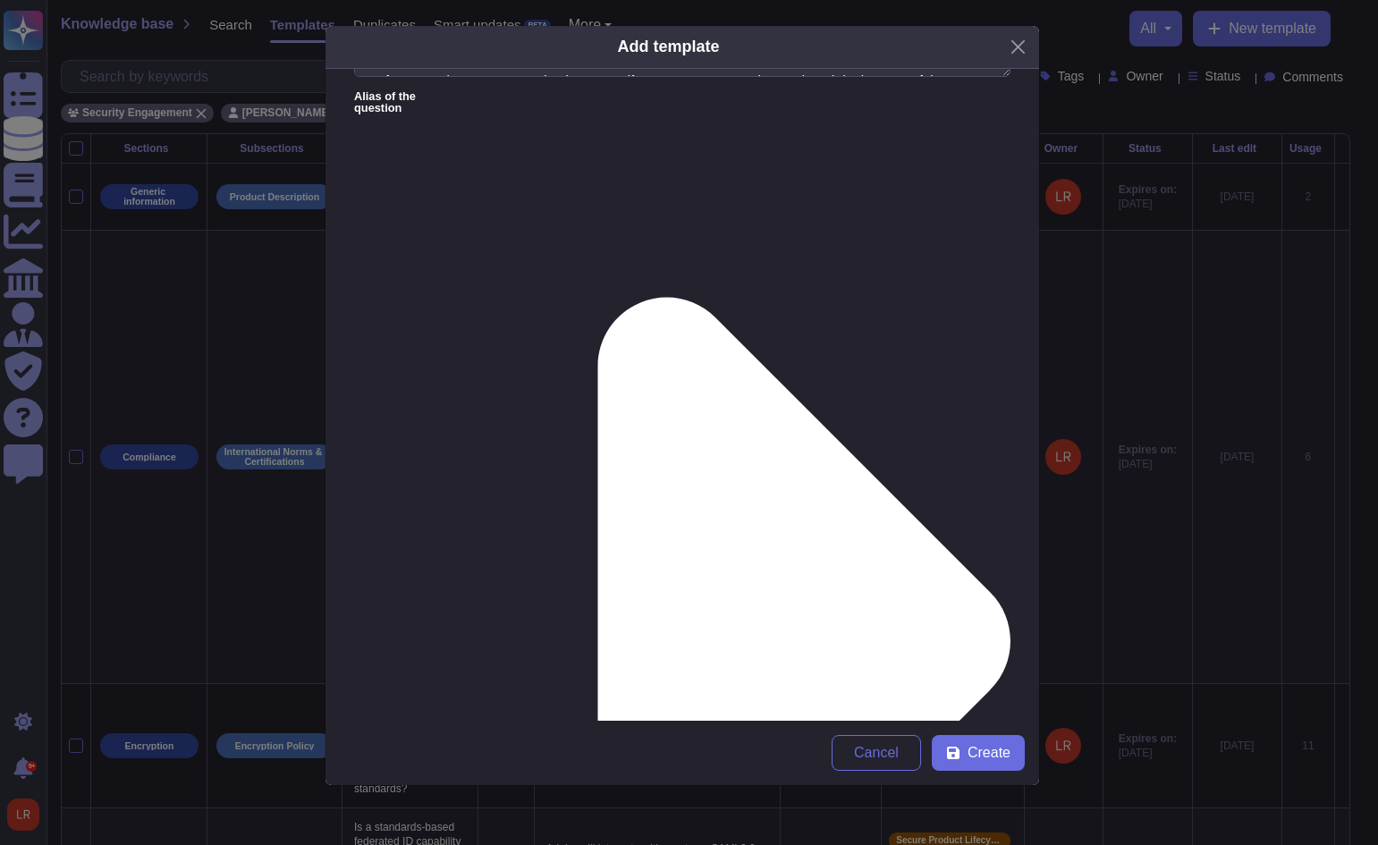
paste textarea "The AI Inflection Point white paper"
paste textarea "[URL][DOMAIN_NAME]"
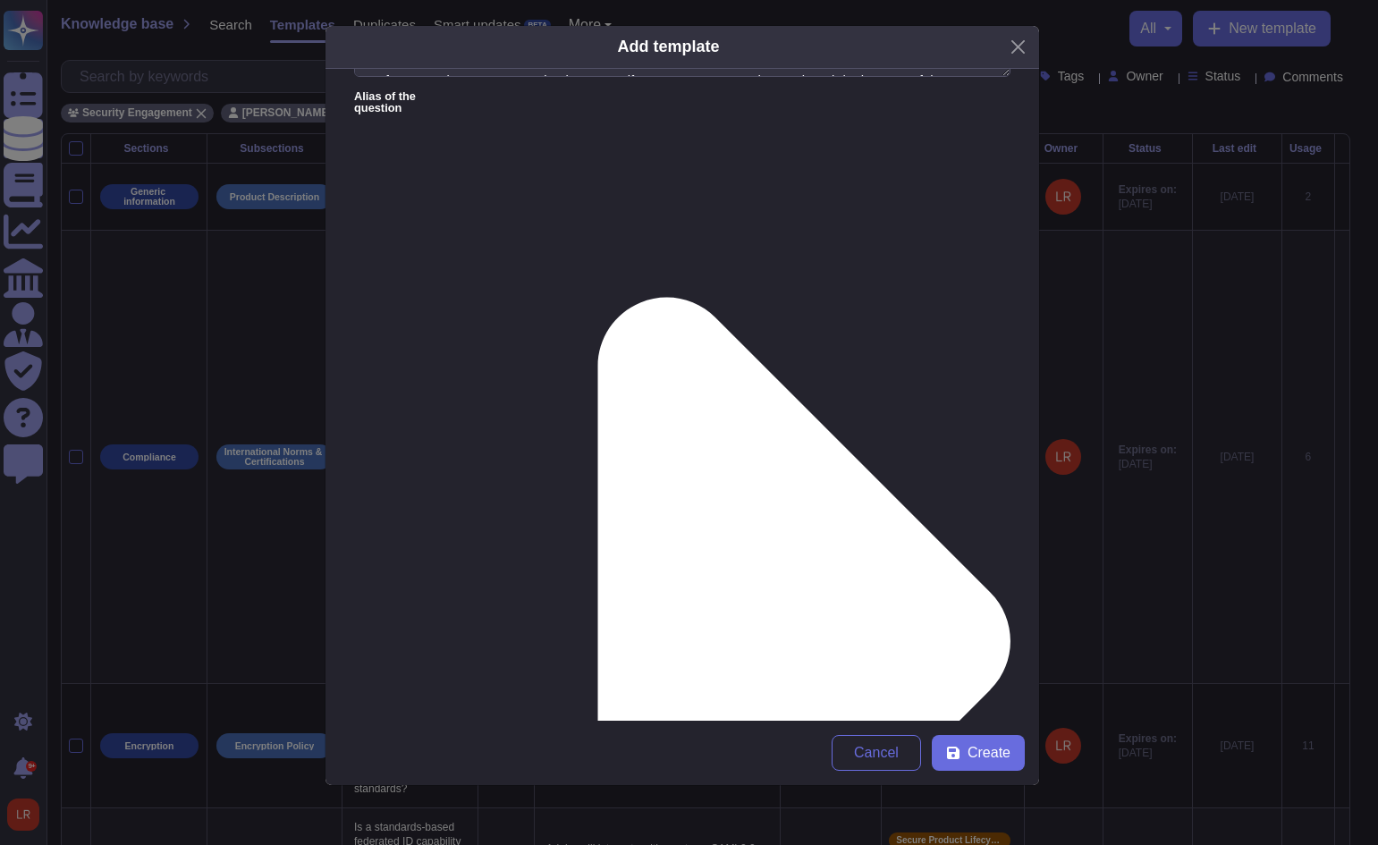
paste textarea "AI Assistant in Adobe Experience Platform security fact sheet"
paste textarea "[URL][DOMAIN_NAME]"
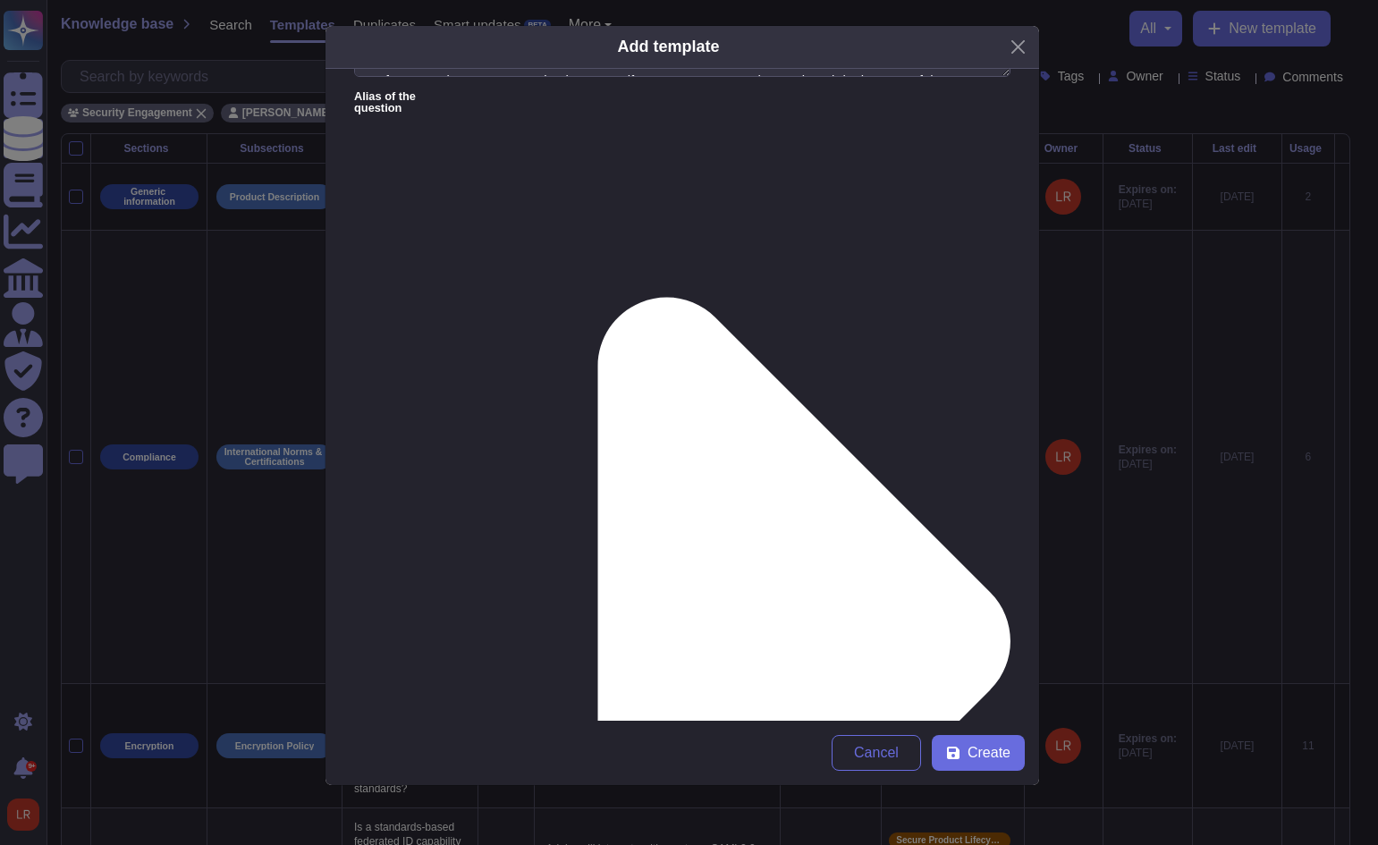
type textarea "Adobe Experience Platform’s AI solution is governed and developed under a compr…"
click at [746, 481] on form "Question Are there defined and operationalized processes in place for the monit…" at bounding box center [681, 395] width 713 height 652
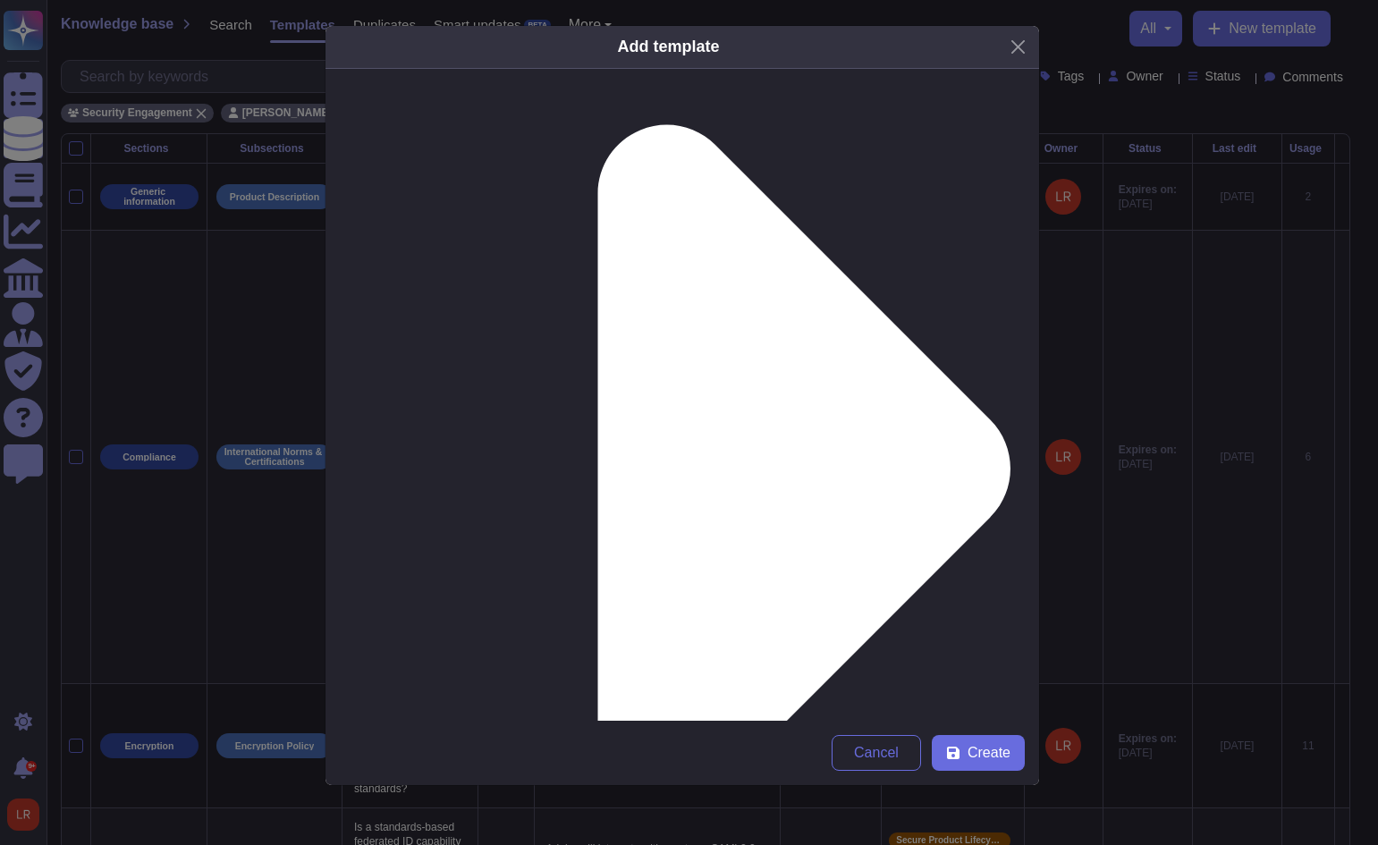
scroll to position [275, 0]
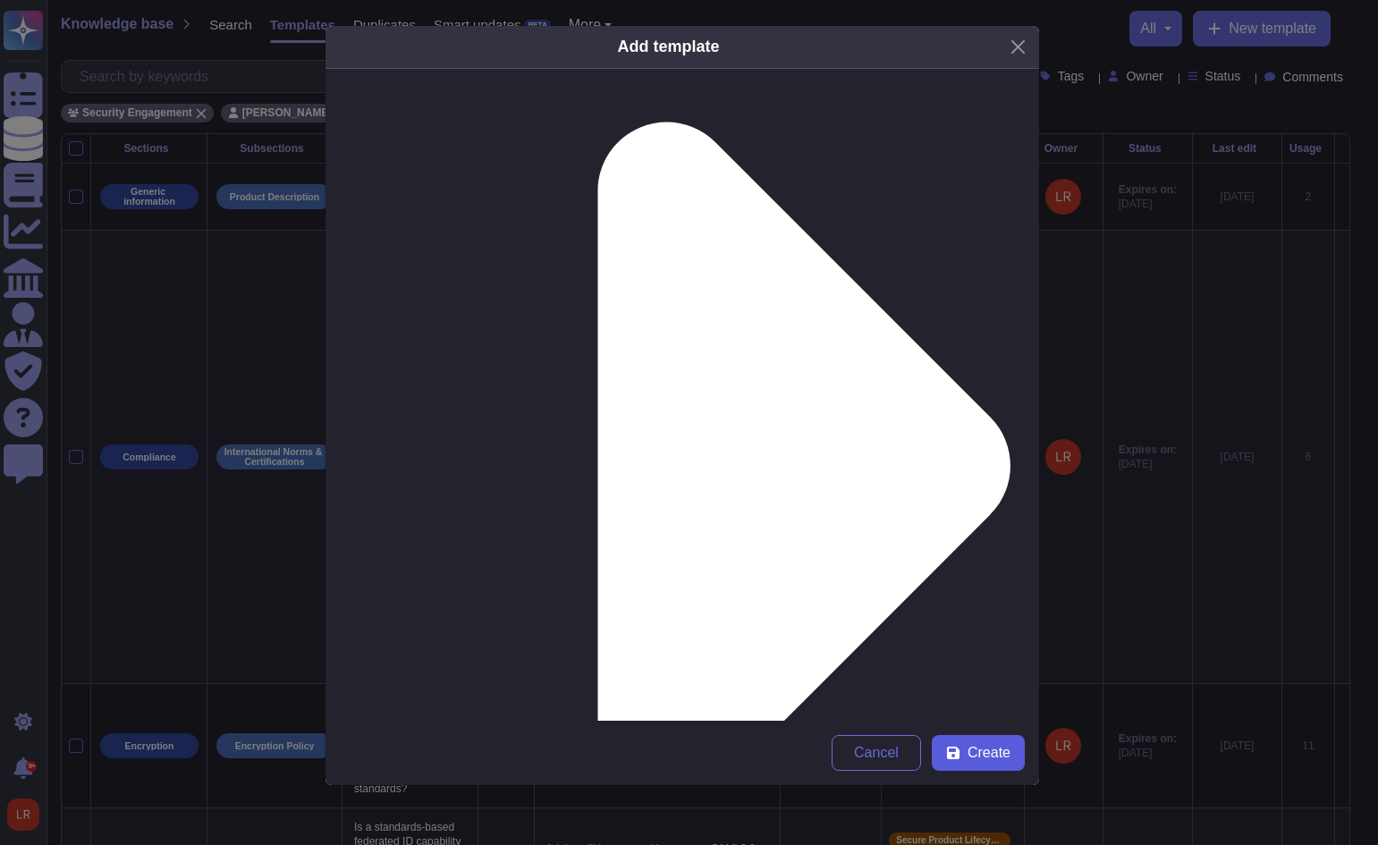
click at [984, 750] on span "Create" at bounding box center [988, 753] width 43 height 14
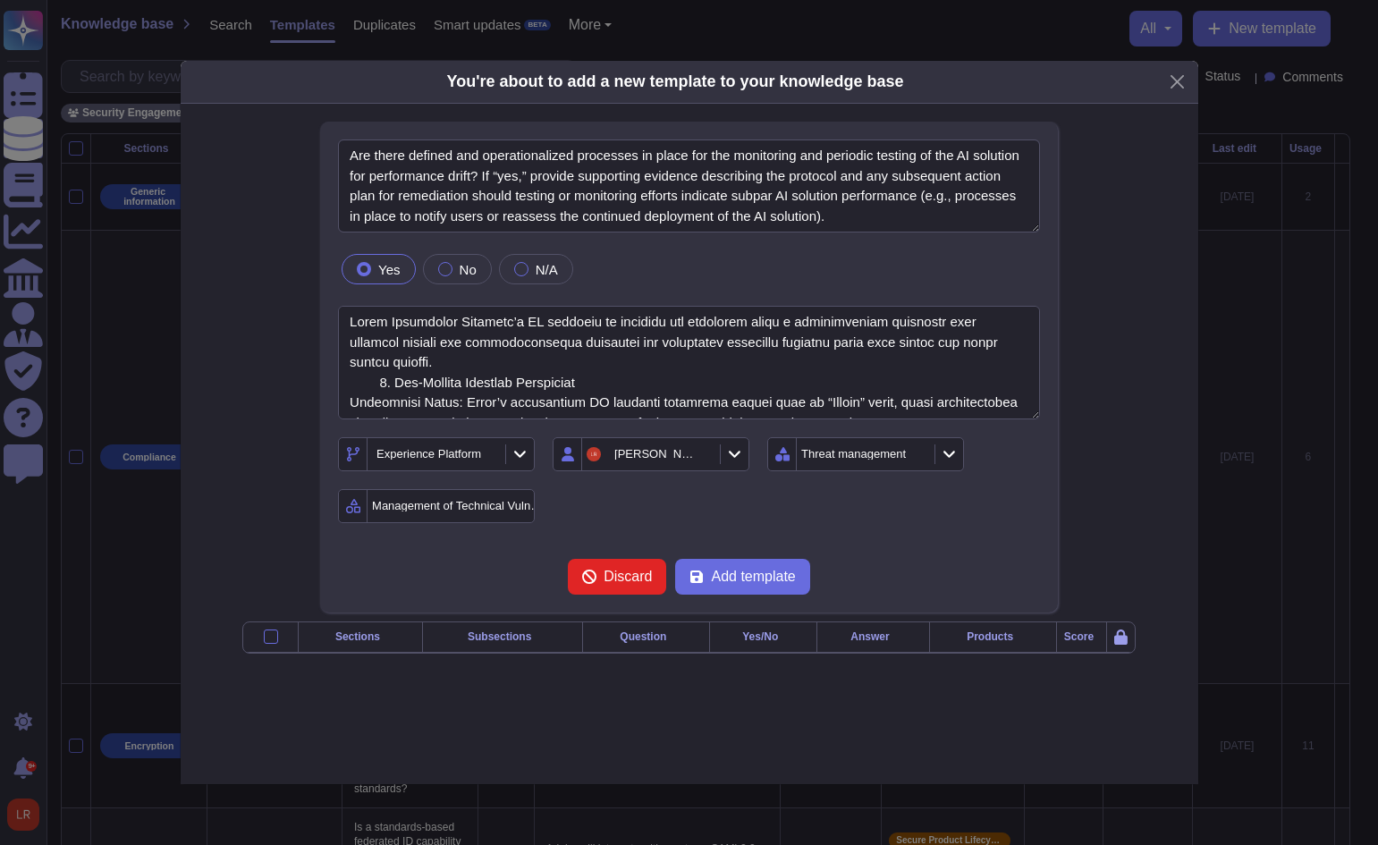
type textarea "Are there defined and operationalized processes in place for the monitoring and…"
type textarea "Adobe Experience Platform’s AI solution is governed and developed under a compr…"
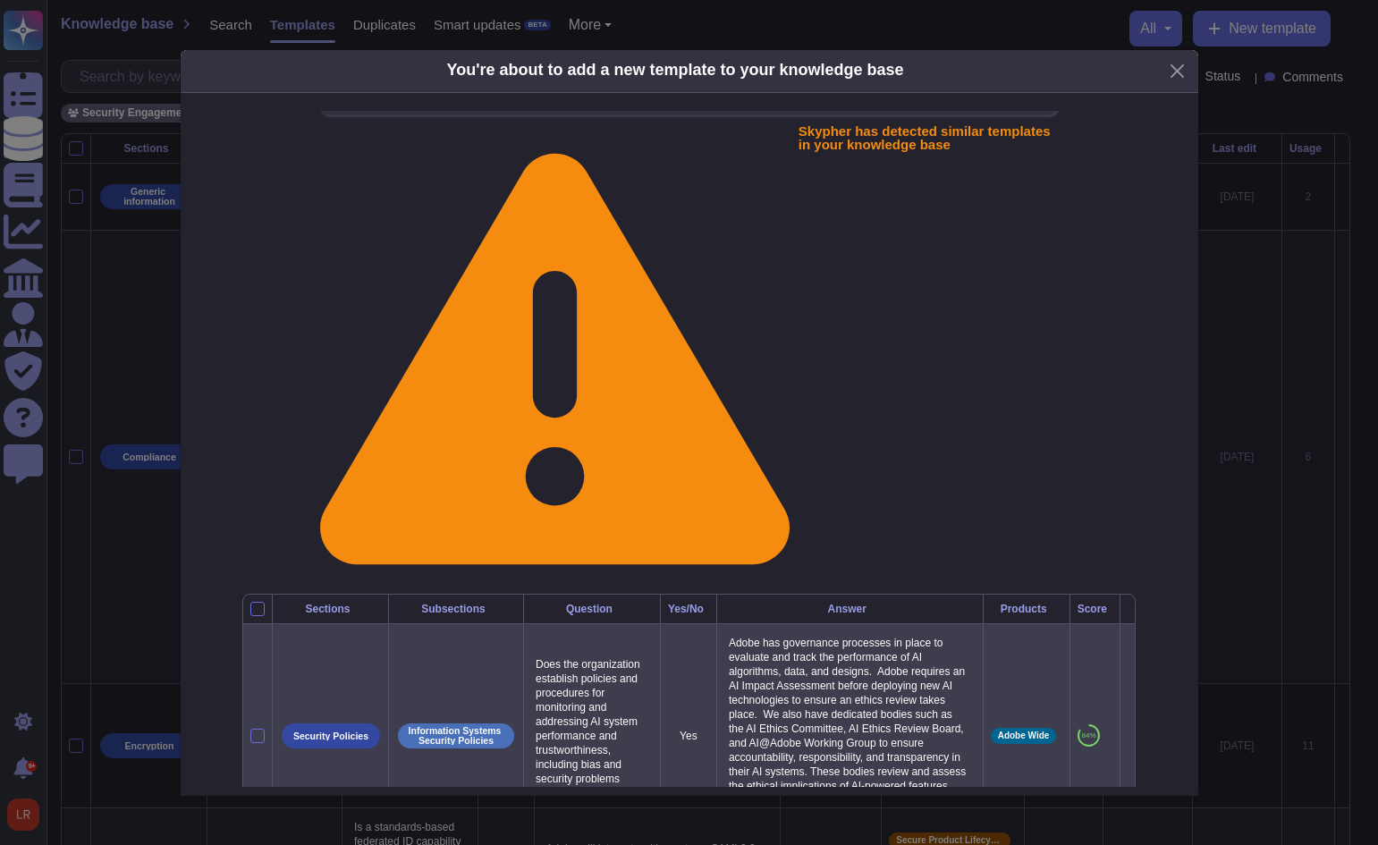
scroll to position [38, 0]
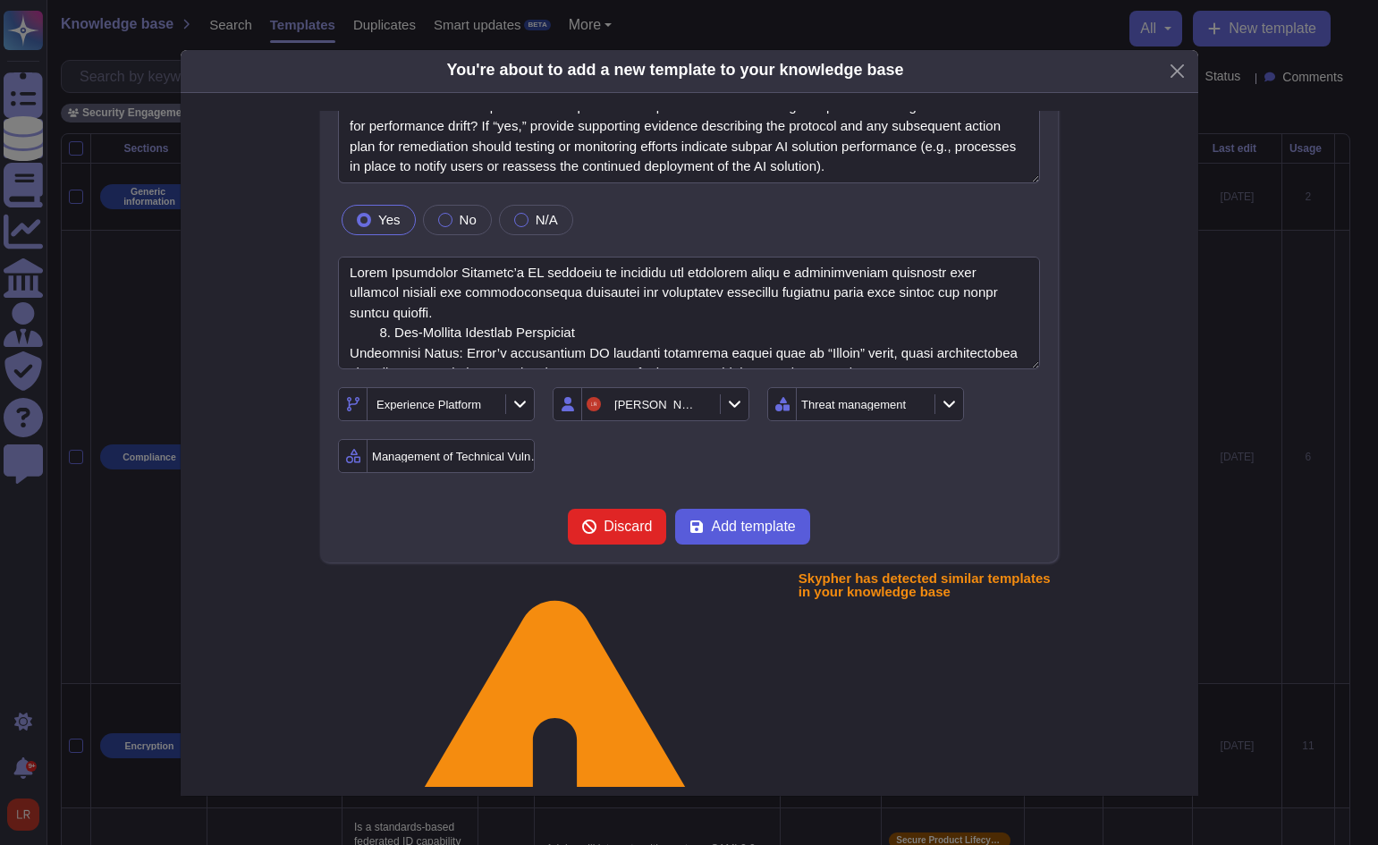
click at [747, 540] on button "Add template" at bounding box center [742, 527] width 134 height 36
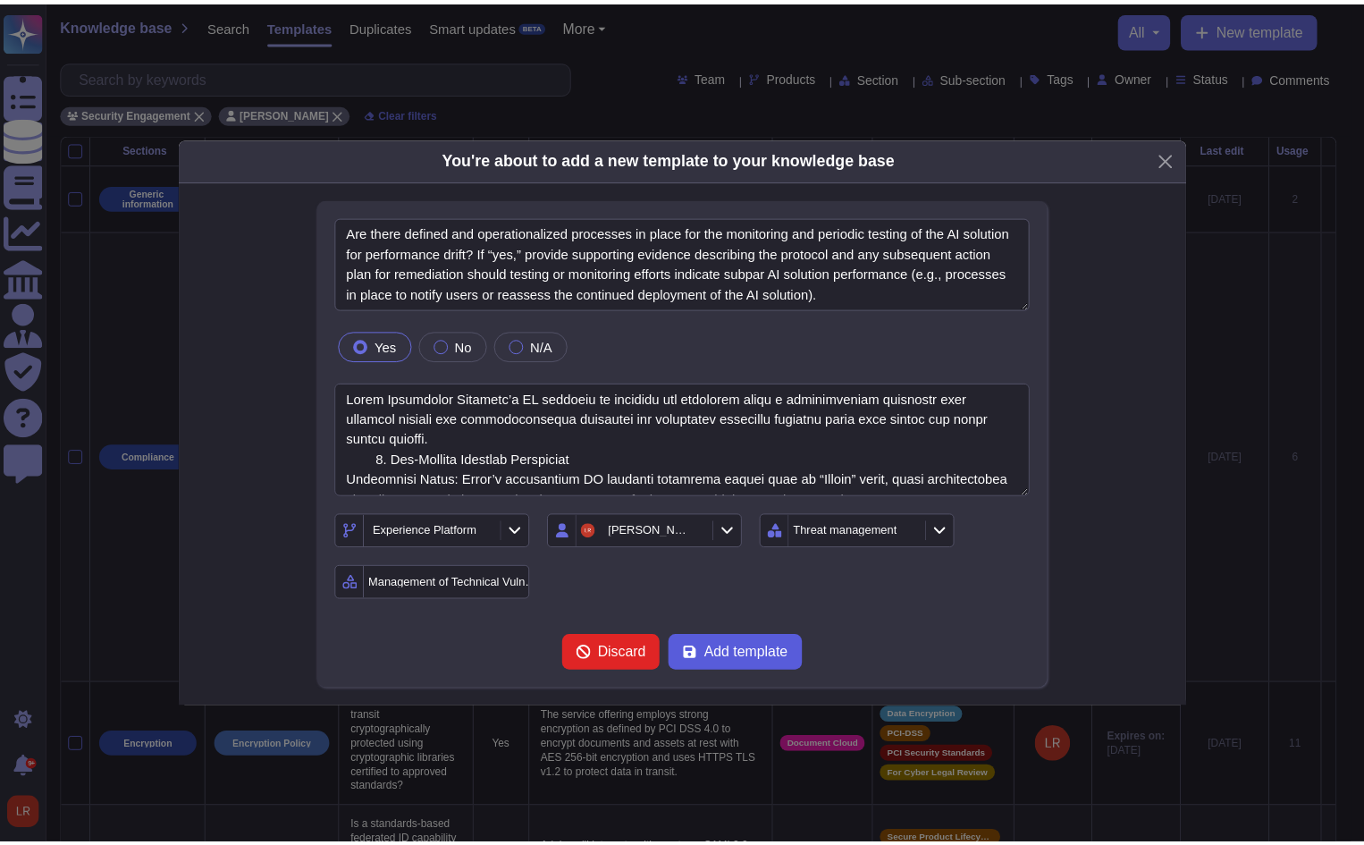
scroll to position [0, 0]
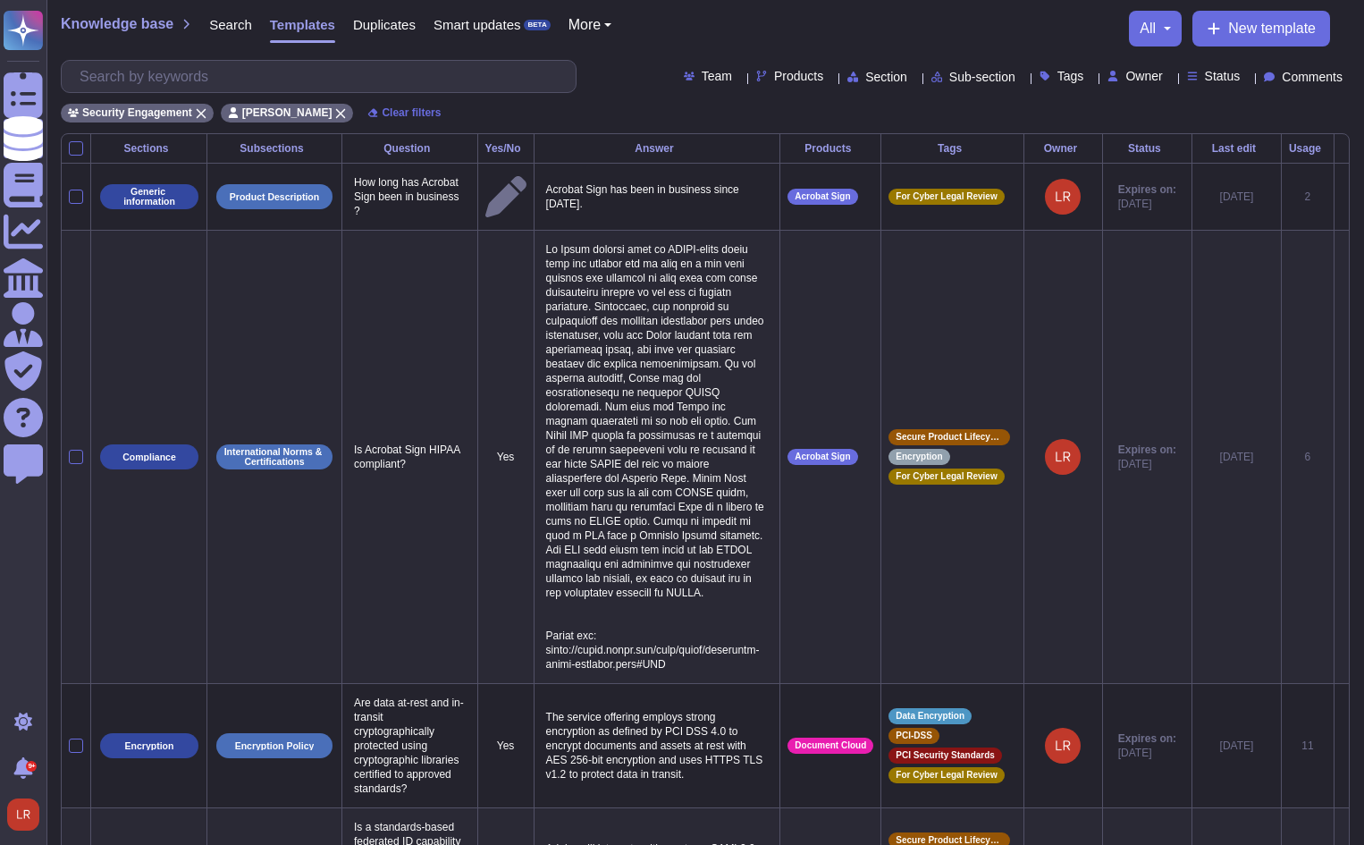
click at [1091, 78] on icon at bounding box center [1091, 78] width 0 height 0
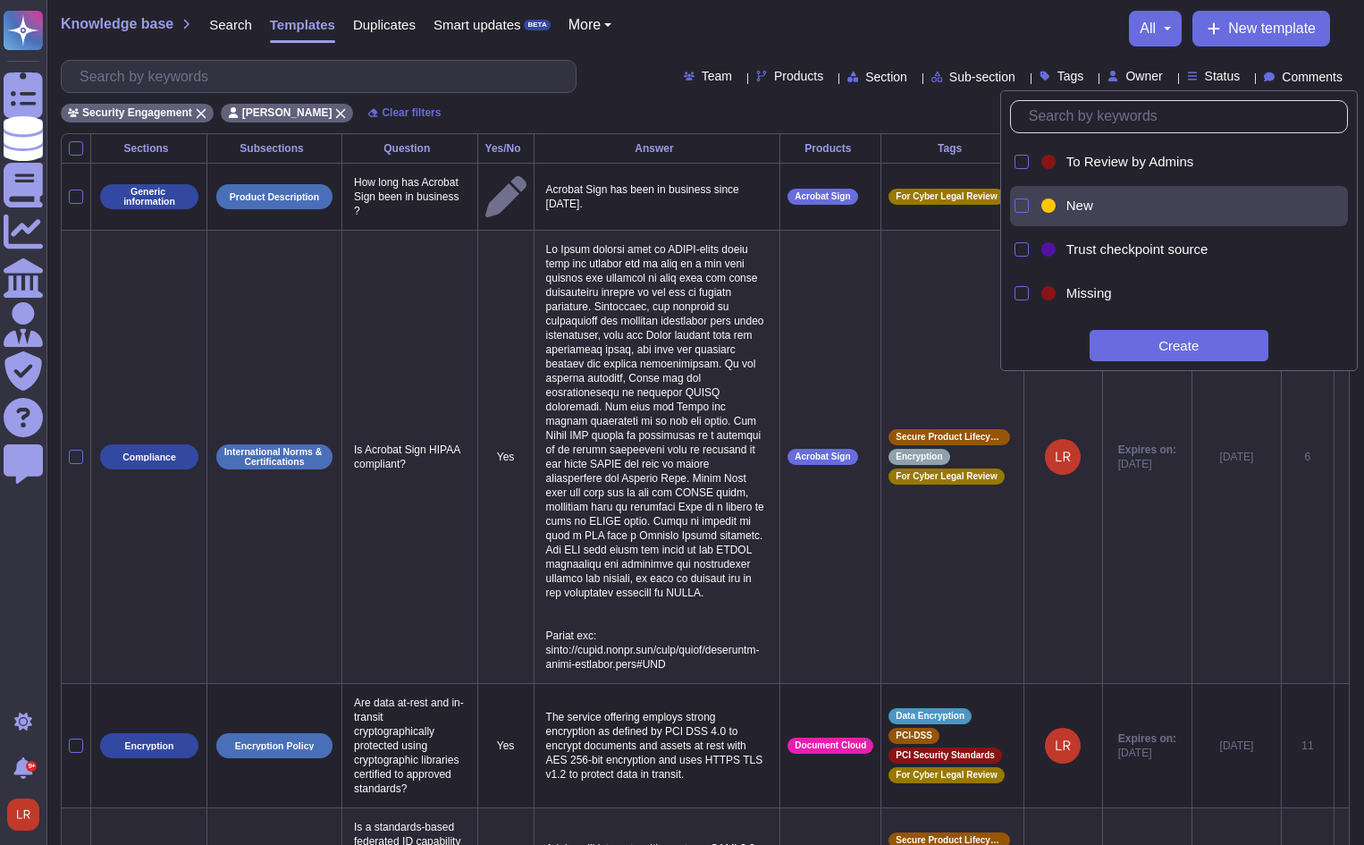
click at [1070, 208] on span "New" at bounding box center [1080, 206] width 27 height 16
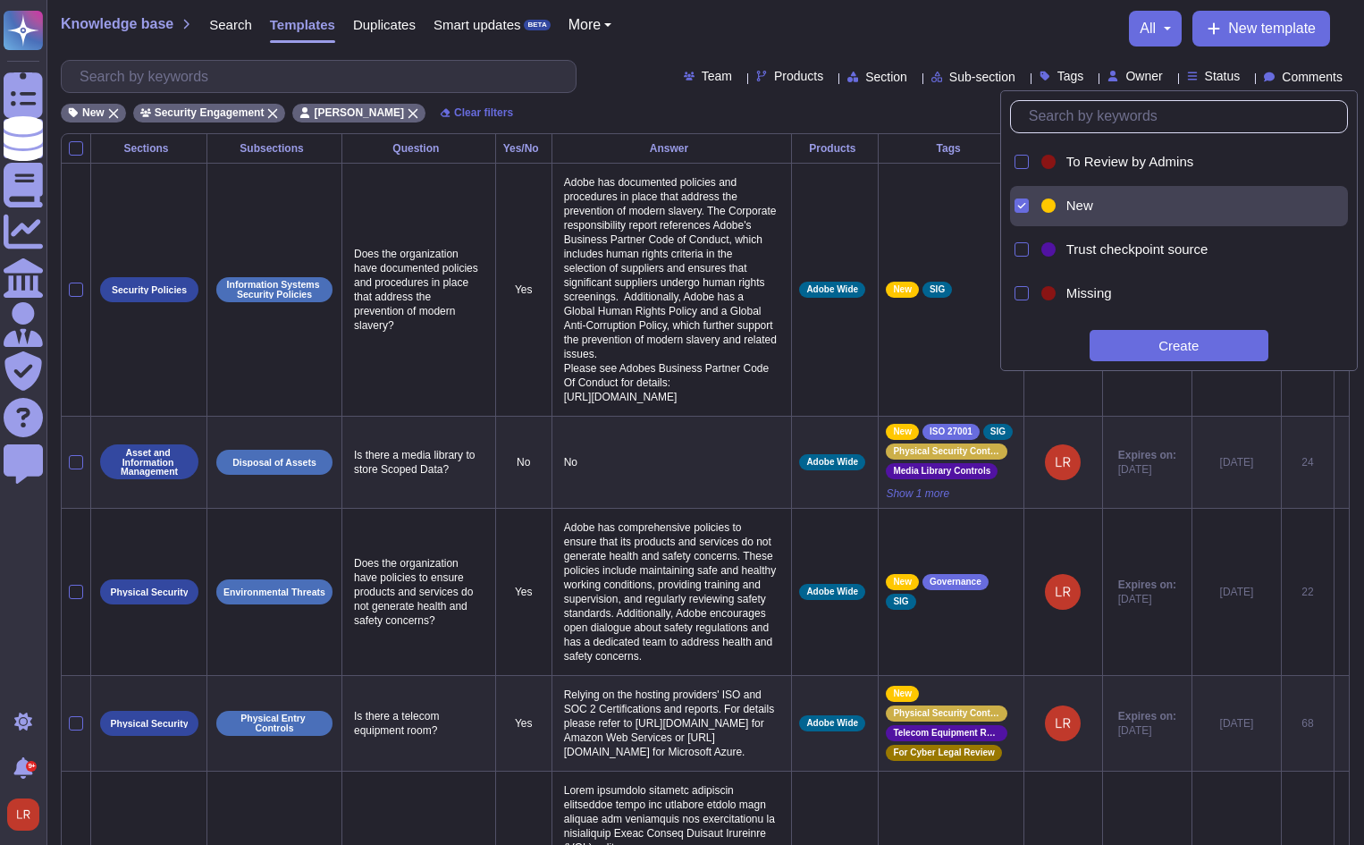
click at [671, 115] on div "New Security Engagement Louis Rush Clear filters" at bounding box center [705, 108] width 1289 height 30
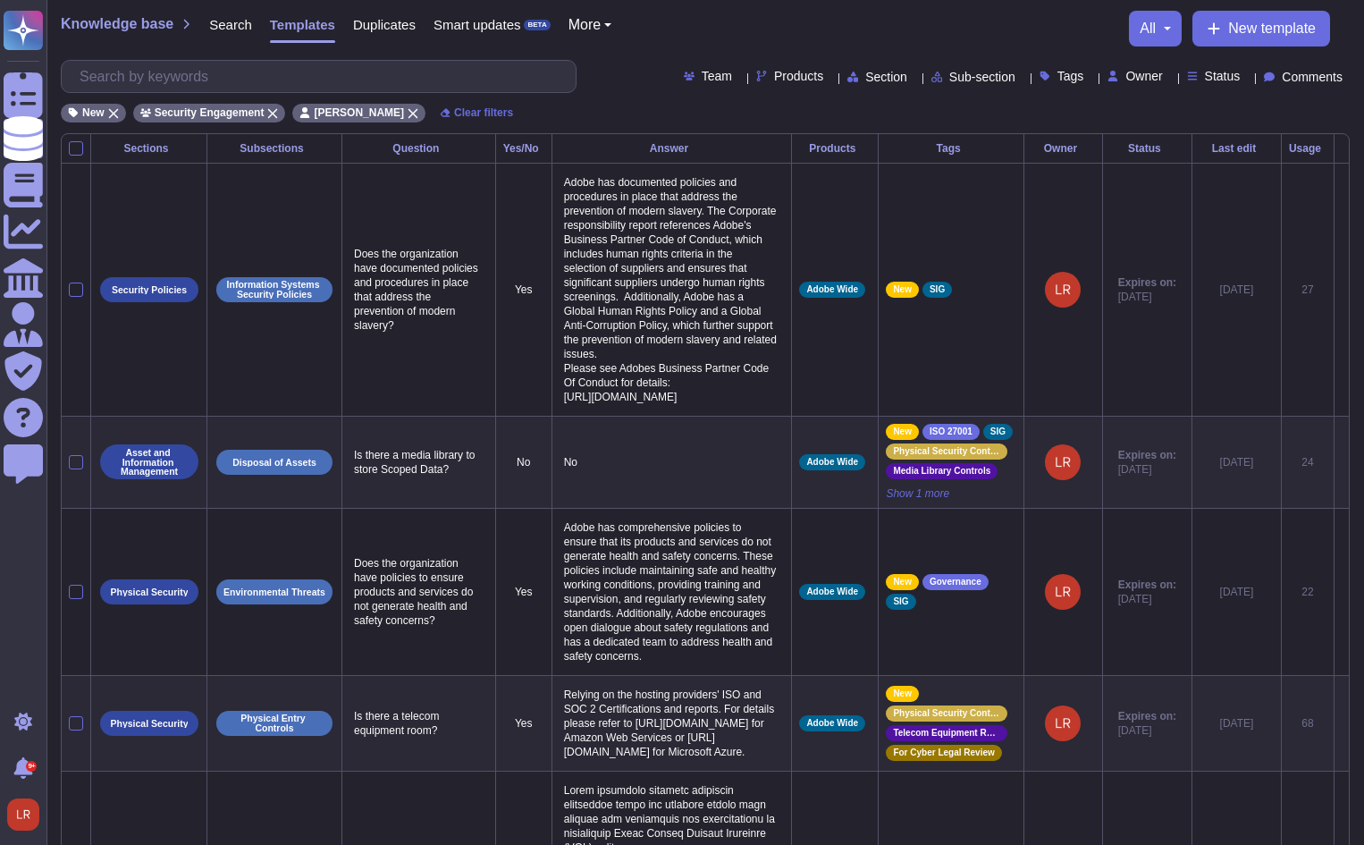
click at [756, 74] on div "Products" at bounding box center [793, 76] width 74 height 13
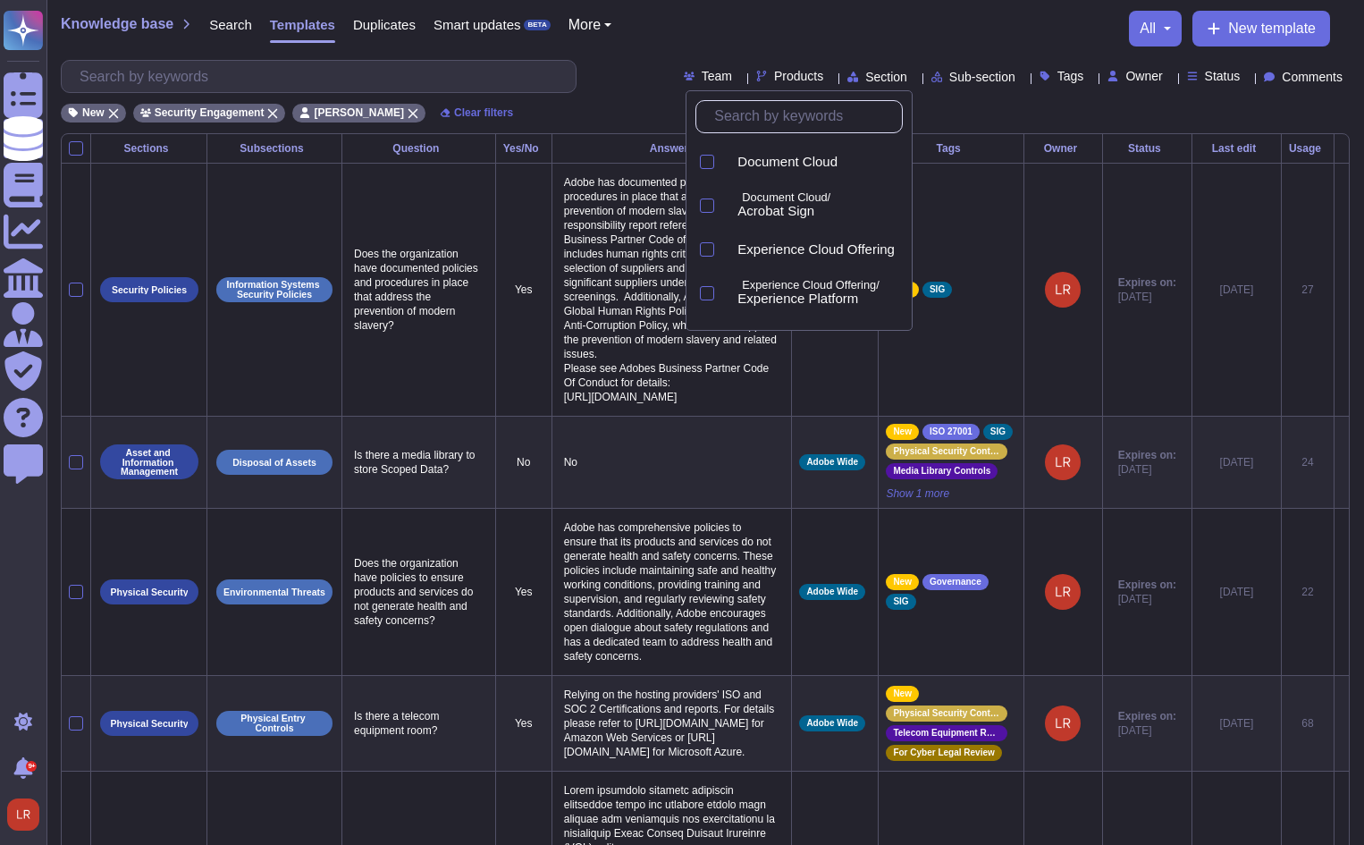
click at [793, 105] on input "text" at bounding box center [803, 116] width 197 height 31
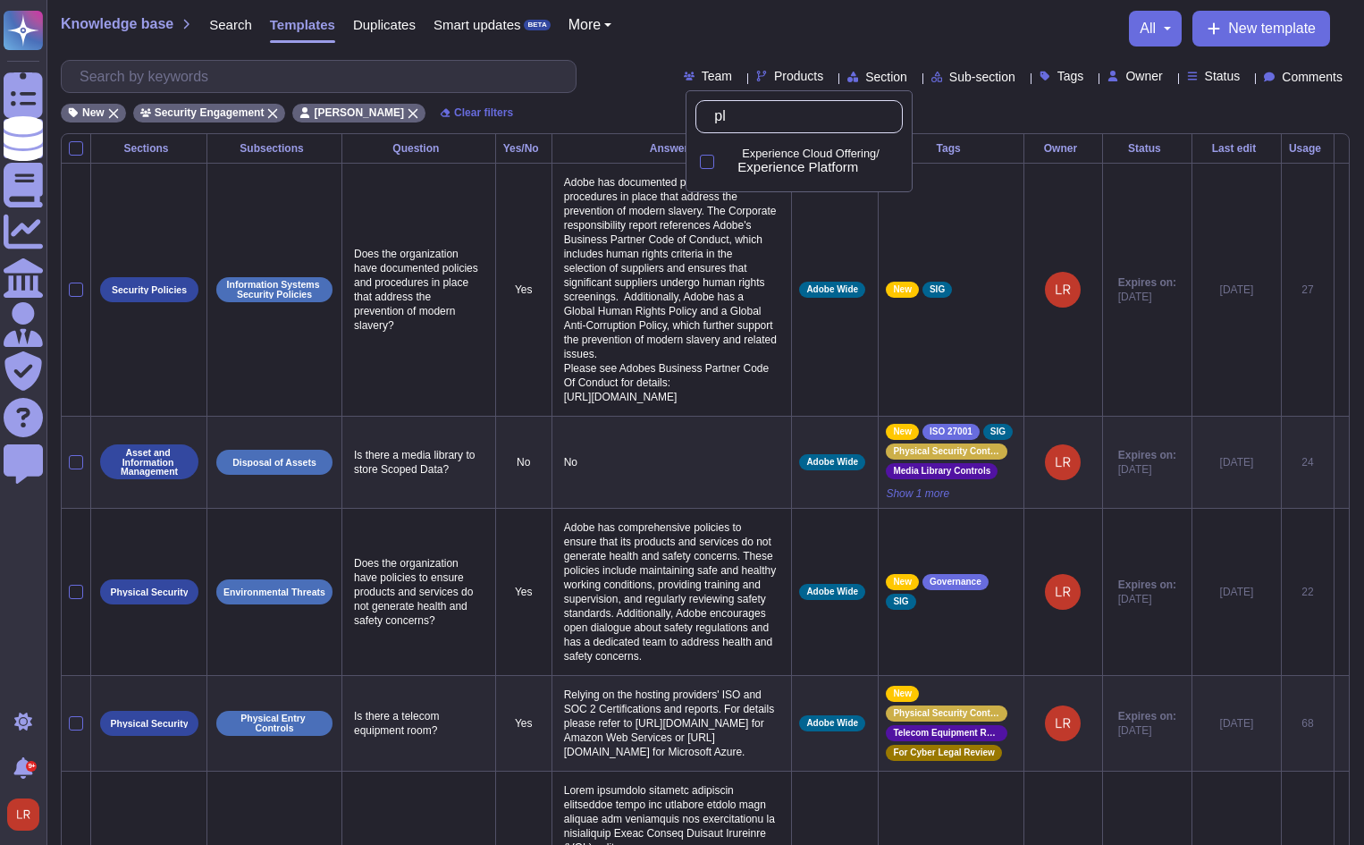
type input "pla"
click at [794, 159] on span "Experience Platform" at bounding box center [798, 167] width 121 height 16
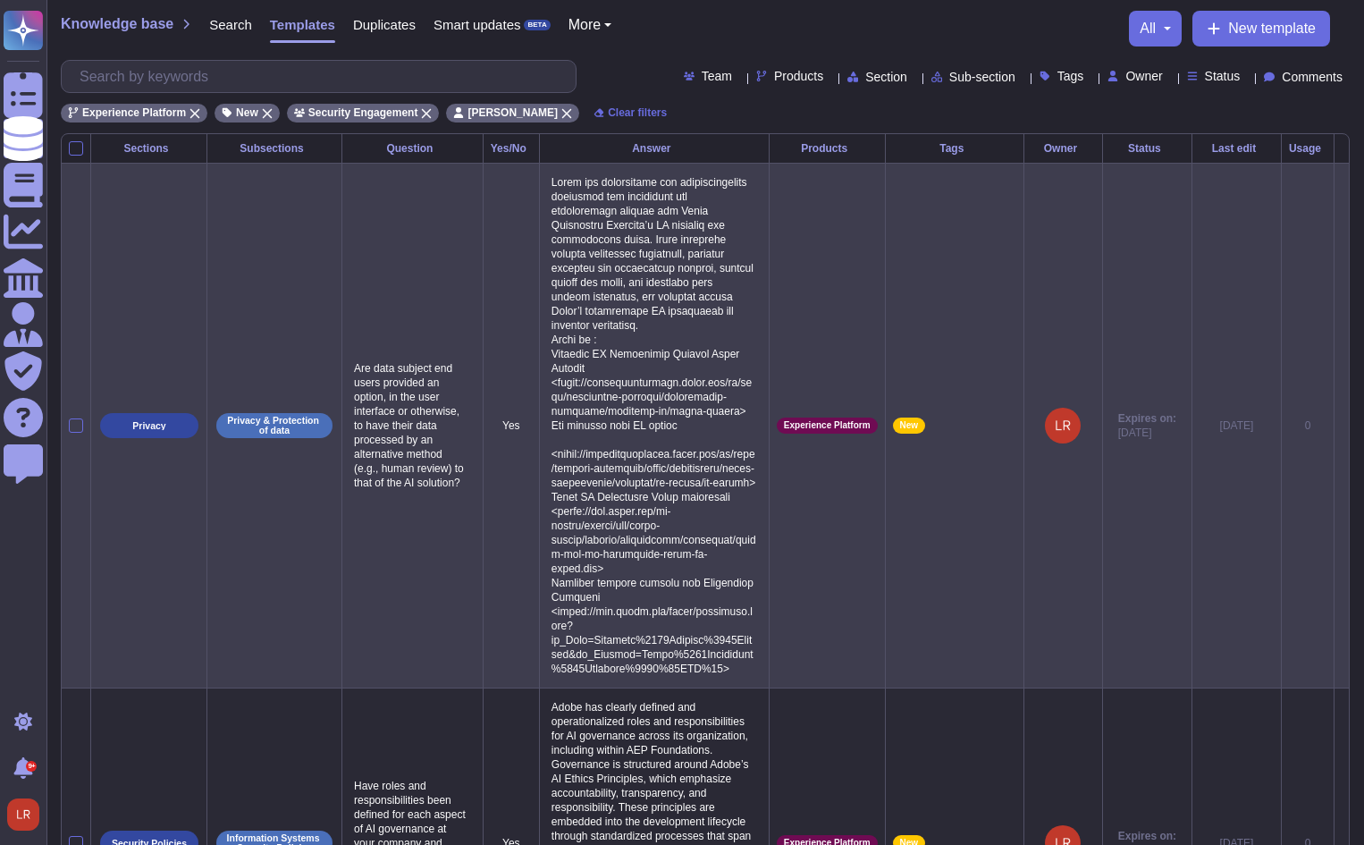
click at [416, 380] on td "Are data subject end users provided an option, in the user interface or otherwi…" at bounding box center [412, 425] width 141 height 525
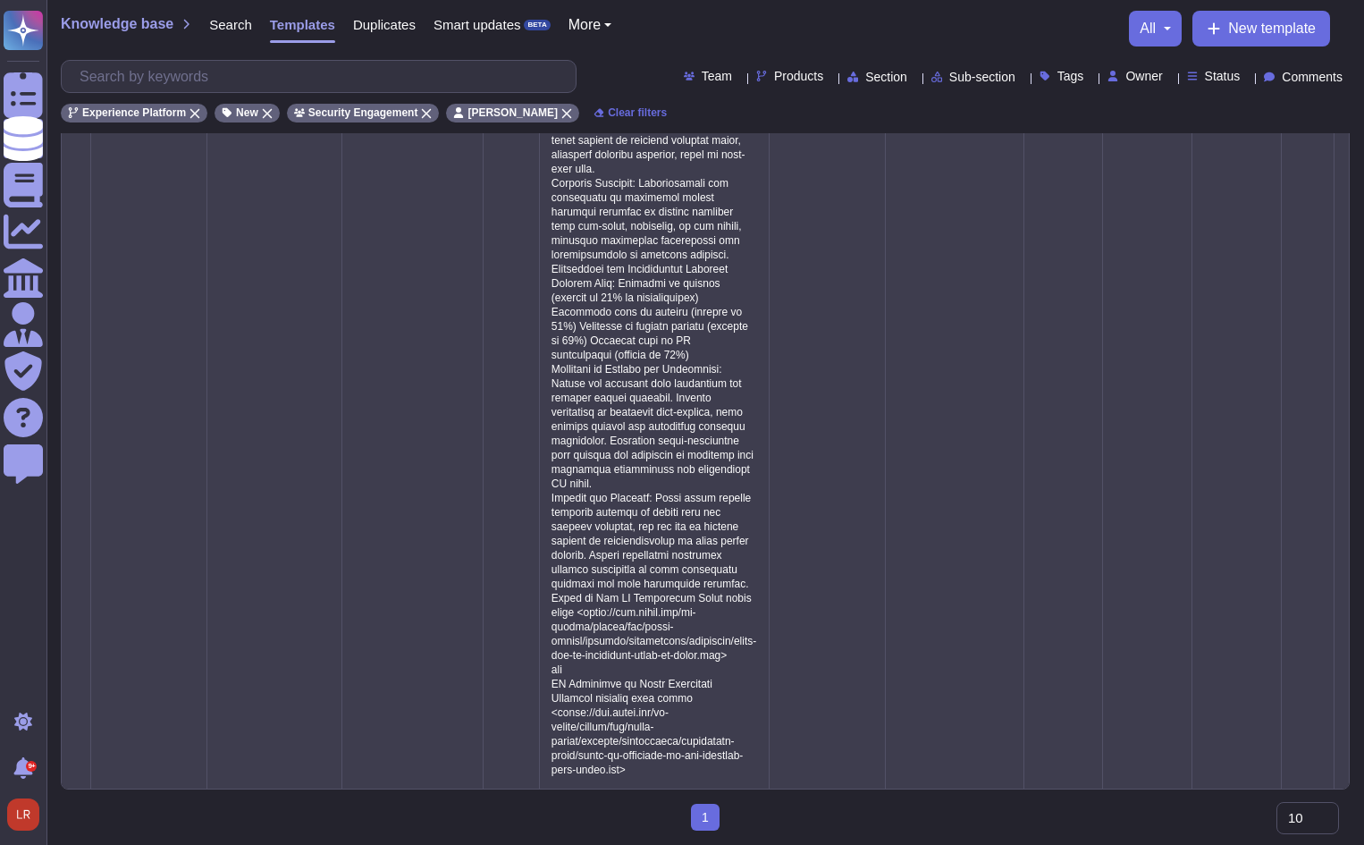
scroll to position [4468, 0]
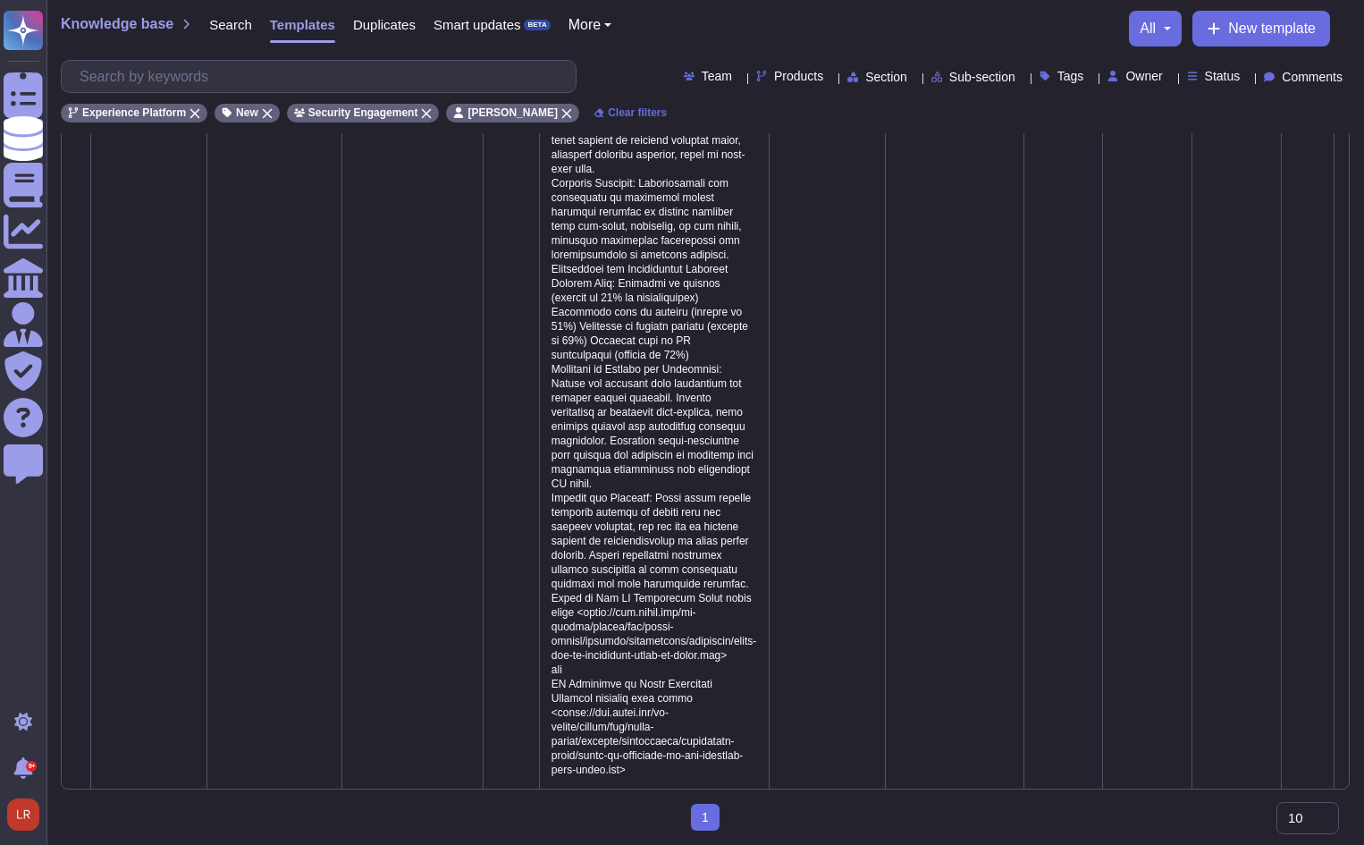
click at [230, 29] on span "Search" at bounding box center [230, 24] width 43 height 13
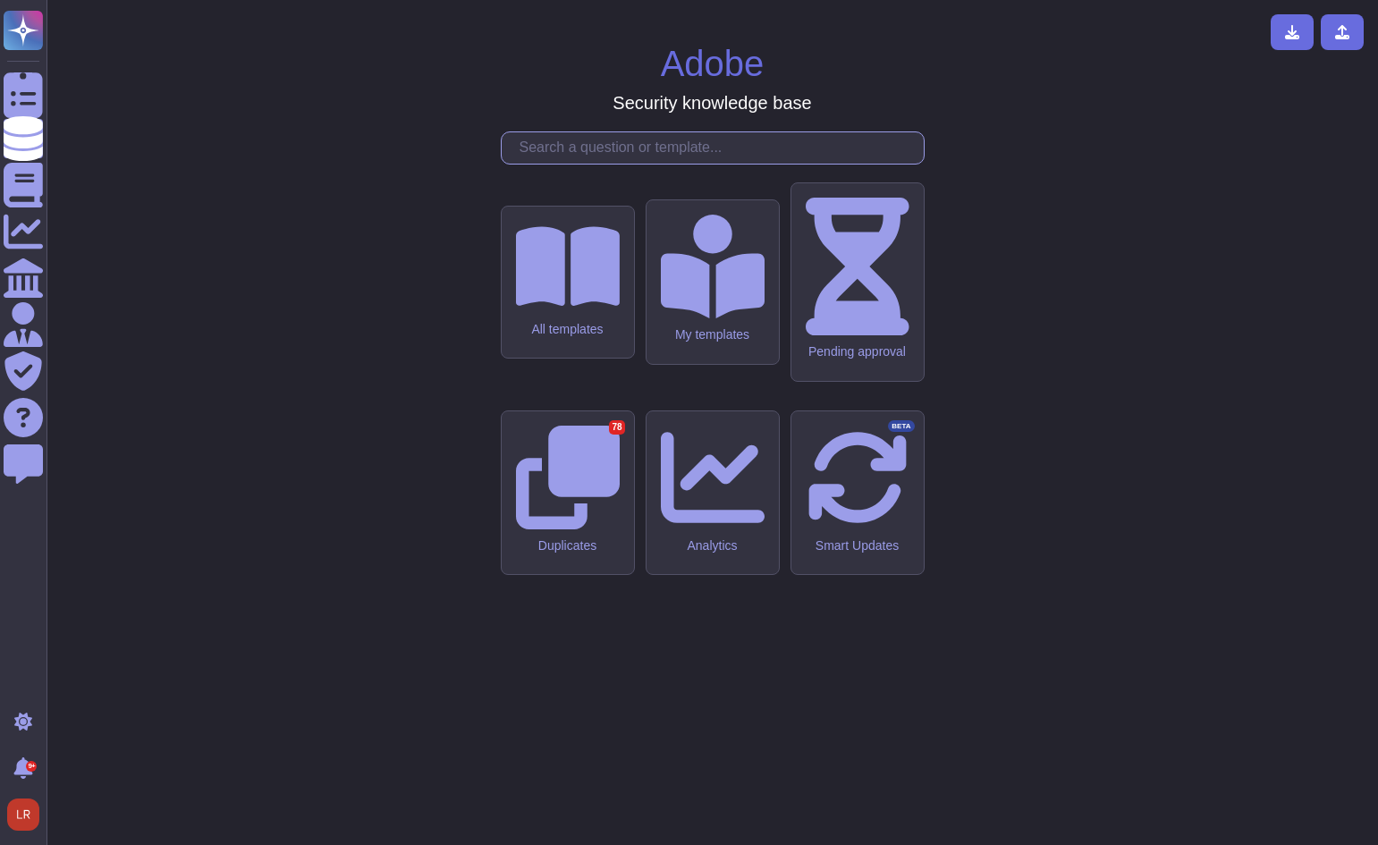
click at [671, 164] on input "text" at bounding box center [716, 147] width 413 height 31
